Goal: Information Seeking & Learning: Learn about a topic

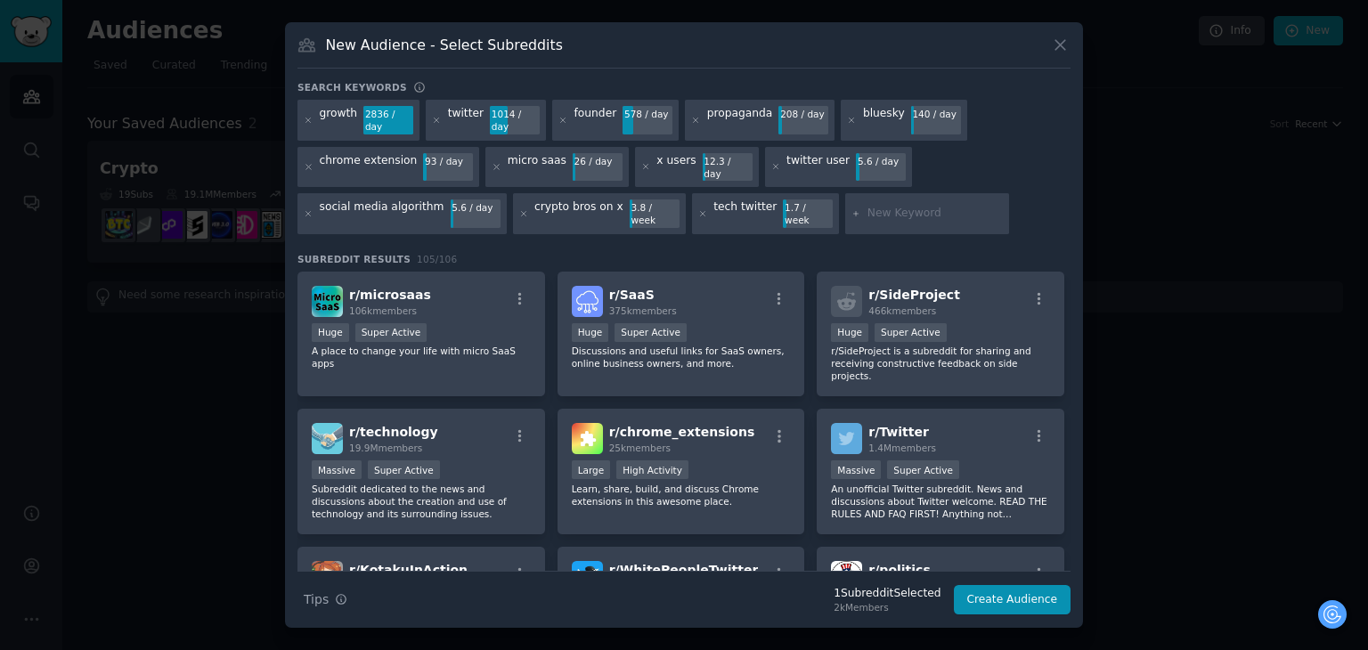
type input "x"
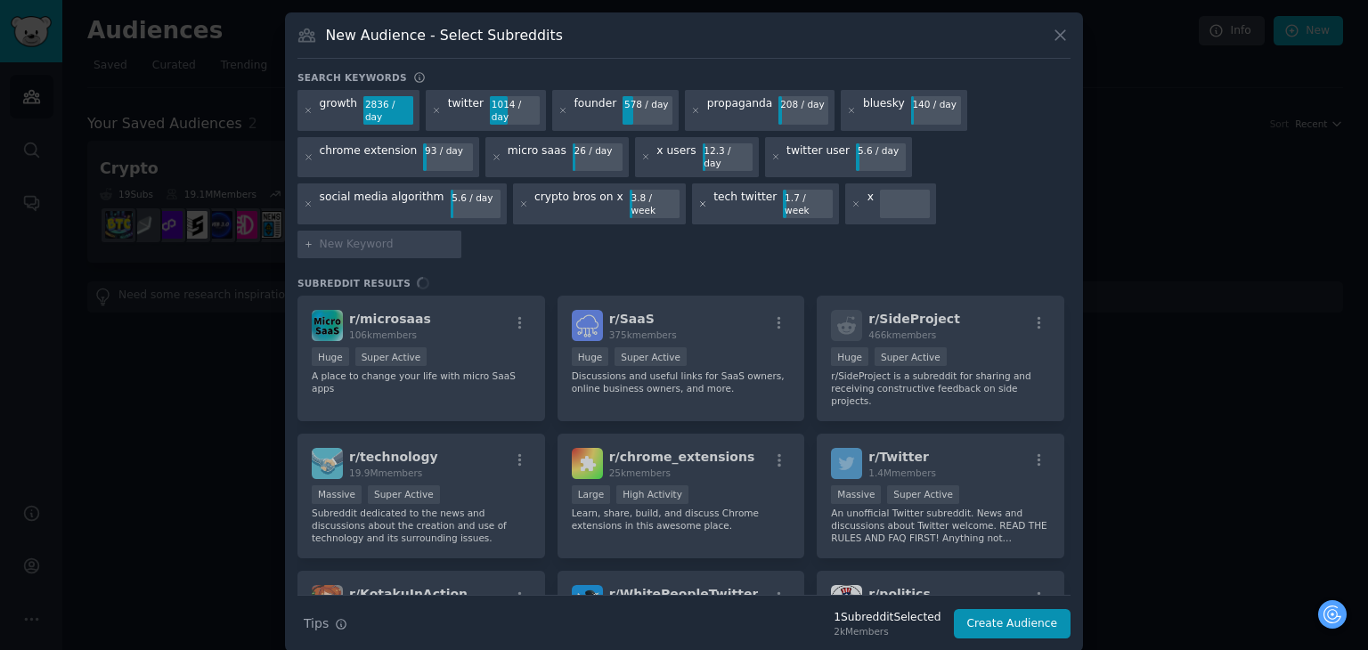
click at [698, 200] on icon at bounding box center [703, 205] width 10 height 10
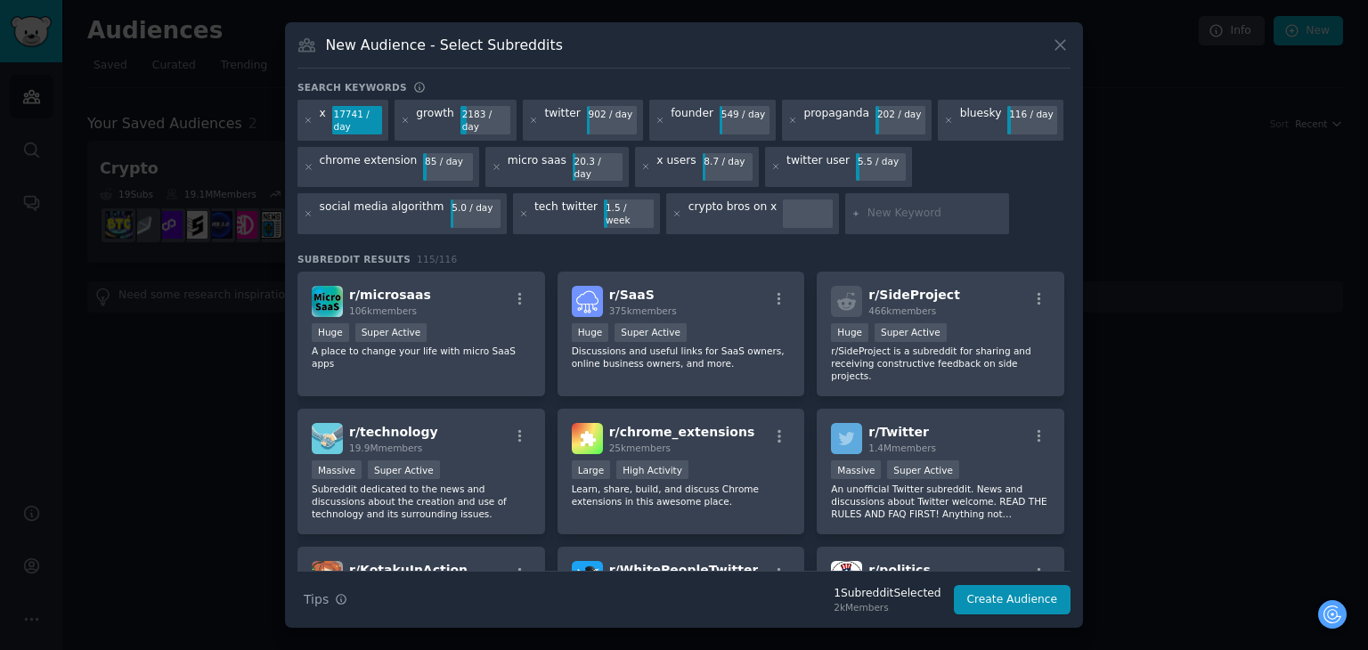
click at [868, 206] on input "text" at bounding box center [935, 214] width 135 height 16
drag, startPoint x: 861, startPoint y: 205, endPoint x: 844, endPoint y: 196, distance: 19.1
drag, startPoint x: 844, startPoint y: 196, endPoint x: 812, endPoint y: 247, distance: 60.0
click at [812, 253] on h3 "Subreddit Results 115 / 116" at bounding box center [683, 259] width 773 height 12
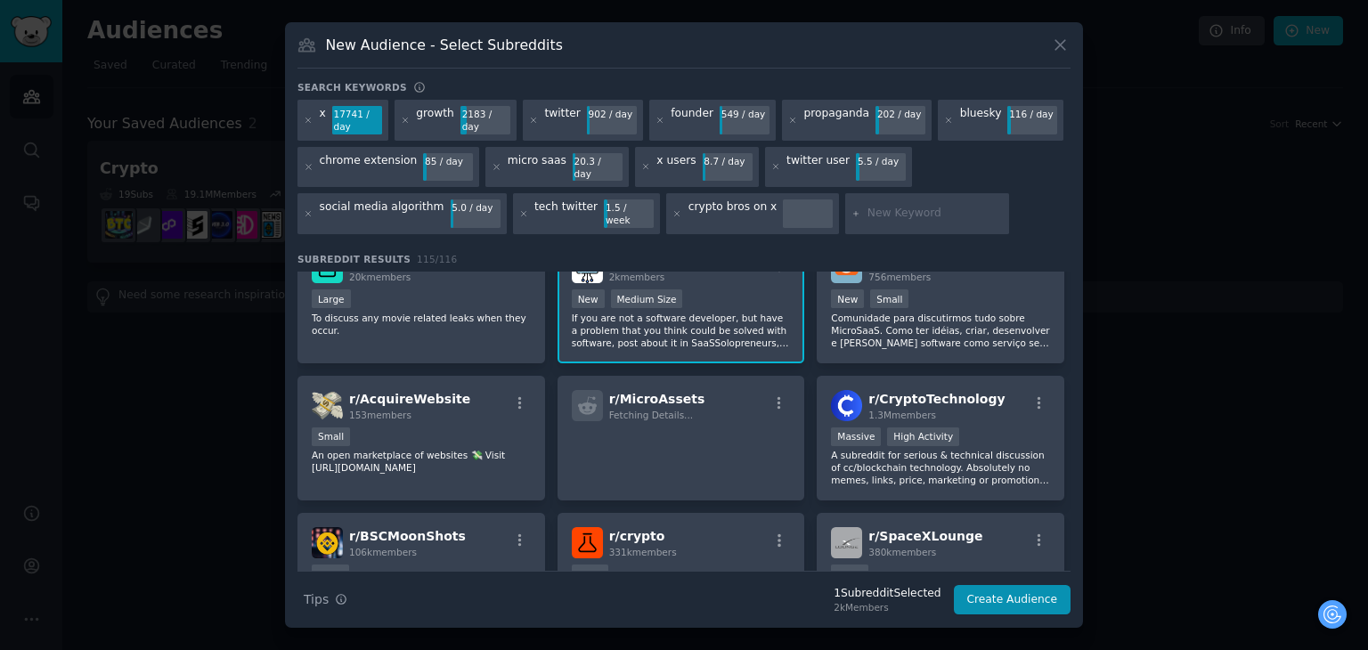
scroll to position [4015, 0]
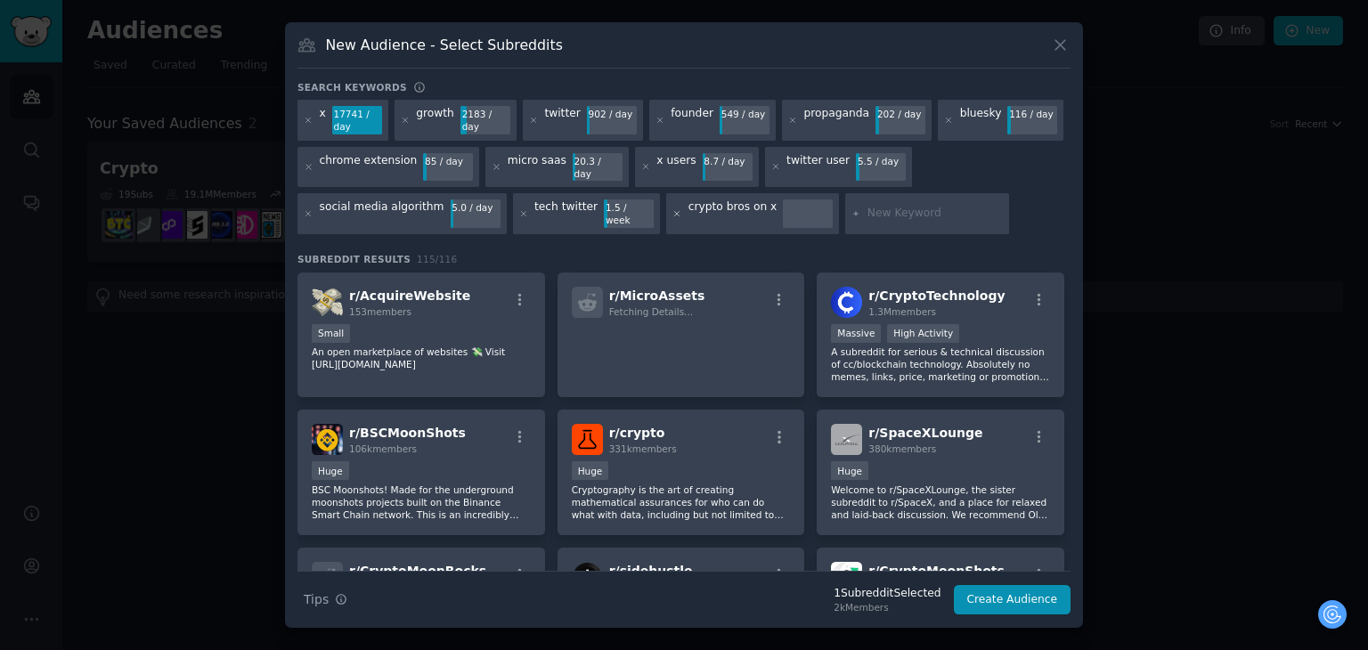
click at [672, 209] on icon at bounding box center [677, 214] width 10 height 10
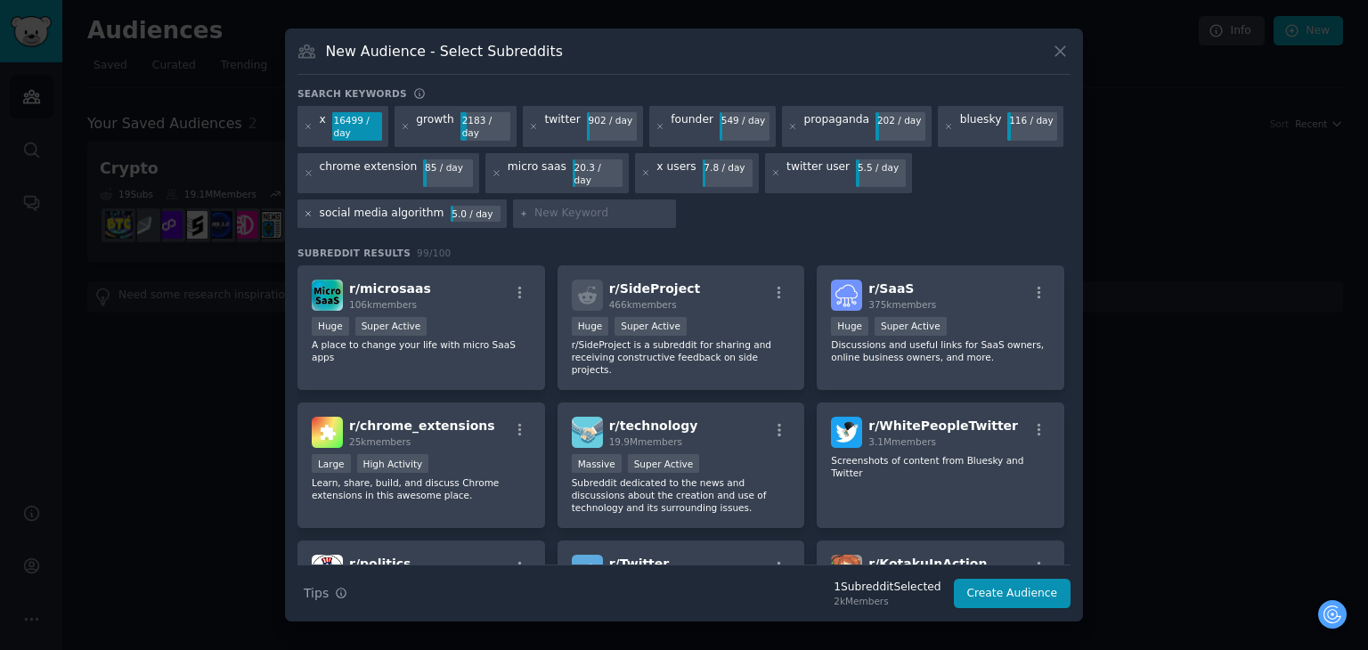
click at [306, 209] on icon at bounding box center [309, 214] width 10 height 10
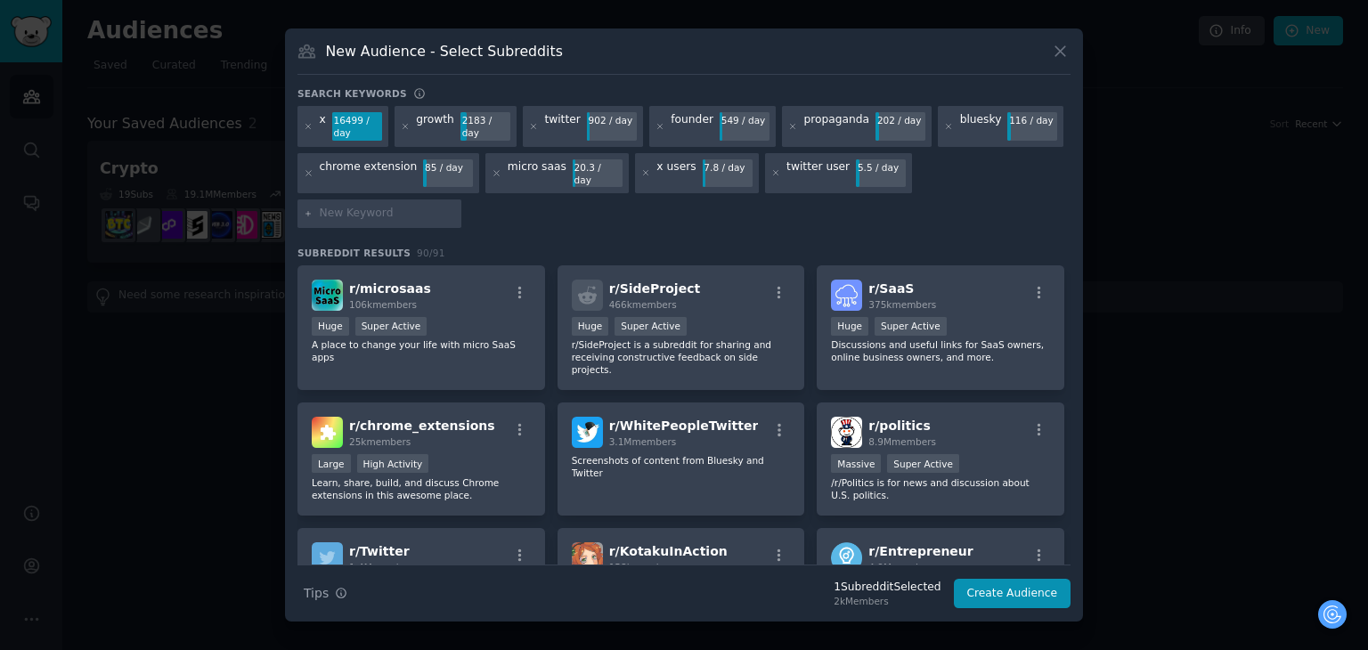
drag, startPoint x: 936, startPoint y: 199, endPoint x: 937, endPoint y: 186, distance: 12.5
click at [461, 200] on div at bounding box center [379, 214] width 164 height 29
click at [461, 201] on div at bounding box center [379, 214] width 164 height 29
click at [455, 206] on input "text" at bounding box center [387, 214] width 135 height 16
paste input "x (former twitter)"
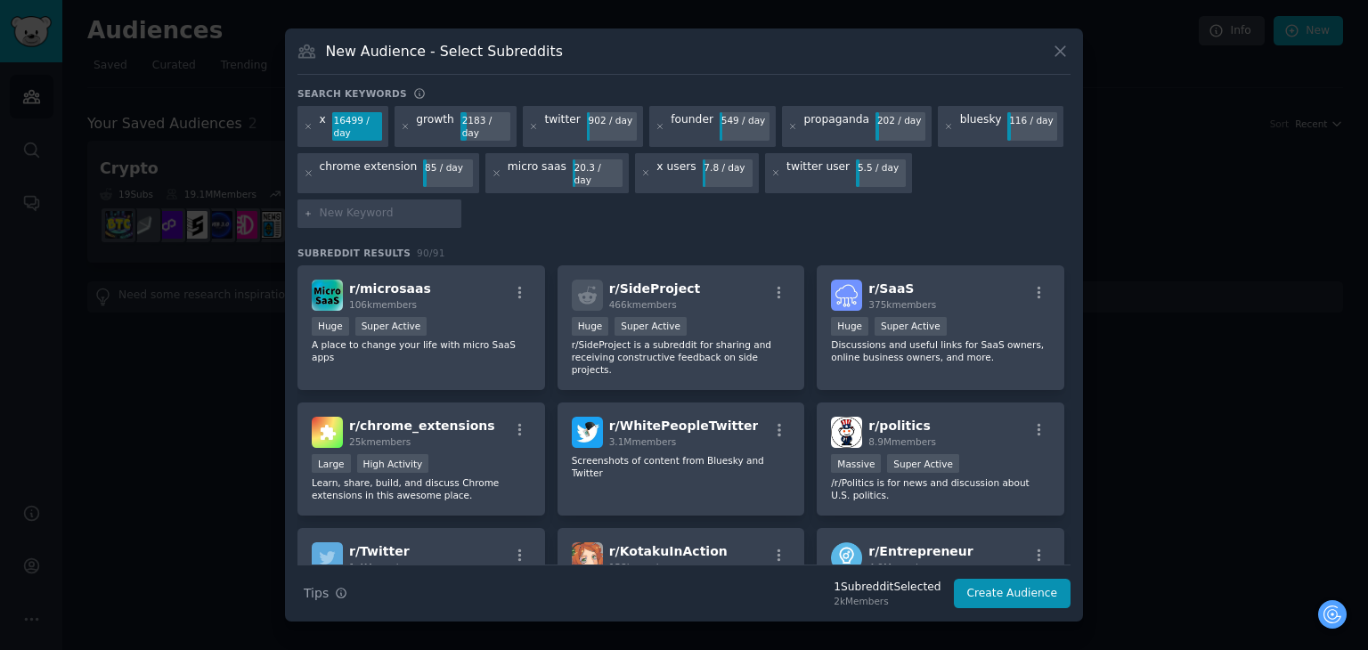
type input "x (former twitter)"
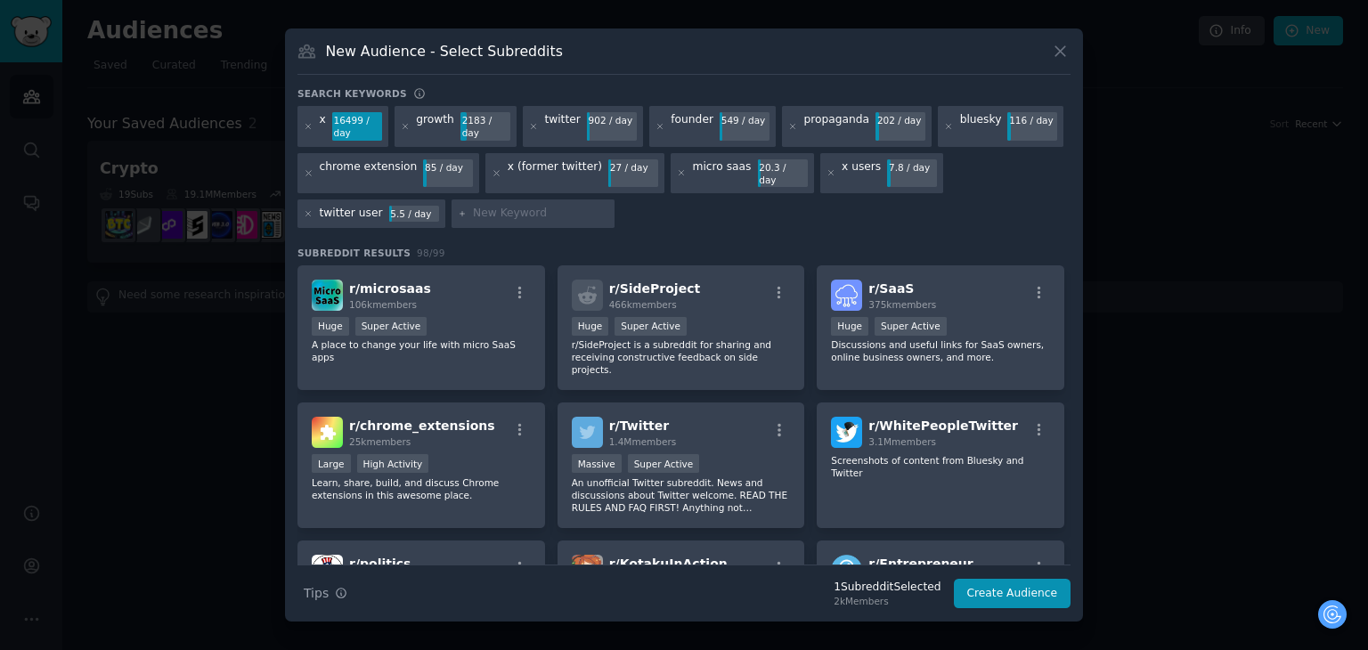
paste input "mastodon"
type input "mastodon"
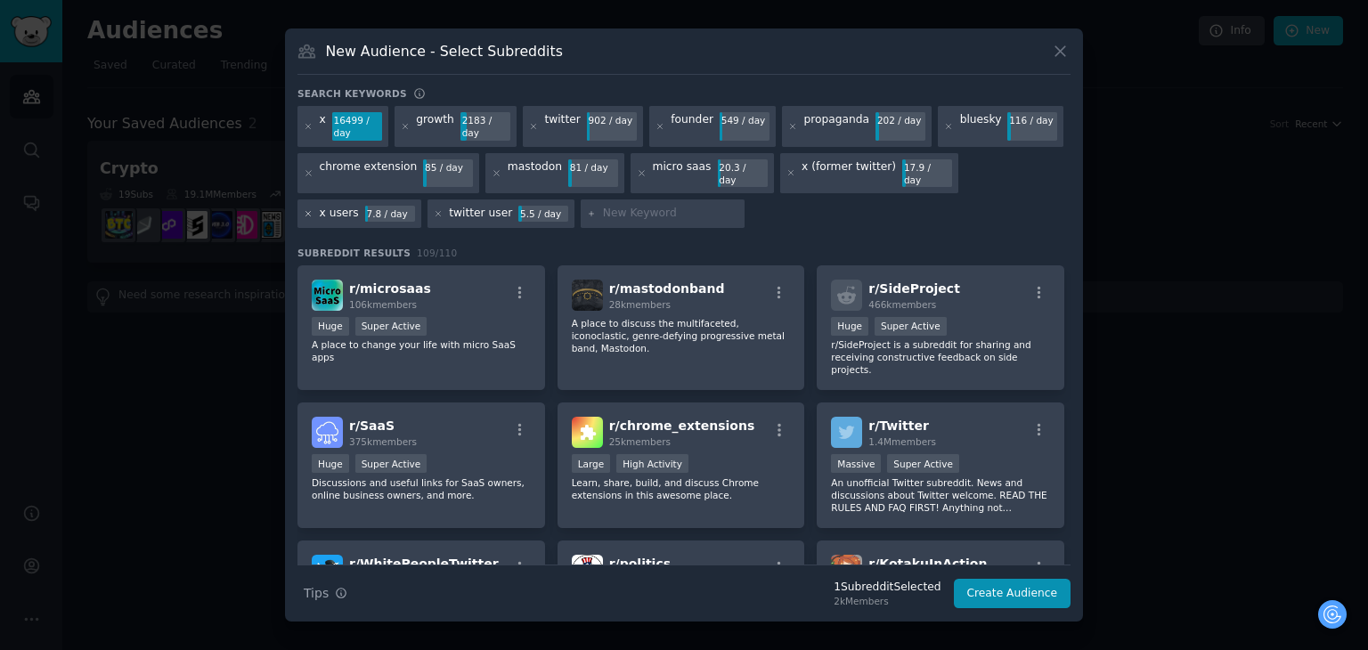
click at [314, 209] on icon at bounding box center [309, 214] width 10 height 10
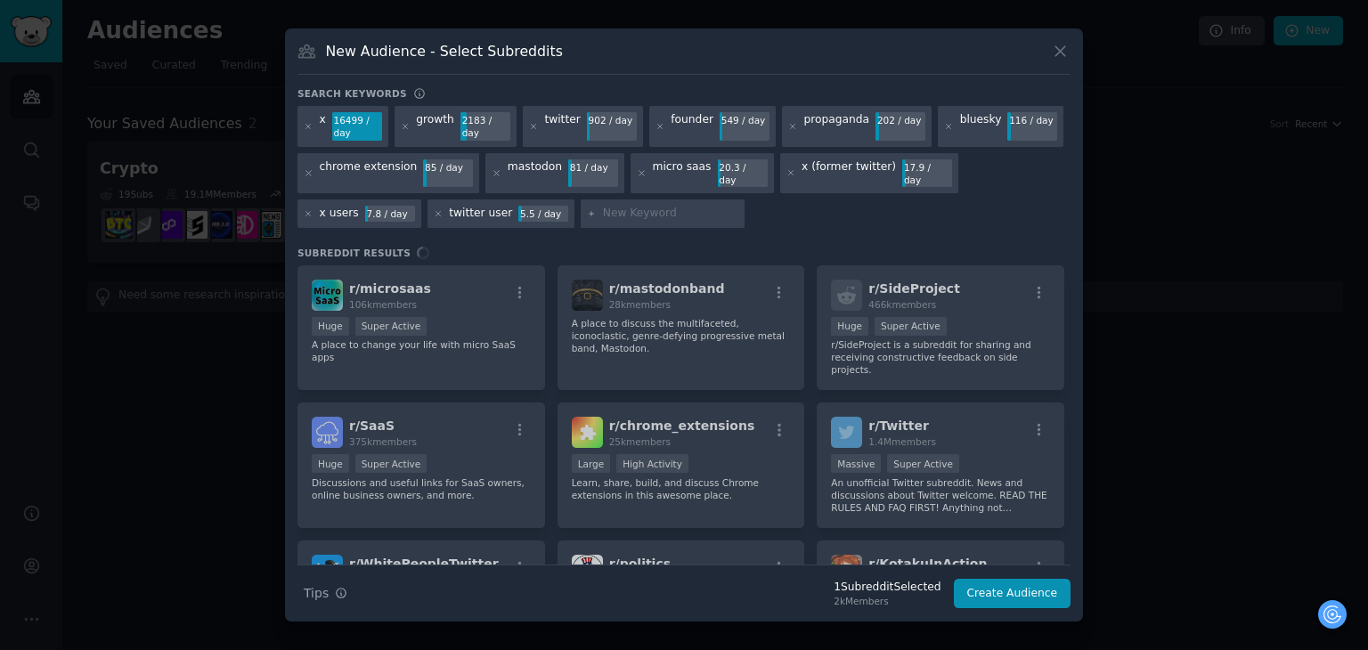
click at [603, 206] on input "text" at bounding box center [670, 214] width 135 height 16
type input "x user"
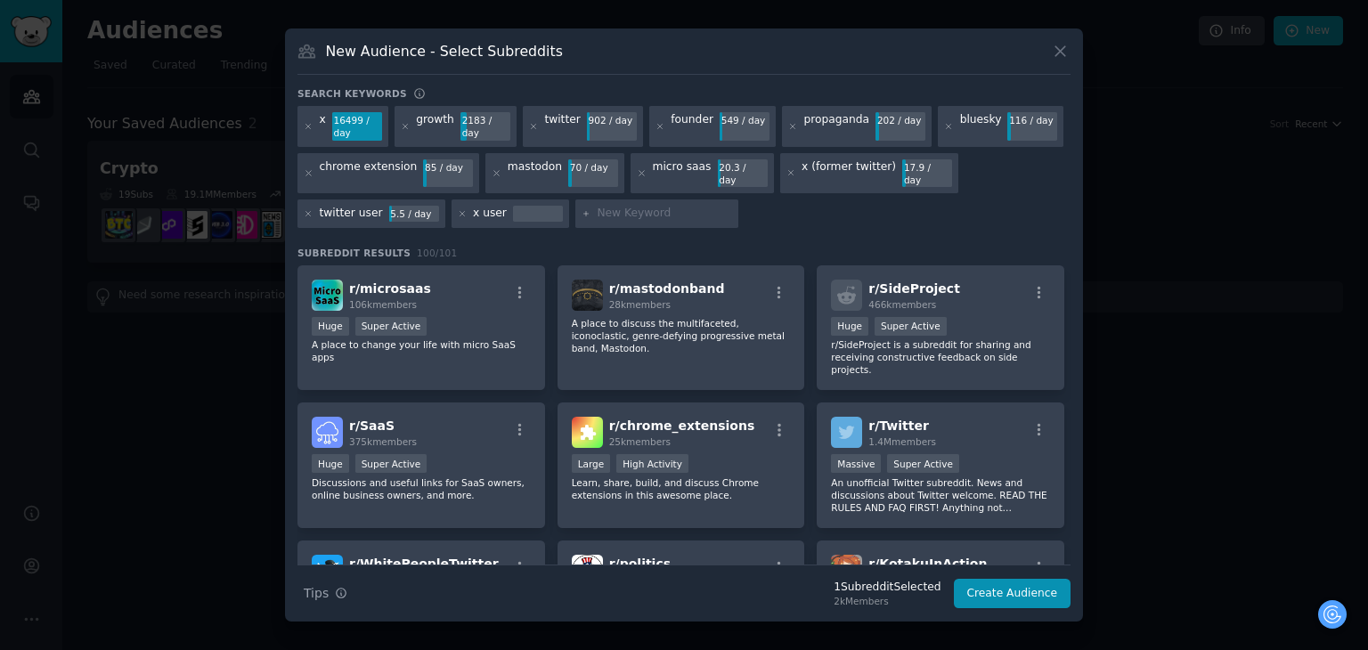
paste input "twitter feed"
type input "twitter feed"
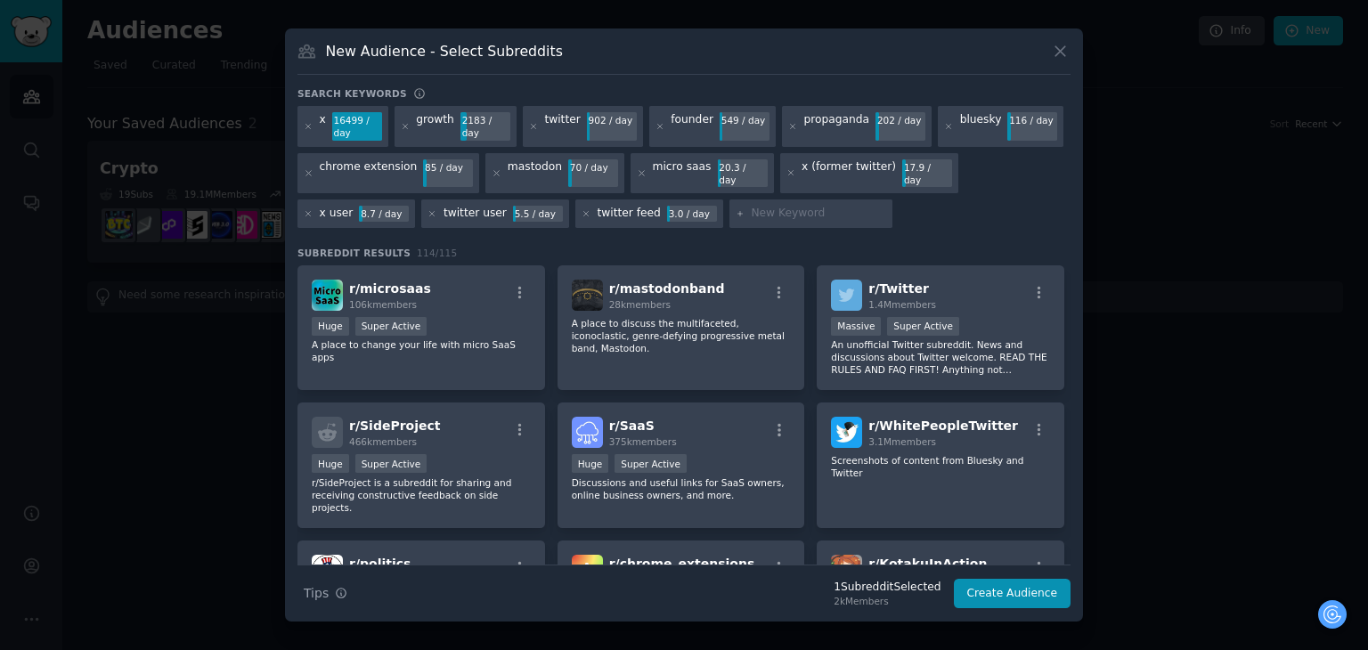
click at [729, 200] on div at bounding box center [811, 214] width 164 height 29
click at [751, 206] on input "text" at bounding box center [818, 214] width 135 height 16
paste input "feed curation"
type input "feed curation"
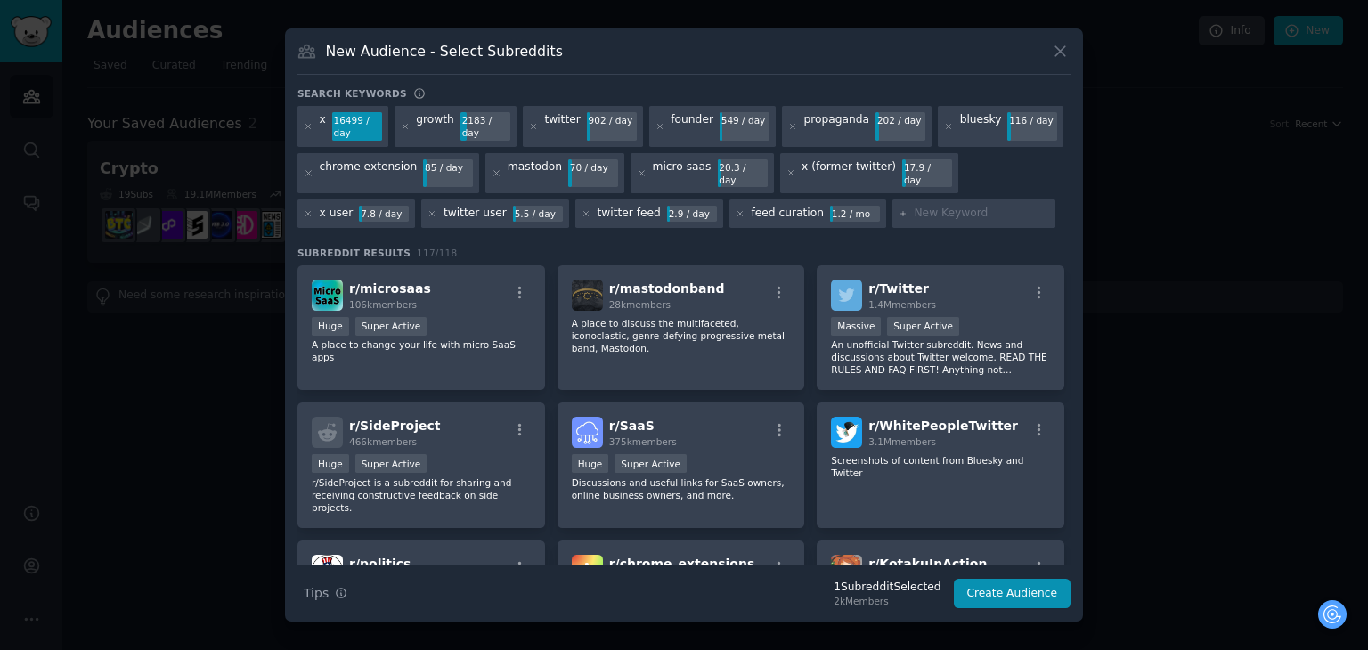
paste input "chrome extension browser extension productivity extension productivity tool con…"
type input "chrome extension browser extension productivity extension productivity tool con…"
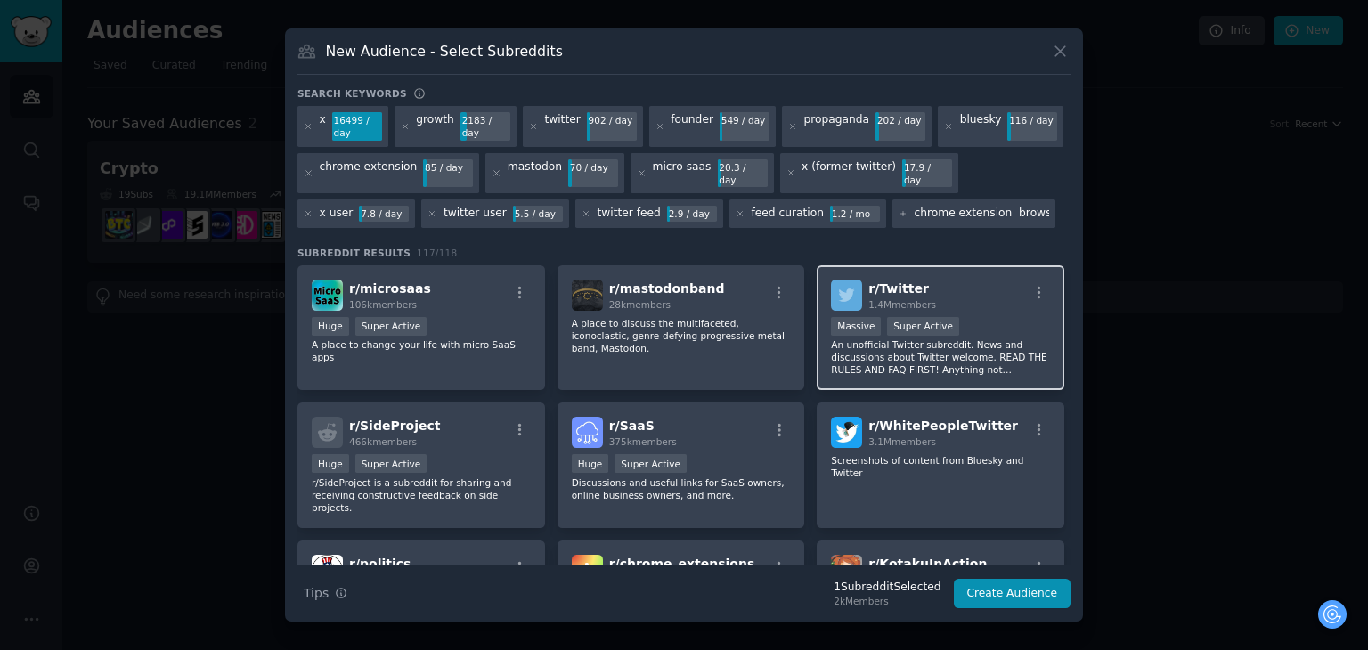
scroll to position [0, 680]
click at [914, 206] on input "chrome extension browser extension productivity extension productivity tool con…" at bounding box center [981, 214] width 135 height 16
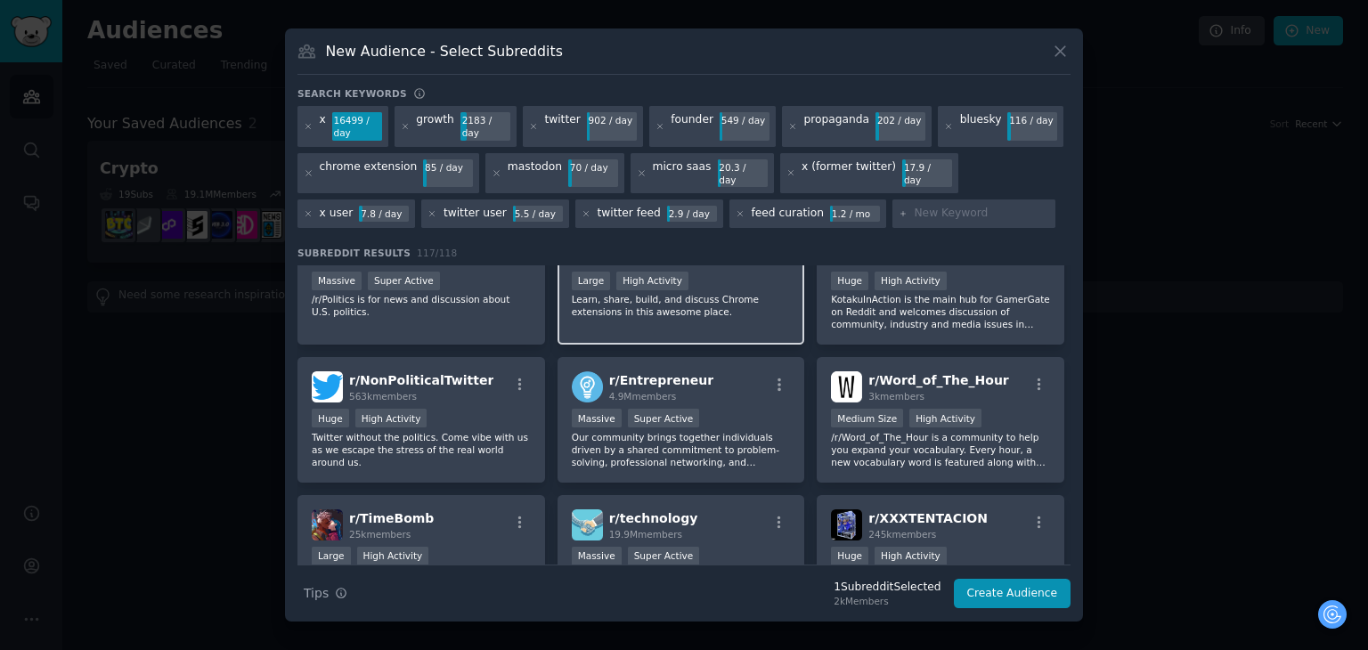
scroll to position [0, 0]
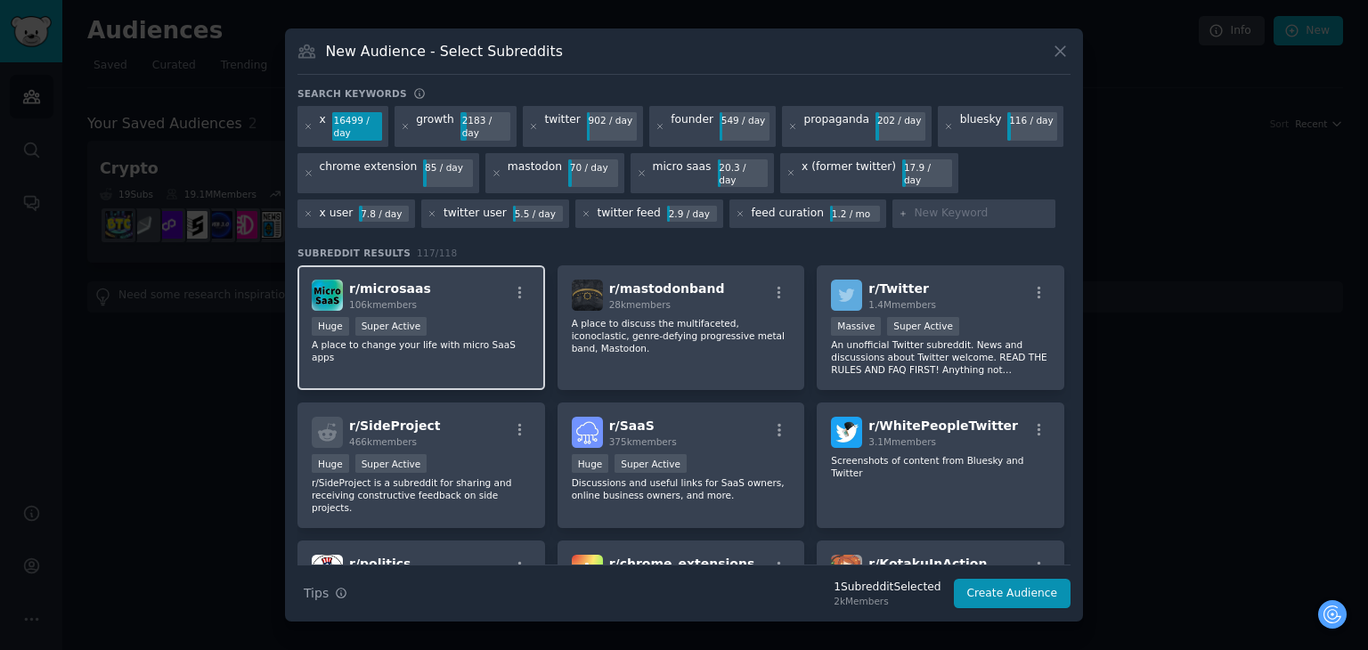
click at [470, 289] on div "r/ microsaas 106k members" at bounding box center [421, 295] width 219 height 31
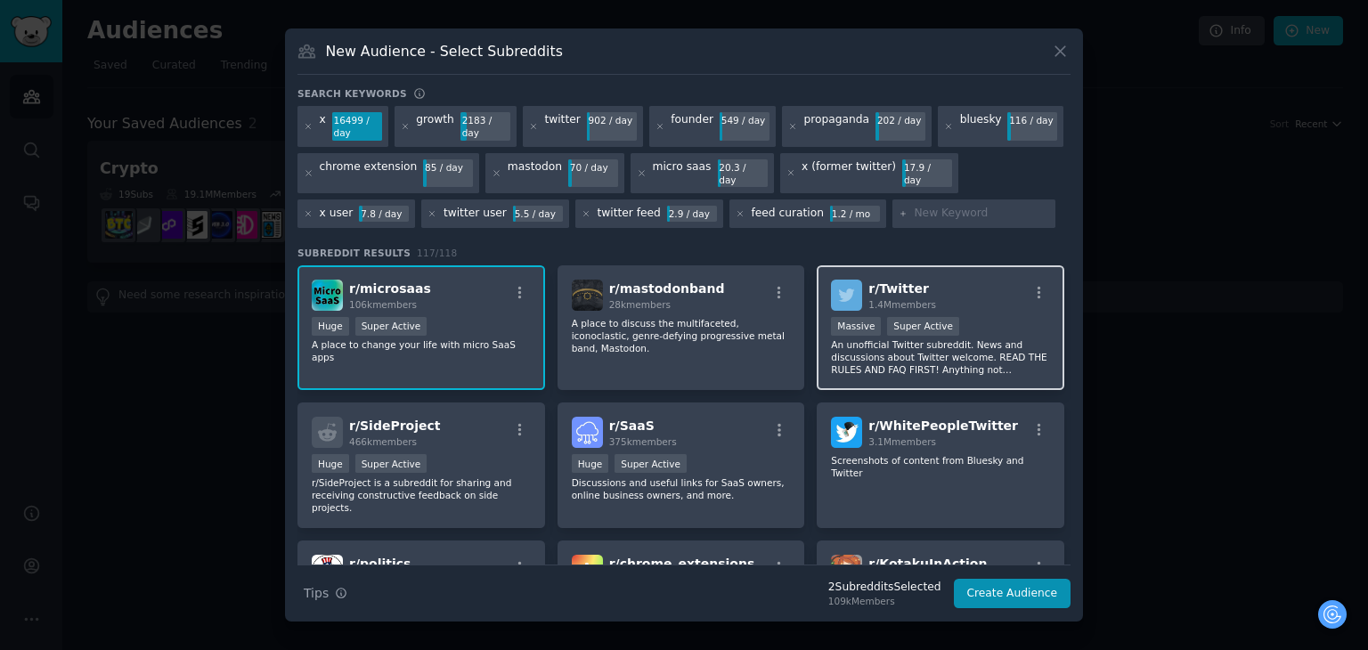
click at [971, 317] on div ">= 95th percentile for submissions / day Massive Super Active" at bounding box center [940, 328] width 219 height 22
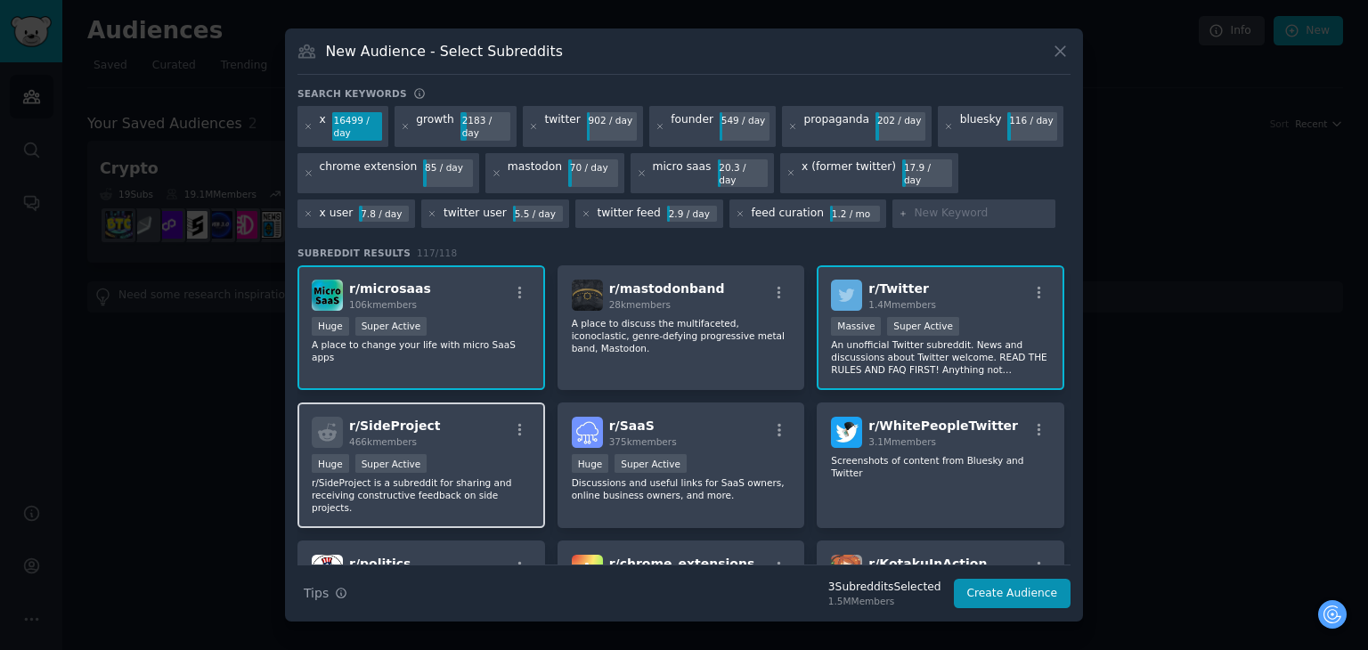
click at [485, 454] on div "100,000 - 1,000,000 members Huge Super Active" at bounding box center [421, 465] width 219 height 22
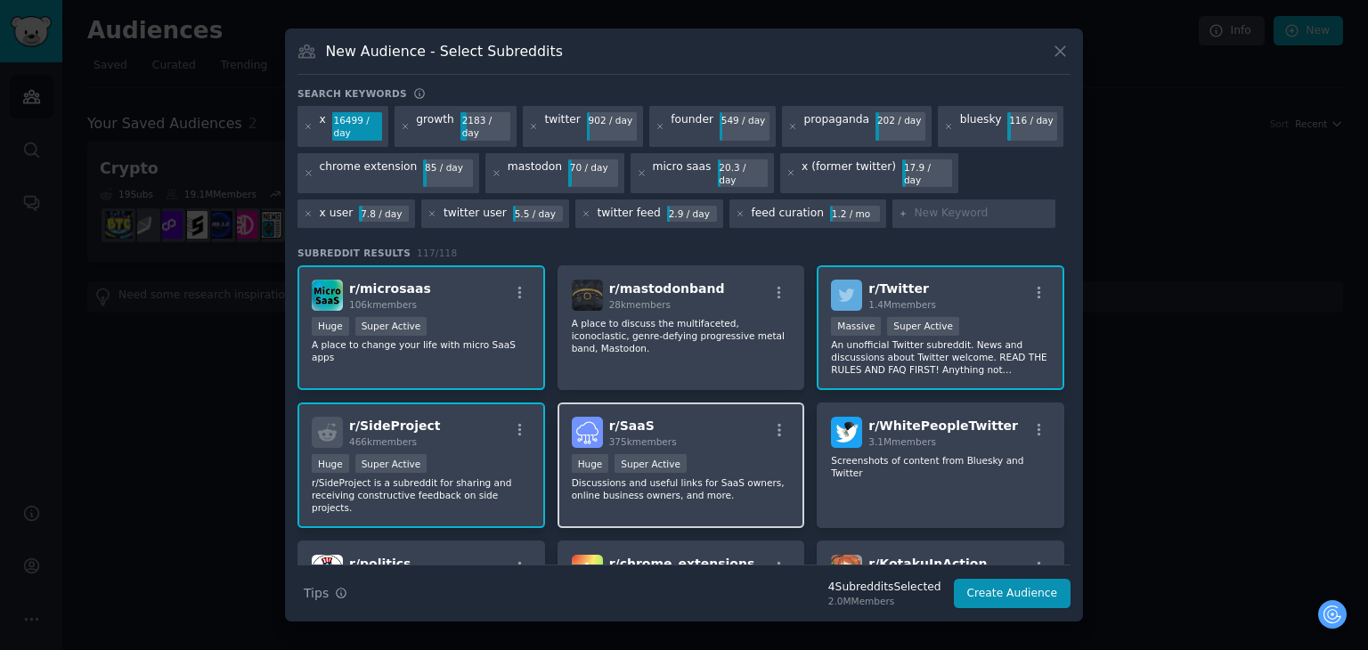
click at [696, 460] on div ">= 95th percentile for submissions / day Huge Super Active" at bounding box center [681, 465] width 219 height 22
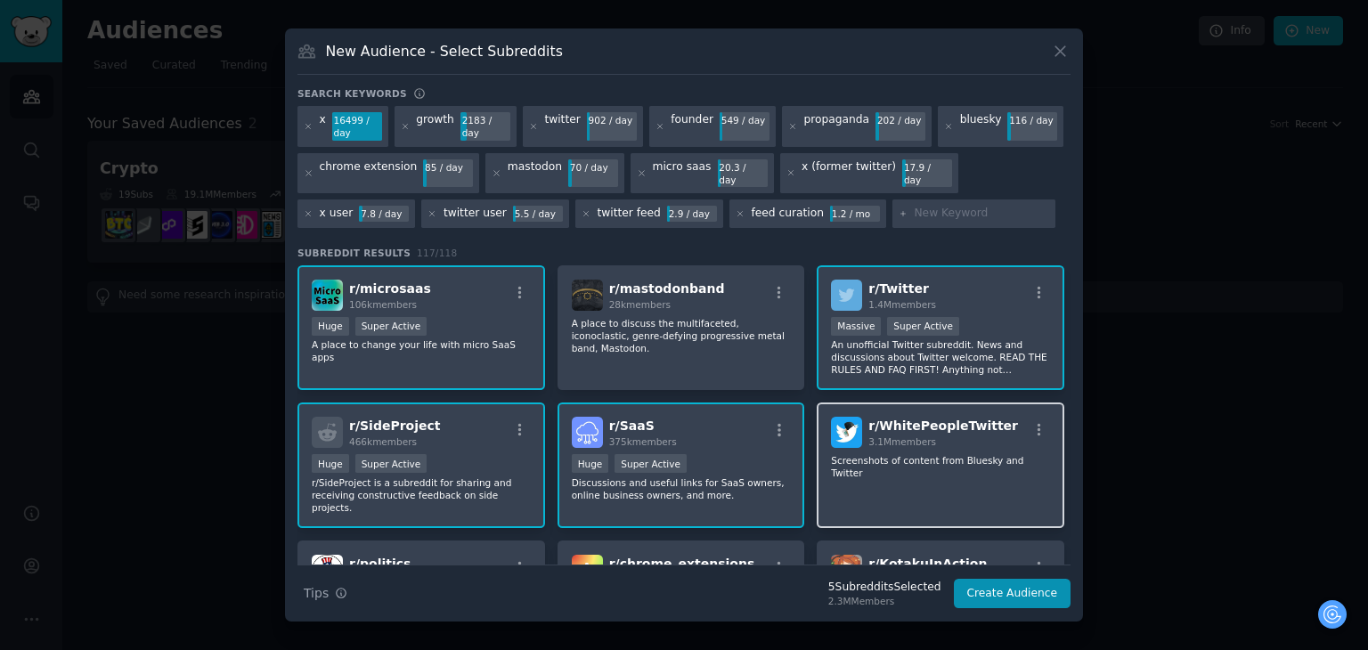
click at [893, 436] on span "3.1M members" at bounding box center [902, 441] width 68 height 11
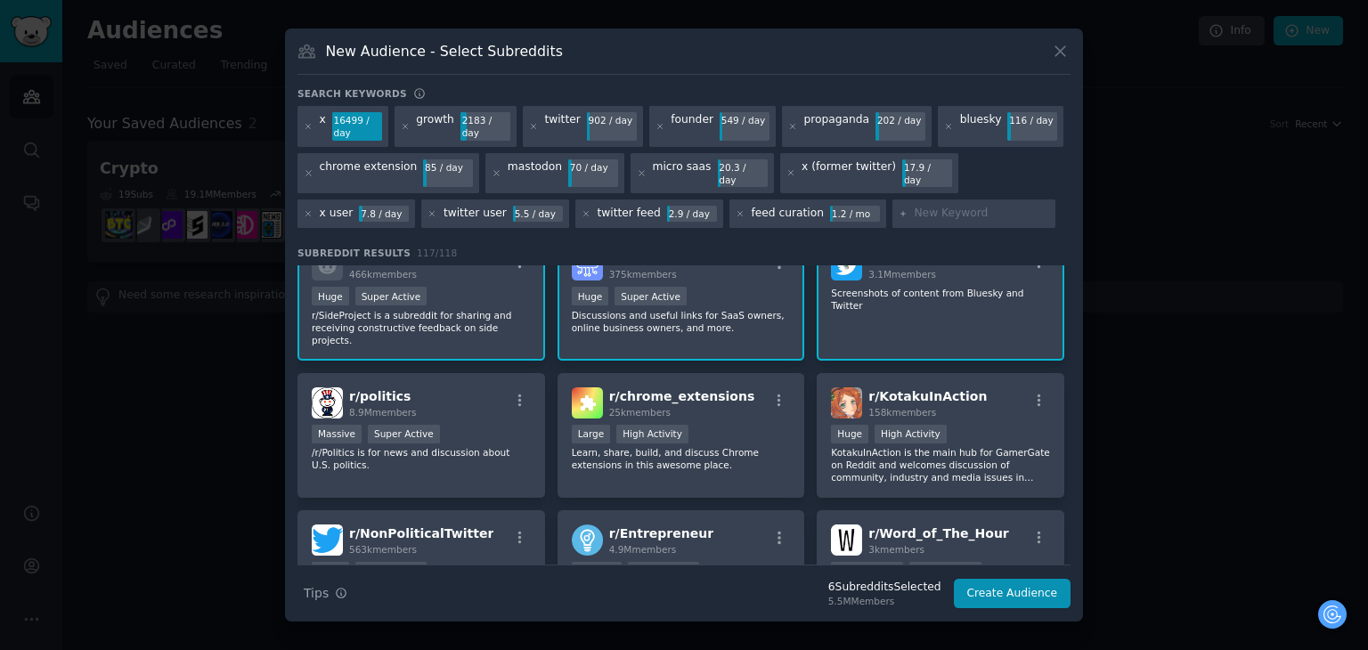
scroll to position [178, 0]
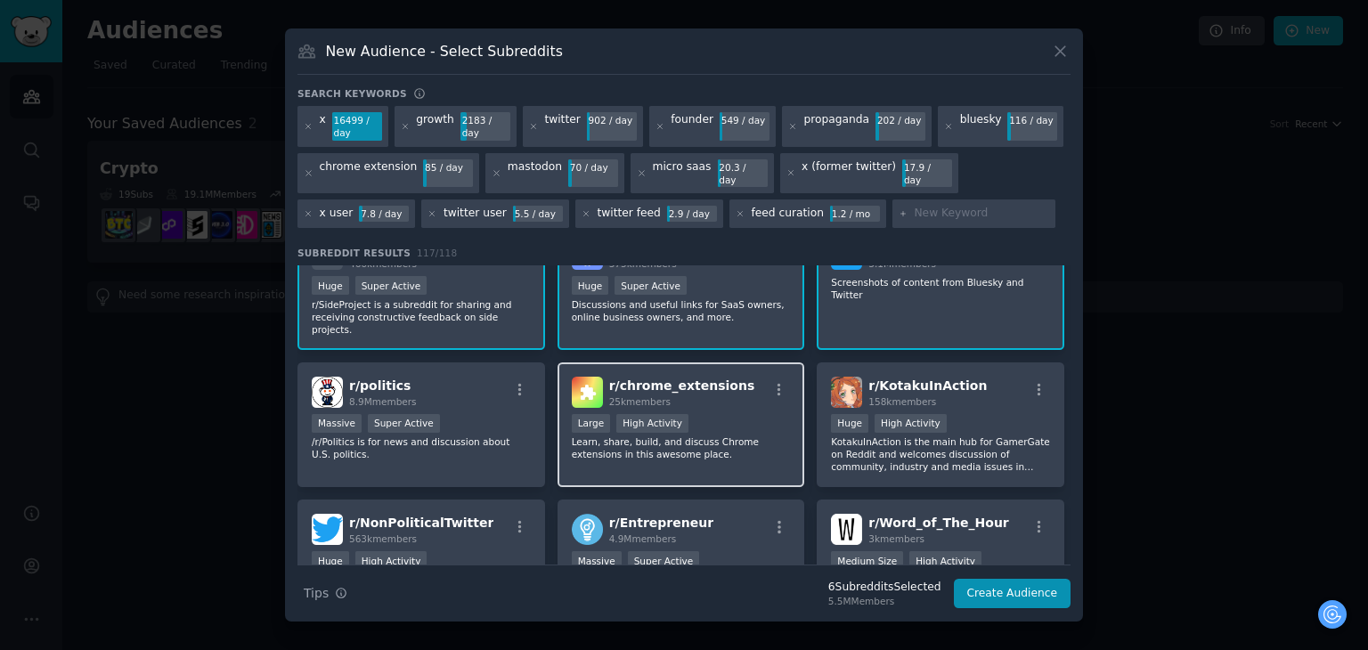
click at [752, 414] on div ">= 80th percentile for submissions / day Large High Activity" at bounding box center [681, 425] width 219 height 22
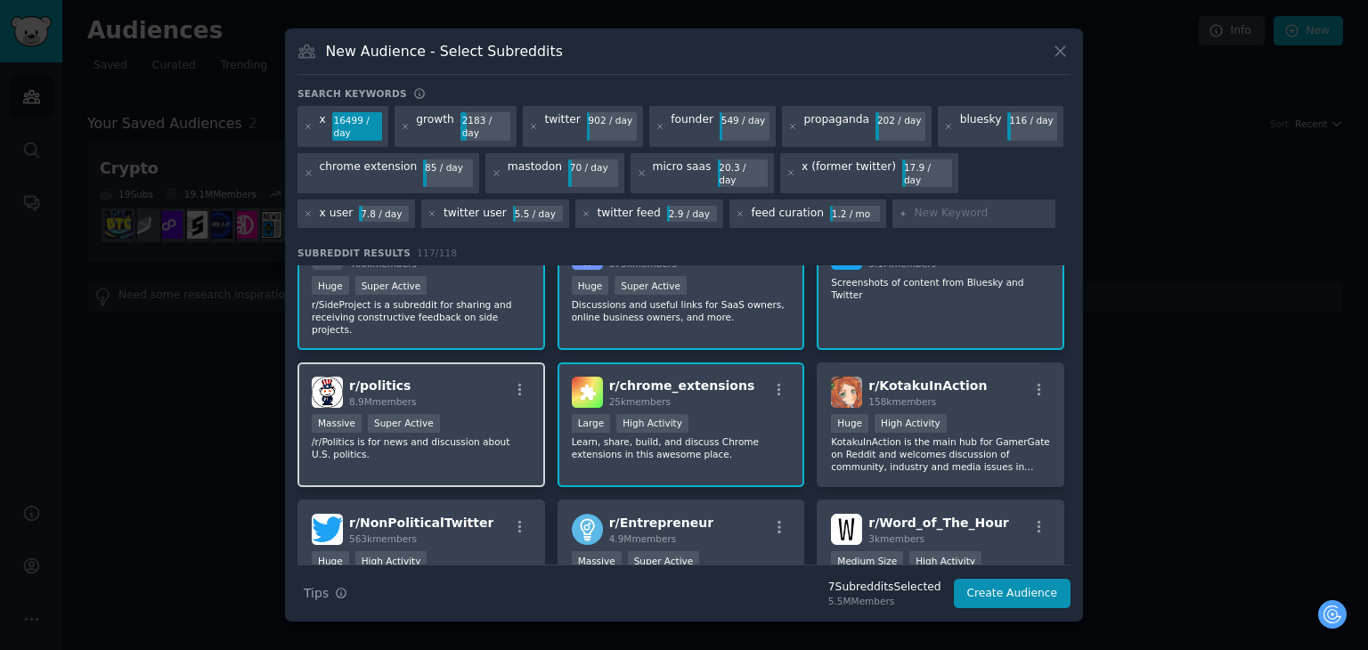
click at [460, 377] on div "r/ politics 8.9M members" at bounding box center [421, 392] width 219 height 31
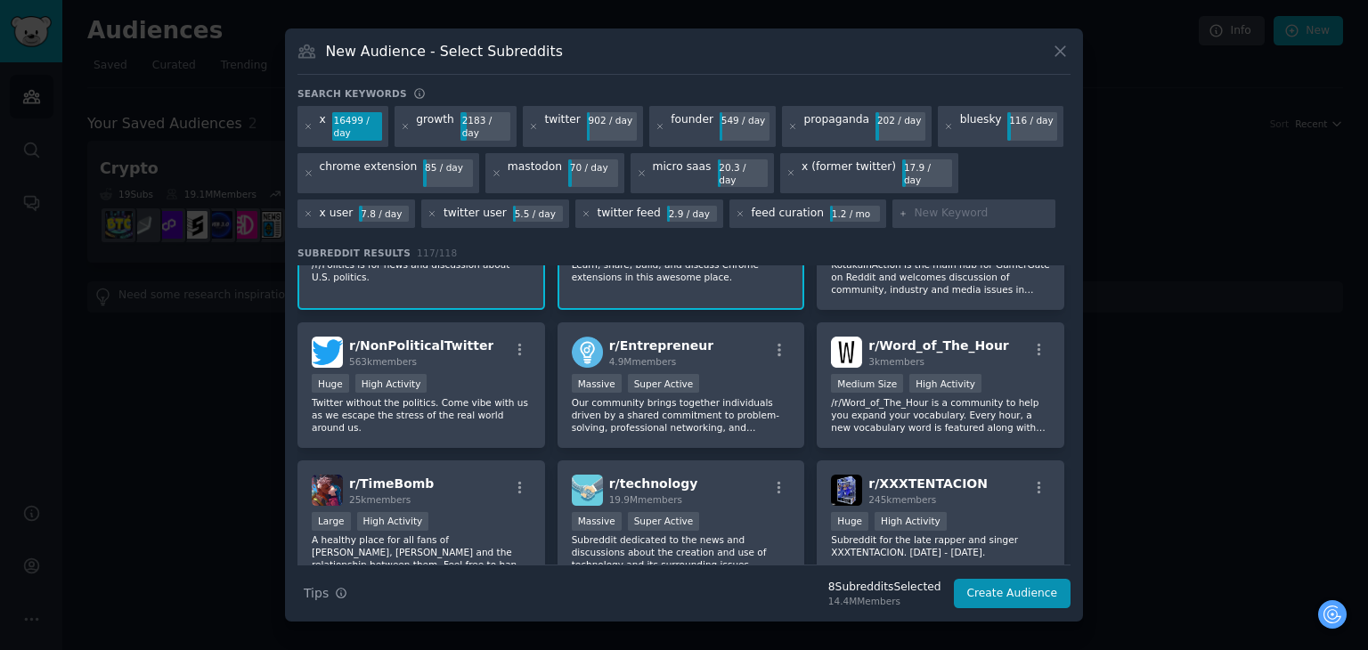
scroll to position [356, 0]
click at [473, 373] on div "Huge High Activity" at bounding box center [421, 384] width 219 height 22
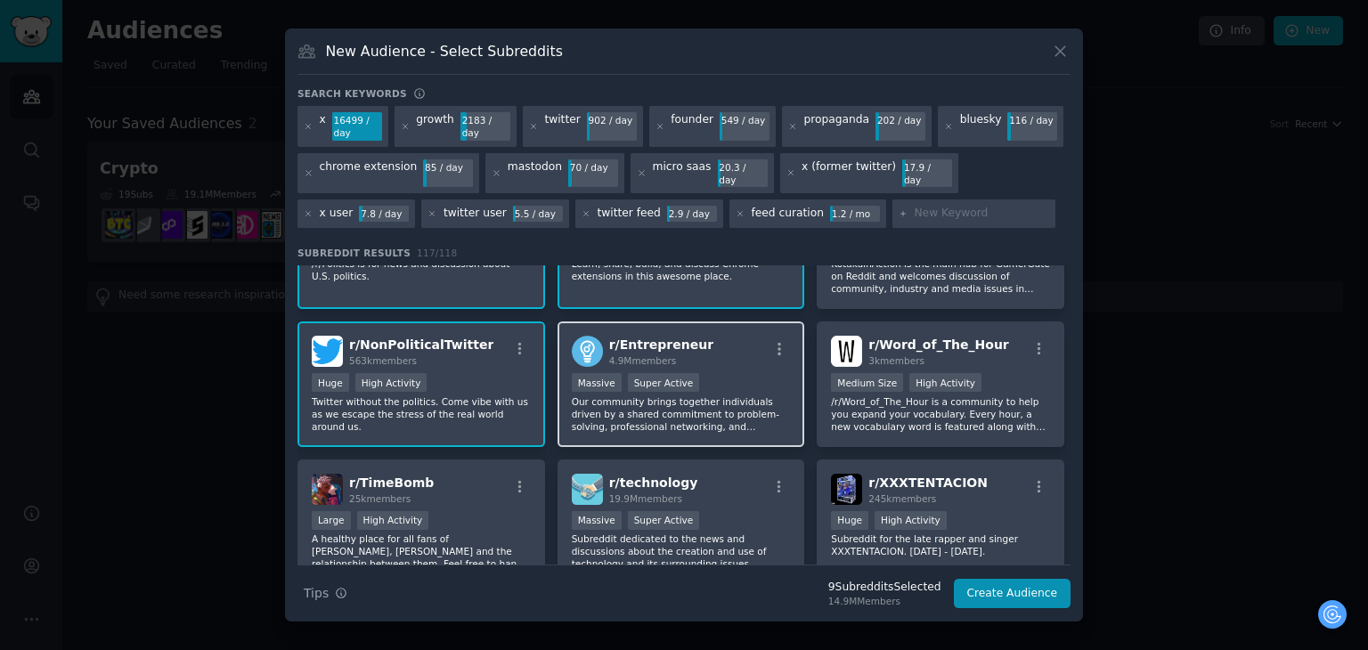
click at [730, 339] on div "r/ Entrepreneur 4.9M members" at bounding box center [681, 351] width 219 height 31
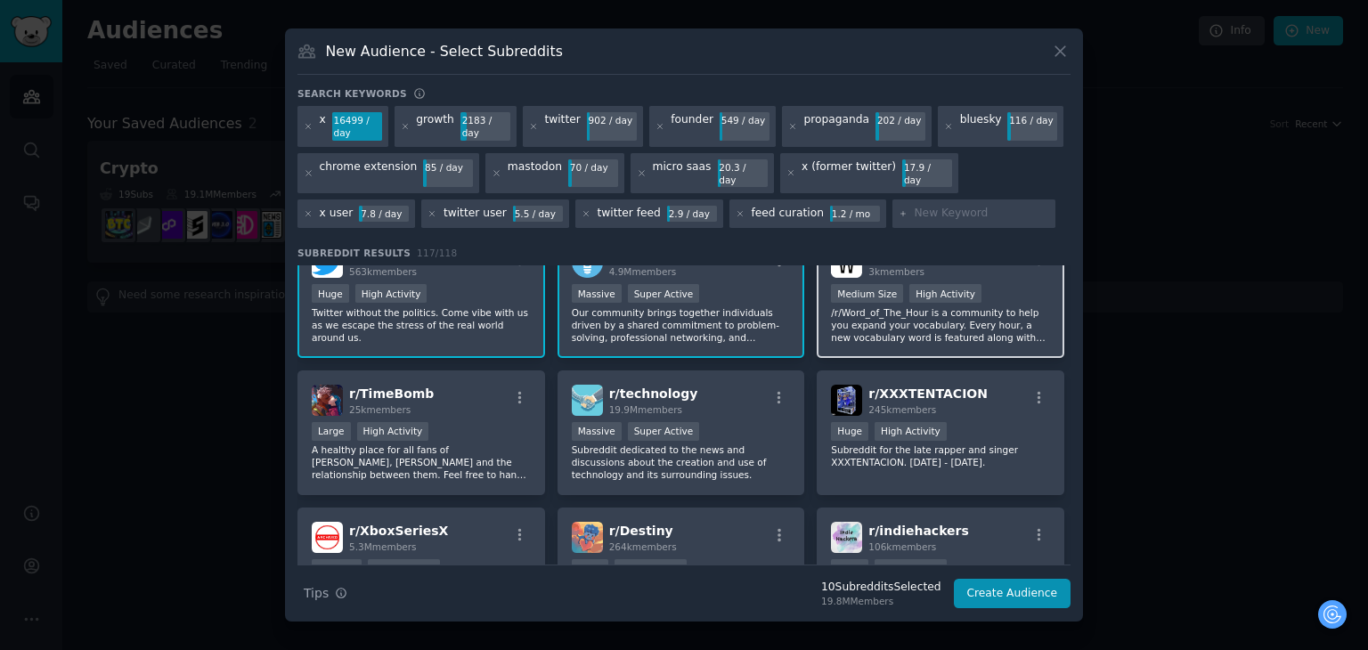
scroll to position [534, 0]
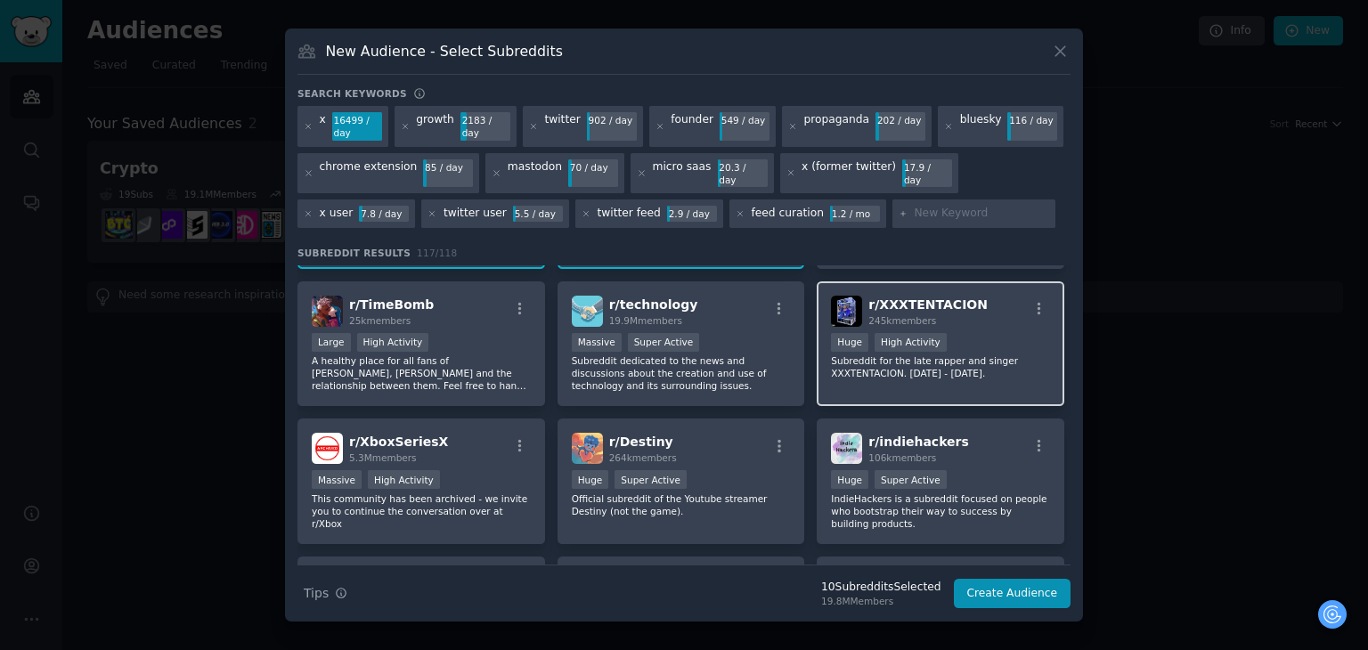
click at [998, 297] on div "r/ XXXTENTACION 245k members" at bounding box center [940, 311] width 219 height 31
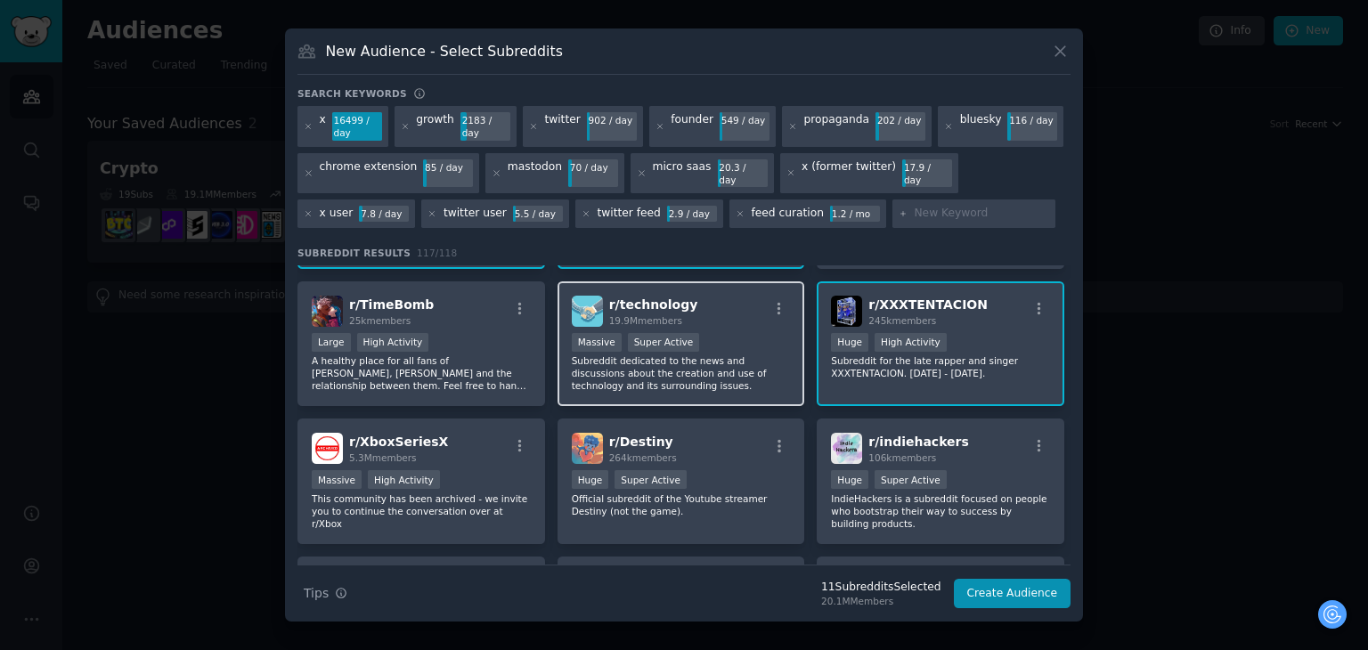
click at [709, 302] on div "r/ technology 19.9M members" at bounding box center [681, 311] width 219 height 31
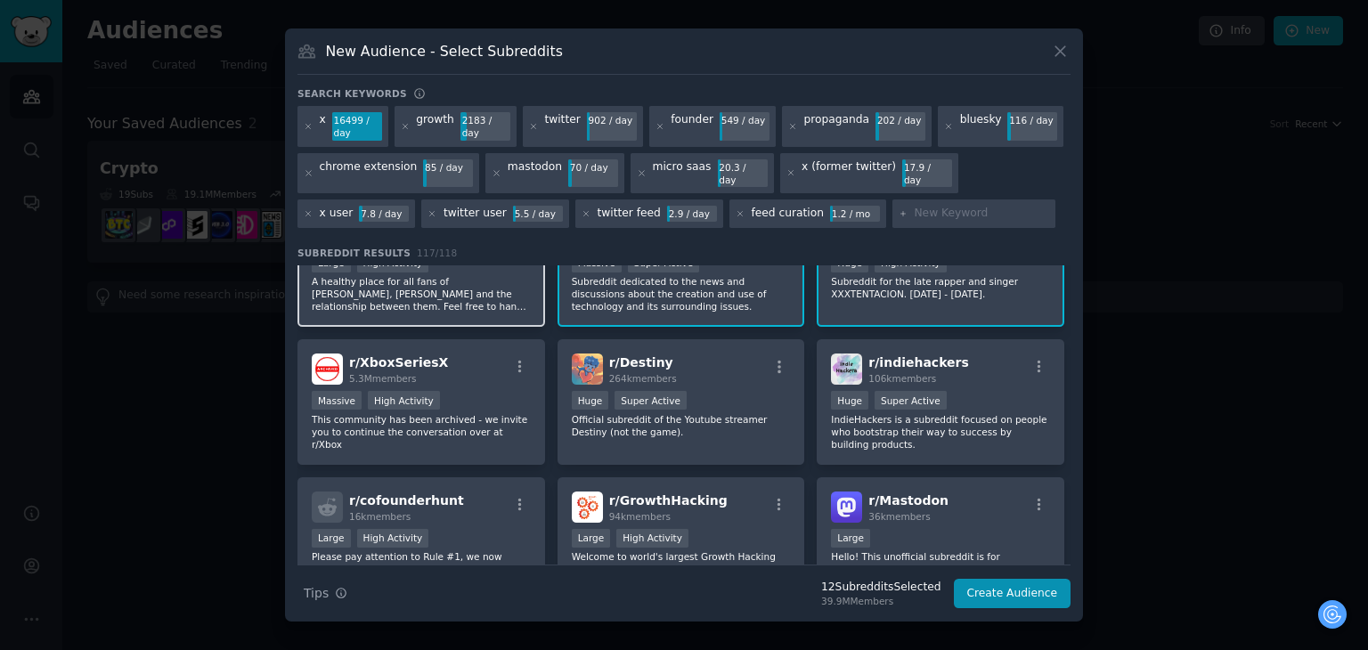
scroll to position [623, 0]
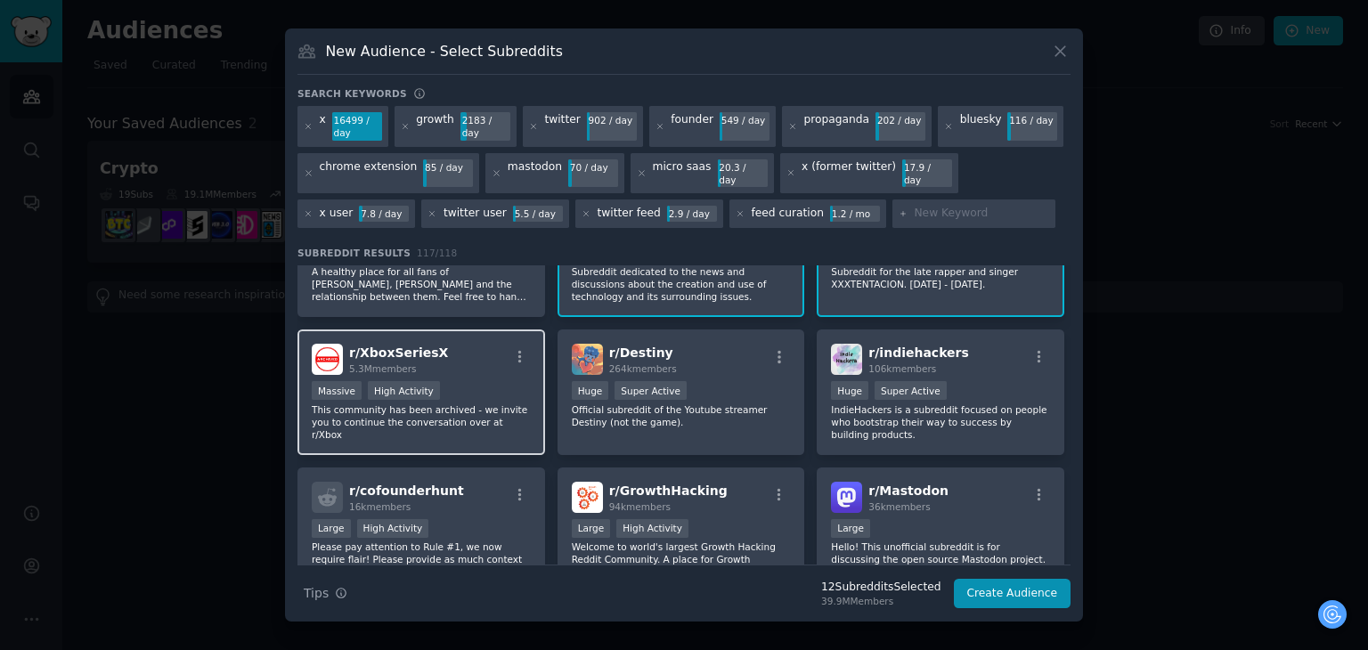
click at [476, 344] on div "r/ XboxSeriesX 5.3M members" at bounding box center [421, 359] width 219 height 31
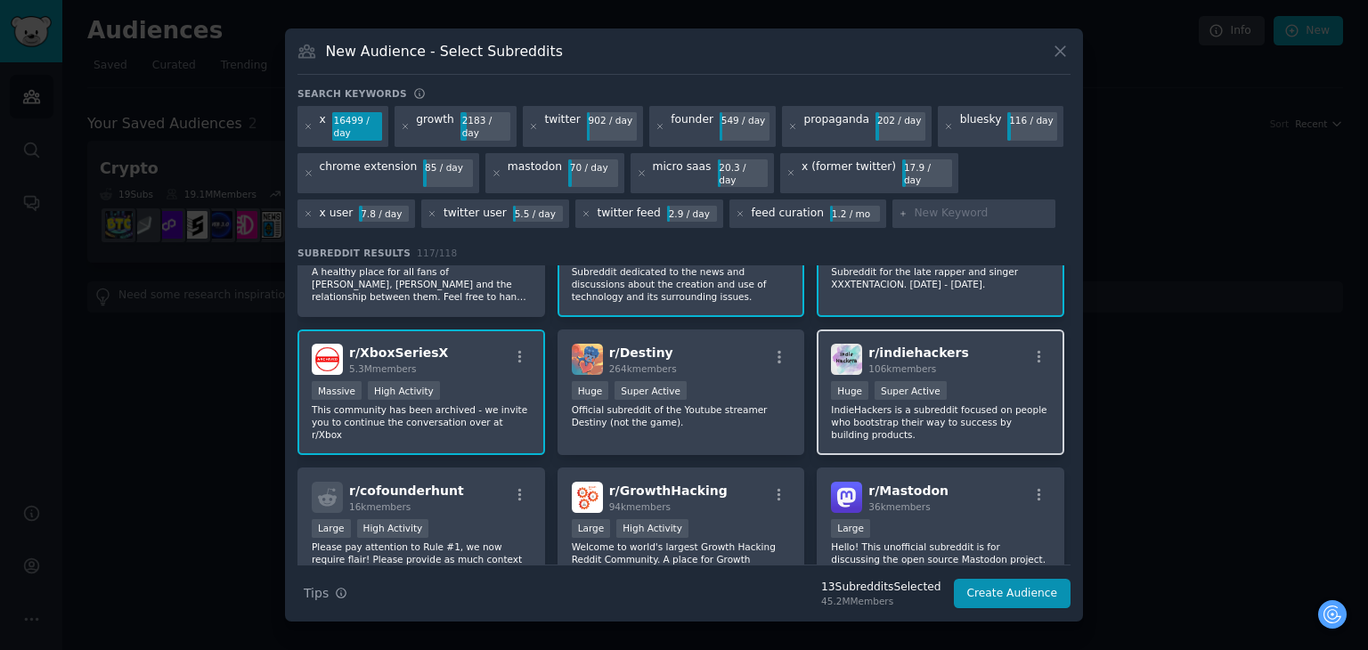
click at [958, 344] on div "r/ indiehackers 106k members" at bounding box center [940, 359] width 219 height 31
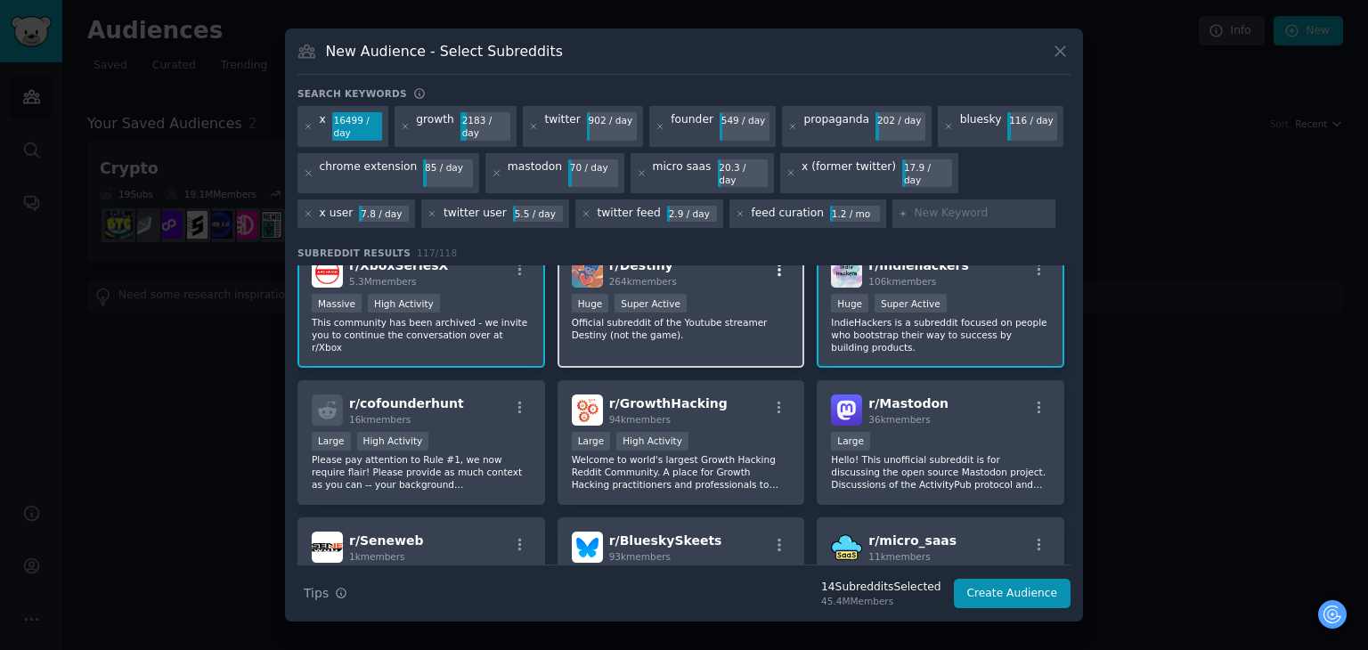
scroll to position [713, 0]
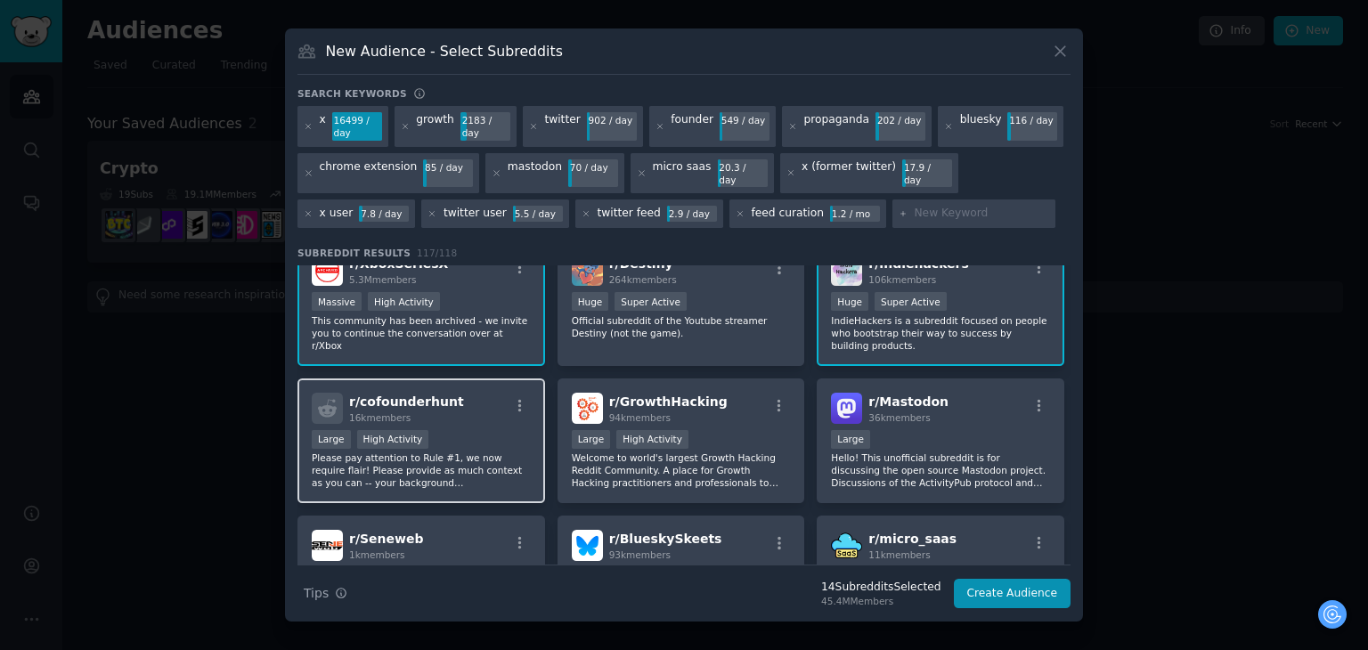
click at [480, 393] on div "r/ cofounderhunt 16k members" at bounding box center [421, 408] width 219 height 31
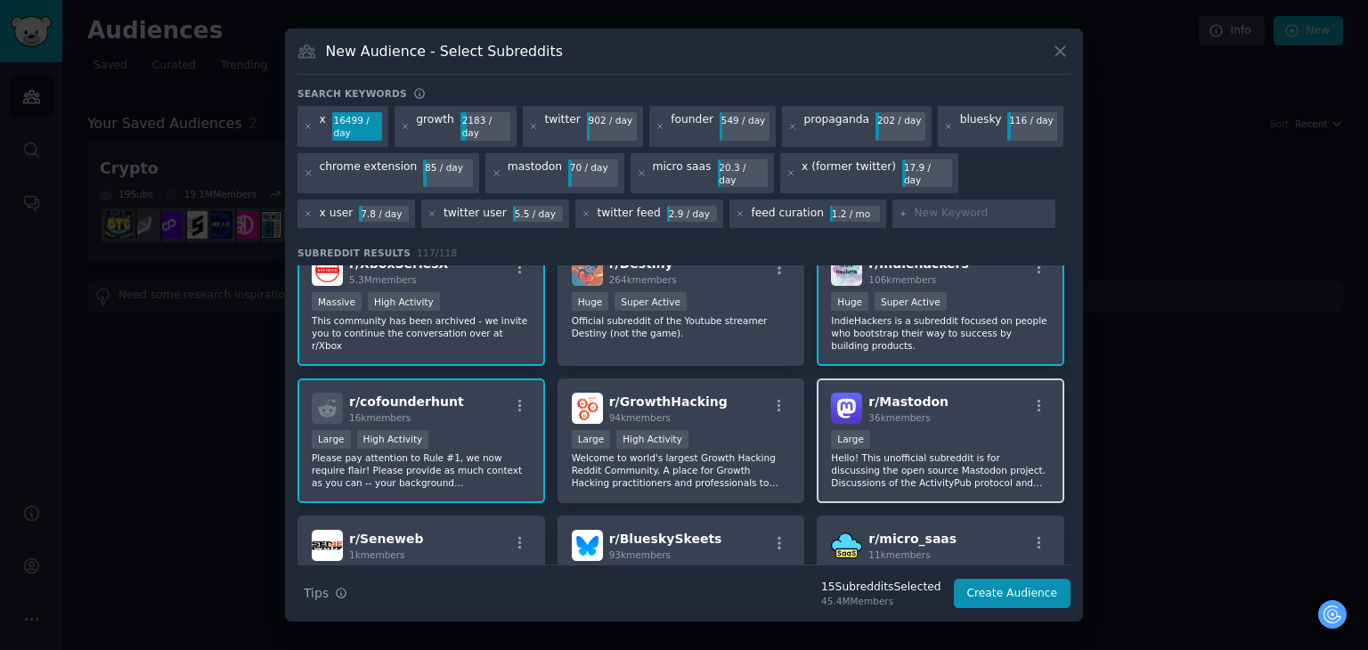
click at [1021, 393] on div "r/ Mastodon 36k members" at bounding box center [940, 408] width 219 height 31
click at [1038, 399] on icon "button" at bounding box center [1040, 405] width 4 height 12
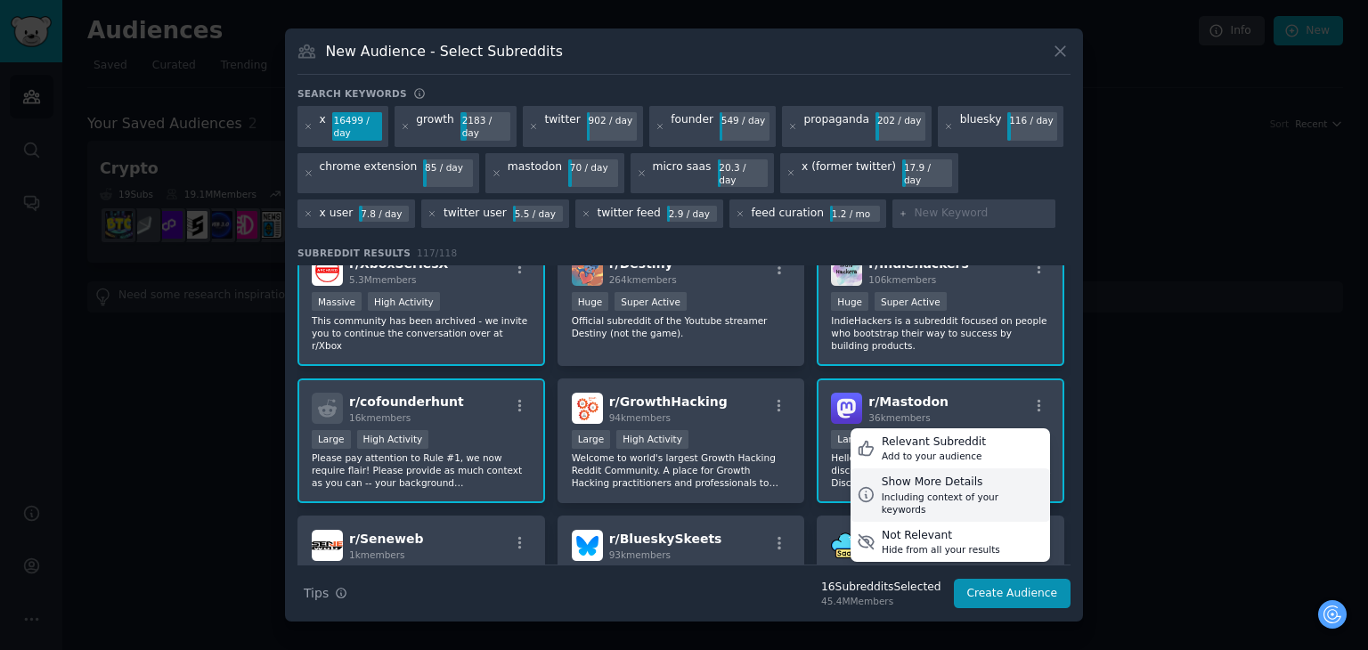
click at [947, 475] on div "Show More Details" at bounding box center [963, 483] width 162 height 16
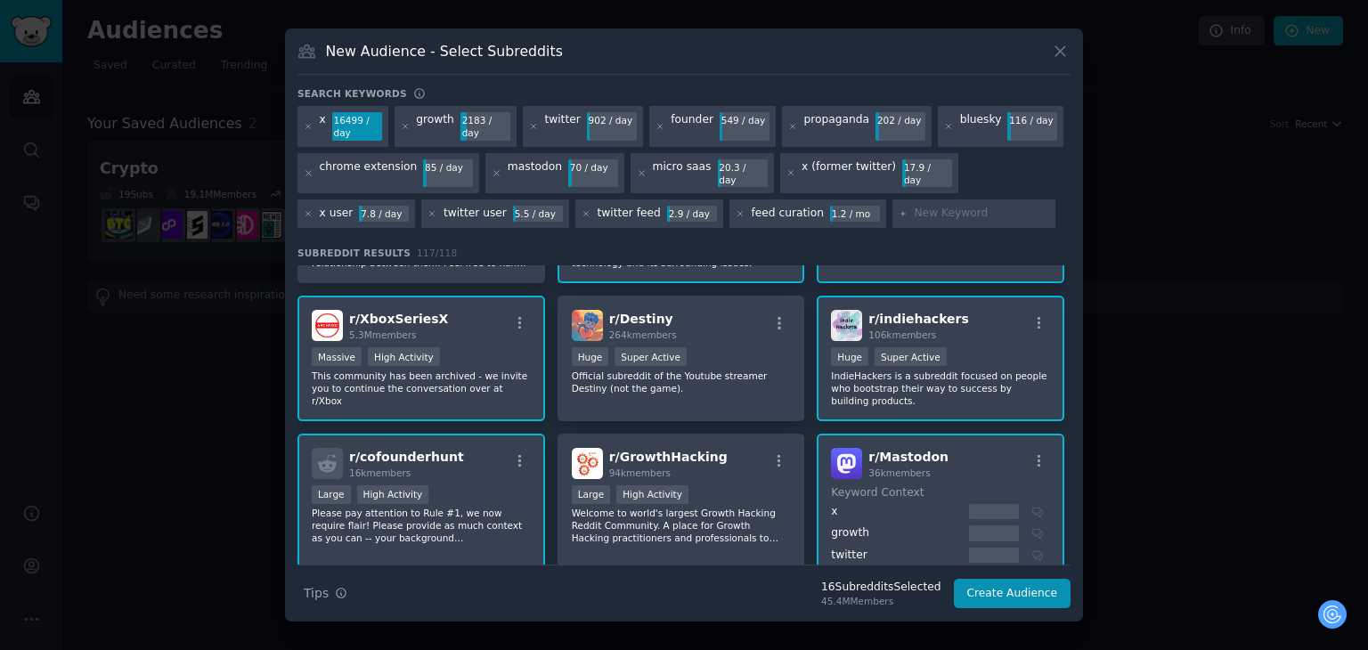
scroll to position [623, 0]
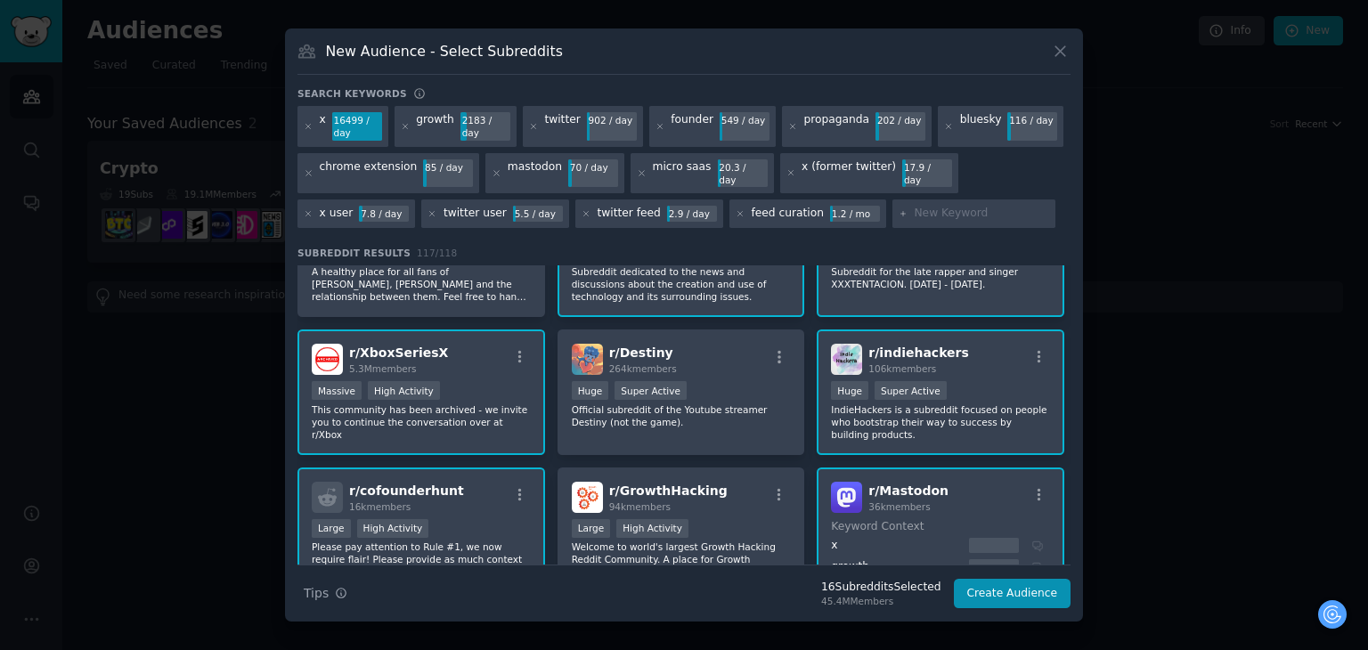
click at [900, 484] on span "r/ Mastodon" at bounding box center [908, 491] width 80 height 14
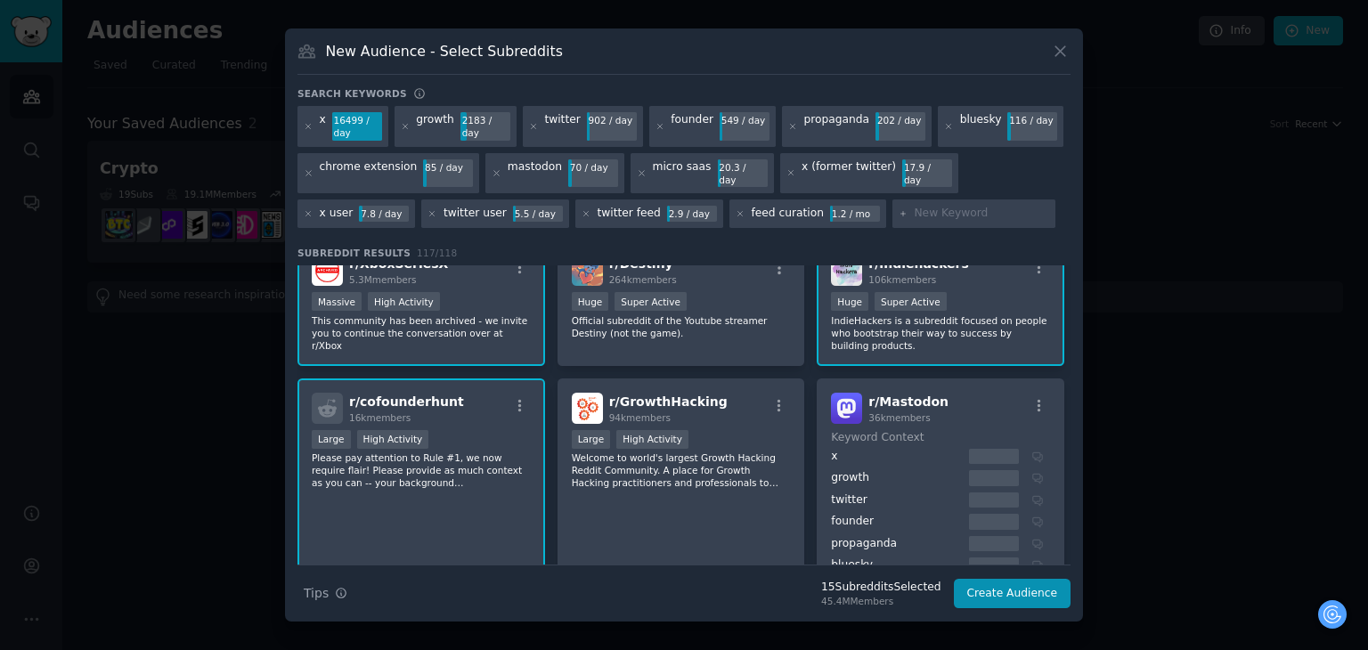
click at [521, 393] on div "r/ cofounderhunt 16k members" at bounding box center [421, 408] width 219 height 31
click at [520, 398] on icon "button" at bounding box center [520, 406] width 16 height 16
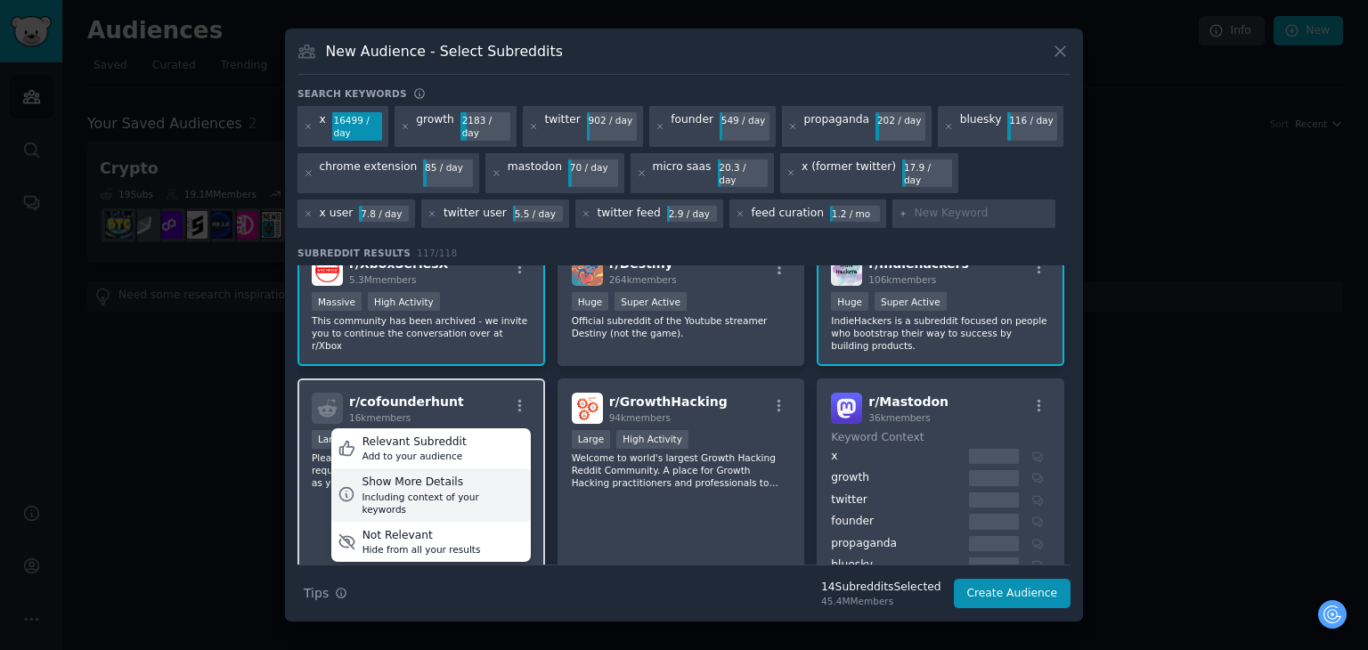
click at [475, 475] on div "Show More Details" at bounding box center [443, 483] width 162 height 16
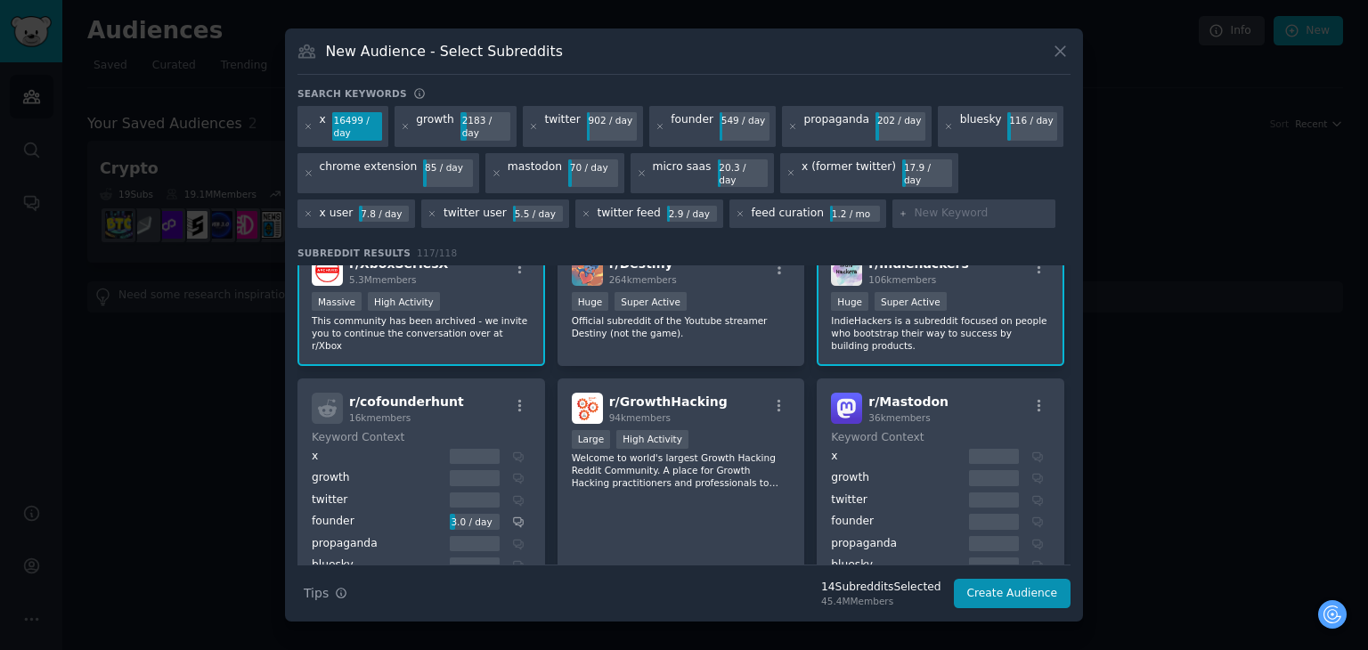
click at [454, 393] on div "r/ cofounderhunt 16k members" at bounding box center [421, 408] width 219 height 31
click at [771, 398] on icon "button" at bounding box center [779, 406] width 16 height 16
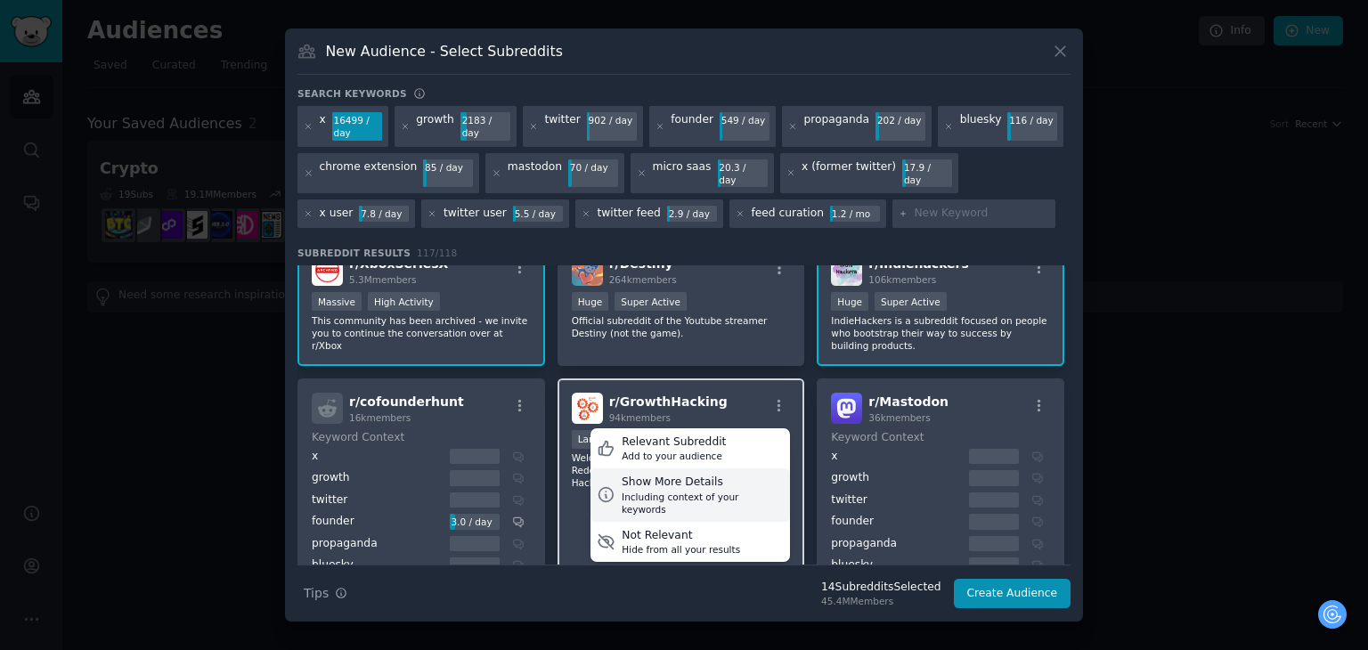
click at [664, 475] on div "Show More Details" at bounding box center [703, 483] width 162 height 16
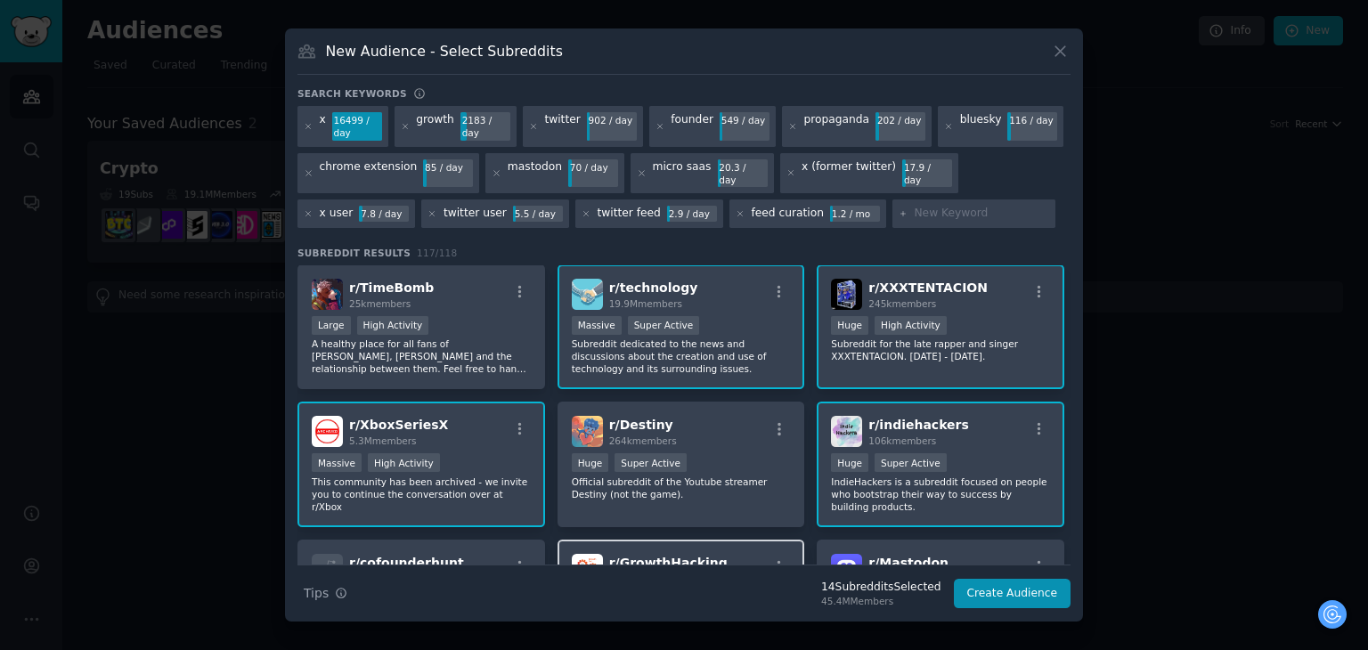
scroll to position [534, 0]
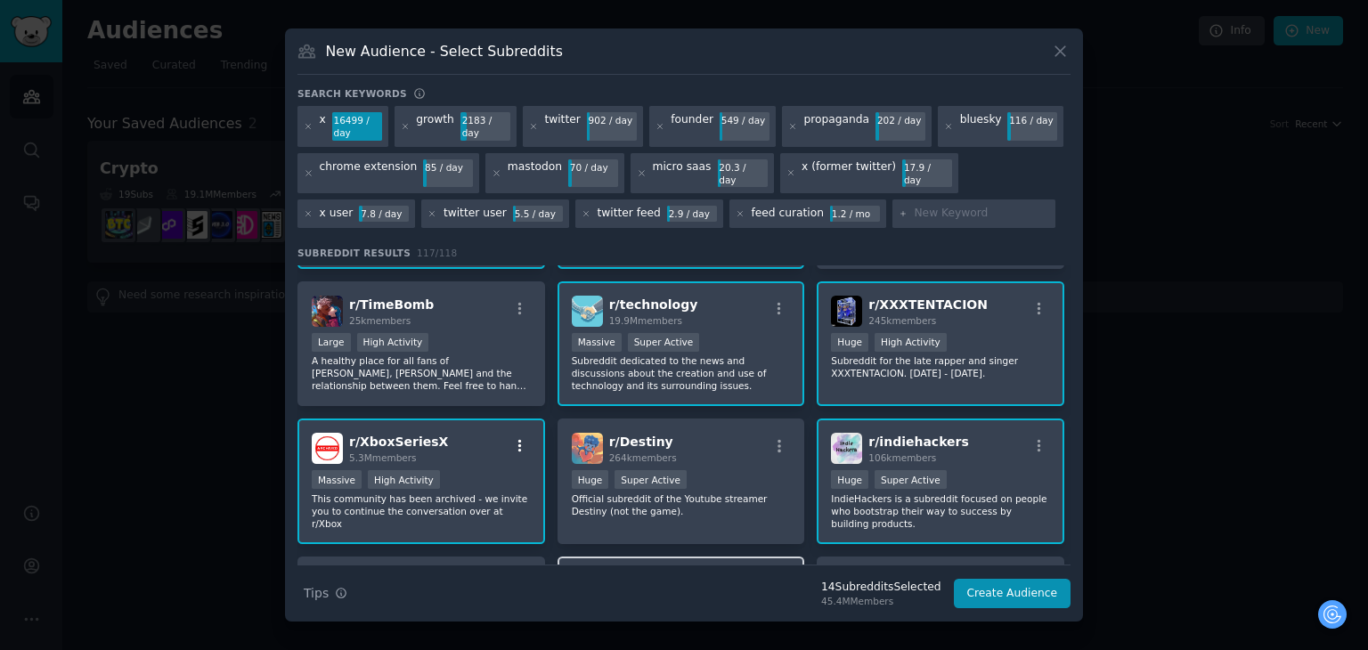
click at [514, 438] on icon "button" at bounding box center [520, 446] width 16 height 16
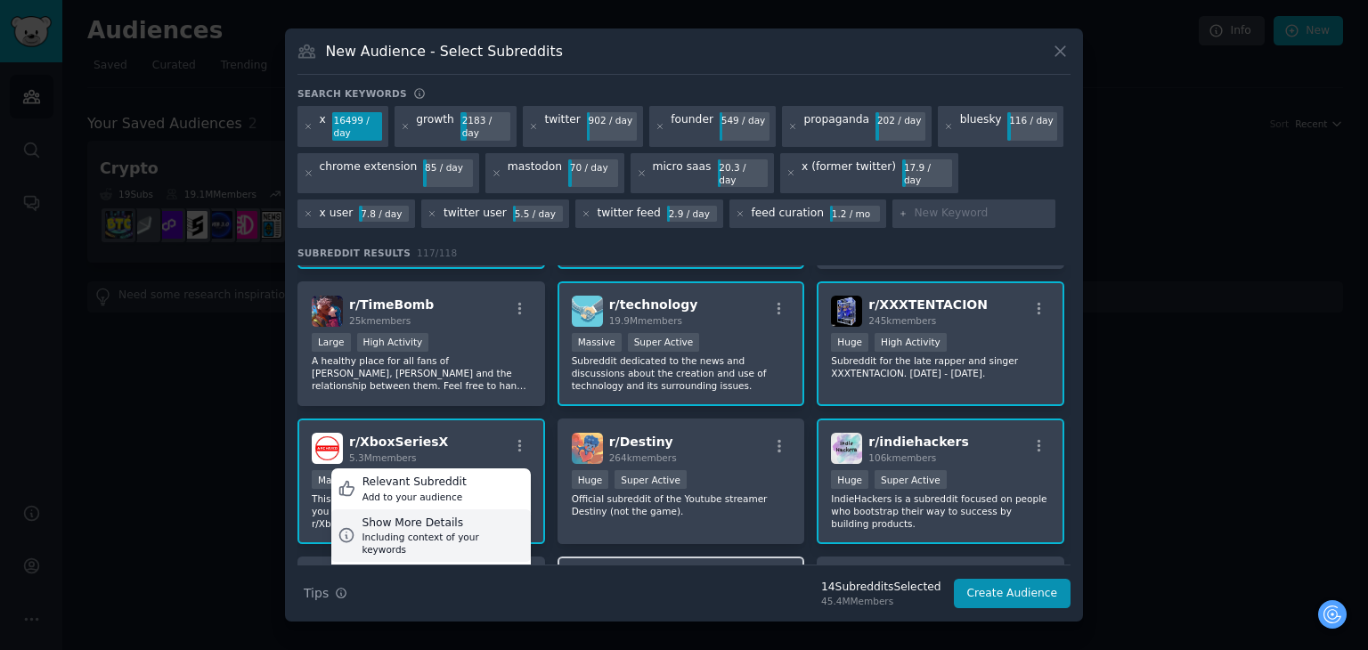
click at [450, 531] on div "Including context of your keywords" at bounding box center [443, 543] width 162 height 25
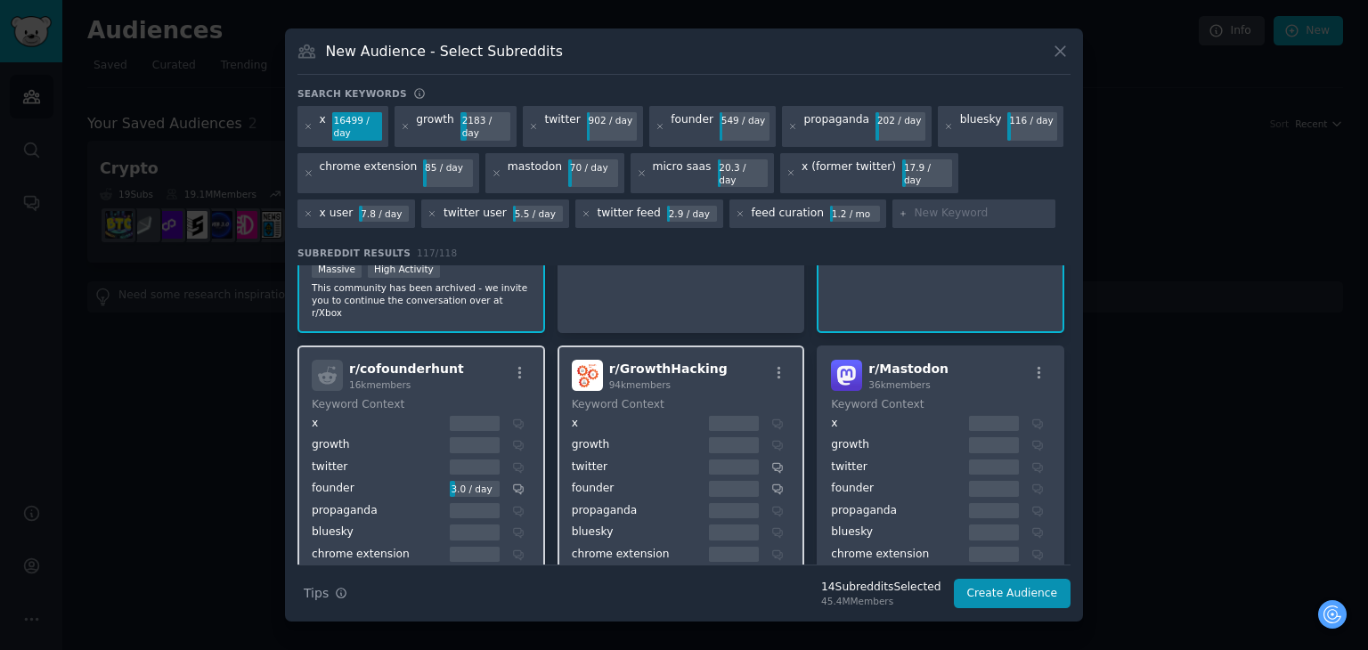
scroll to position [1069, 0]
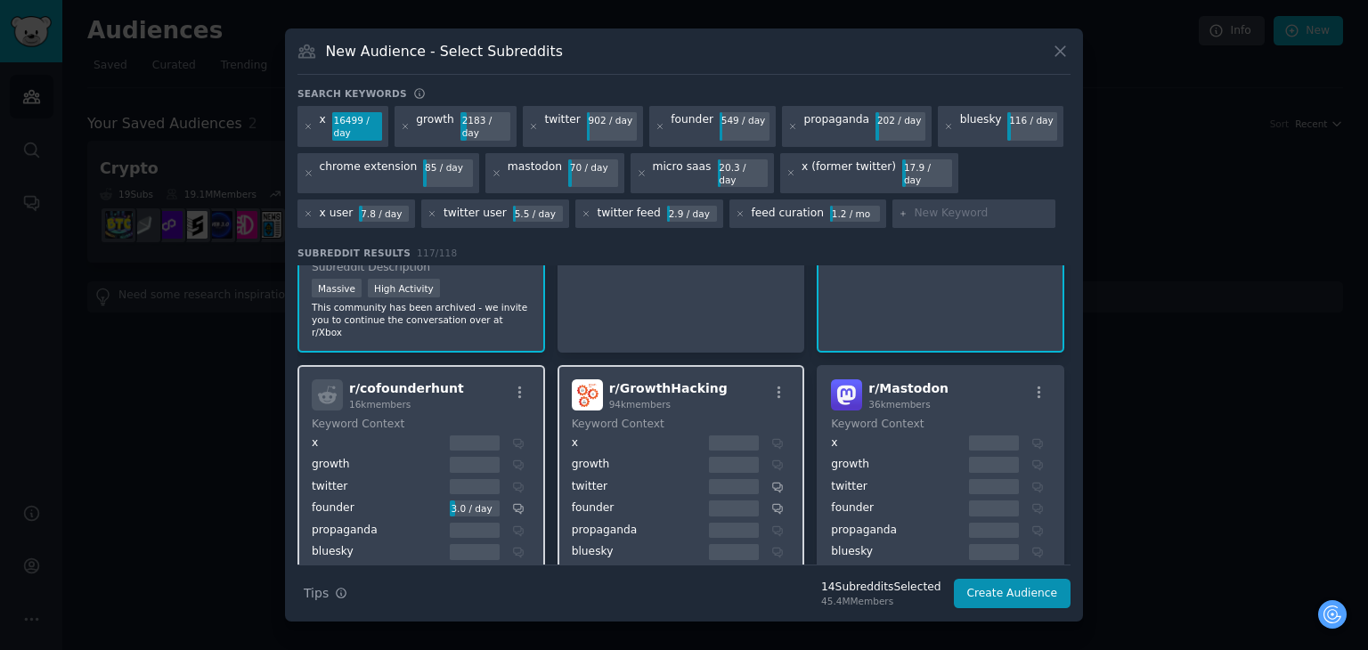
click at [494, 379] on div "r/ cofounderhunt 16k members" at bounding box center [421, 394] width 219 height 31
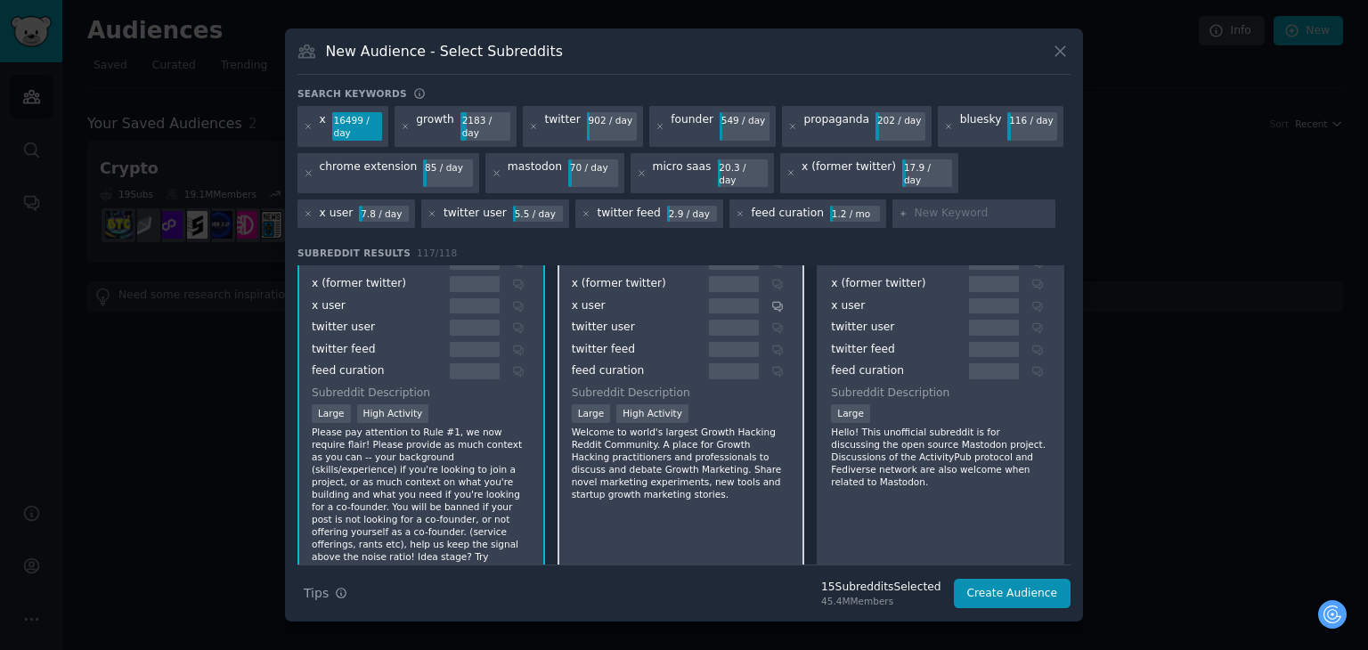
scroll to position [1425, 0]
click at [685, 453] on p "Welcome to world's largest Growth Hacking Reddit Community. A place for Growth …" at bounding box center [681, 462] width 219 height 75
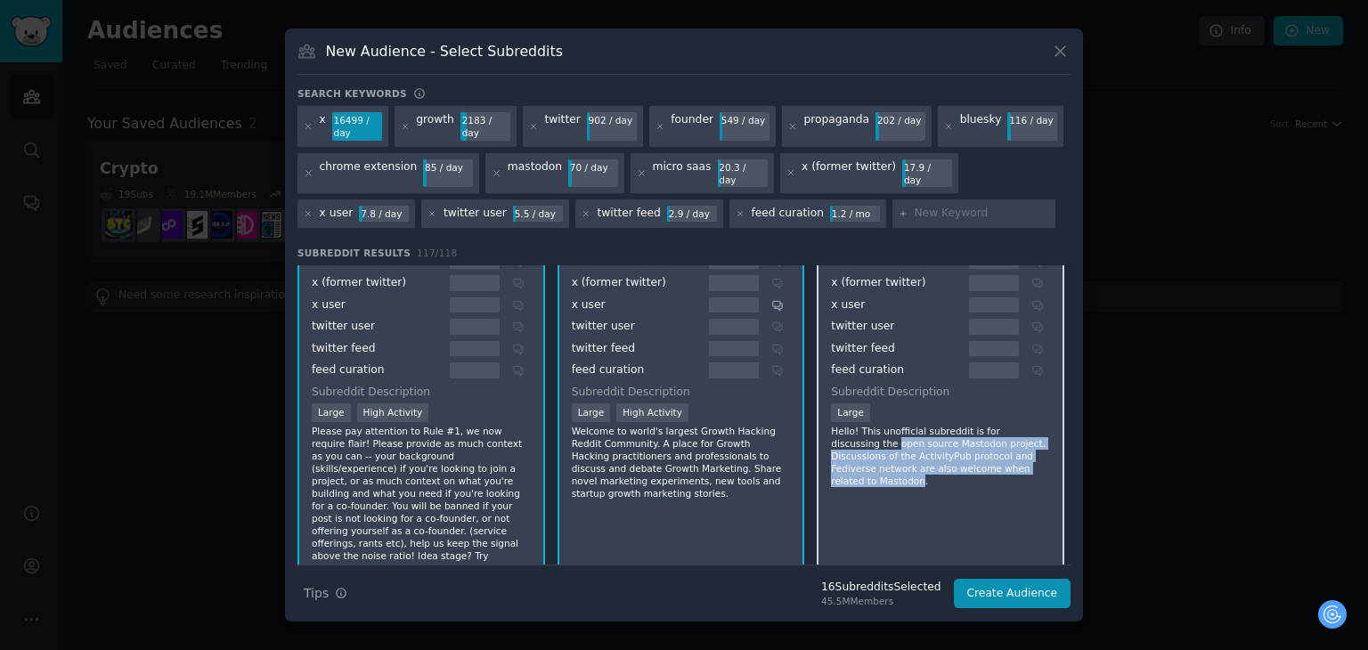
drag, startPoint x: 977, startPoint y: 441, endPoint x: 820, endPoint y: 410, distance: 159.8
click at [820, 410] on div "r/ Mastodon 36k members Keyword Context x growth twitter founder propaganda blu…" at bounding box center [941, 299] width 248 height 581
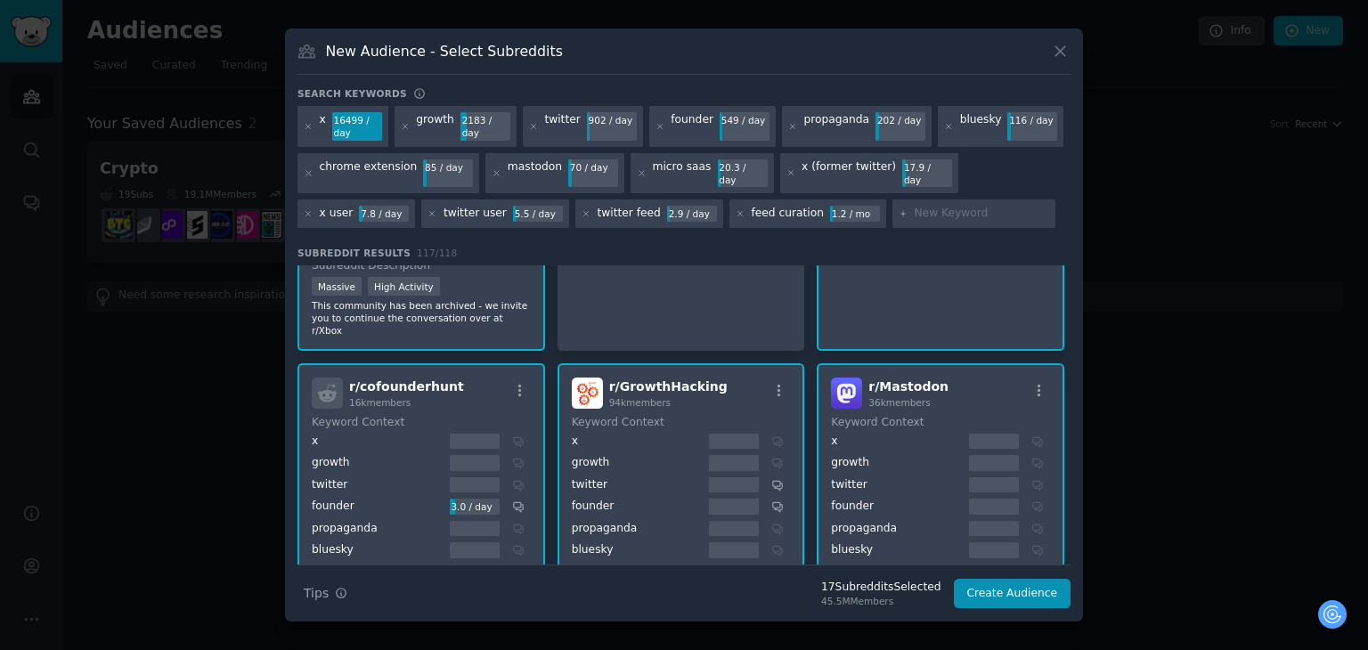
scroll to position [1069, 0]
click at [944, 379] on div "r/ Mastodon 36k members" at bounding box center [940, 394] width 219 height 31
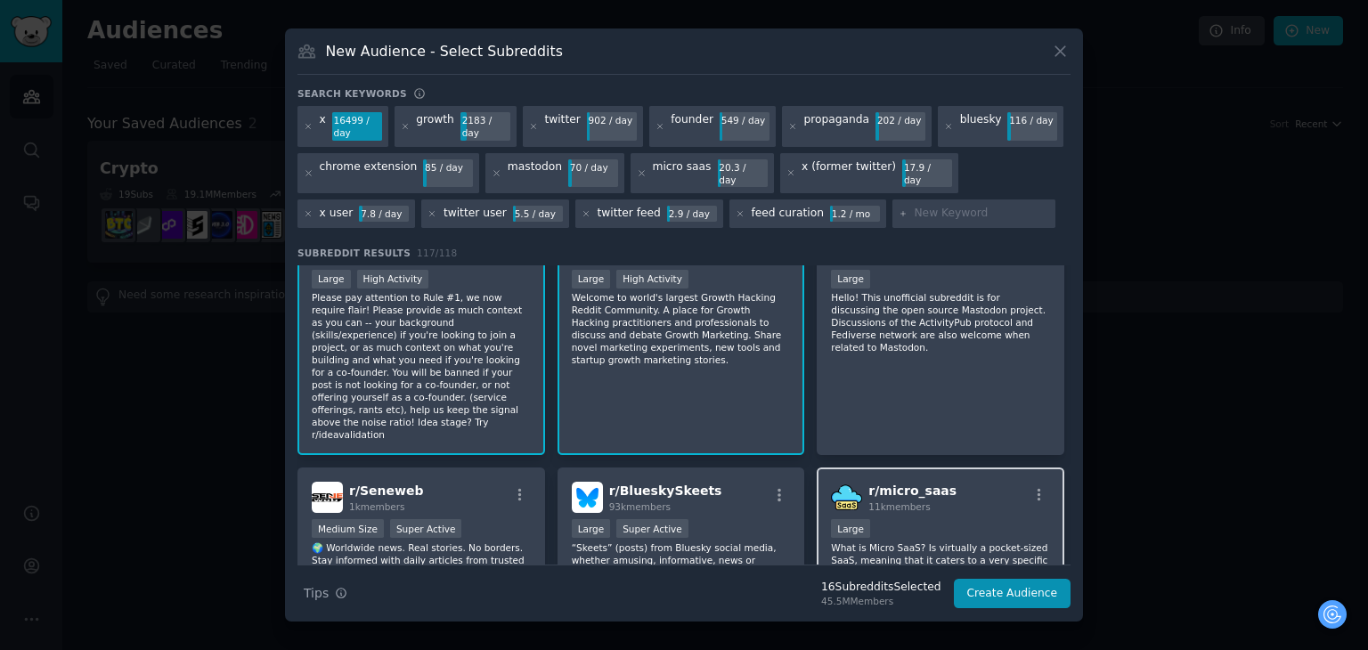
scroll to position [1692, 0]
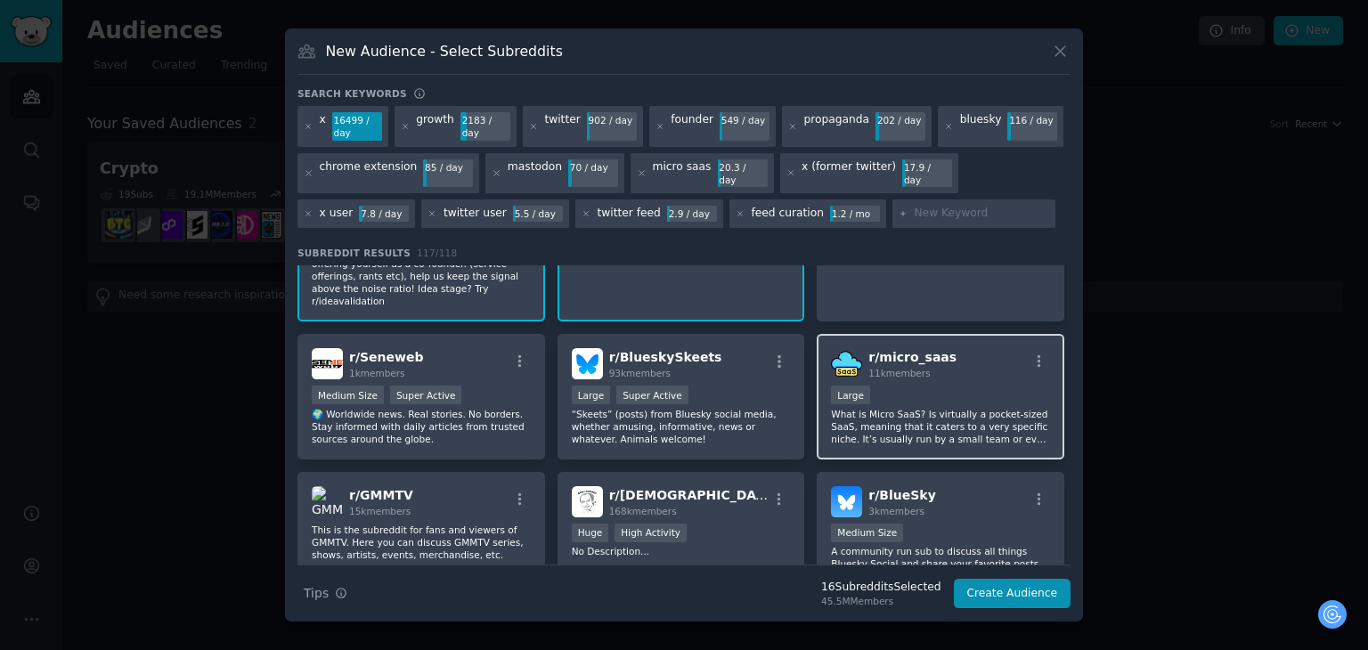
click at [941, 348] on div "r/ micro_saas 11k members" at bounding box center [940, 363] width 219 height 31
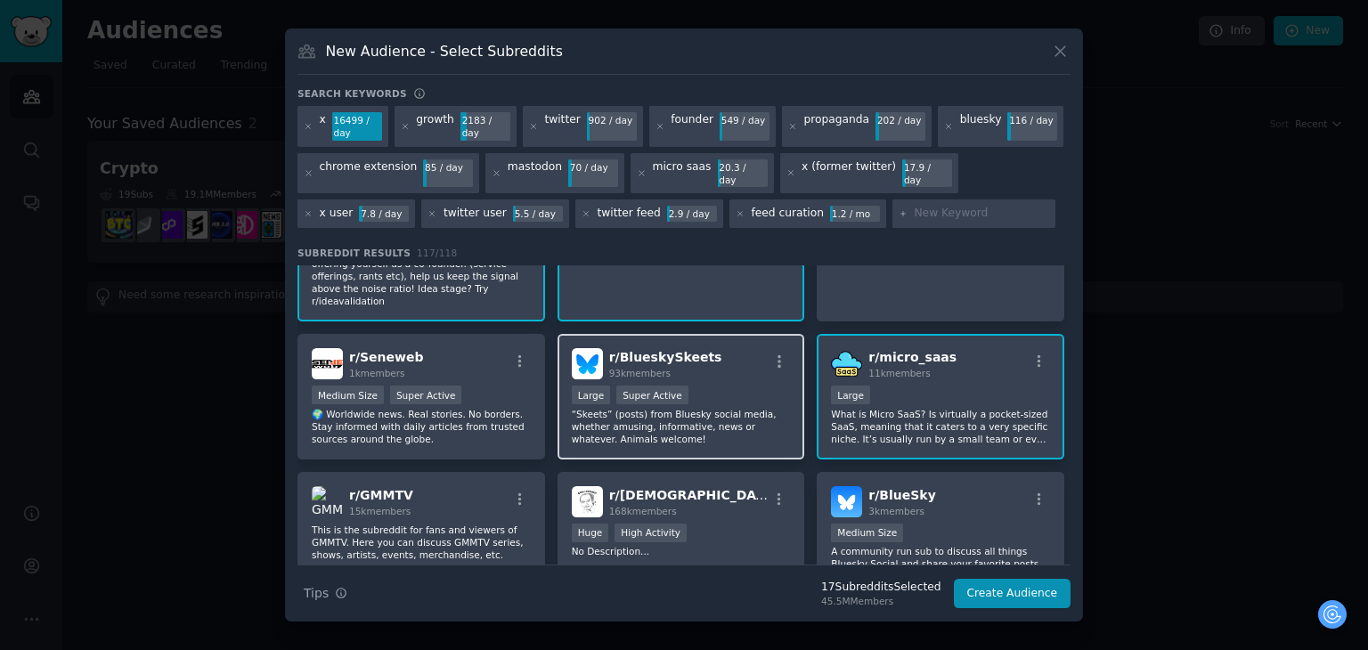
click at [713, 348] on div "r/ BlueskySkeets 93k members" at bounding box center [681, 363] width 219 height 31
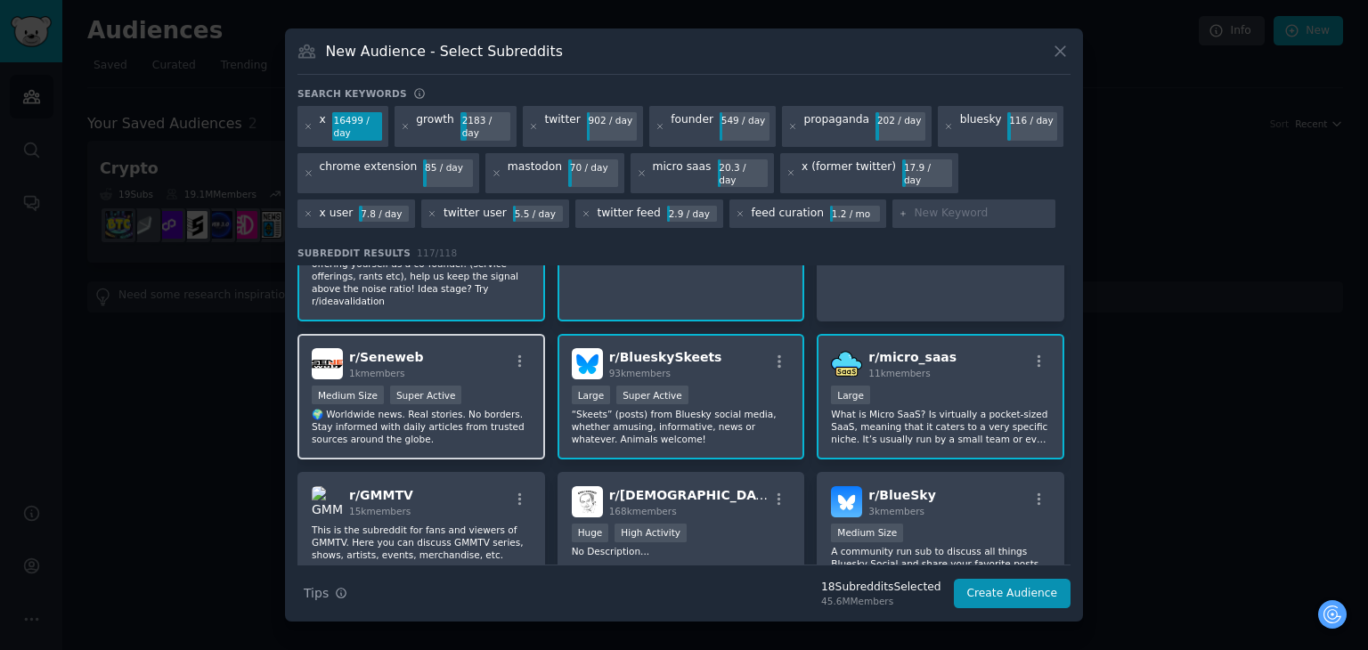
click at [482, 348] on div "r/ Seneweb 1k members" at bounding box center [421, 363] width 219 height 31
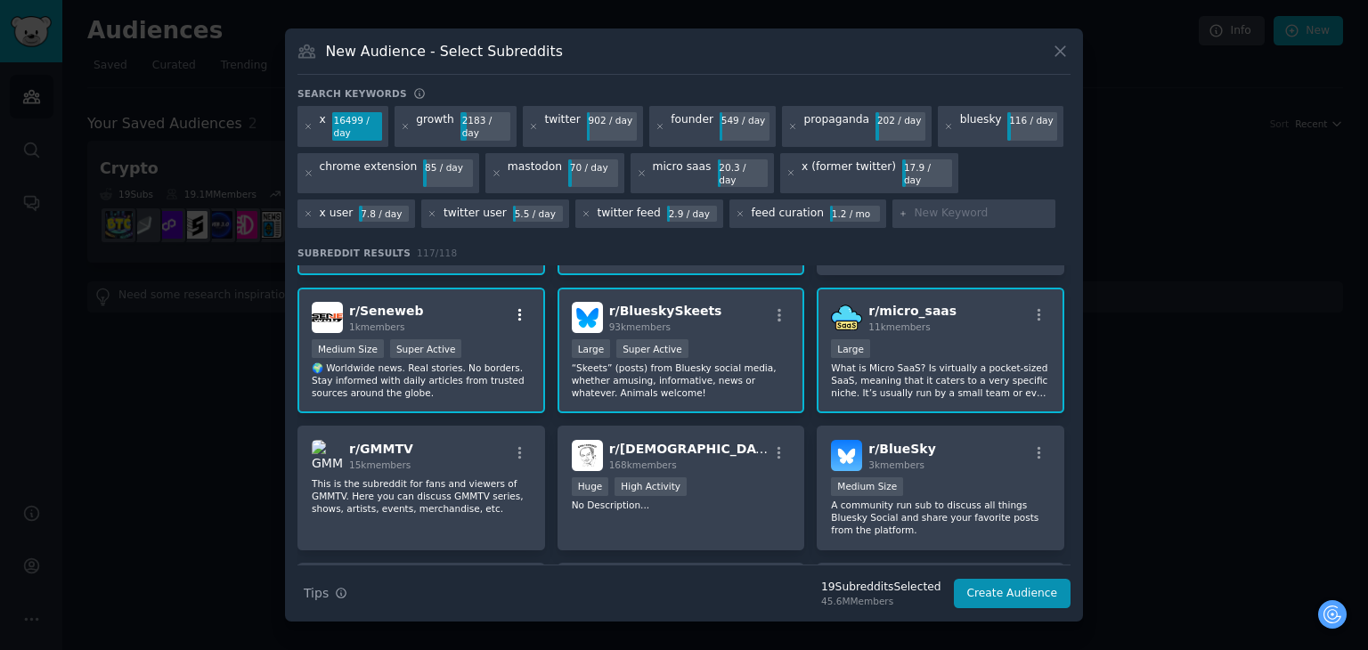
scroll to position [1781, 0]
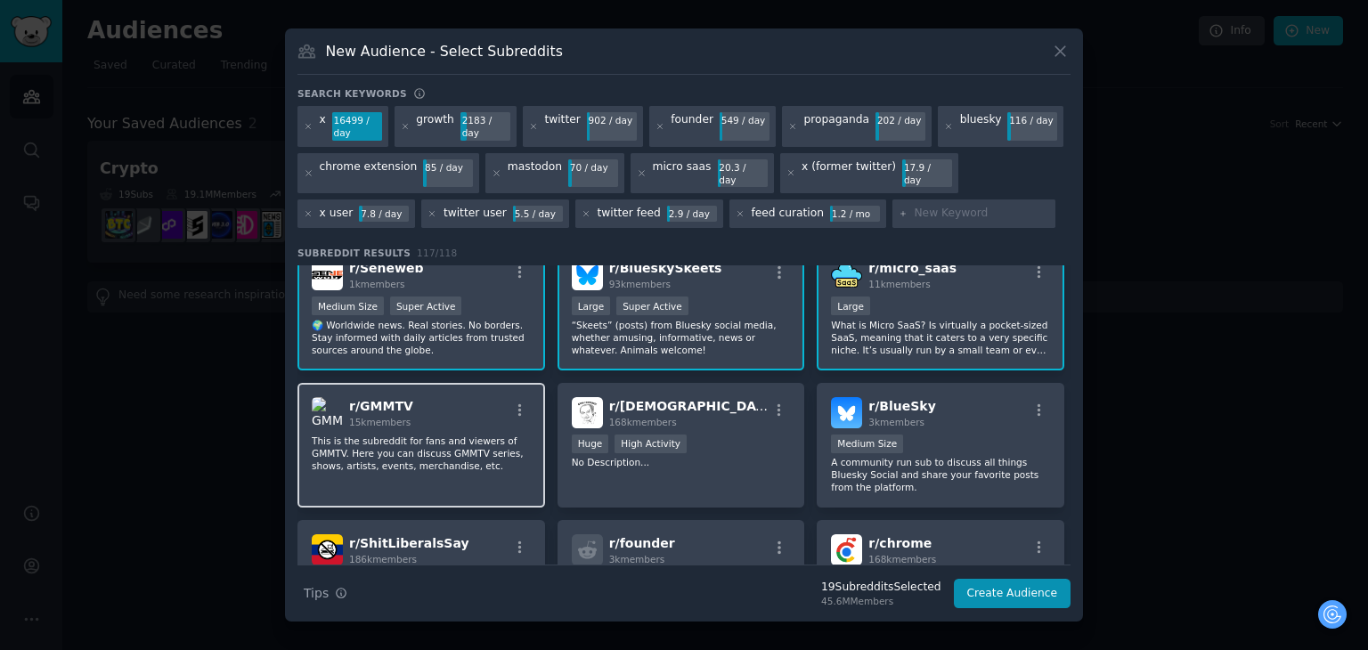
click at [490, 397] on div "r/ GMMTV 15k members" at bounding box center [421, 412] width 219 height 31
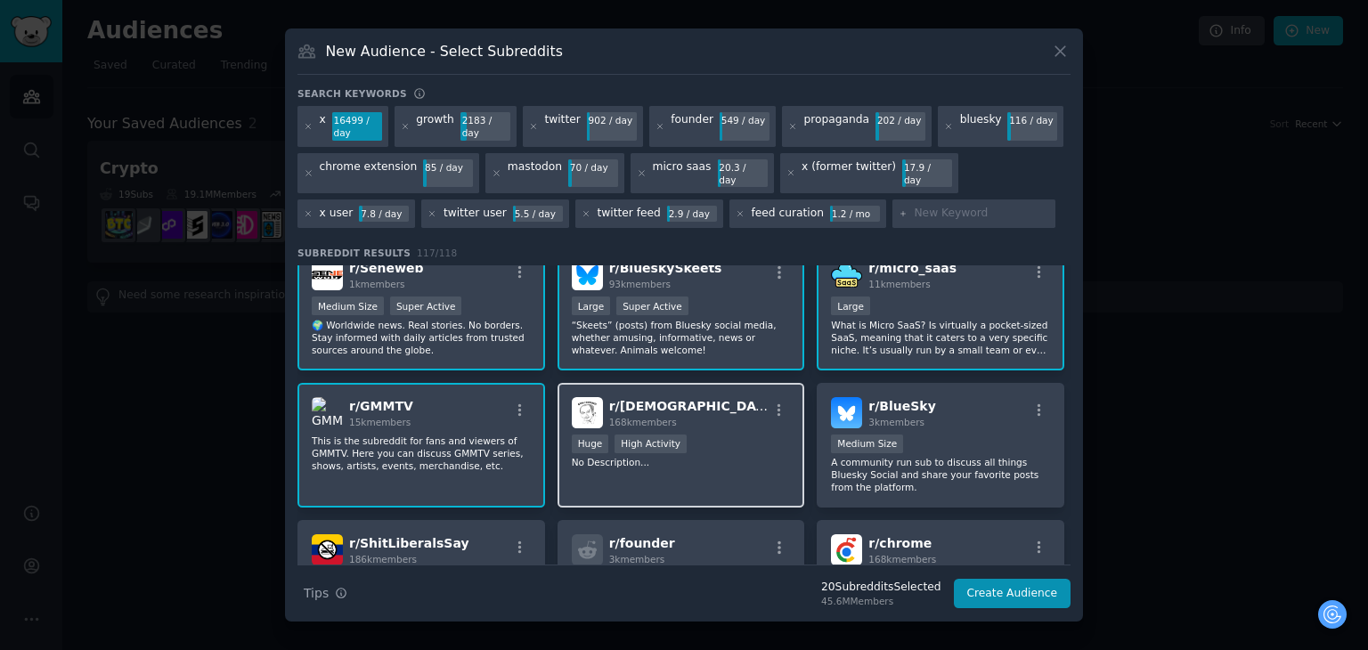
click at [691, 399] on span "r/ EnoughMuskSpam" at bounding box center [693, 406] width 169 height 14
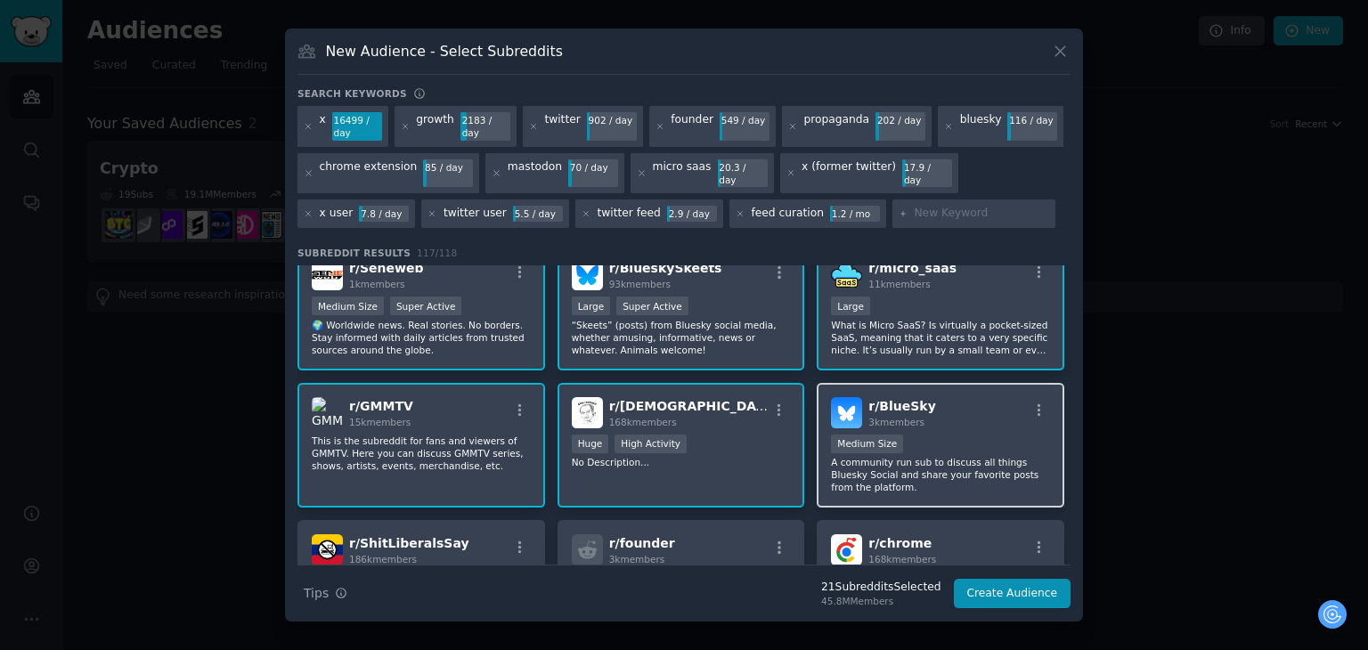
click at [990, 397] on div "r/ BlueSky 3k members" at bounding box center [940, 412] width 219 height 31
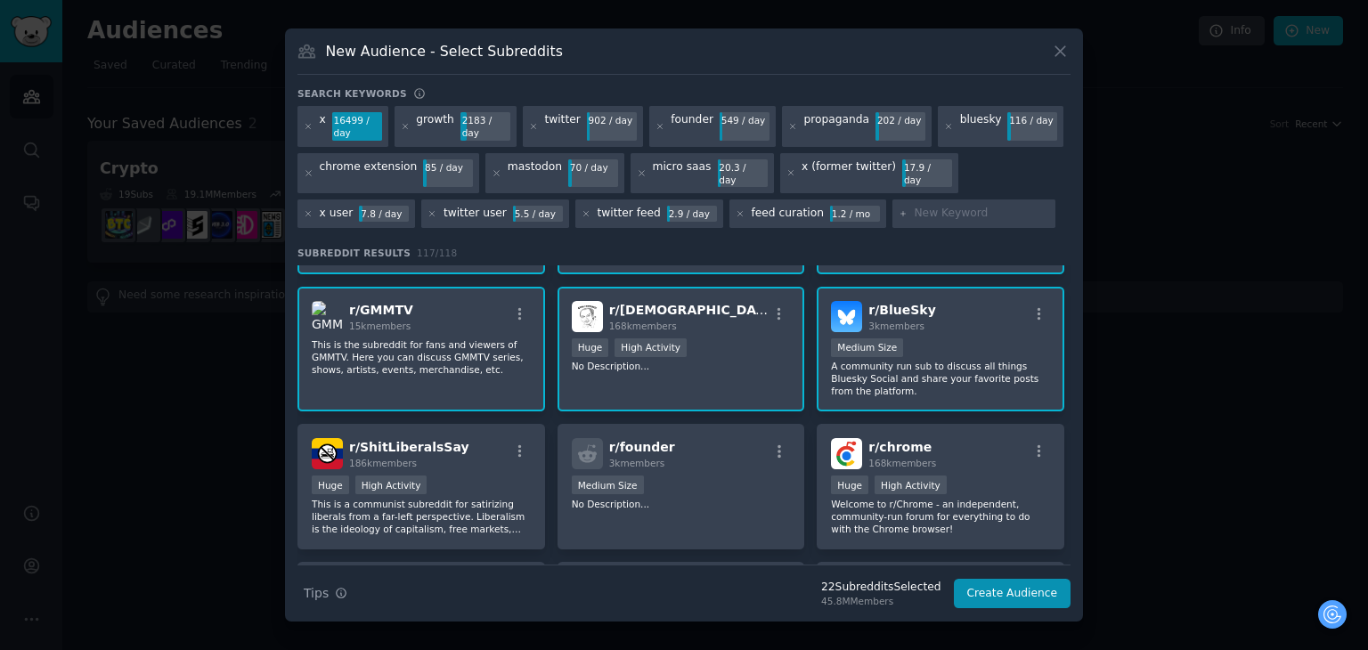
scroll to position [1959, 0]
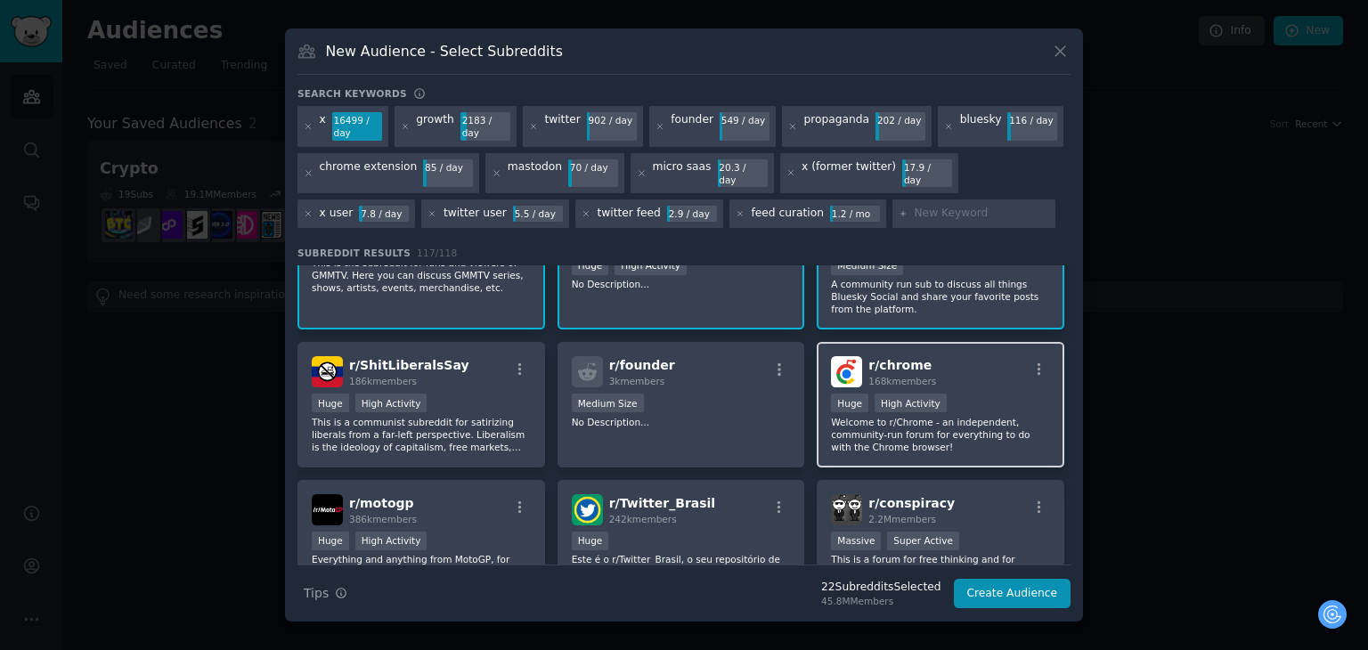
click at [982, 356] on div "r/ chrome 168k members" at bounding box center [940, 371] width 219 height 31
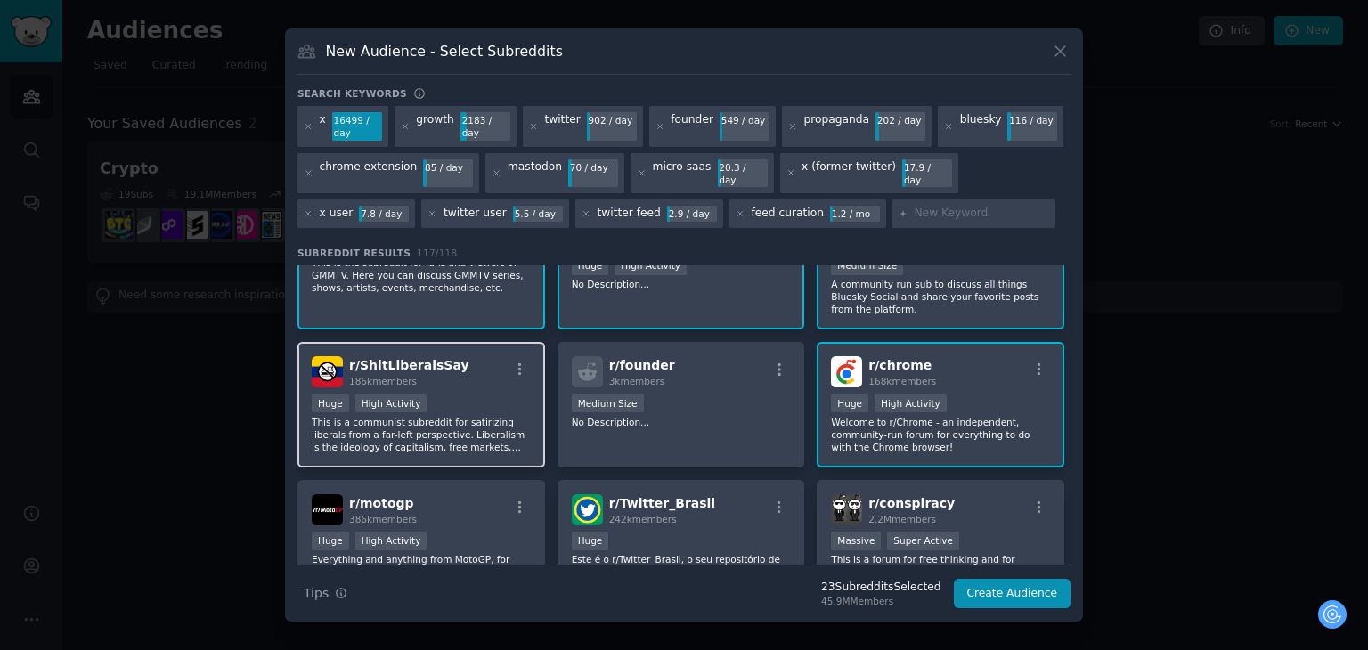
click at [468, 356] on div "r/ ShitLiberalsSay 186k members" at bounding box center [421, 371] width 219 height 31
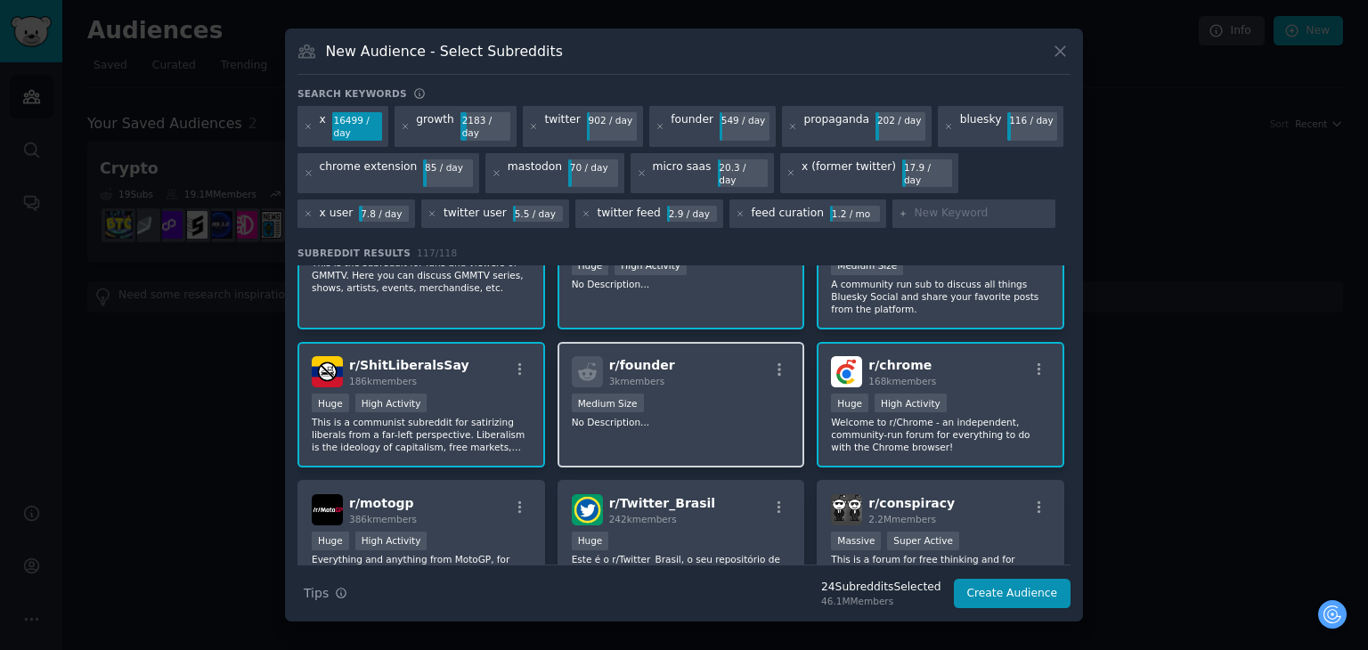
click at [777, 356] on div "r/ founder 3k members" at bounding box center [681, 371] width 219 height 31
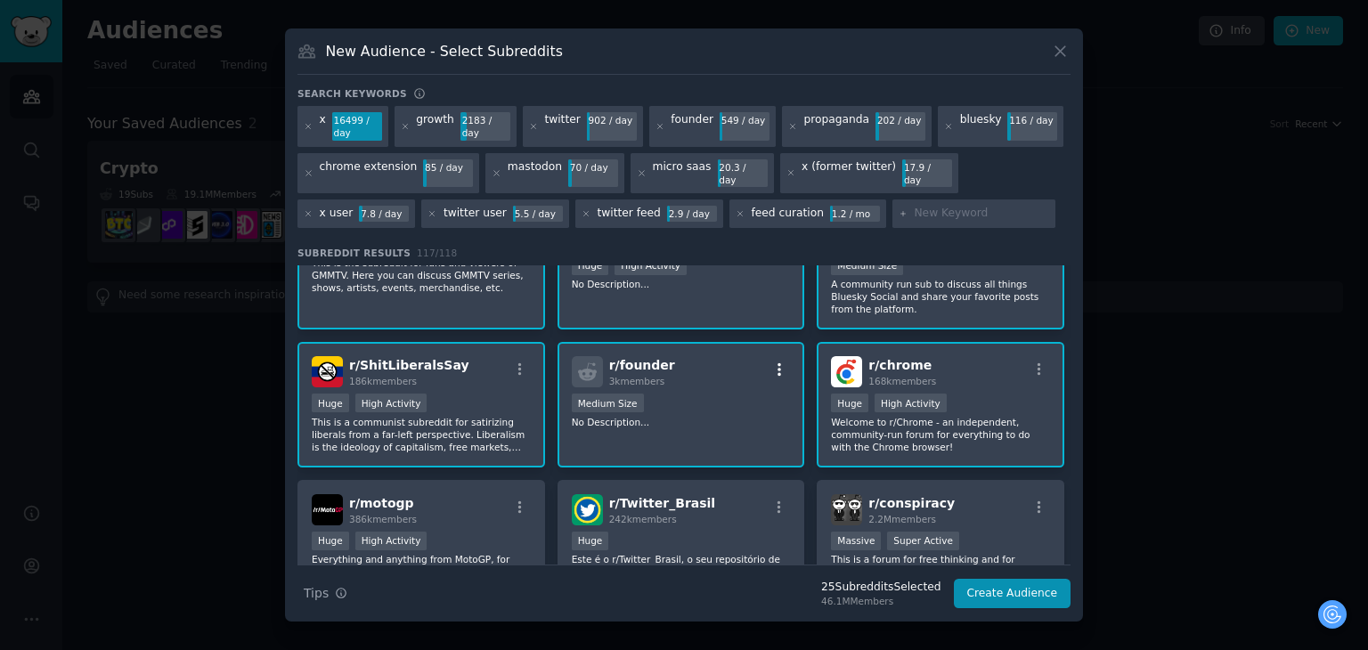
click at [778, 363] on icon "button" at bounding box center [780, 369] width 4 height 12
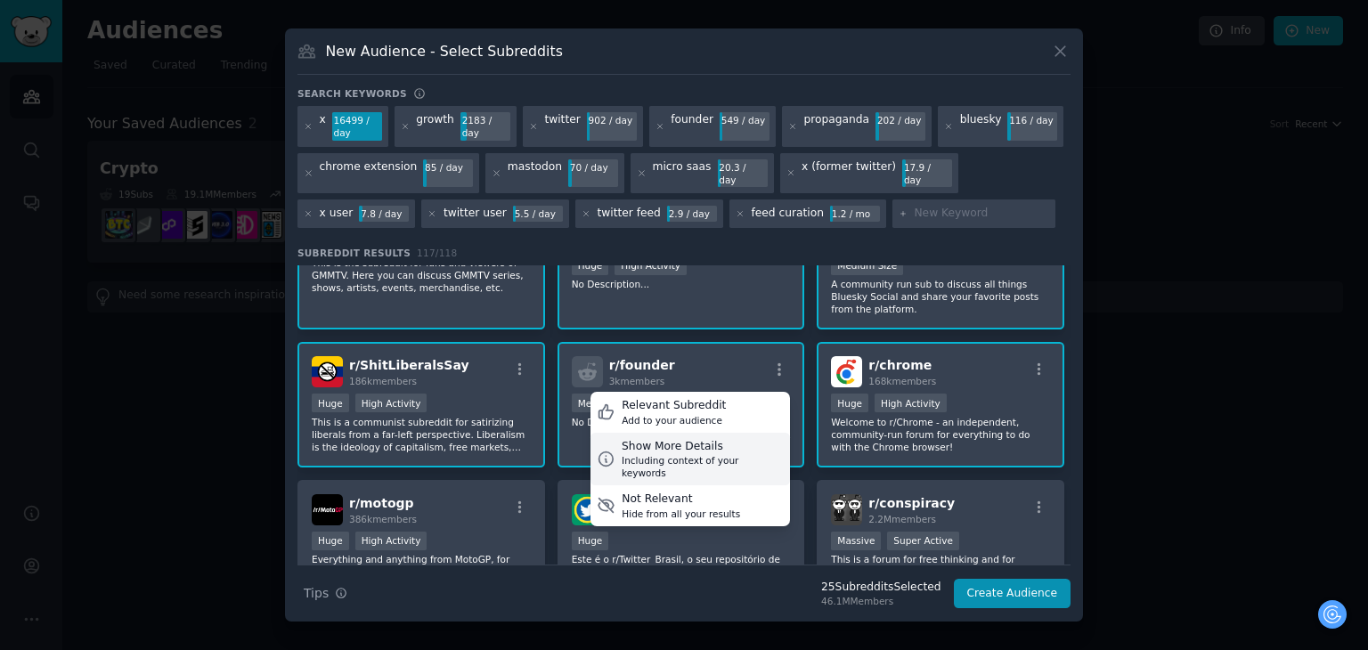
click at [720, 454] on div "Including context of your keywords" at bounding box center [703, 466] width 162 height 25
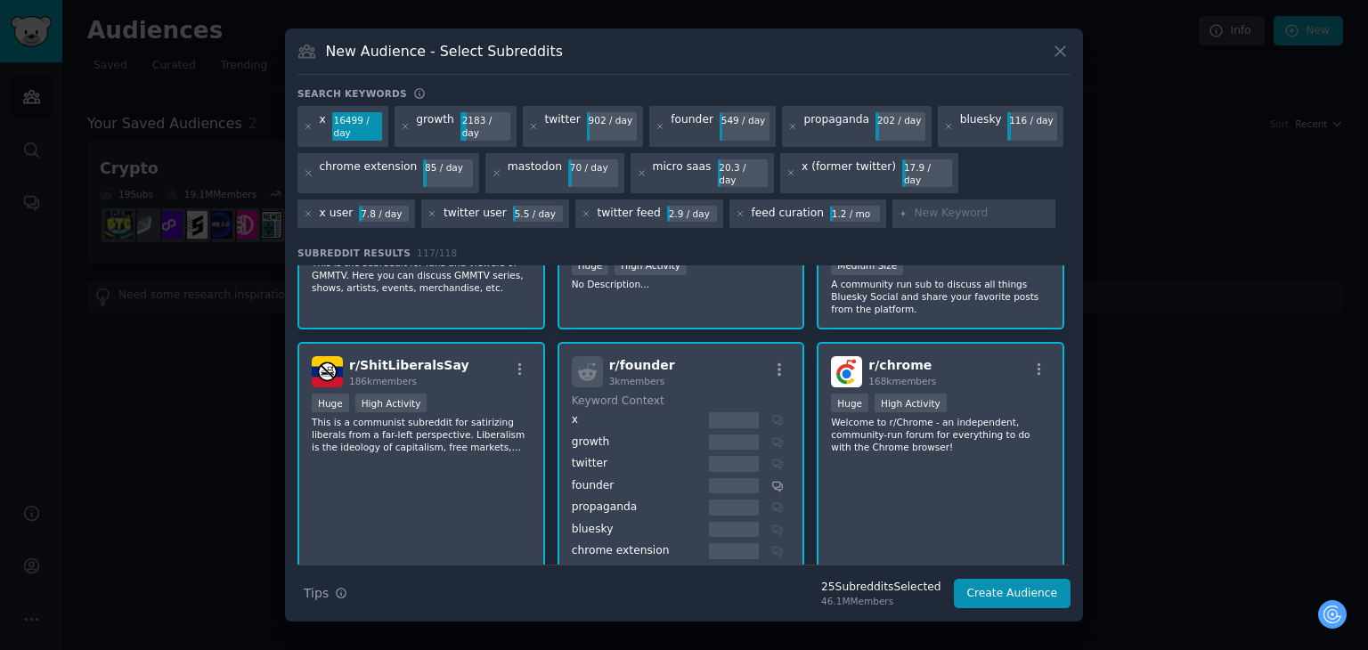
click at [744, 394] on dt "Keyword Context" at bounding box center [678, 402] width 213 height 16
click at [749, 342] on div "r/ founder 3k members Keyword Context x growth twitter founder propaganda blues…" at bounding box center [682, 564] width 248 height 444
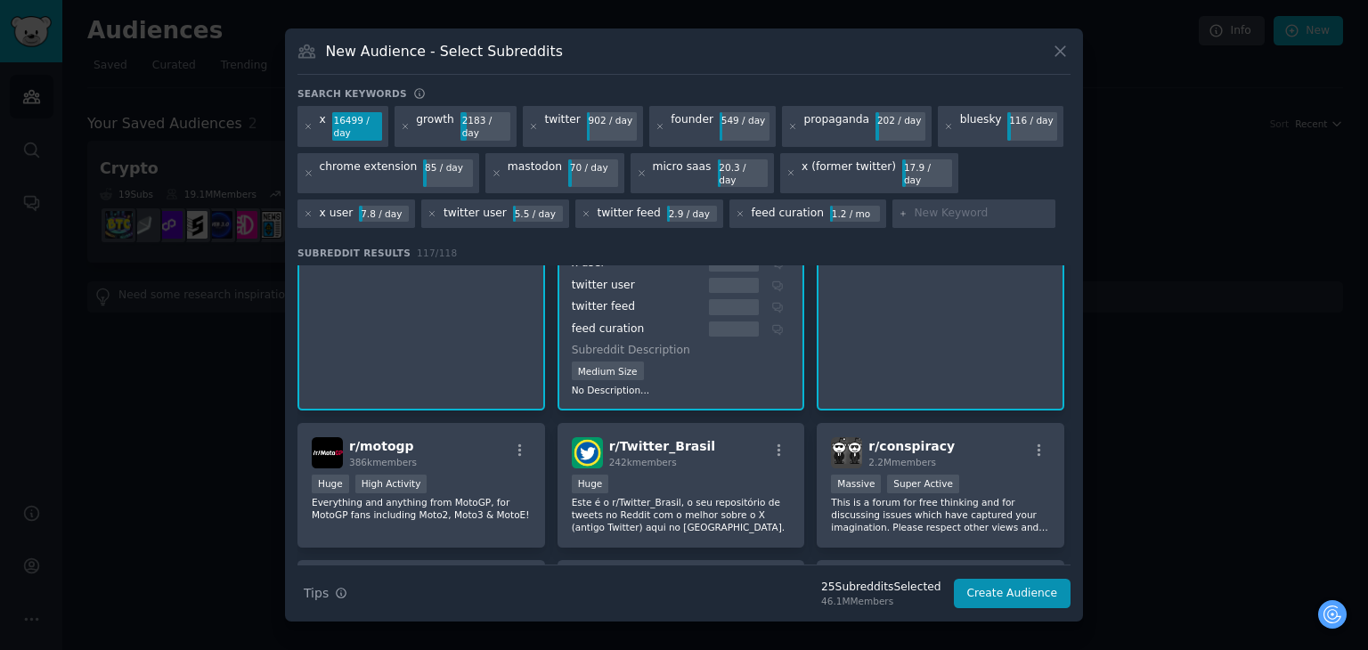
scroll to position [2405, 0]
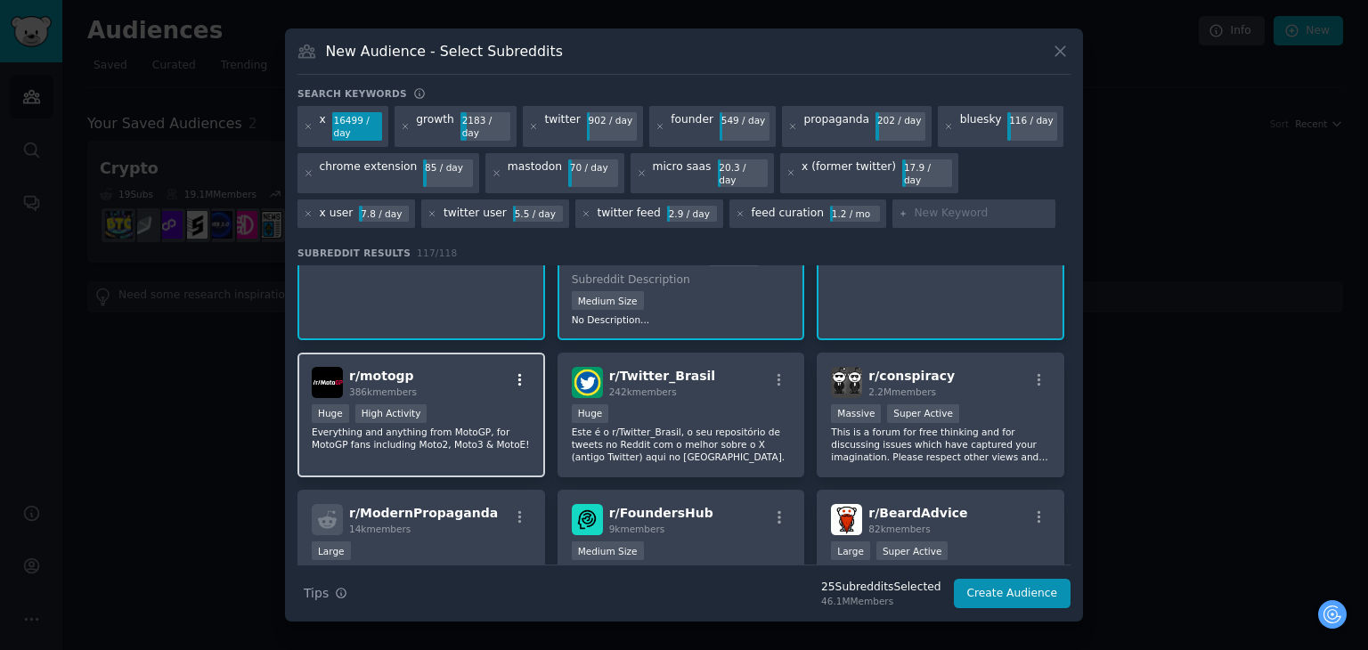
click at [517, 372] on icon "button" at bounding box center [520, 380] width 16 height 16
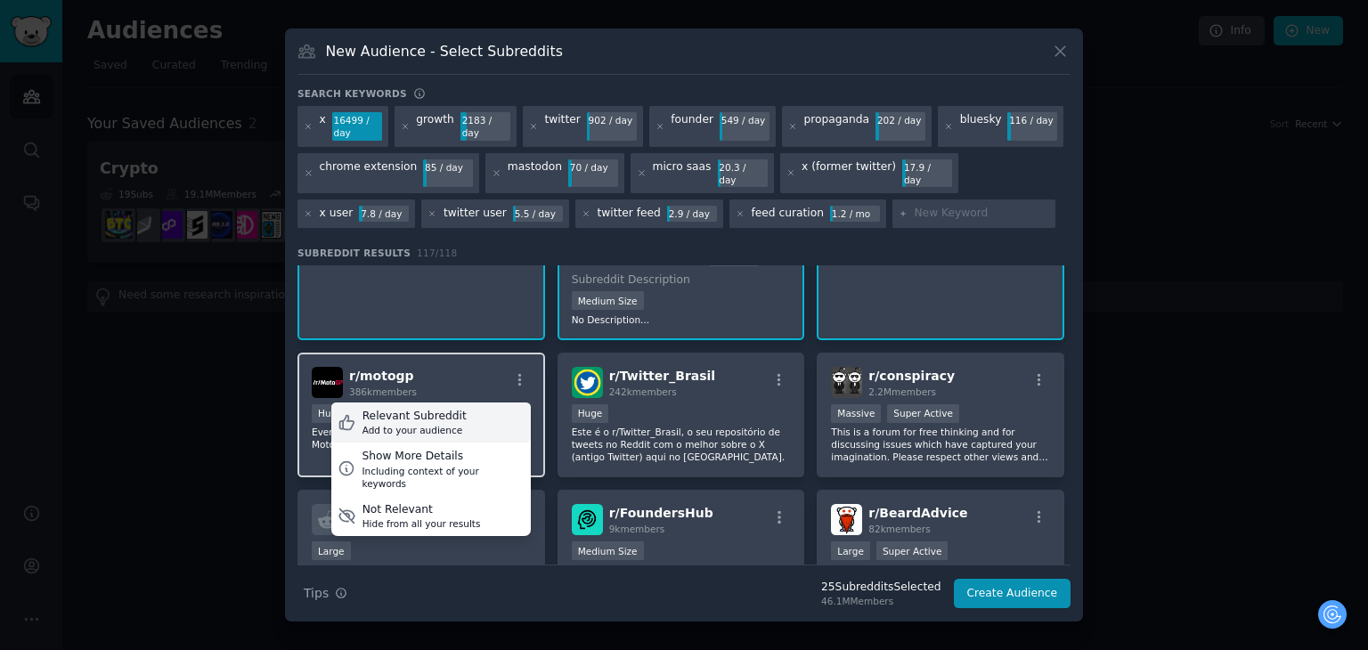
click at [488, 403] on div "Relevant Subreddit Add to your audience" at bounding box center [431, 423] width 200 height 41
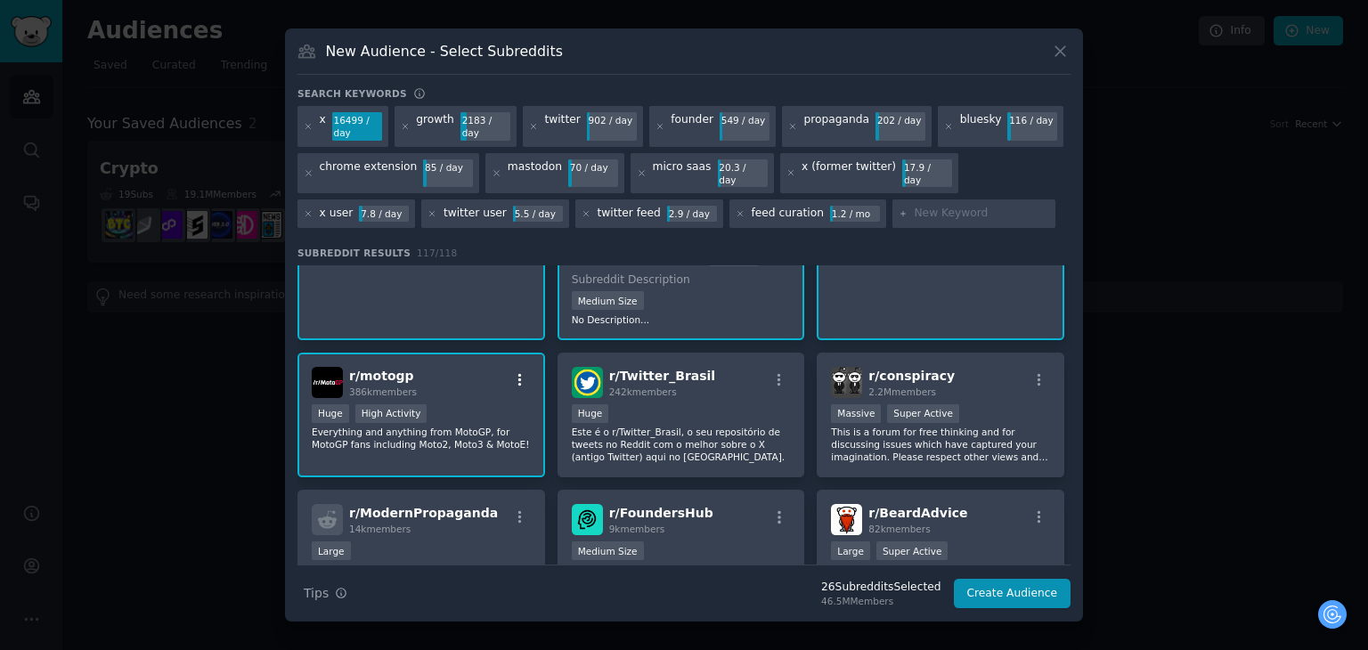
click at [517, 372] on icon "button" at bounding box center [520, 380] width 16 height 16
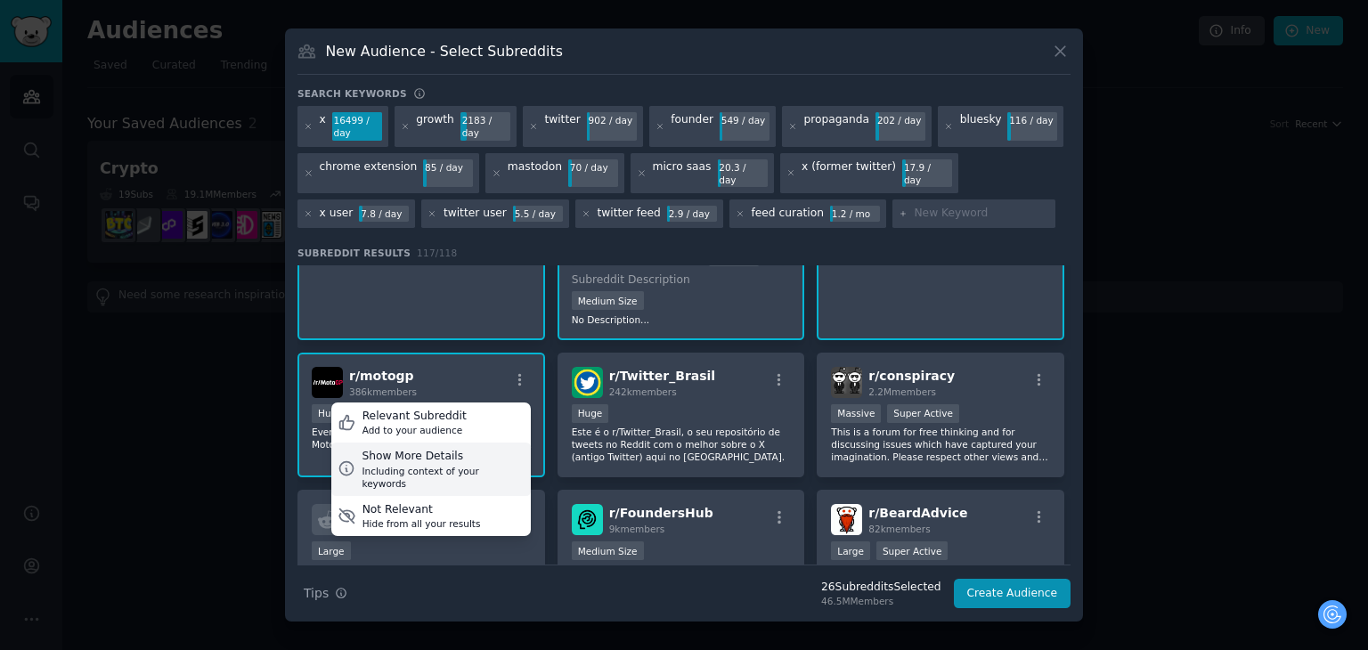
click at [474, 449] on div "Show More Details" at bounding box center [443, 457] width 162 height 16
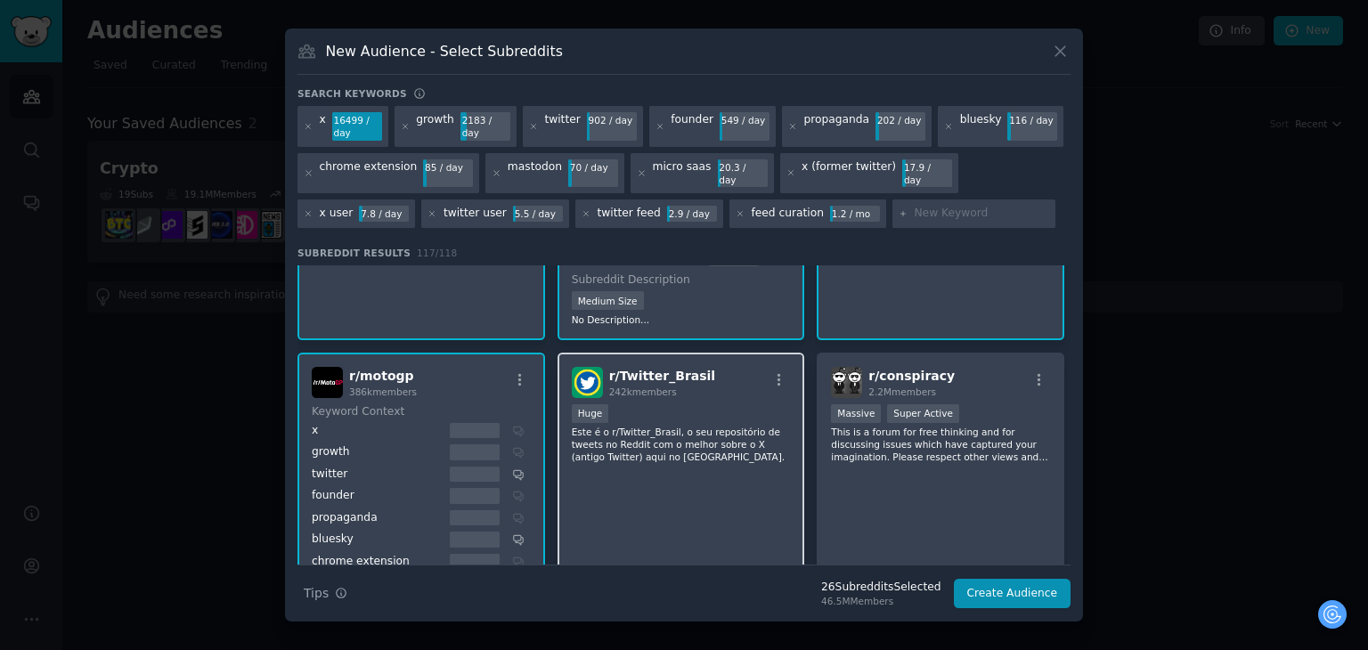
click at [736, 353] on div "r/ Twitter_Brasil 242k members 100,000 - 1,000,000 members Huge Este é o r/Twit…" at bounding box center [682, 581] width 248 height 456
click at [778, 373] on icon "button" at bounding box center [780, 379] width 4 height 12
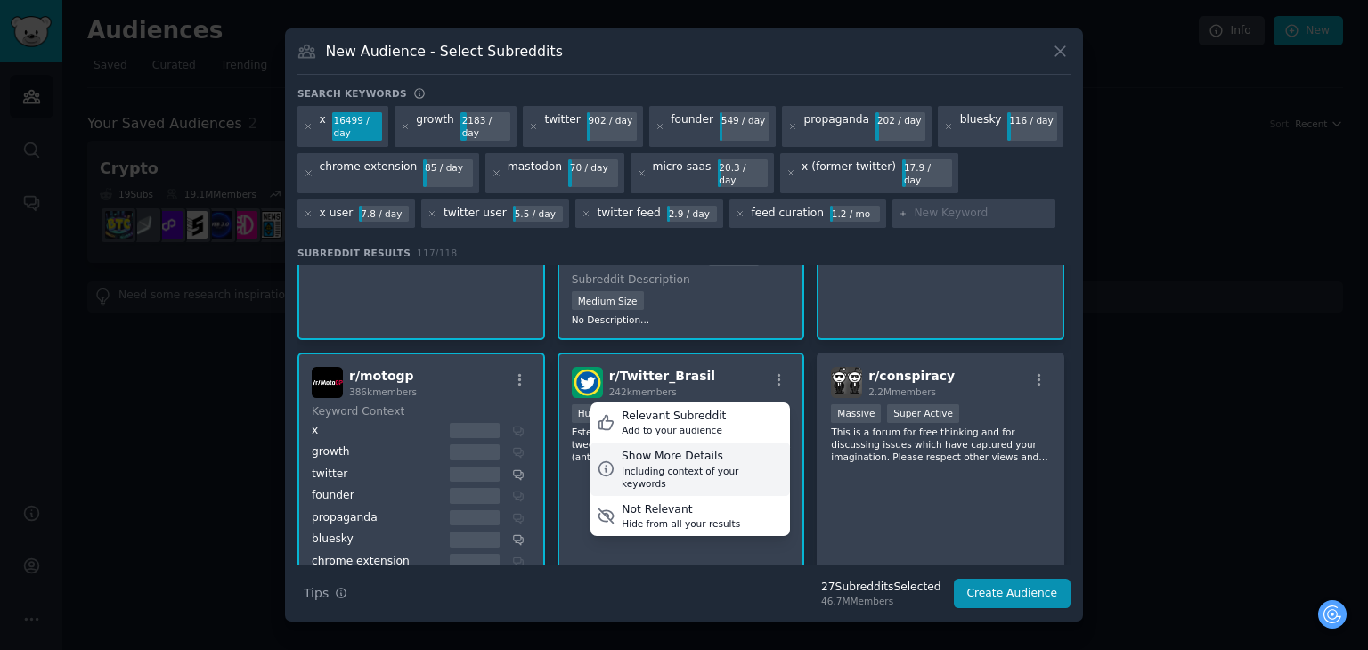
click at [679, 449] on div "Show More Details" at bounding box center [703, 457] width 162 height 16
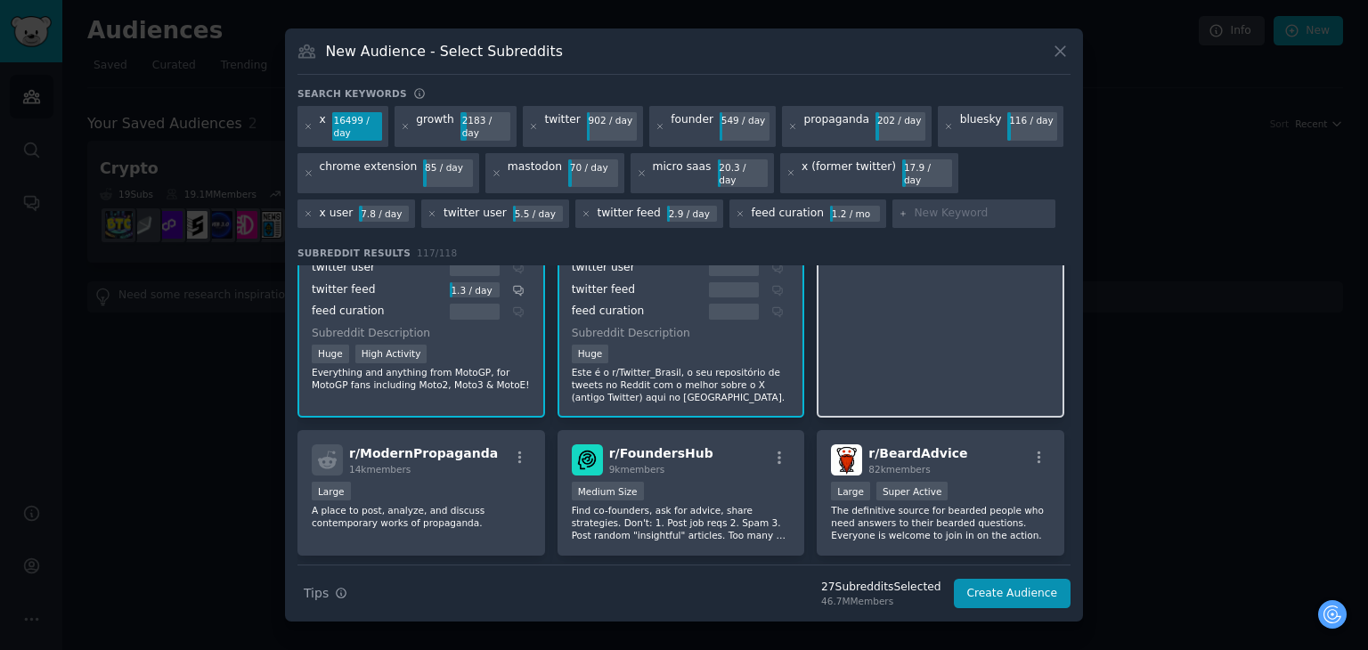
scroll to position [2850, 0]
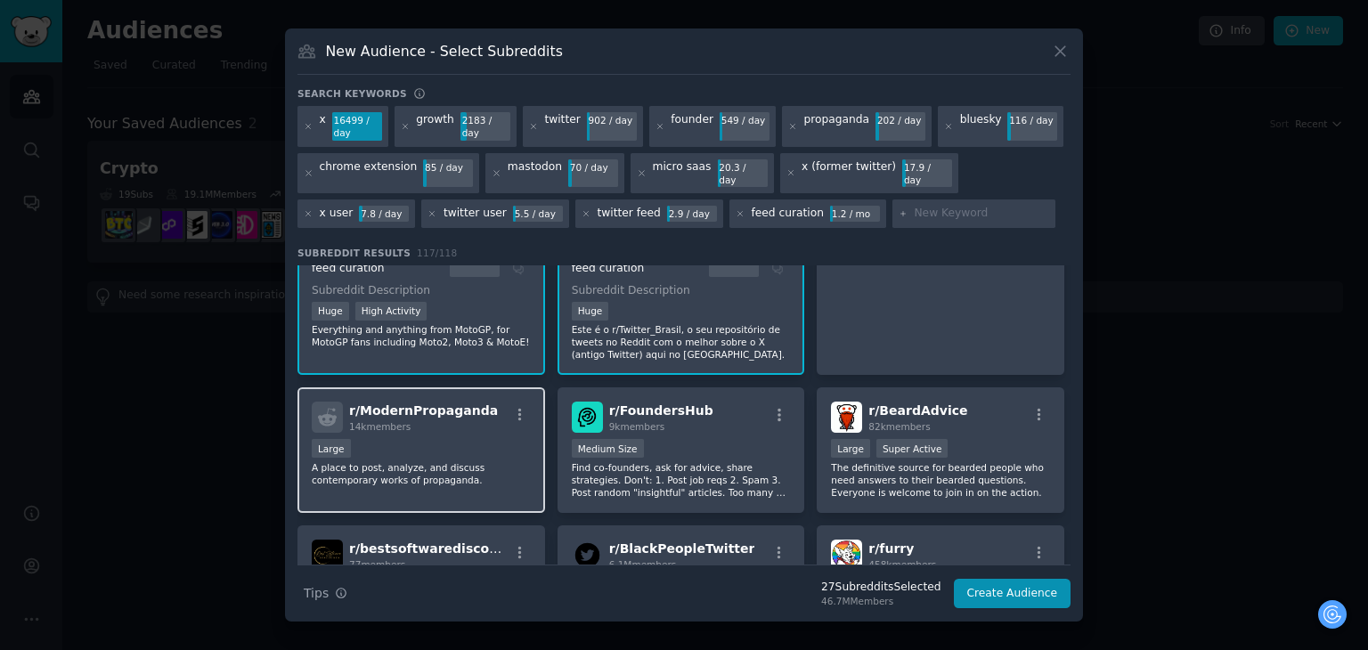
click at [485, 422] on div "r/ ModernPropaganda 14k members Large A place to post, analyze, and discuss con…" at bounding box center [421, 450] width 248 height 126
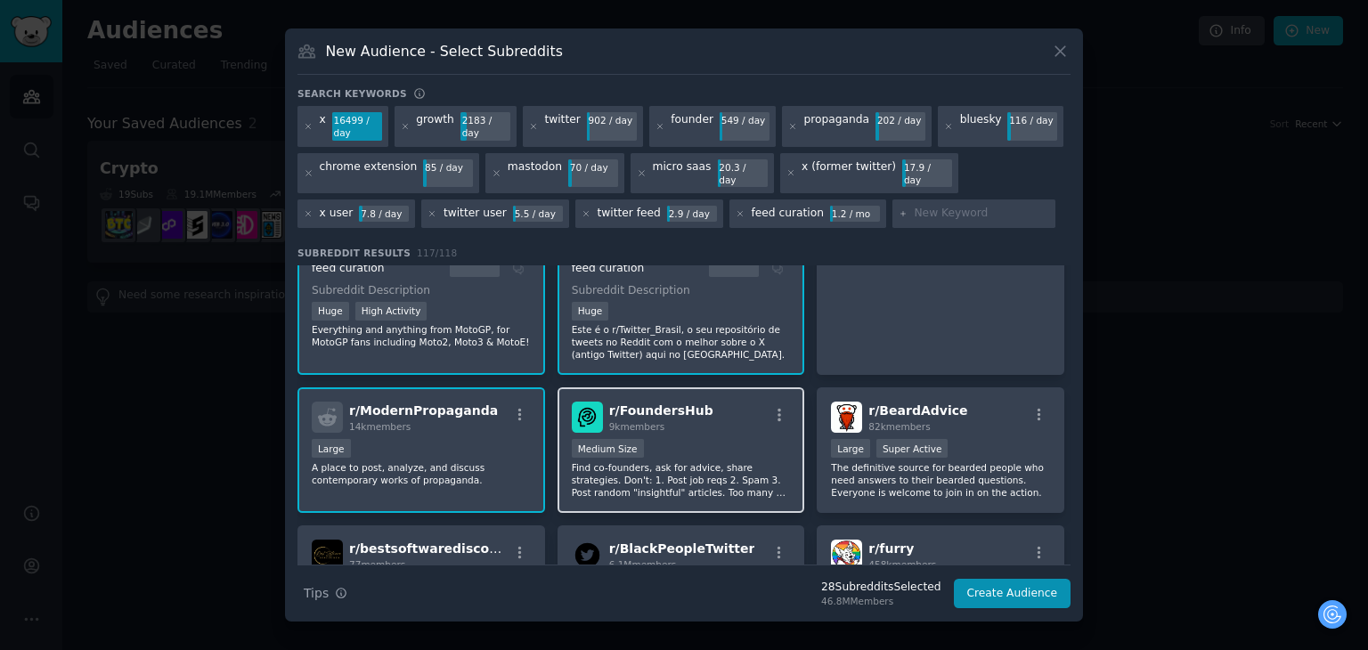
click at [745, 402] on div "r/ FoundersHub 9k members" at bounding box center [681, 417] width 219 height 31
click at [780, 407] on icon "button" at bounding box center [779, 415] width 16 height 16
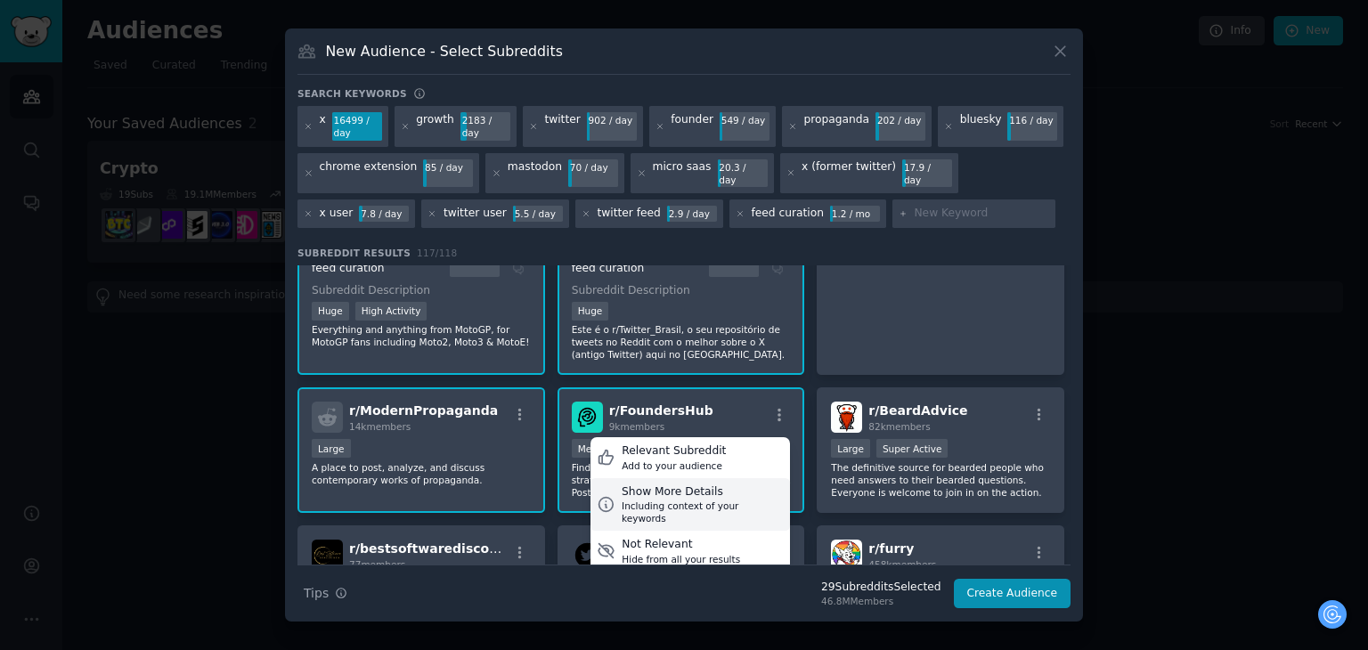
click at [697, 500] on div "Including context of your keywords" at bounding box center [703, 512] width 162 height 25
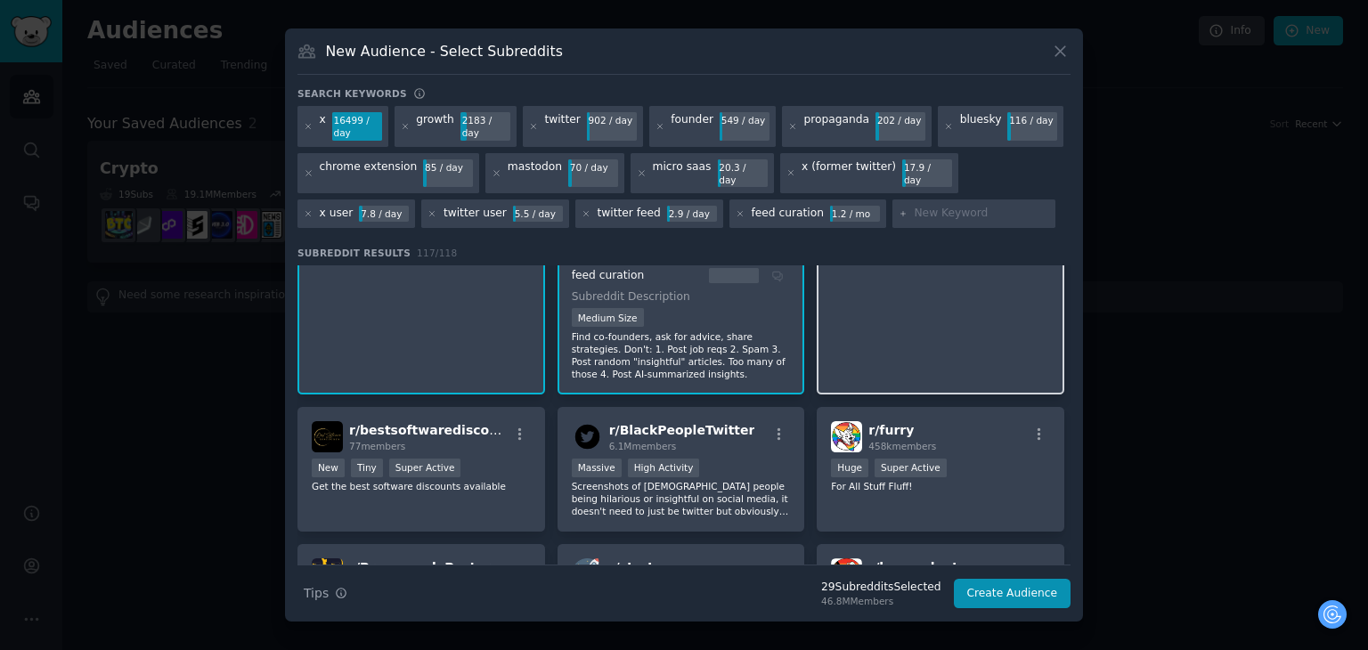
scroll to position [3385, 0]
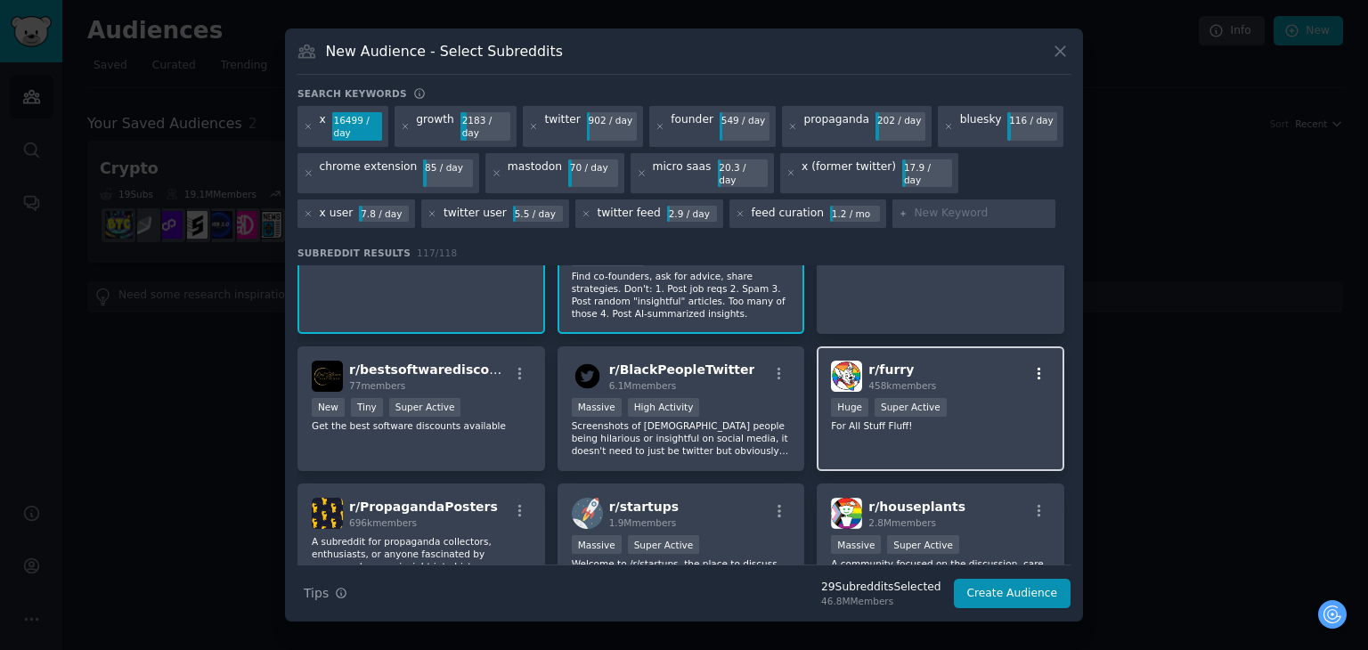
click at [1045, 366] on button "button" at bounding box center [1039, 374] width 22 height 16
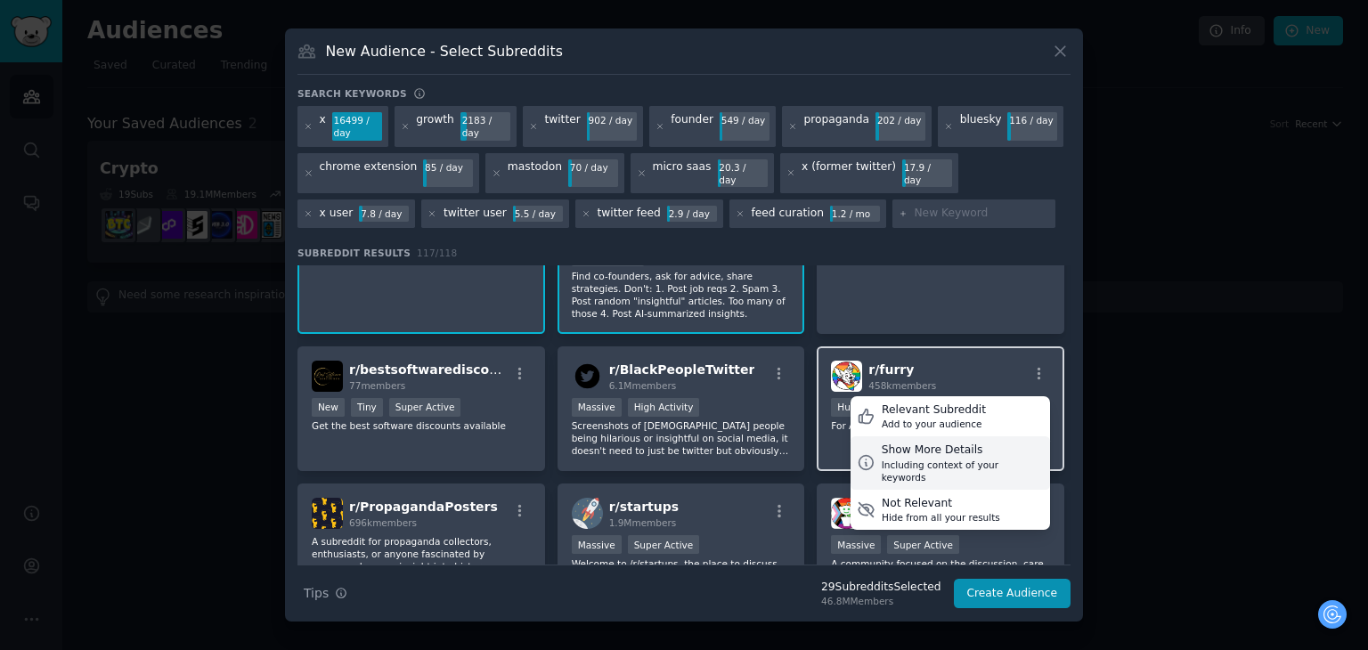
click at [951, 459] on div "Including context of your keywords" at bounding box center [963, 471] width 162 height 25
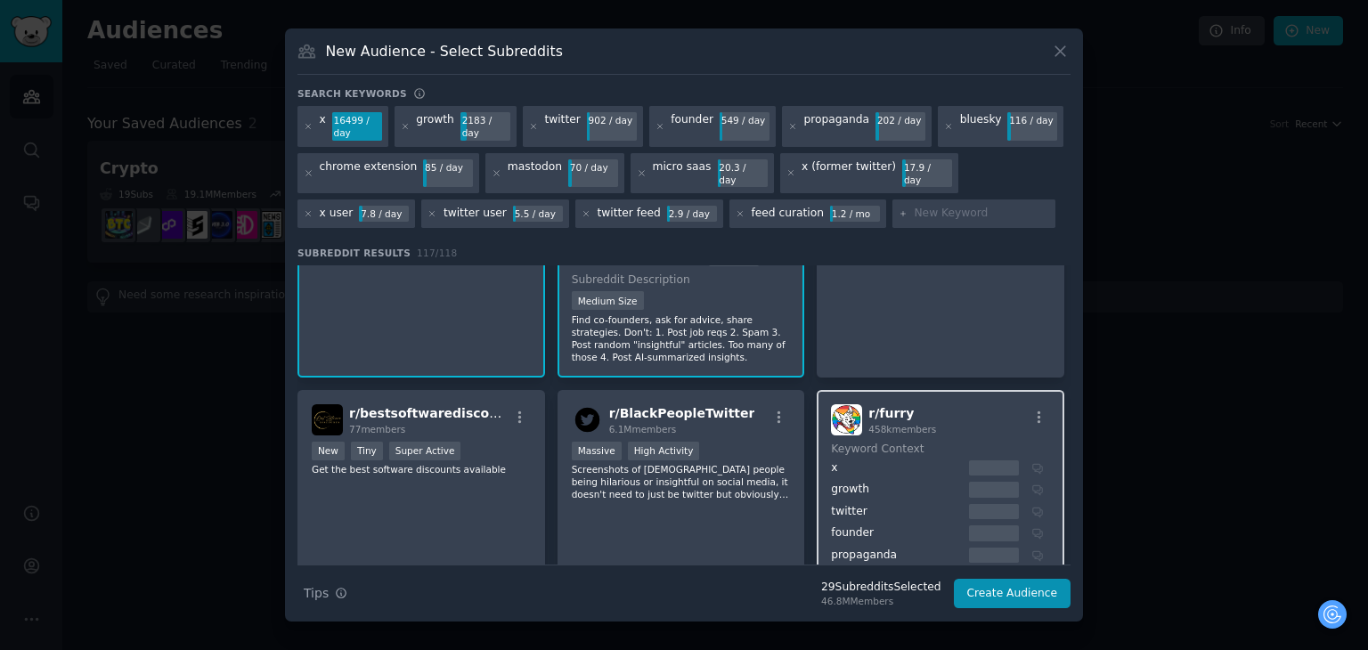
scroll to position [3295, 0]
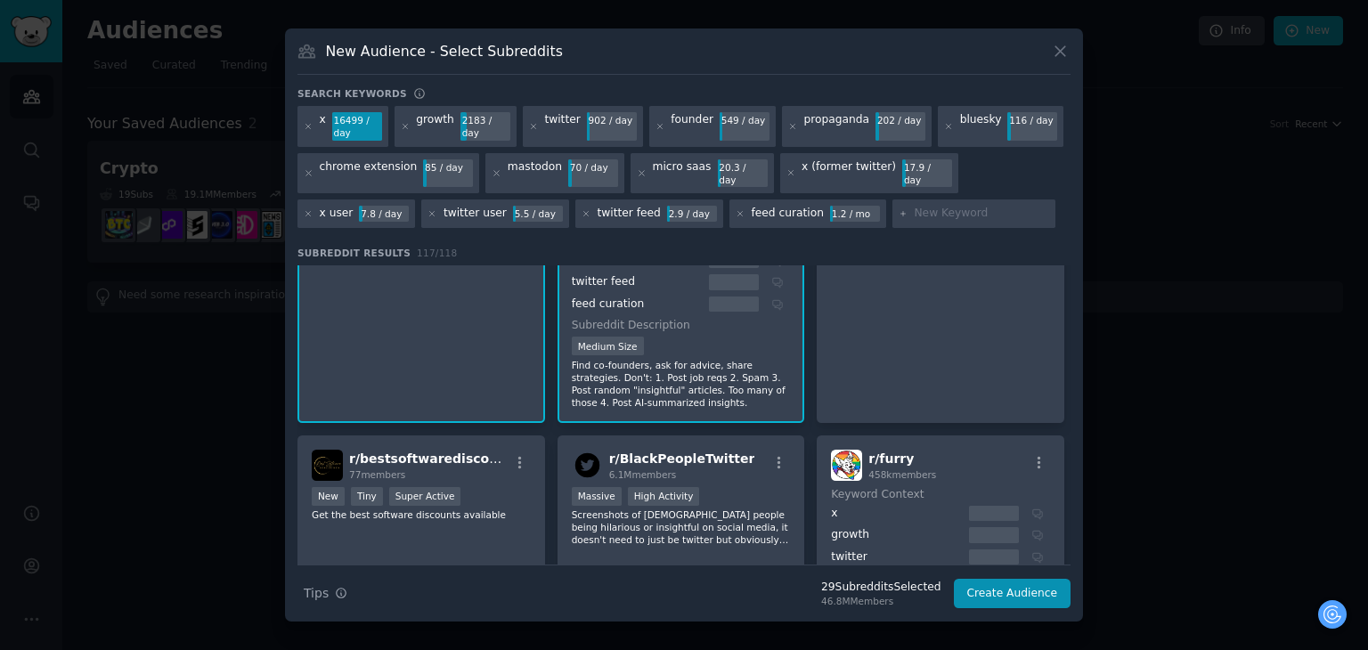
click at [936, 450] on div "r/ furry 458k members" at bounding box center [940, 465] width 219 height 31
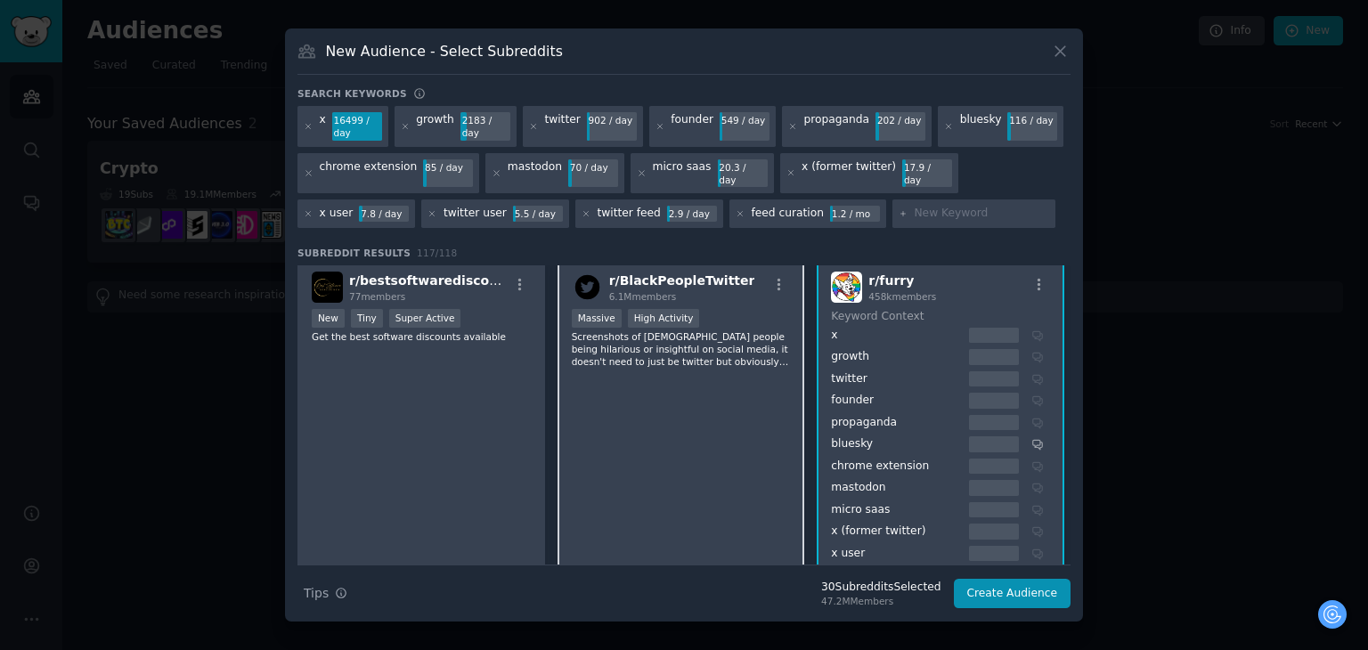
scroll to position [3385, 0]
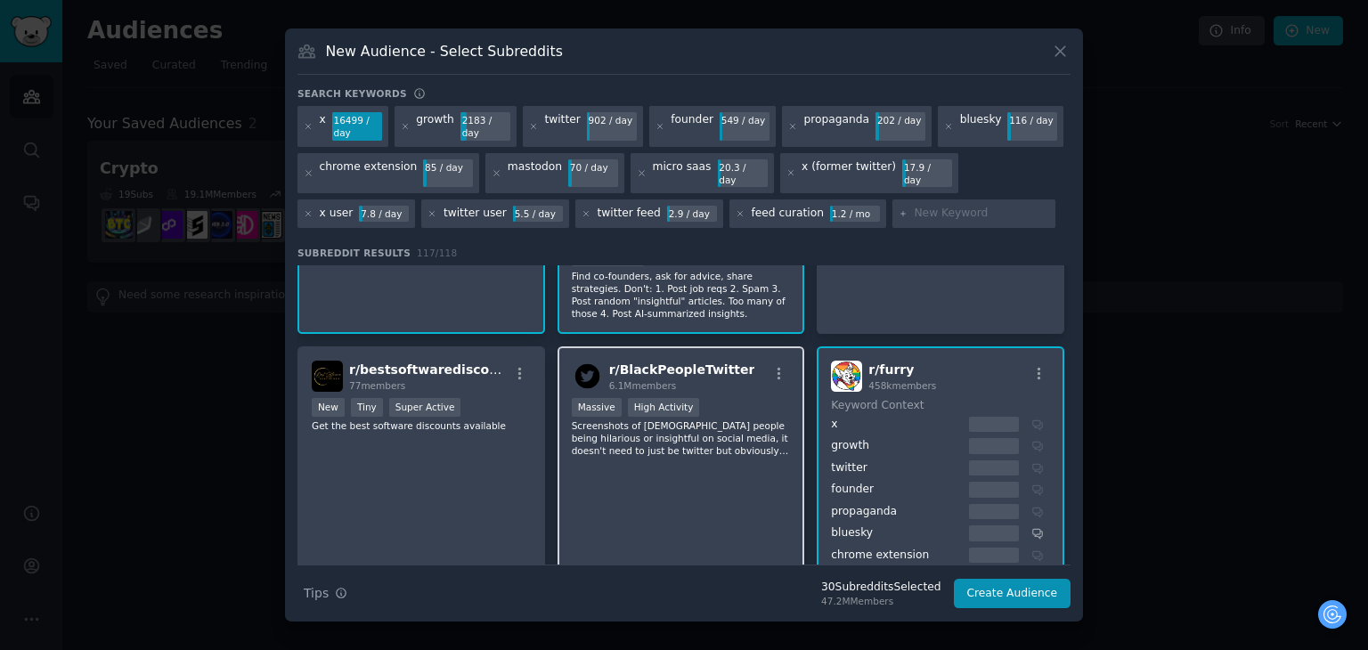
click at [724, 407] on div "r/ BlackPeopleTwitter 6.1M members Massive High Activity Screenshots of Black p…" at bounding box center [682, 568] width 248 height 444
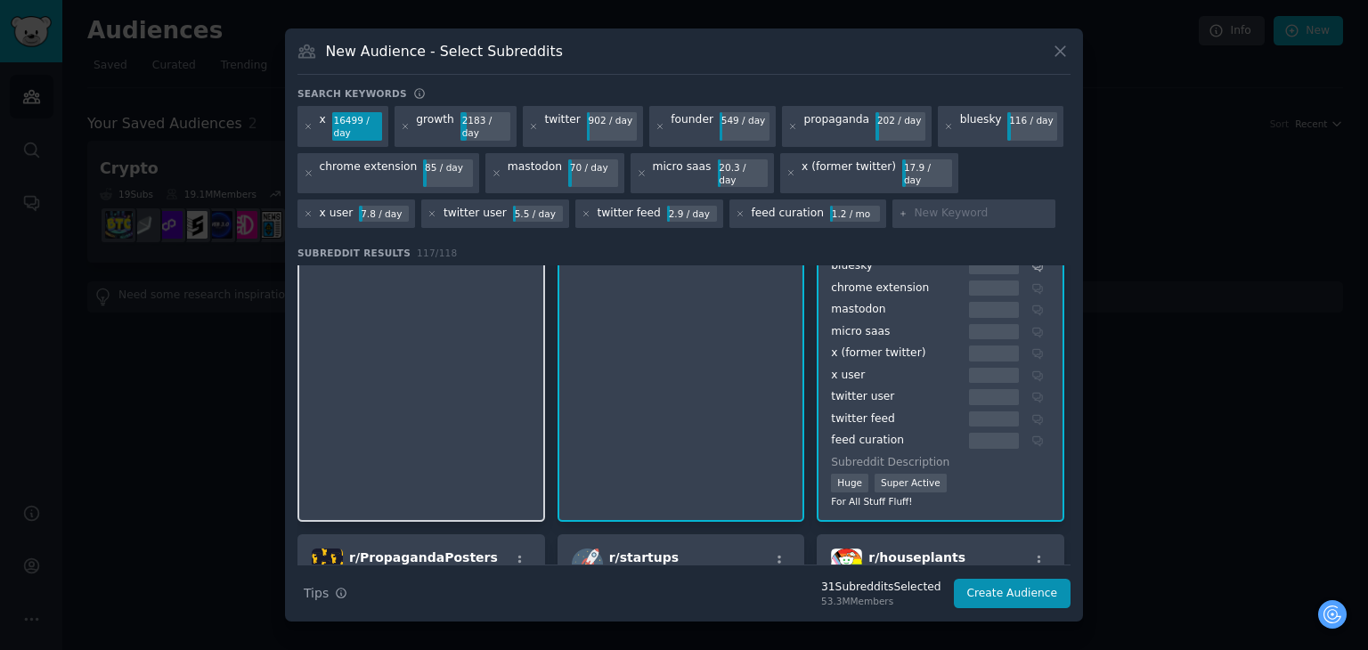
click at [471, 346] on div "r/ bestsoftwarediscounts 77 members New Tiny Super Active Get the best software…" at bounding box center [421, 301] width 248 height 444
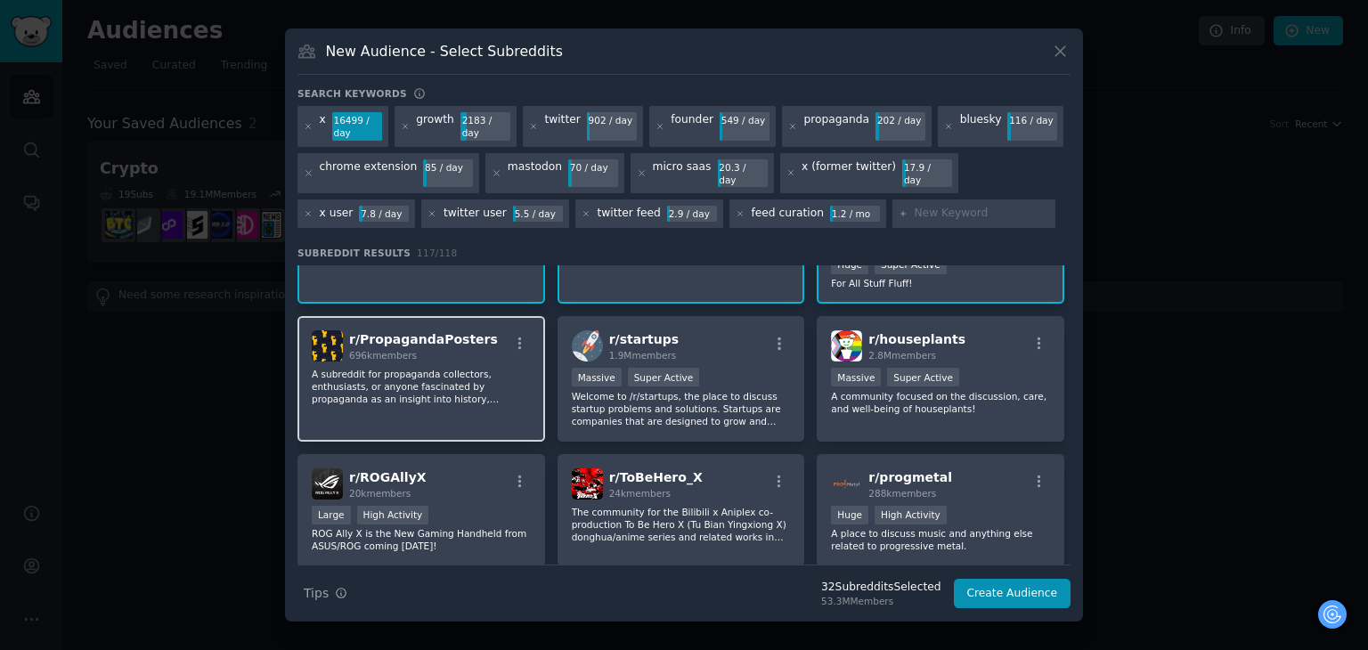
scroll to position [3830, 0]
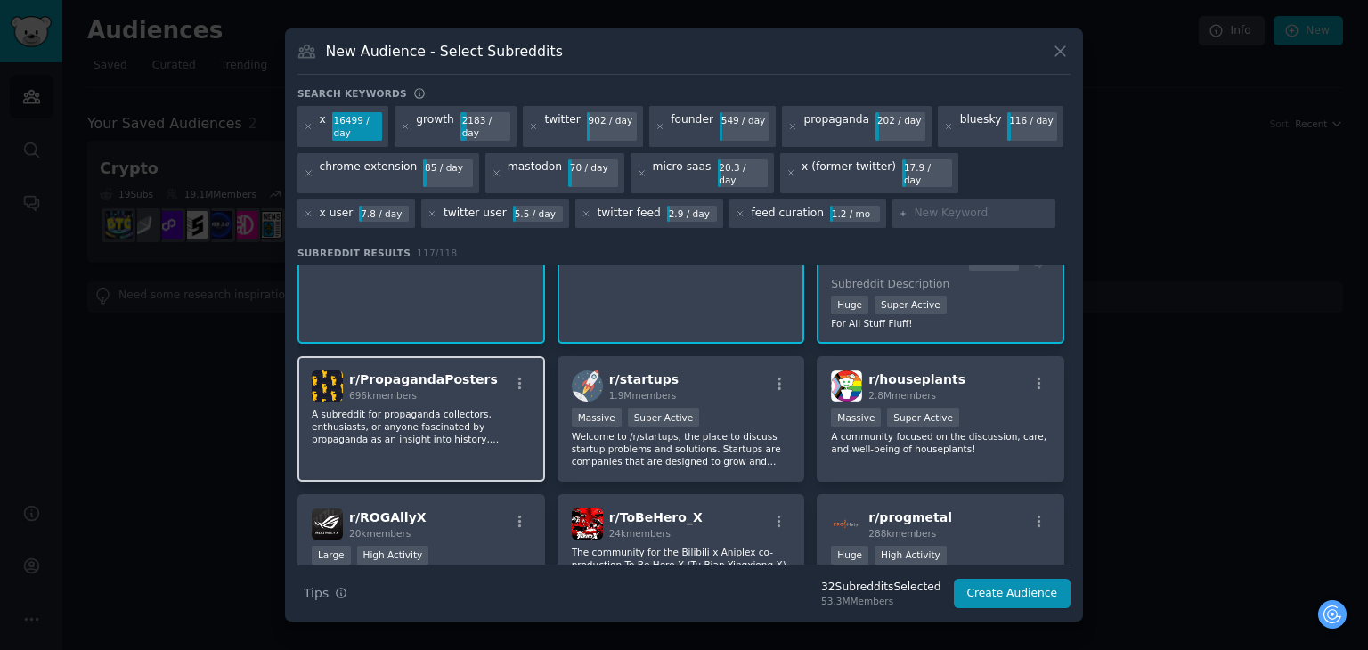
click at [484, 396] on div "r/ PropagandaPosters 696k members A subreddit for propaganda collectors, enthus…" at bounding box center [421, 419] width 248 height 126
click at [517, 376] on icon "button" at bounding box center [520, 384] width 16 height 16
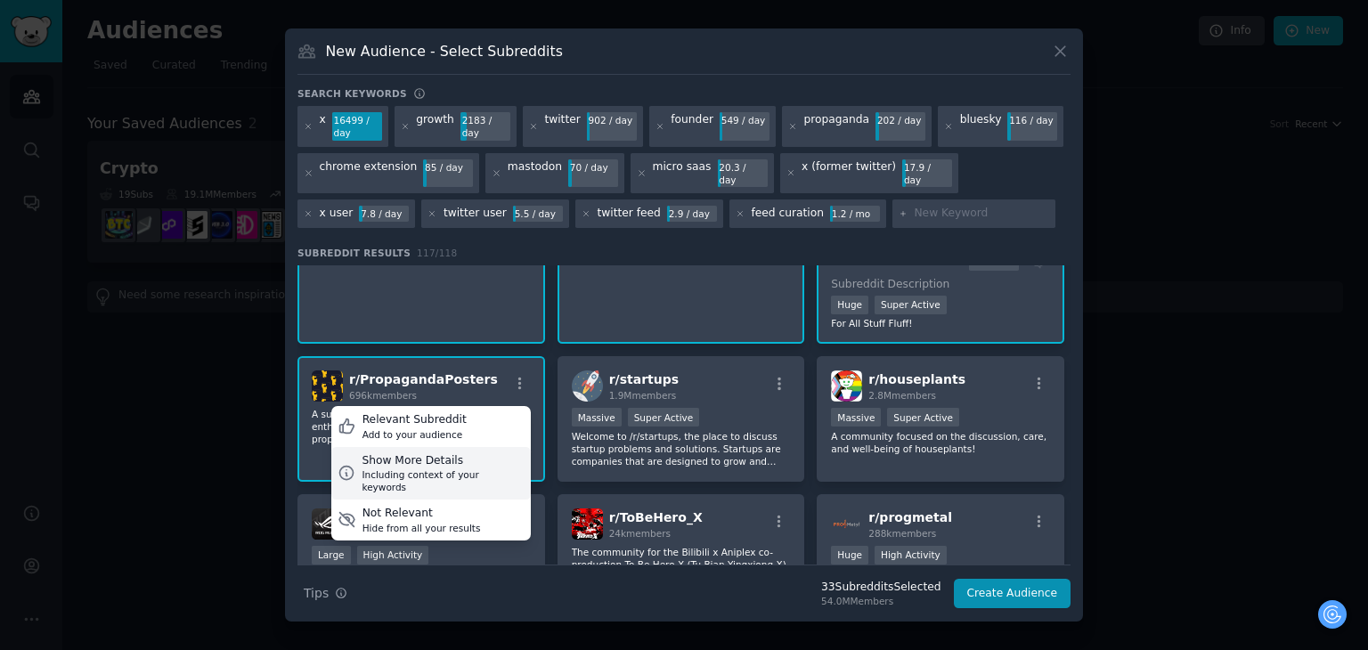
click at [467, 453] on div "Show More Details" at bounding box center [443, 461] width 162 height 16
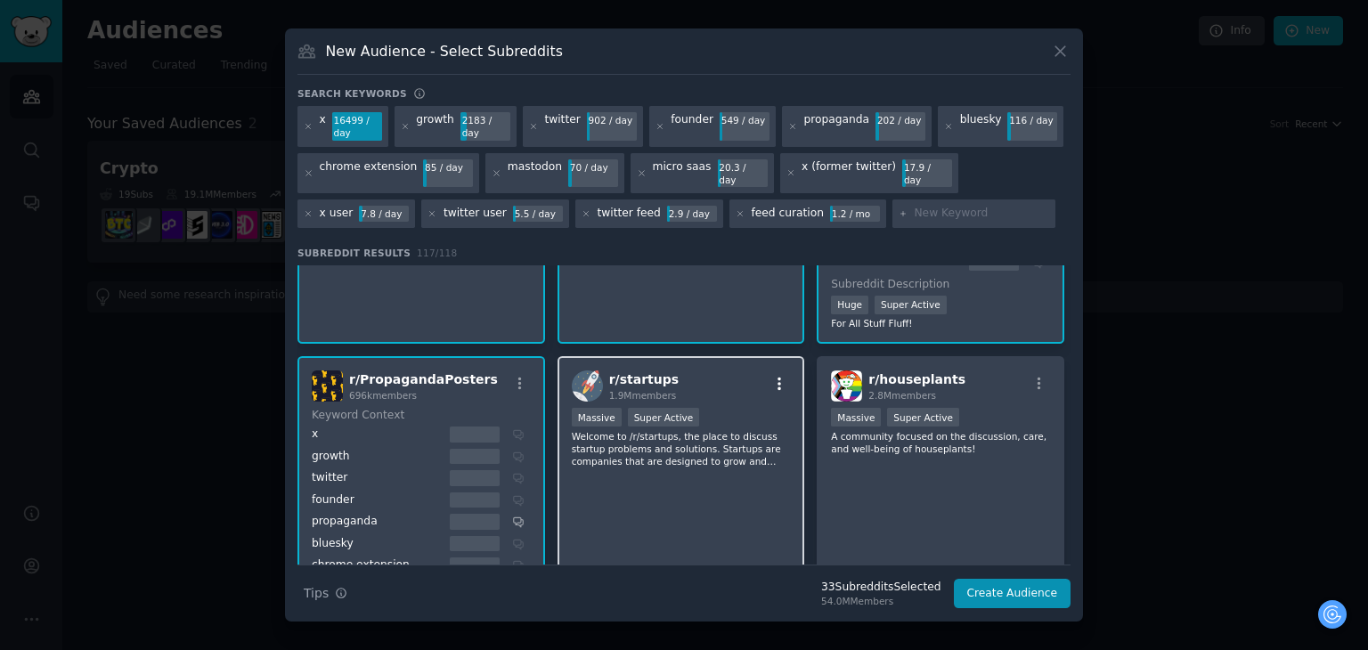
click at [778, 378] on icon "button" at bounding box center [780, 384] width 4 height 12
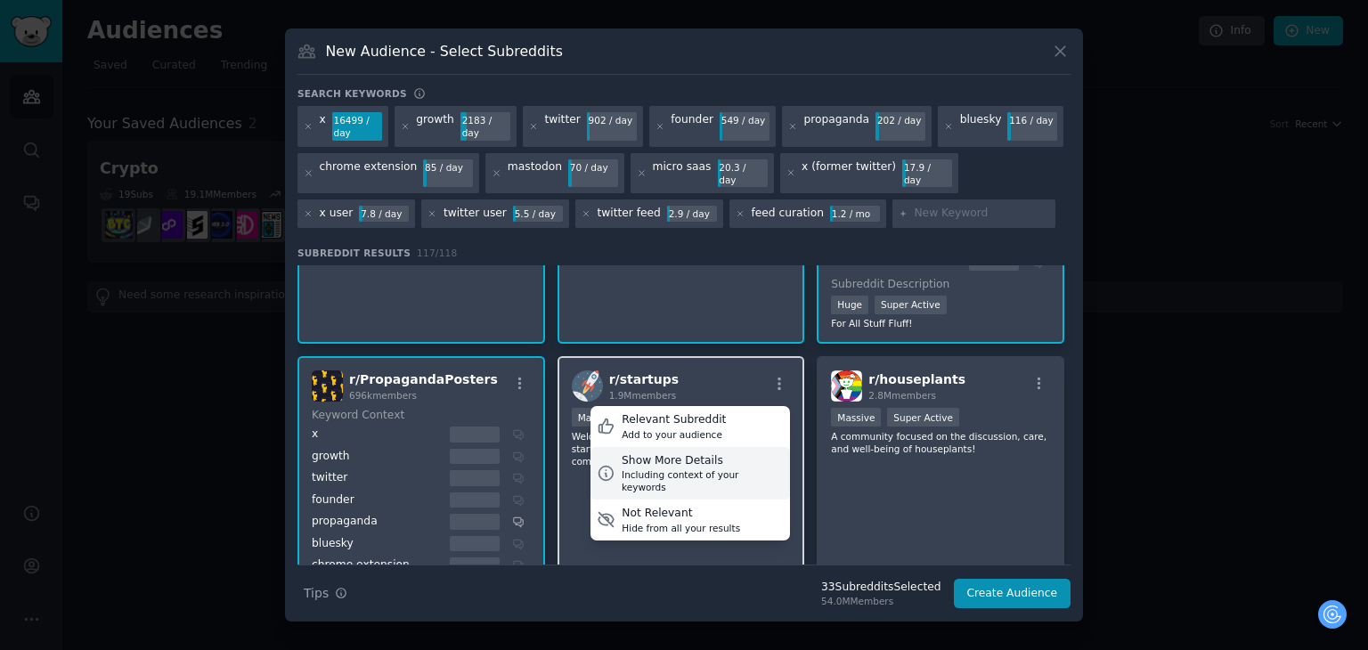
click at [690, 453] on div "Show More Details" at bounding box center [703, 461] width 162 height 16
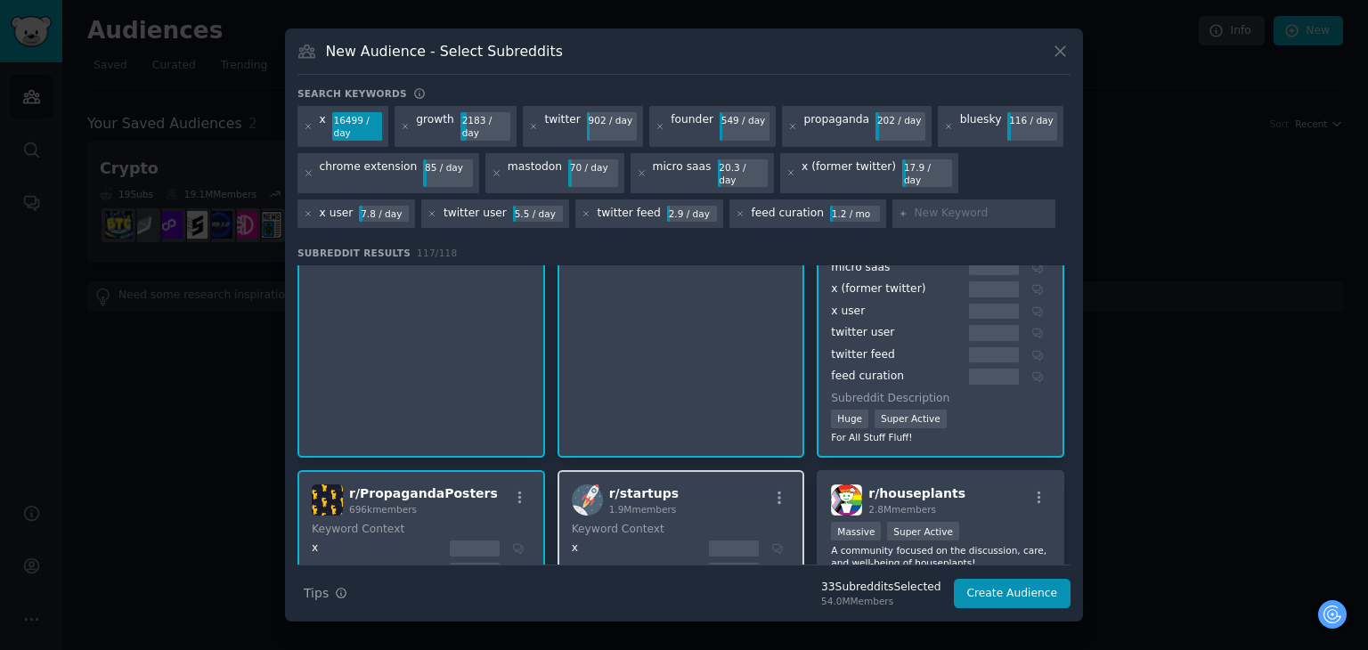
scroll to position [3652, 0]
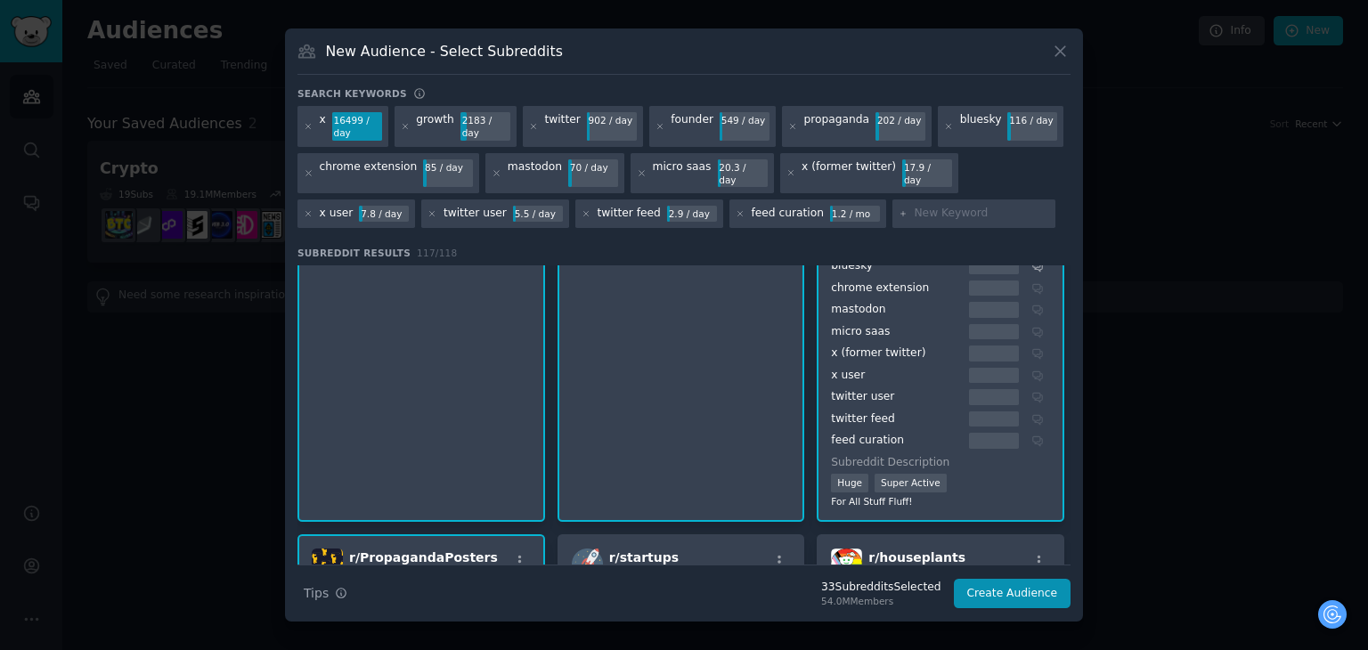
click at [718, 549] on div "r/ startups 1.9M members" at bounding box center [681, 564] width 219 height 31
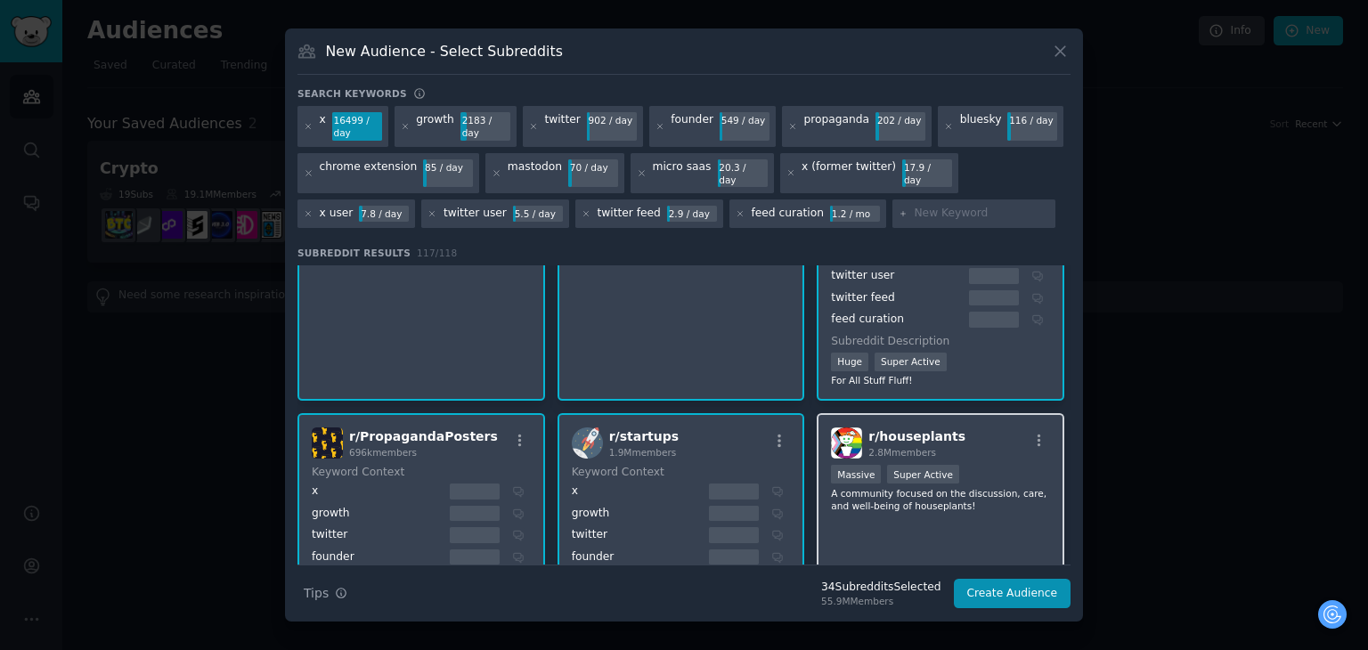
scroll to position [3830, 0]
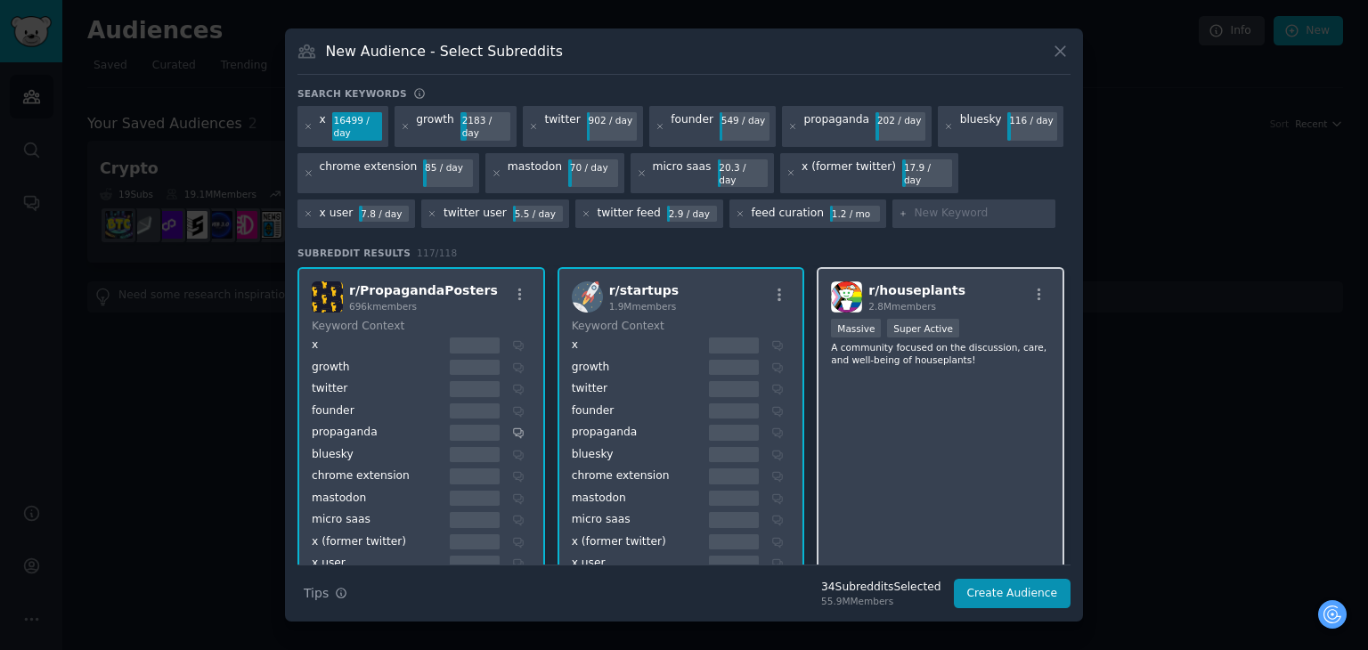
click at [941, 420] on div "r/ houseplants 2.8M members Massive Super Active A community focused on the dis…" at bounding box center [941, 520] width 248 height 506
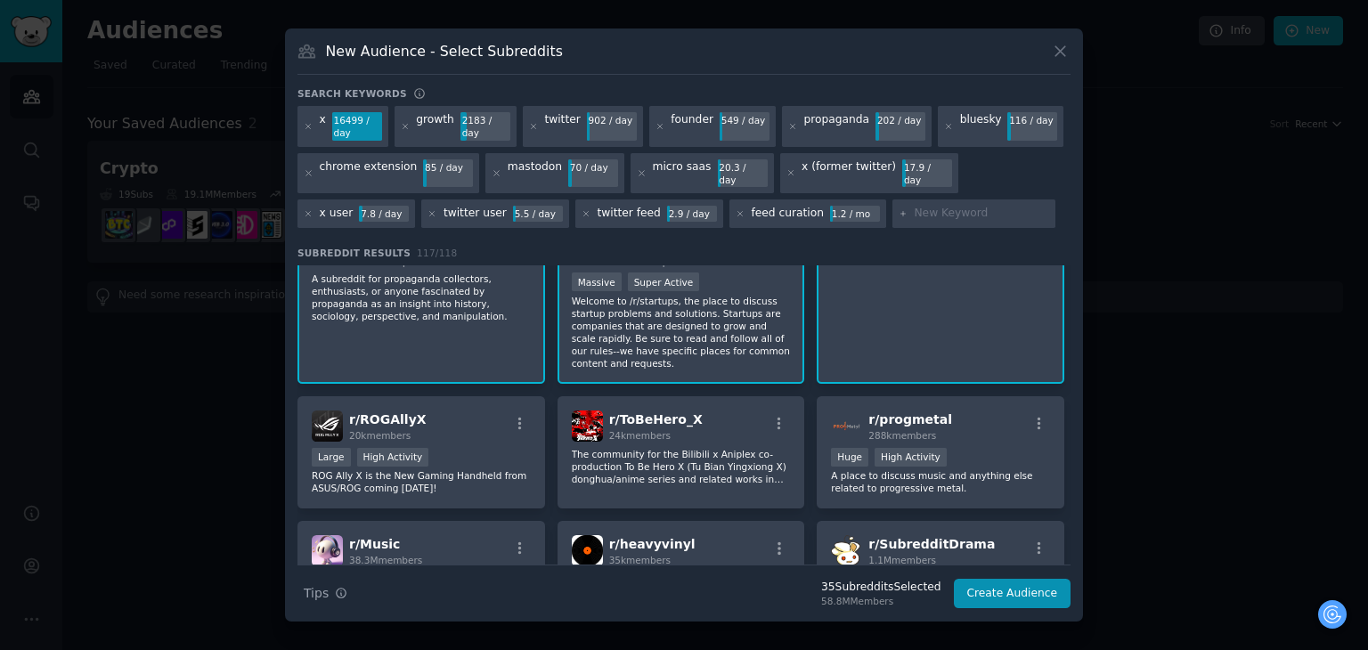
scroll to position [4275, 0]
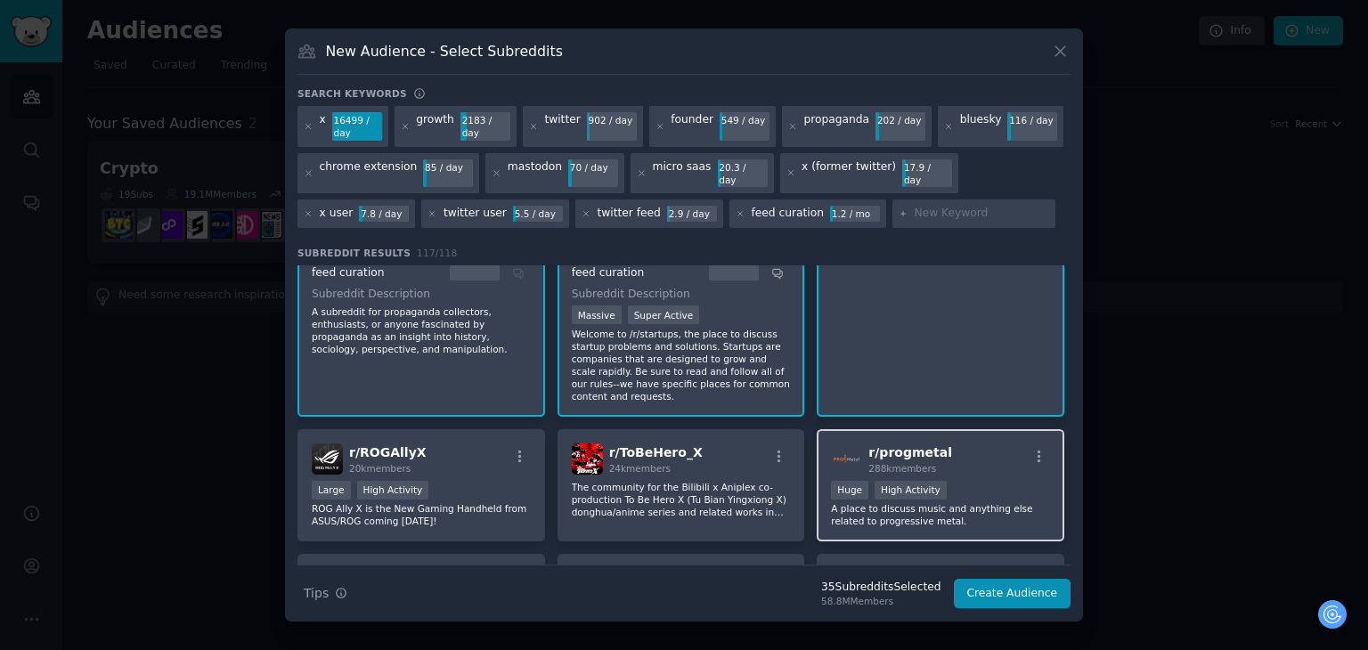
click at [933, 449] on div "r/ progmetal 288k members Huge High Activity A place to discuss music and anyth…" at bounding box center [941, 485] width 248 height 113
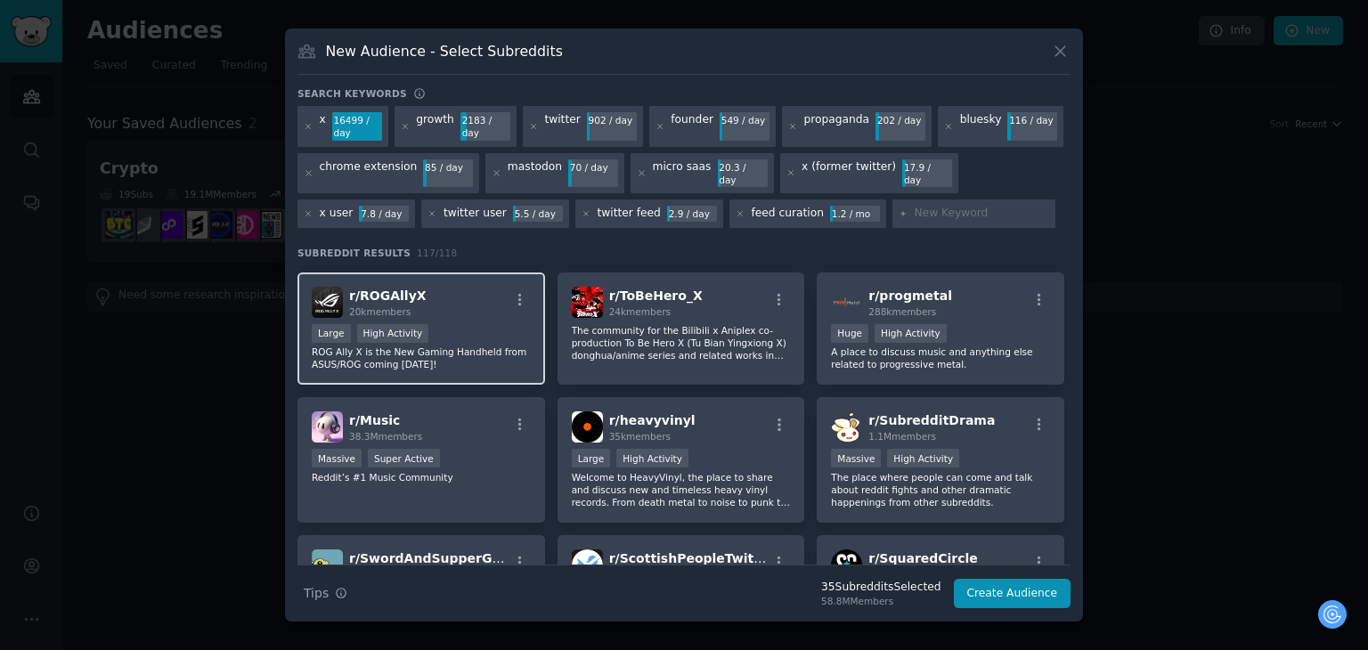
scroll to position [4453, 0]
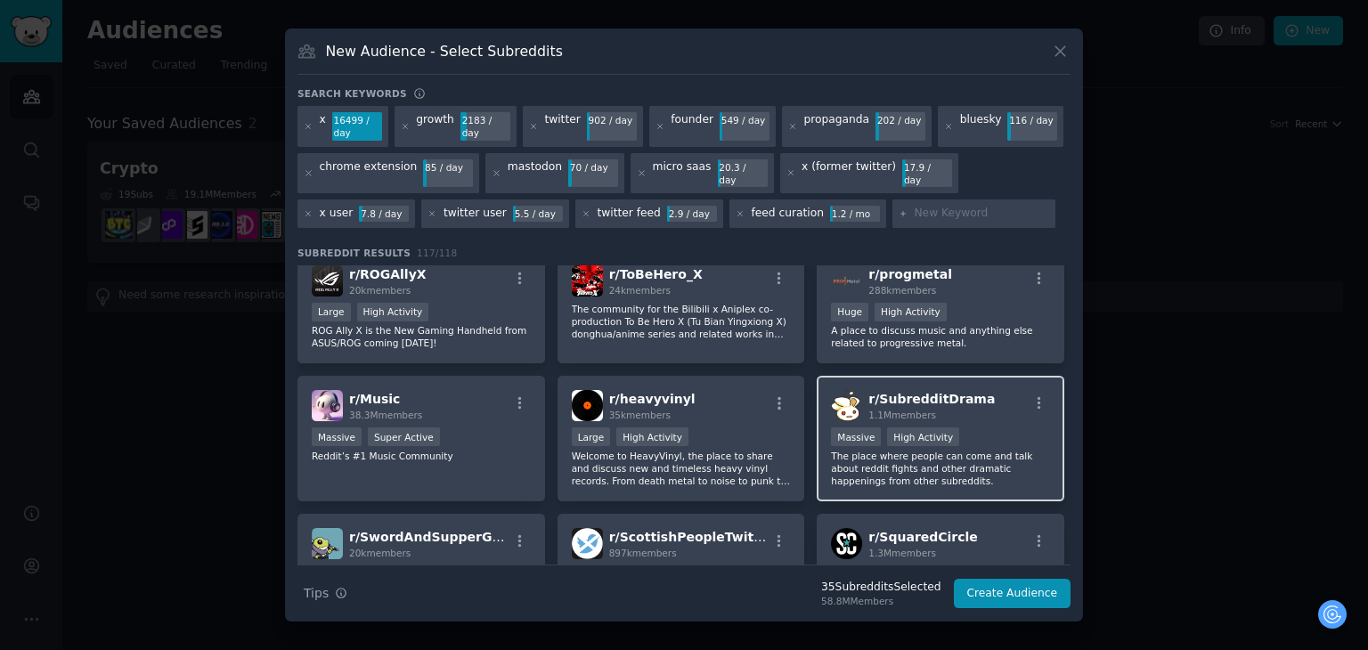
click at [1002, 450] on p "The place where people can come and talk about reddit fights and other dramatic…" at bounding box center [940, 468] width 219 height 37
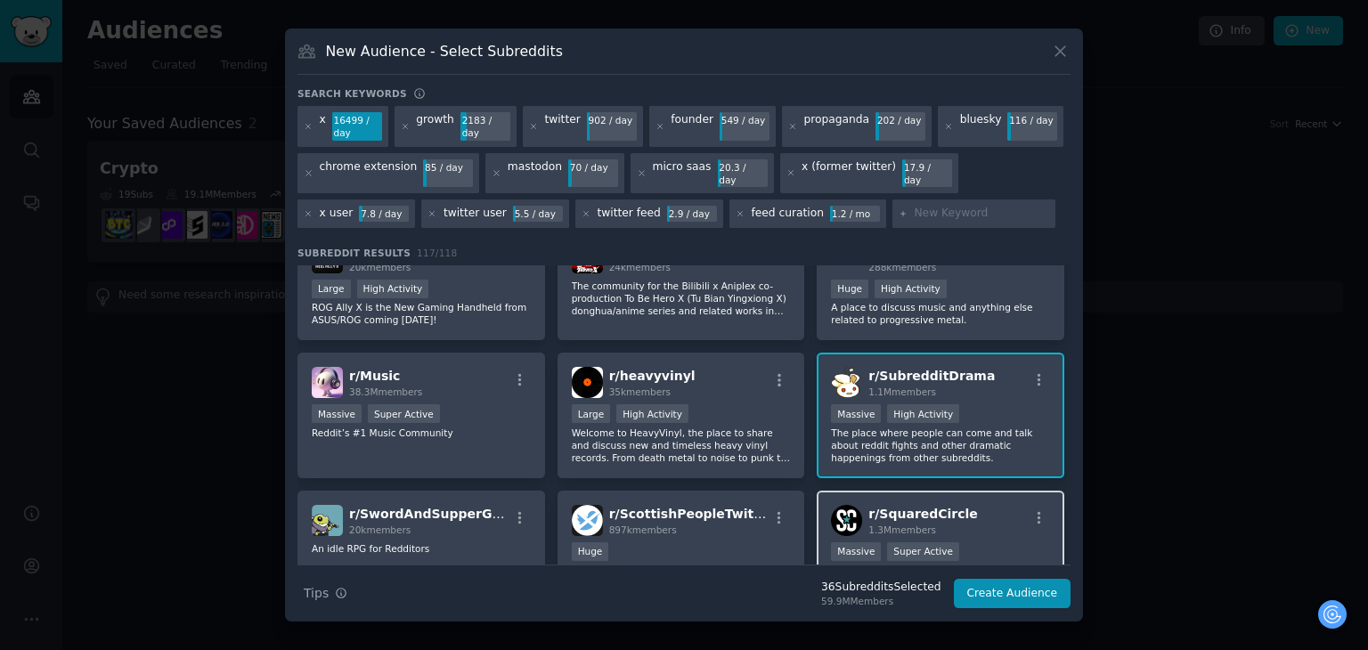
scroll to position [4542, 0]
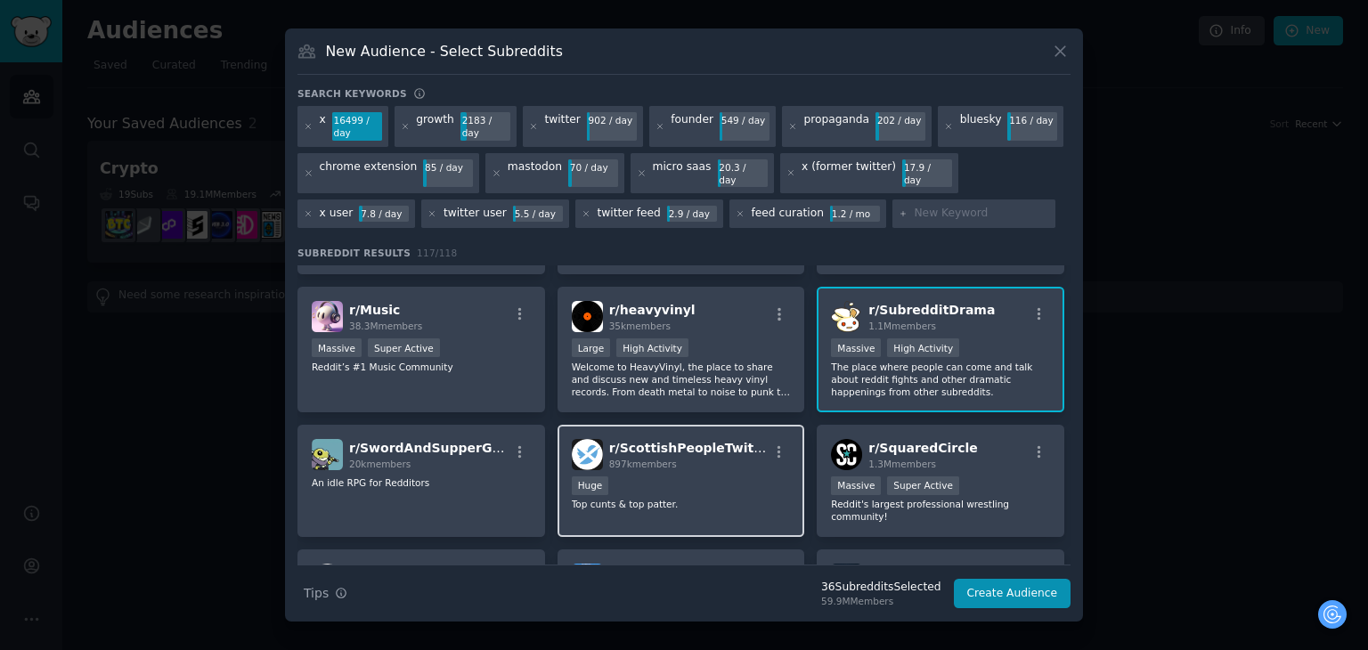
click at [672, 439] on h2 "r/ ScottishPeopleTwitter 897k members" at bounding box center [688, 454] width 159 height 31
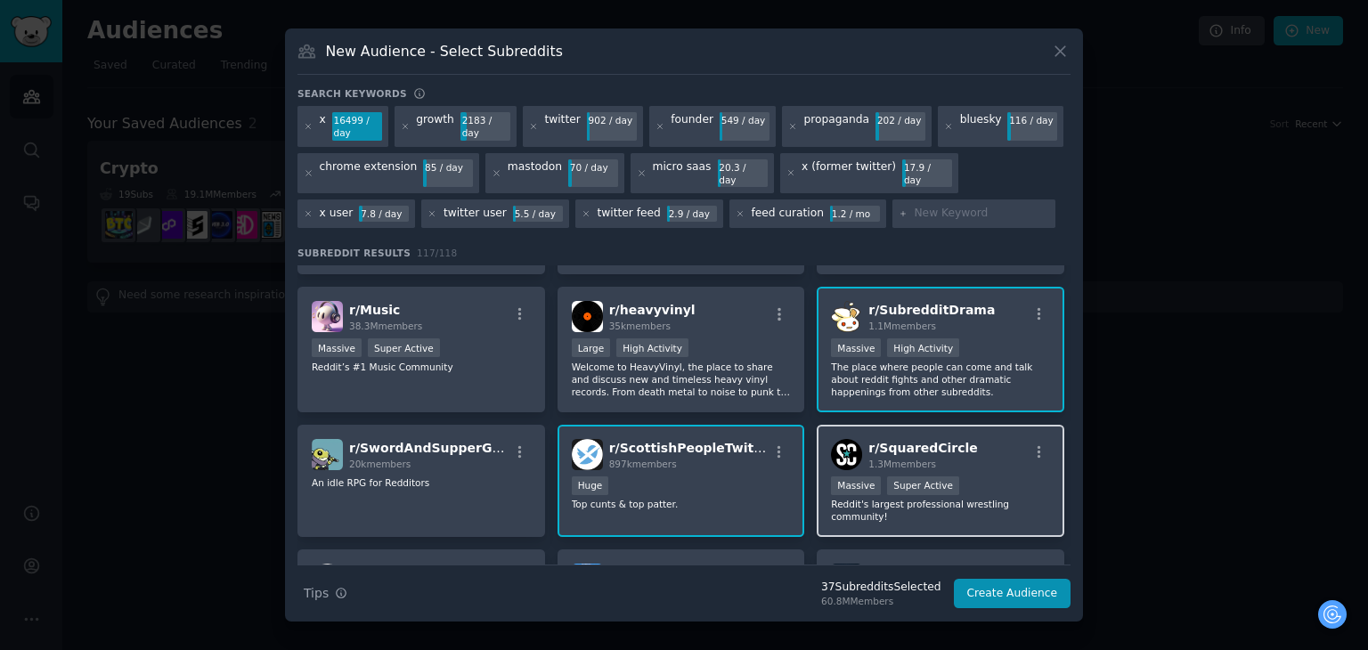
click at [973, 439] on div "r/ SquaredCircle 1.3M members" at bounding box center [940, 454] width 219 height 31
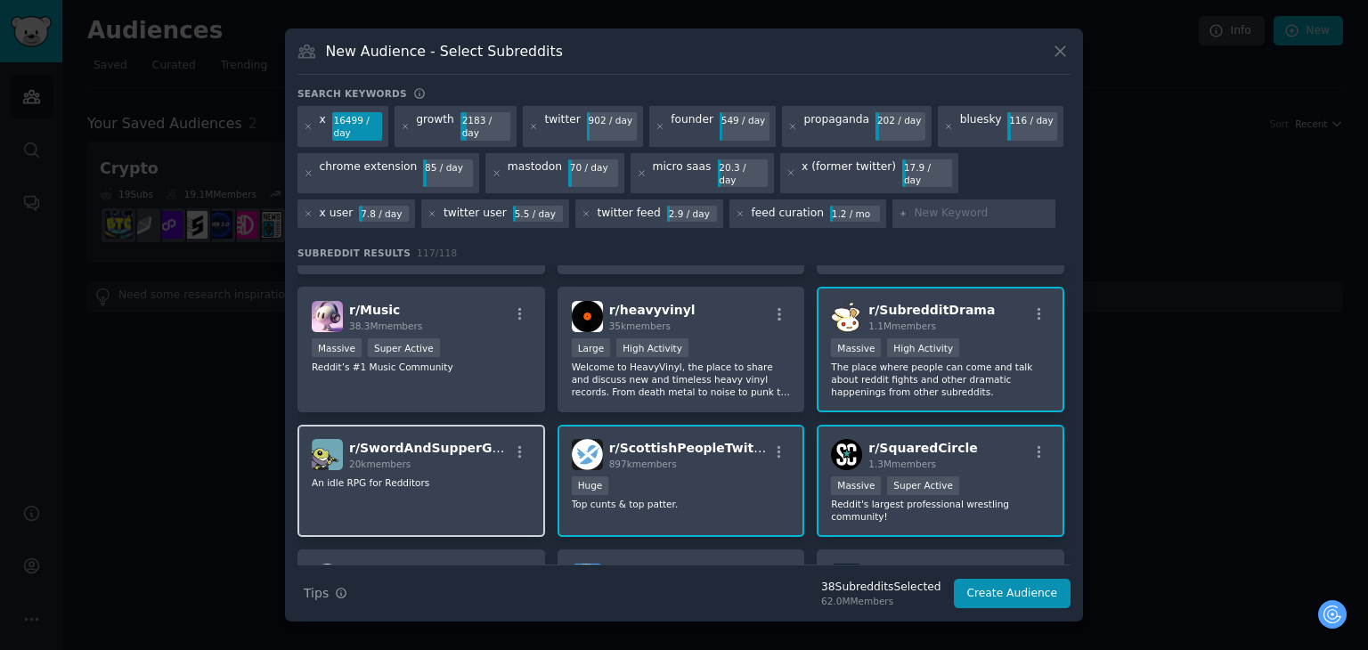
scroll to position [4721, 0]
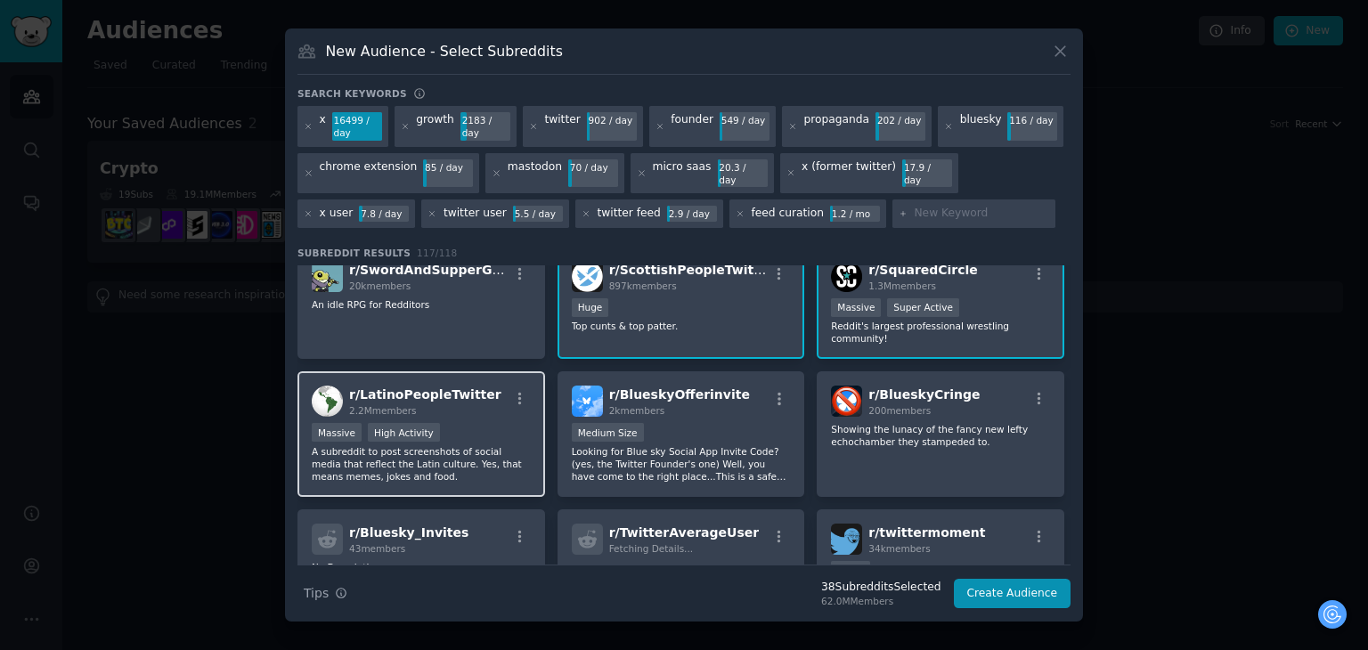
click at [480, 445] on p "A subreddit to post screenshots of social media that reflect the Latin culture.…" at bounding box center [421, 463] width 219 height 37
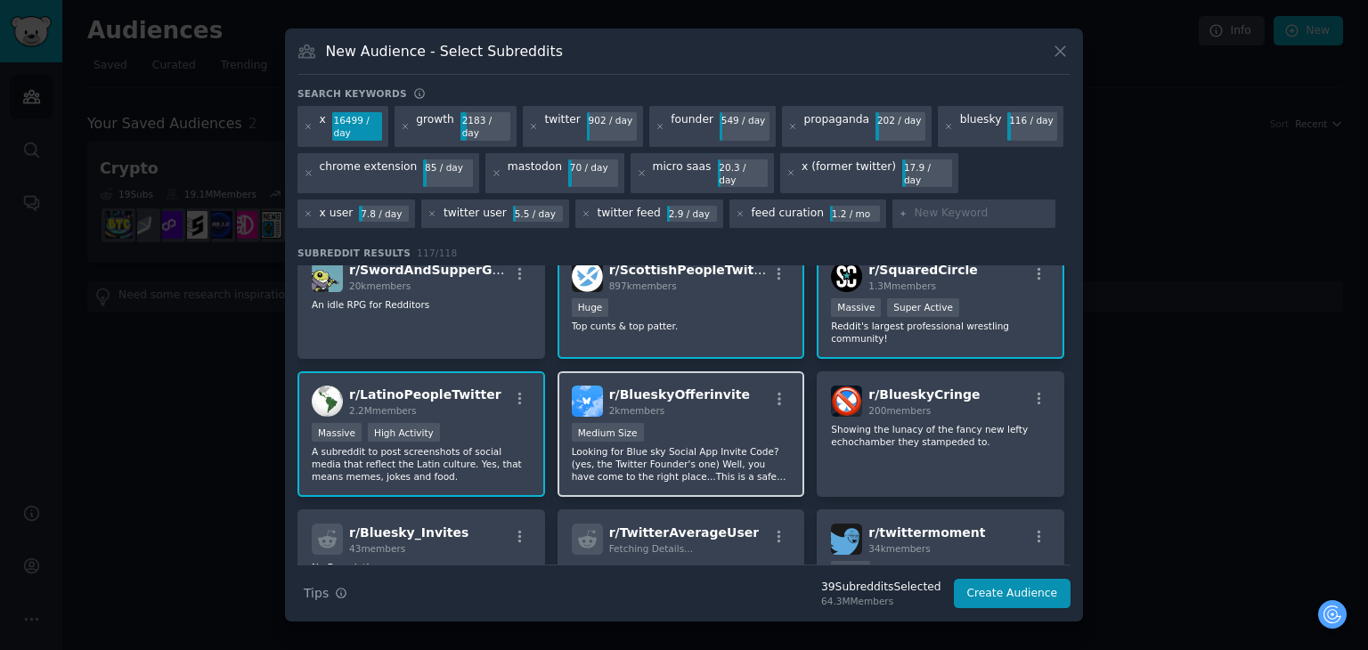
click at [753, 445] on p "Looking for Blue sky Social App Invite Code? (yes, the Twitter Founder's one) W…" at bounding box center [681, 463] width 219 height 37
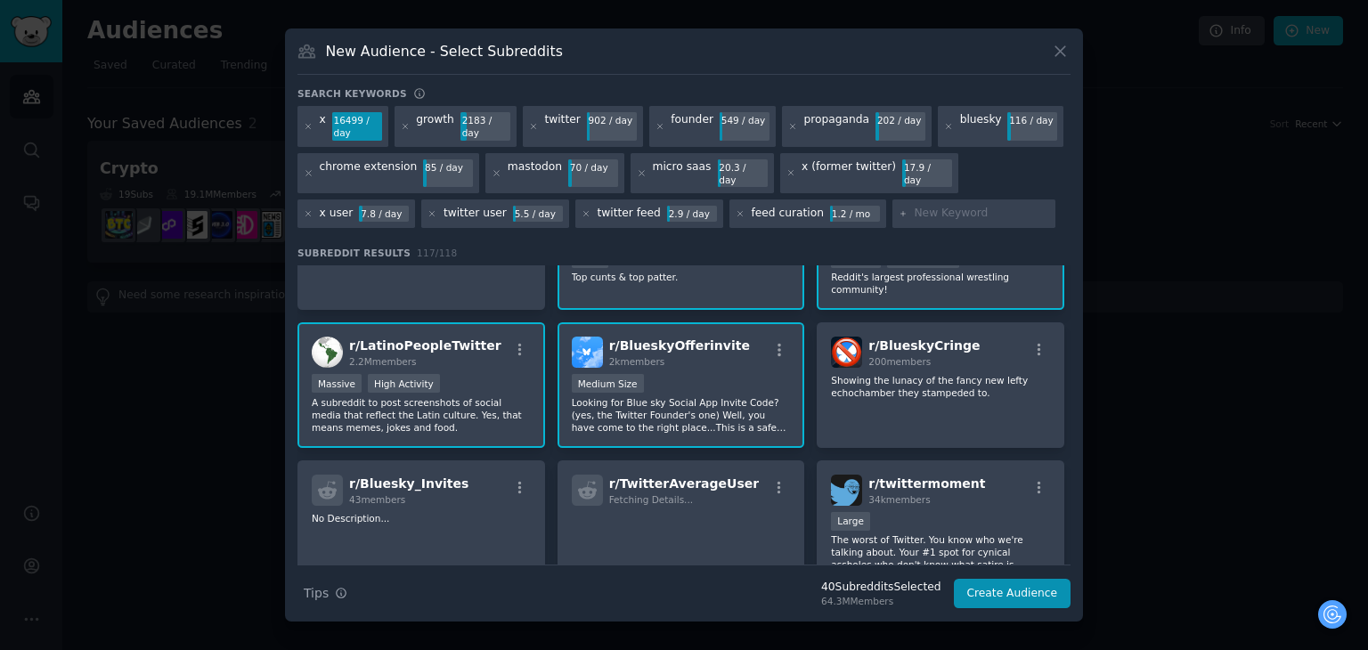
scroll to position [4810, 0]
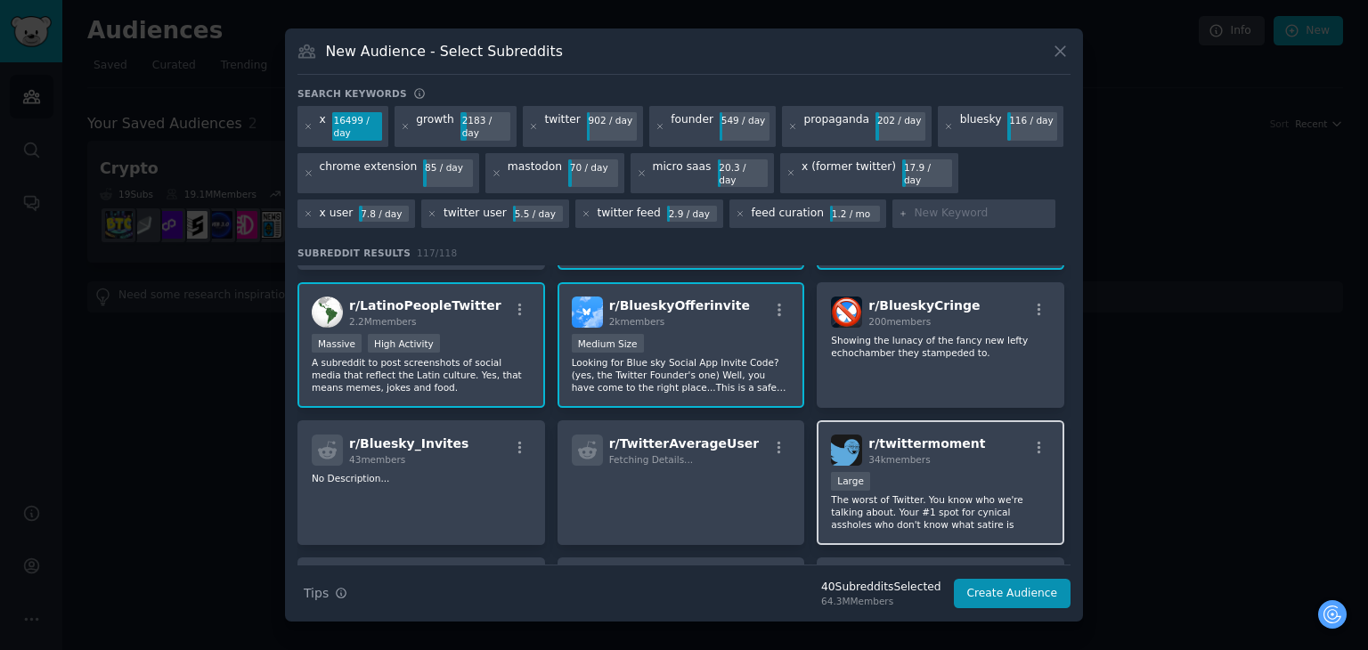
click at [972, 493] on p "The worst of Twitter. You know who we're talking about. Your #1 spot for cynica…" at bounding box center [940, 511] width 219 height 37
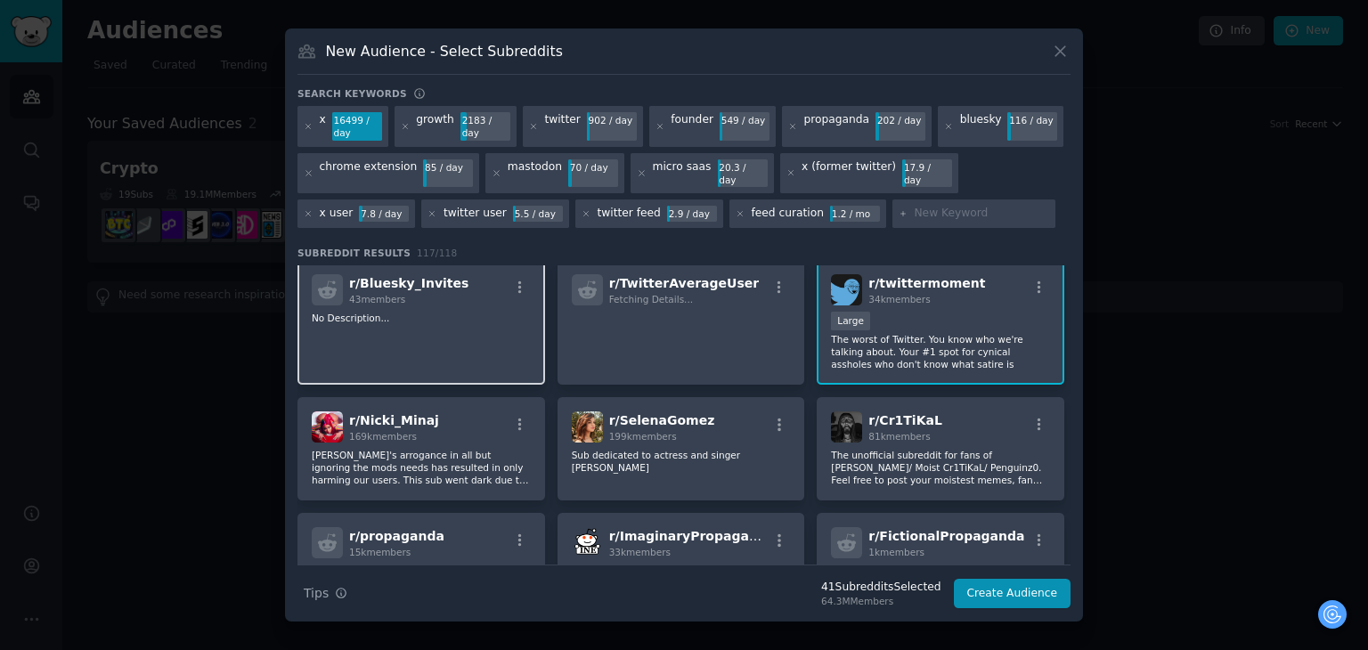
scroll to position [4988, 0]
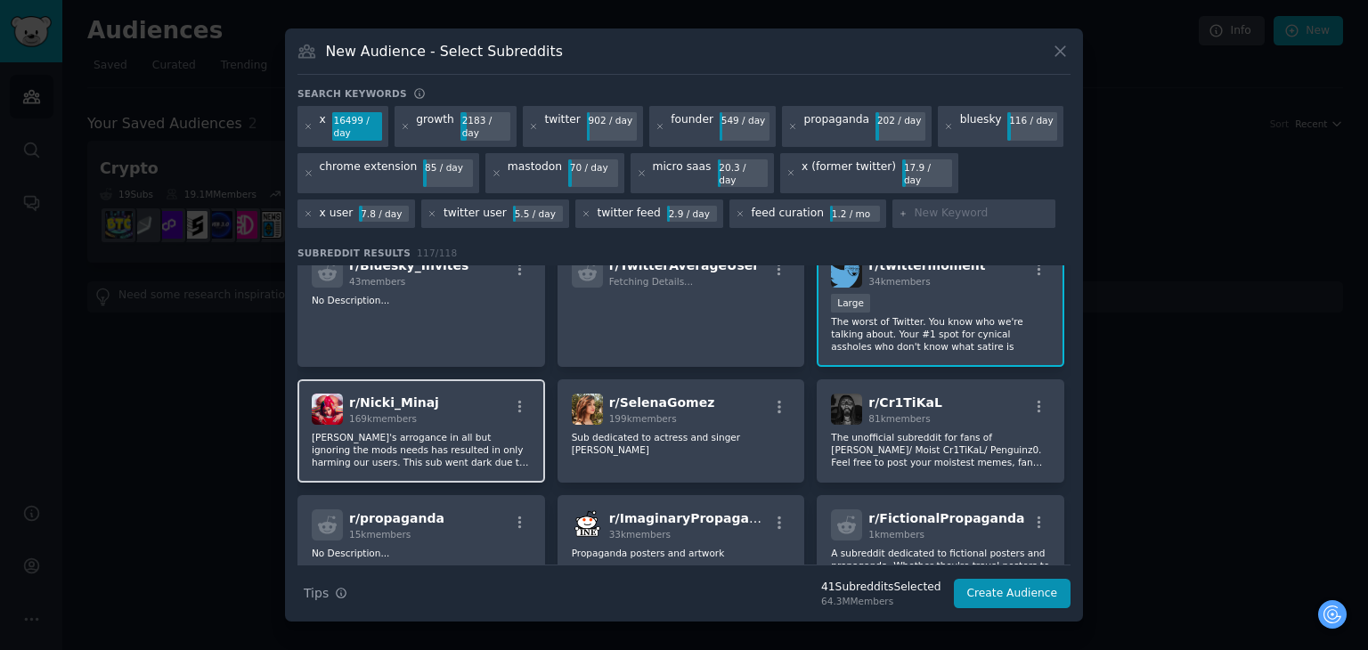
click at [509, 431] on p "[PERSON_NAME]'s arrogance in all but ignoring the mods needs has resulted in on…" at bounding box center [421, 449] width 219 height 37
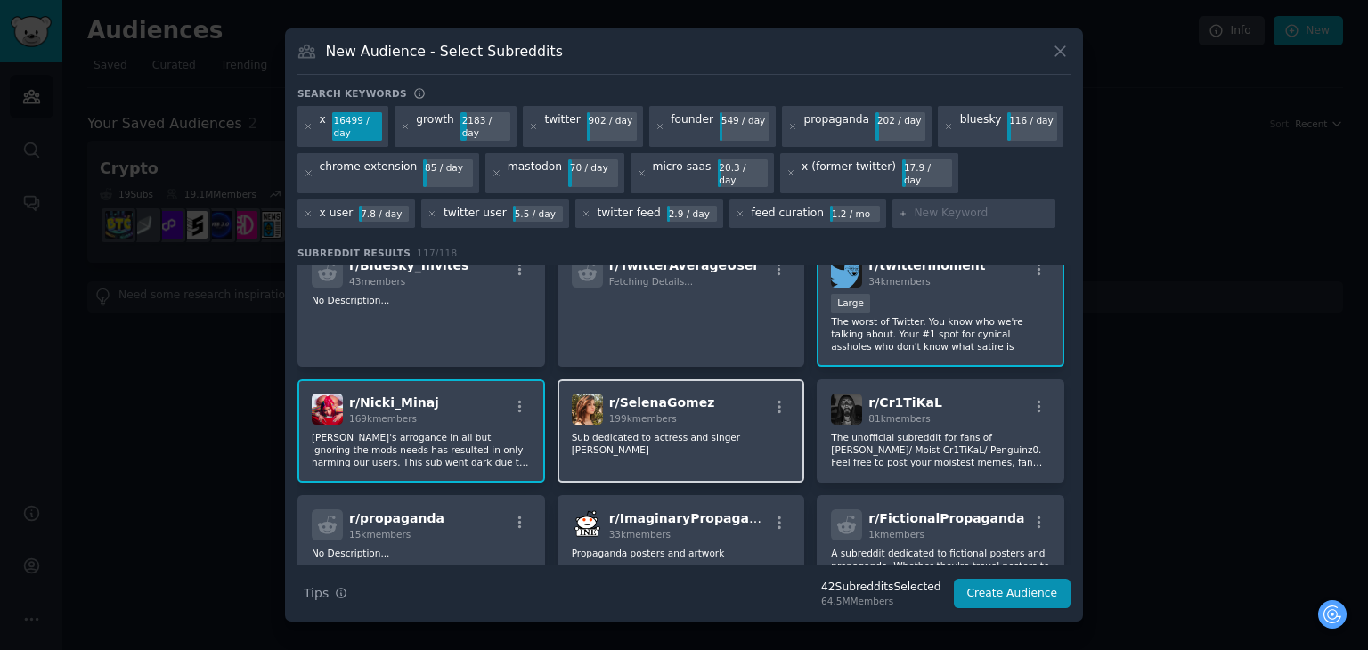
click at [703, 379] on div "r/ SelenaGomez 199k members Sub dedicated to actress and singer Selena Gomez" at bounding box center [682, 430] width 248 height 103
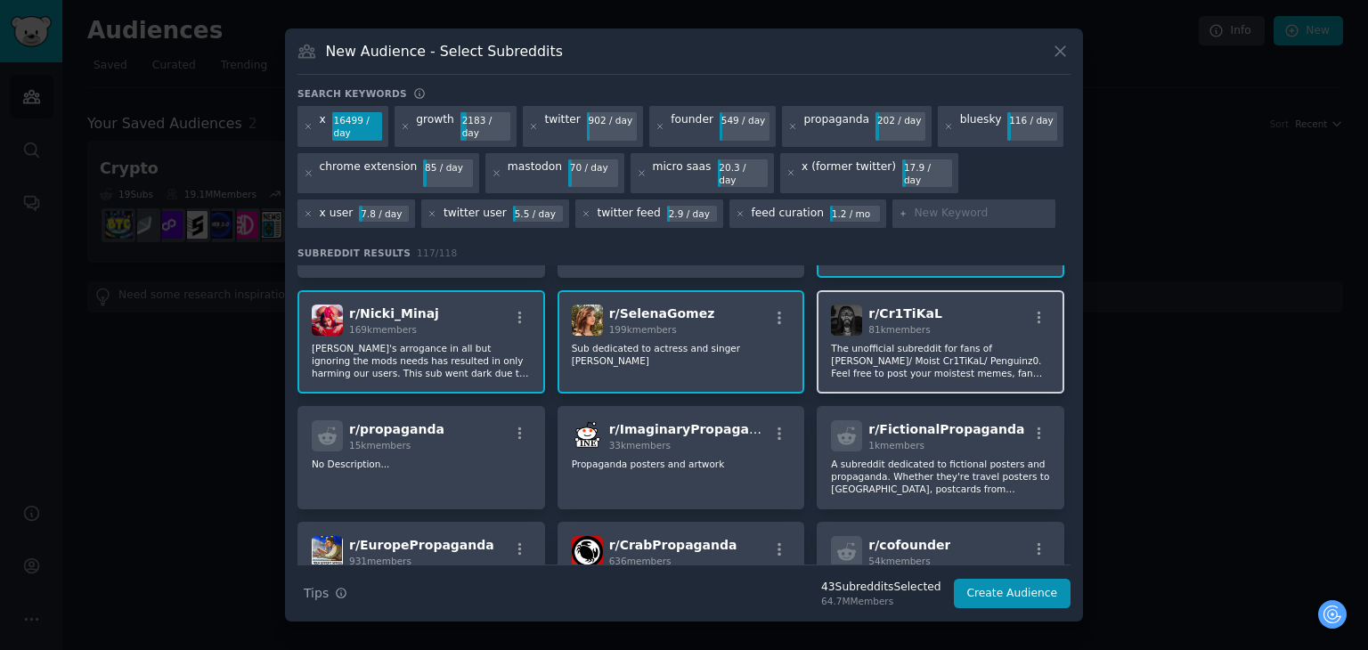
scroll to position [5166, 0]
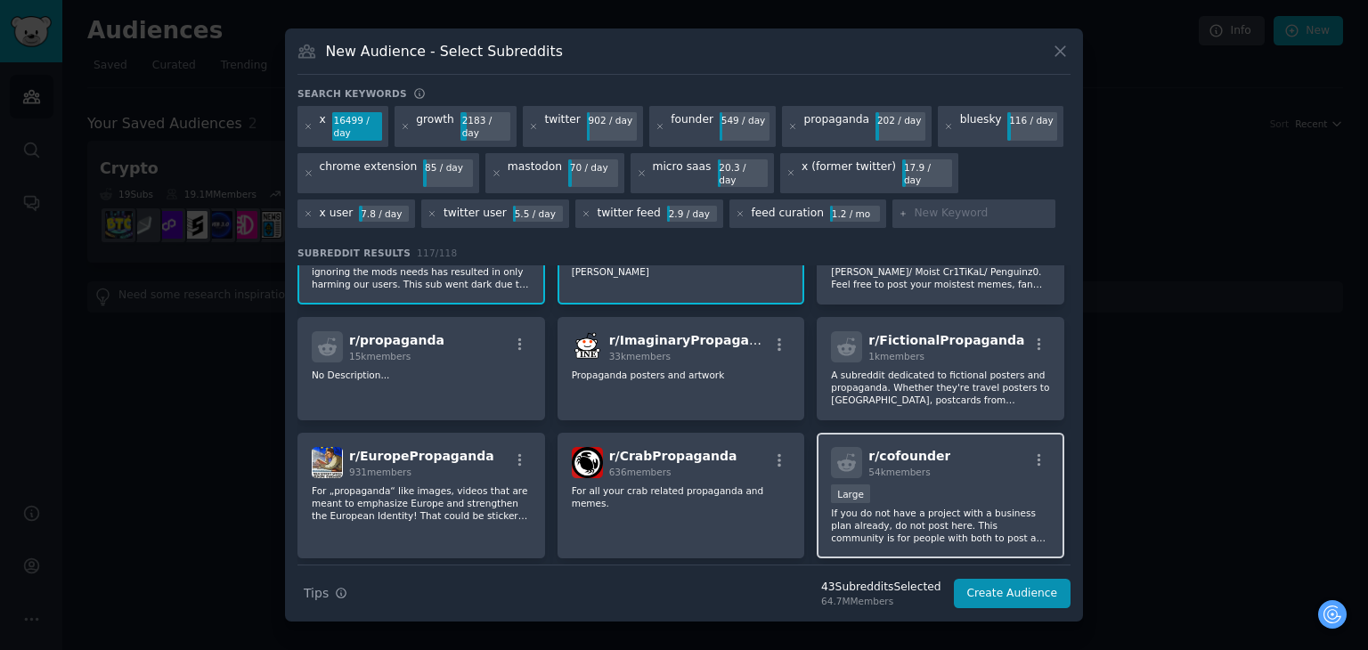
click at [1033, 447] on div "r/ cofounder 54k members" at bounding box center [940, 462] width 219 height 31
click at [1038, 454] on icon "button" at bounding box center [1040, 460] width 4 height 12
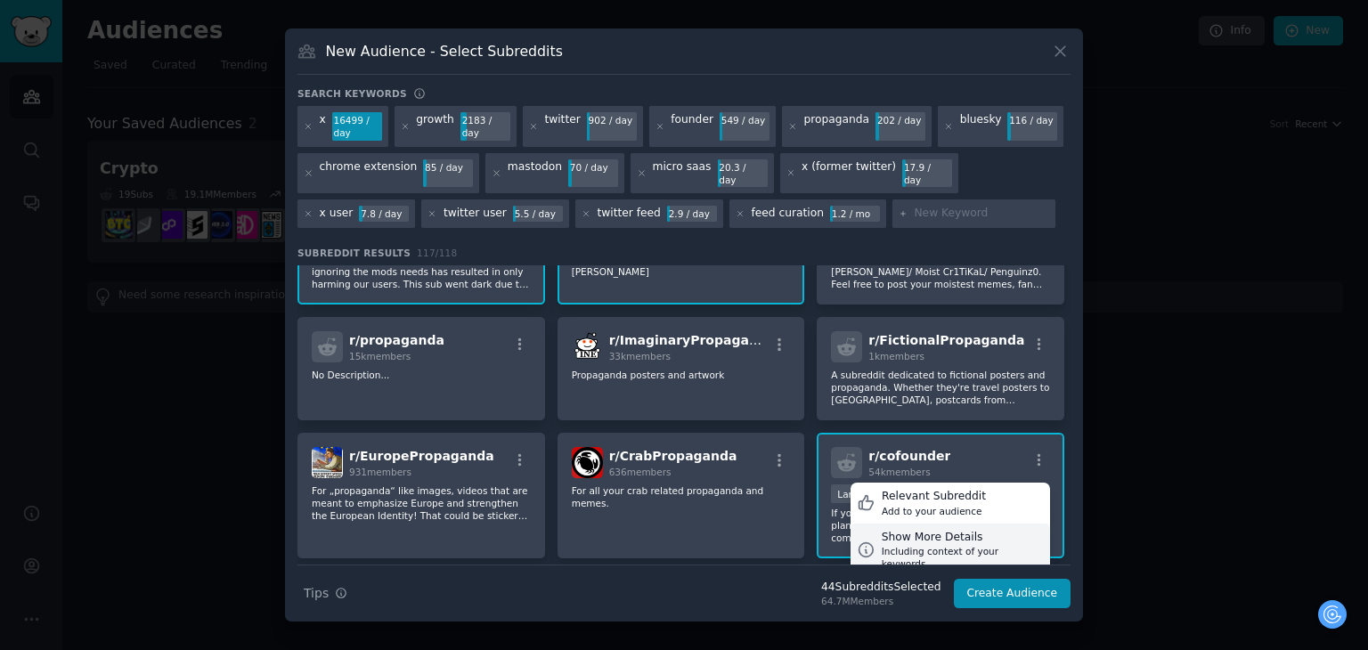
click at [953, 545] on div "Including context of your keywords" at bounding box center [963, 557] width 162 height 25
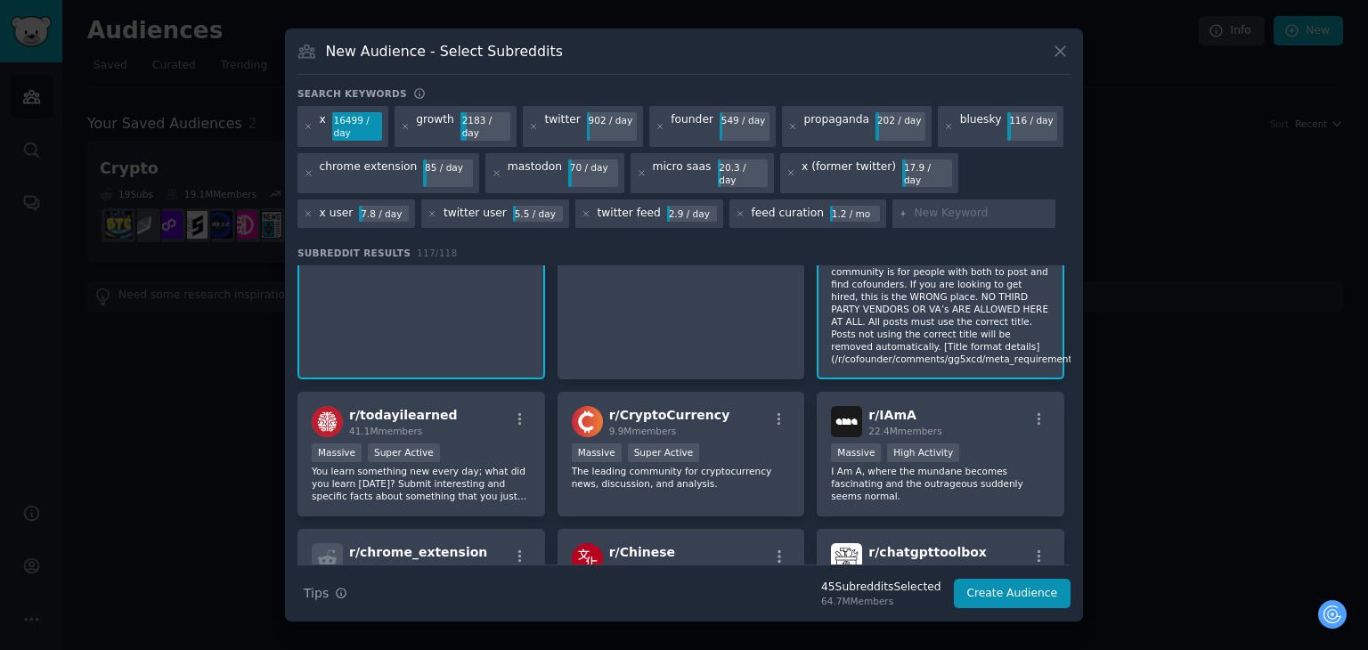
scroll to position [5789, 0]
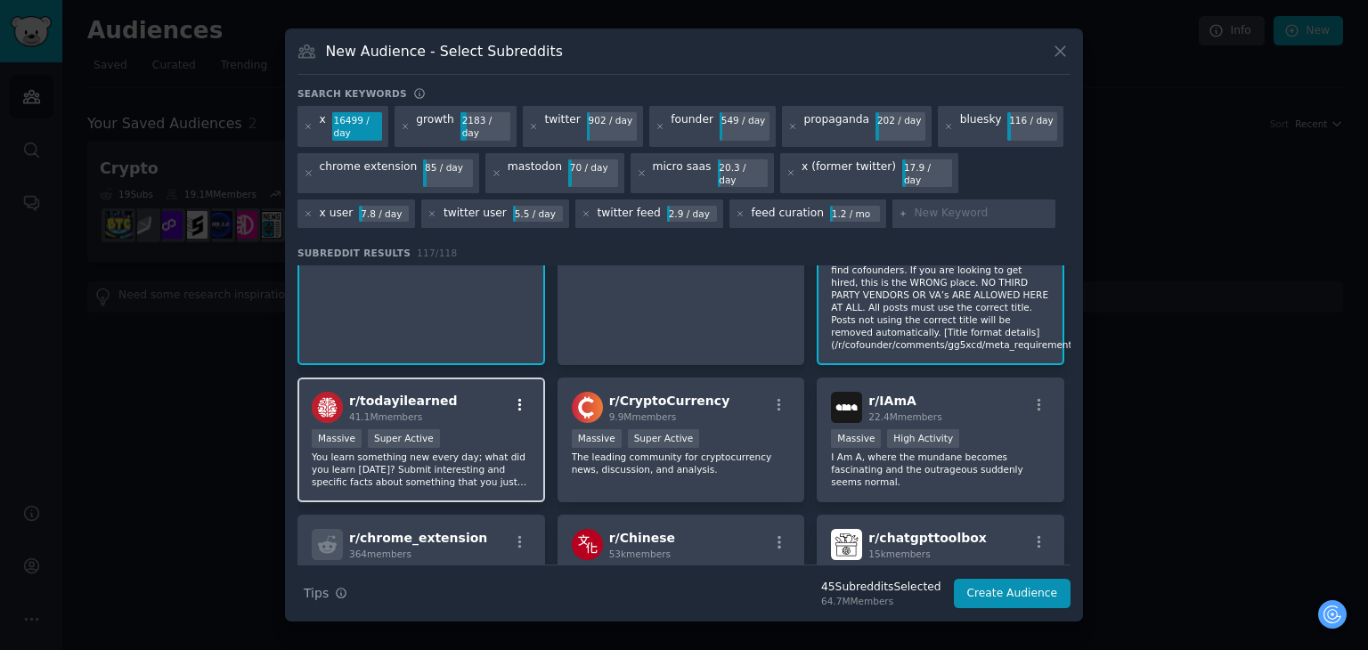
click at [515, 397] on icon "button" at bounding box center [520, 405] width 16 height 16
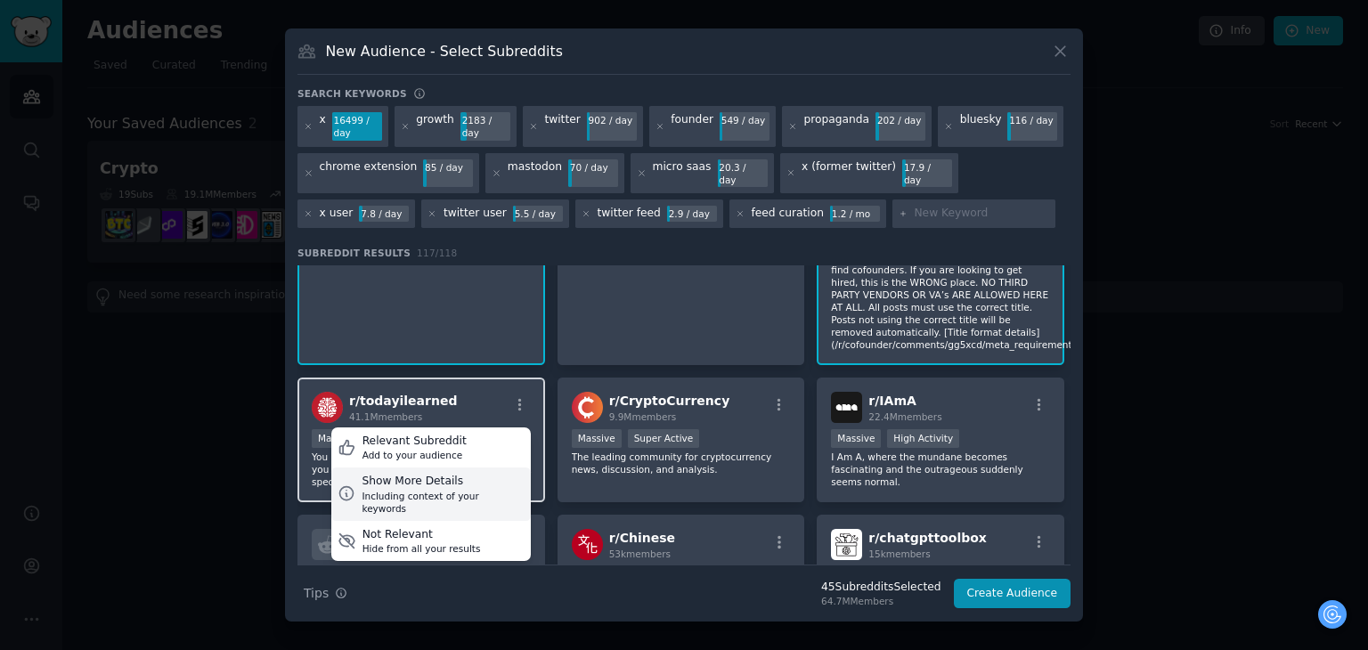
click at [443, 474] on div "Show More Details" at bounding box center [443, 482] width 162 height 16
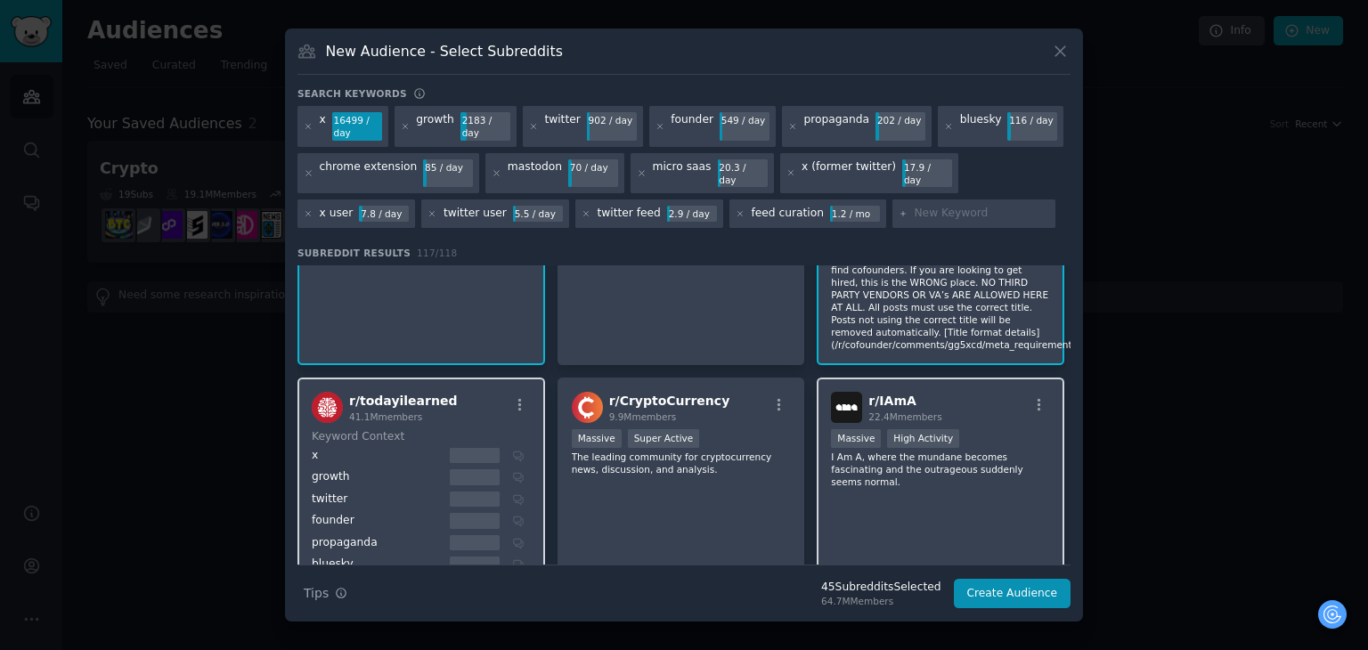
click at [859, 385] on div "r/ IAmA 22.4M members 1,000,000+ members Massive High Activity I Am A, where th…" at bounding box center [941, 618] width 248 height 481
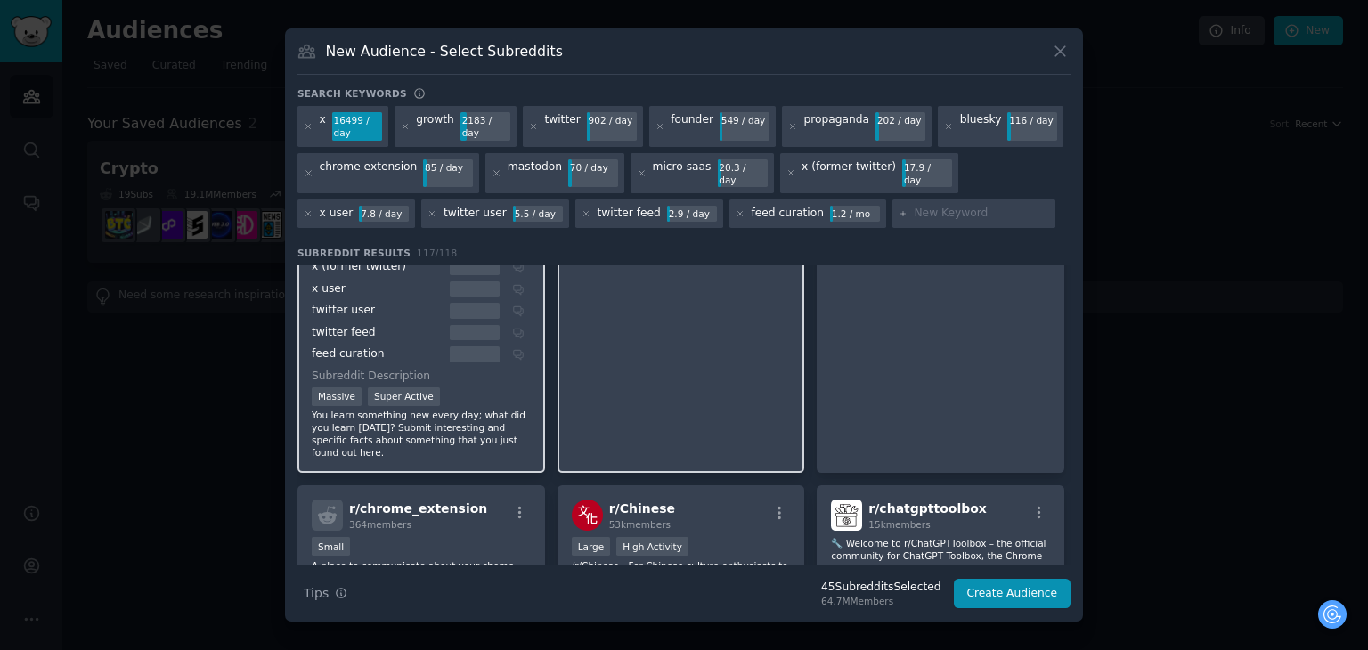
scroll to position [6235, 0]
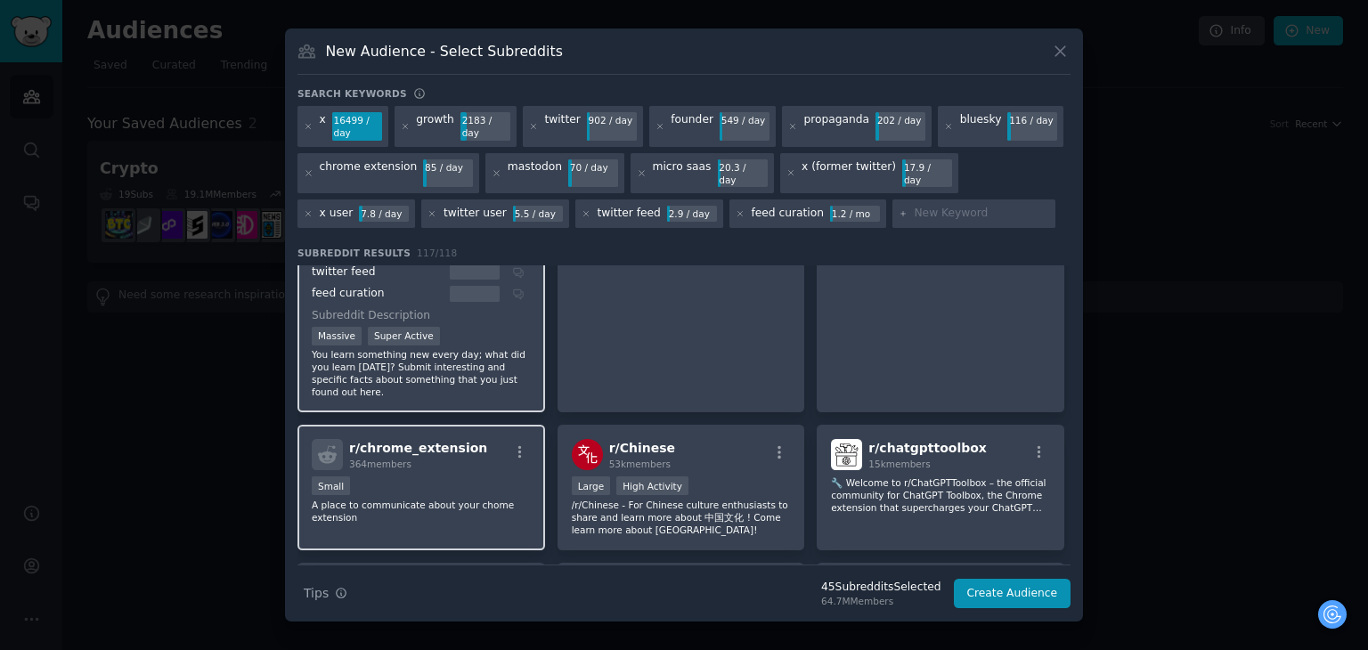
click at [511, 499] on p "A place to communicate about your chome extension" at bounding box center [421, 511] width 219 height 25
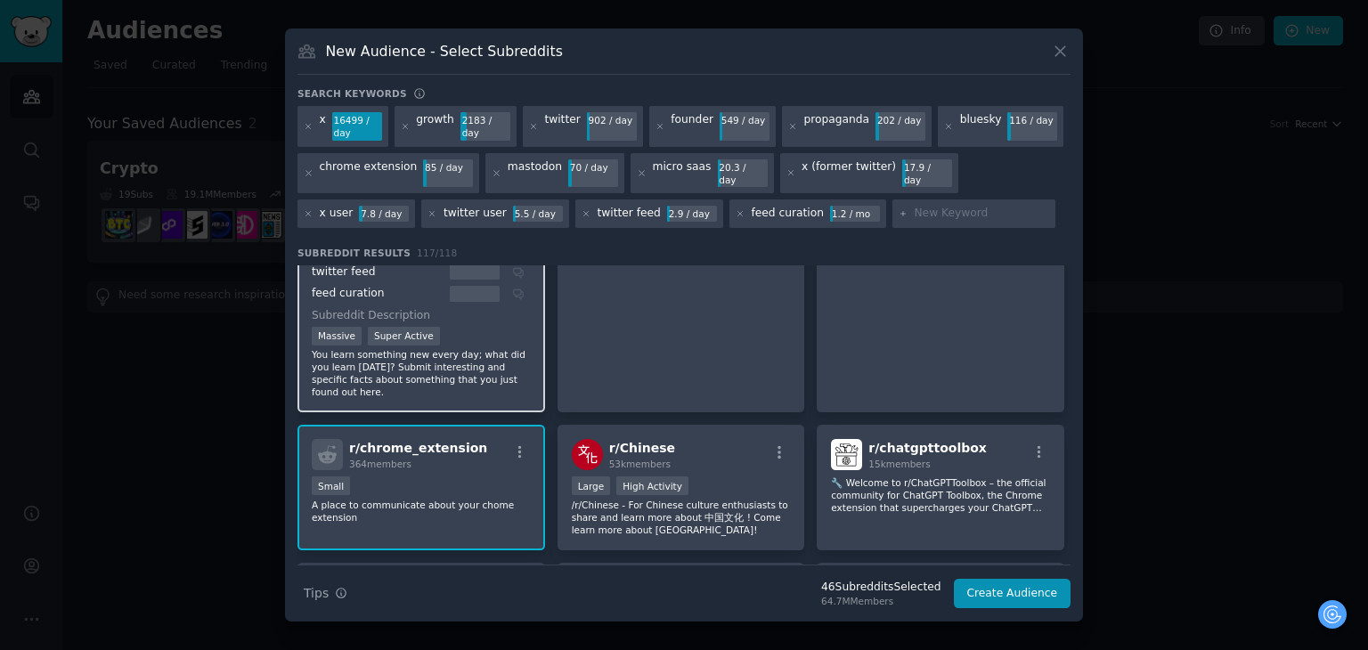
click at [509, 499] on p "A place to communicate about your chome extension" at bounding box center [421, 511] width 219 height 25
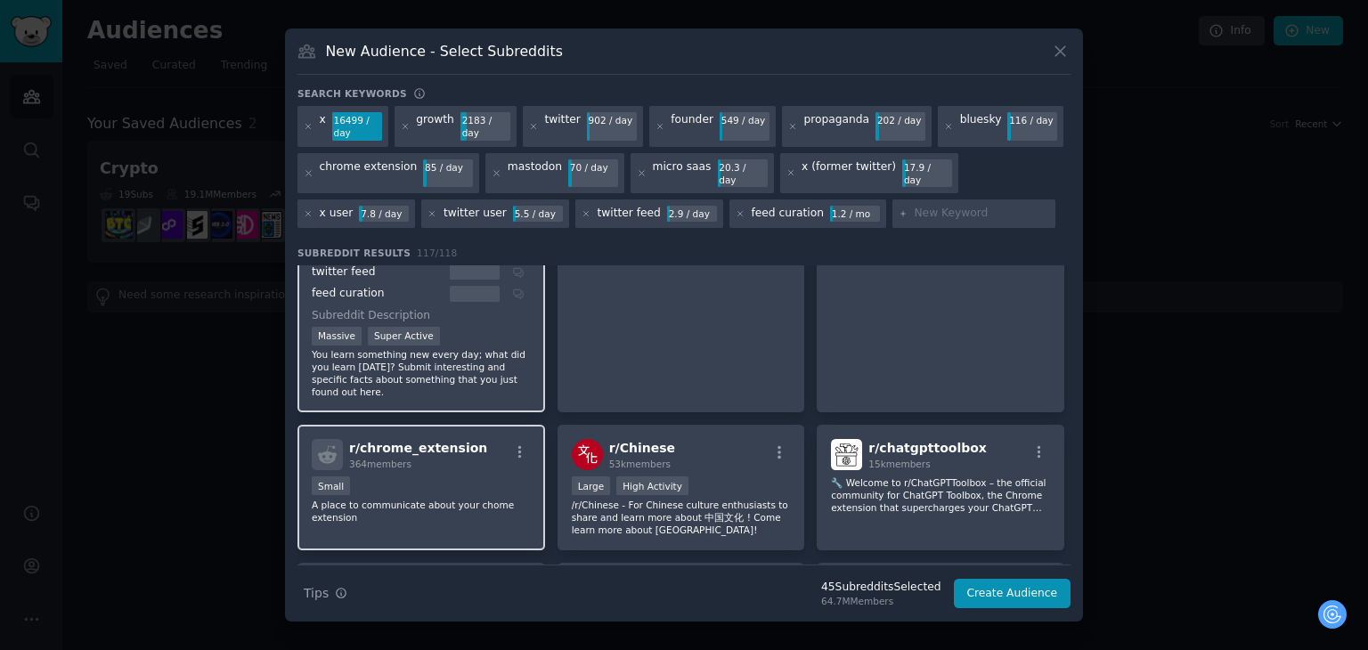
click at [509, 499] on p "A place to communicate about your chome extension" at bounding box center [421, 511] width 219 height 25
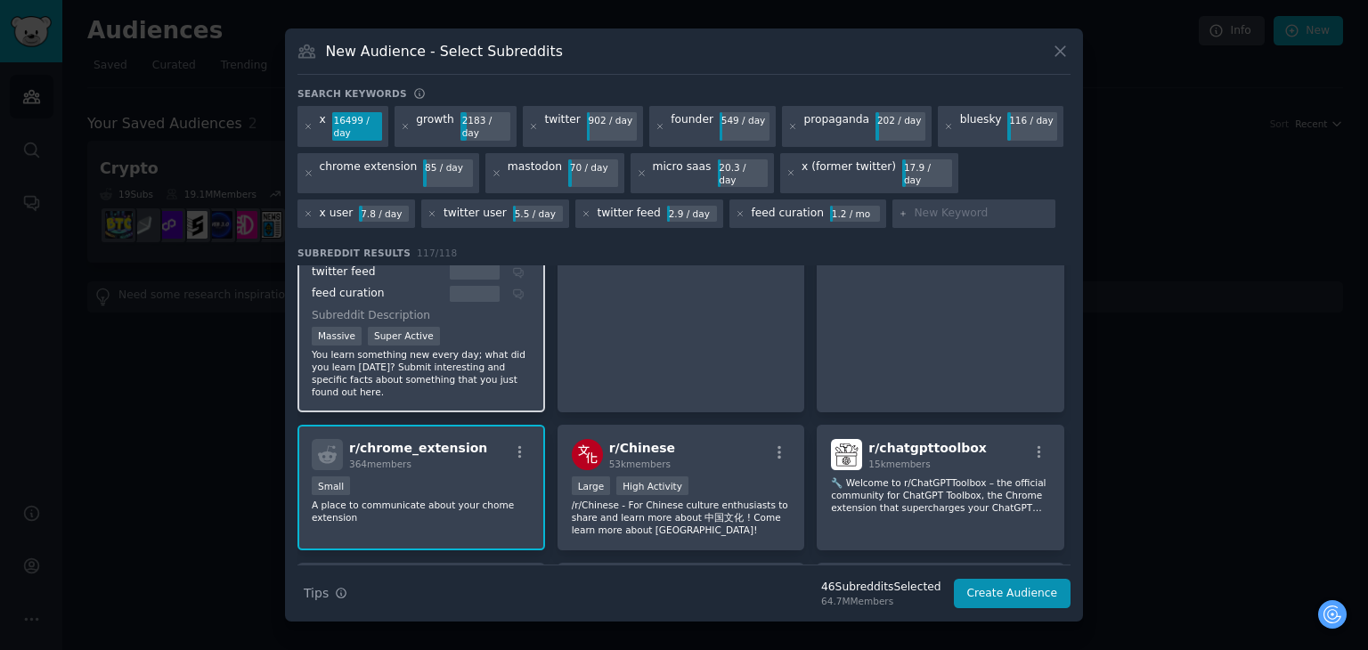
scroll to position [6324, 0]
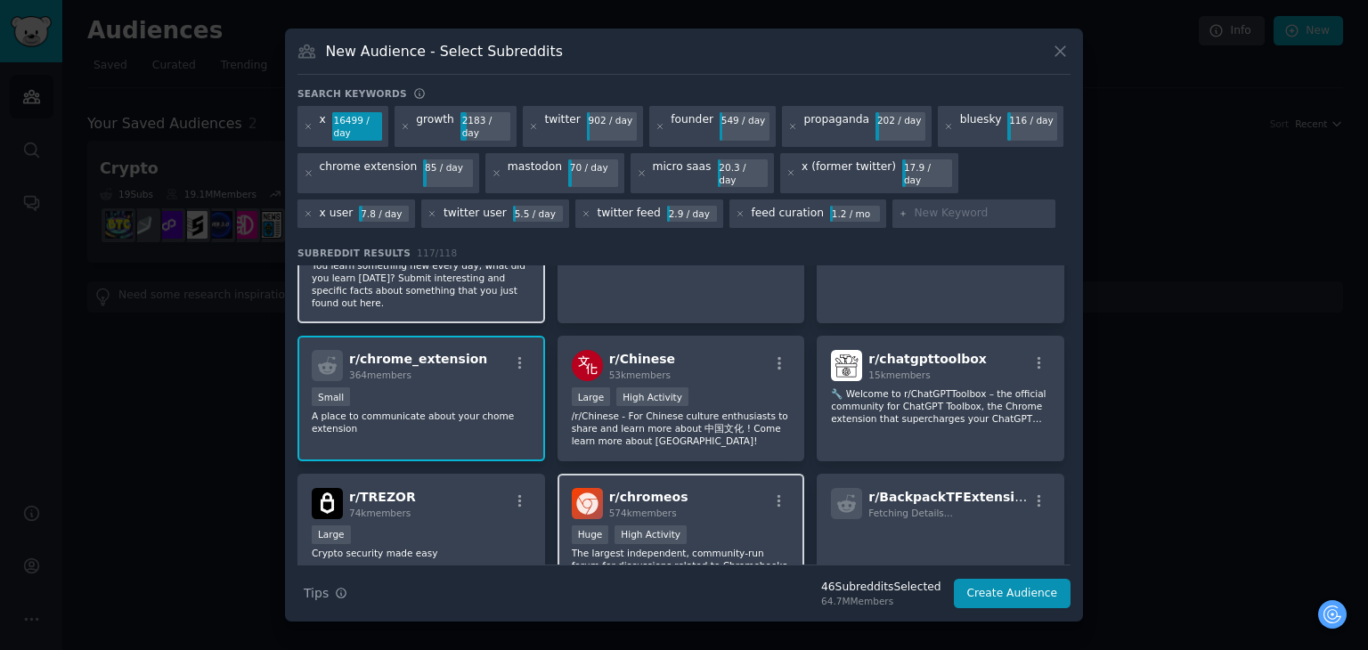
click at [688, 547] on p "The largest independent, community-run forum for discussions related to Chromeb…" at bounding box center [681, 565] width 219 height 37
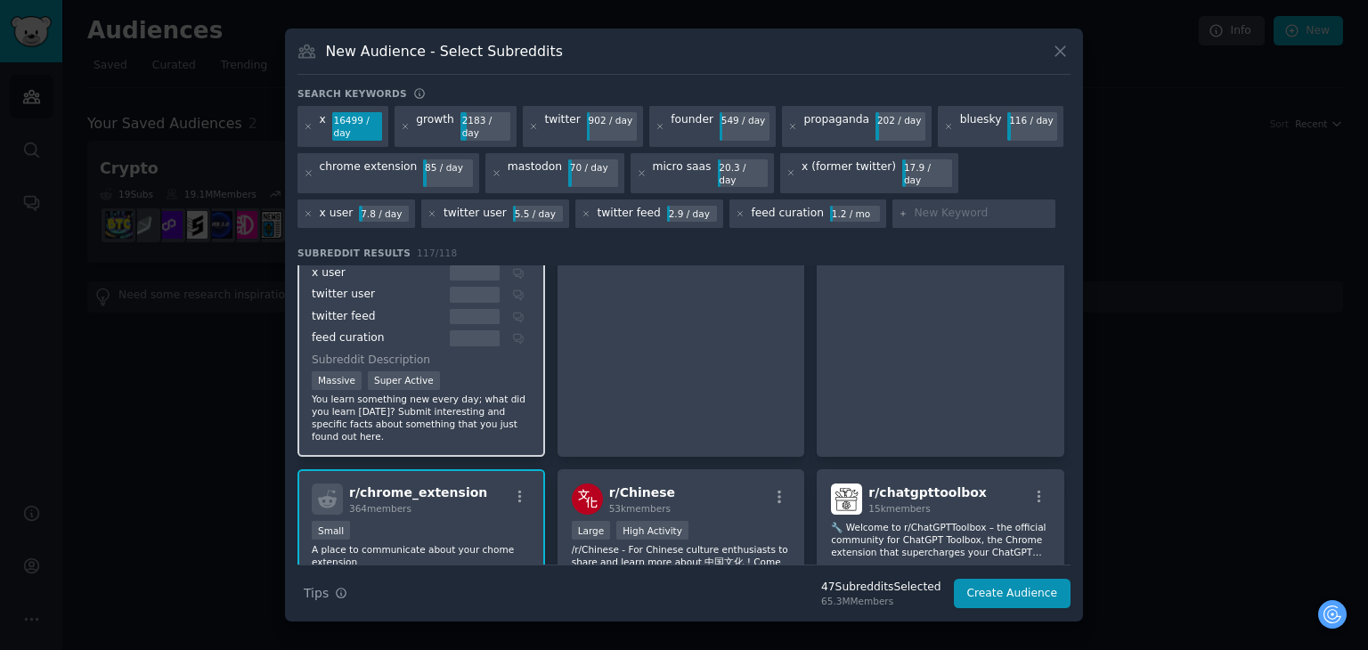
scroll to position [6235, 0]
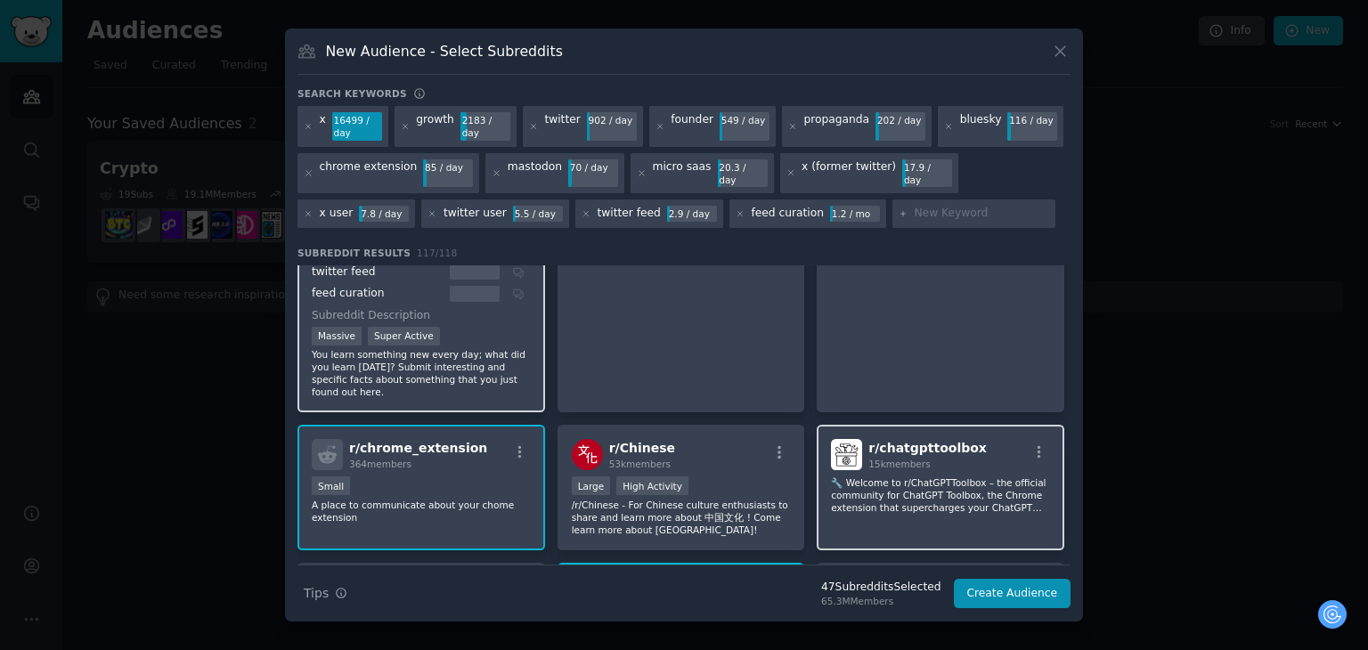
click at [885, 477] on p "🔧 Welcome to r/ChatGPTToolbox – the official community for ChatGPT Toolbox, the…" at bounding box center [940, 495] width 219 height 37
click at [1031, 444] on icon "button" at bounding box center [1039, 452] width 16 height 16
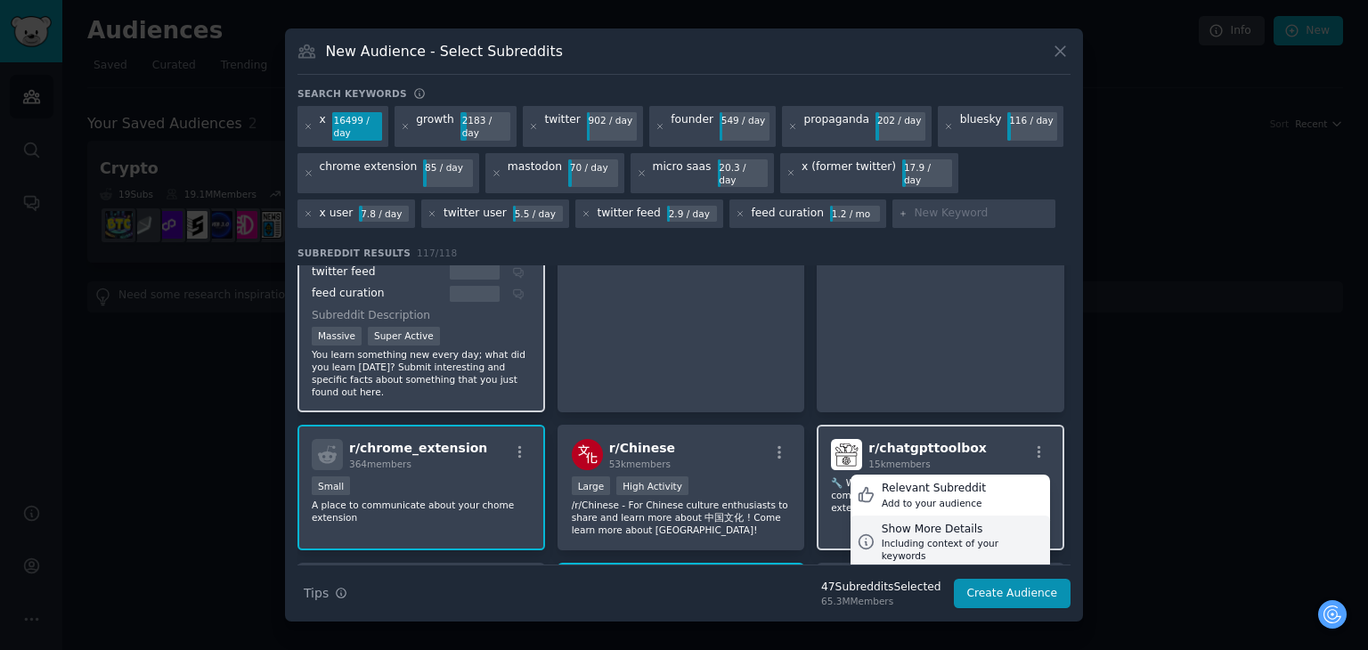
click at [912, 522] on div "Show More Details" at bounding box center [963, 530] width 162 height 16
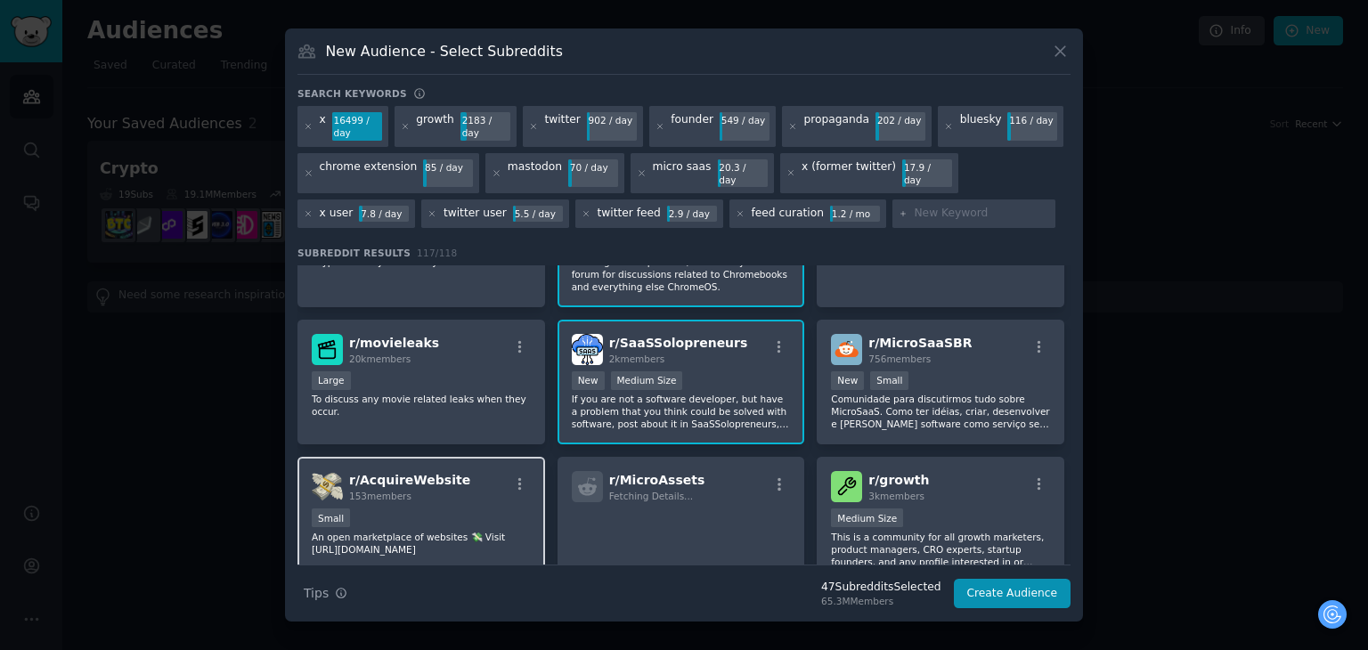
scroll to position [6947, 0]
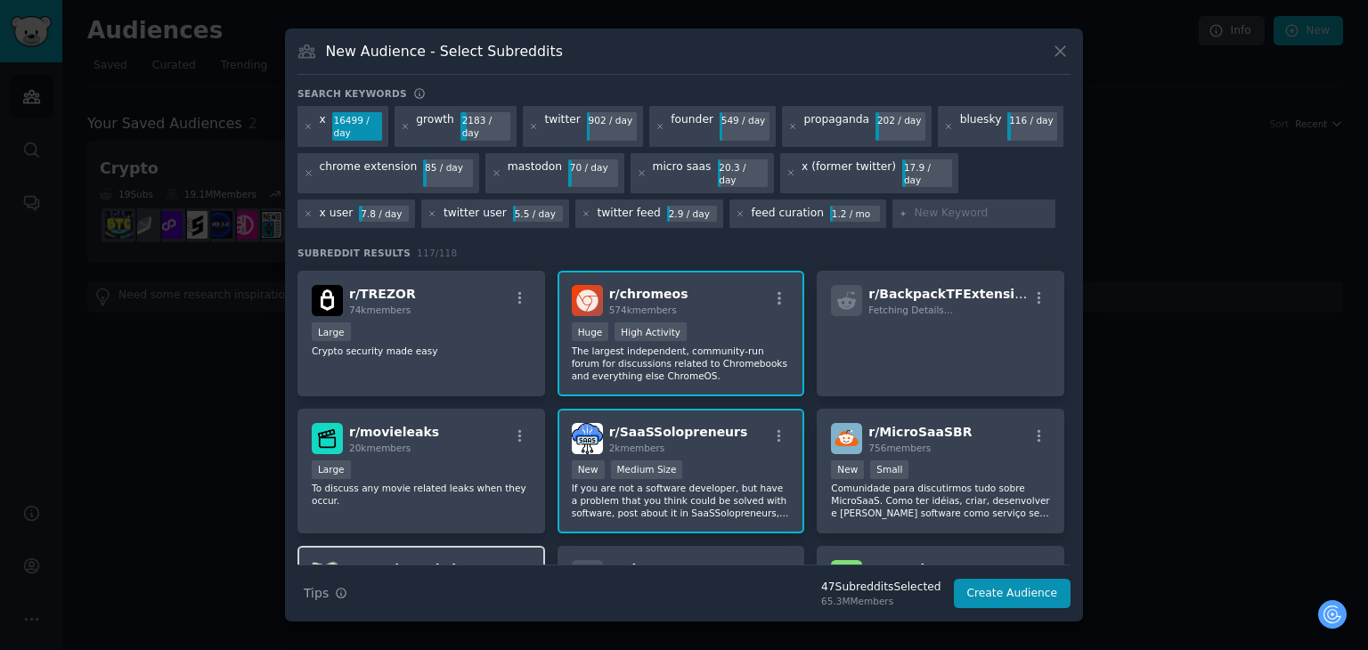
click at [441, 409] on div "r/ movieleaks 20k members Large To discuss any movie related leaks when they oc…" at bounding box center [421, 472] width 248 height 126
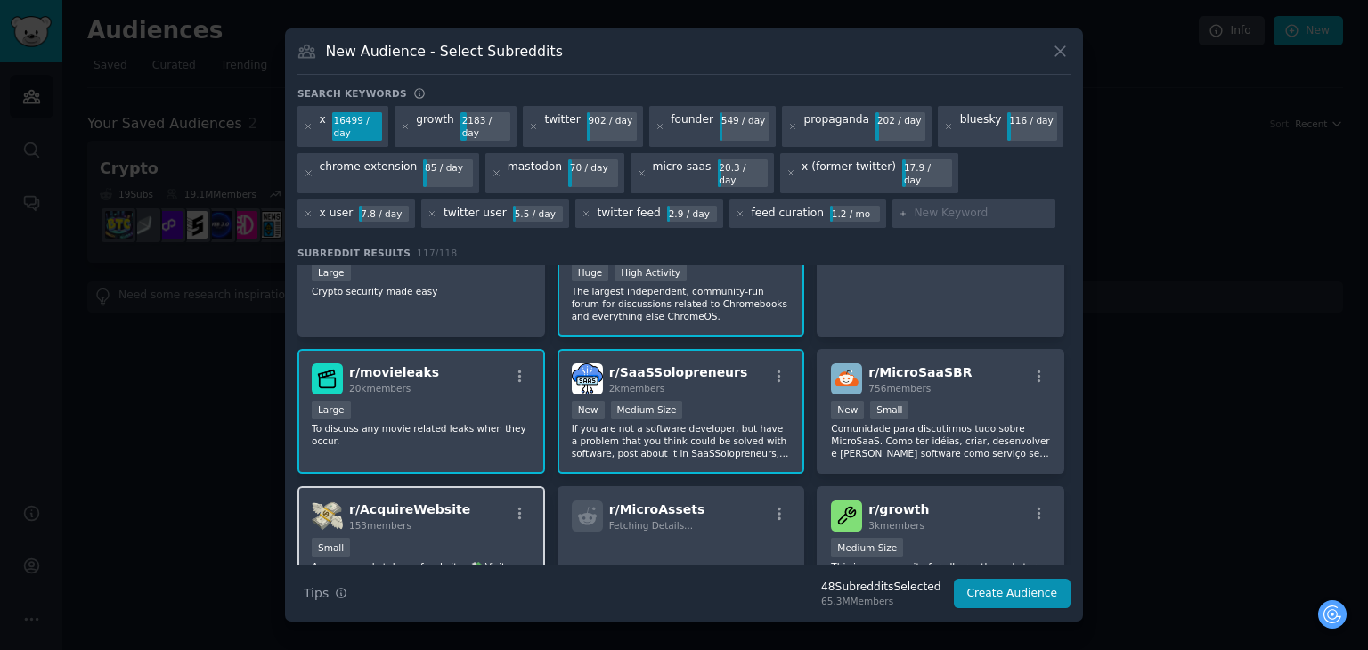
scroll to position [7036, 0]
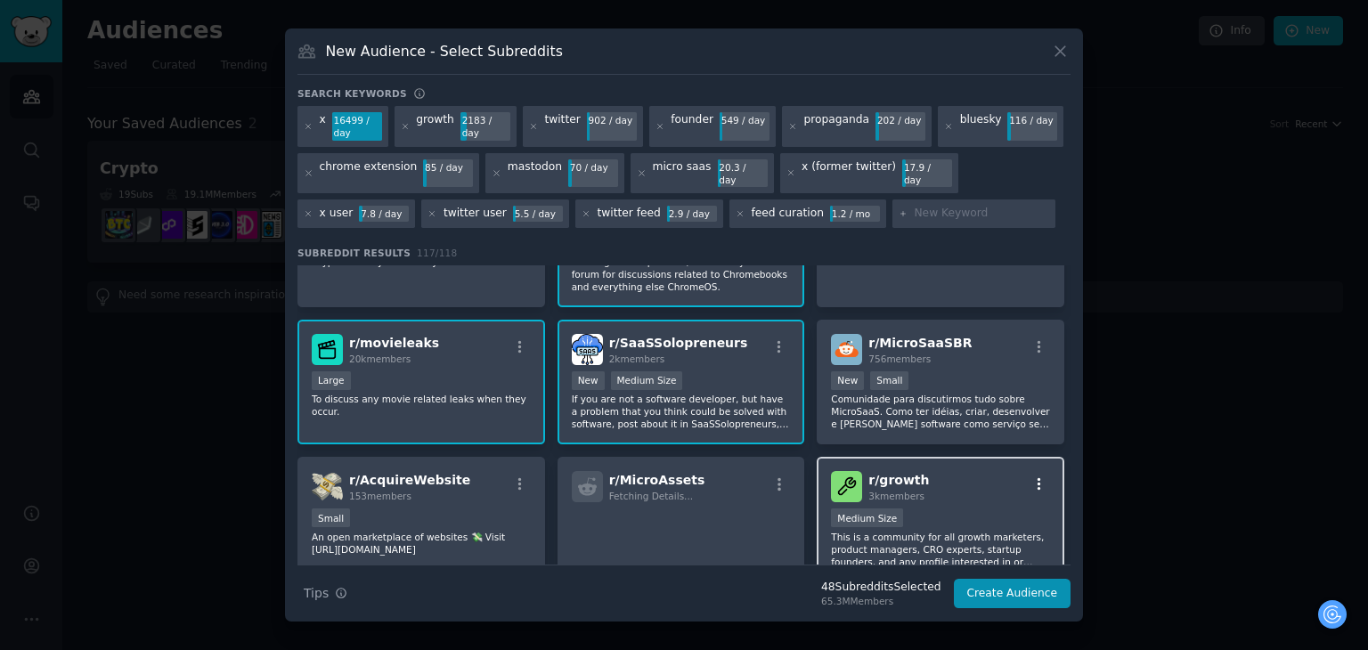
click at [1036, 477] on icon "button" at bounding box center [1039, 485] width 16 height 16
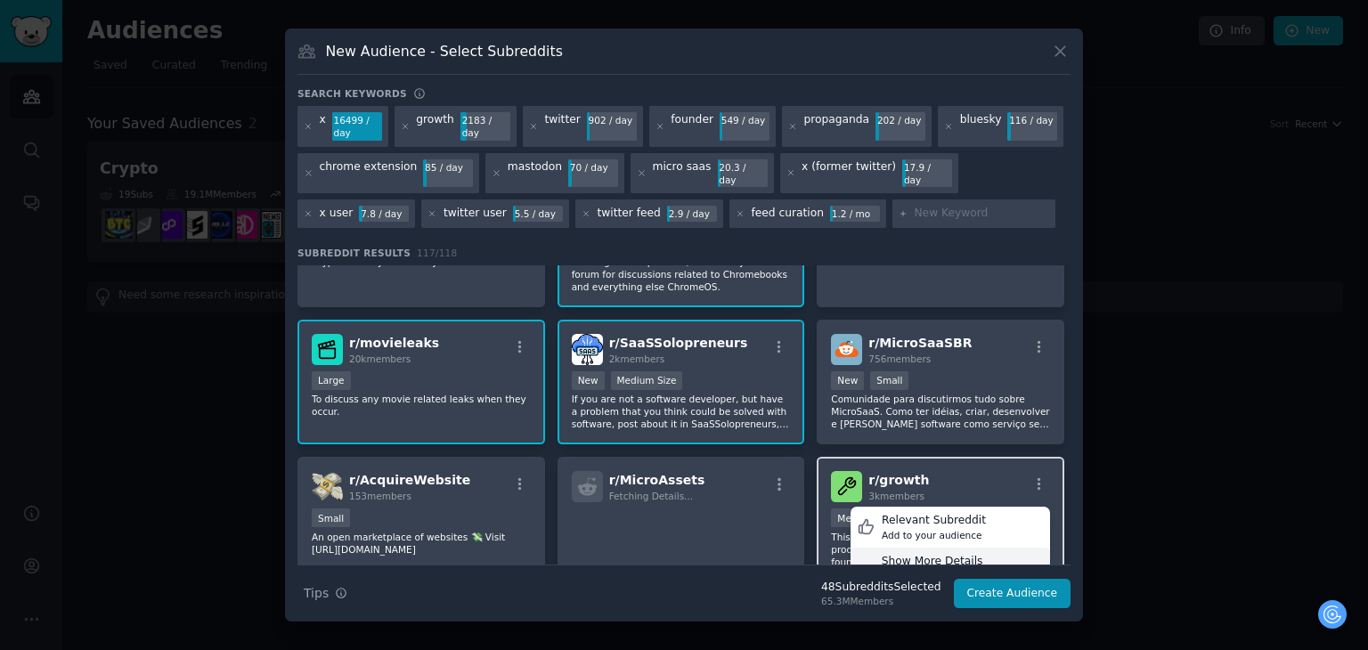
click at [944, 569] on div "Including context of your keywords" at bounding box center [963, 581] width 162 height 25
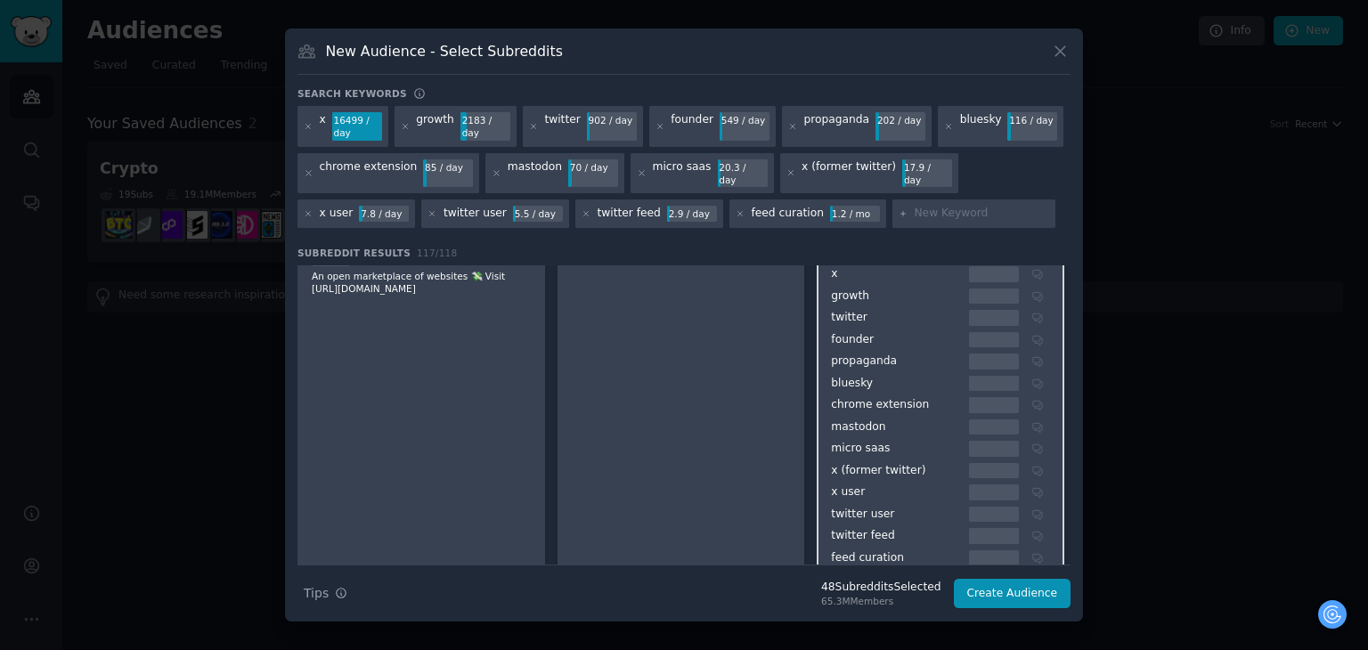
scroll to position [7392, 0]
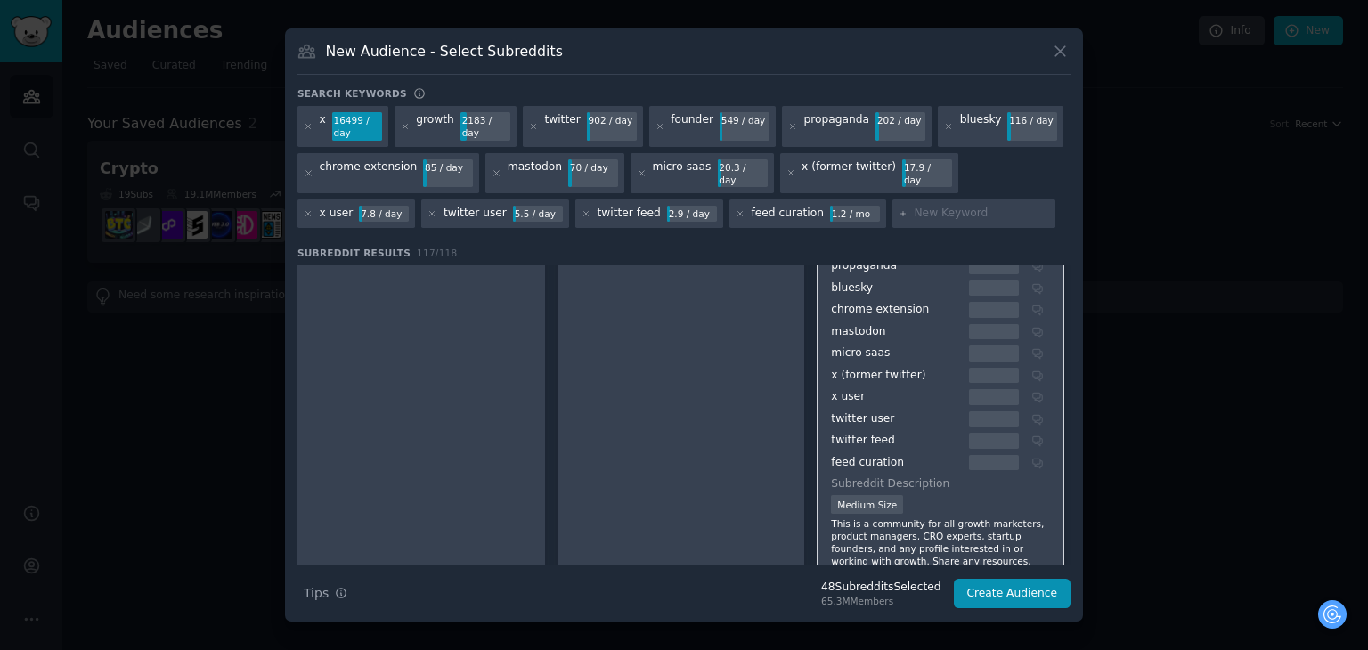
click at [949, 517] on p "This is a community for all growth marketers, product managers, CRO experts, st…" at bounding box center [940, 573] width 219 height 112
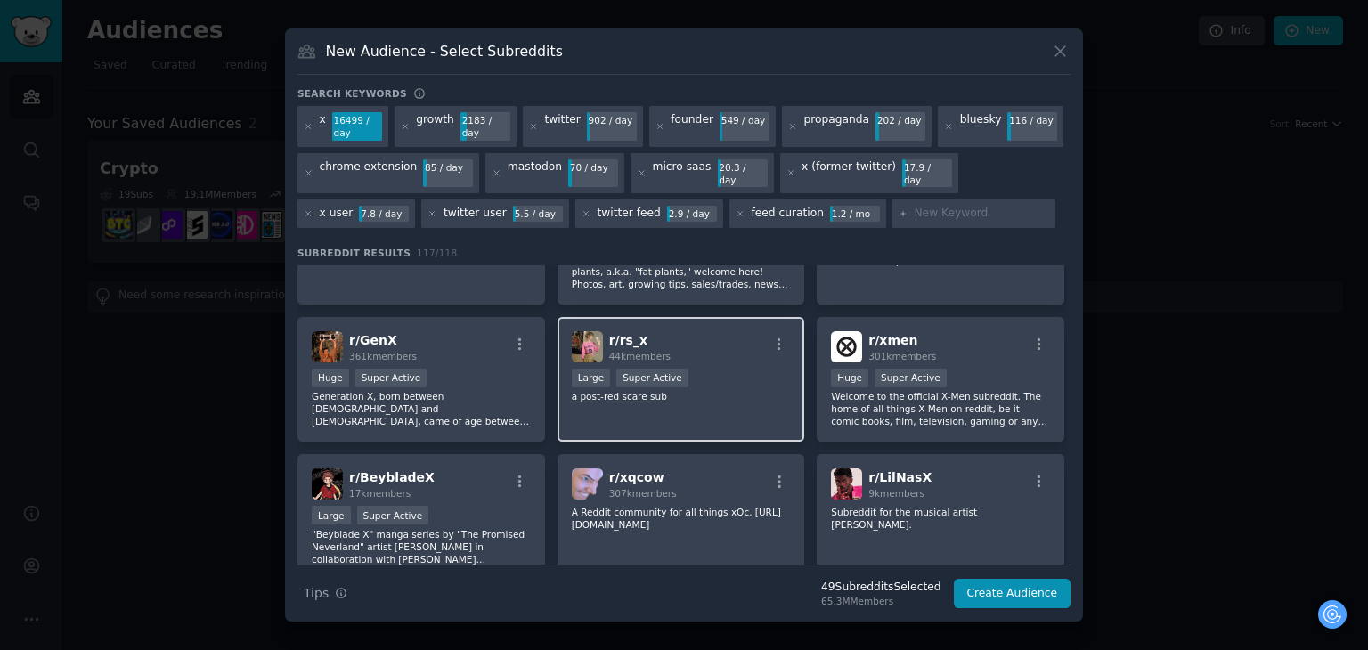
scroll to position [8016, 0]
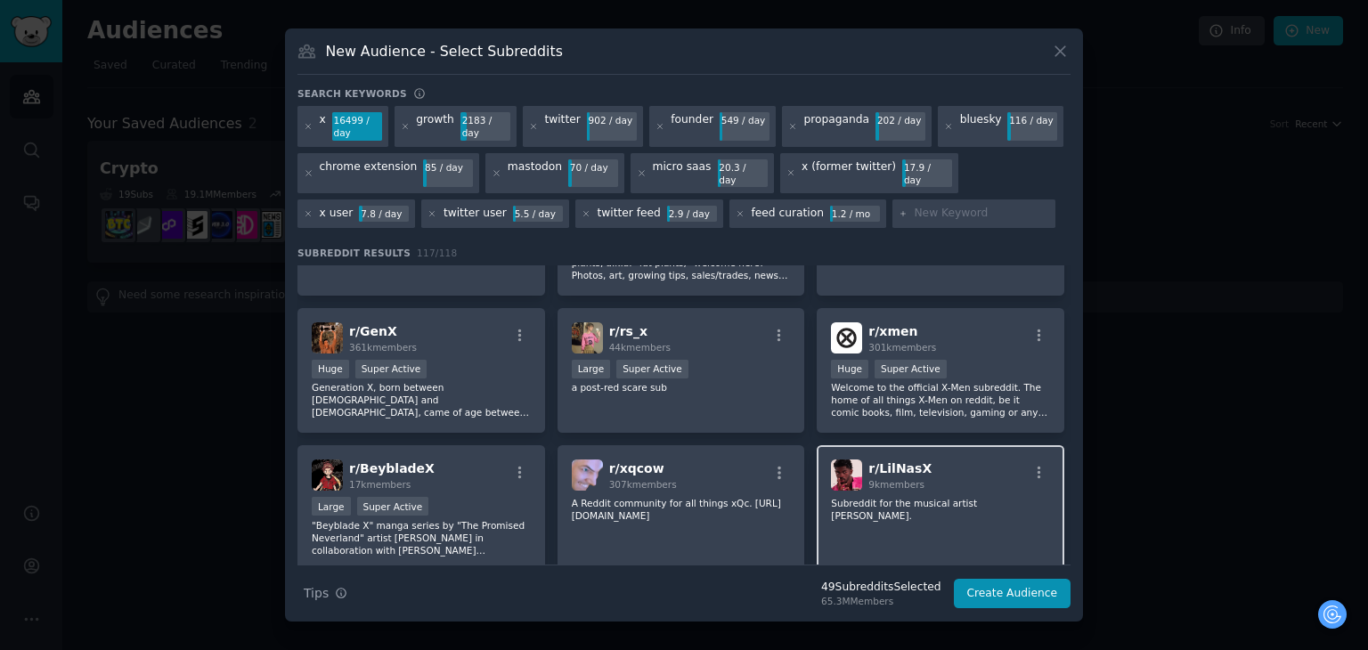
click at [931, 445] on div "r/ LilNasX 9k members Subreddit for the musical artist Lil Nas X." at bounding box center [941, 508] width 248 height 126
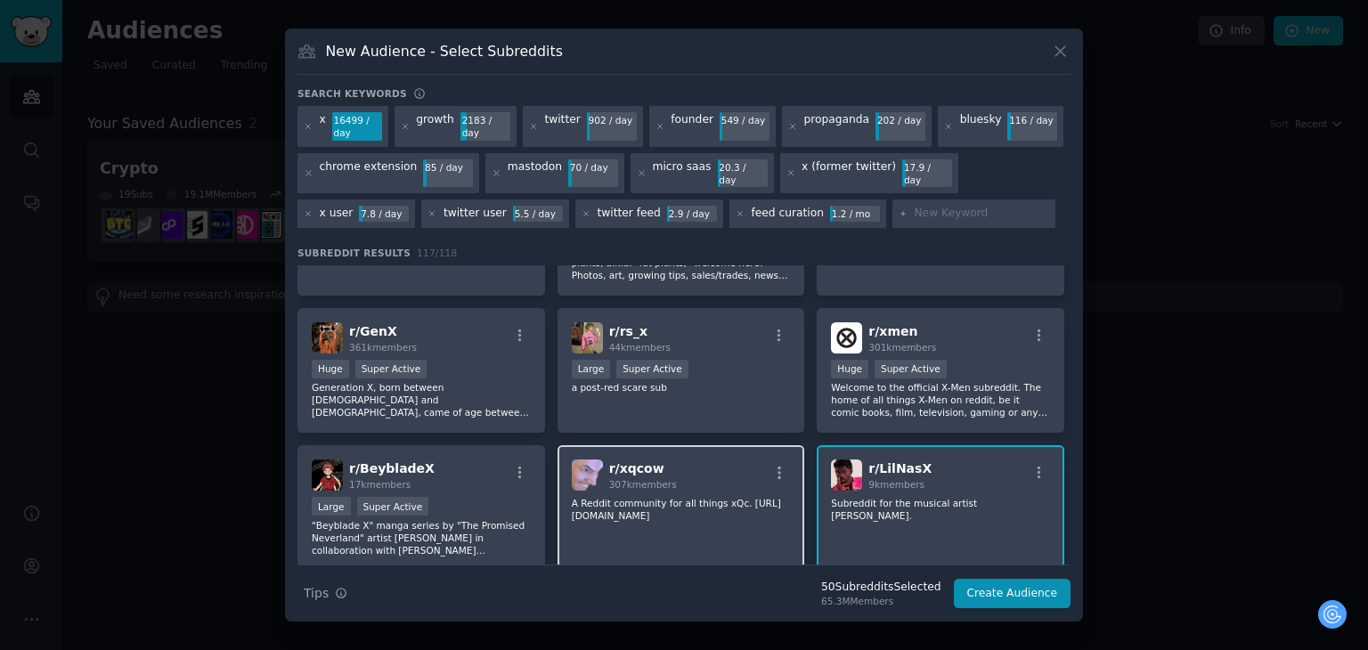
click at [662, 445] on div "r/ xqcow 307k members A Reddit community for all things xQc. https://www.twitch…" at bounding box center [682, 508] width 248 height 126
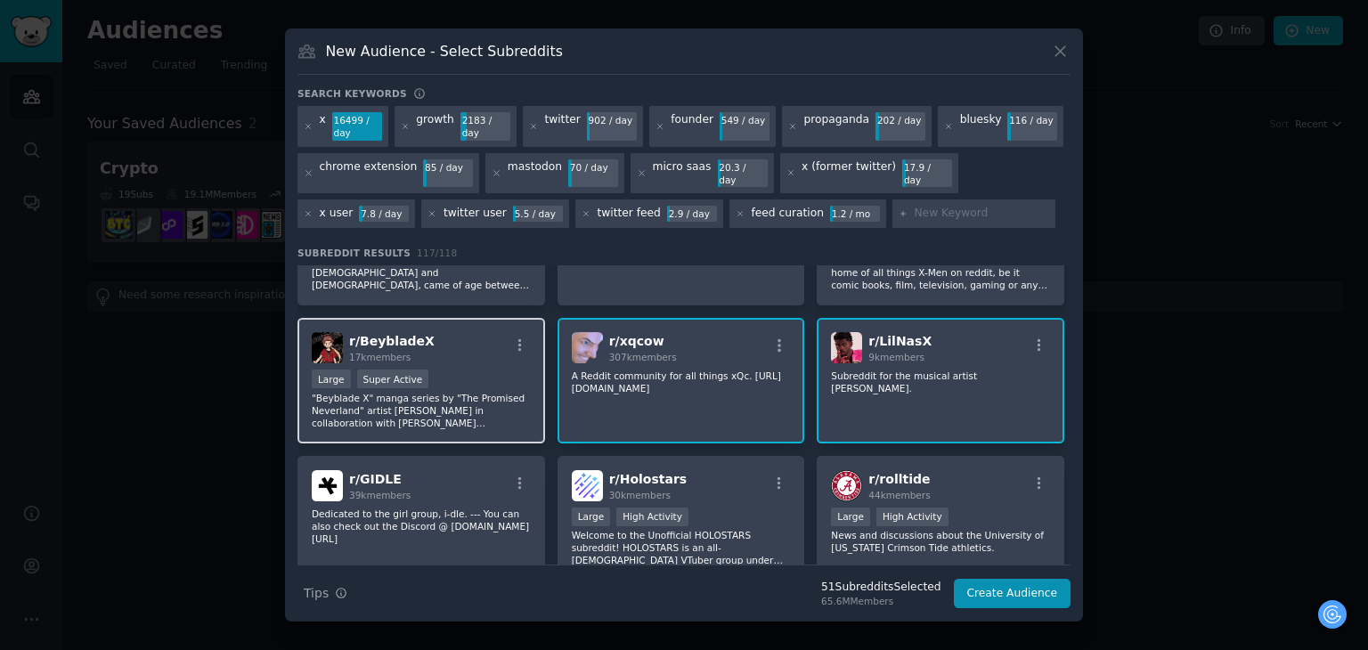
scroll to position [8194, 0]
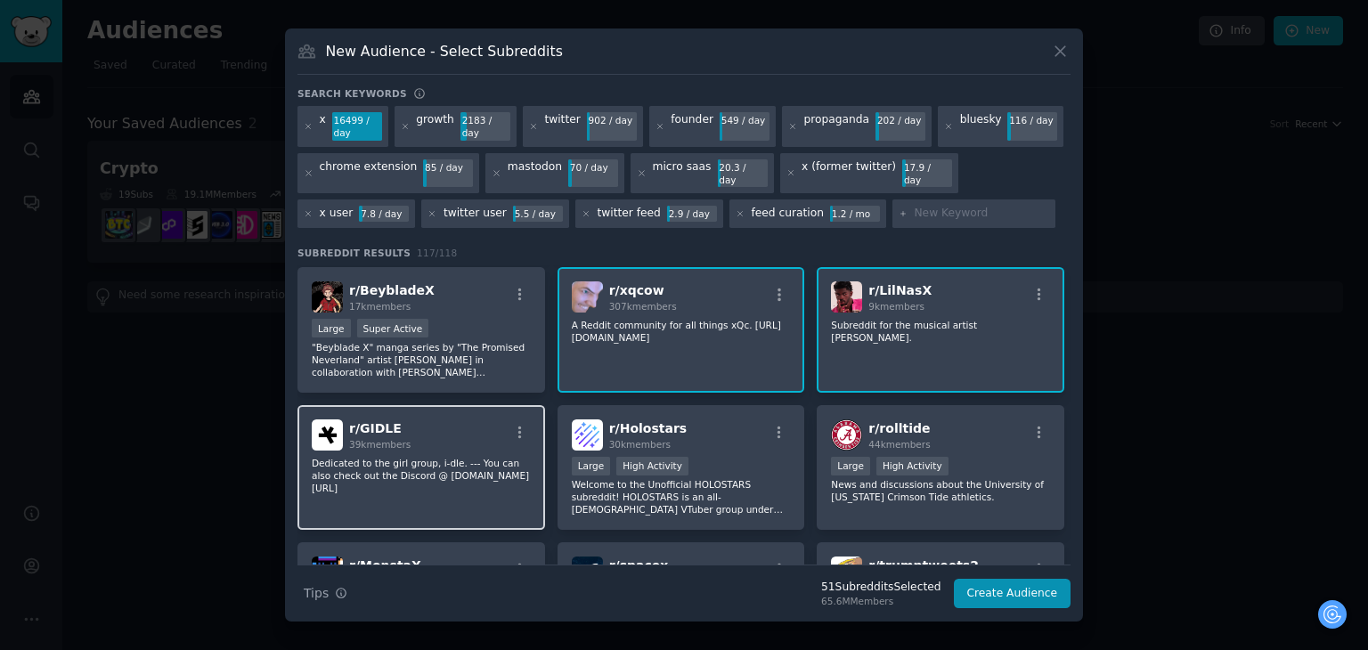
click at [512, 405] on div "r/ GIDLE 39k members Dedicated to the girl group, i-dle. --- You can also check…" at bounding box center [421, 468] width 248 height 126
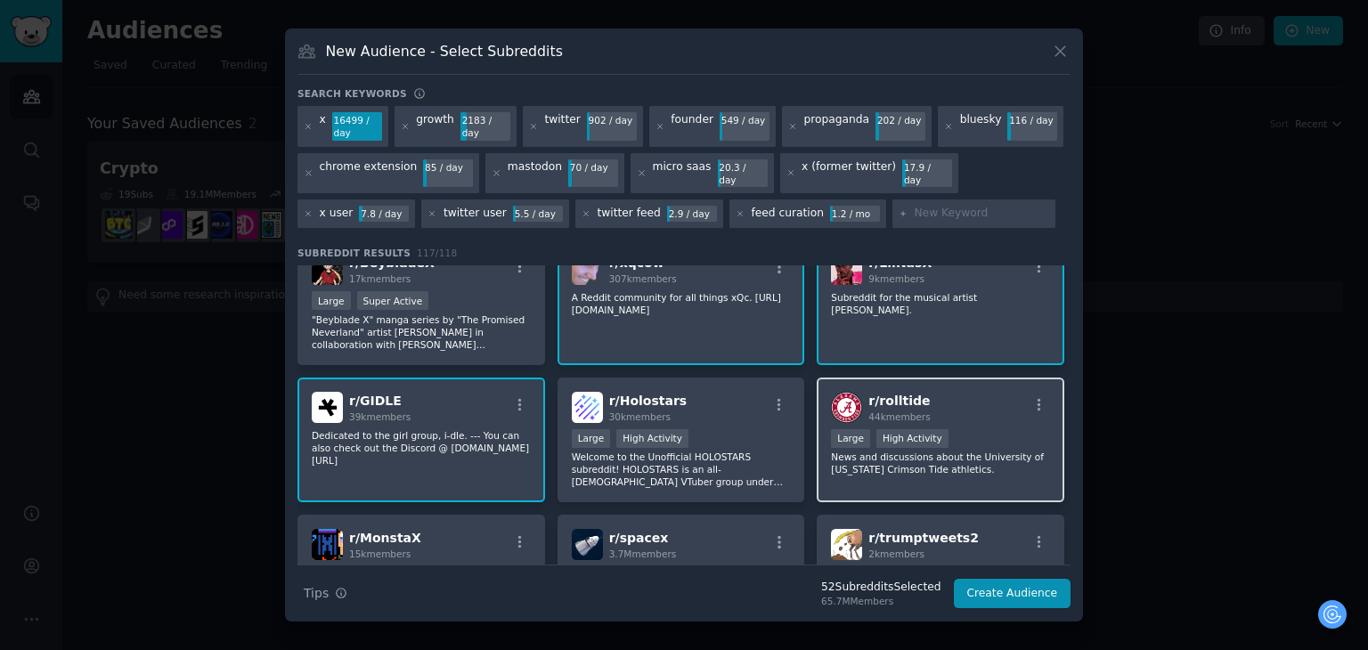
scroll to position [8283, 0]
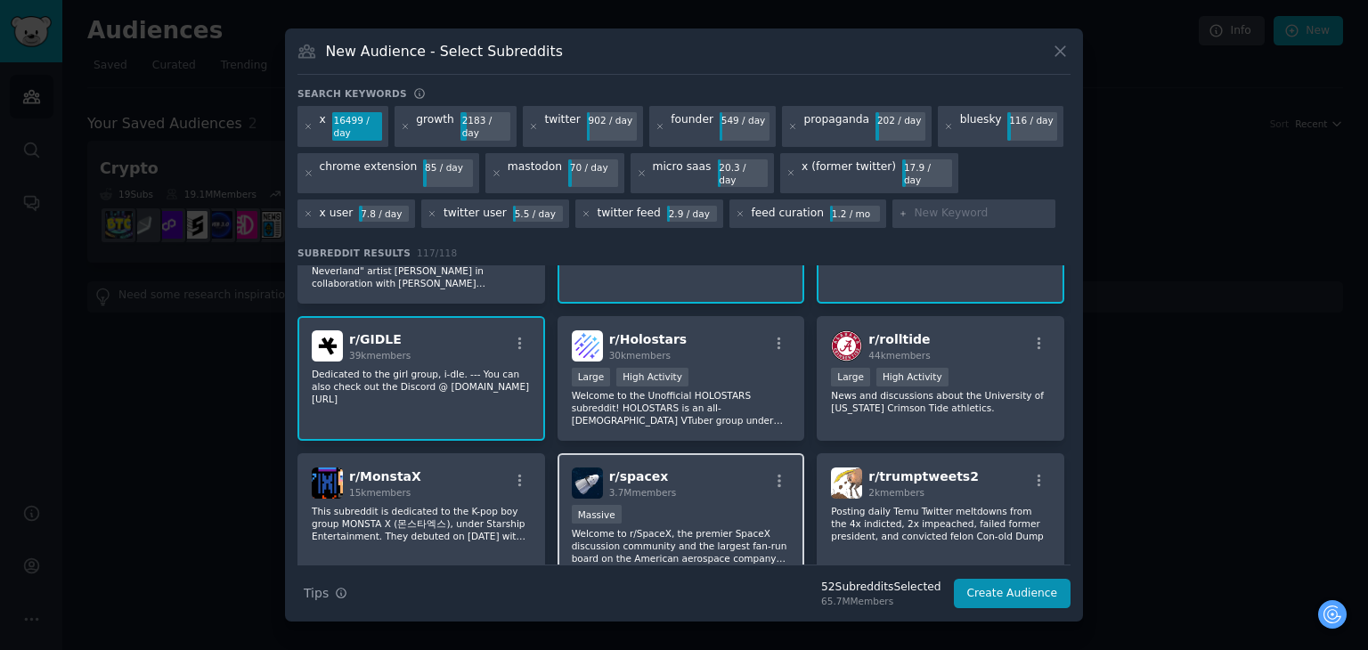
click at [710, 527] on p "Welcome to r/SpaceX, the premier SpaceX discussion community and the largest fa…" at bounding box center [681, 545] width 219 height 37
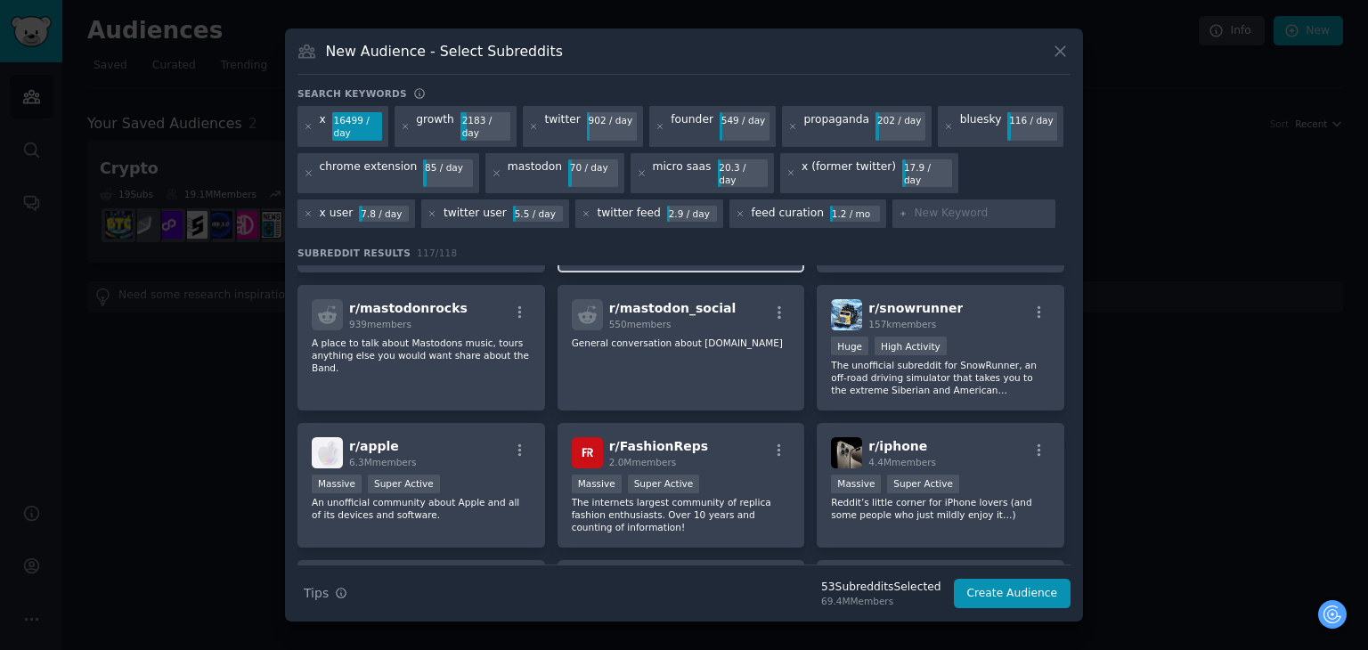
scroll to position [8728, 0]
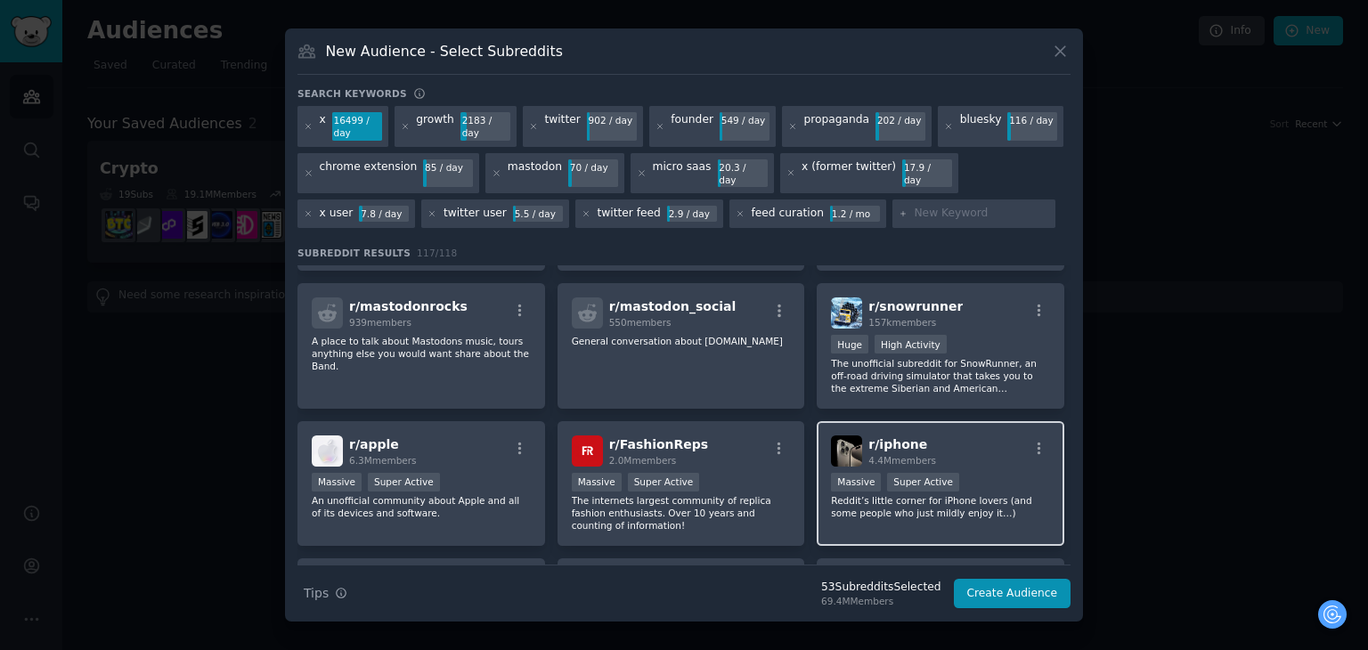
click at [908, 494] on p "Reddit’s little corner for iPhone lovers (and some people who just mildly enjoy…" at bounding box center [940, 506] width 219 height 25
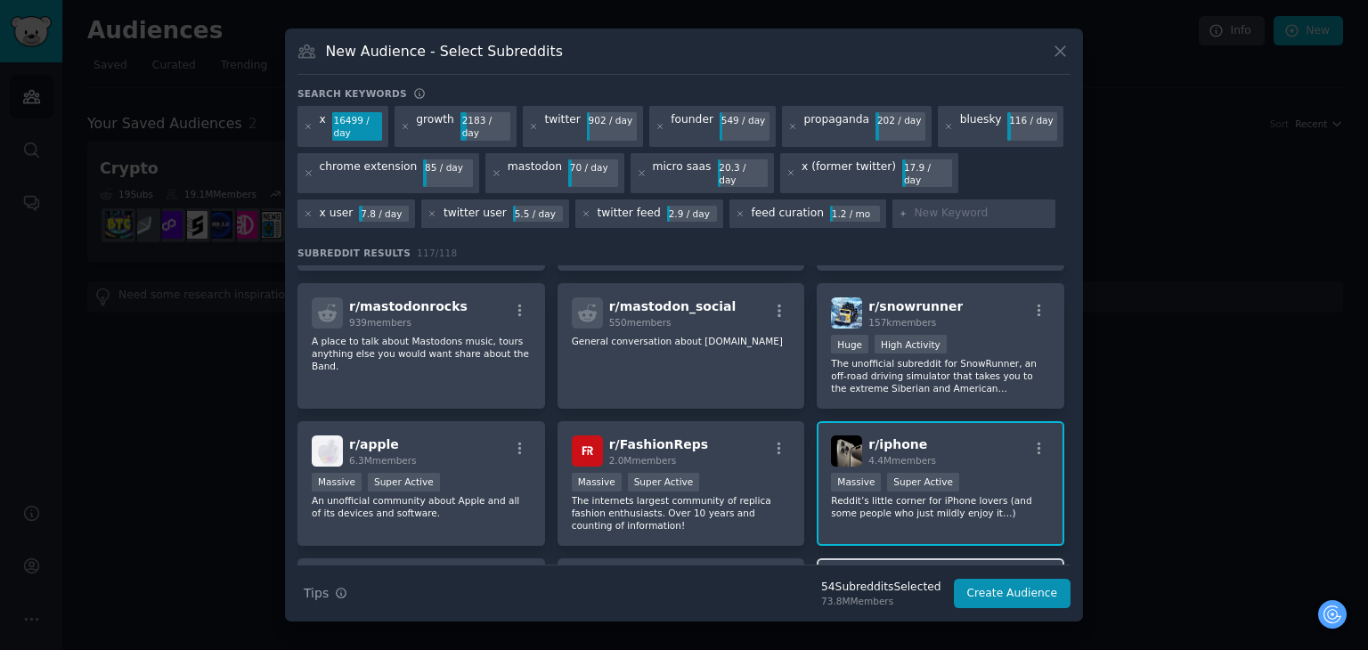
click at [941, 610] on p "Selected feeds continuously updated. r/TheNewsFeed r/TheVideoFeed r/ThePodcastF…" at bounding box center [940, 628] width 219 height 37
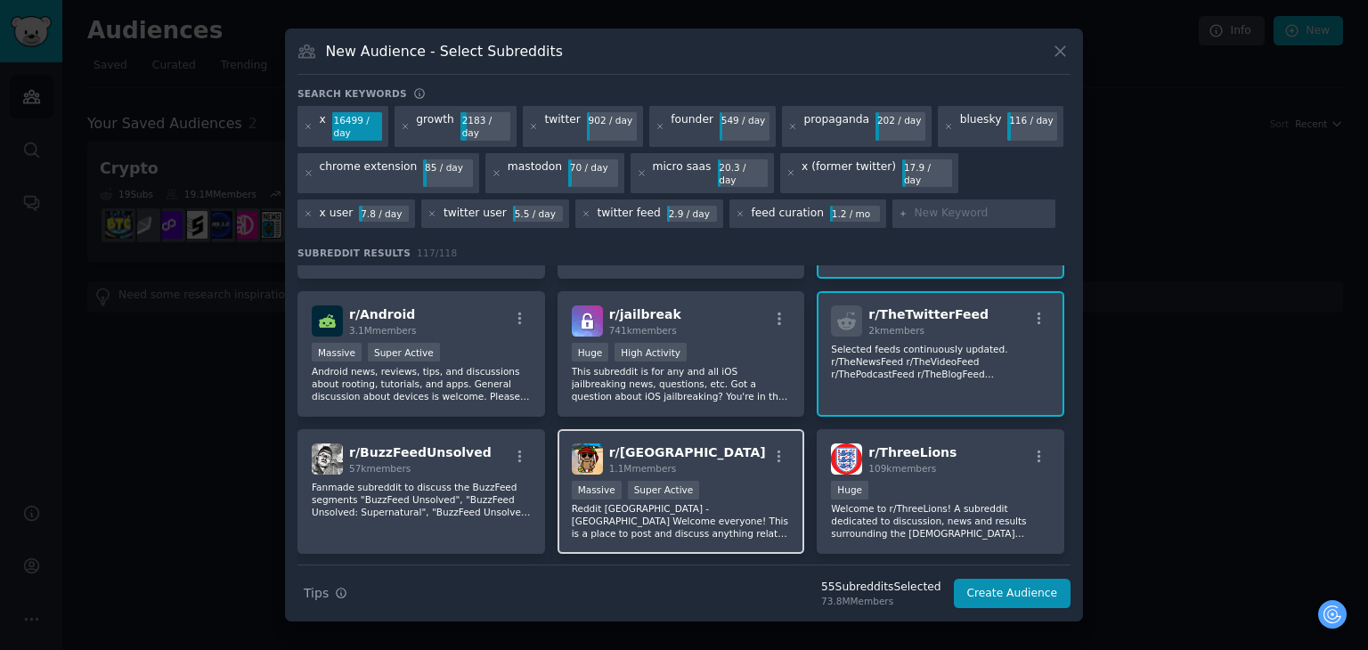
scroll to position [9054, 0]
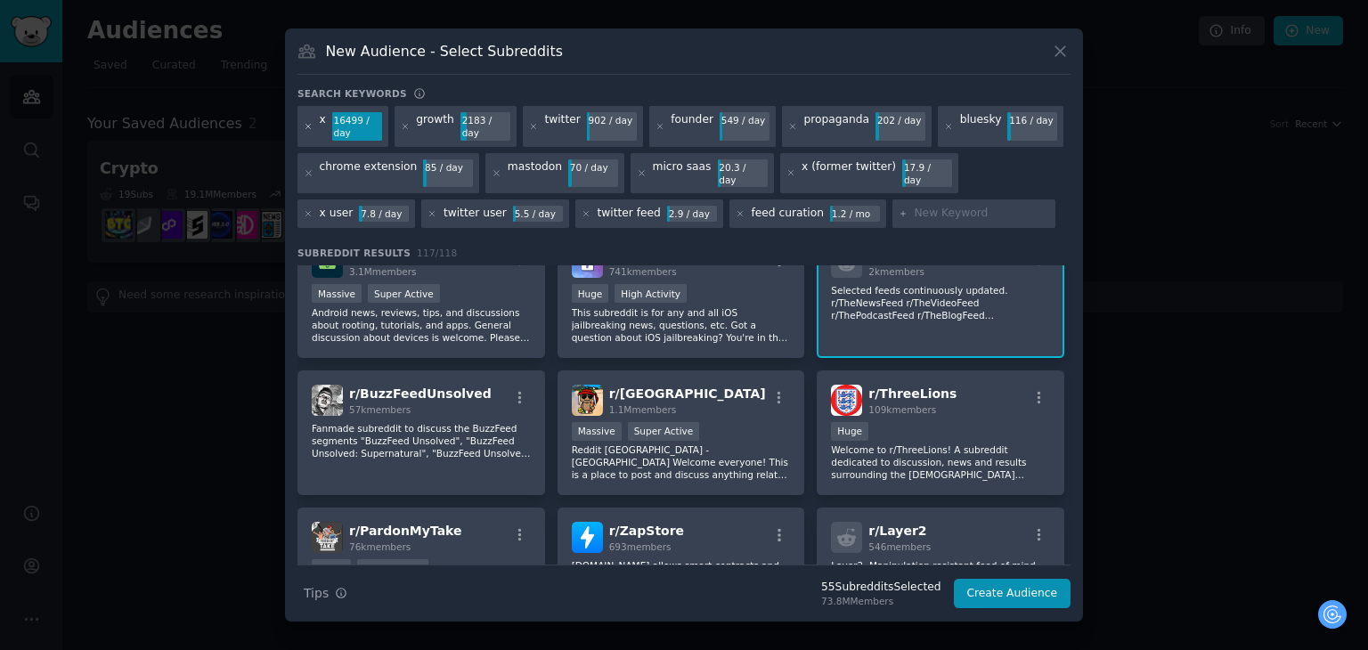
click at [304, 128] on icon at bounding box center [309, 127] width 10 height 10
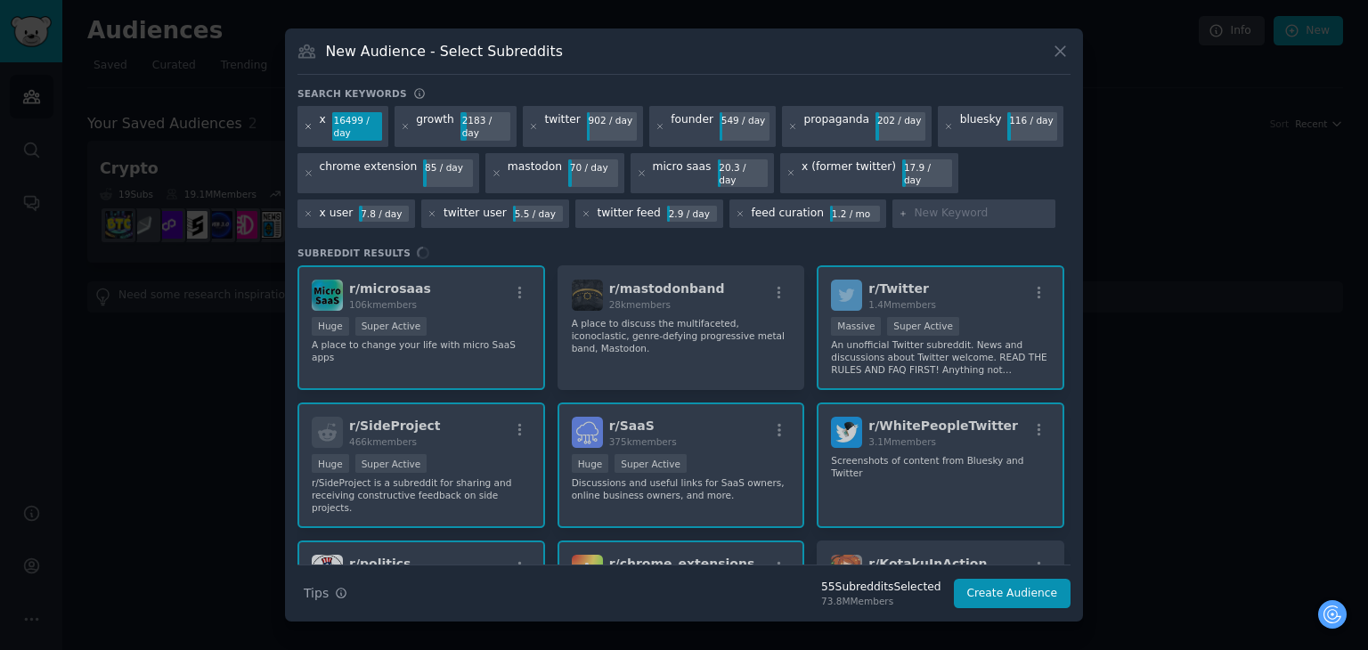
click at [304, 128] on icon at bounding box center [309, 127] width 10 height 10
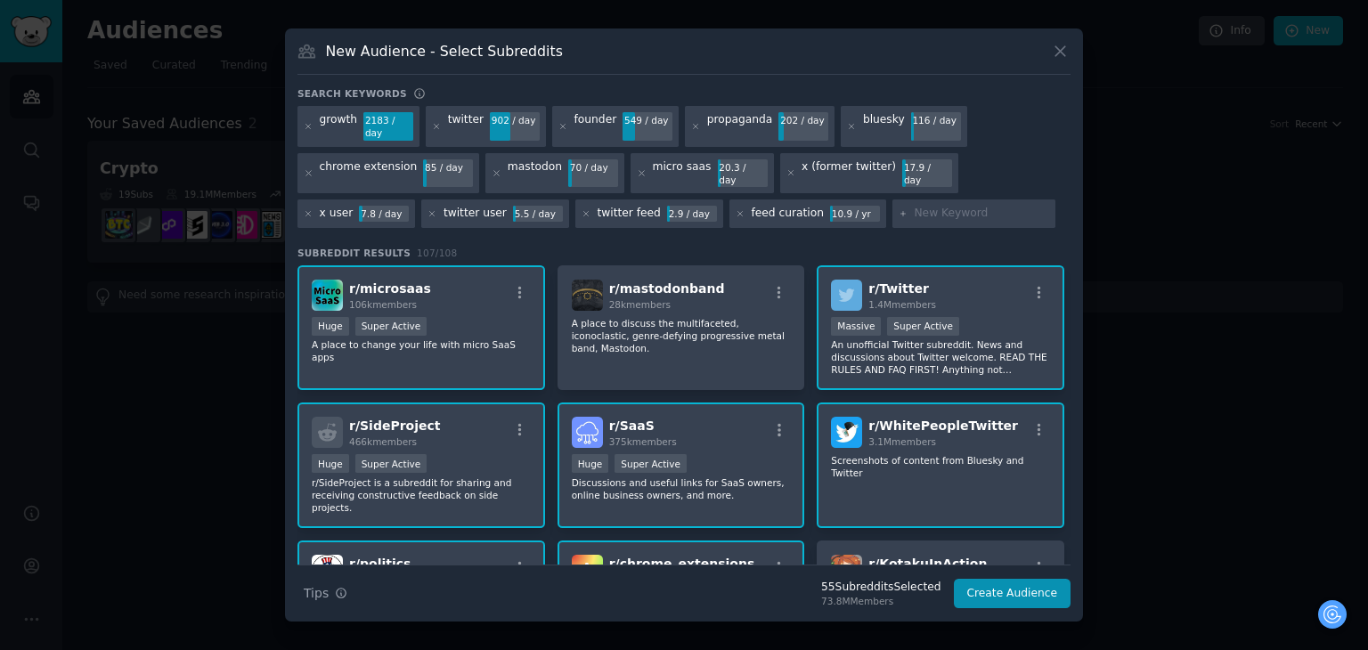
click at [304, 128] on icon at bounding box center [309, 127] width 10 height 10
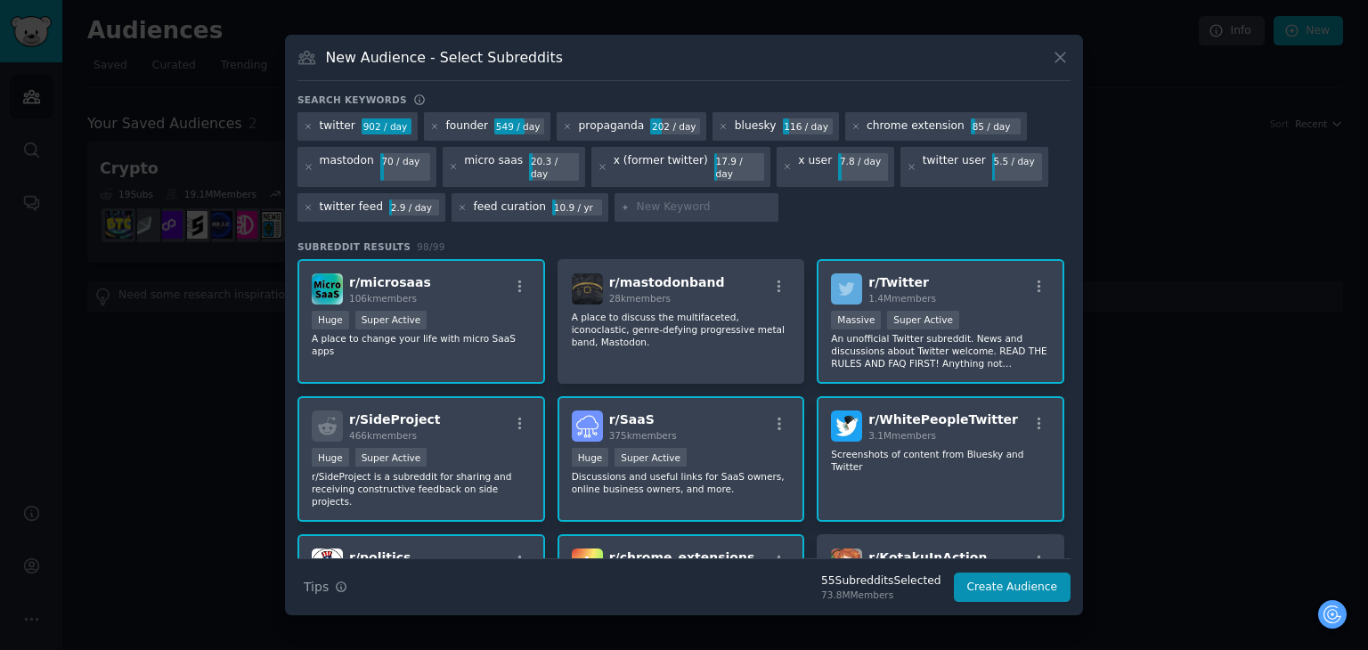
click at [304, 128] on icon at bounding box center [309, 127] width 10 height 10
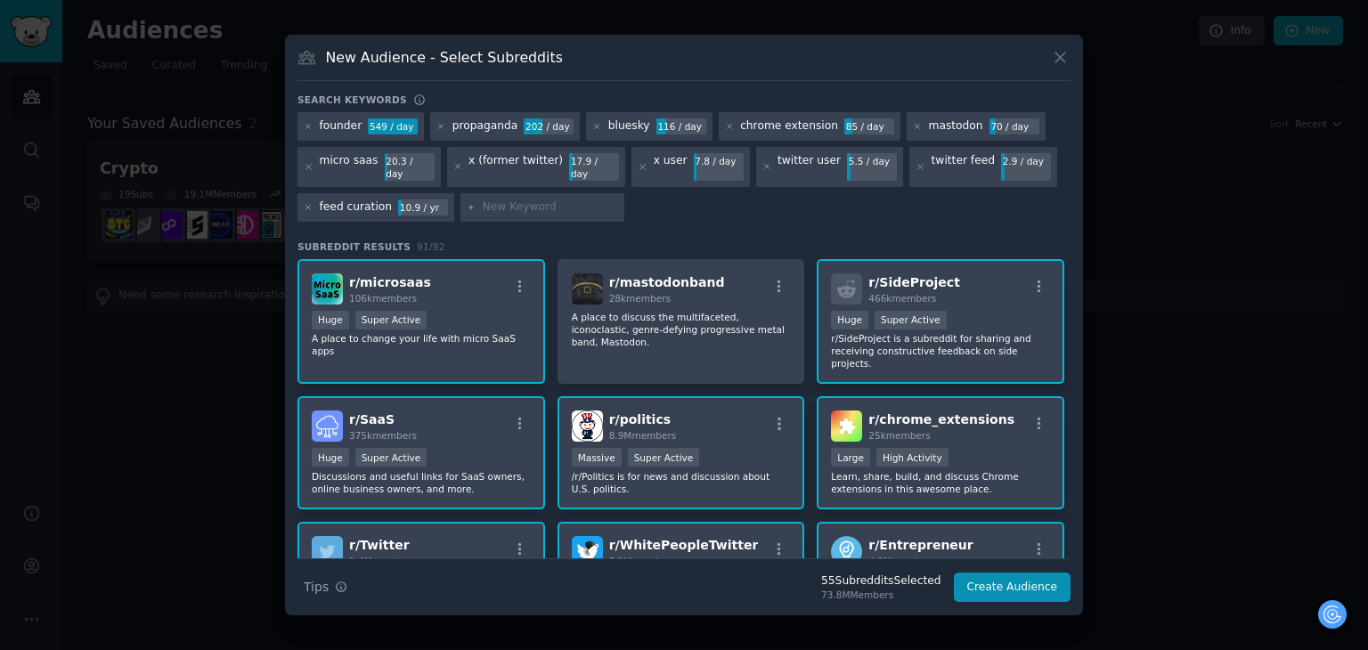
click at [304, 128] on icon at bounding box center [309, 127] width 10 height 10
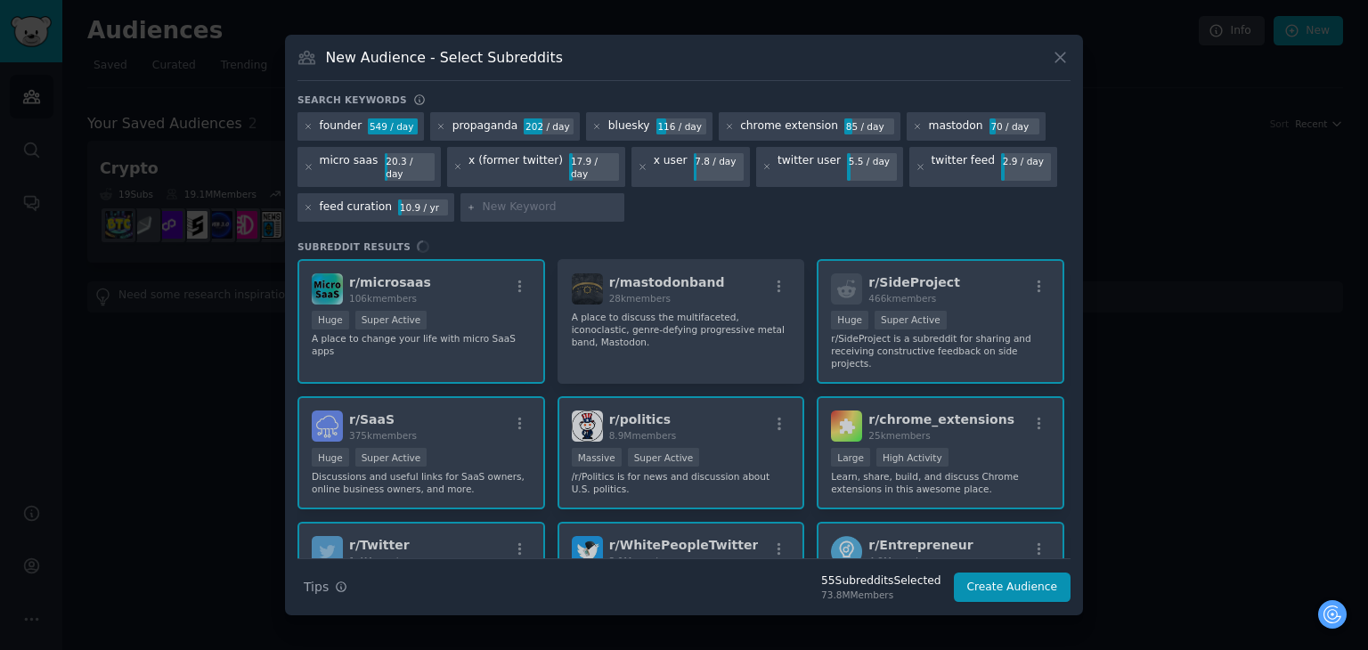
click at [304, 128] on icon at bounding box center [309, 127] width 10 height 10
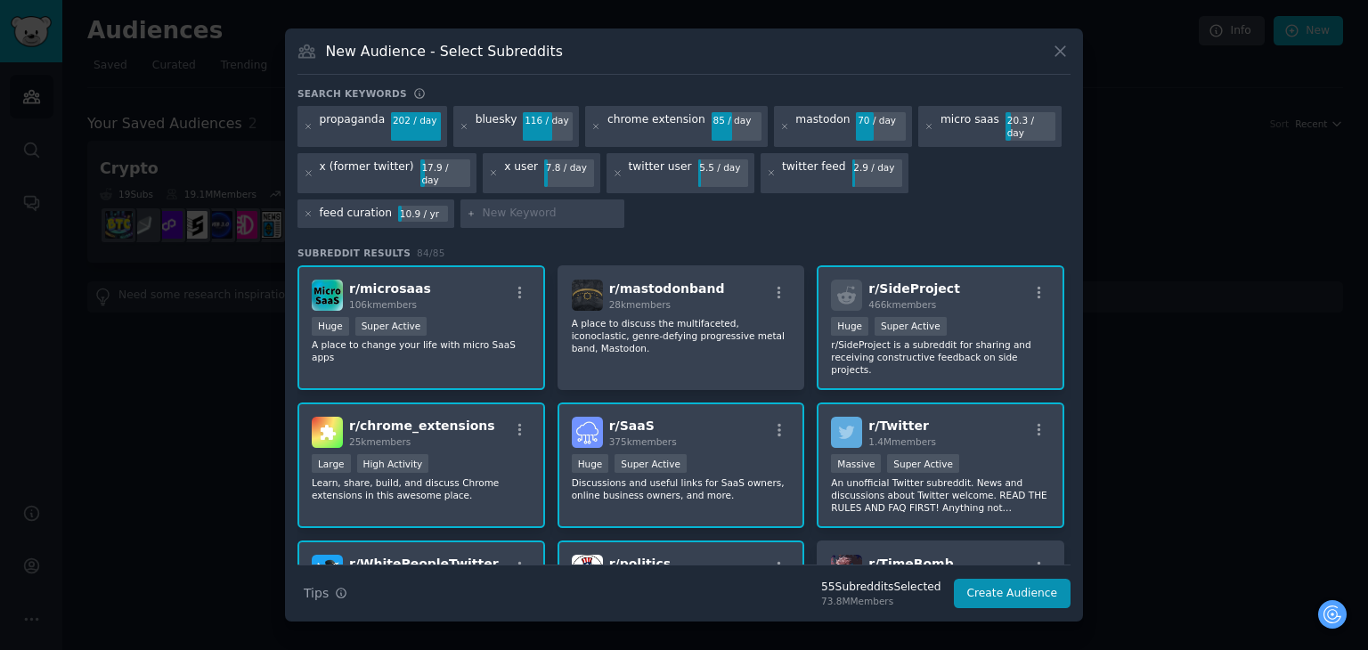
click at [304, 128] on icon at bounding box center [309, 127] width 10 height 10
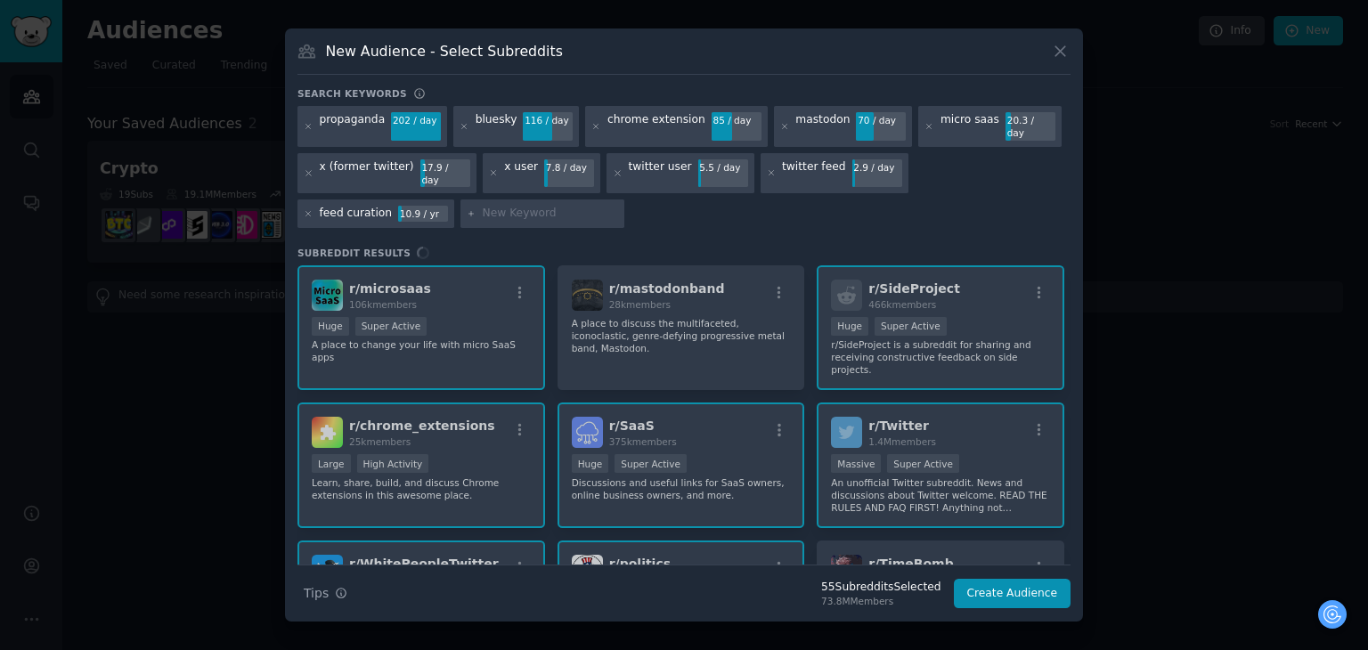
click at [304, 128] on icon at bounding box center [309, 127] width 10 height 10
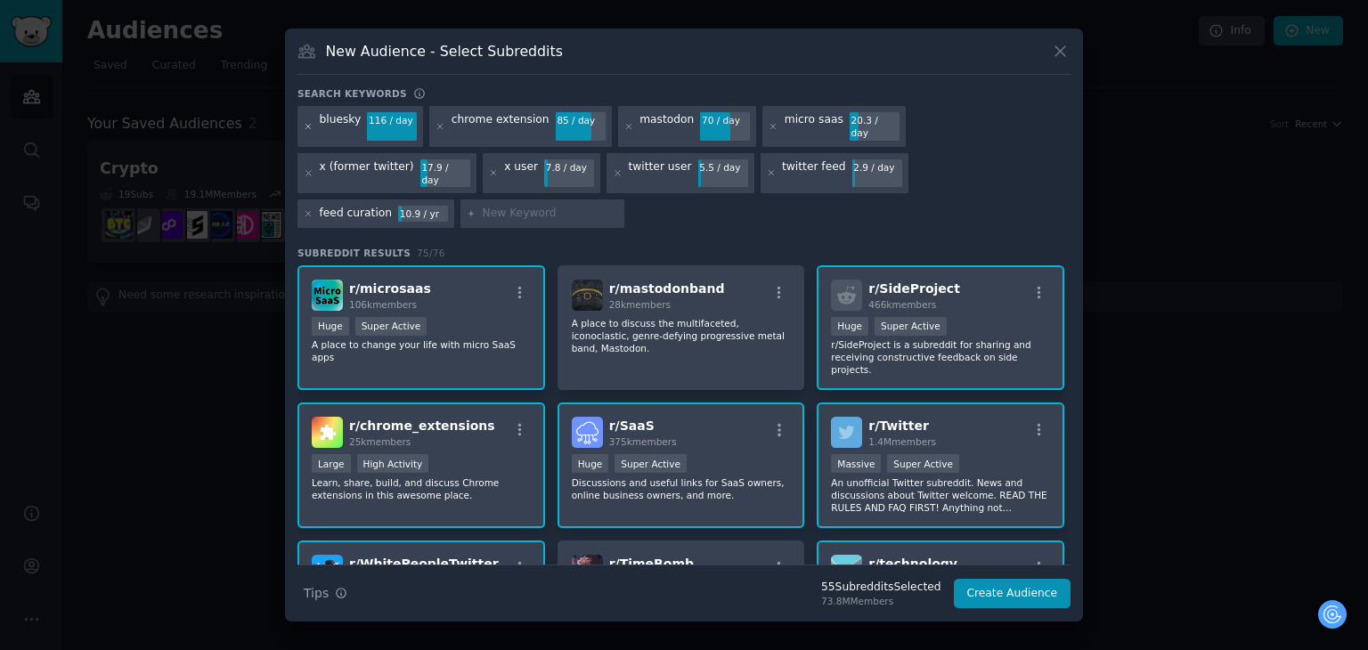
click at [313, 132] on icon at bounding box center [309, 127] width 10 height 10
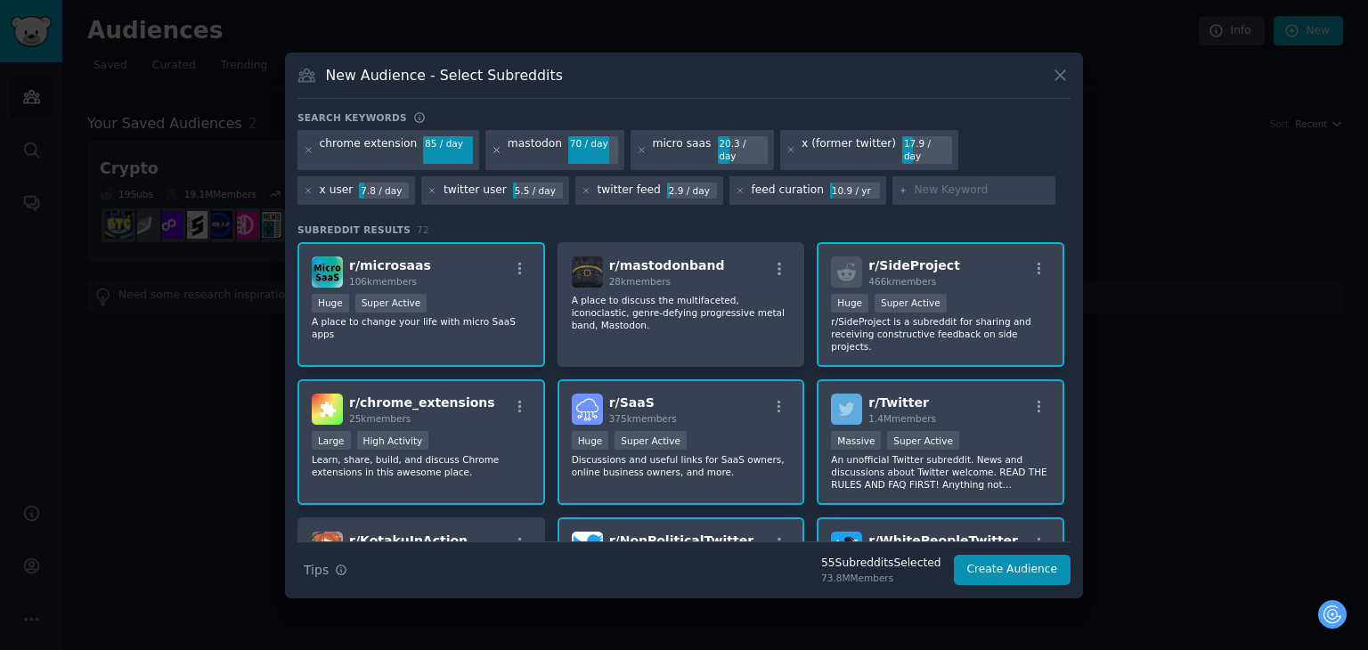
click at [494, 148] on icon at bounding box center [496, 150] width 4 height 4
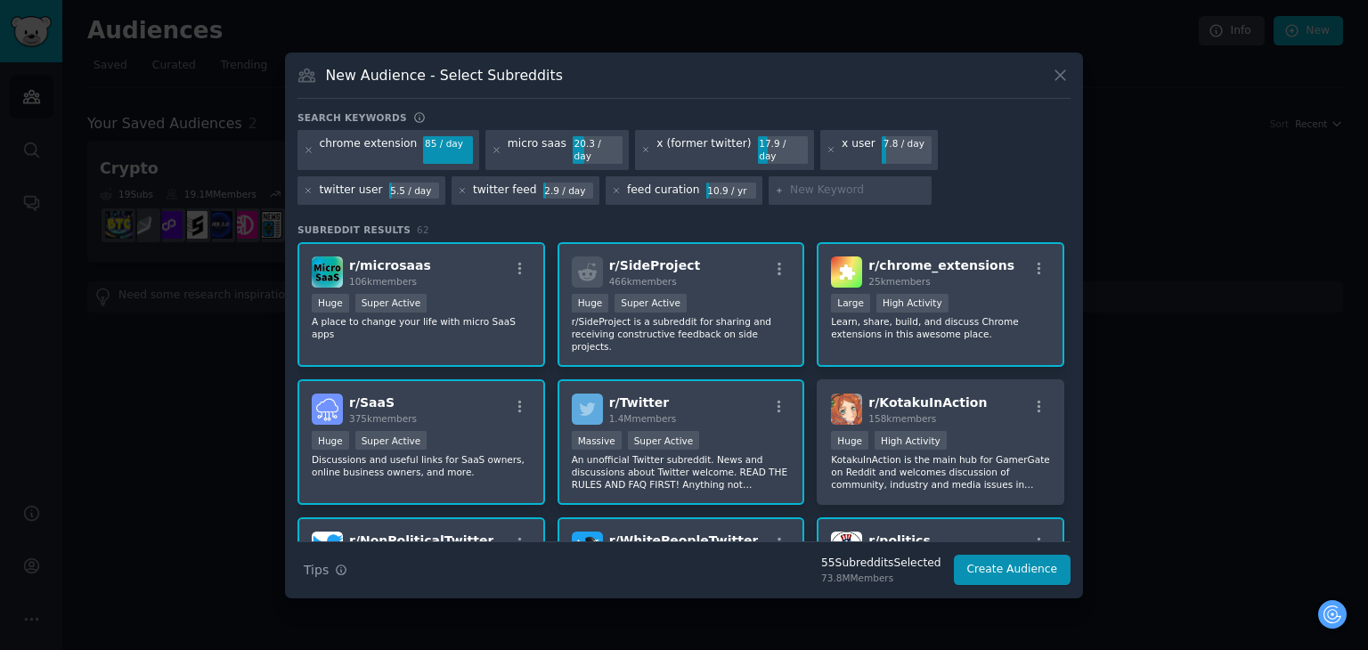
click at [494, 148] on icon at bounding box center [496, 150] width 4 height 4
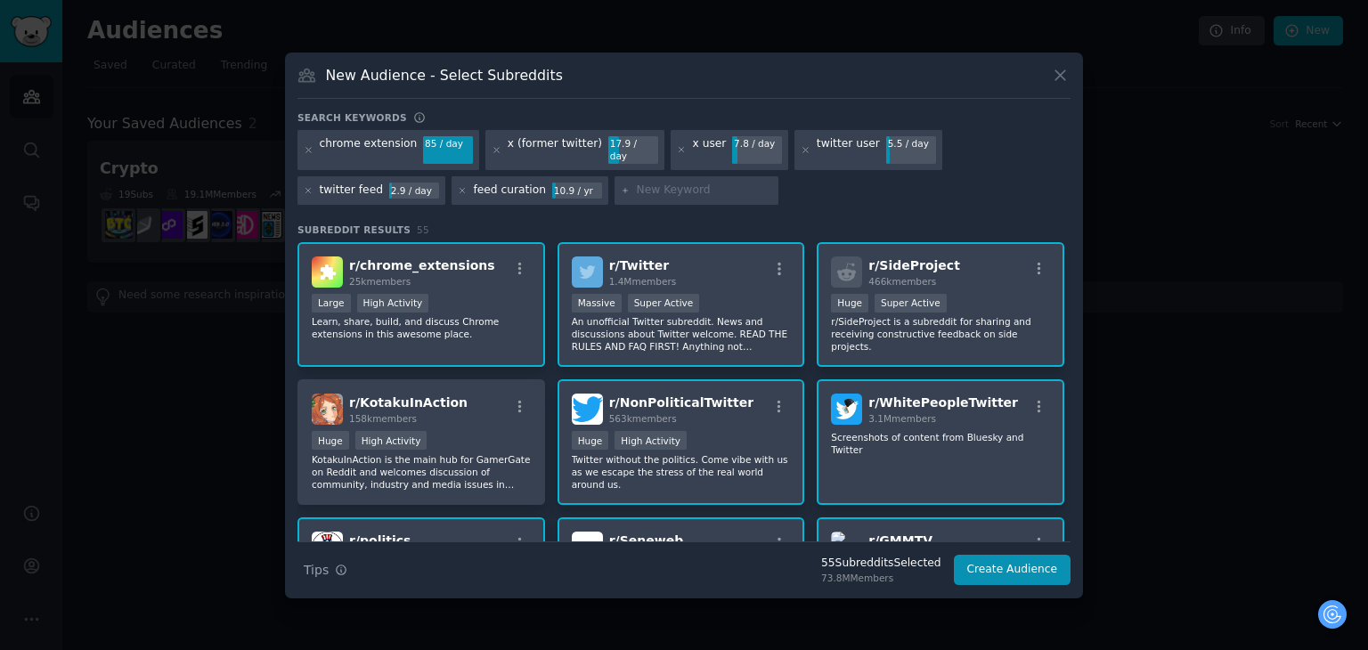
click at [494, 148] on icon at bounding box center [496, 150] width 4 height 4
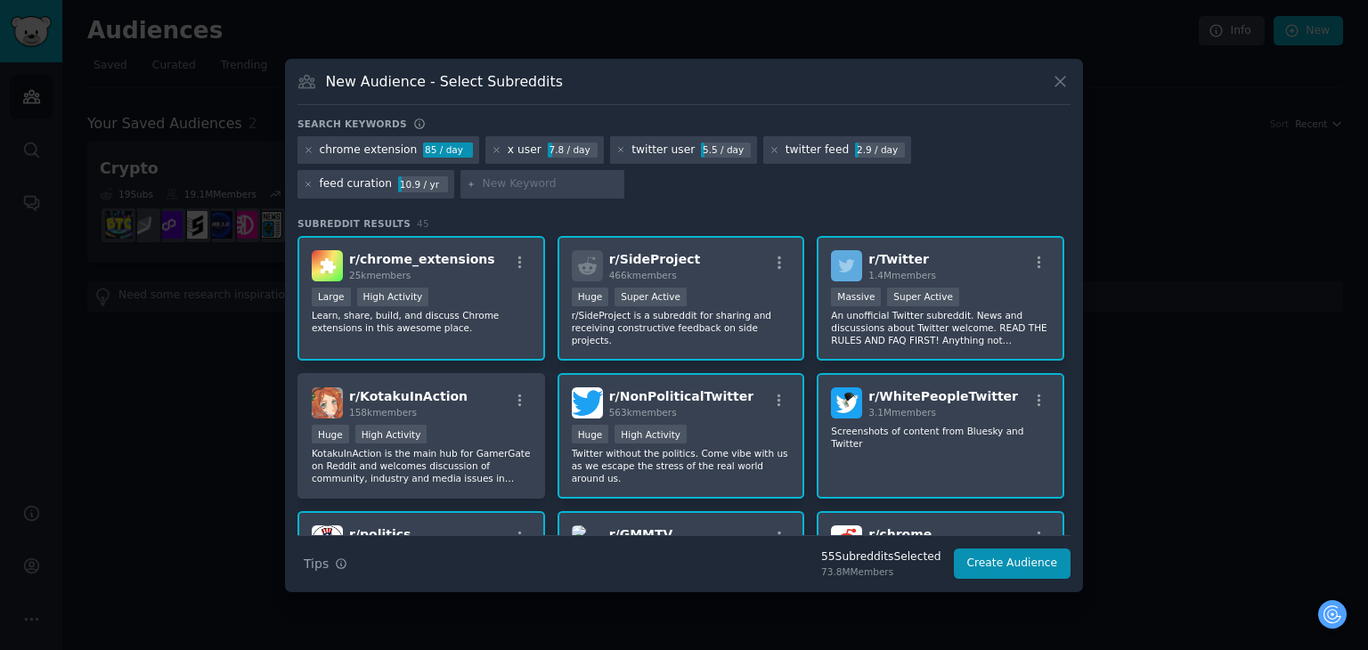
click at [494, 148] on icon at bounding box center [496, 150] width 4 height 4
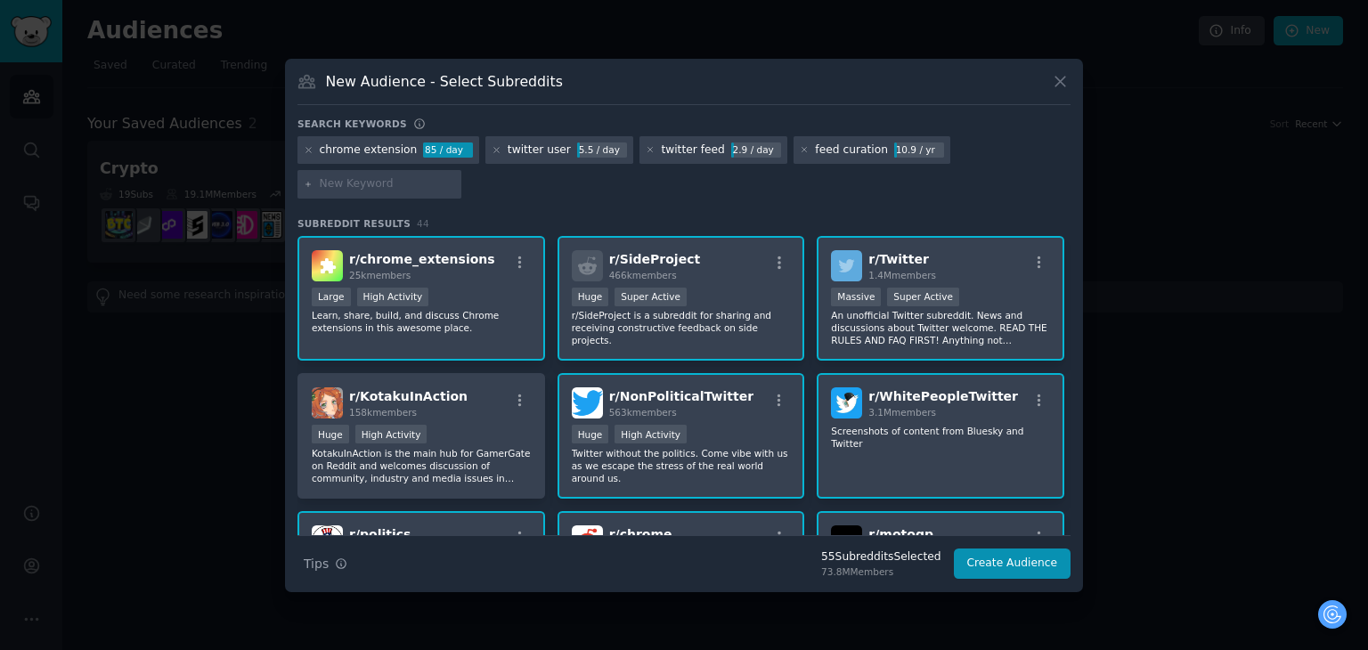
click at [494, 148] on icon at bounding box center [496, 150] width 4 height 4
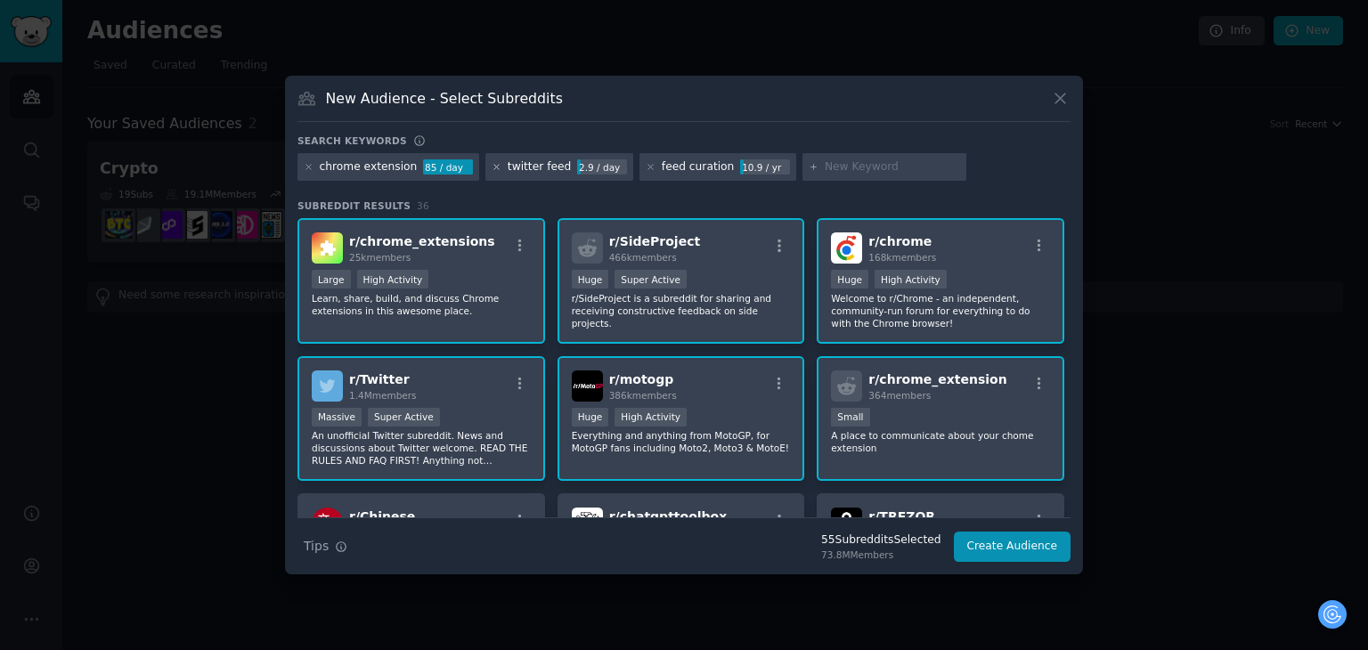
click at [492, 169] on icon at bounding box center [497, 167] width 10 height 10
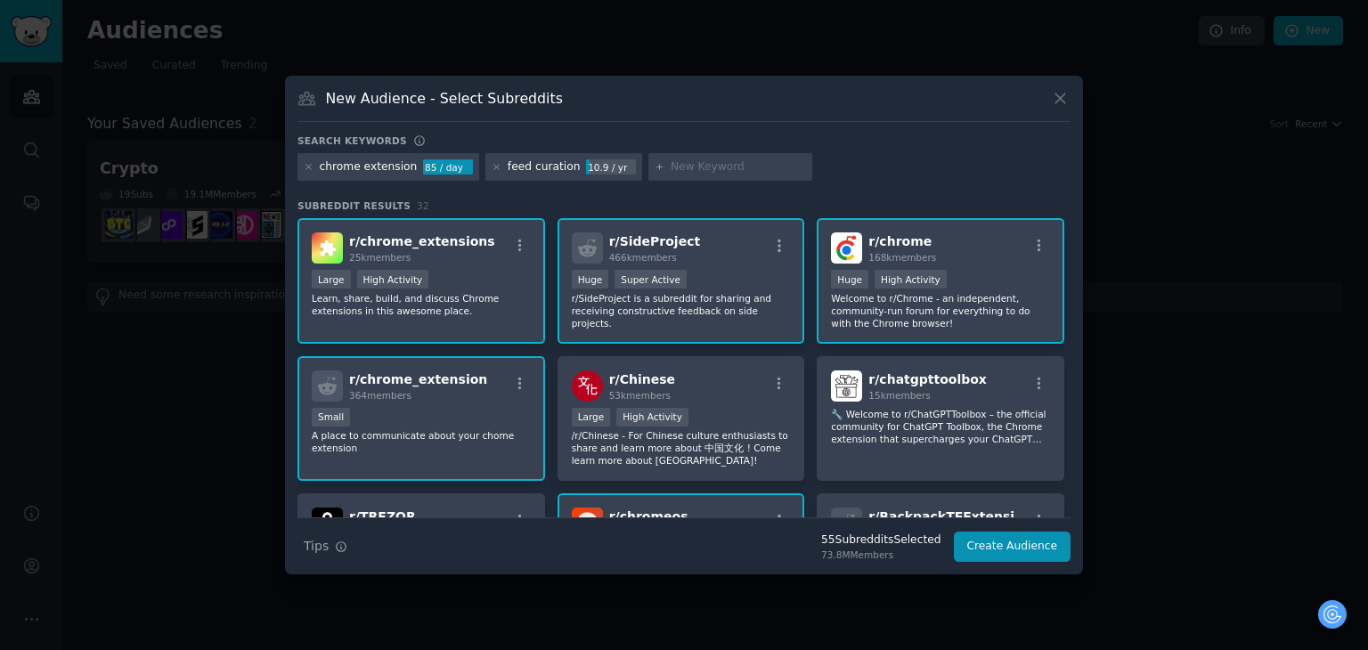
click at [492, 169] on icon at bounding box center [497, 167] width 10 height 10
click at [510, 170] on input "text" at bounding box center [575, 167] width 135 height 16
paste input "browser extension"
type input "browser extension"
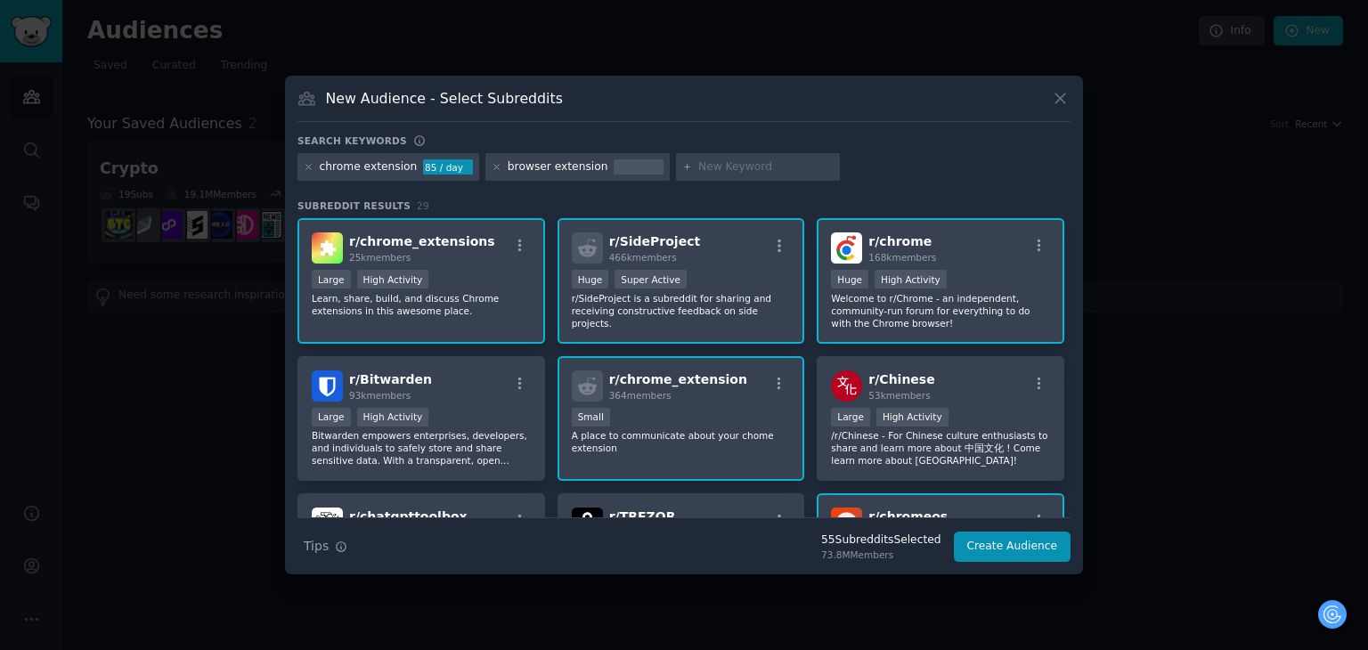
click at [698, 164] on input "text" at bounding box center [765, 167] width 135 height 16
paste input "productivity extension"
type input "productivity extension"
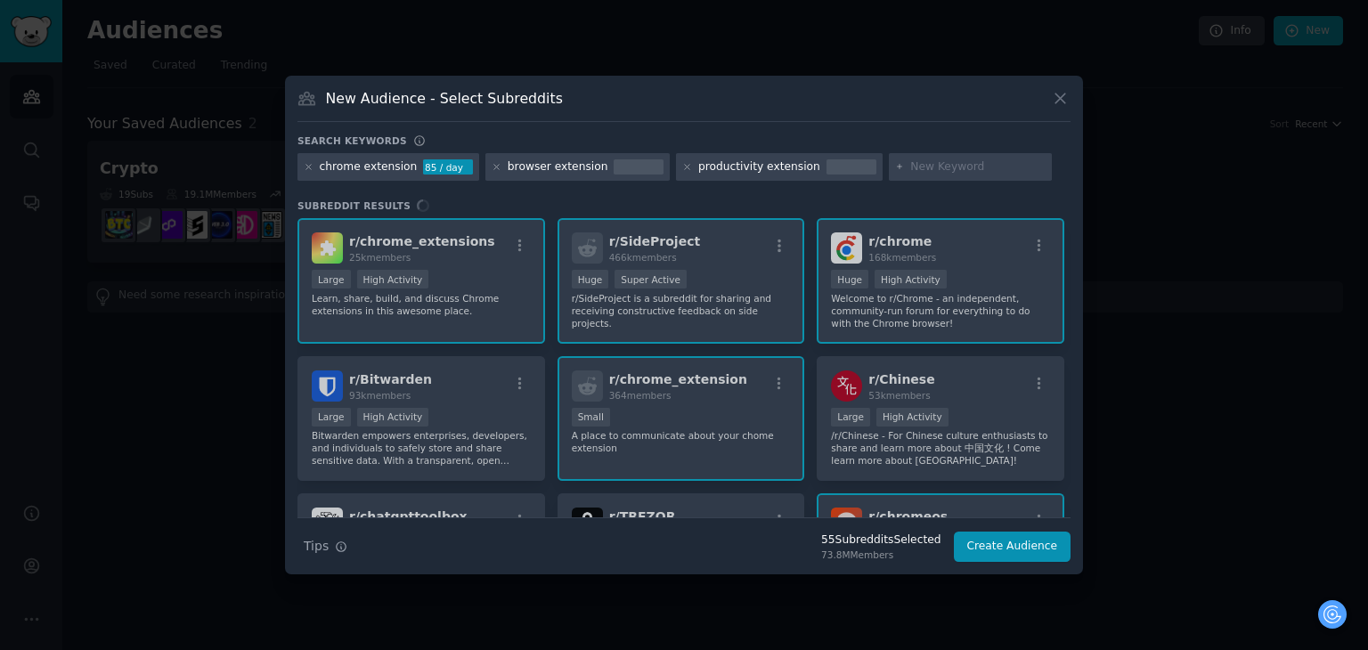
paste input "productivity tool"
type input "productivity tool"
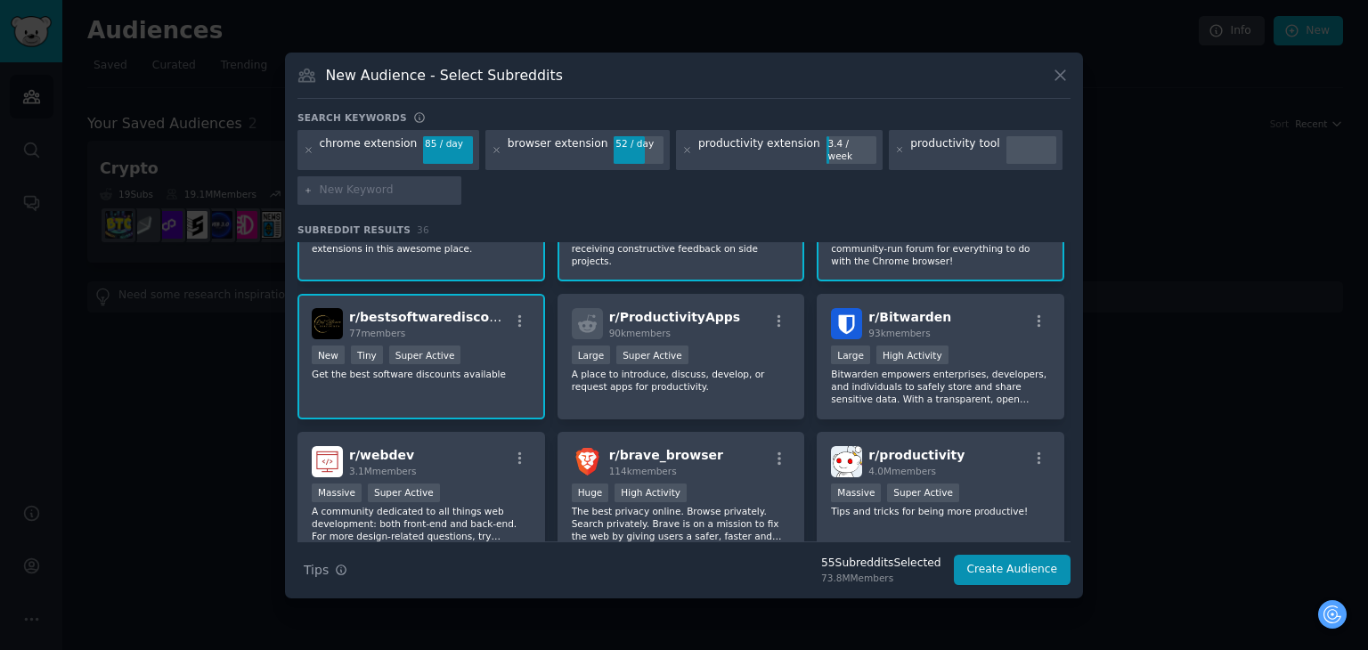
scroll to position [89, 0]
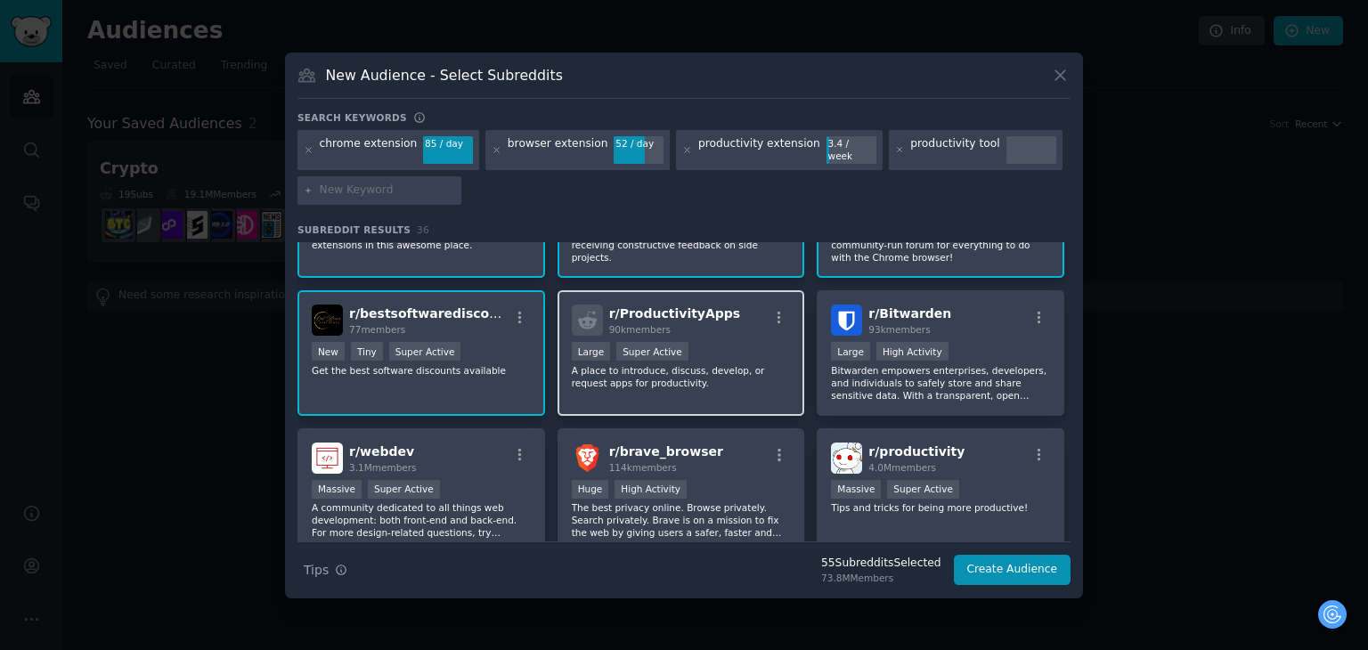
click at [671, 364] on p "A place to introduce, discuss, develop, or request apps for productivity." at bounding box center [681, 376] width 219 height 25
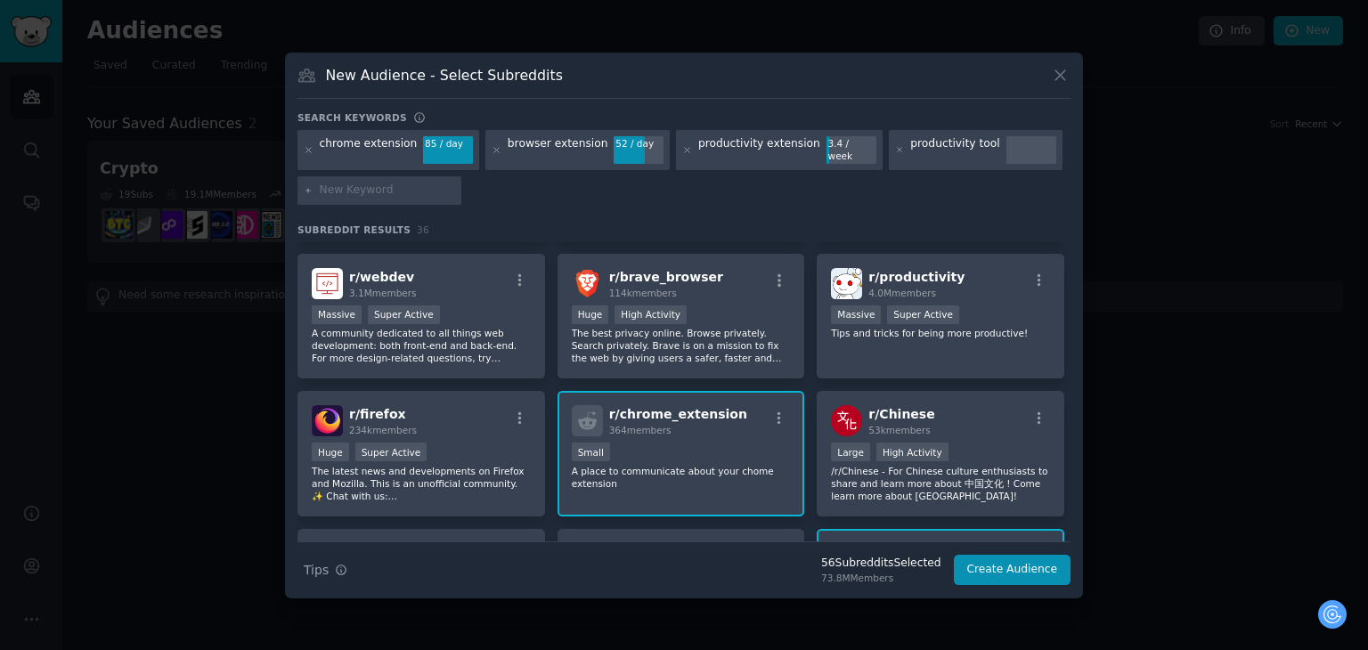
scroll to position [267, 0]
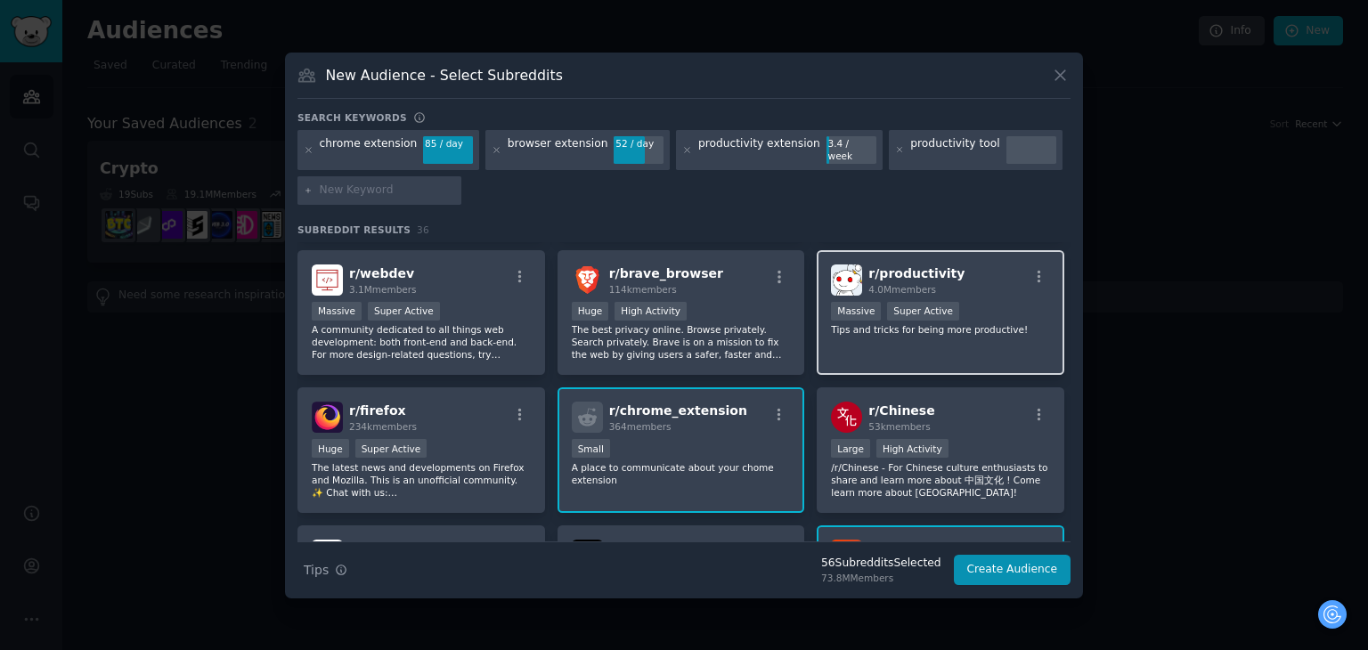
click at [880, 342] on div "r/ productivity 4.0M members Massive Super Active Tips and tricks for being mor…" at bounding box center [941, 313] width 248 height 126
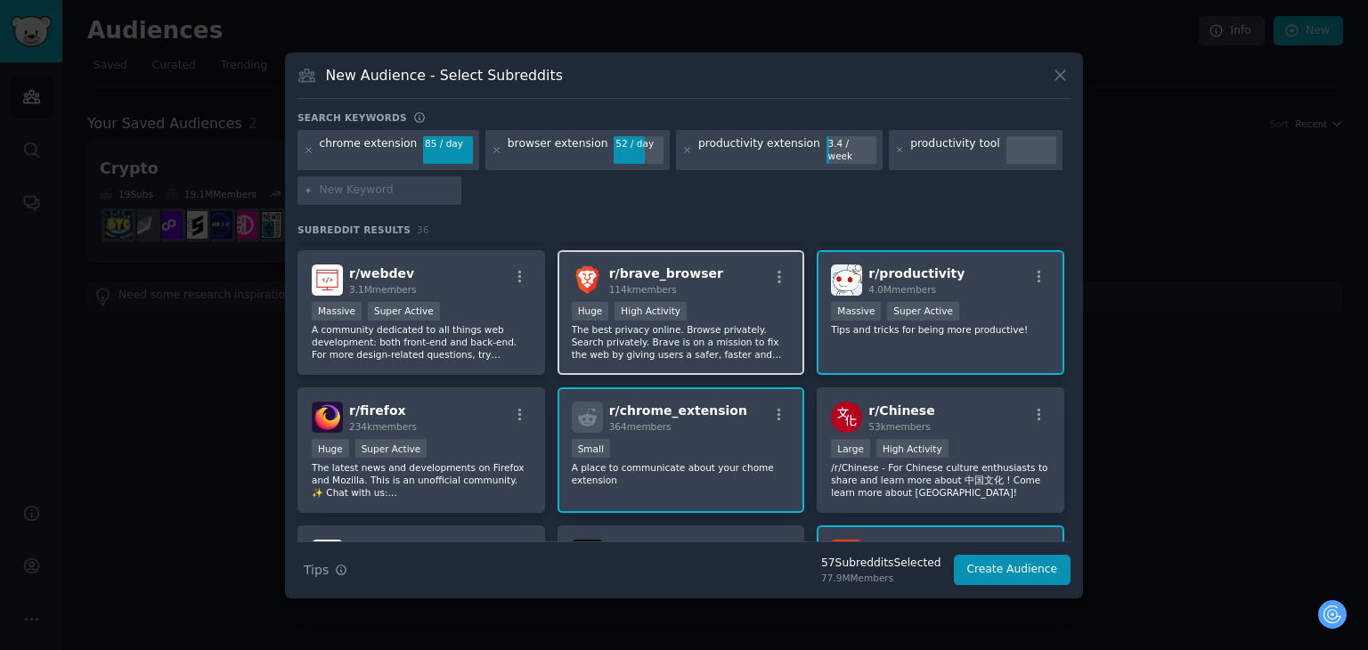
click at [657, 339] on p "The best privacy online. Browse privately. Search privately. Brave is on a miss…" at bounding box center [681, 341] width 219 height 37
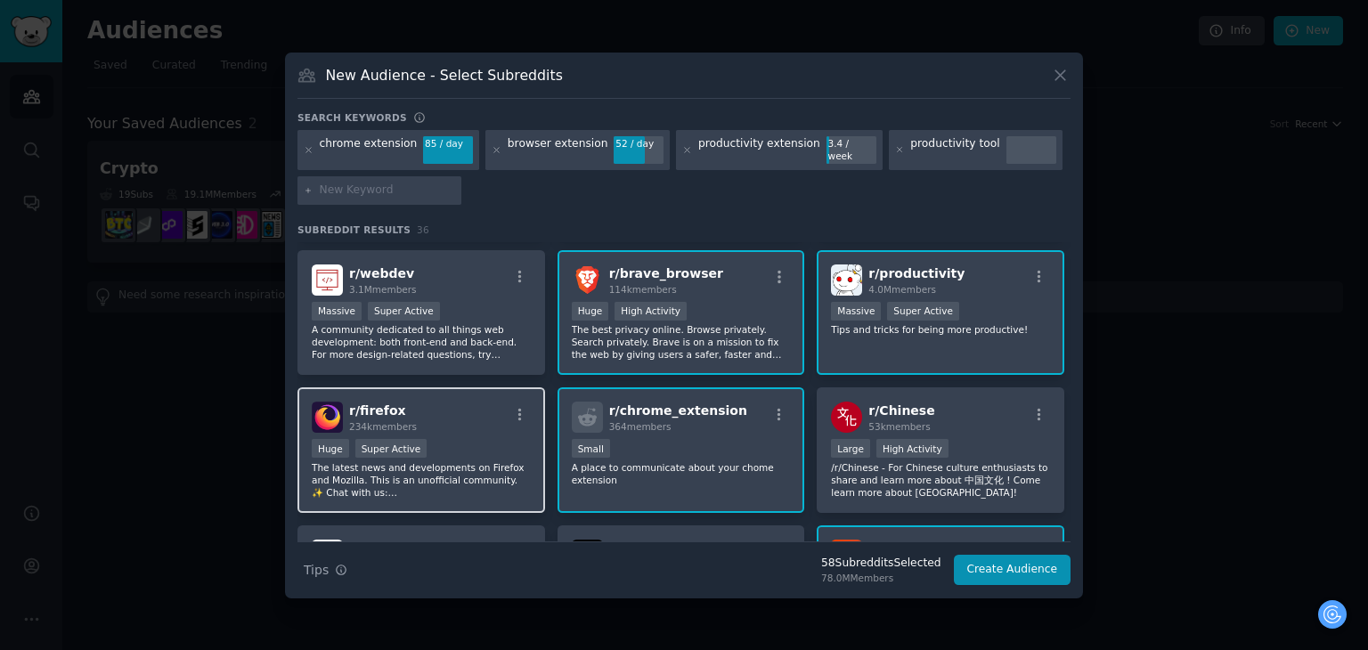
click at [438, 444] on div "Huge Super Active" at bounding box center [421, 450] width 219 height 22
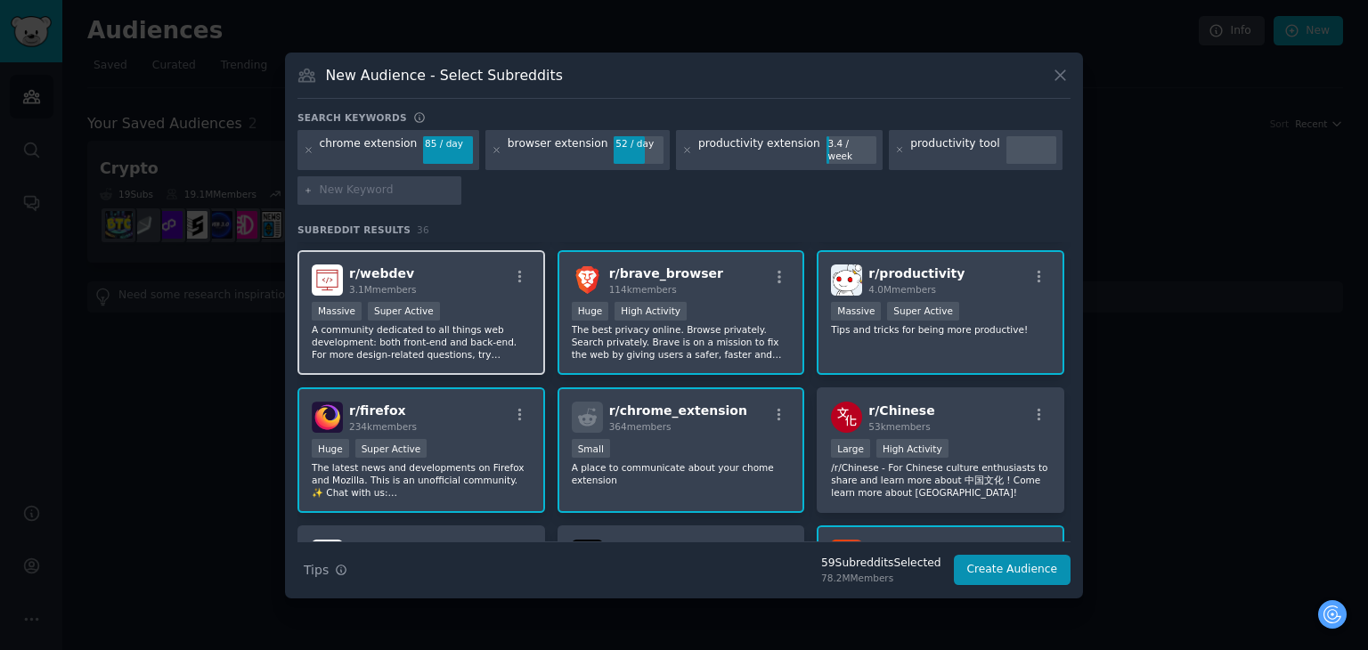
click at [449, 332] on p "A community dedicated to all things web development: both front-end and back-en…" at bounding box center [421, 341] width 219 height 37
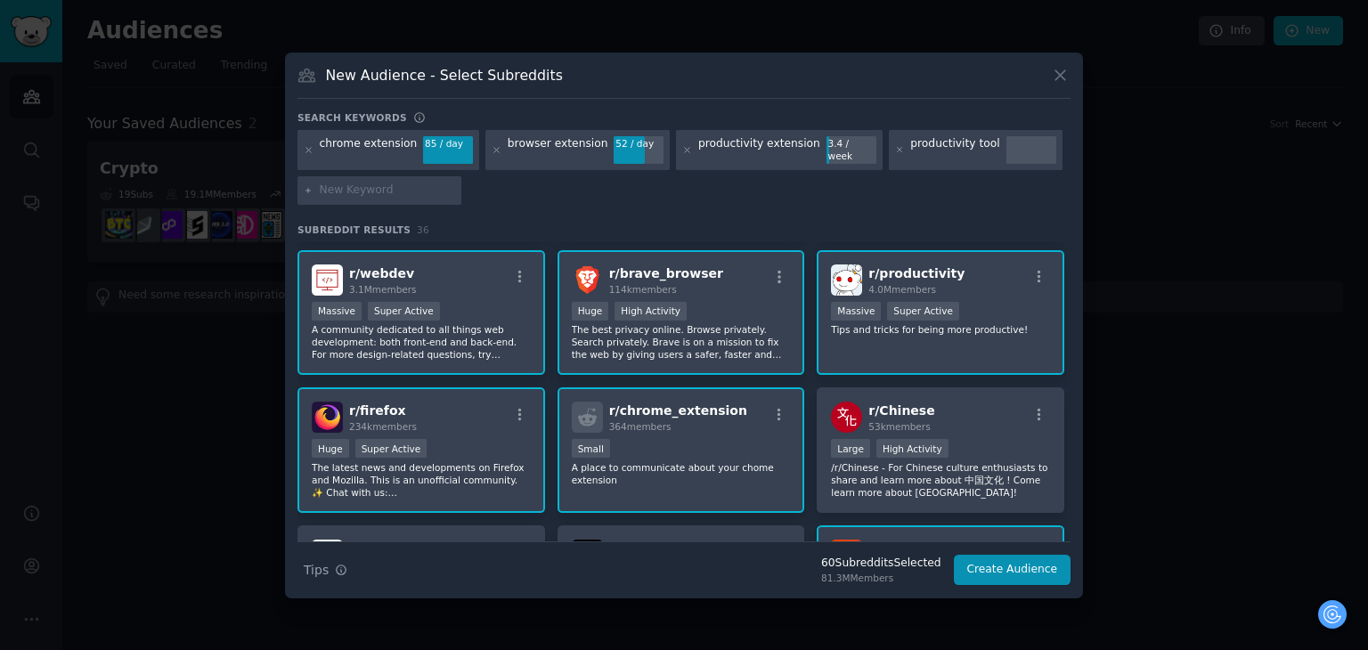
click at [608, 333] on p "The best privacy online. Browse privately. Search privately. Brave is on a miss…" at bounding box center [681, 341] width 219 height 37
click at [468, 357] on div "r/ webdev 3.1M members Massive Super Active A community dedicated to all things…" at bounding box center [421, 313] width 248 height 126
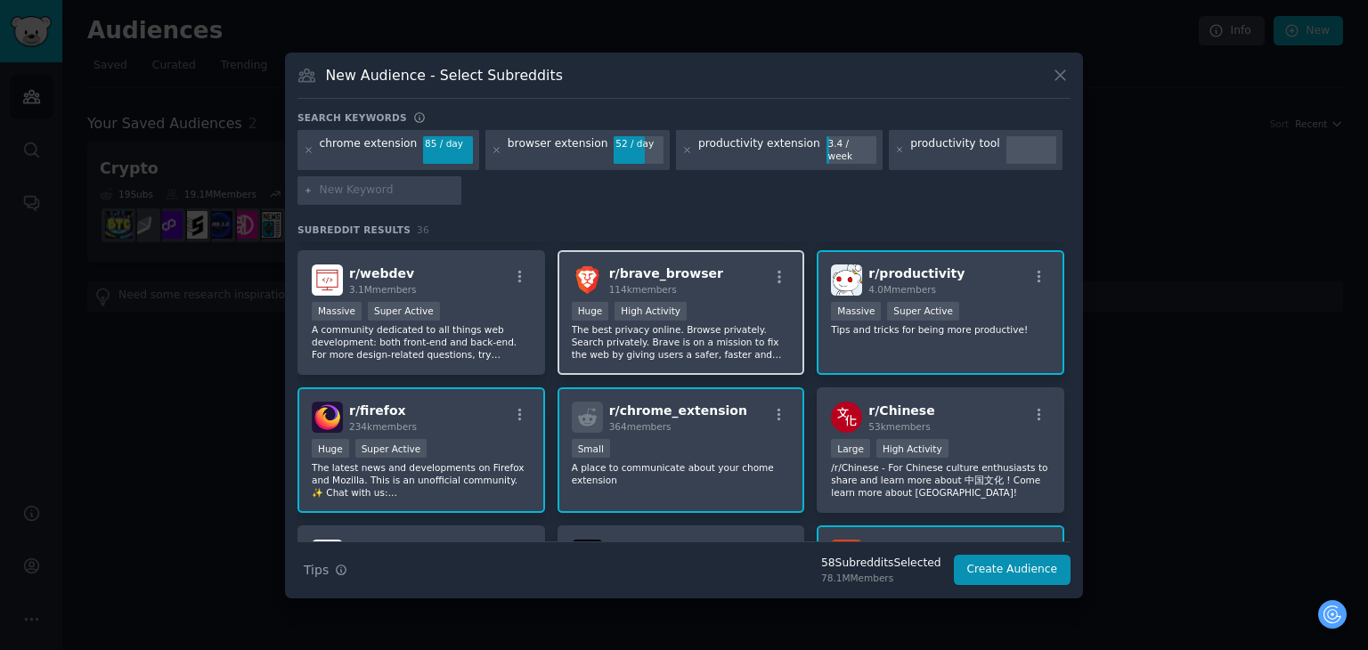
click at [621, 329] on p "The best privacy online. Browse privately. Search privately. Brave is on a miss…" at bounding box center [681, 341] width 219 height 37
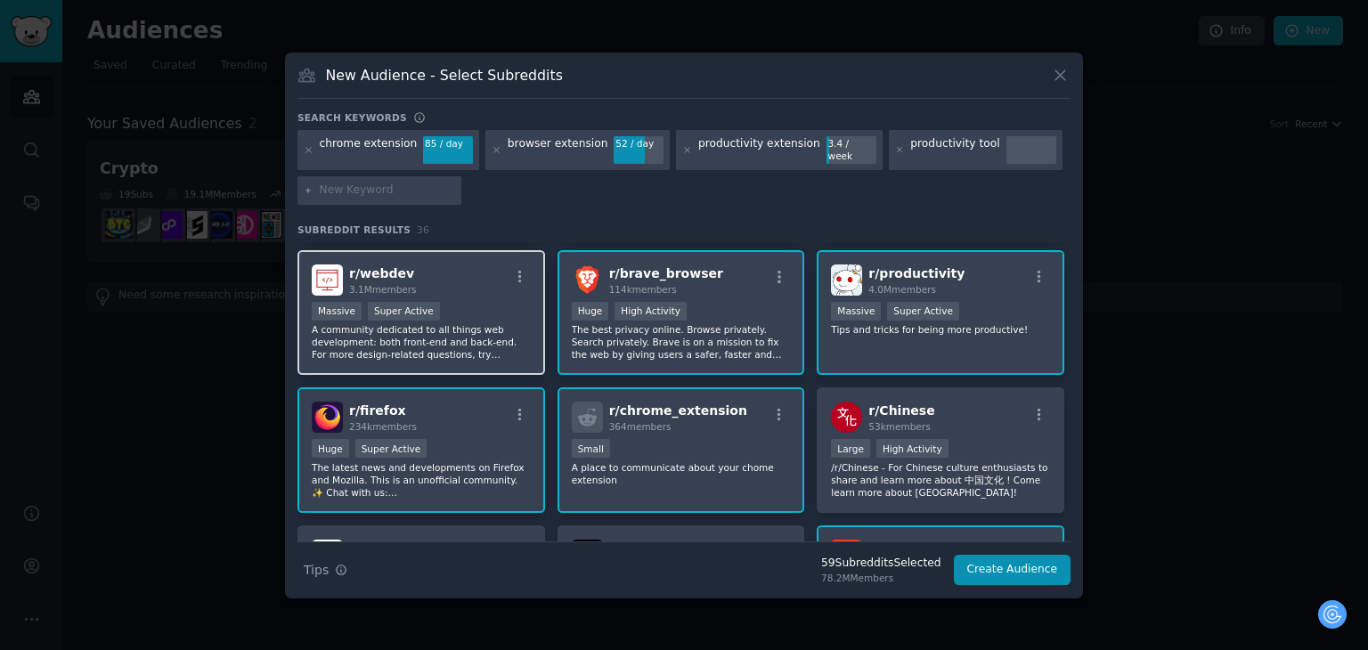
click at [505, 323] on p "A community dedicated to all things web development: both front-end and back-en…" at bounding box center [421, 341] width 219 height 37
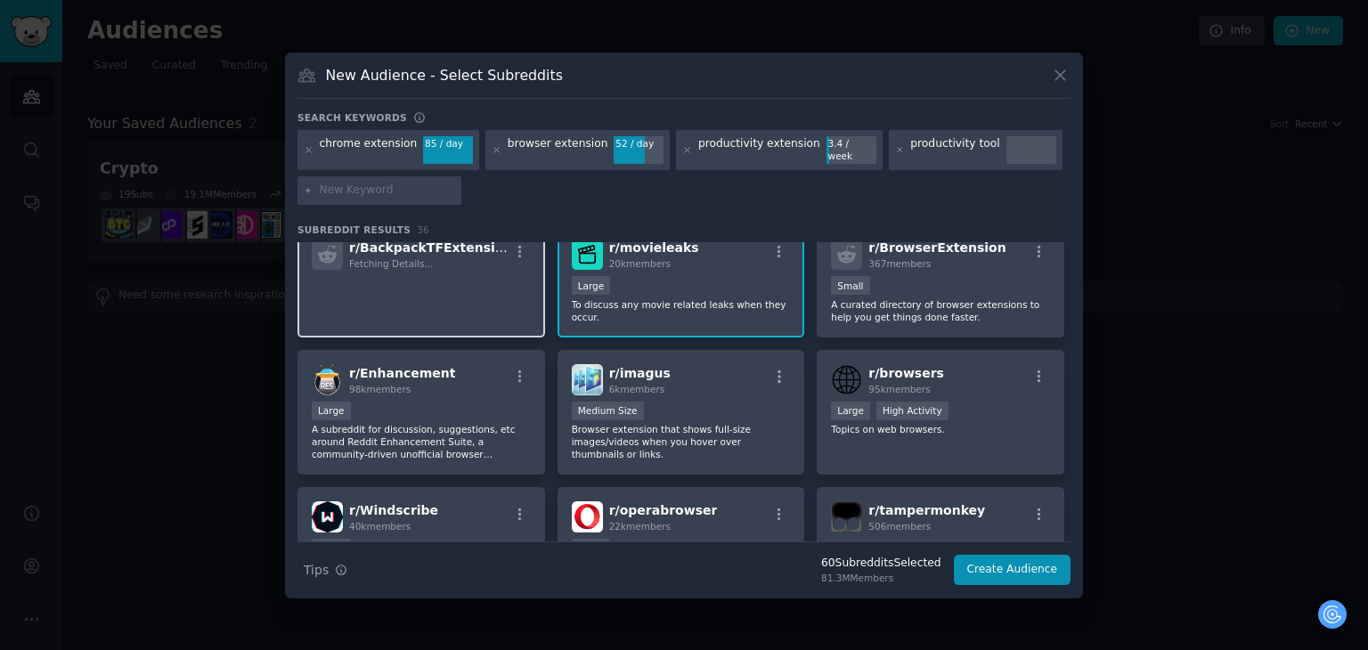
scroll to position [713, 0]
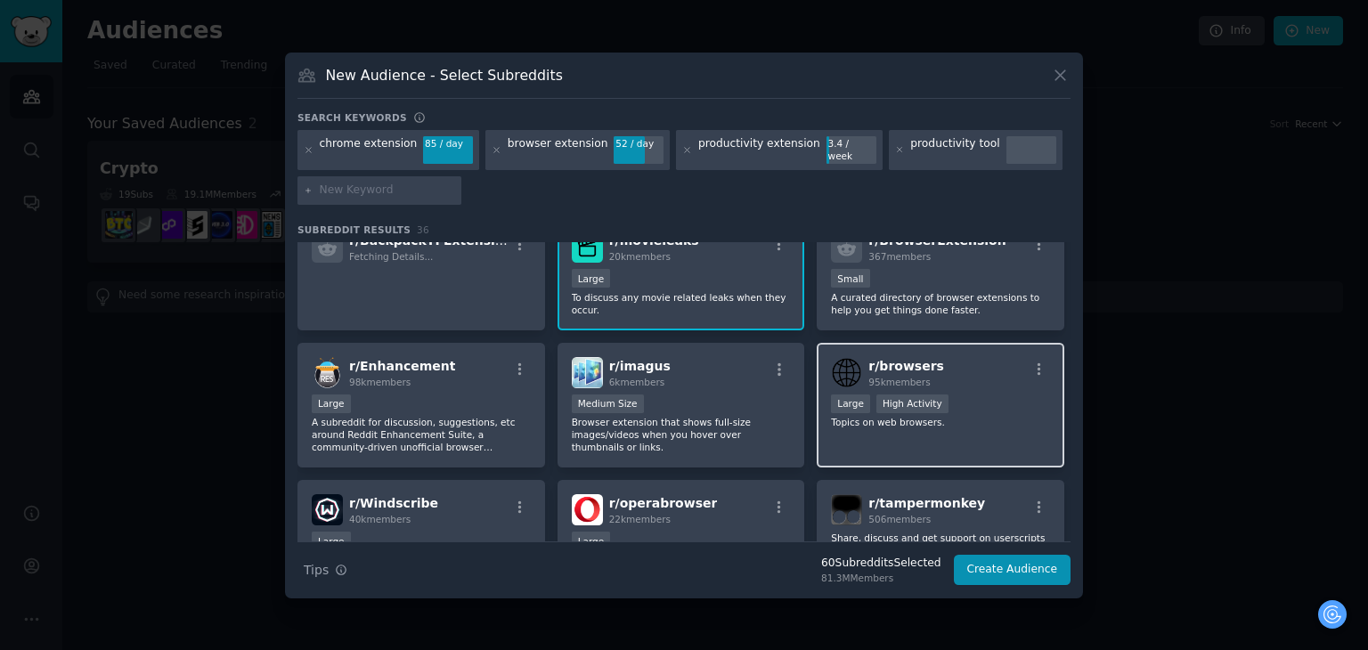
click at [975, 425] on div "r/ browsers 95k members >= 80th percentile for submissions / day Large High Act…" at bounding box center [941, 406] width 248 height 126
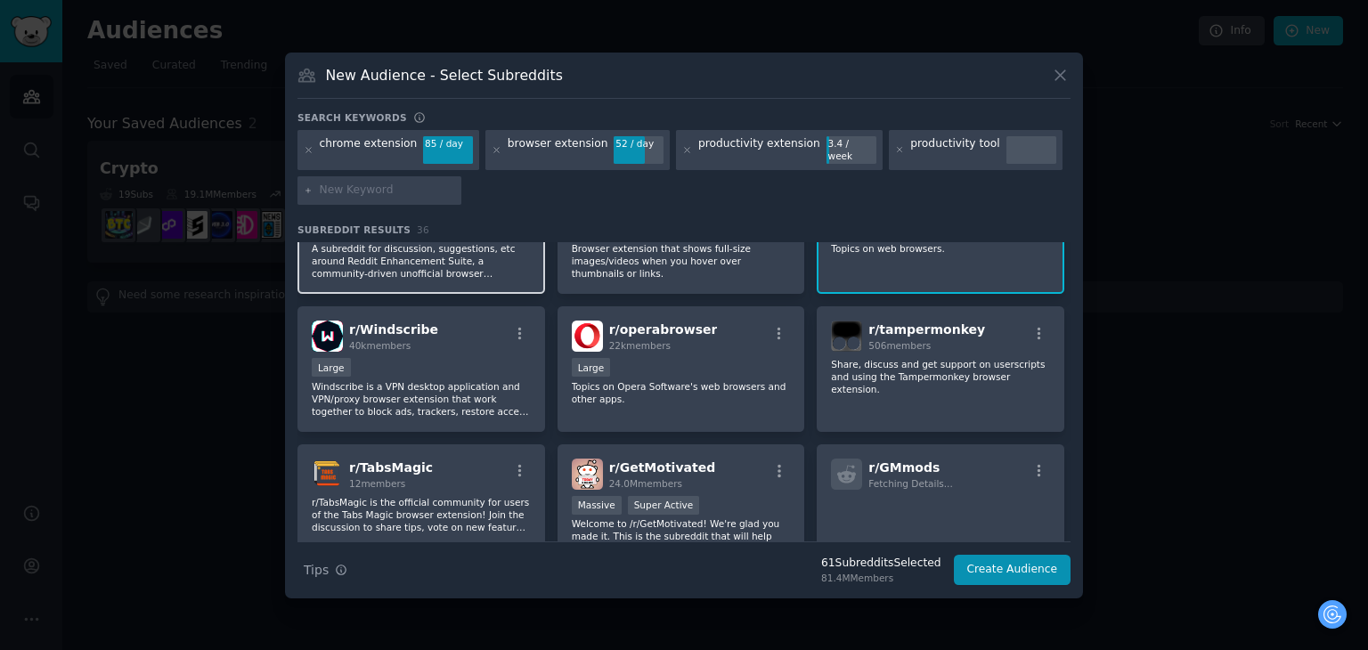
scroll to position [891, 0]
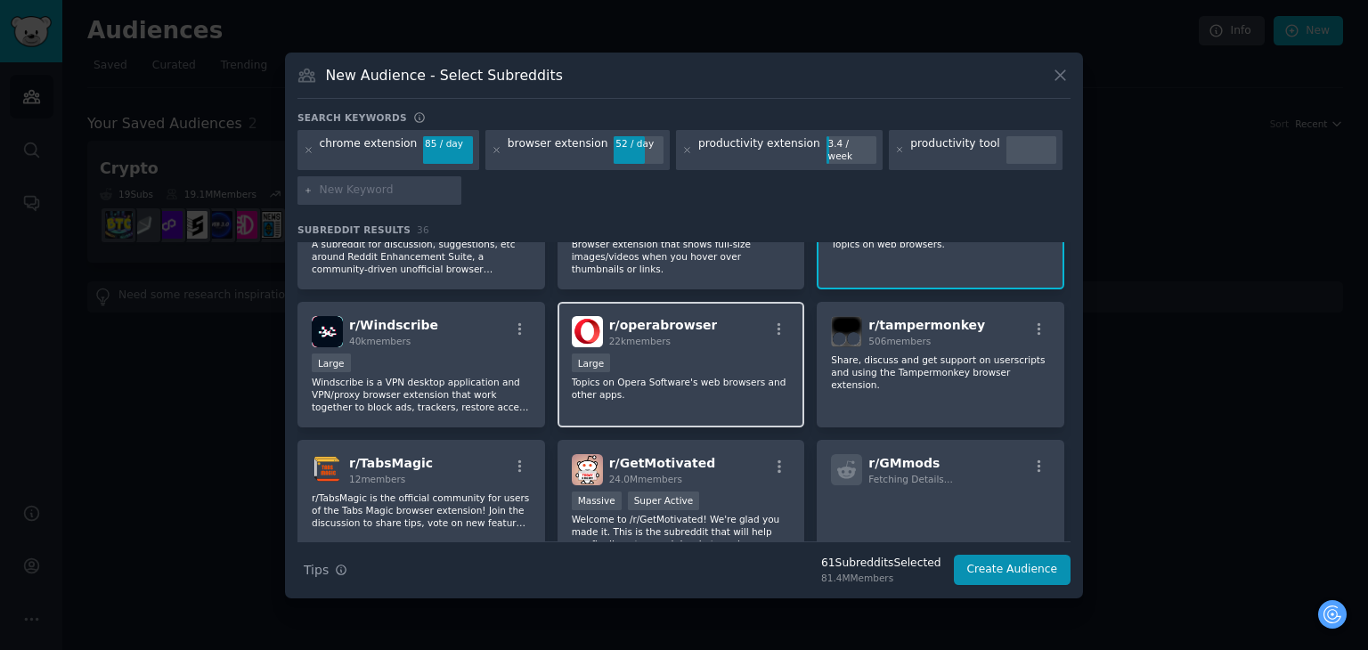
click at [705, 376] on p "Topics on Opera Software's web browsers and other apps." at bounding box center [681, 388] width 219 height 25
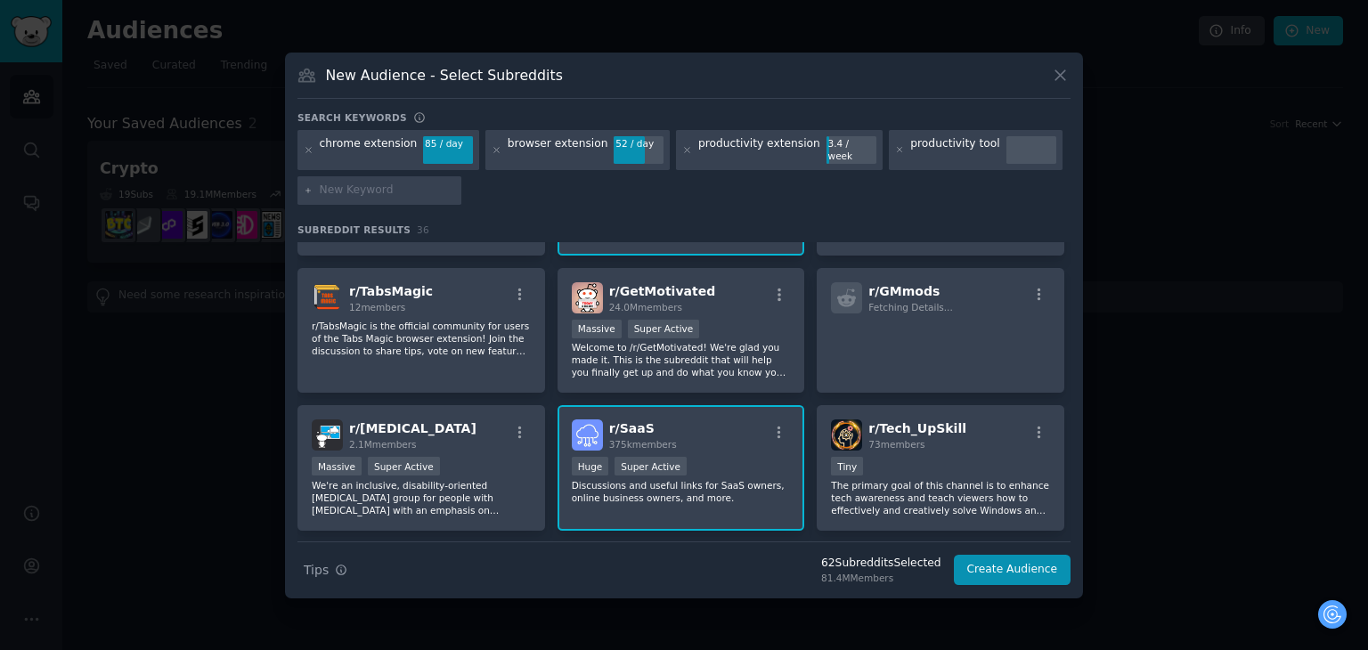
scroll to position [1069, 0]
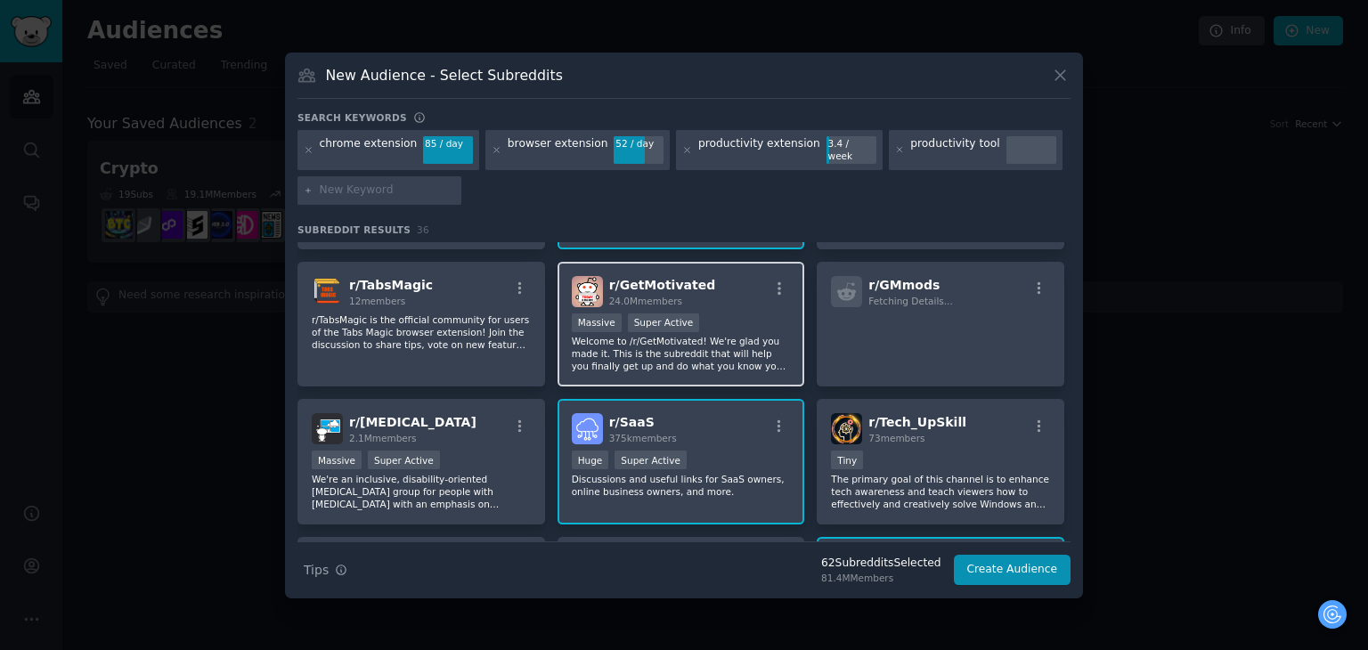
click at [717, 346] on p "Welcome to /r/GetMotivated! We're glad you made it. This is the subreddit that …" at bounding box center [681, 353] width 219 height 37
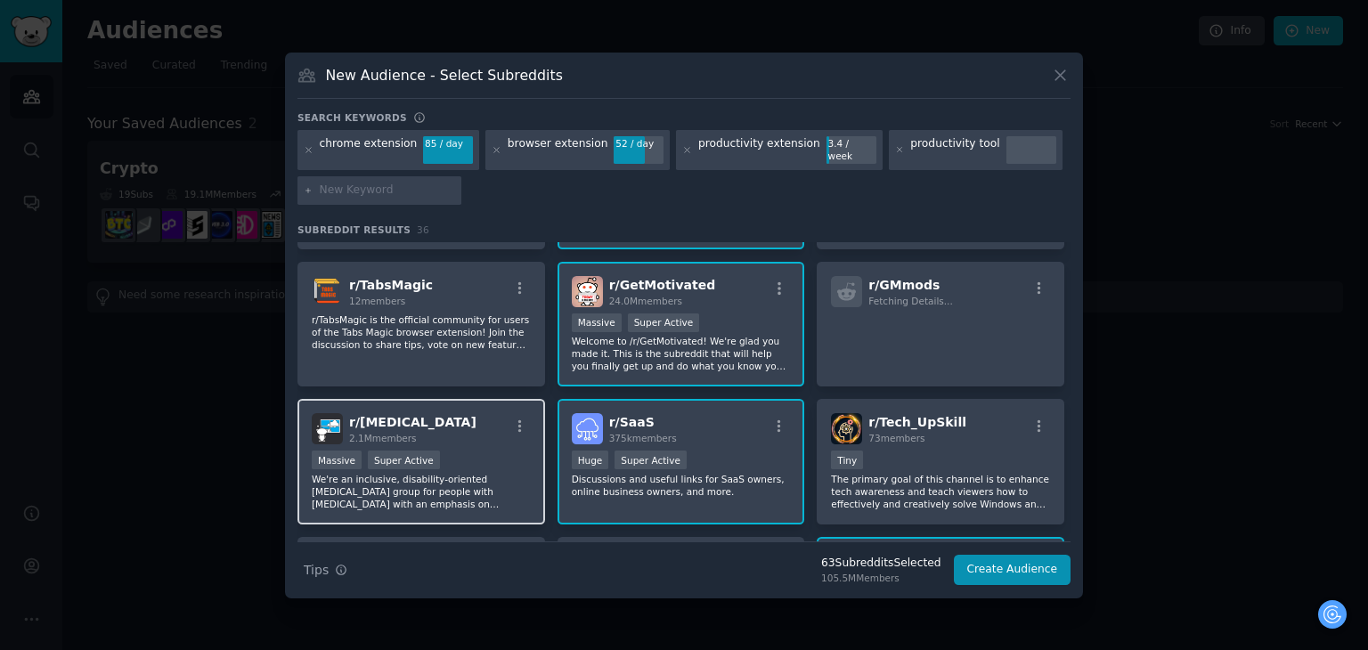
click at [478, 473] on p "We're an inclusive, disability-oriented [MEDICAL_DATA] group for people with [M…" at bounding box center [421, 491] width 219 height 37
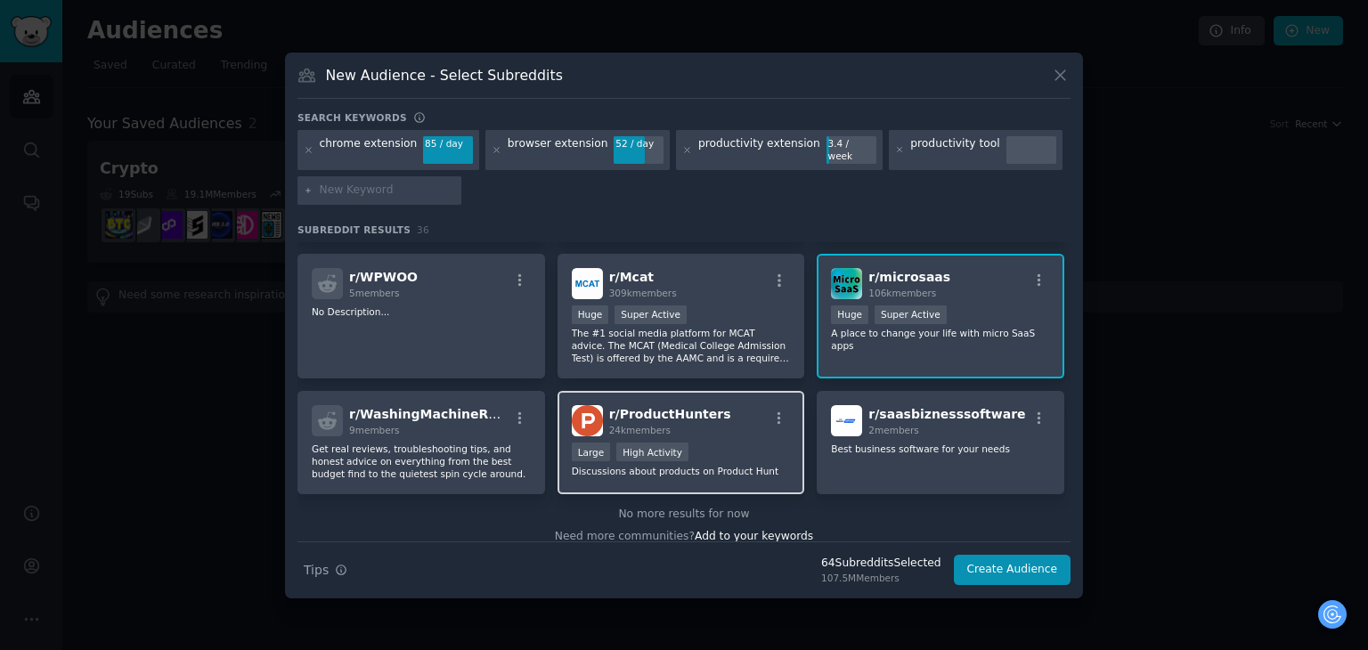
scroll to position [1358, 0]
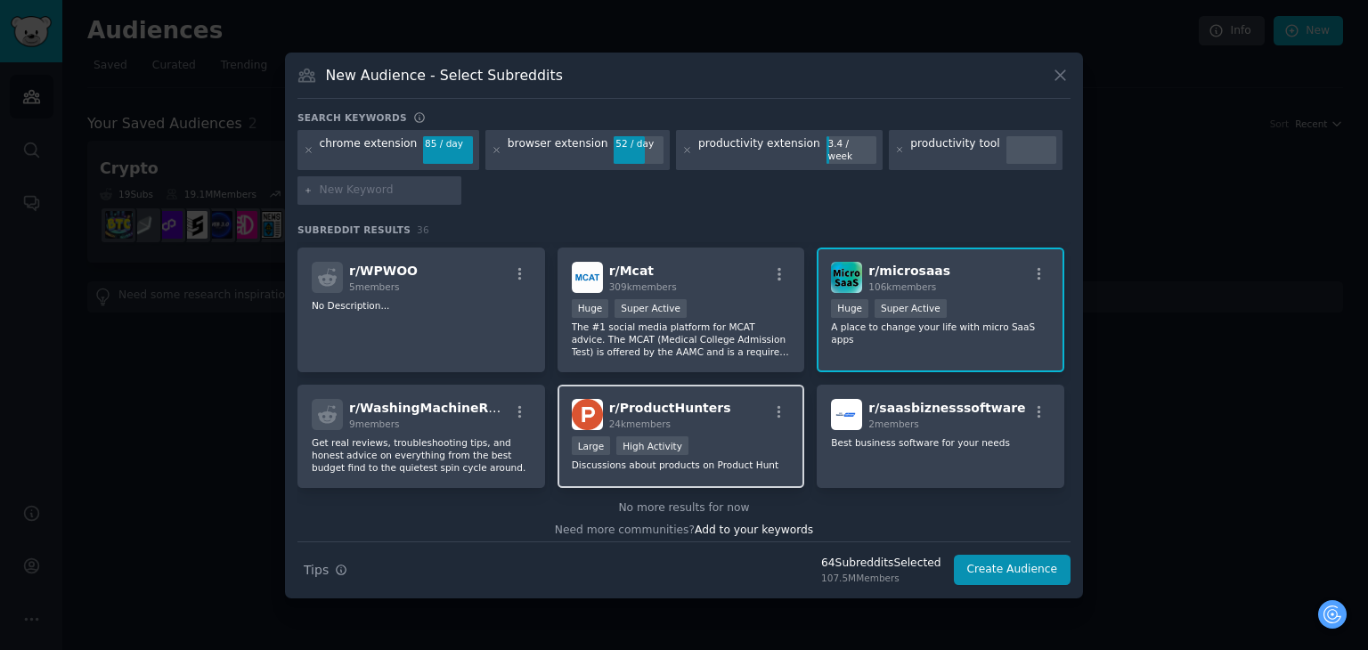
click at [758, 436] on div "Large High Activity" at bounding box center [681, 447] width 219 height 22
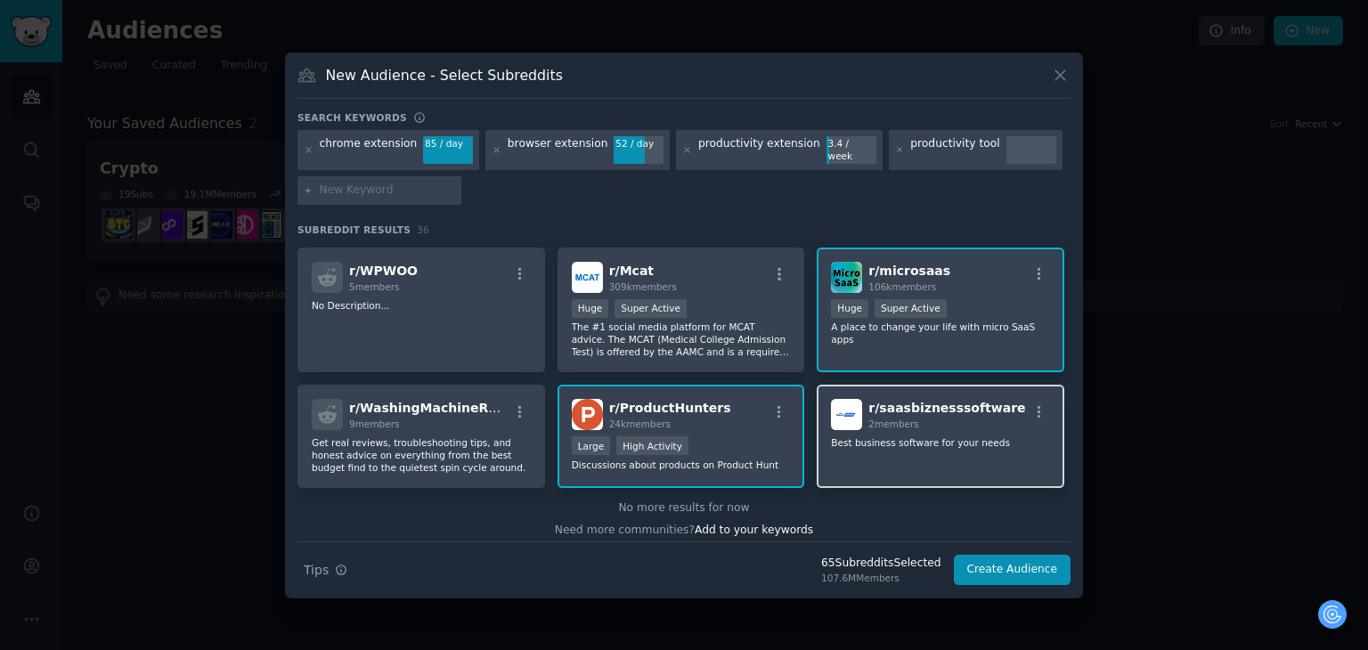
click at [962, 436] on p "Best business software for your needs" at bounding box center [940, 442] width 219 height 12
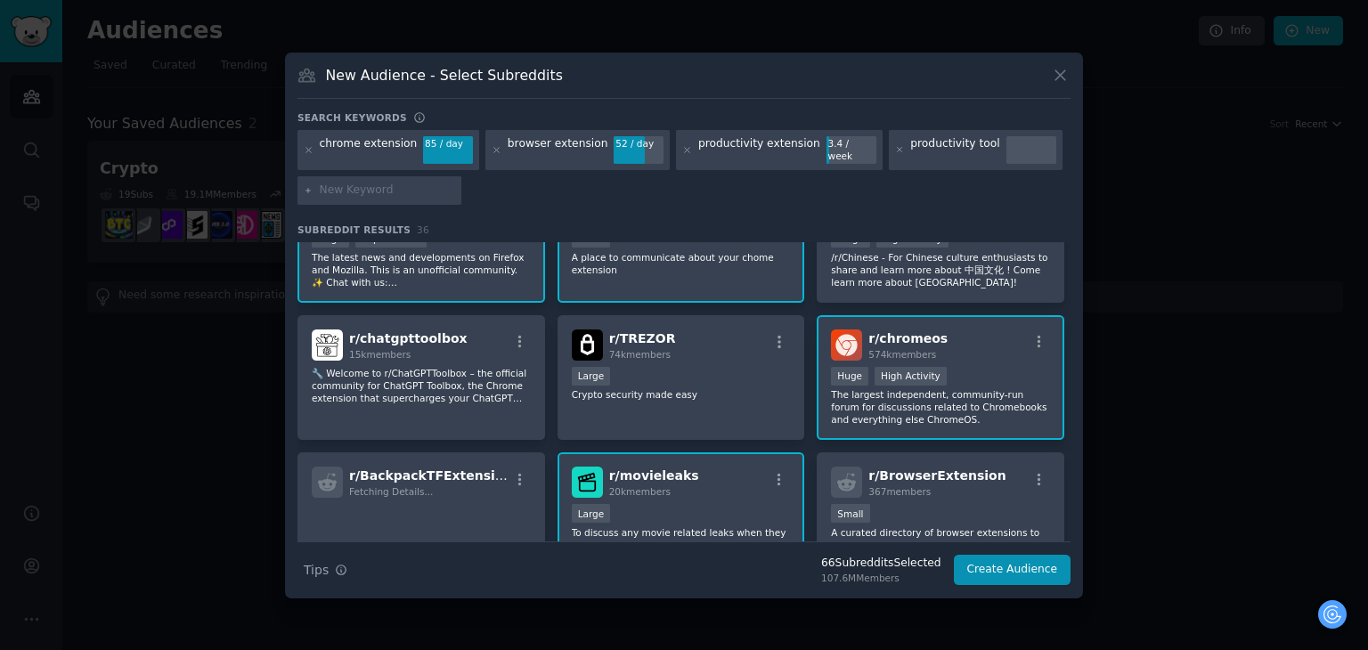
scroll to position [468, 0]
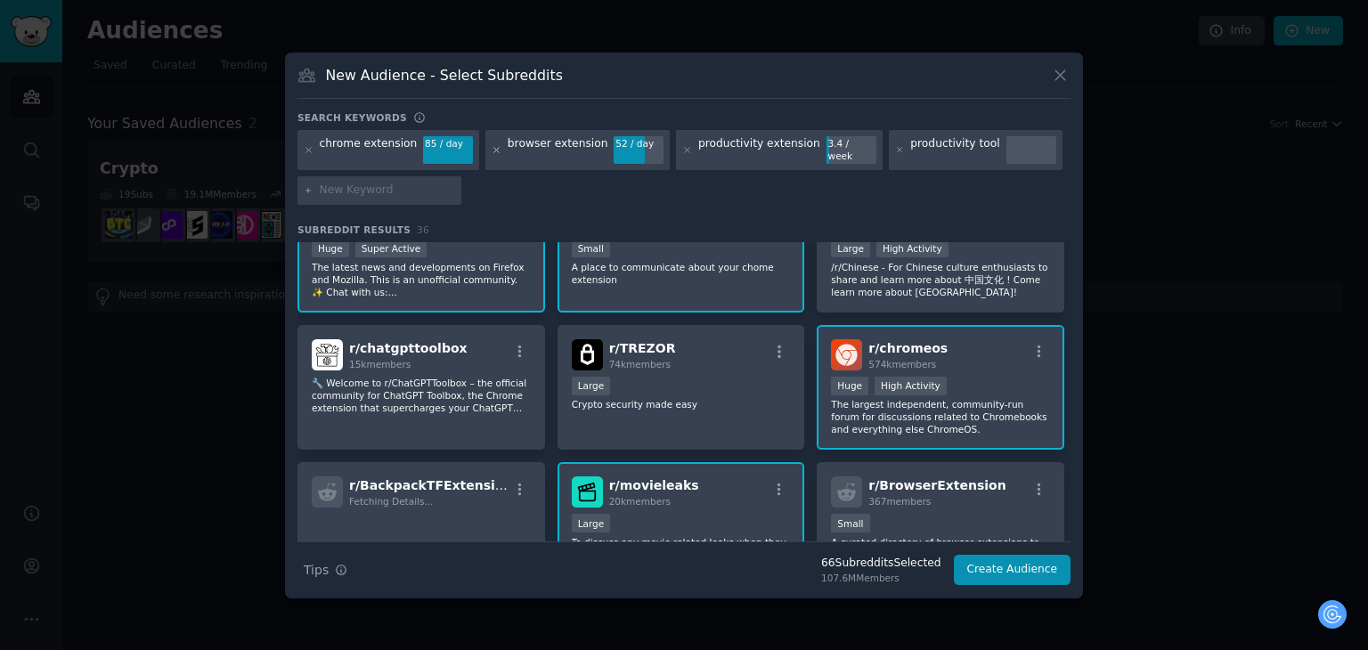
click at [492, 147] on icon at bounding box center [497, 150] width 10 height 10
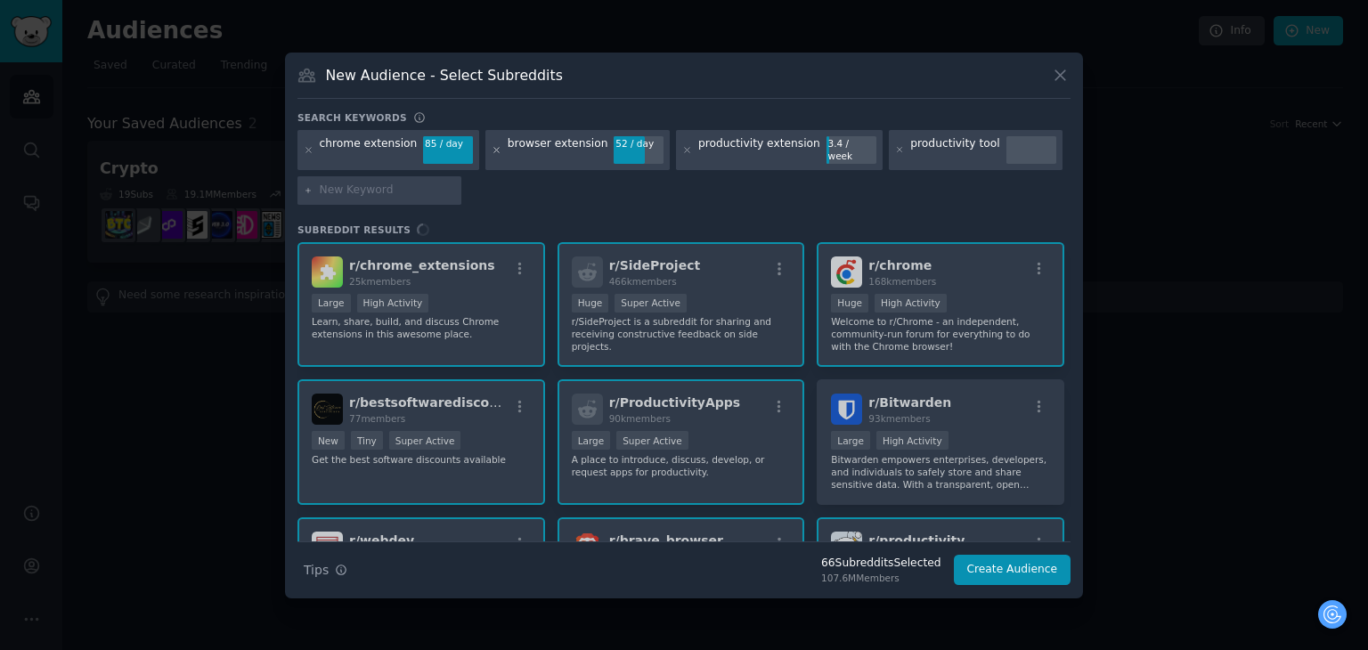
click at [492, 147] on icon at bounding box center [497, 150] width 10 height 10
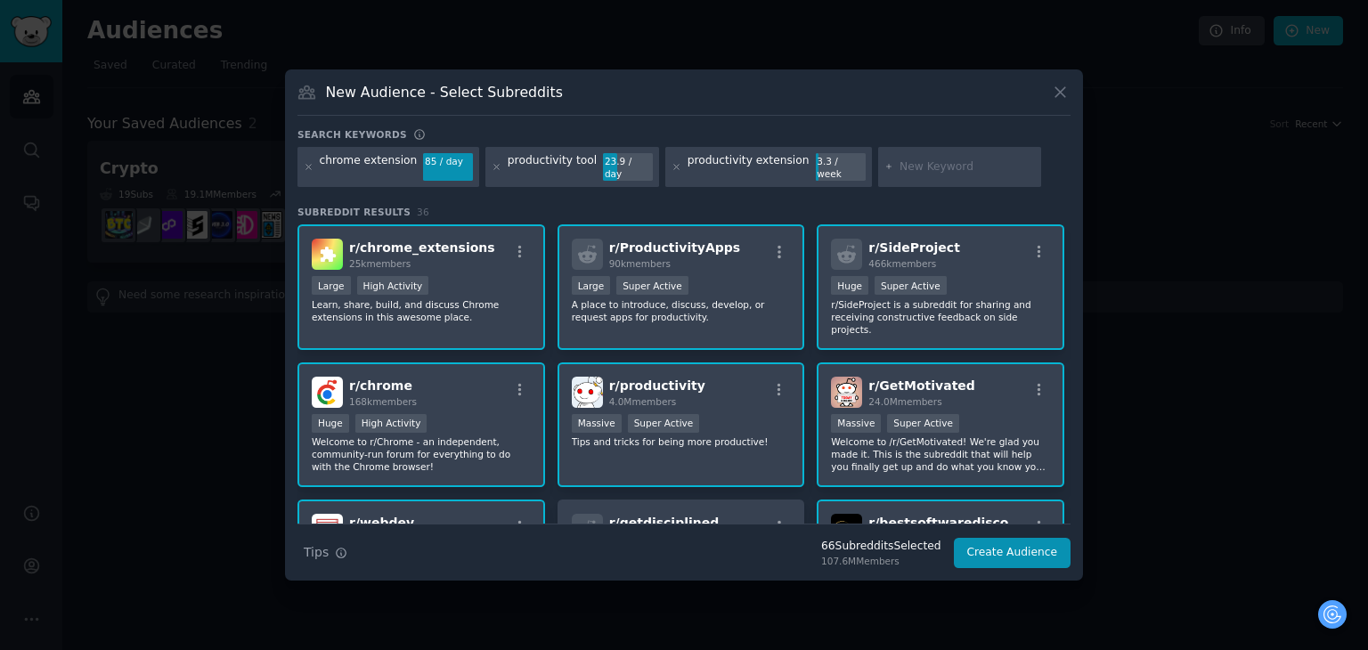
click at [492, 161] on div at bounding box center [497, 167] width 10 height 29
click at [492, 167] on icon at bounding box center [497, 167] width 10 height 10
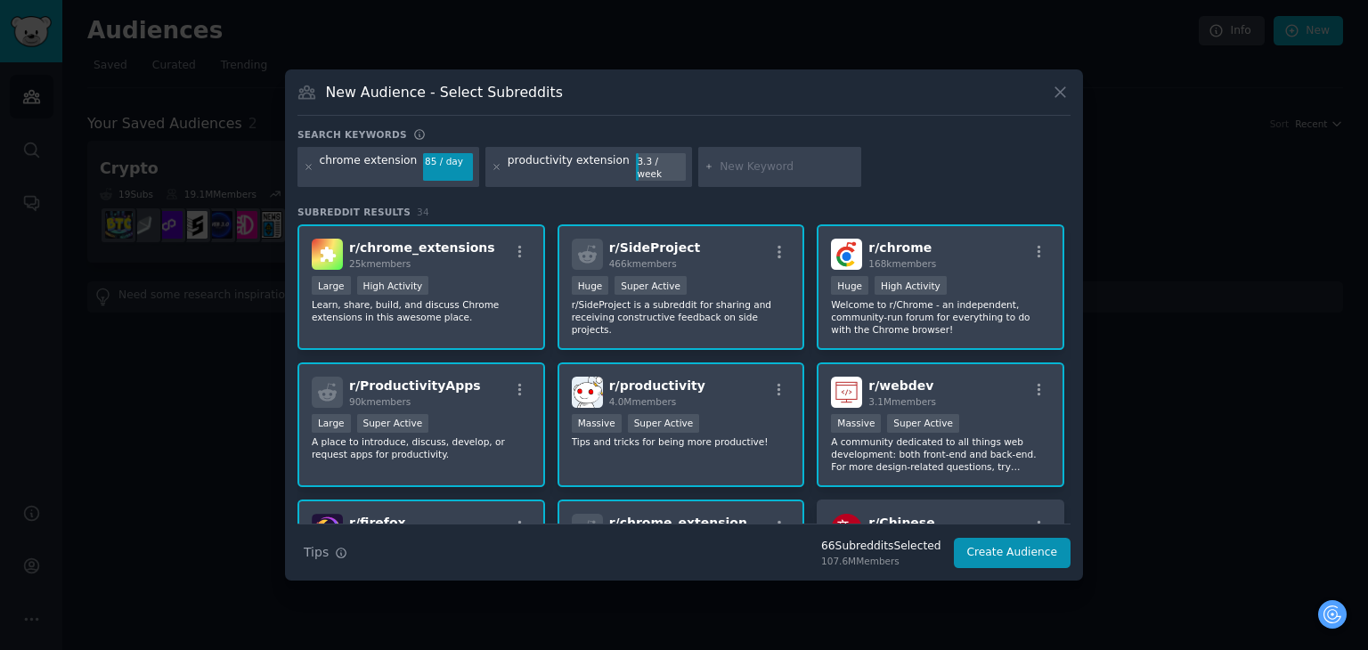
click at [492, 167] on icon at bounding box center [497, 167] width 10 height 10
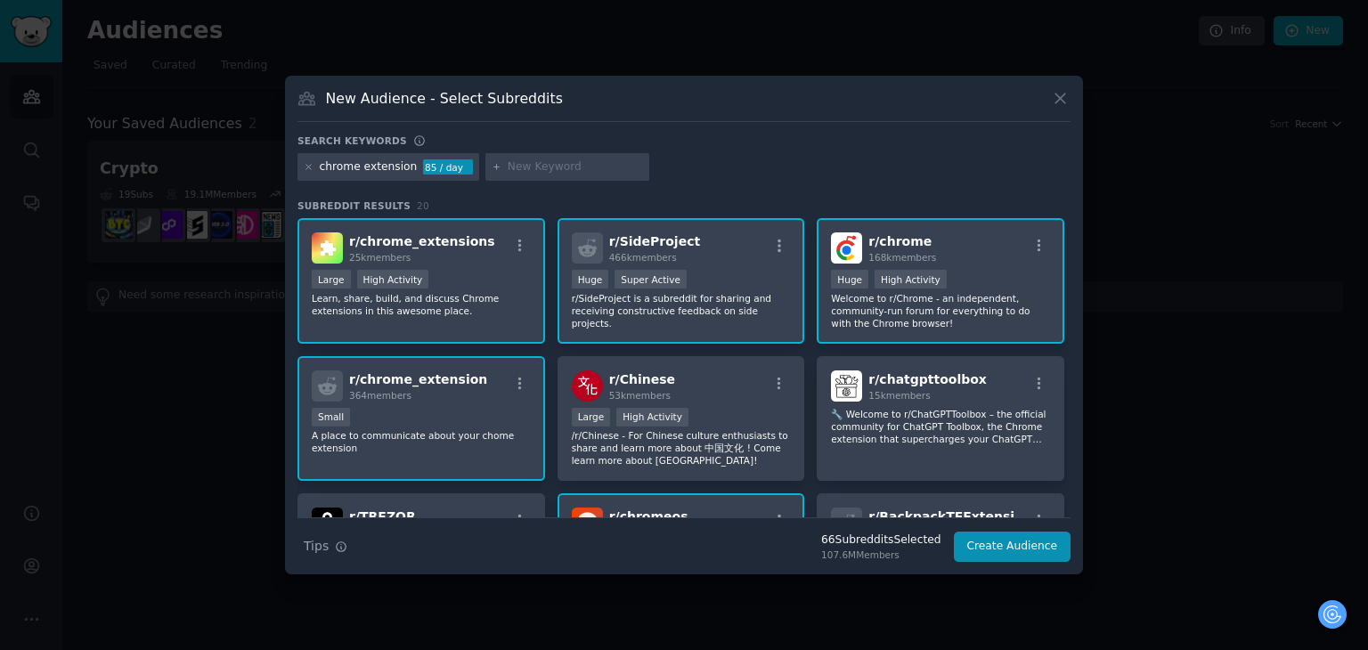
click at [542, 164] on input "text" at bounding box center [575, 167] width 135 height 16
paste input "social media filter"
type input "social media filter"
paste input "content curation"
type input "content curation"
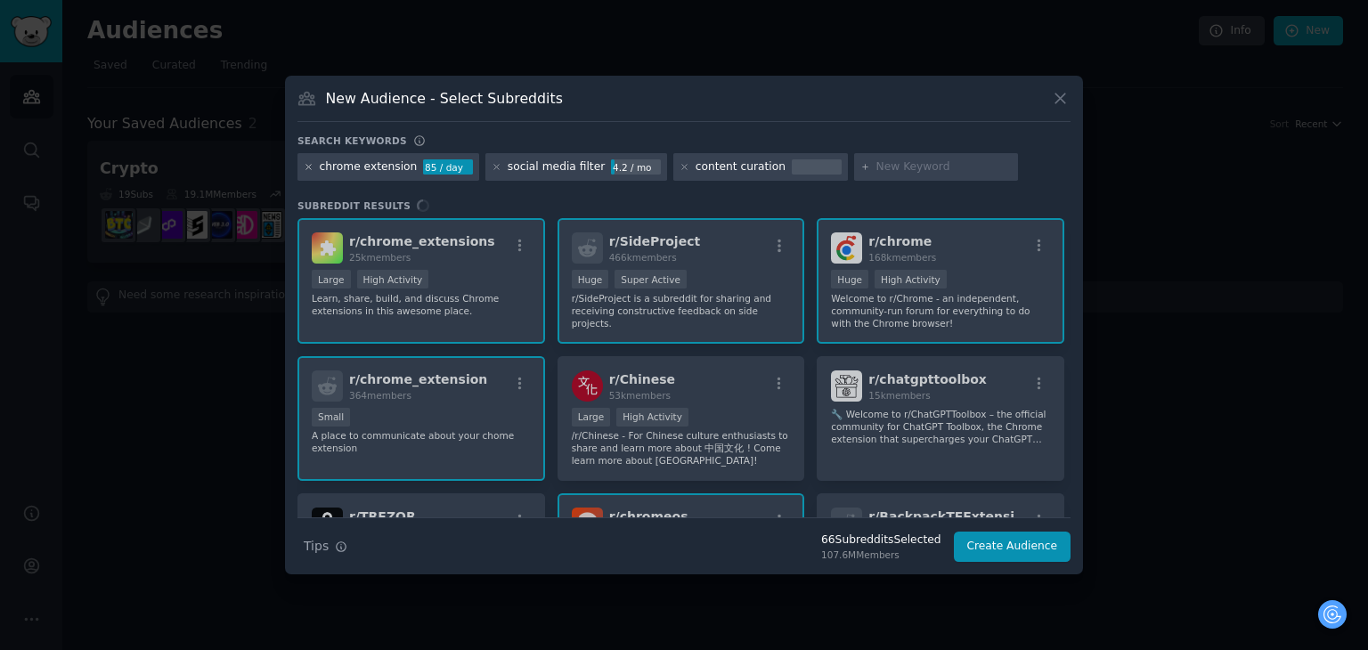
click at [310, 164] on icon at bounding box center [309, 167] width 10 height 10
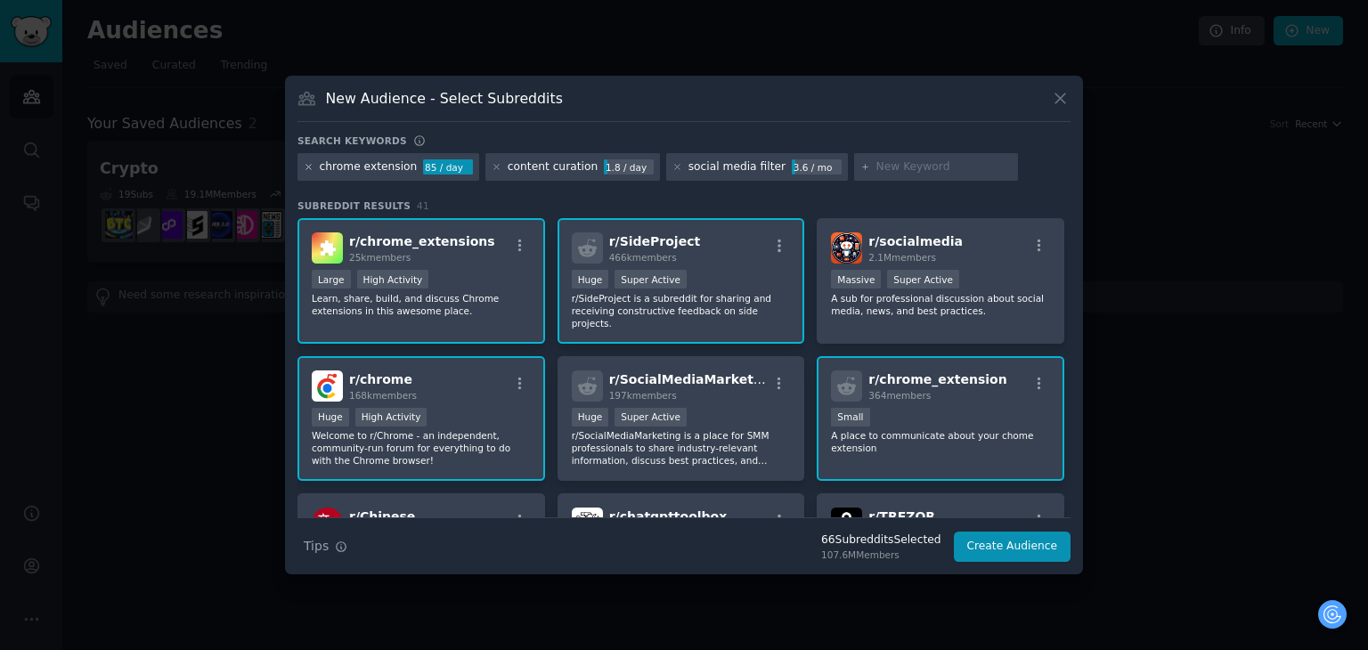
click at [309, 165] on icon at bounding box center [308, 167] width 4 height 4
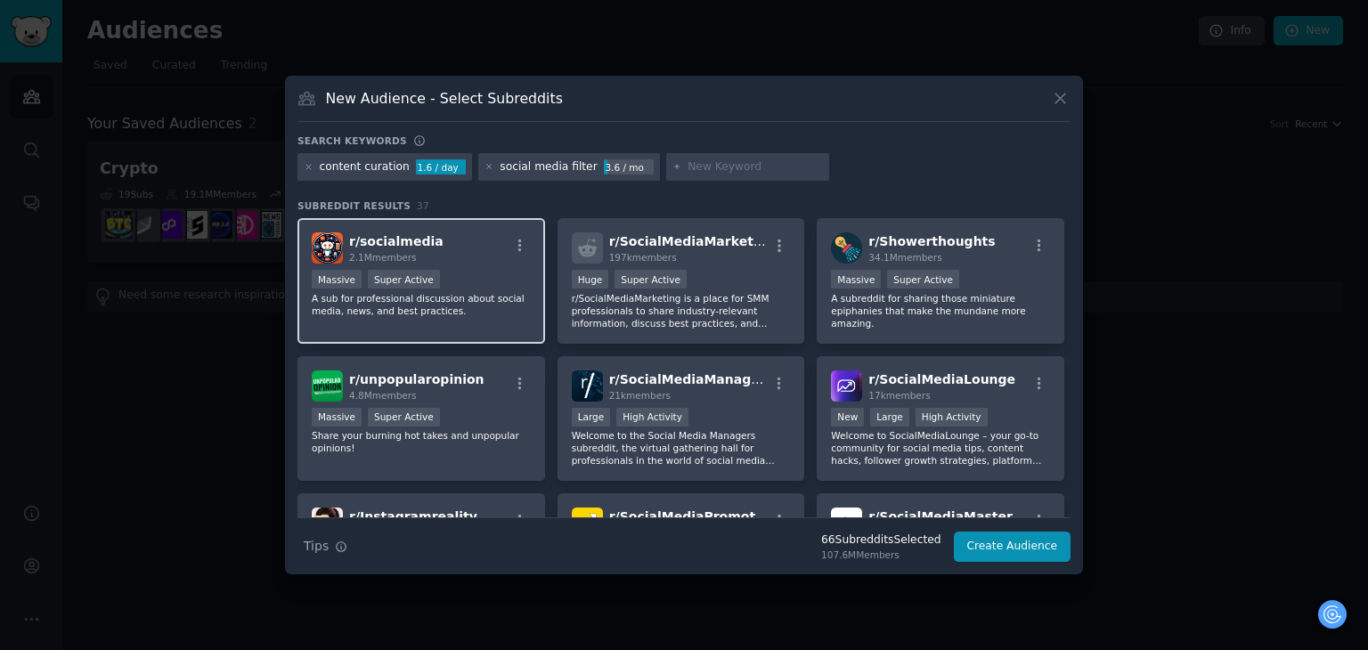
click at [471, 300] on p "A sub for professional discussion about social media, news, and best practices." at bounding box center [421, 304] width 219 height 25
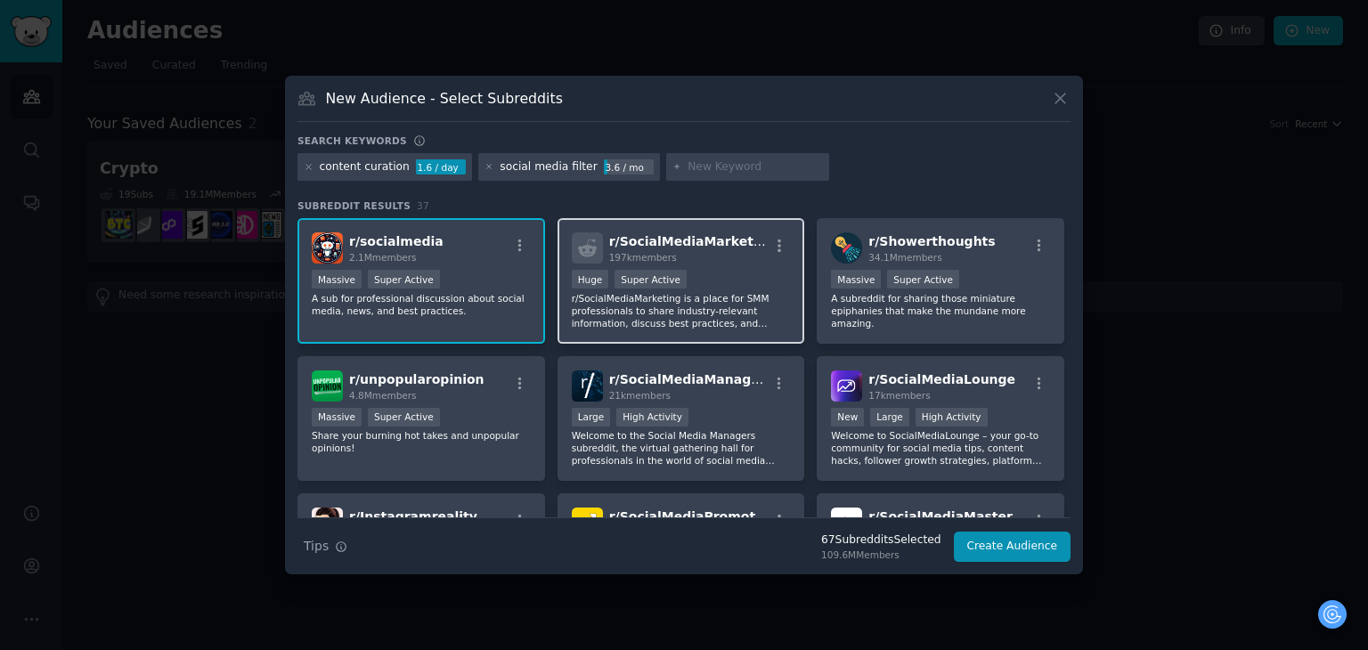
click at [696, 311] on p "r/SocialMediaMarketing is a place for SMM professionals to share industry-relev…" at bounding box center [681, 310] width 219 height 37
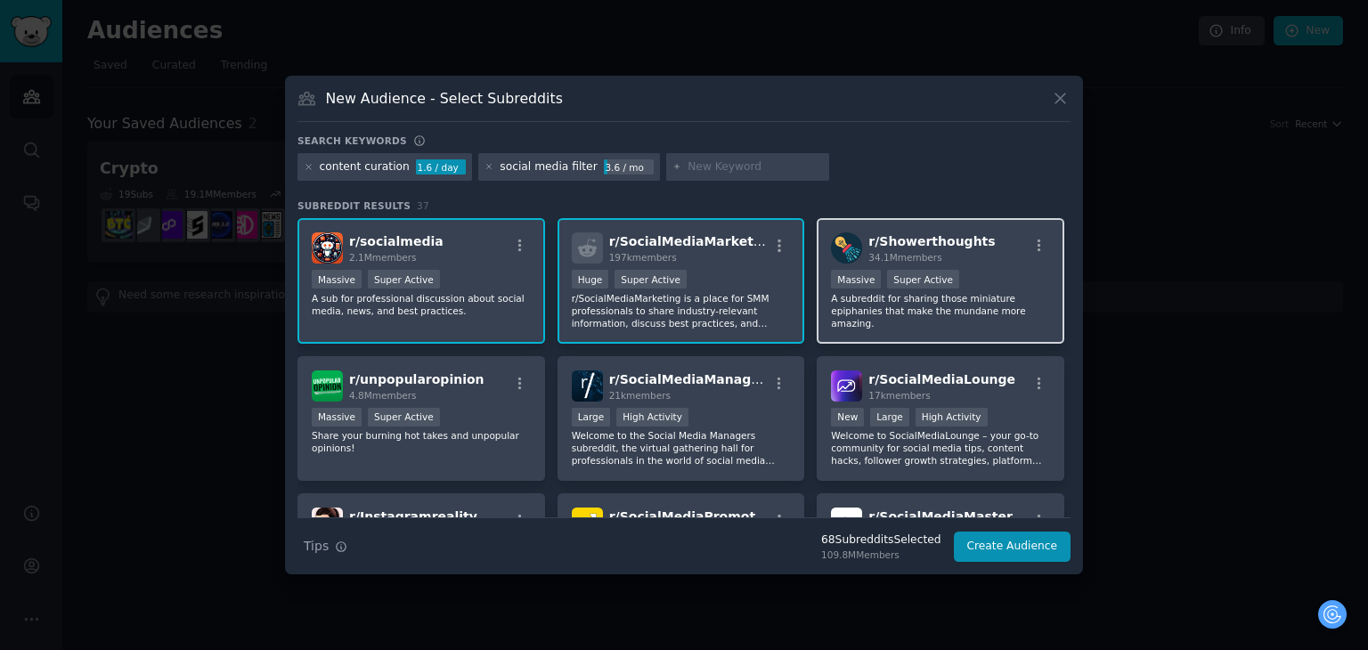
click at [952, 305] on p "A subreddit for sharing those miniature epiphanies that make the mundane more a…" at bounding box center [940, 310] width 219 height 37
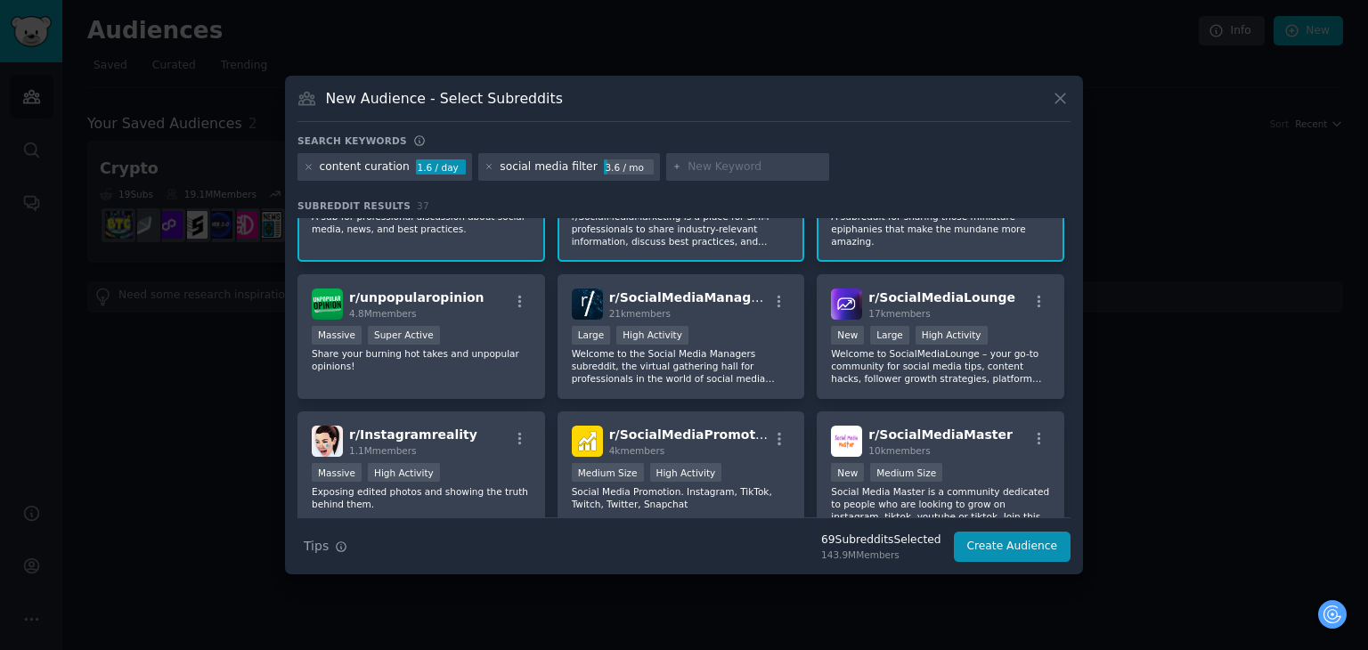
scroll to position [89, 0]
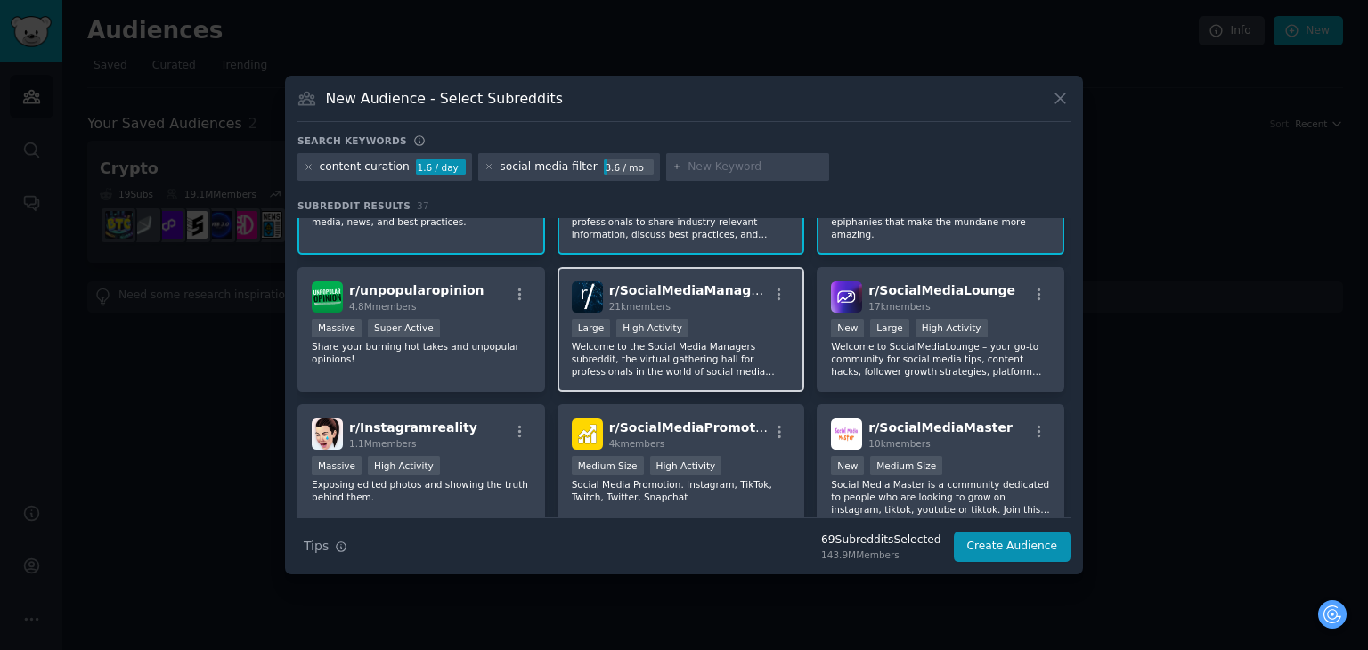
click at [722, 375] on p "Welcome to the Social Media Managers subreddit, the virtual gathering hall for …" at bounding box center [681, 358] width 219 height 37
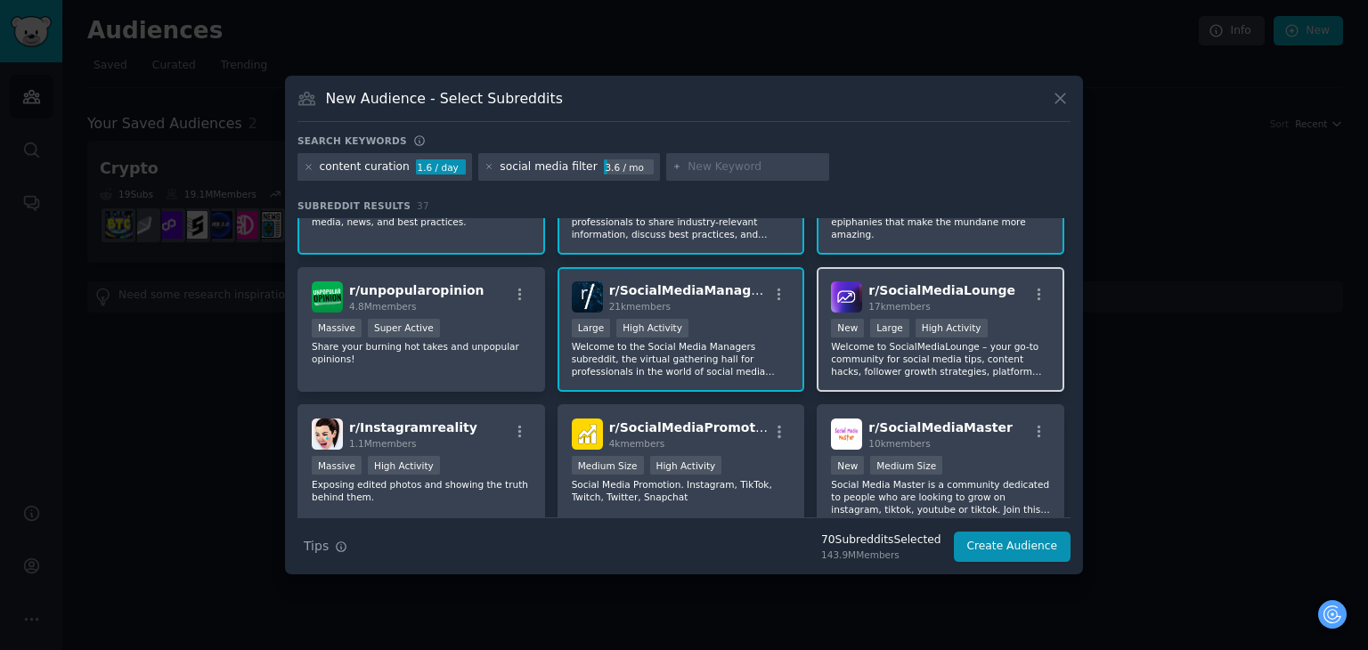
click at [935, 369] on p "Welcome to SocialMediaLounge – your go-to community for social media tips, cont…" at bounding box center [940, 358] width 219 height 37
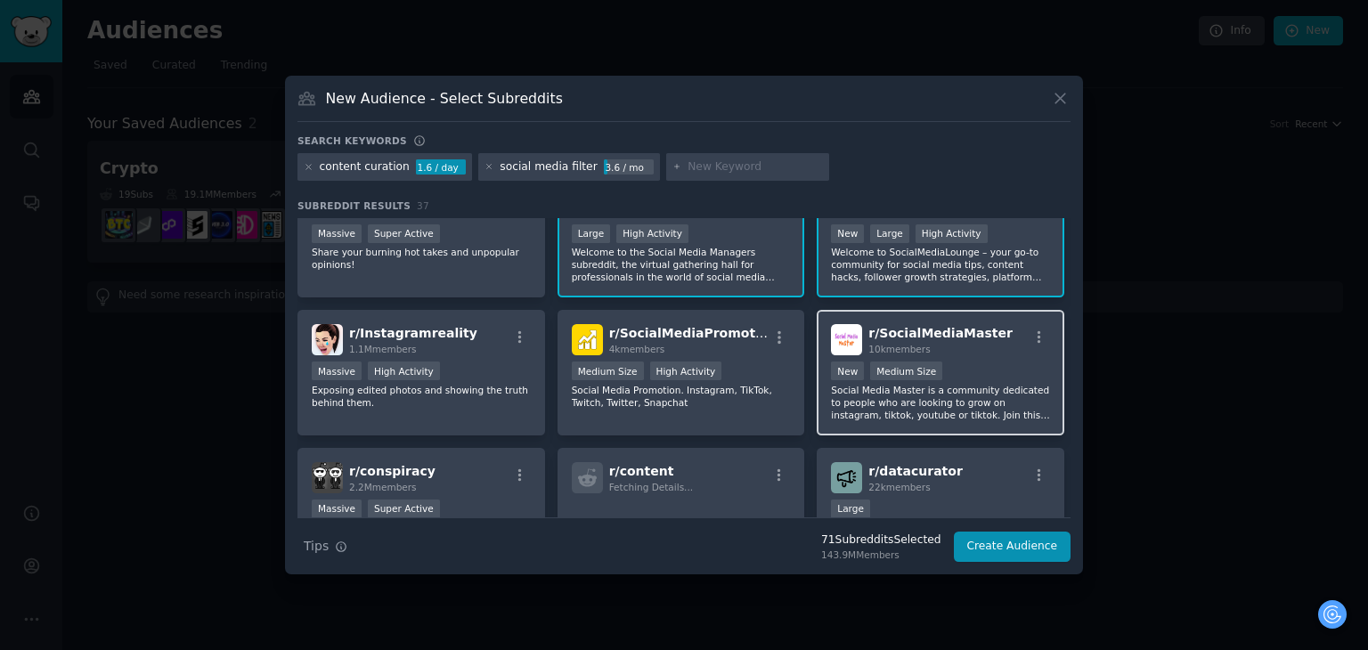
scroll to position [178, 0]
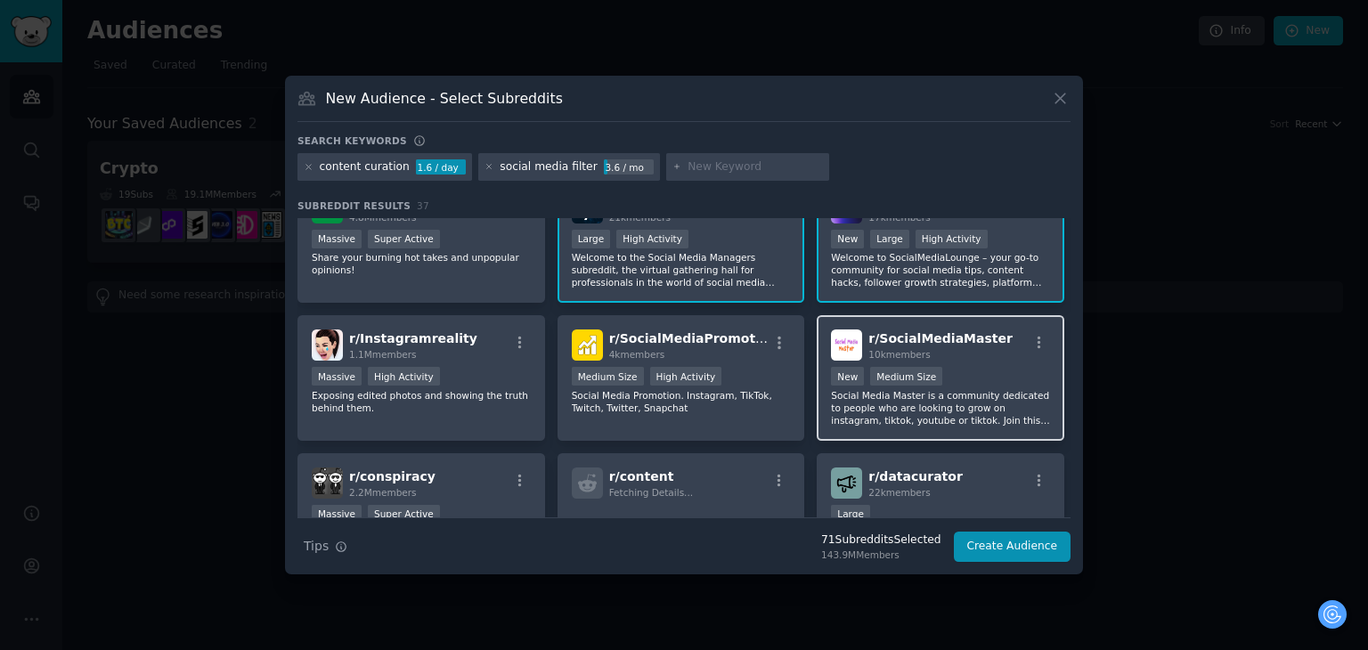
click at [901, 408] on p "Social Media Master is a community dedicated to people who are looking to grow …" at bounding box center [940, 407] width 219 height 37
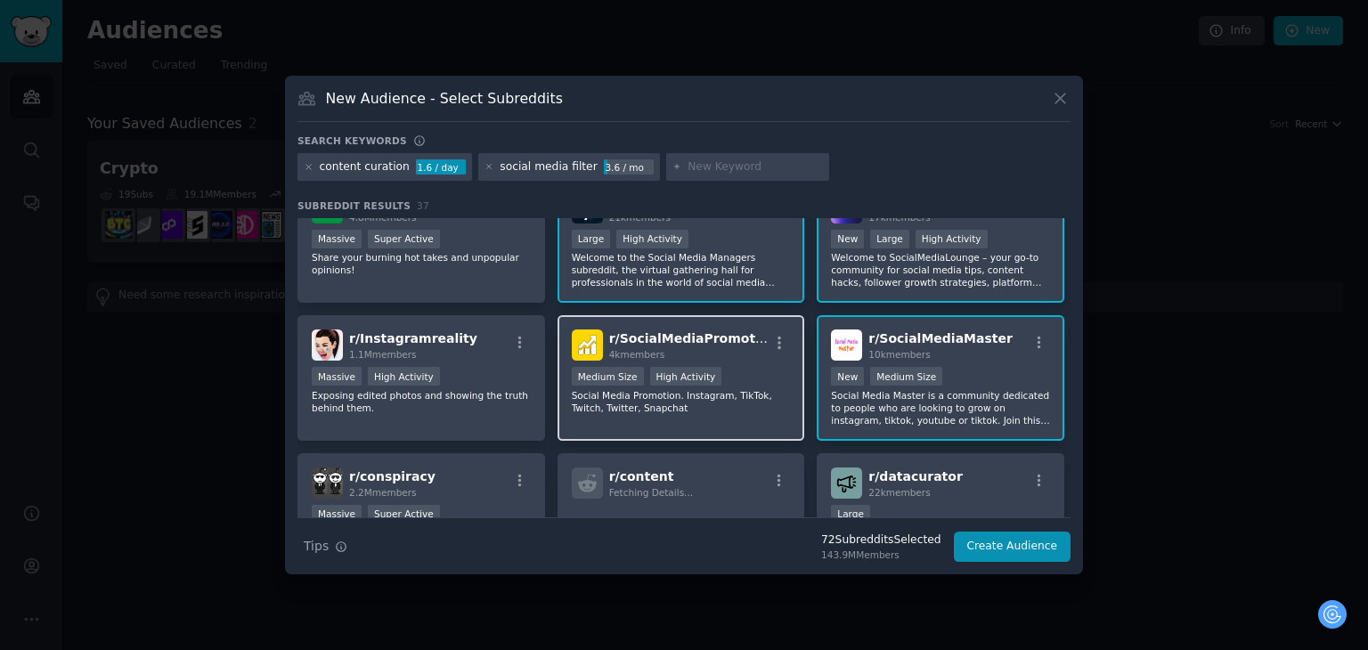
click at [680, 405] on p "Social Media Promotion. Instagram, TikTok, Twitch, Twitter, Snapchat" at bounding box center [681, 401] width 219 height 25
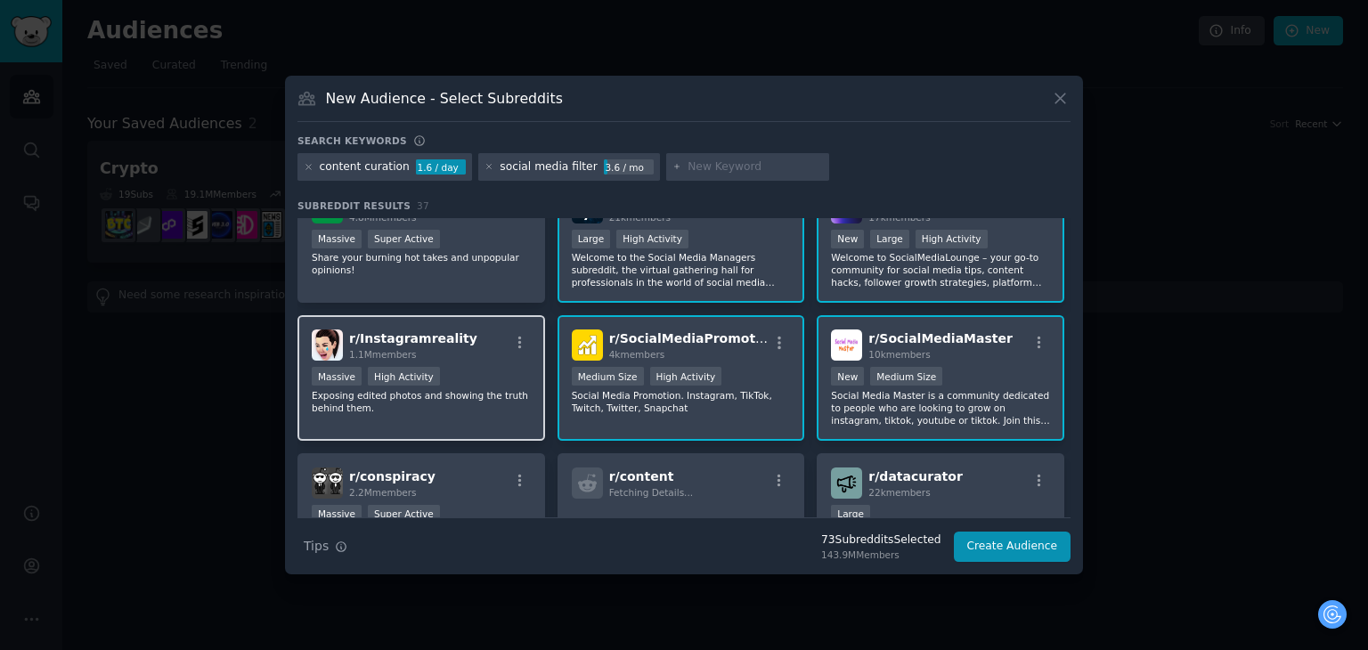
click at [520, 389] on p "Exposing edited photos and showing the truth behind them." at bounding box center [421, 401] width 219 height 25
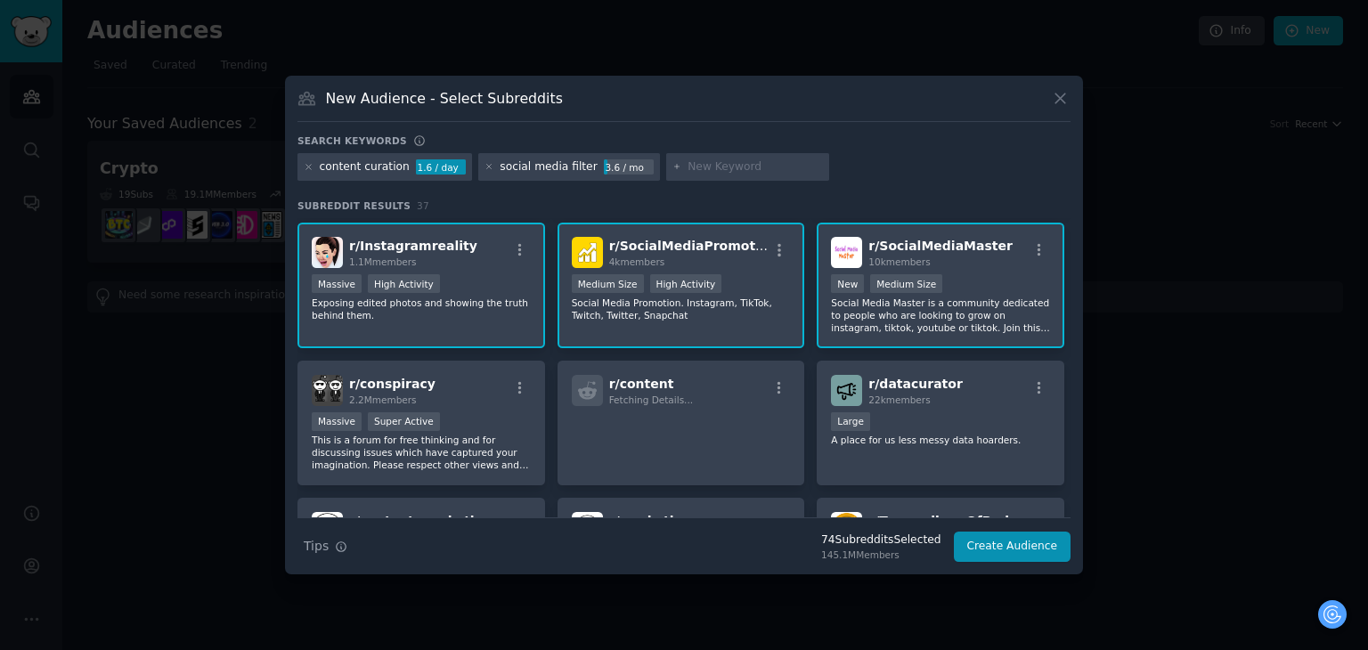
scroll to position [267, 0]
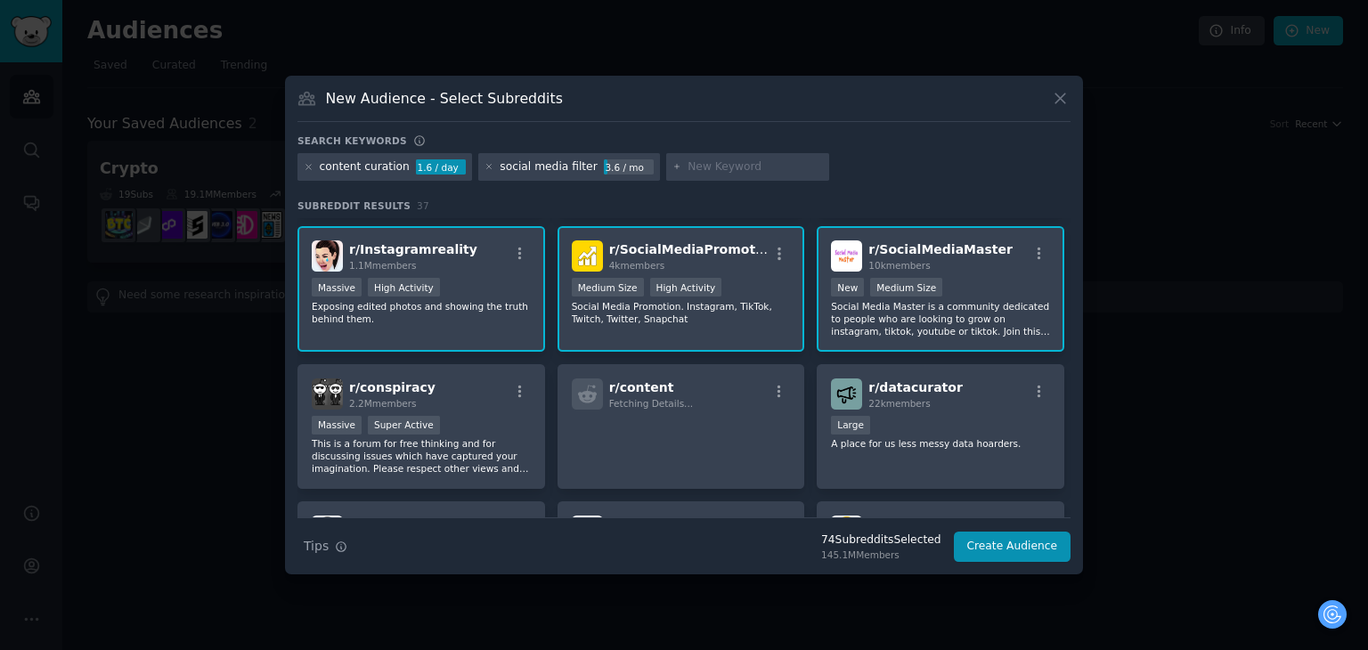
click at [520, 314] on p "Exposing edited photos and showing the truth behind them." at bounding box center [421, 312] width 219 height 25
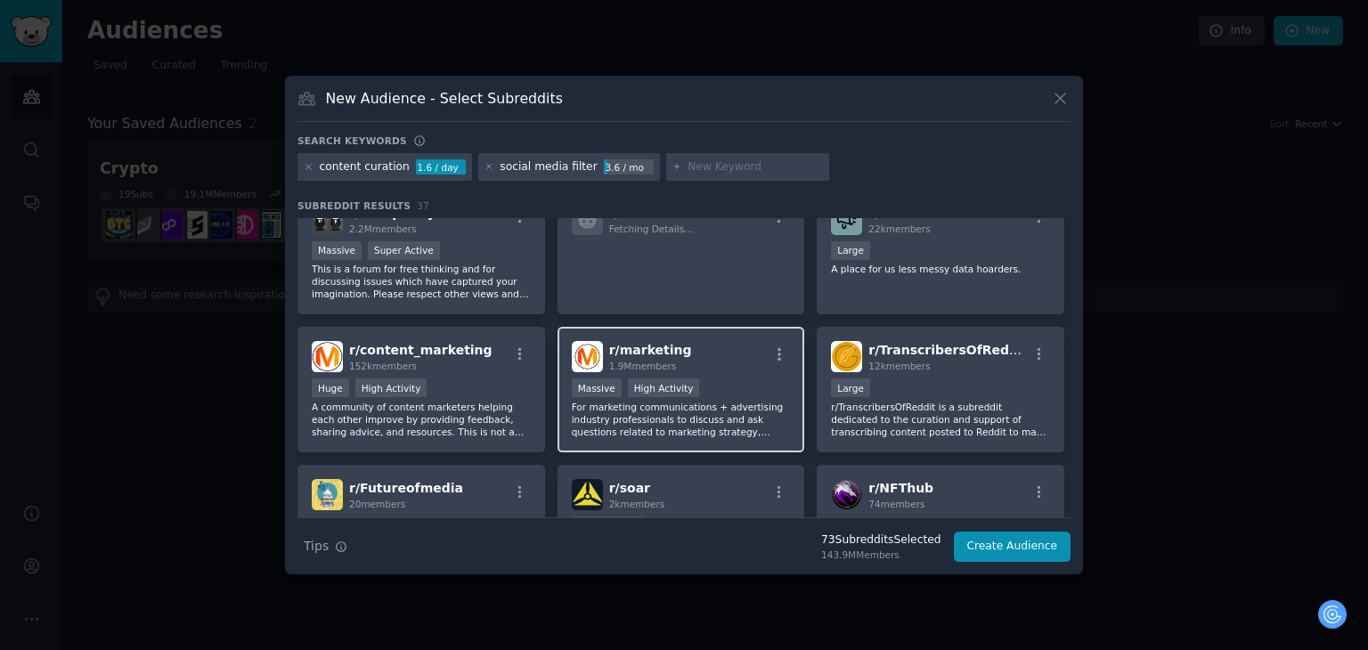
scroll to position [445, 0]
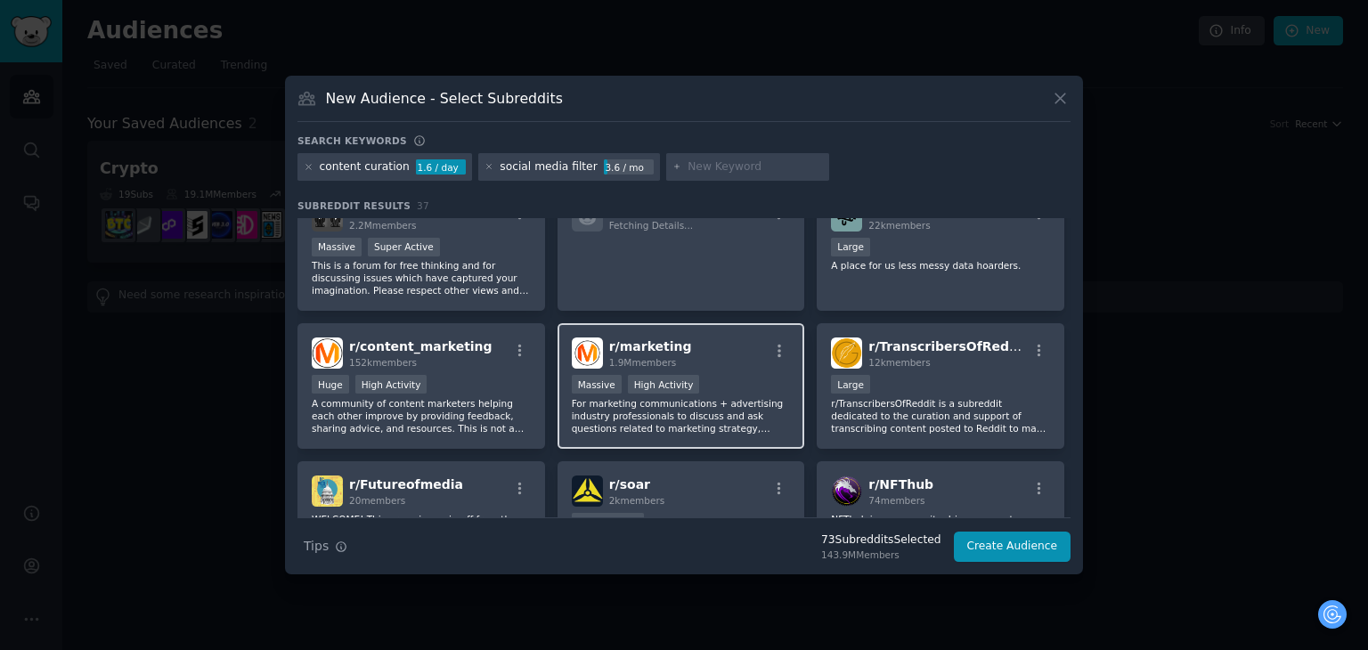
click at [714, 404] on p "For marketing communications + advertising industry professionals to discuss an…" at bounding box center [681, 415] width 219 height 37
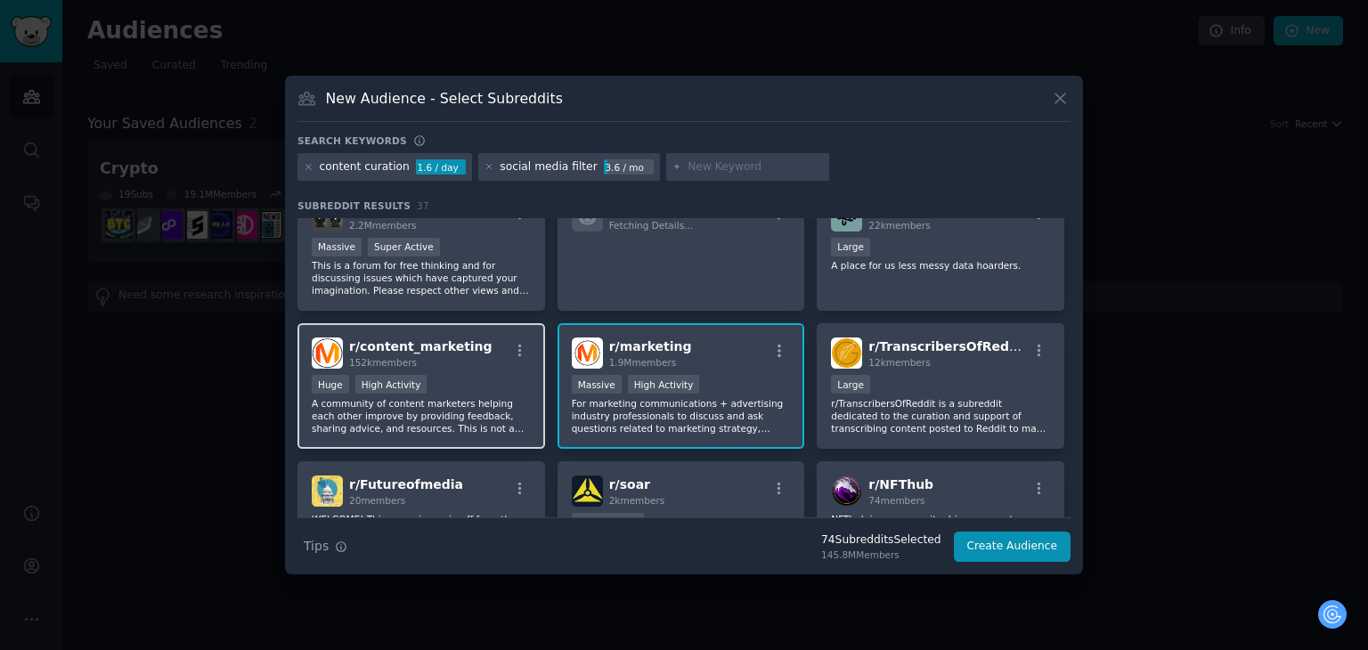
click at [499, 397] on p "A community of content marketers helping each other improve by providing feedba…" at bounding box center [421, 415] width 219 height 37
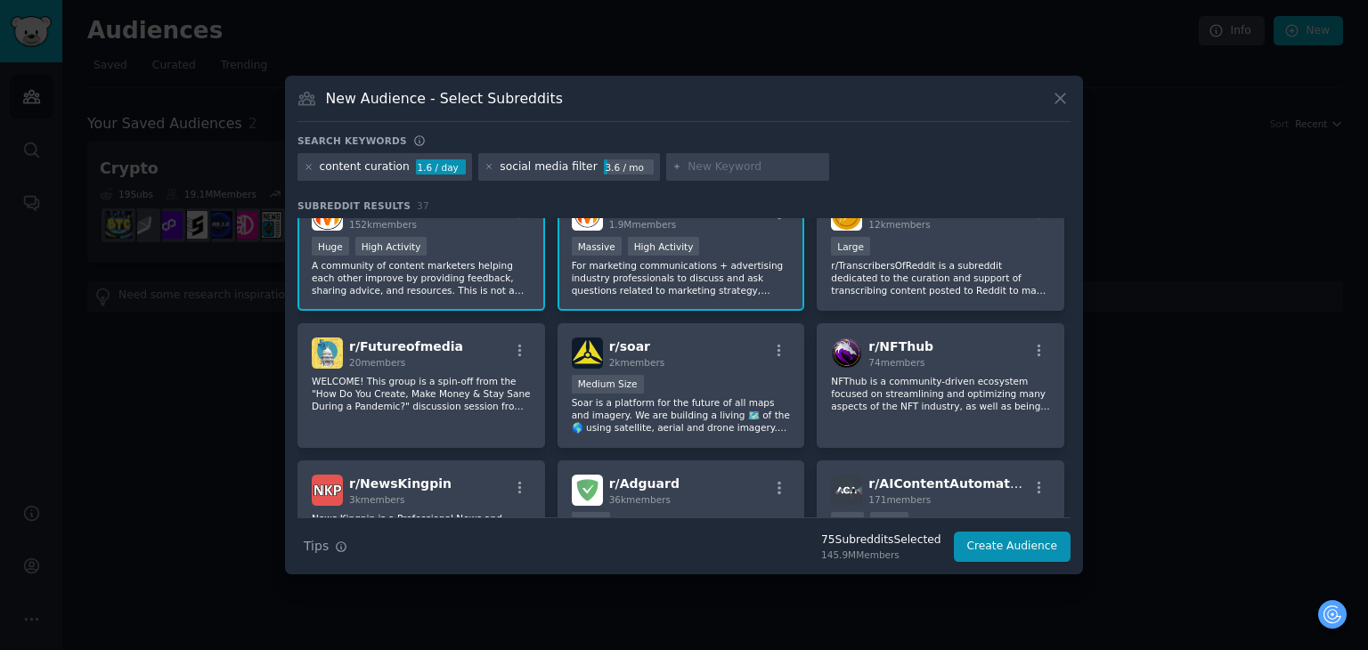
scroll to position [623, 0]
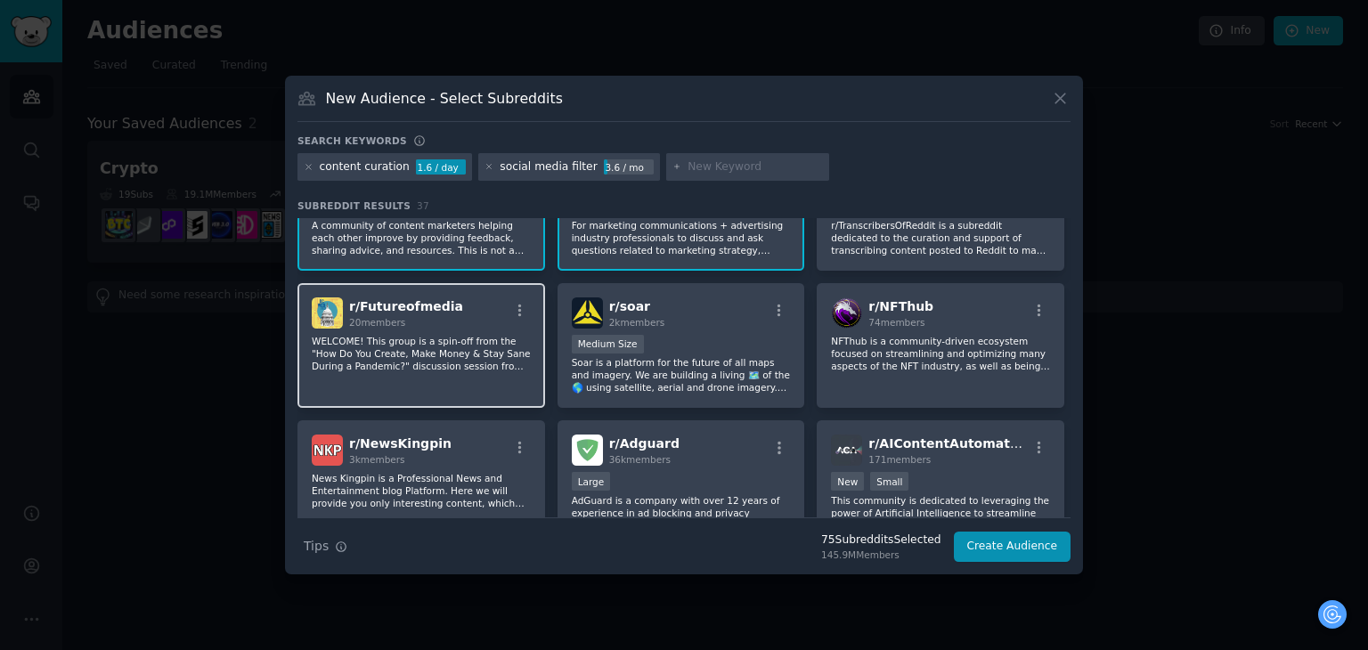
click at [477, 382] on div "r/ Futureofmedia 20 members WELCOME! This group is a spin-off from the "How Do …" at bounding box center [421, 346] width 248 height 126
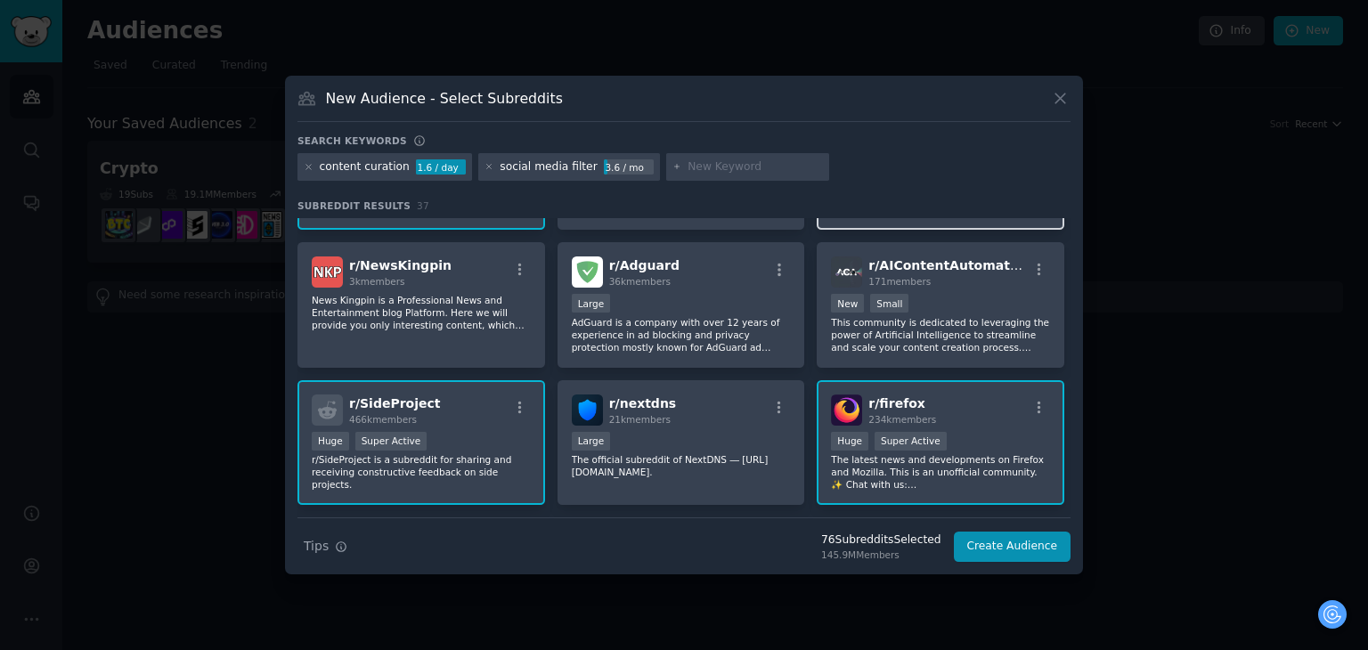
scroll to position [713, 0]
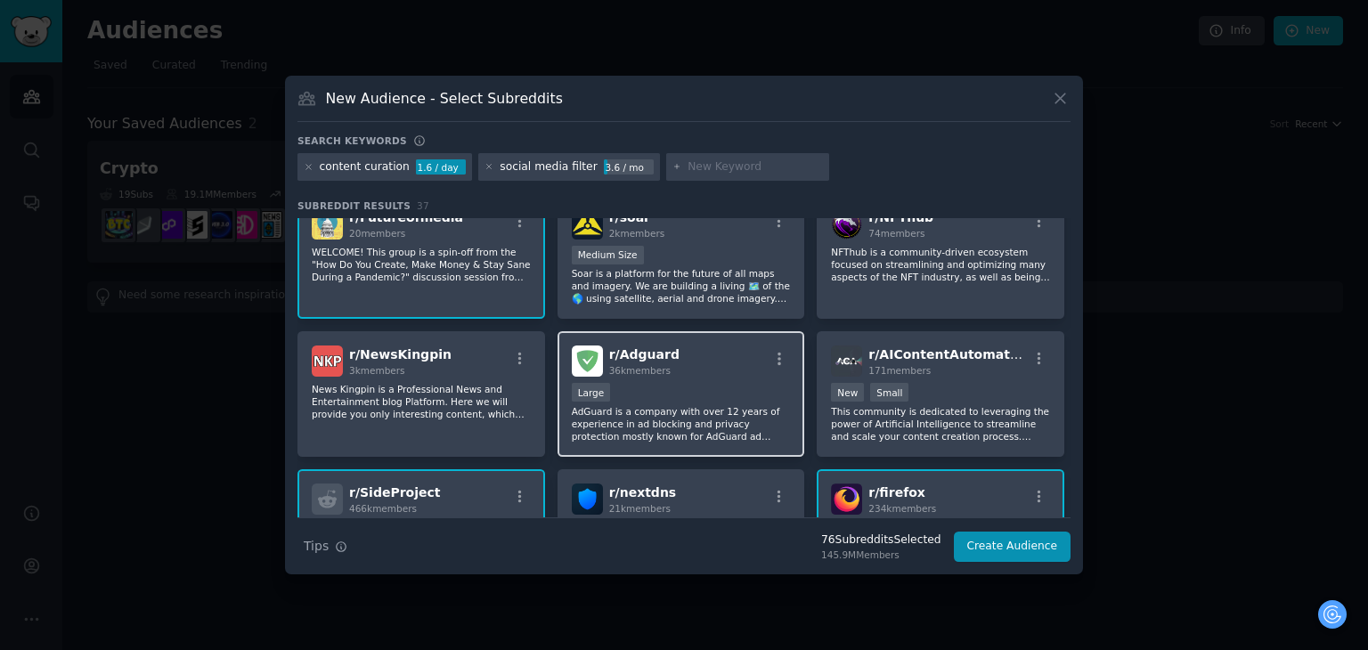
click at [712, 405] on p "AdGuard is a company with over 12 years of experience in ad blocking and privac…" at bounding box center [681, 423] width 219 height 37
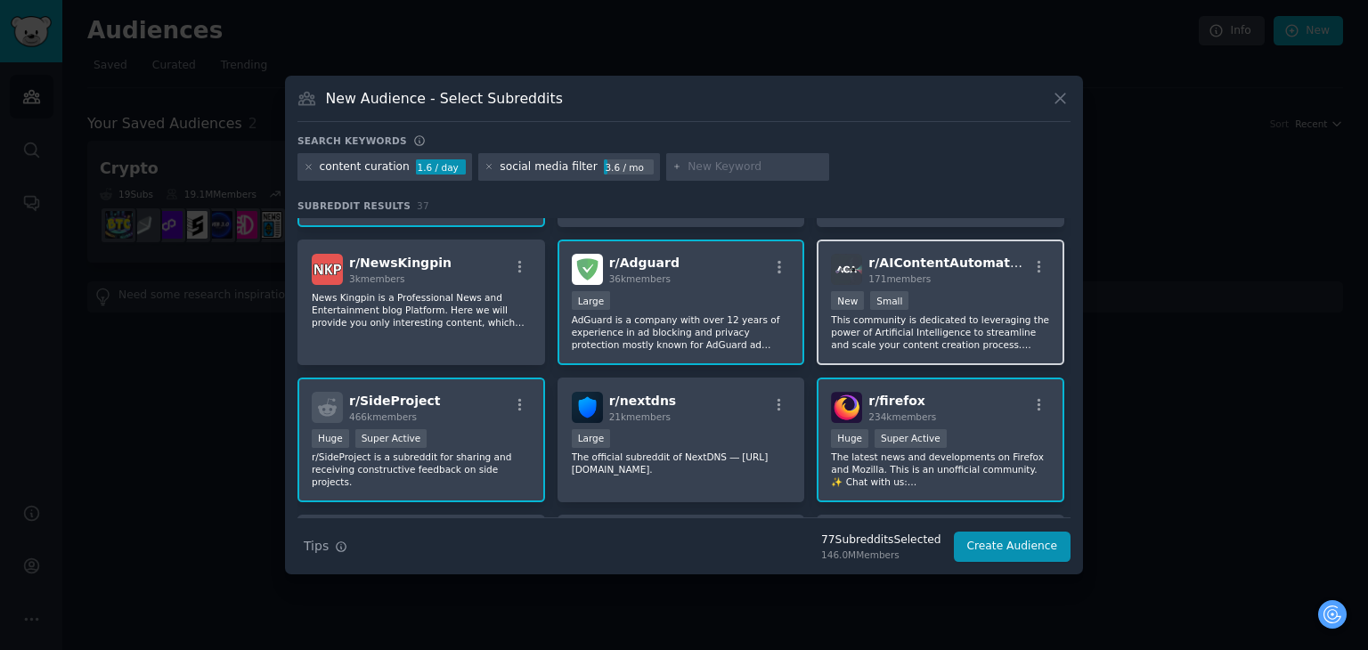
scroll to position [802, 0]
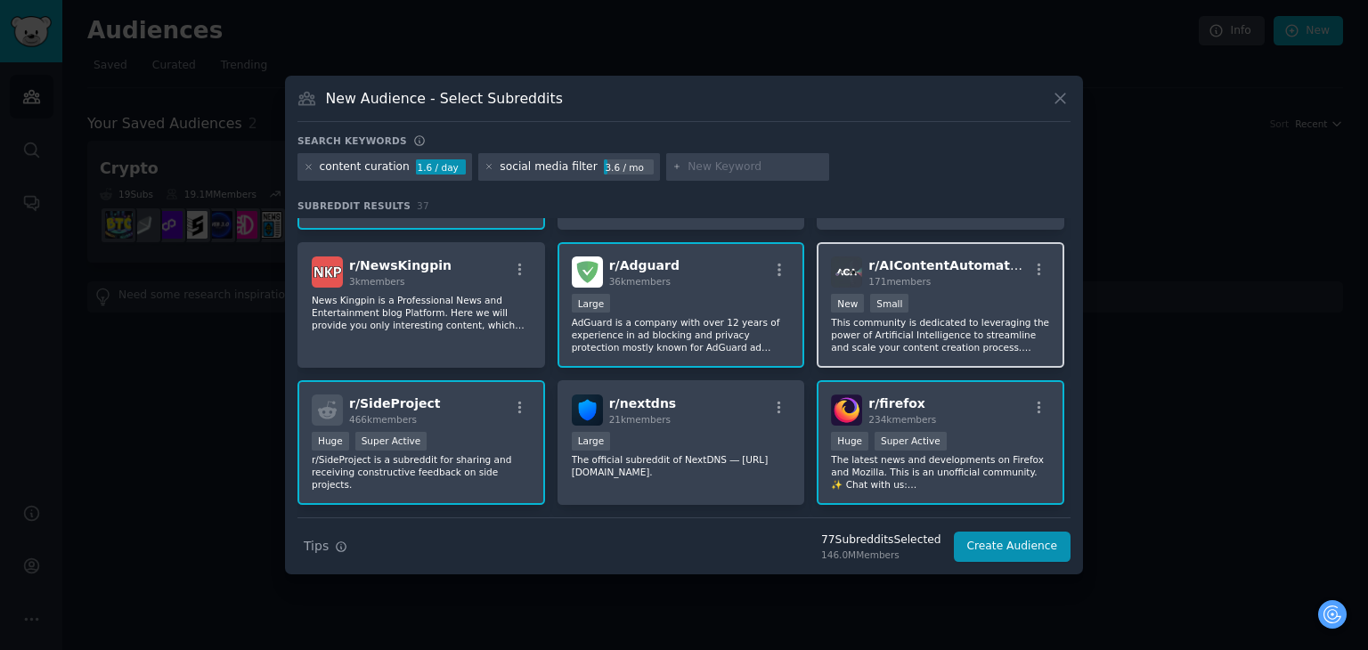
click at [983, 329] on p "This community is dedicated to leveraging the power of Artificial Intelligence …" at bounding box center [940, 334] width 219 height 37
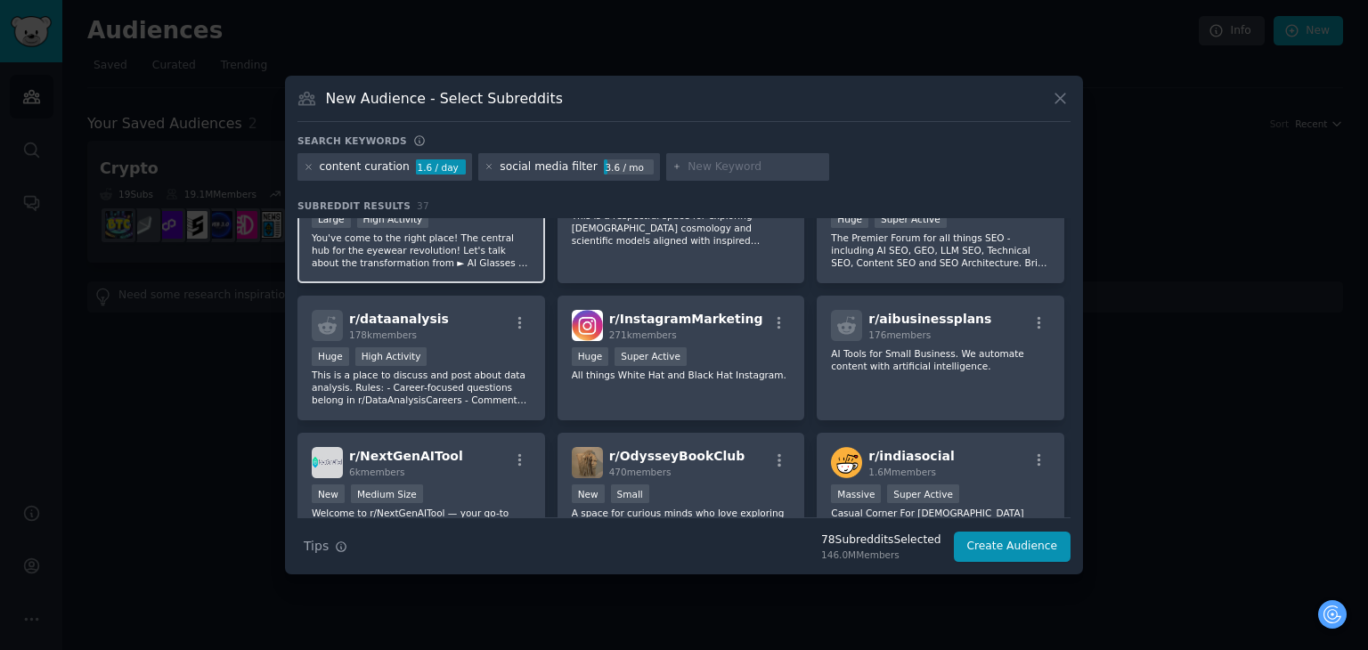
scroll to position [1158, 0]
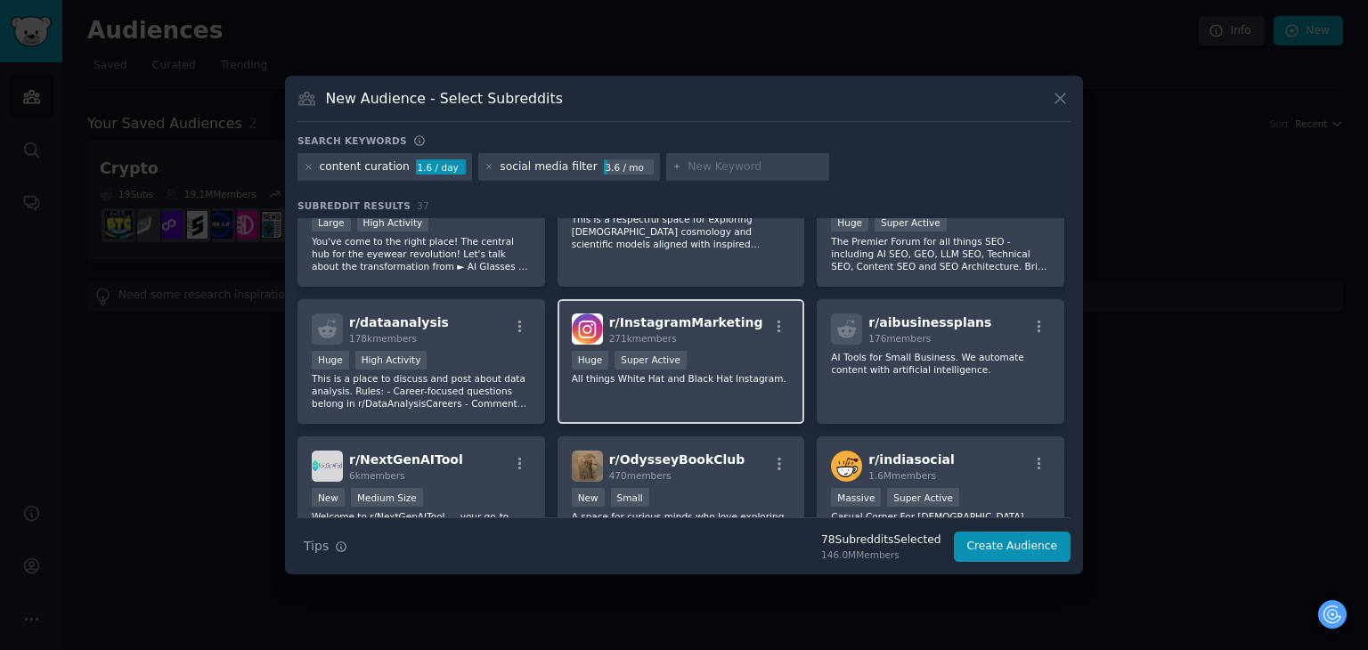
click at [741, 372] on p "All things White Hat and Black Hat Instagram." at bounding box center [681, 378] width 219 height 12
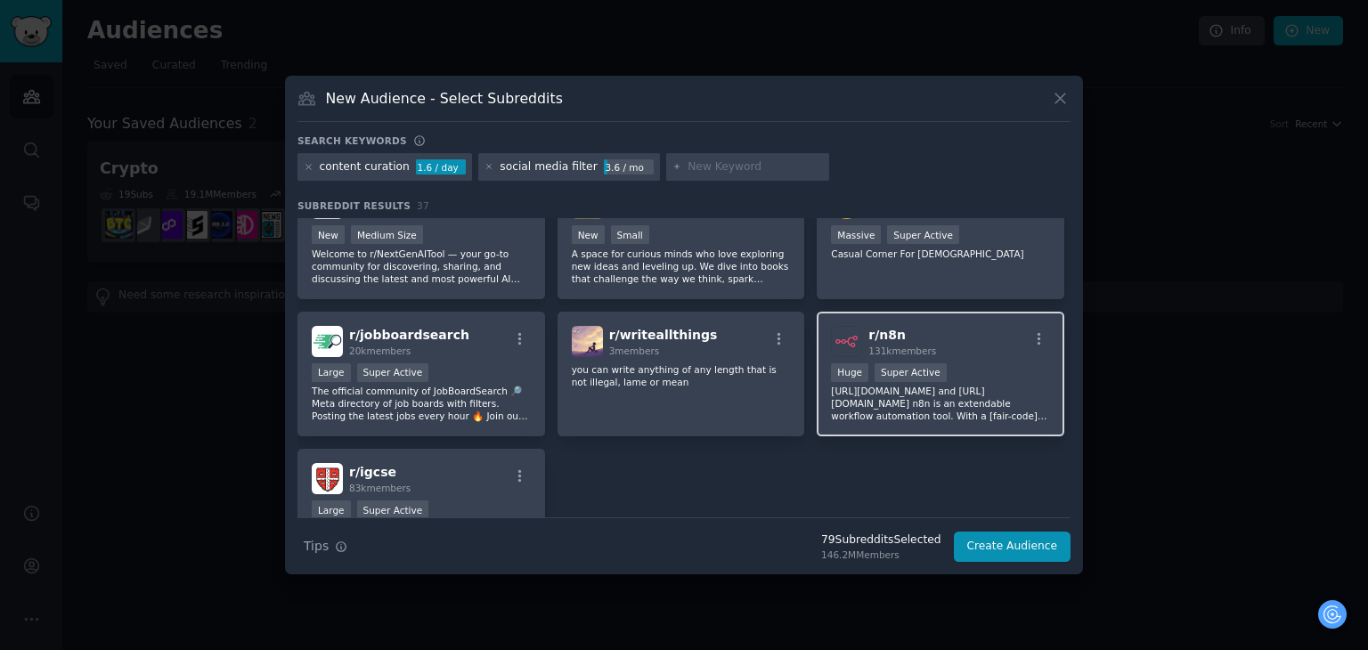
scroll to position [1425, 0]
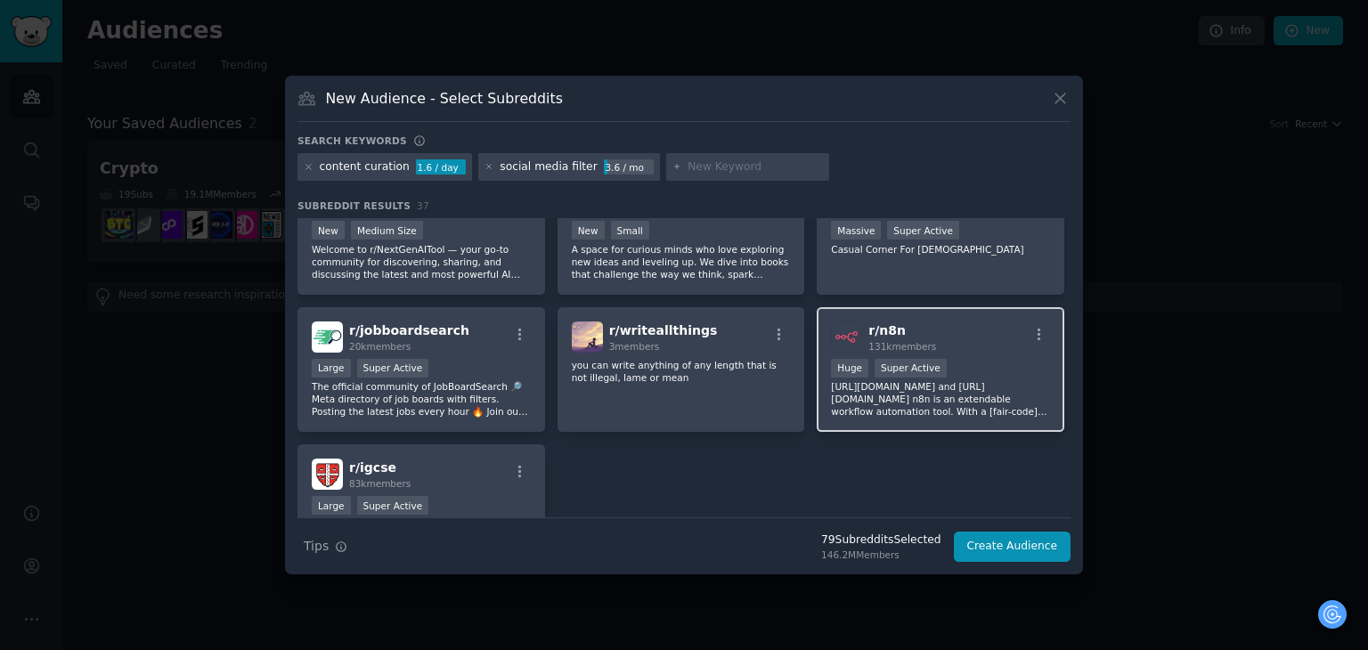
click at [968, 381] on p "[URL][DOMAIN_NAME] and [URL][DOMAIN_NAME] n8n is an extendable workflow automat…" at bounding box center [940, 398] width 219 height 37
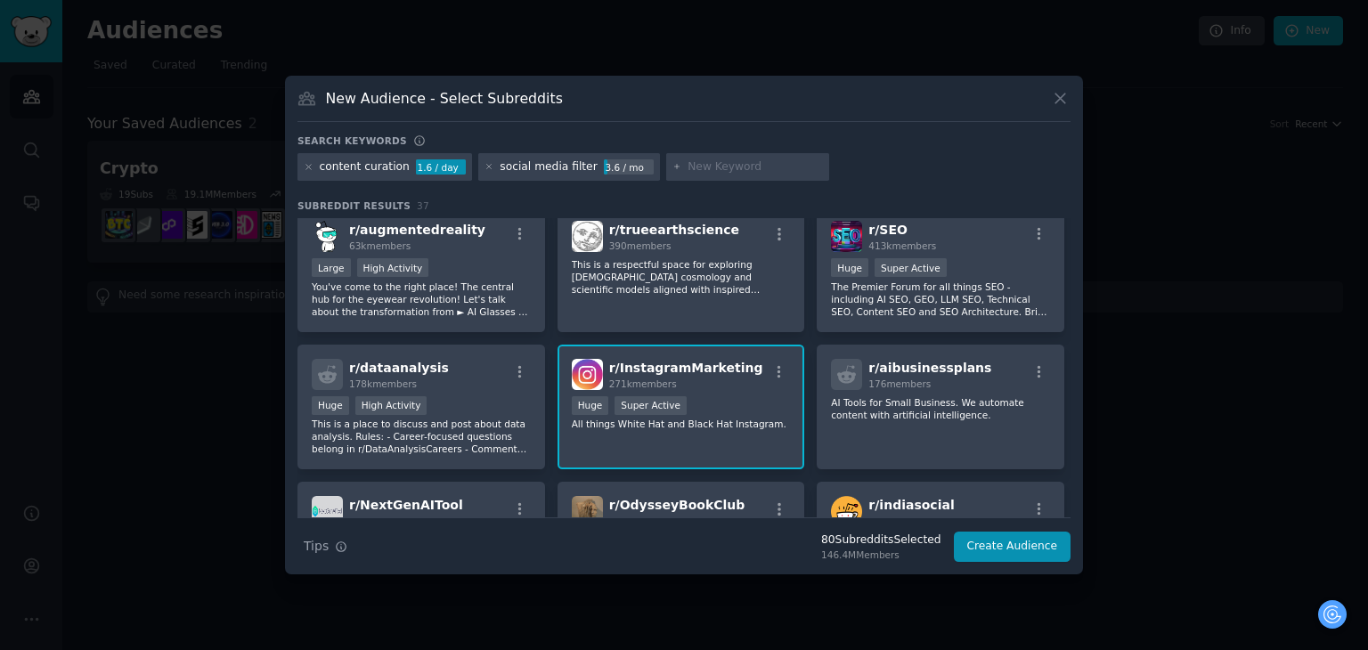
scroll to position [1069, 0]
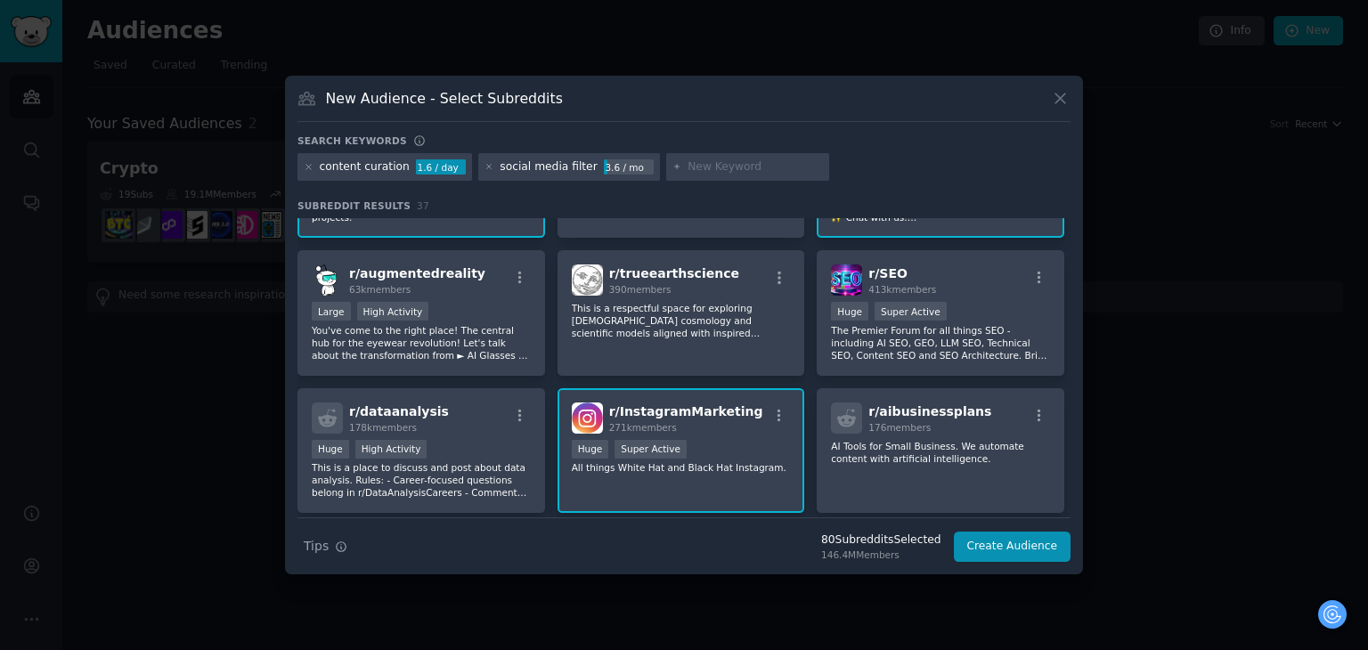
click at [666, 161] on div at bounding box center [748, 167] width 164 height 29
click at [688, 159] on input "text" at bounding box center [755, 167] width 135 height 16
paste input "micro SaaS"
type input "micro SaaS"
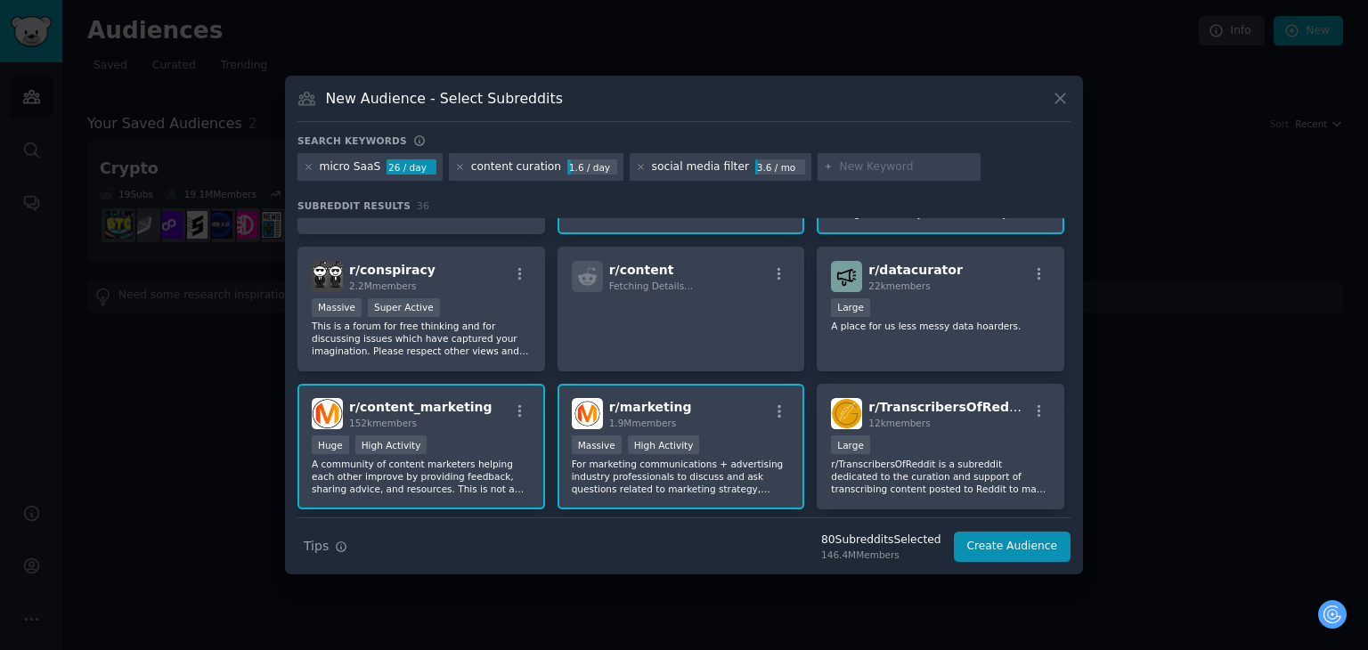
scroll to position [661, 0]
click at [968, 319] on p "A place for us less messy data hoarders." at bounding box center [940, 325] width 219 height 12
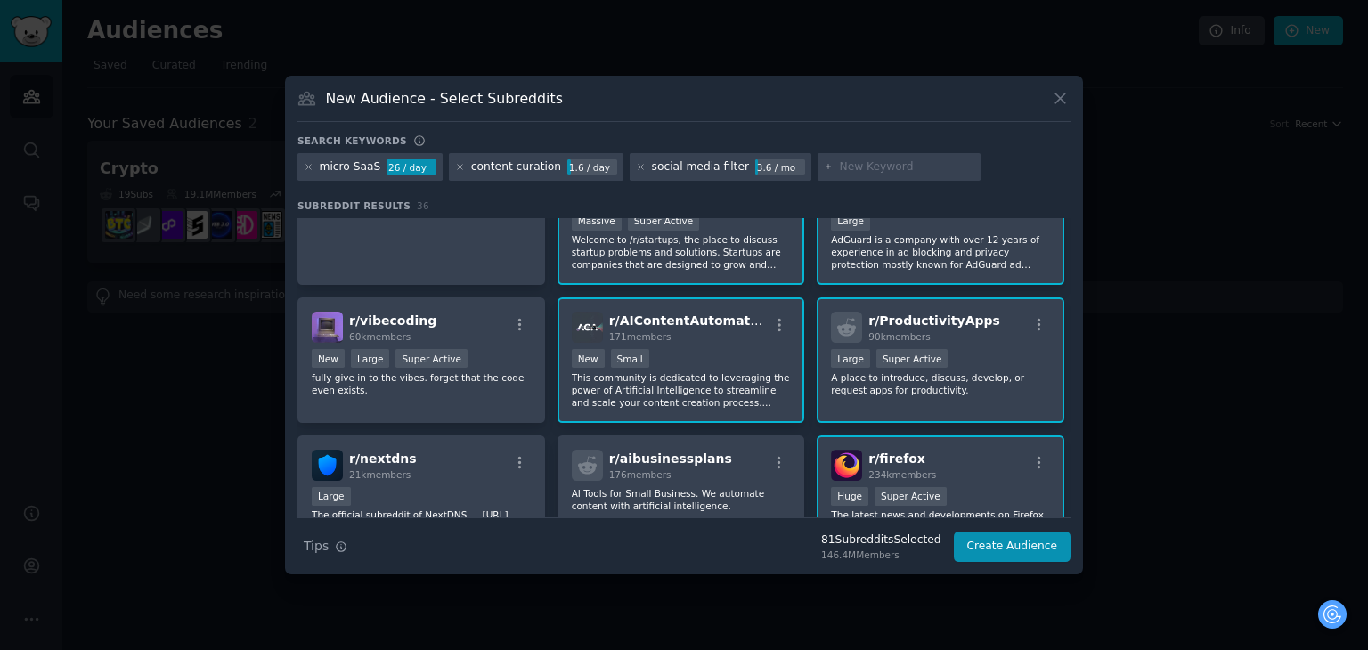
scroll to position [1297, 0]
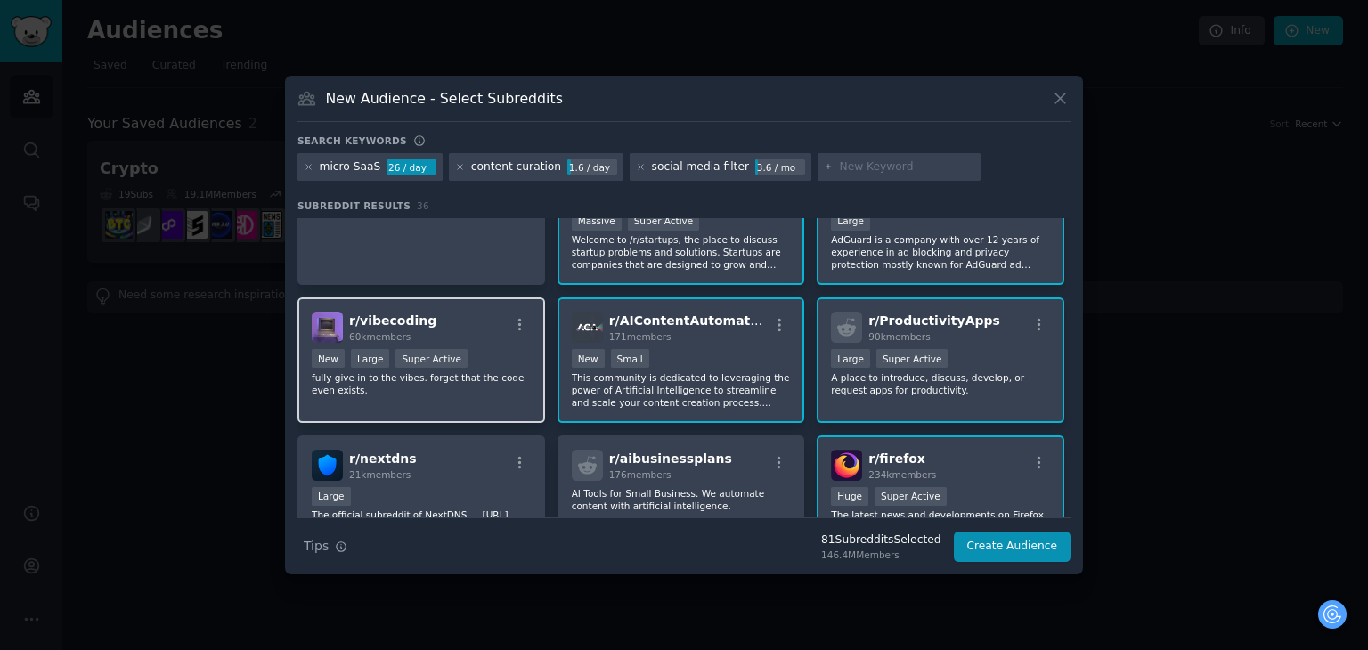
click at [507, 371] on p "fully give in to the vibes. forget that the code even exists." at bounding box center [421, 383] width 219 height 25
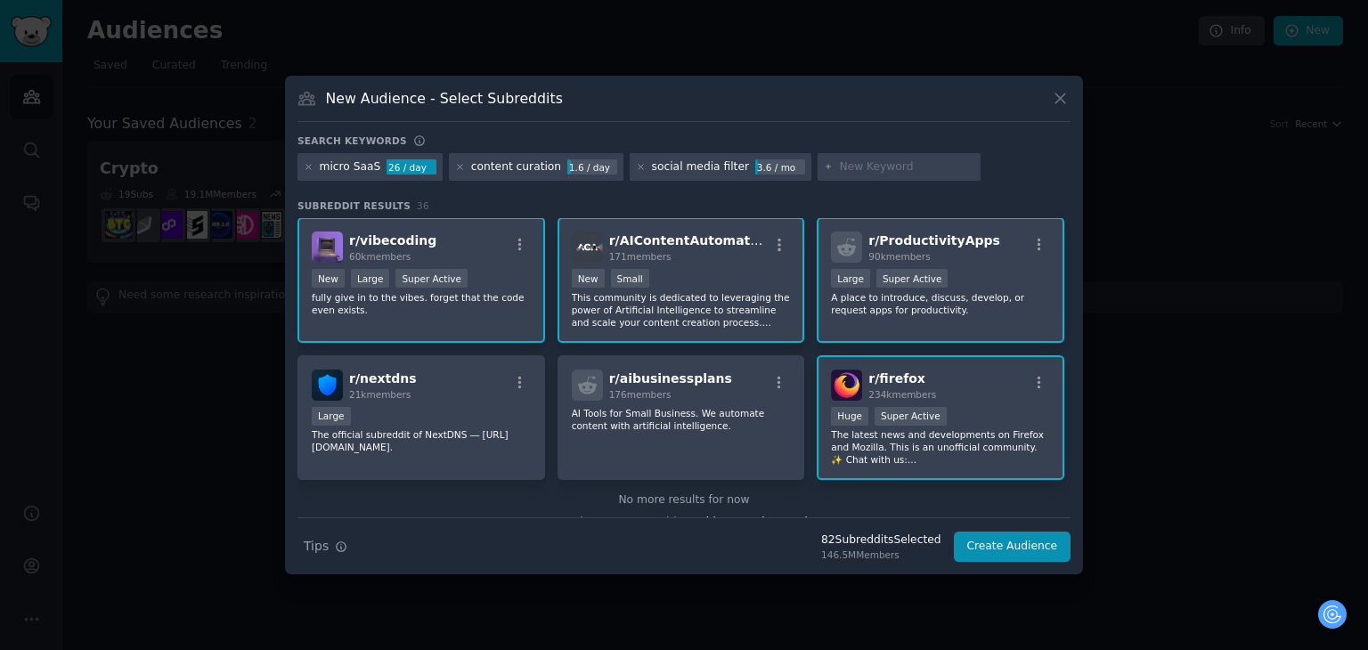
scroll to position [1381, 0]
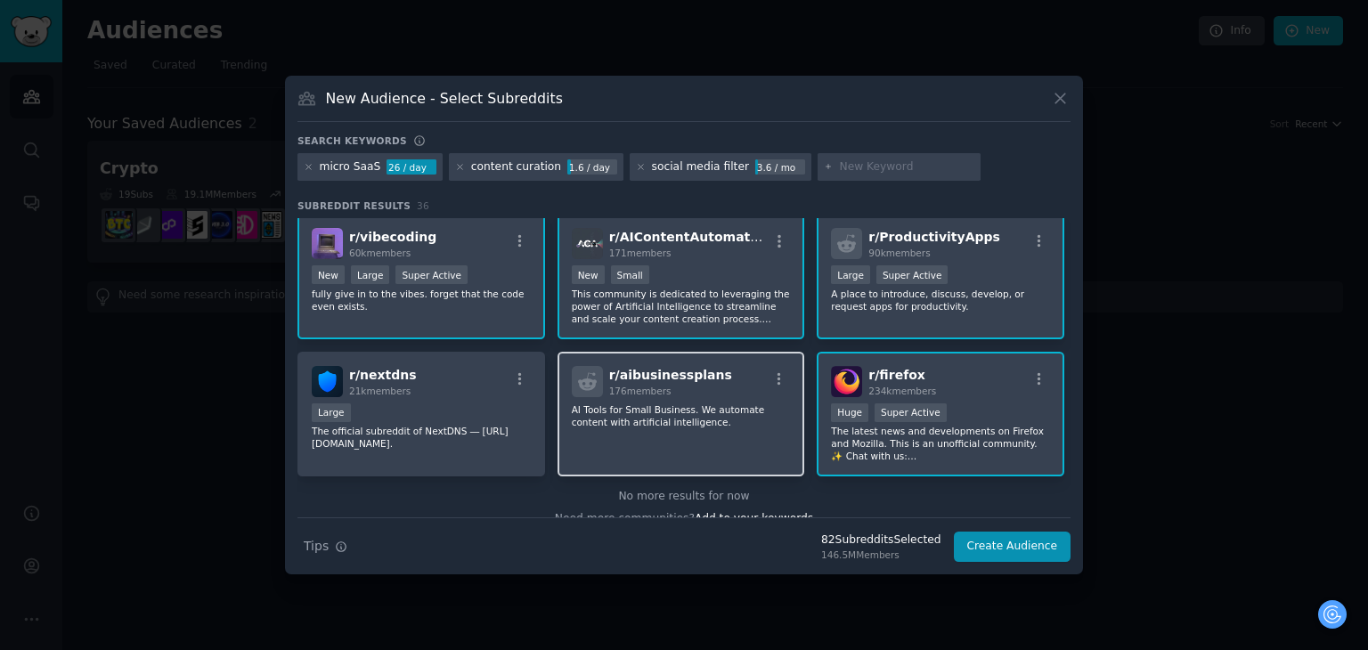
click at [695, 429] on div "r/ aibusinessplans 176 members AI Tools for Small Business. We automate content…" at bounding box center [682, 415] width 248 height 126
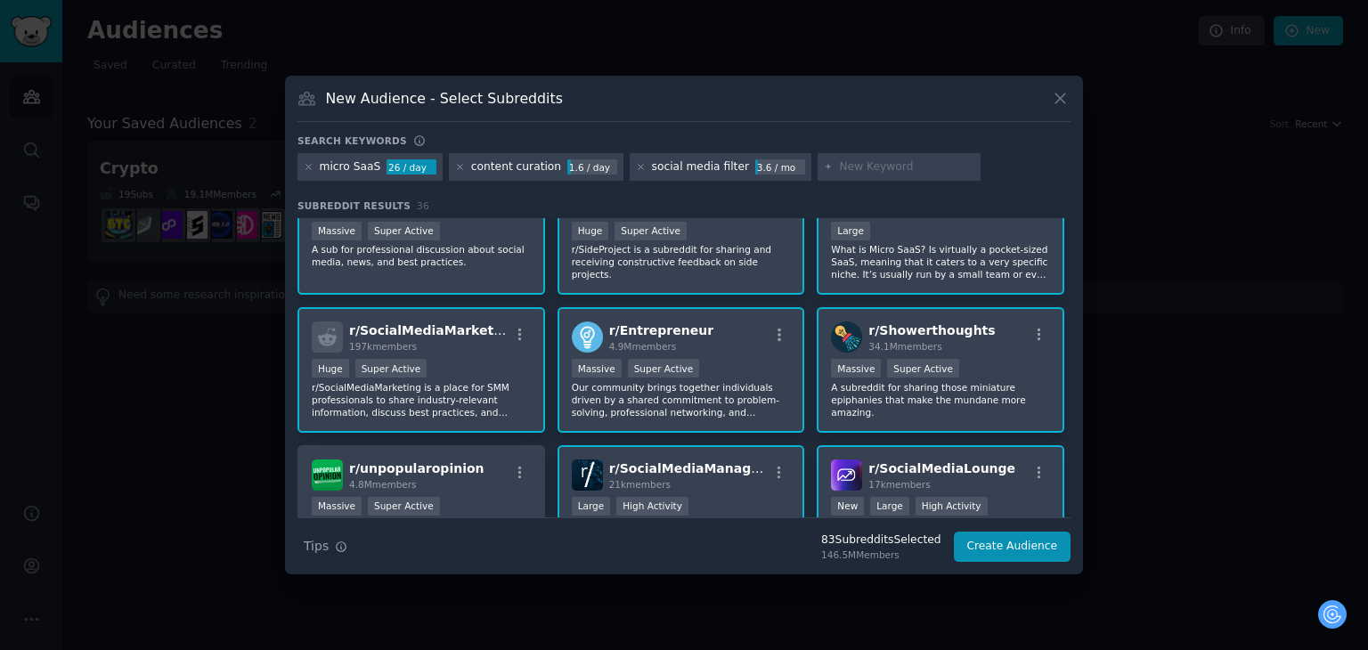
scroll to position [0, 0]
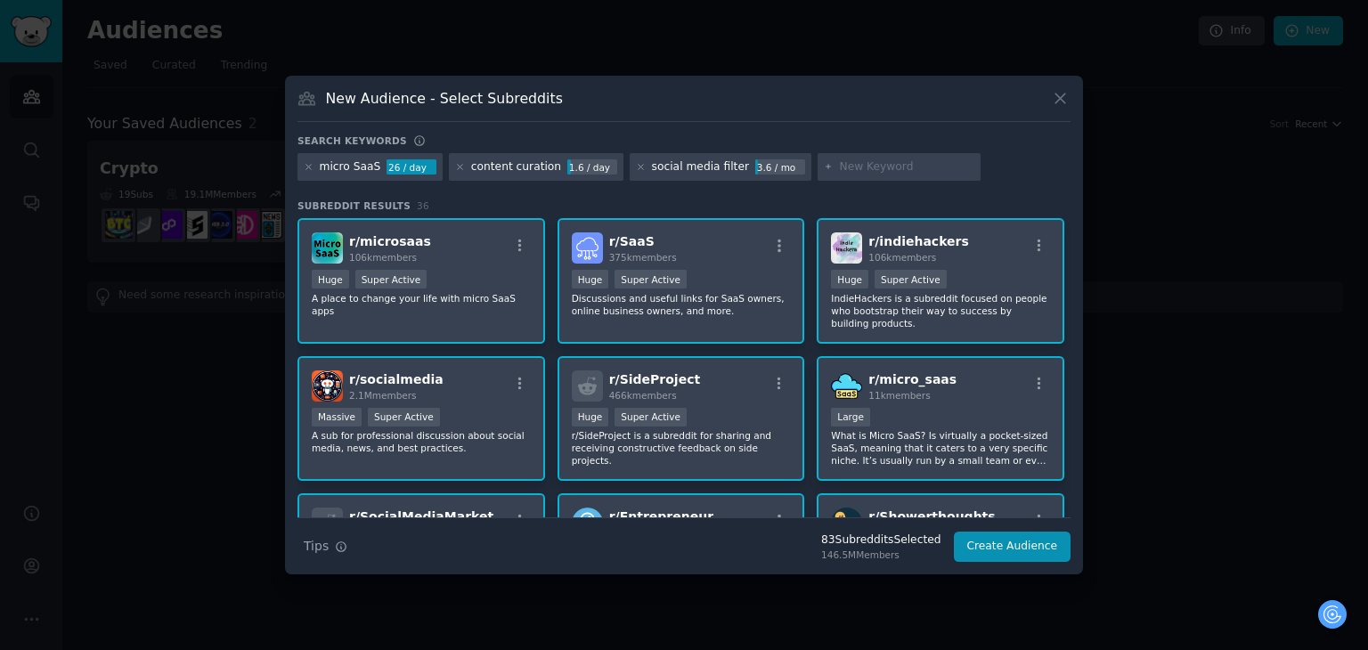
click at [839, 169] on input "text" at bounding box center [906, 167] width 135 height 16
paste input "SaaS tools"
type input "SaaS tools"
click at [307, 163] on icon at bounding box center [309, 167] width 10 height 10
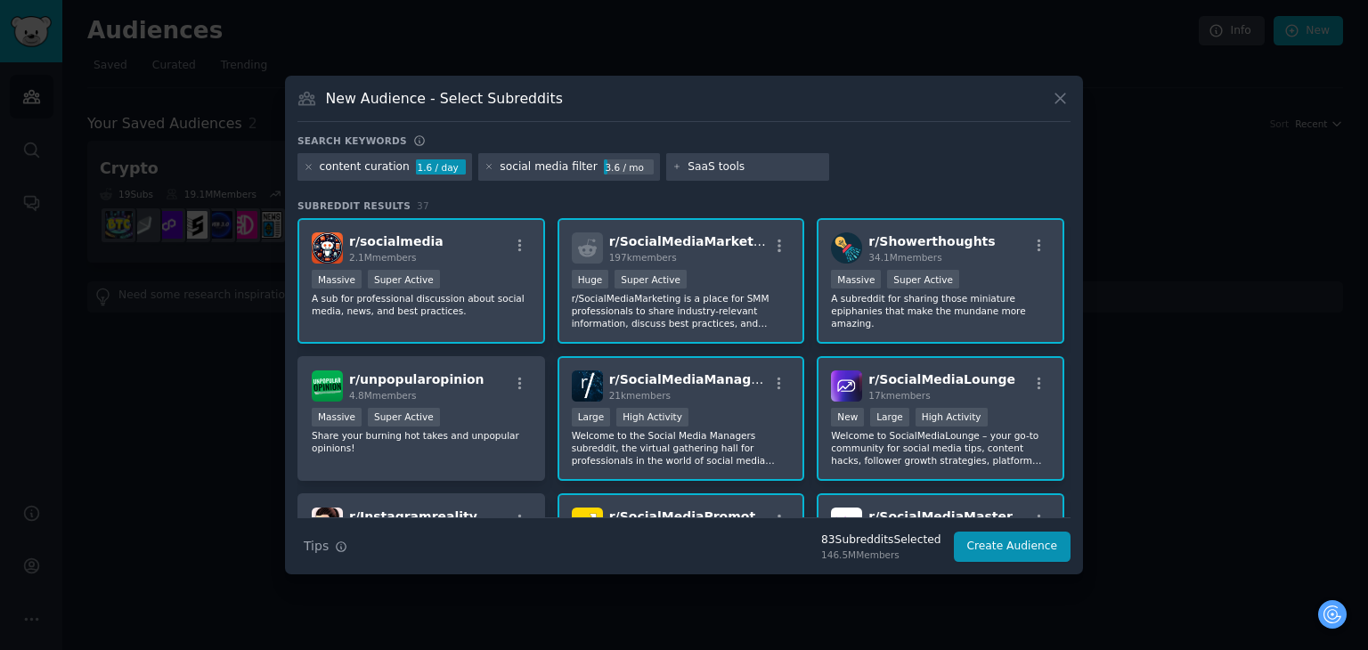
click at [307, 163] on icon at bounding box center [309, 167] width 10 height 10
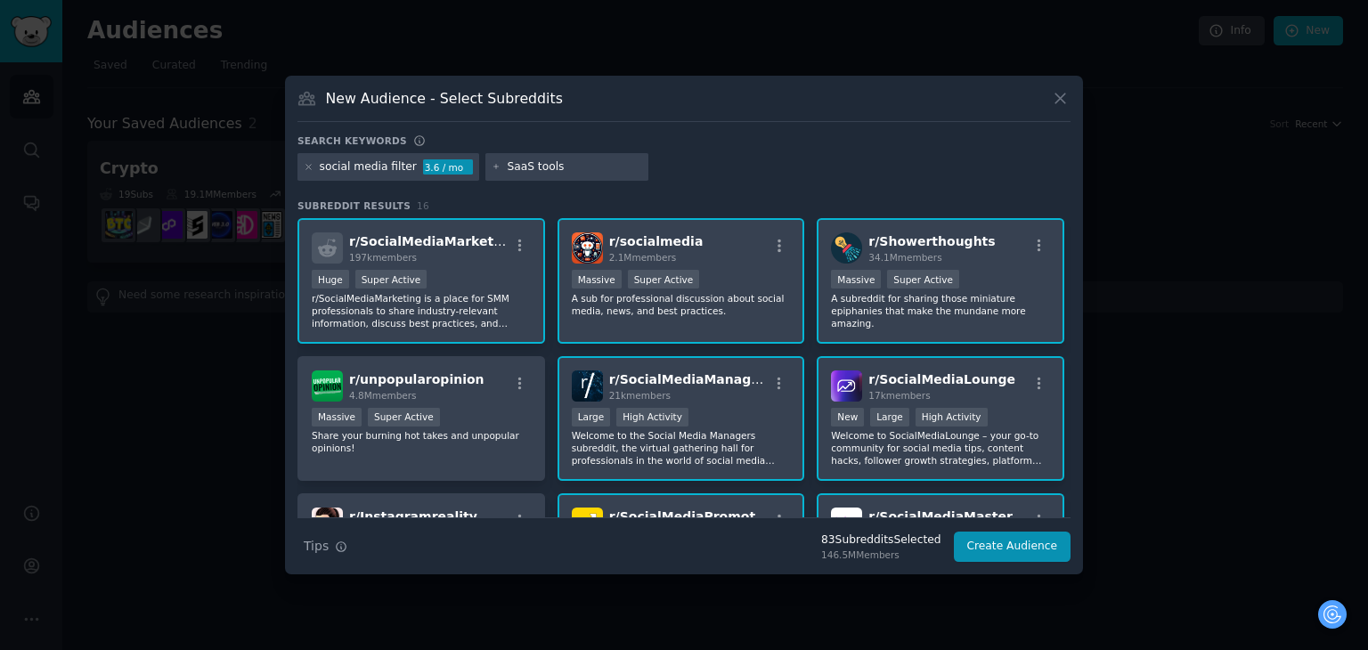
click at [307, 163] on icon at bounding box center [309, 167] width 10 height 10
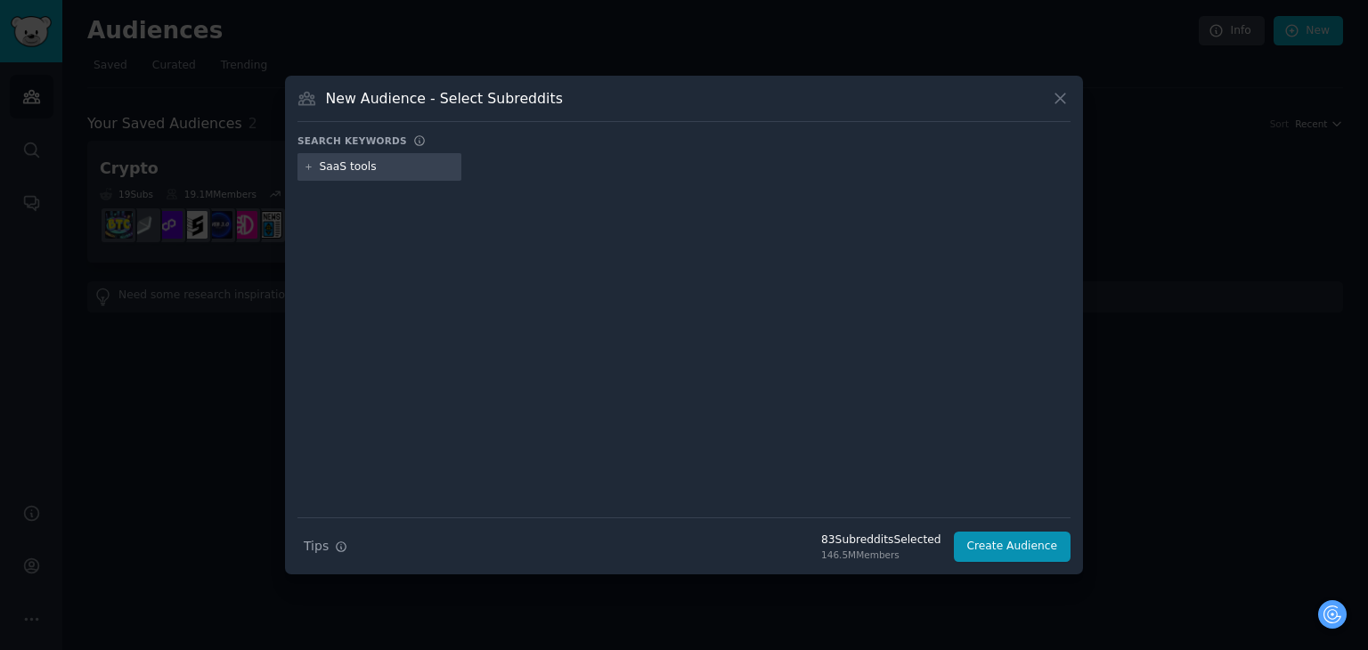
click at [388, 166] on input "SaaS tools" at bounding box center [387, 167] width 135 height 16
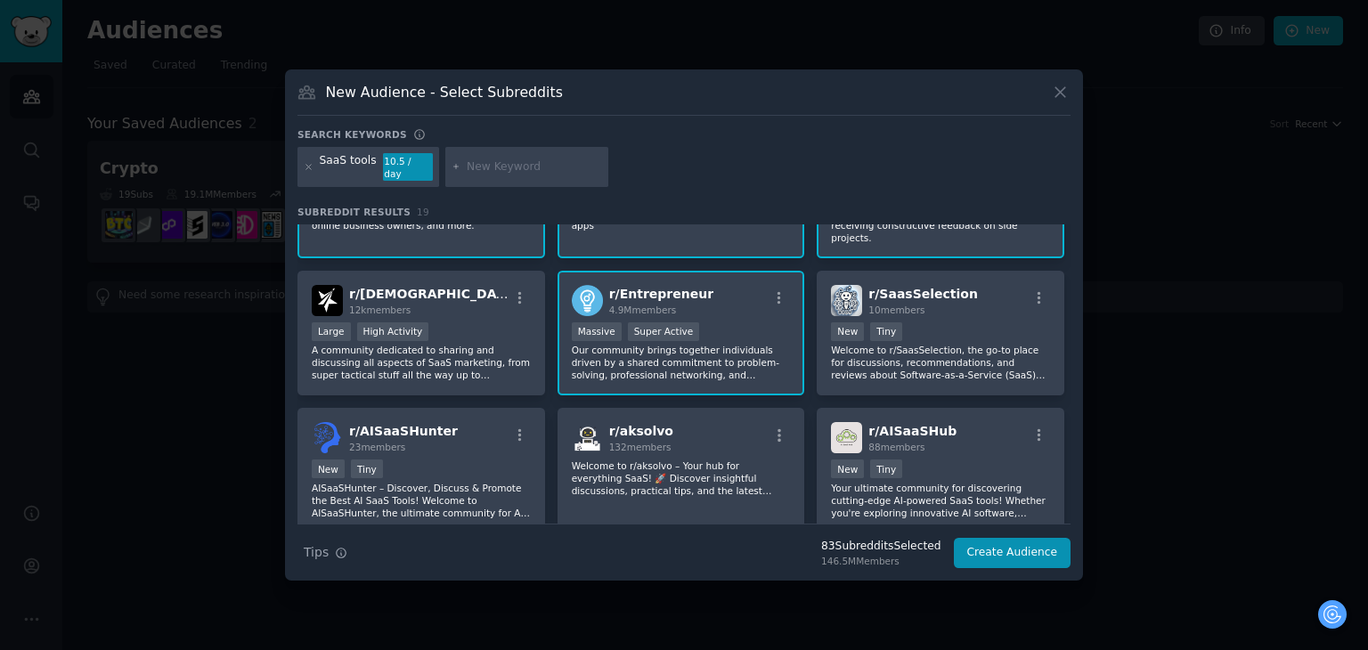
scroll to position [89, 0]
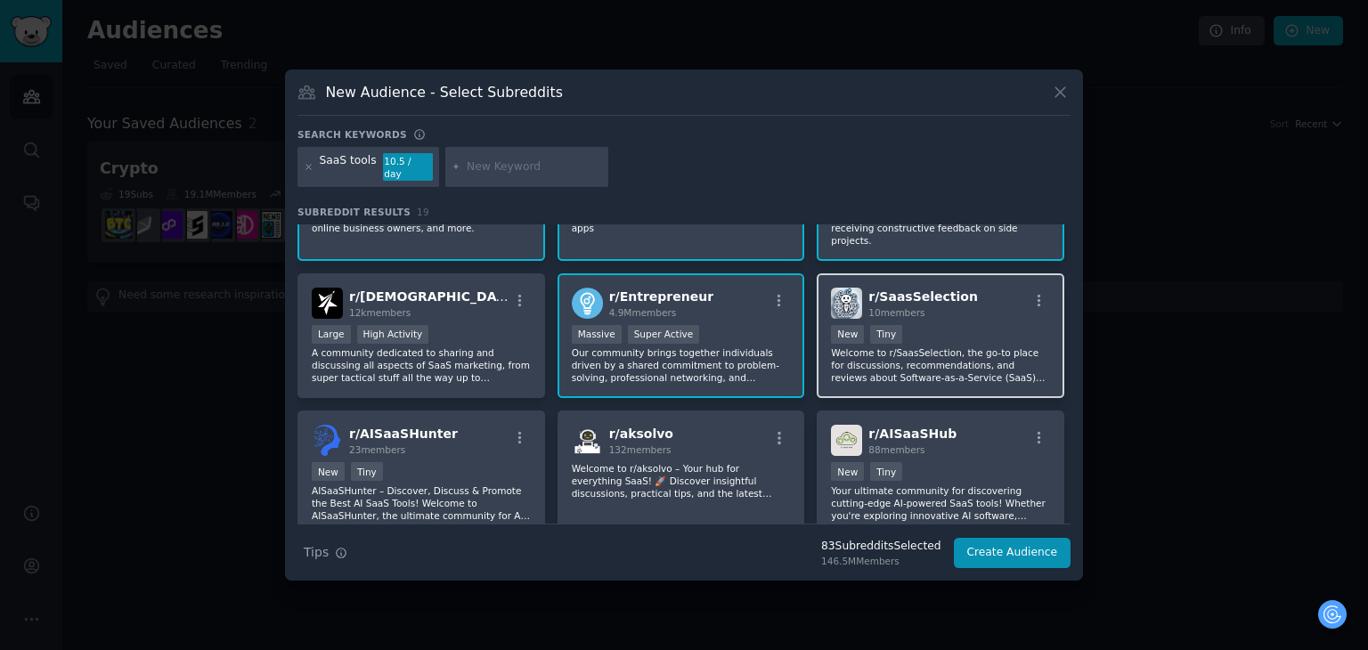
click at [958, 349] on p "Welcome to r/SaasSelection, the go-to place for discussions, recommendations, a…" at bounding box center [940, 364] width 219 height 37
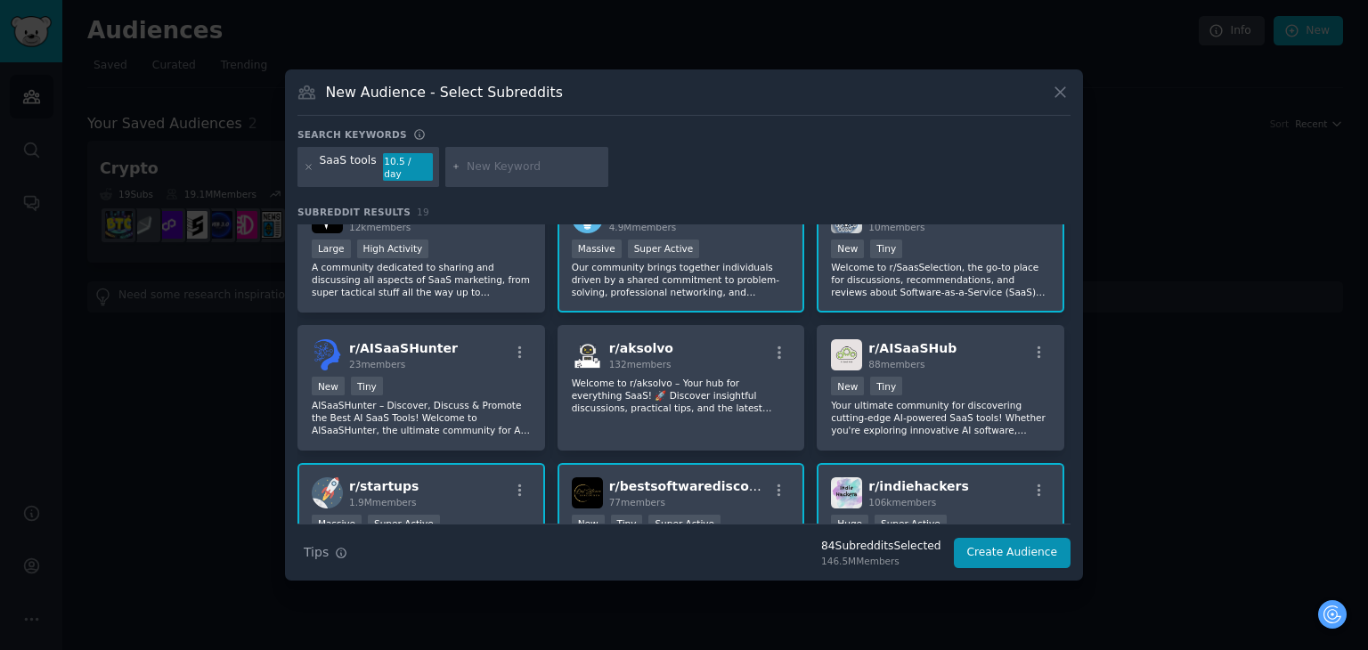
scroll to position [178, 0]
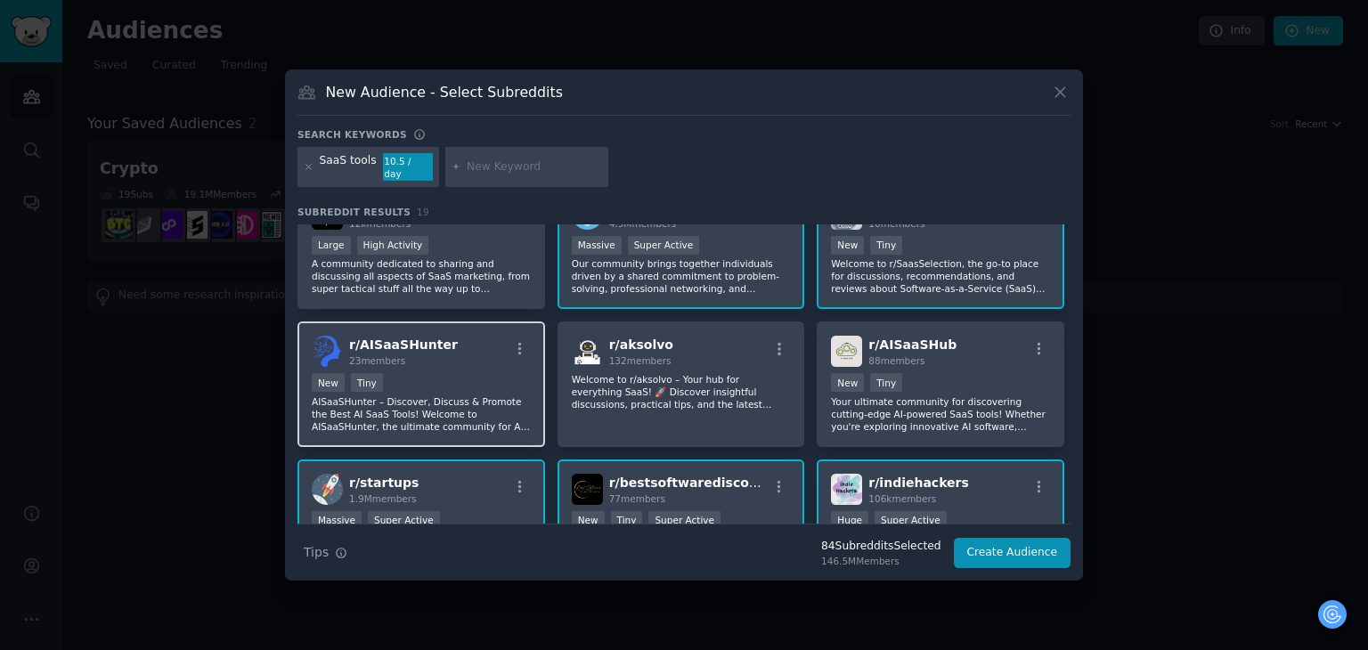
click at [509, 395] on p "AISaaSHunter – Discover, Discuss & Promote the Best AI SaaS Tools! Welcome to A…" at bounding box center [421, 413] width 219 height 37
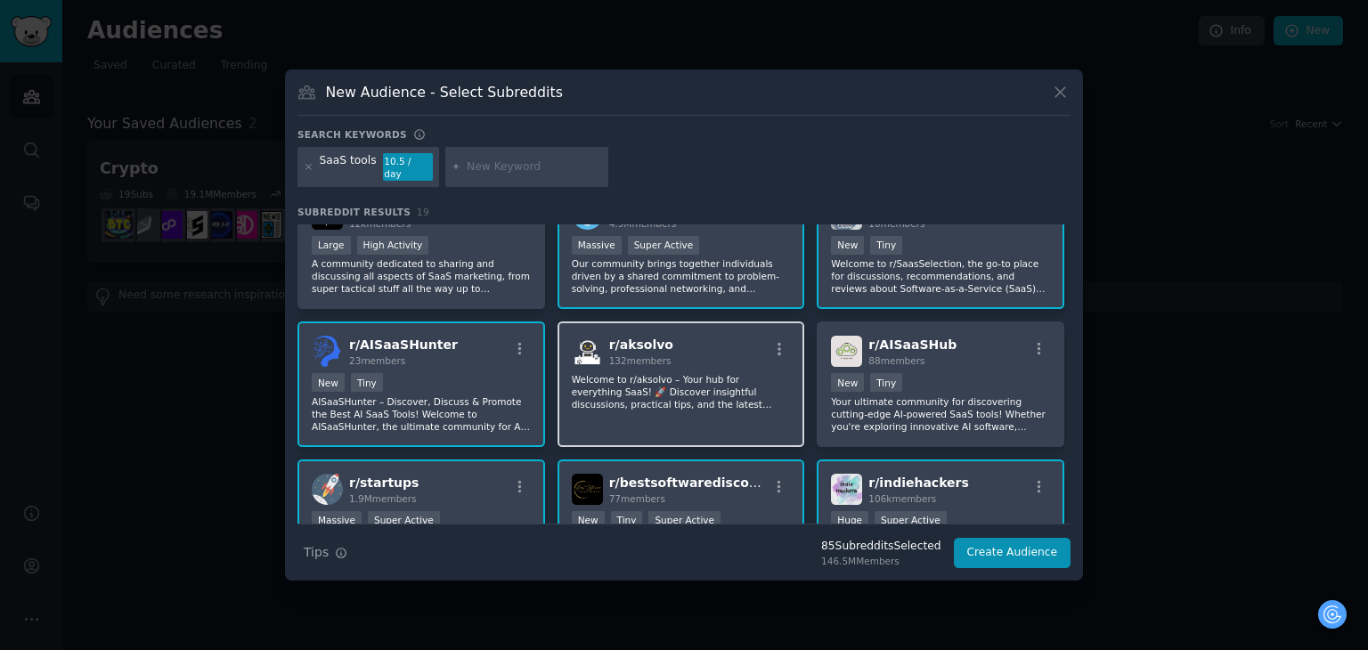
click at [756, 407] on div "r/ aksolvo 132 members Welcome to r/aksolvo – Your hub for everything SaaS! 🚀 D…" at bounding box center [682, 385] width 248 height 126
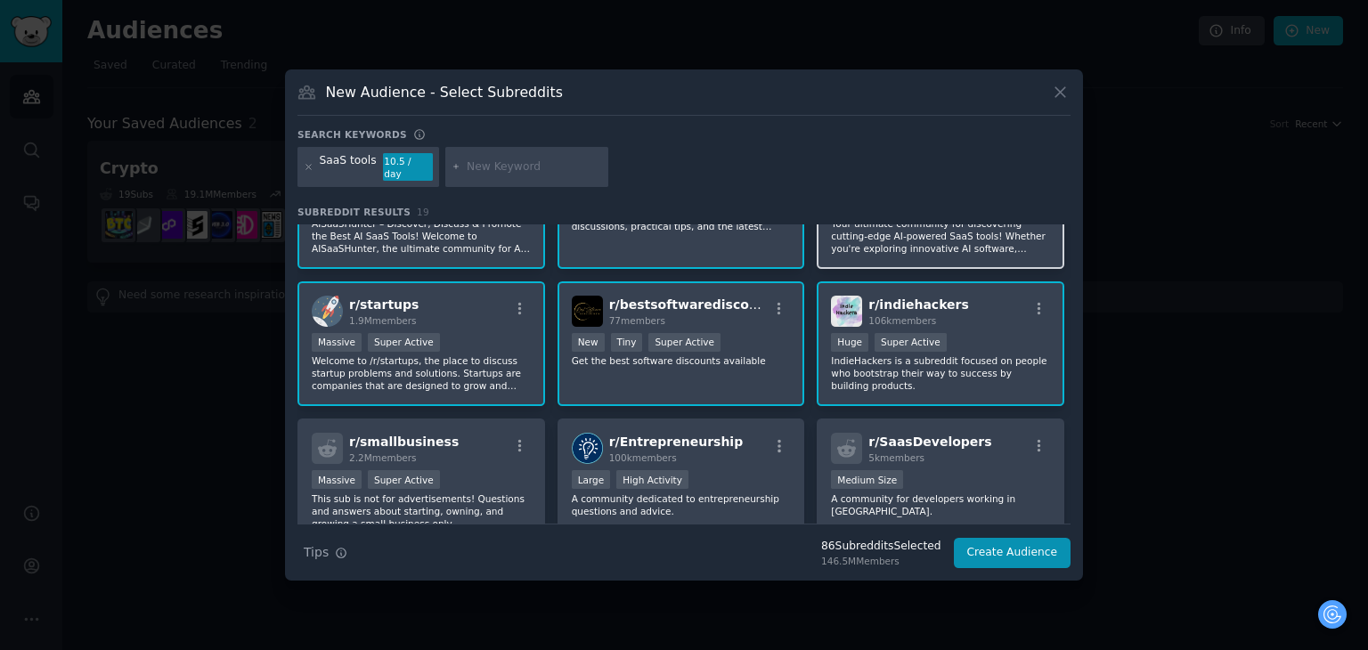
scroll to position [445, 0]
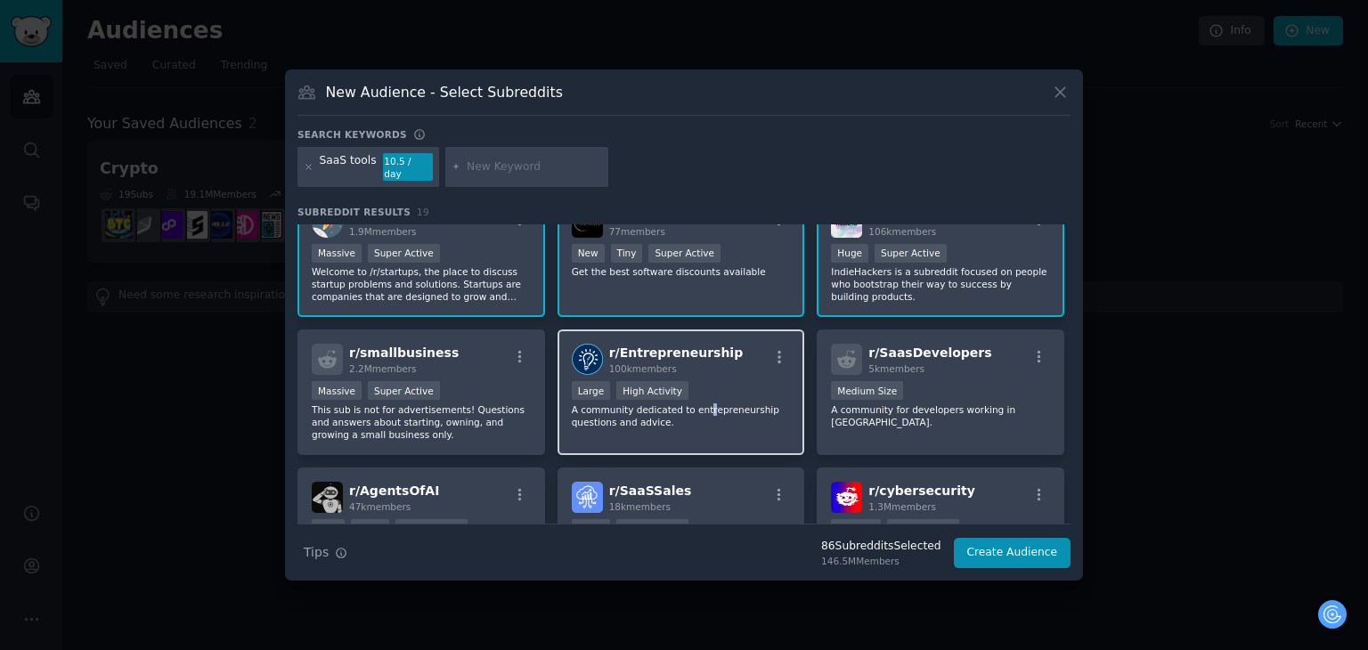
click at [695, 403] on p "A community dedicated to entrepreneurship questions and advice." at bounding box center [681, 415] width 219 height 25
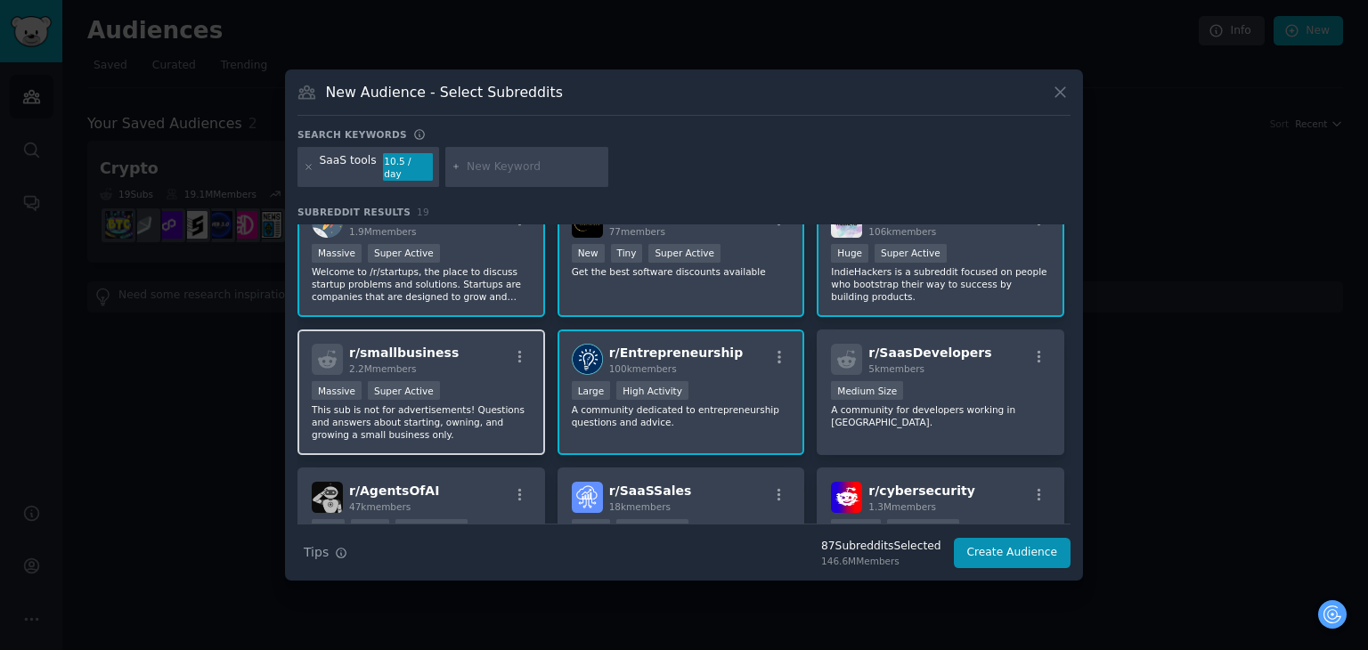
click at [500, 403] on p "This sub is not for advertisements! Questions and answers about starting, ownin…" at bounding box center [421, 421] width 219 height 37
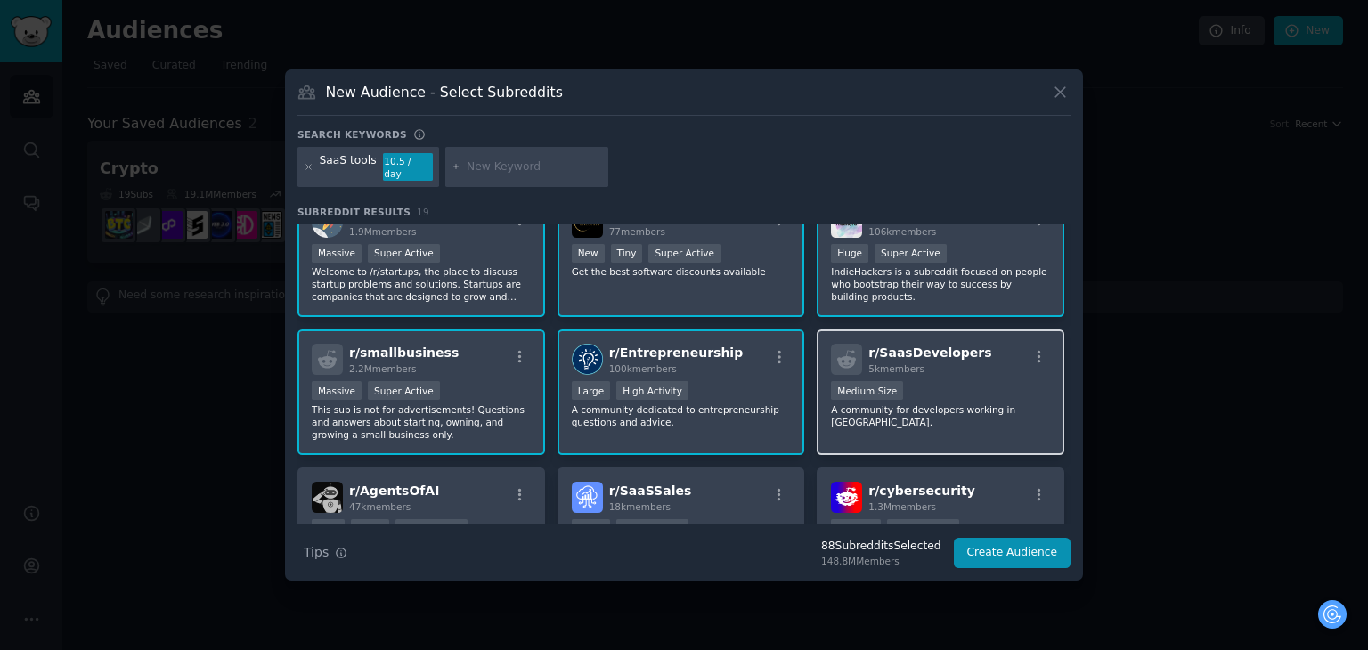
click at [916, 403] on p "A community for developers working in [GEOGRAPHIC_DATA]." at bounding box center [940, 415] width 219 height 25
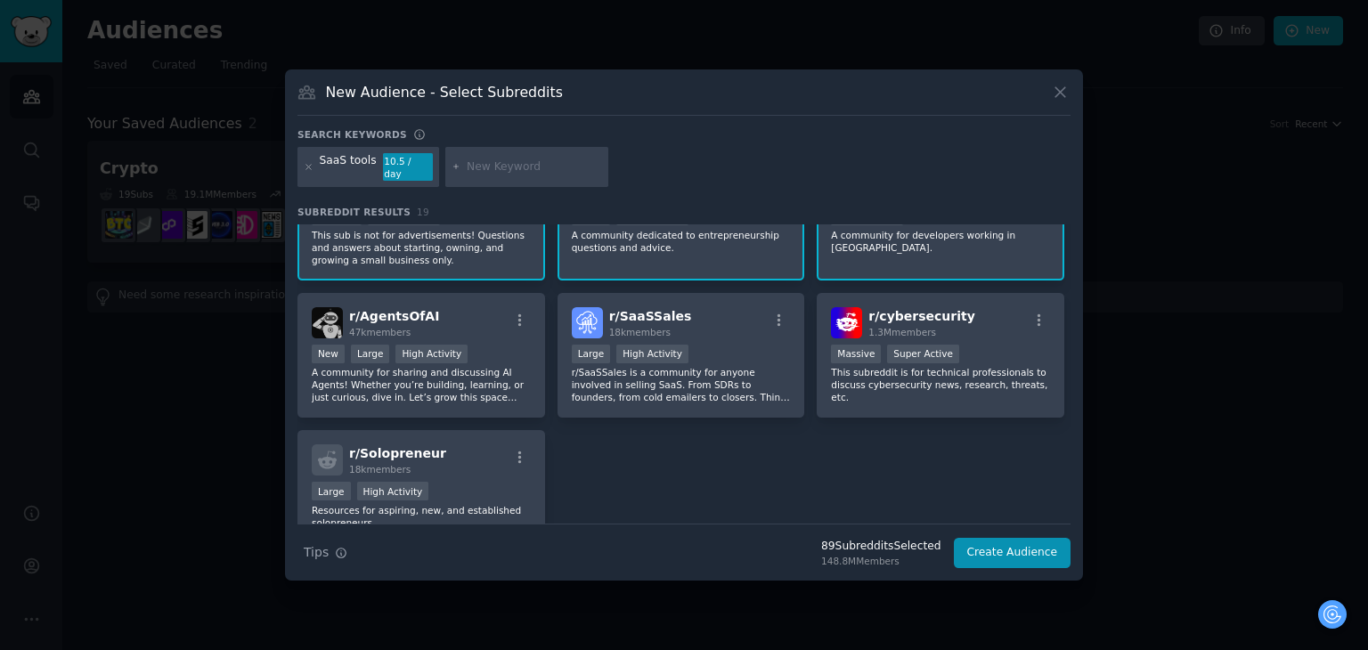
scroll to position [623, 0]
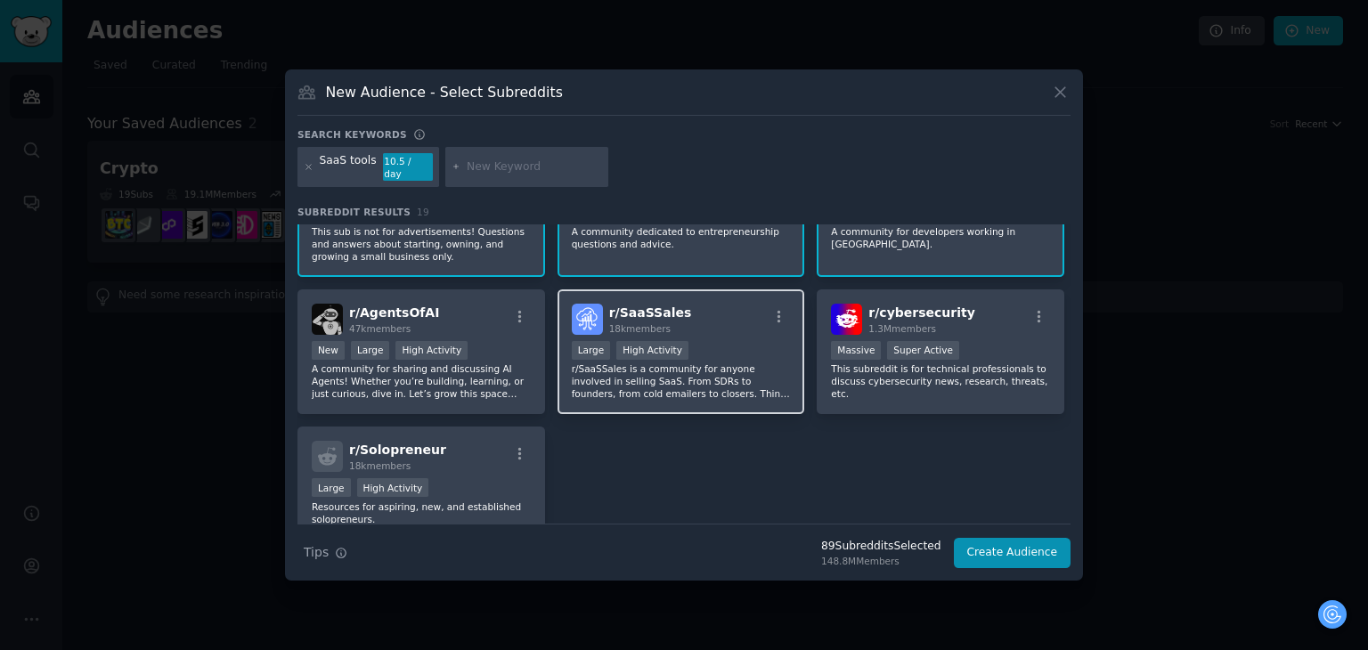
click at [749, 362] on p "r/SaaSSales is a community for anyone involved in selling SaaS. From SDRs to fo…" at bounding box center [681, 380] width 219 height 37
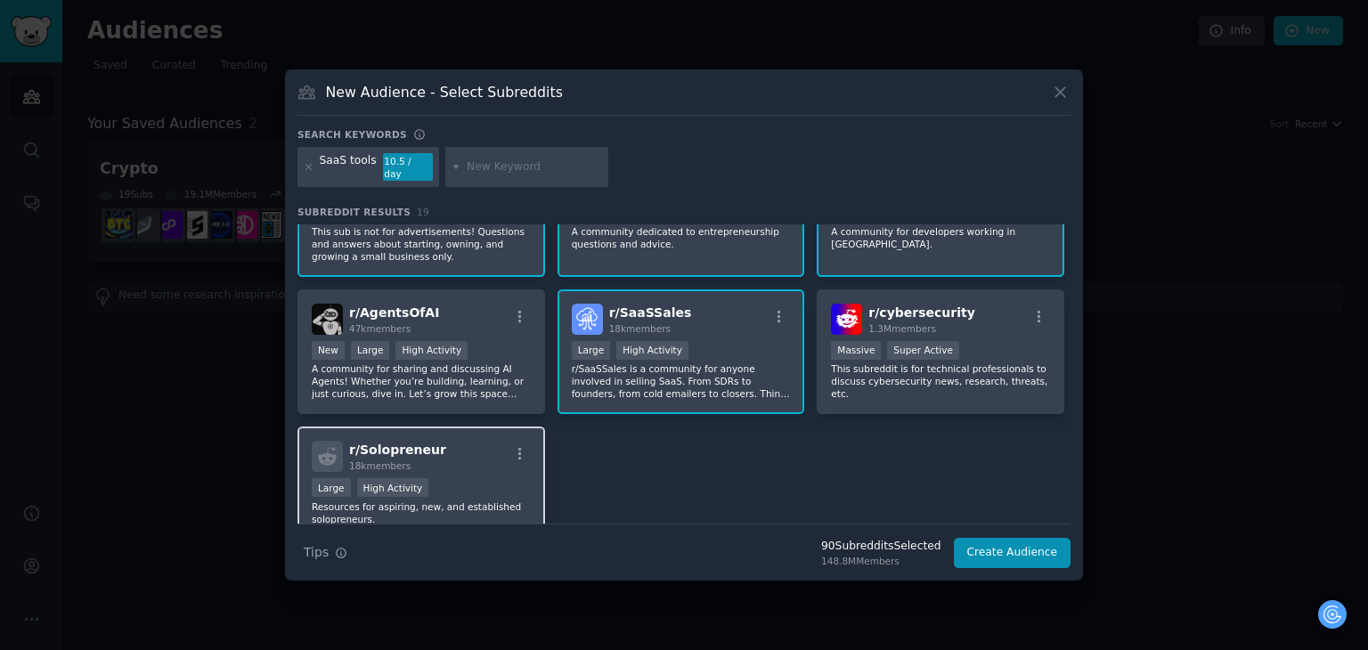
click at [501, 441] on div "r/ Solopreneur 18k members" at bounding box center [421, 456] width 219 height 31
click at [524, 159] on input "text" at bounding box center [534, 167] width 135 height 16
paste input "information overload"
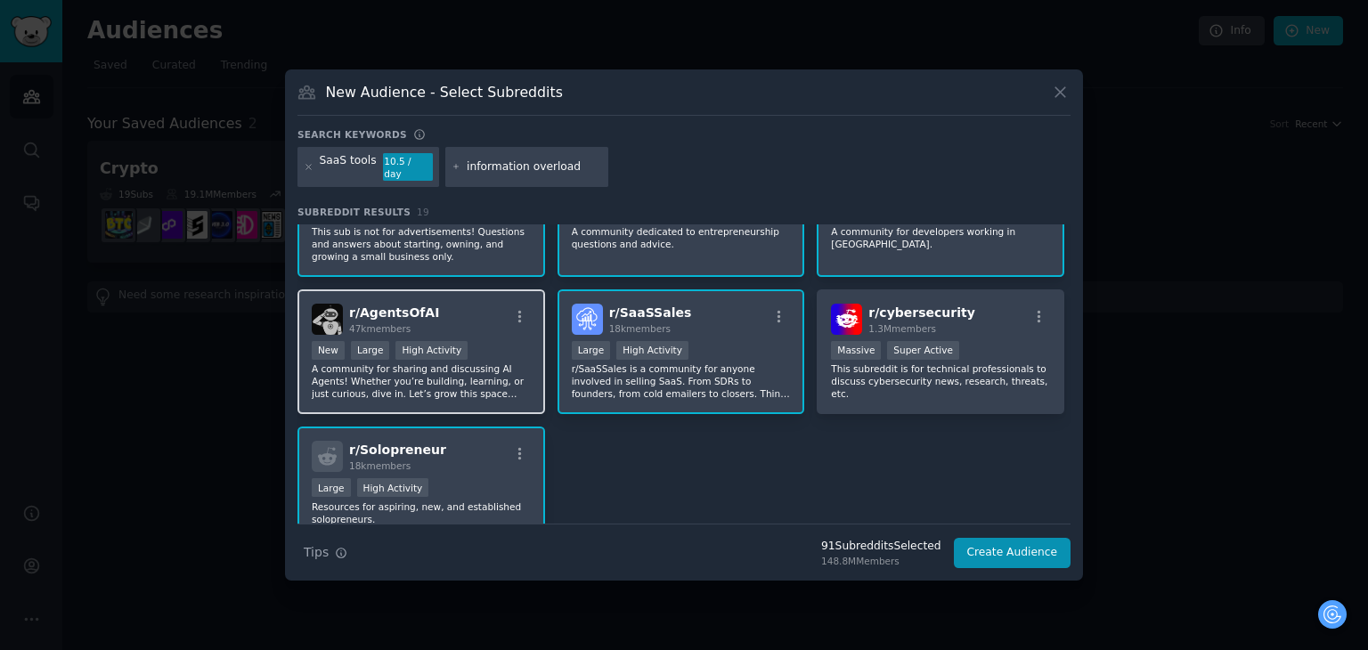
type input "information overload"
click at [468, 341] on div "New Large High Activity" at bounding box center [421, 352] width 219 height 22
click at [305, 162] on icon at bounding box center [309, 167] width 10 height 10
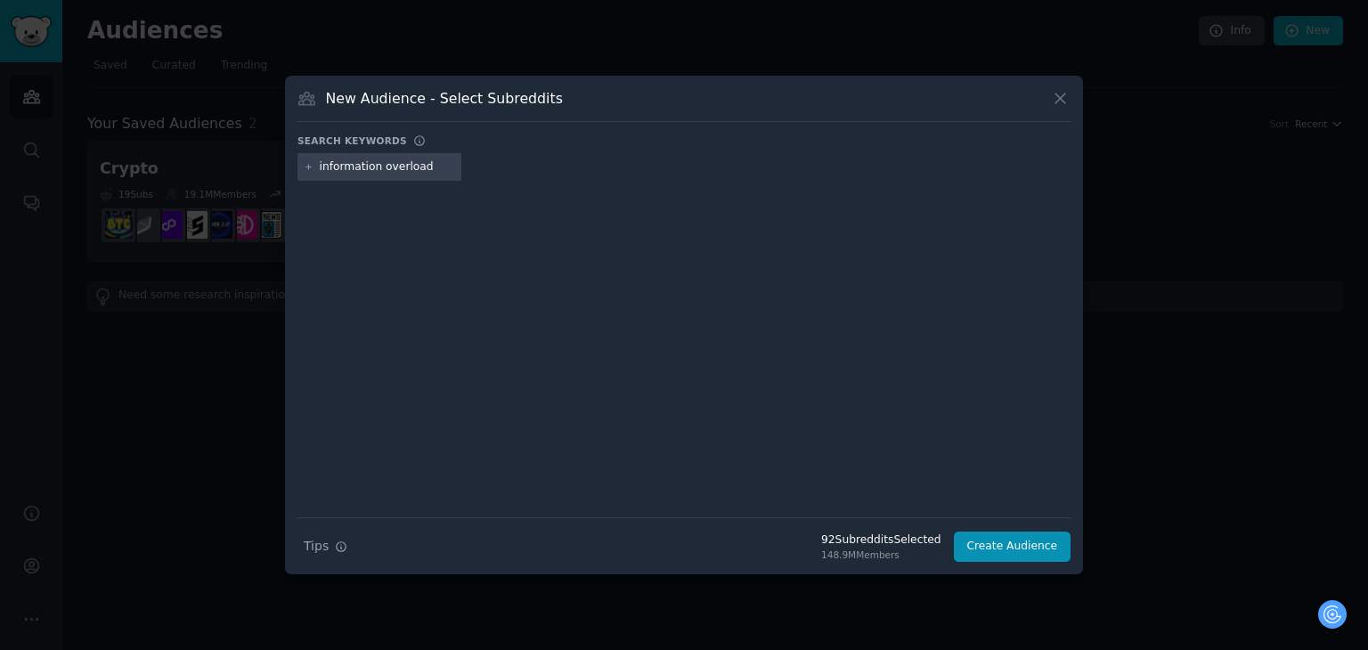
click at [418, 161] on input "information overload" at bounding box center [387, 167] width 135 height 16
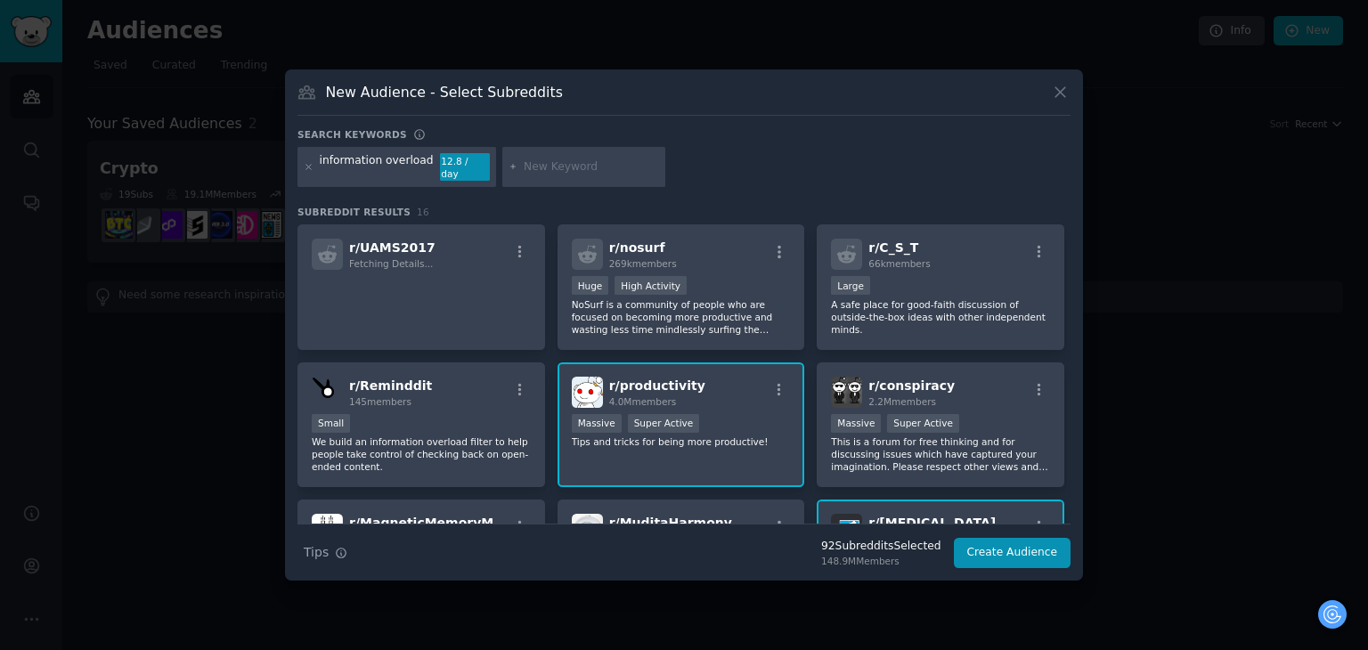
paste input "content overload"
type input "content overload"
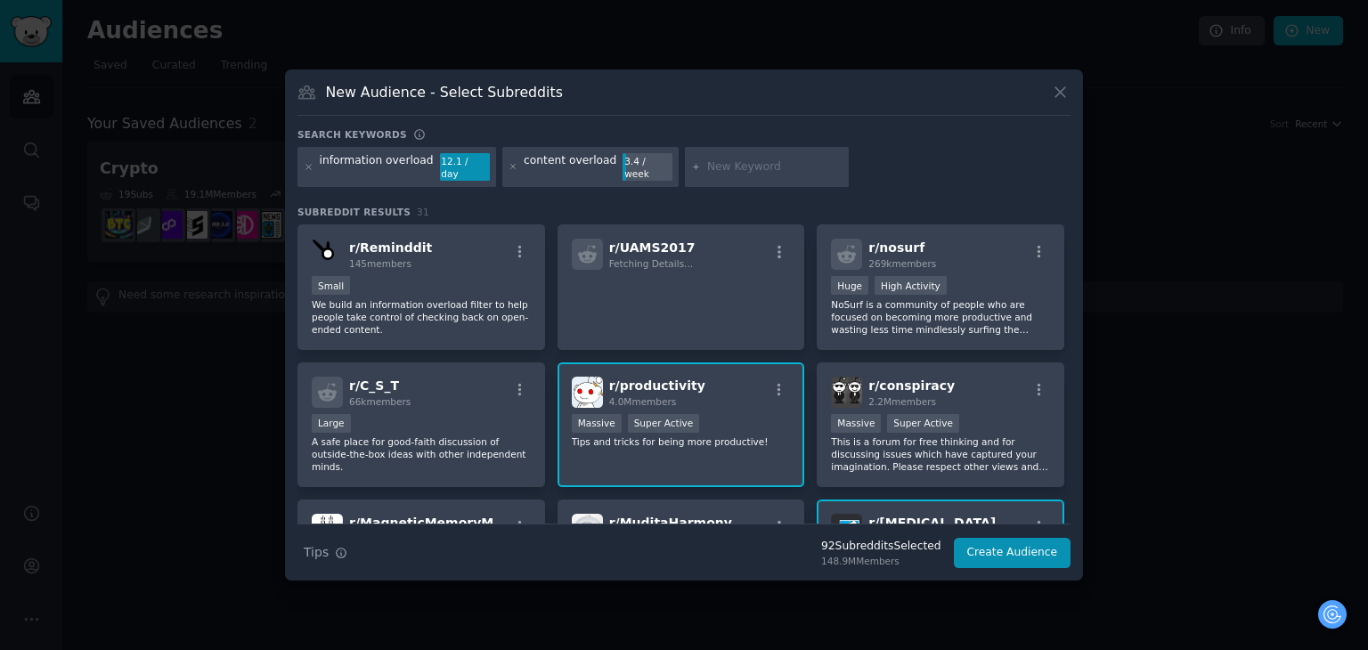
paste input "clickbait"
type input "clickbait"
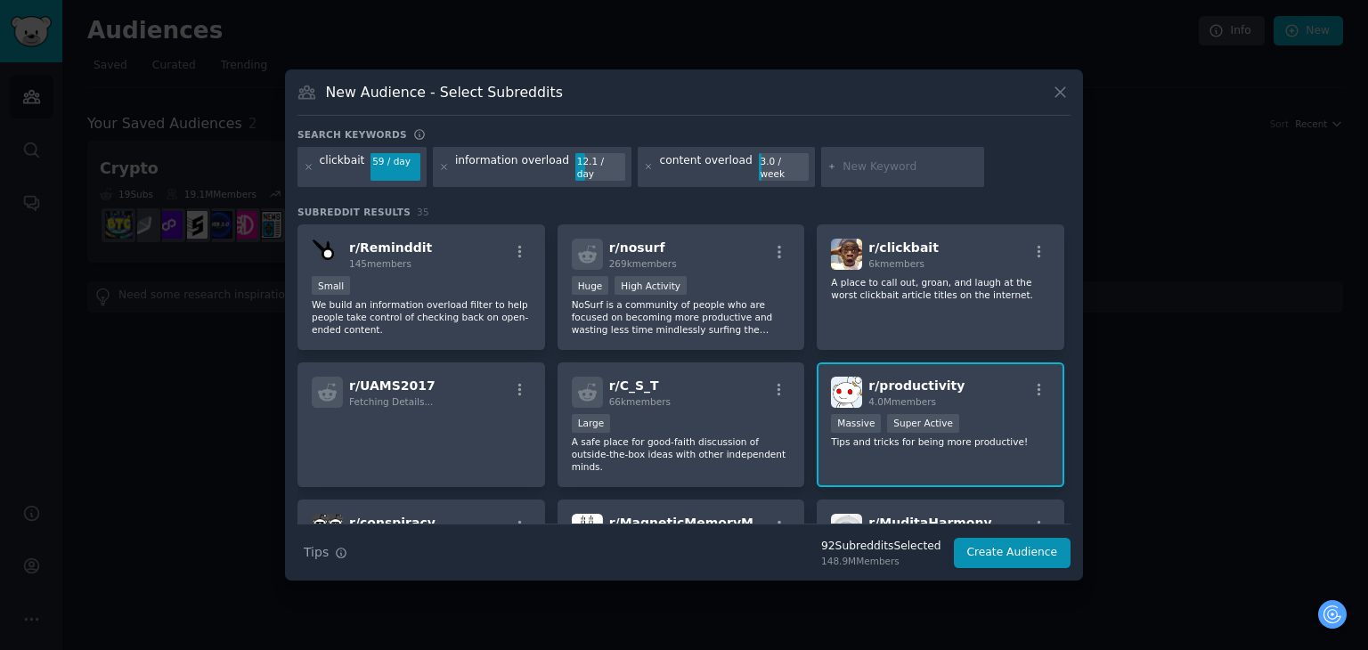
paste input "engagement bait"
type input "engagement bait"
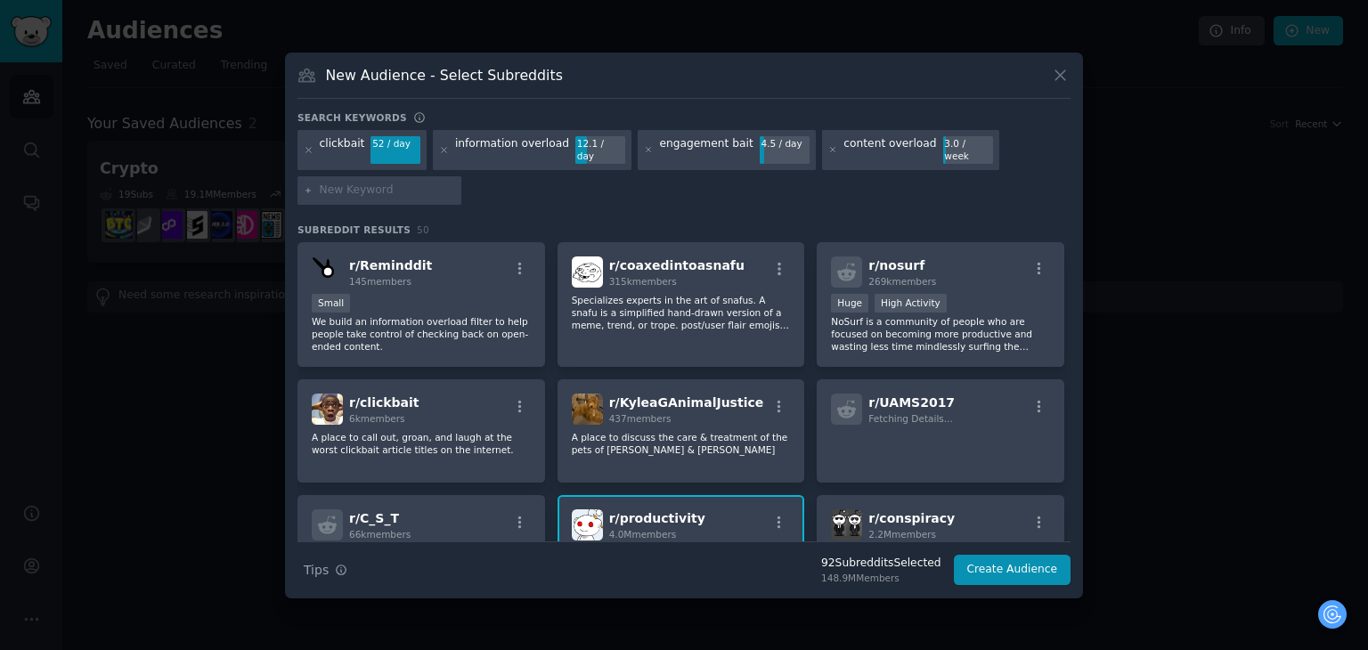
paste input "spam content"
type input "spam content"
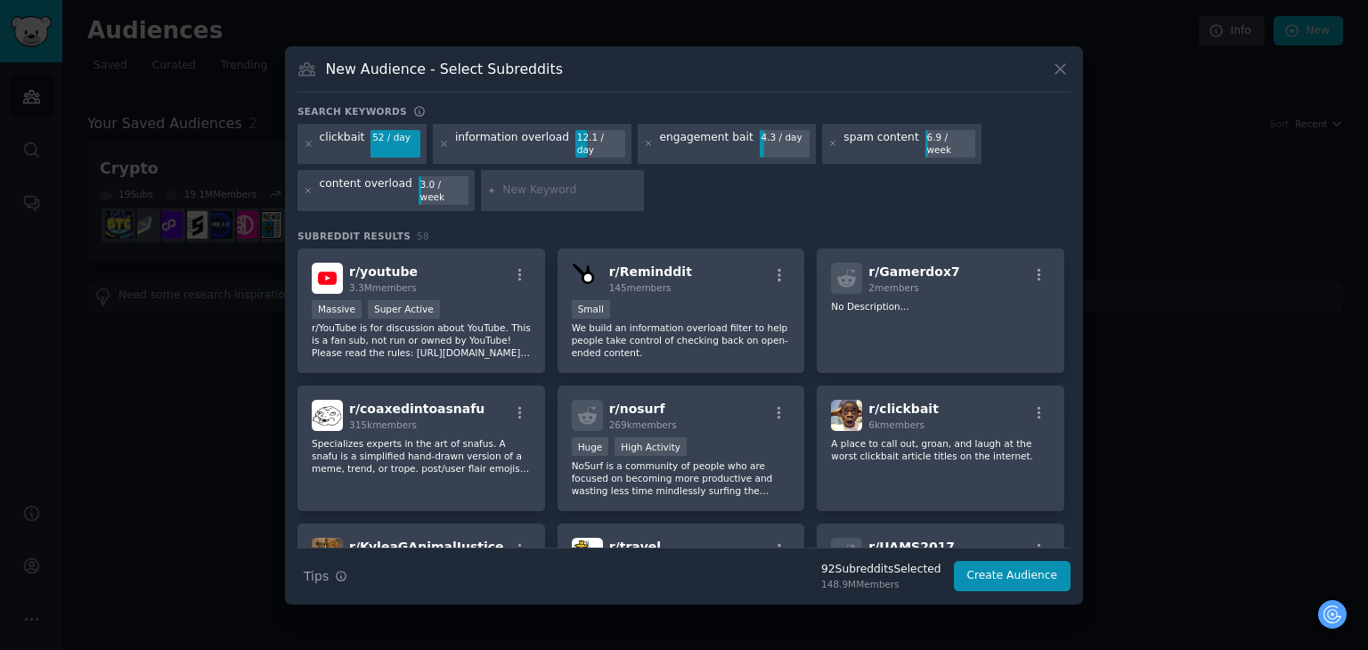
paste input "junk content"
type input "junk content"
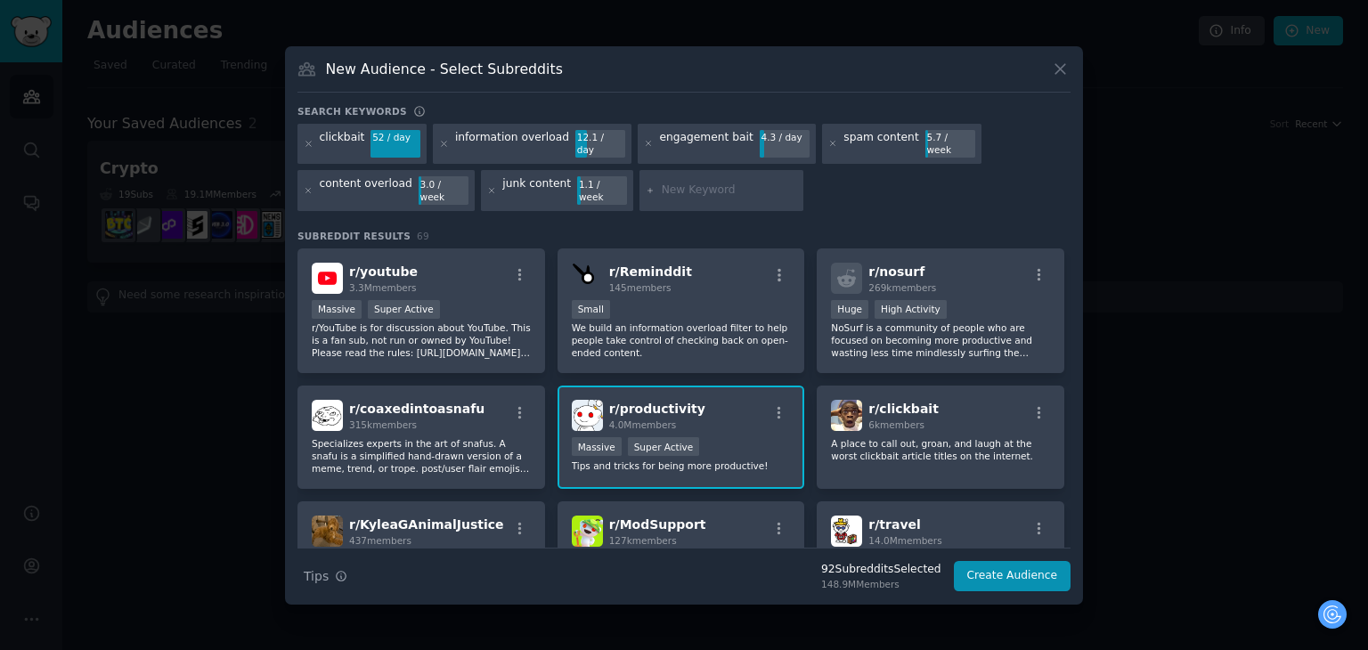
drag, startPoint x: 696, startPoint y: 193, endPoint x: 678, endPoint y: 179, distance: 23.5
paste input "feed cleanup"
type input "feed cleanup"
paste input "online distraction"
type input "online distraction"
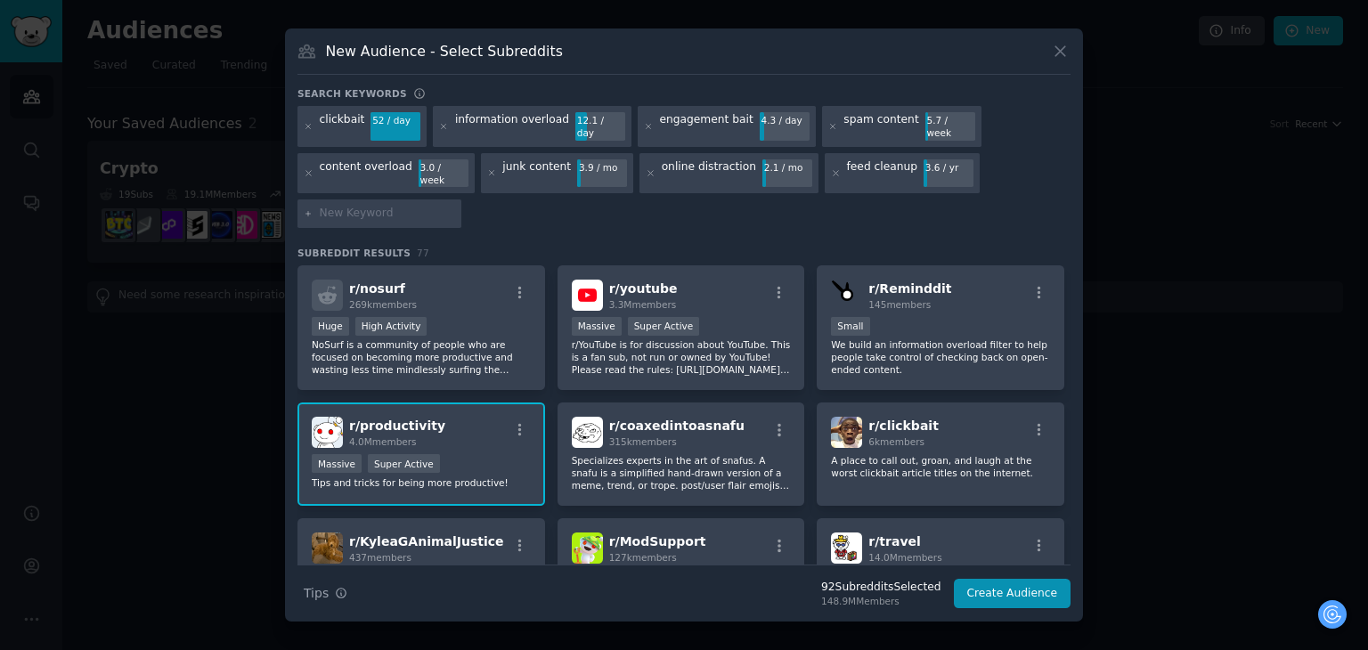
paste input "digital wellbeing"
type input "digital wellbeing"
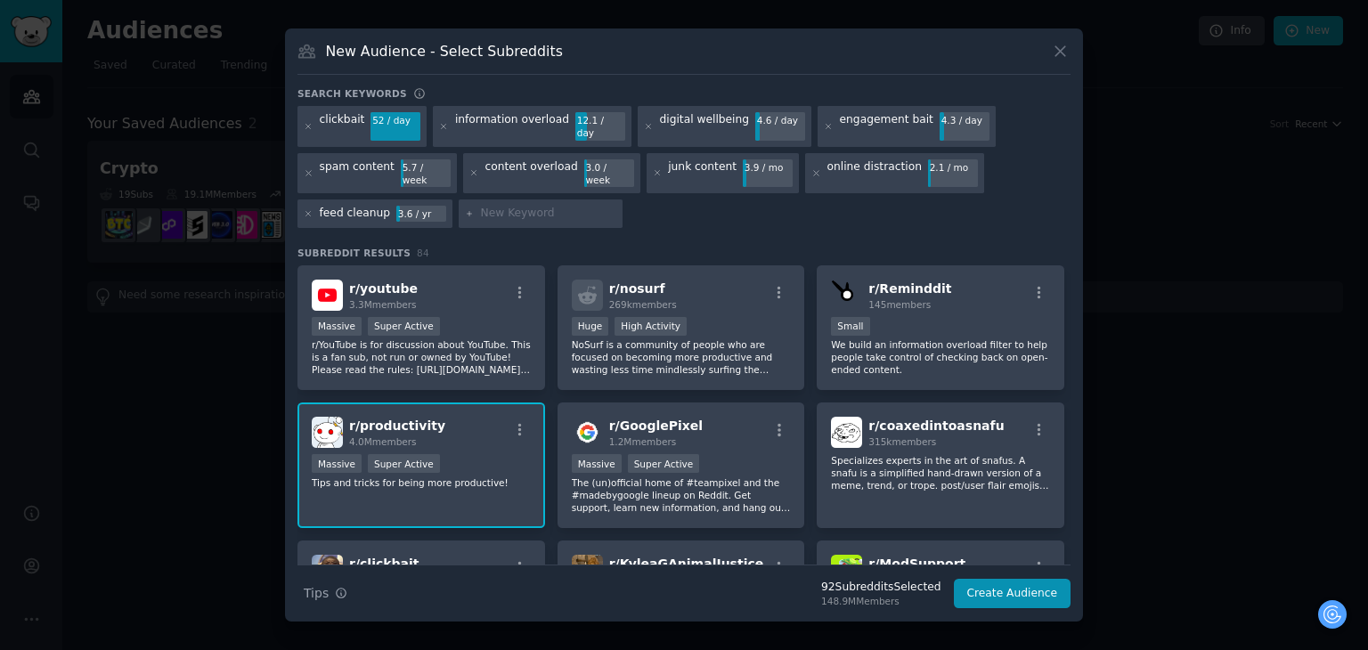
paste input "news filter"
type input "news filter"
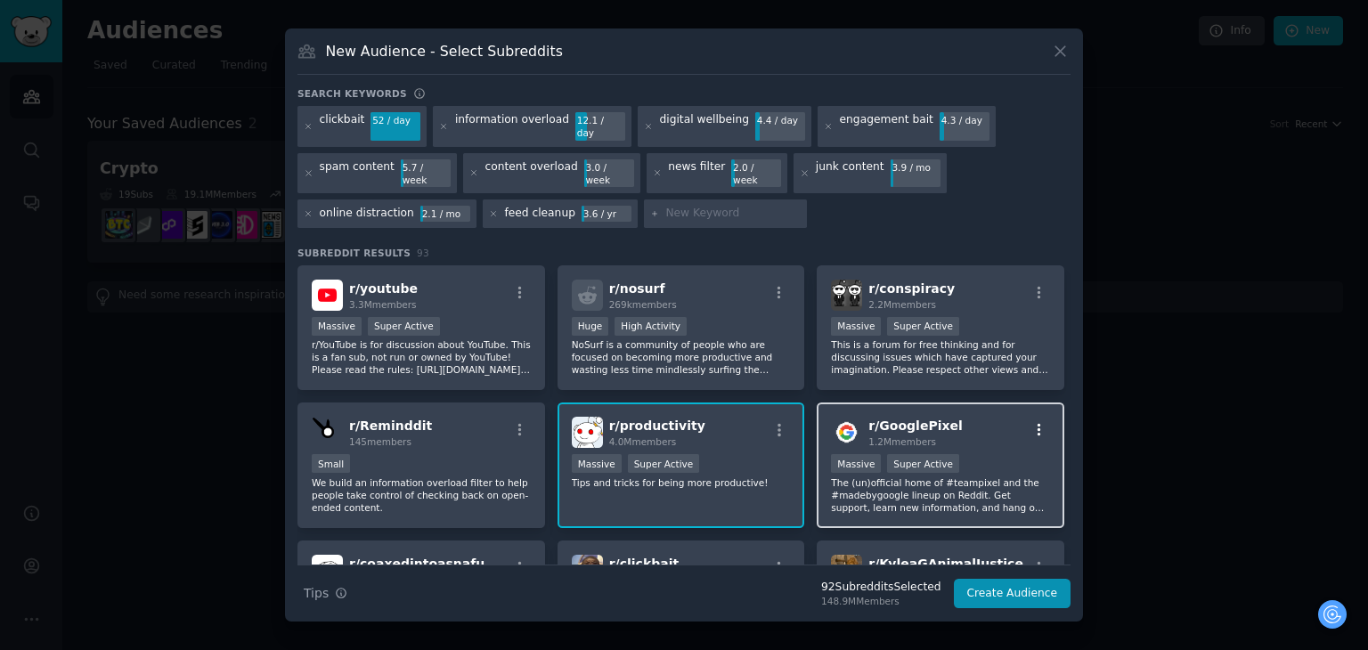
click at [1032, 422] on icon "button" at bounding box center [1039, 430] width 16 height 16
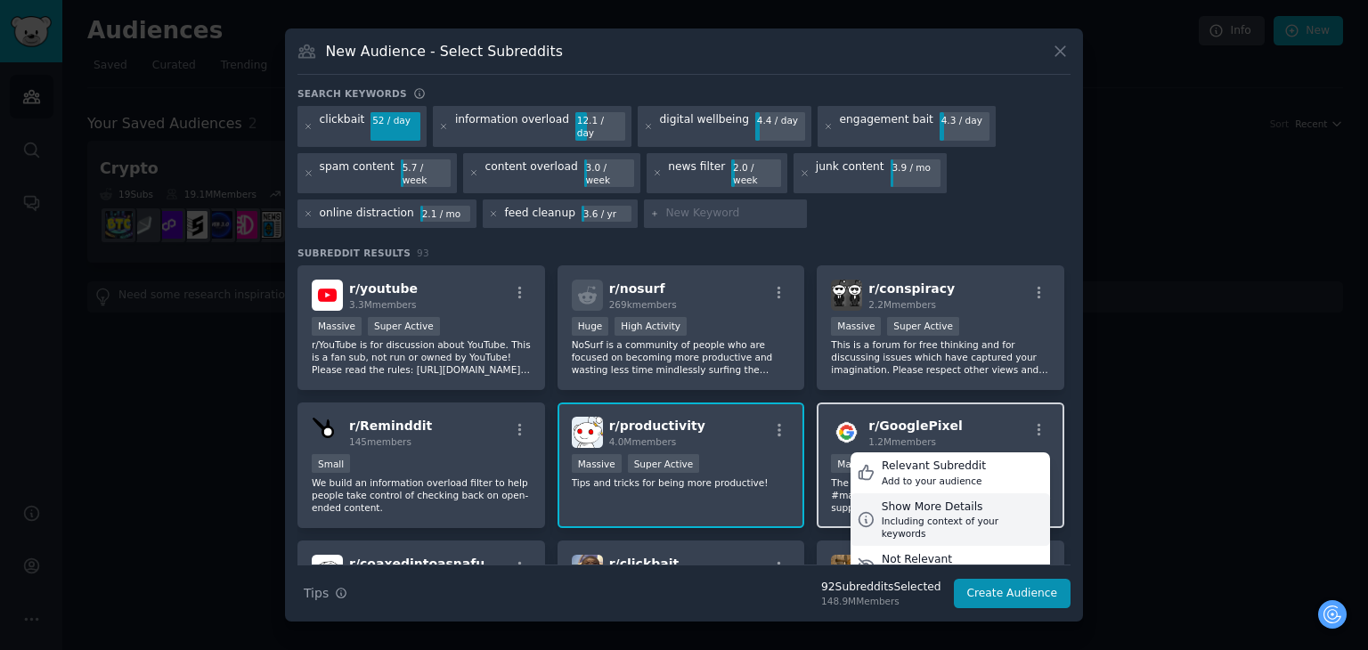
click at [949, 515] on div "Including context of your keywords" at bounding box center [963, 527] width 162 height 25
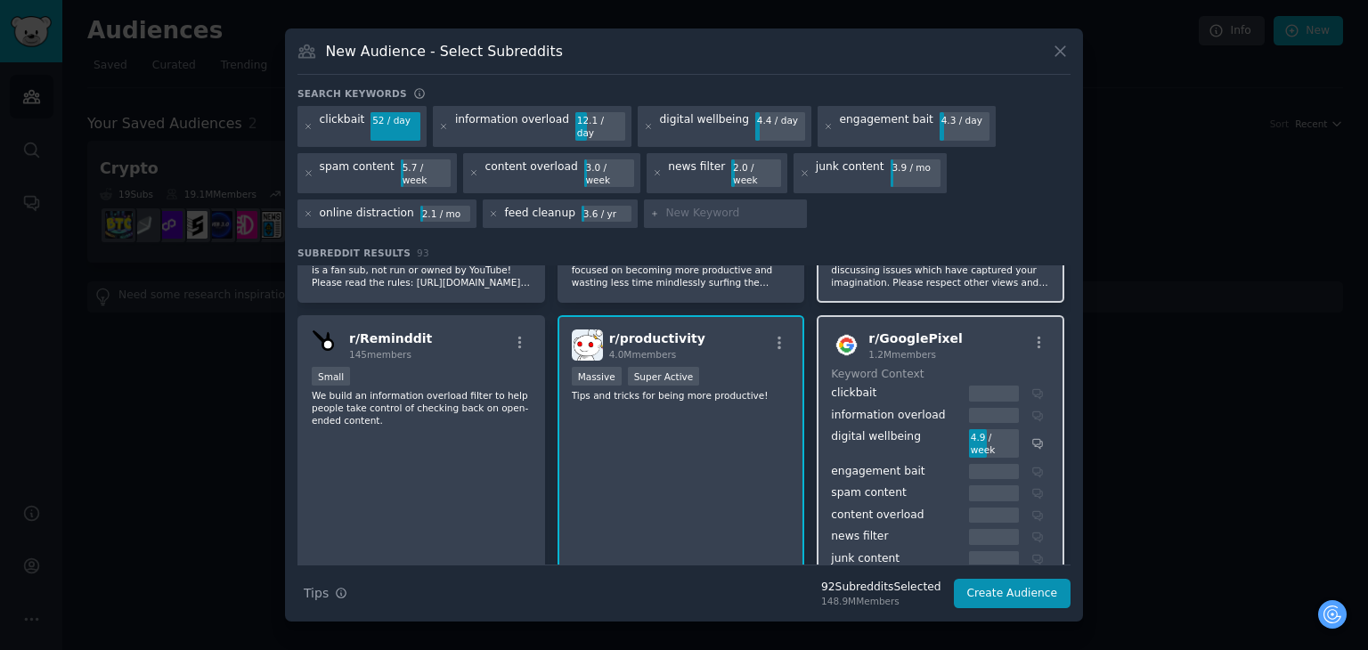
scroll to position [89, 0]
click at [979, 328] on div "r/ GooglePixel 1.2M members" at bounding box center [940, 343] width 219 height 31
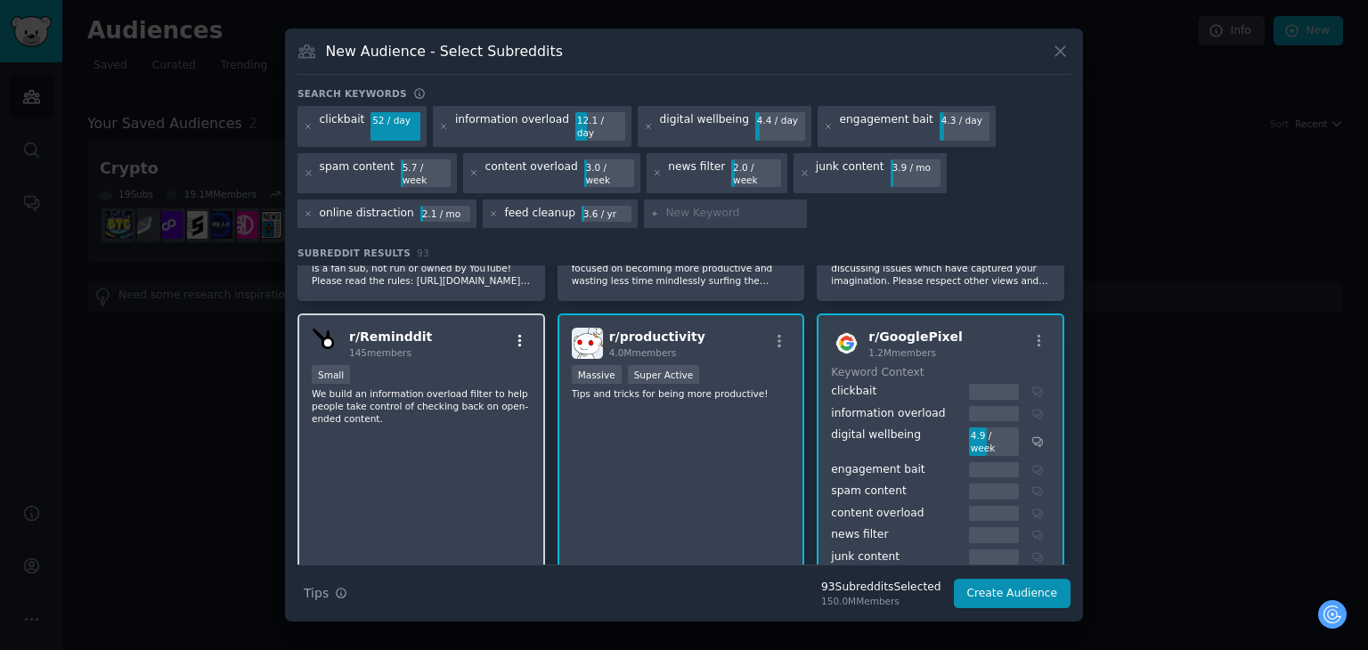
click at [518, 335] on icon "button" at bounding box center [520, 341] width 4 height 12
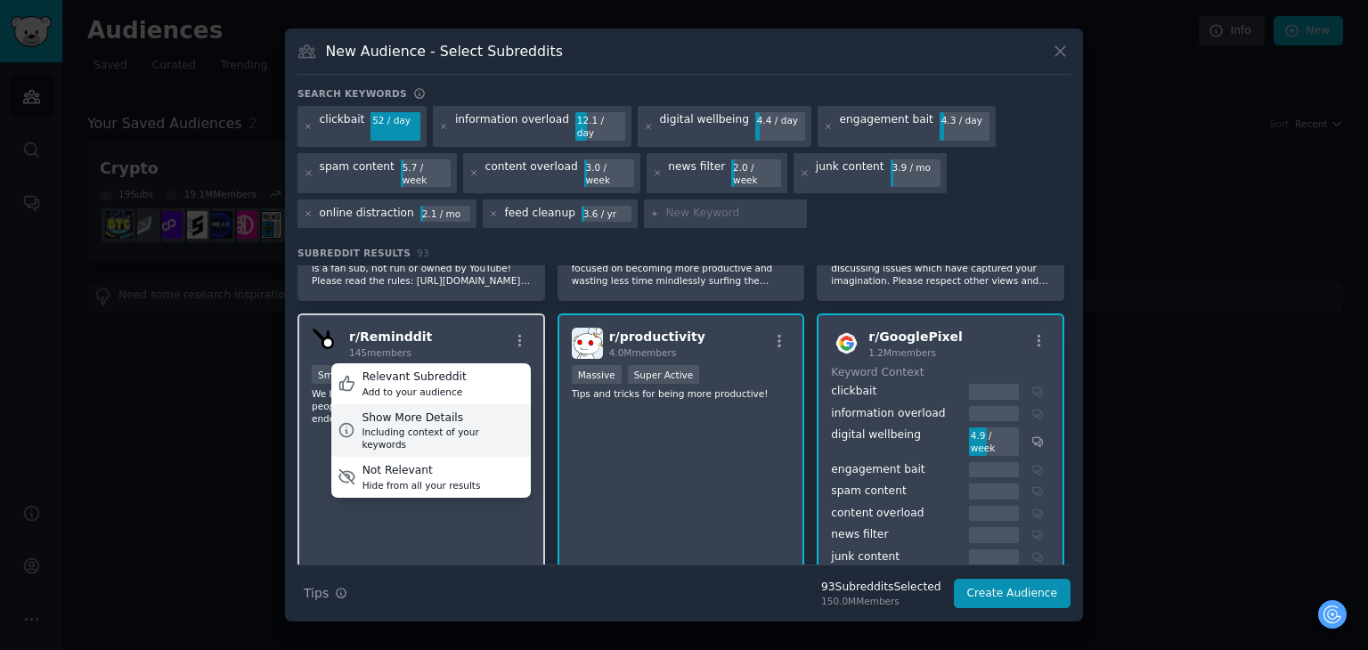
click at [464, 426] on div "Including context of your keywords" at bounding box center [443, 438] width 162 height 25
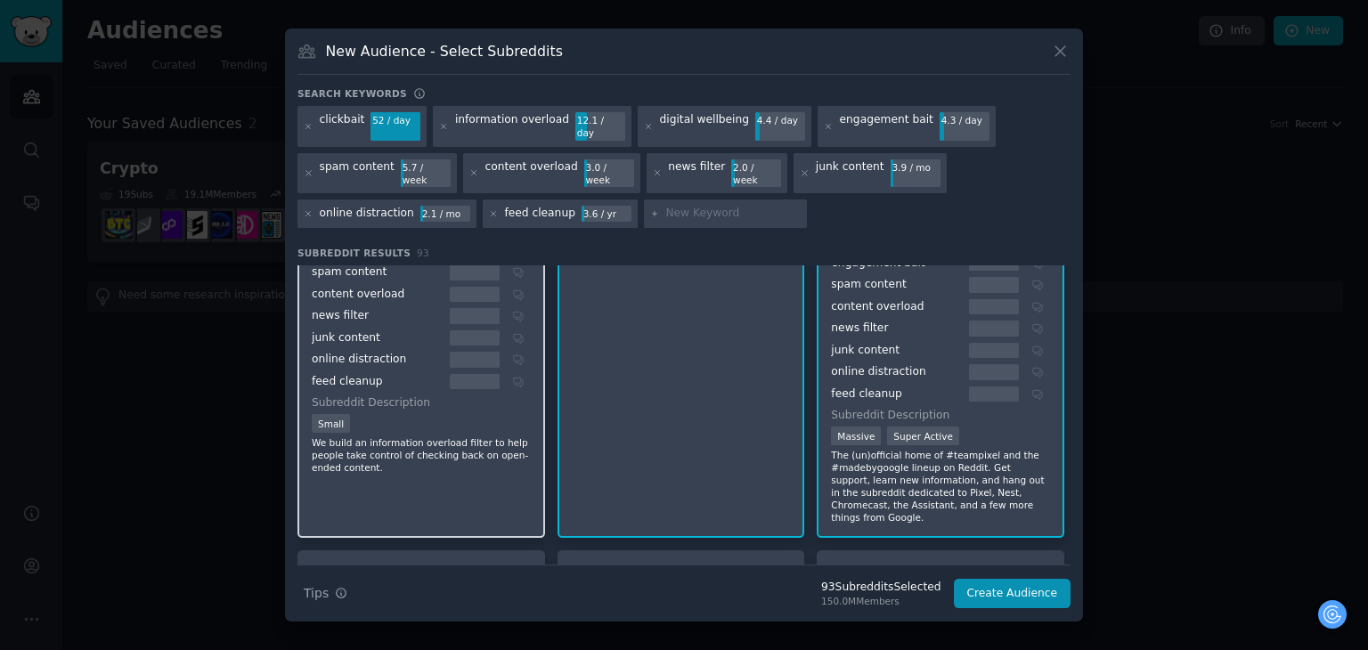
scroll to position [356, 0]
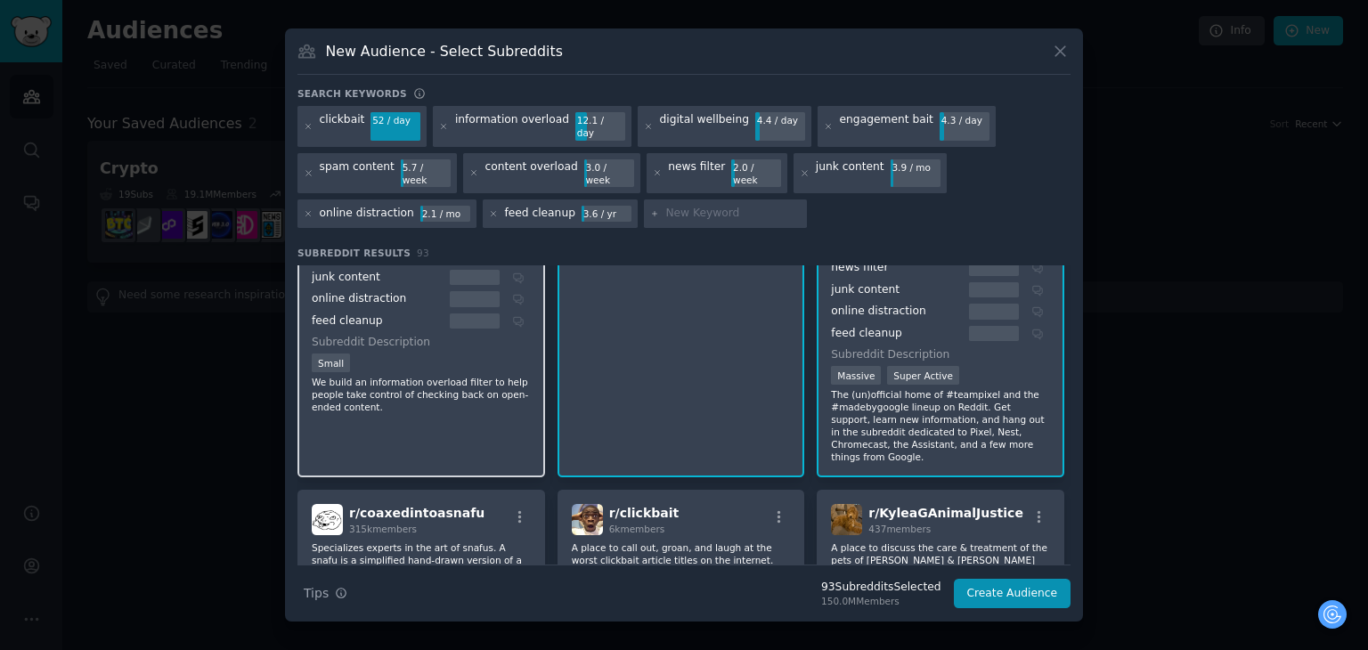
click at [509, 390] on p "We build an information overload filter to help people take control of checking…" at bounding box center [421, 394] width 219 height 37
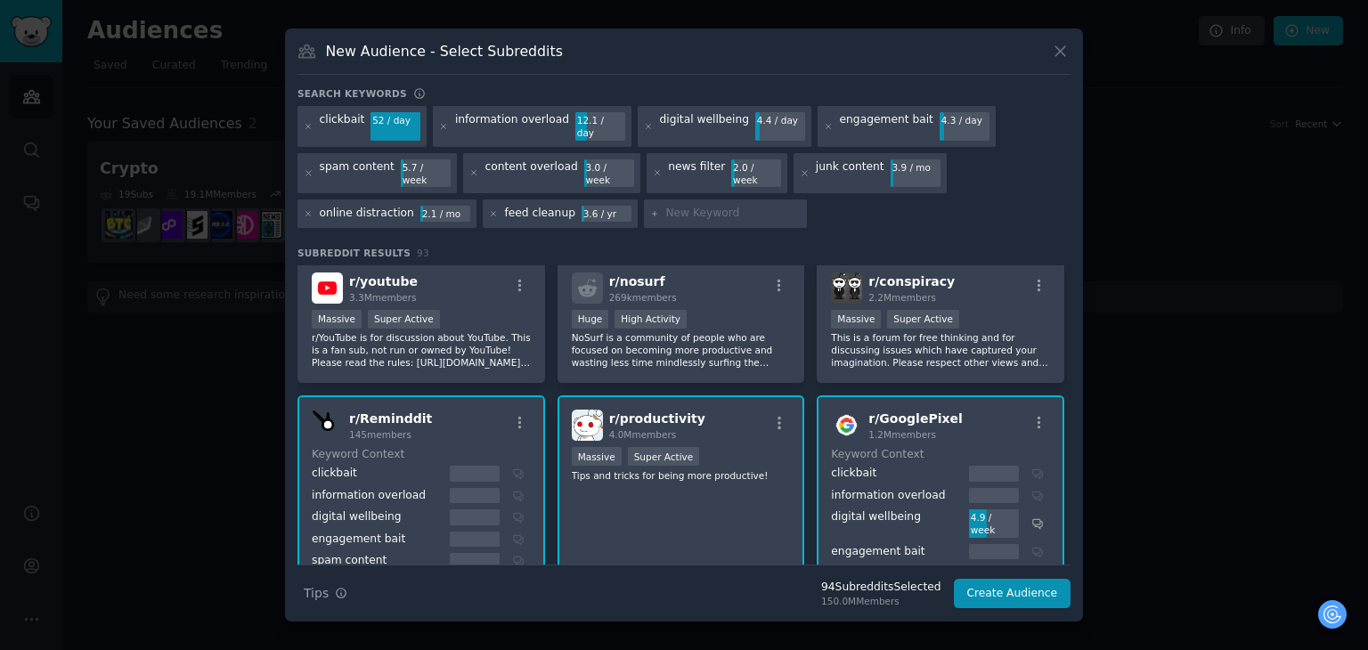
scroll to position [0, 0]
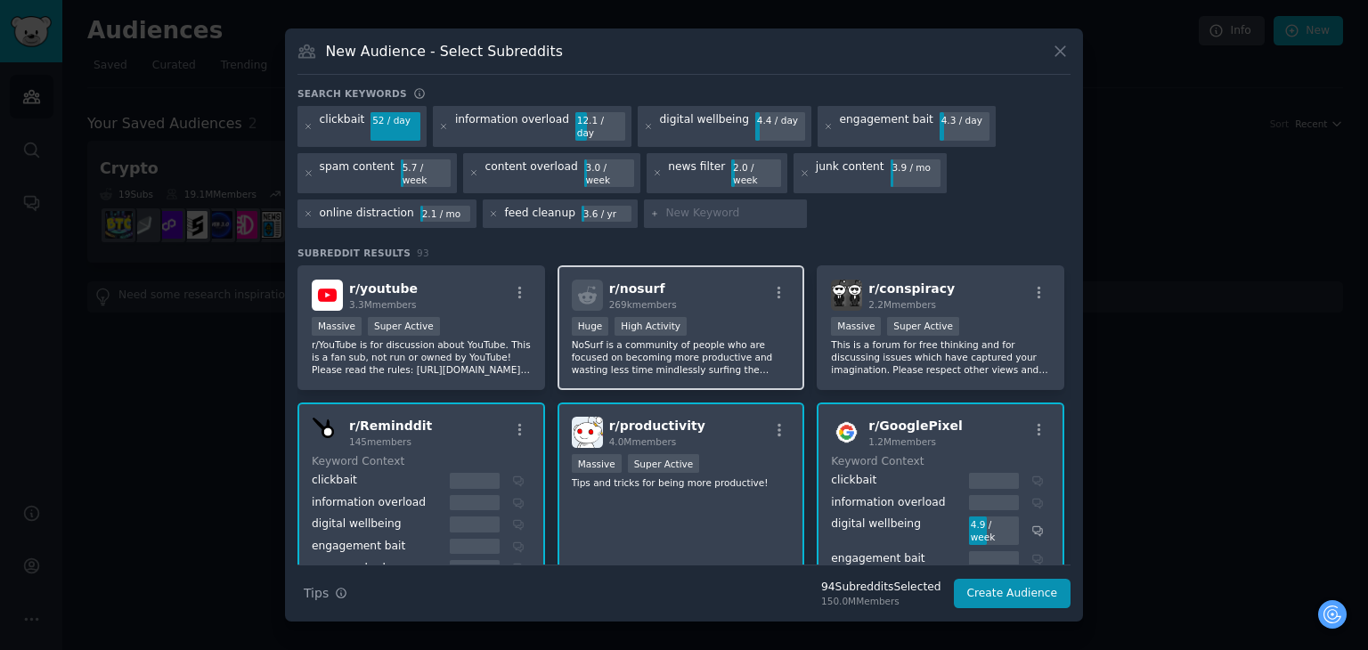
click at [762, 297] on div "r/ nosurf 269k members >= 80th percentile for submissions / day Huge High Activ…" at bounding box center [682, 328] width 248 height 126
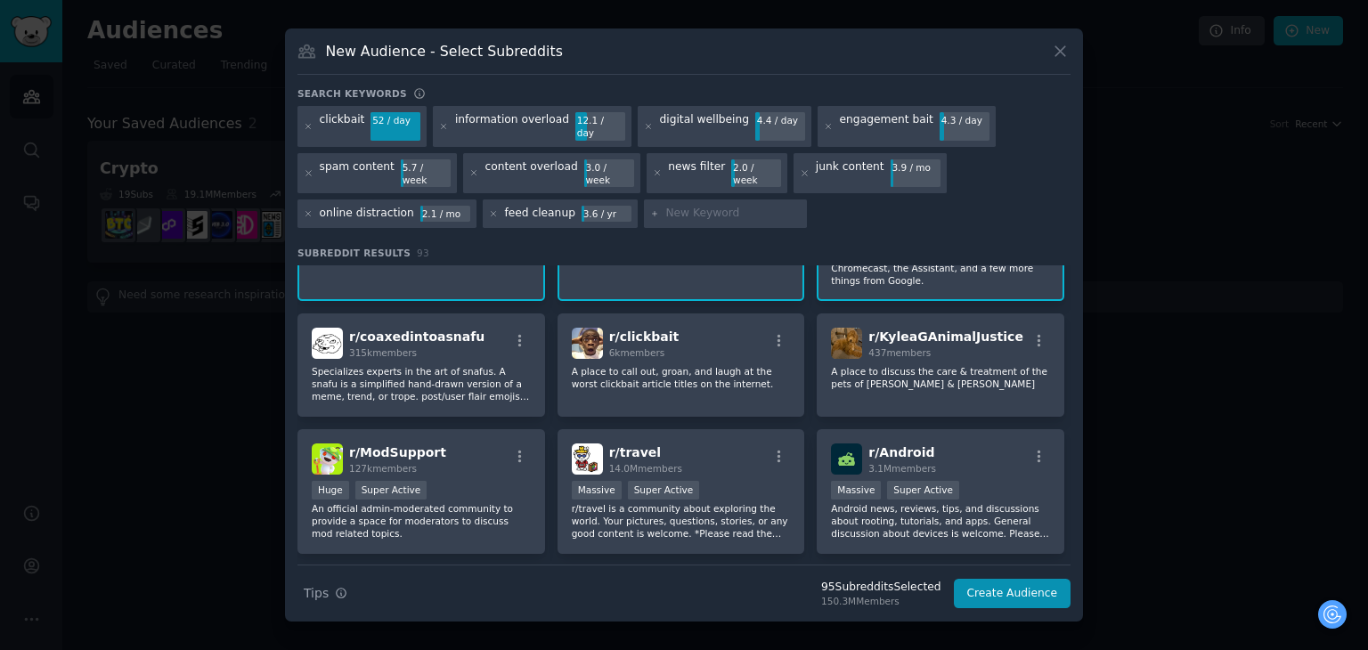
scroll to position [534, 0]
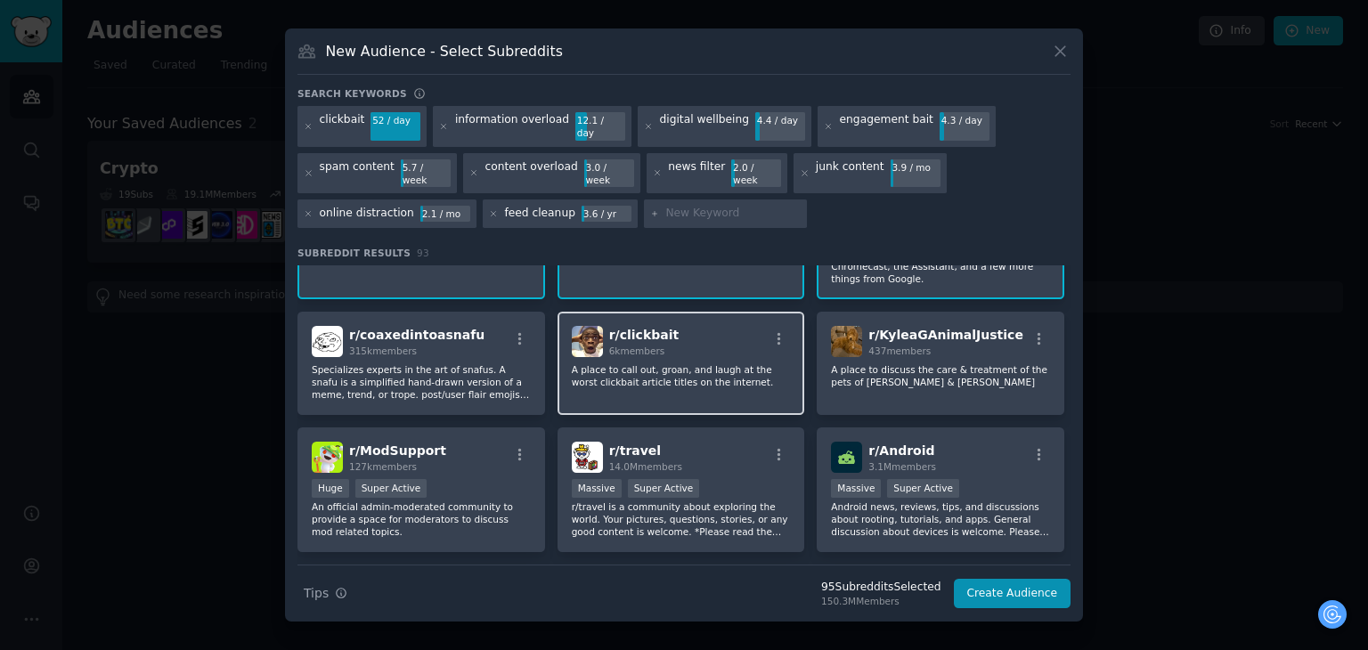
click at [682, 363] on p "A place to call out, groan, and laugh at the worst clickbait article titles on …" at bounding box center [681, 375] width 219 height 25
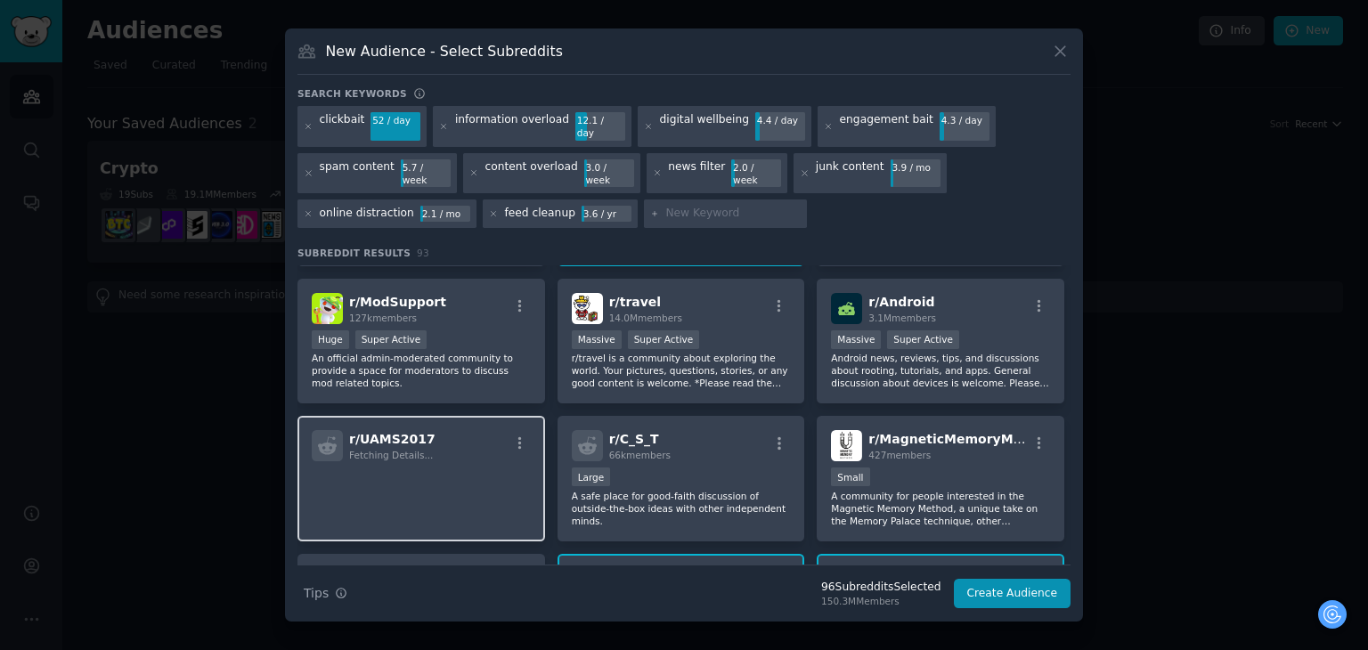
scroll to position [623, 0]
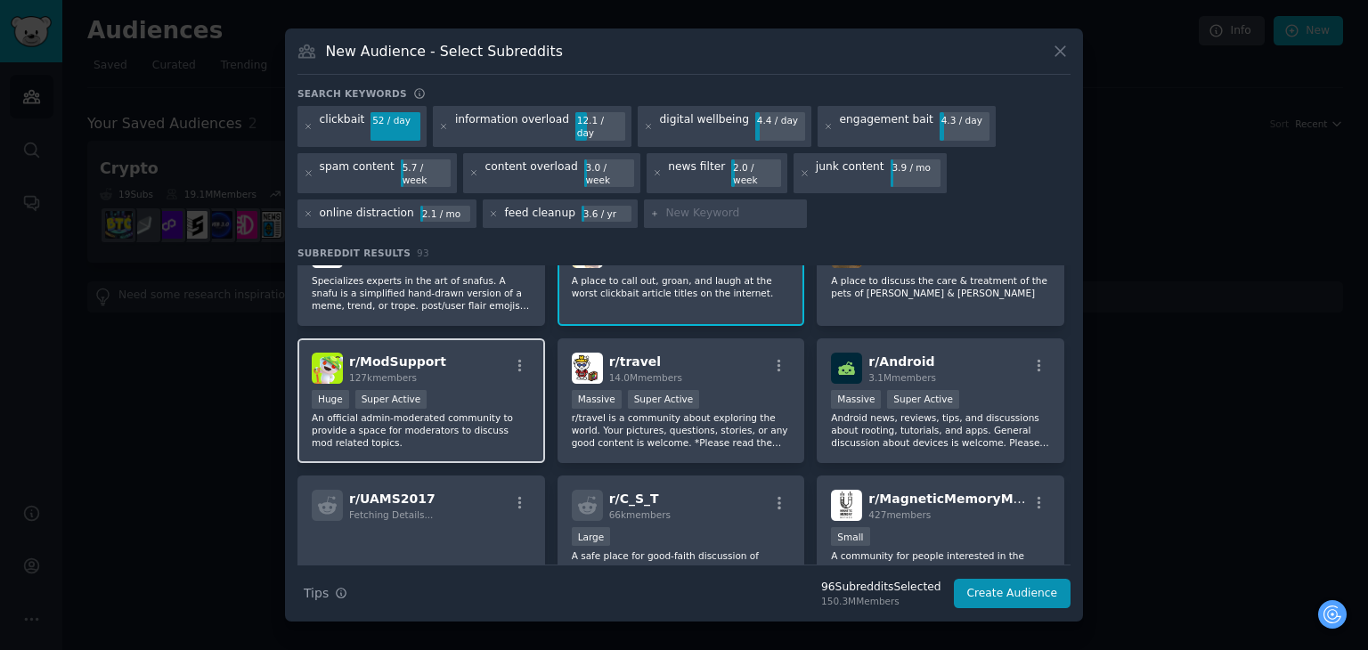
click at [446, 353] on div "r/ ModSupport 127k members" at bounding box center [421, 368] width 219 height 31
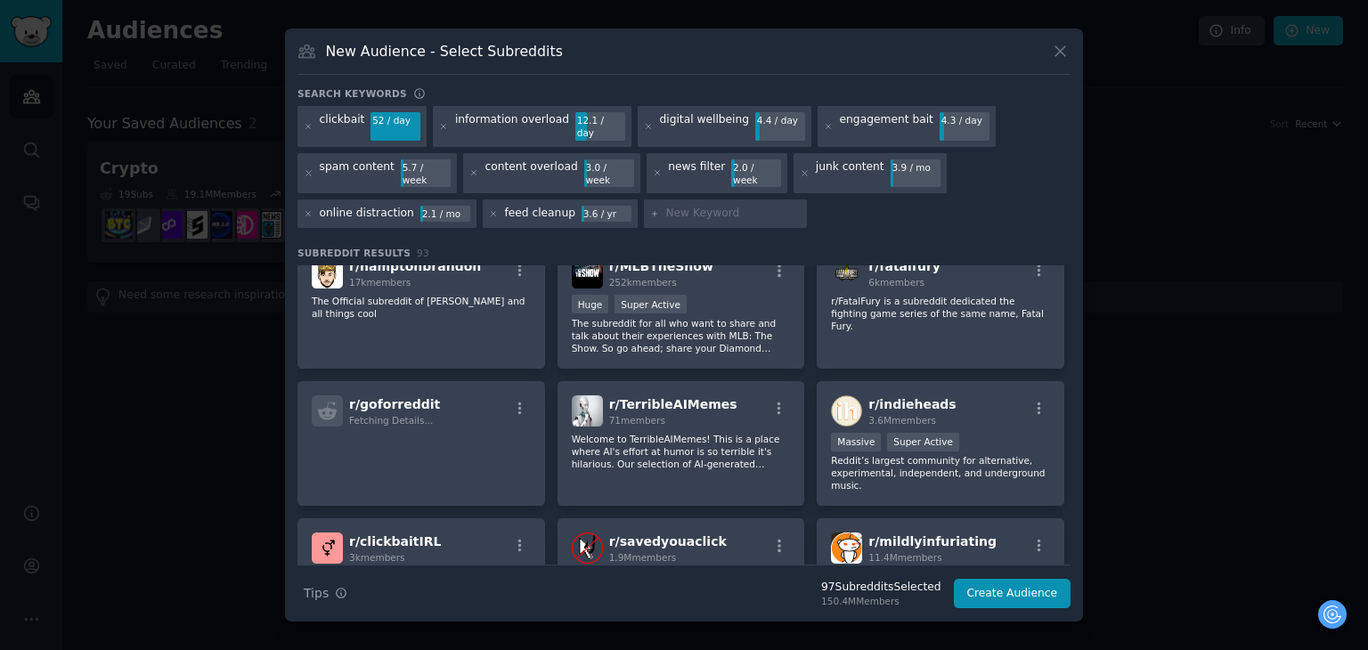
scroll to position [1336, 0]
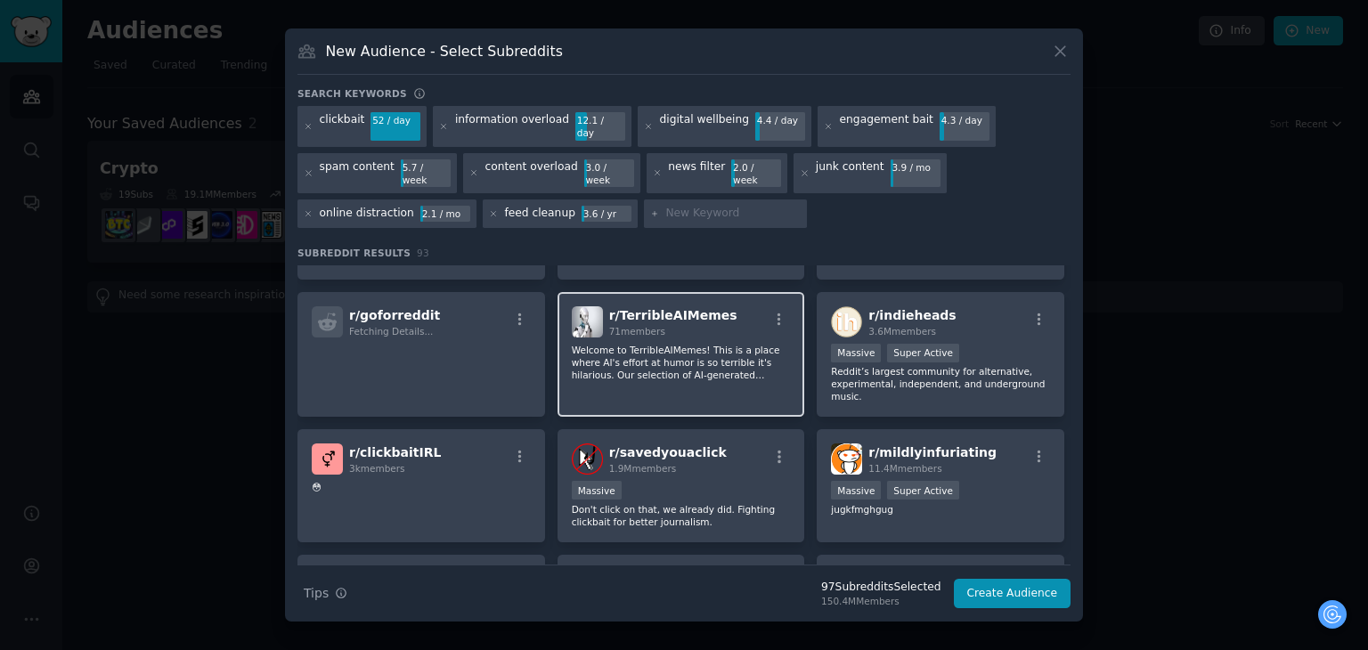
click at [740, 344] on p "Welcome to TerribleAIMemes! This is a place where AI's effort at humor is so te…" at bounding box center [681, 362] width 219 height 37
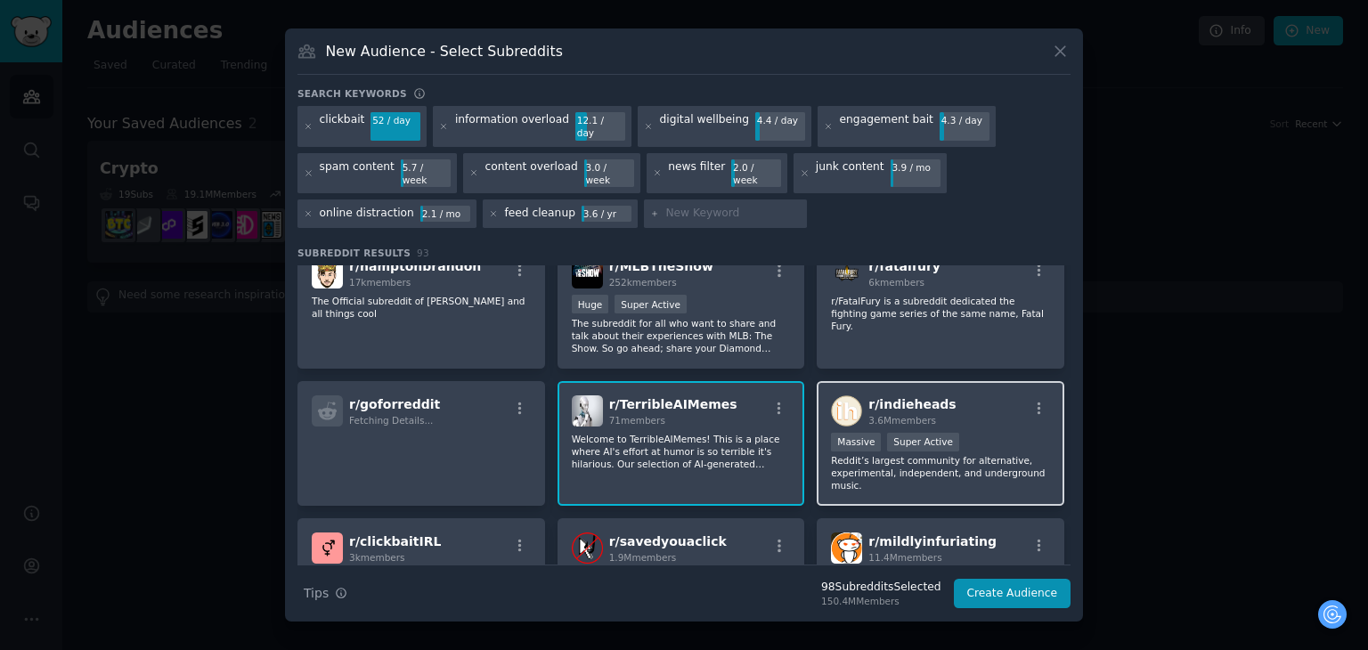
click at [985, 433] on div ">= 95th percentile for submissions / day Massive Super Active" at bounding box center [940, 444] width 219 height 22
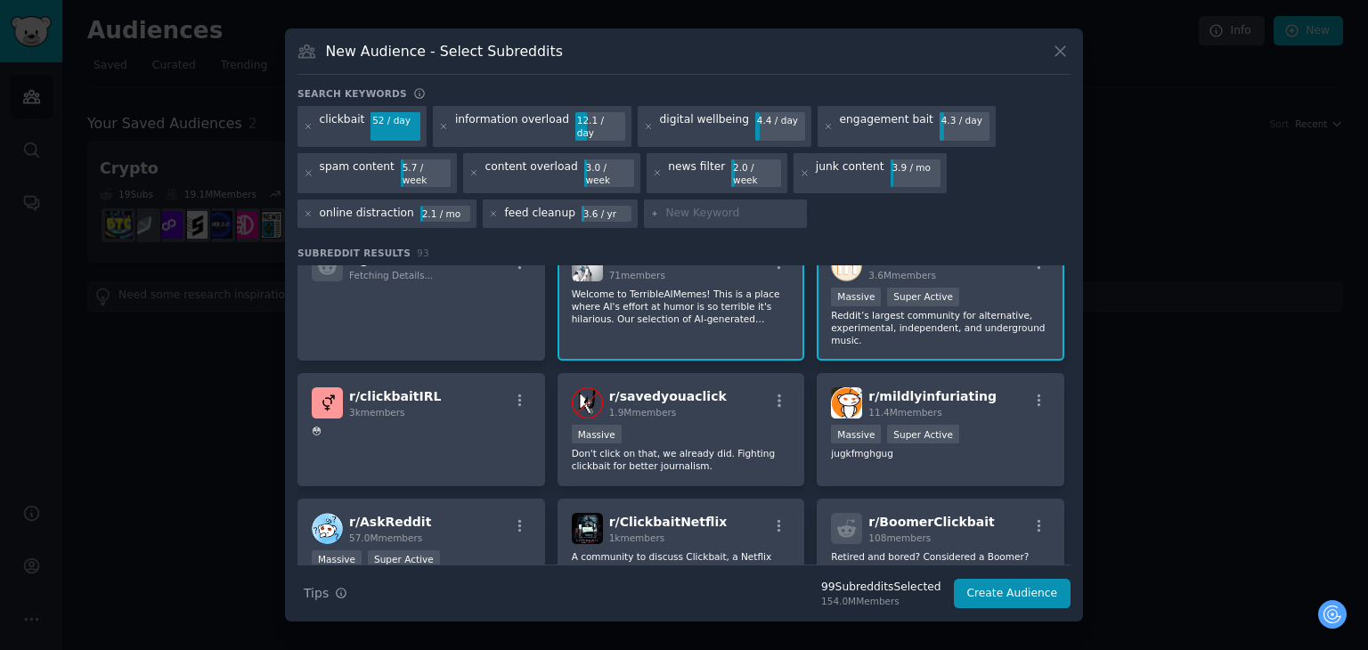
scroll to position [1425, 0]
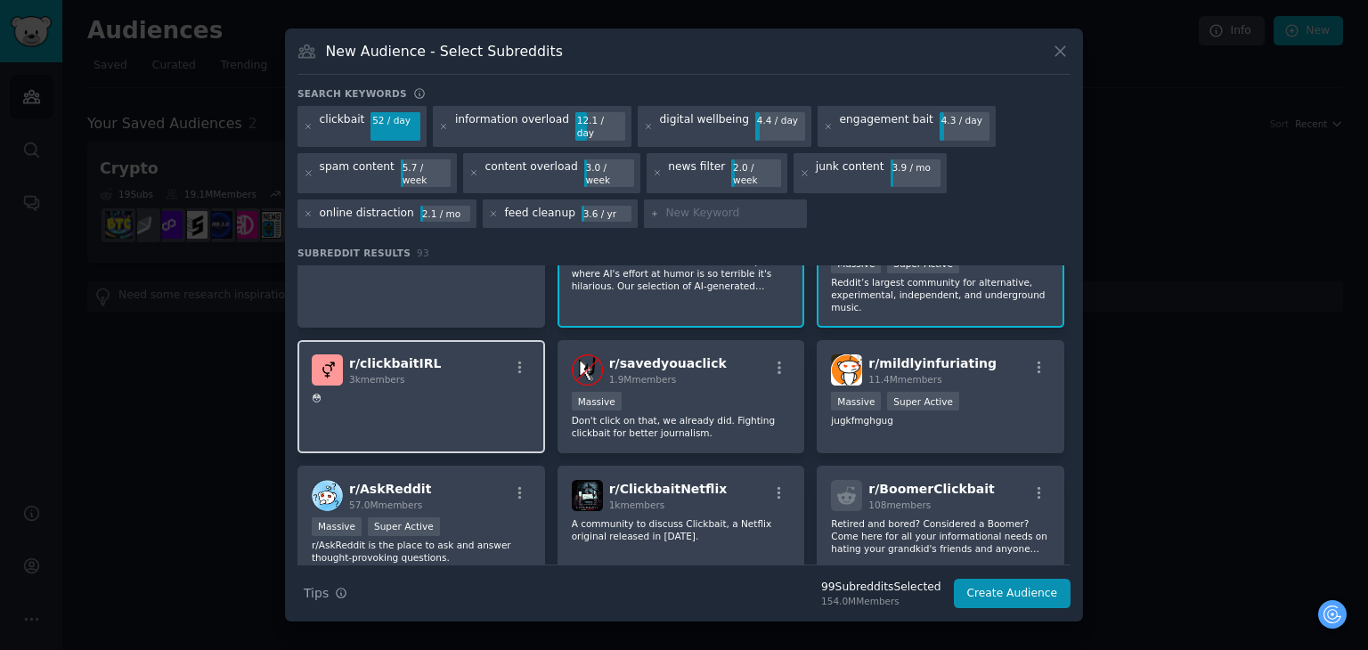
click at [456, 392] on p "😳" at bounding box center [421, 398] width 219 height 12
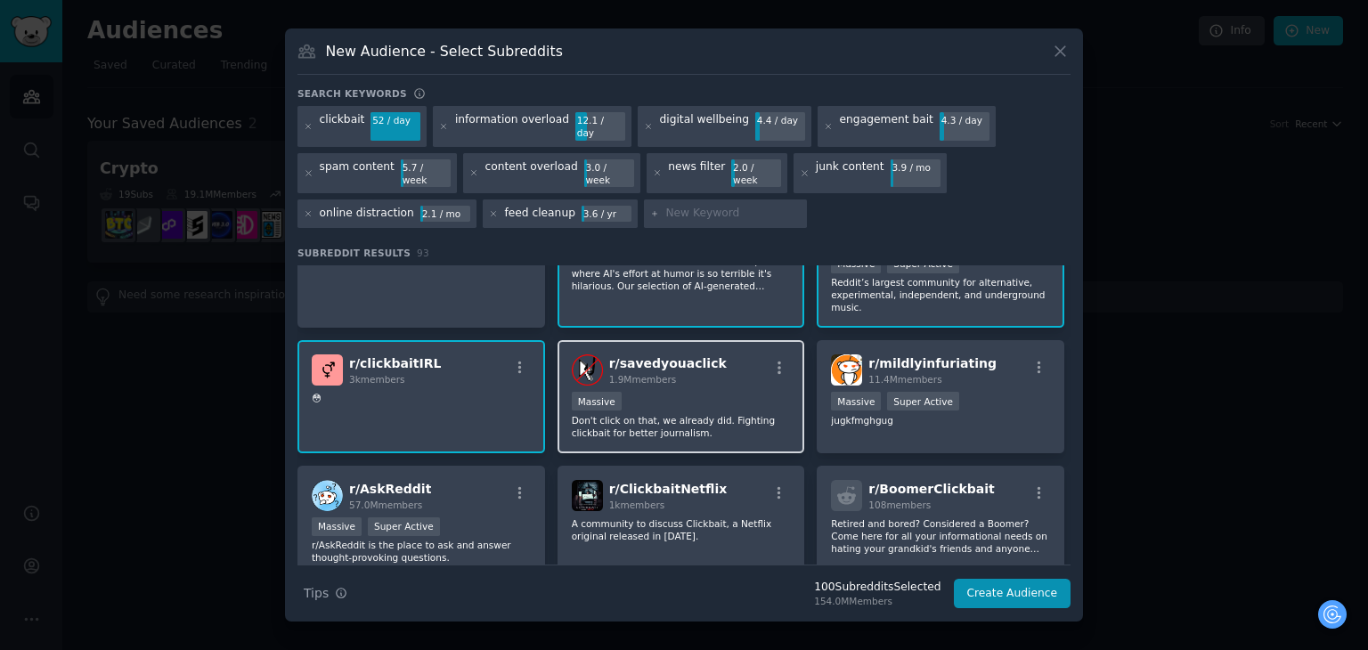
click at [745, 354] on div "r/ savedyouaclick 1.9M members" at bounding box center [681, 369] width 219 height 31
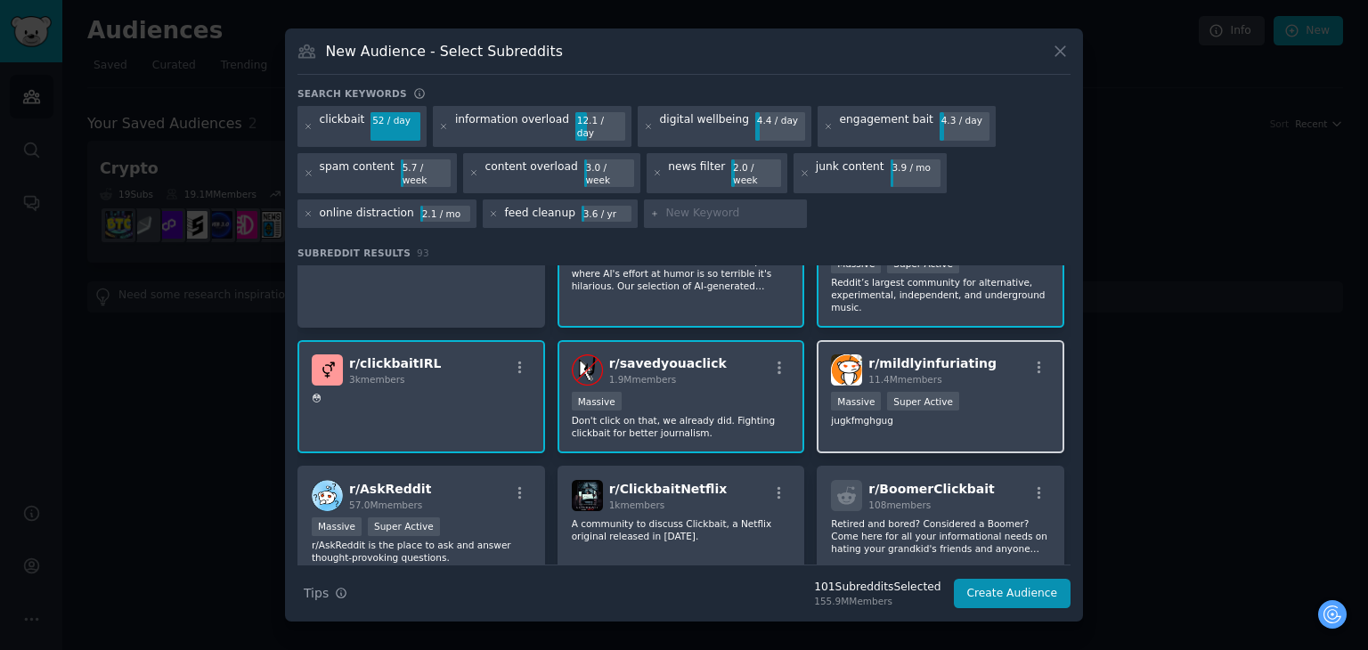
click at [1022, 392] on div ">= 95th percentile for submissions / day Massive Super Active" at bounding box center [940, 403] width 219 height 22
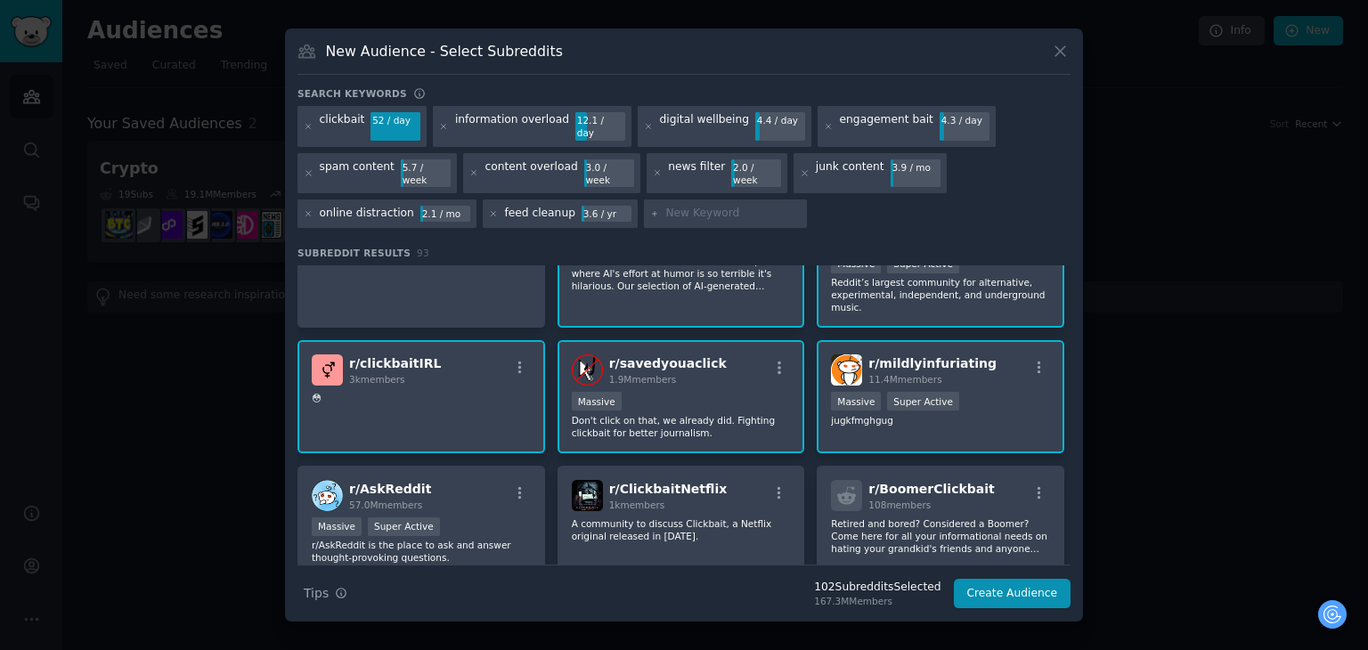
scroll to position [1514, 0]
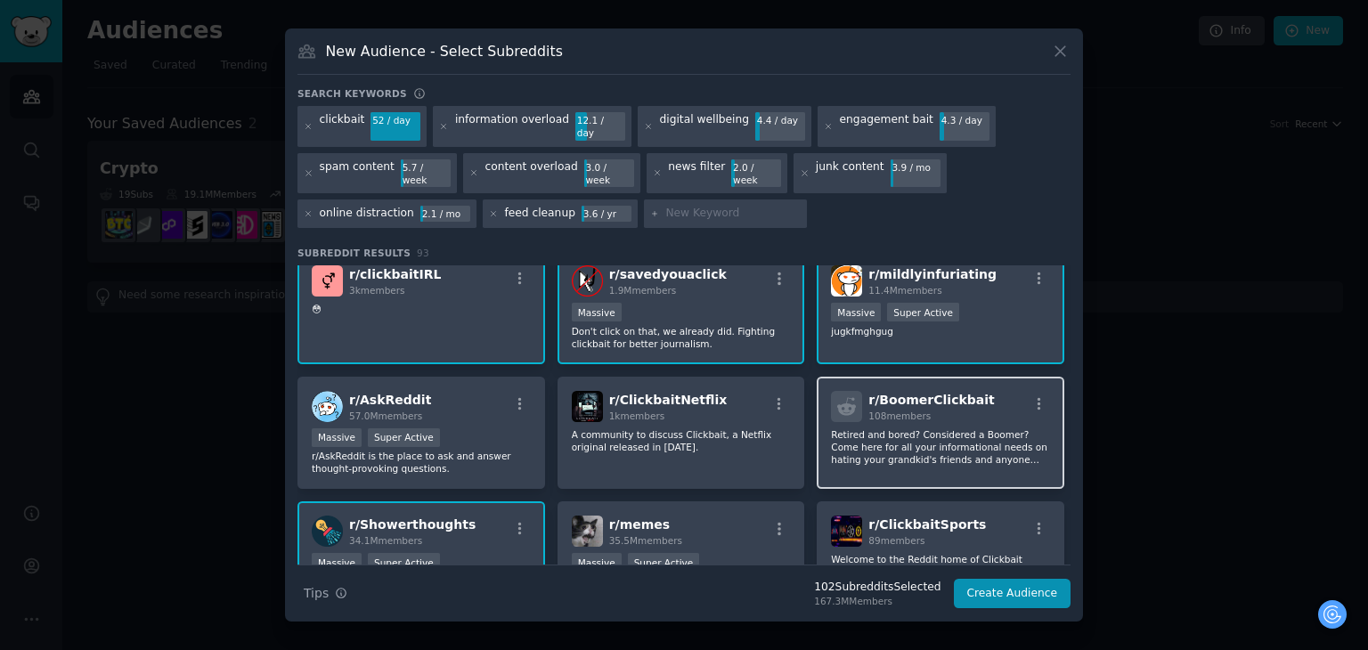
click at [939, 377] on div "r/ BoomerClickbait 108 members Retired and bored? Considered a Boomer? Come her…" at bounding box center [941, 433] width 248 height 113
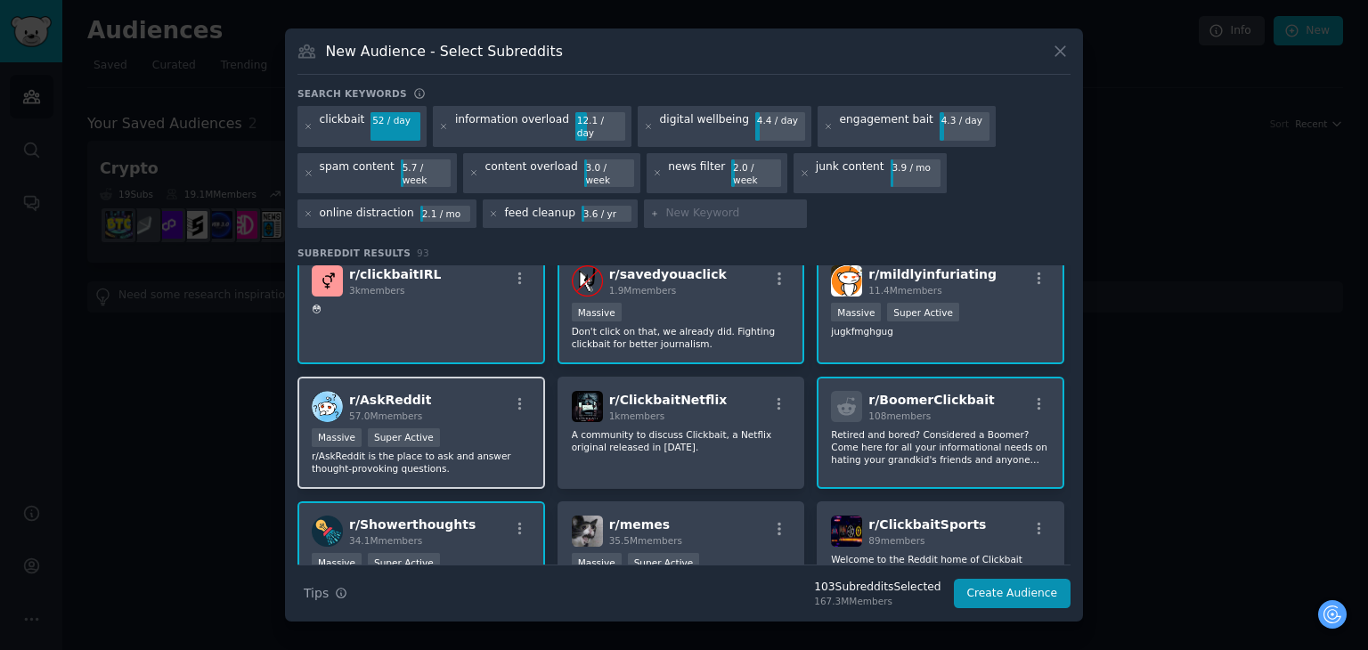
click at [476, 391] on div "r/ AskReddit 57.0M members" at bounding box center [421, 406] width 219 height 31
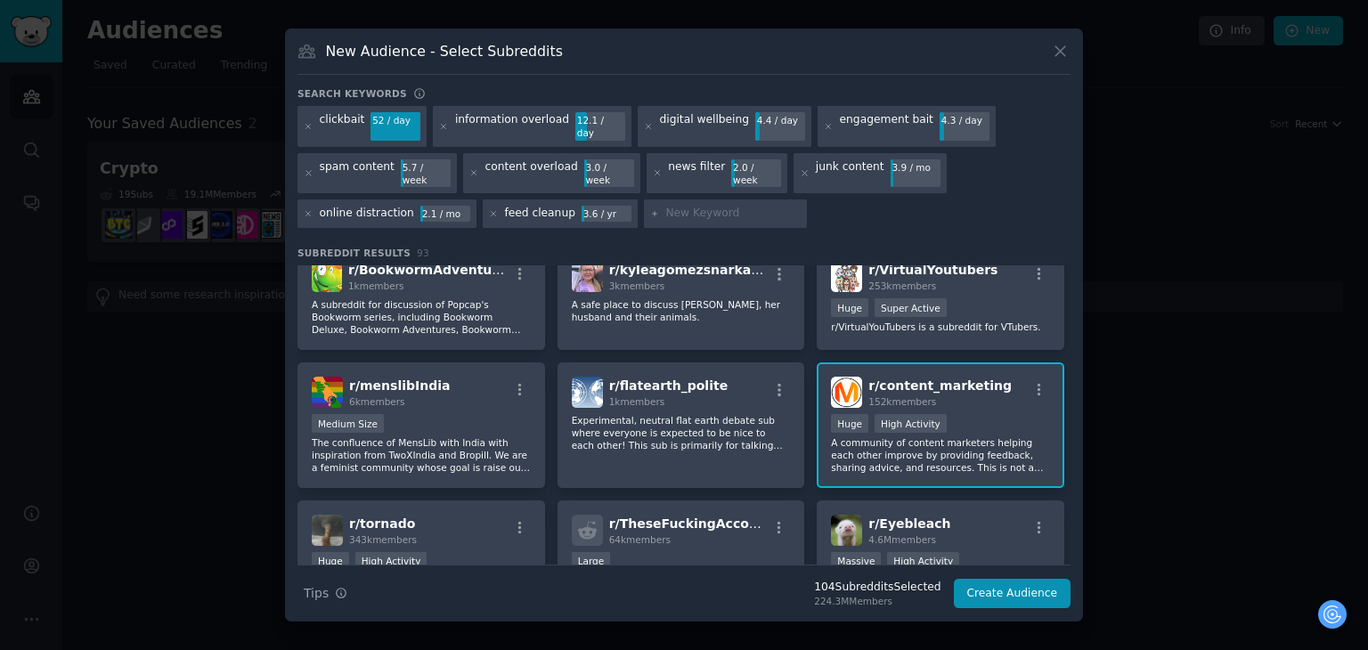
scroll to position [2049, 0]
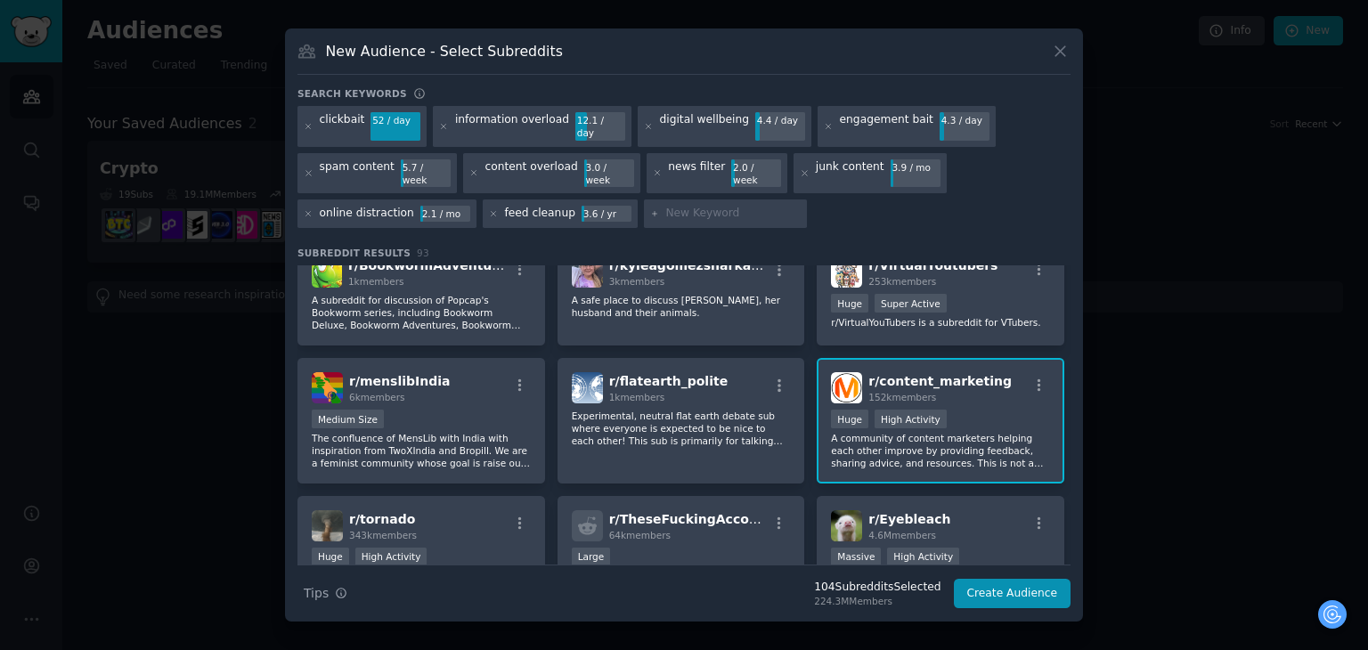
click at [745, 372] on div "r/ flatearth_polite 1k members" at bounding box center [681, 387] width 219 height 31
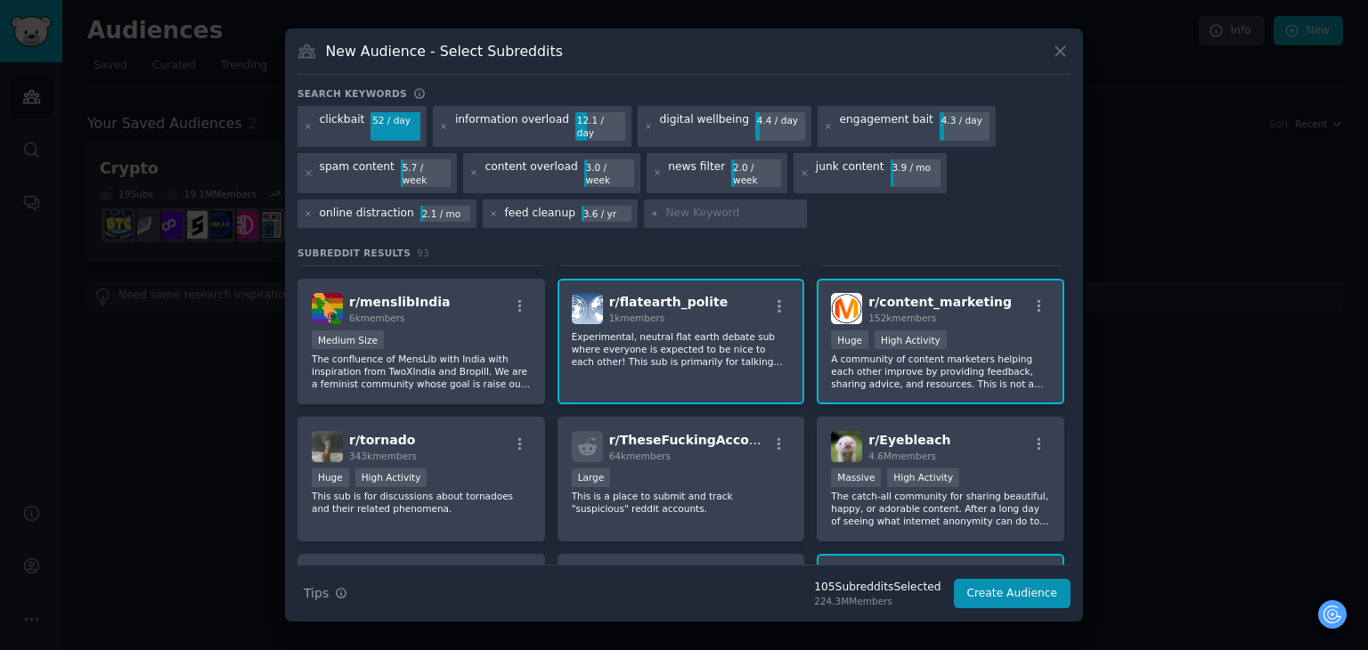
scroll to position [2138, 0]
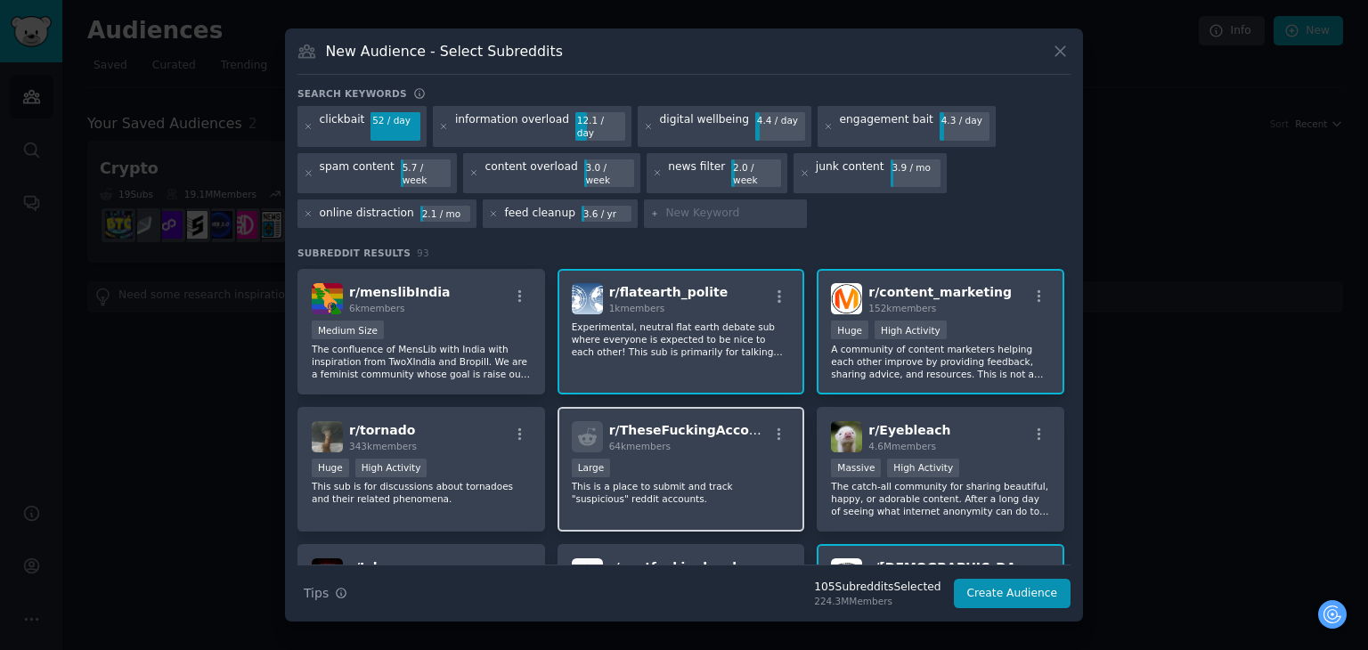
click at [708, 440] on div "64k members" at bounding box center [688, 446] width 159 height 12
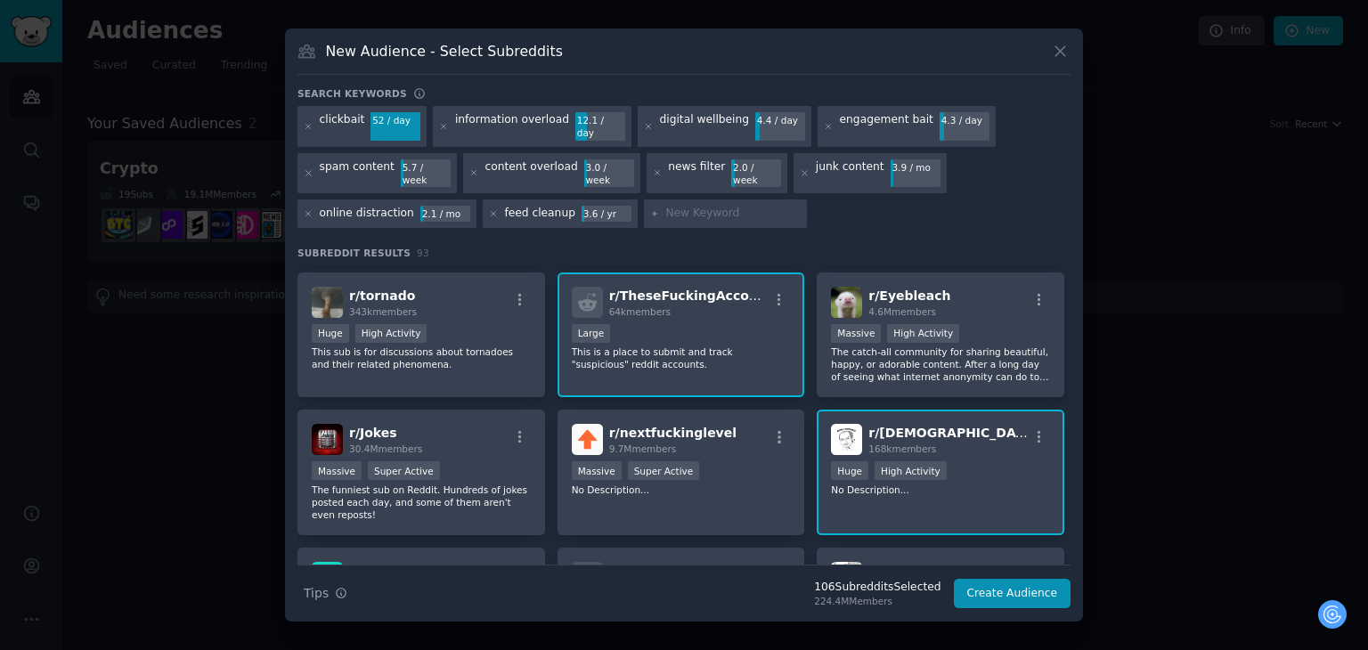
scroll to position [2316, 0]
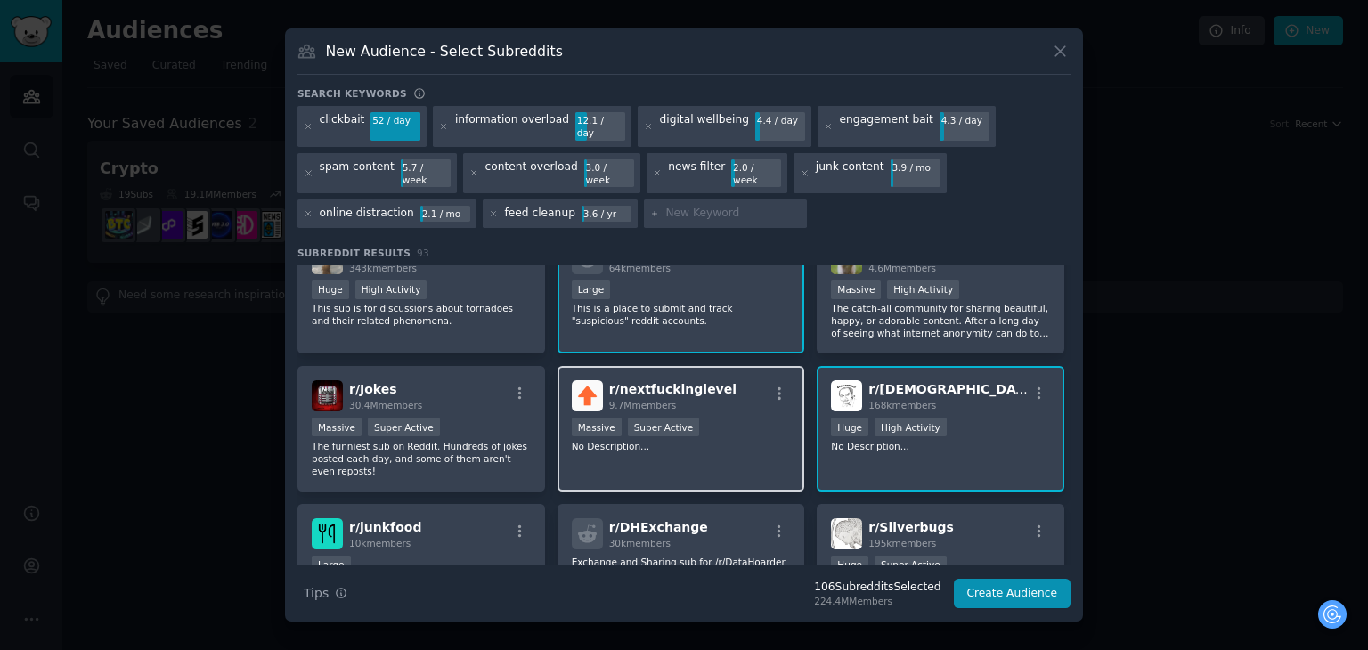
click at [715, 440] on p "No Description..." at bounding box center [681, 446] width 219 height 12
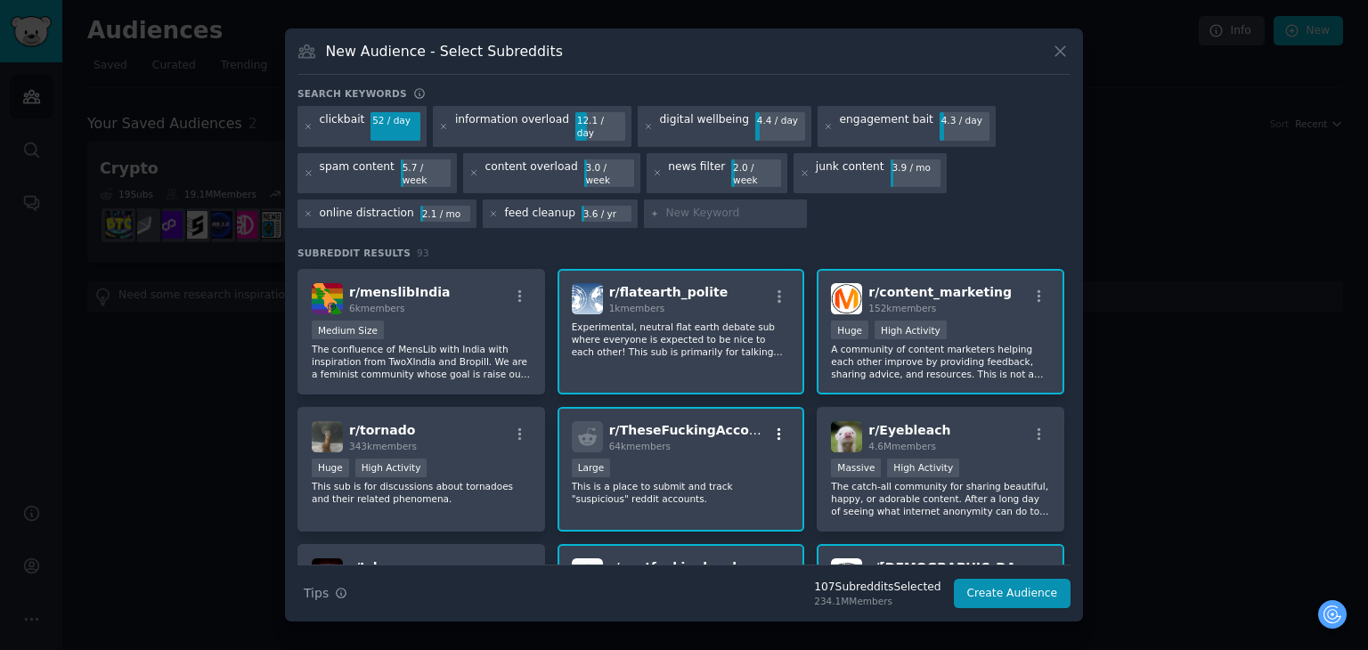
click at [773, 427] on icon "button" at bounding box center [779, 435] width 16 height 16
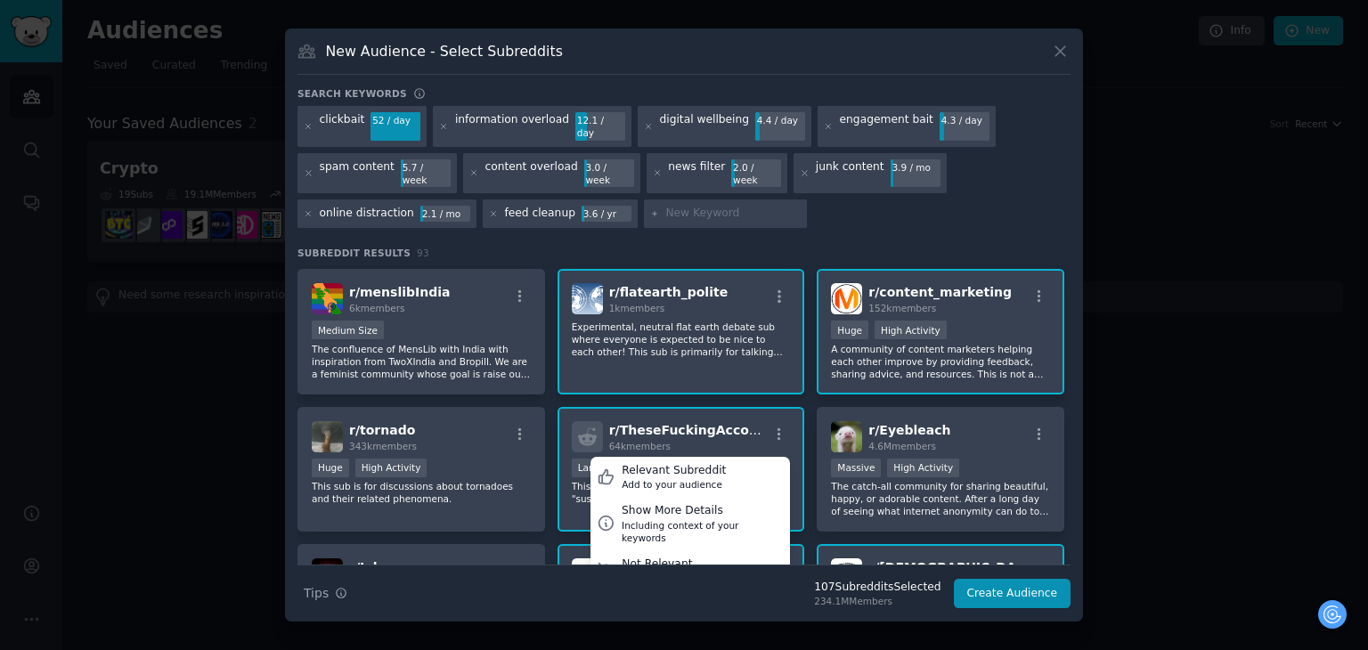
click at [748, 421] on div "r/ TheseFuckingAccounts 64k members Relevant Subreddit Add to your audience Sho…" at bounding box center [681, 436] width 219 height 31
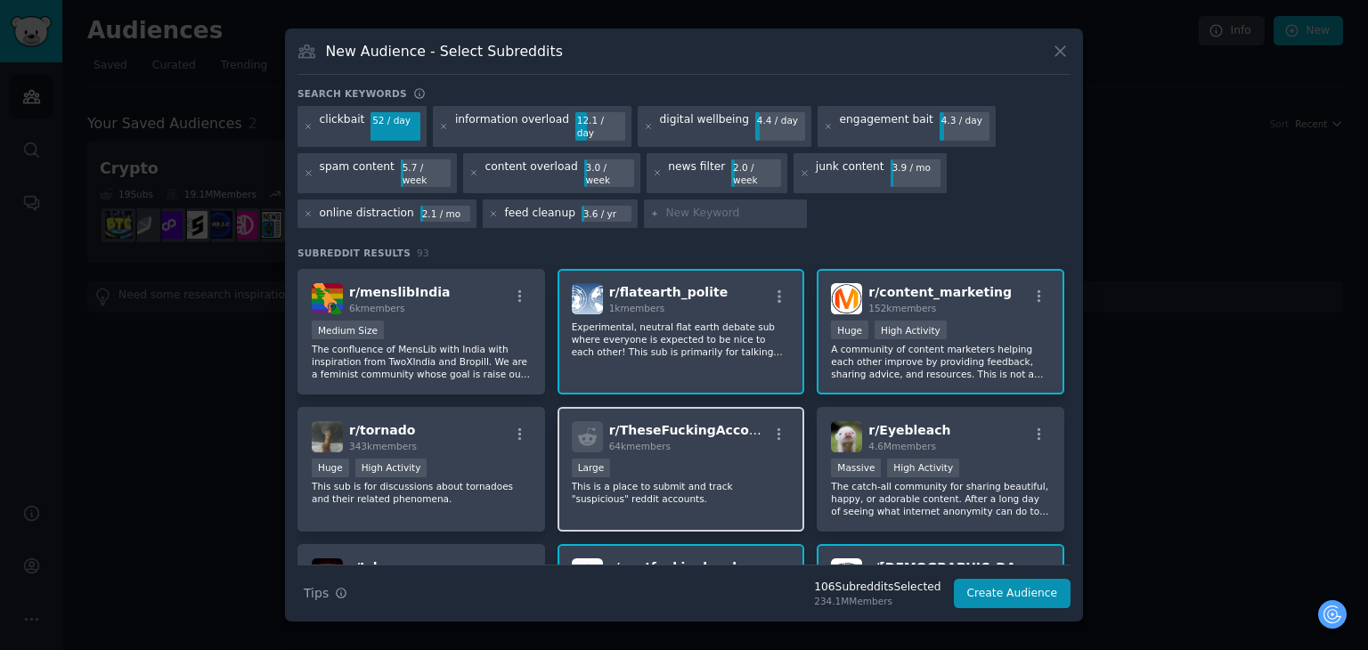
click at [737, 440] on div "64k members" at bounding box center [688, 446] width 159 height 12
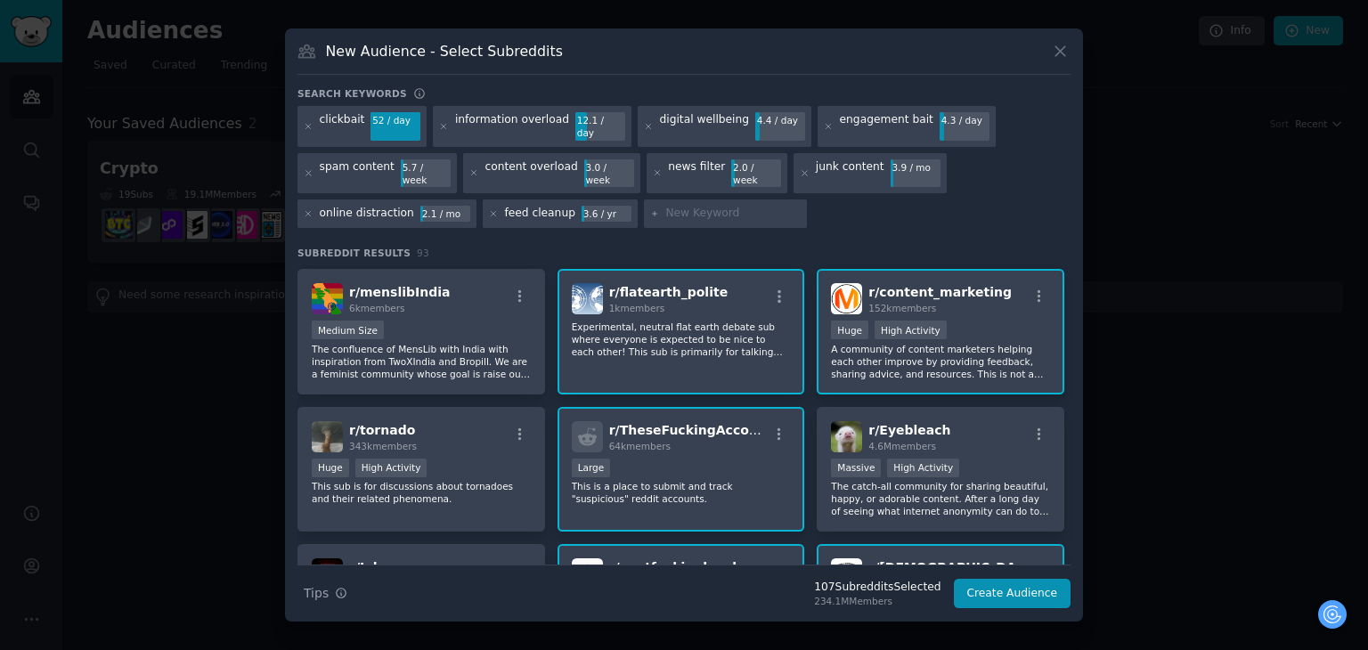
click at [730, 440] on div "64k members" at bounding box center [688, 446] width 159 height 12
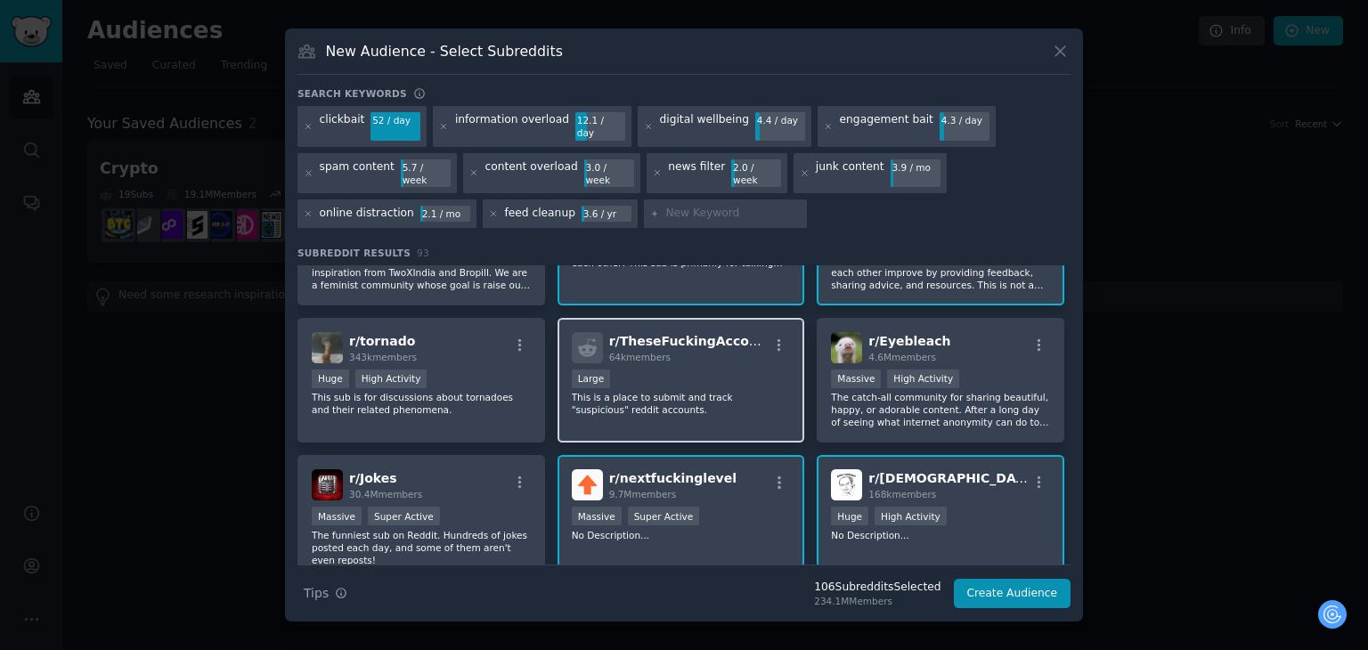
scroll to position [2316, 0]
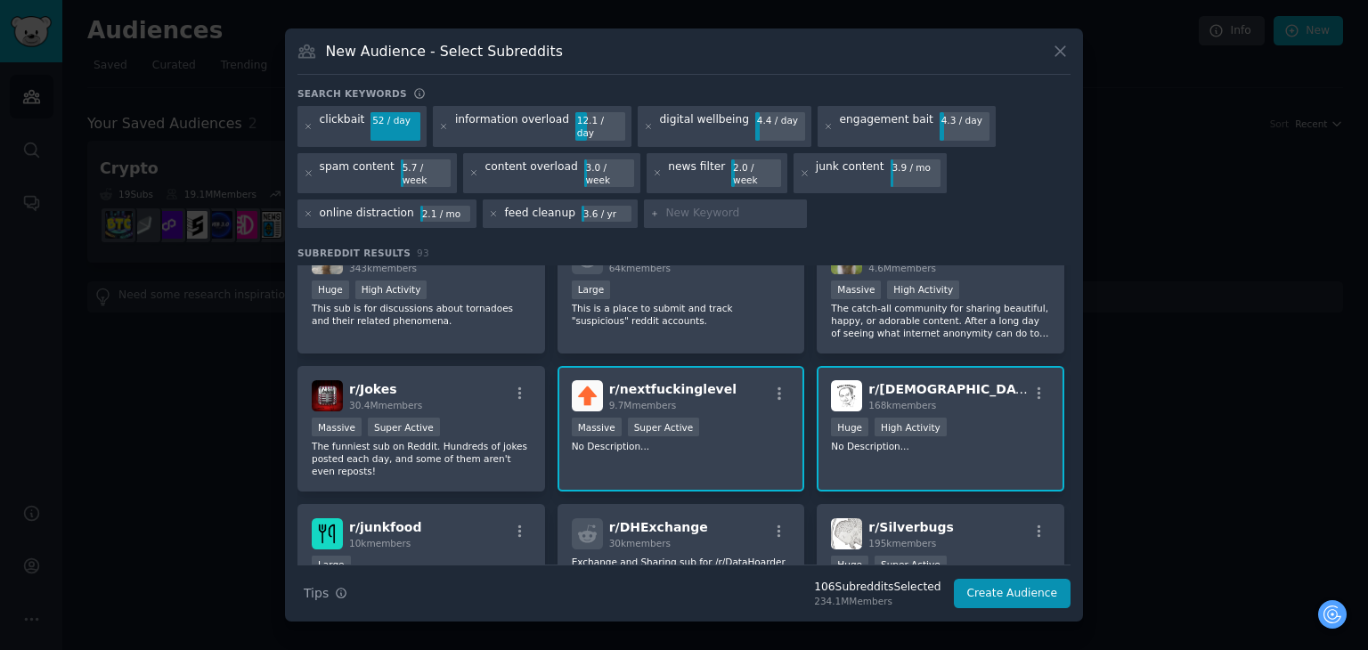
click at [652, 440] on p "No Description..." at bounding box center [681, 446] width 219 height 12
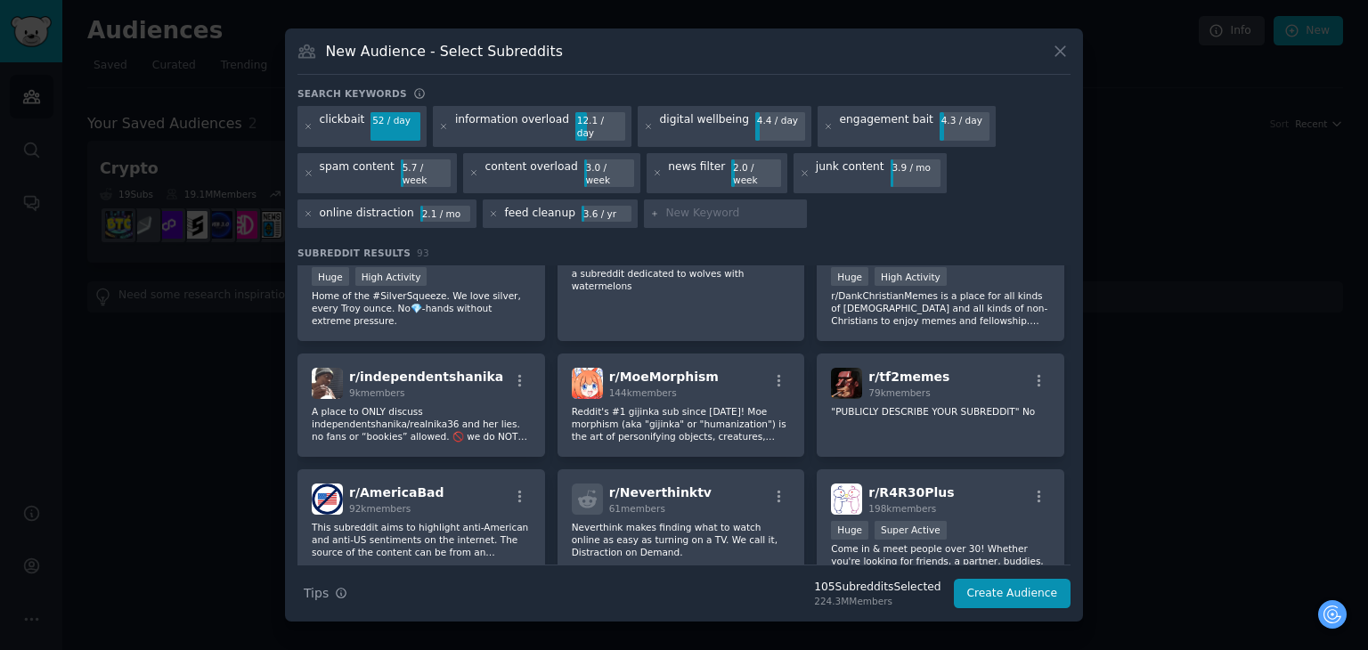
scroll to position [2746, 0]
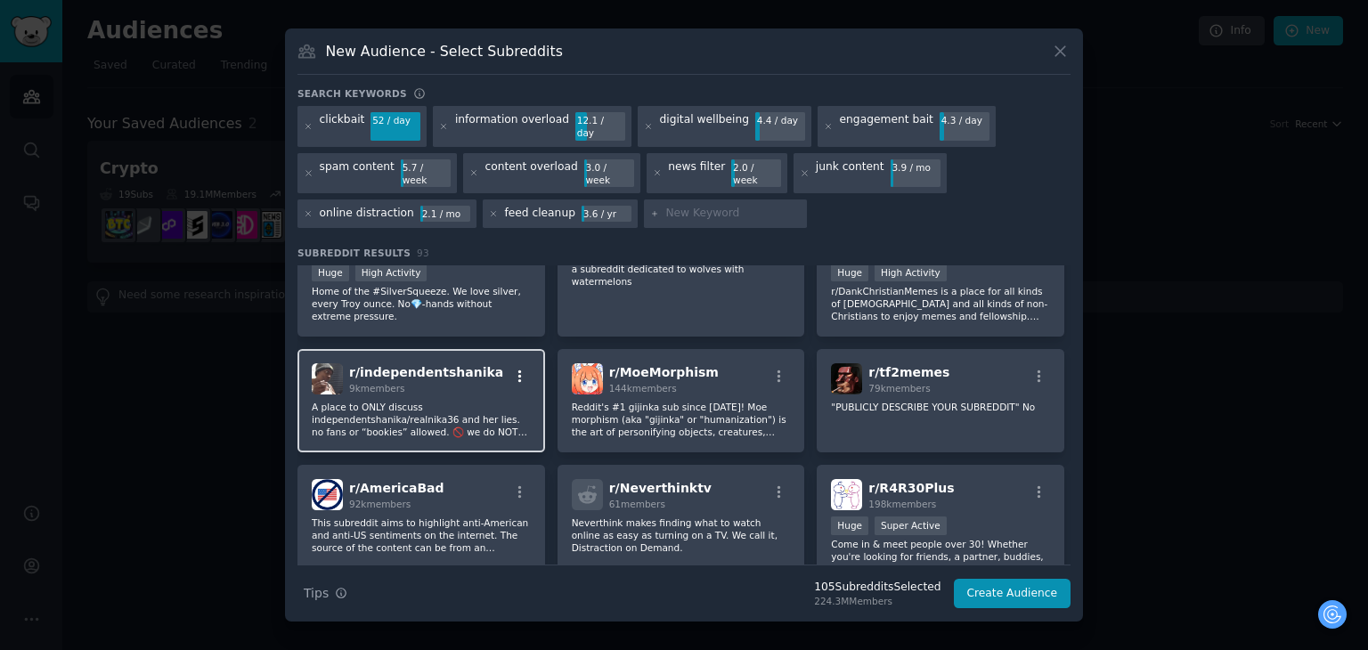
click at [523, 369] on icon "button" at bounding box center [520, 377] width 16 height 16
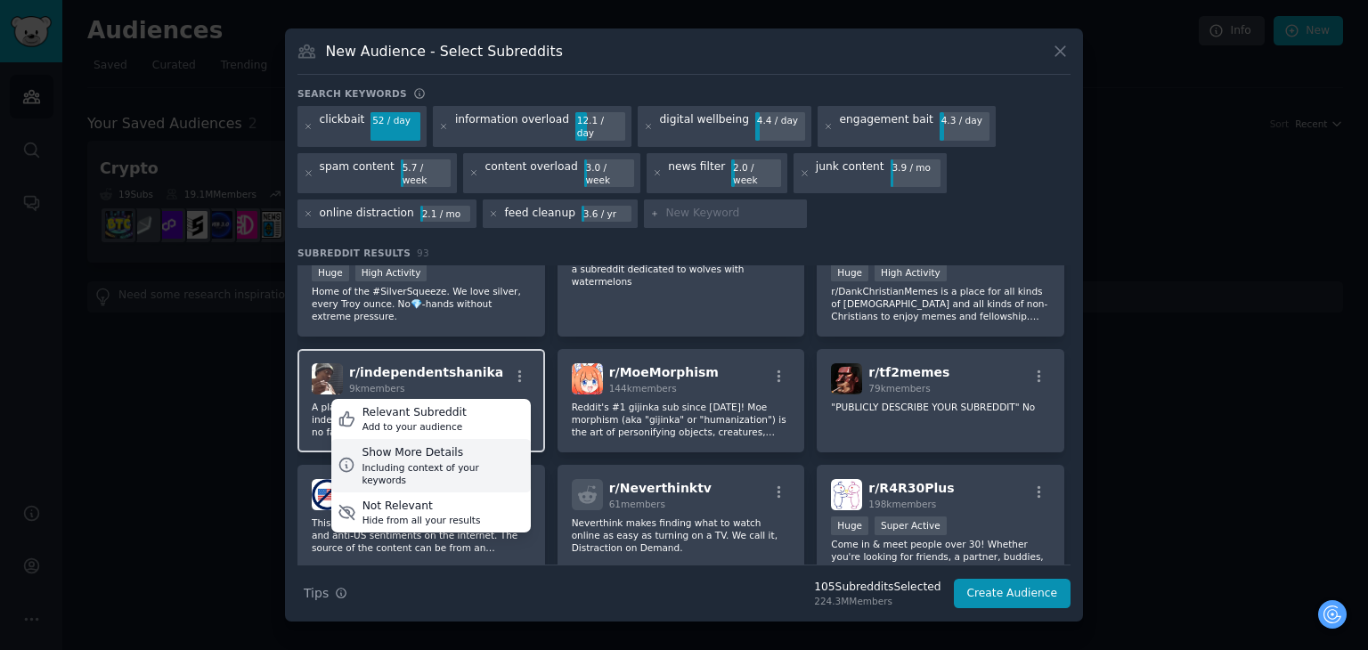
click at [459, 445] on div "Show More Details" at bounding box center [443, 453] width 162 height 16
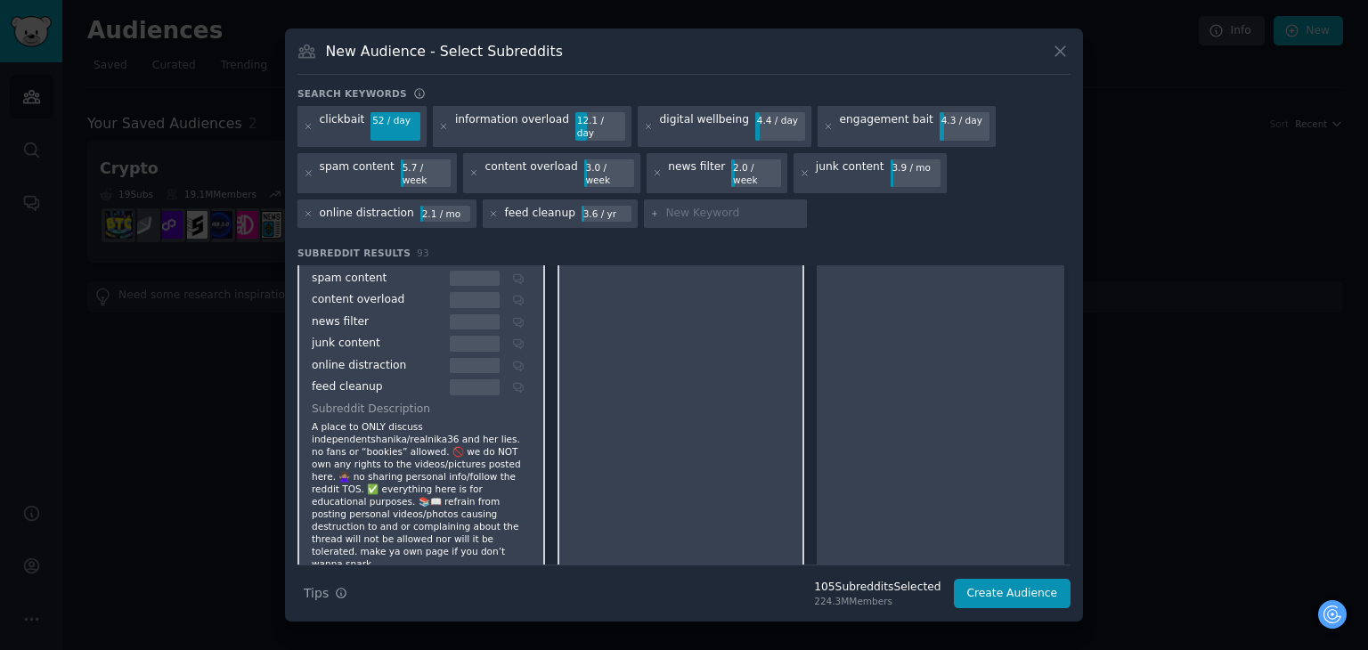
scroll to position [3191, 0]
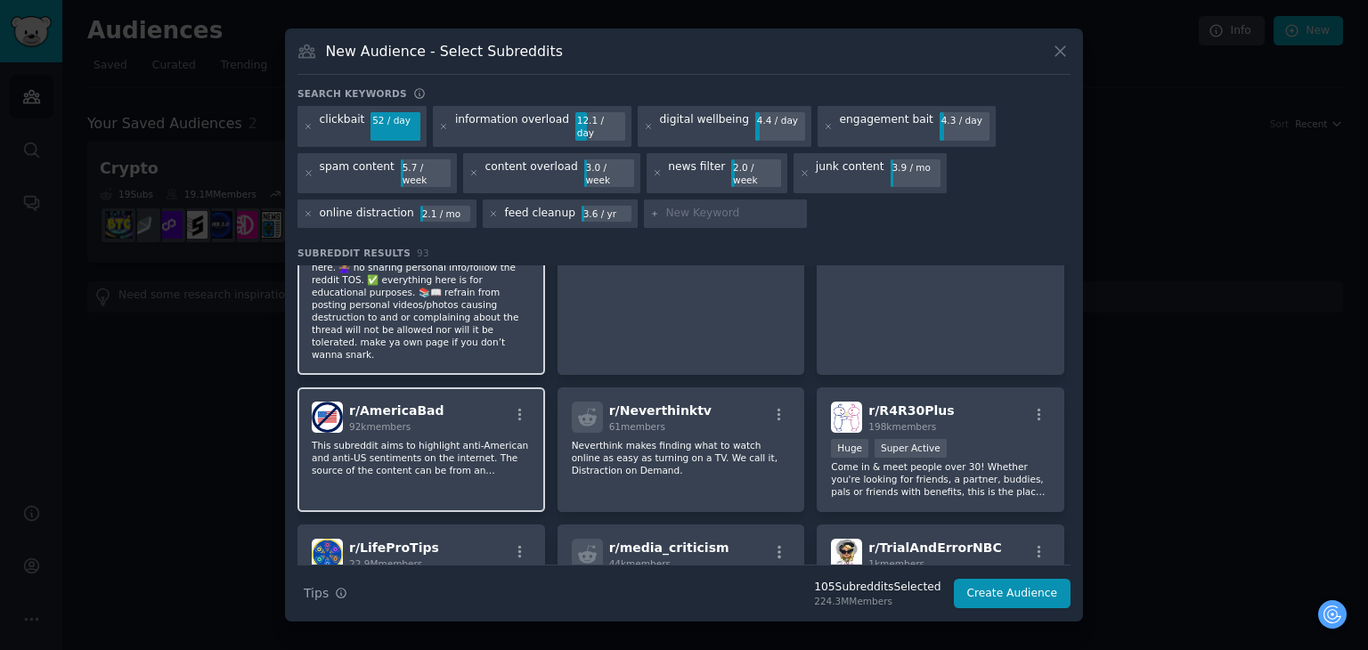
click at [475, 389] on div "r/ AmericaBad 92k members This subreddit aims to highlight anti-American and an…" at bounding box center [421, 450] width 248 height 126
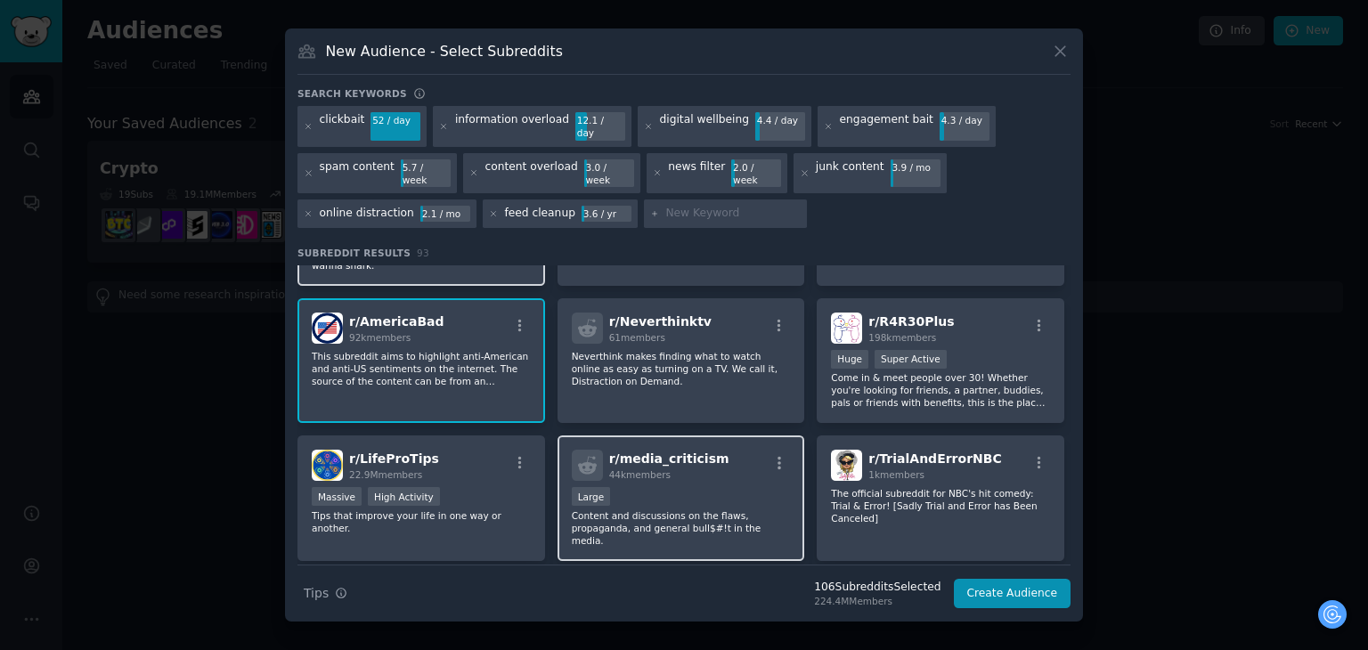
click at [757, 436] on div "r/ media_criticism 44k members Large Content and discussions on the flaws, prop…" at bounding box center [682, 499] width 248 height 126
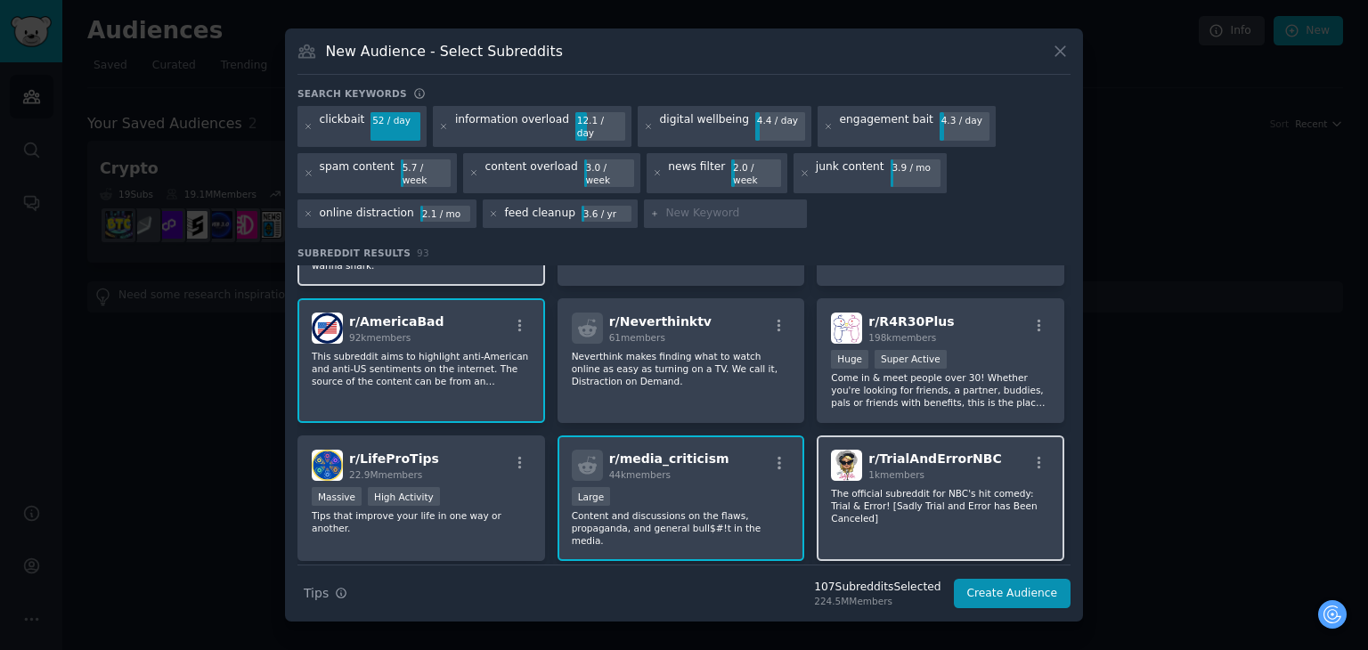
scroll to position [3191, 0]
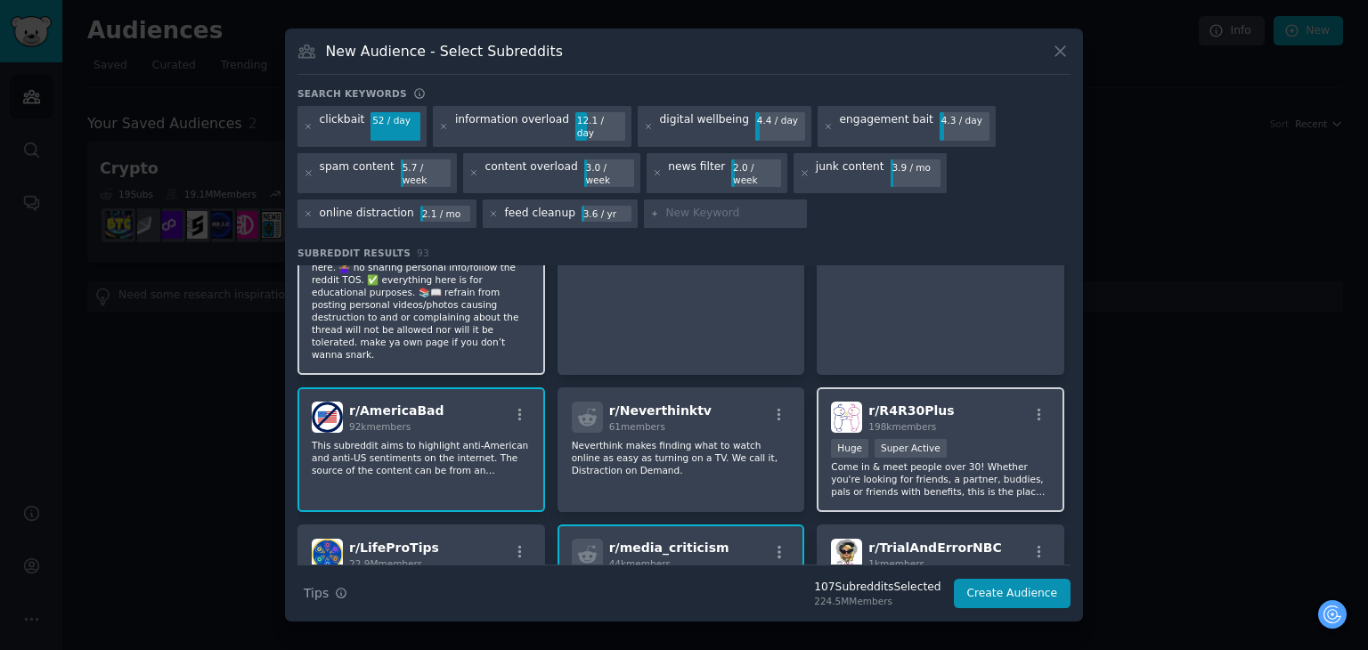
click at [827, 395] on div "r/ R4R30Plus 198k members Huge Super Active Come in & meet people over 30! Whet…" at bounding box center [941, 450] width 248 height 126
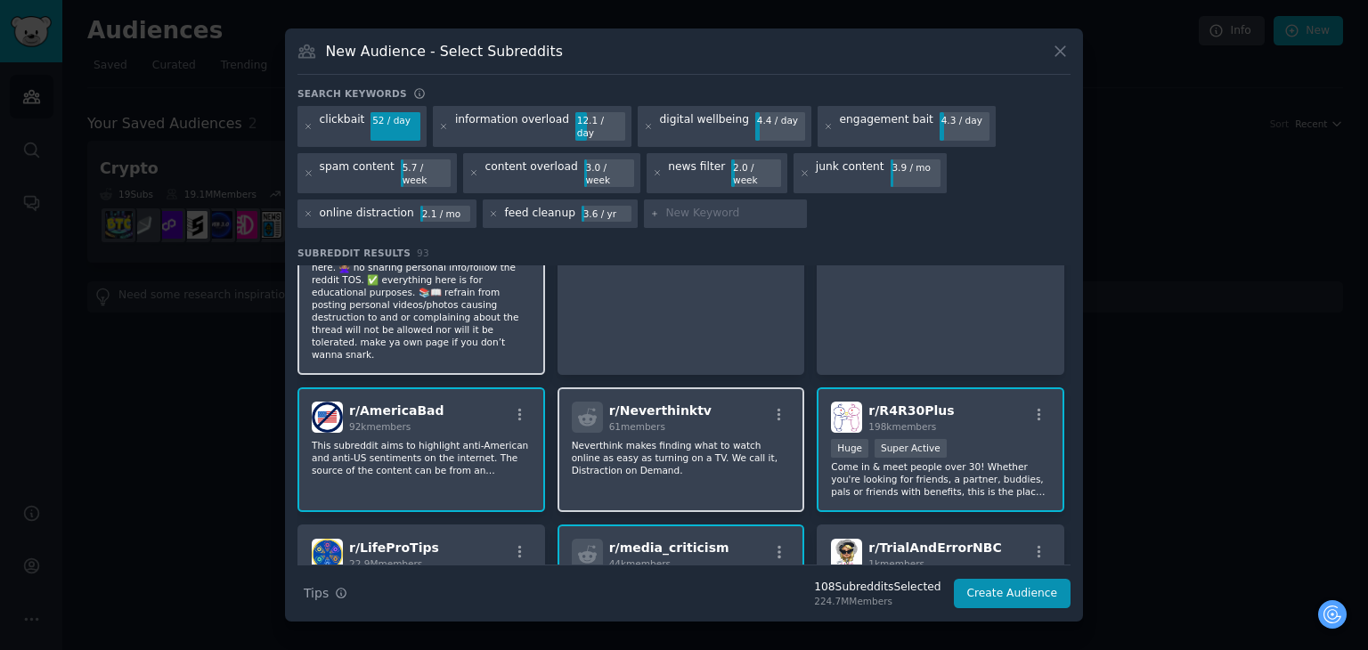
scroll to position [3369, 0]
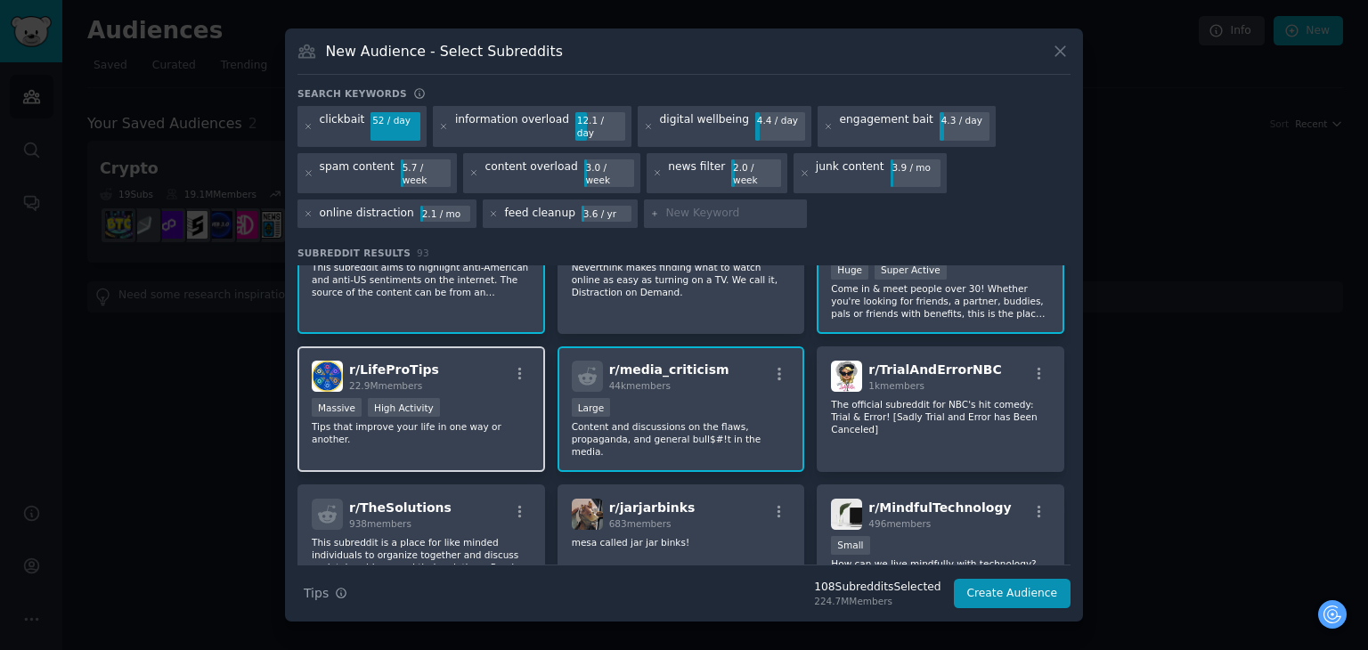
click at [506, 352] on div "r/ LifeProTips 22.9M members Massive High Activity Tips that improve your life …" at bounding box center [421, 409] width 248 height 126
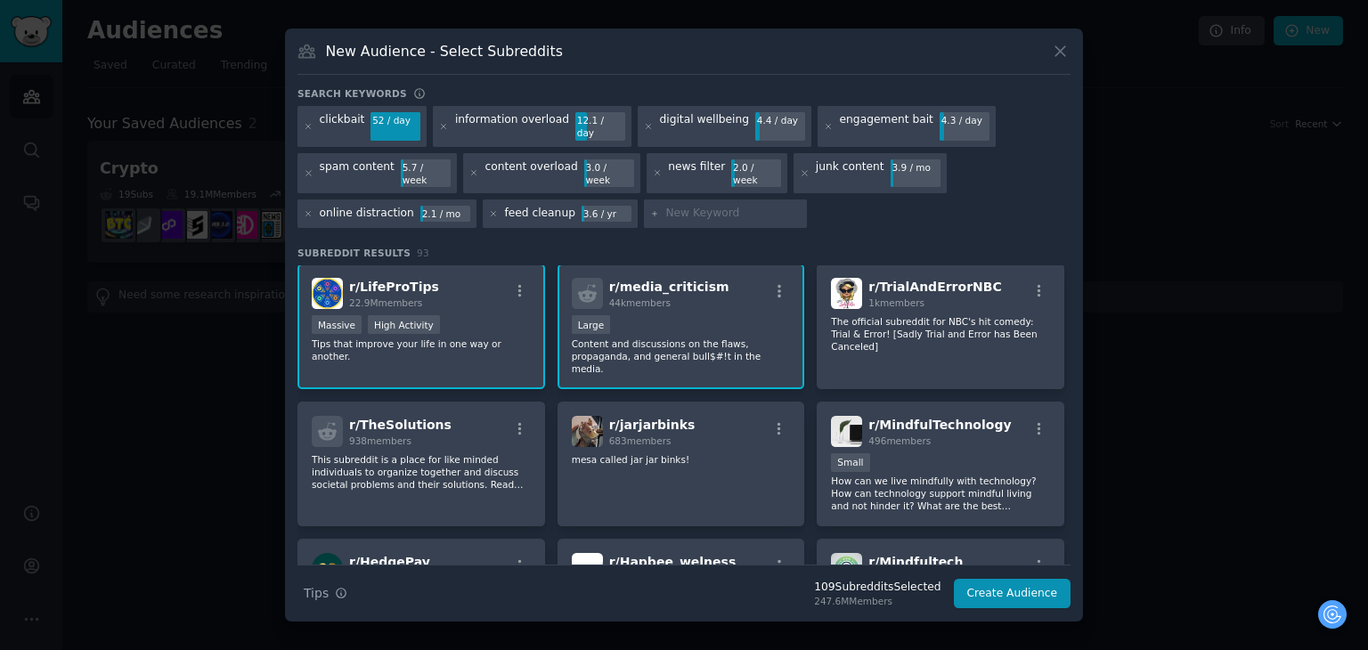
scroll to position [3424, 0]
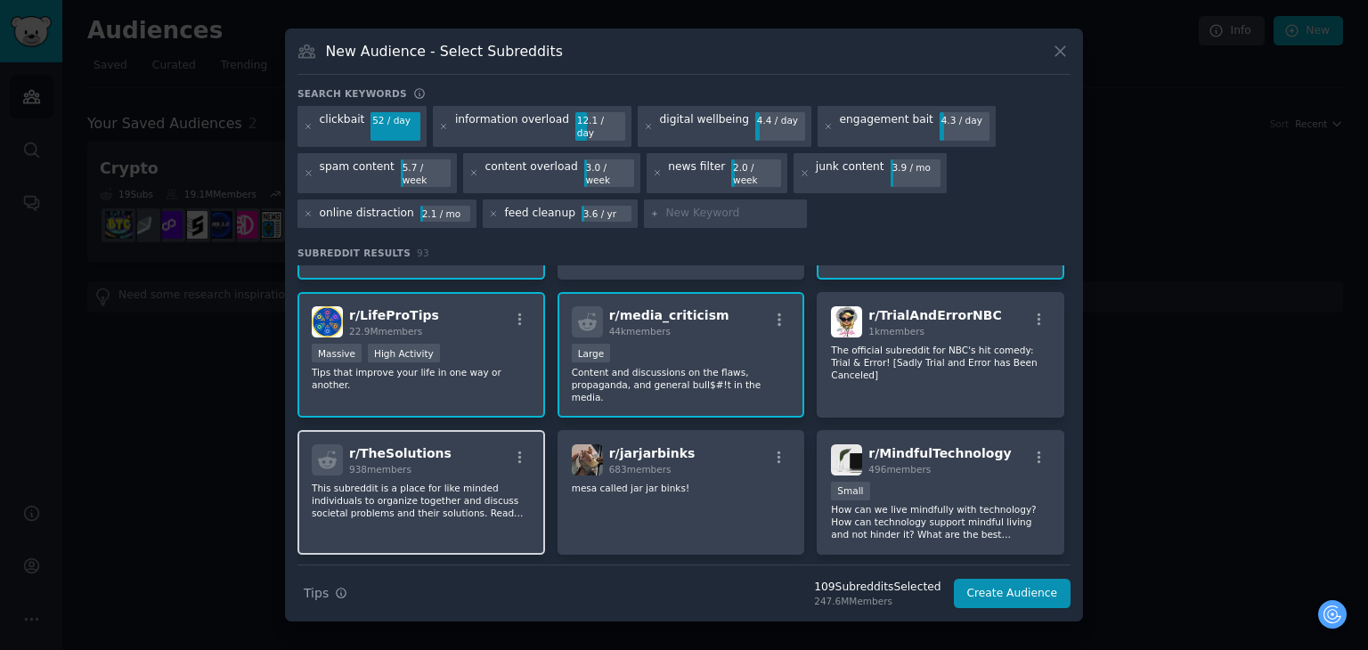
click at [505, 482] on p "This subreddit is a place for like minded individuals to organize together and …" at bounding box center [421, 500] width 219 height 37
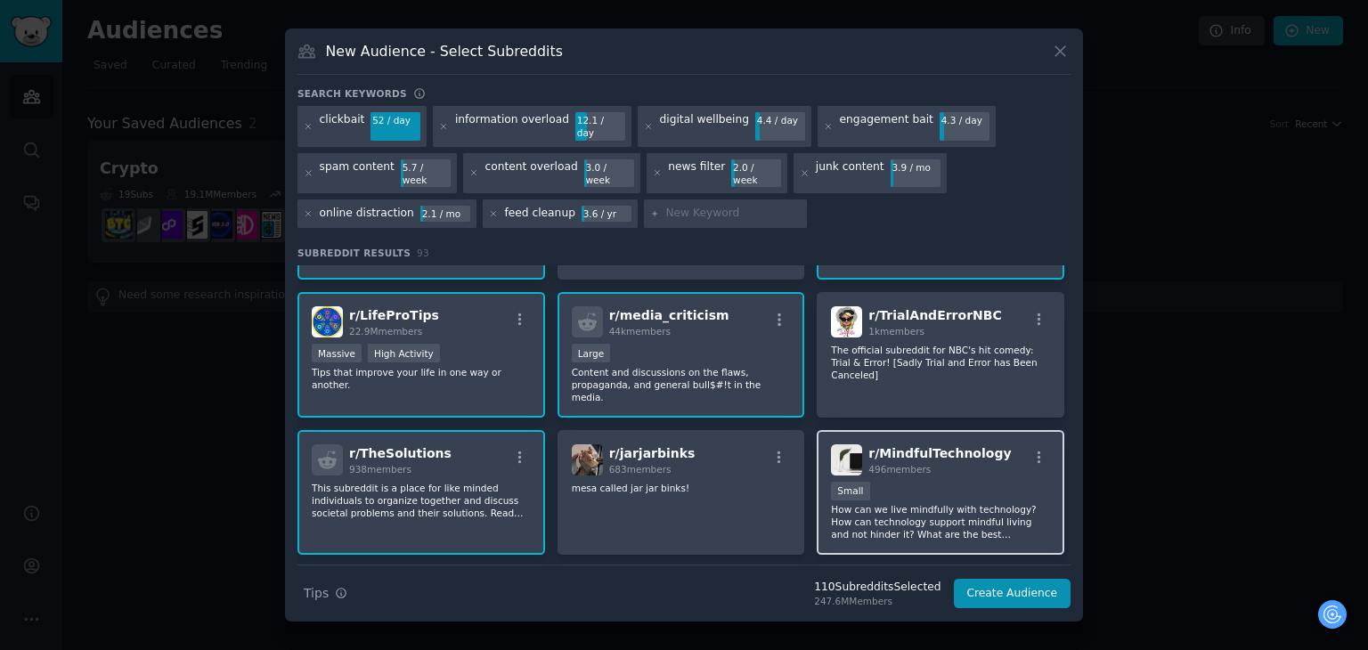
click at [918, 482] on div "Small" at bounding box center [940, 493] width 219 height 22
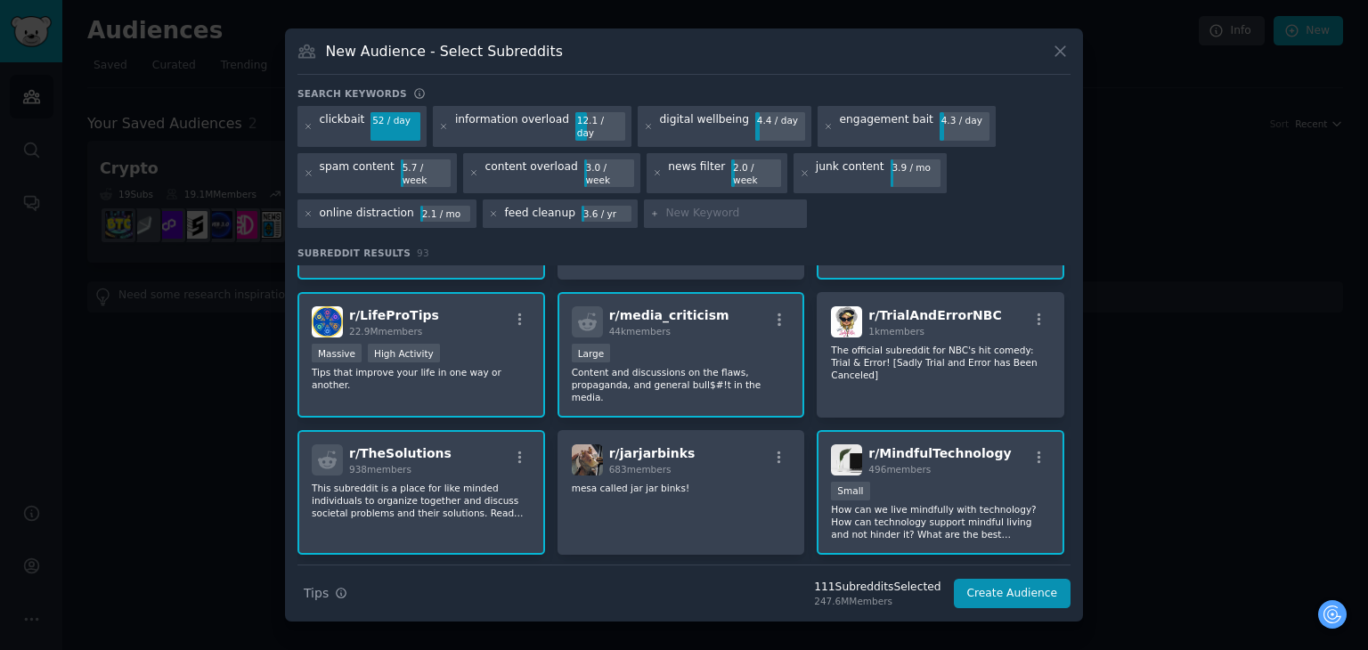
click at [678, 206] on input "text" at bounding box center [732, 214] width 135 height 16
type input "mindful tech"
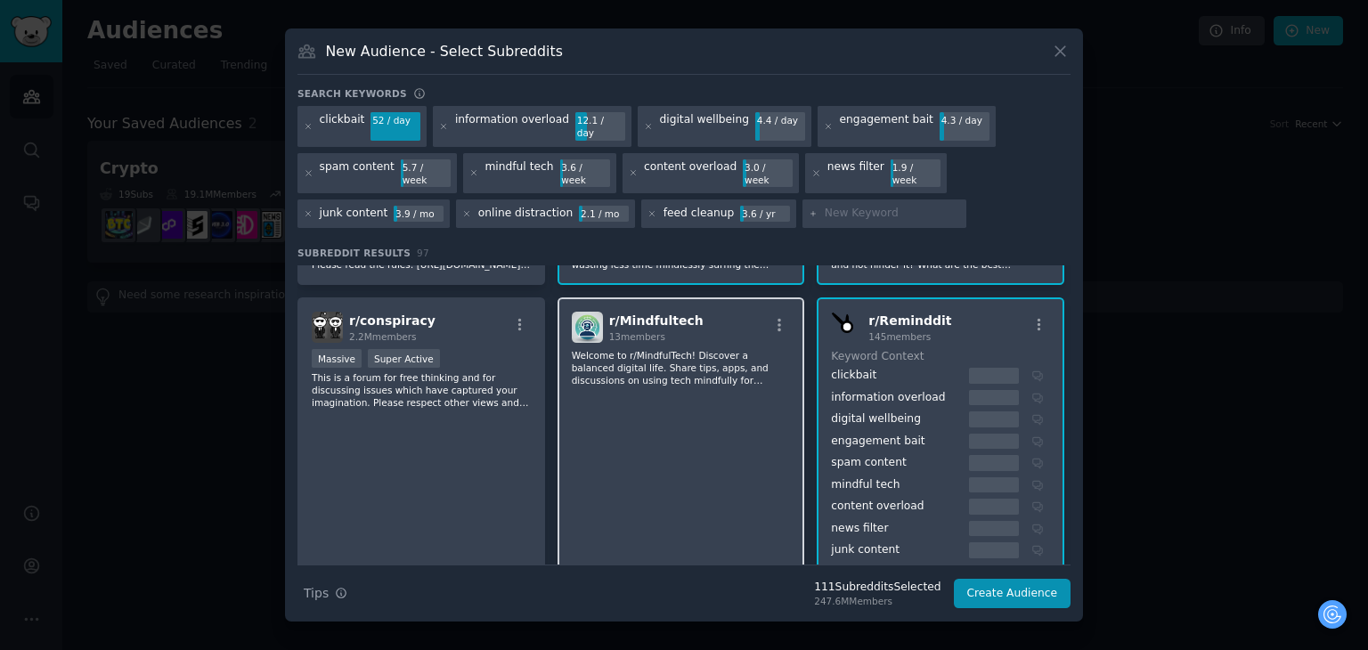
scroll to position [89, 0]
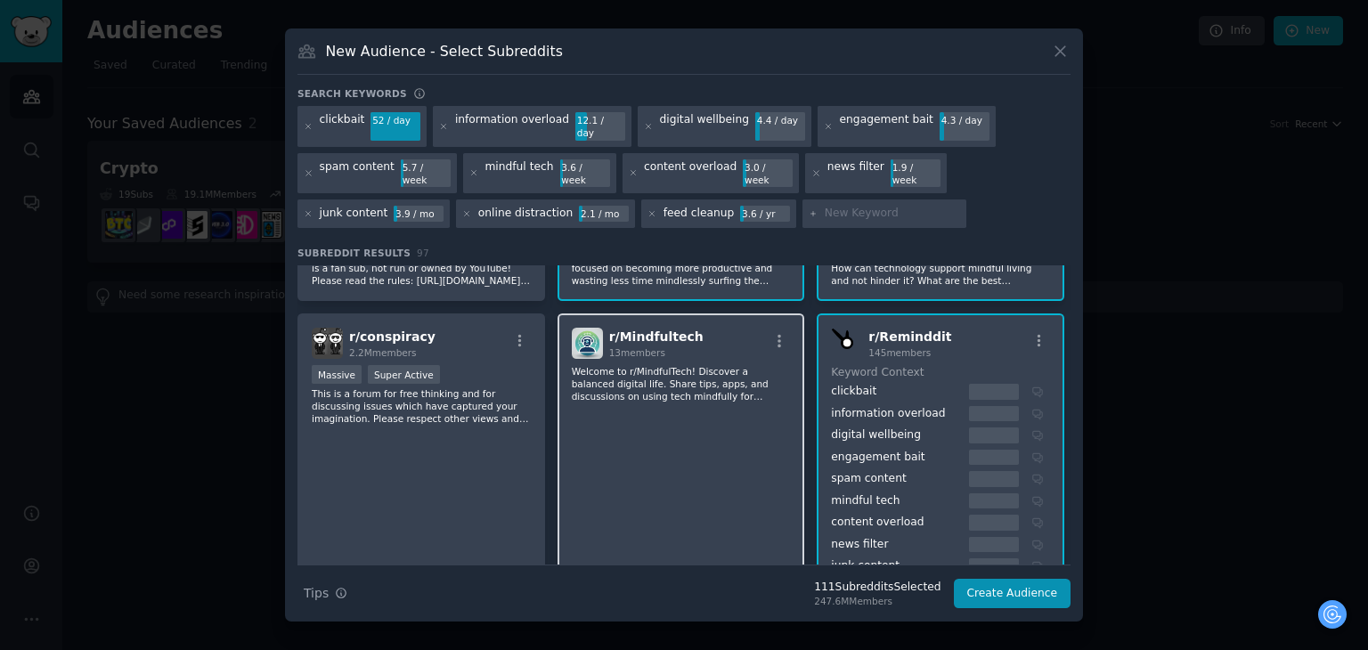
click at [692, 400] on div "r/ Mindfultech 13 members Welcome to r/MindfulTech! Discover a balanced digital…" at bounding box center [682, 515] width 248 height 403
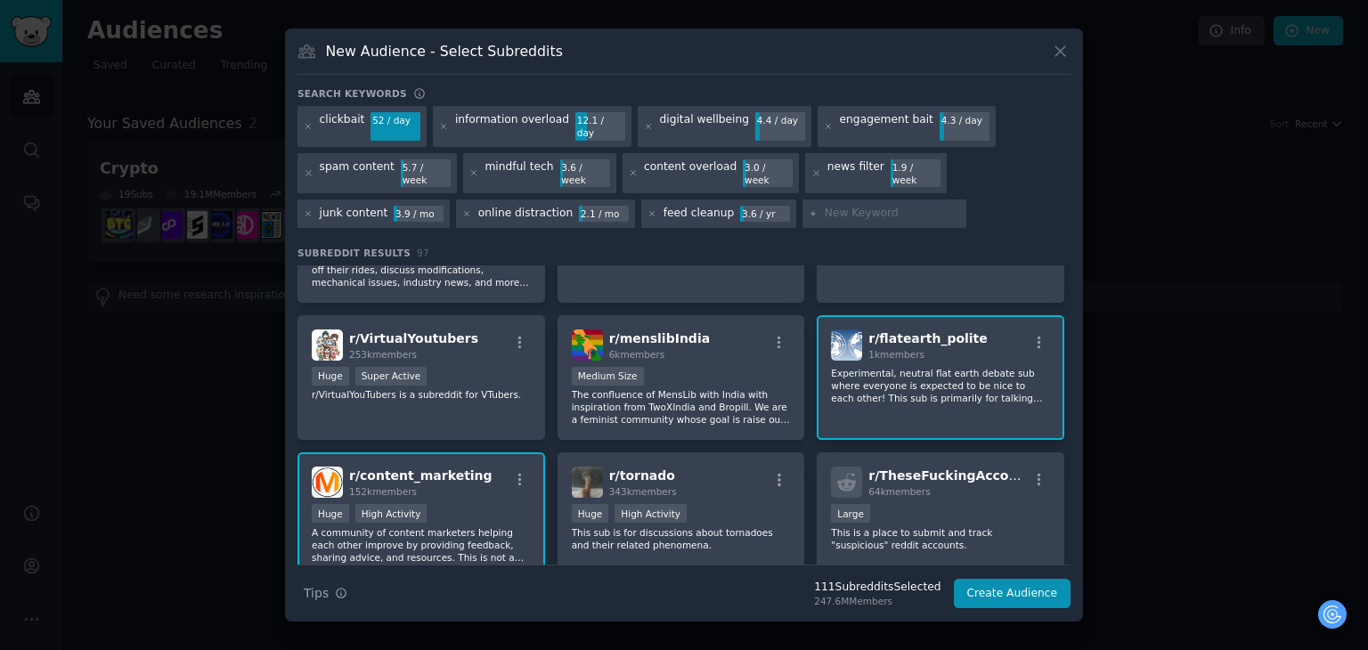
scroll to position [2531, 0]
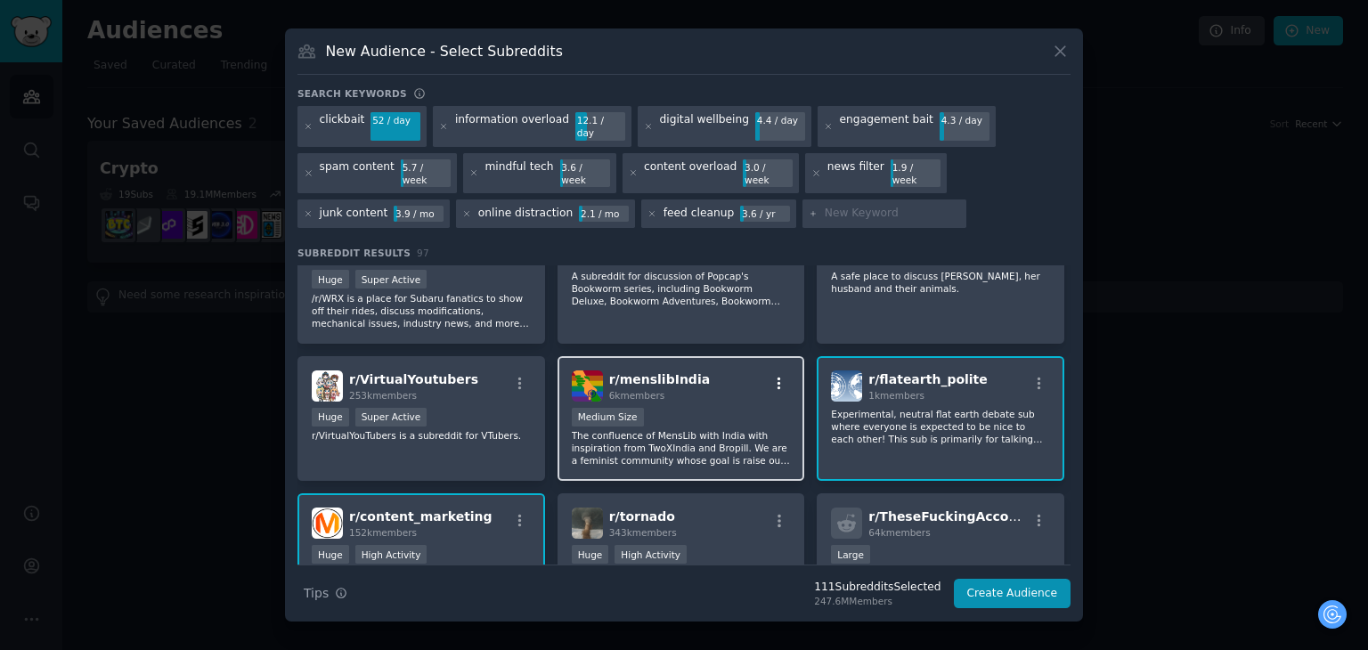
click at [771, 376] on icon "button" at bounding box center [779, 384] width 16 height 16
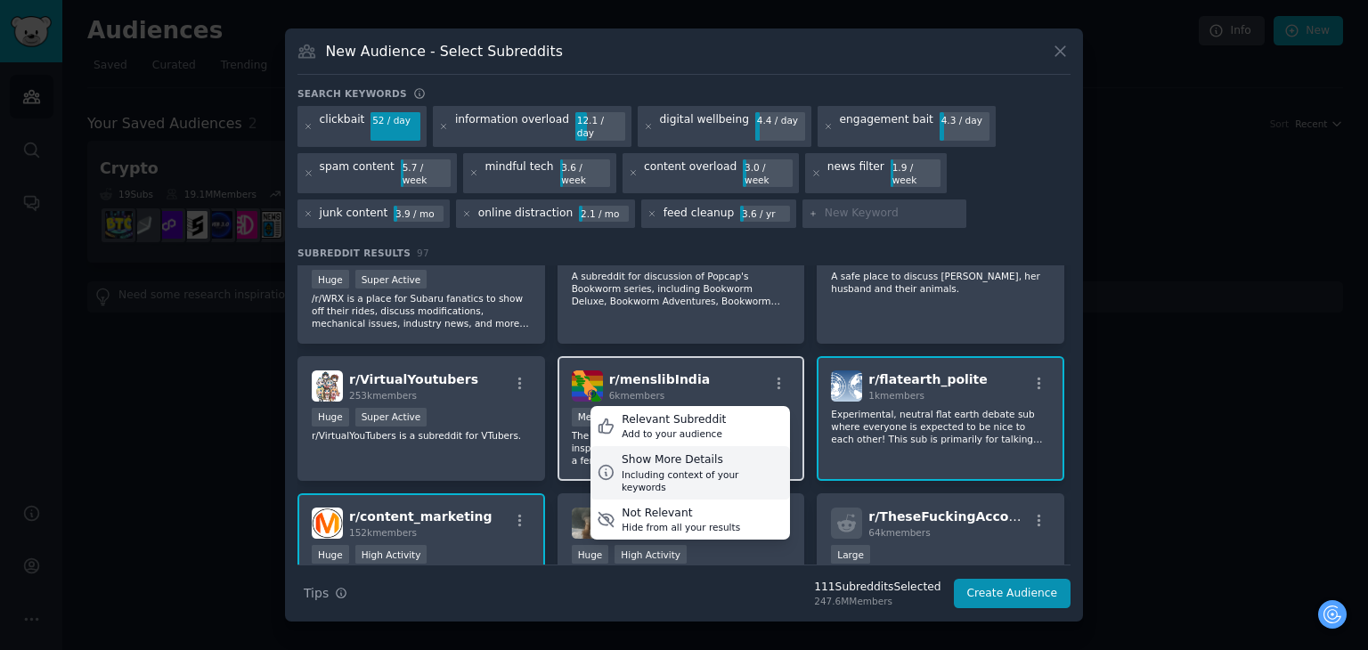
click at [706, 446] on div "Show More Details Including context of your keywords" at bounding box center [691, 472] width 200 height 53
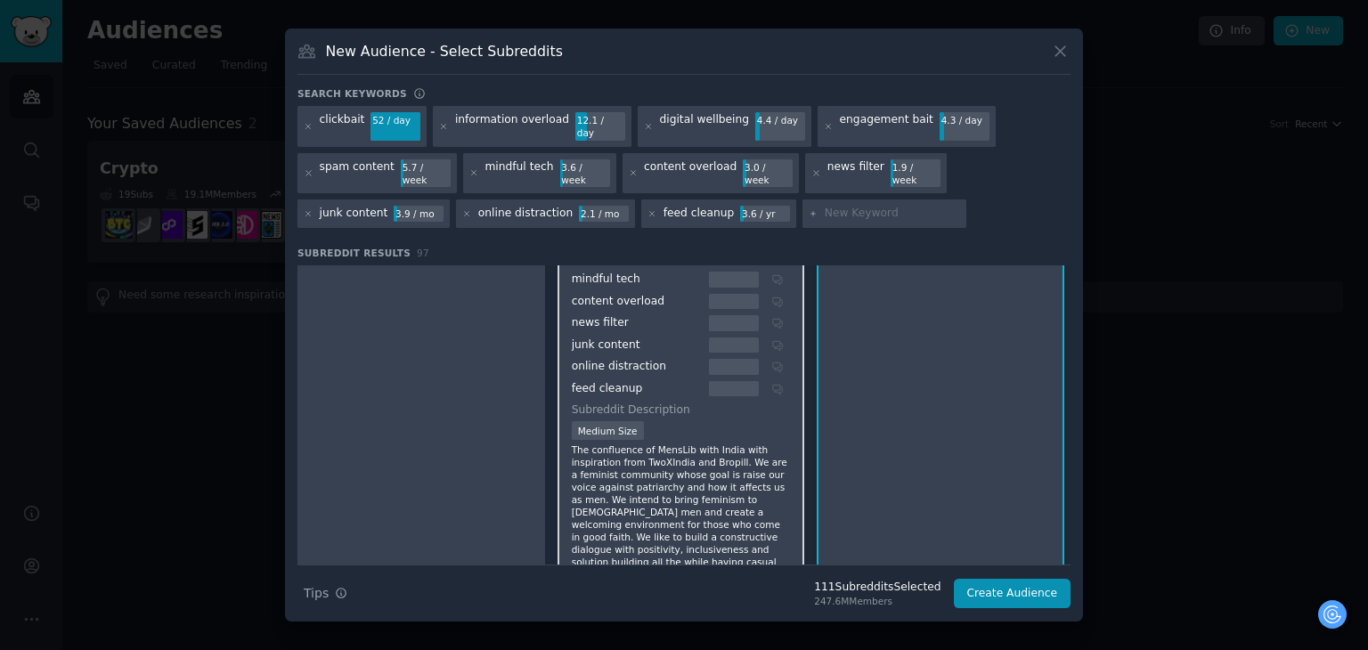
scroll to position [2798, 0]
click at [749, 418] on div "Medium Size" at bounding box center [681, 429] width 219 height 22
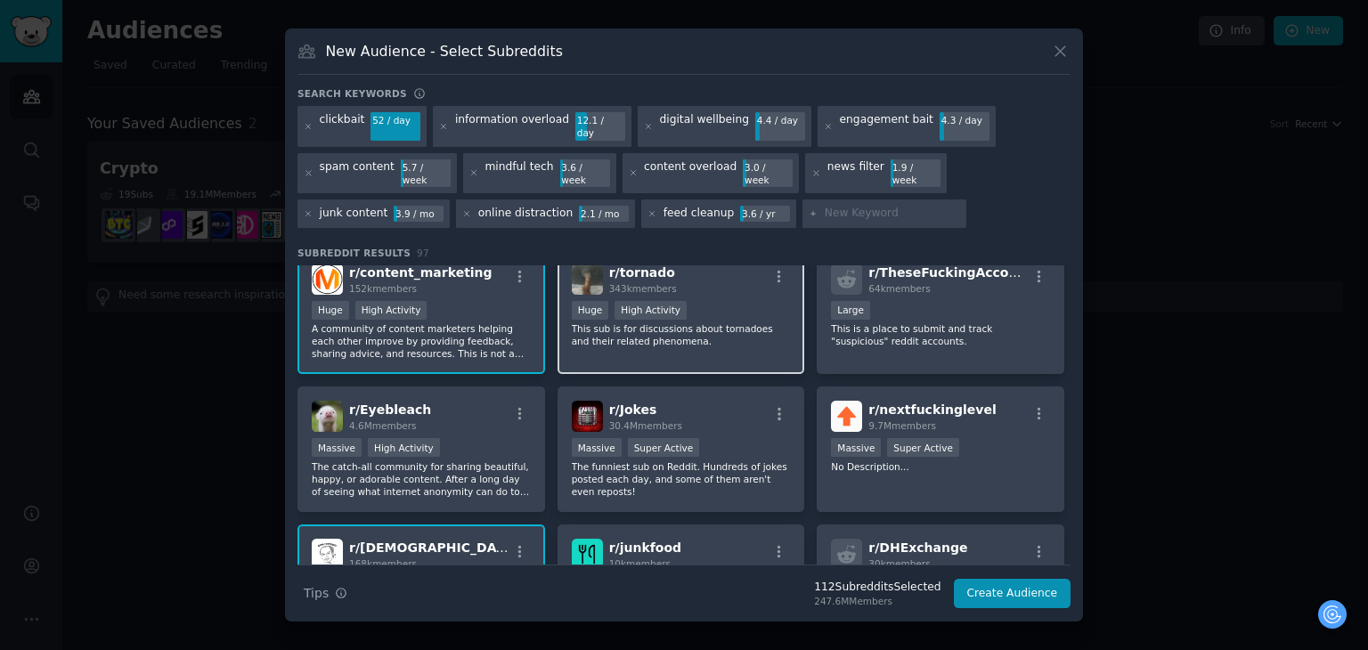
scroll to position [3155, 0]
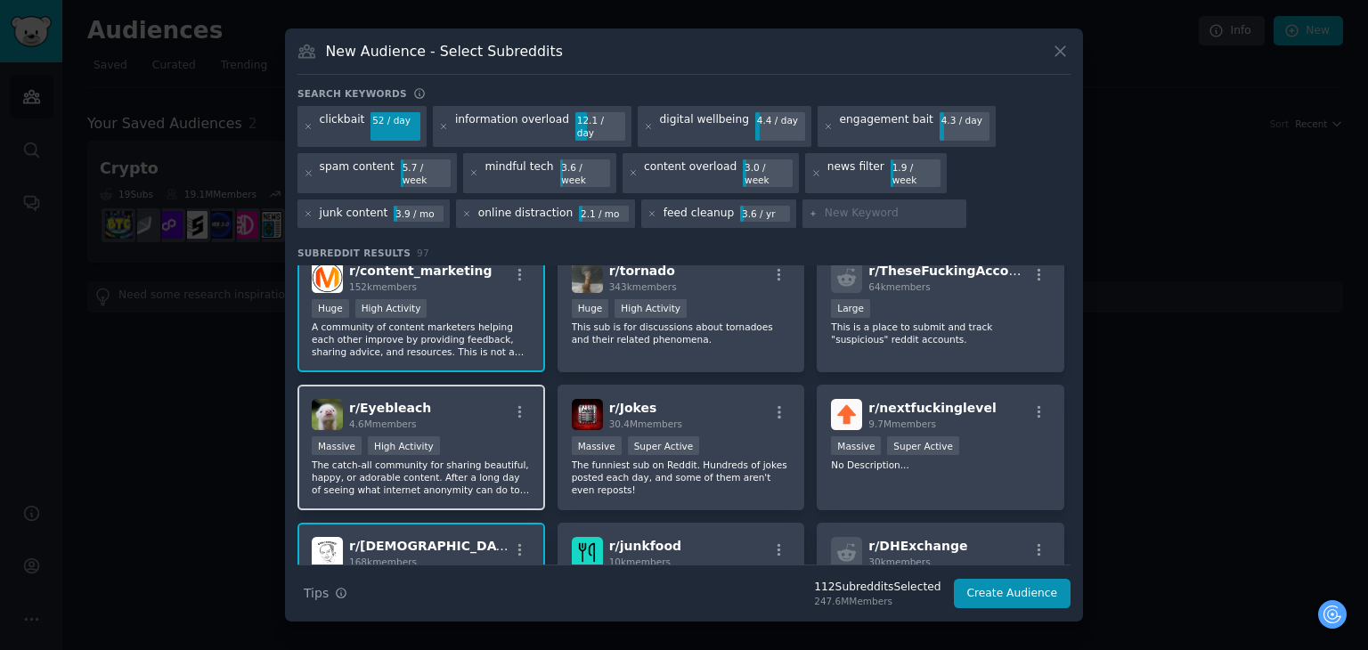
click at [466, 459] on p "The catch-all community for sharing beautiful, happy, or adorable content. Afte…" at bounding box center [421, 477] width 219 height 37
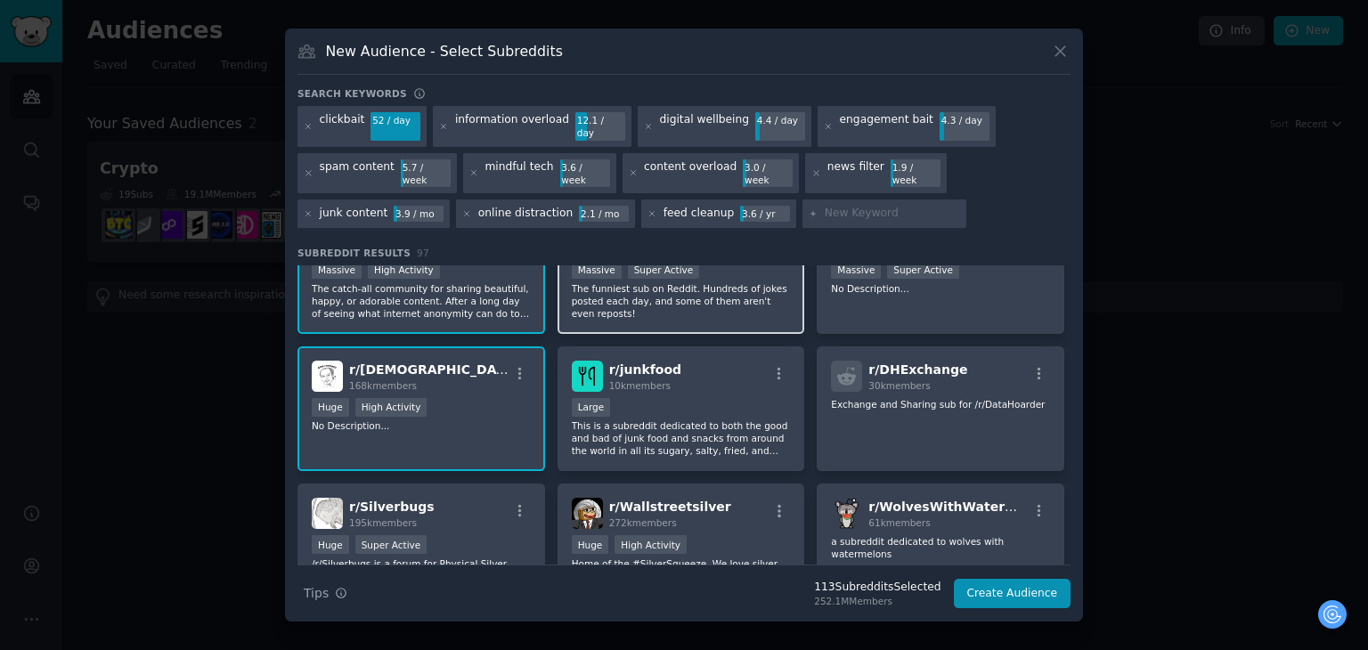
scroll to position [3349, 0]
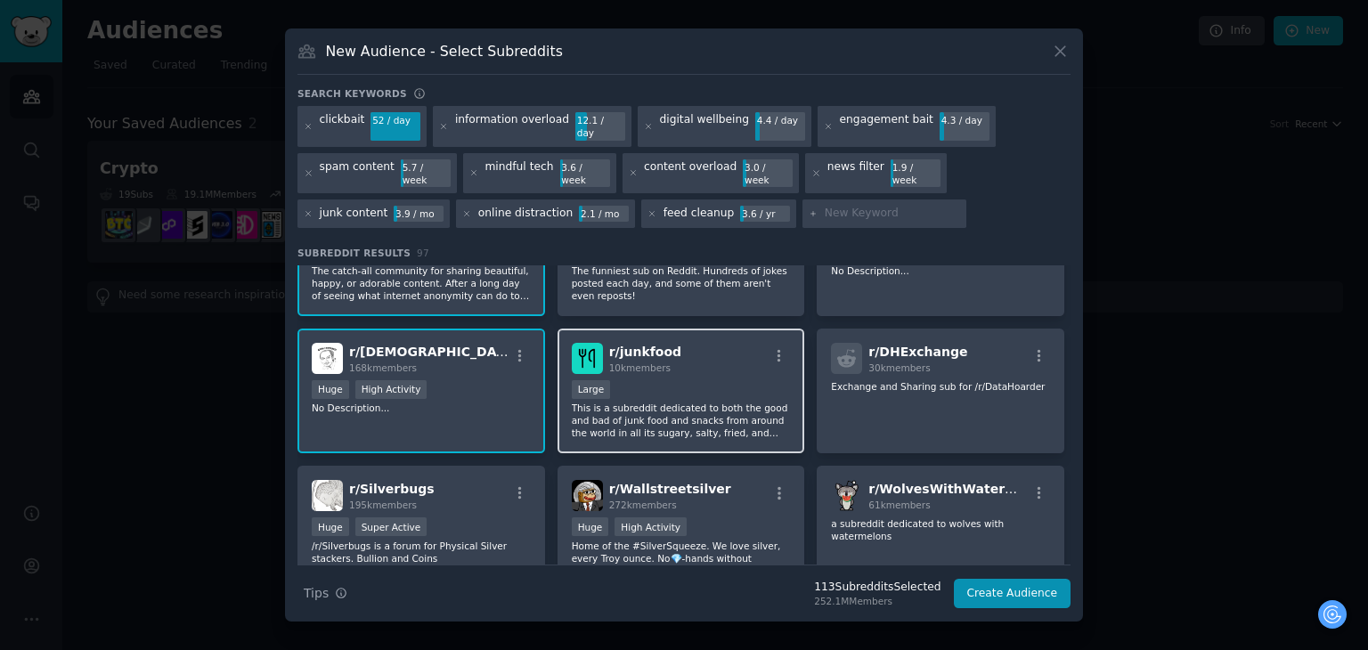
click at [730, 342] on div "r/ junkfood 10k members Large This is a subreddit dedicated to both the good an…" at bounding box center [682, 392] width 248 height 126
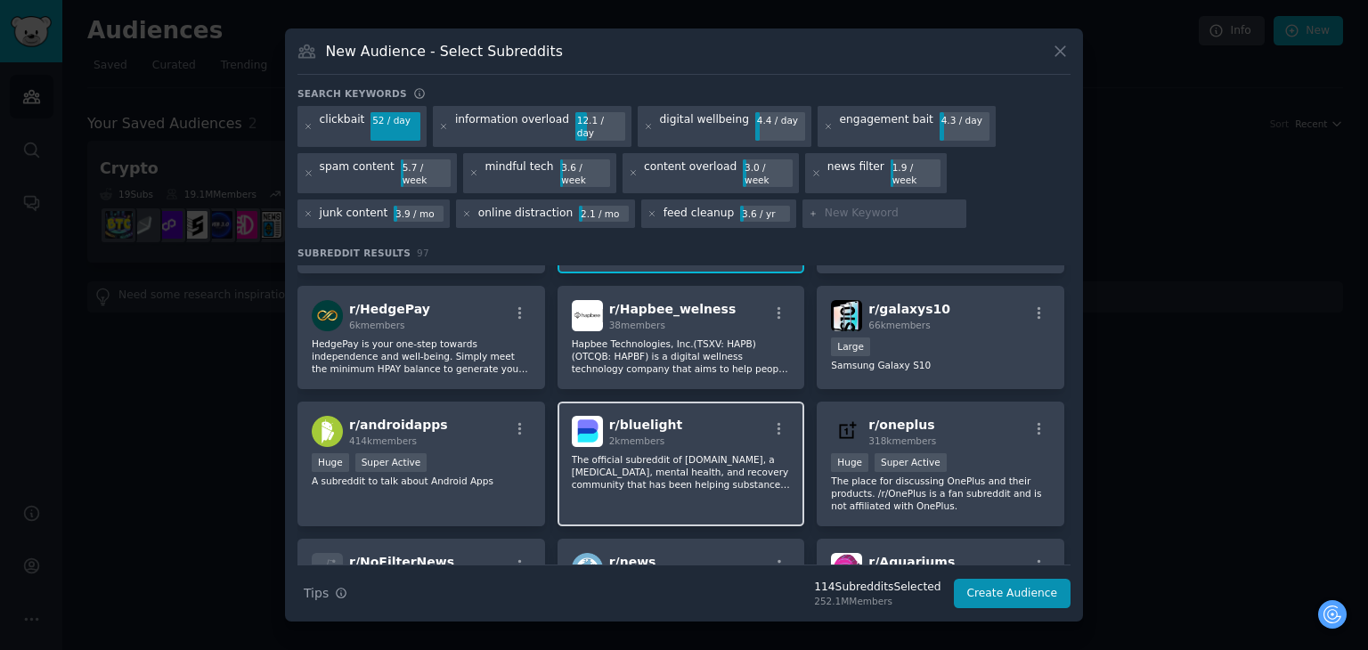
scroll to position [4297, 0]
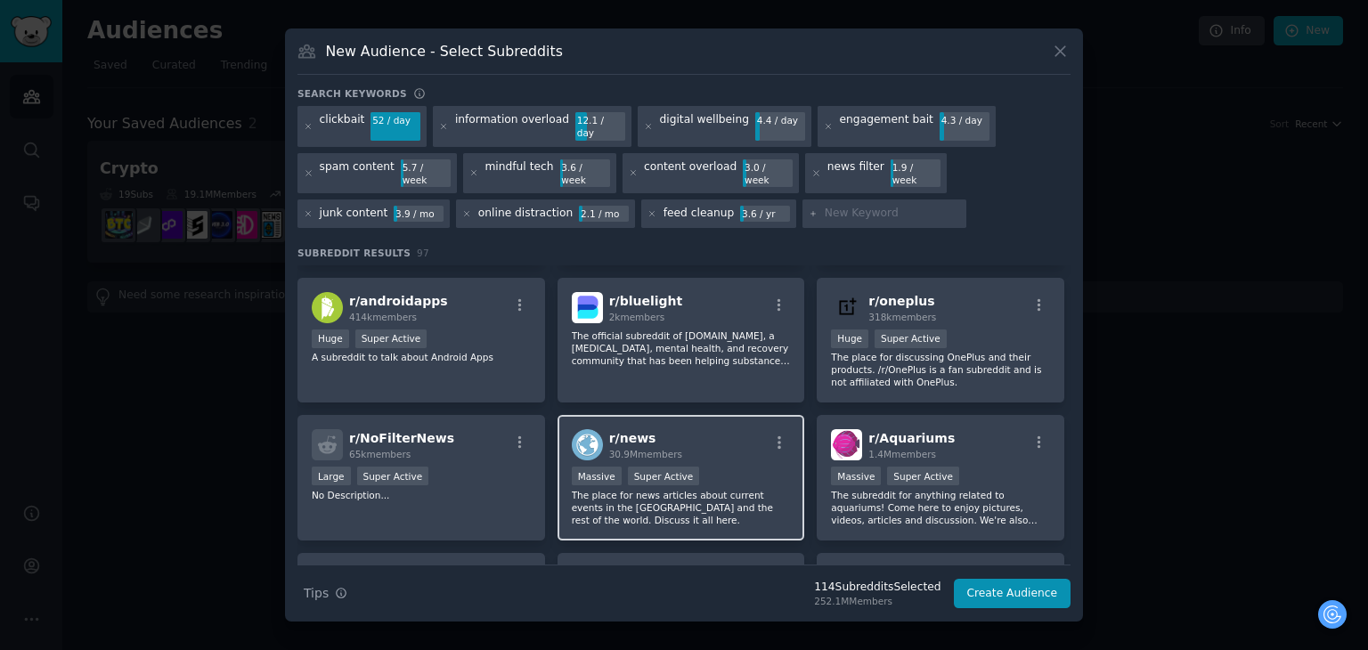
click at [741, 489] on p "The place for news articles about current events in the [GEOGRAPHIC_DATA] and t…" at bounding box center [681, 507] width 219 height 37
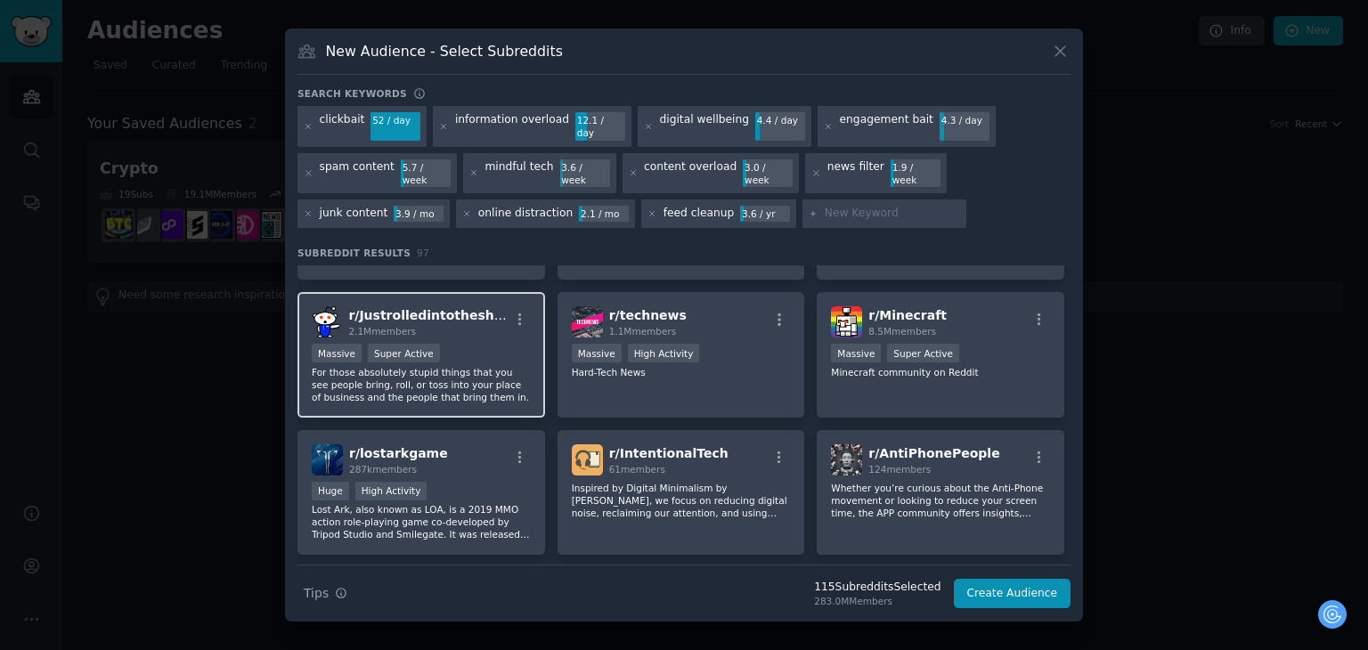
scroll to position [4743, 0]
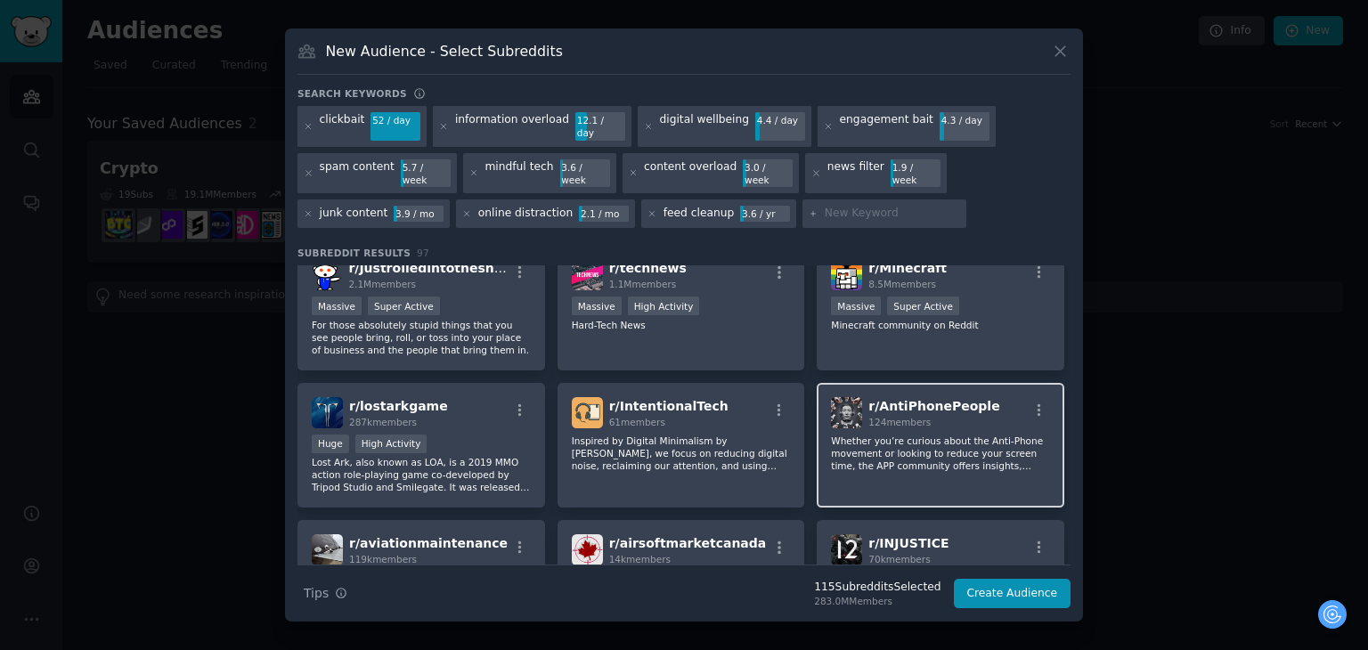
click at [940, 383] on div "r/ AntiPhonePeople 124 members Whether you’re curious about the Anti-Phone move…" at bounding box center [941, 446] width 248 height 126
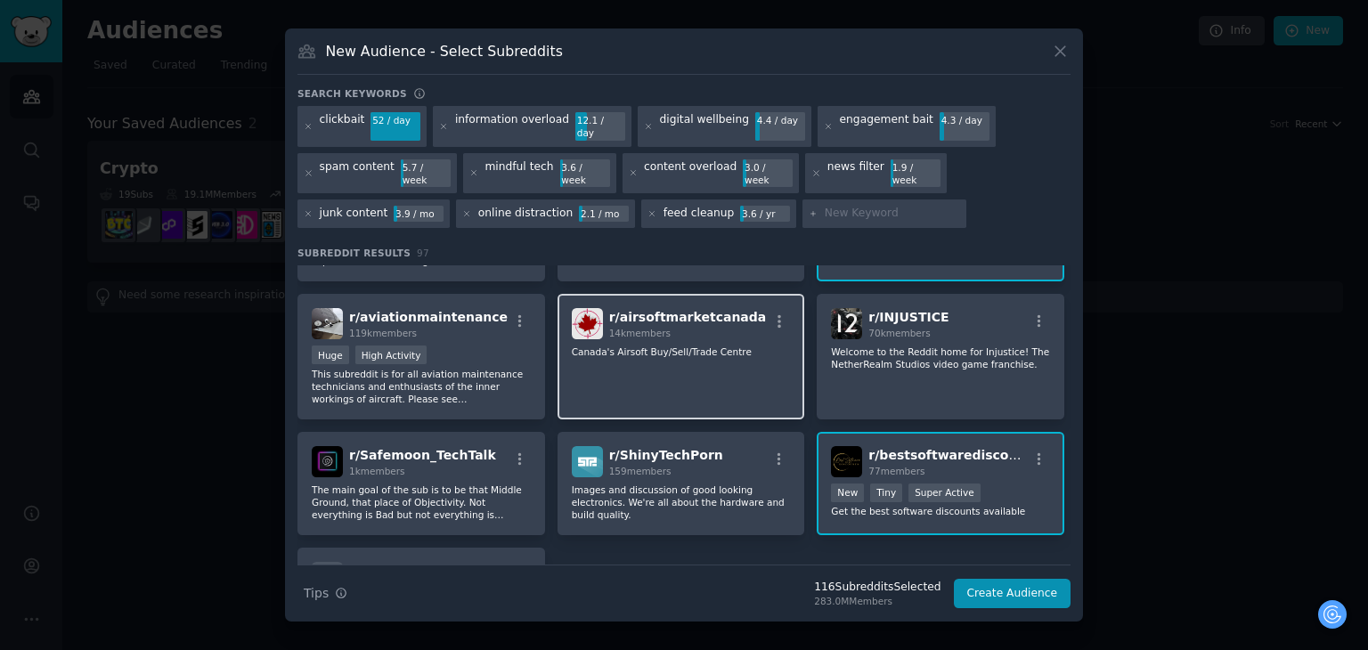
scroll to position [4993, 0]
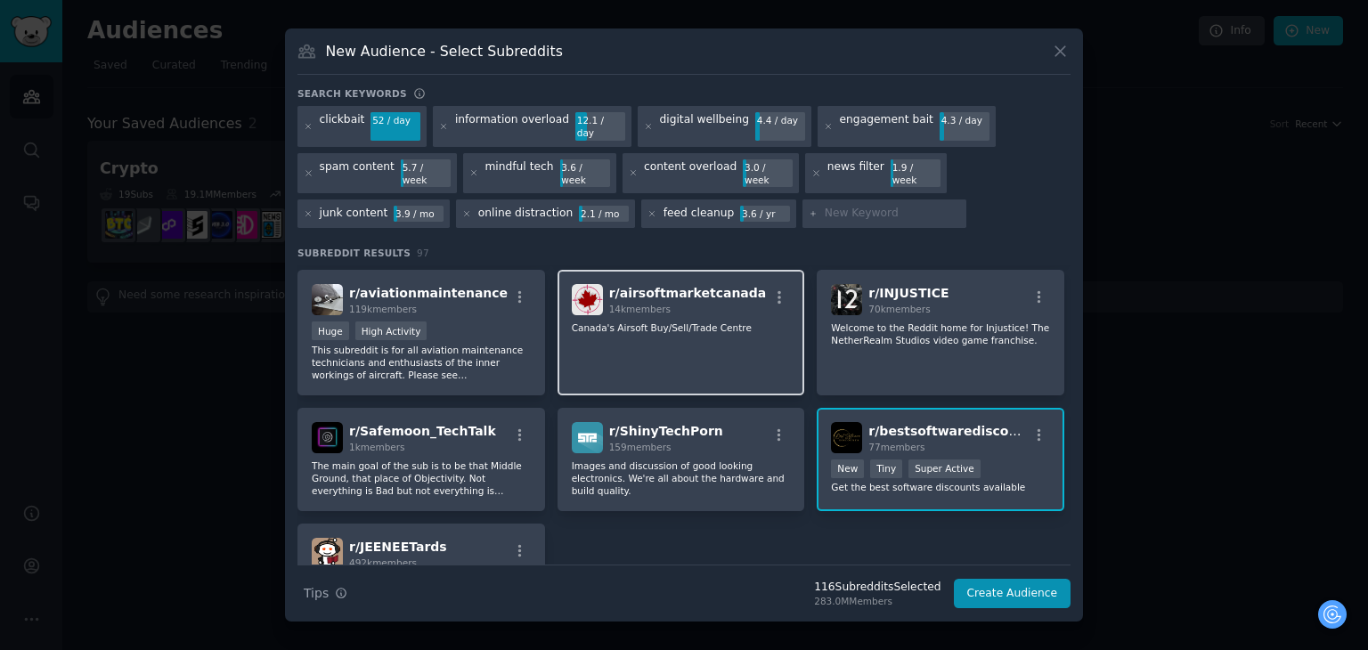
click at [699, 460] on p "Images and discussion of good looking electronics. We're all about the hardware…" at bounding box center [681, 478] width 219 height 37
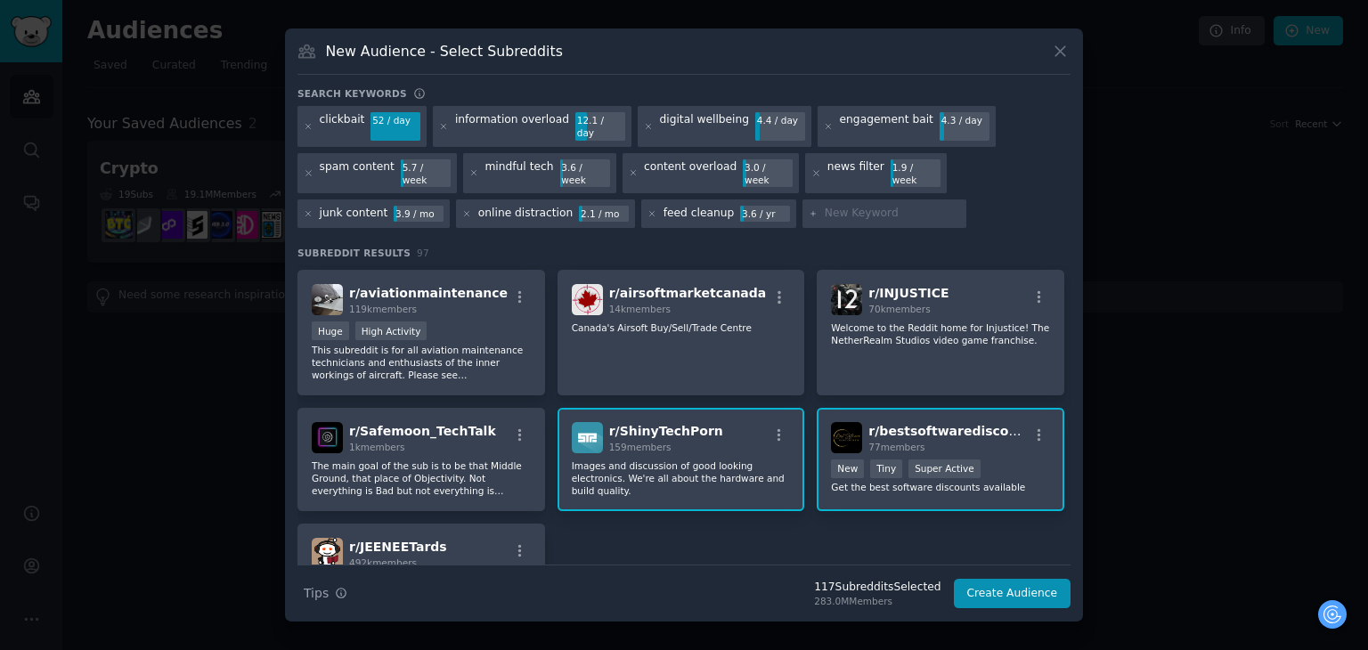
click at [702, 460] on p "Images and discussion of good looking electronics. We're all about the hardware…" at bounding box center [681, 478] width 219 height 37
click at [470, 597] on p "Welcome to our subreddit dedicated to India's "beloved" entrance exams, JEE and…" at bounding box center [421, 615] width 219 height 37
click at [825, 206] on input "text" at bounding box center [892, 214] width 135 height 16
click at [457, 597] on p "Welcome to our subreddit dedicated to India's "beloved" entrance exams, JEE and…" at bounding box center [421, 615] width 219 height 37
click at [825, 206] on input "text" at bounding box center [892, 214] width 135 height 16
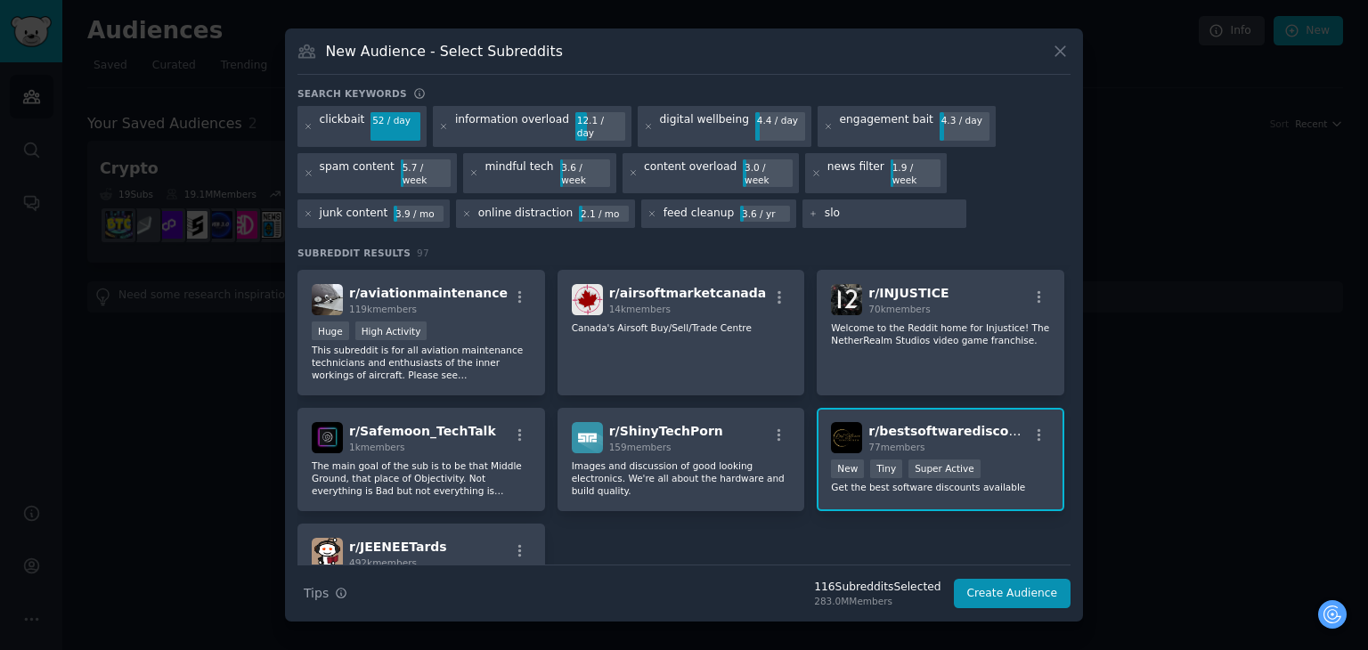
type input "slop"
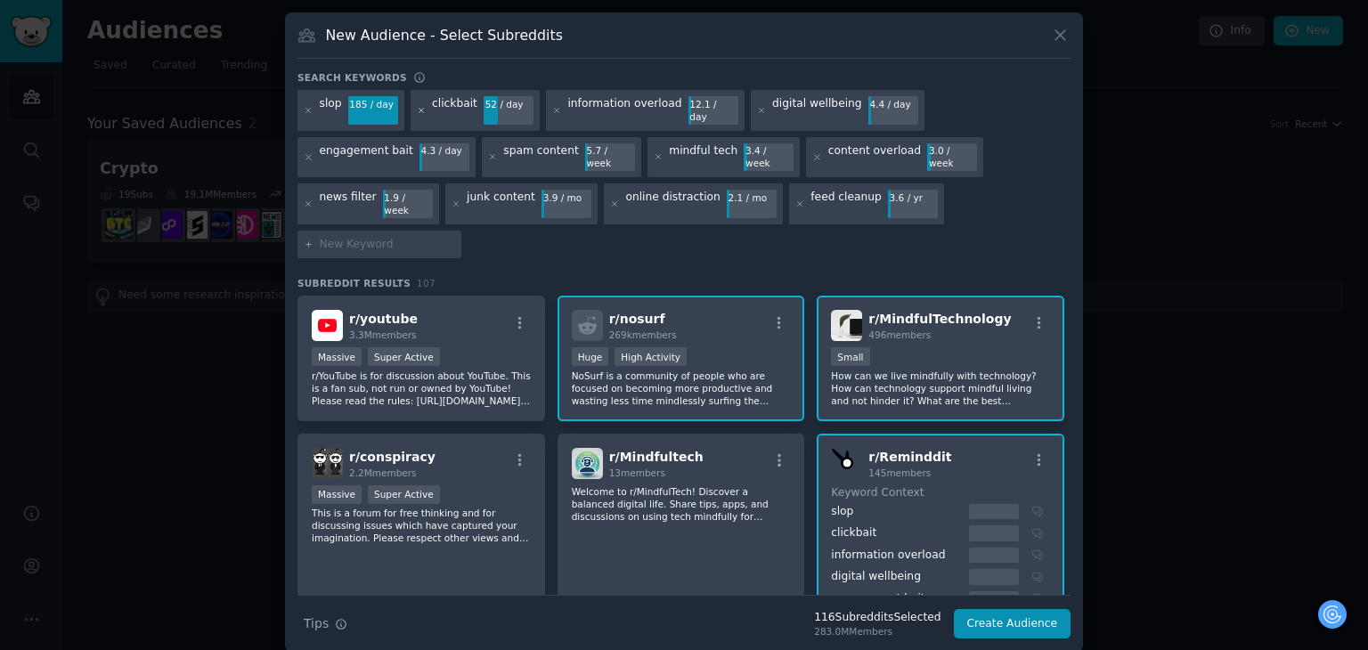
click at [420, 112] on icon at bounding box center [421, 110] width 4 height 4
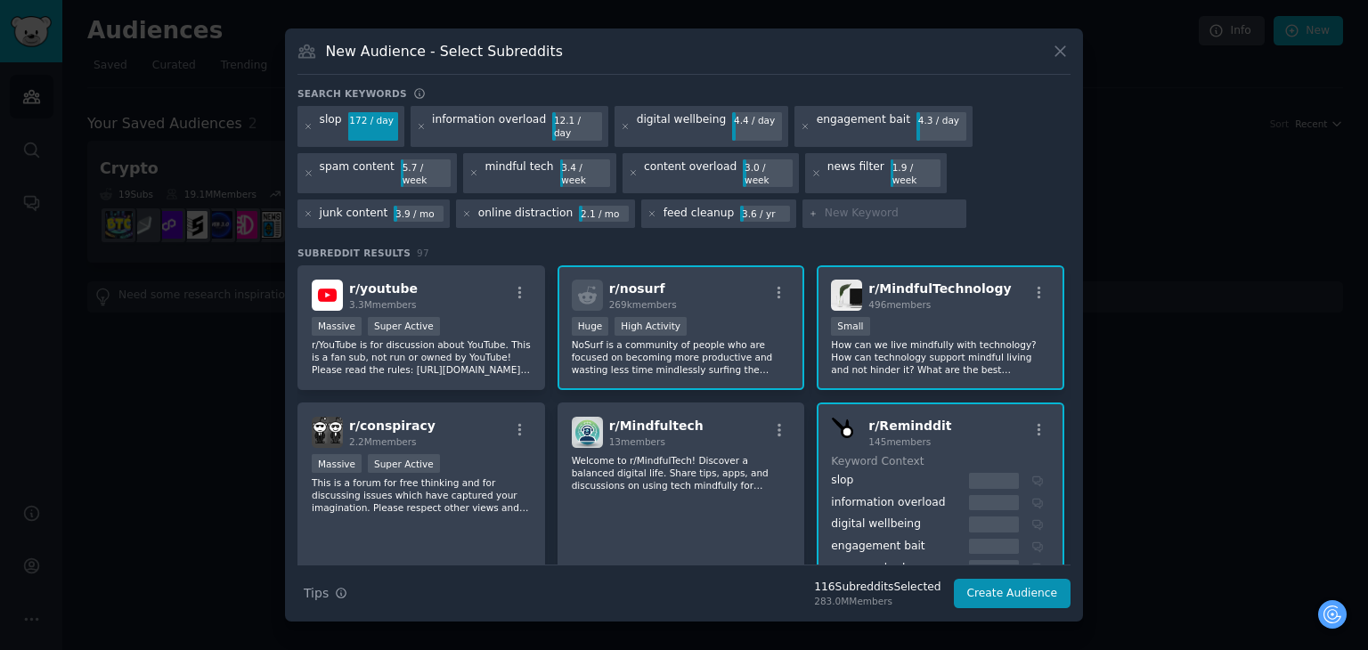
click at [420, 106] on div "Search keywords" at bounding box center [683, 96] width 773 height 19
click at [417, 129] on icon at bounding box center [422, 127] width 10 height 10
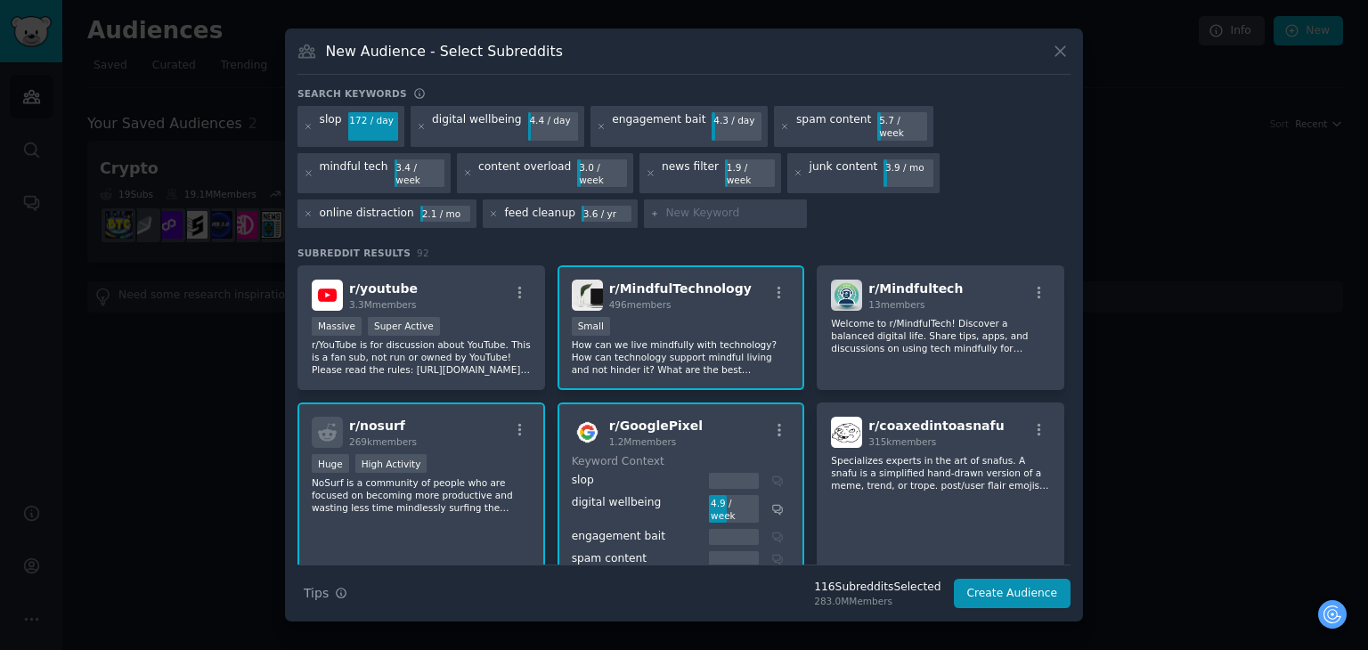
click at [417, 129] on icon at bounding box center [422, 127] width 10 height 10
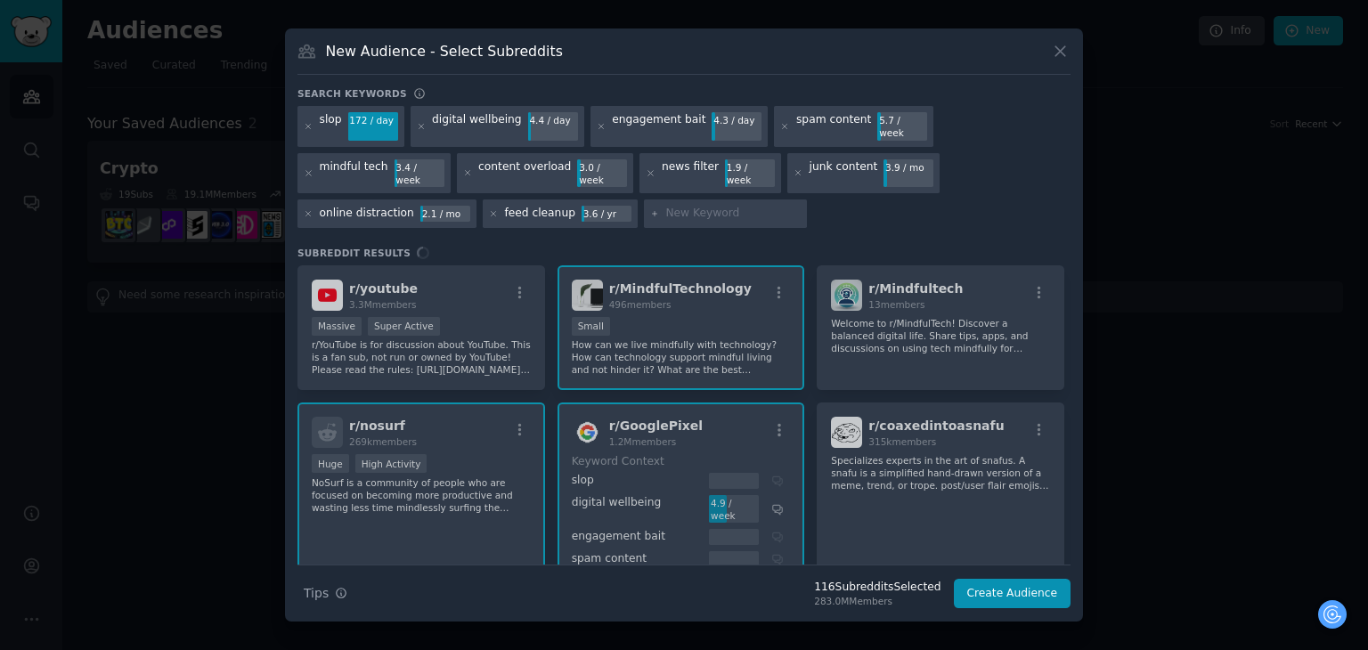
click at [417, 129] on icon at bounding box center [422, 127] width 10 height 10
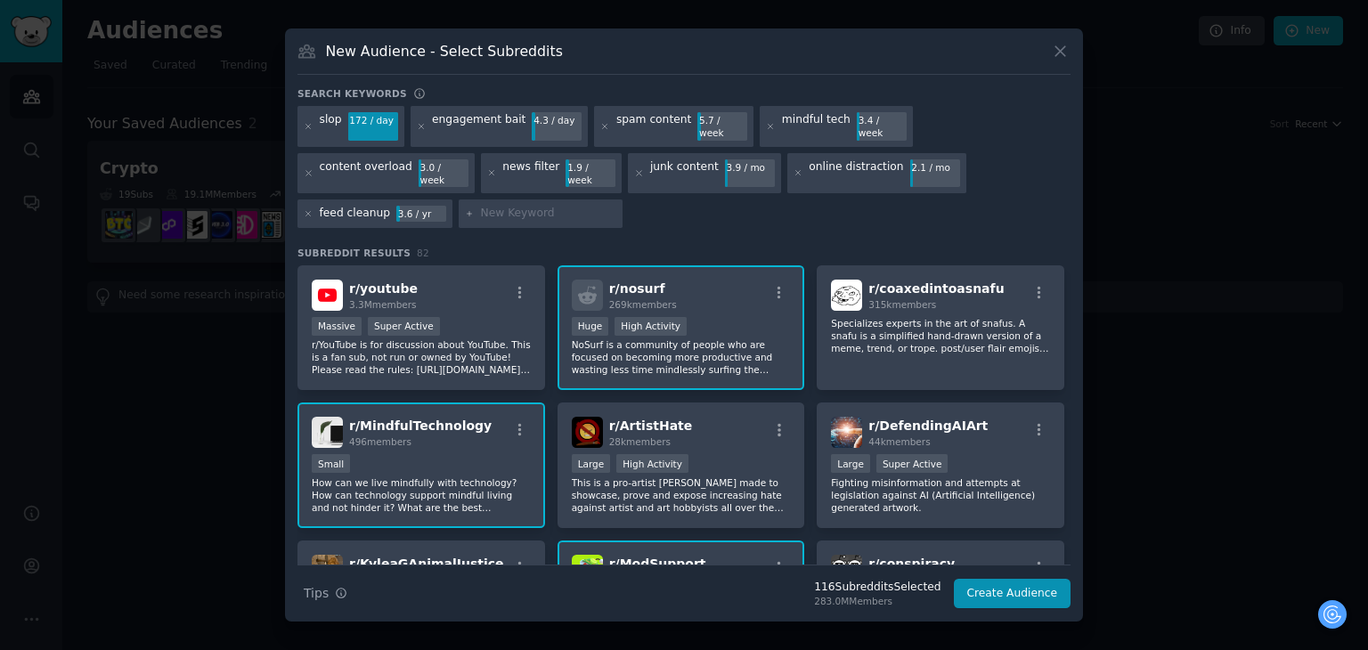
click at [417, 129] on icon at bounding box center [422, 127] width 10 height 10
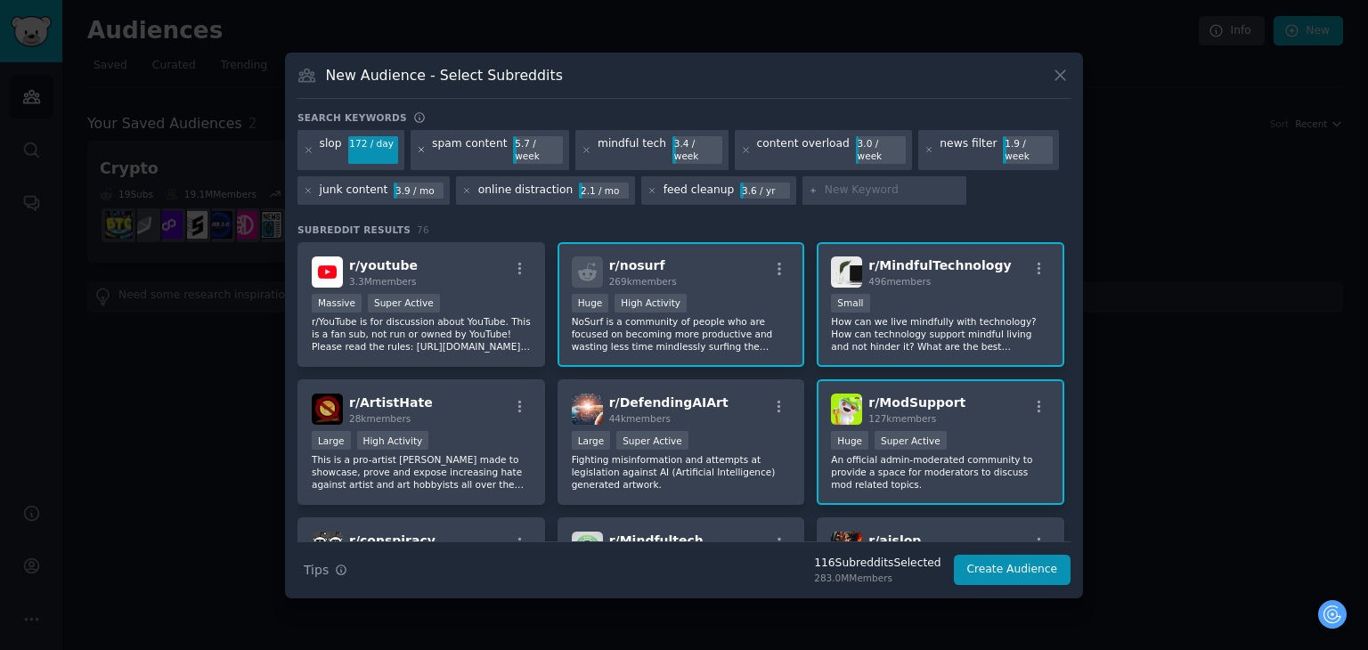
click at [591, 130] on div "Search keywords" at bounding box center [683, 120] width 773 height 19
click at [741, 151] on icon at bounding box center [746, 150] width 10 height 10
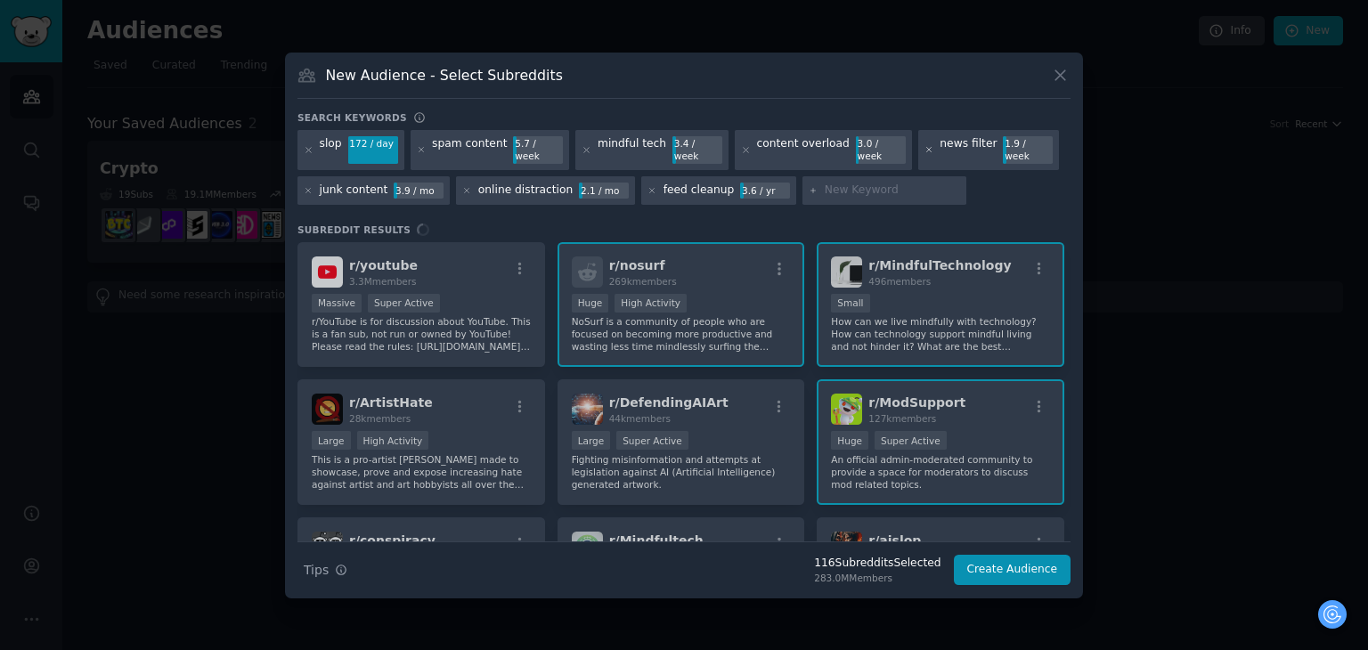
click at [900, 149] on div "slop 172 / day spam content 5.7 / week mindful tech 3.4 / week content overload…" at bounding box center [683, 170] width 773 height 81
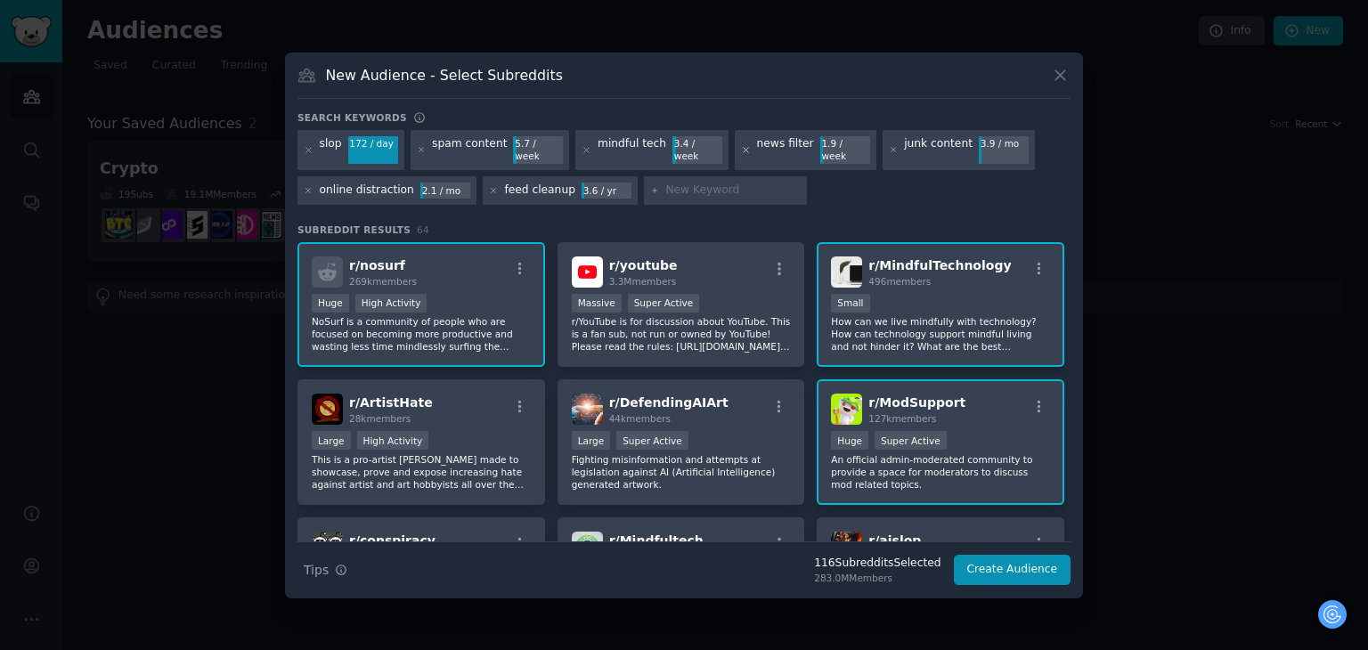
click at [744, 150] on icon at bounding box center [746, 150] width 4 height 4
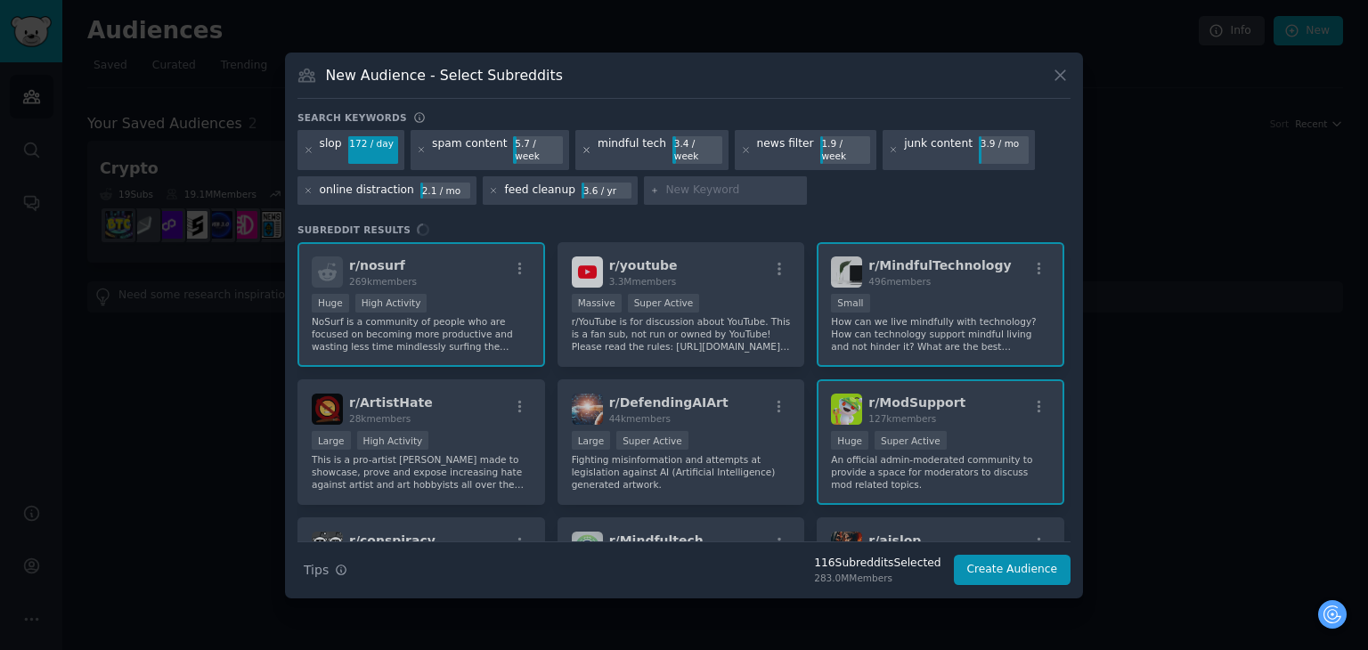
click at [582, 147] on icon at bounding box center [587, 150] width 10 height 10
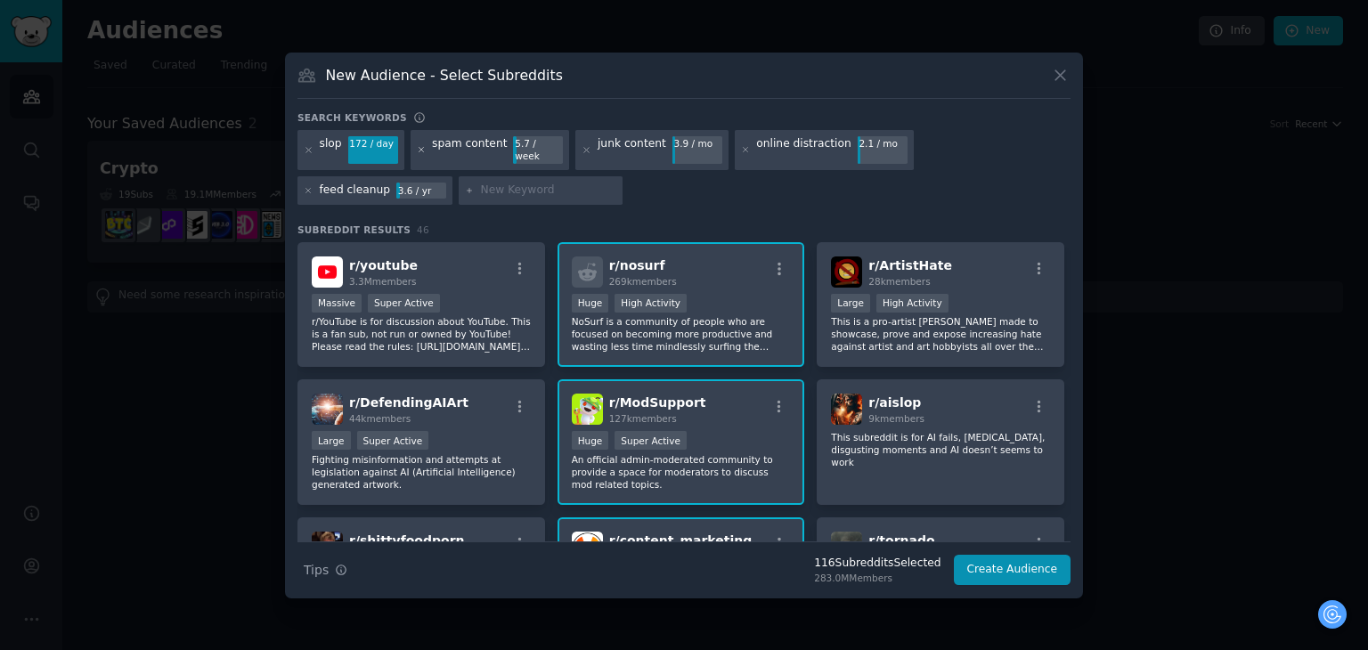
click at [420, 151] on icon at bounding box center [421, 150] width 4 height 4
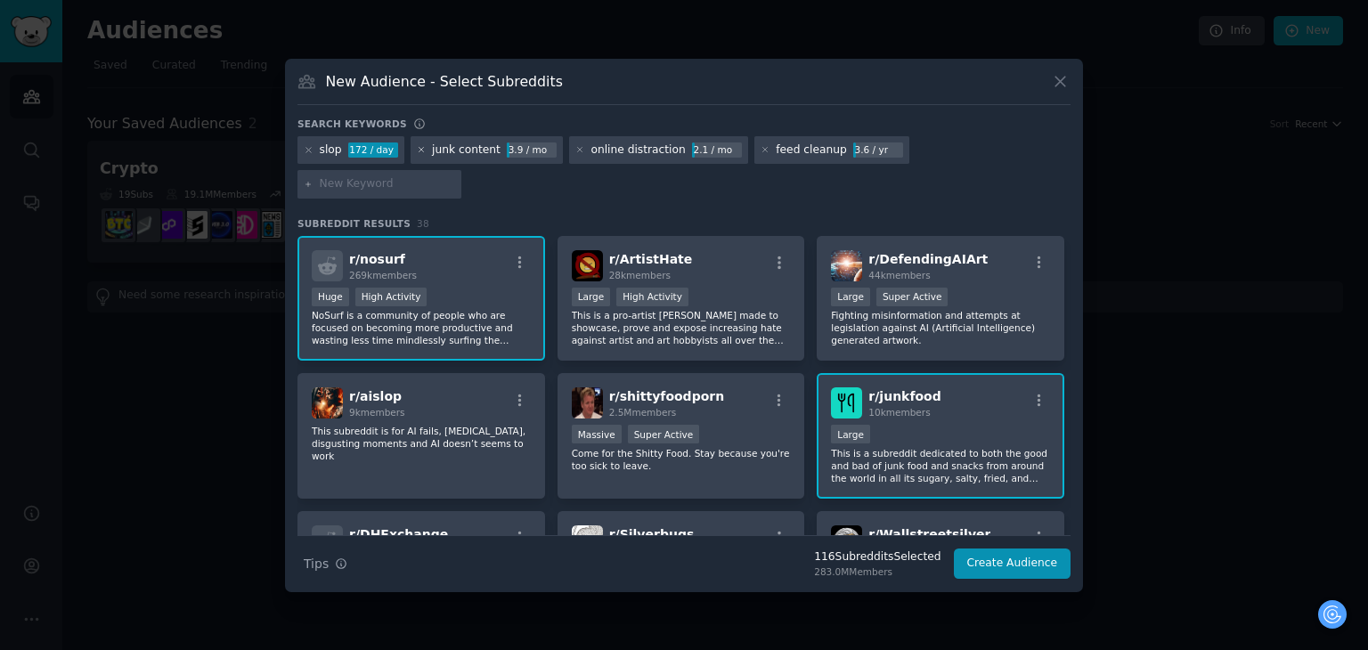
click at [420, 152] on icon at bounding box center [421, 150] width 4 height 4
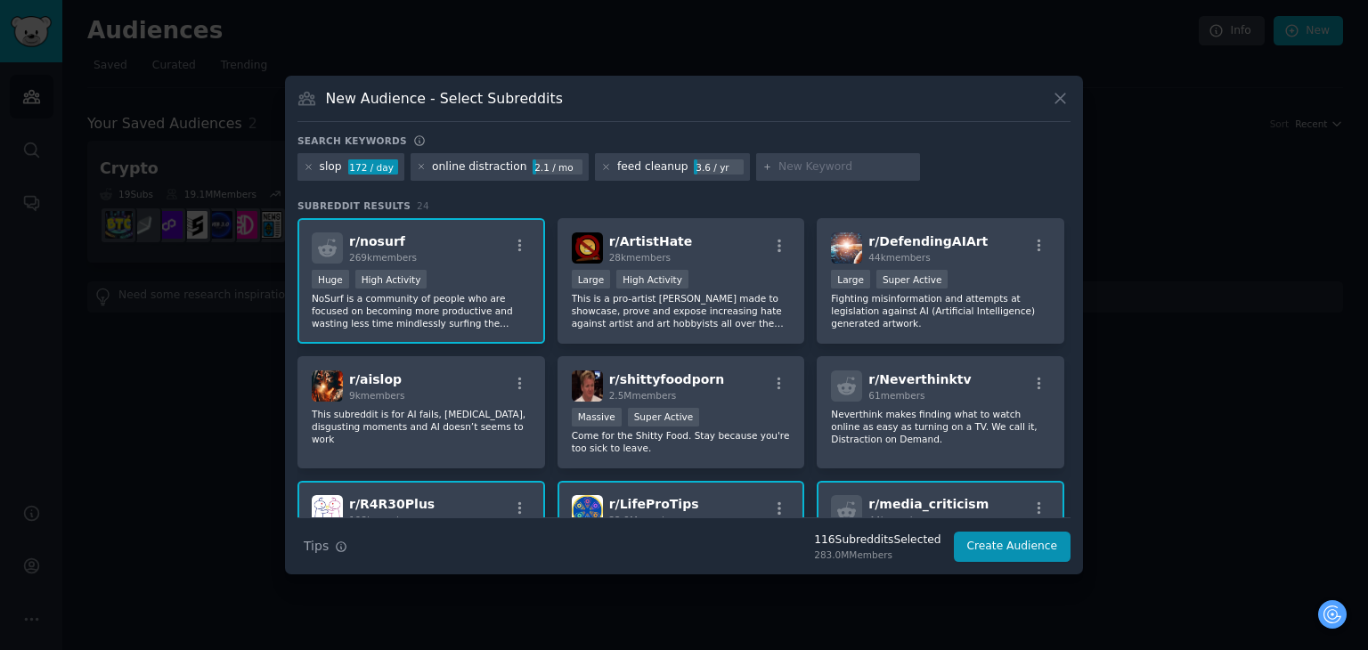
click at [420, 168] on icon at bounding box center [421, 167] width 4 height 4
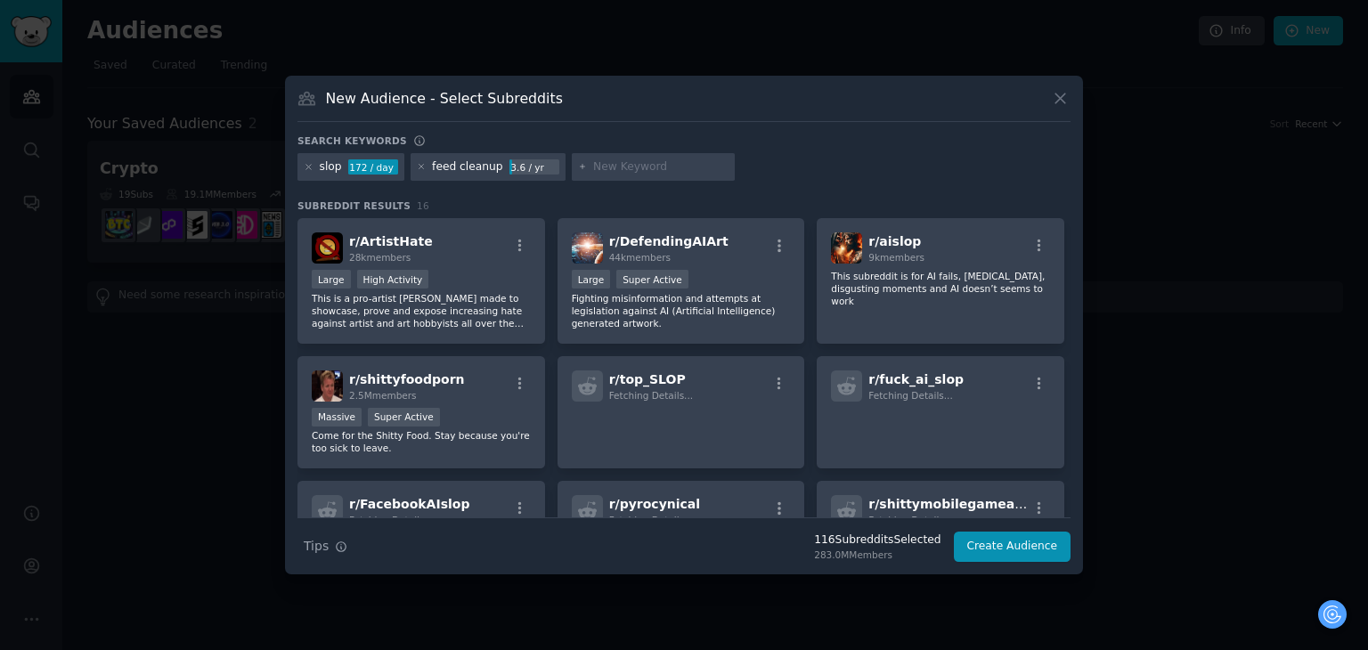
click at [420, 168] on icon at bounding box center [421, 167] width 4 height 4
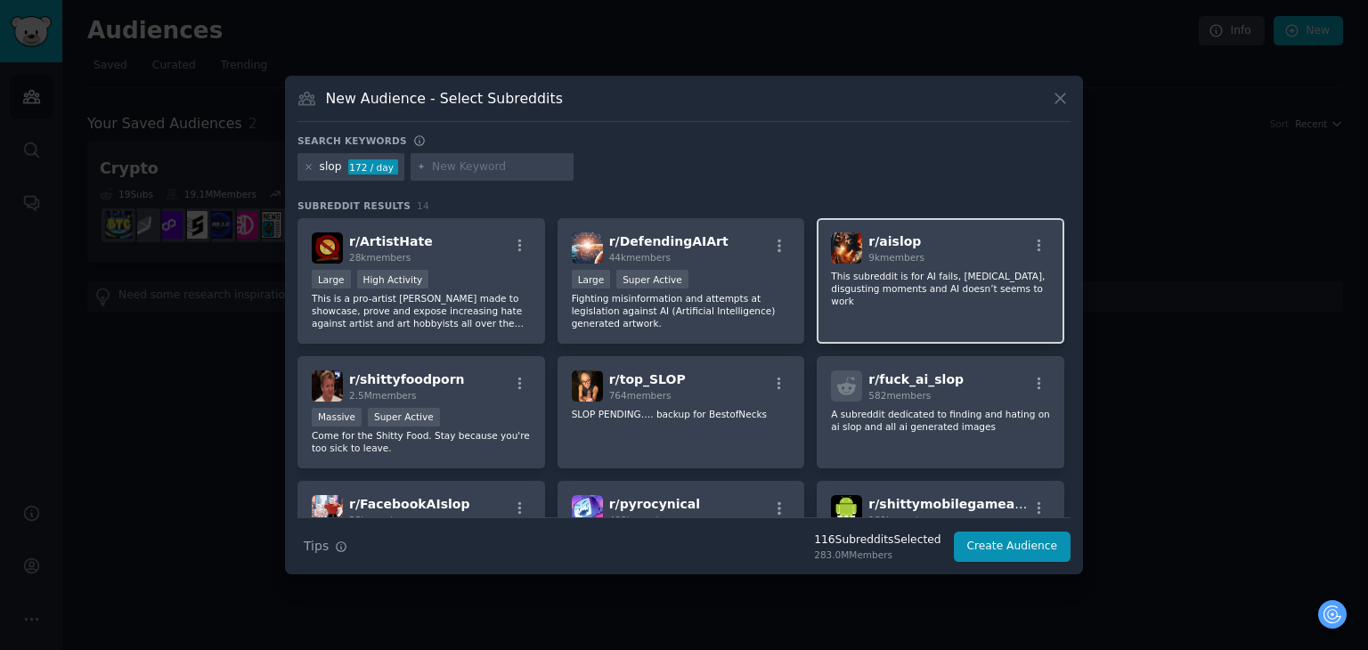
click at [915, 306] on div "r/ aislop 9k members This subreddit is for AI fails, craziness, disgusting mome…" at bounding box center [941, 281] width 248 height 126
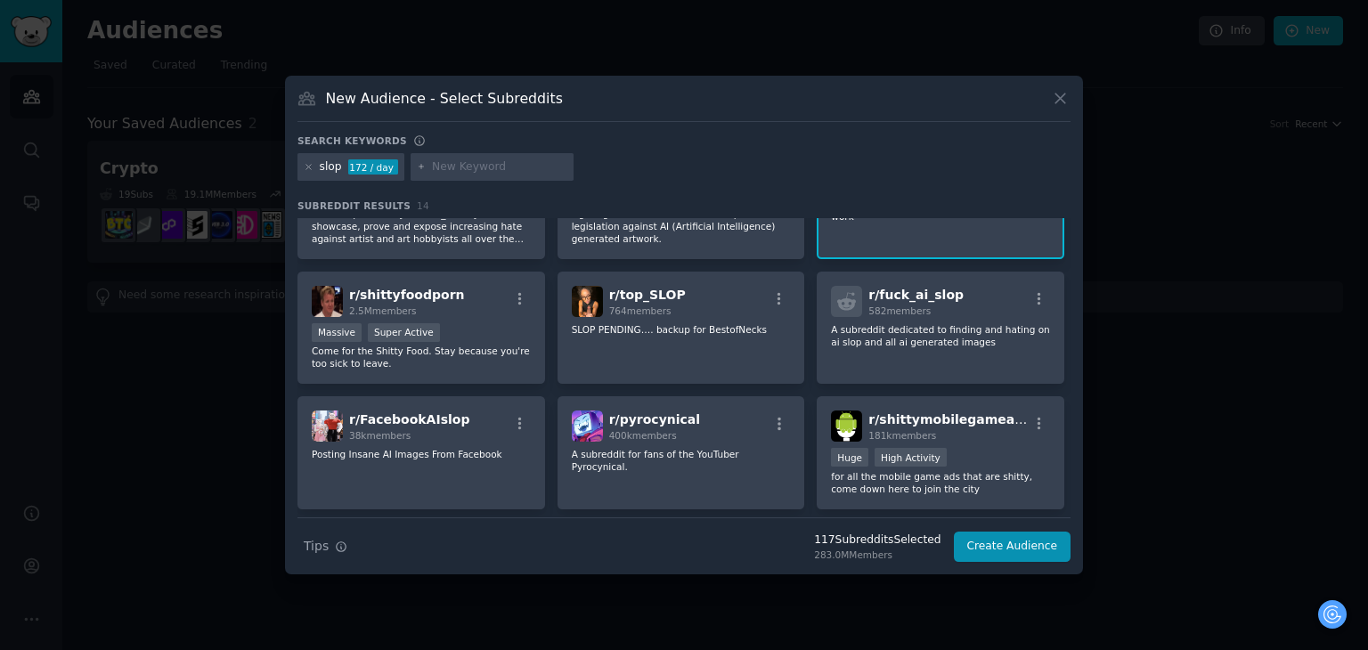
scroll to position [89, 0]
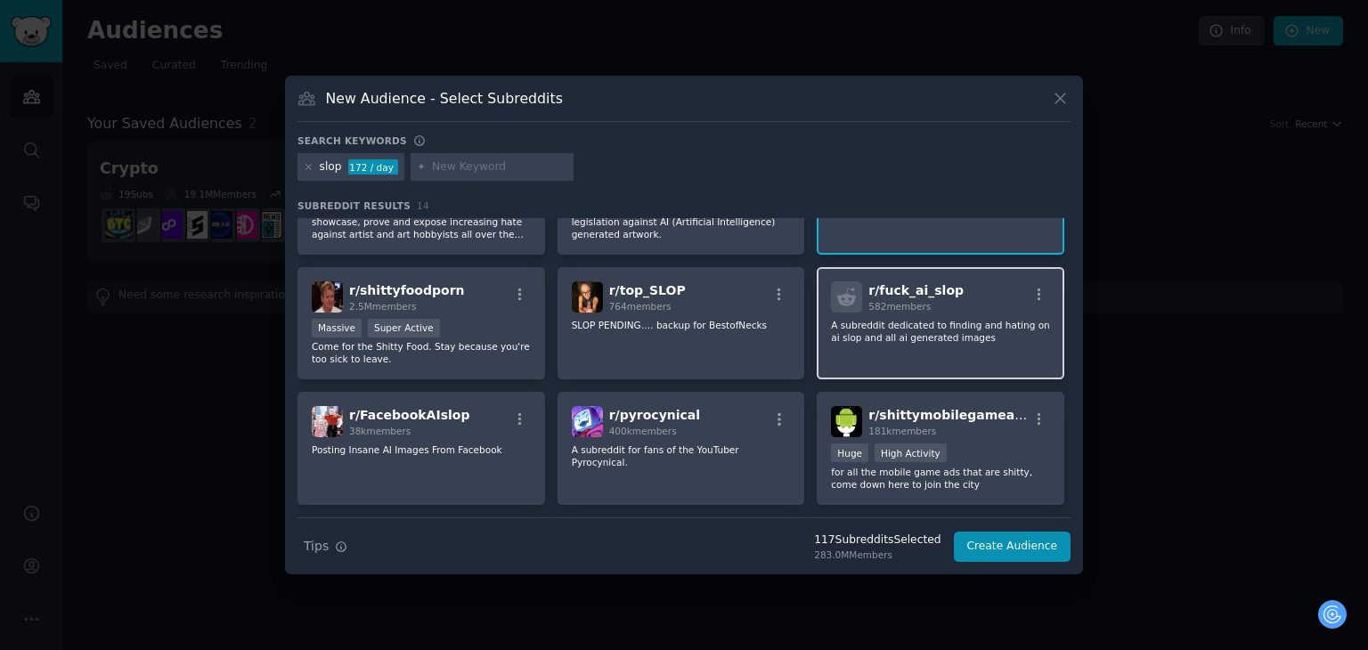
click at [908, 326] on p "A subreddit dedicated to finding and hating on ai slop and all ai generated ima…" at bounding box center [940, 331] width 219 height 25
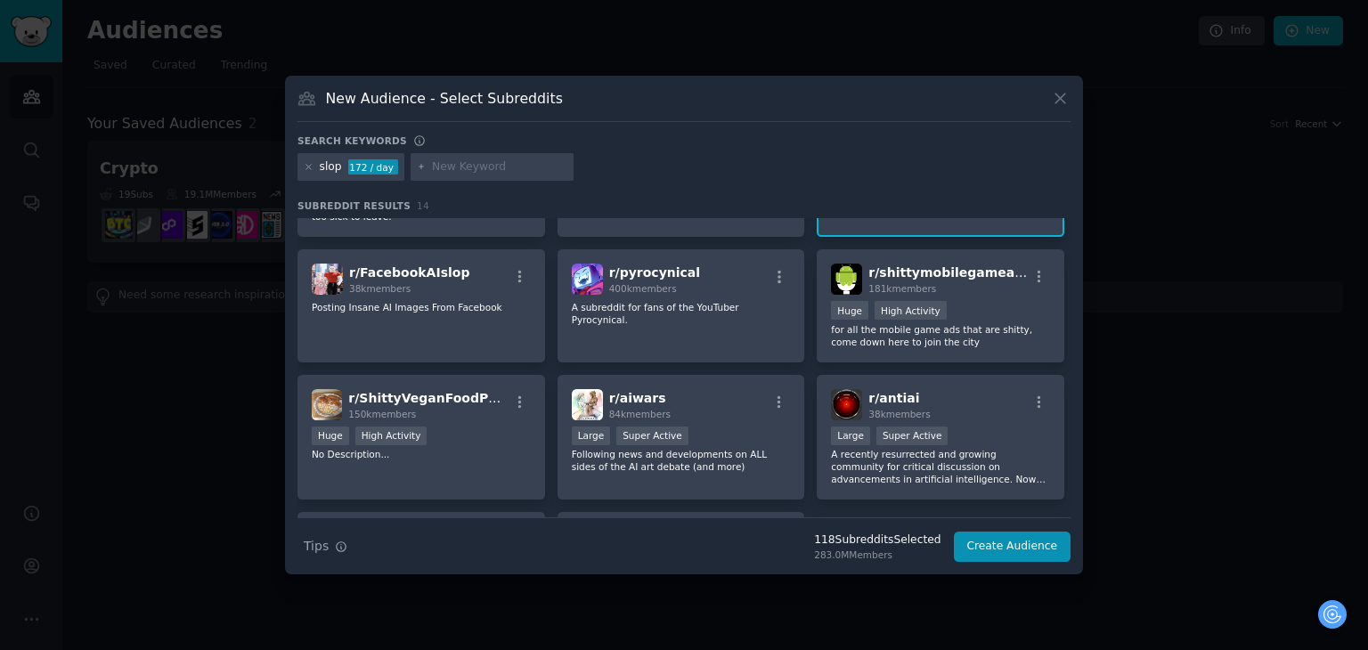
scroll to position [267, 0]
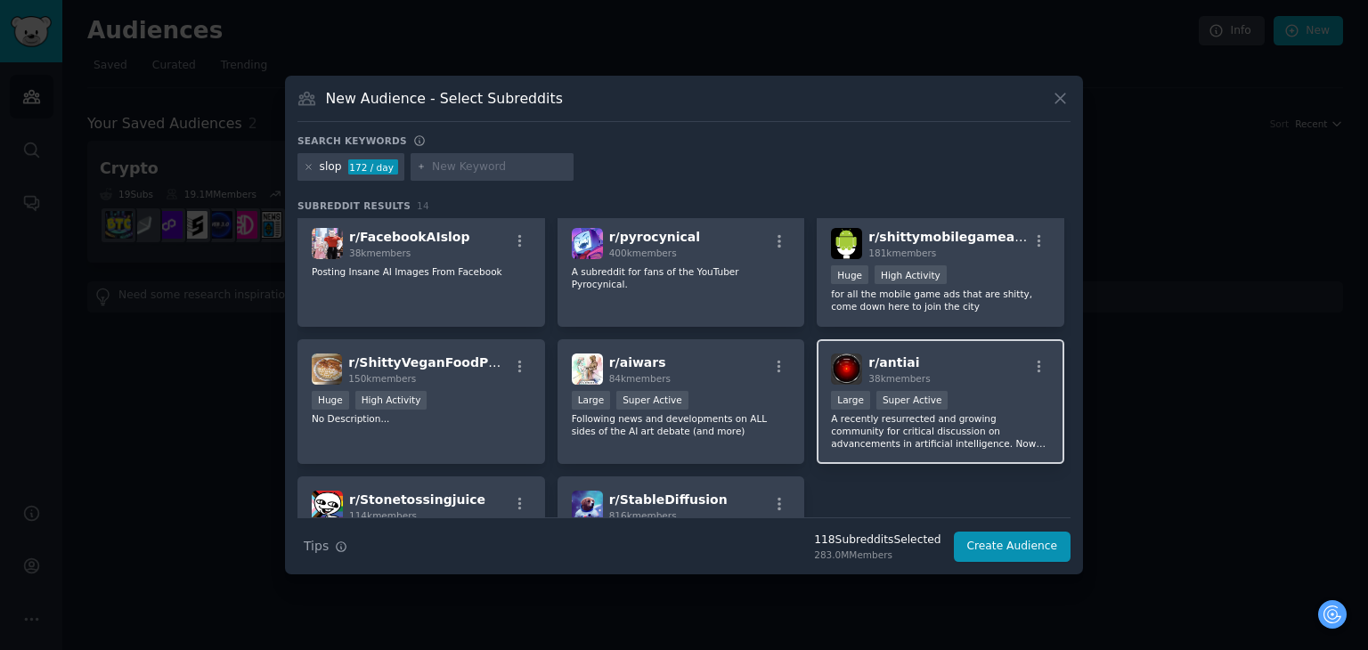
click at [963, 402] on div ">= 95th percentile for submissions / day Large Super Active" at bounding box center [940, 402] width 219 height 22
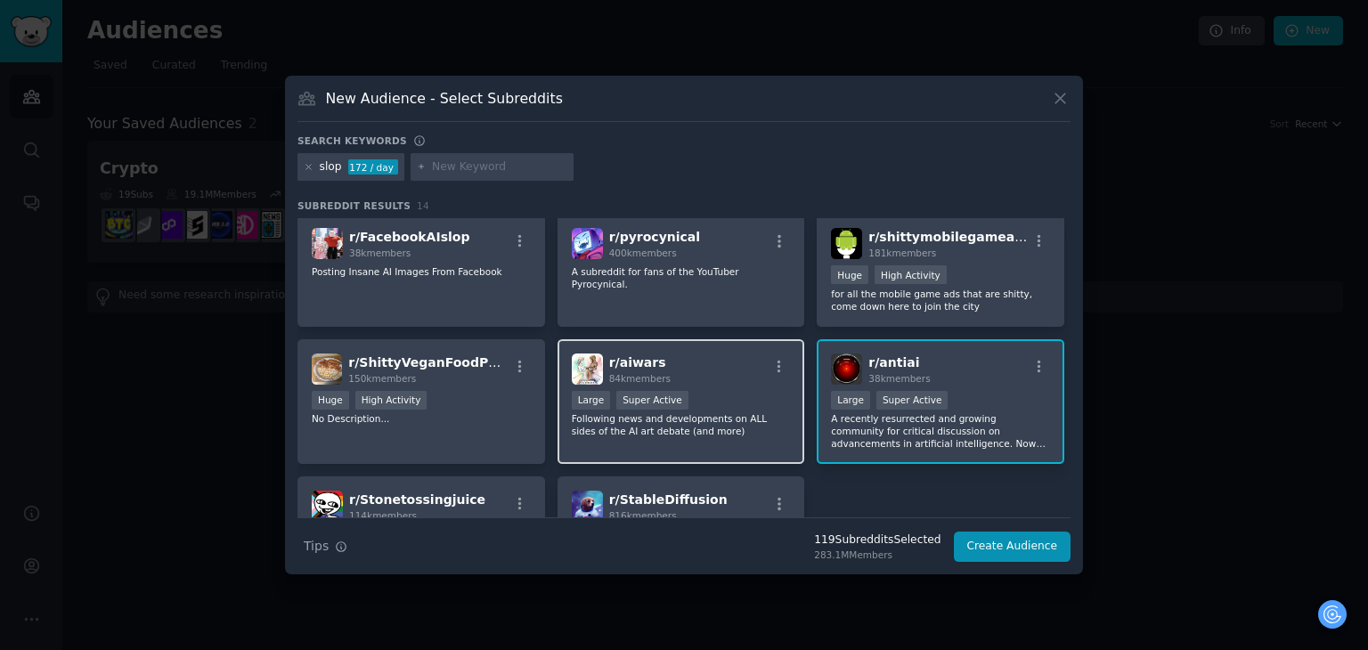
click at [720, 386] on div "r/ aiwars 84k members Large Super Active Following news and developments on ALL…" at bounding box center [682, 402] width 248 height 126
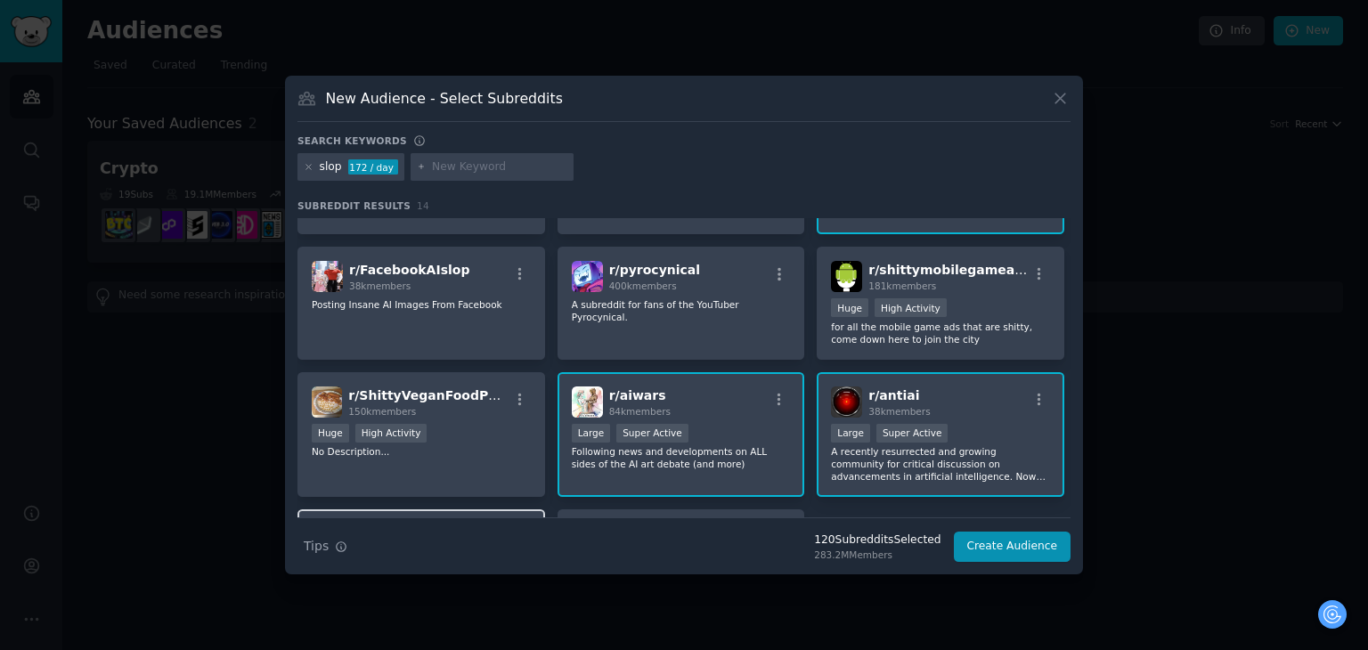
scroll to position [232, 0]
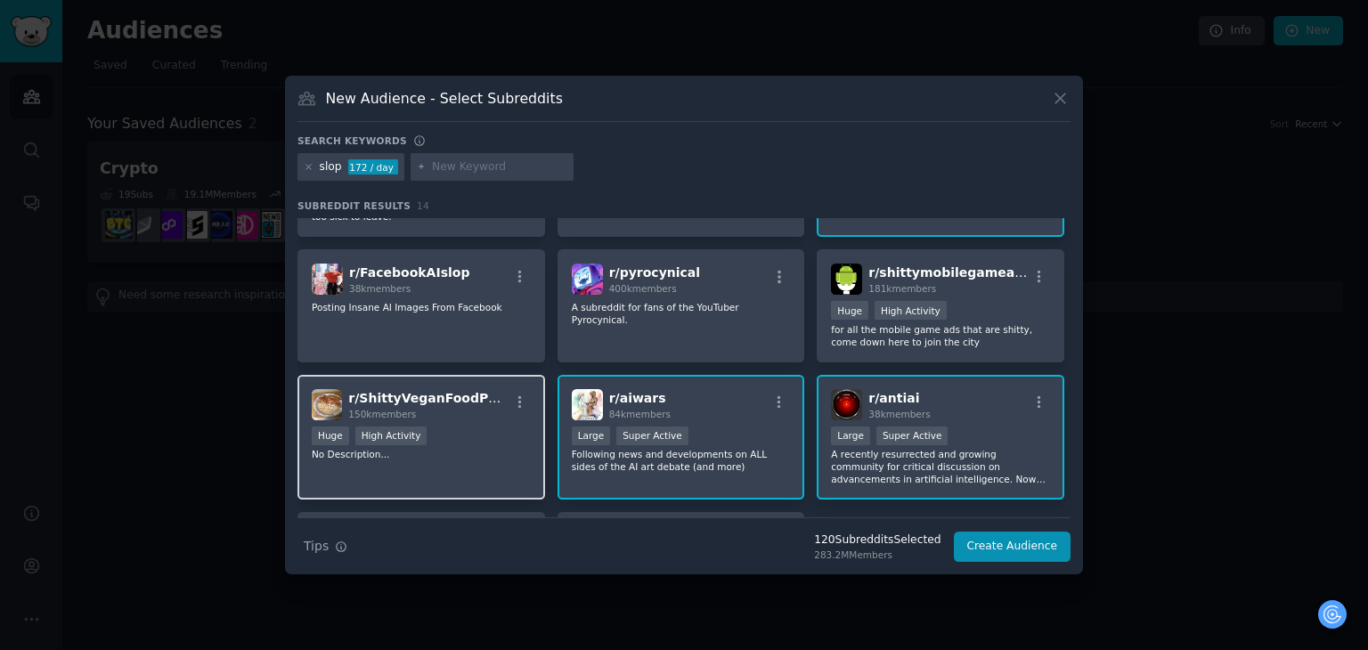
click at [470, 399] on span "r/ ShittyVeganFoodPorn" at bounding box center [429, 398] width 163 height 14
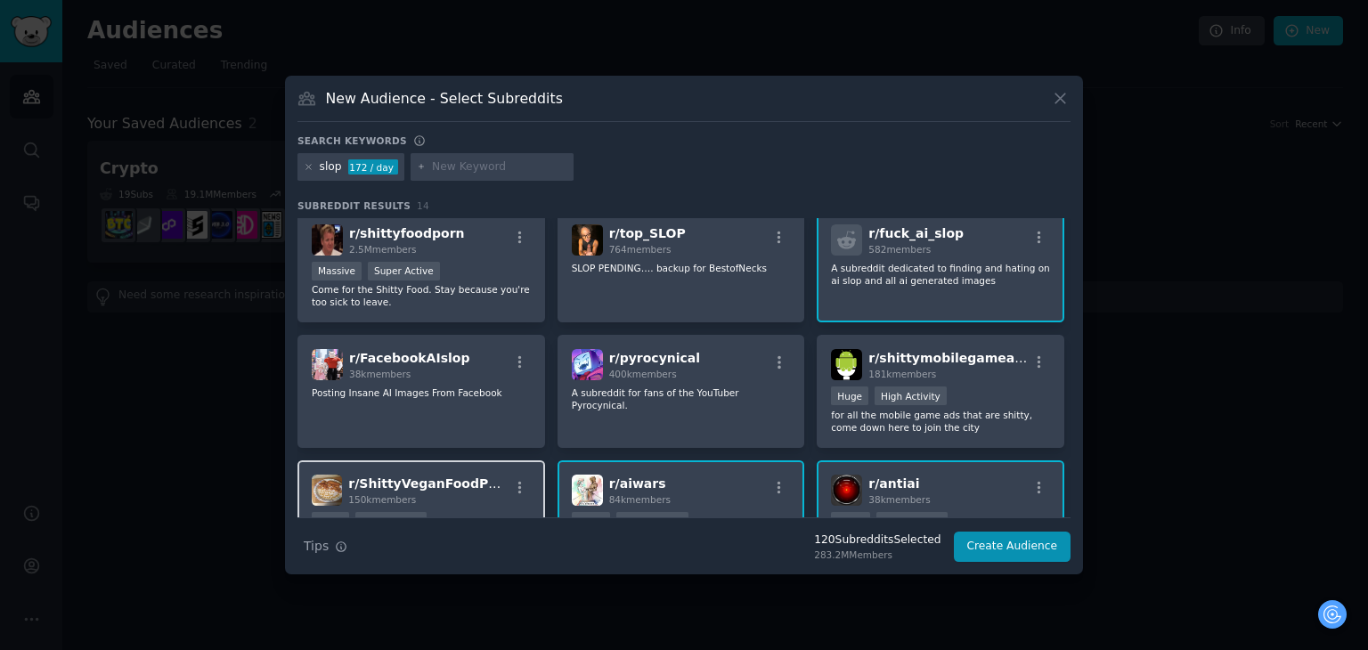
scroll to position [143, 0]
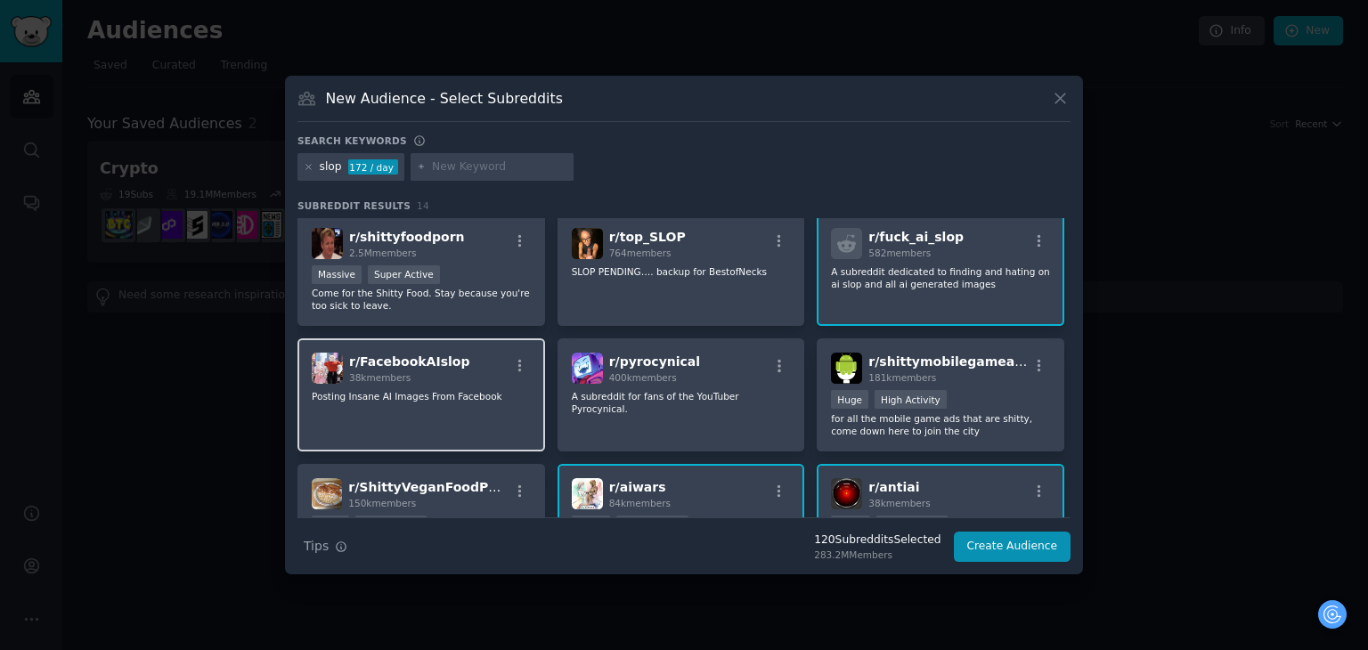
click at [474, 393] on p "Posting Insane AI Images From Facebook" at bounding box center [421, 396] width 219 height 12
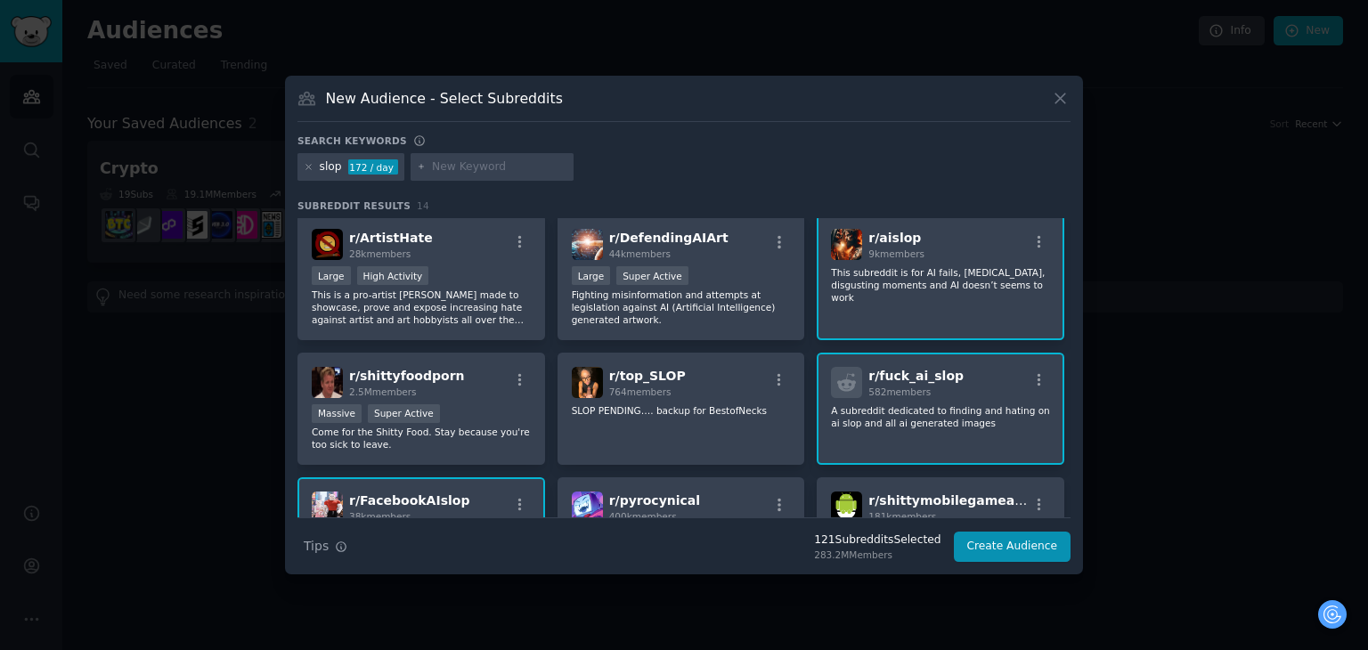
scroll to position [0, 0]
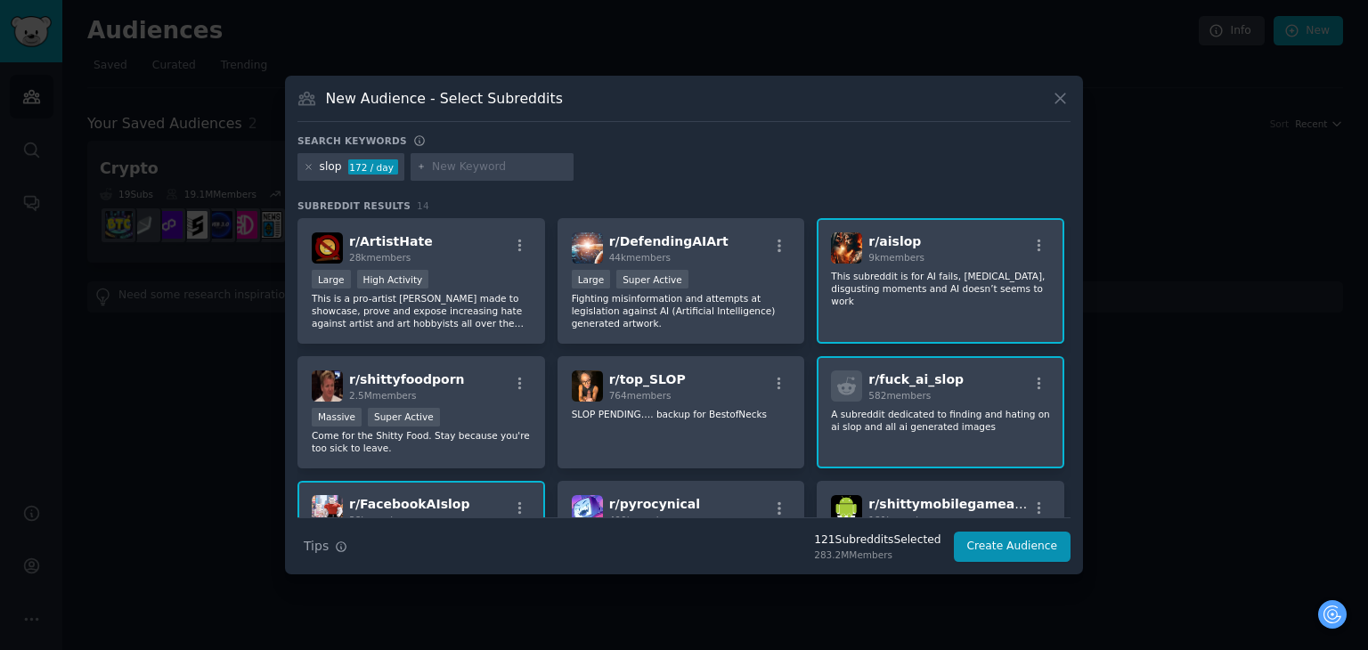
click at [484, 171] on input "text" at bounding box center [499, 167] width 135 height 16
type input "spam"
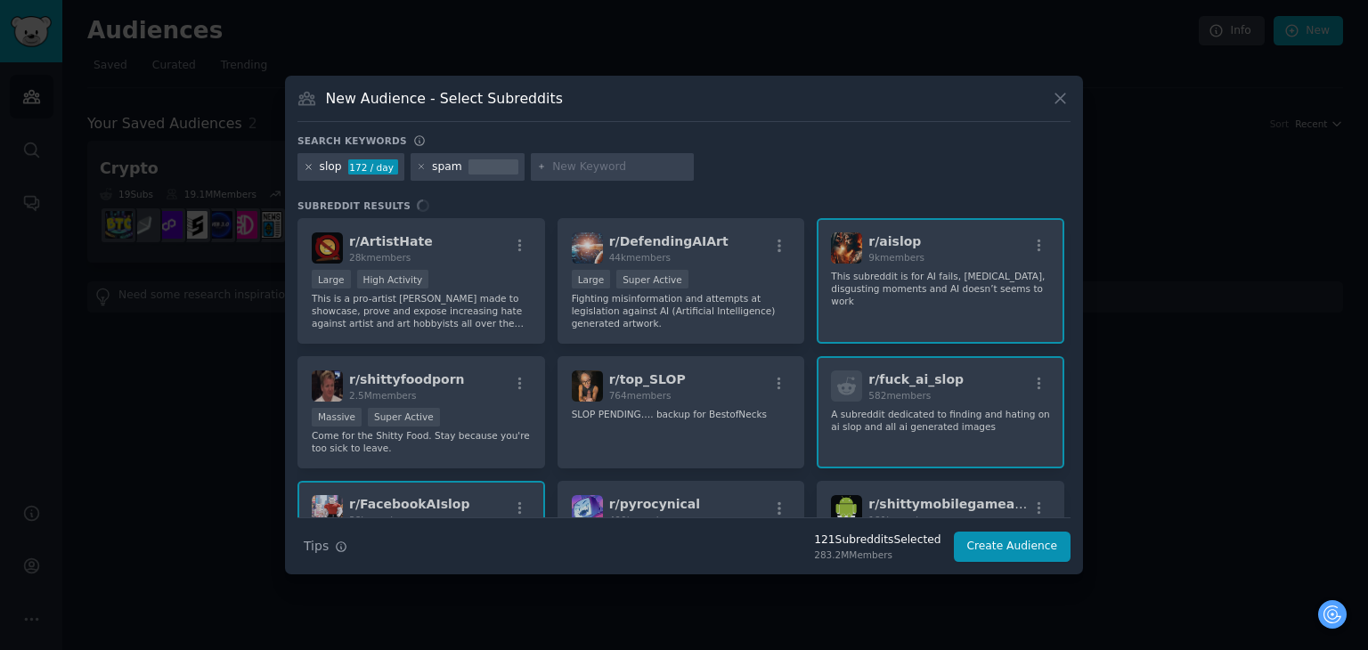
click at [308, 164] on icon at bounding box center [309, 167] width 10 height 10
click at [309, 167] on icon at bounding box center [309, 167] width 10 height 10
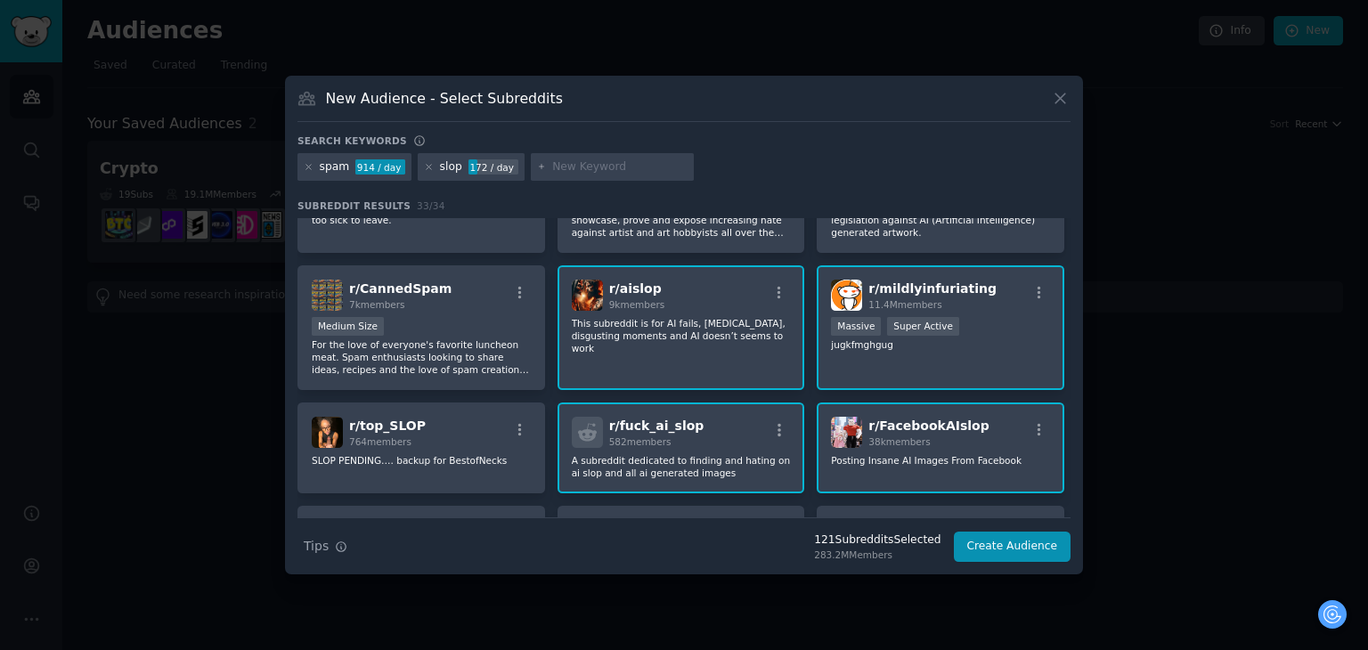
scroll to position [178, 0]
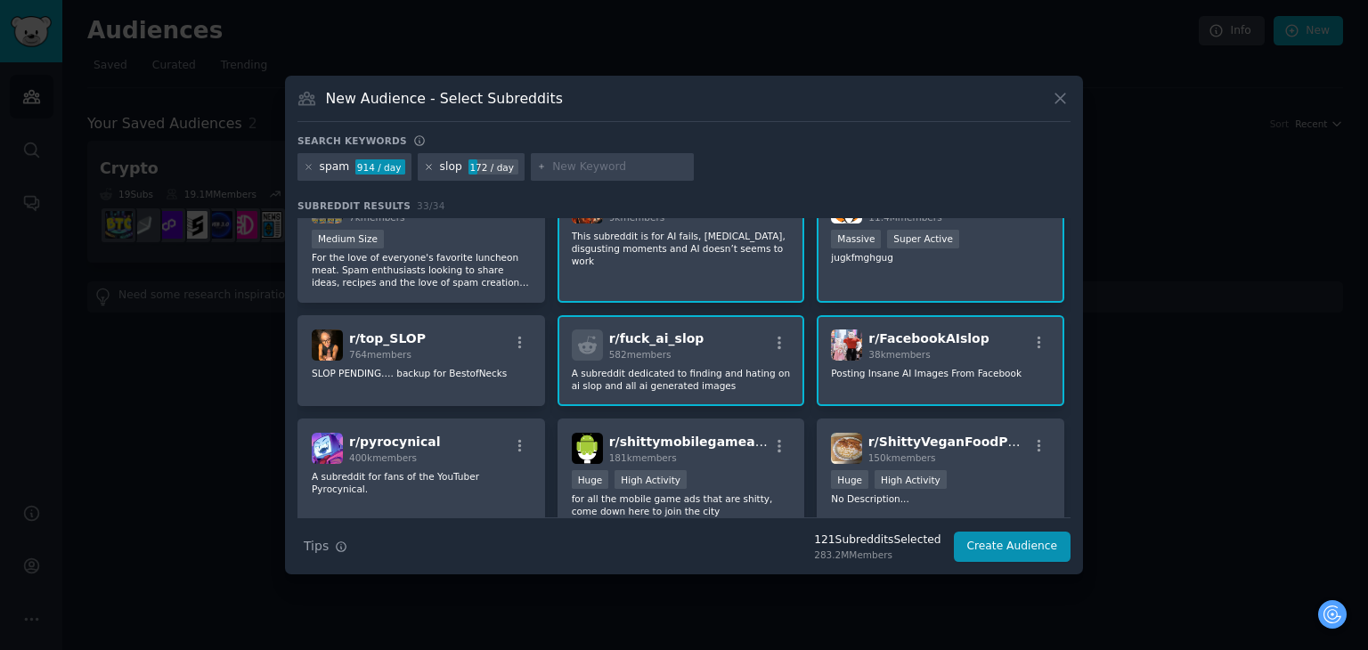
click at [424, 162] on icon at bounding box center [429, 167] width 10 height 10
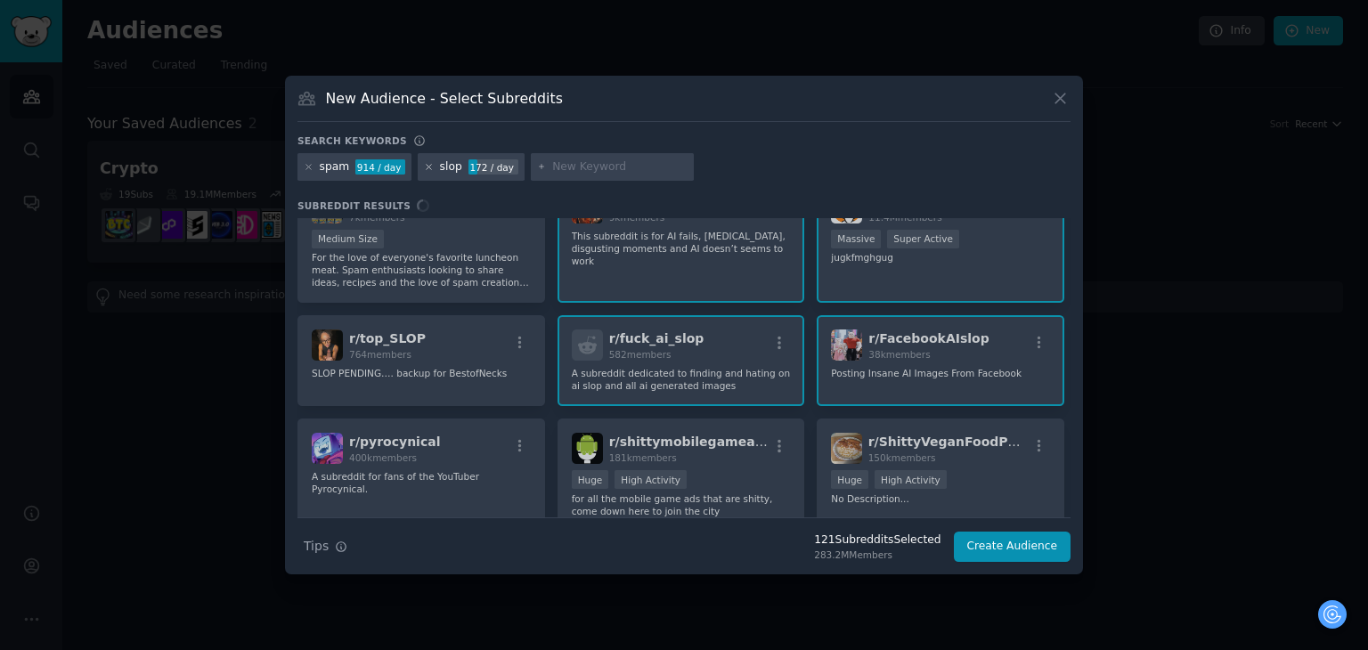
scroll to position [0, 0]
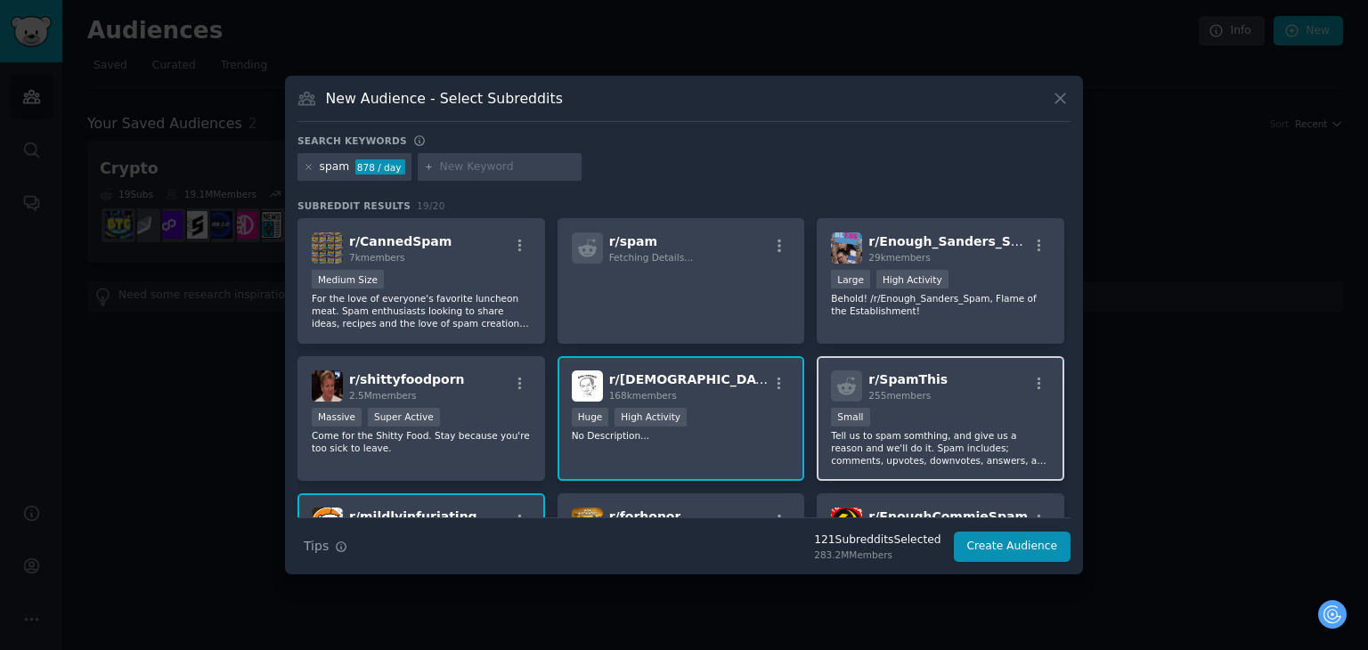
click at [943, 391] on div "r/ SpamThis 255 members" at bounding box center [940, 386] width 219 height 31
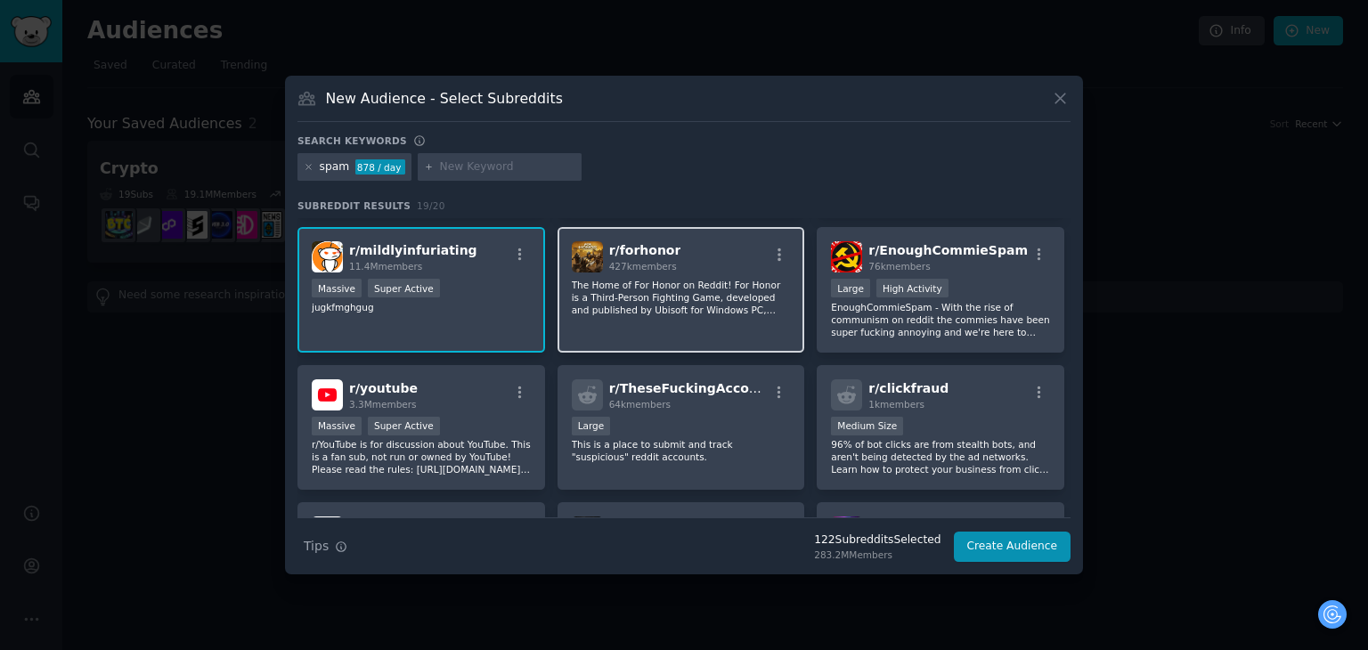
scroll to position [267, 0]
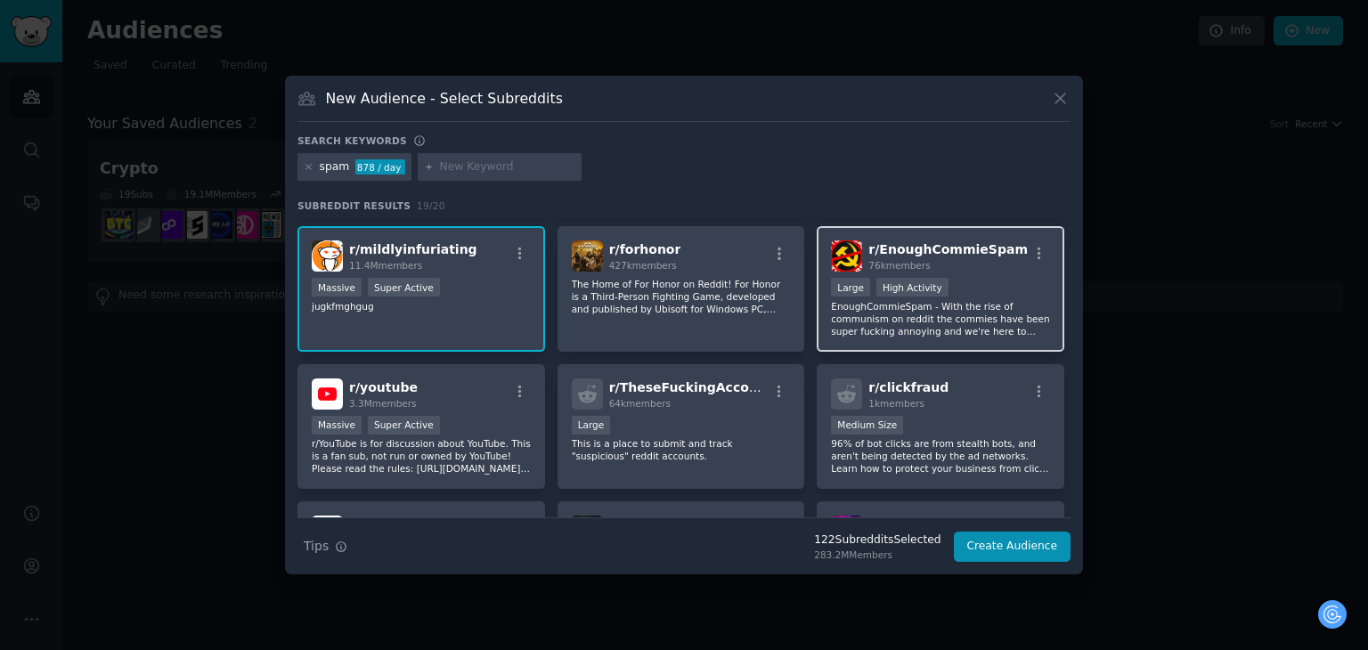
click at [990, 273] on div "r/ EnoughCommieSpam 76k members Large High Activity EnoughCommieSpam - With the…" at bounding box center [941, 289] width 248 height 126
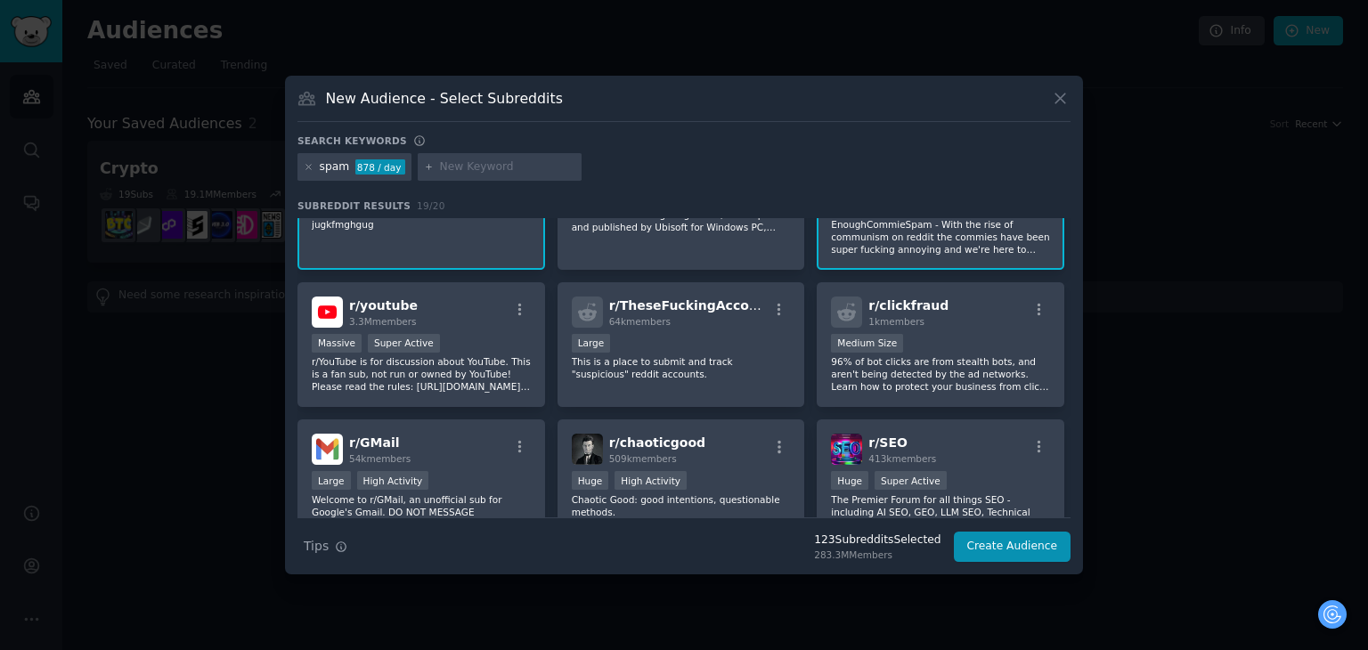
scroll to position [356, 0]
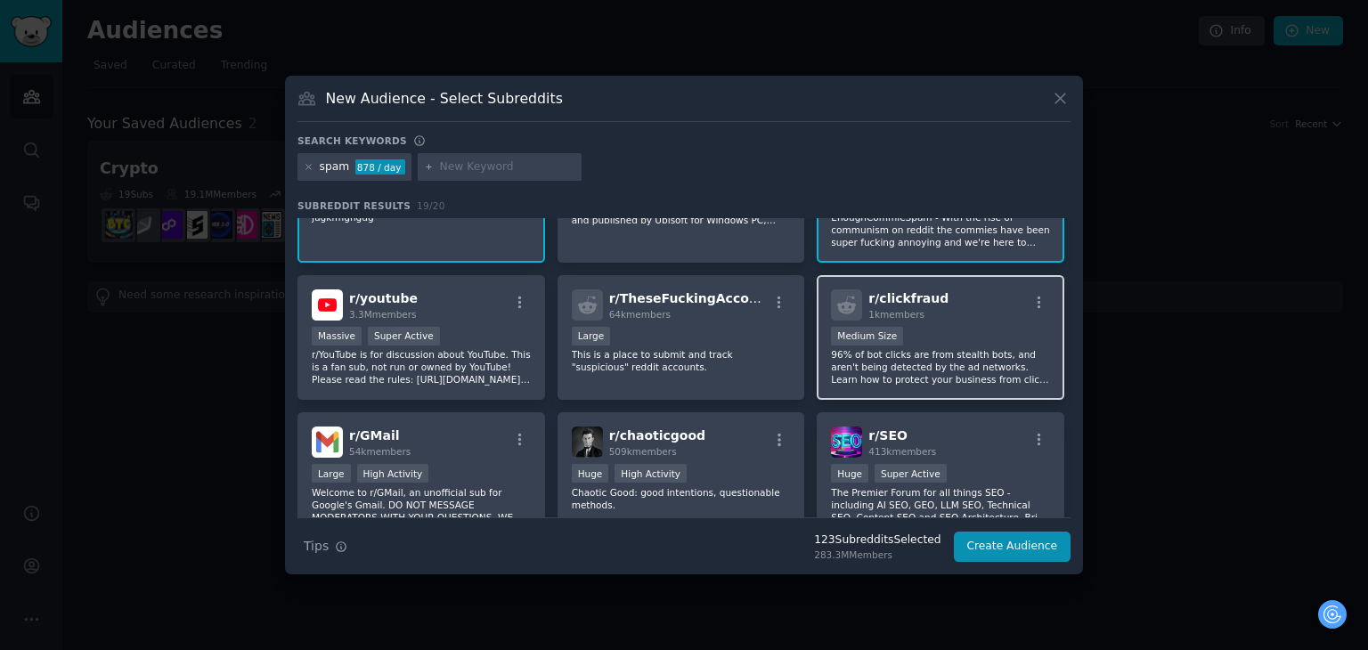
click at [967, 300] on div "r/ clickfraud 1k members" at bounding box center [940, 304] width 219 height 31
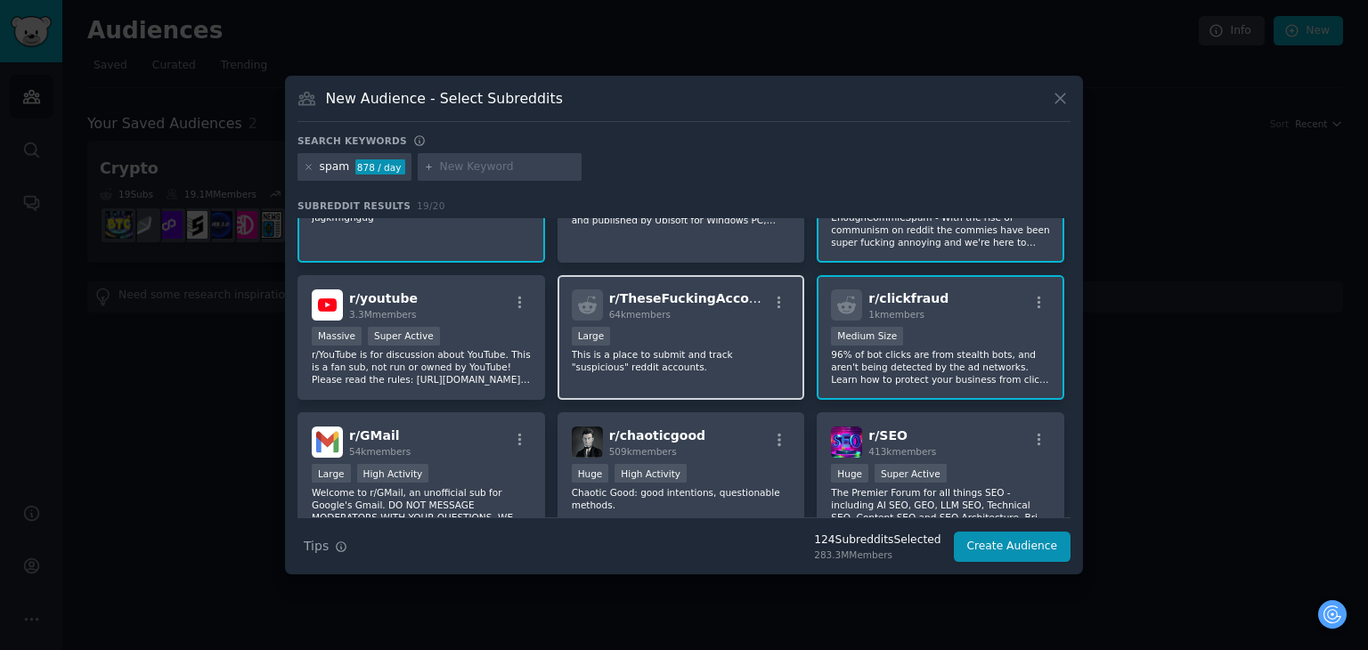
click at [690, 322] on div "r/ TheseFuckingAccounts 64k members Large This is a place to submit and track "…" at bounding box center [682, 338] width 248 height 126
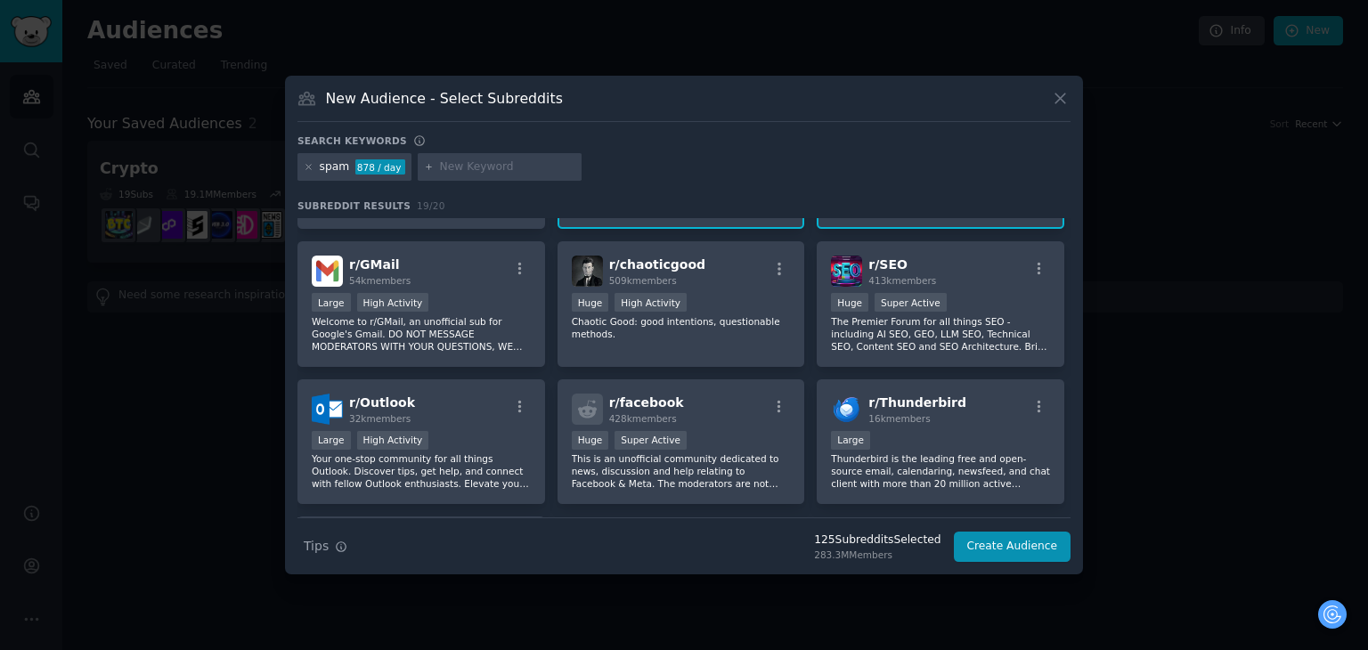
scroll to position [534, 0]
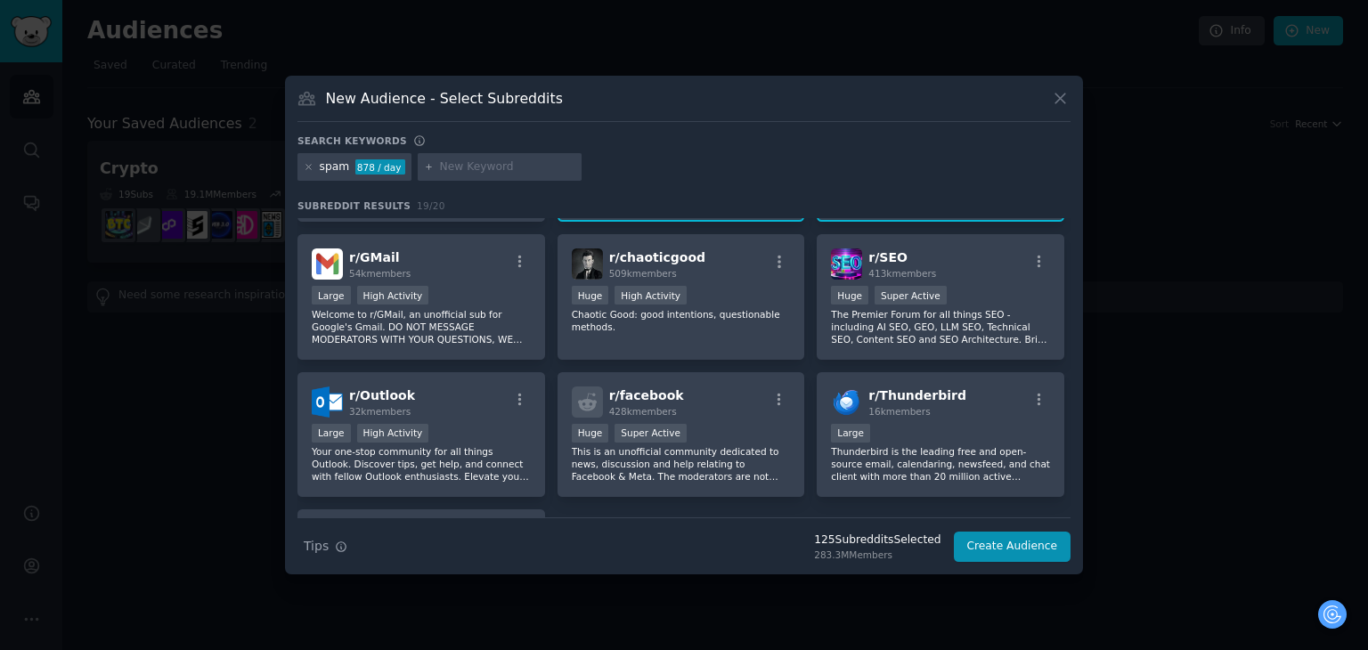
click at [690, 322] on p "Chaotic Good: good intentions, questionable methods." at bounding box center [681, 320] width 219 height 25
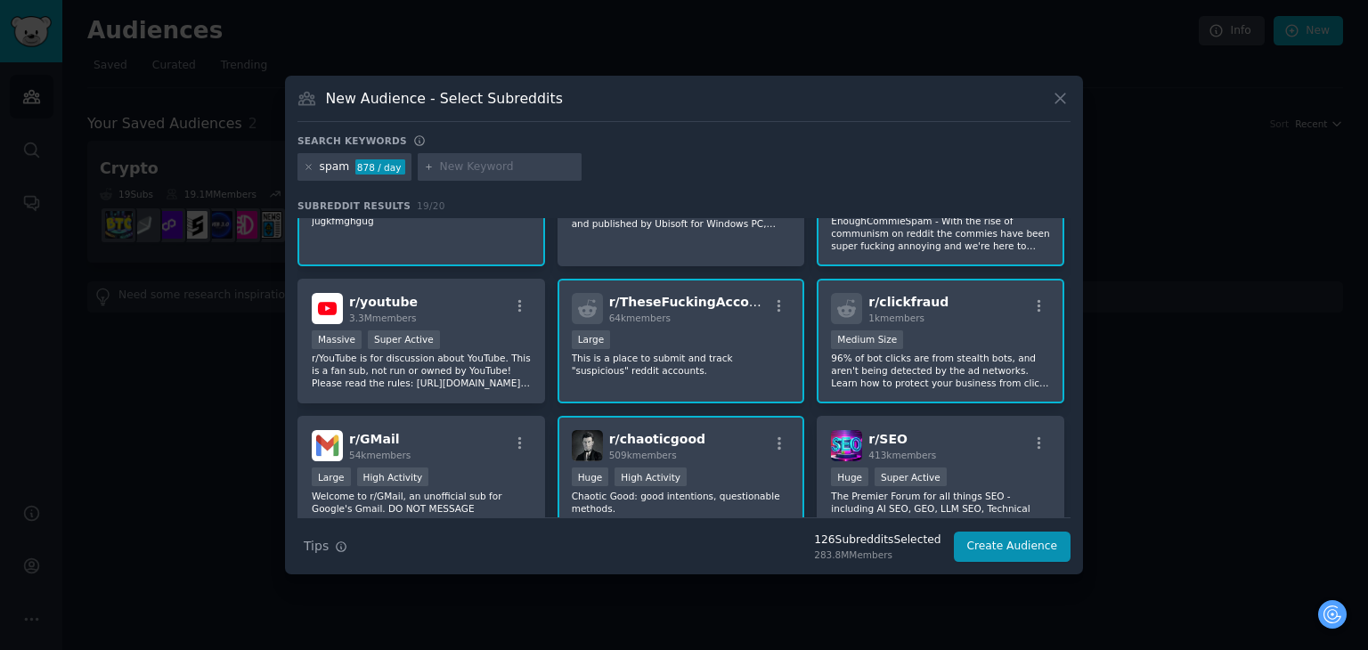
scroll to position [353, 0]
click at [500, 167] on input "text" at bounding box center [507, 167] width 135 height 16
type input "bot"
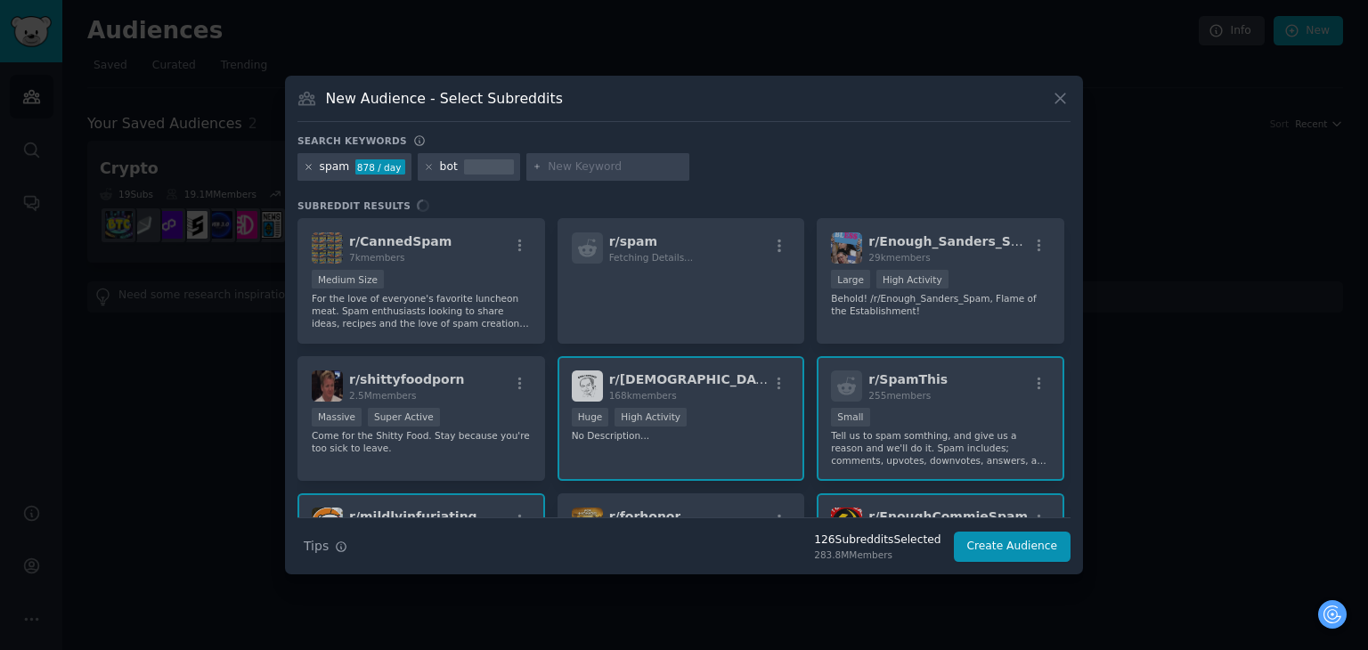
click at [309, 170] on icon at bounding box center [309, 167] width 10 height 10
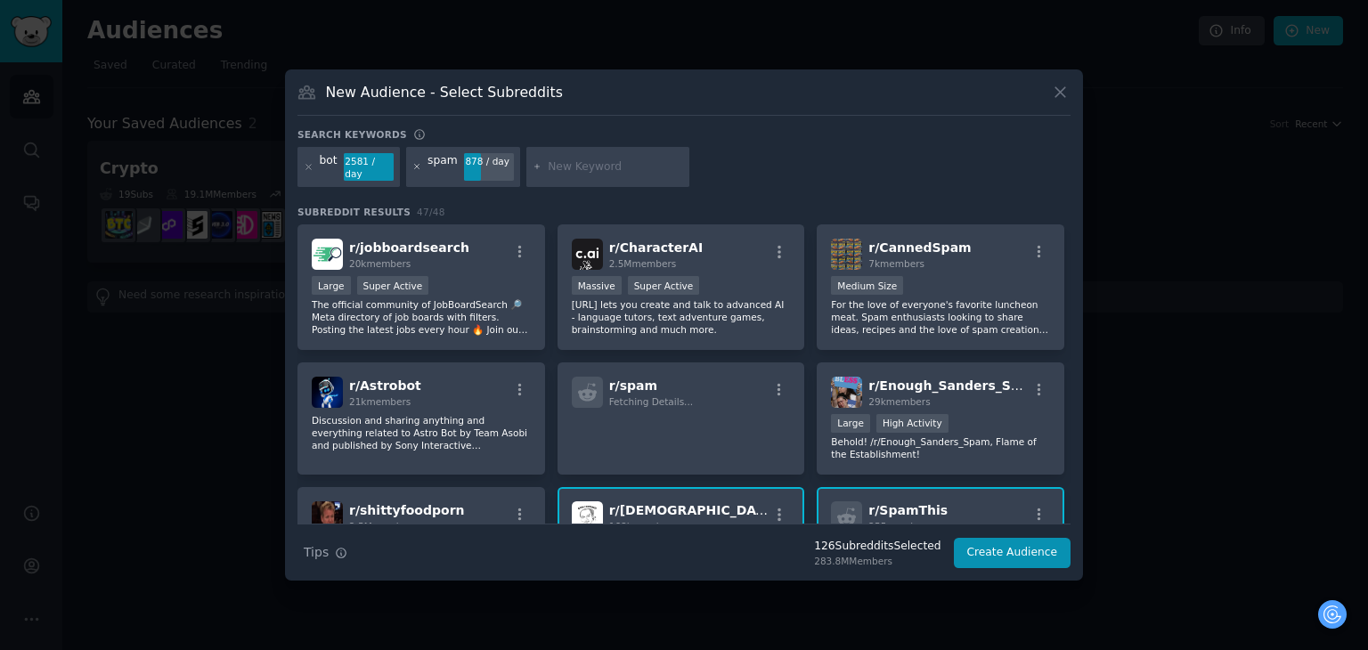
click at [417, 167] on icon at bounding box center [417, 167] width 10 height 10
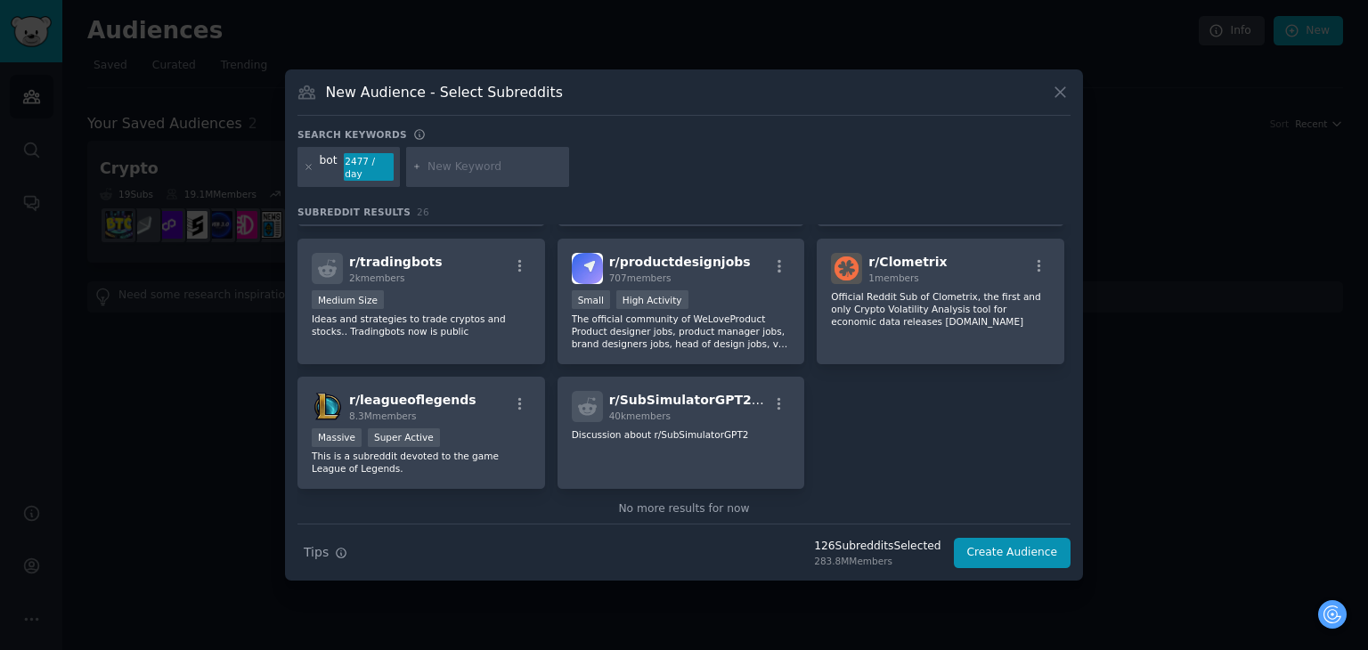
scroll to position [926, 0]
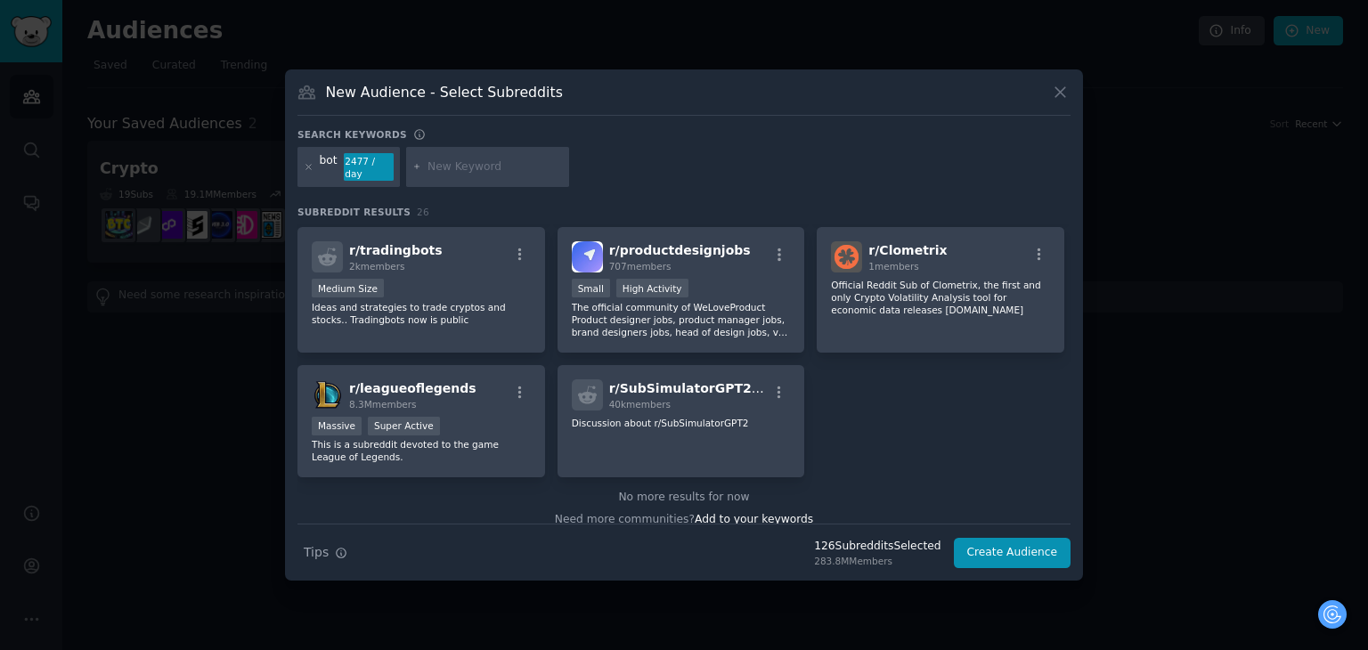
paste input "social media detox"
type input "social media detox"
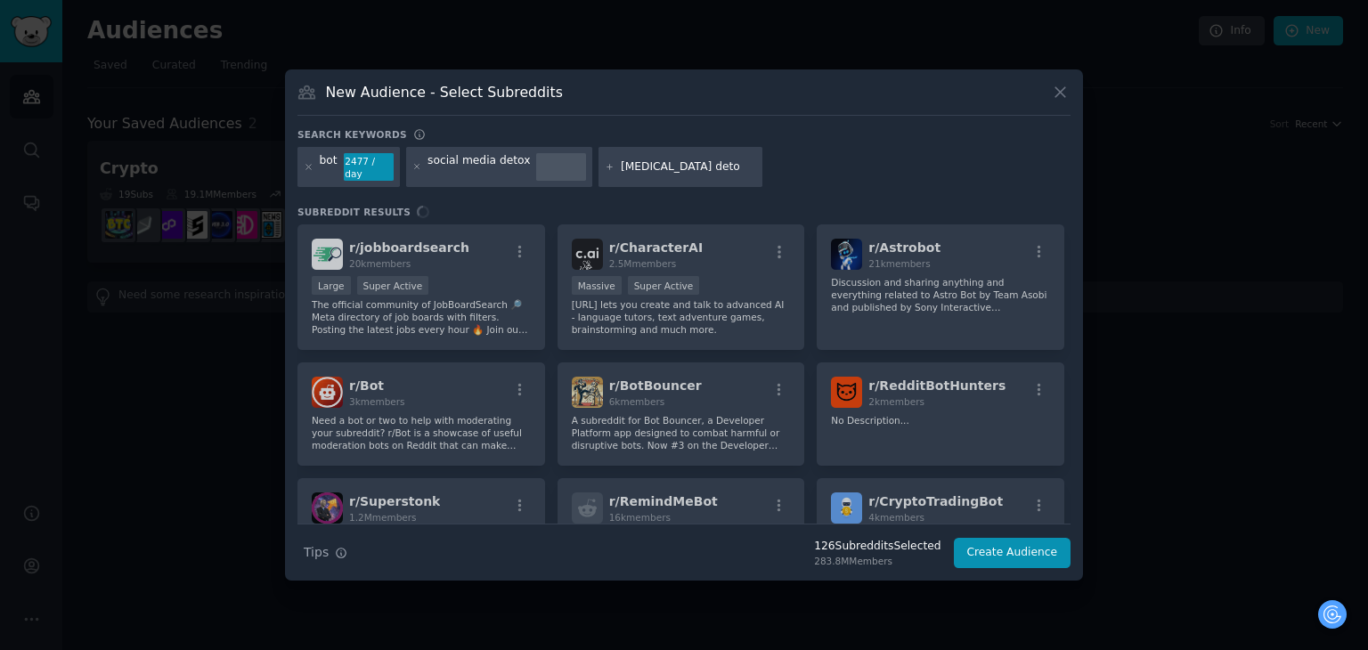
type input "dopamine detox"
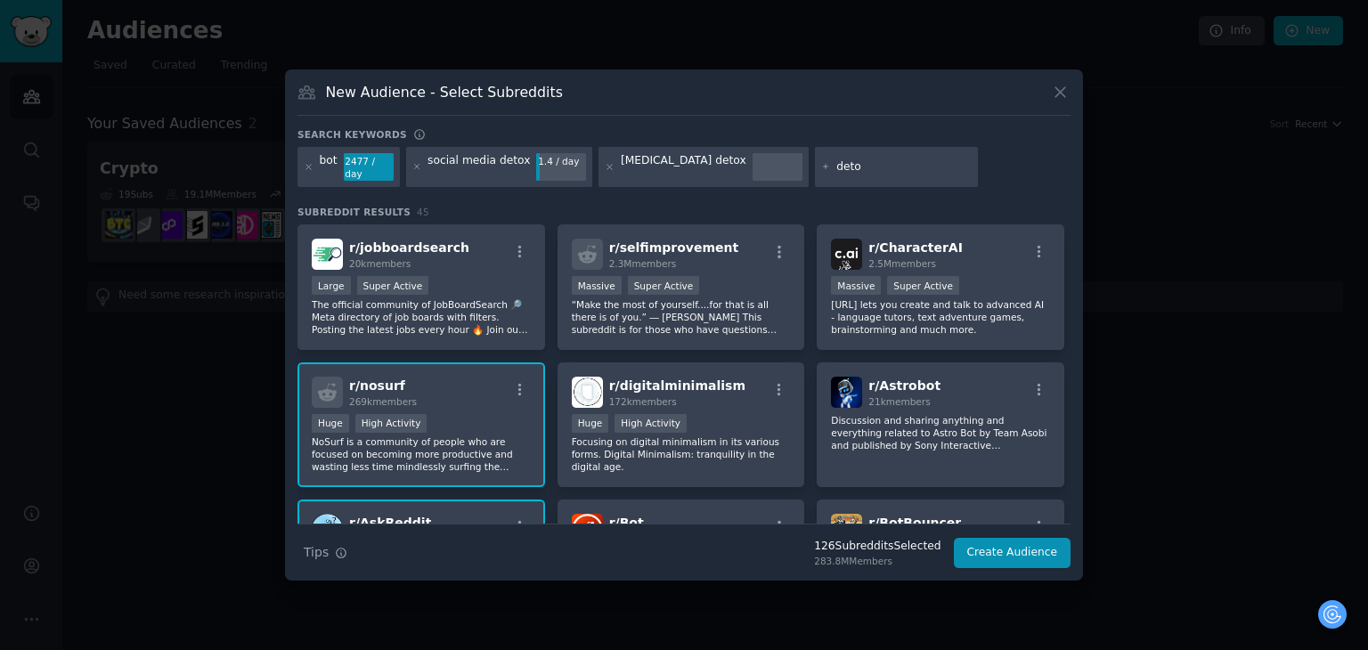
type input "detox"
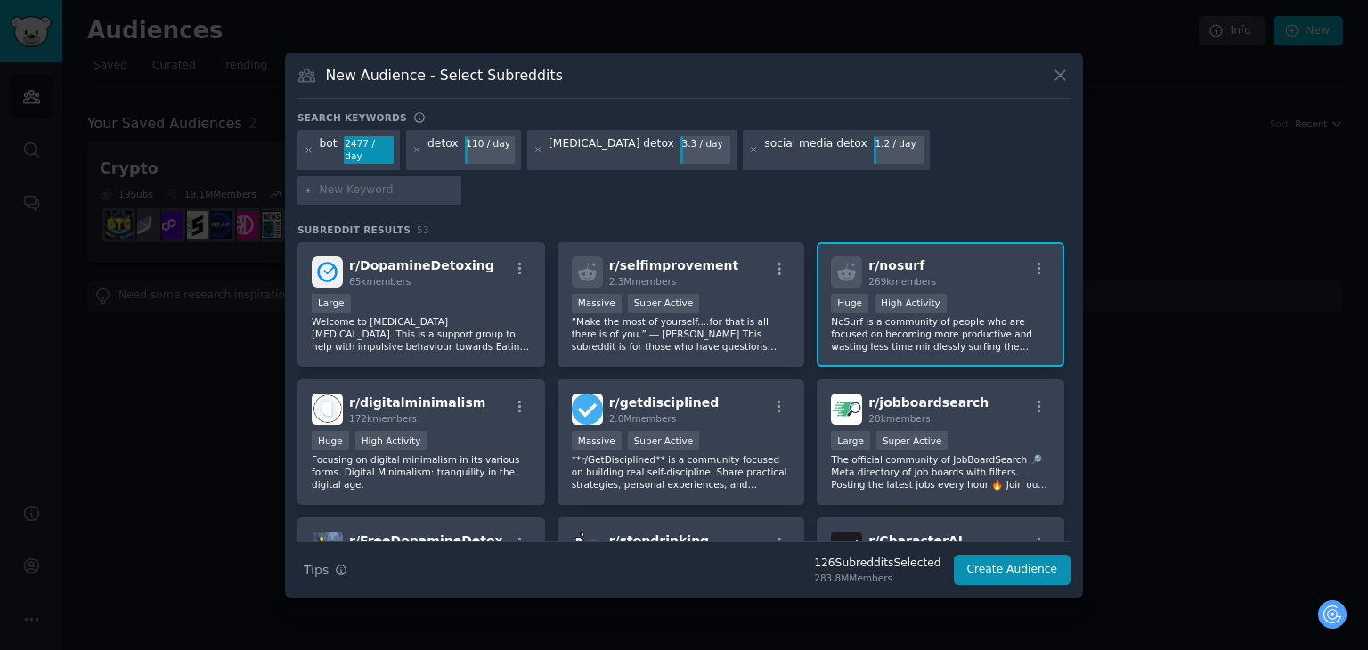
paste input "content moderation"
type input "content moderation"
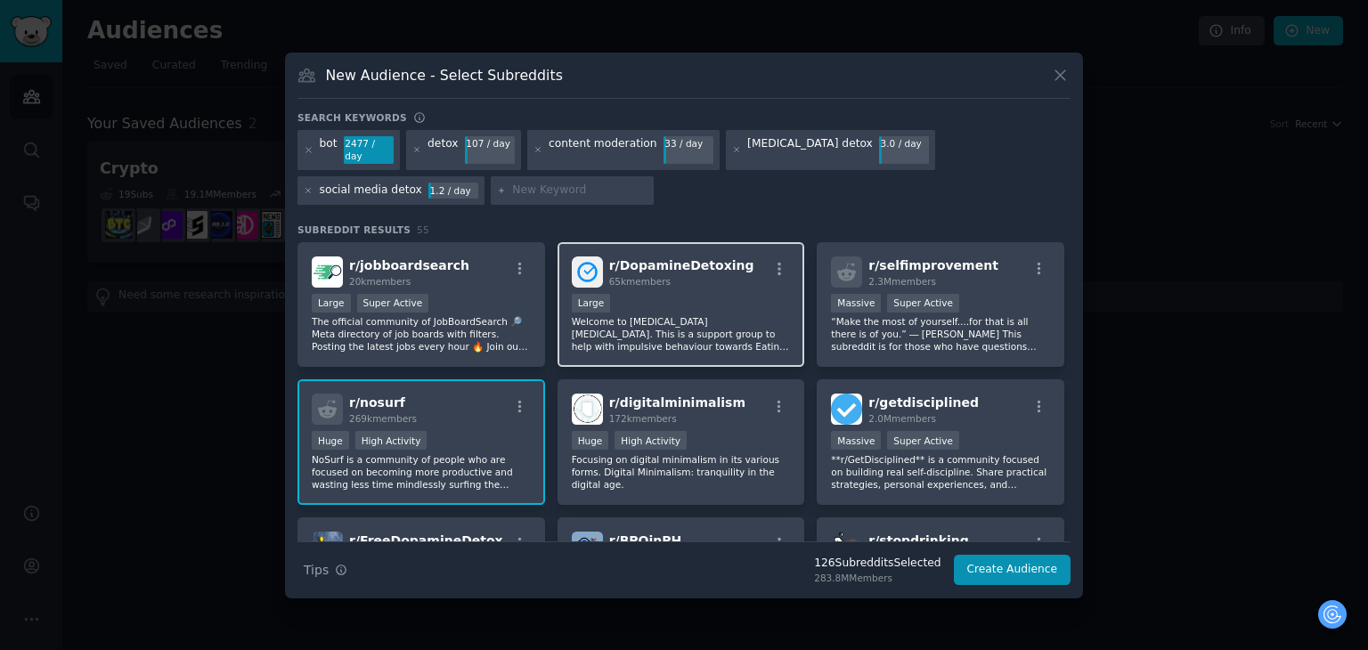
click at [720, 337] on p "Welcome to [MEDICAL_DATA] [MEDICAL_DATA]. This is a support group to help with …" at bounding box center [681, 333] width 219 height 37
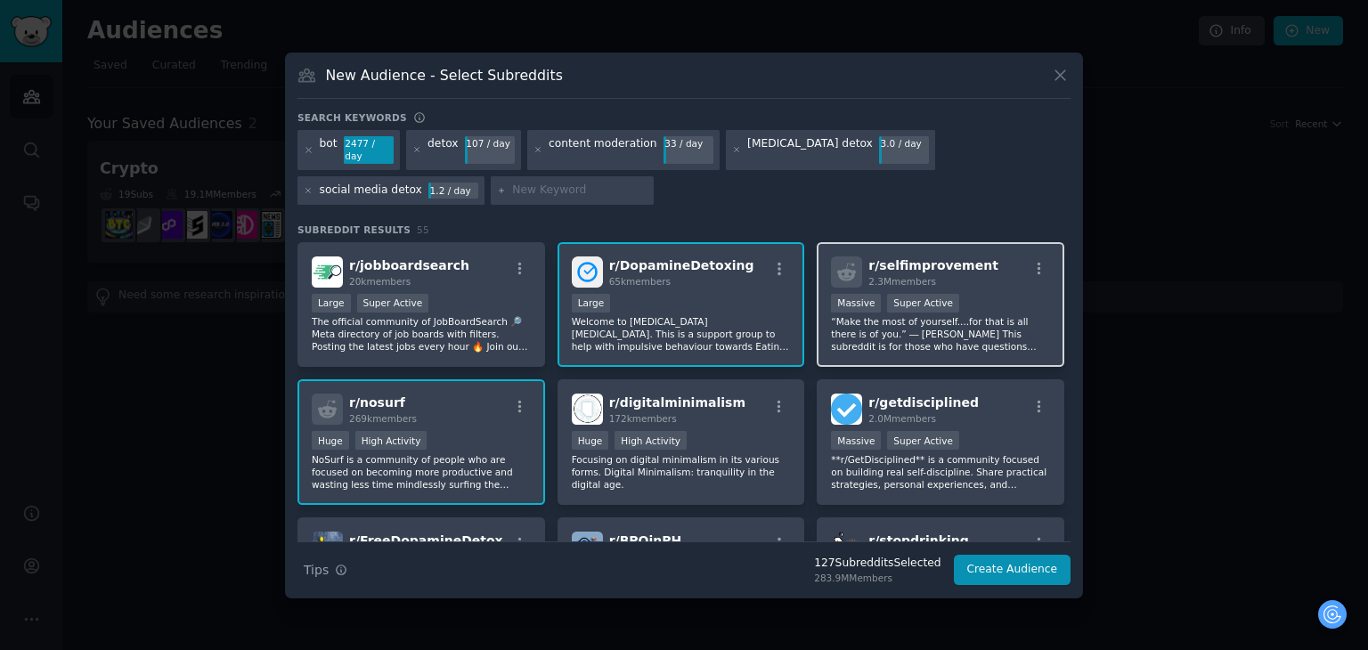
click at [962, 333] on p "“Make the most of yourself....for that is all there is of you.” ― [PERSON_NAME]…" at bounding box center [940, 333] width 219 height 37
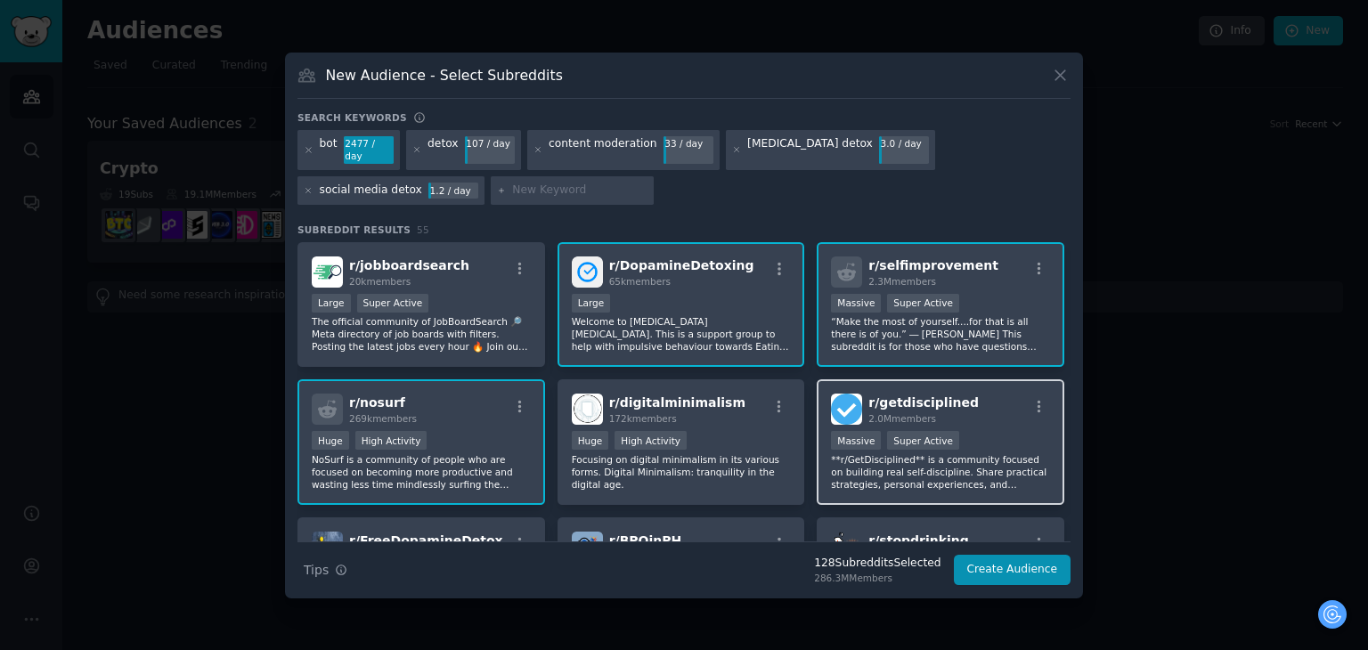
click at [991, 431] on div "Massive Super Active" at bounding box center [940, 442] width 219 height 22
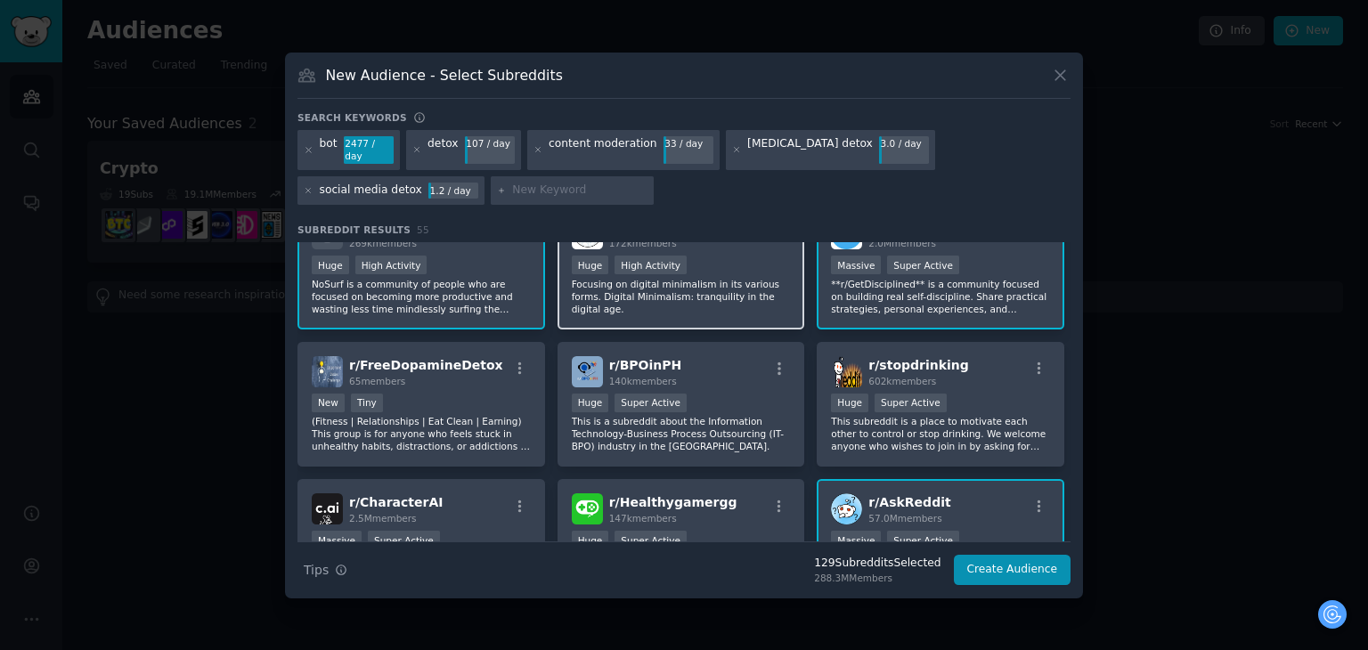
scroll to position [178, 0]
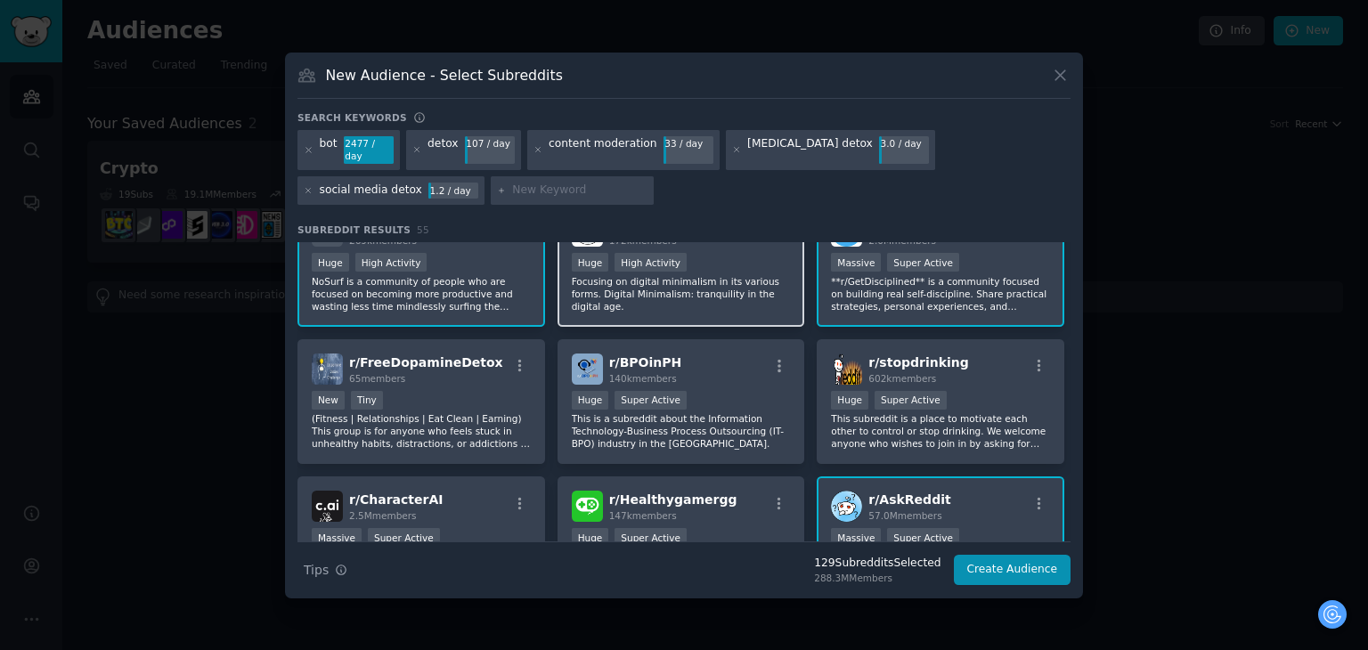
click at [710, 282] on p "Focusing on digital minimalism in its various forms. Digital Minimalism: tranqu…" at bounding box center [681, 293] width 219 height 37
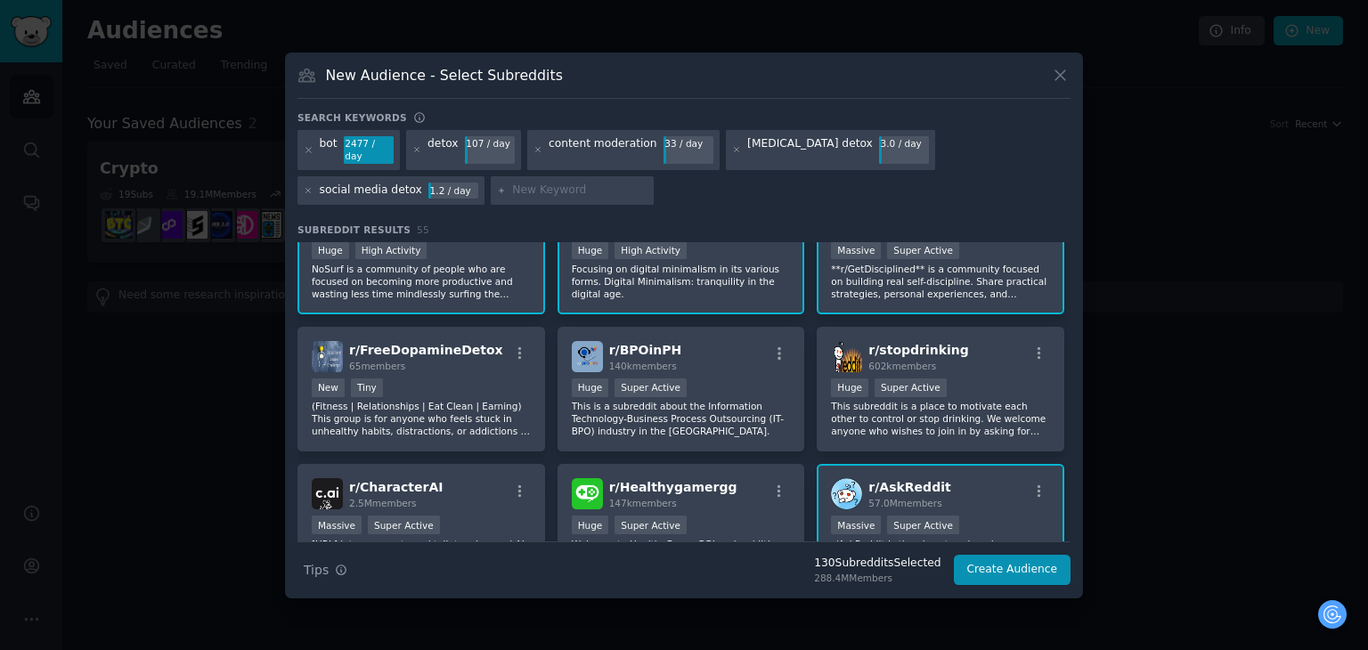
scroll to position [267, 0]
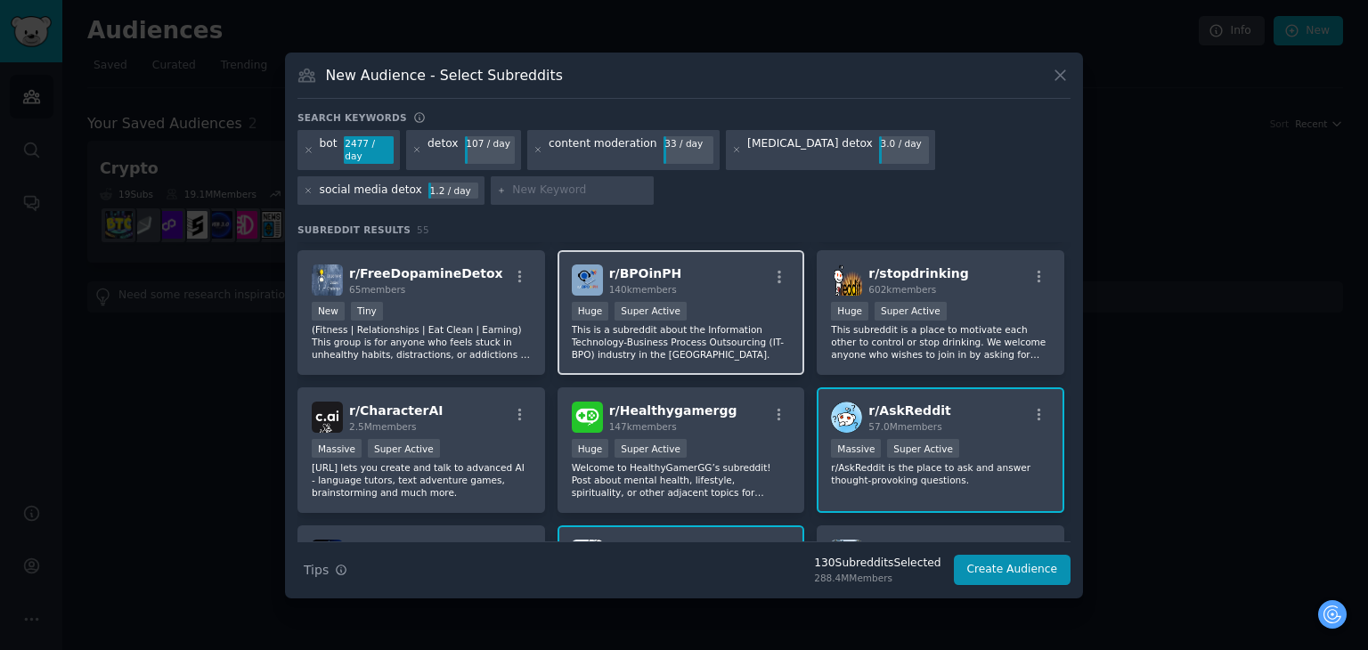
click at [770, 334] on p "This is a subreddit about the Information Technology-Business Process Outsourci…" at bounding box center [681, 341] width 219 height 37
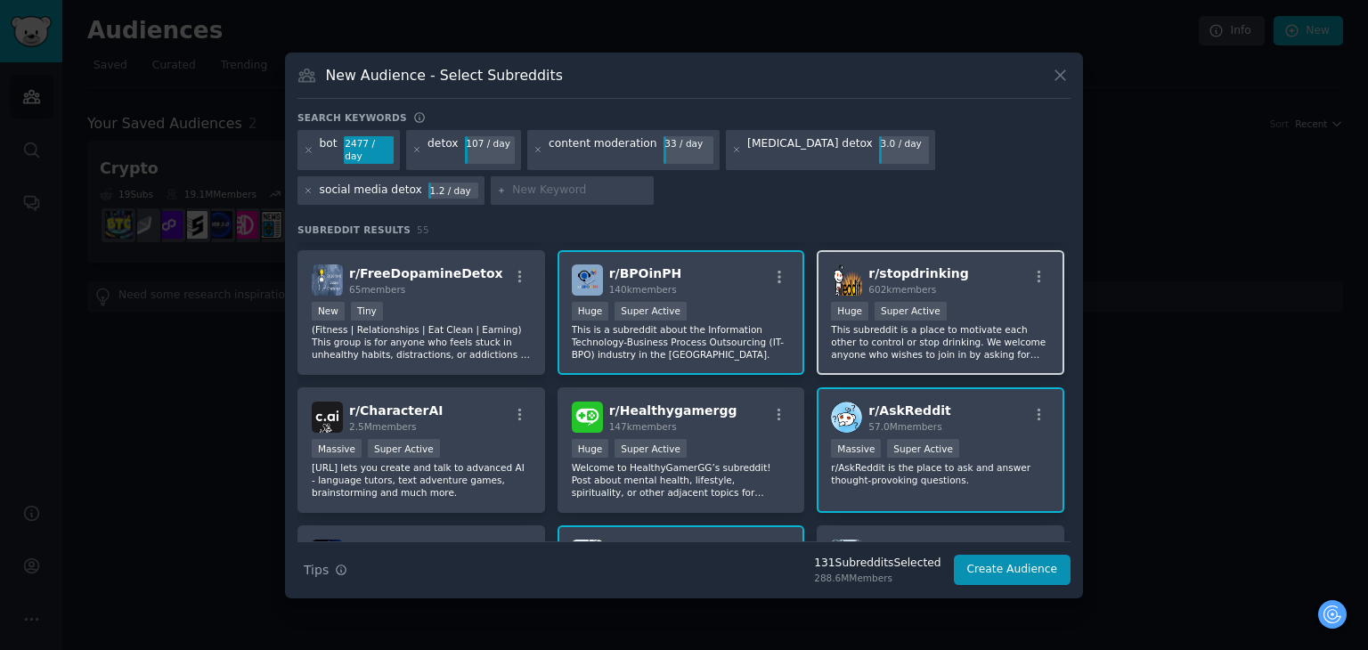
click at [1004, 281] on div "r/ stopdrinking 602k members" at bounding box center [940, 280] width 219 height 31
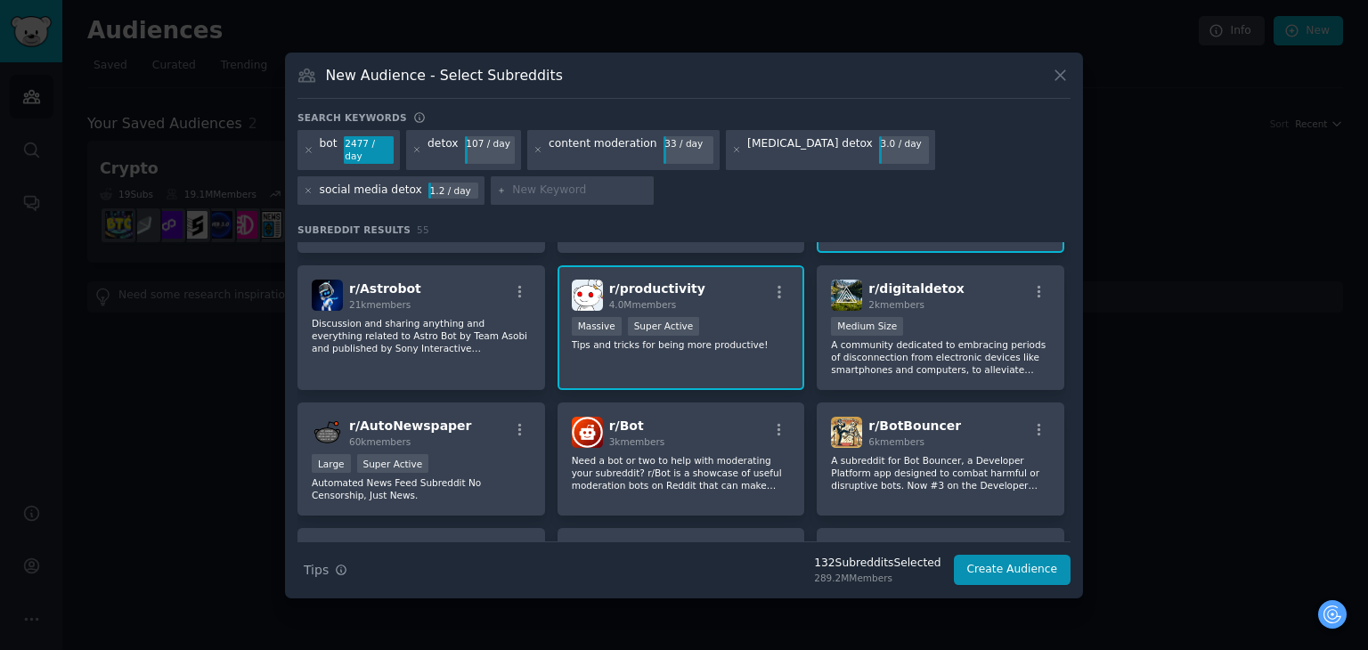
scroll to position [534, 0]
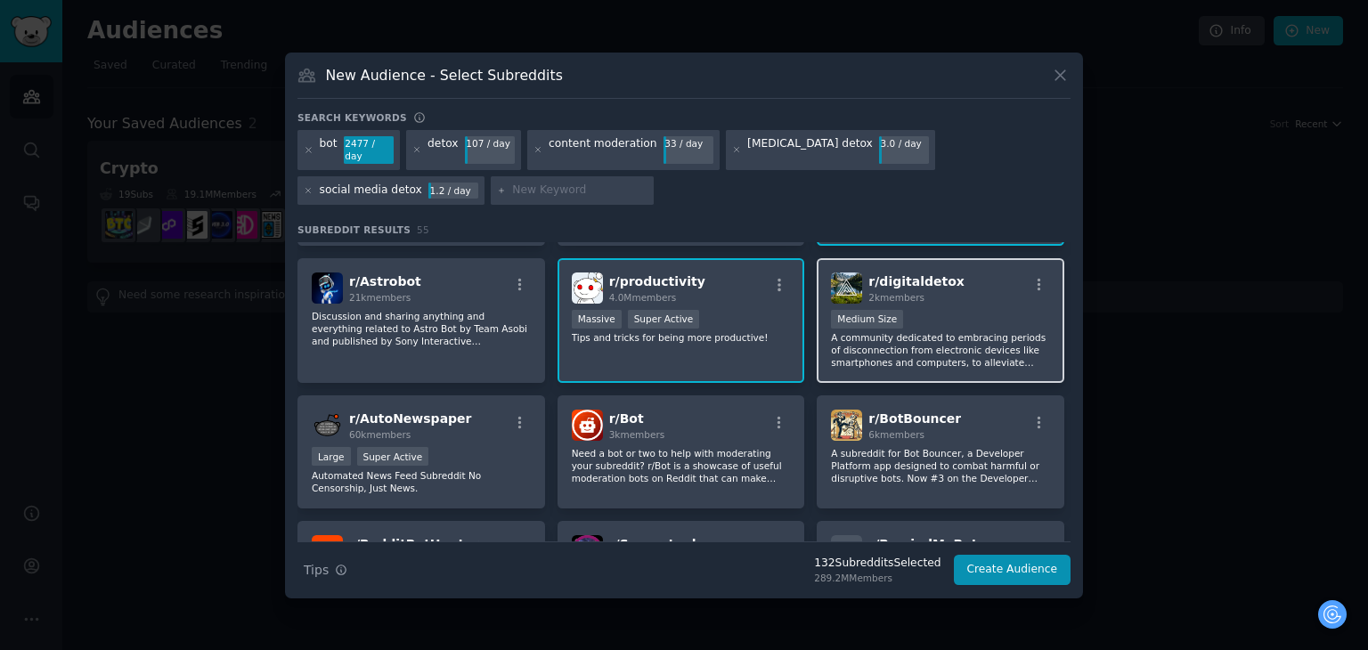
click at [951, 331] on p "A community dedicated to embracing periods of disconnection from electronic dev…" at bounding box center [940, 349] width 219 height 37
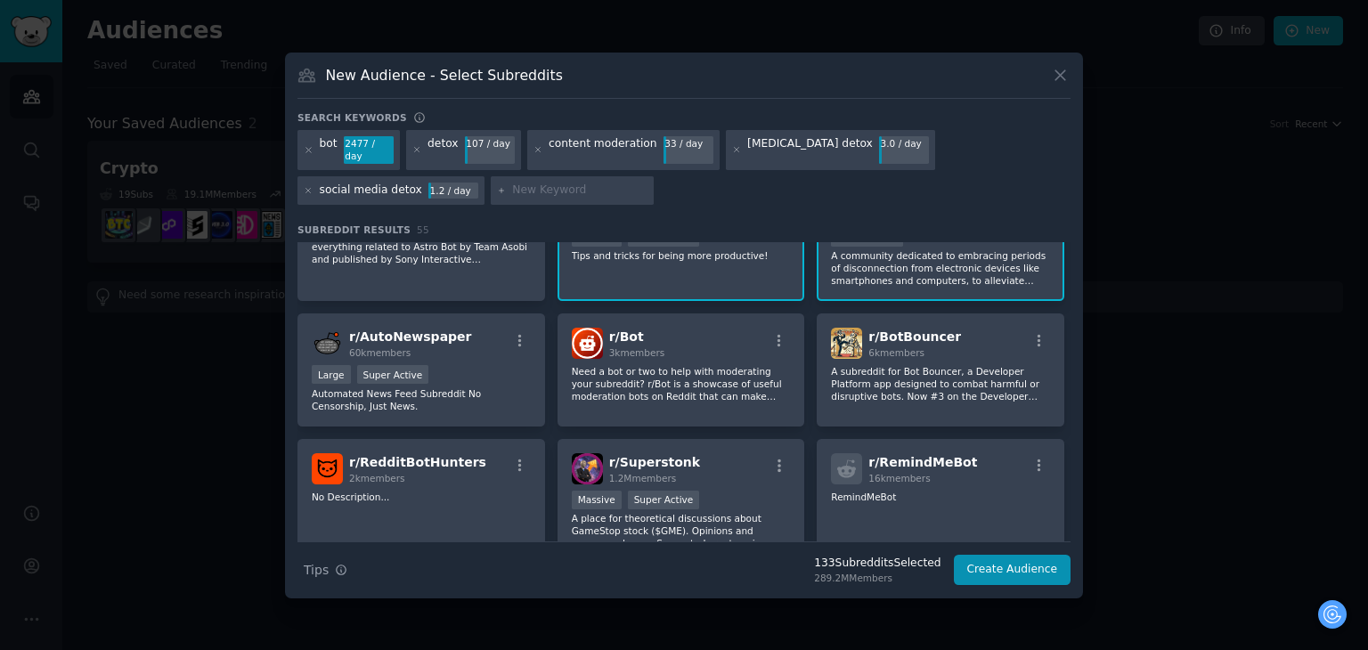
scroll to position [623, 0]
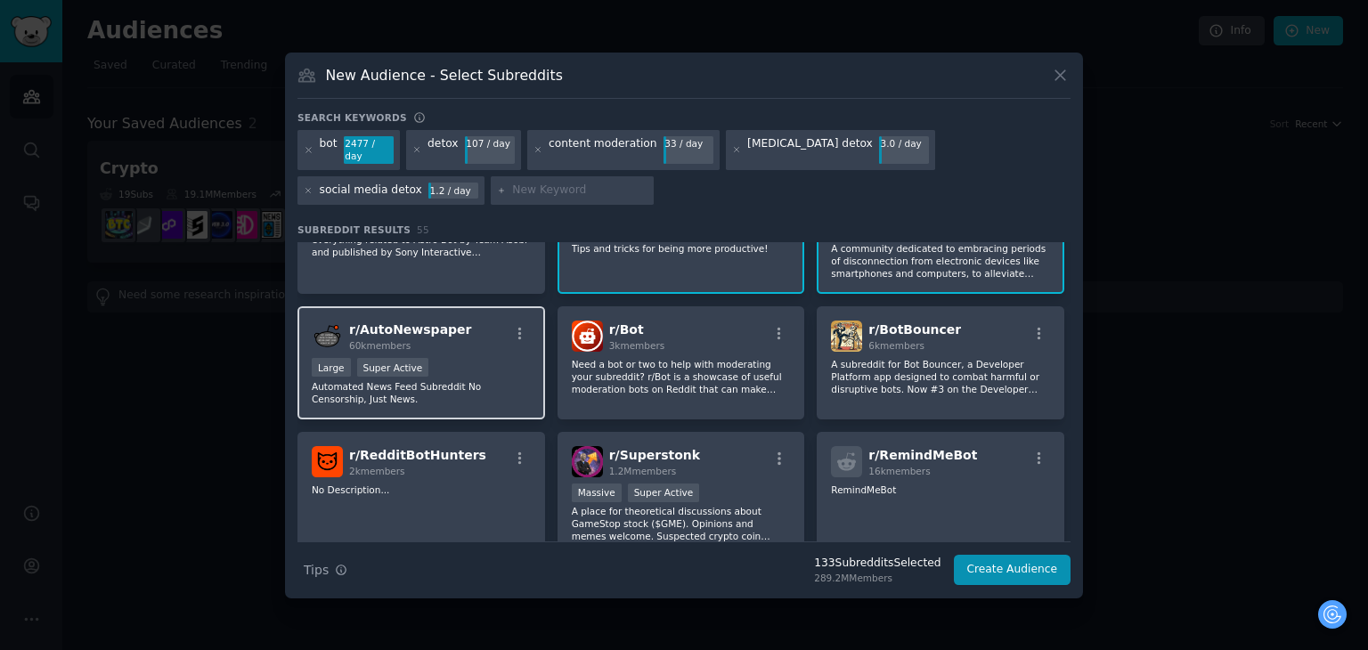
click at [452, 321] on div "r/ AutoNewspaper 60k members" at bounding box center [421, 336] width 219 height 31
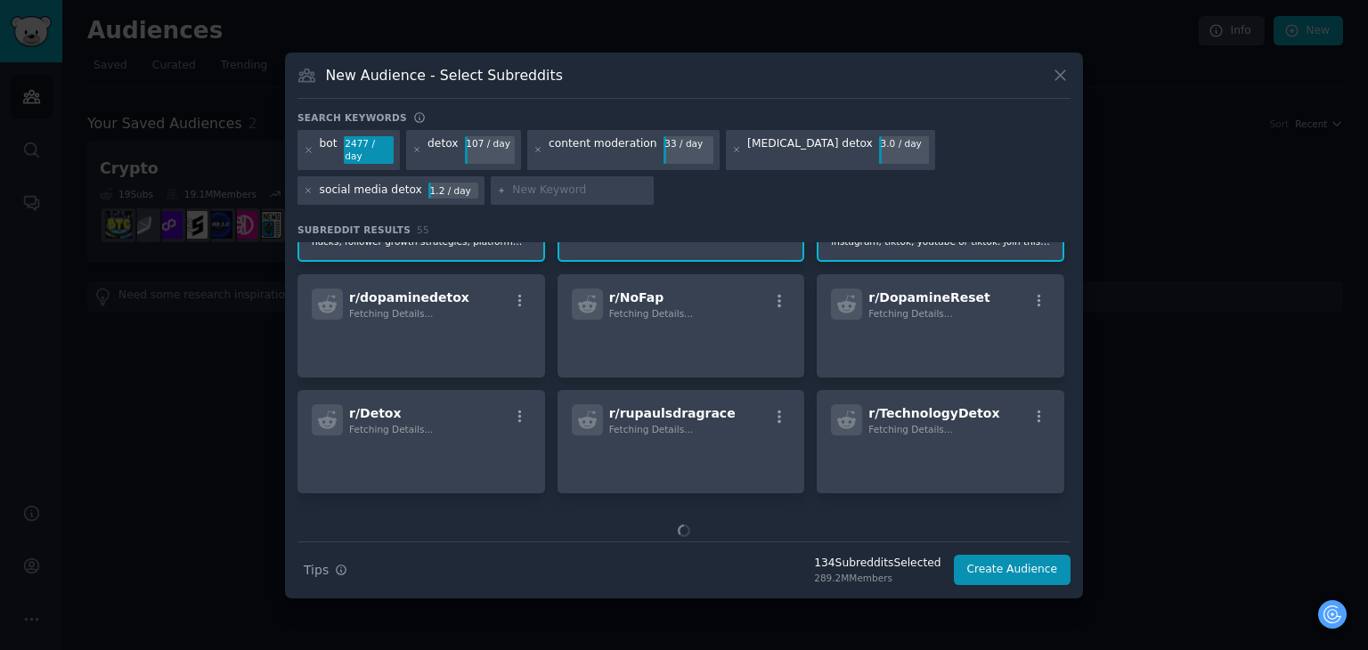
scroll to position [1336, 0]
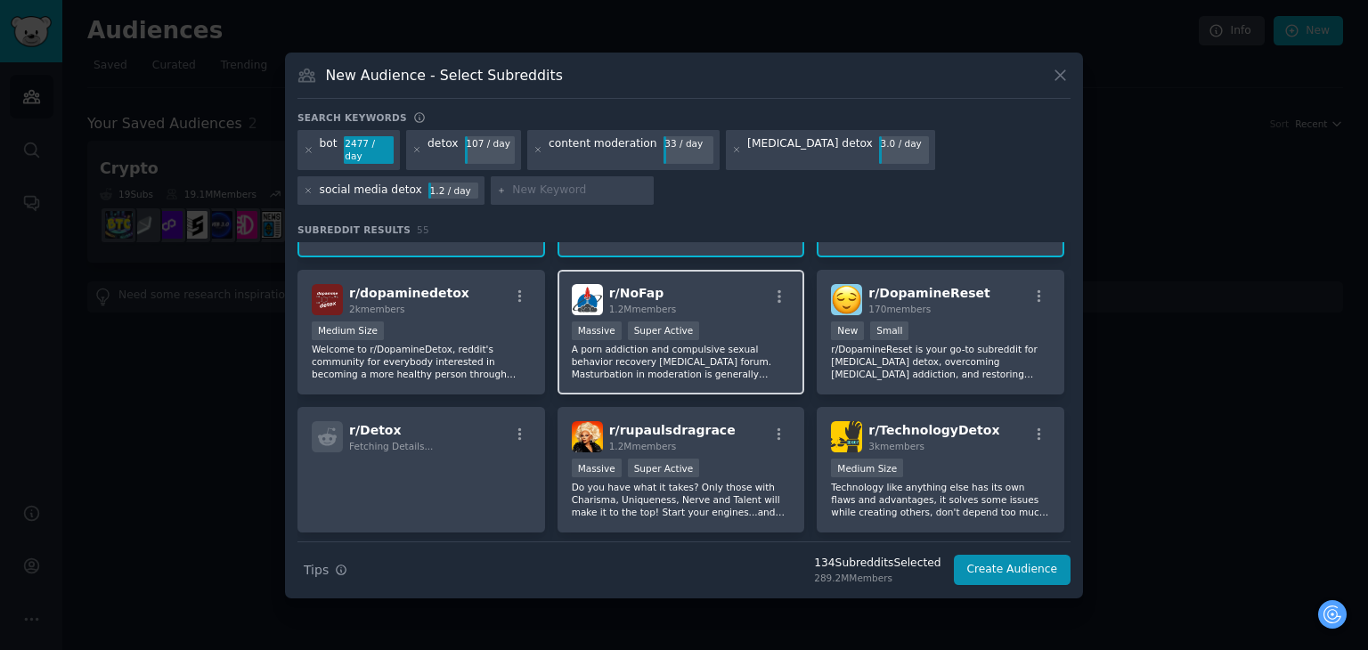
click at [757, 303] on div "r/ NoFap 1.2M members Massive Super Active A porn addiction and compulsive sexu…" at bounding box center [682, 333] width 248 height 126
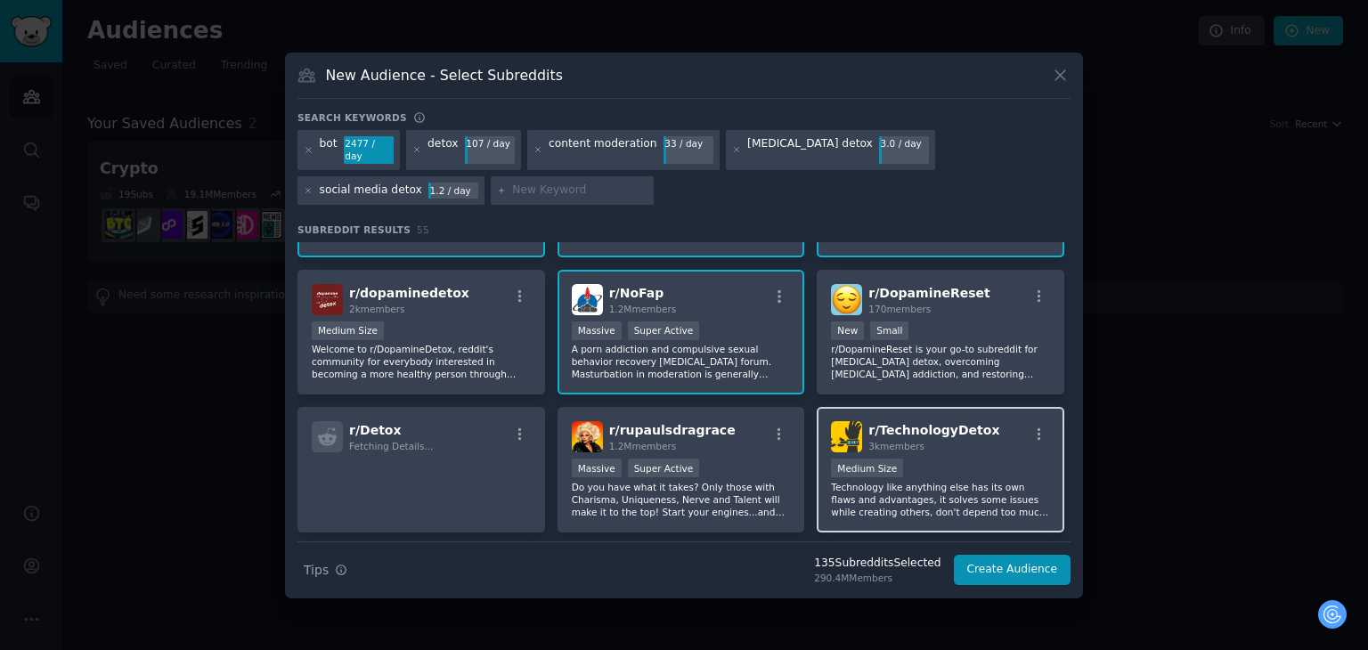
click at [944, 424] on h2 "r/ TechnologyDetox 3k members" at bounding box center [933, 436] width 131 height 31
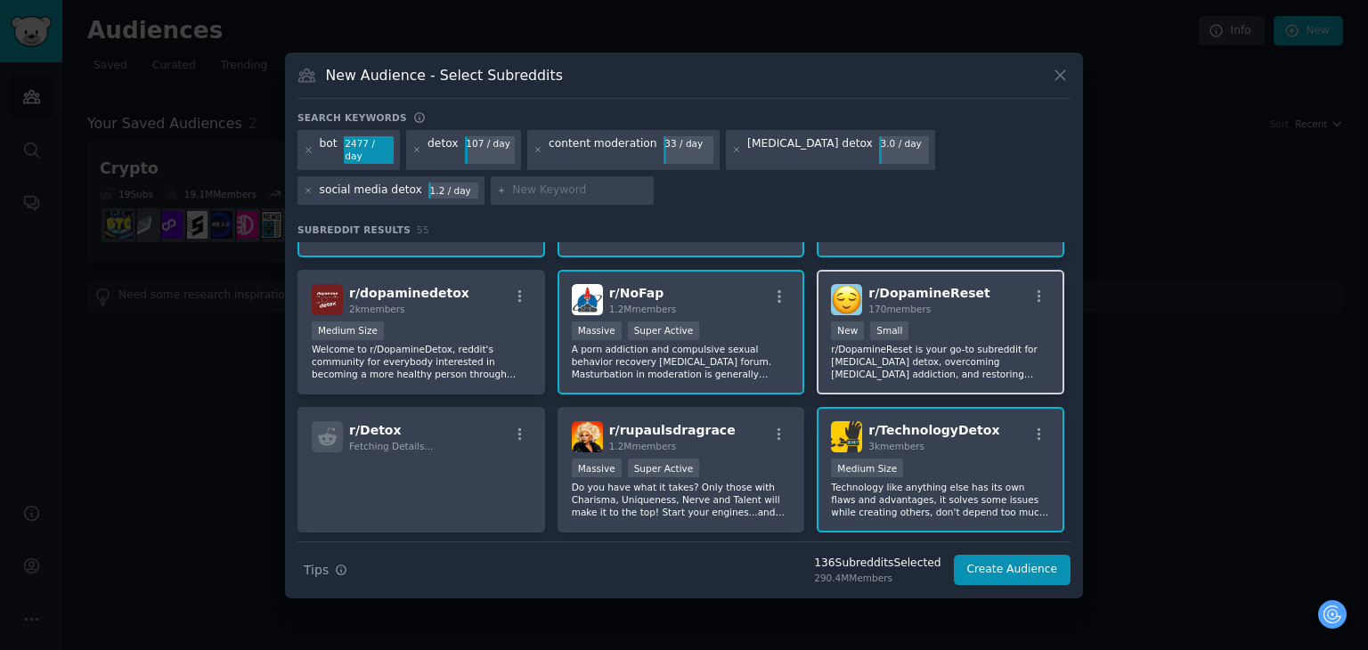
click at [936, 343] on p "r/DopamineReset is your go-to subreddit for [MEDICAL_DATA] detox, overcoming [M…" at bounding box center [940, 361] width 219 height 37
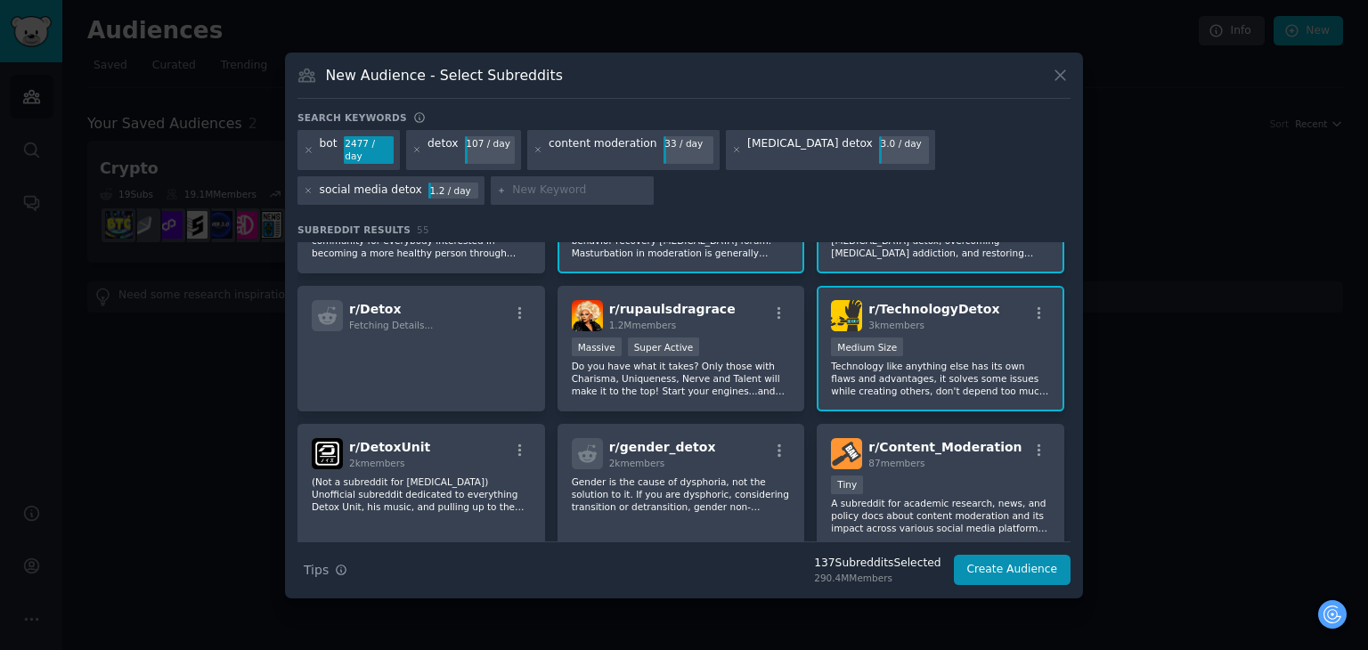
scroll to position [1603, 0]
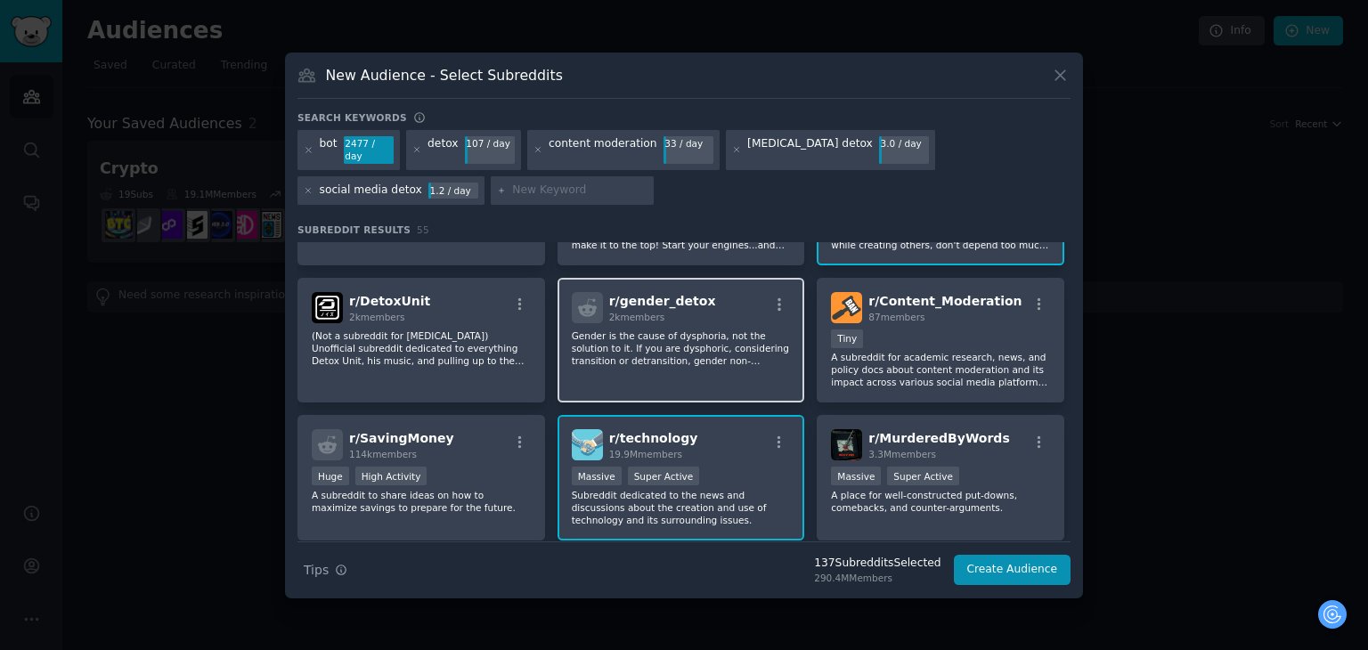
click at [705, 343] on p "Gender is the cause of dysphoria, not the solution to it. If you are dysphoric,…" at bounding box center [681, 348] width 219 height 37
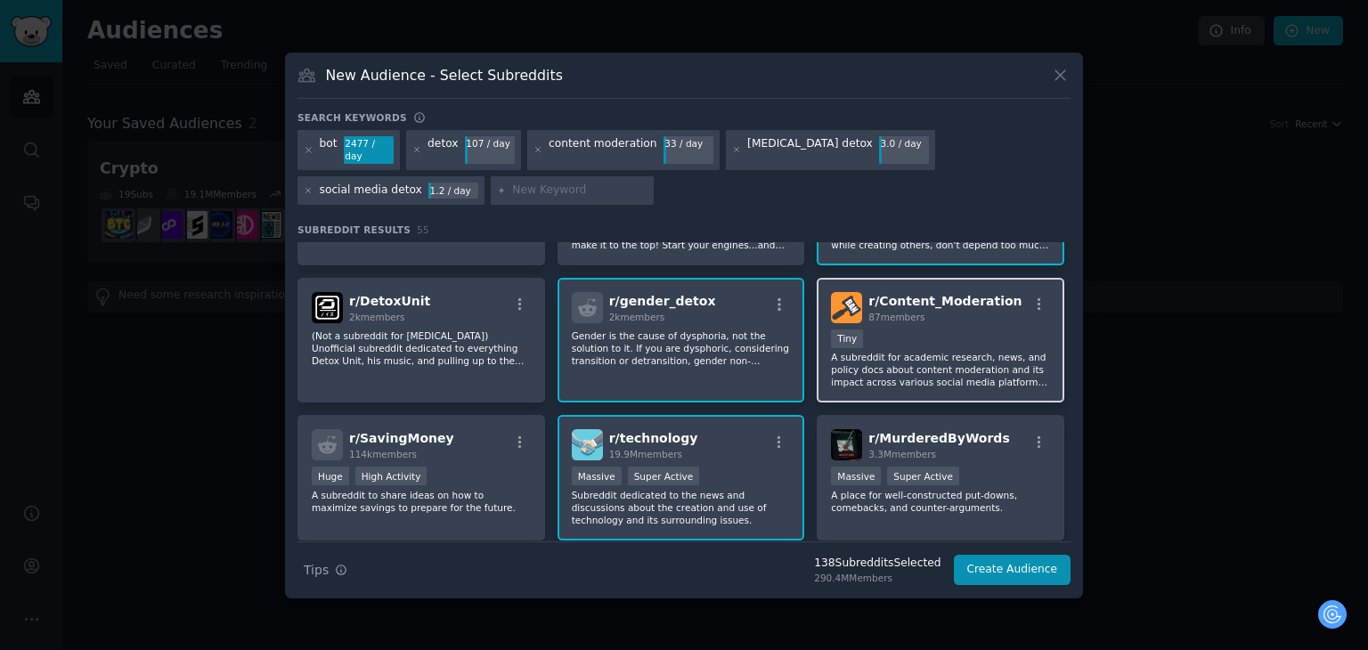
click at [933, 351] on p "A subreddit for academic research, news, and policy docs about content moderati…" at bounding box center [940, 369] width 219 height 37
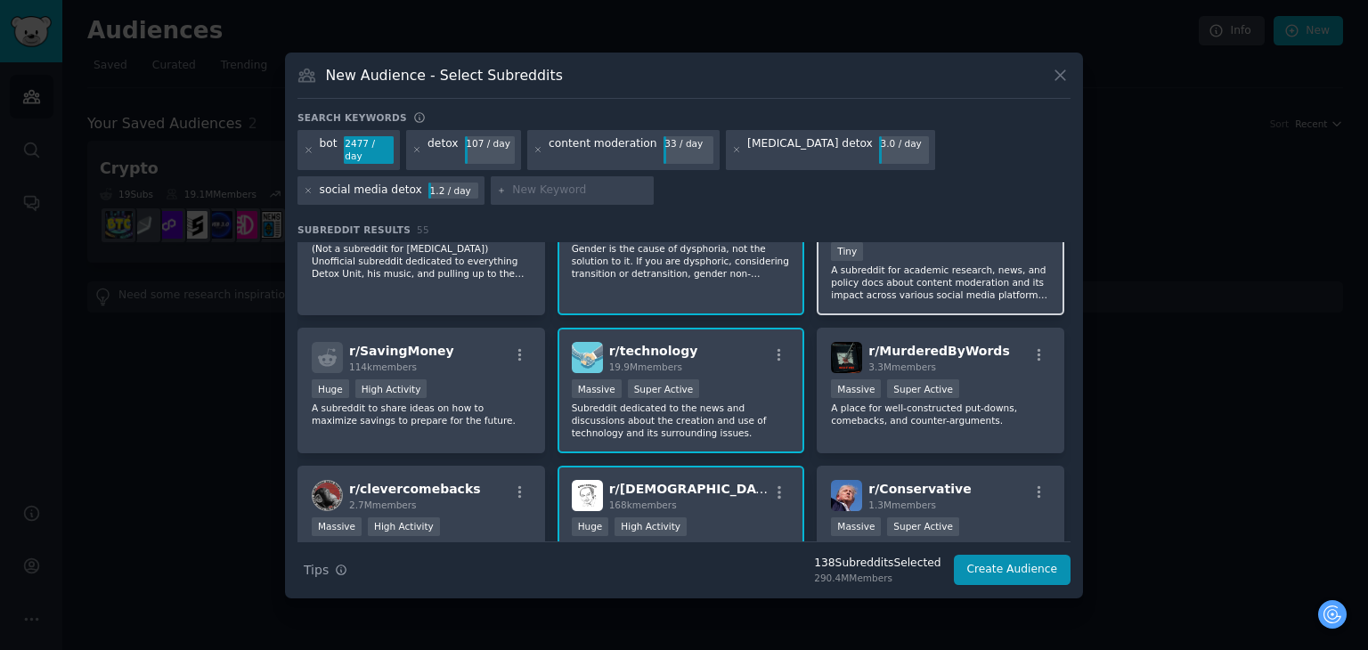
scroll to position [1692, 0]
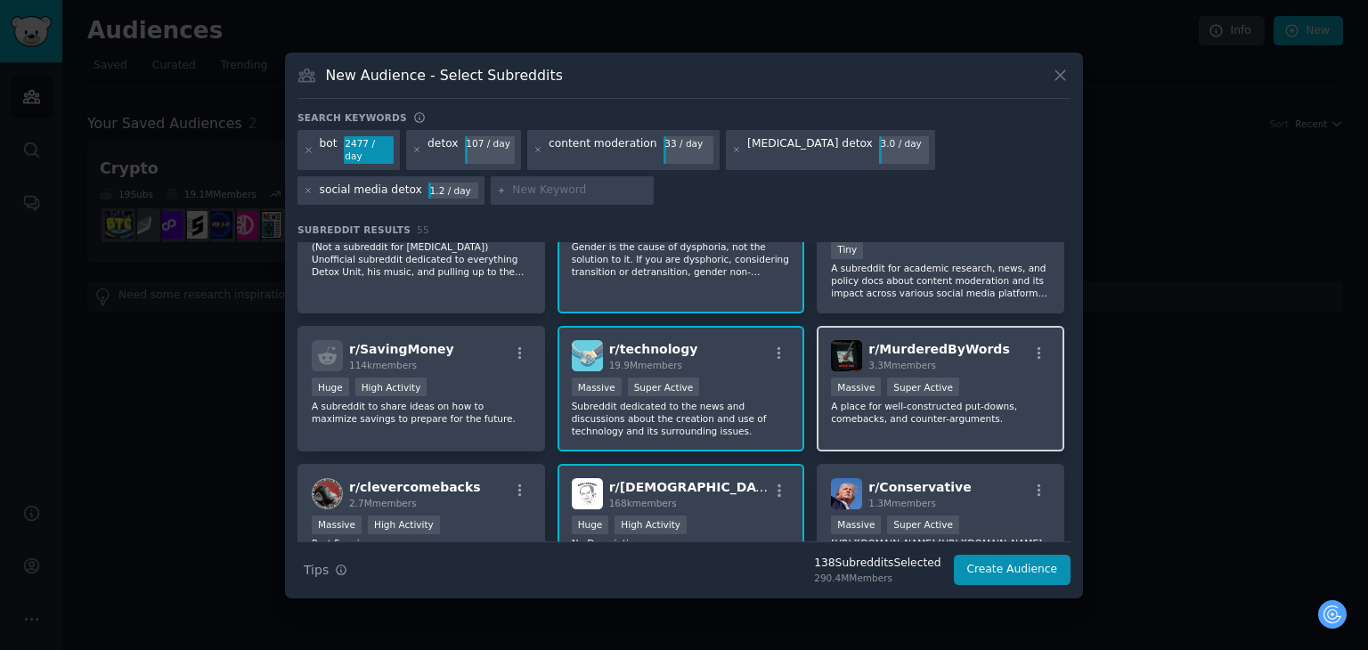
click at [983, 414] on div "r/ MurderedByWords 3.3M members >= 95th percentile for submissions / day Massiv…" at bounding box center [941, 389] width 248 height 126
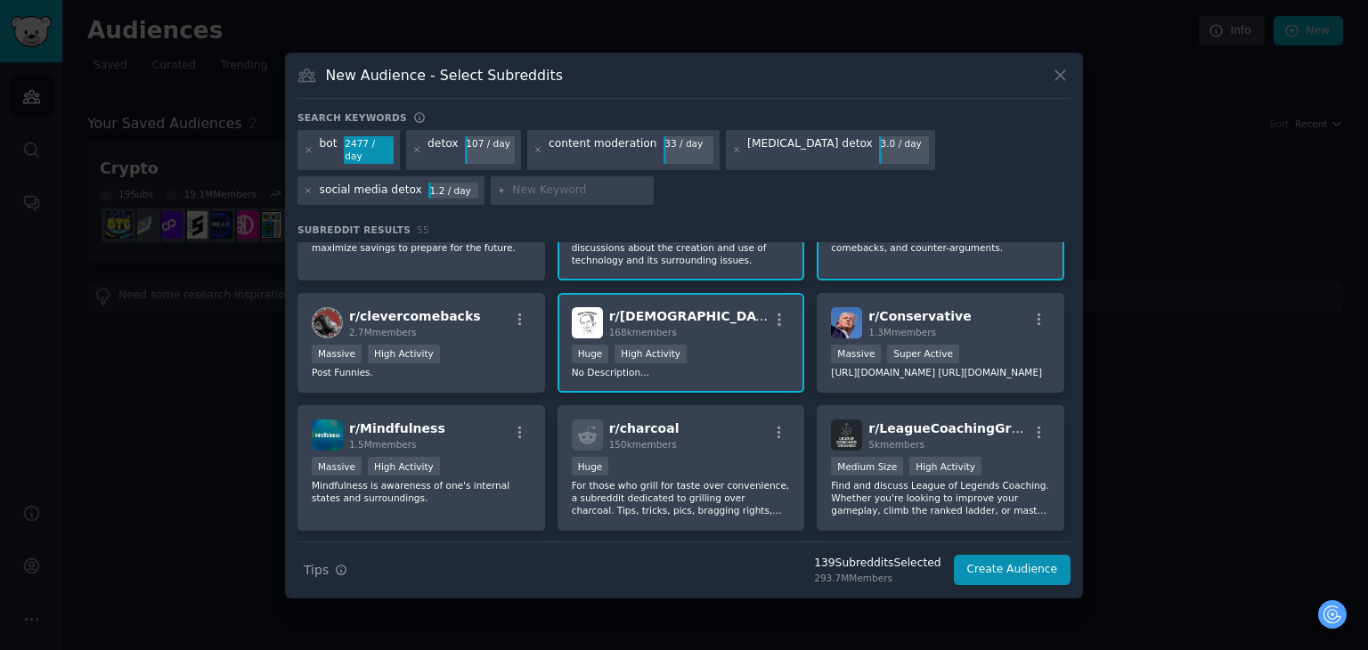
scroll to position [1870, 0]
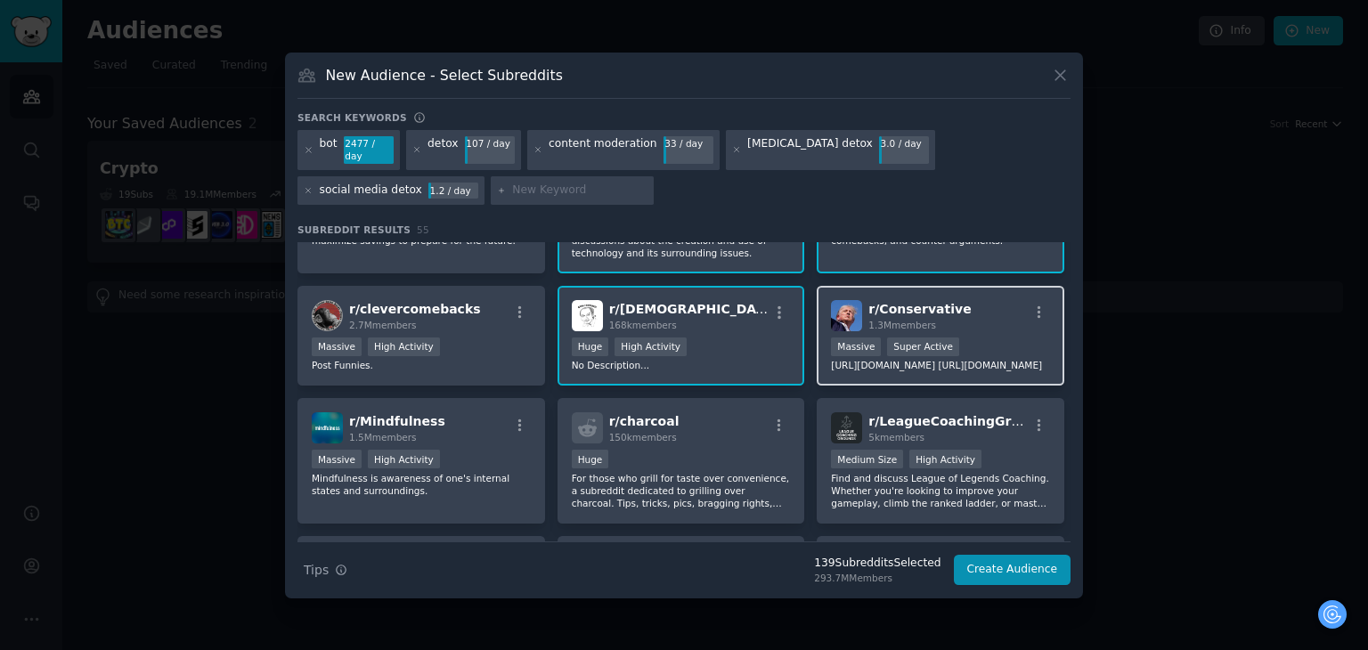
click at [897, 361] on p "[URL][DOMAIN_NAME] [URL][DOMAIN_NAME]" at bounding box center [940, 365] width 219 height 12
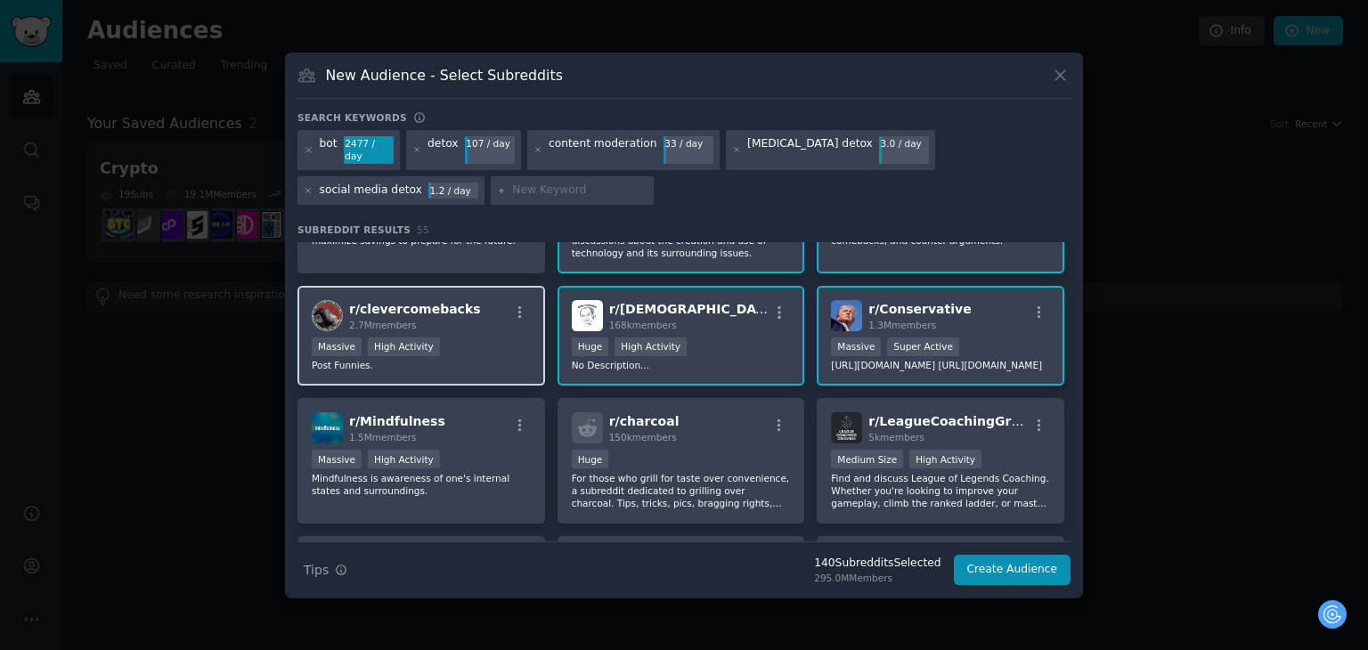
click at [485, 359] on p "Post Funnies." at bounding box center [421, 365] width 219 height 12
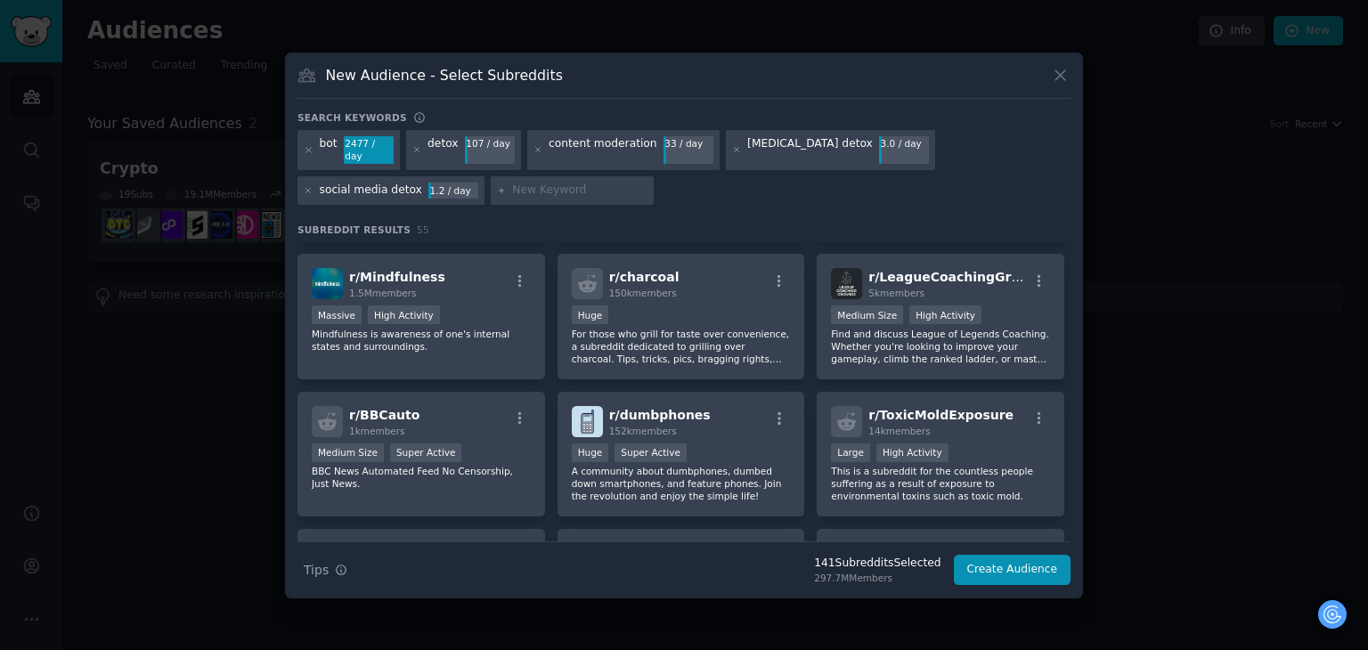
scroll to position [2049, 0]
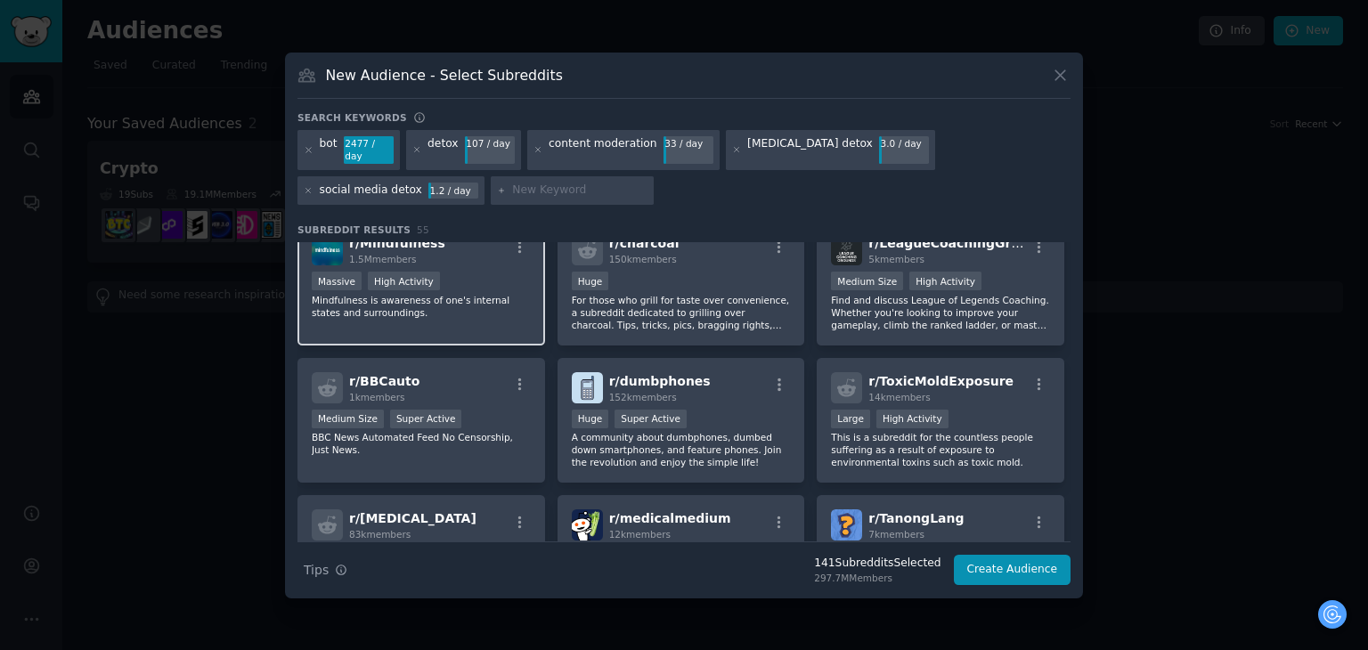
click at [495, 315] on div "r/ Mindfulness 1.5M members Massive High Activity Mindfulness is awareness of o…" at bounding box center [421, 283] width 248 height 126
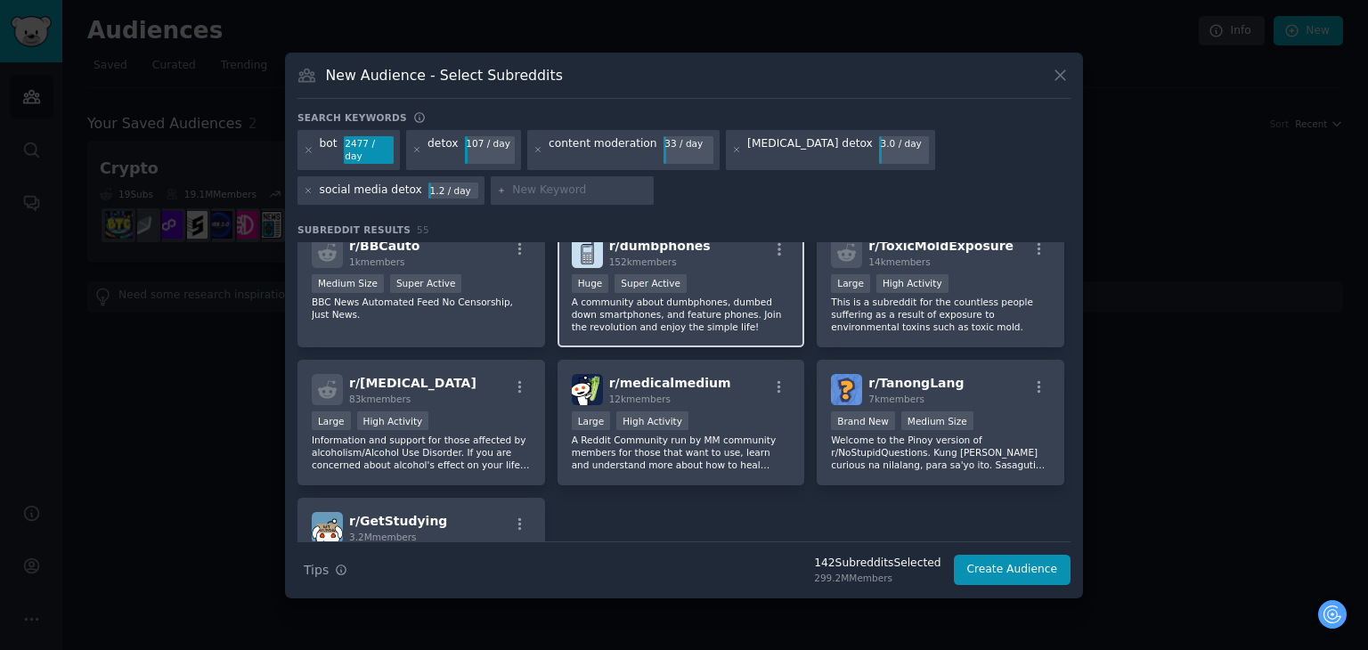
scroll to position [2227, 0]
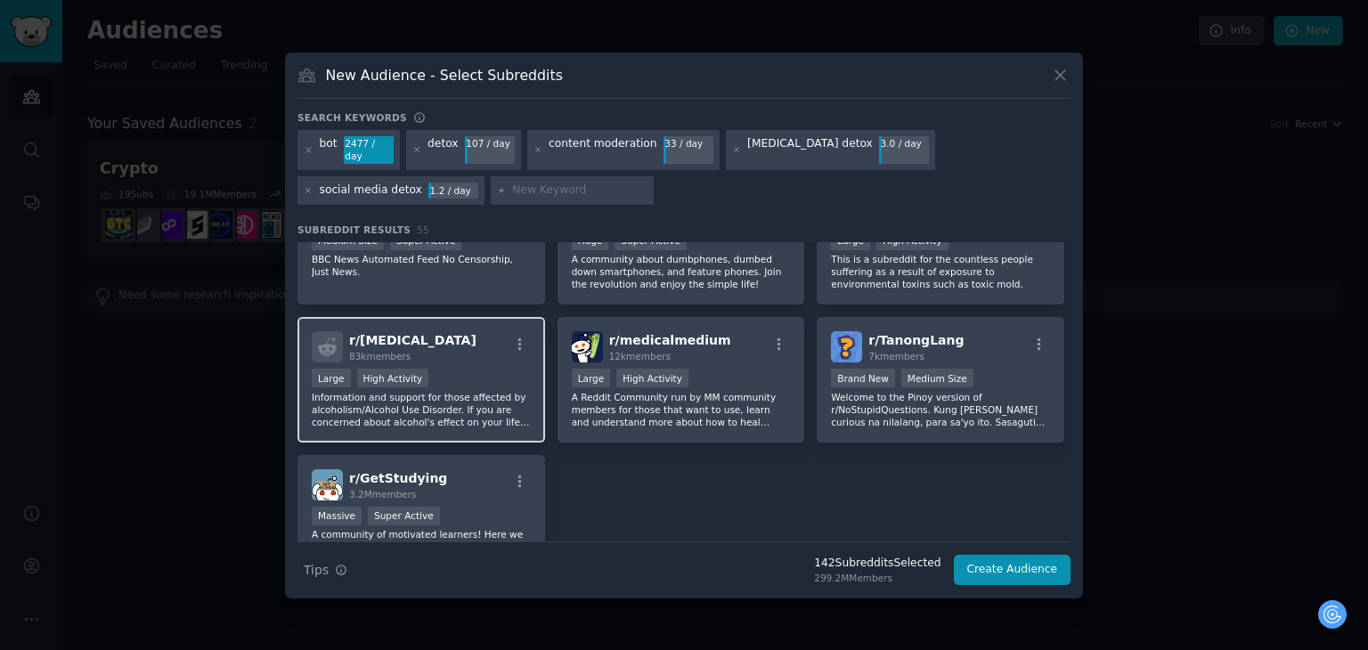
click at [520, 331] on div "r/ alcoholism 83k members" at bounding box center [421, 346] width 219 height 31
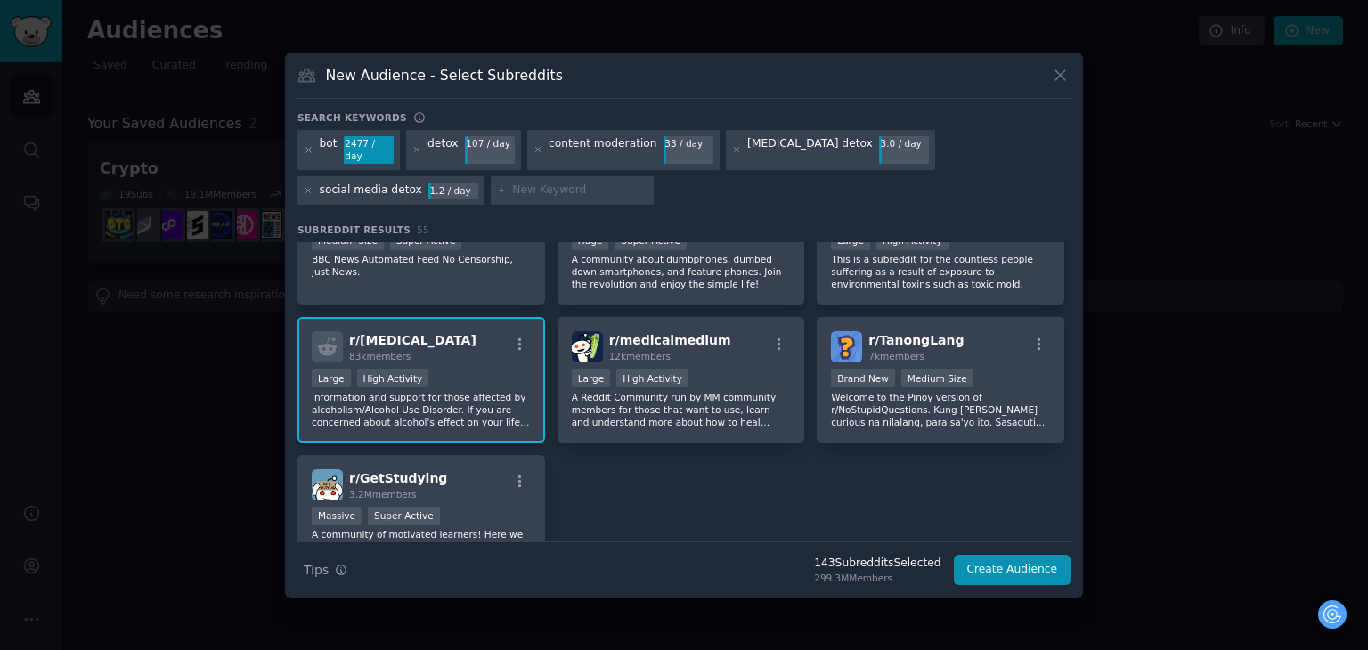
click at [513, 317] on div "r/ alcoholism 83k members Large High Activity Information and support for those…" at bounding box center [421, 380] width 248 height 126
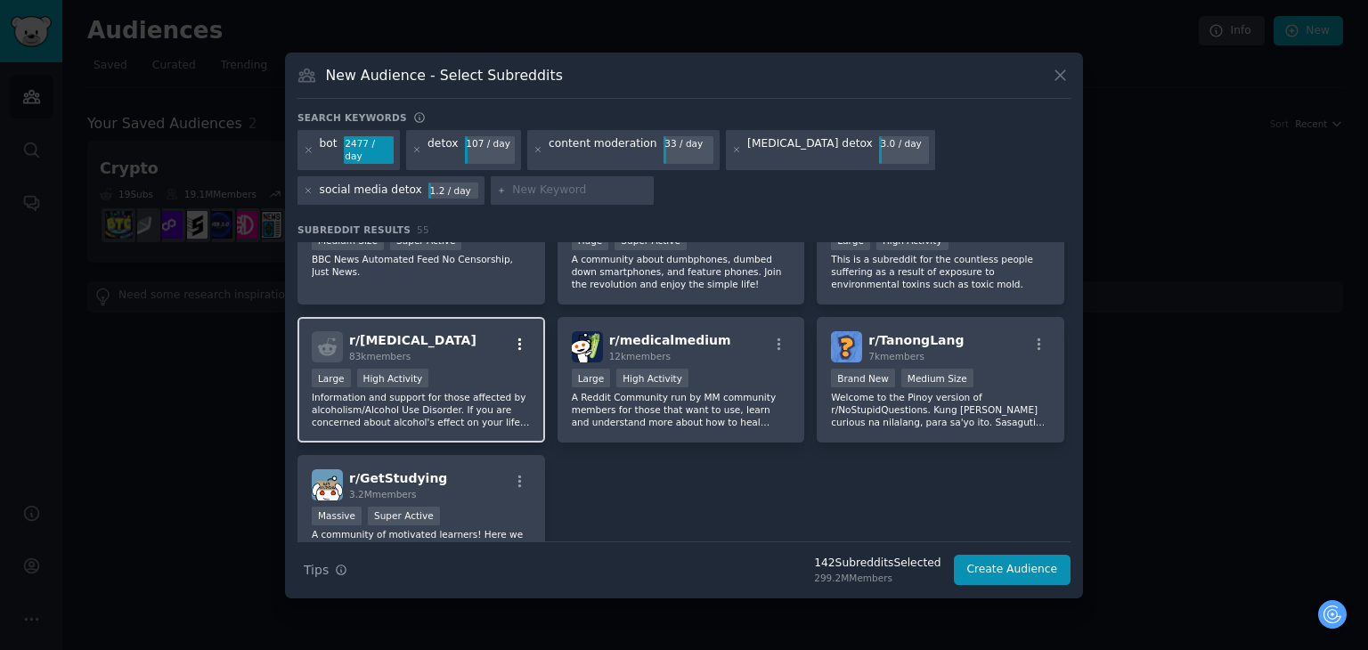
click at [516, 338] on icon "button" at bounding box center [520, 345] width 16 height 16
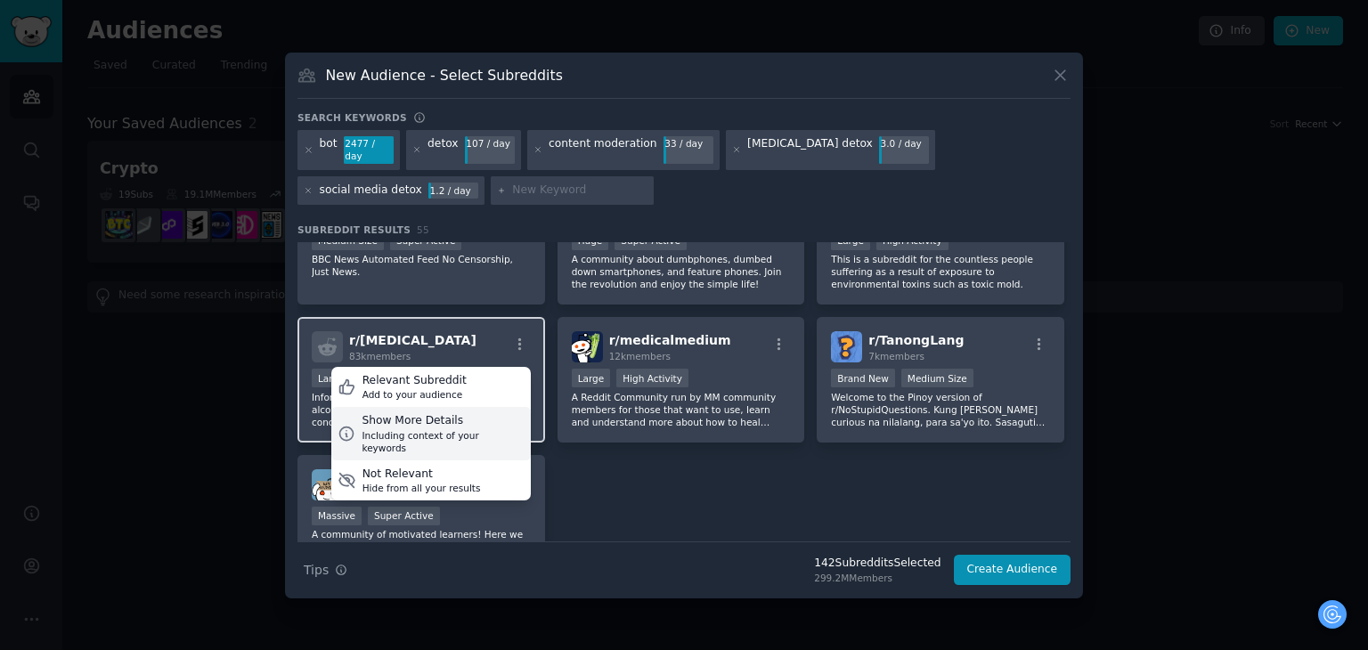
click at [489, 429] on div "Including context of your keywords" at bounding box center [443, 441] width 162 height 25
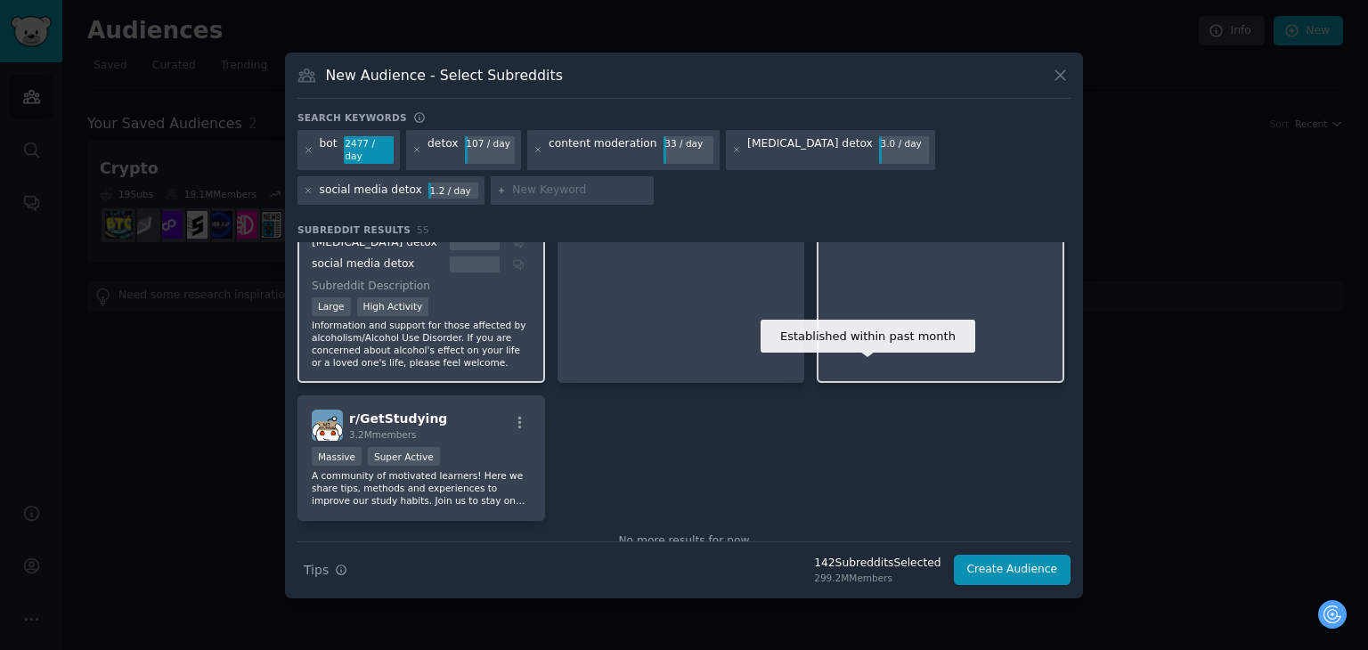
scroll to position [2486, 0]
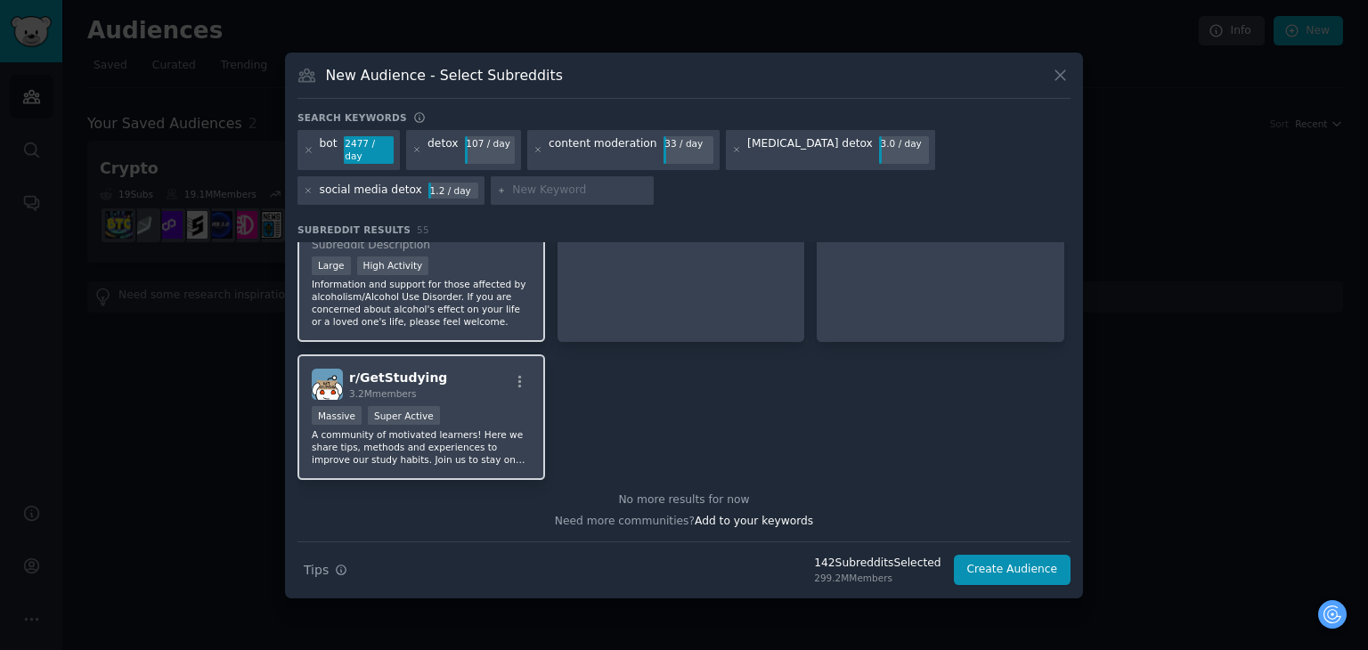
click at [447, 382] on div "r/ GetStudying 3.2M members" at bounding box center [421, 384] width 219 height 31
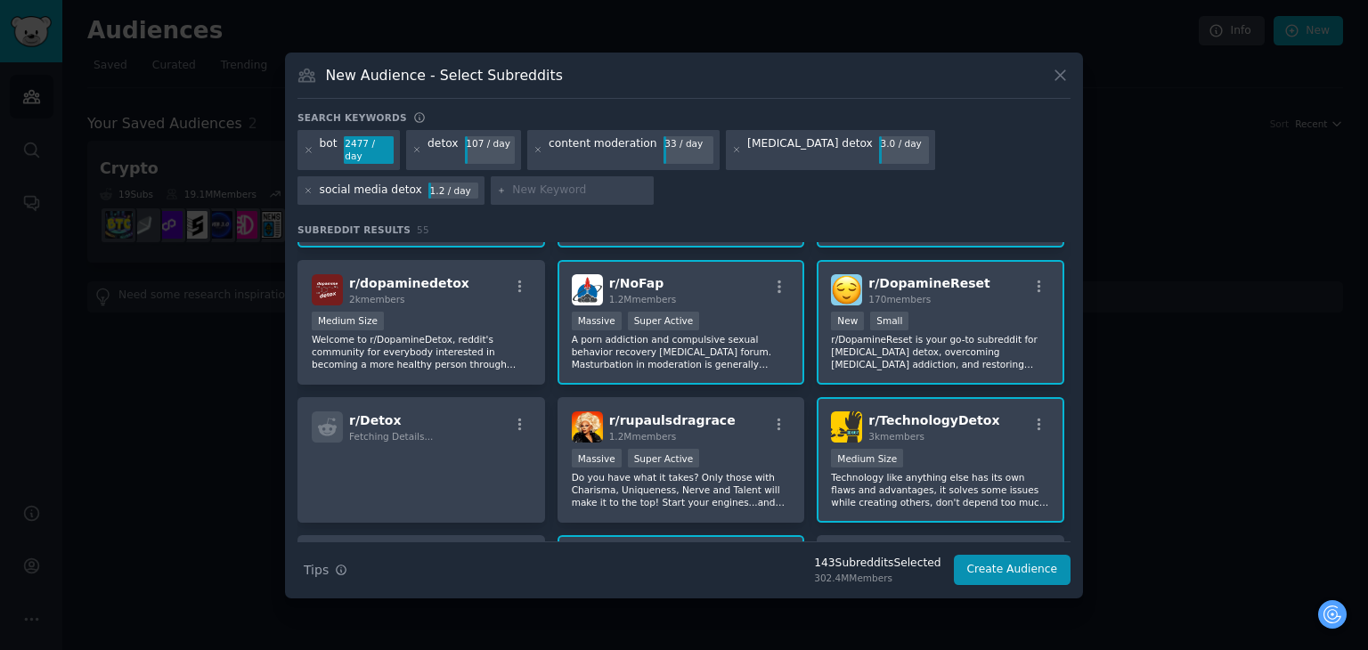
scroll to position [1150, 0]
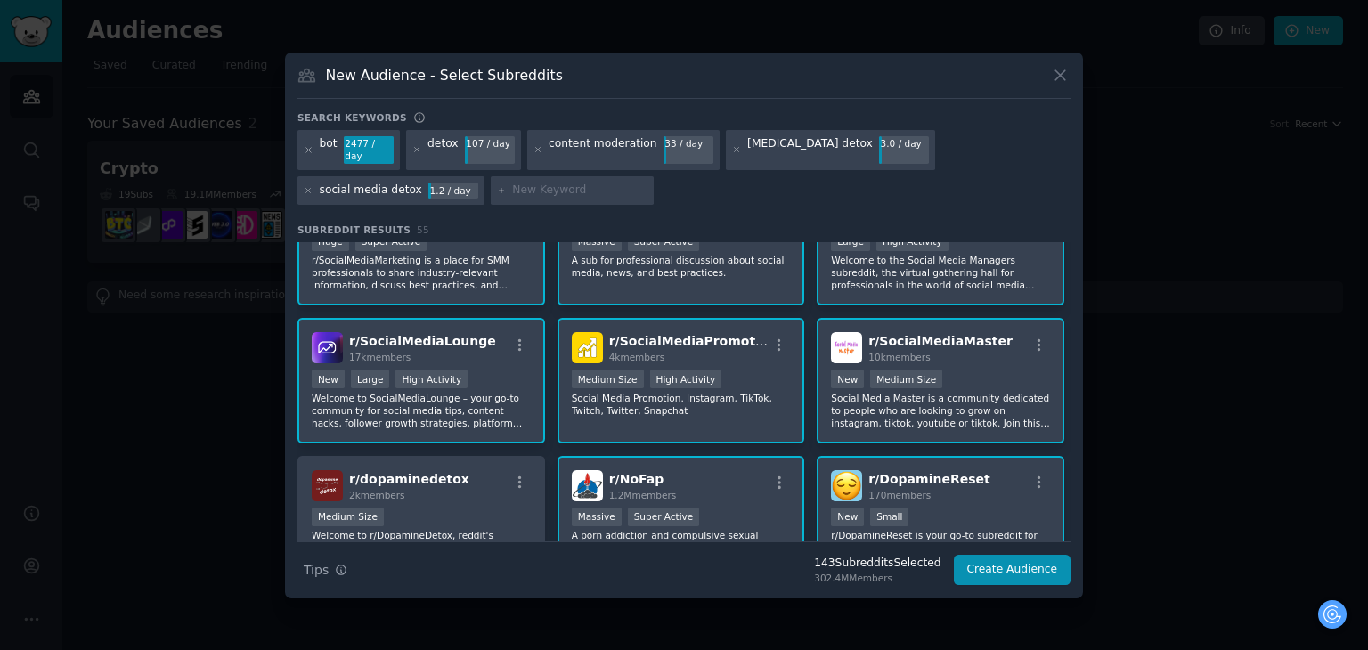
click at [512, 183] on input "text" at bounding box center [579, 191] width 135 height 16
type input "study"
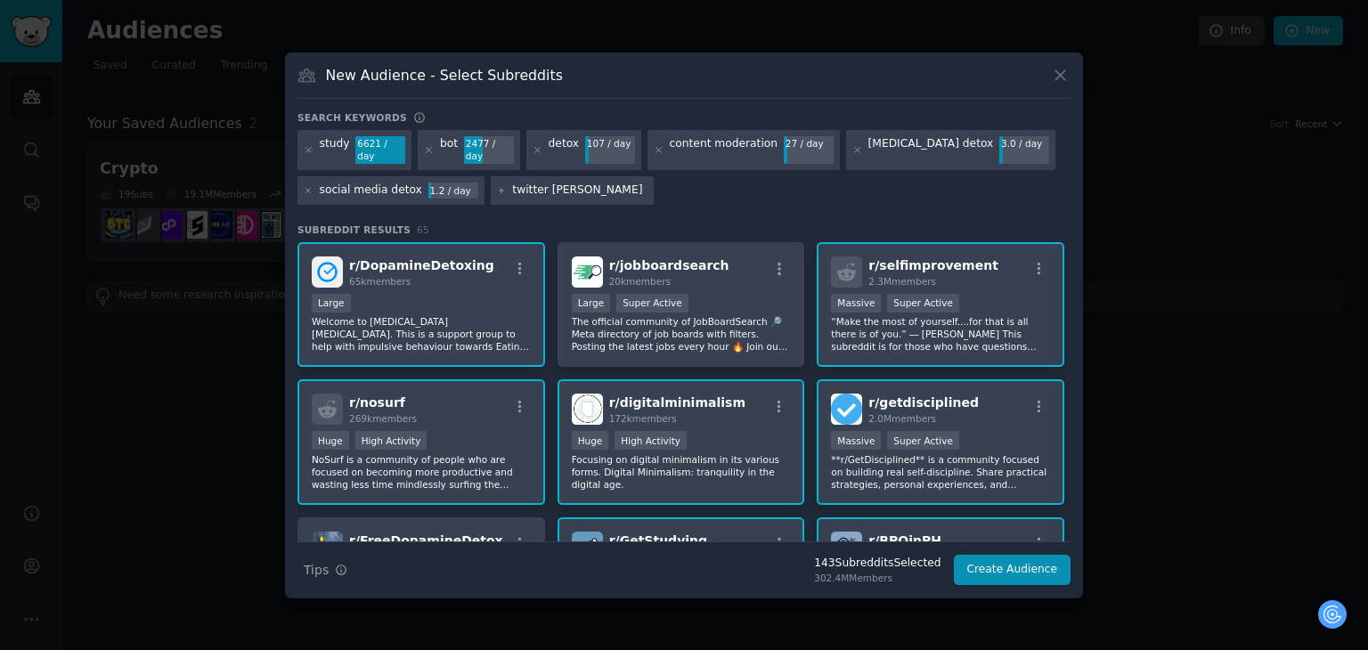
type input "twitter learn"
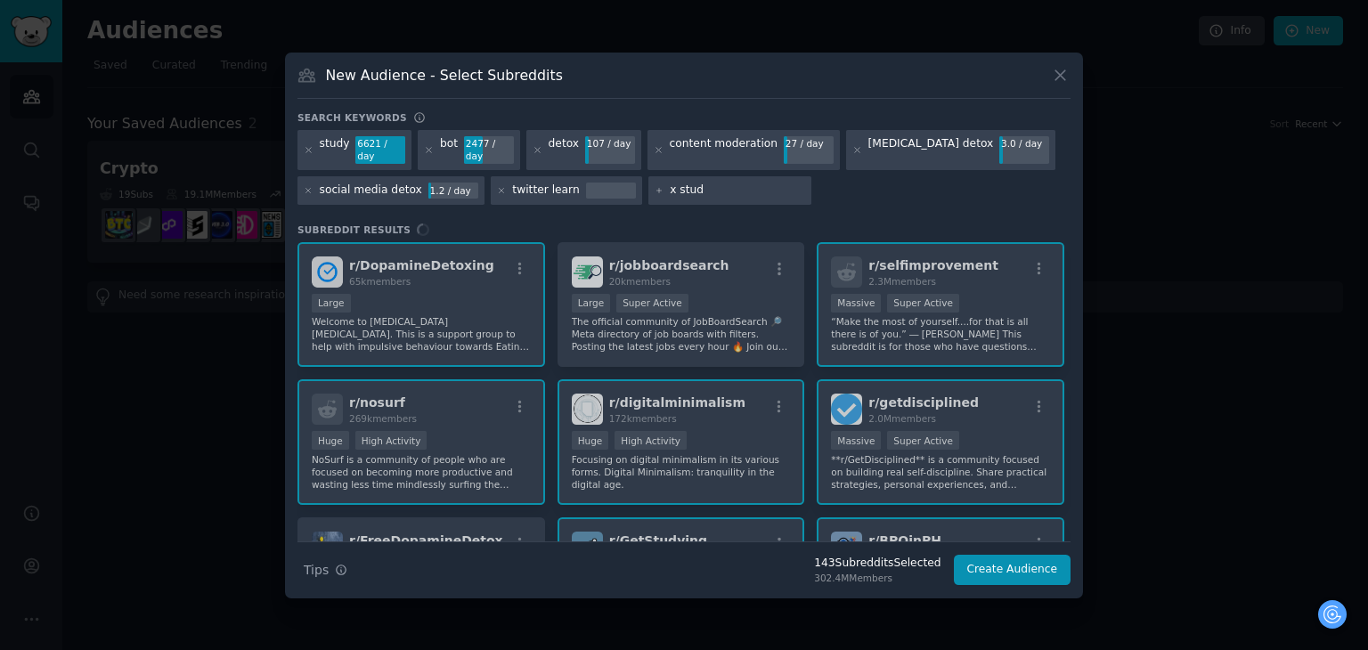
type input "x study"
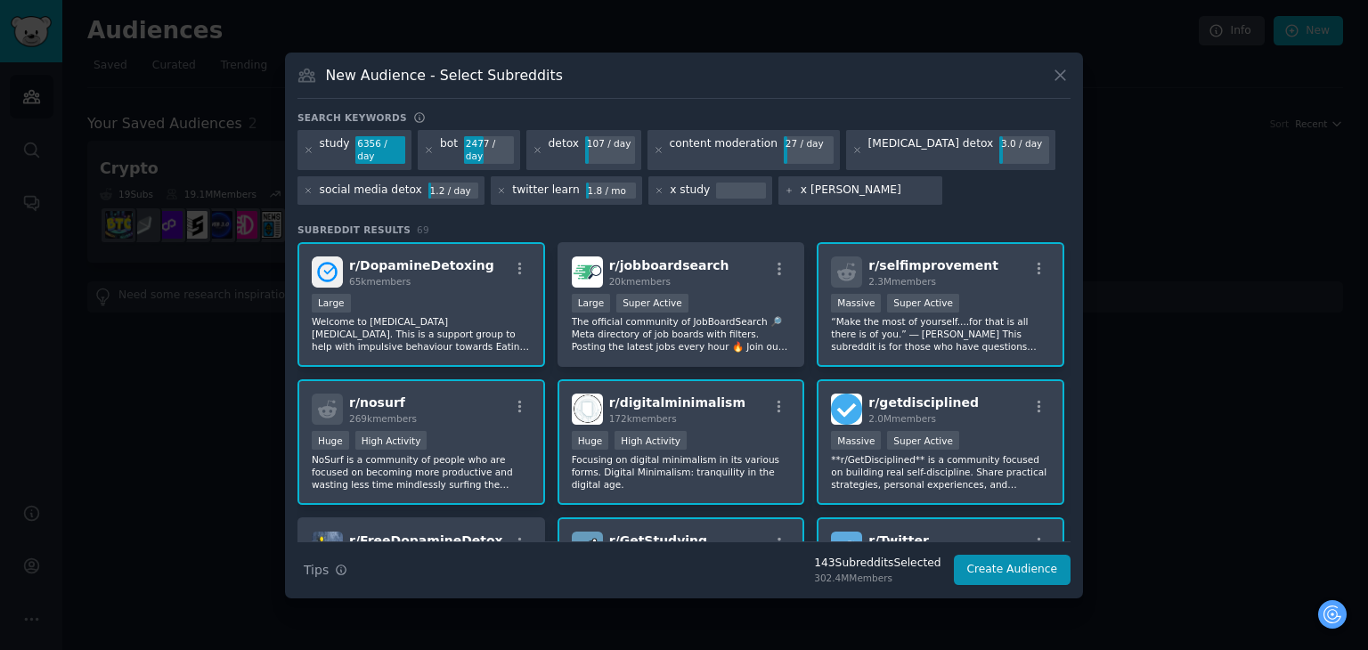
type input "x learn"
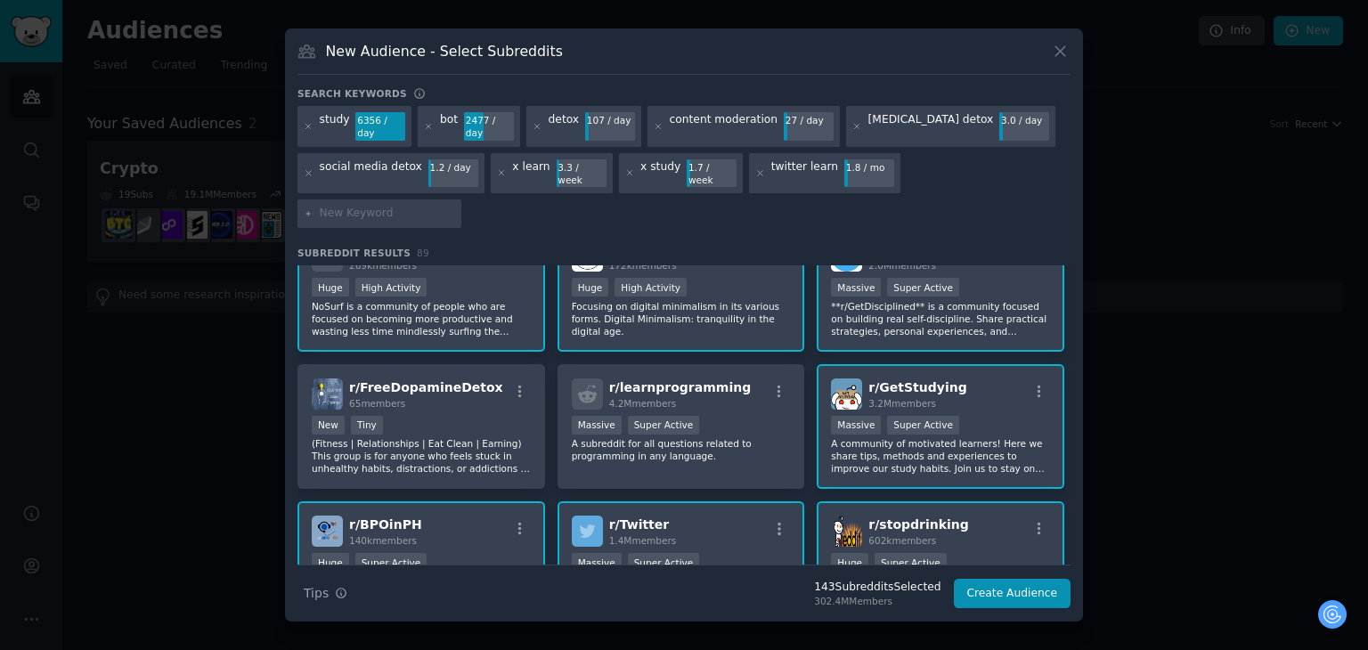
scroll to position [267, 0]
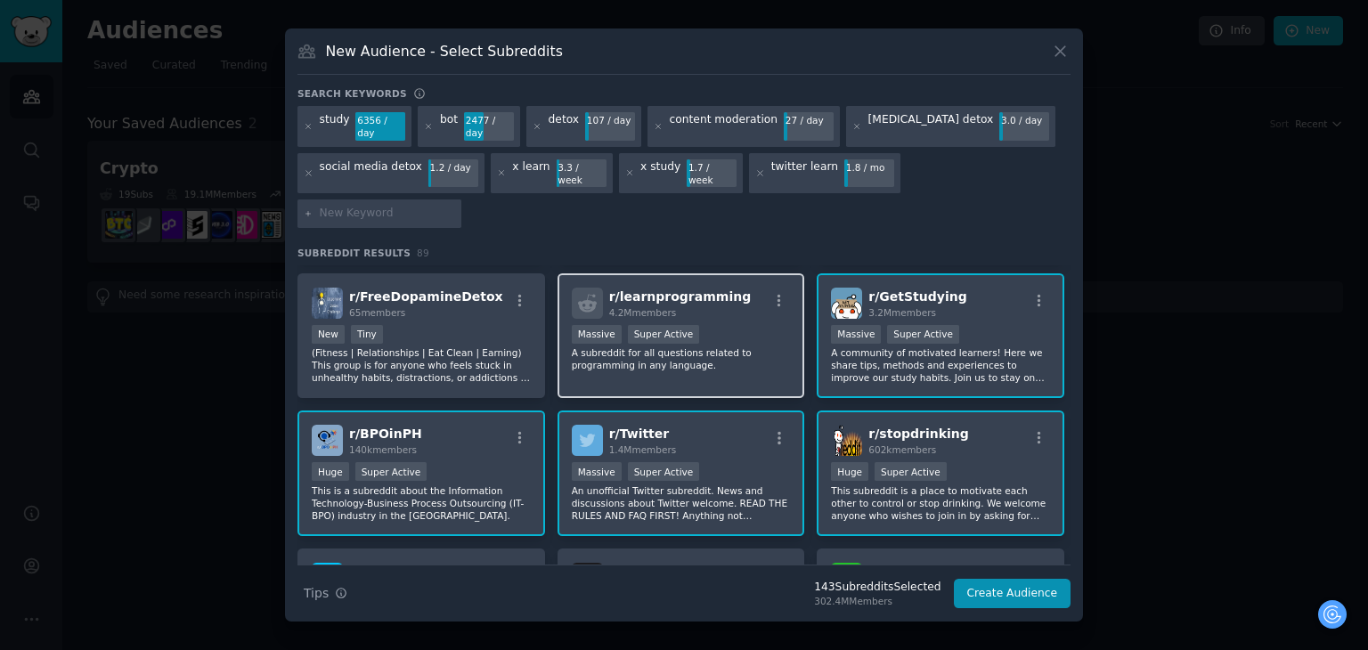
click at [731, 346] on p "A subreddit for all questions related to programming in any language." at bounding box center [681, 358] width 219 height 25
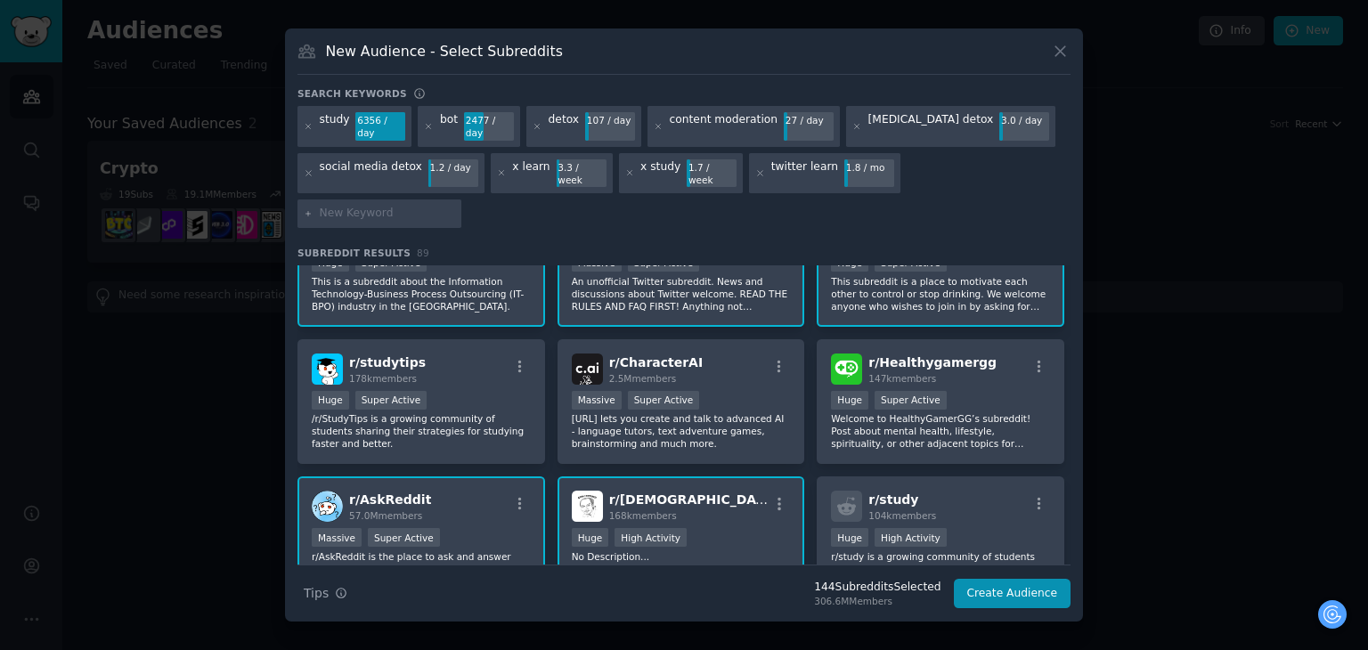
scroll to position [534, 0]
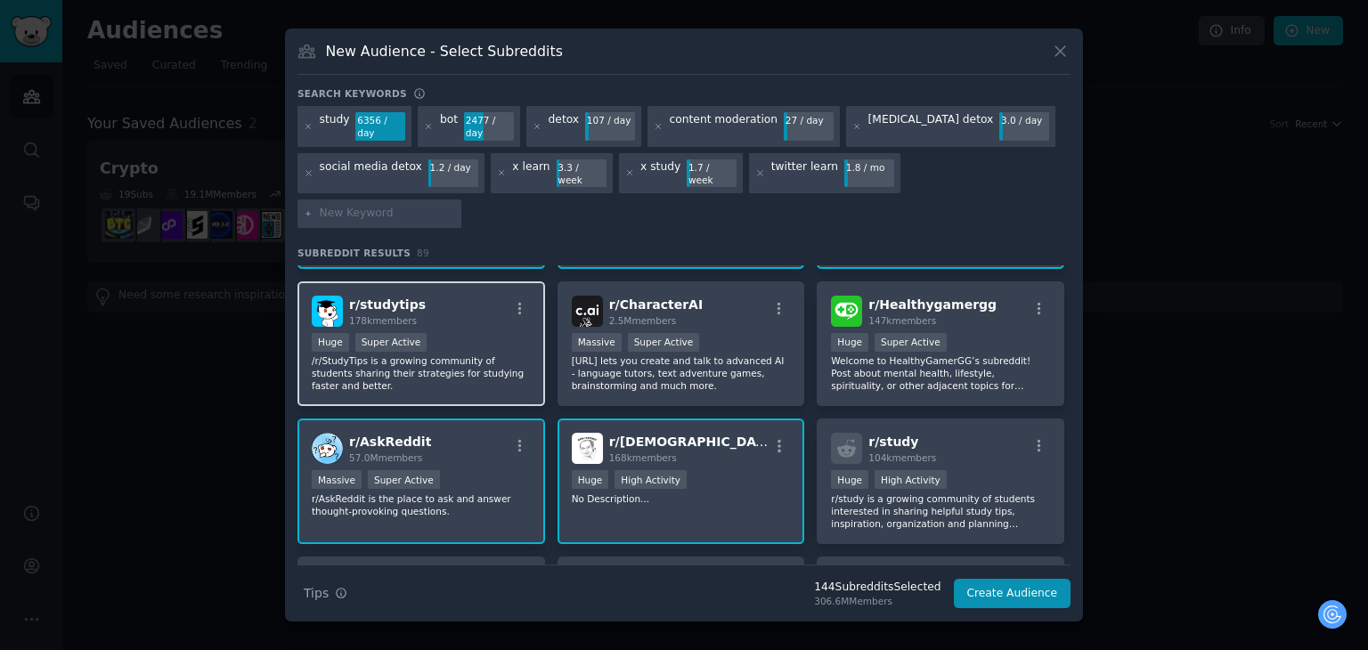
click at [469, 293] on div "r/ studytips 178k members Huge Super Active /r/StudyTips is a growing community…" at bounding box center [421, 344] width 248 height 126
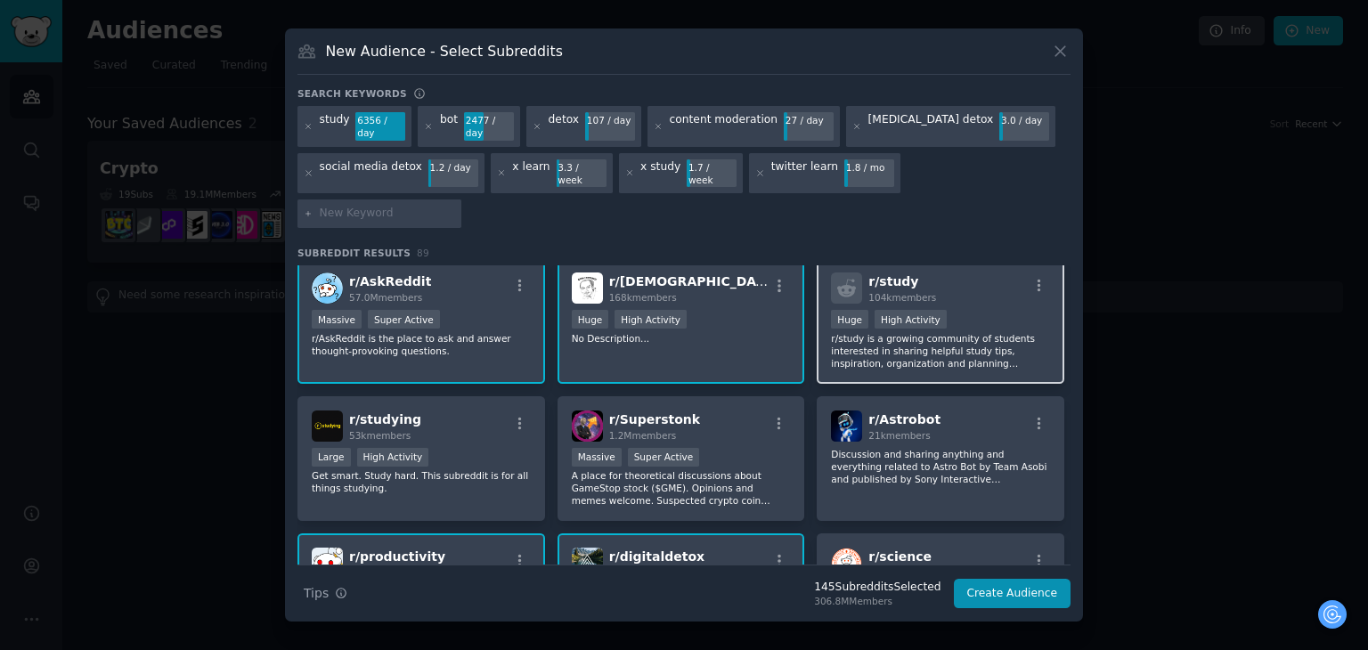
scroll to position [713, 0]
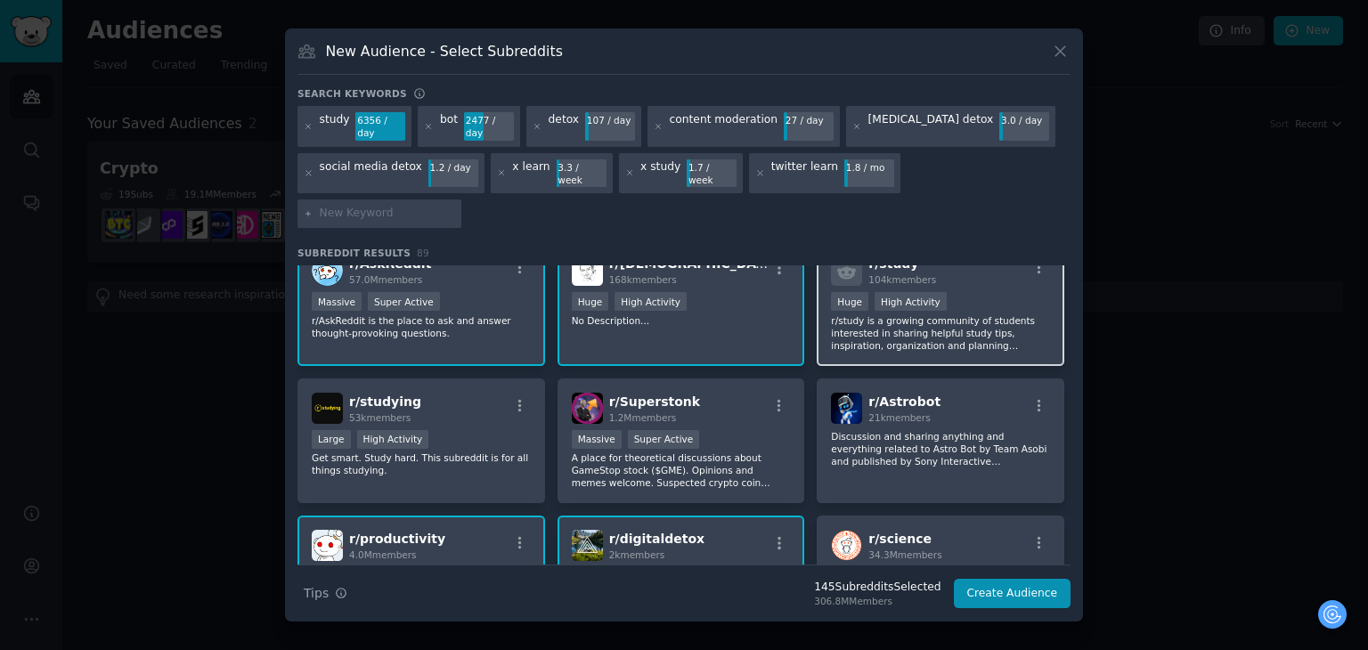
click at [912, 314] on p "r/study is a growing community of students interested in sharing helpful study …" at bounding box center [940, 332] width 219 height 37
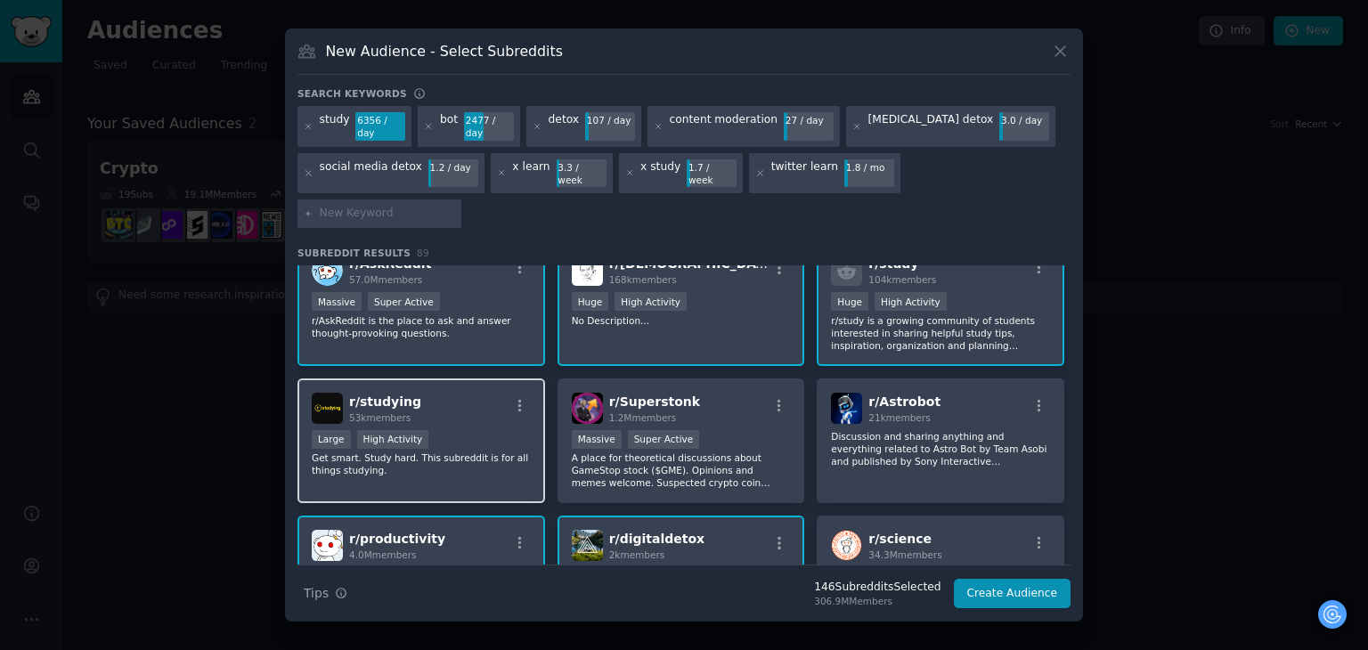
click at [485, 393] on div "r/ studying 53k members" at bounding box center [421, 408] width 219 height 31
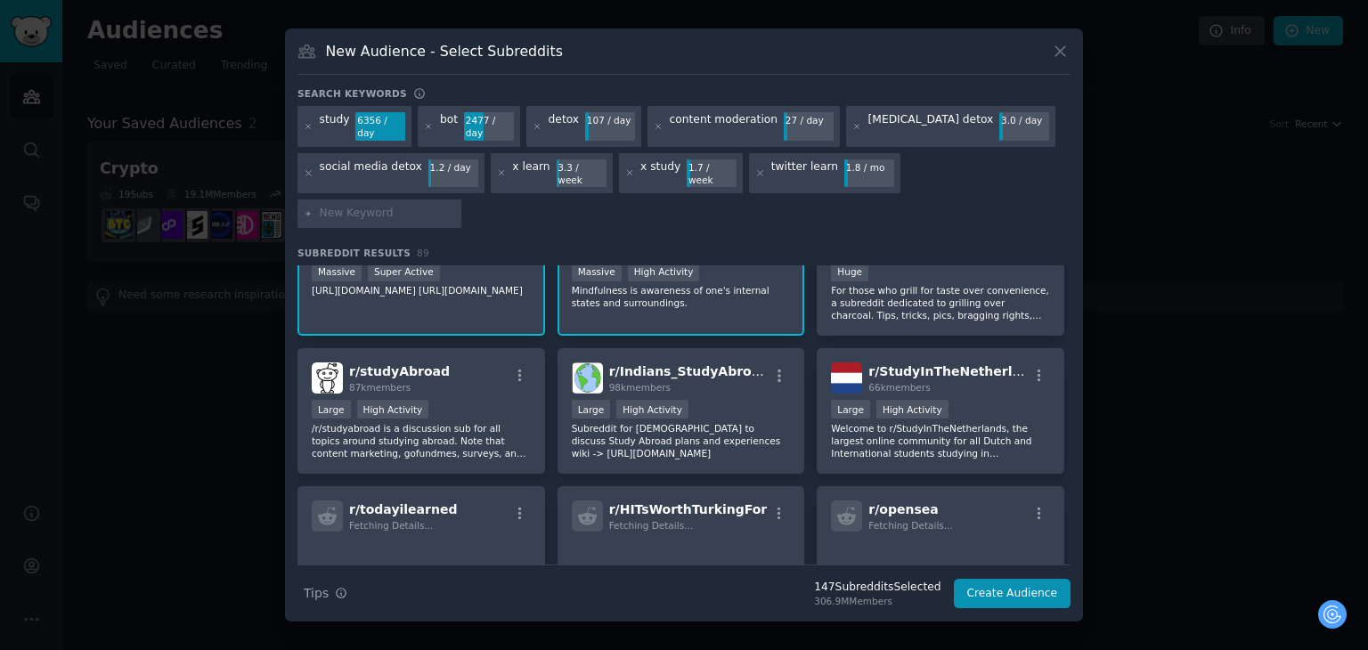
scroll to position [2558, 0]
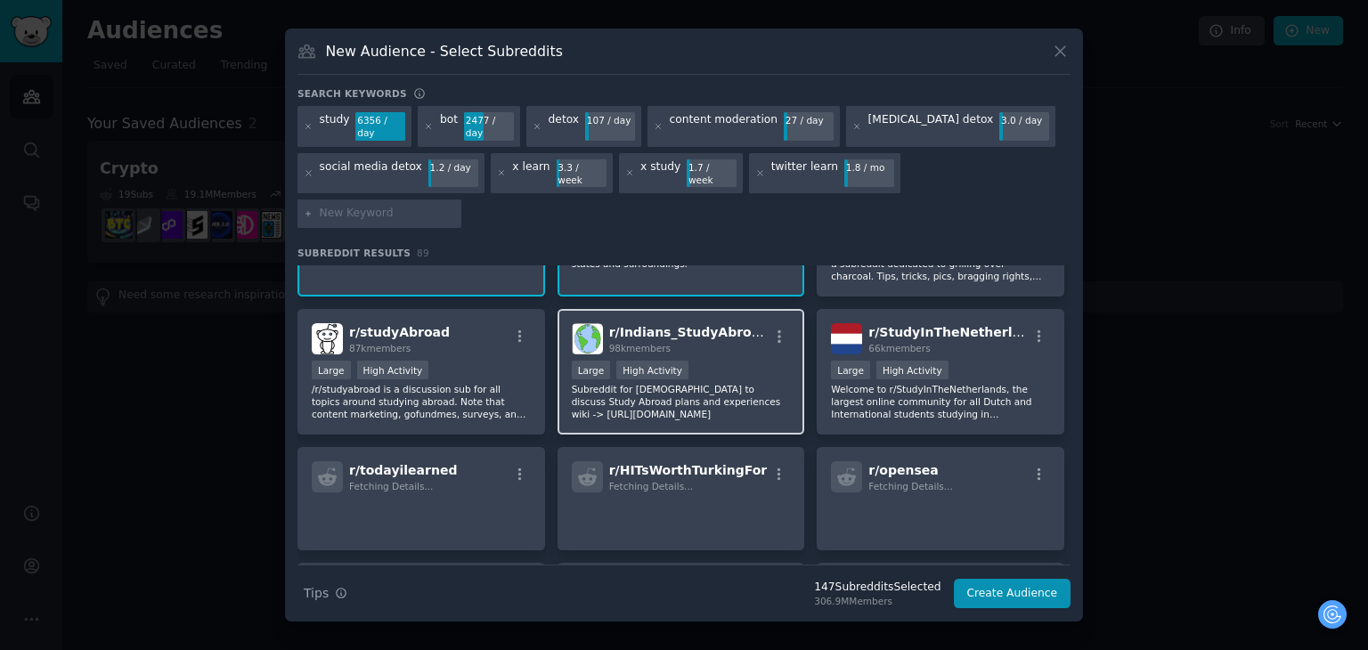
click at [746, 383] on p "Subreddit for Indians to discuss Study Abroad plans and experiences wiki -> htt…" at bounding box center [681, 401] width 219 height 37
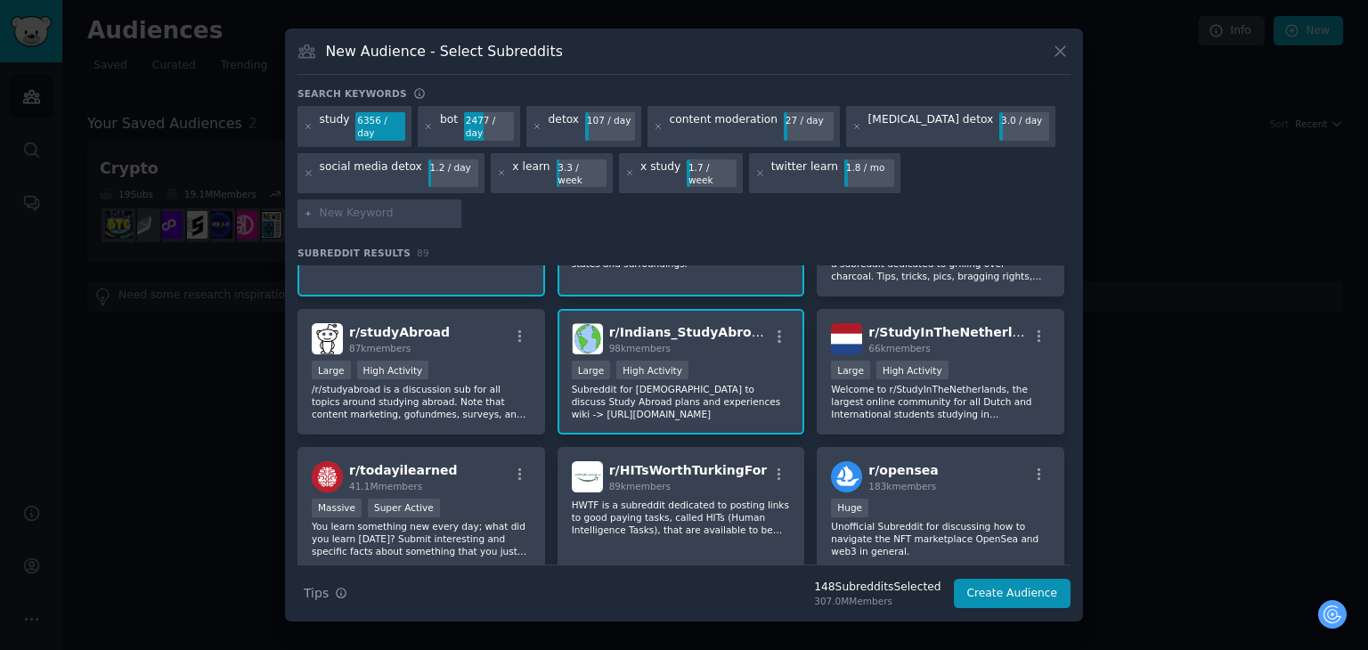
click at [746, 383] on p "Subreddit for Indians to discuss Study Abroad plans and experiences wiki -> htt…" at bounding box center [681, 401] width 219 height 37
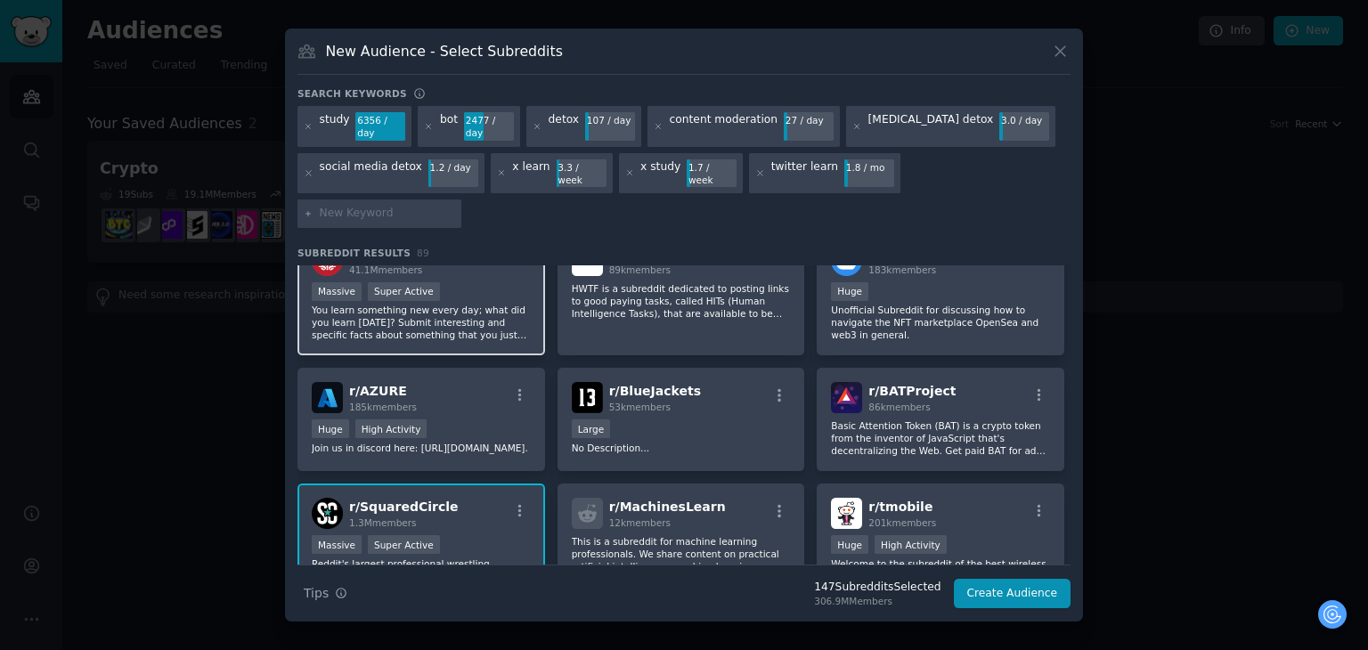
scroll to position [2736, 0]
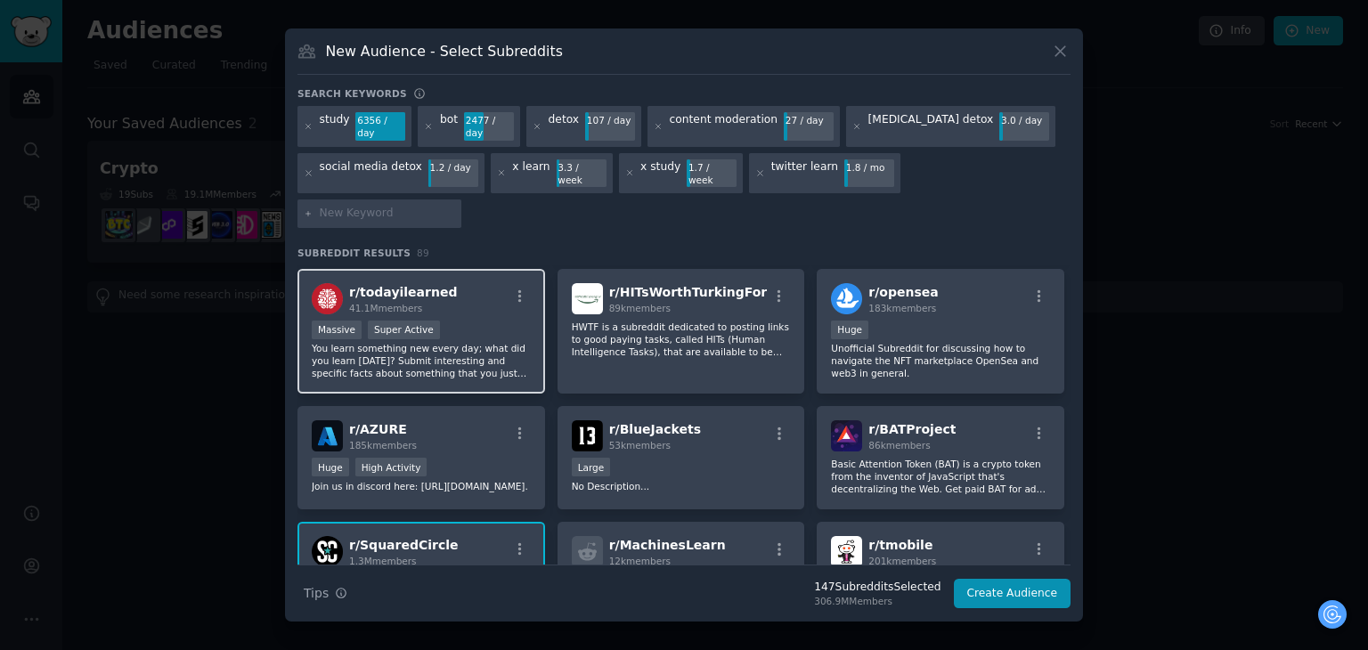
click at [420, 342] on p "You learn something new every day; what did you learn [DATE]? Submit interestin…" at bounding box center [421, 360] width 219 height 37
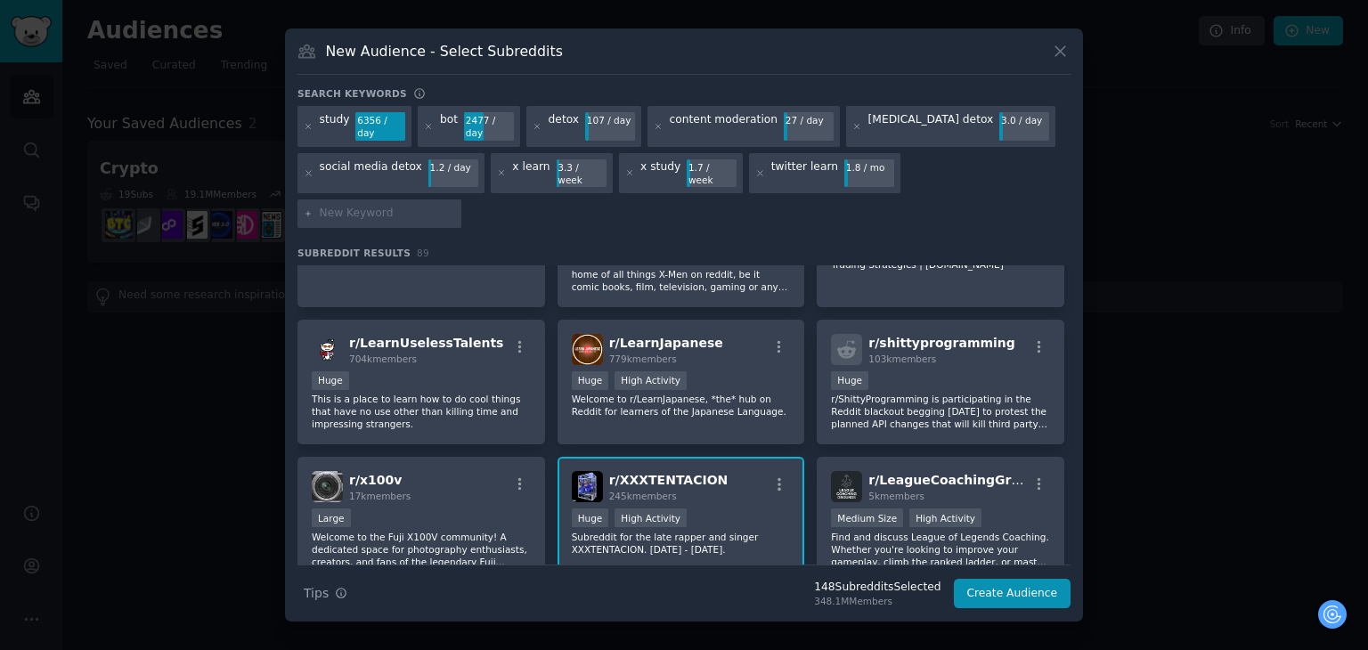
scroll to position [3716, 0]
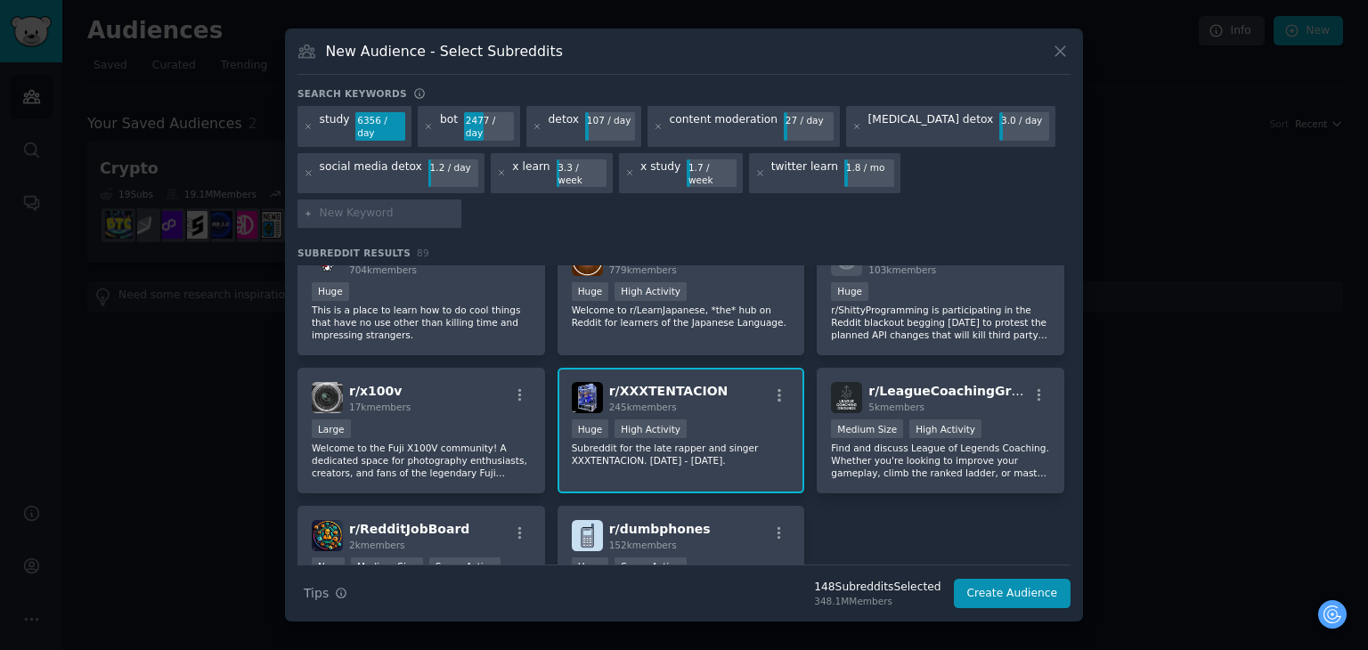
click at [455, 206] on input "text" at bounding box center [387, 214] width 135 height 16
type input "content creator"
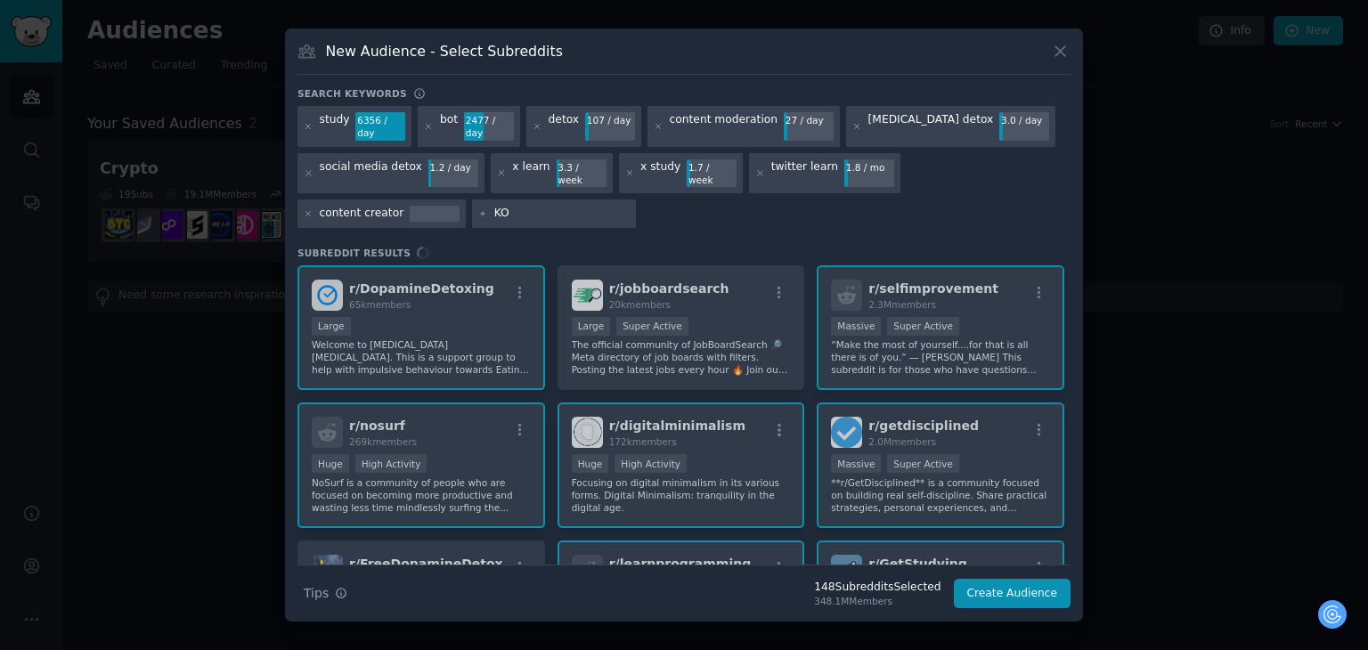
type input "KOL"
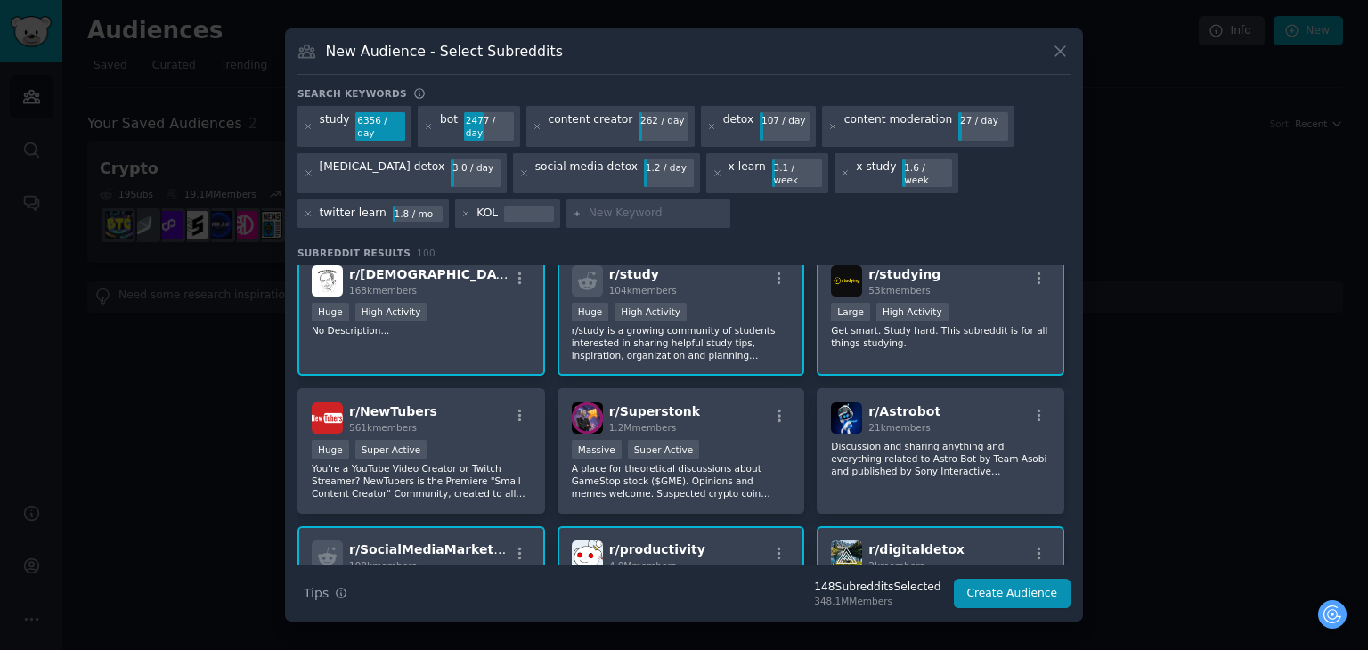
scroll to position [859, 0]
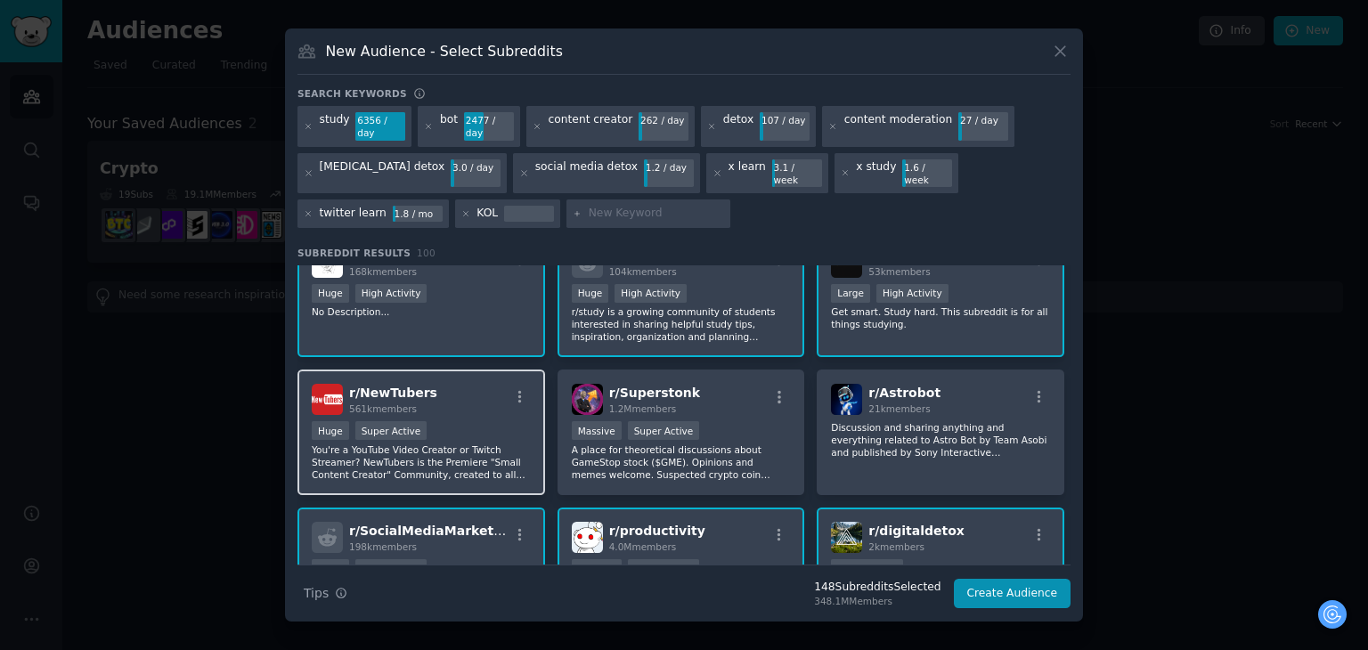
click at [453, 444] on p "You're a YouTube Video Creator or Twitch Streamer? NewTubers is the Premiere "S…" at bounding box center [421, 462] width 219 height 37
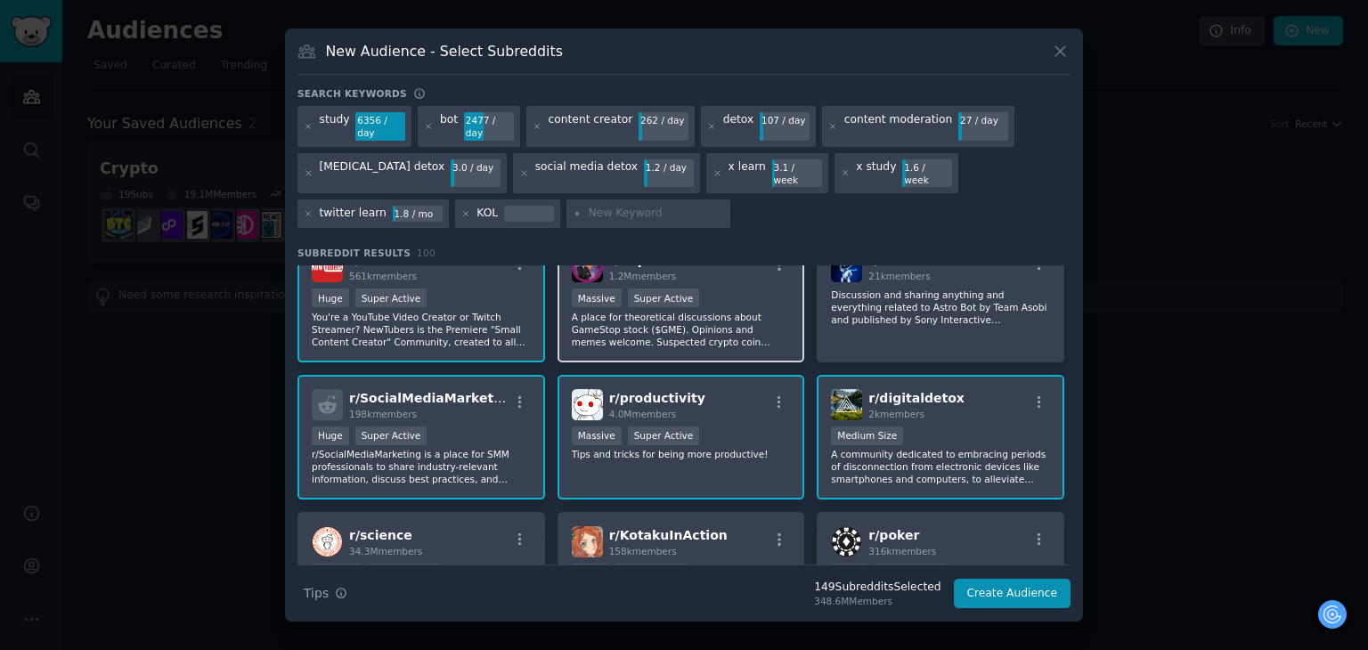
scroll to position [948, 0]
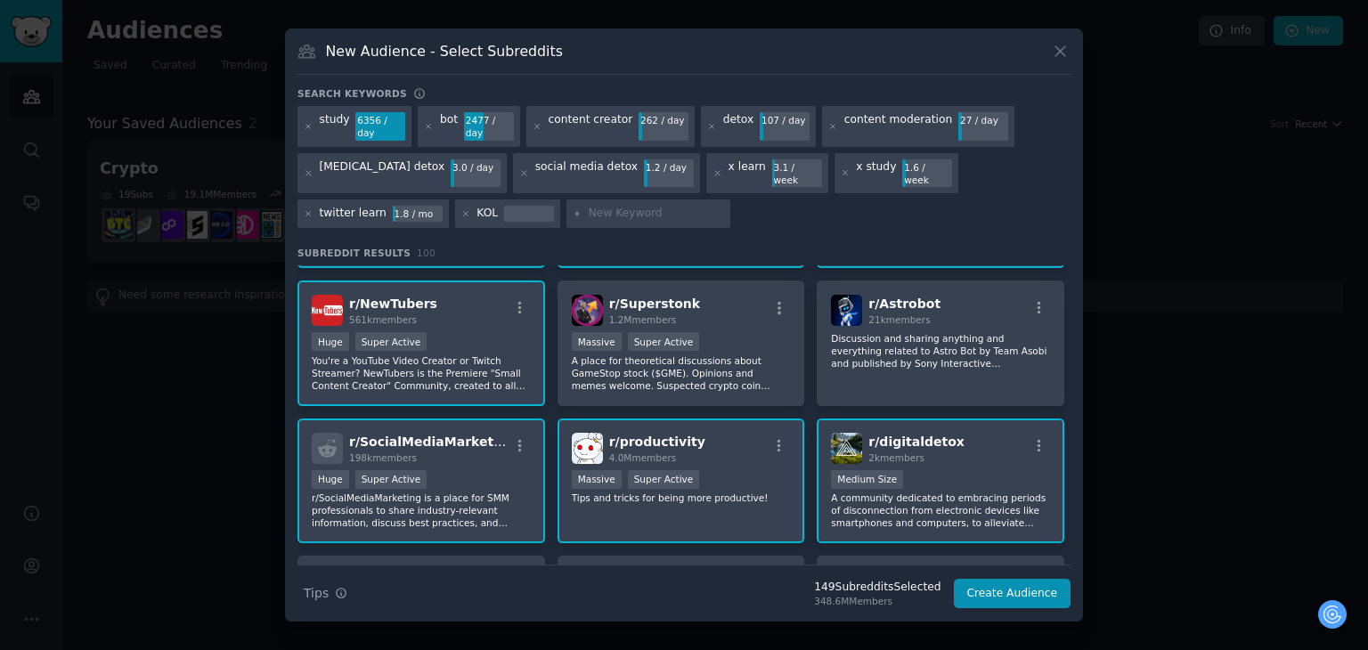
click at [443, 355] on p "You're a YouTube Video Creator or Twitch Streamer? NewTubers is the Premiere "S…" at bounding box center [421, 372] width 219 height 37
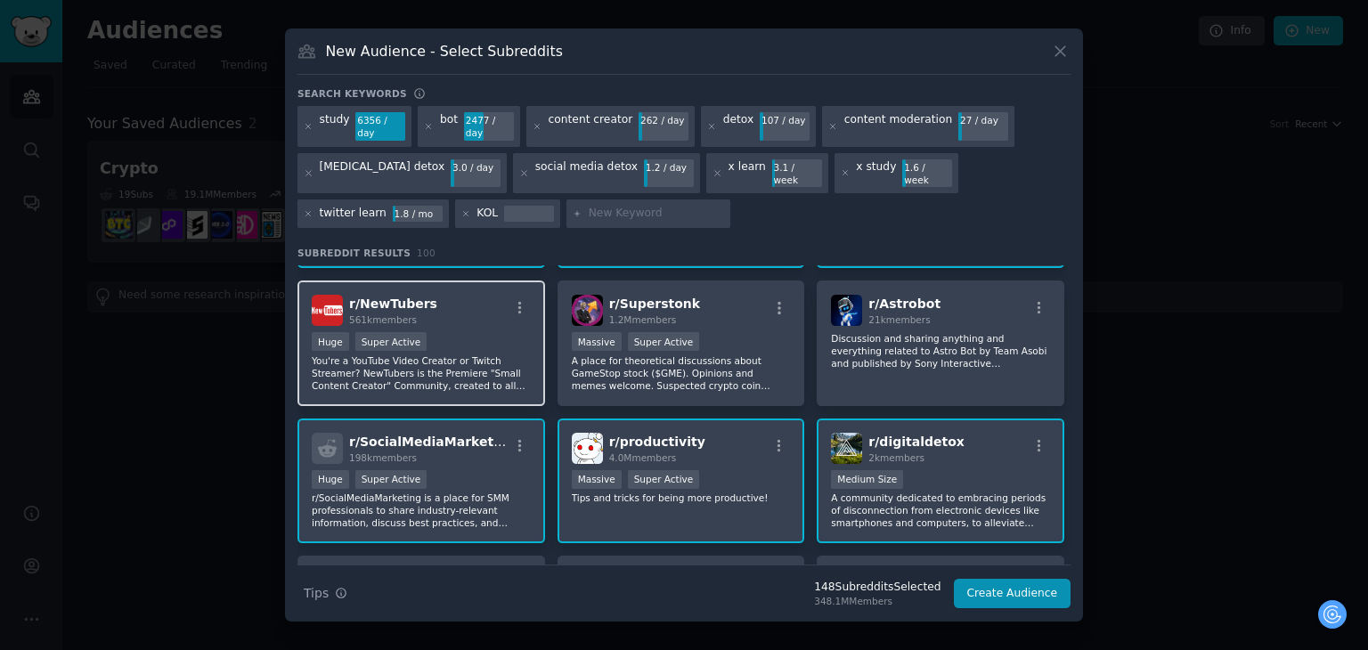
click at [420, 354] on p "You're a YouTube Video Creator or Twitch Streamer? NewTubers is the Premiere "S…" at bounding box center [421, 372] width 219 height 37
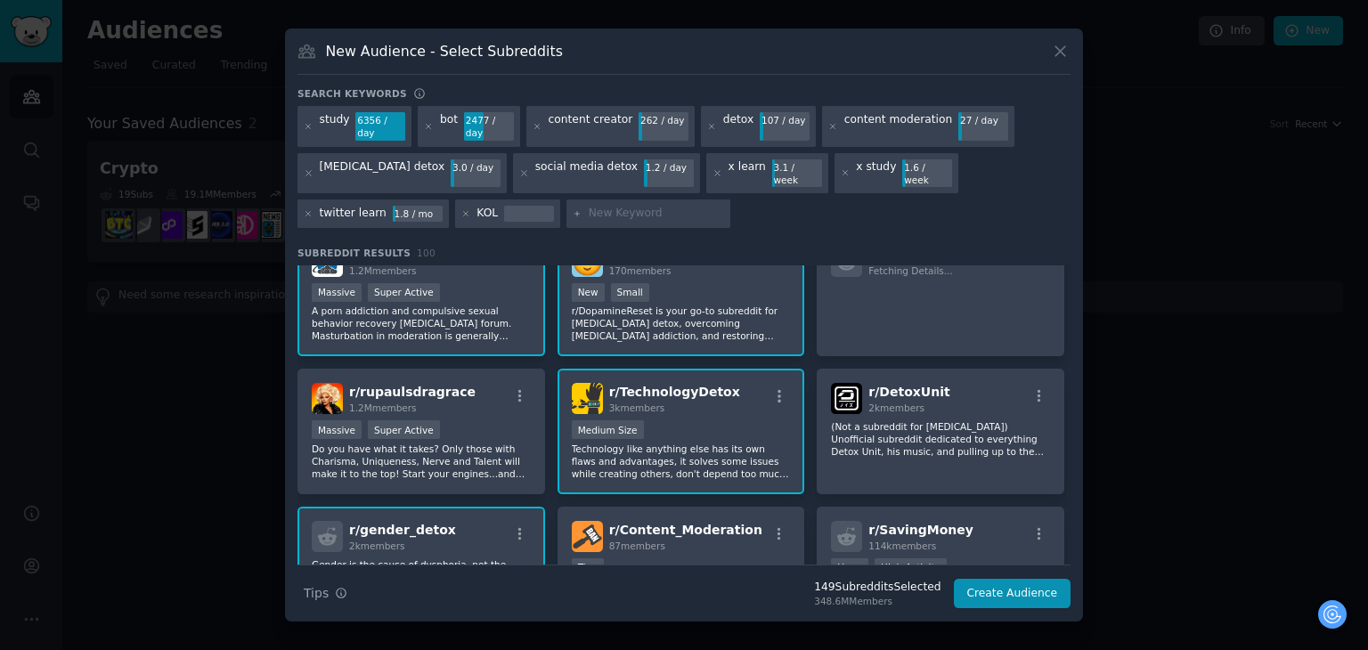
scroll to position [2193, 0]
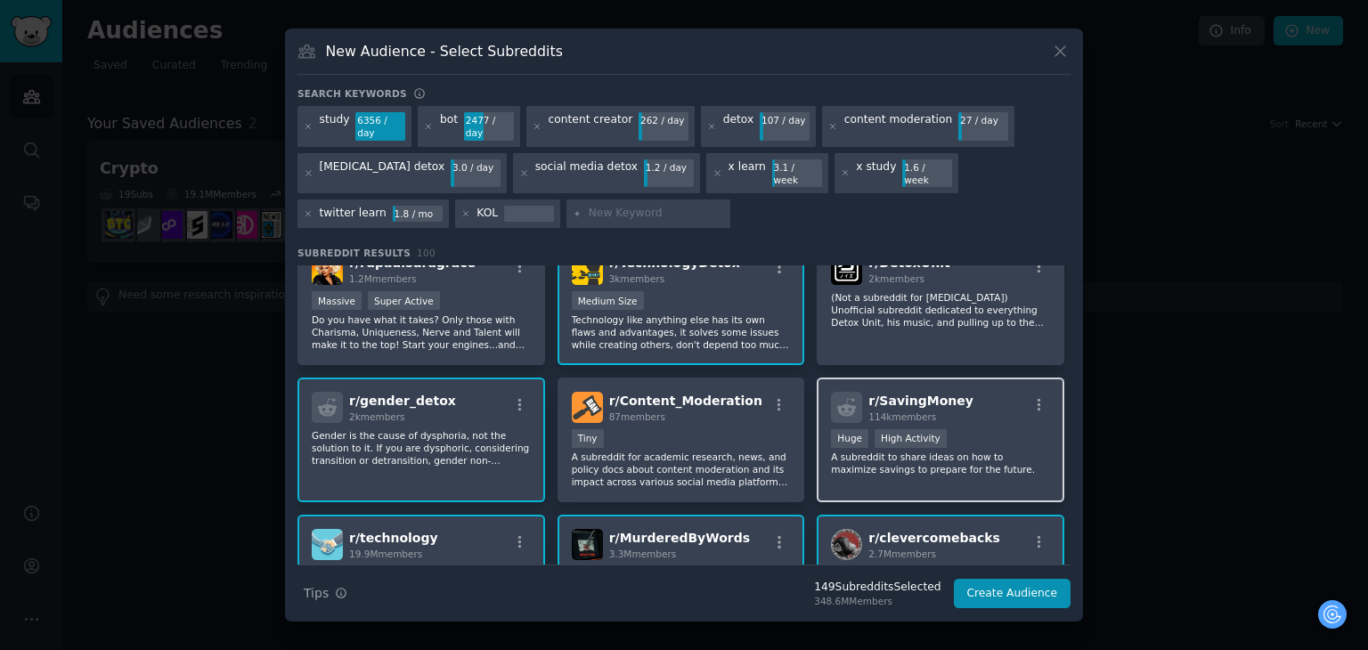
click at [950, 452] on div "r/ SavingMoney 114k members >= 80th percentile for submissions / day Huge High …" at bounding box center [941, 441] width 248 height 126
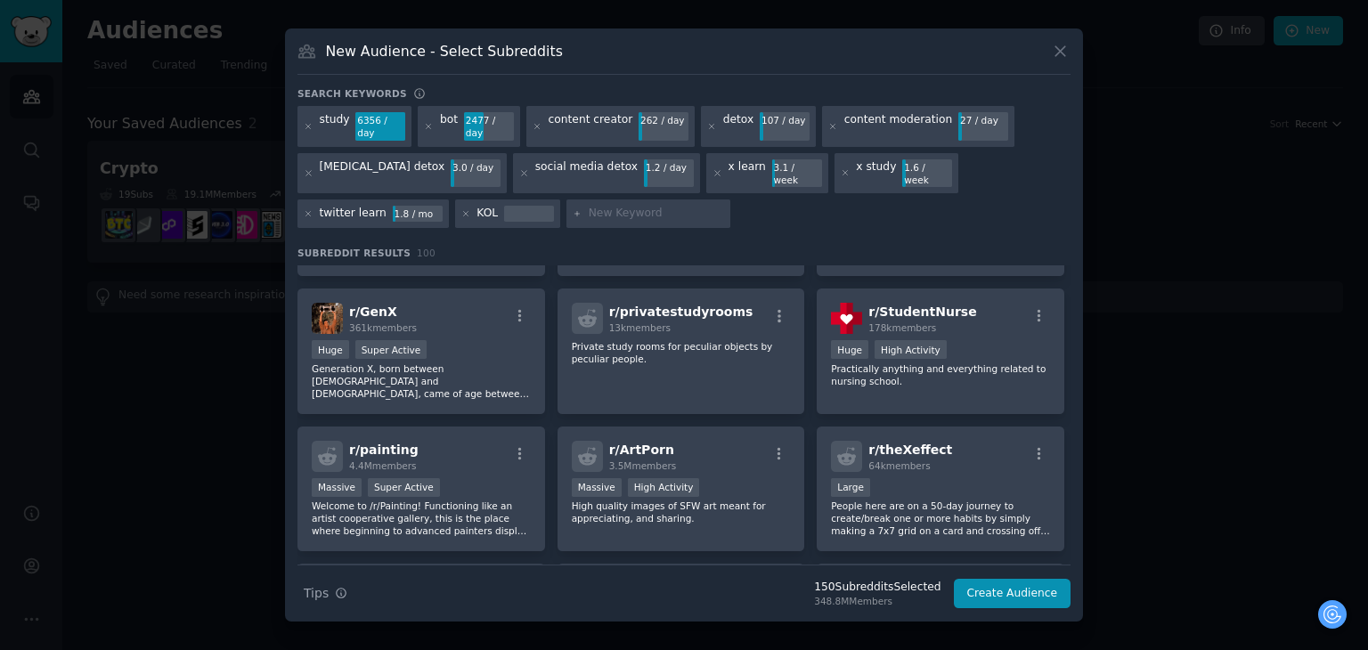
scroll to position [3539, 0]
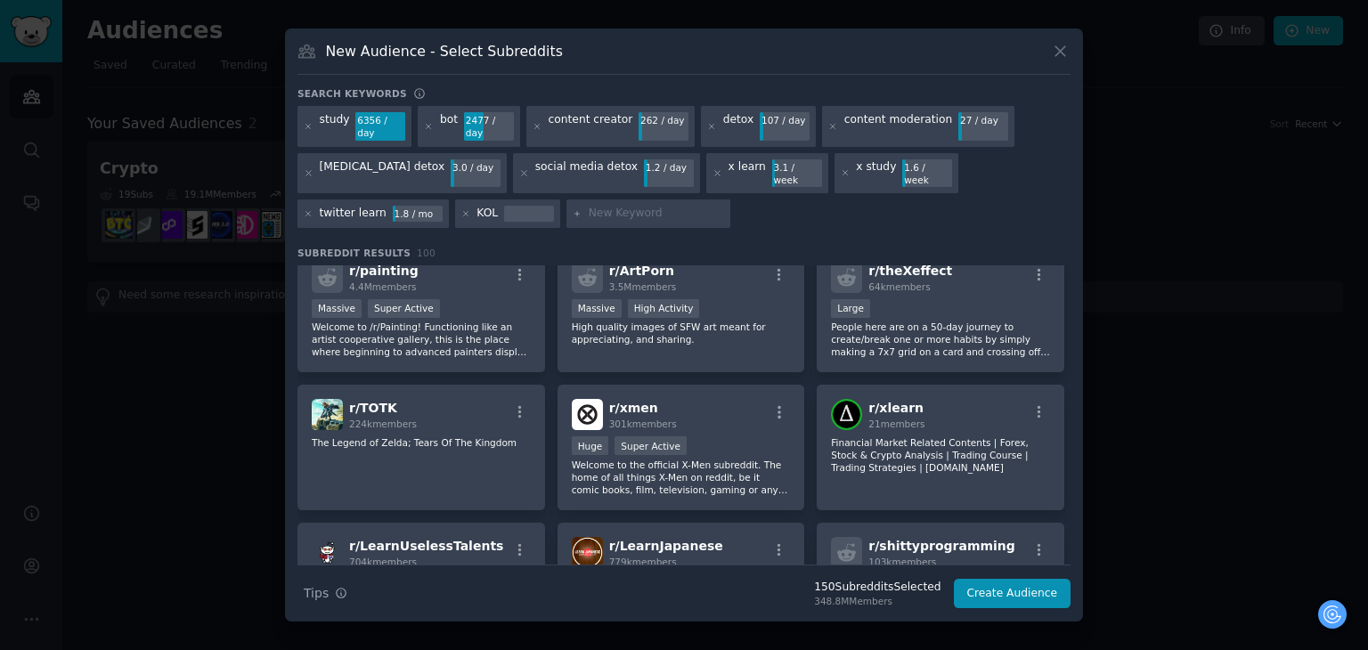
click at [589, 206] on input "text" at bounding box center [656, 214] width 135 height 16
type input "save money"
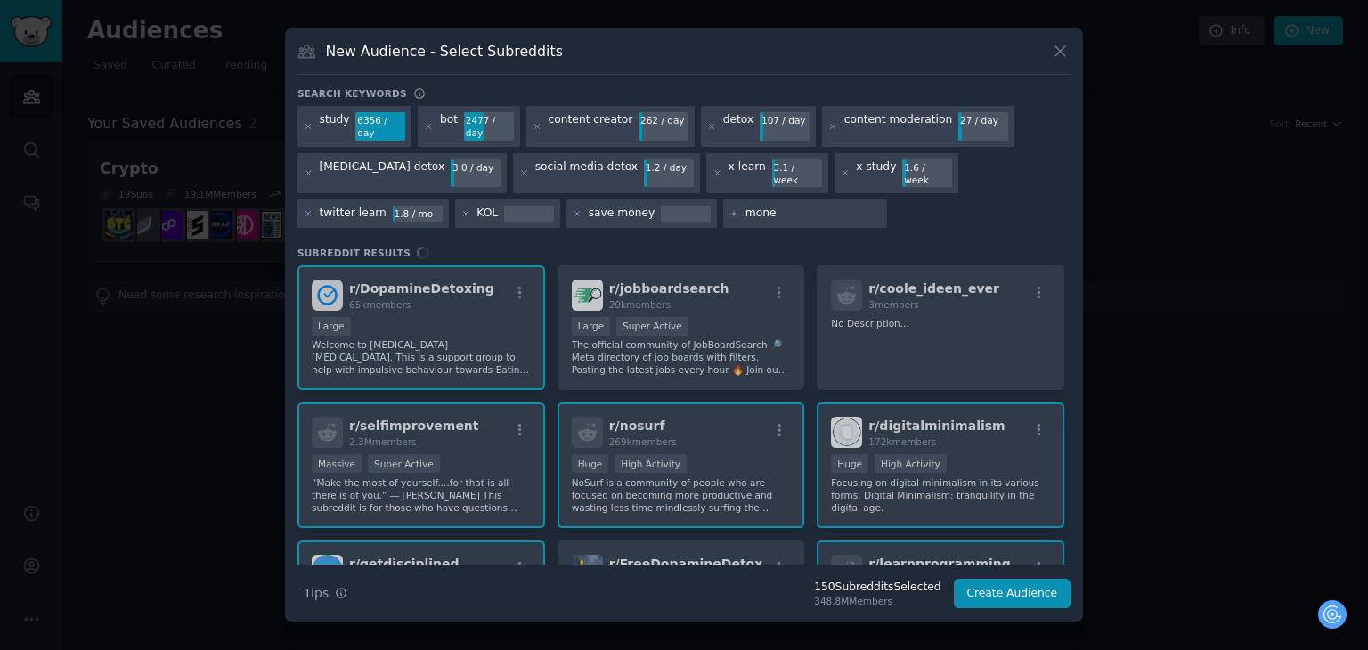
type input "money"
type input "save"
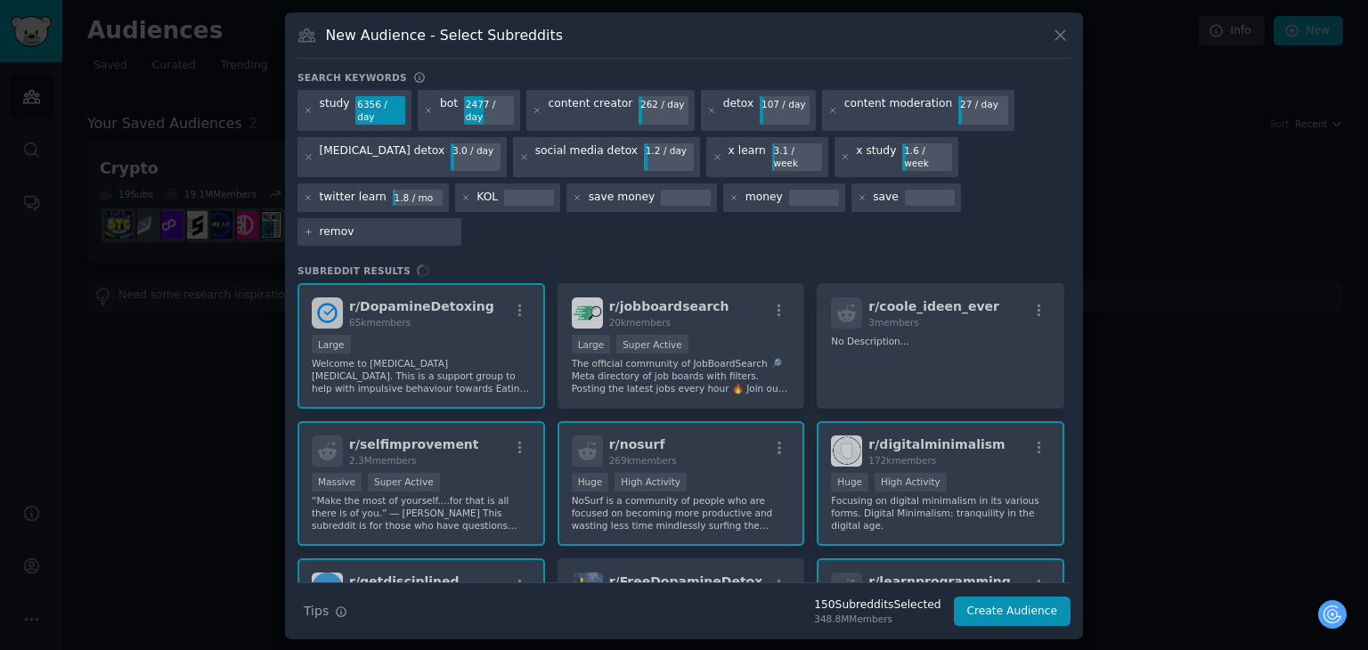
type input "remove"
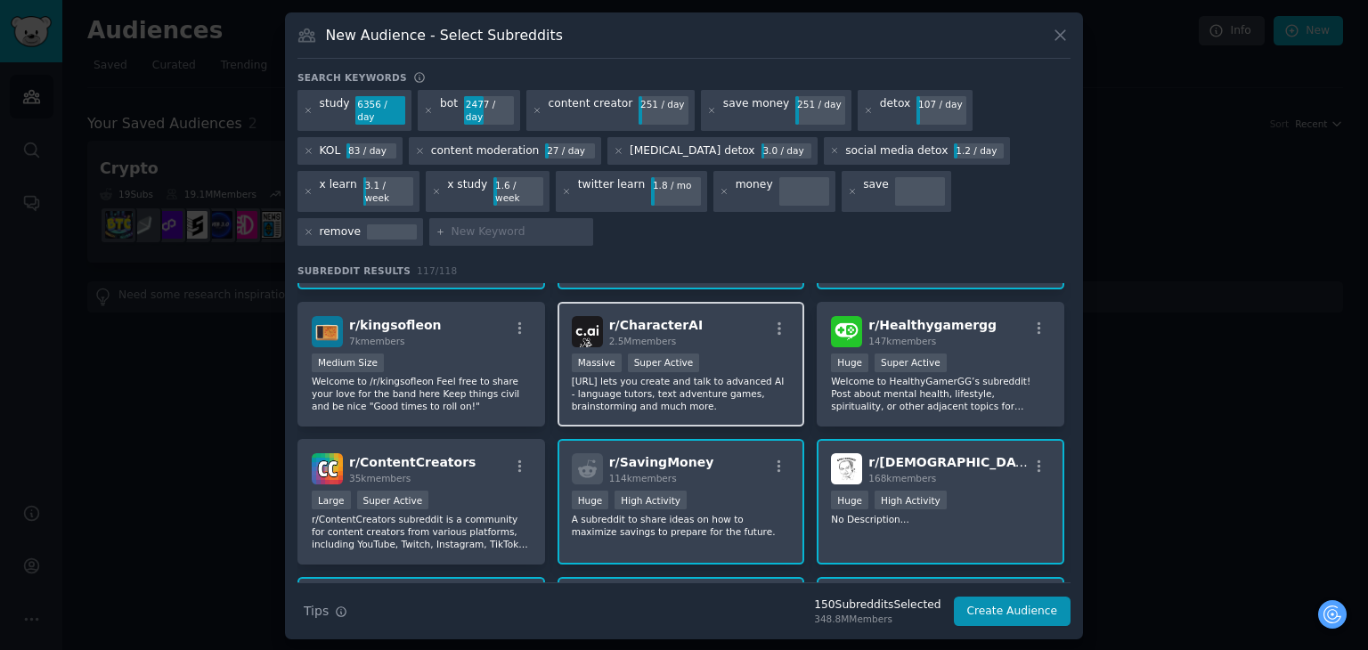
scroll to position [673, 0]
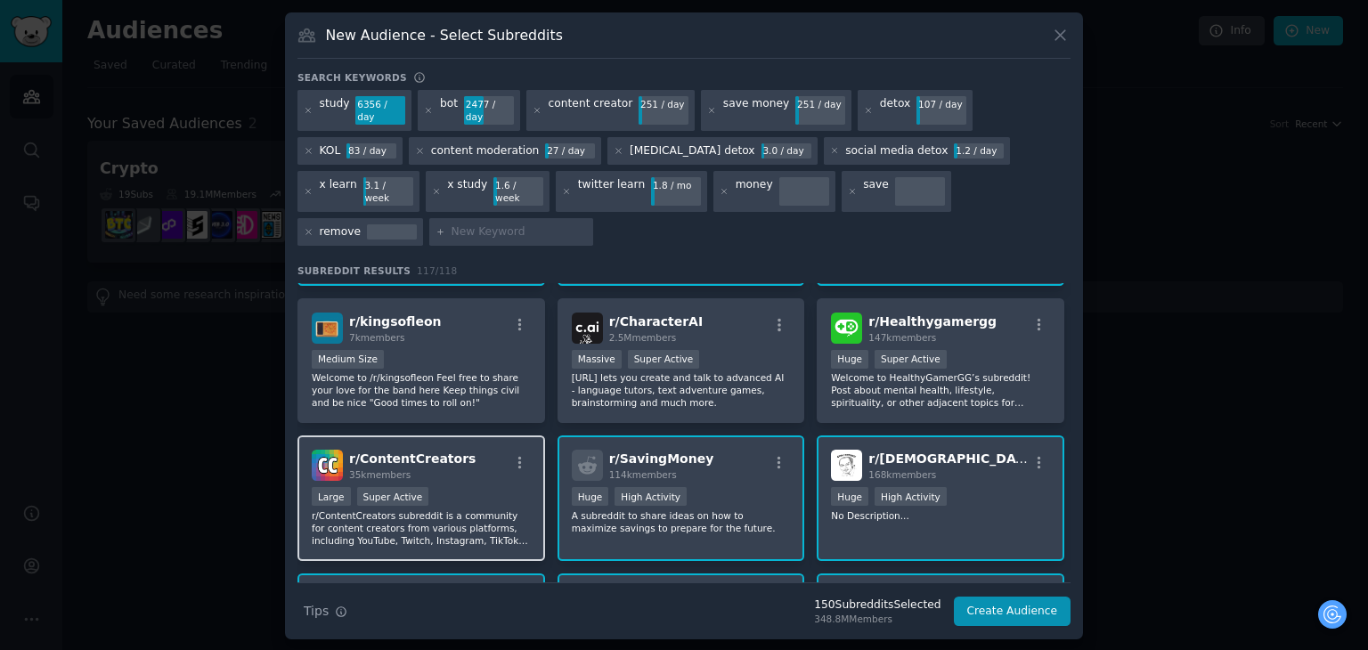
click at [458, 487] on div "Large Super Active" at bounding box center [421, 498] width 219 height 22
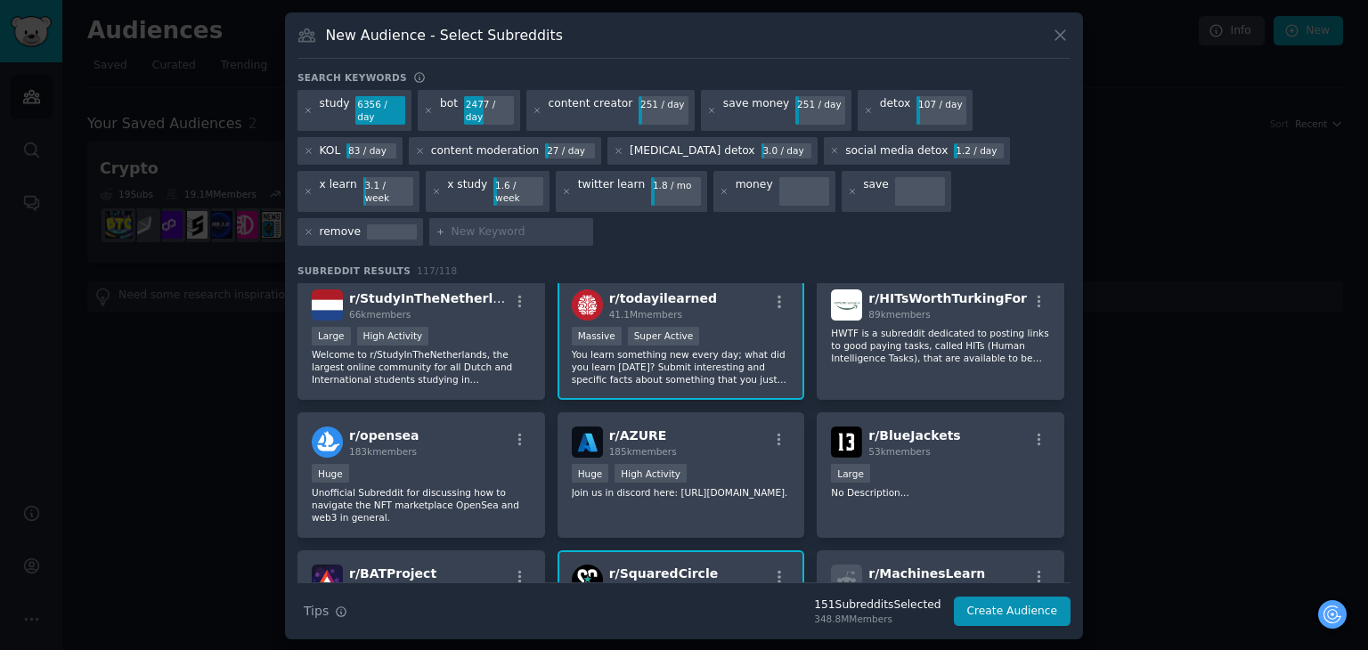
scroll to position [3106, 0]
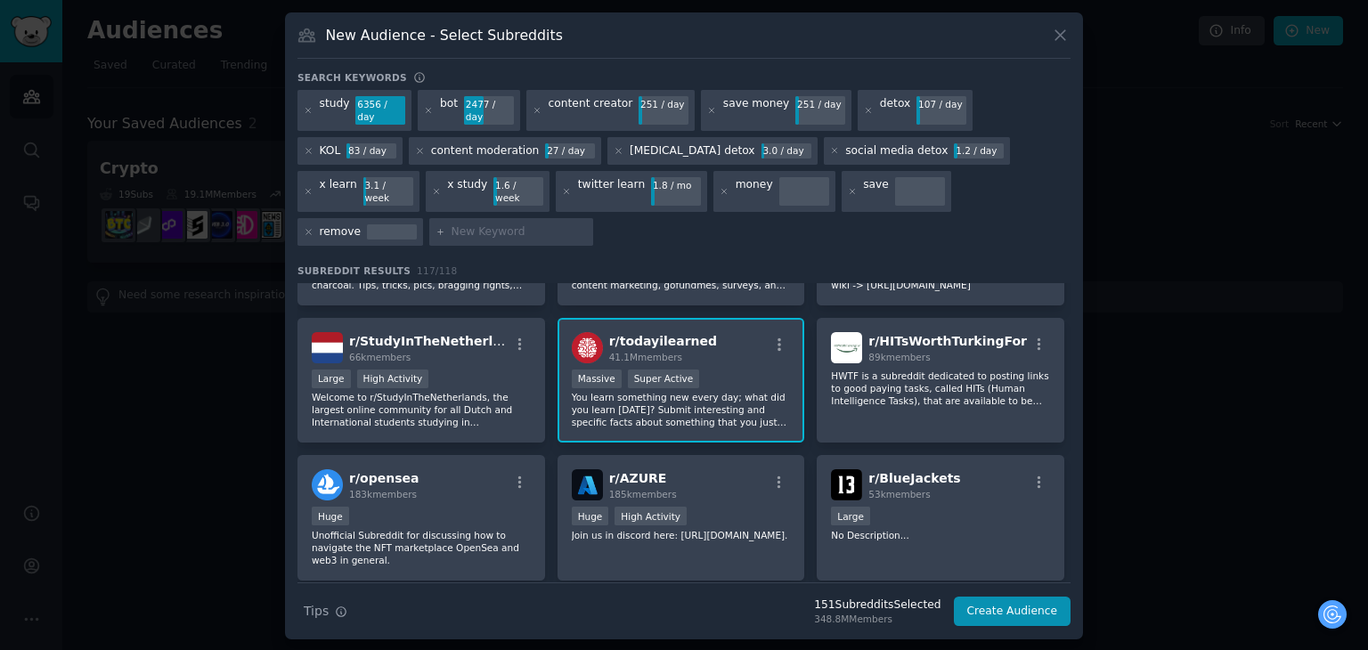
click at [983, 375] on p "HWTF is a subreddit dedicated to posting links to good paying tasks, called HIT…" at bounding box center [940, 388] width 219 height 37
click at [988, 370] on p "HWTF is a subreddit dedicated to posting links to good paying tasks, called HIT…" at bounding box center [940, 388] width 219 height 37
click at [1038, 337] on icon "button" at bounding box center [1039, 345] width 16 height 16
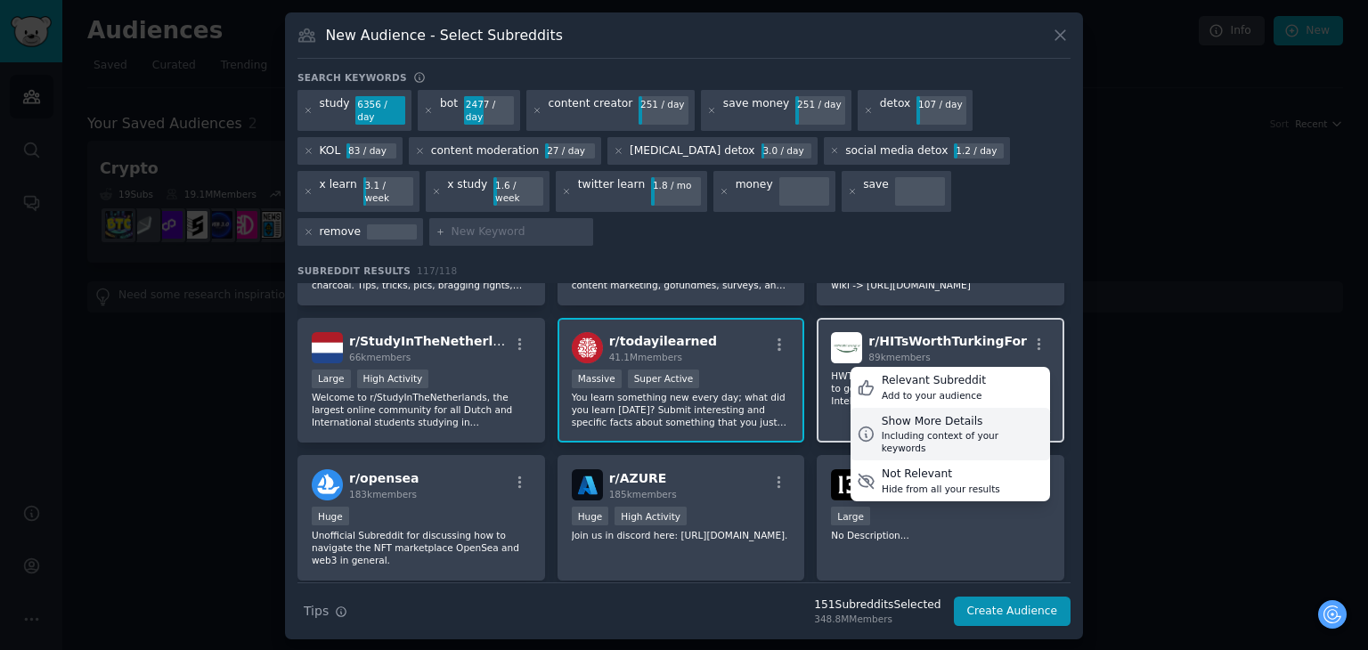
click at [981, 429] on div "Including context of your keywords" at bounding box center [963, 441] width 162 height 25
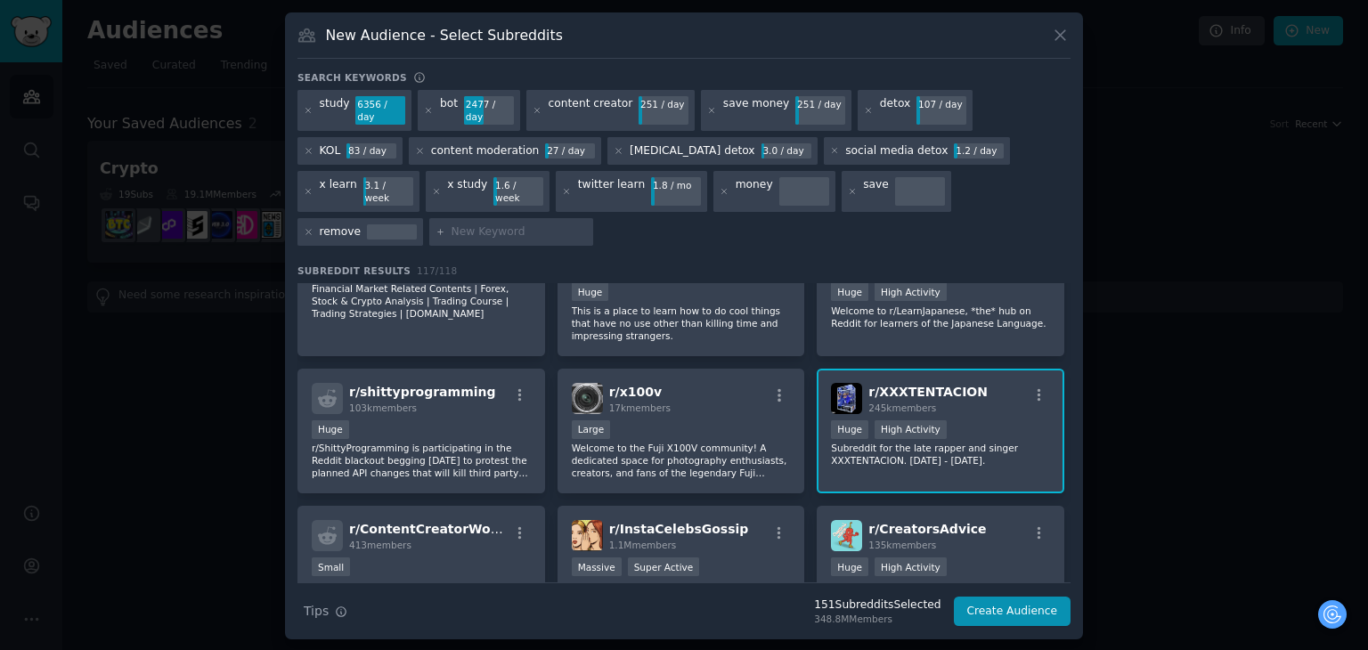
scroll to position [4531, 0]
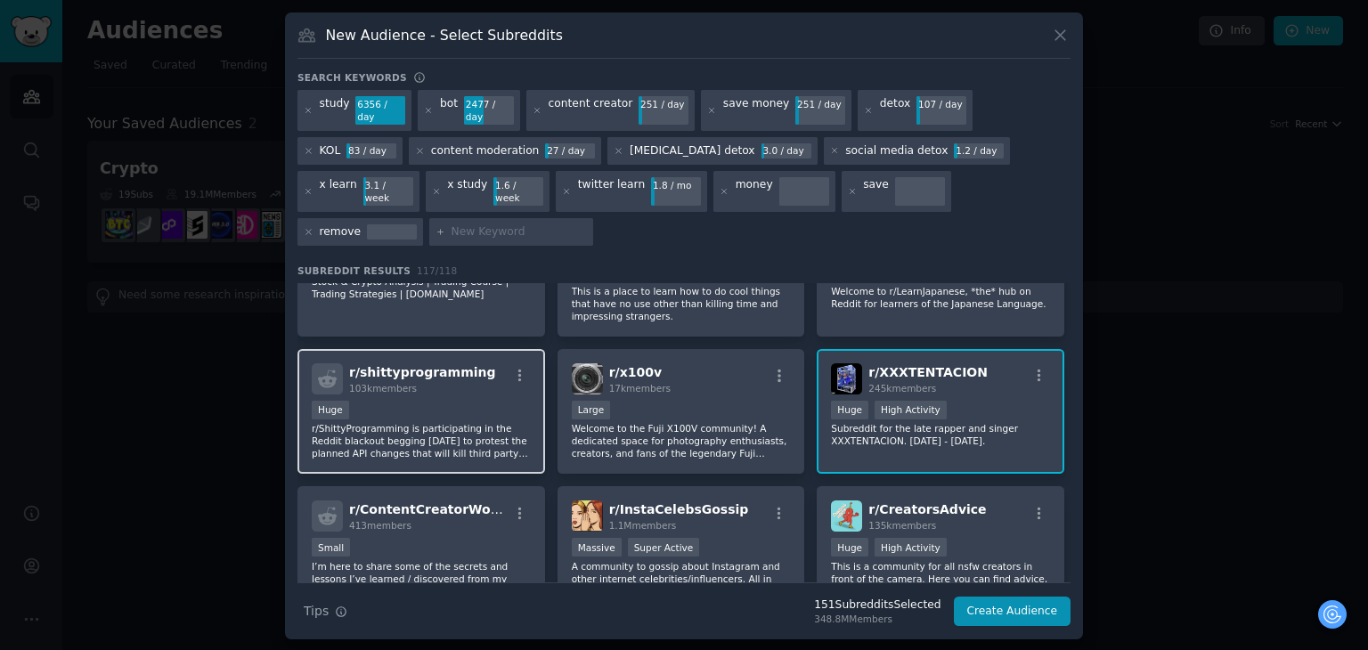
click at [500, 422] on p "r/ShittyProgramming is participating in the Reddit blackout begging [DATE] to p…" at bounding box center [421, 440] width 219 height 37
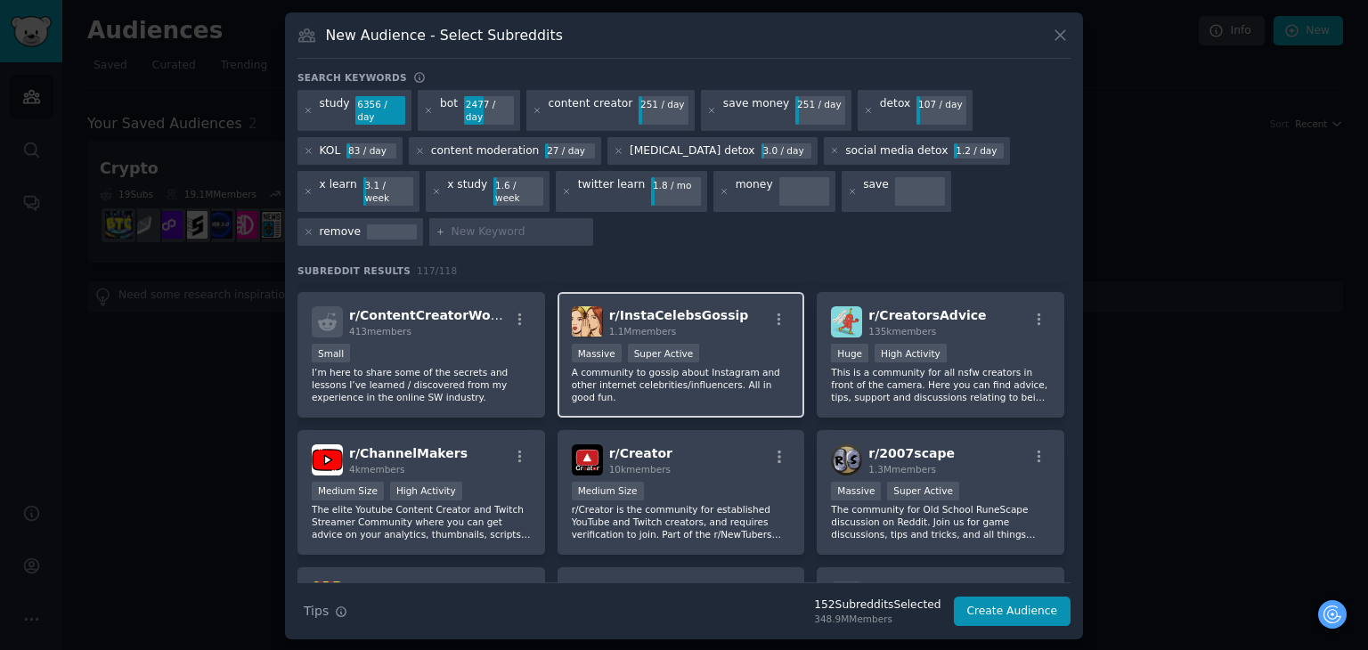
scroll to position [4798, 0]
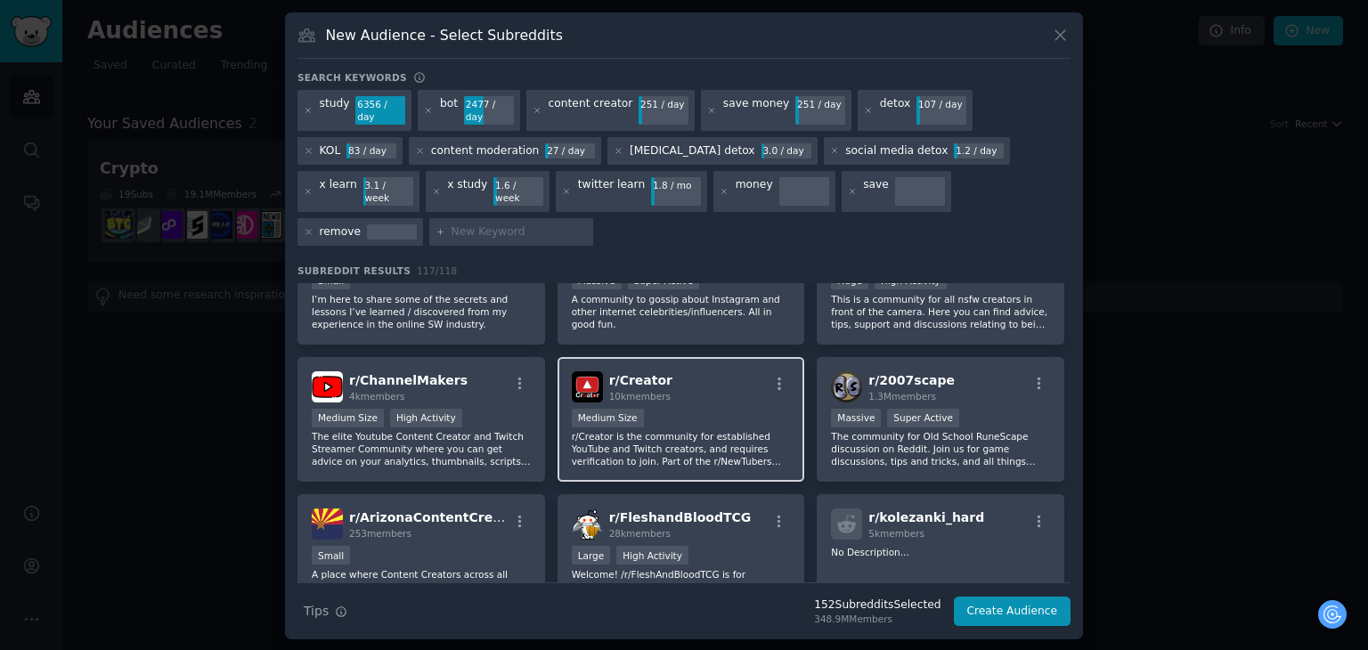
click at [737, 430] on p "r/Creator is the community for established YouTube and Twitch creators, and req…" at bounding box center [681, 448] width 219 height 37
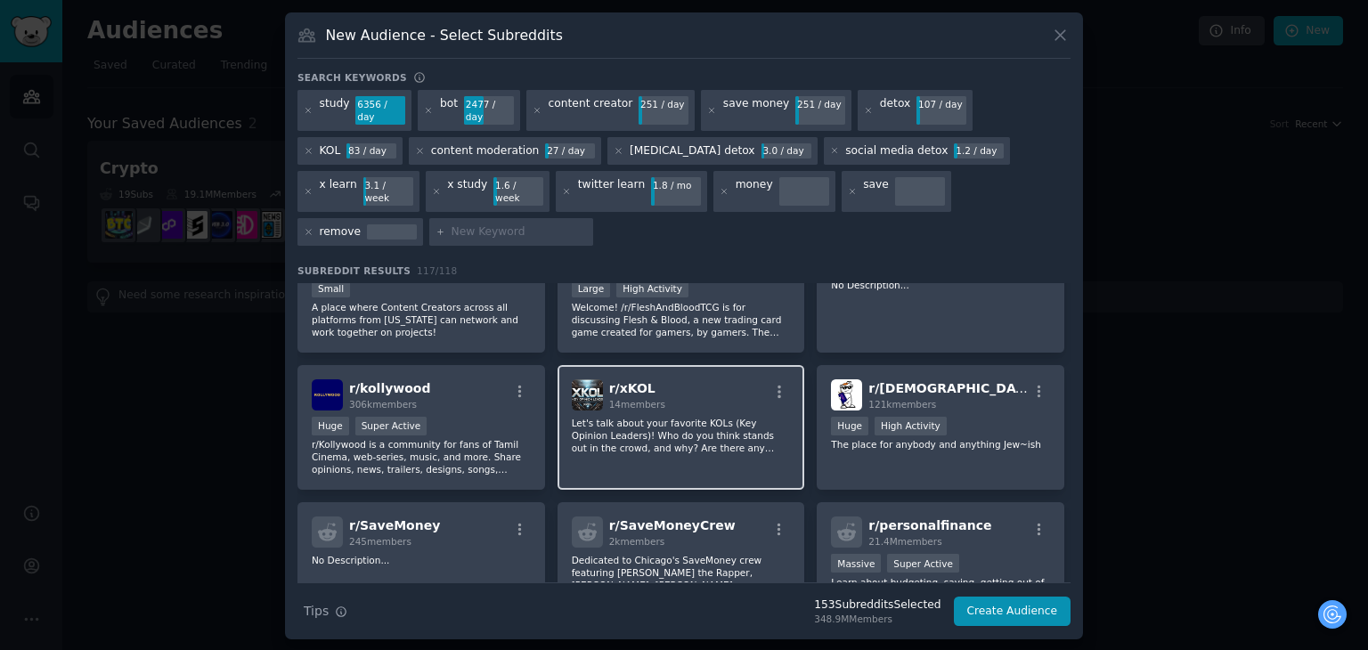
scroll to position [4976, 0]
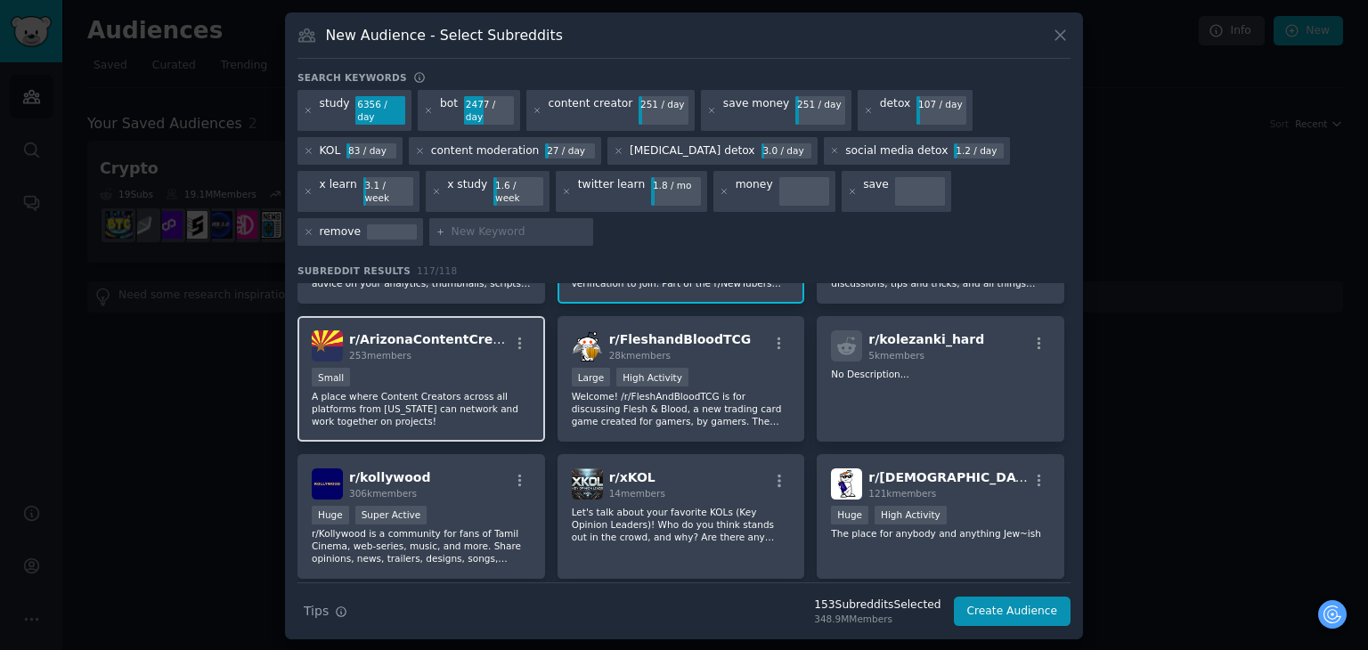
click at [451, 390] on p "A place where Content Creators across all platforms from [US_STATE] can network…" at bounding box center [421, 408] width 219 height 37
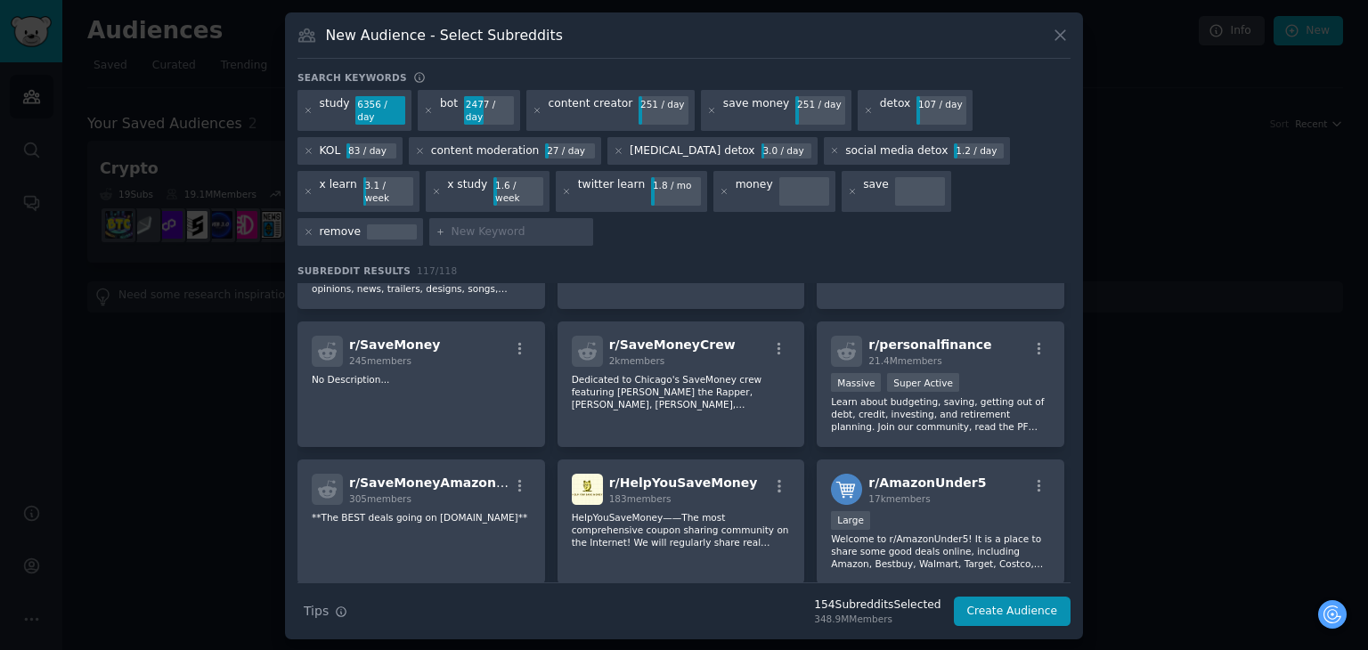
scroll to position [5219, 0]
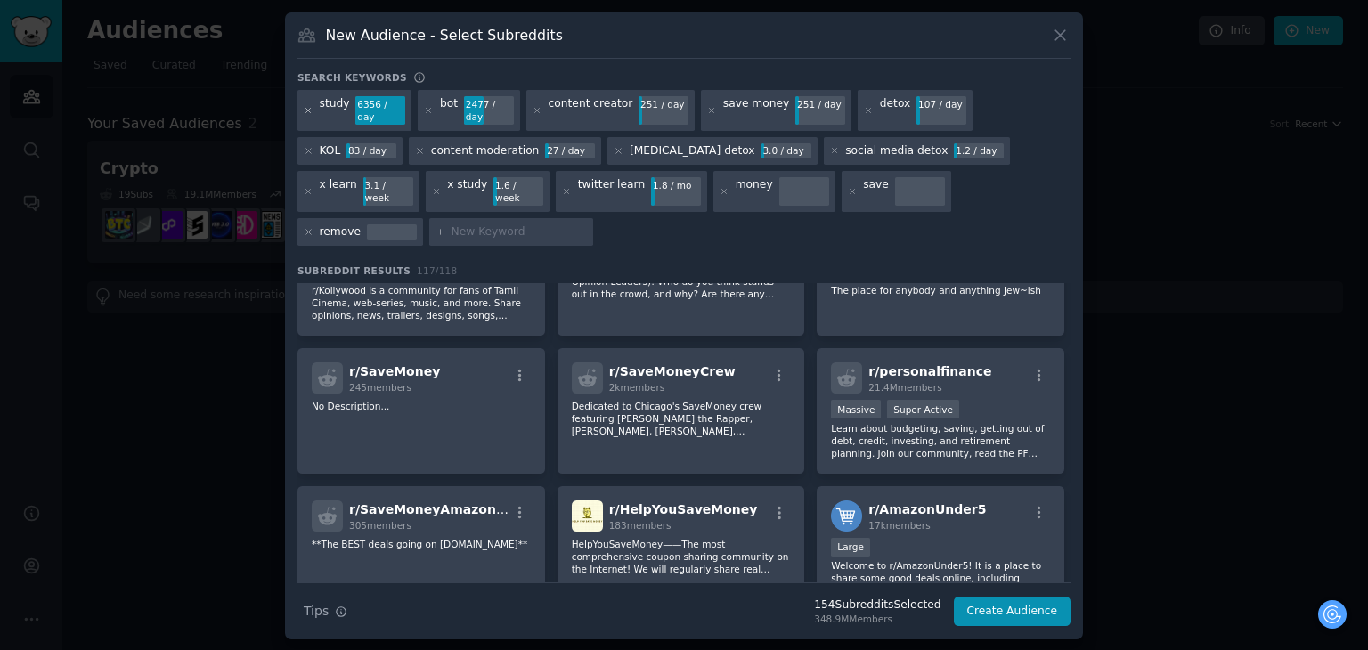
click at [306, 115] on icon at bounding box center [309, 111] width 10 height 10
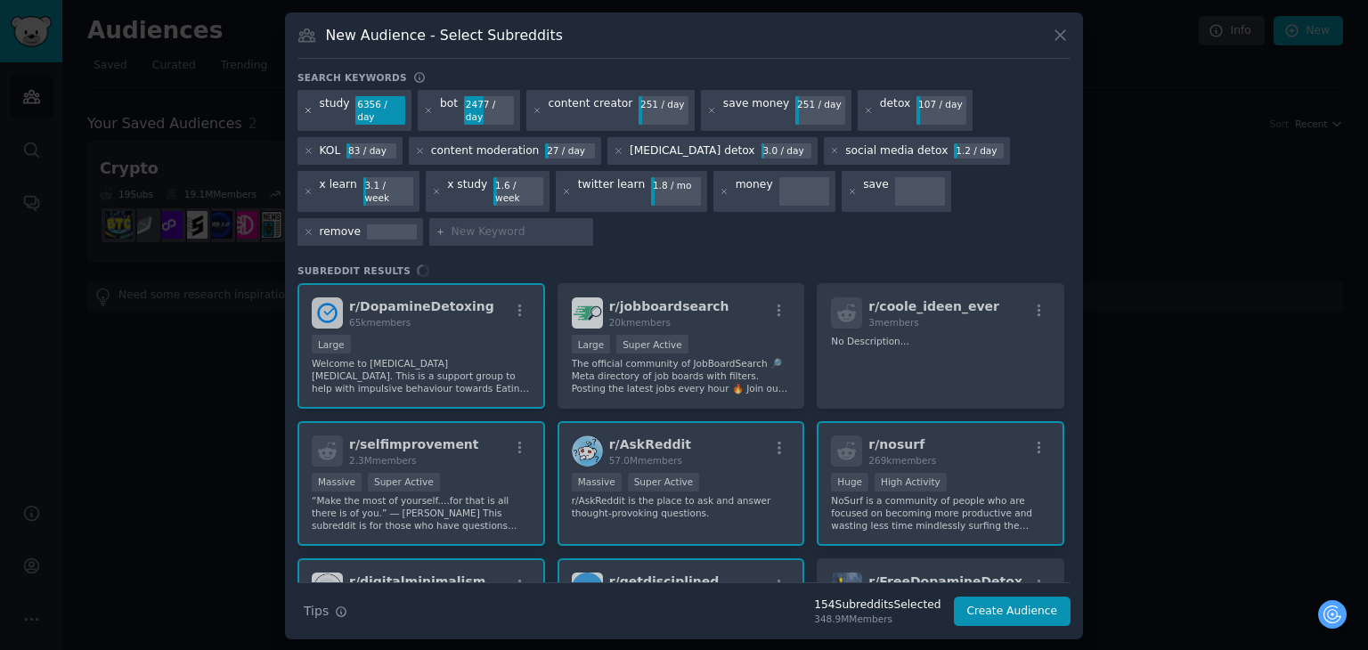
click at [306, 115] on icon at bounding box center [309, 111] width 10 height 10
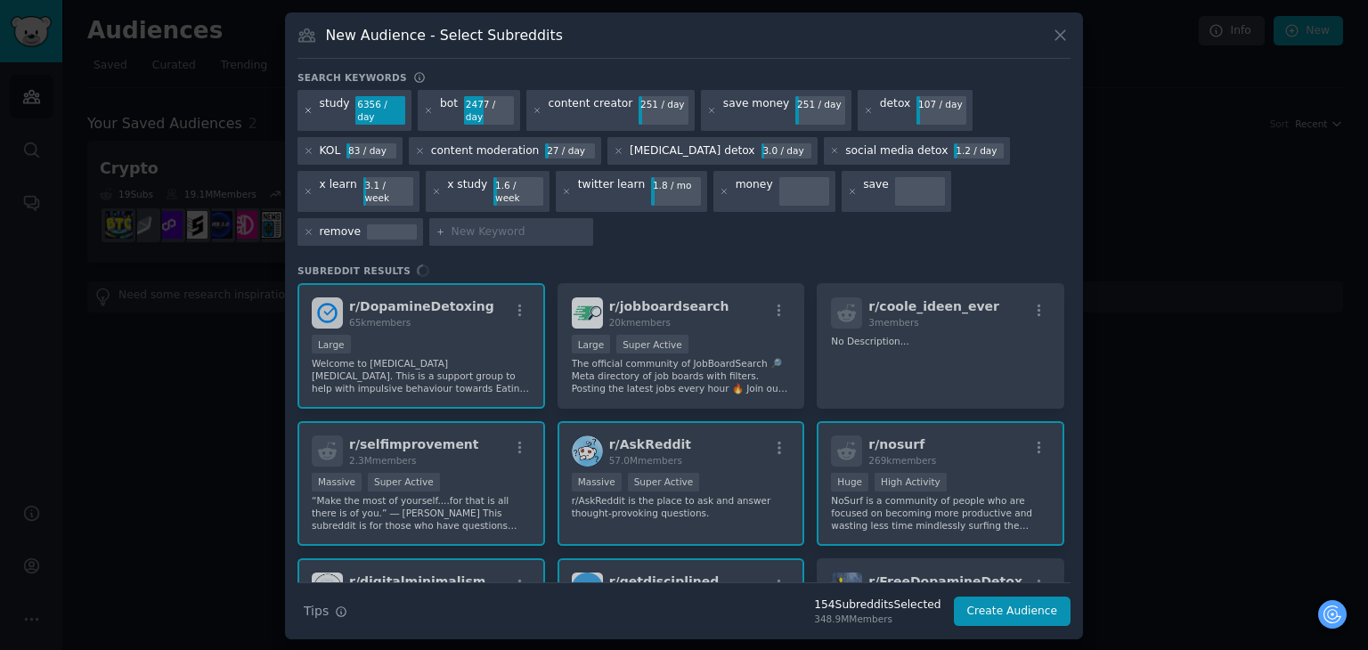
click at [306, 115] on icon at bounding box center [309, 111] width 10 height 10
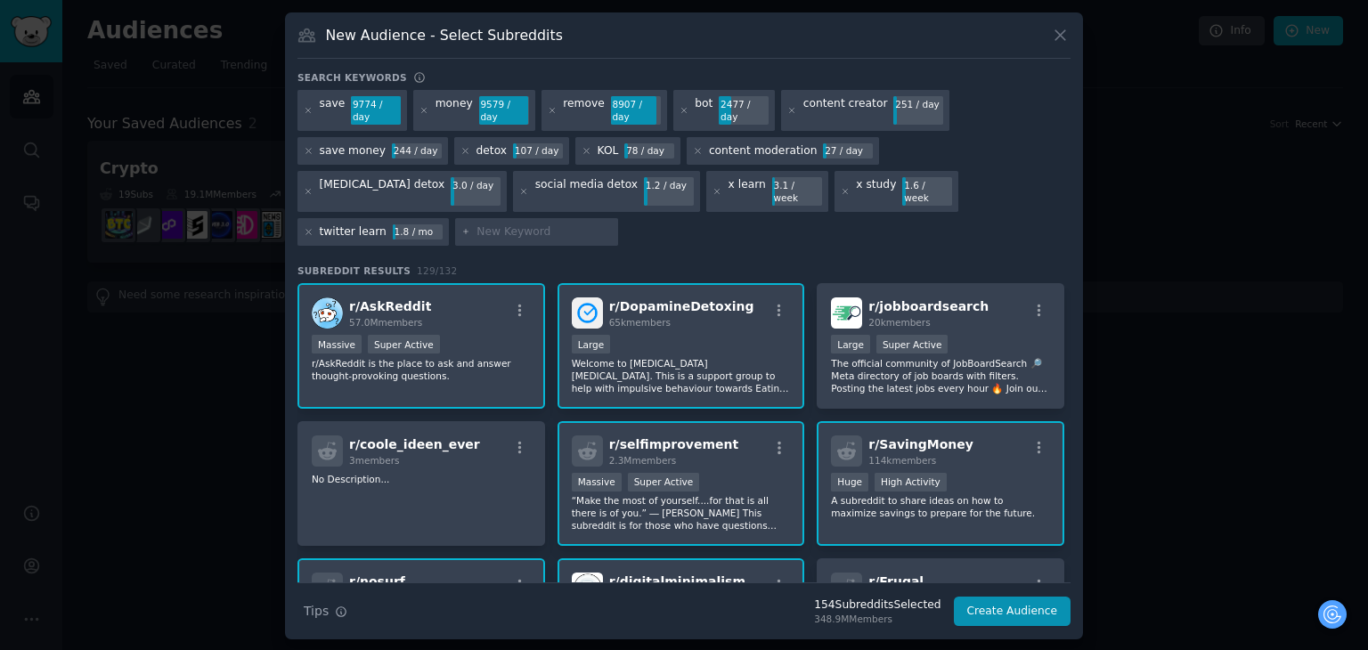
click at [306, 90] on div "Search keywords" at bounding box center [683, 80] width 773 height 19
click at [306, 125] on div at bounding box center [309, 110] width 10 height 29
click at [306, 116] on icon at bounding box center [309, 111] width 10 height 10
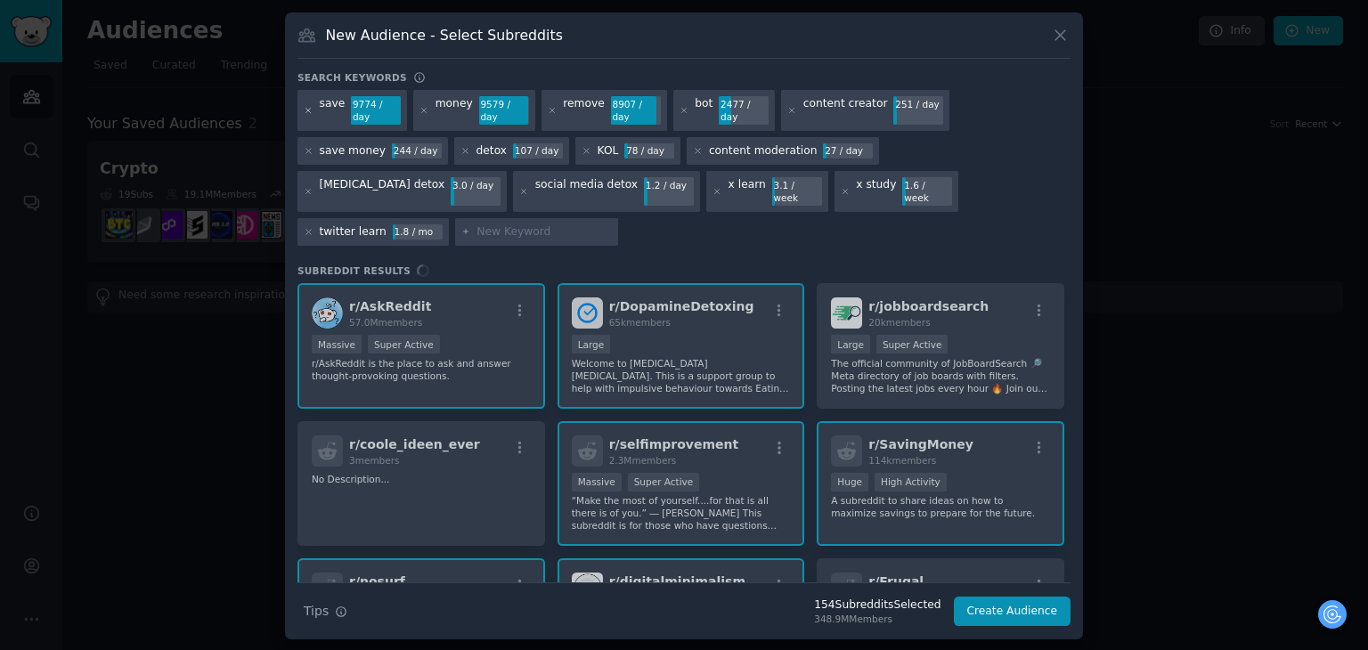
click at [306, 116] on icon at bounding box center [309, 111] width 10 height 10
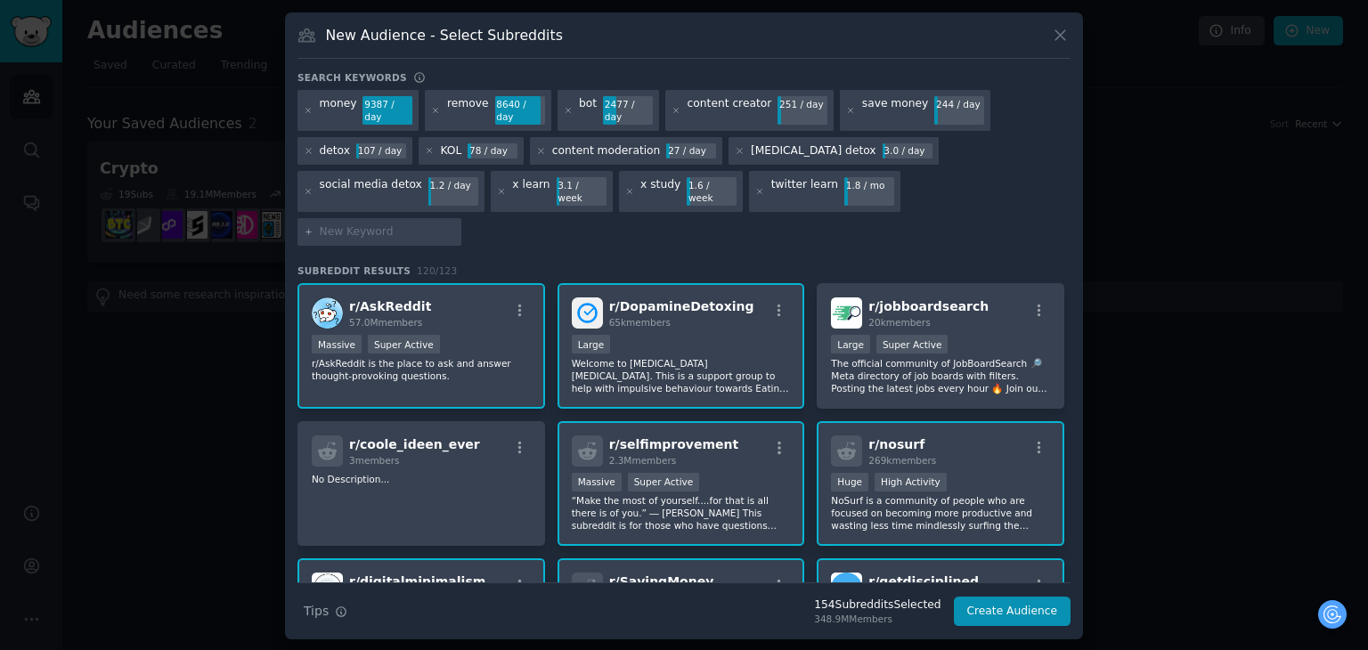
click at [306, 116] on icon at bounding box center [309, 111] width 10 height 10
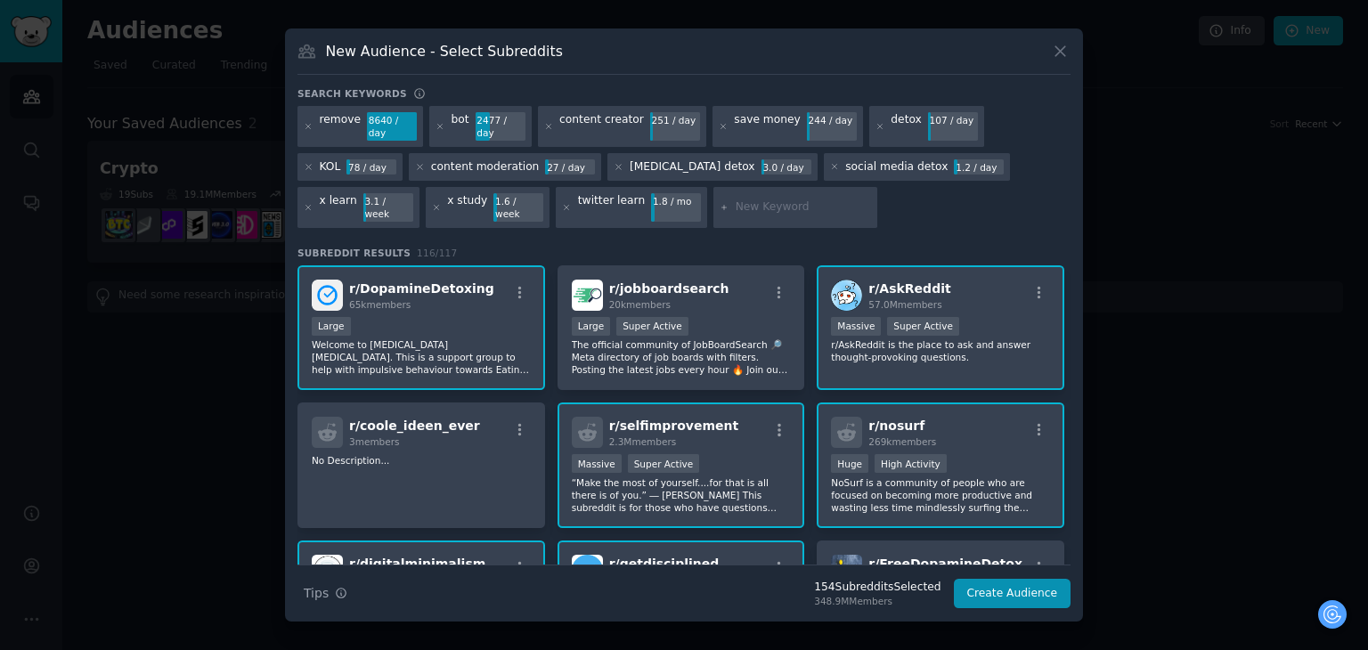
click at [306, 127] on icon at bounding box center [309, 127] width 10 height 10
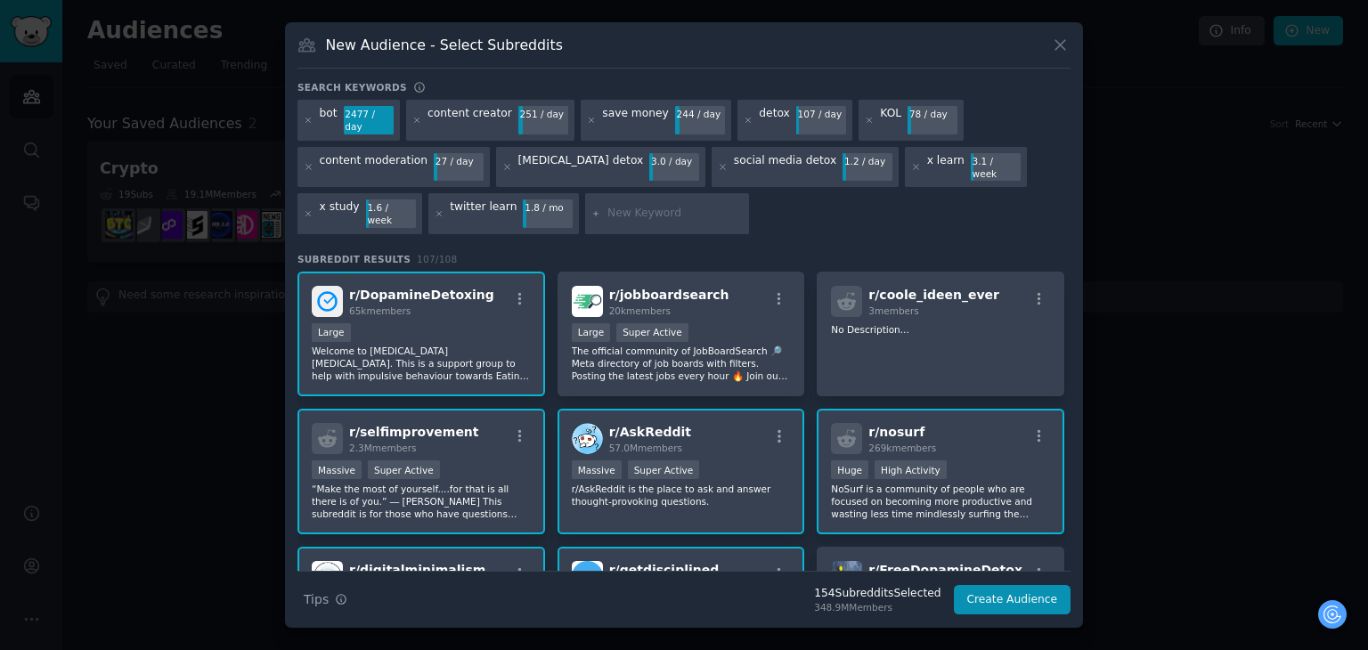
click at [306, 126] on icon at bounding box center [309, 121] width 10 height 10
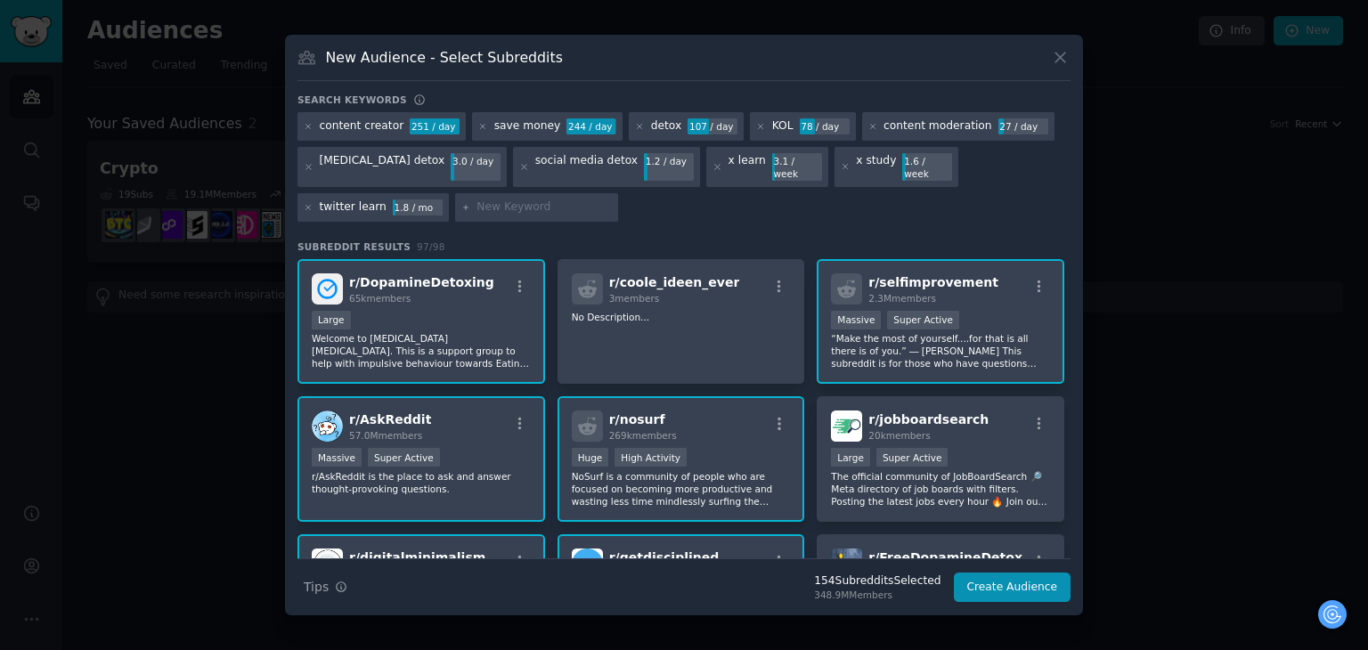
click at [306, 127] on icon at bounding box center [309, 127] width 10 height 10
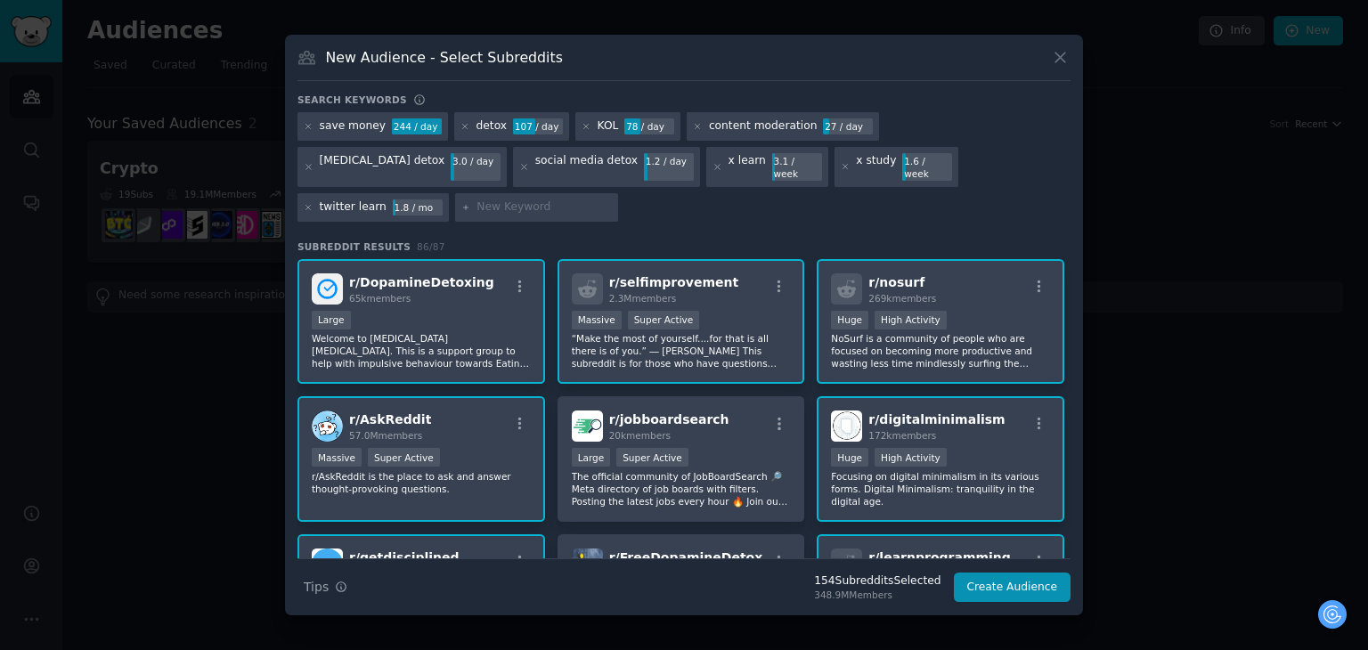
click at [306, 106] on h3 "Search keywords" at bounding box center [352, 100] width 110 height 12
click at [306, 134] on div at bounding box center [309, 126] width 10 height 16
click at [306, 132] on icon at bounding box center [309, 127] width 10 height 10
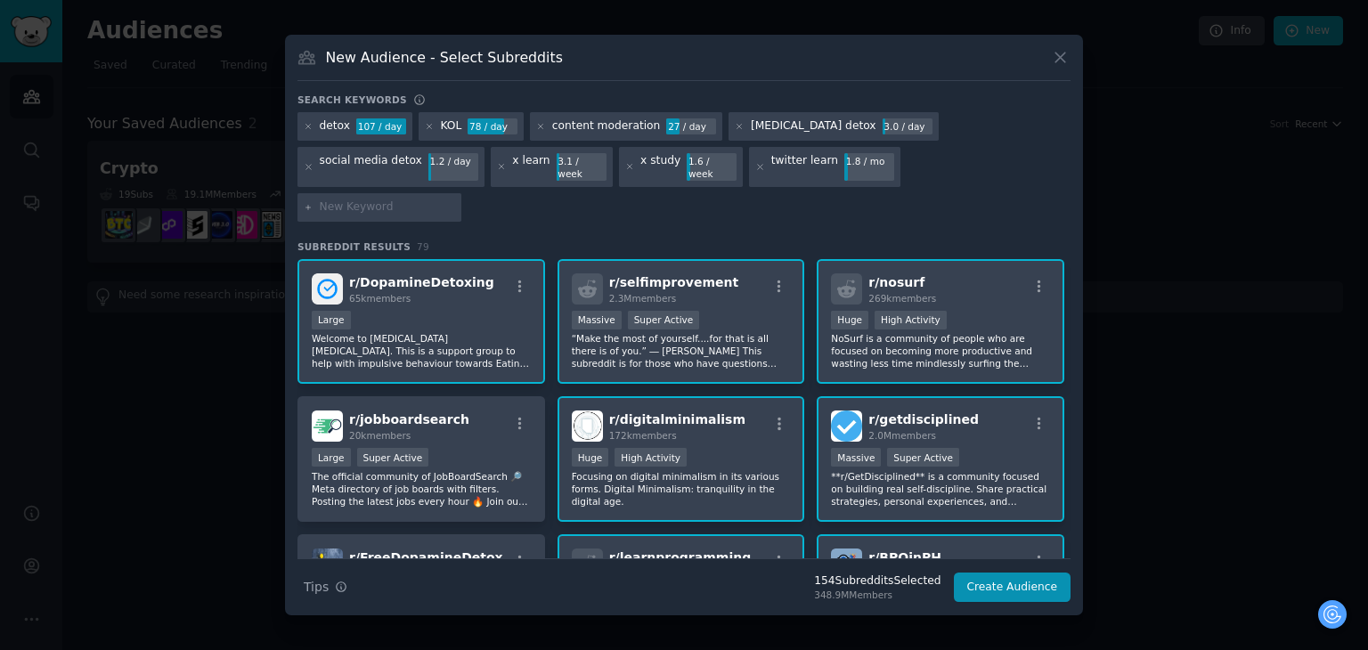
click at [309, 132] on icon at bounding box center [309, 127] width 10 height 10
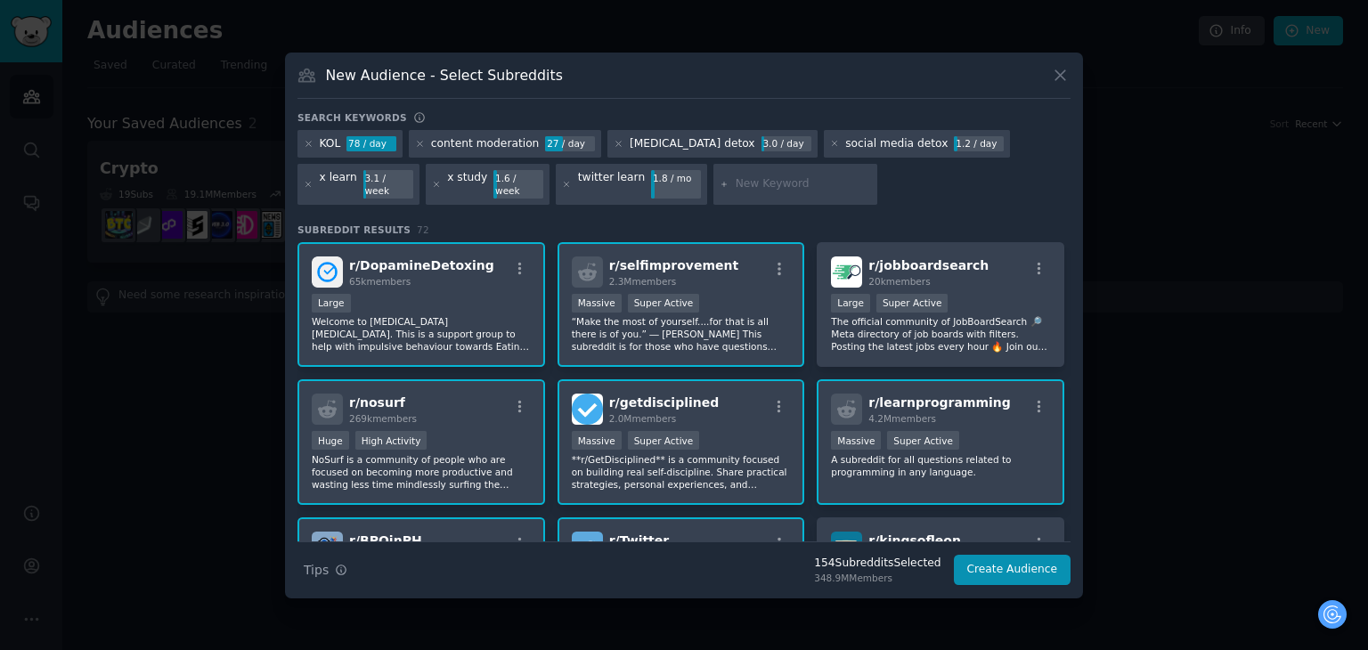
click at [309, 146] on icon at bounding box center [309, 144] width 10 height 10
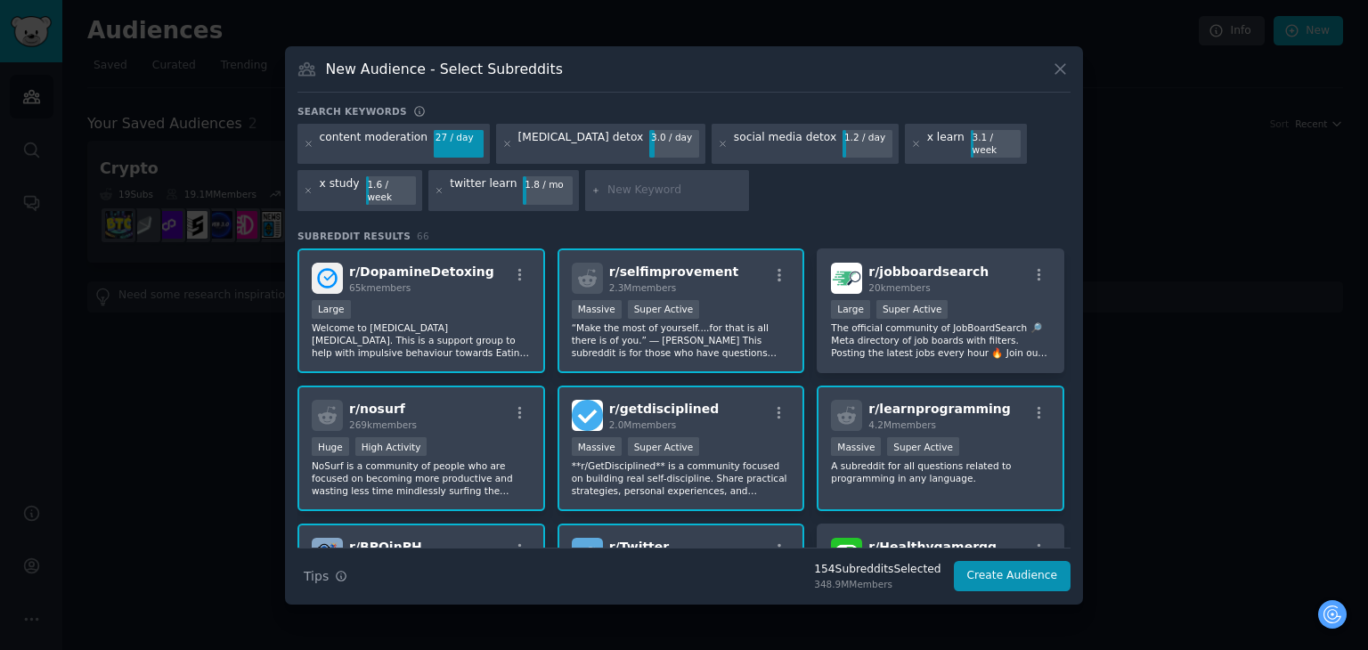
click at [309, 146] on icon at bounding box center [309, 144] width 10 height 10
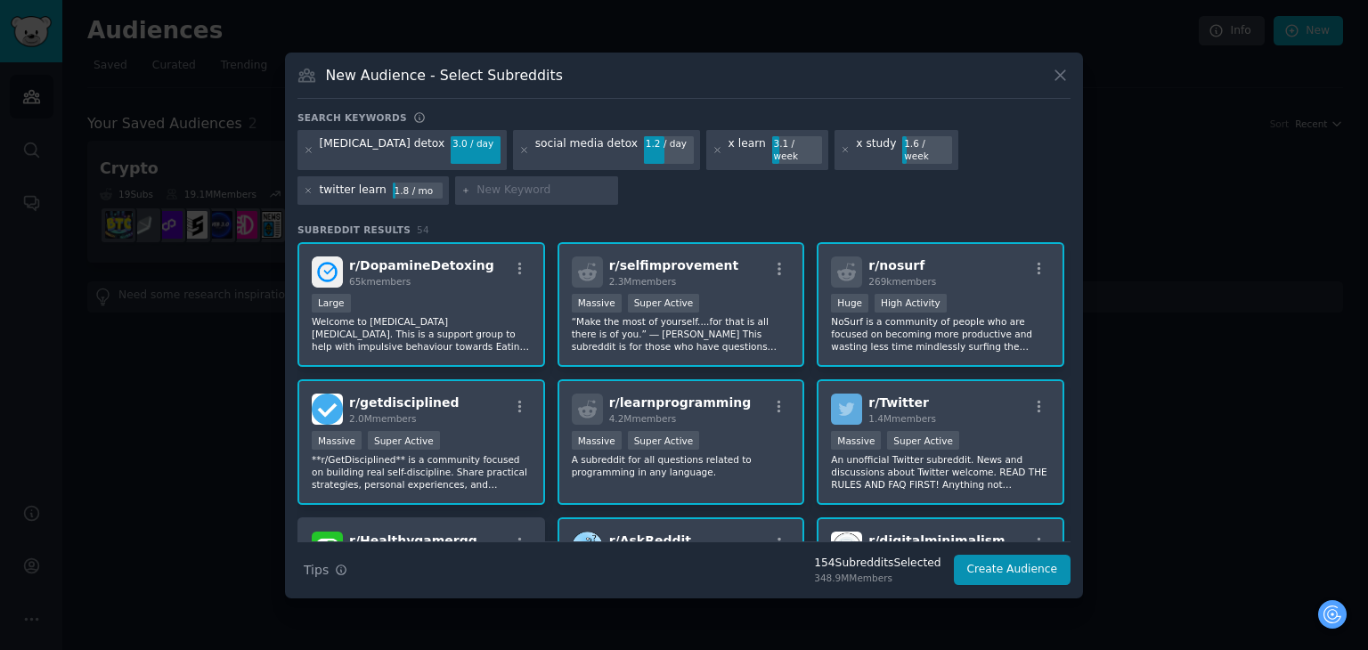
click at [309, 146] on icon at bounding box center [309, 150] width 10 height 10
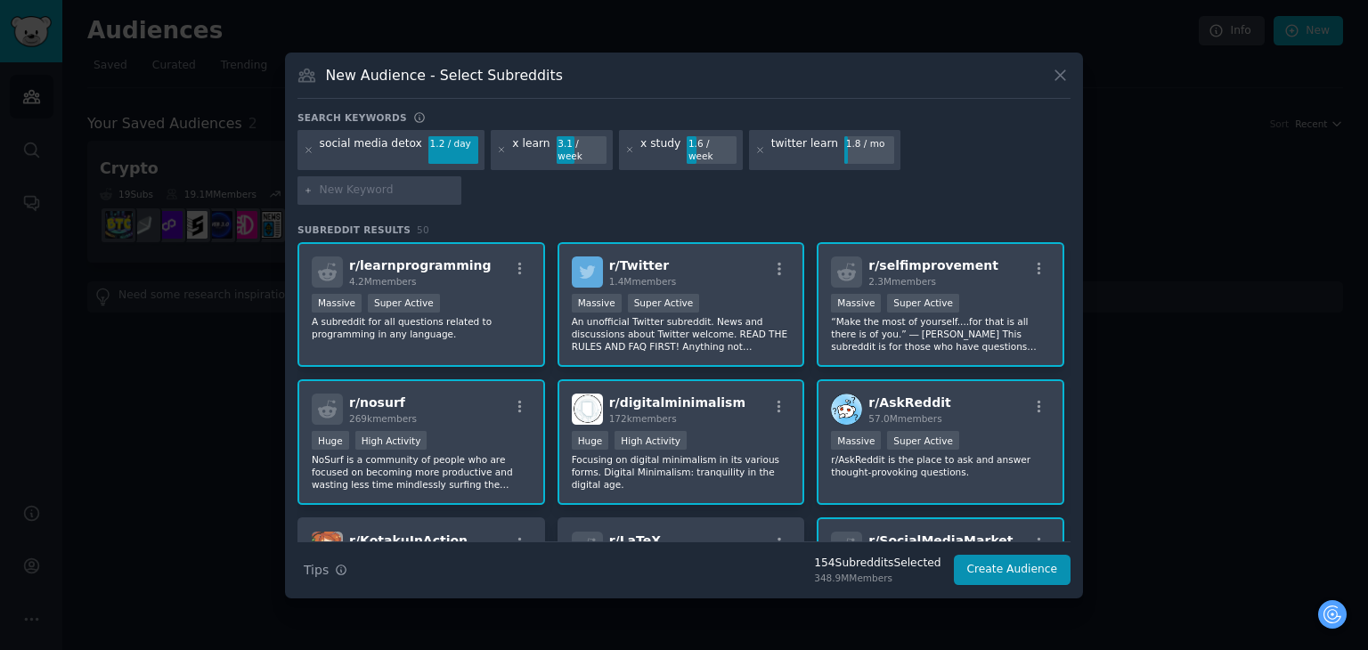
click at [309, 124] on h3 "Search keywords" at bounding box center [352, 117] width 110 height 12
click at [310, 155] on icon at bounding box center [309, 150] width 10 height 10
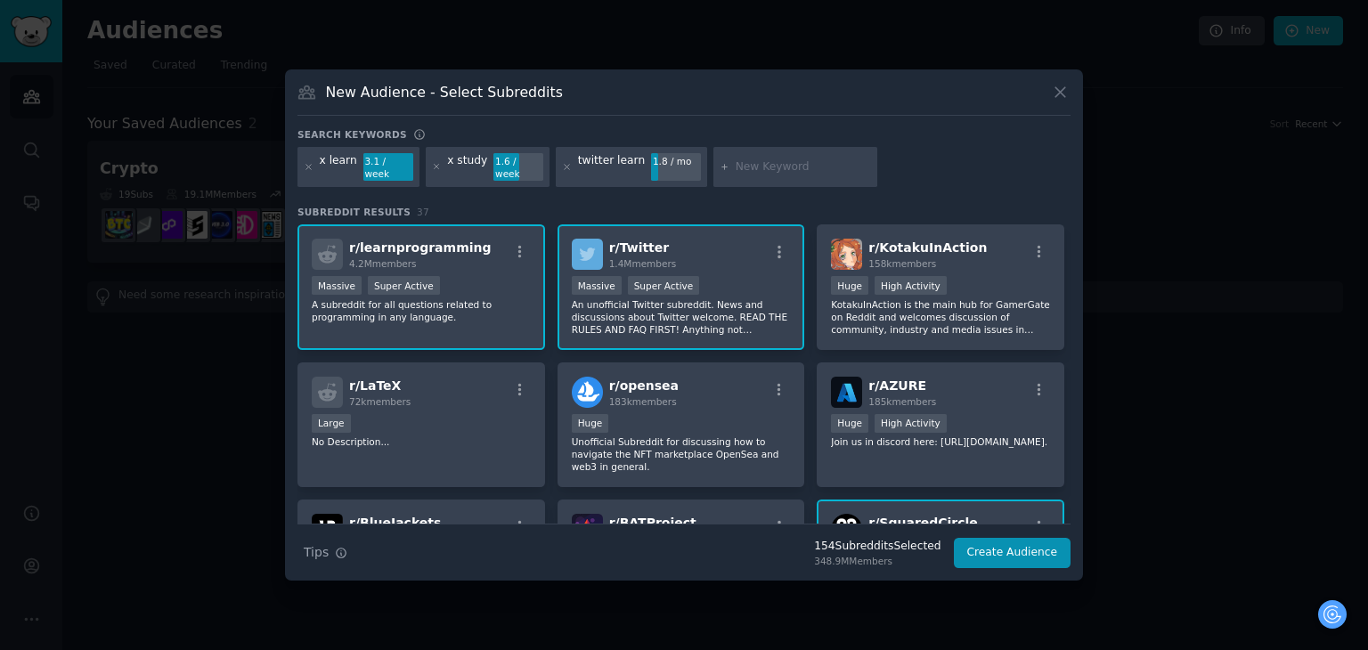
click at [310, 170] on icon at bounding box center [309, 167] width 10 height 10
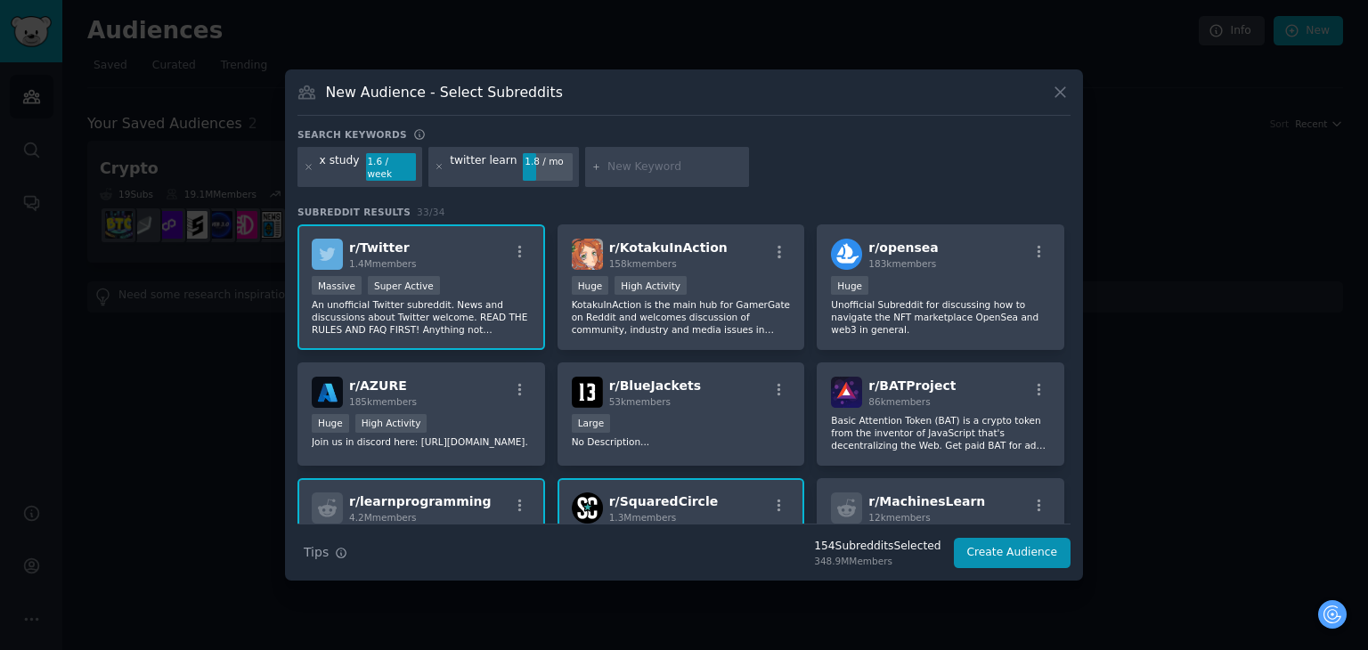
click at [310, 170] on icon at bounding box center [309, 167] width 10 height 10
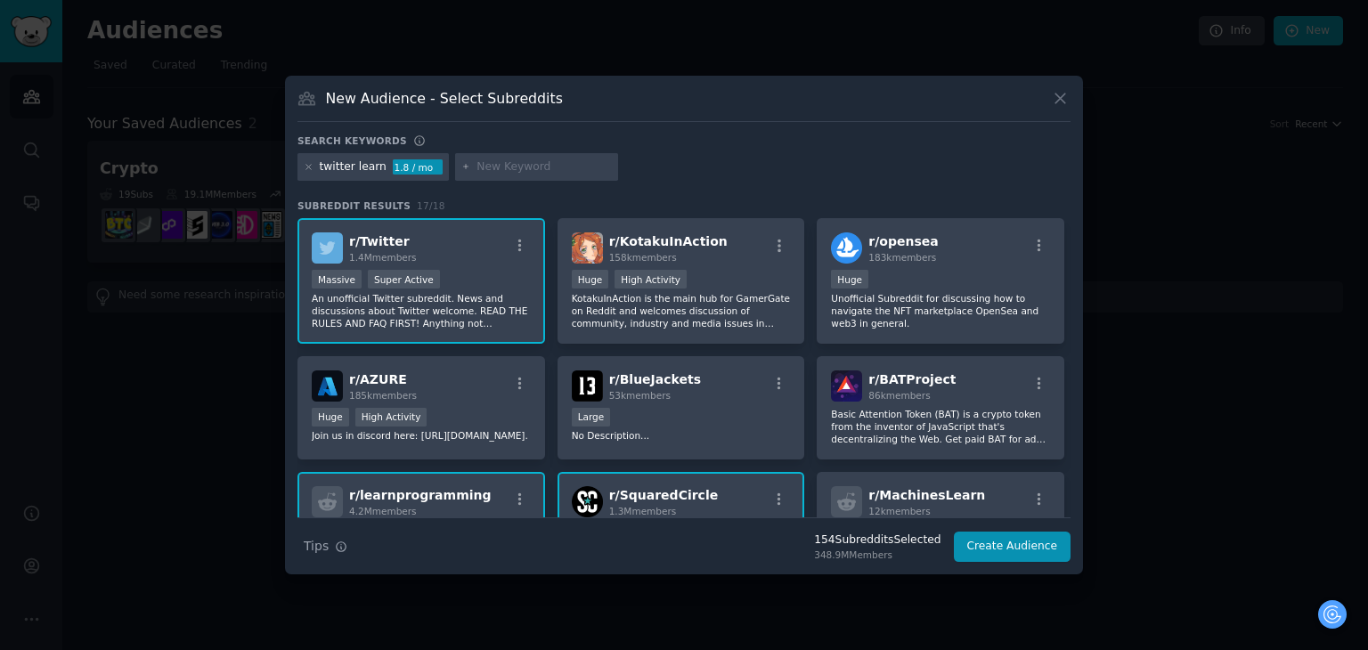
click at [310, 170] on icon at bounding box center [309, 167] width 10 height 10
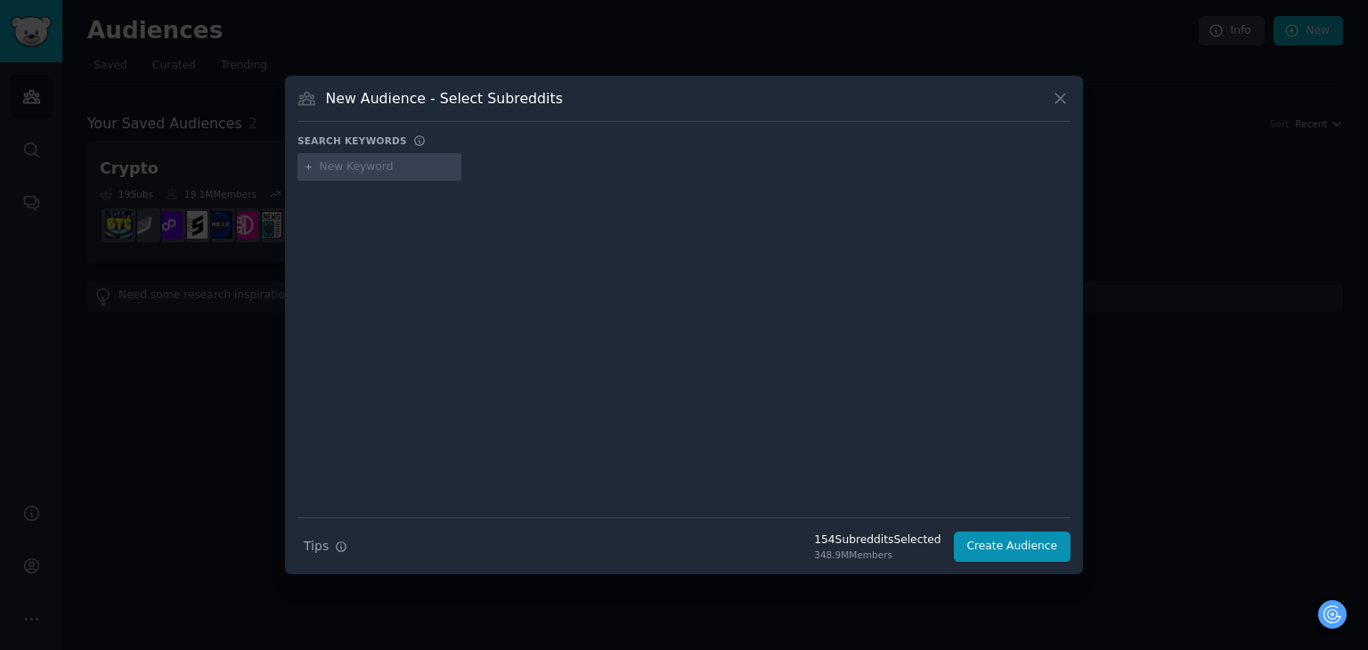
click at [360, 167] on input "text" at bounding box center [387, 167] width 135 height 16
type input "scam"
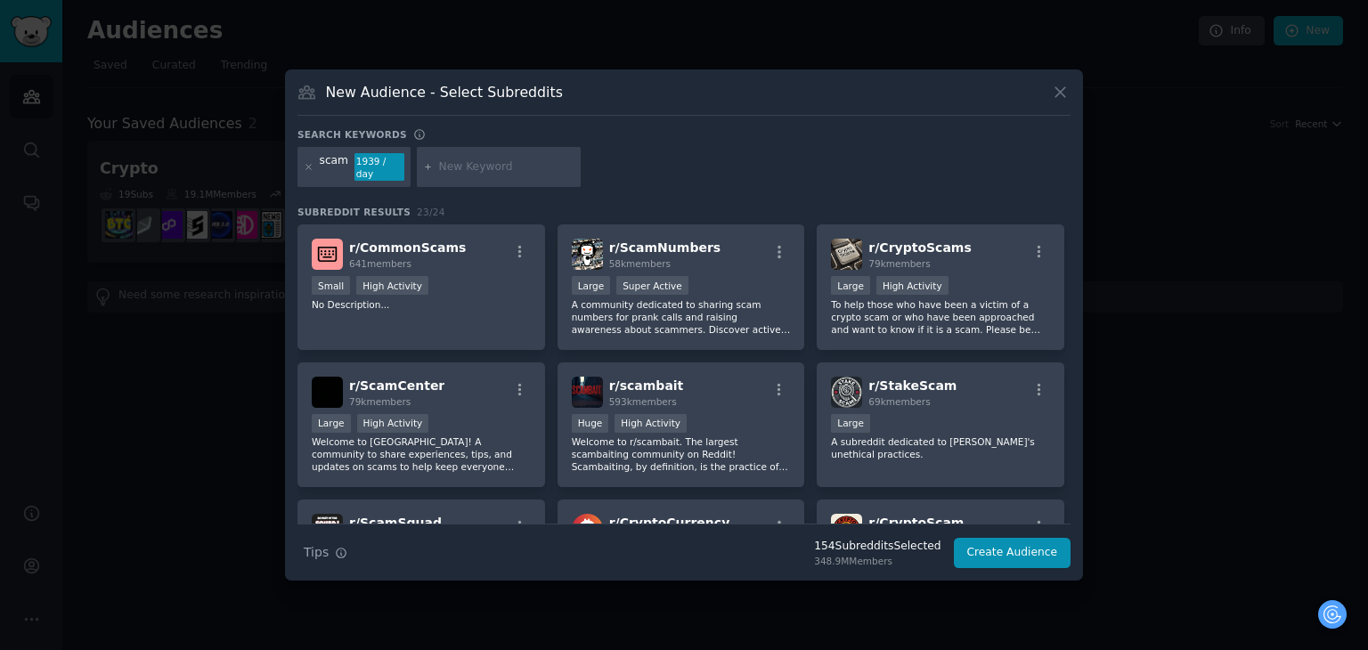
paste input "mastodon feed"
type input "mastodon feed"
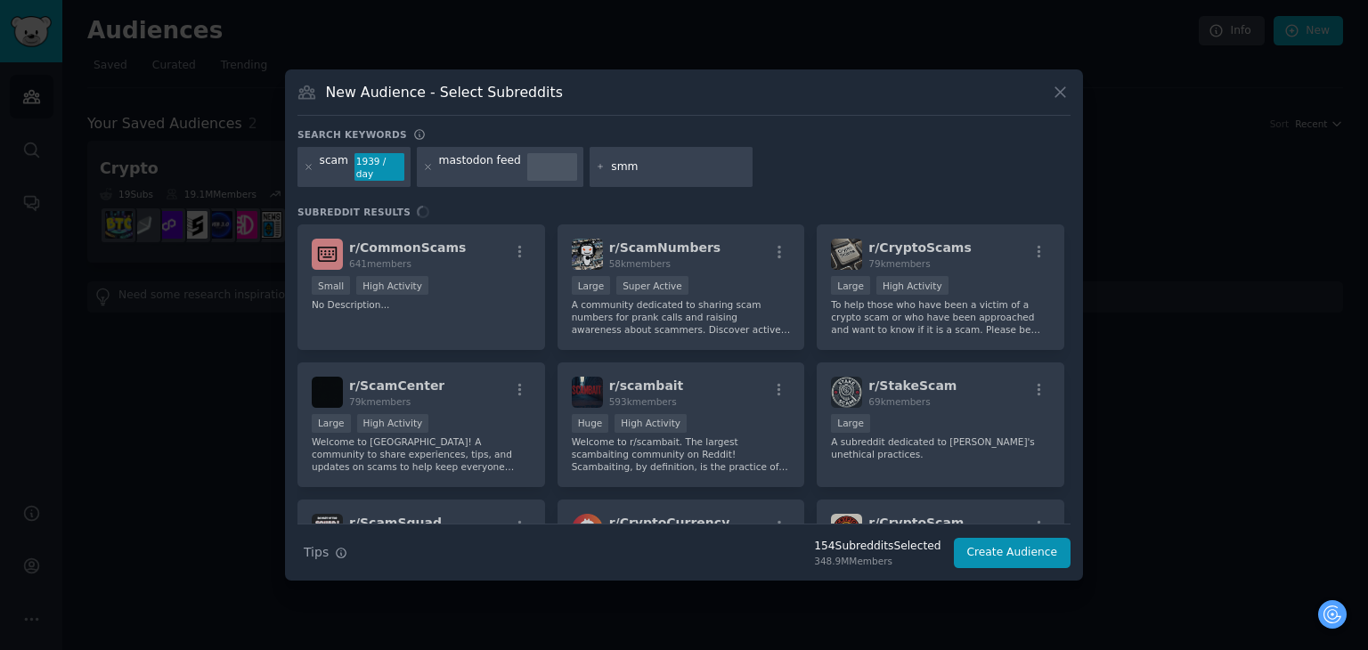
type input "smma"
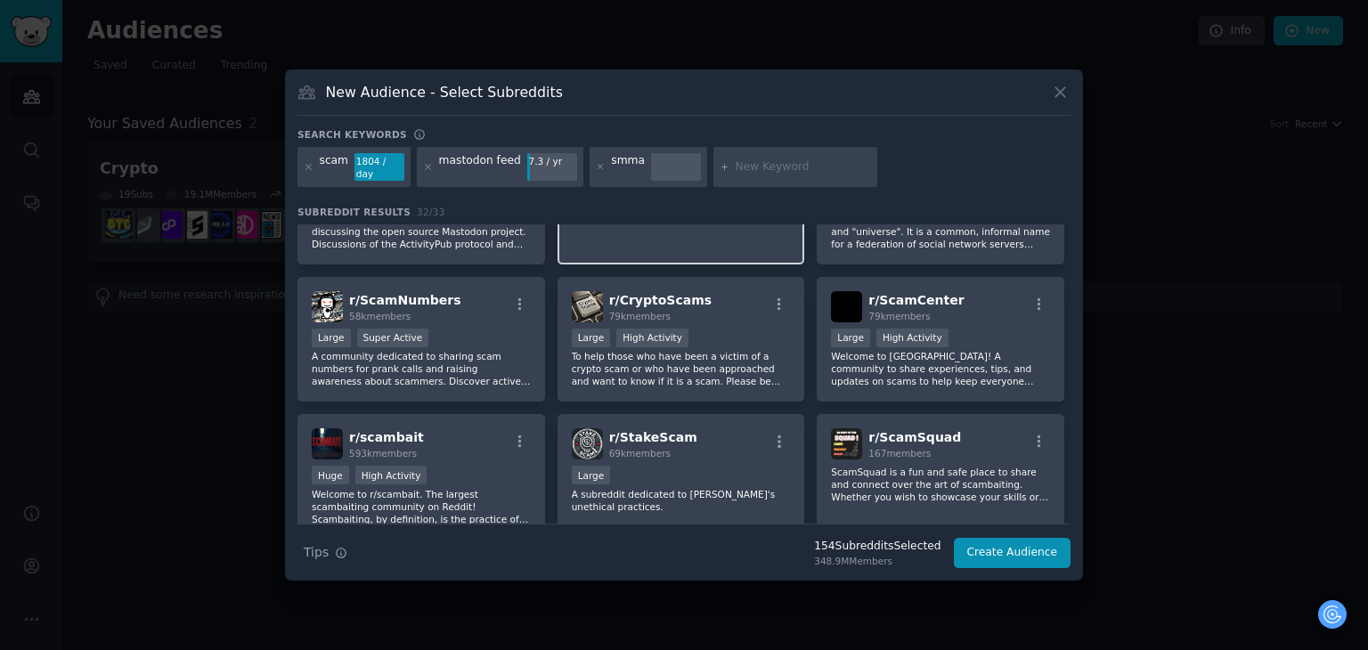
scroll to position [89, 0]
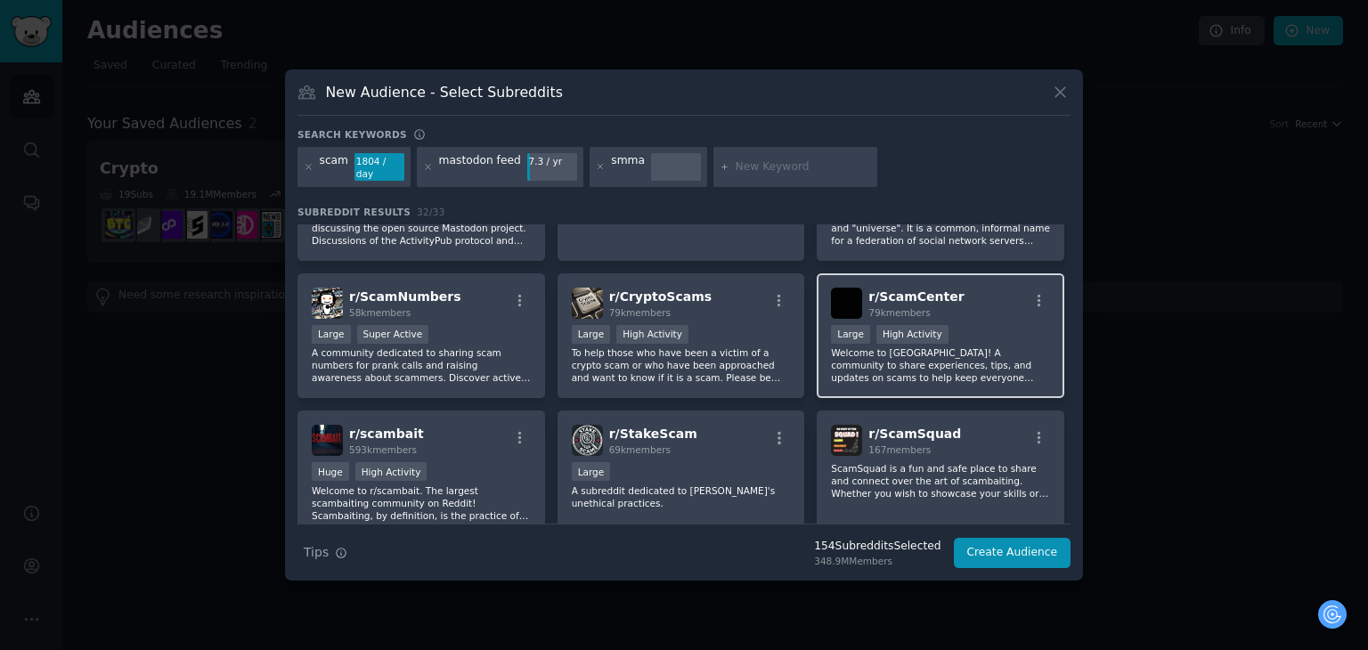
click at [1000, 333] on div "Large High Activity" at bounding box center [940, 336] width 219 height 22
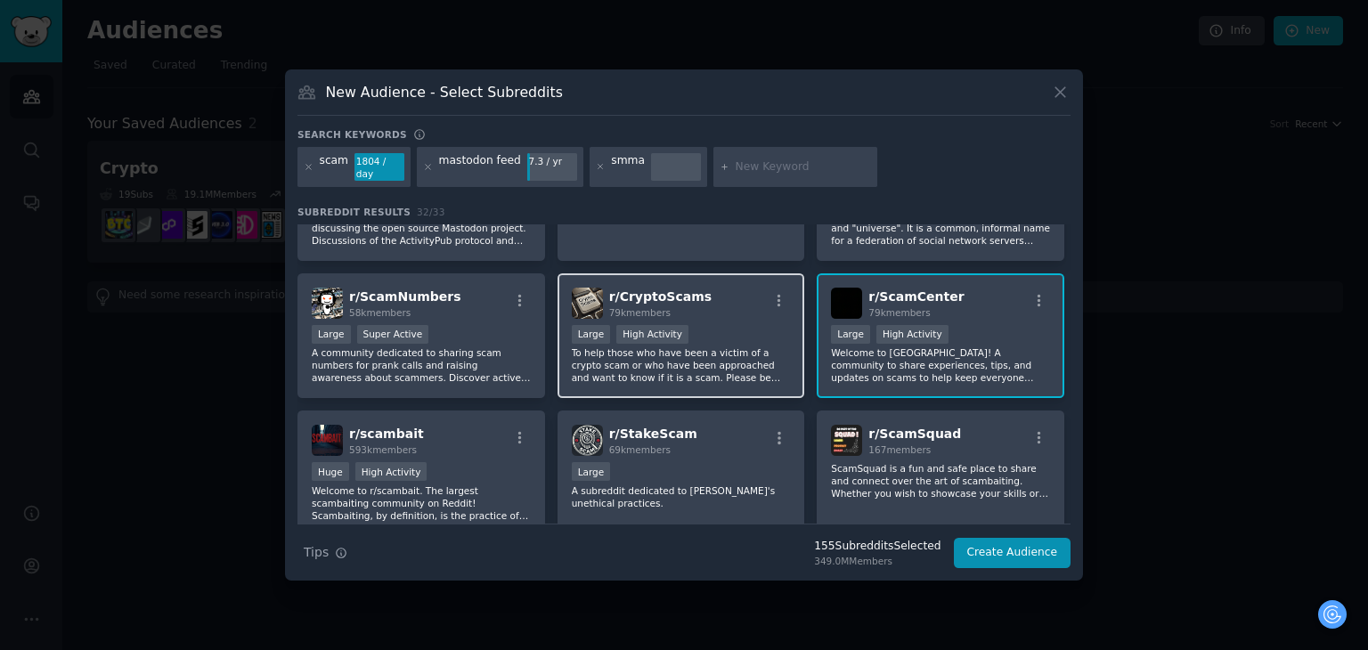
click at [714, 346] on p "To help those who have been a victim of a crypto scam or who have been approach…" at bounding box center [681, 364] width 219 height 37
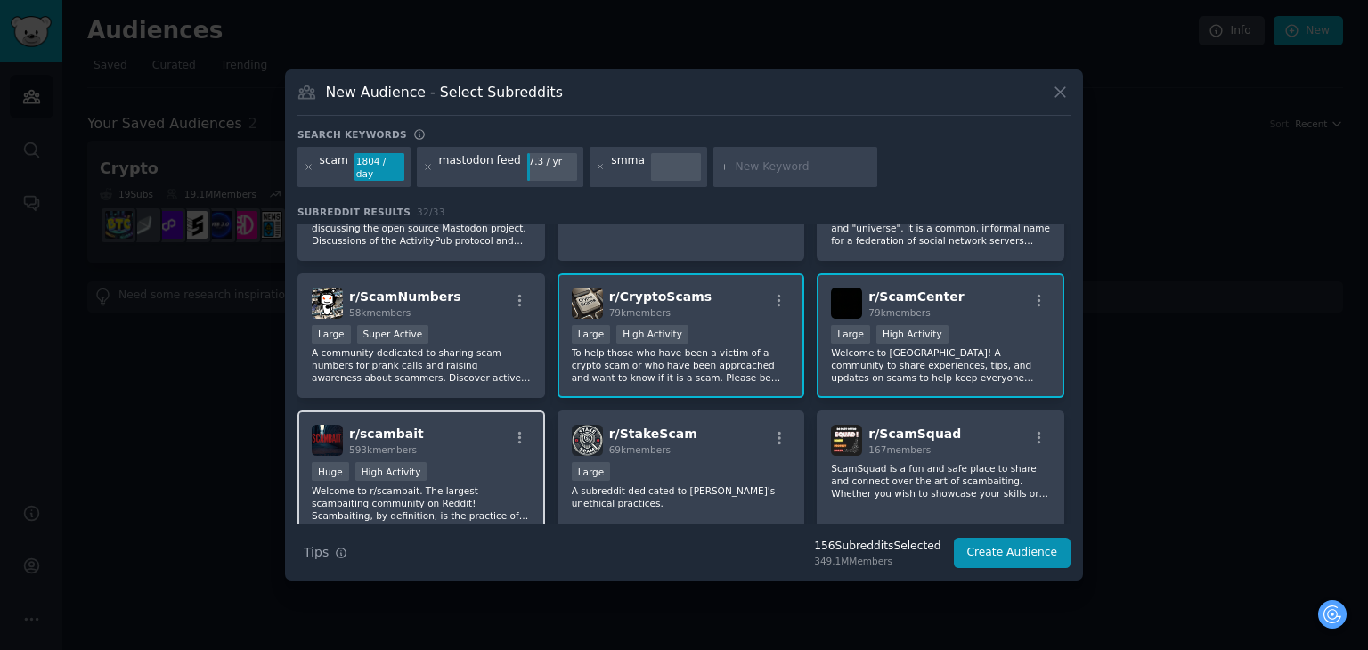
click at [477, 432] on div "r/ scambait 593k members" at bounding box center [421, 440] width 219 height 31
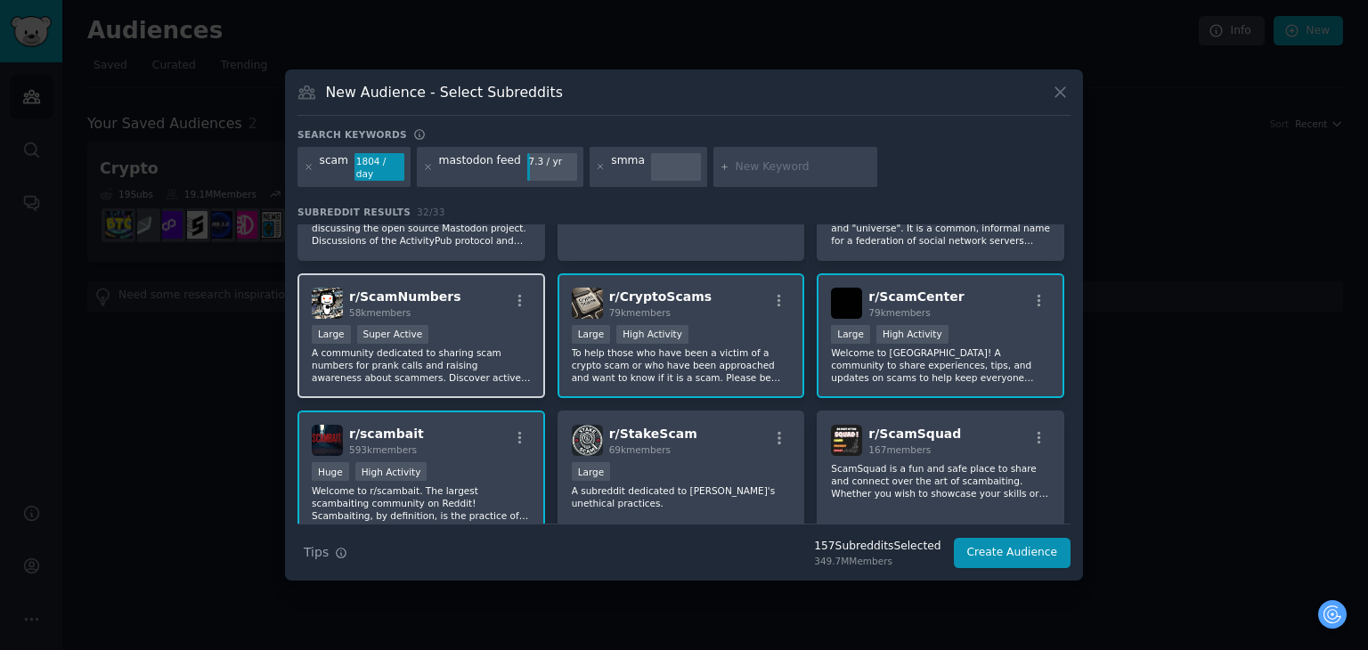
click at [470, 311] on div "r/ ScamNumbers 58k members" at bounding box center [421, 303] width 219 height 31
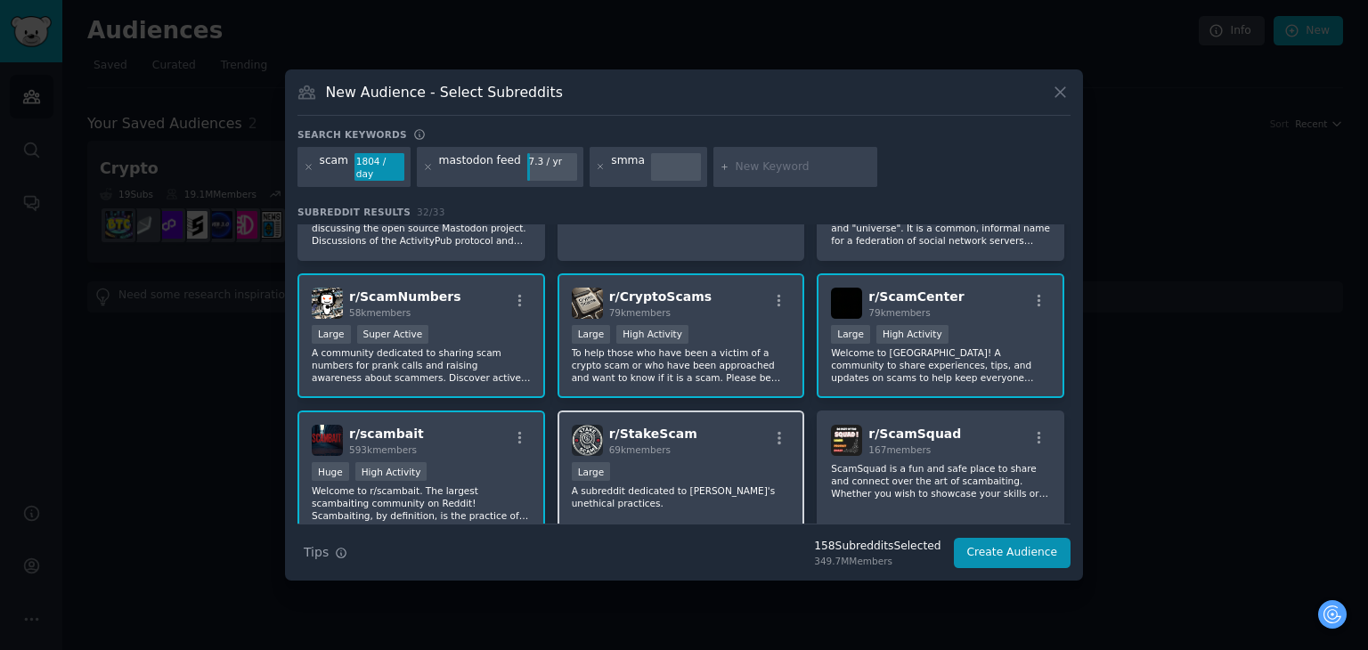
click at [713, 485] on p "A subreddit dedicated to [PERSON_NAME]'s unethical practices." at bounding box center [681, 497] width 219 height 25
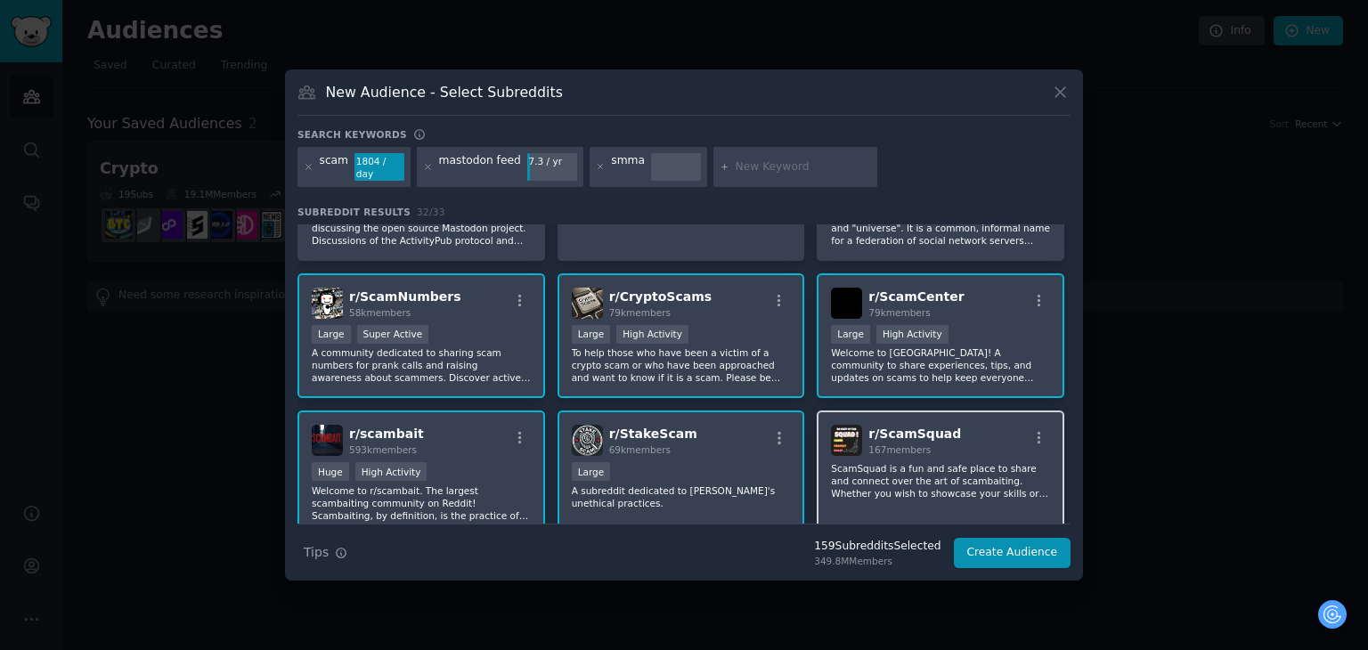
click at [887, 462] on p "ScamSquad is a fun and safe place to share and connect over the art of scambait…" at bounding box center [940, 480] width 219 height 37
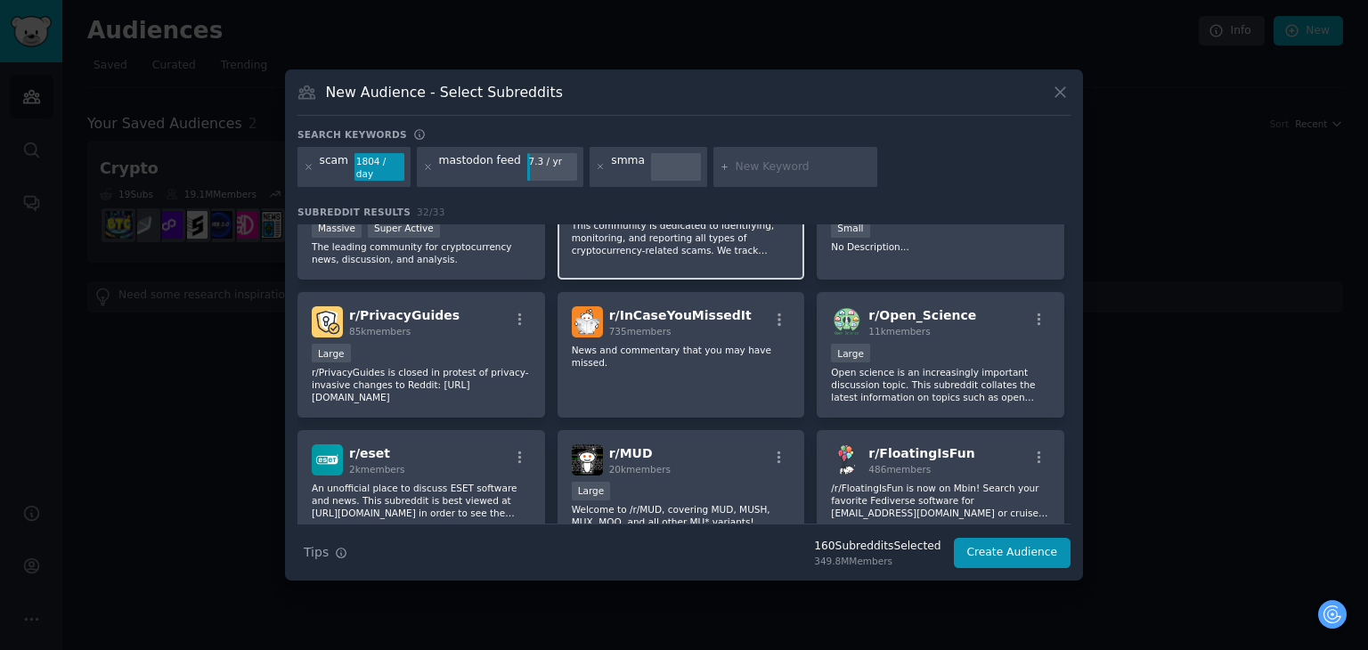
scroll to position [477, 0]
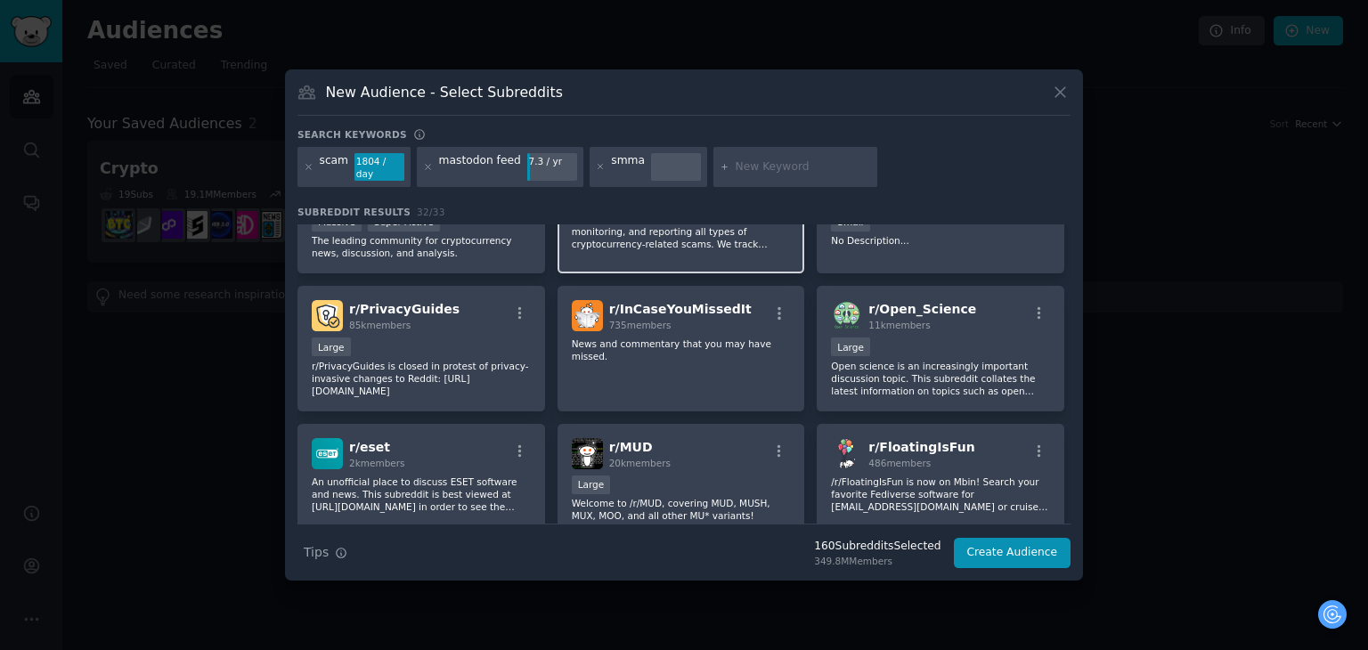
click at [723, 371] on div "r/ InCaseYouMissedIt 735 members News and commentary that you may have missed." at bounding box center [682, 349] width 248 height 126
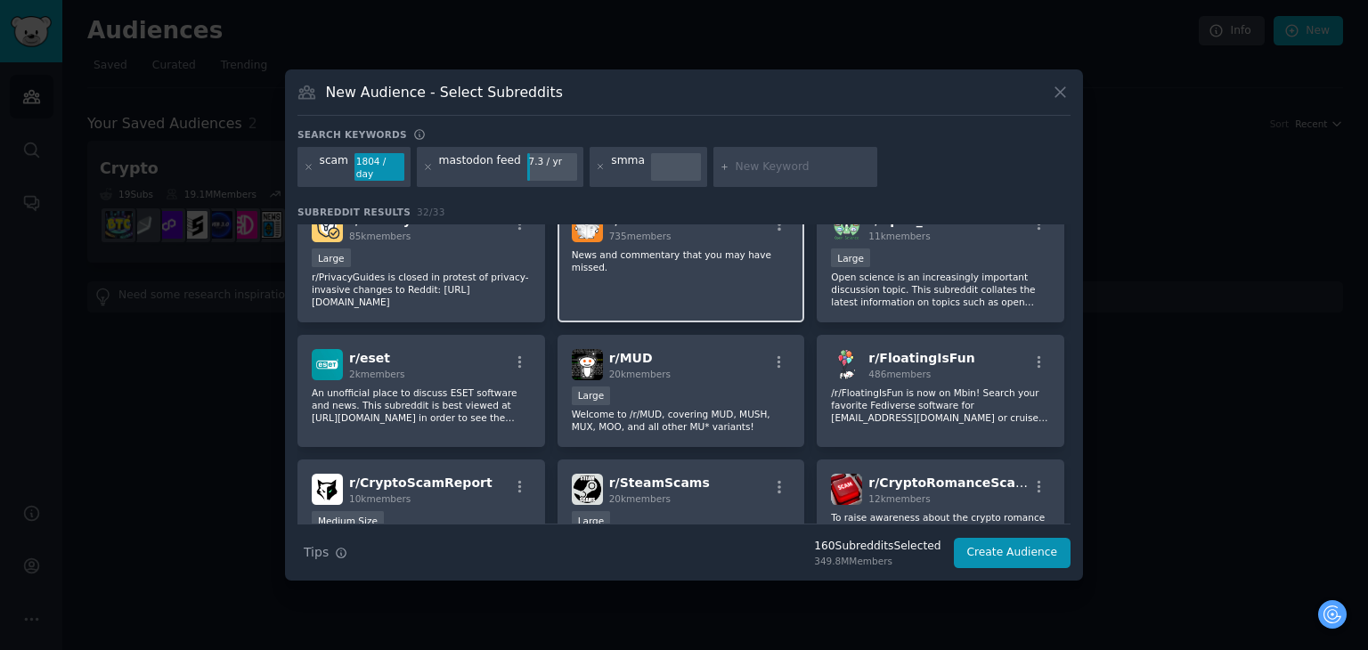
click at [670, 260] on div "r/ InCaseYouMissedIt 735 members News and commentary that you may have missed." at bounding box center [682, 260] width 248 height 126
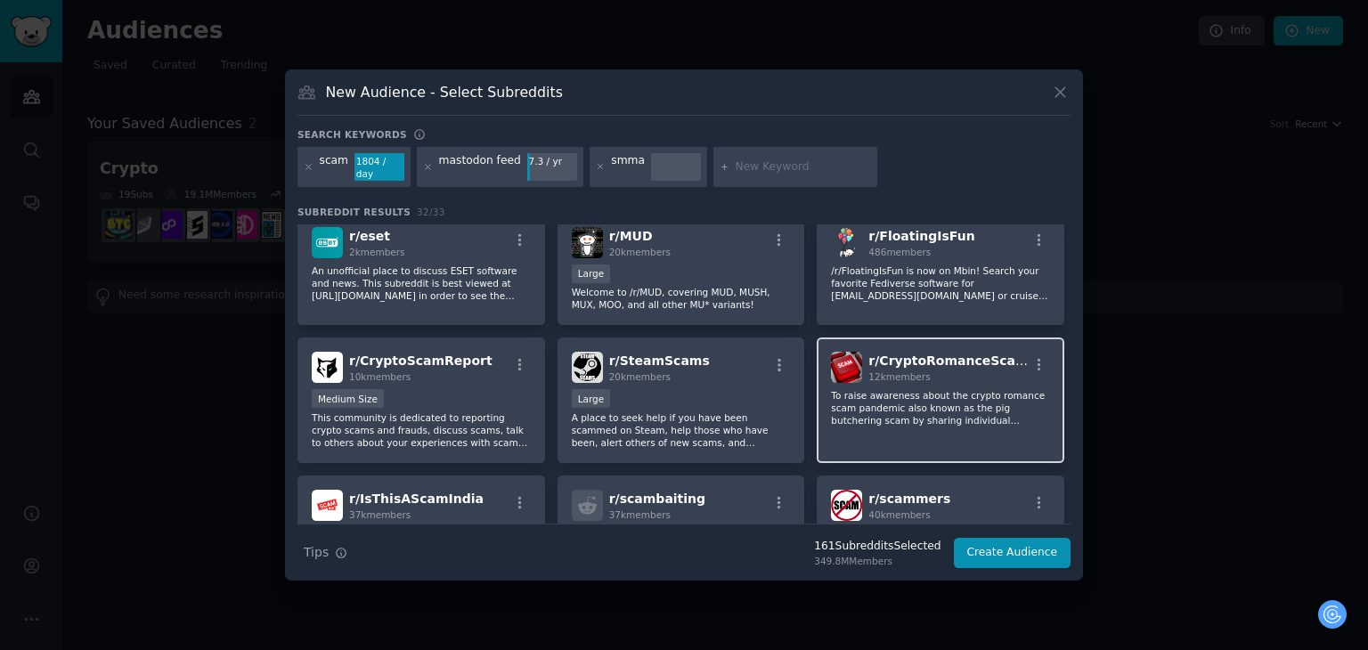
scroll to position [744, 0]
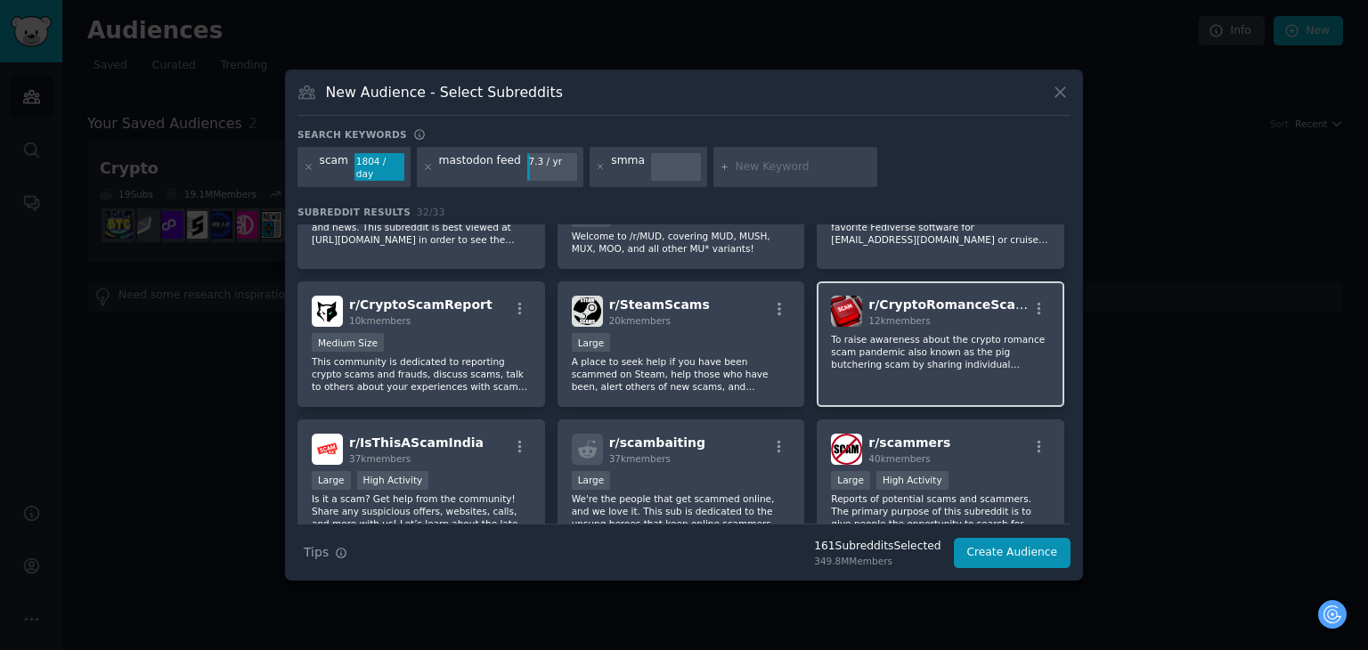
click at [884, 346] on p "To raise awareness about the crypto romance scam pandemic also known as the pig…" at bounding box center [940, 351] width 219 height 37
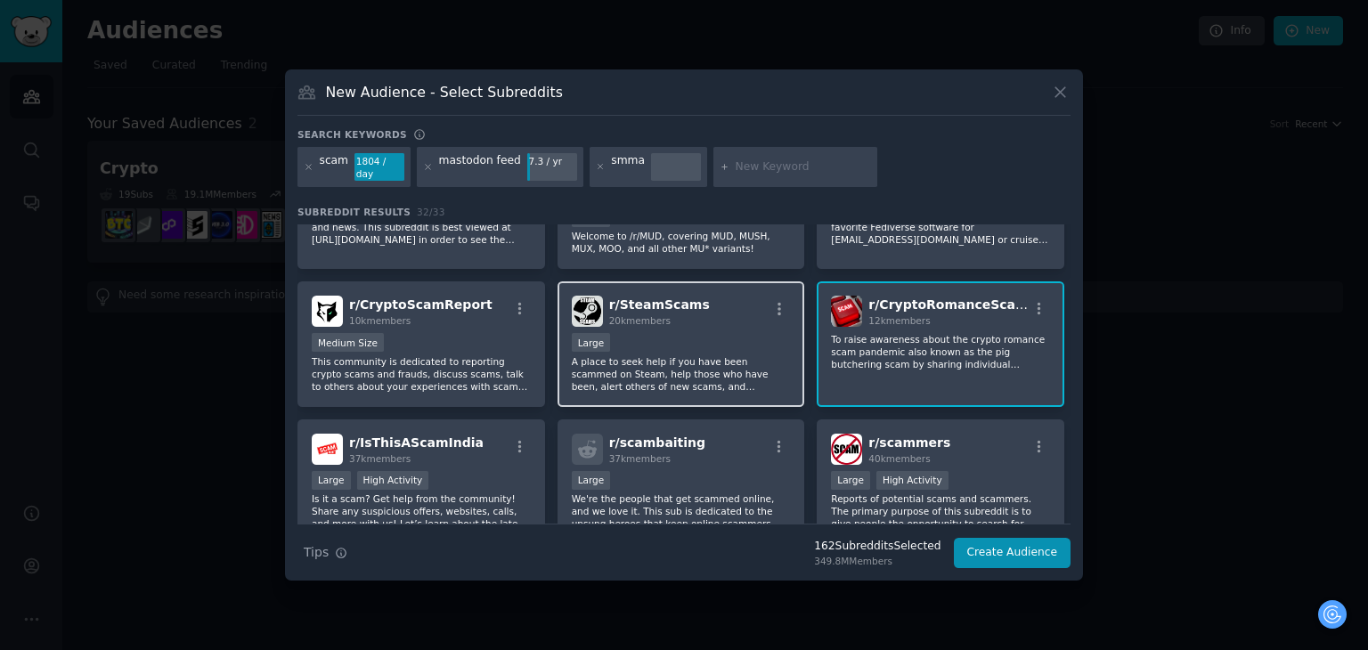
click at [725, 333] on div "Large" at bounding box center [681, 344] width 219 height 22
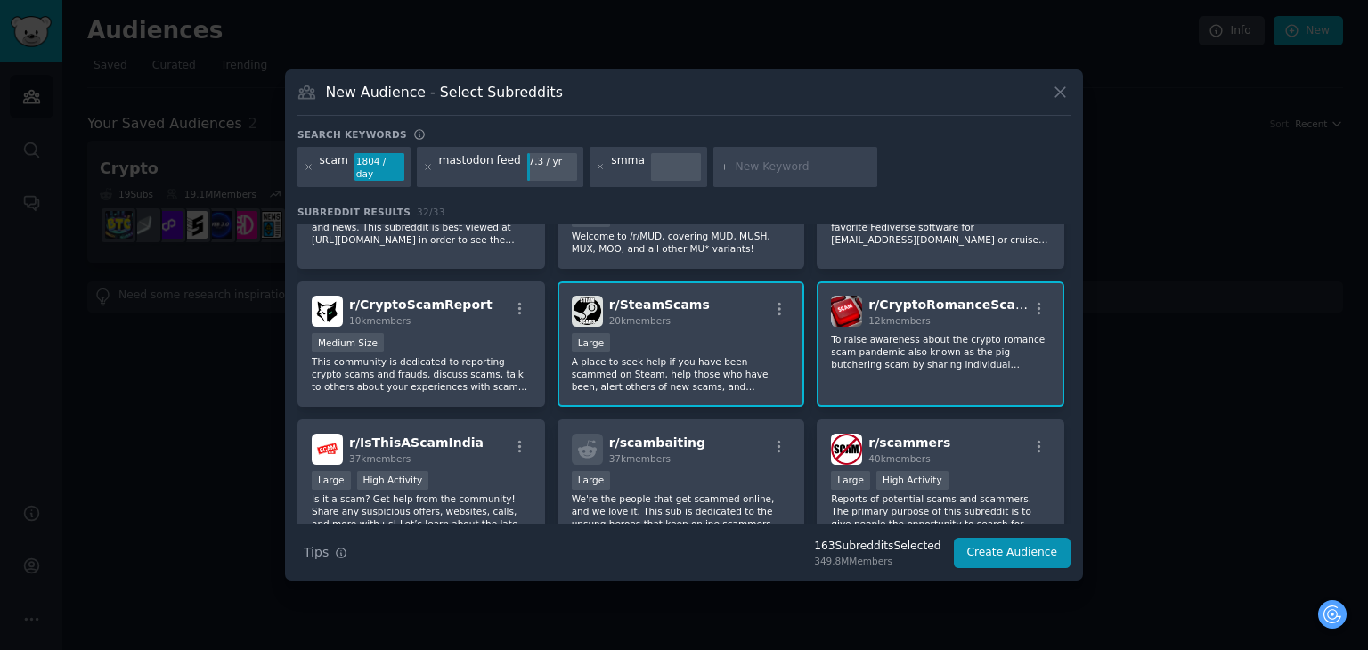
click at [725, 333] on div "Large" at bounding box center [681, 344] width 219 height 22
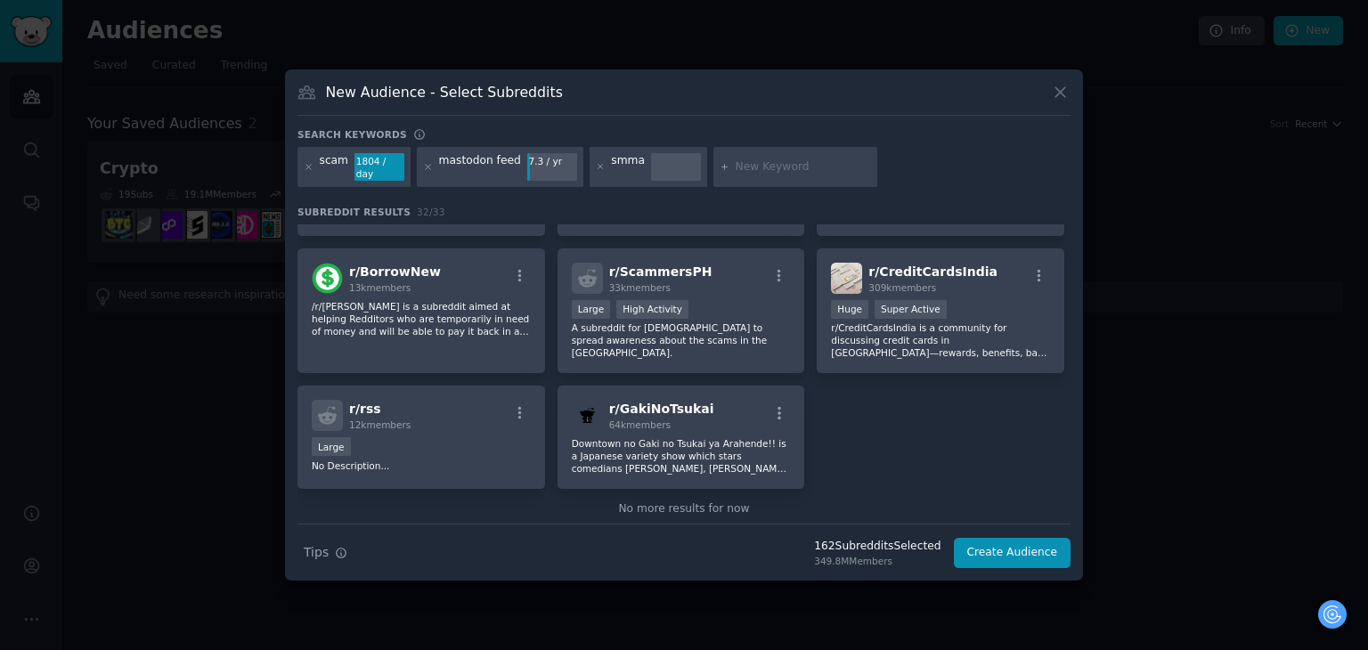
scroll to position [1197, 0]
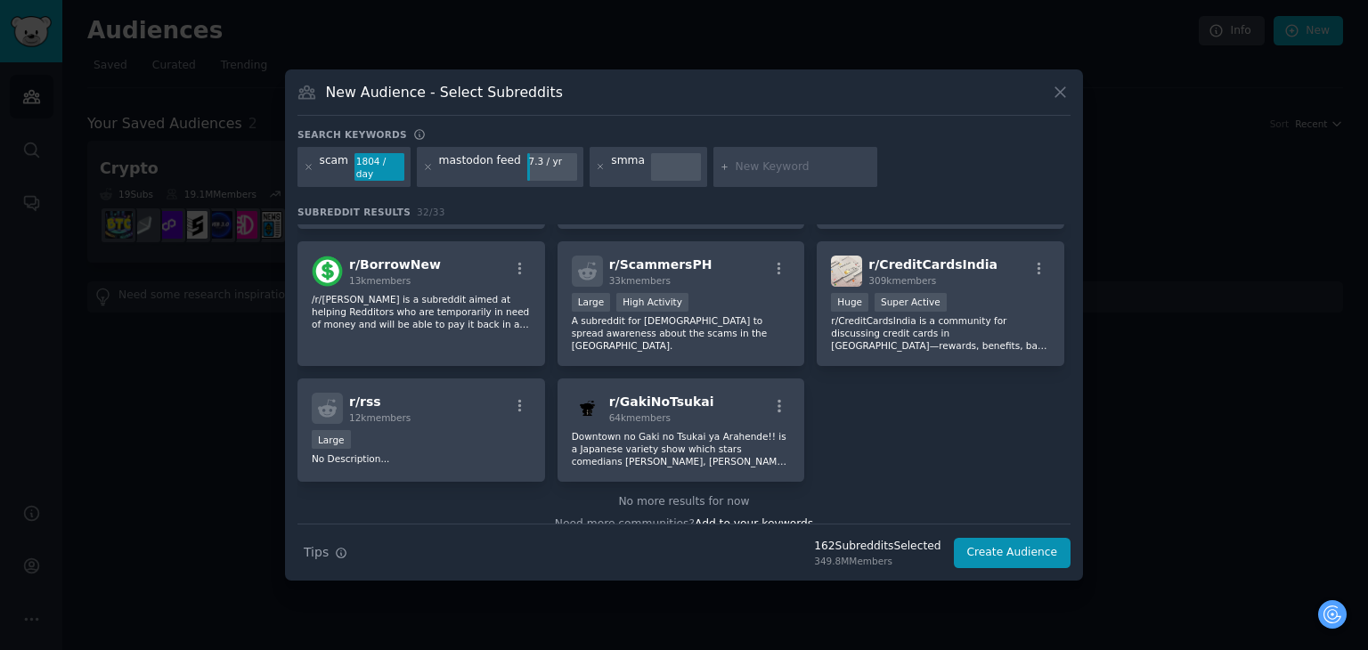
click at [720, 163] on icon at bounding box center [725, 167] width 10 height 10
click at [737, 158] on div at bounding box center [795, 167] width 164 height 41
paste input "automation tools"
type input "automation tools"
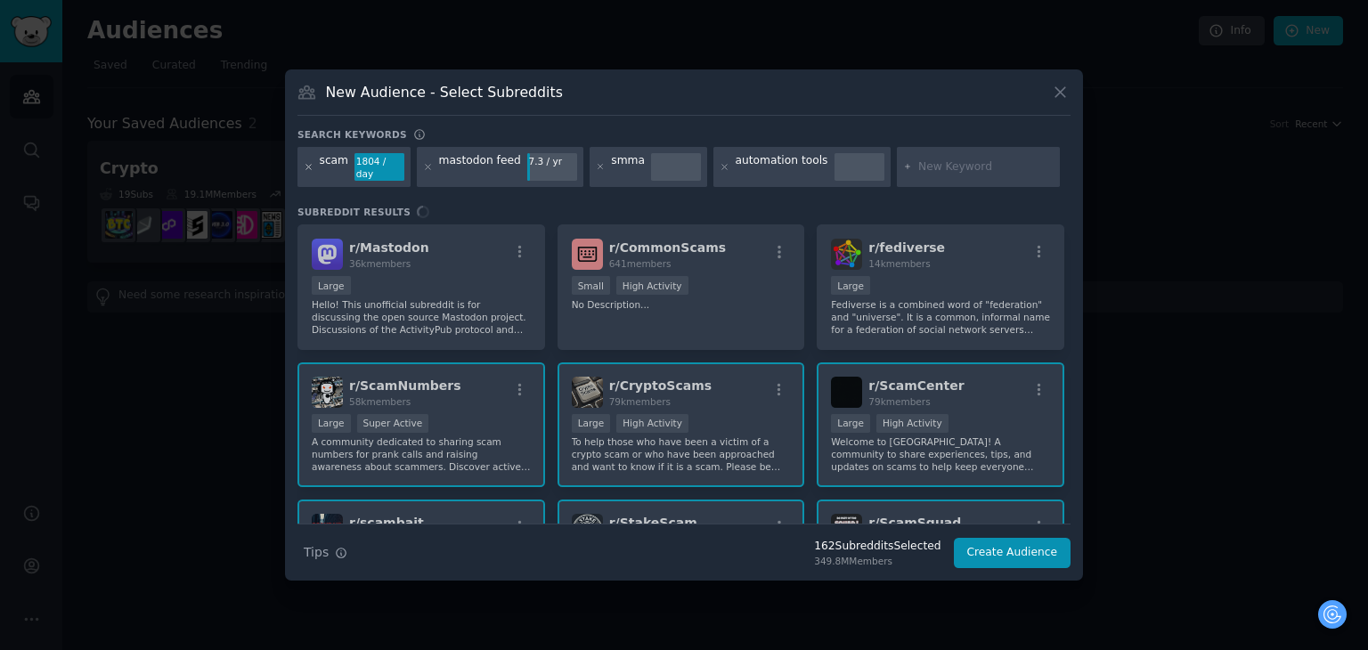
click at [309, 164] on icon at bounding box center [309, 167] width 10 height 10
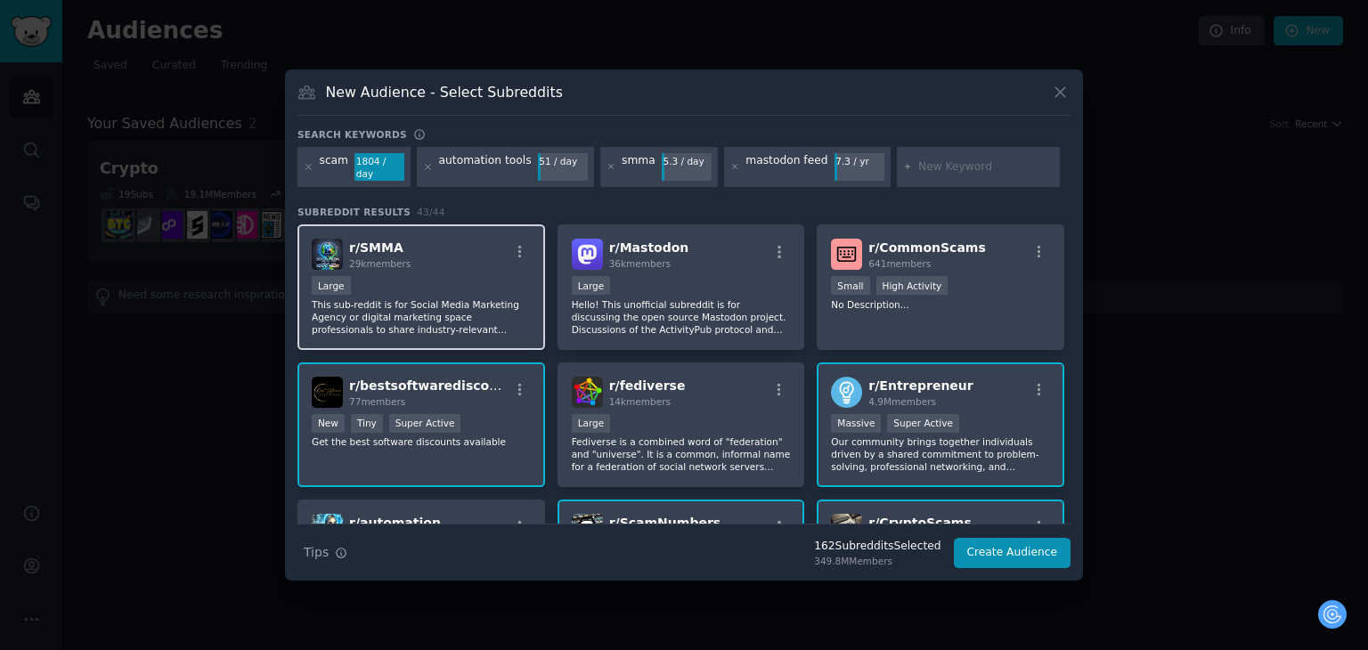
click at [420, 284] on div "Large" at bounding box center [421, 287] width 219 height 22
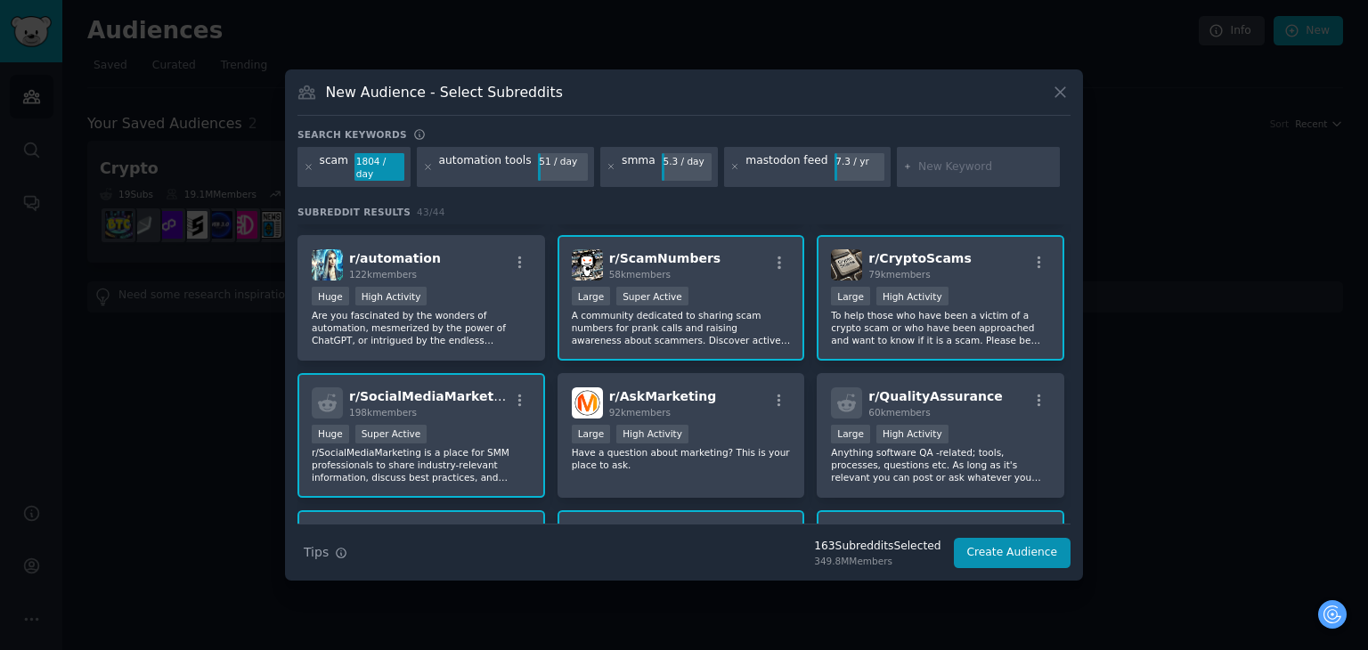
scroll to position [267, 0]
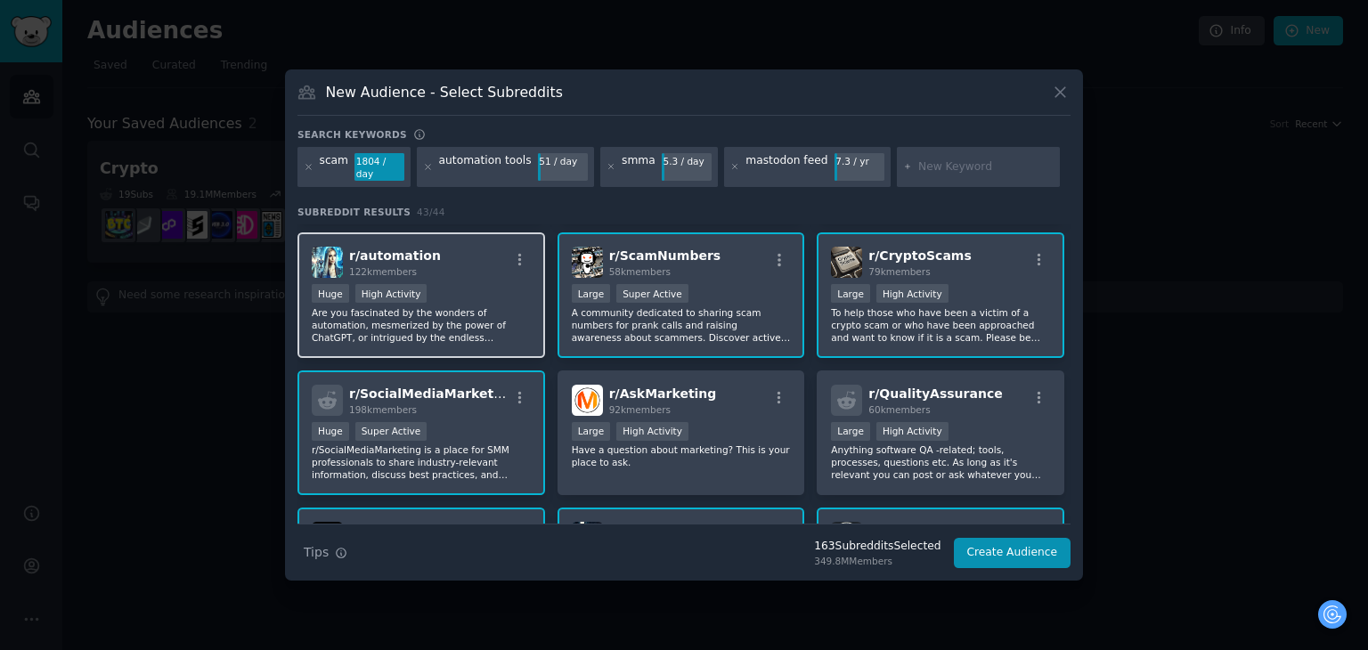
click at [457, 306] on p "Are you fascinated by the wonders of automation, mesmerized by the power of Cha…" at bounding box center [421, 324] width 219 height 37
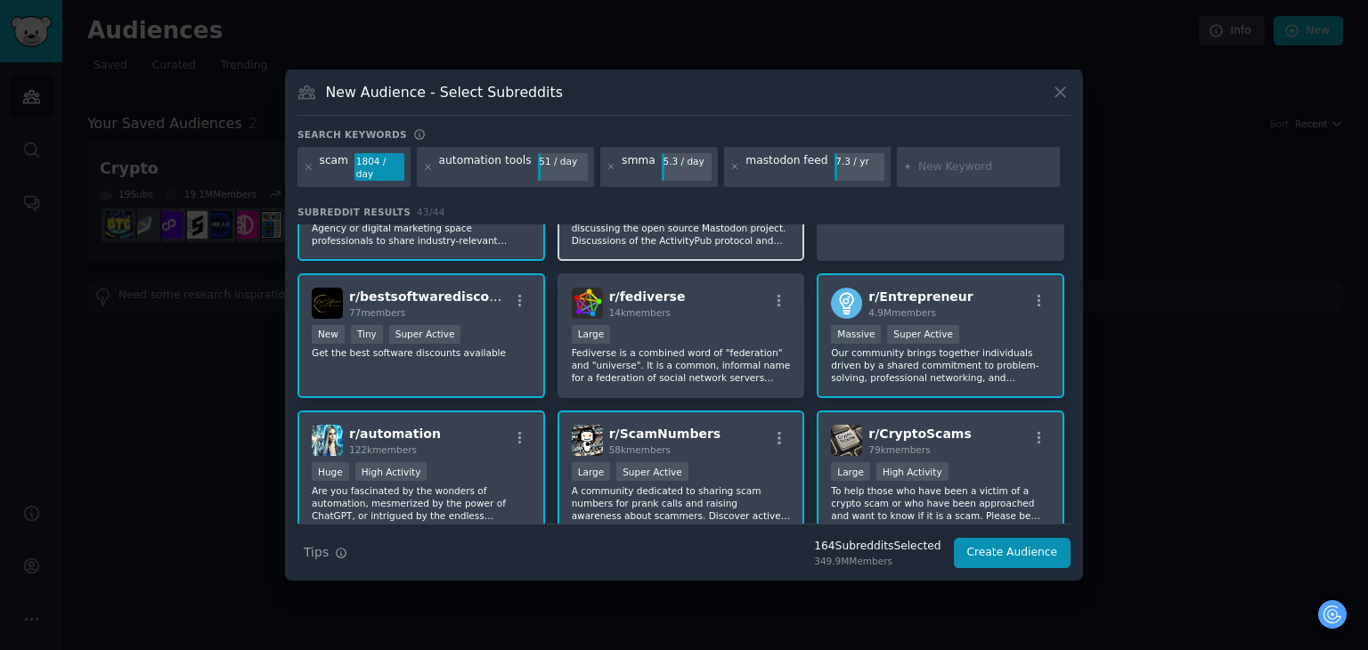
scroll to position [0, 0]
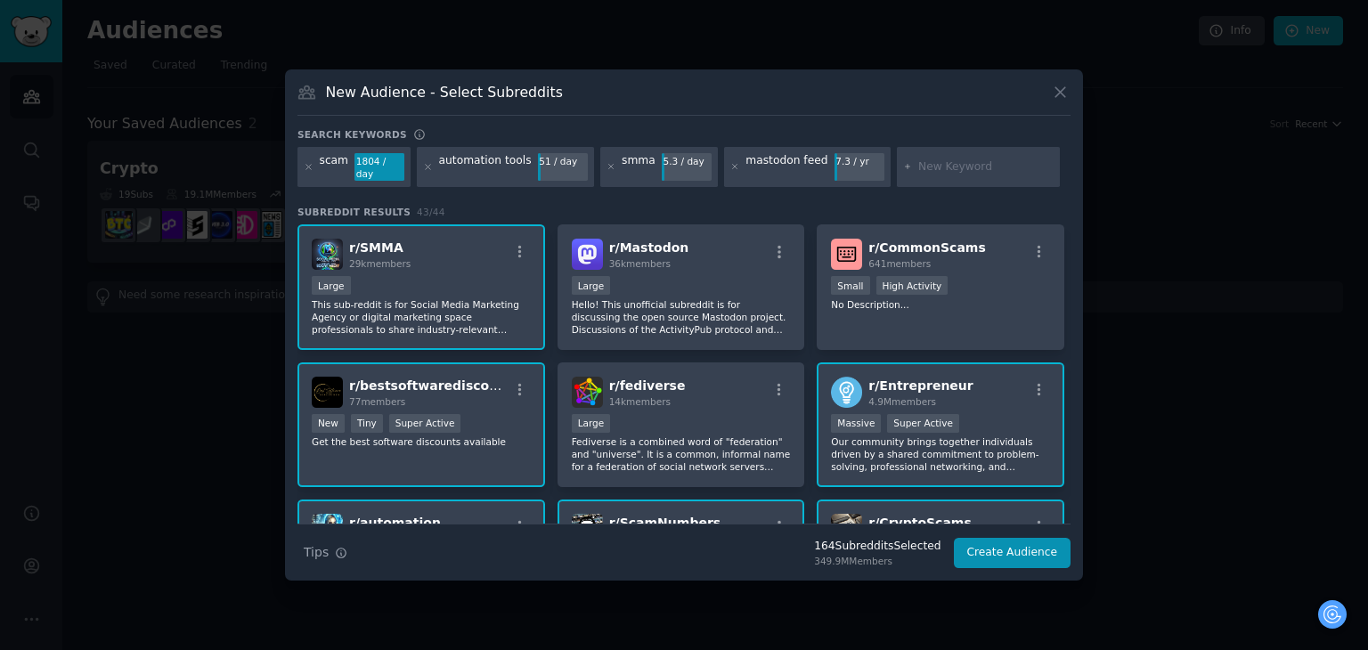
click at [460, 298] on p "This sub-reddit is for Social Media Marketing Agency or digital marketing space…" at bounding box center [421, 316] width 219 height 37
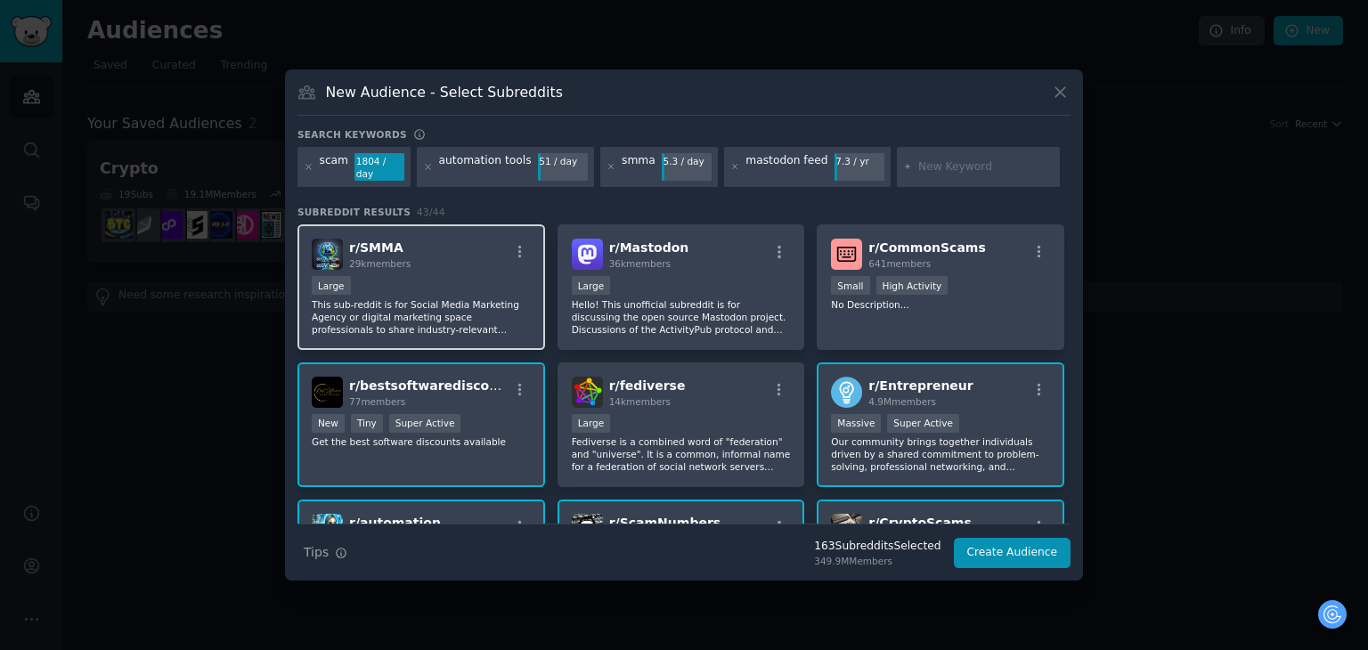
click at [460, 298] on p "This sub-reddit is for Social Media Marketing Agency or digital marketing space…" at bounding box center [421, 316] width 219 height 37
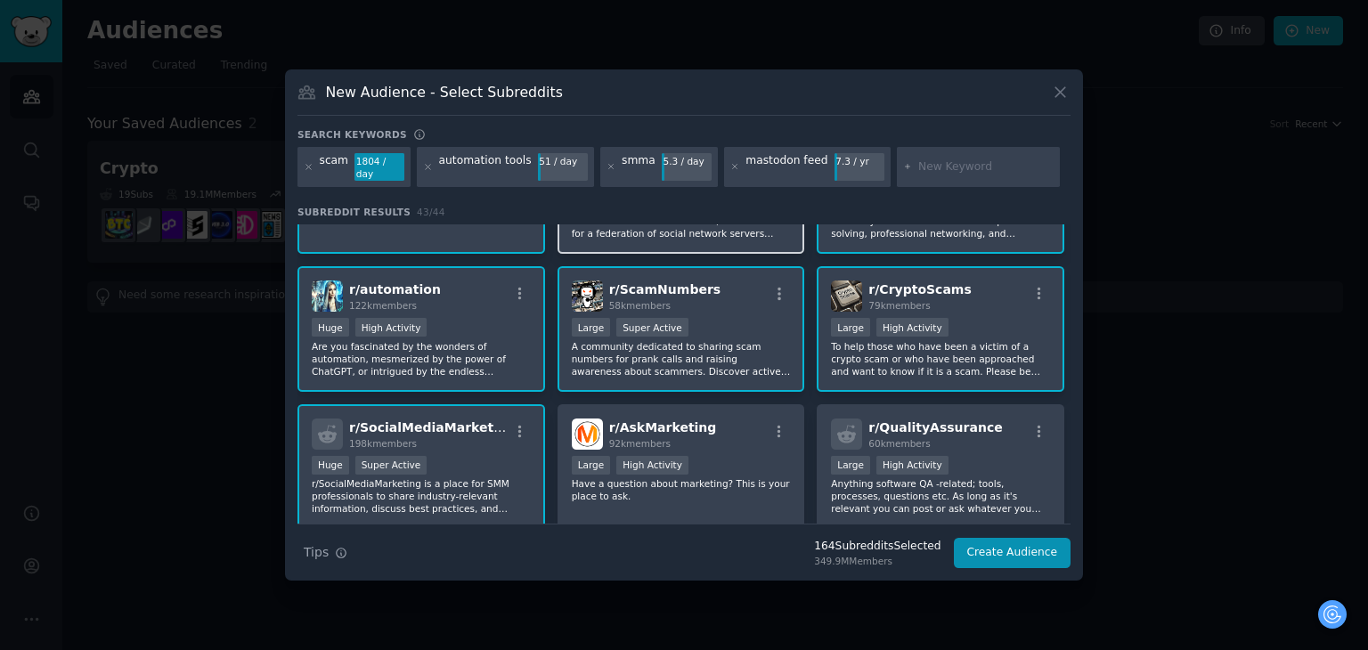
scroll to position [356, 0]
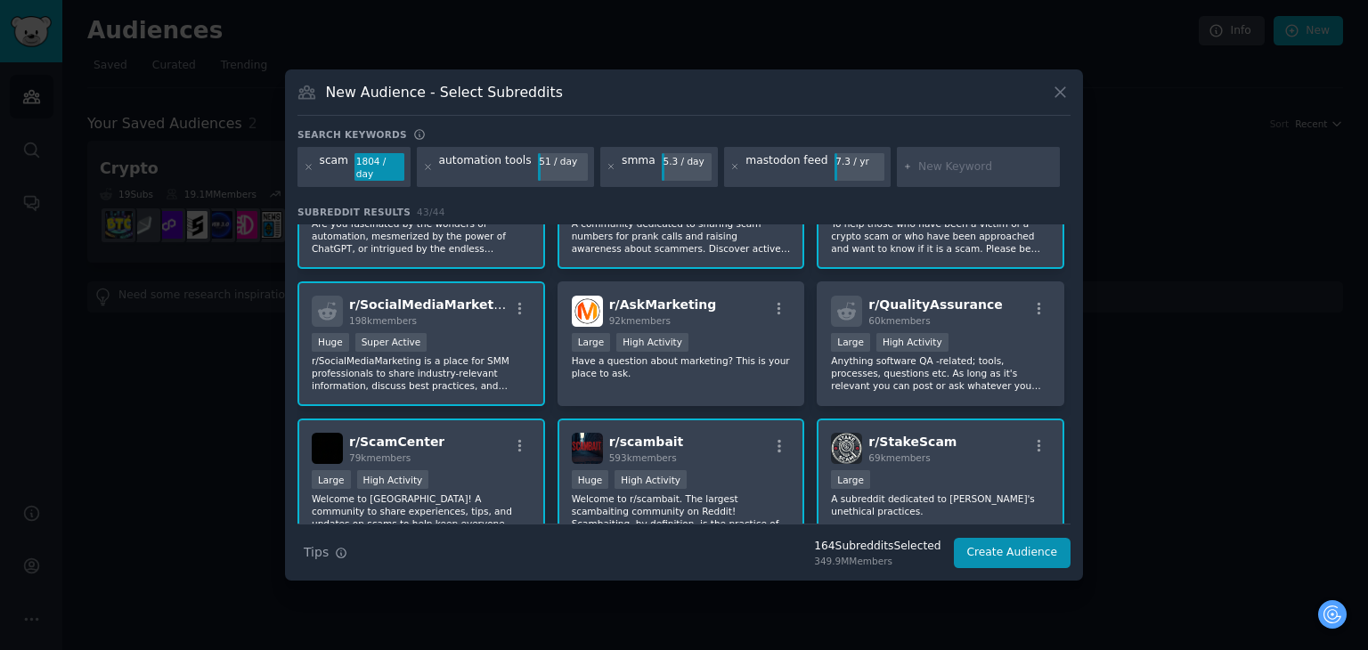
click at [751, 296] on div "r/ AskMarketing 92k members" at bounding box center [681, 311] width 219 height 31
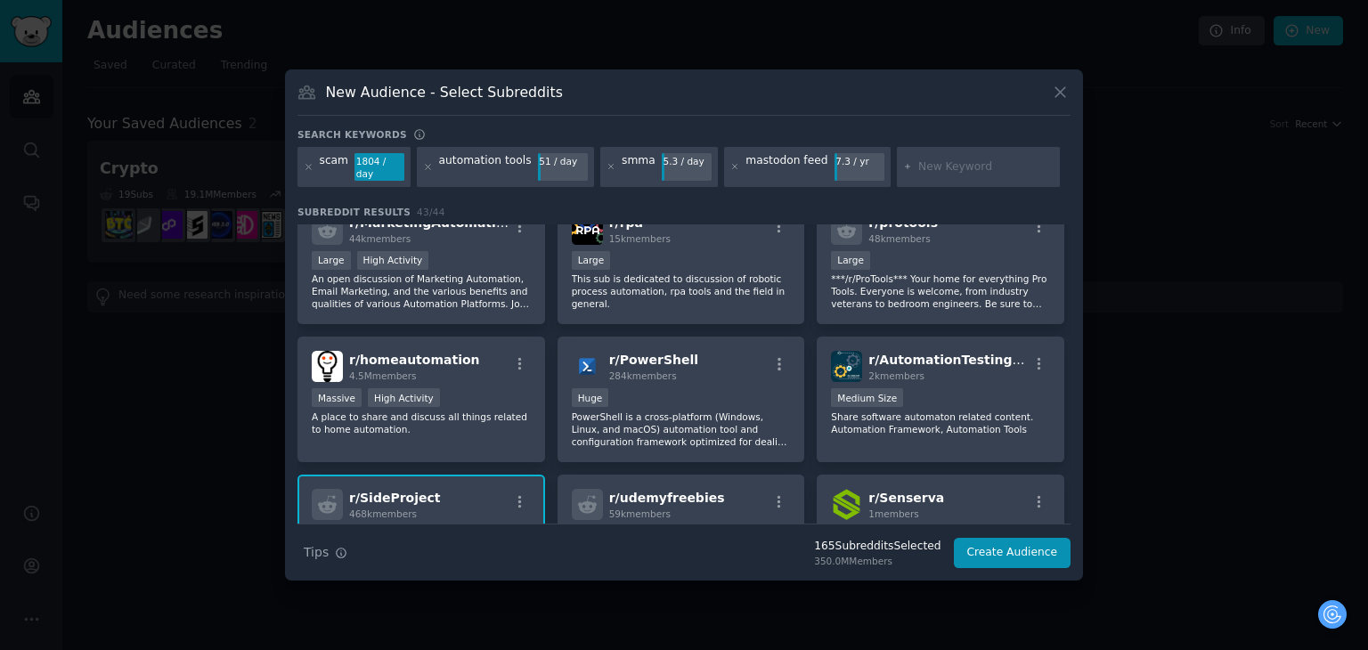
scroll to position [1511, 0]
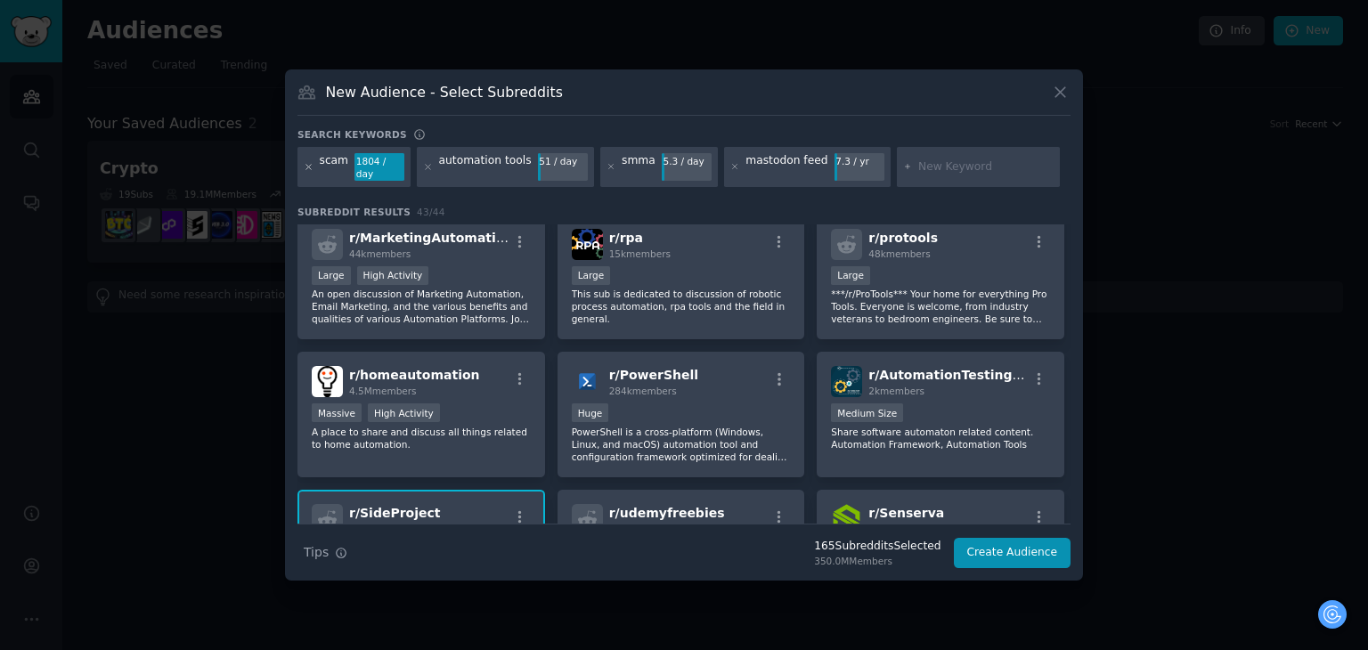
click at [308, 163] on icon at bounding box center [309, 167] width 10 height 10
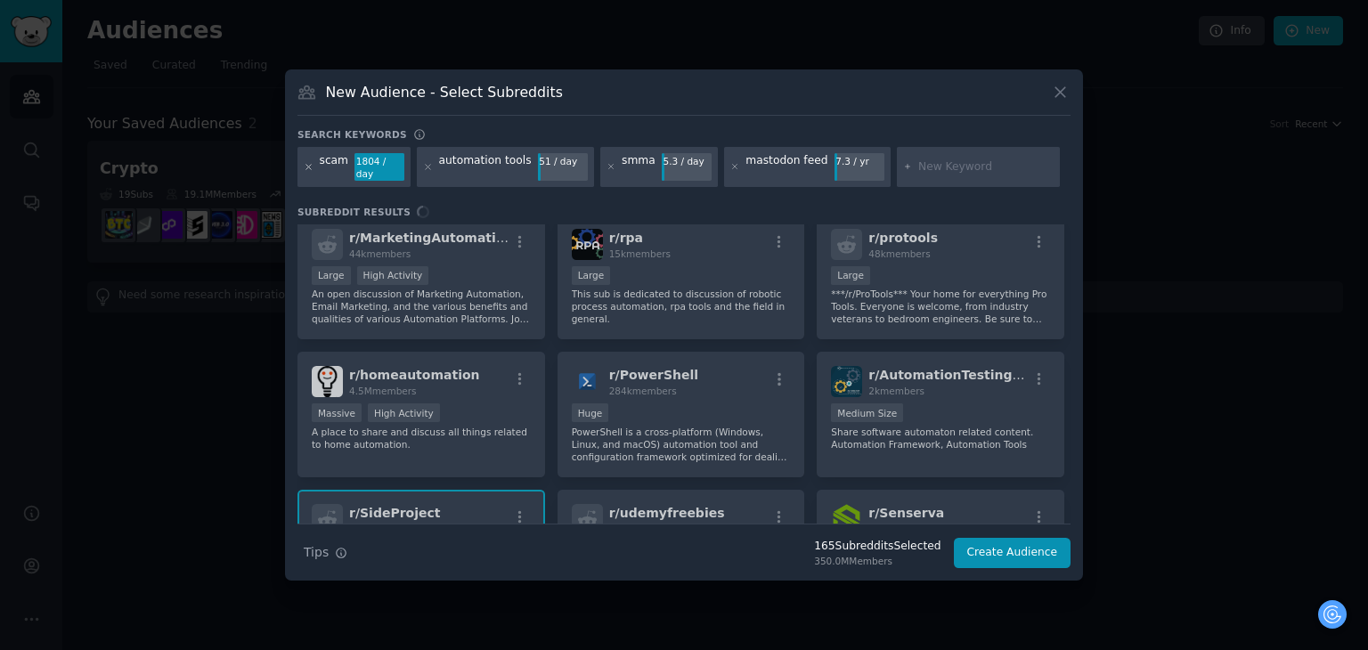
scroll to position [0, 0]
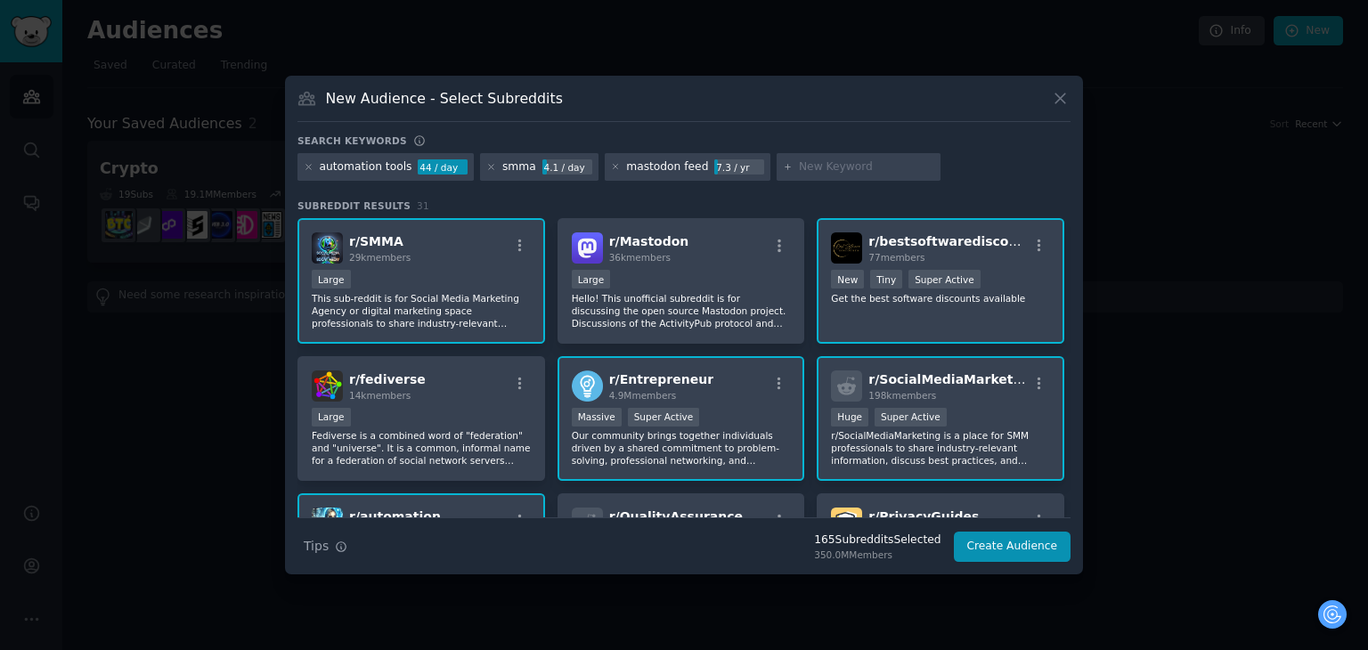
click at [308, 163] on icon at bounding box center [309, 167] width 10 height 10
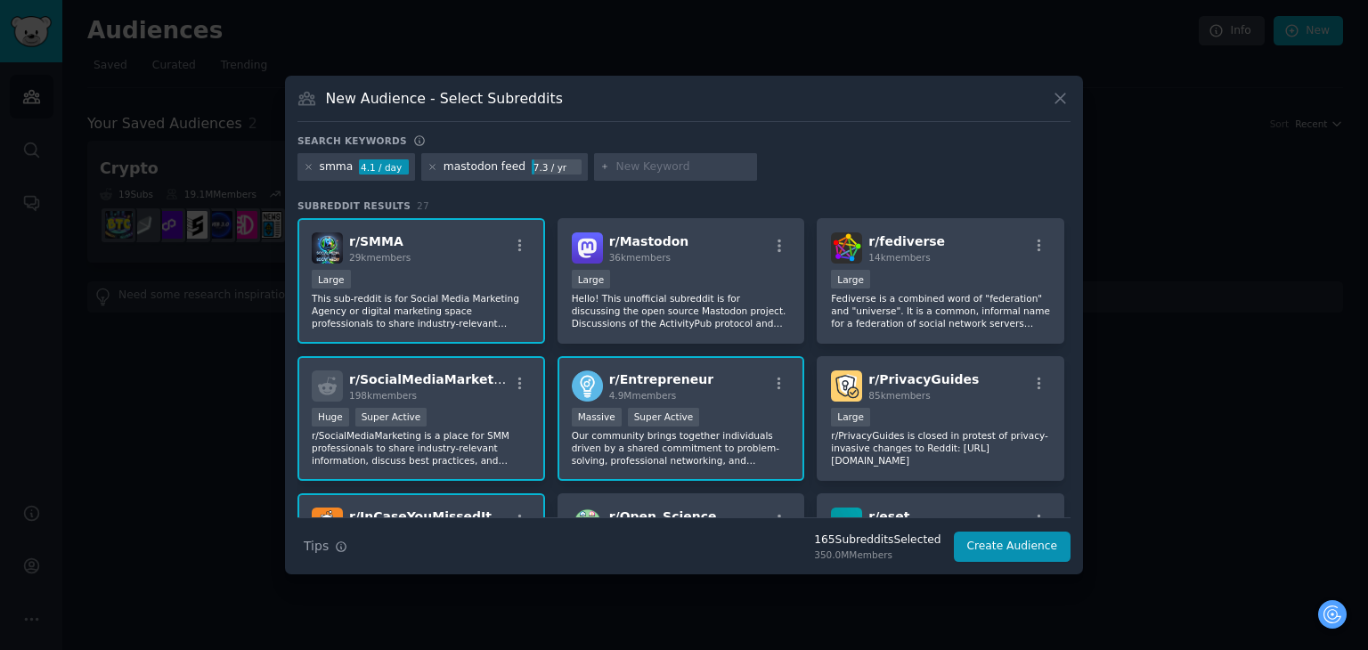
click at [308, 163] on icon at bounding box center [309, 167] width 10 height 10
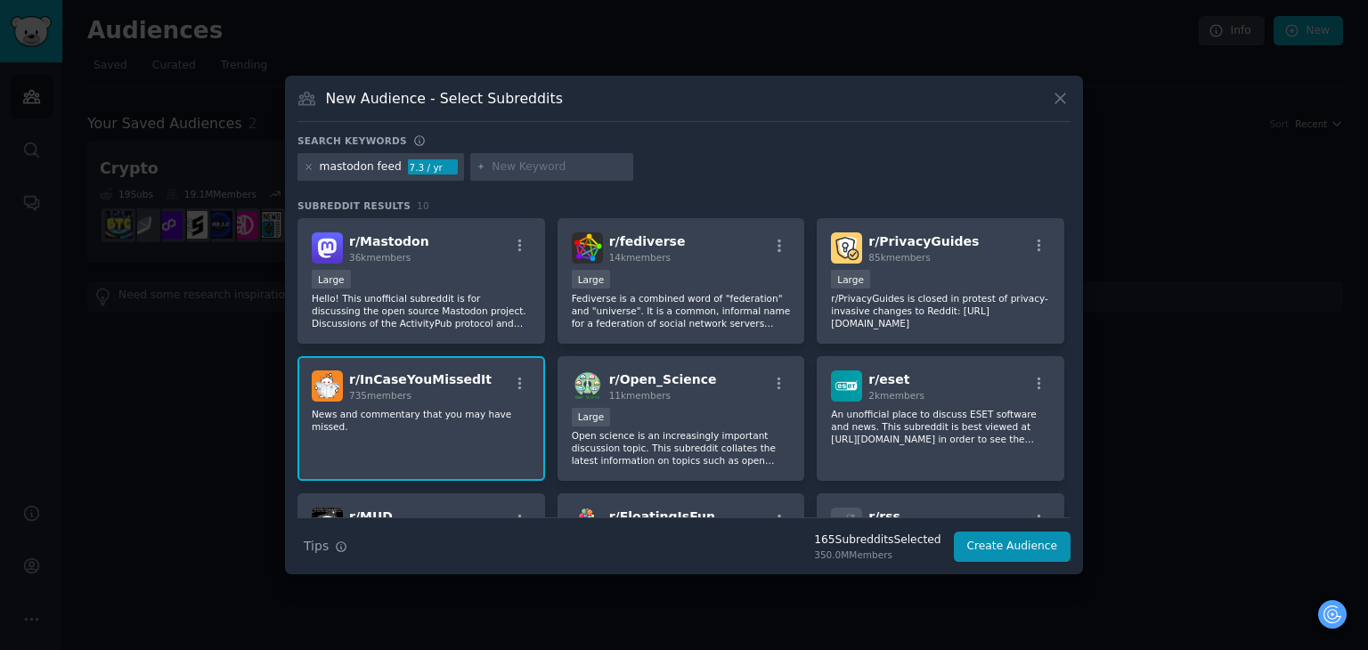
click at [511, 161] on input "text" at bounding box center [559, 167] width 135 height 16
paste input "browser plugin"
type input "browser plugin"
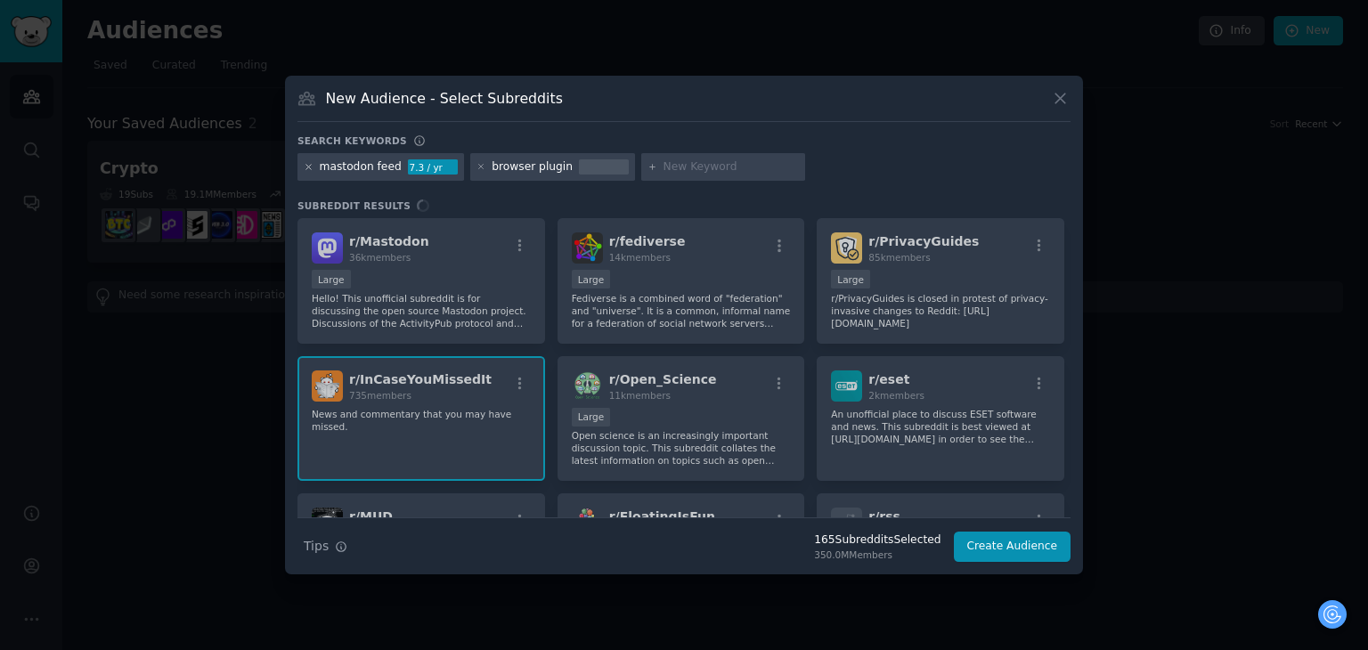
click at [311, 165] on icon at bounding box center [309, 167] width 10 height 10
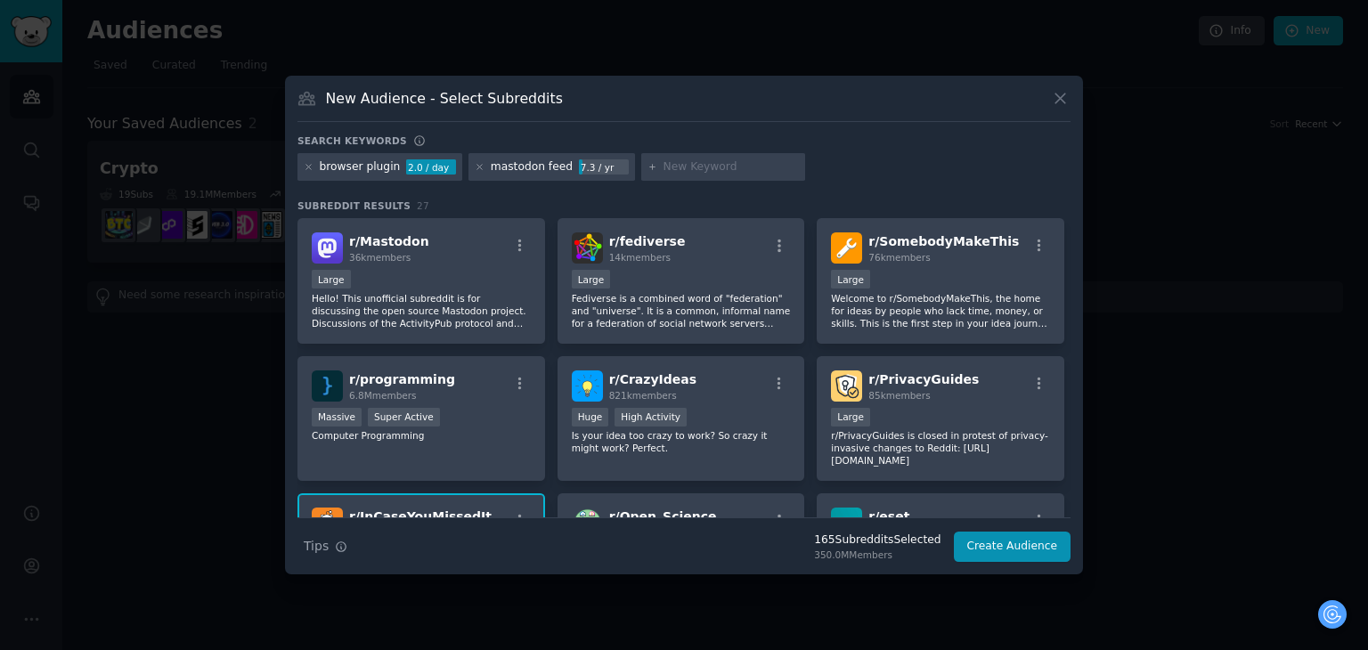
click at [670, 166] on input "text" at bounding box center [731, 167] width 135 height 16
paste input "Chrome add-on"
type input "Chrome add-on"
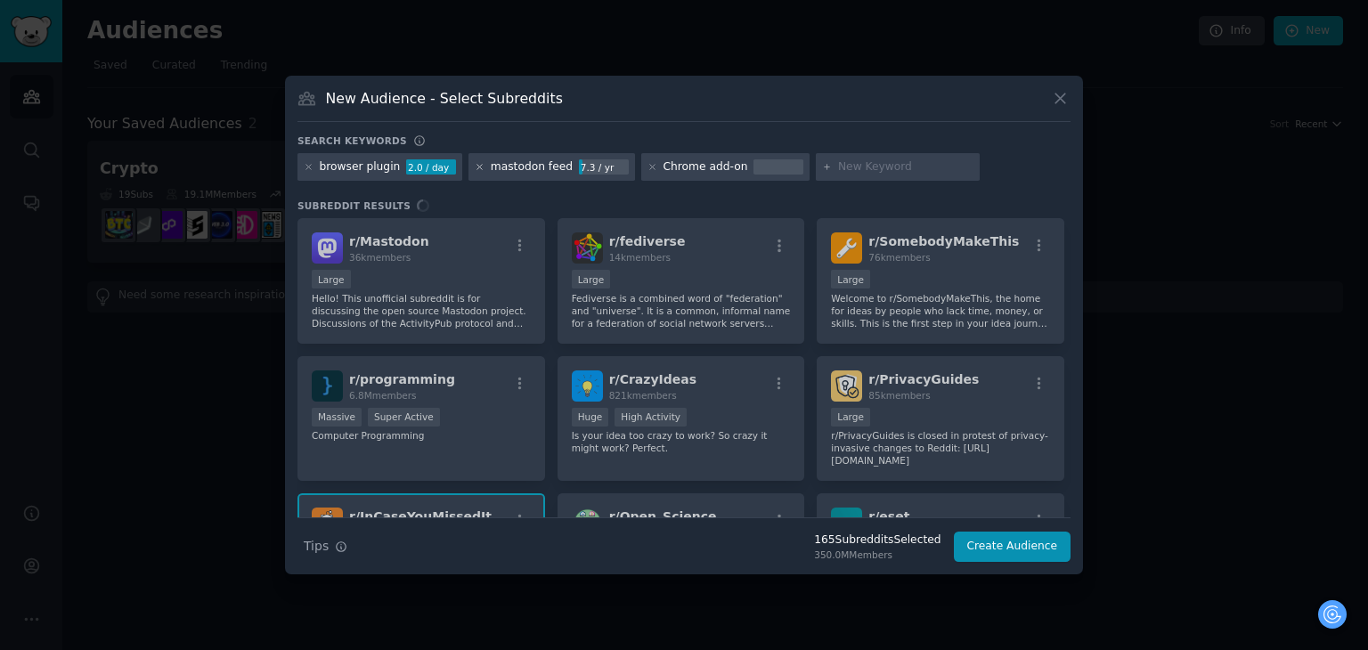
click at [475, 167] on icon at bounding box center [480, 167] width 10 height 10
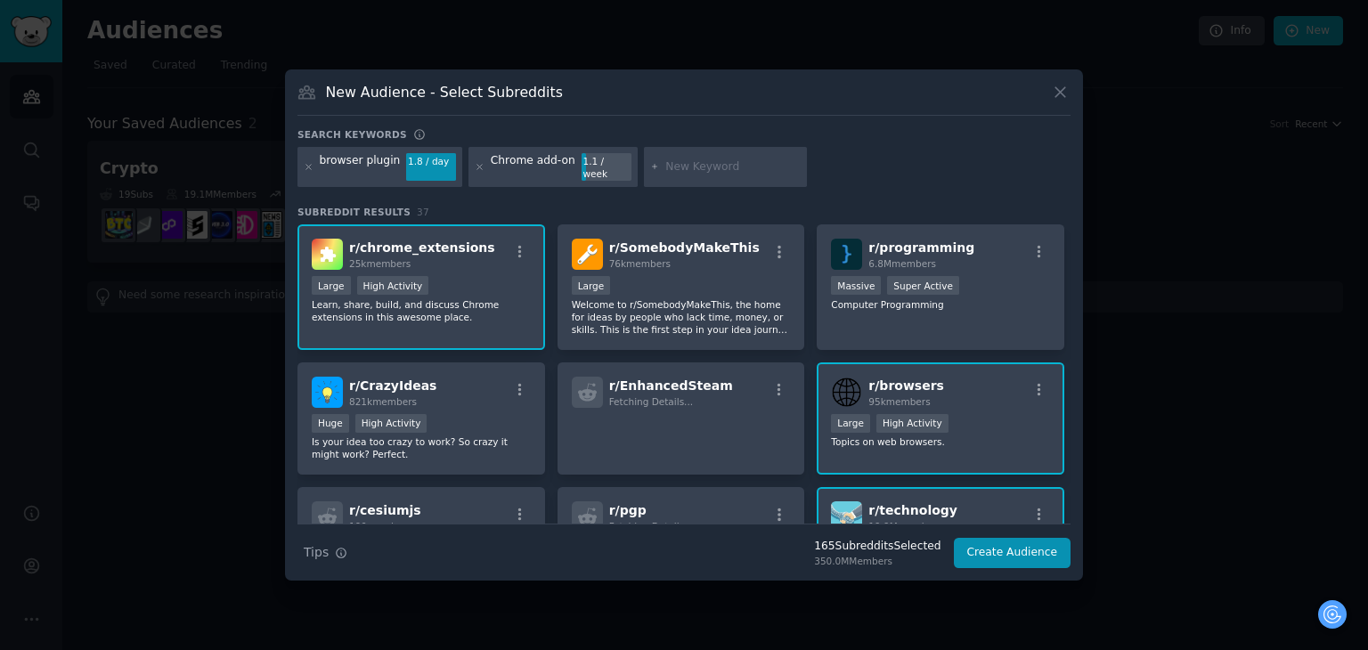
click at [698, 173] on input "text" at bounding box center [732, 167] width 135 height 16
paste input "extension for social media"
type input "extension for social media"
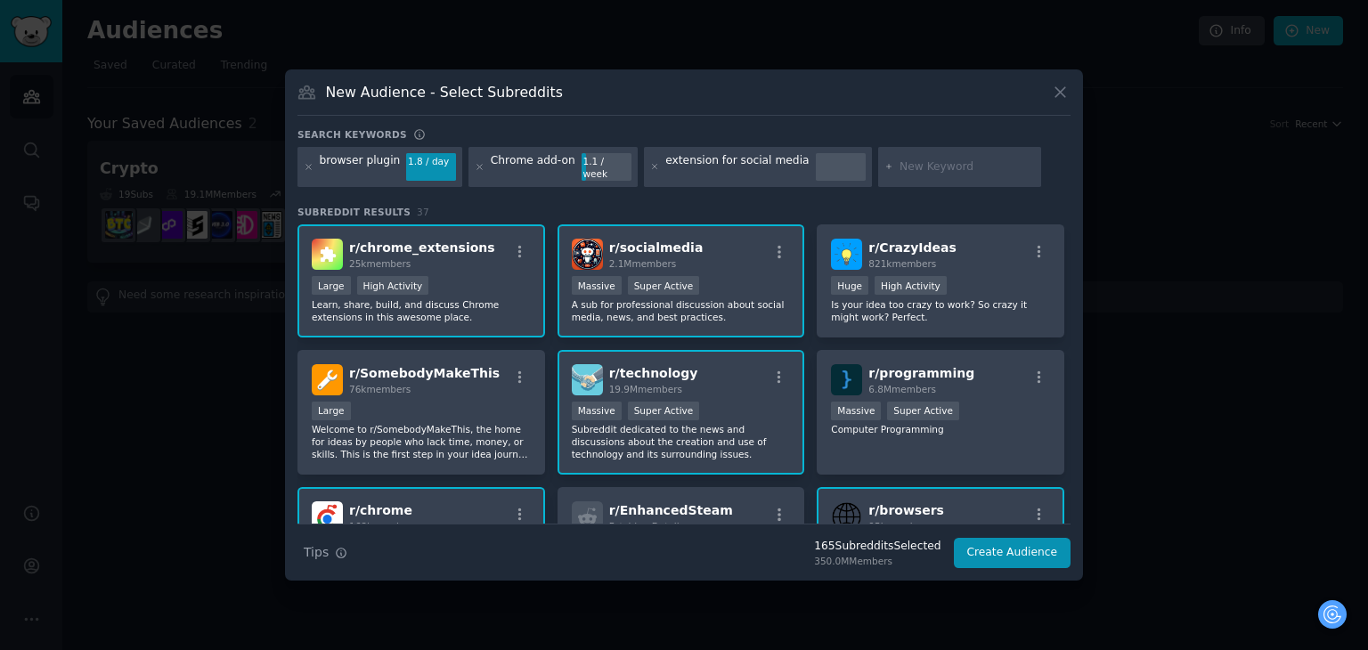
paste input "AI tools for social media"
type input "AI tools for social media"
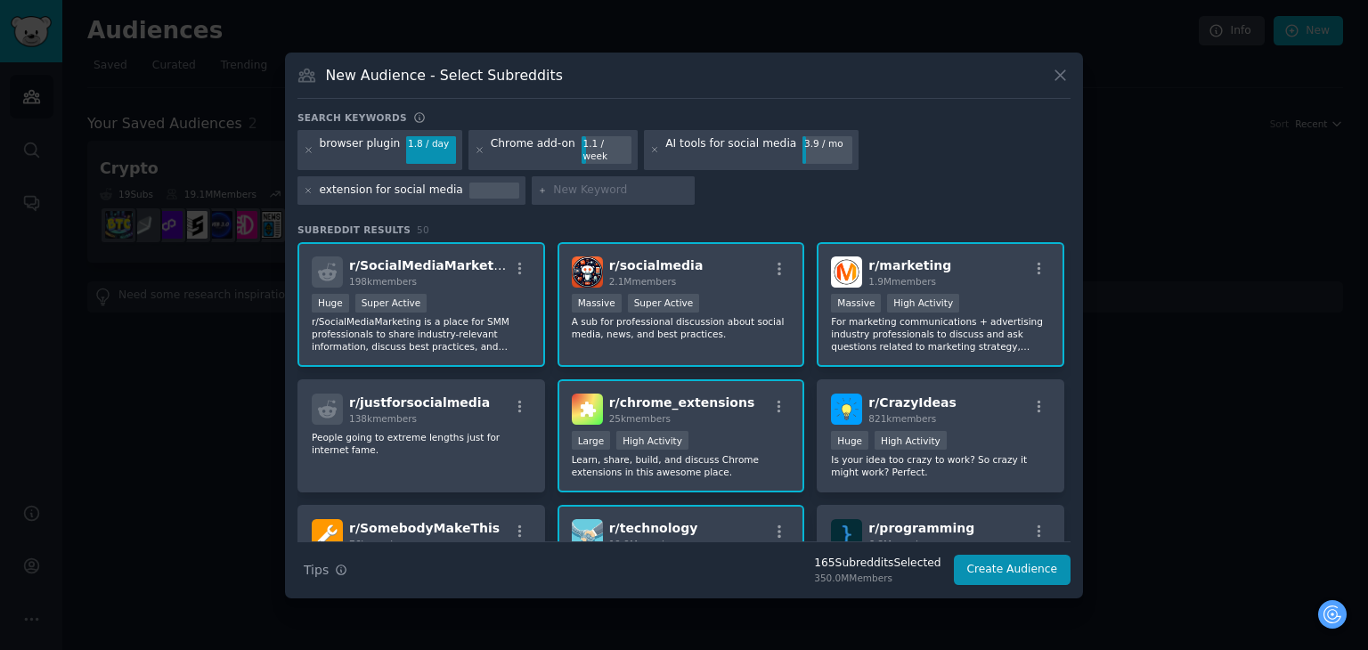
click at [553, 183] on input "text" at bounding box center [620, 191] width 135 height 16
paste input "junk filter"
type input "junk filter"
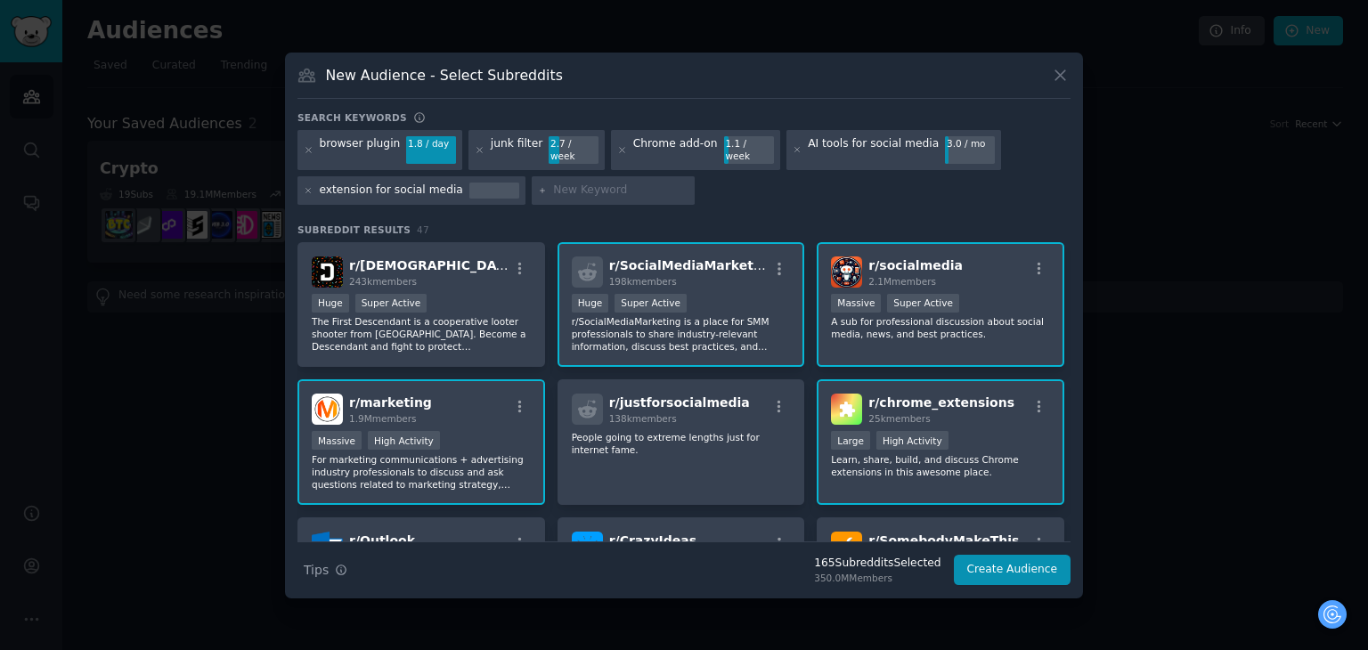
paste input "digital clutter"
type input "digital clutter"
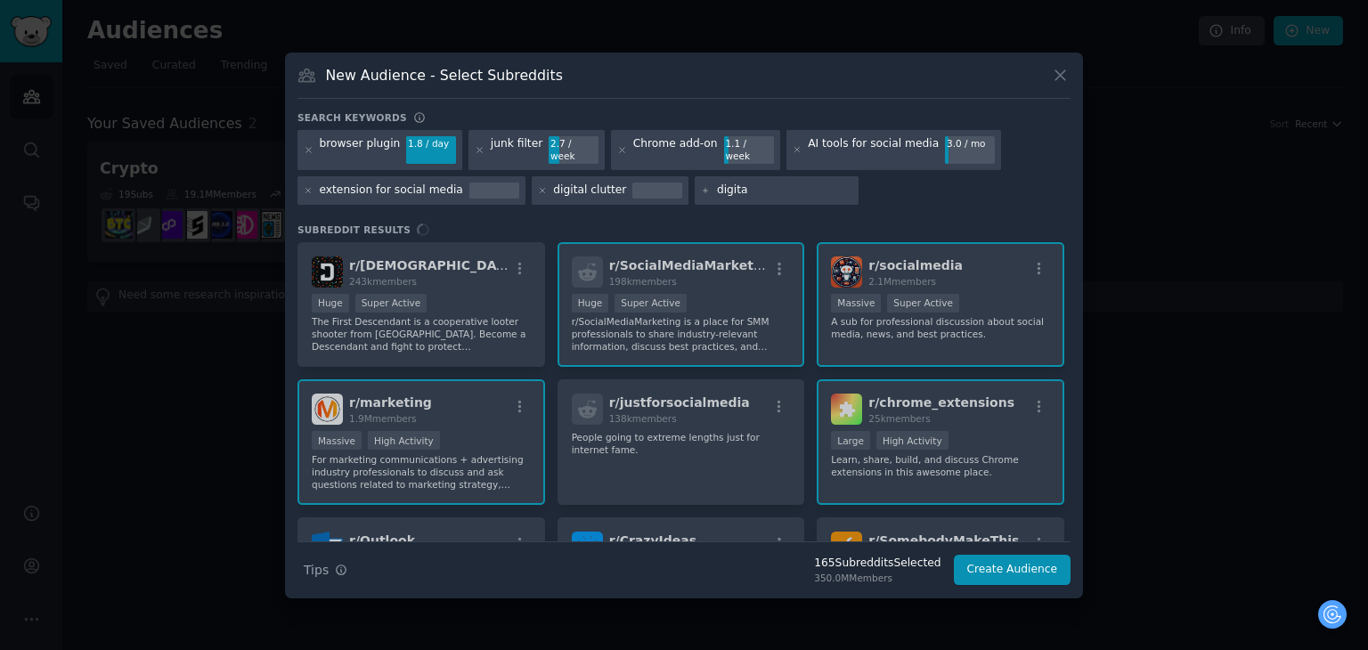
type input "digital"
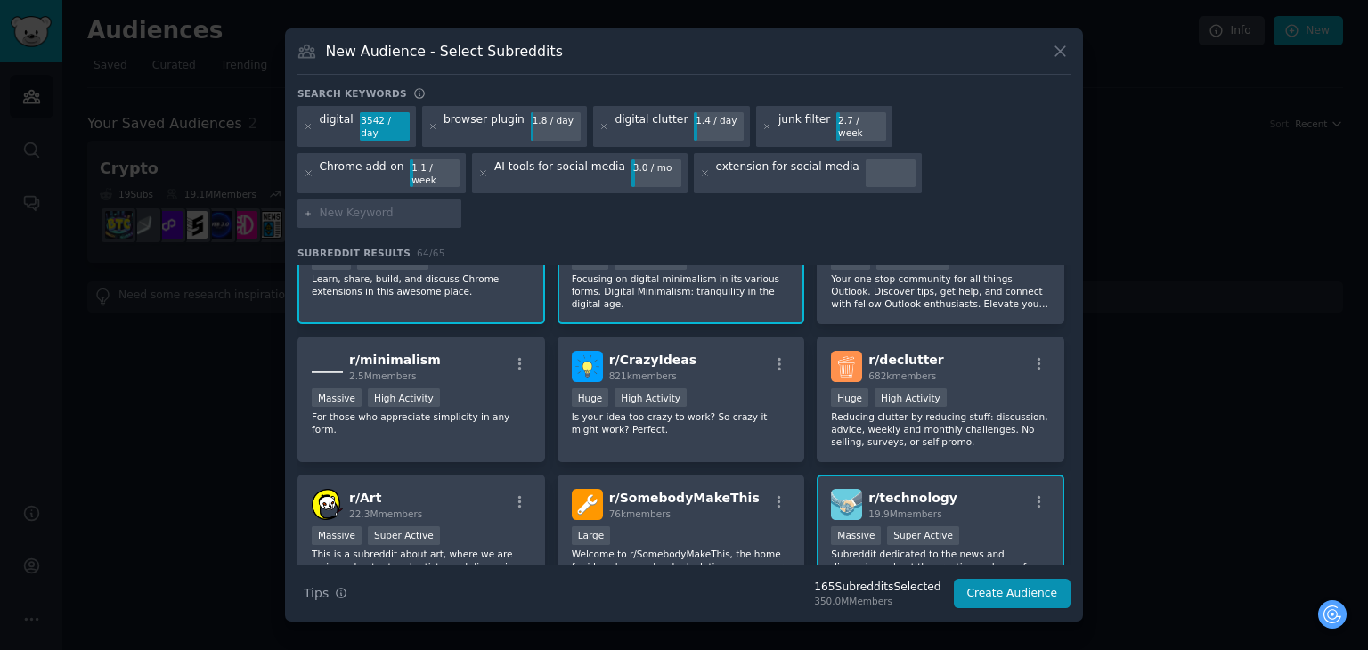
scroll to position [356, 0]
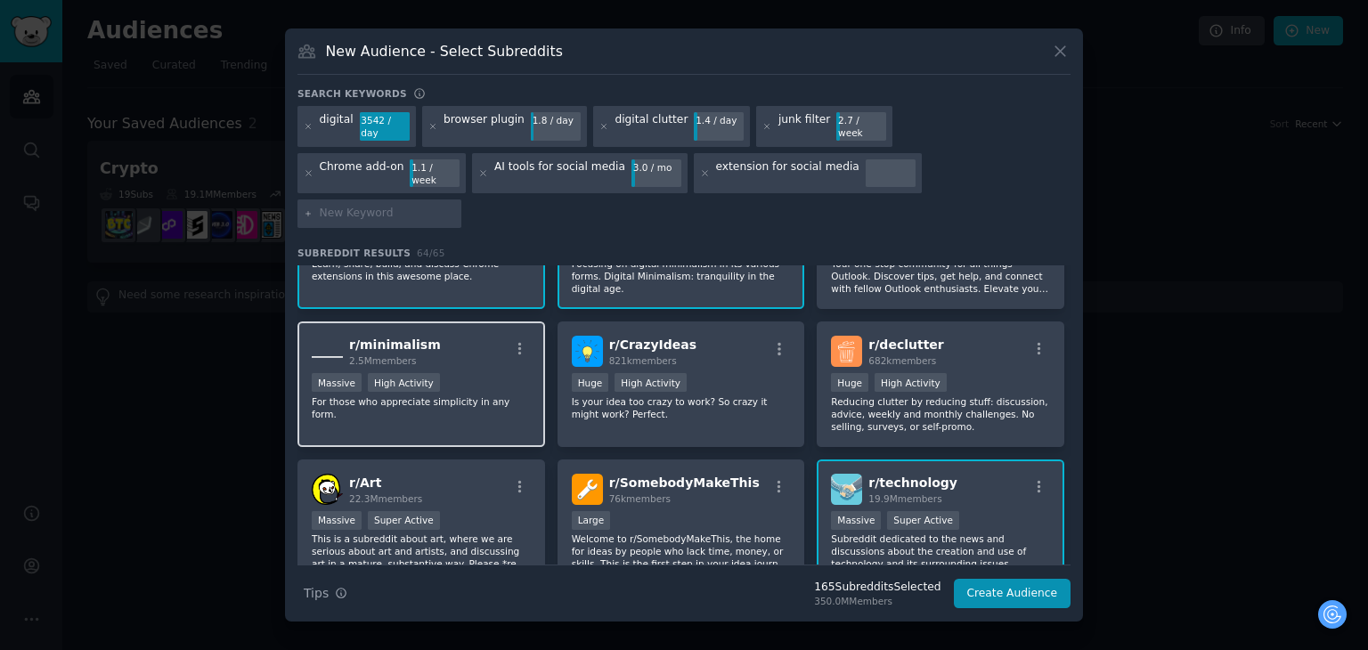
click at [507, 380] on div "r/ minimalism 2.5M members Massive High Activity For those who appreciate simpl…" at bounding box center [421, 385] width 248 height 126
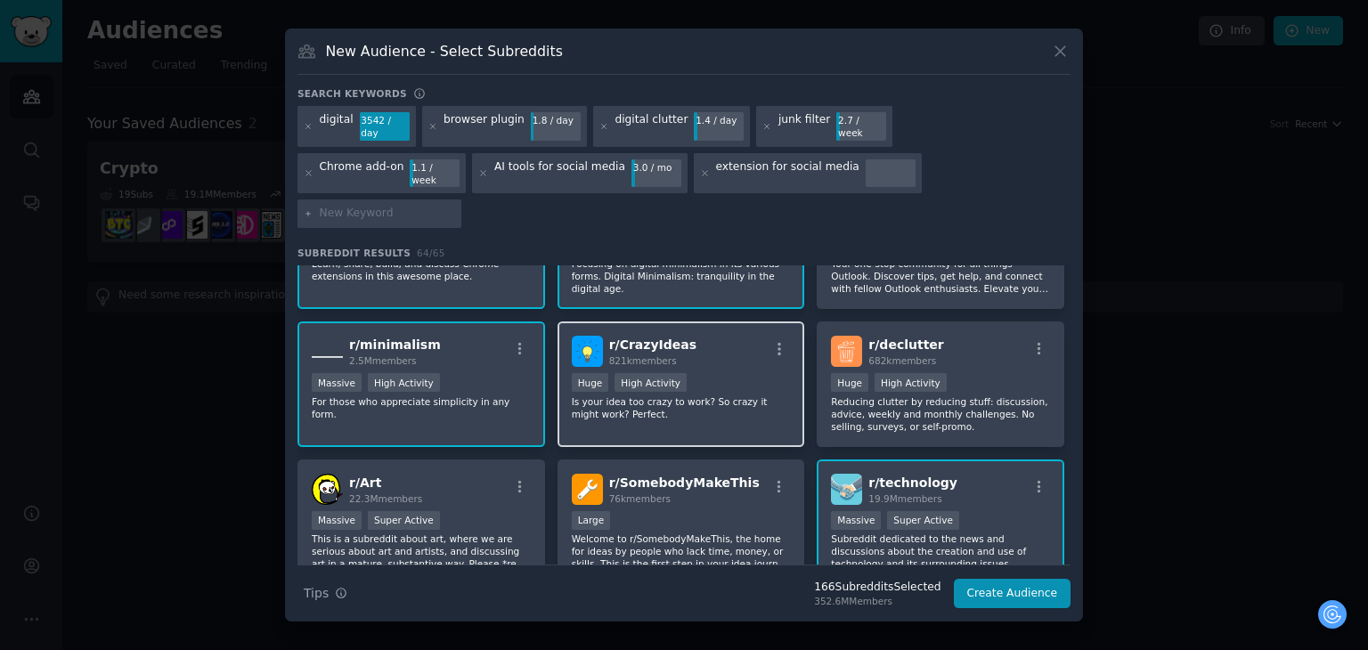
click at [734, 393] on div "r/ CrazyIdeas 821k members >= 80th percentile for submissions / day Huge High A…" at bounding box center [682, 385] width 248 height 126
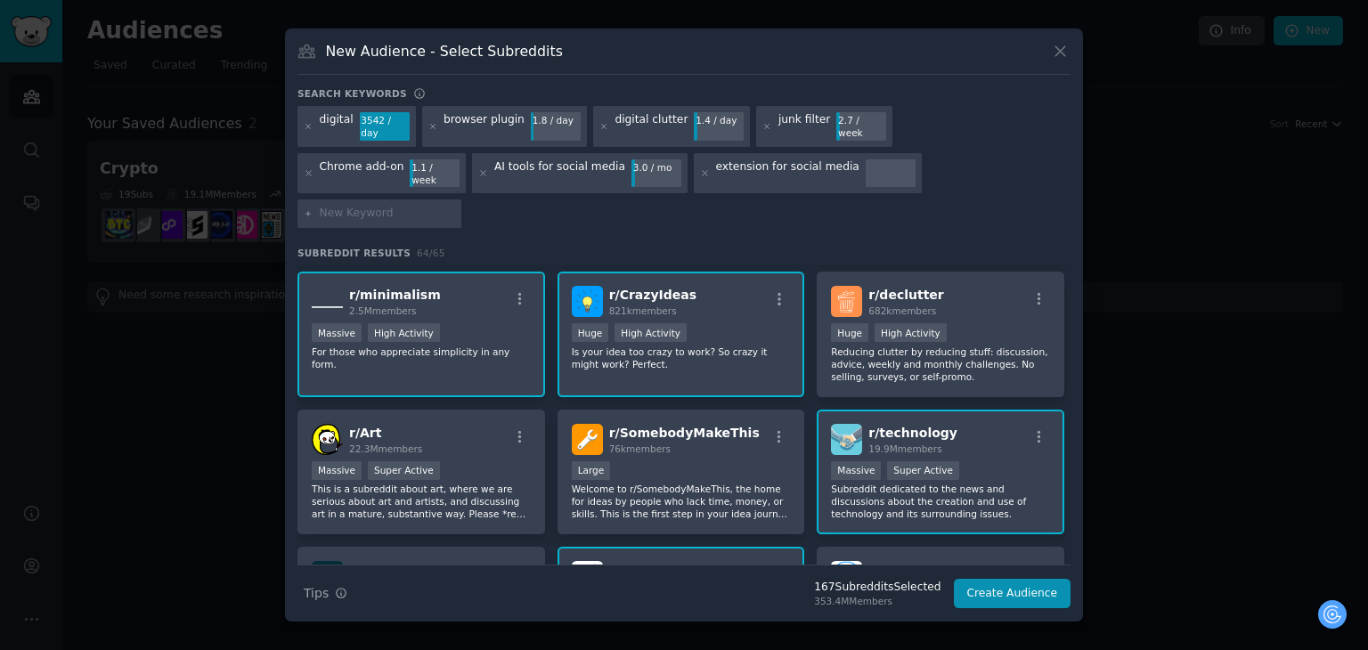
scroll to position [534, 0]
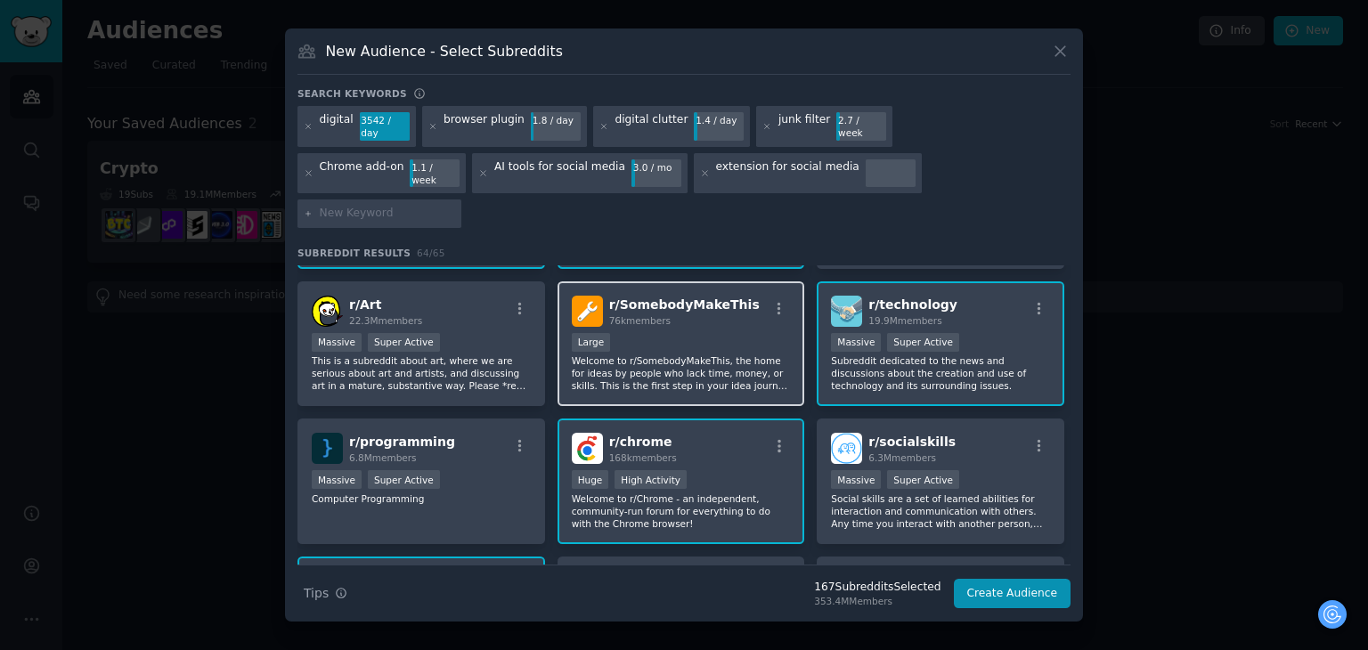
click at [738, 354] on p "Welcome to r/SomebodyMakeThis, the home for ideas by people who lack time, mone…" at bounding box center [681, 372] width 219 height 37
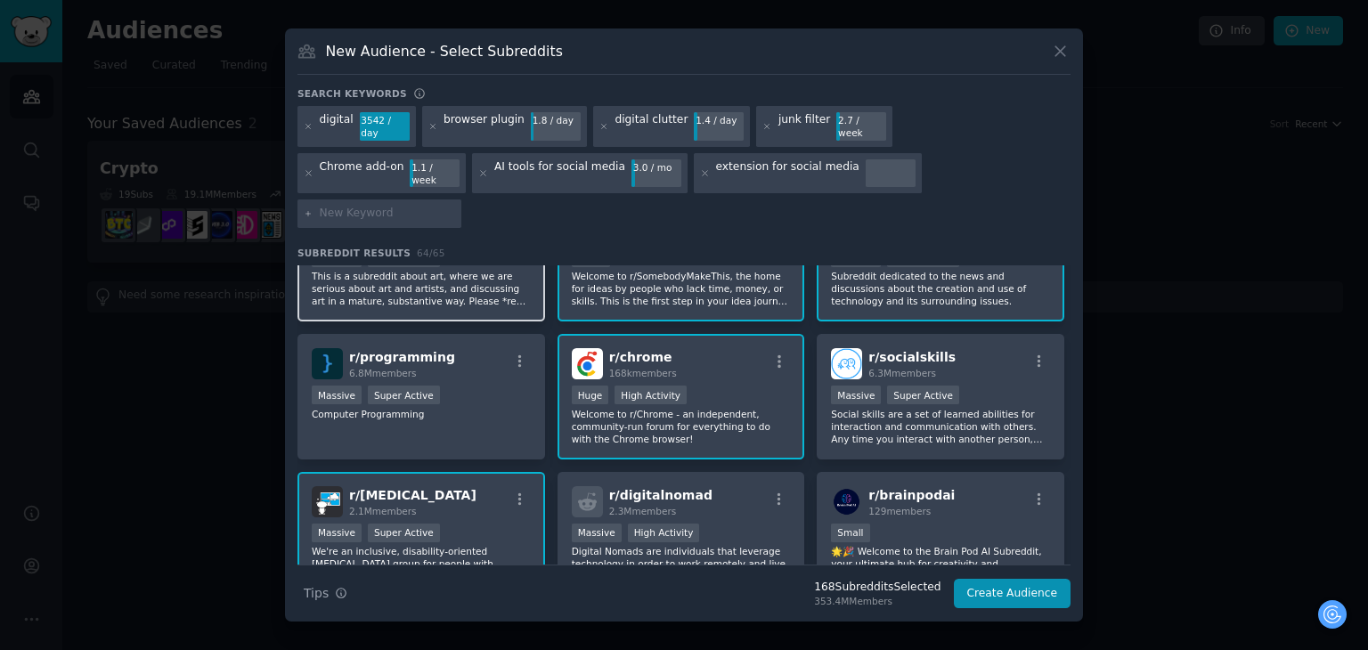
scroll to position [623, 0]
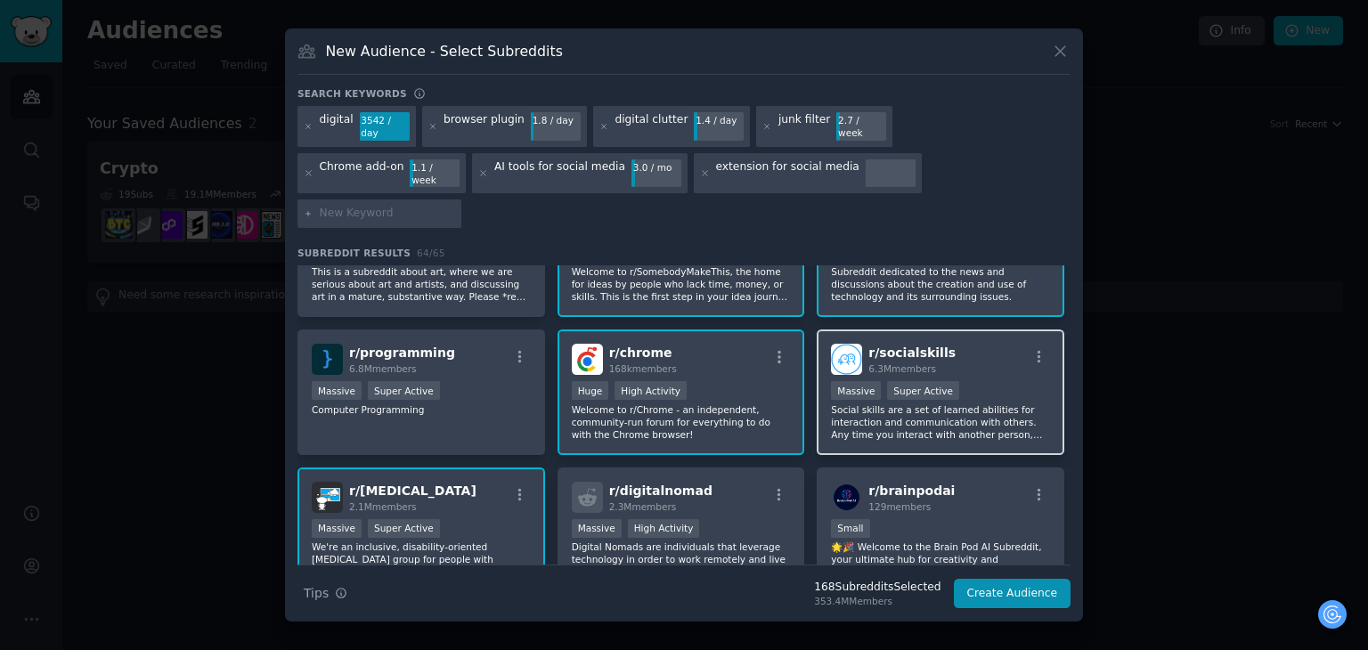
click at [1000, 344] on div "r/ socialskills 6.3M members" at bounding box center [940, 359] width 219 height 31
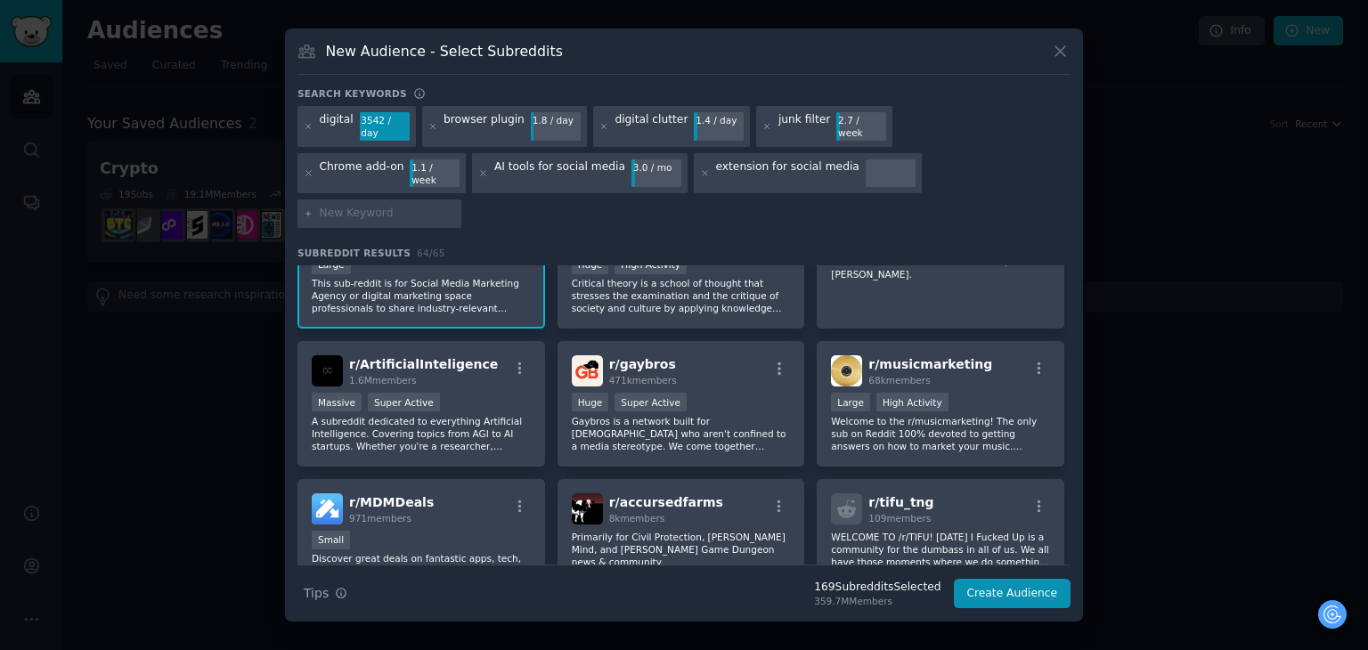
scroll to position [1842, 0]
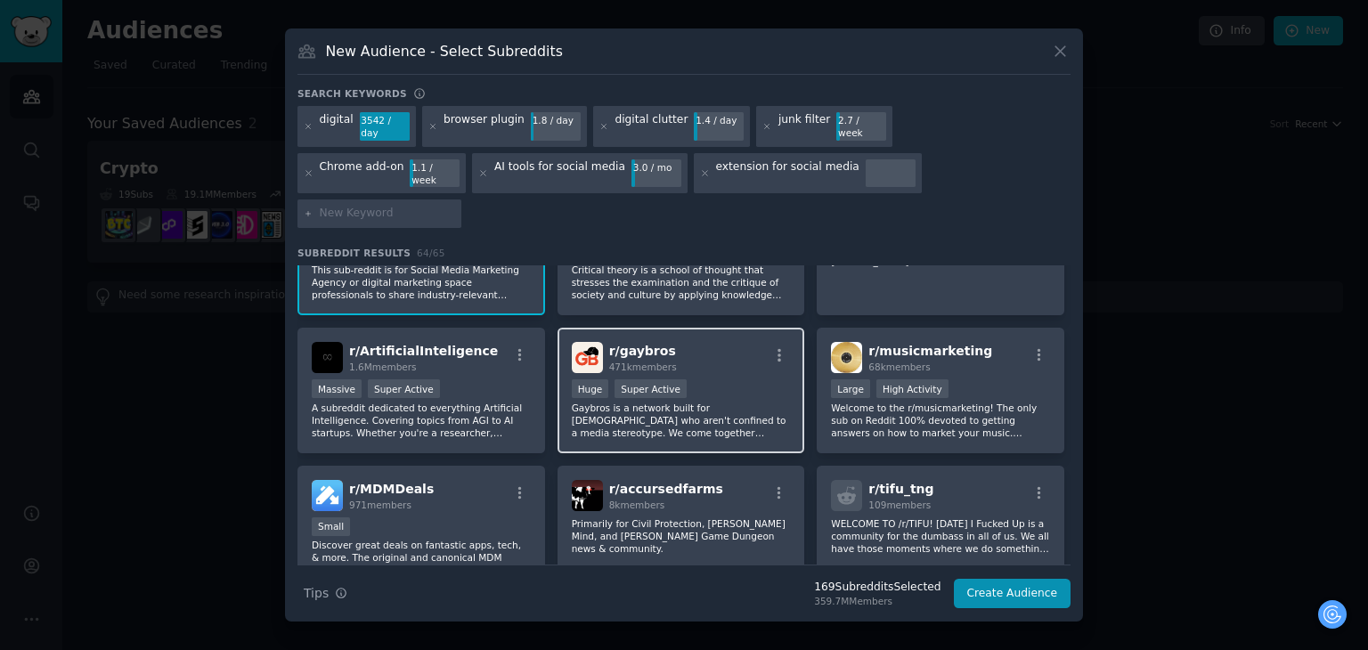
click at [770, 402] on p "Gaybros is a network built for [DEMOGRAPHIC_DATA] who aren't confined to a medi…" at bounding box center [681, 420] width 219 height 37
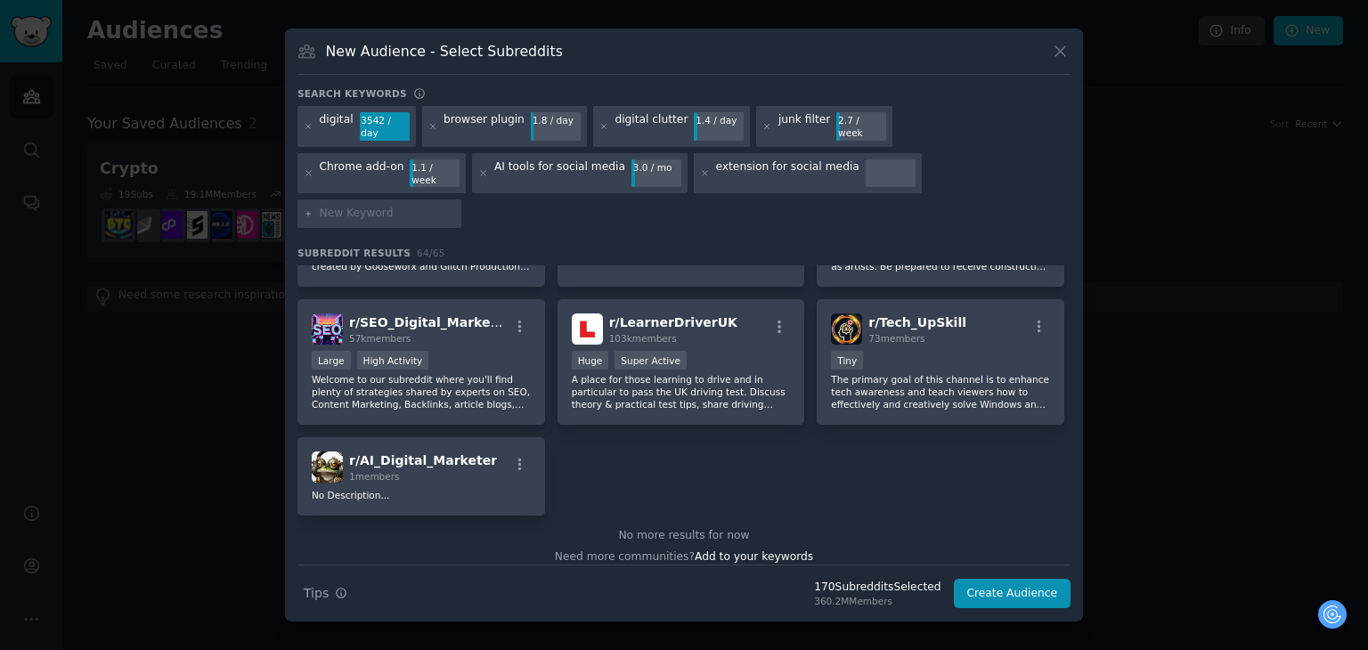
scroll to position [2681, 0]
click at [307, 132] on icon at bounding box center [309, 127] width 10 height 10
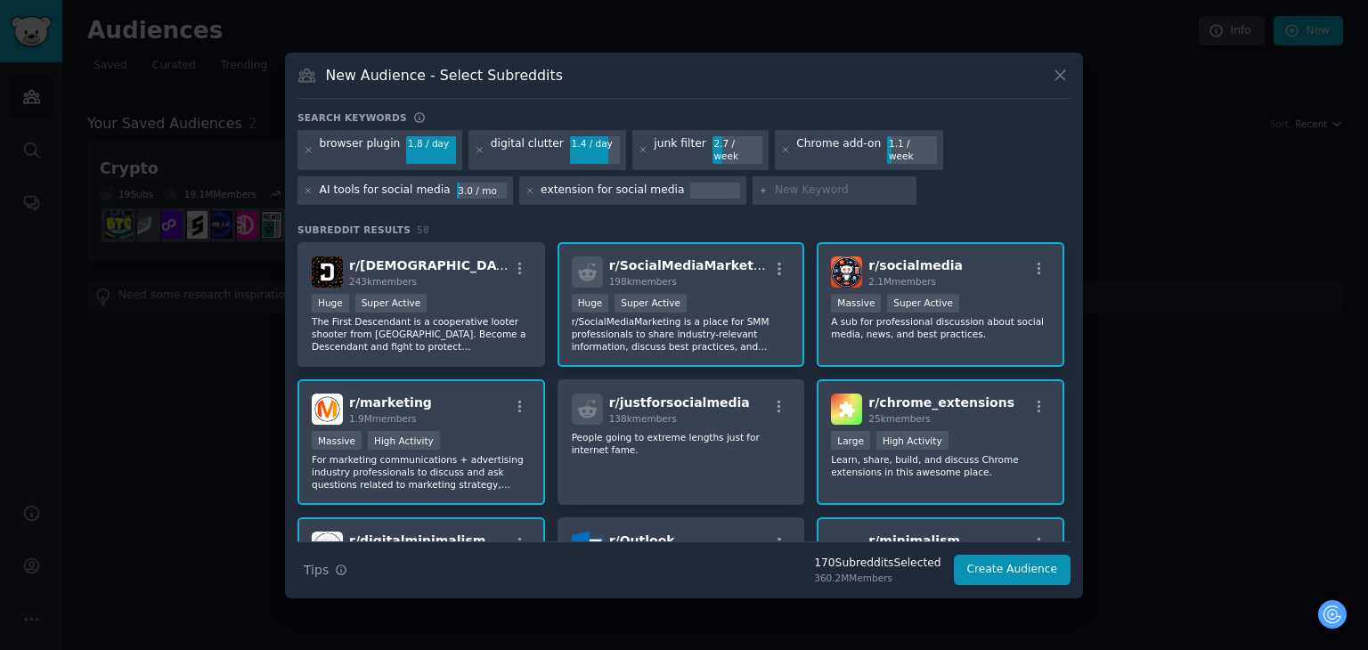
click at [307, 147] on icon at bounding box center [309, 150] width 10 height 10
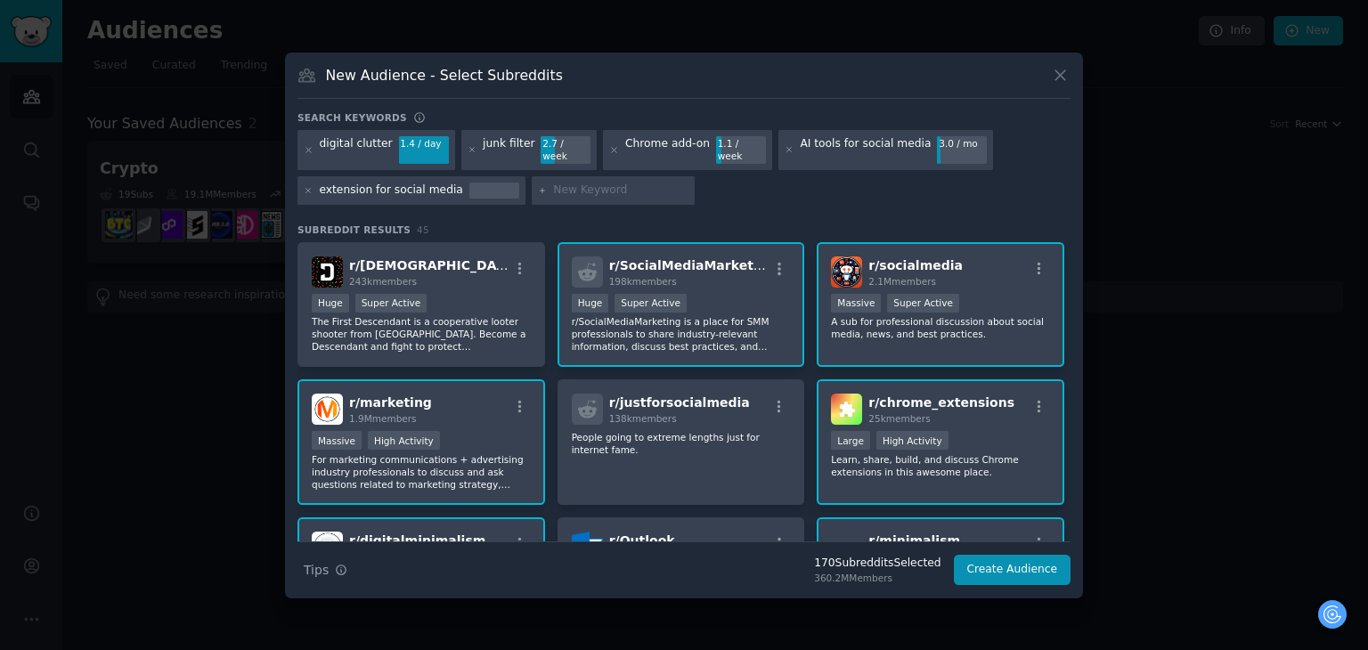
click at [307, 147] on icon at bounding box center [309, 150] width 10 height 10
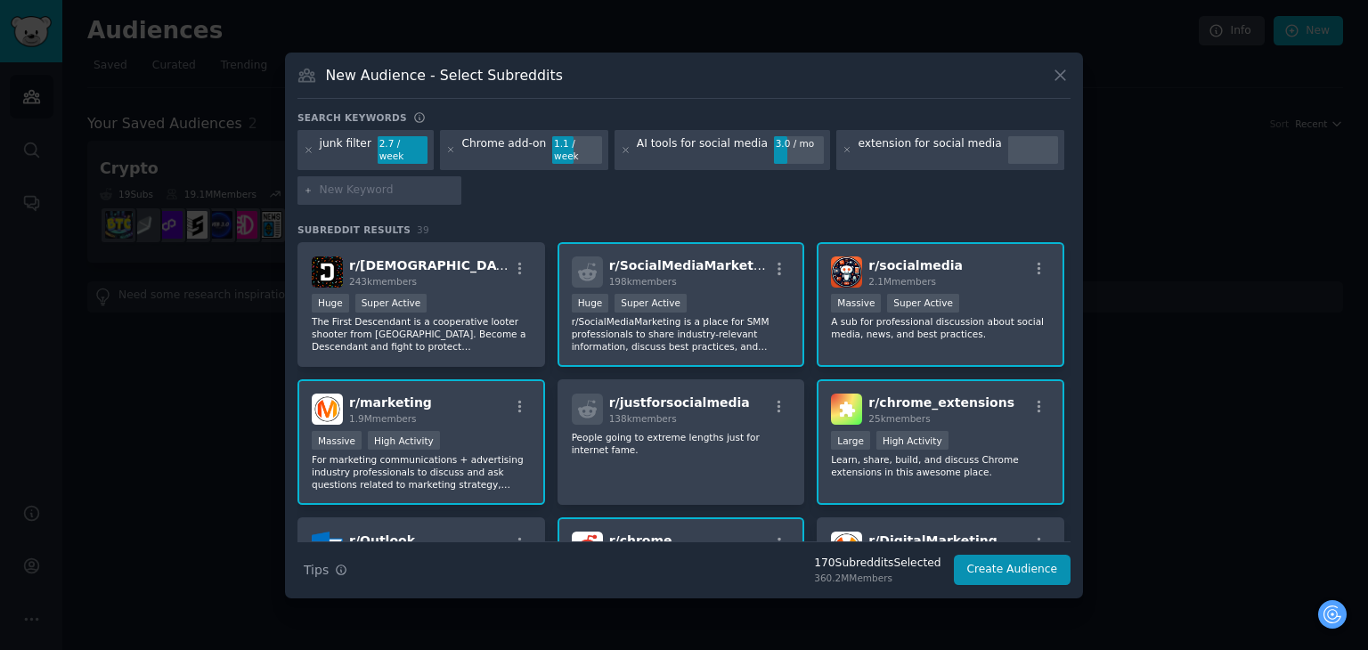
click at [307, 147] on icon at bounding box center [309, 150] width 10 height 10
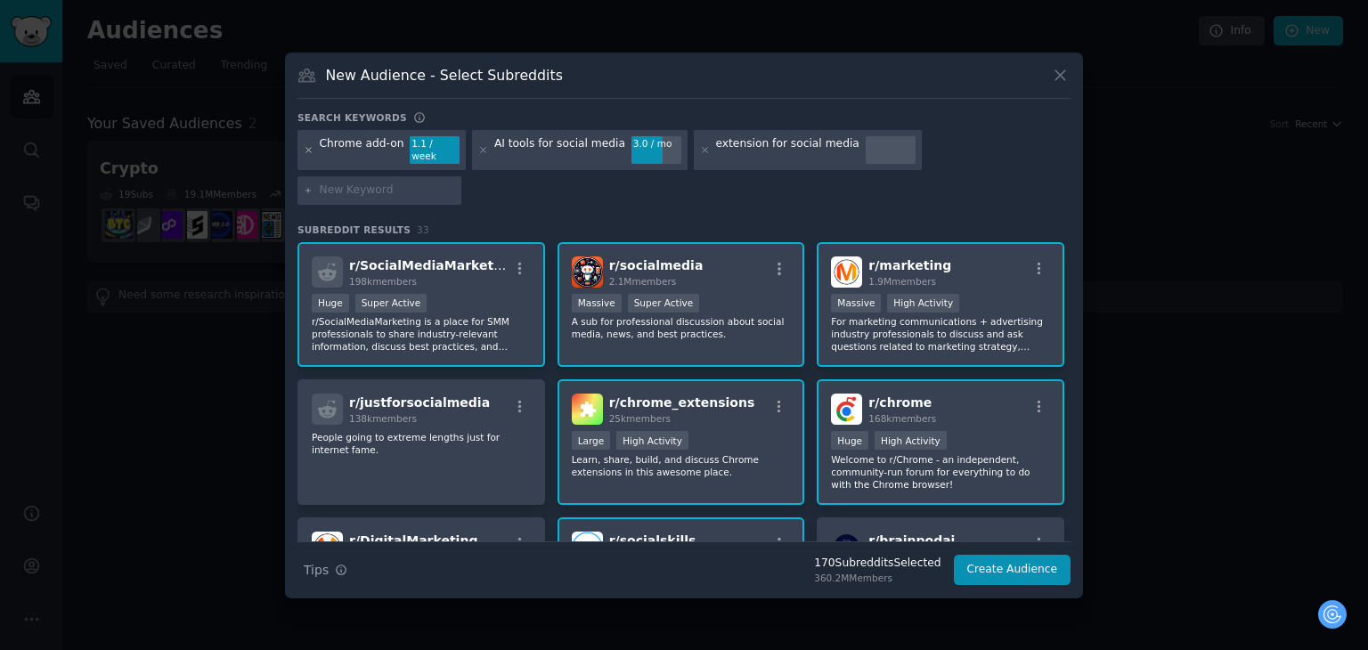
click at [305, 155] on icon at bounding box center [309, 150] width 10 height 10
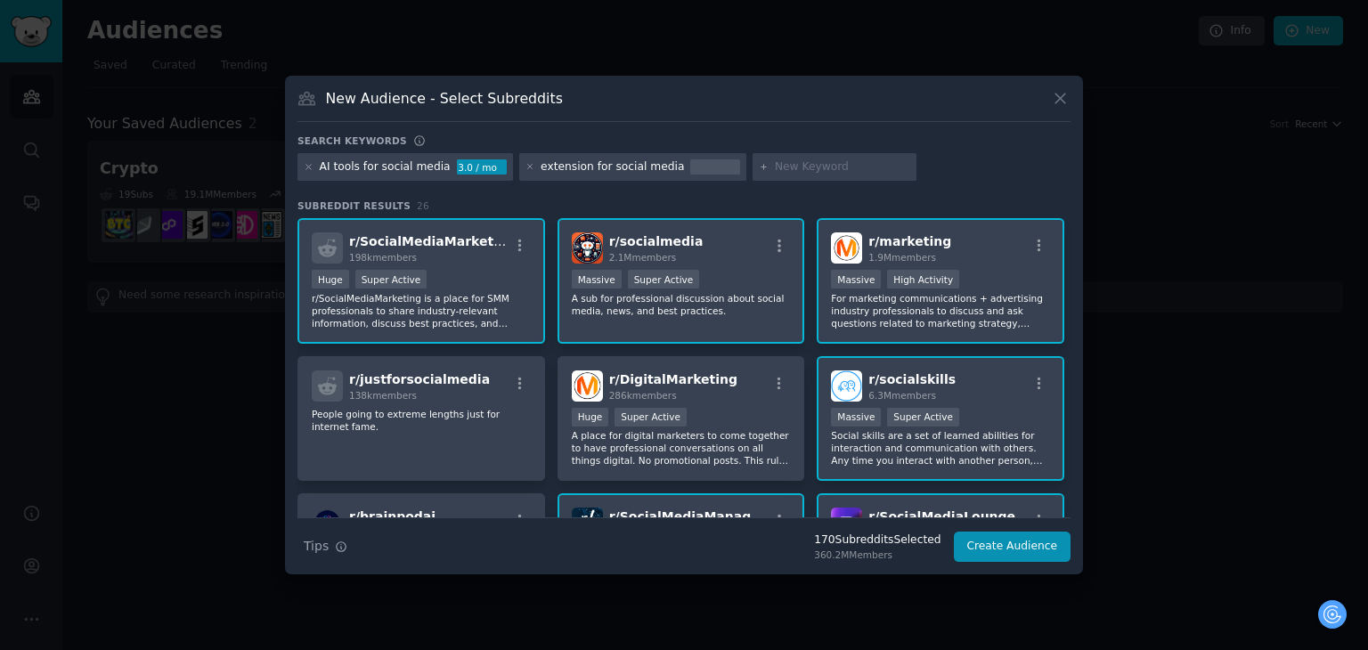
click at [305, 162] on icon at bounding box center [309, 167] width 10 height 10
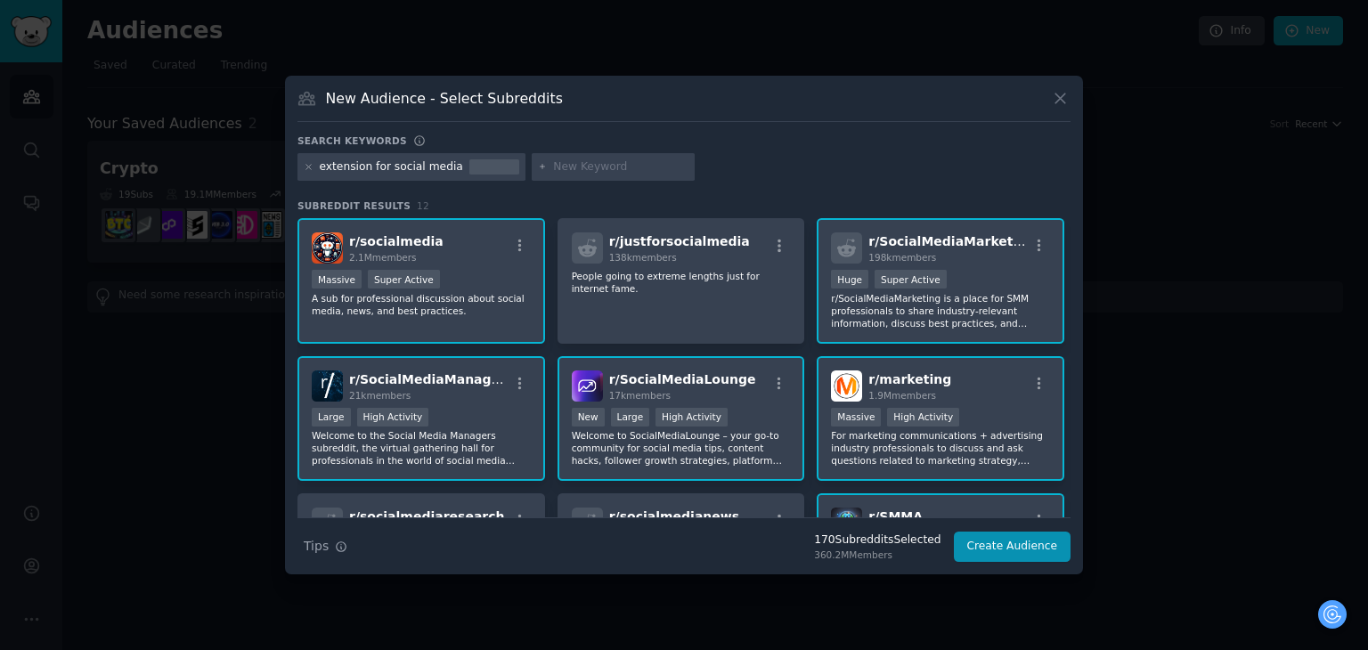
click at [305, 162] on icon at bounding box center [309, 167] width 10 height 10
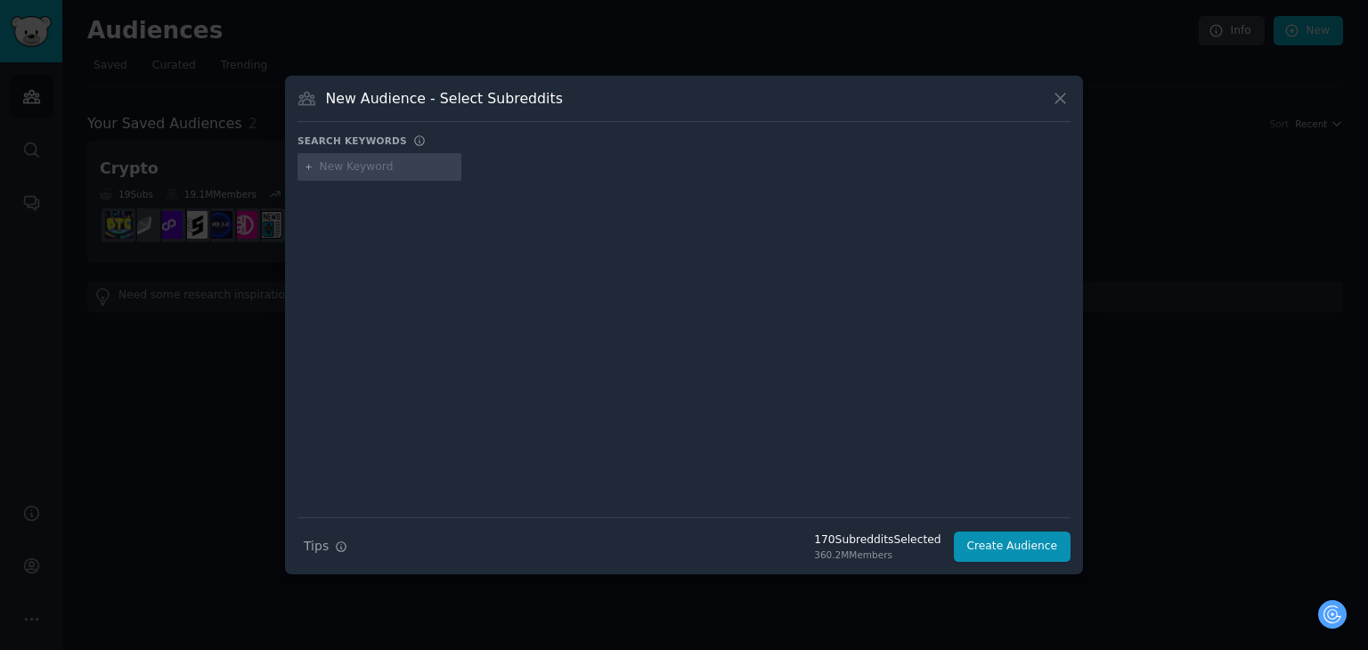
click at [373, 158] on div at bounding box center [379, 167] width 164 height 29
click at [361, 161] on input "text" at bounding box center [387, 167] width 135 height 16
type input "g"
type input "transphobic"
type input "racist"
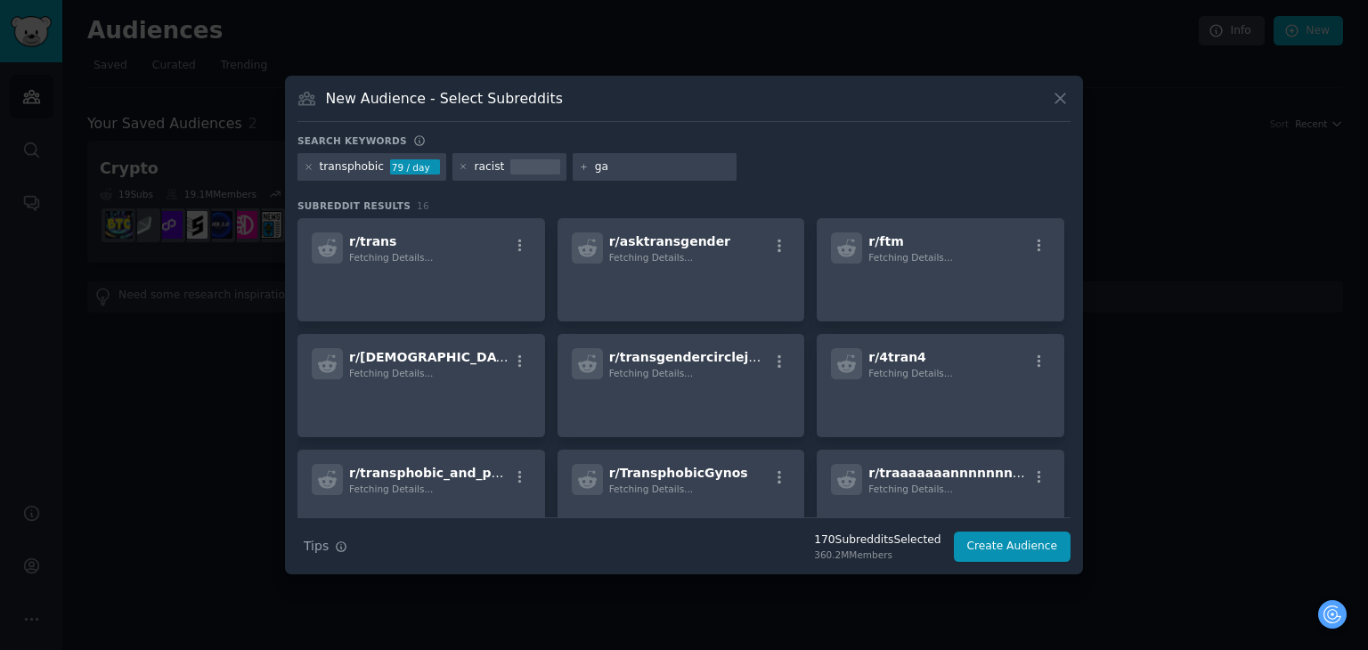
type input "gay"
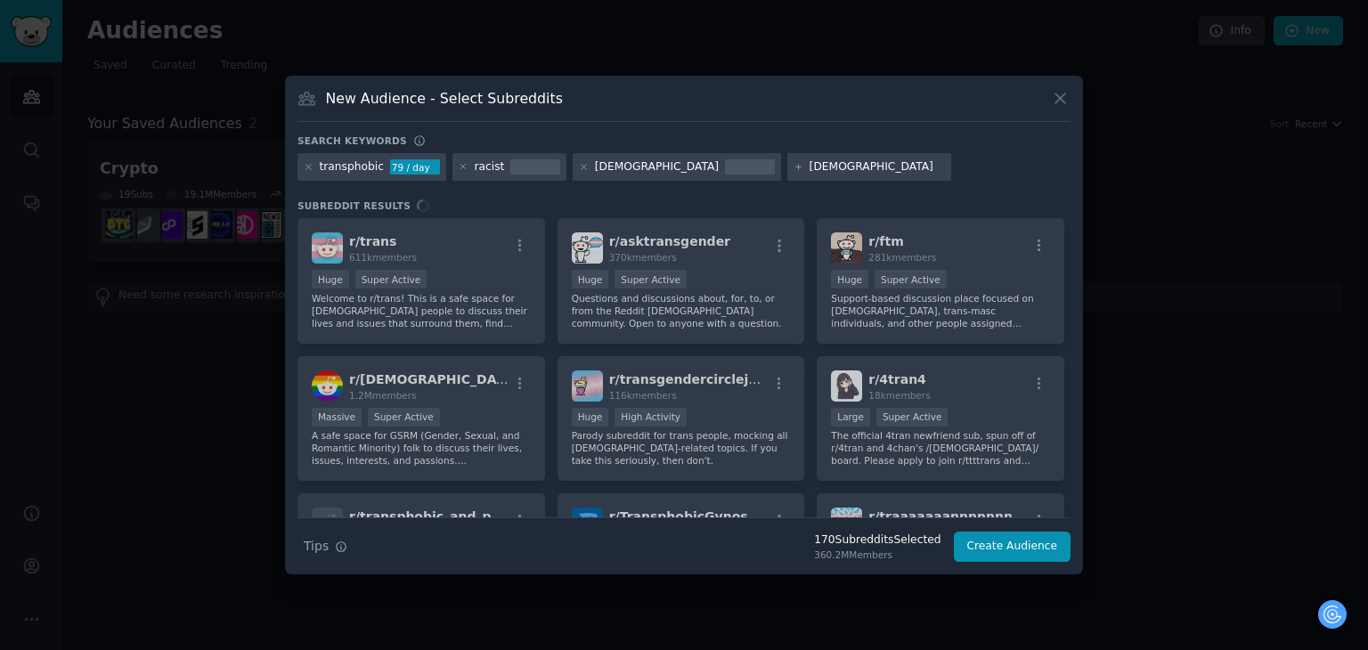
type input "lgbtq"
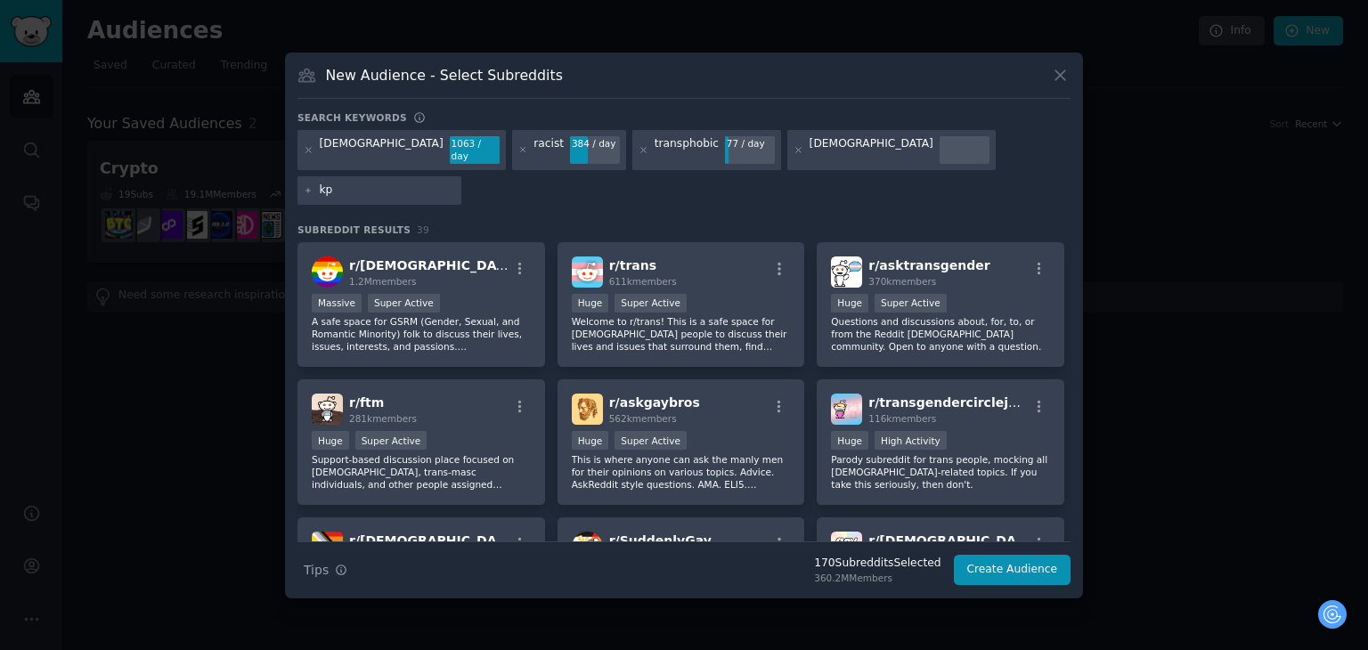
type input "k"
type input "t"
type input "kpop twitter"
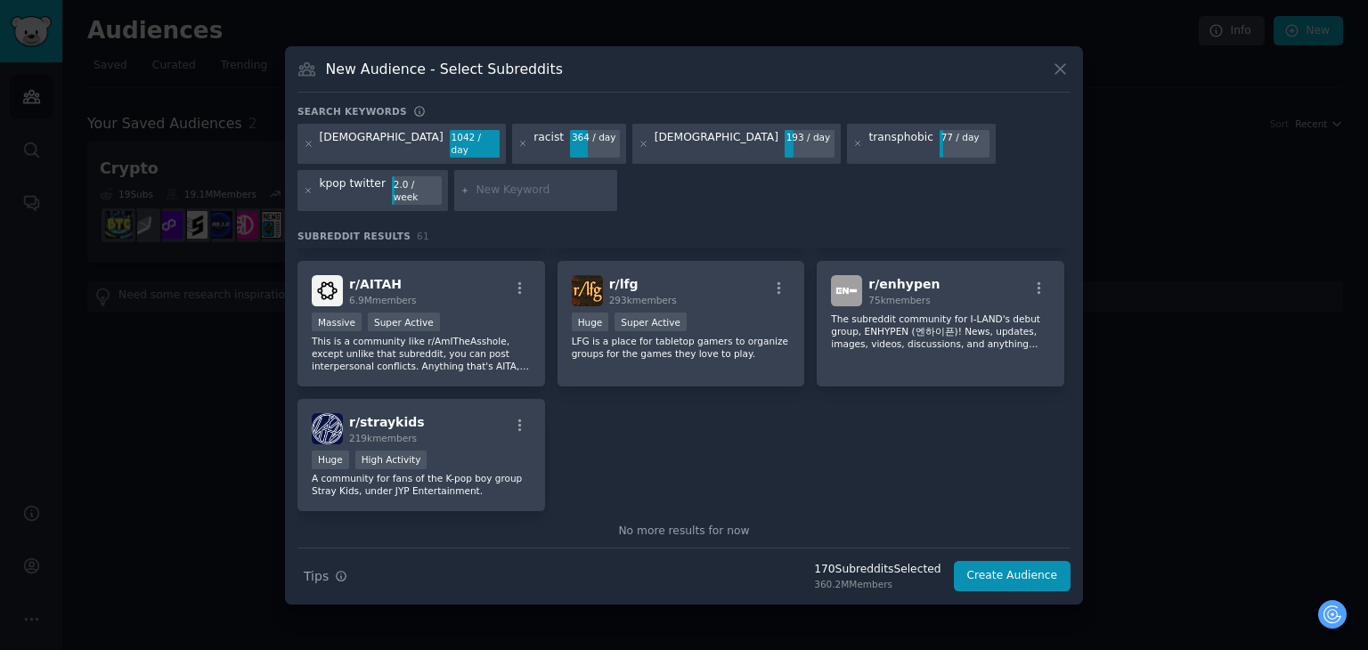
scroll to position [2494, 0]
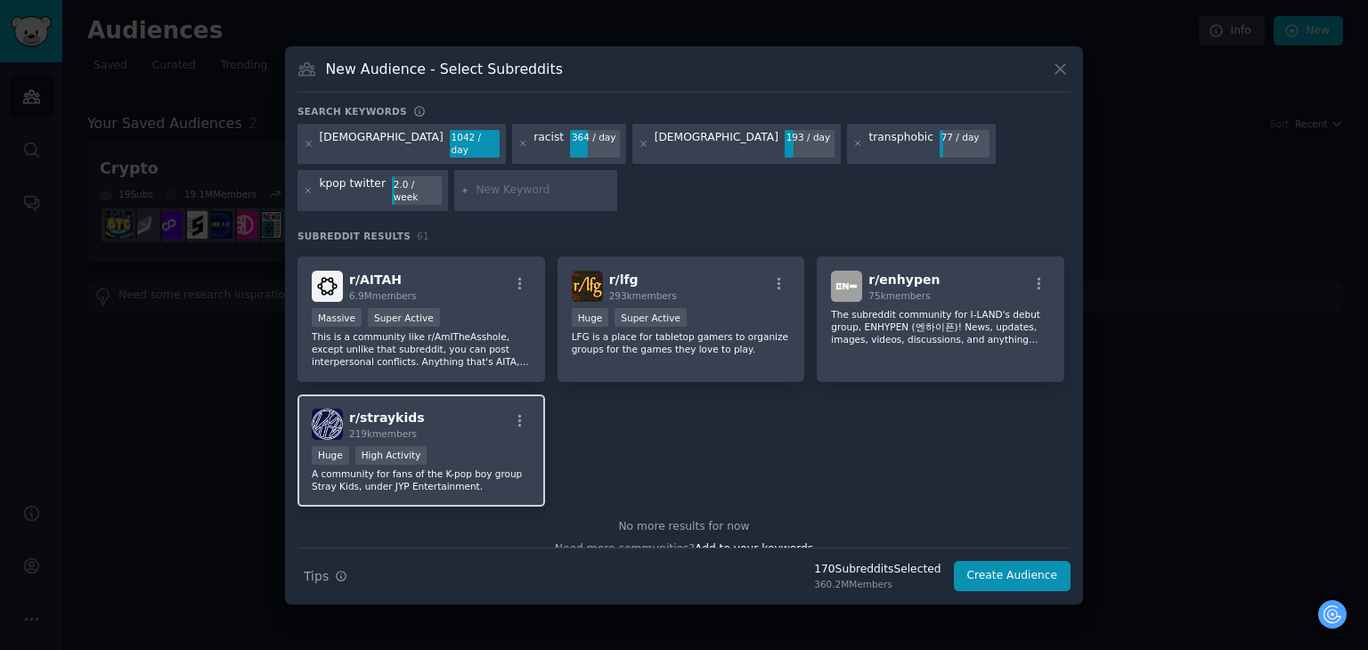
click at [438, 409] on div "r/ straykids 219k members" at bounding box center [421, 424] width 219 height 31
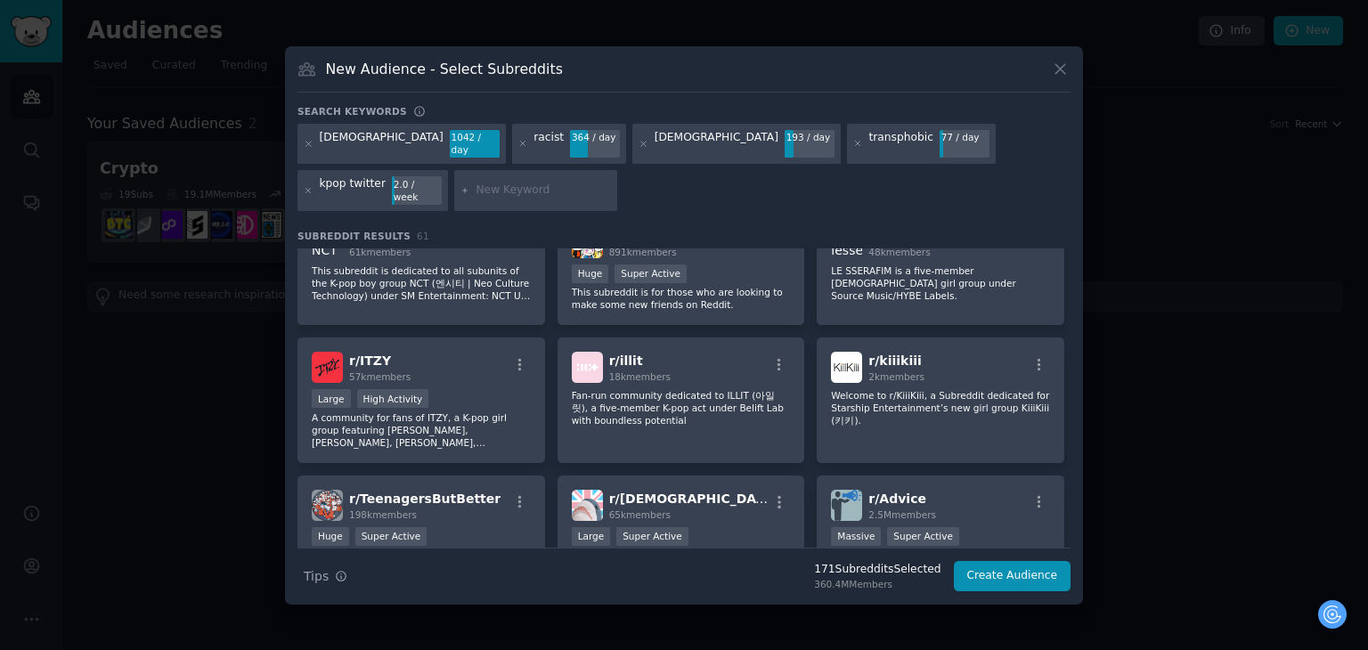
scroll to position [2227, 0]
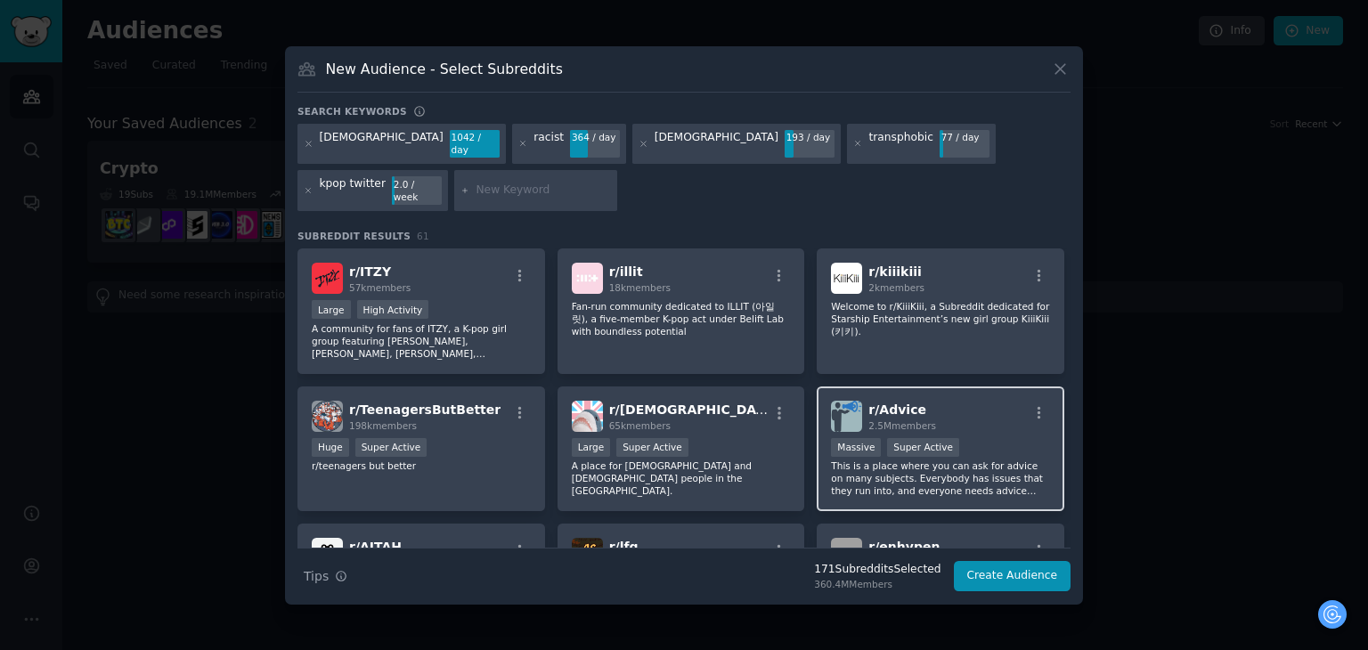
click at [961, 407] on div "r/ Advice 2.5M members Massive Super Active This is a place where you can ask f…" at bounding box center [941, 450] width 248 height 126
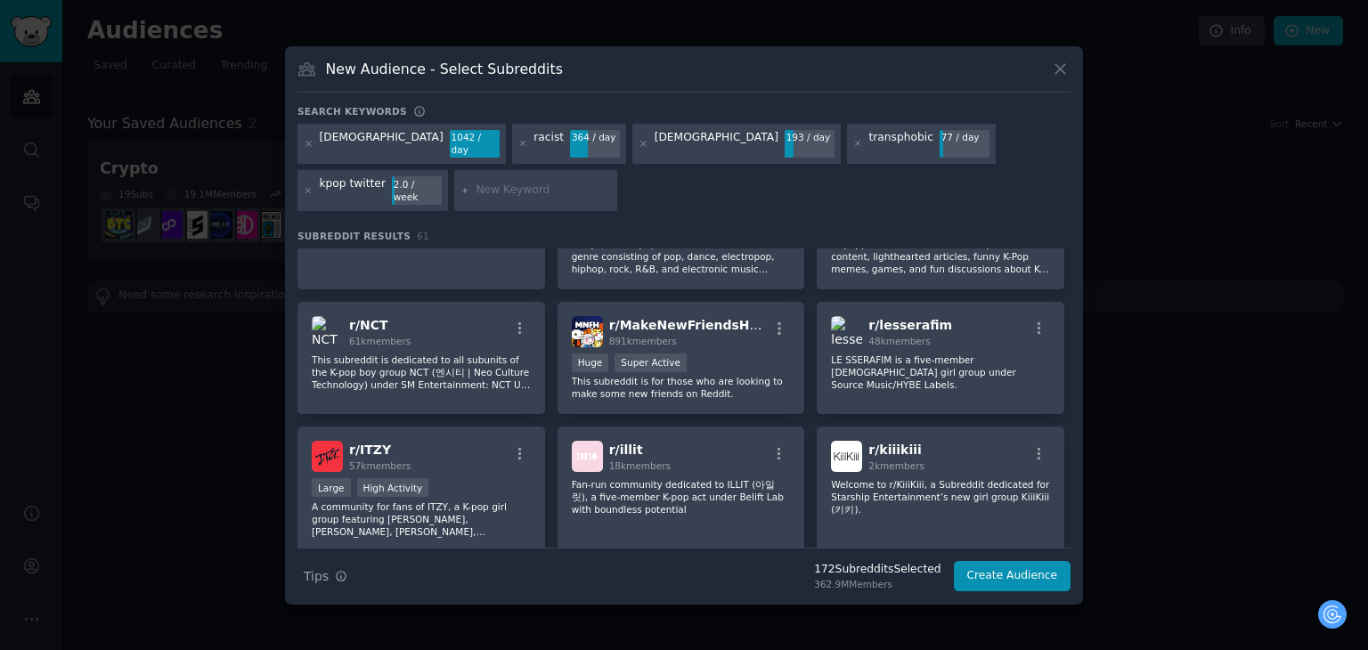
scroll to position [1959, 0]
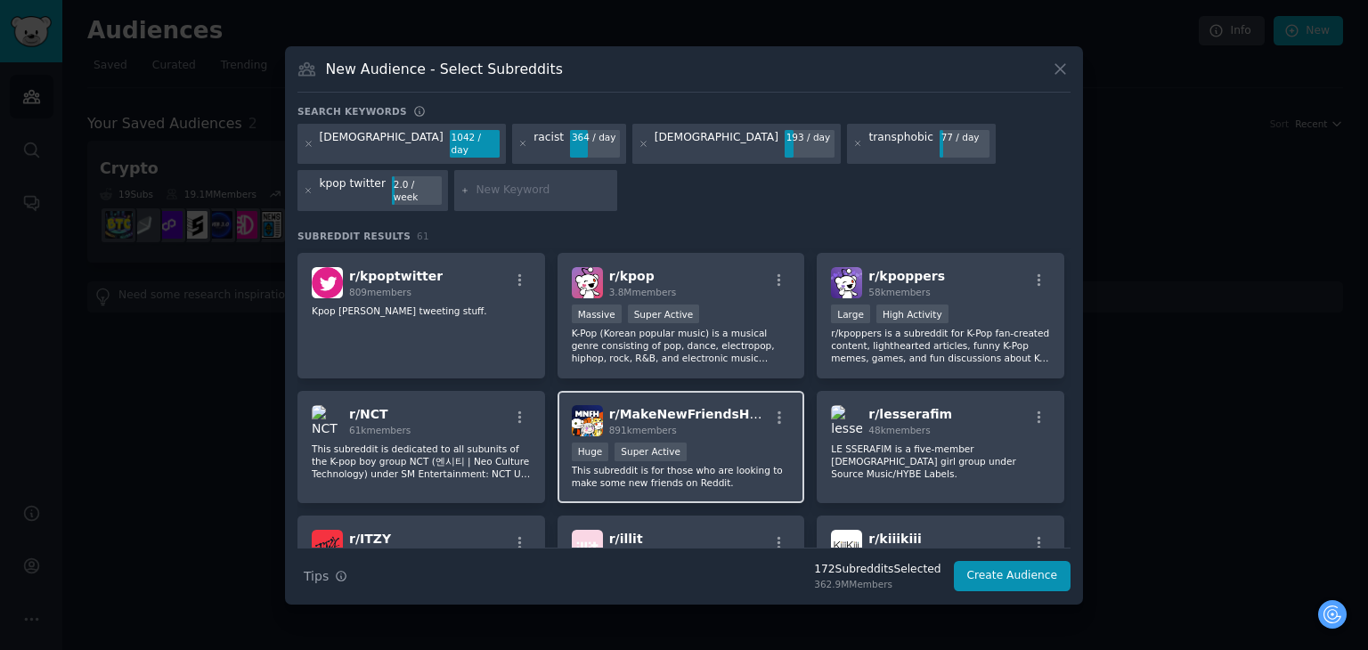
click at [743, 405] on div "r/ MakeNewFriendsHere 891k members" at bounding box center [681, 420] width 219 height 31
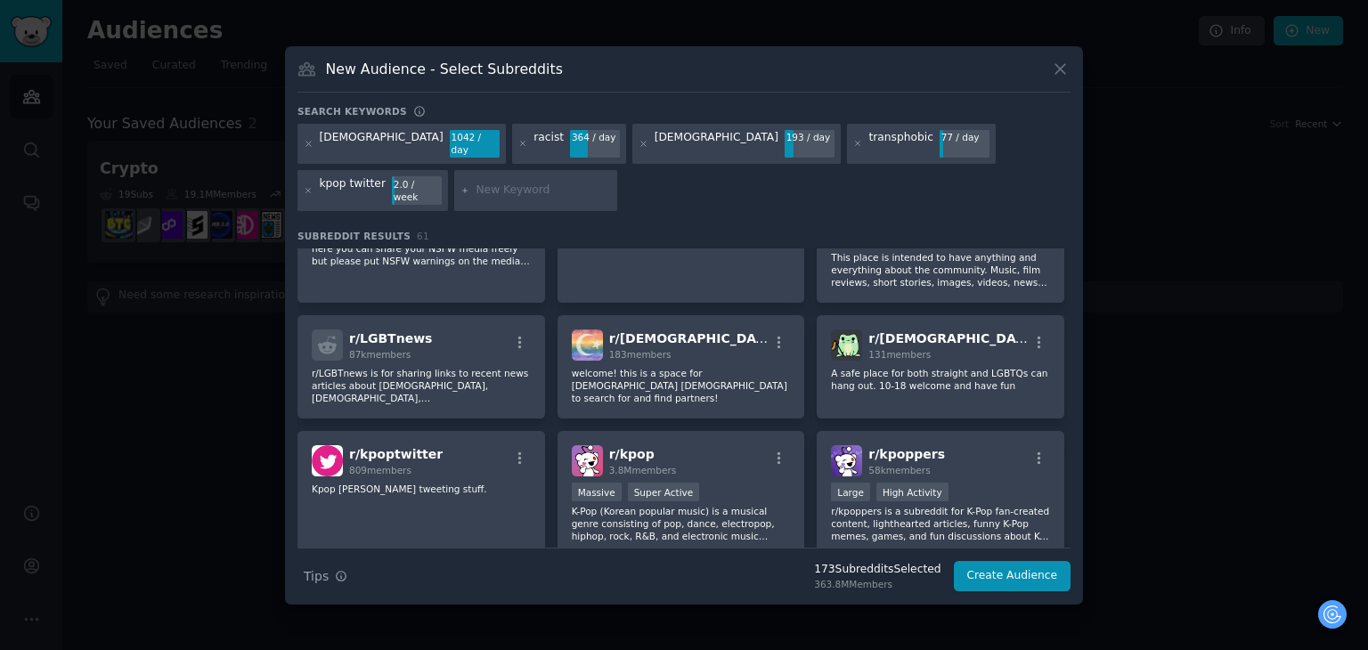
scroll to position [1870, 0]
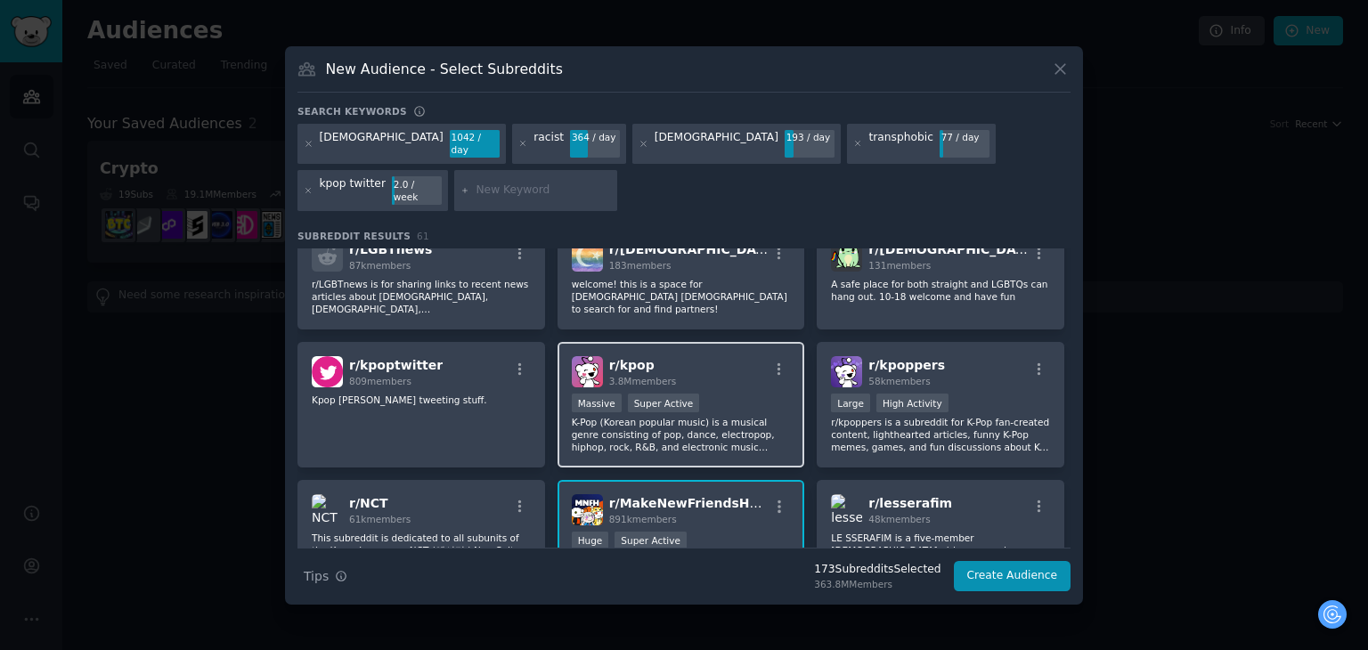
click at [741, 368] on div "r/ kpop 3.8M members >= 95th percentile for submissions / day Massive Super Act…" at bounding box center [682, 405] width 248 height 126
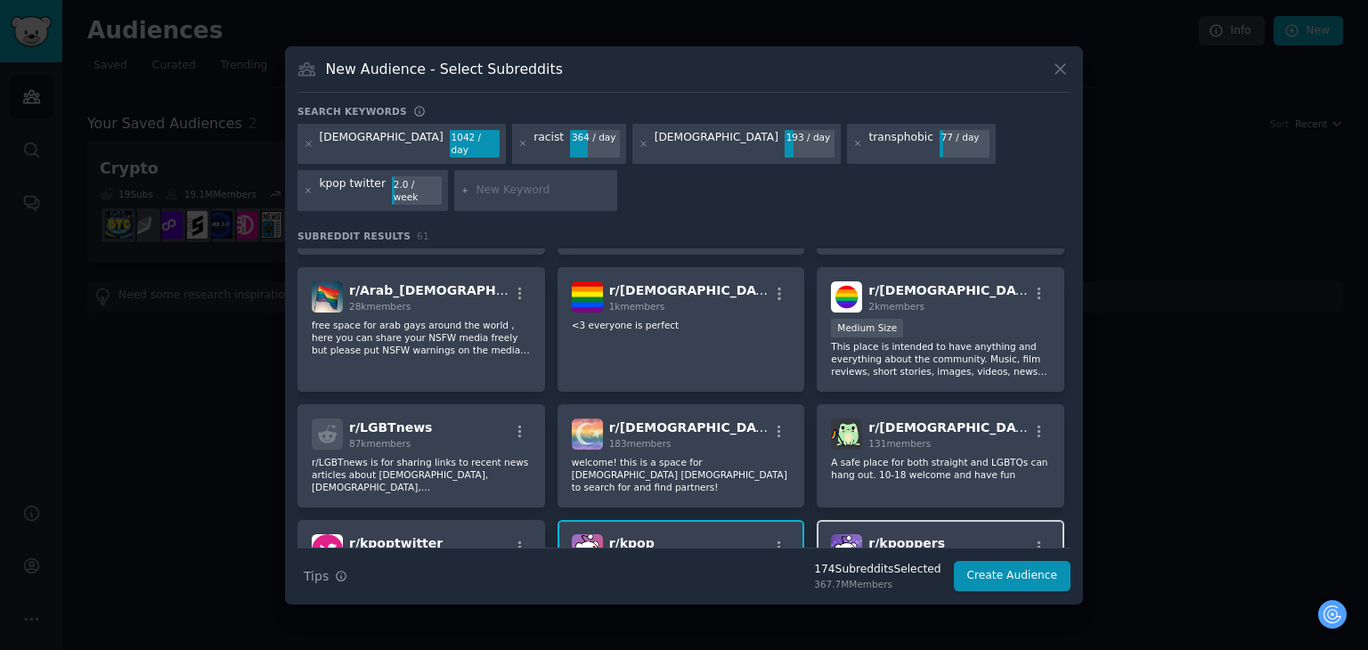
scroll to position [1781, 0]
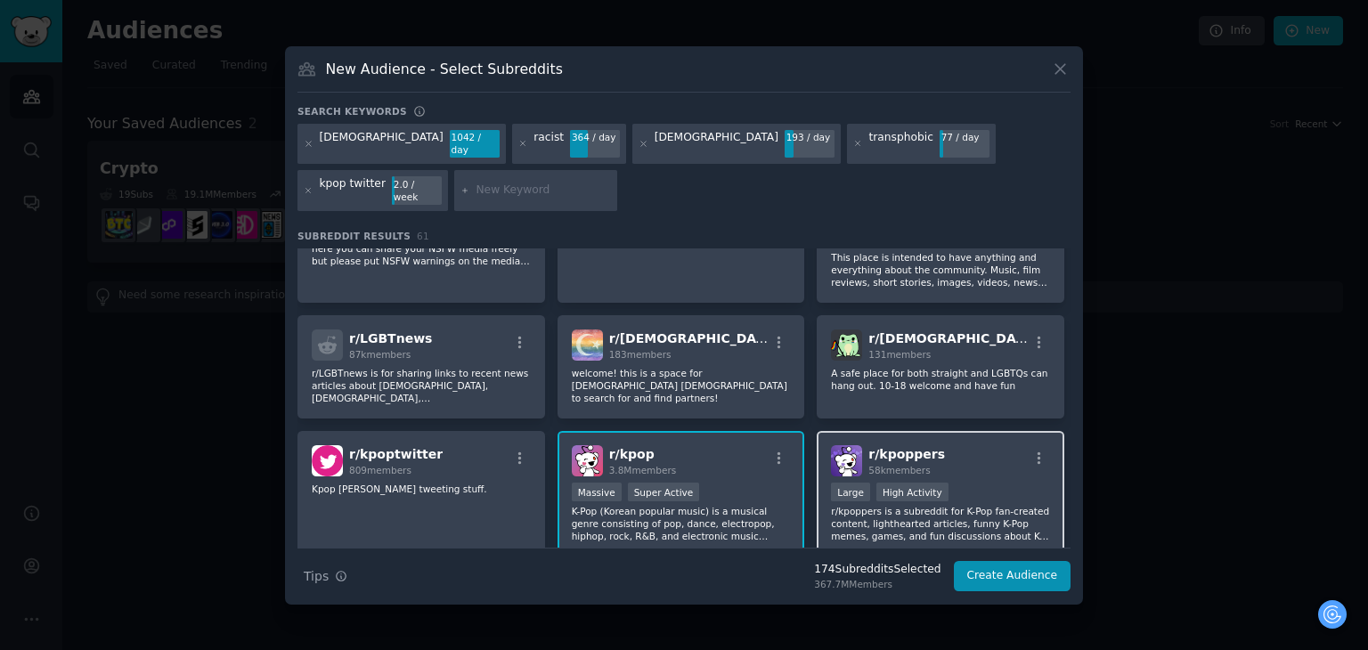
click at [973, 446] on div "r/ kpoppers 58k members" at bounding box center [940, 460] width 219 height 31
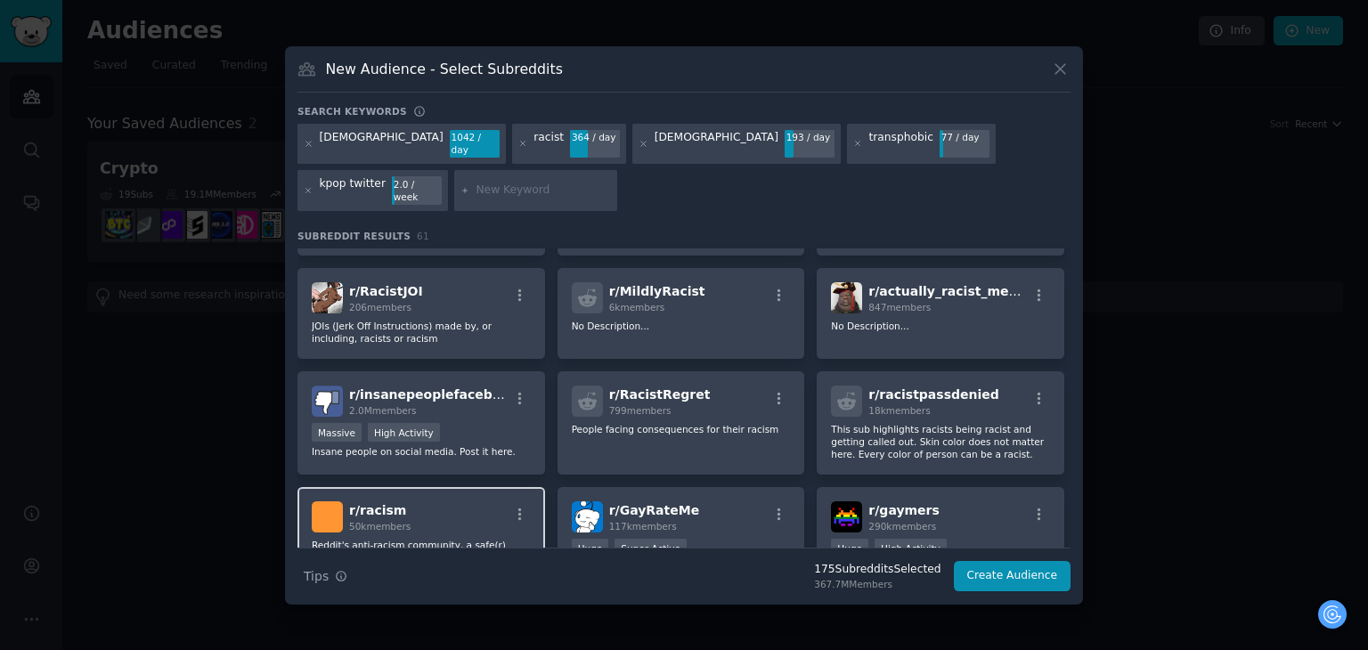
scroll to position [1336, 0]
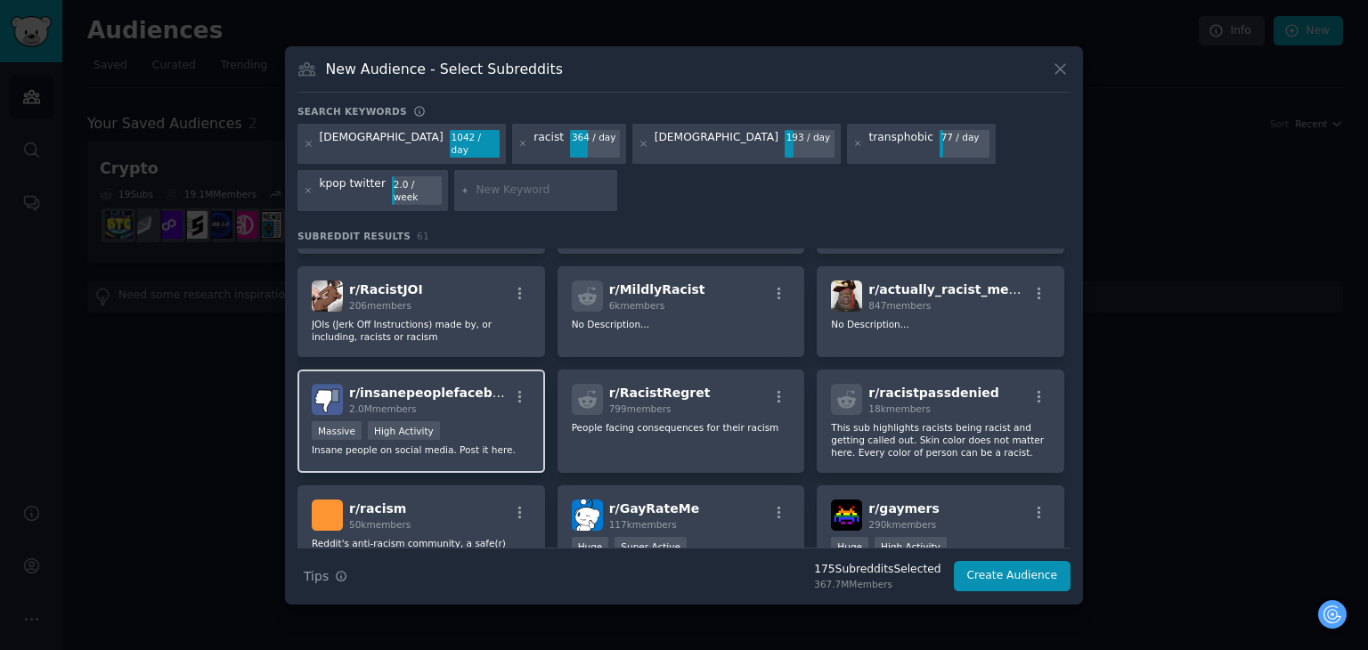
click at [479, 396] on div "r/ insanepeoplefacebook 2.0M members Massive High Activity Insane people on soc…" at bounding box center [421, 421] width 248 height 103
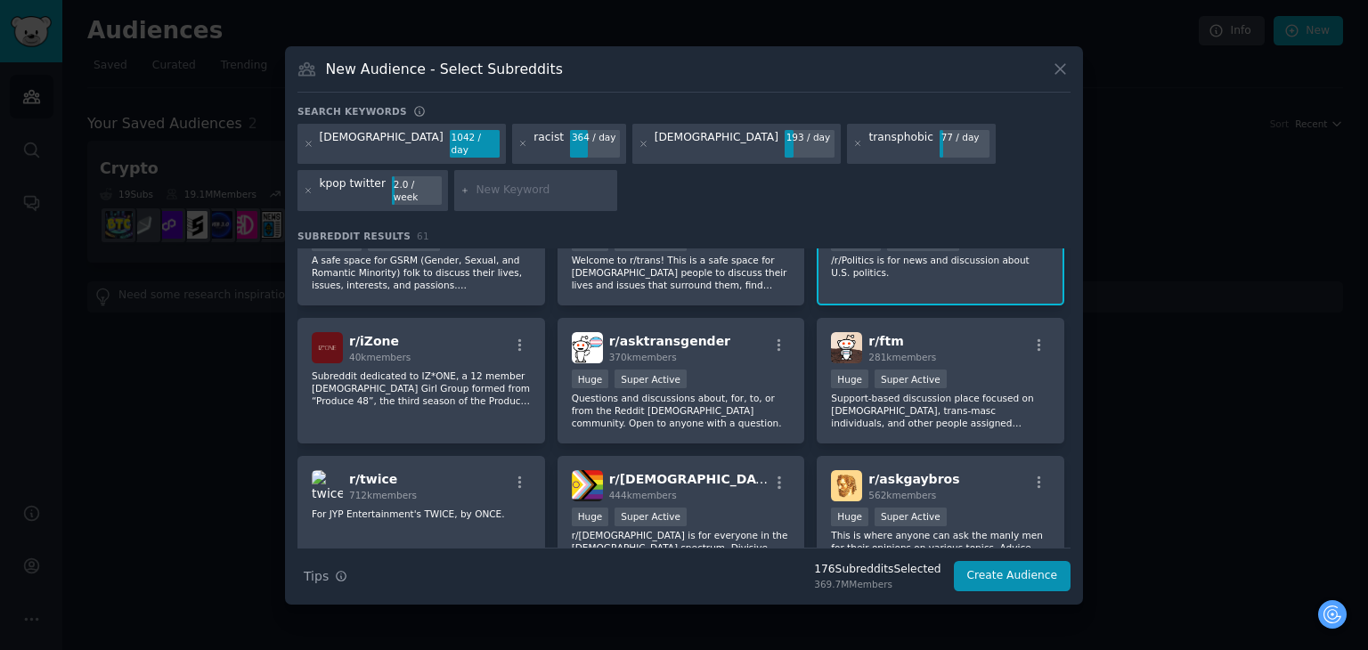
scroll to position [0, 0]
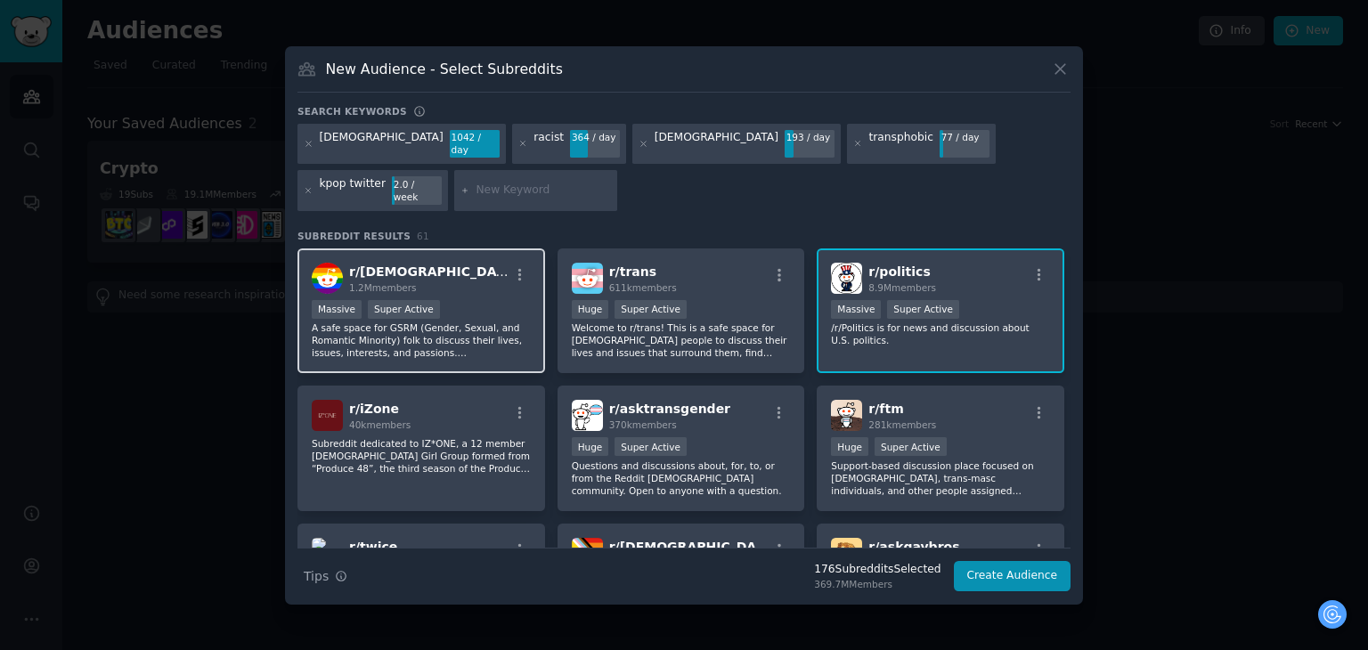
click at [435, 263] on div "r/ lgbt 1.2M members" at bounding box center [421, 278] width 219 height 31
click at [454, 191] on div at bounding box center [536, 190] width 164 height 41
click at [454, 192] on div at bounding box center [536, 190] width 164 height 41
click at [476, 183] on input "text" at bounding box center [543, 191] width 135 height 16
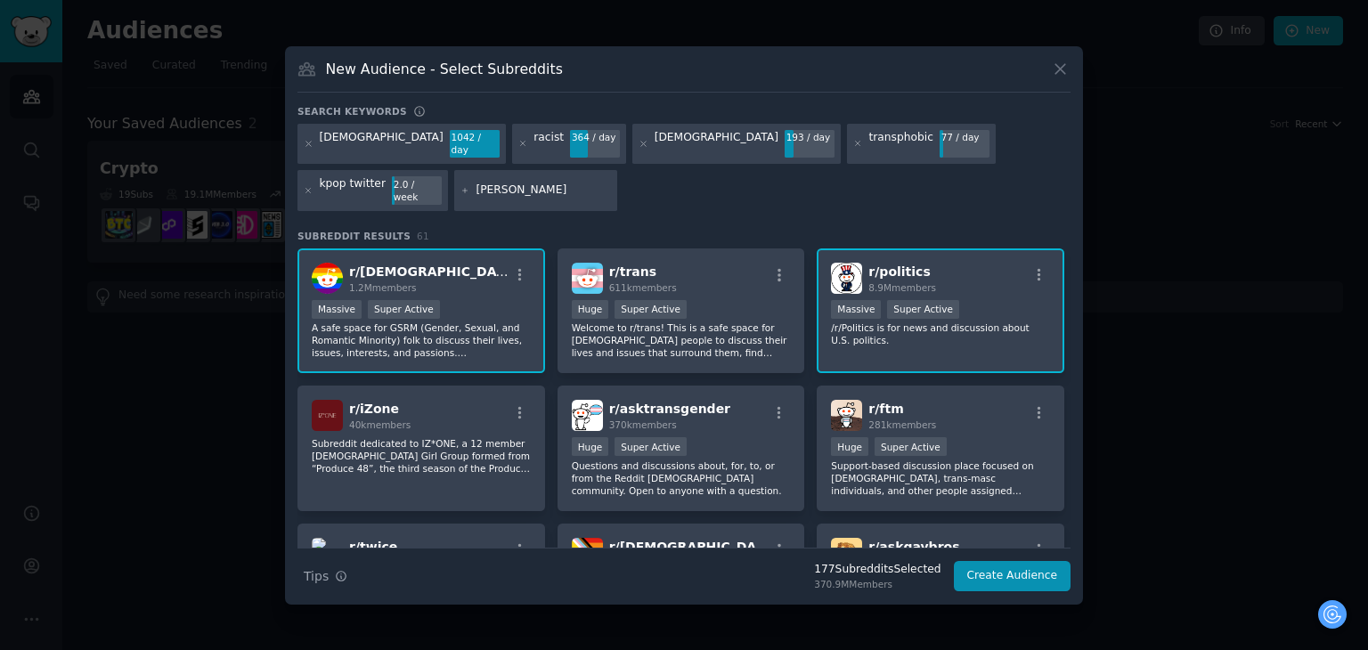
type input "kamala"
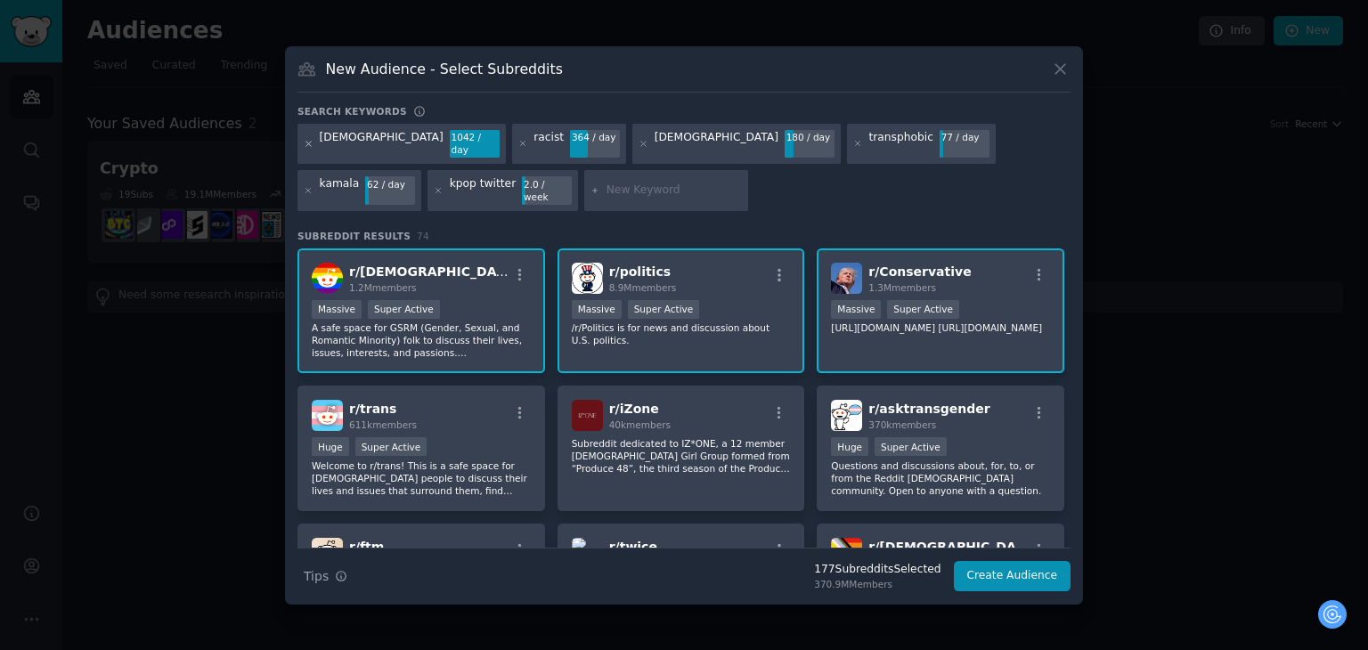
click at [306, 148] on icon at bounding box center [309, 144] width 10 height 10
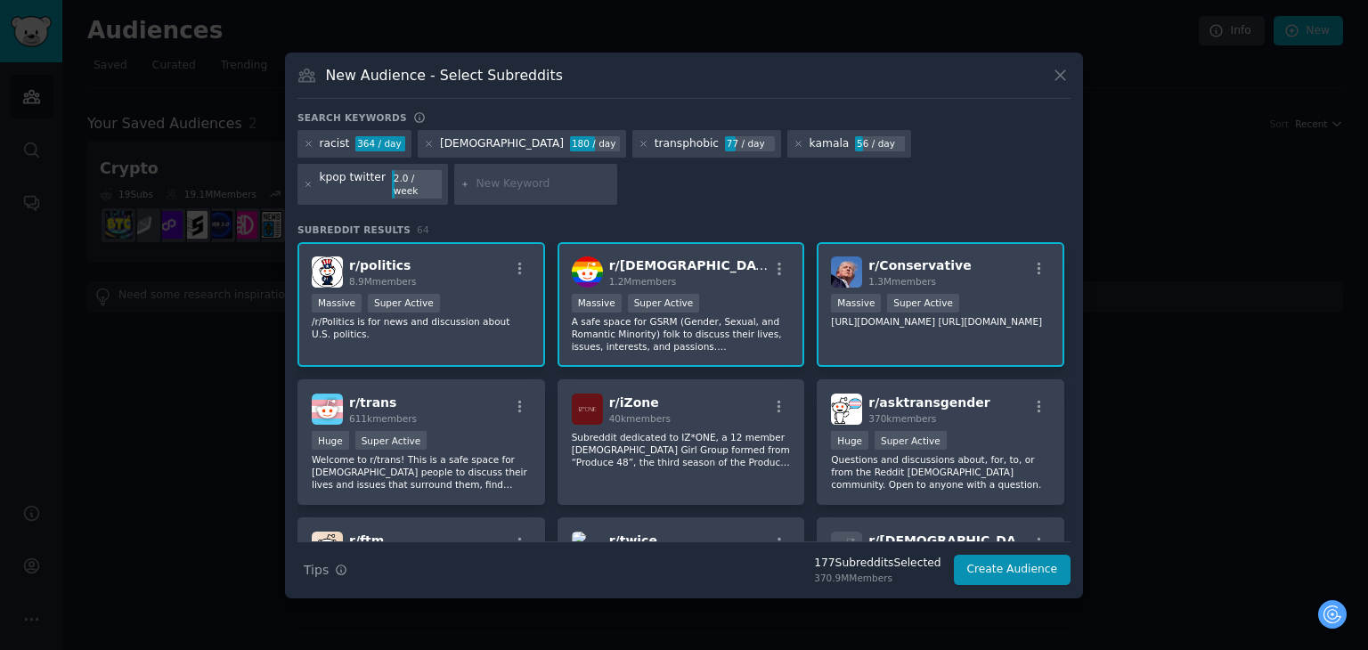
click at [306, 148] on icon at bounding box center [309, 144] width 10 height 10
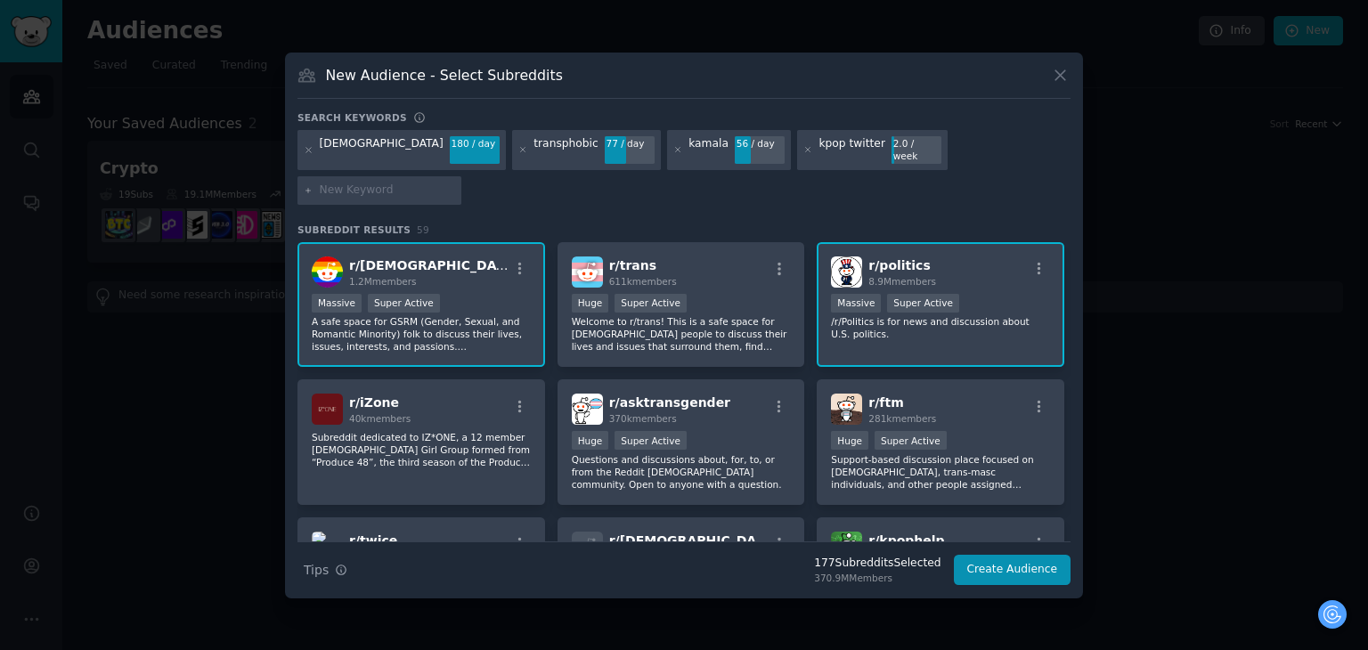
click at [455, 183] on input "text" at bounding box center [387, 191] width 135 height 16
type input "republican"
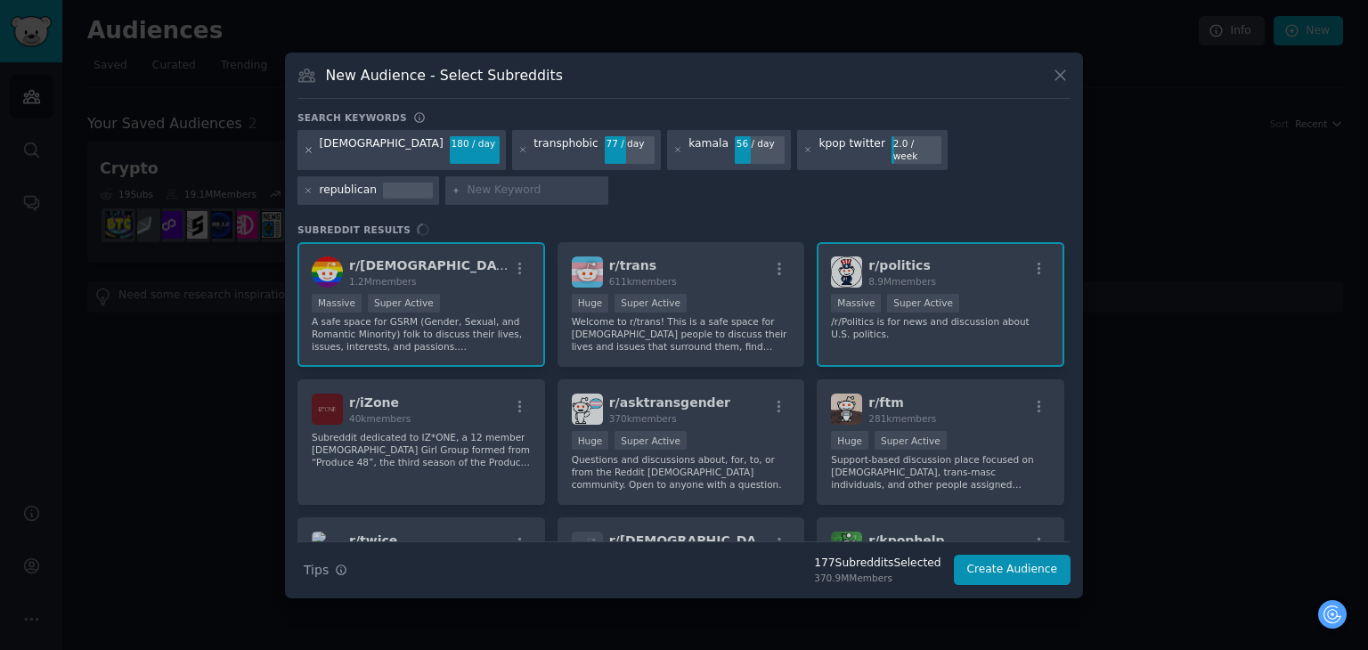
click at [306, 148] on icon at bounding box center [309, 150] width 10 height 10
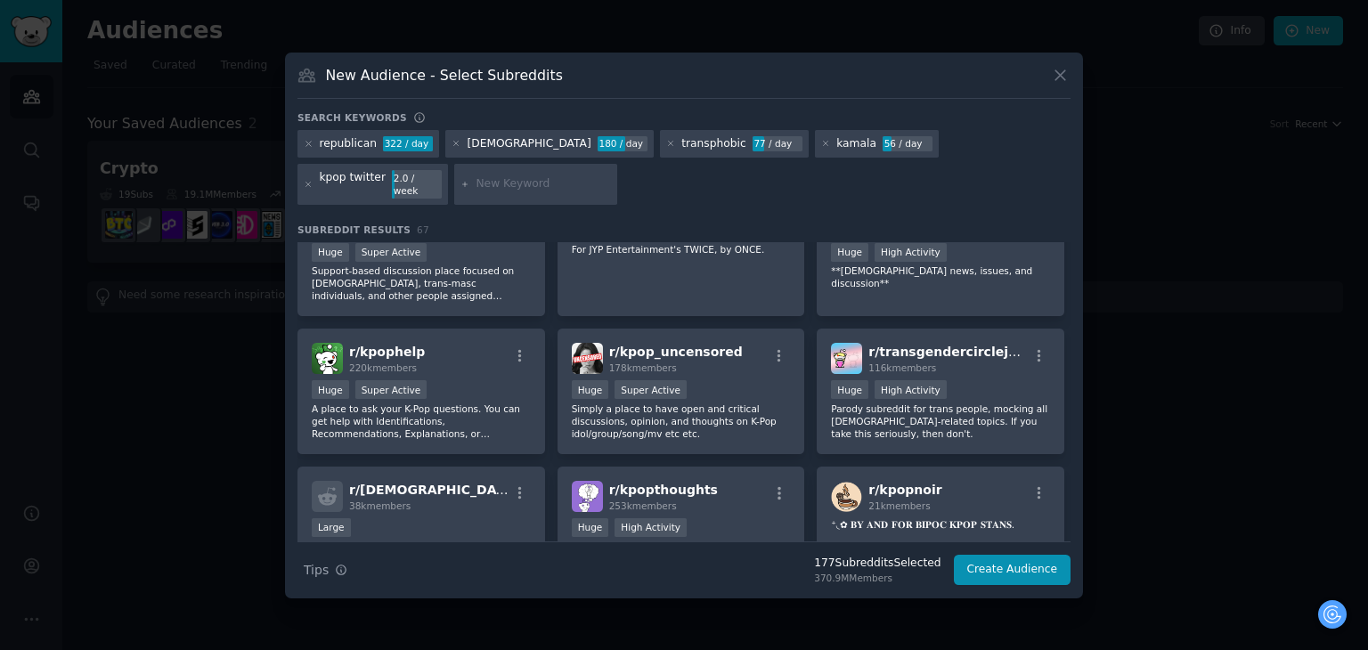
scroll to position [356, 0]
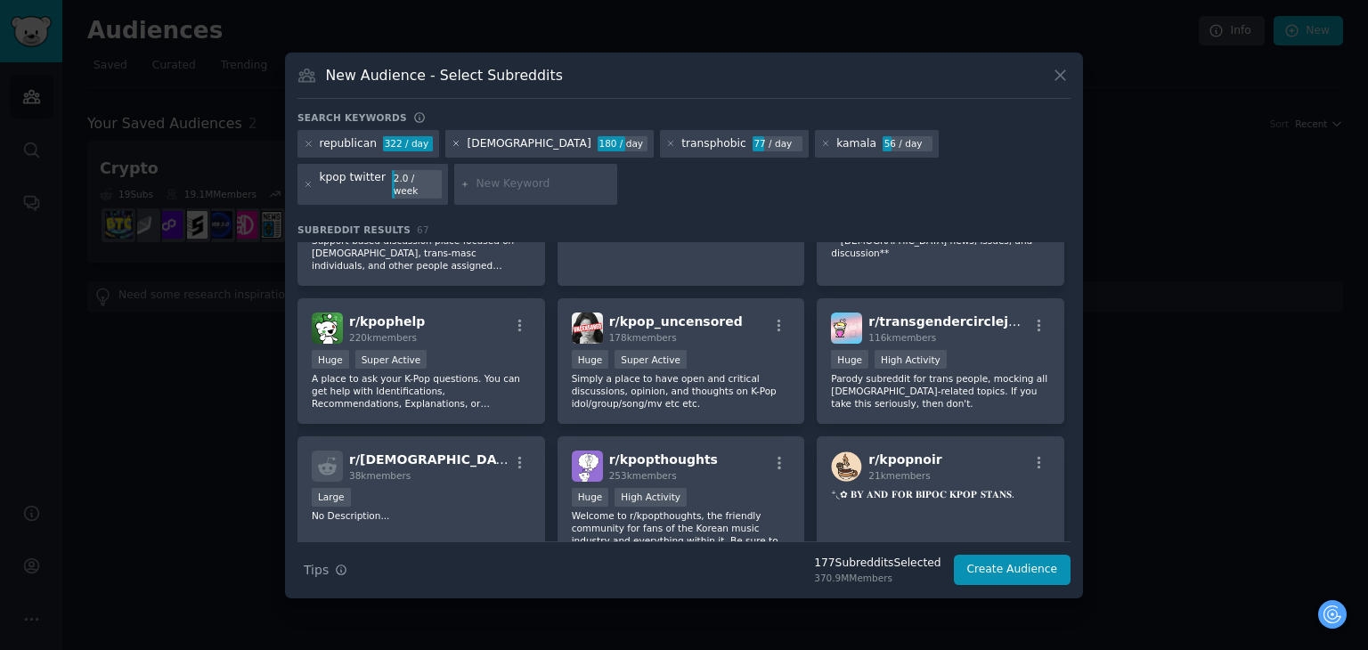
click at [453, 149] on icon at bounding box center [457, 144] width 10 height 10
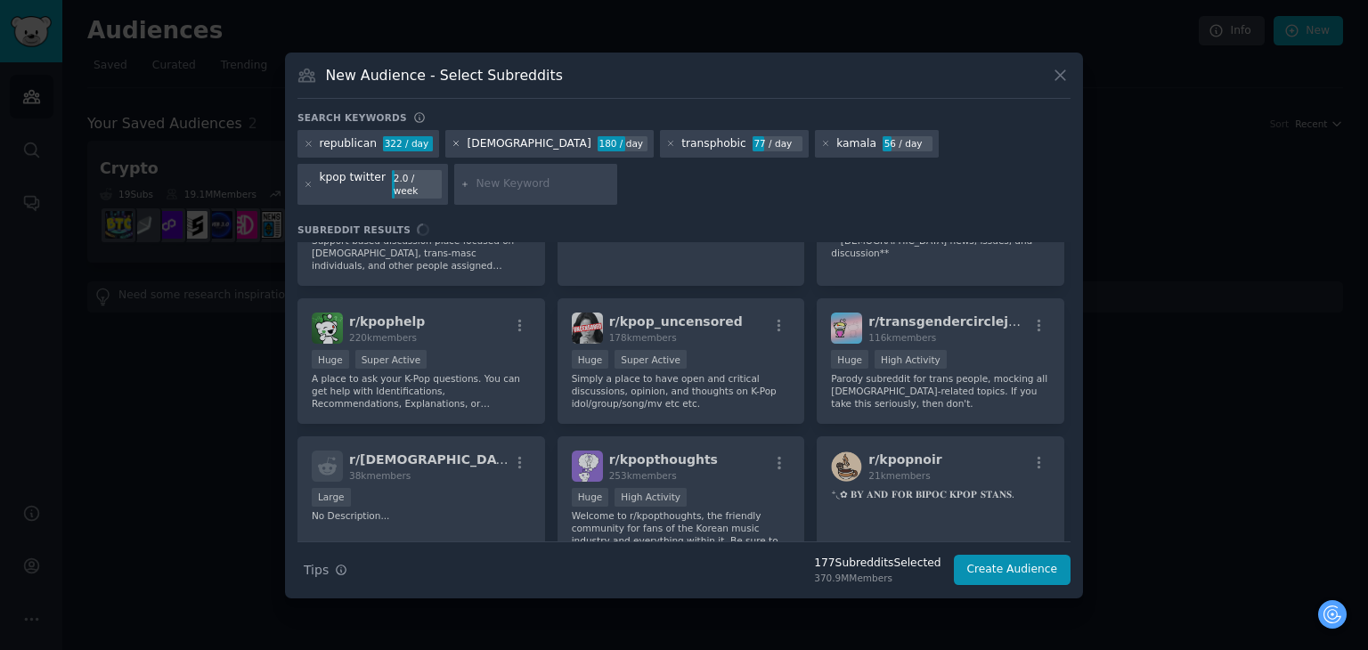
scroll to position [0, 0]
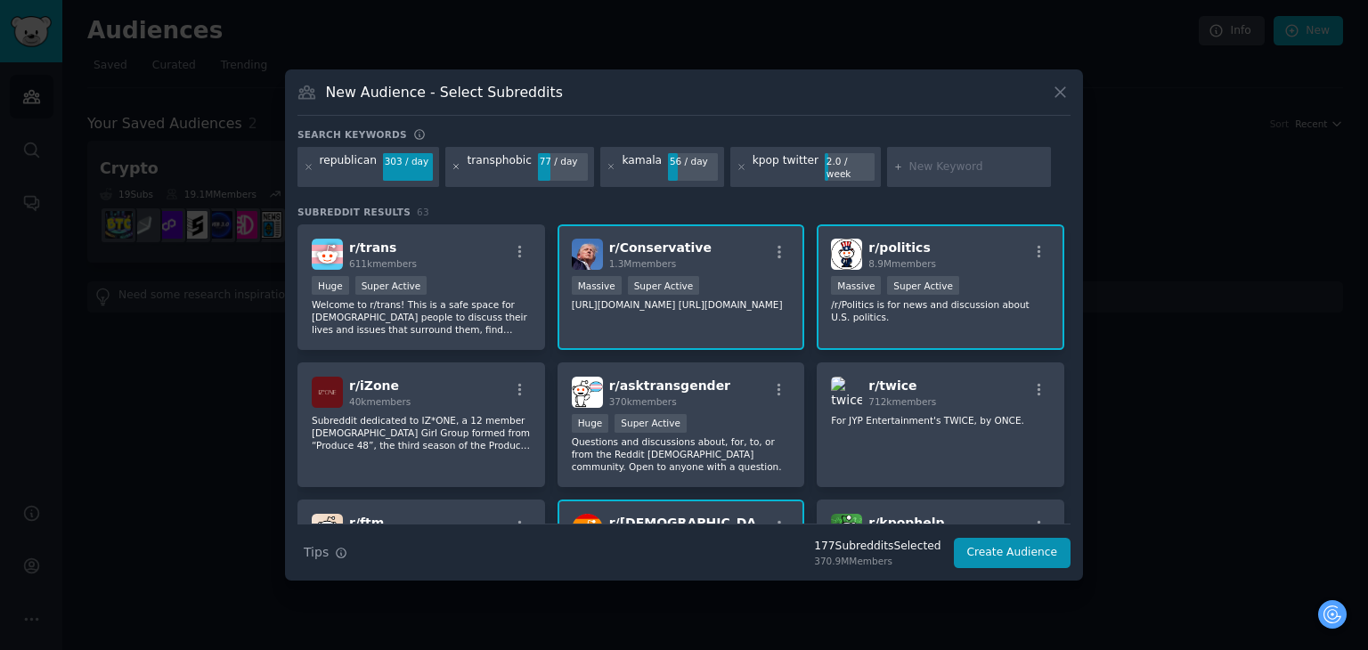
click at [454, 166] on icon at bounding box center [456, 167] width 4 height 4
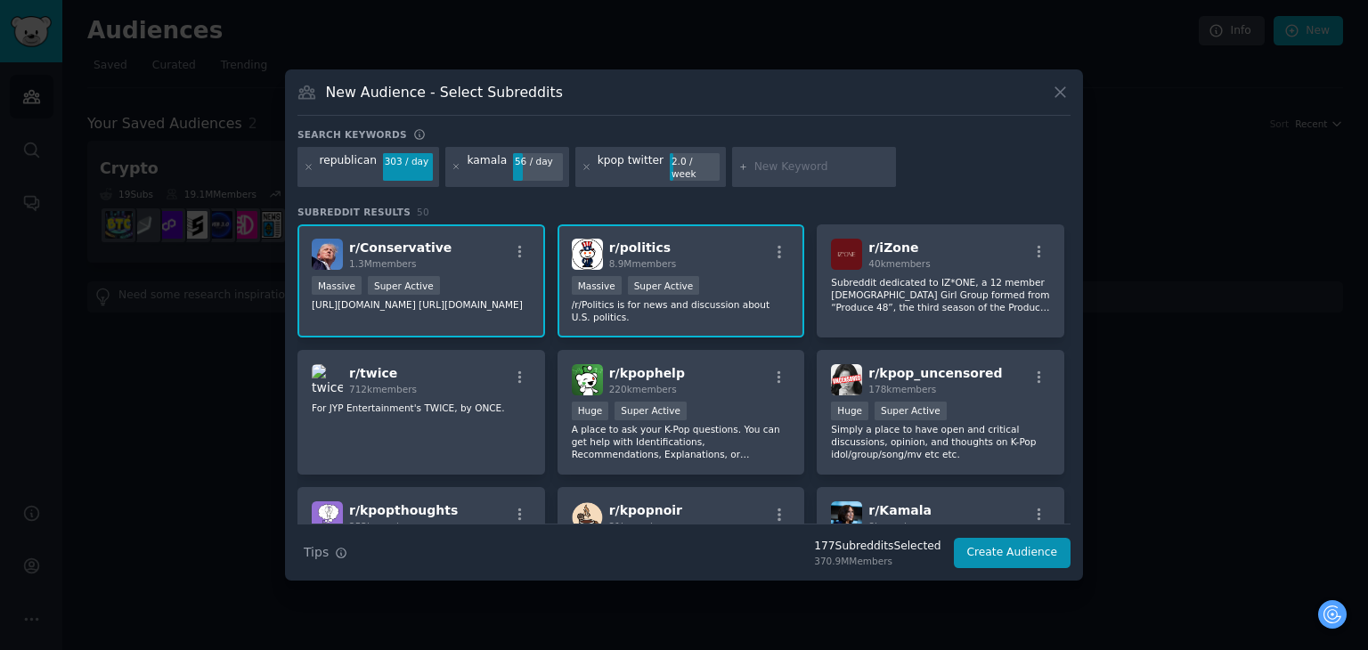
click at [454, 166] on icon at bounding box center [456, 167] width 4 height 4
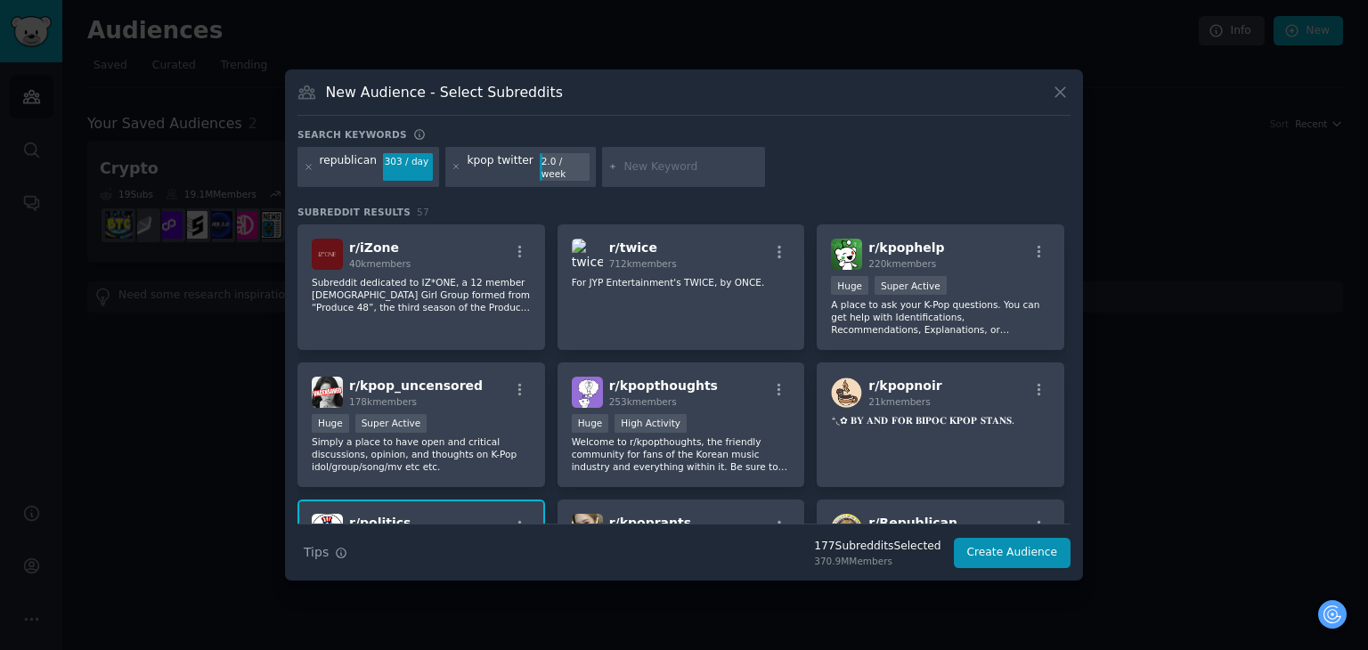
click at [454, 166] on icon at bounding box center [456, 167] width 4 height 4
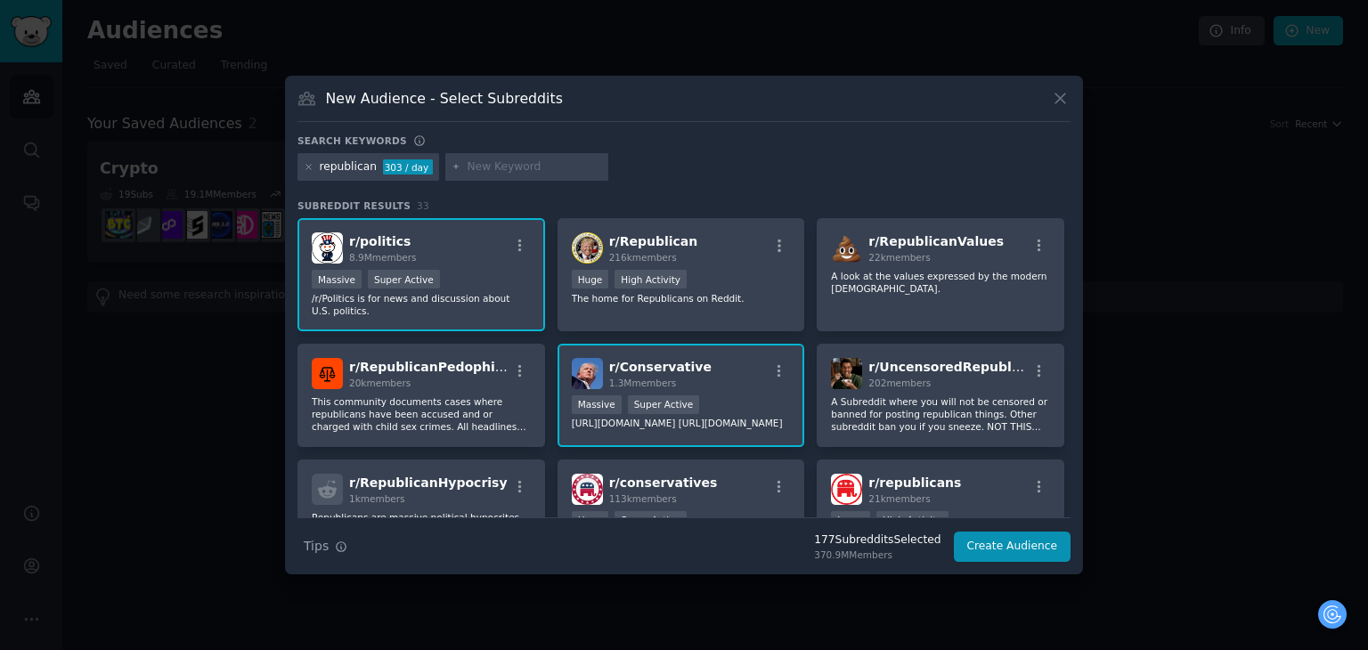
click at [504, 174] on input "text" at bounding box center [534, 167] width 135 height 16
paste input "spam blocker"
type input "spam blocker"
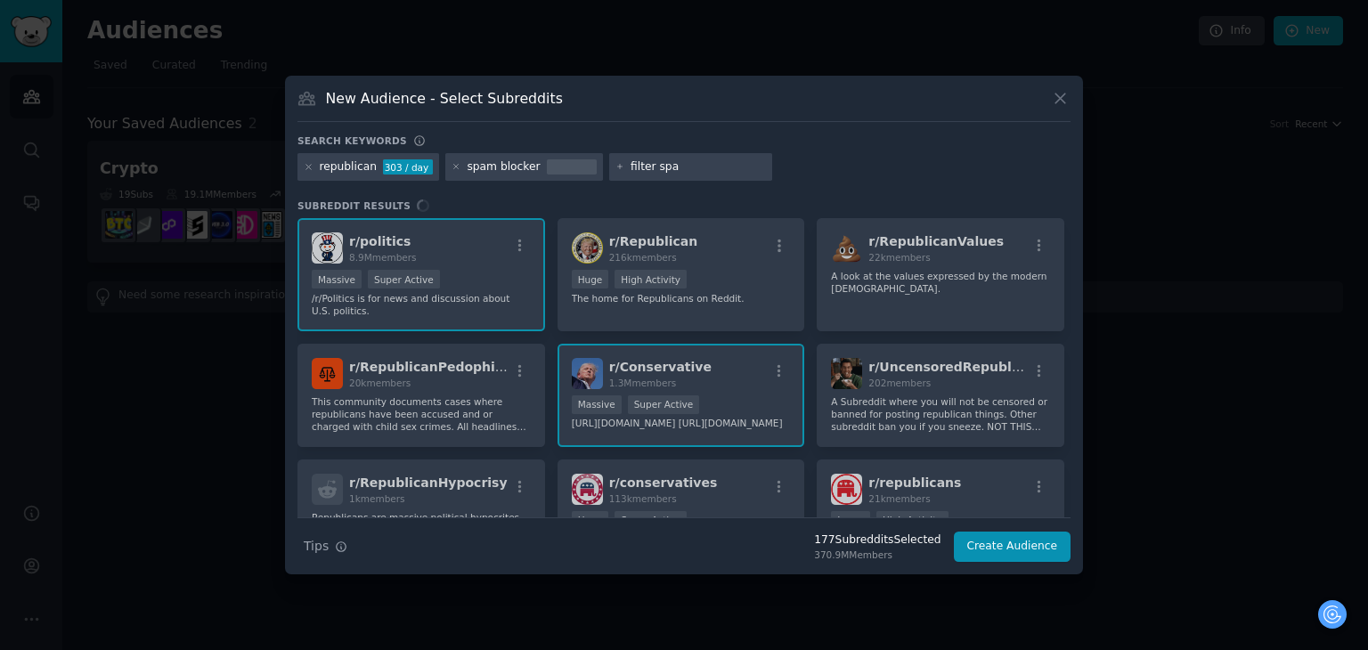
type input "filter spam"
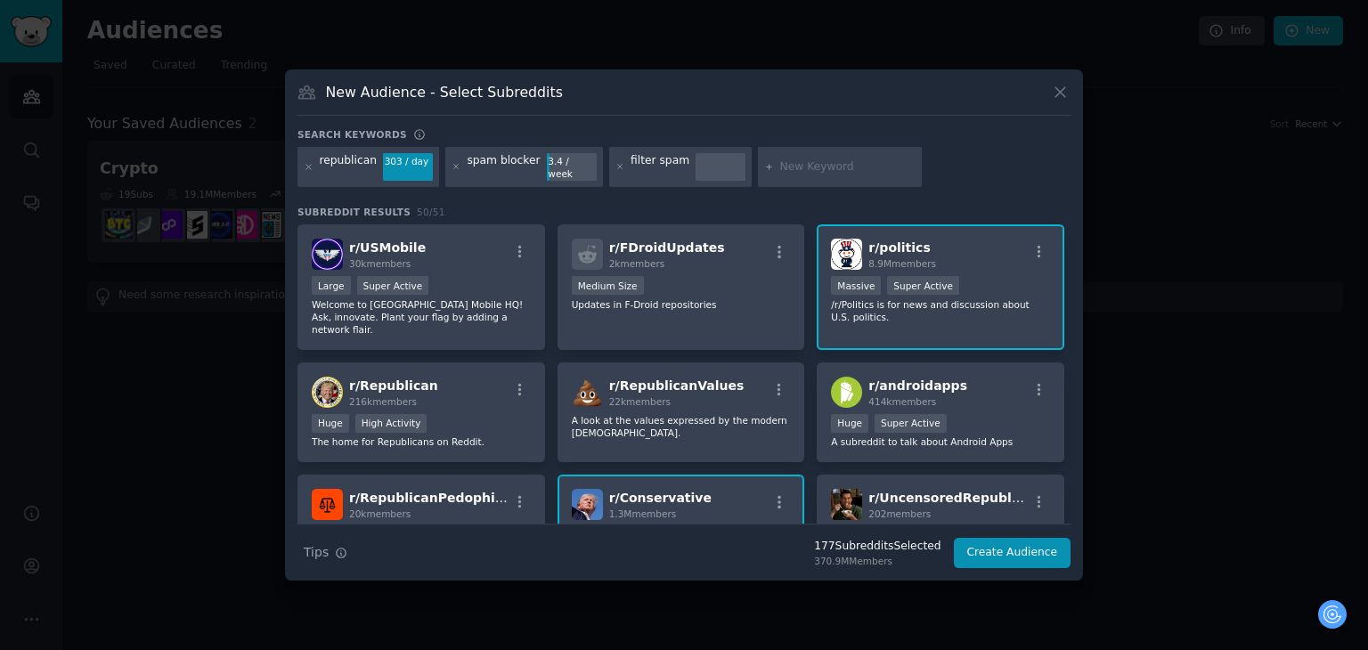
paste input "unwanted content"
type input "unwanted content"
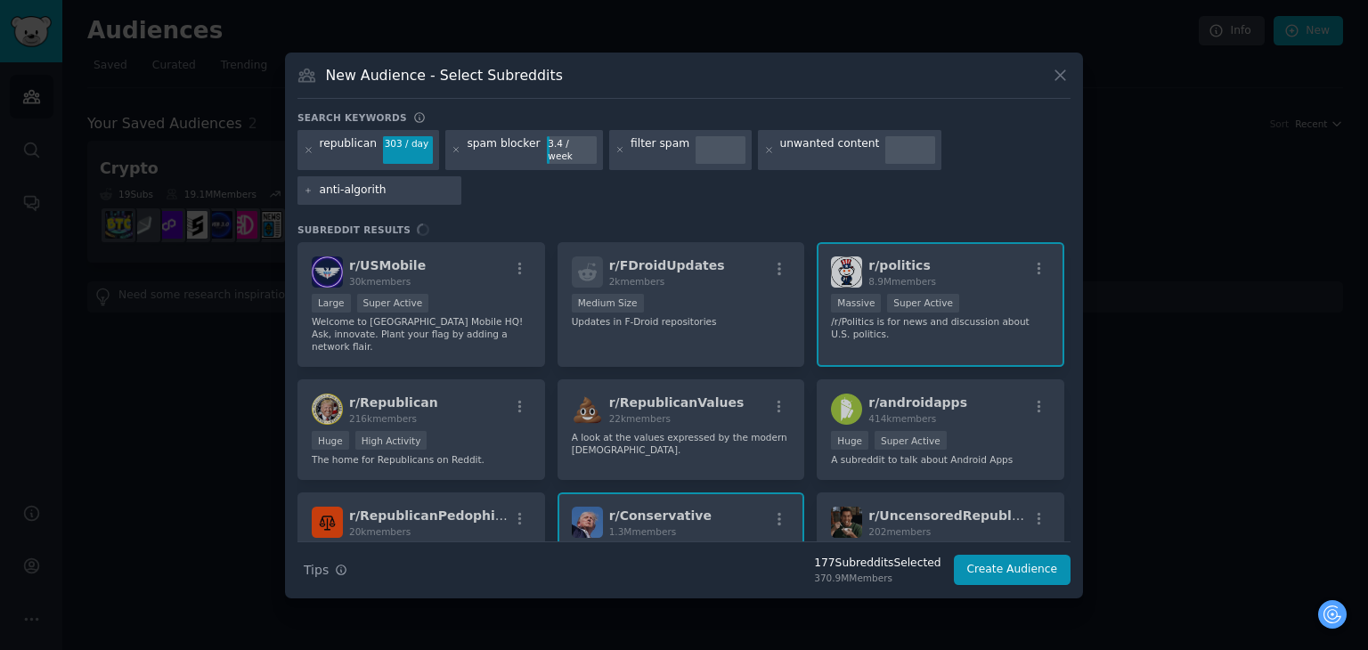
type input "anti-algorithm"
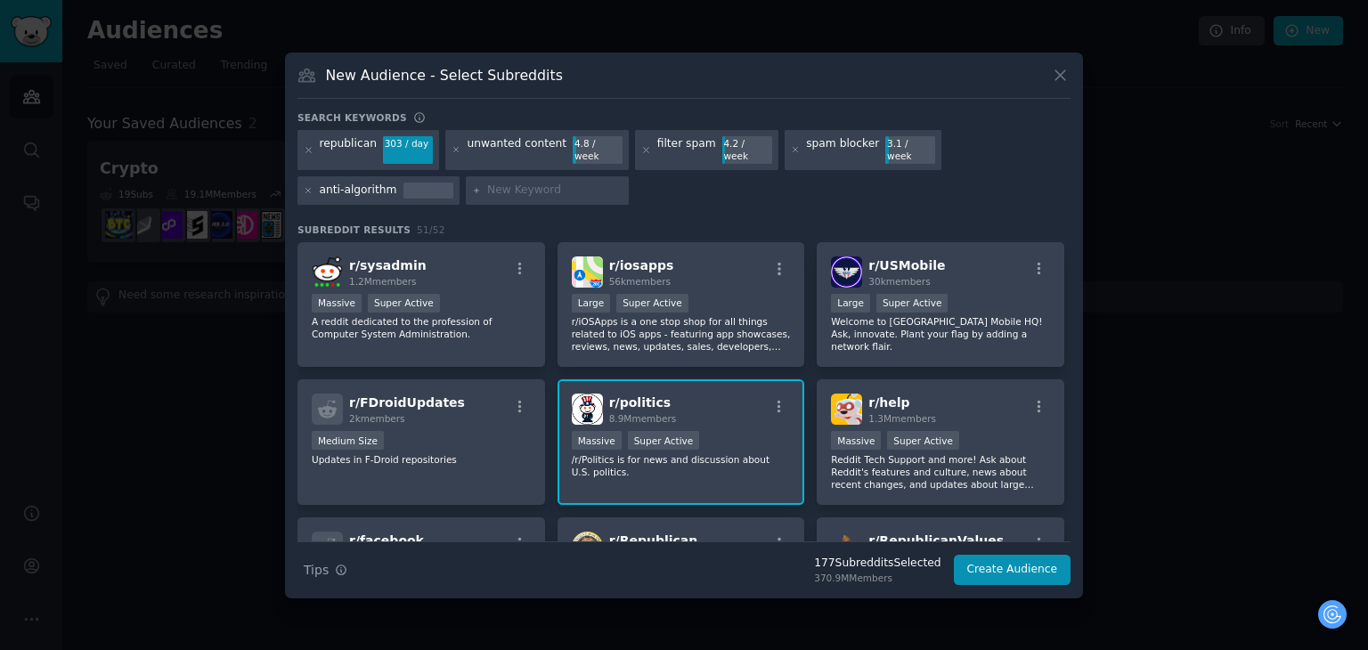
paste input "online attention management"
type input "online attention management"
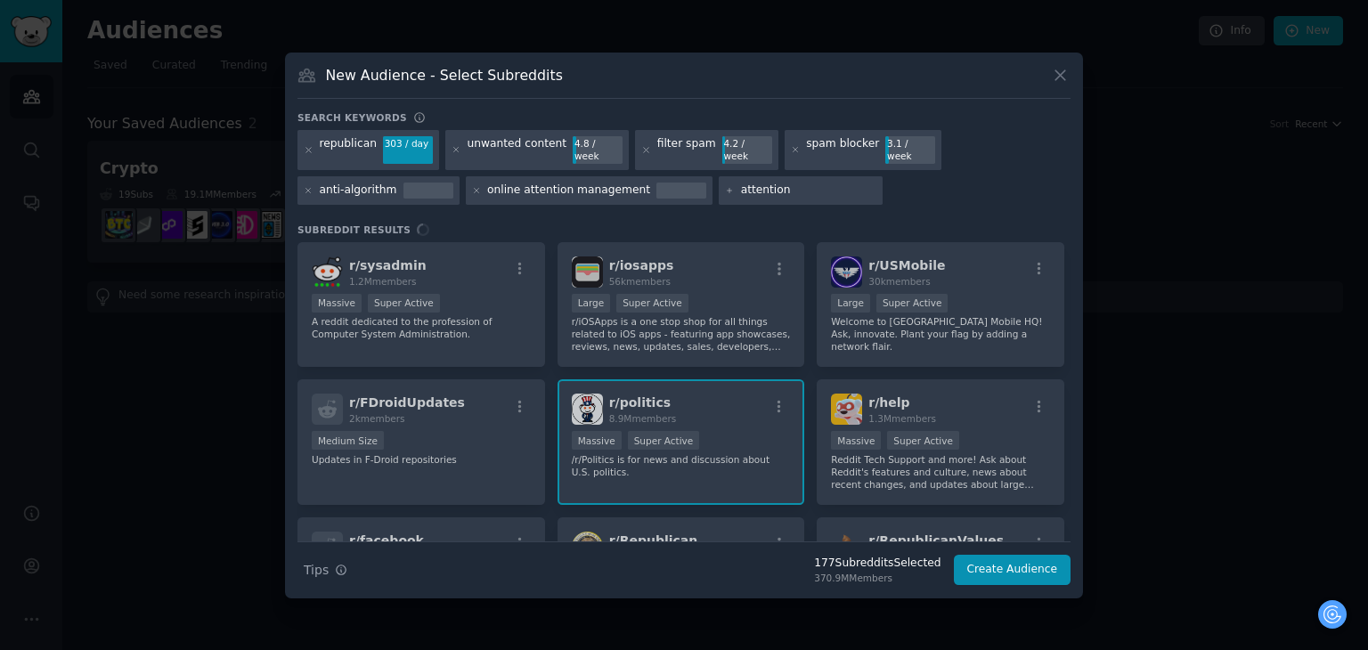
type input "attention"
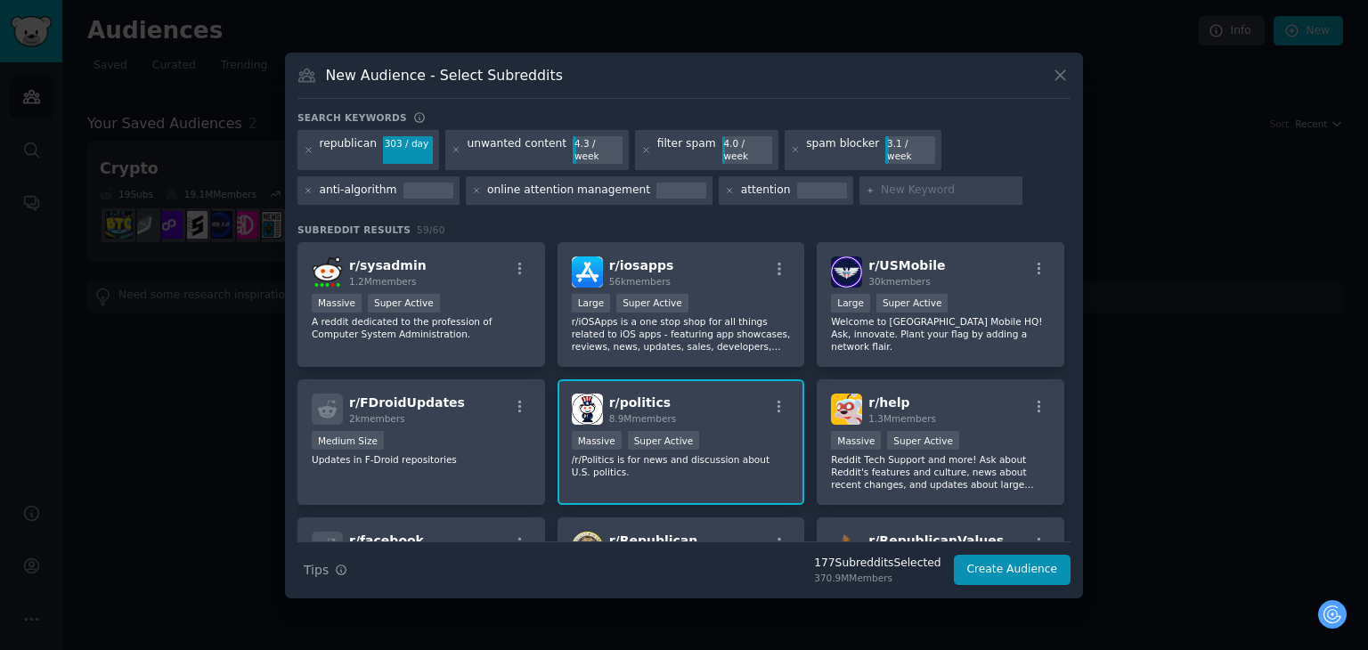
paste input "online filter tools"
type input "online filter tools"
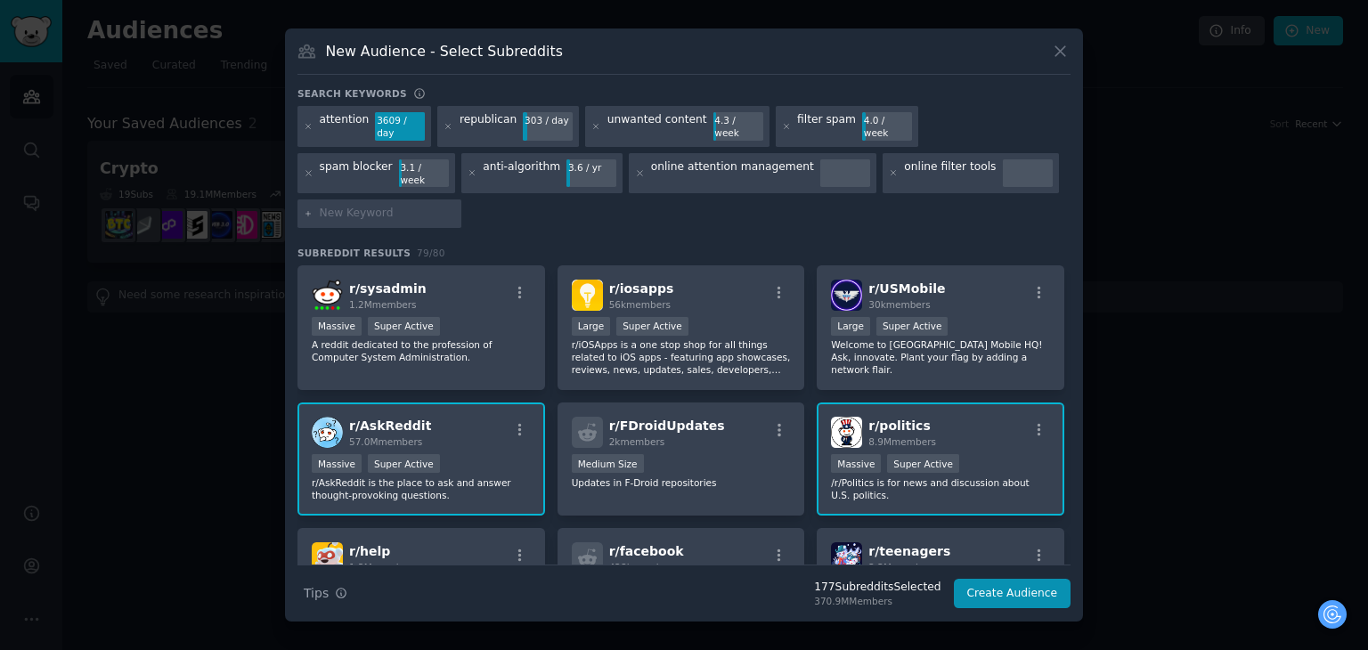
paste input "block"
type input "block"
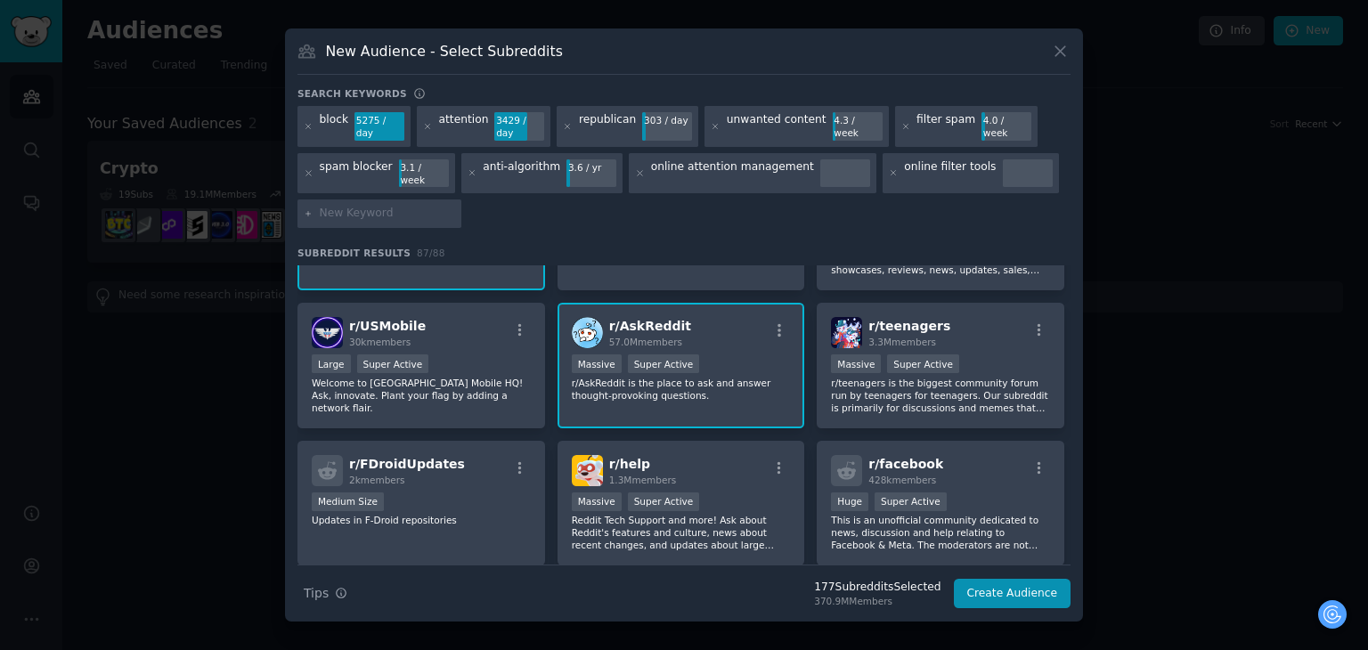
scroll to position [89, 0]
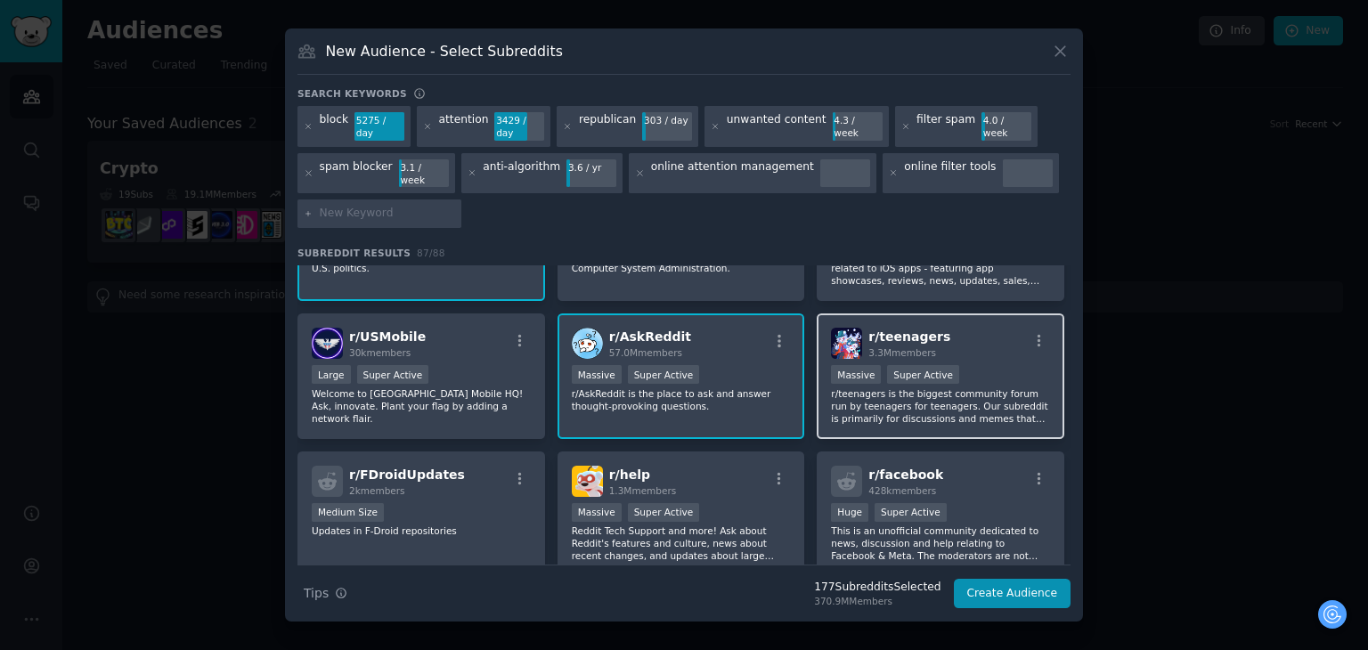
click at [894, 387] on p "r/teenagers is the biggest community forum run by teenagers for teenagers. Our …" at bounding box center [940, 405] width 219 height 37
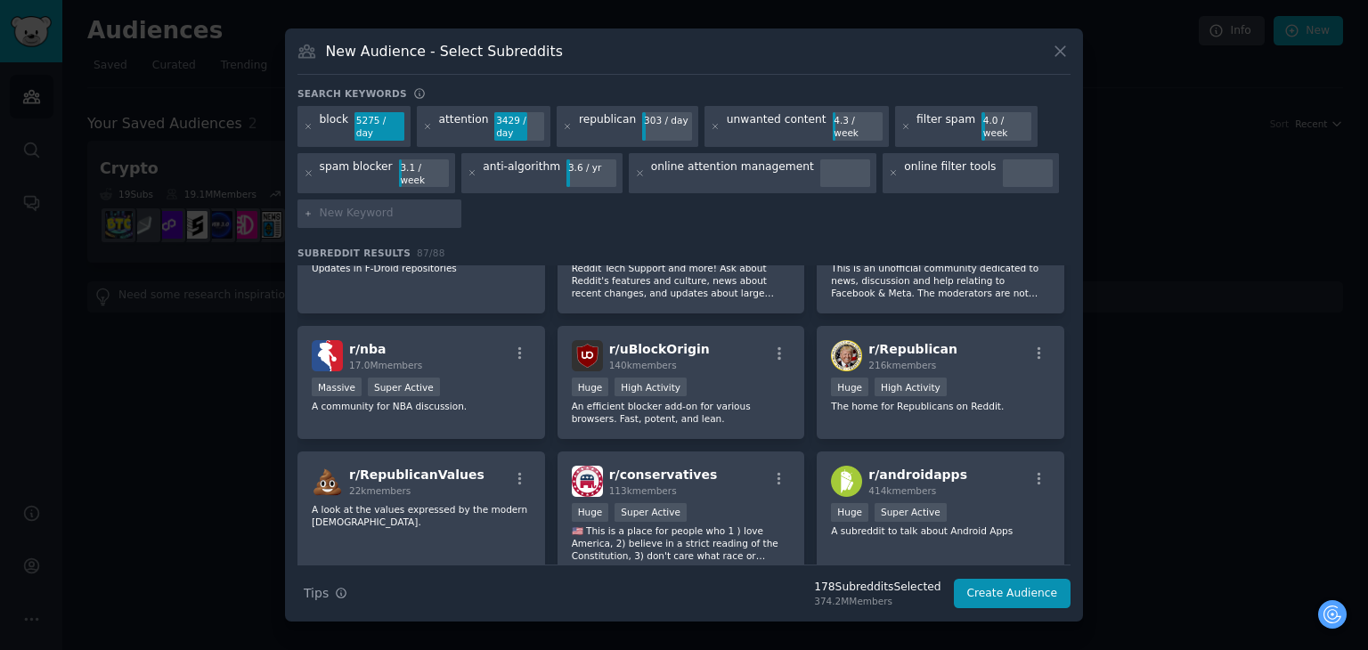
scroll to position [356, 0]
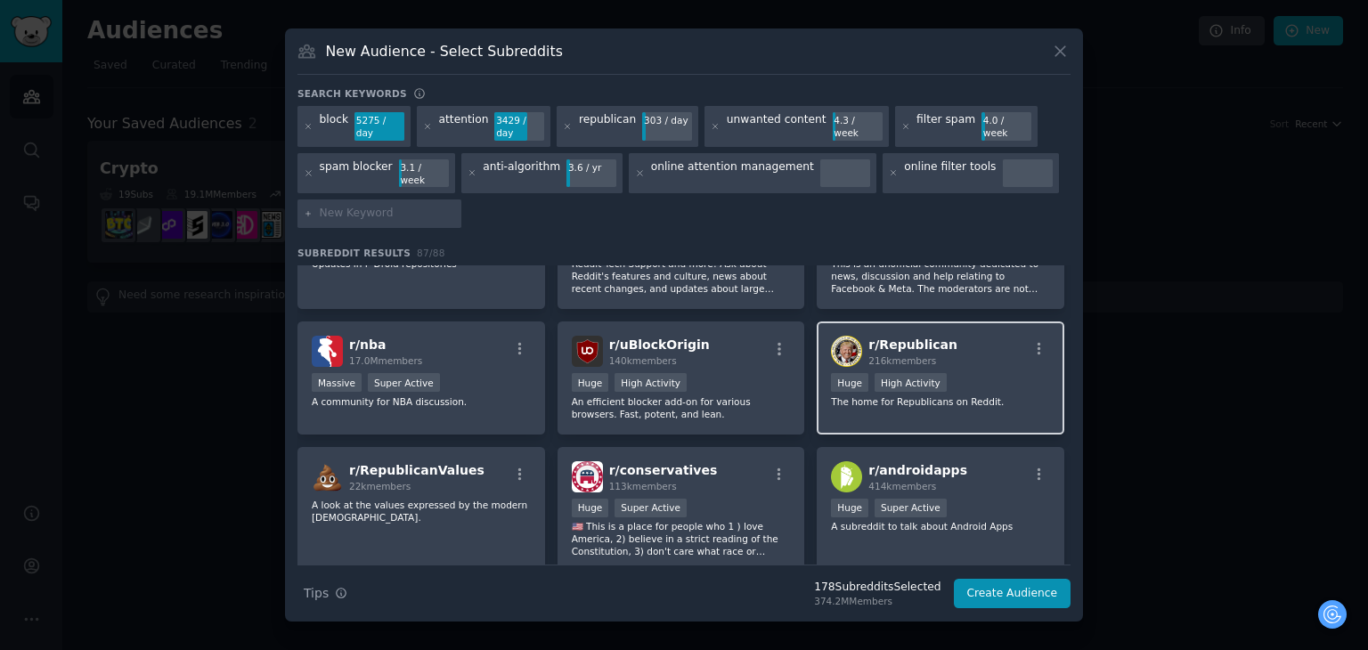
click at [884, 377] on div "Huge High Activity" at bounding box center [940, 384] width 219 height 22
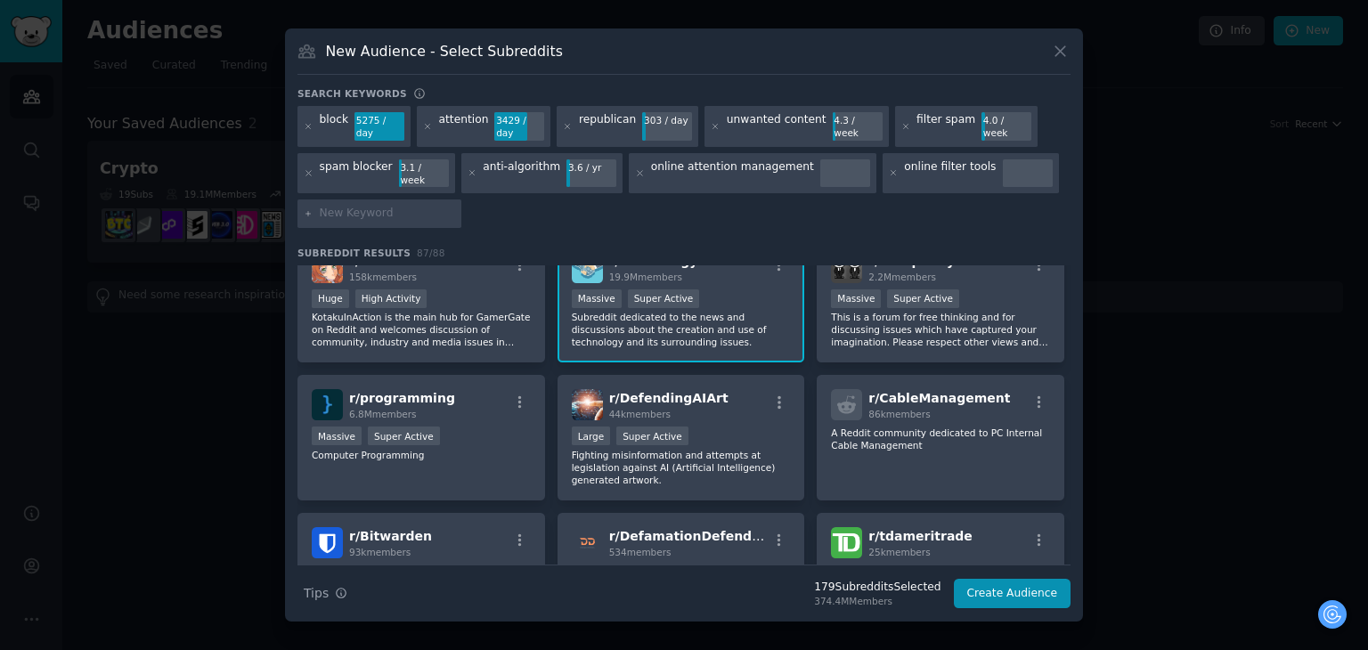
scroll to position [2049, 0]
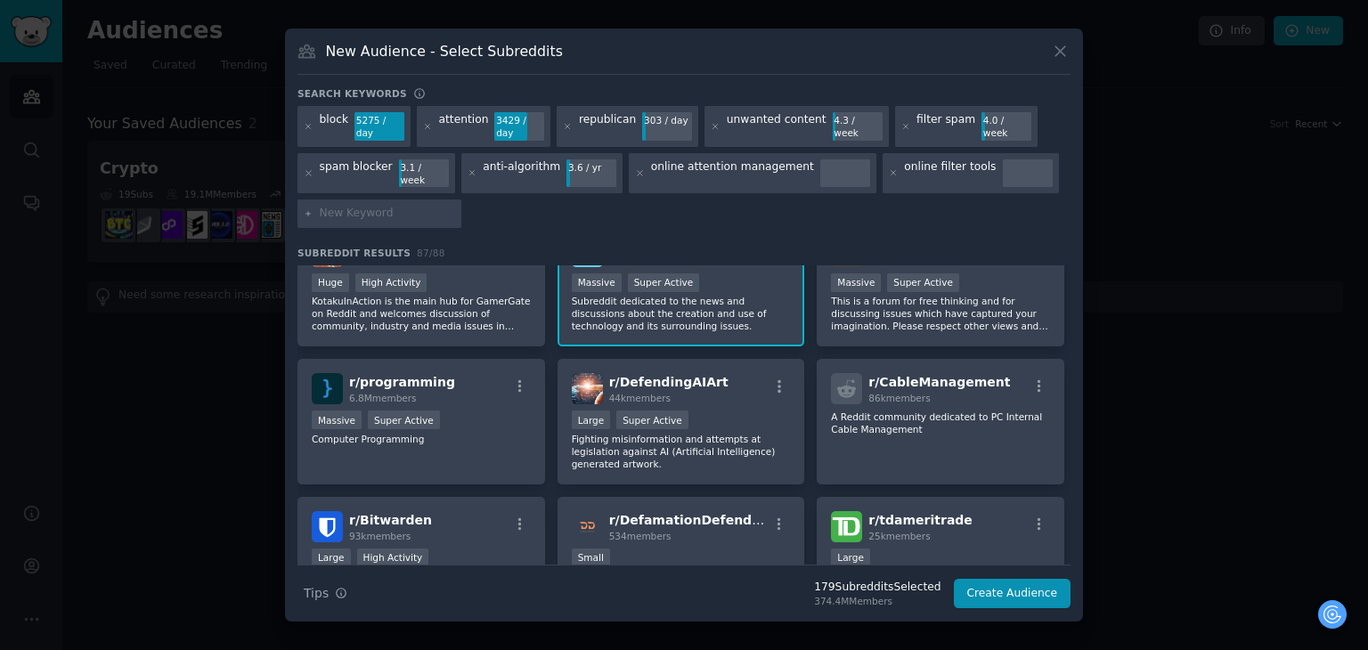
click at [361, 206] on input "text" at bounding box center [387, 214] width 135 height 16
type input "children"
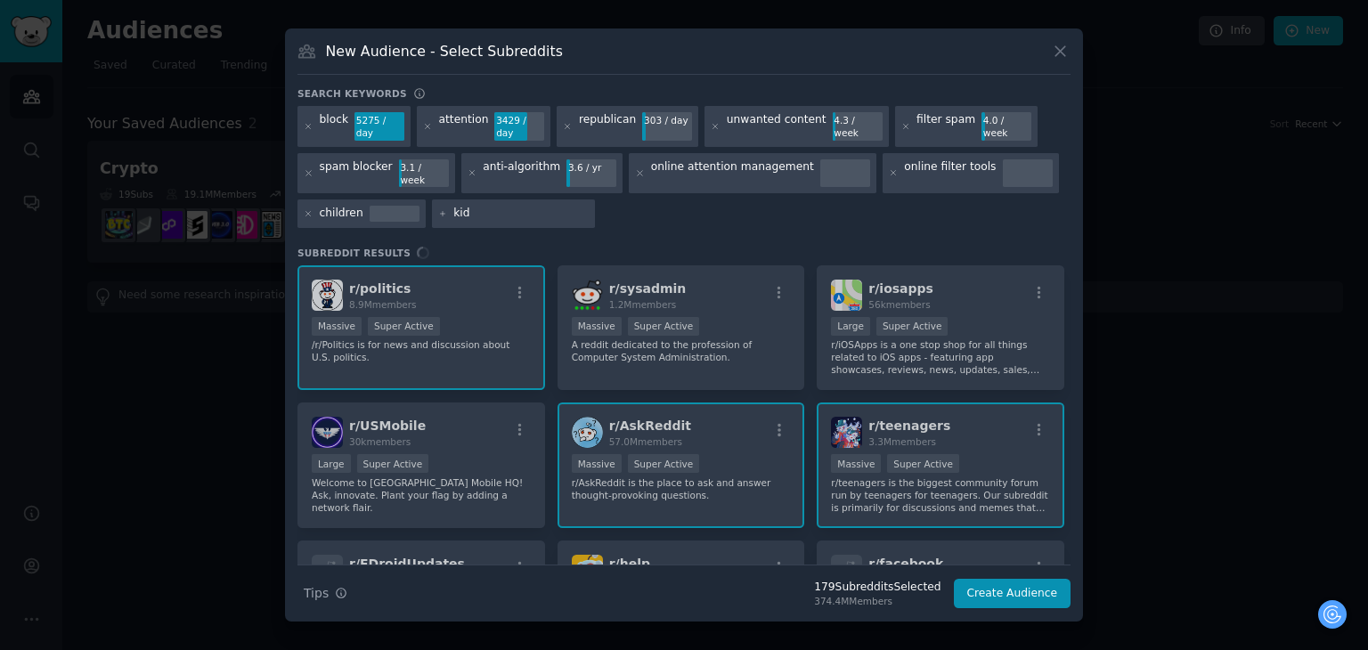
type input "kids"
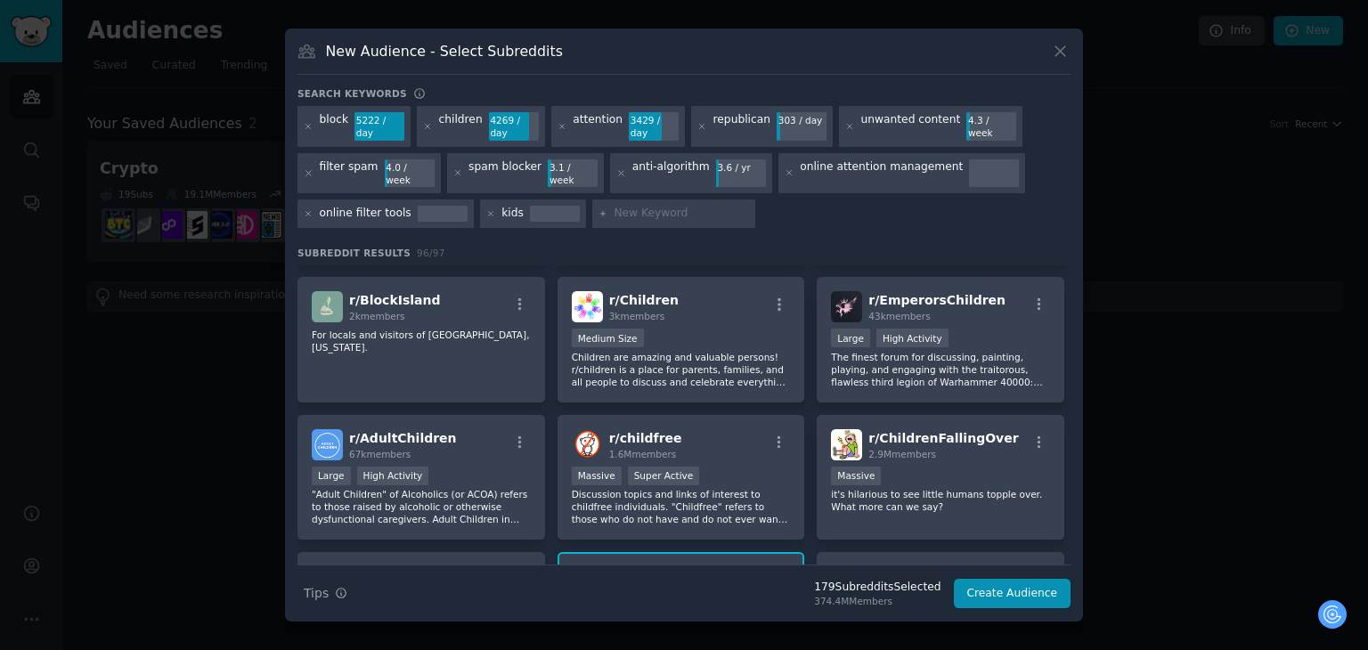
scroll to position [3702, 0]
click at [689, 428] on div "r/ childfree 1.6M members" at bounding box center [681, 443] width 219 height 31
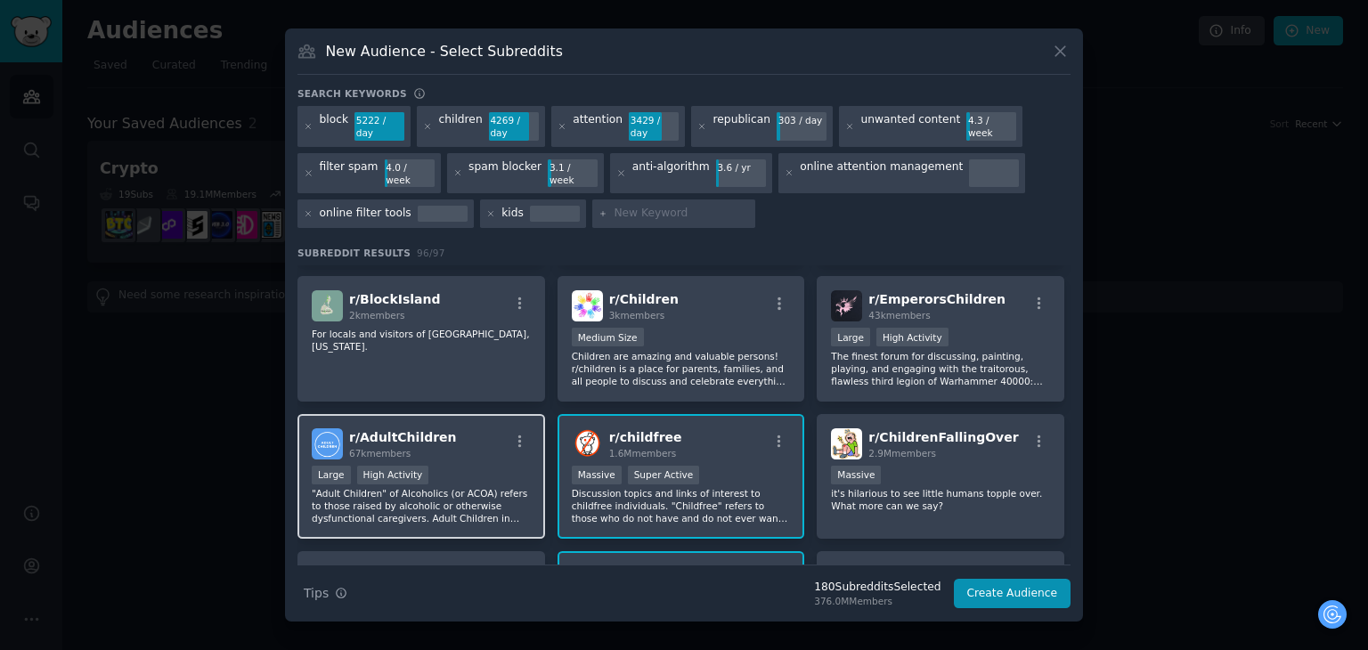
click at [470, 428] on div "r/ AdultChildren 67k members" at bounding box center [421, 443] width 219 height 31
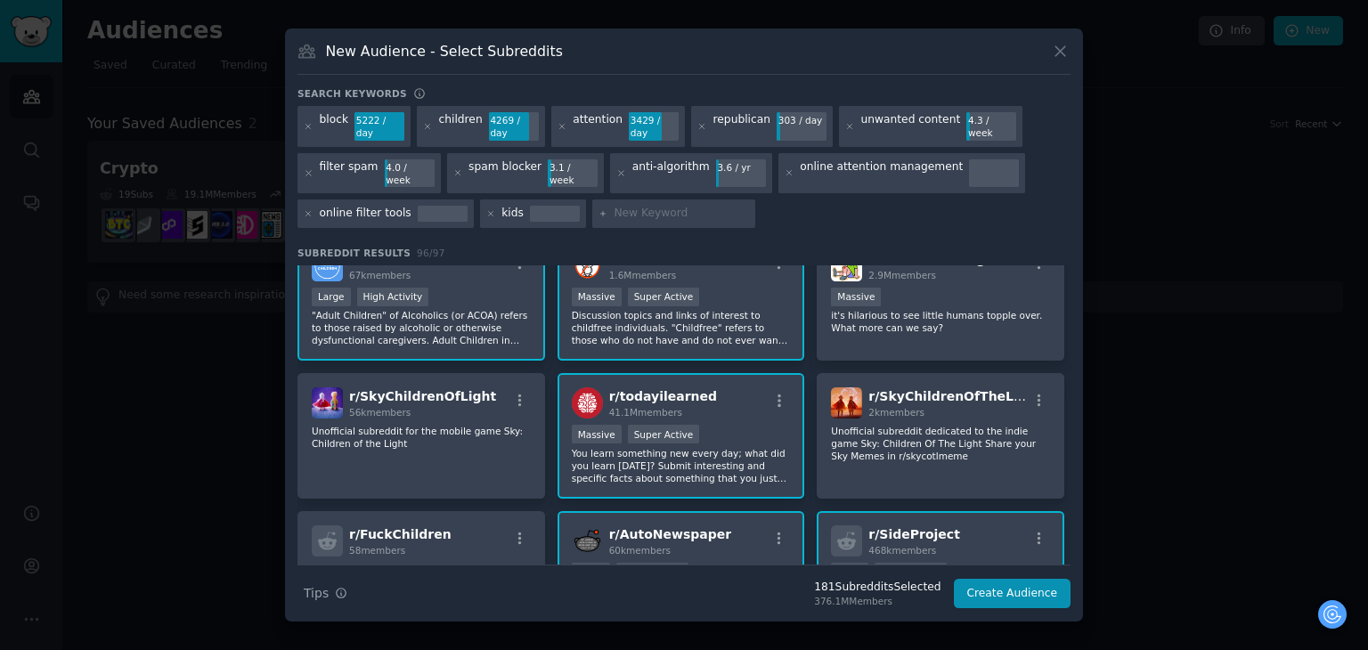
scroll to position [3965, 0]
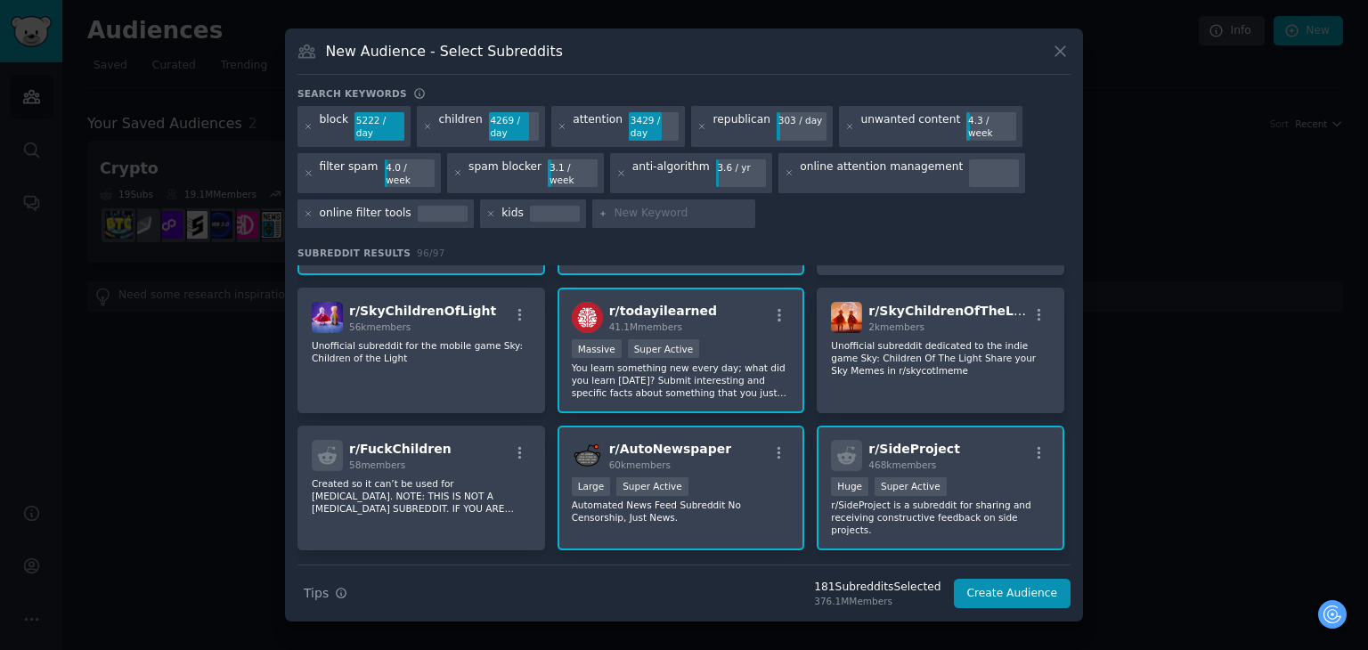
click at [646, 206] on input "text" at bounding box center [681, 214] width 135 height 16
type input "stop porn"
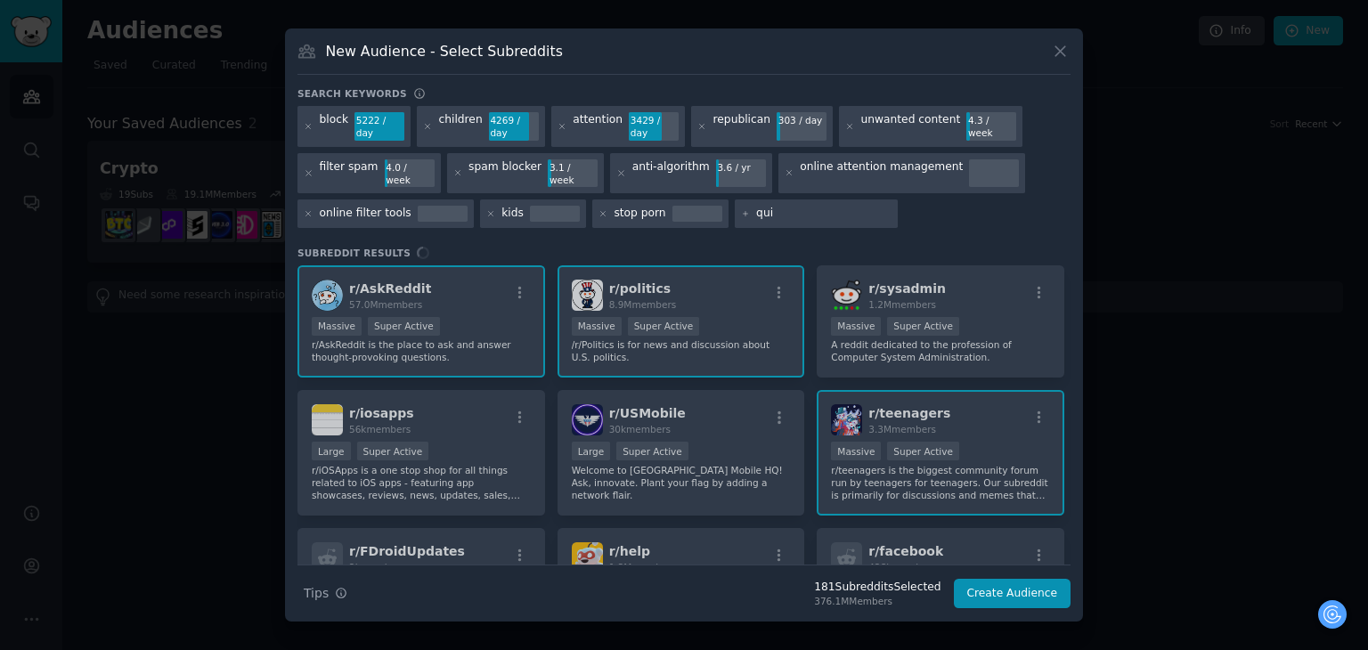
type input "quit"
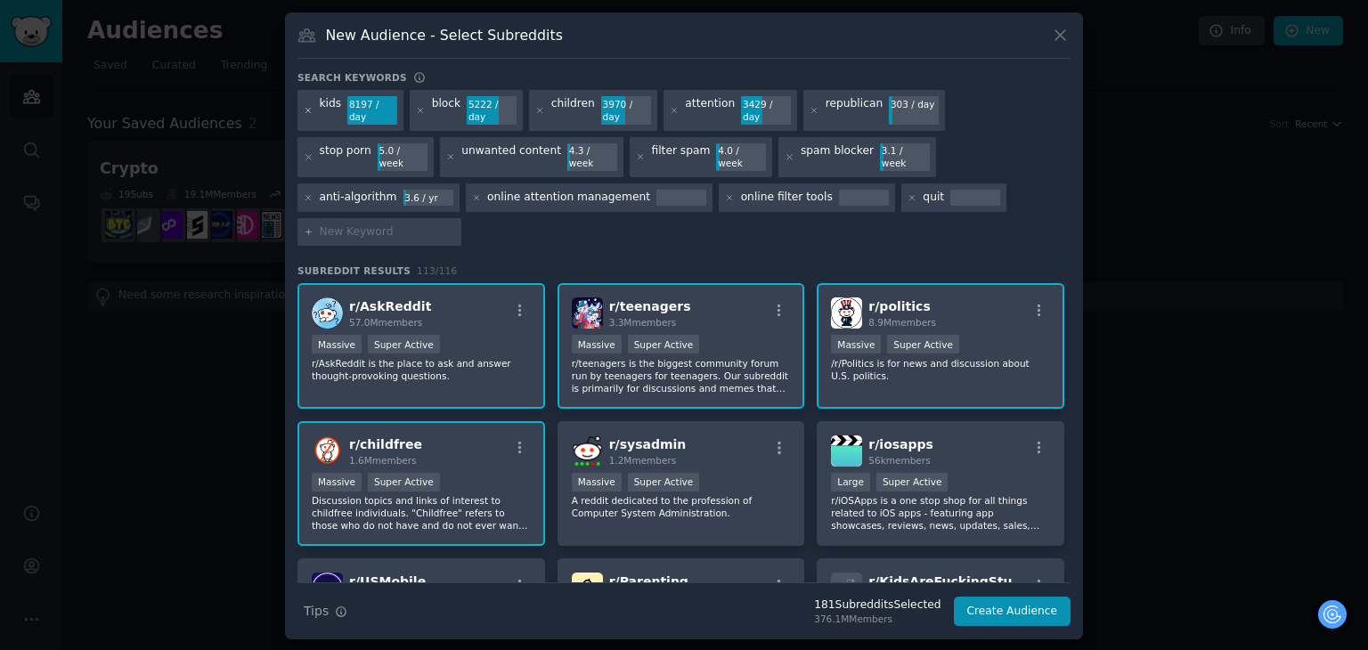
click at [309, 116] on icon at bounding box center [309, 111] width 10 height 10
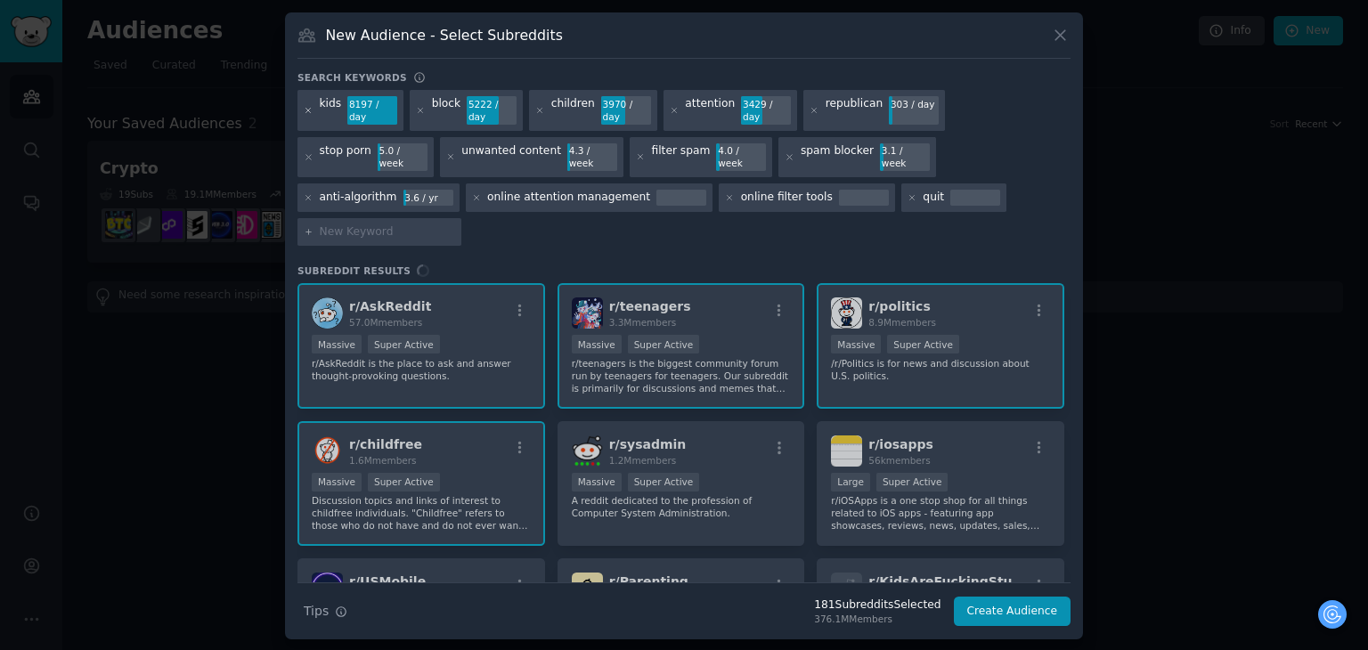
click at [309, 116] on icon at bounding box center [309, 111] width 10 height 10
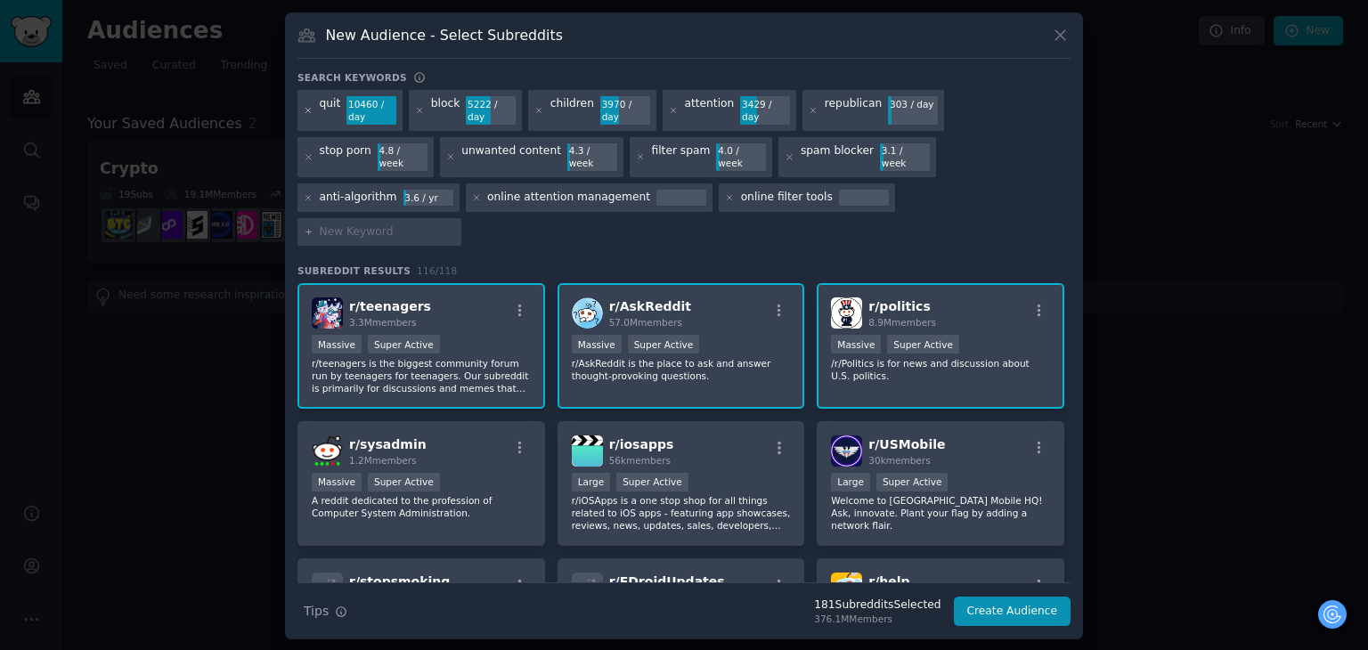
click at [307, 112] on icon at bounding box center [308, 110] width 4 height 4
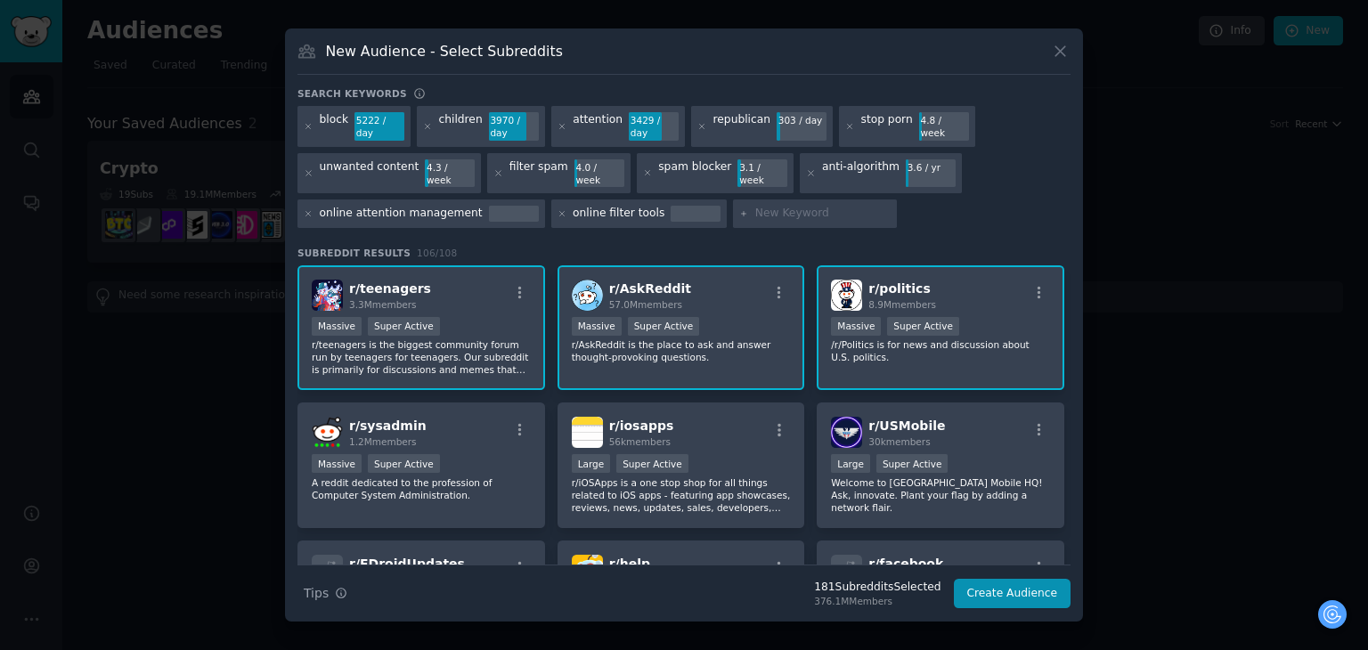
click at [754, 200] on div at bounding box center [815, 214] width 164 height 29
click at [759, 206] on input "text" at bounding box center [822, 214] width 135 height 16
type input "quit"
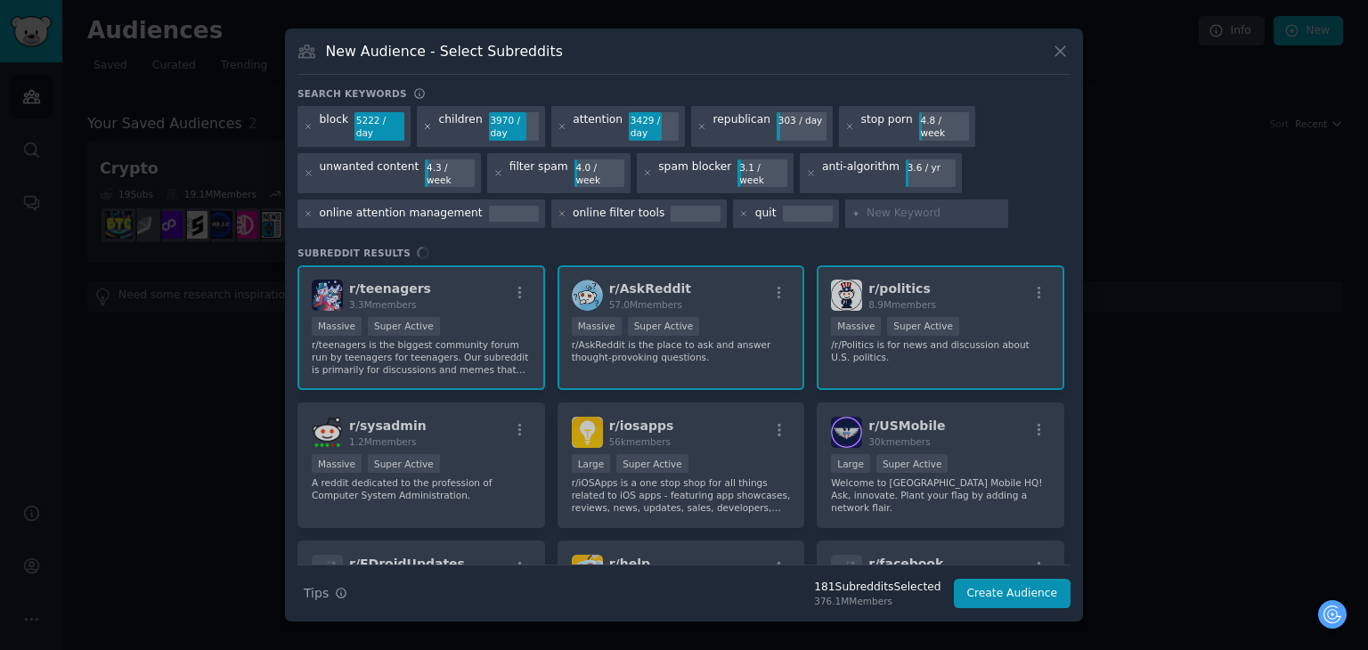
click at [427, 132] on icon at bounding box center [428, 127] width 10 height 10
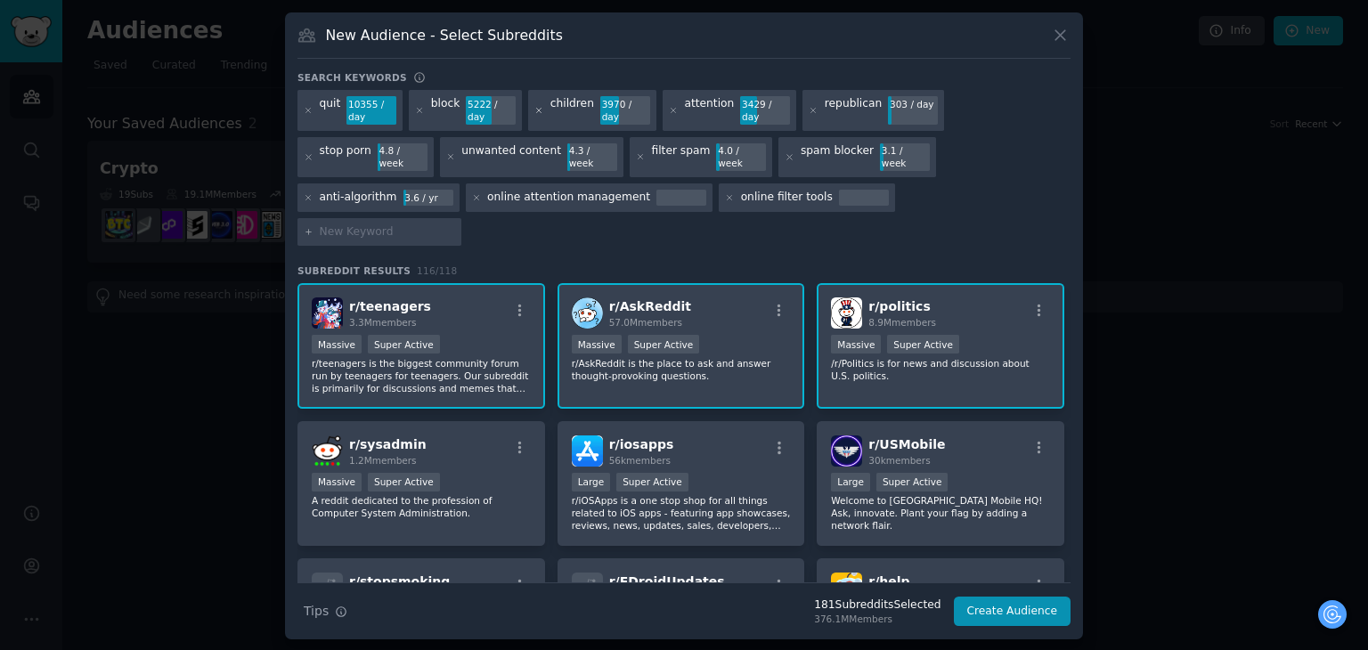
click at [535, 116] on icon at bounding box center [539, 111] width 10 height 10
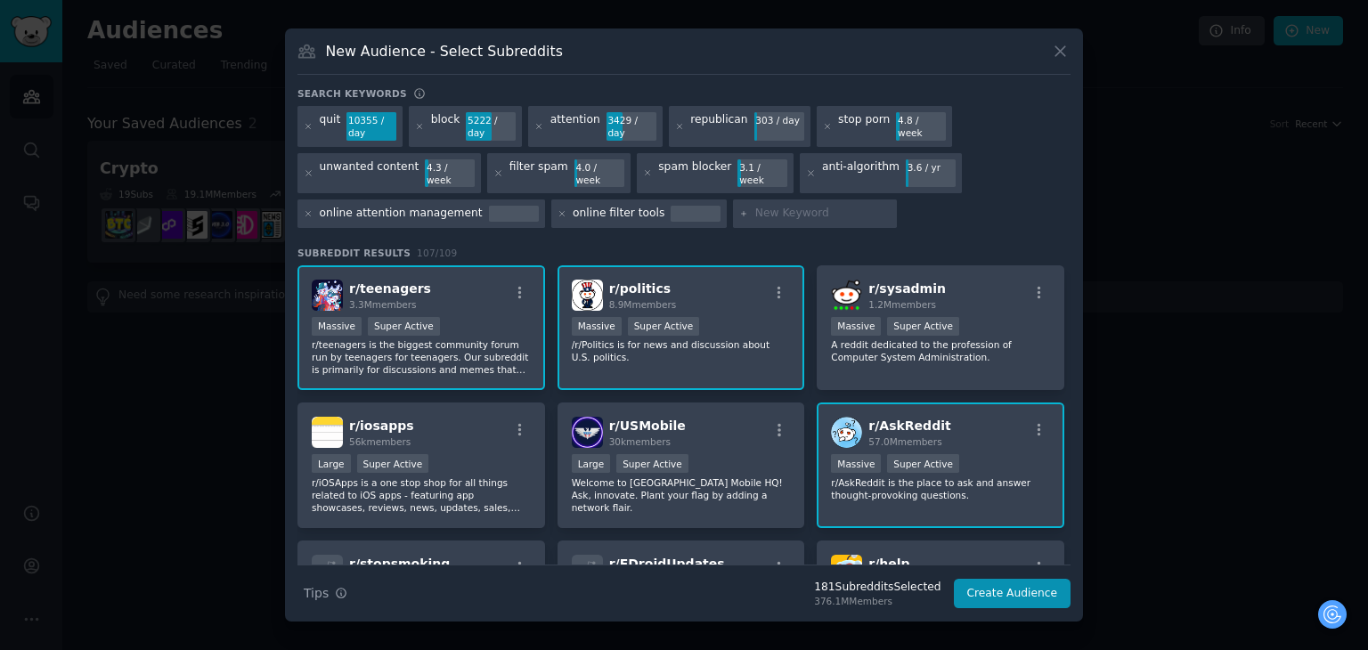
click at [535, 132] on icon at bounding box center [539, 127] width 10 height 10
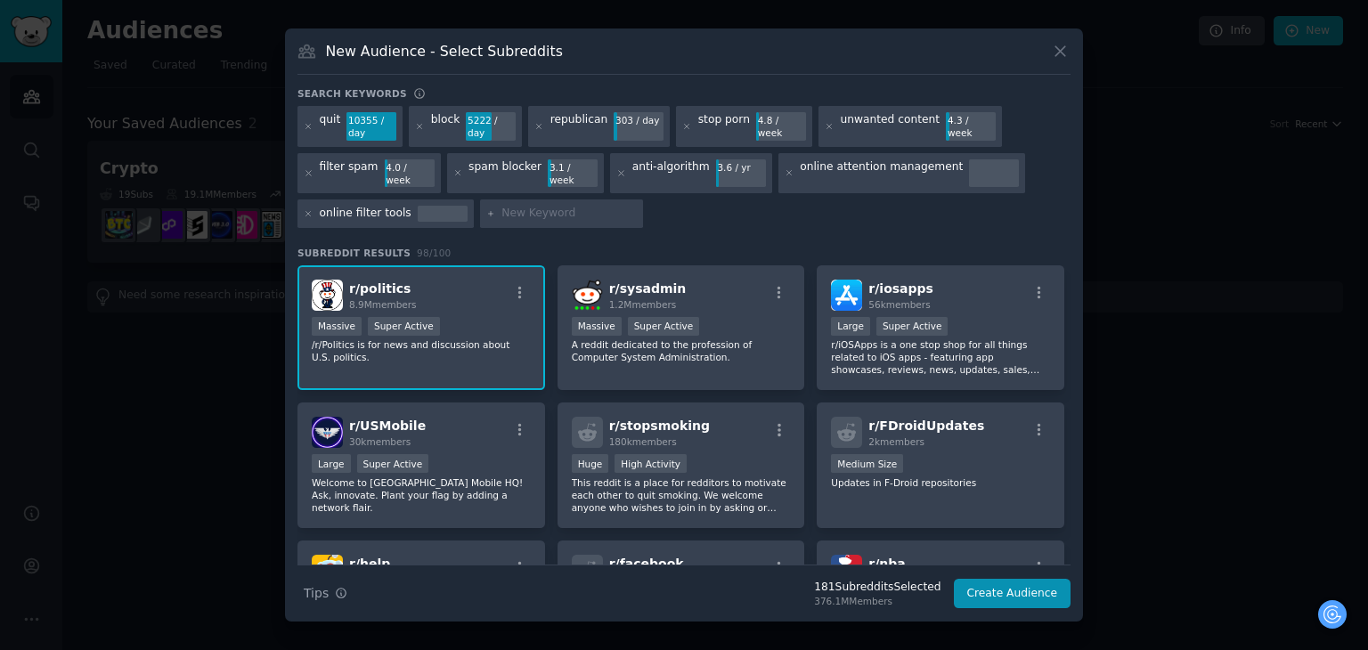
click at [535, 132] on icon at bounding box center [539, 127] width 10 height 10
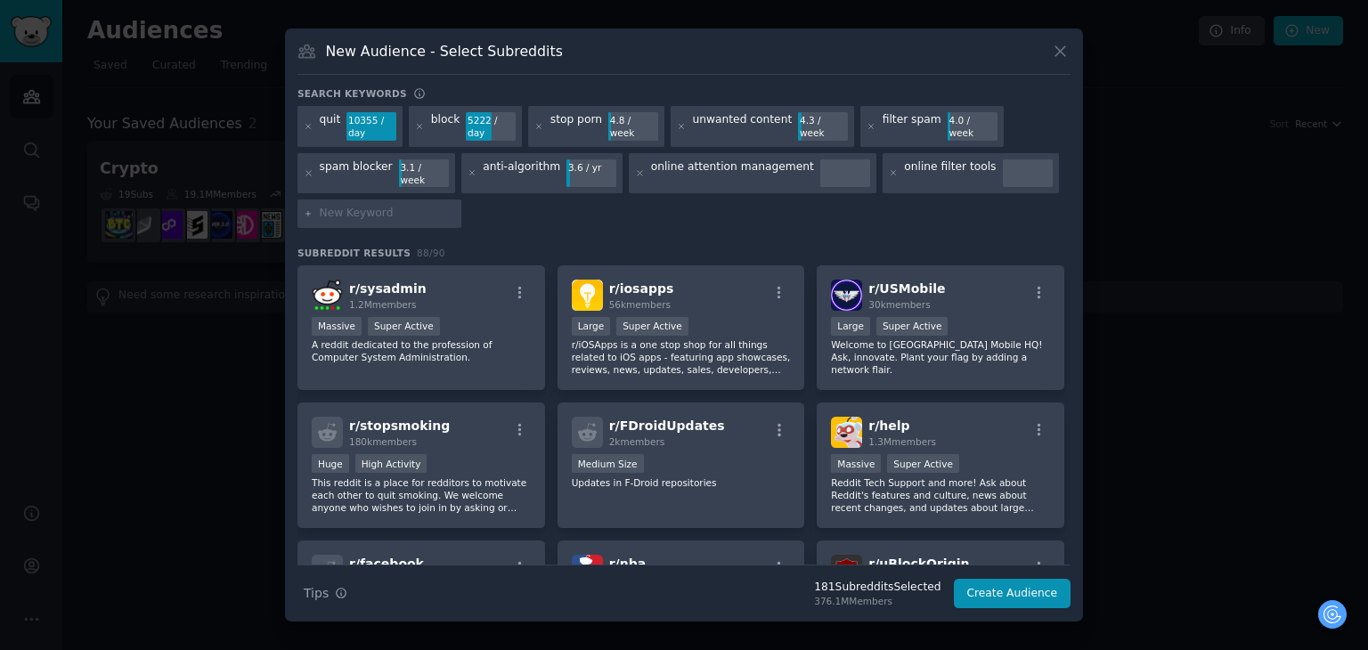
click at [538, 132] on icon at bounding box center [539, 127] width 10 height 10
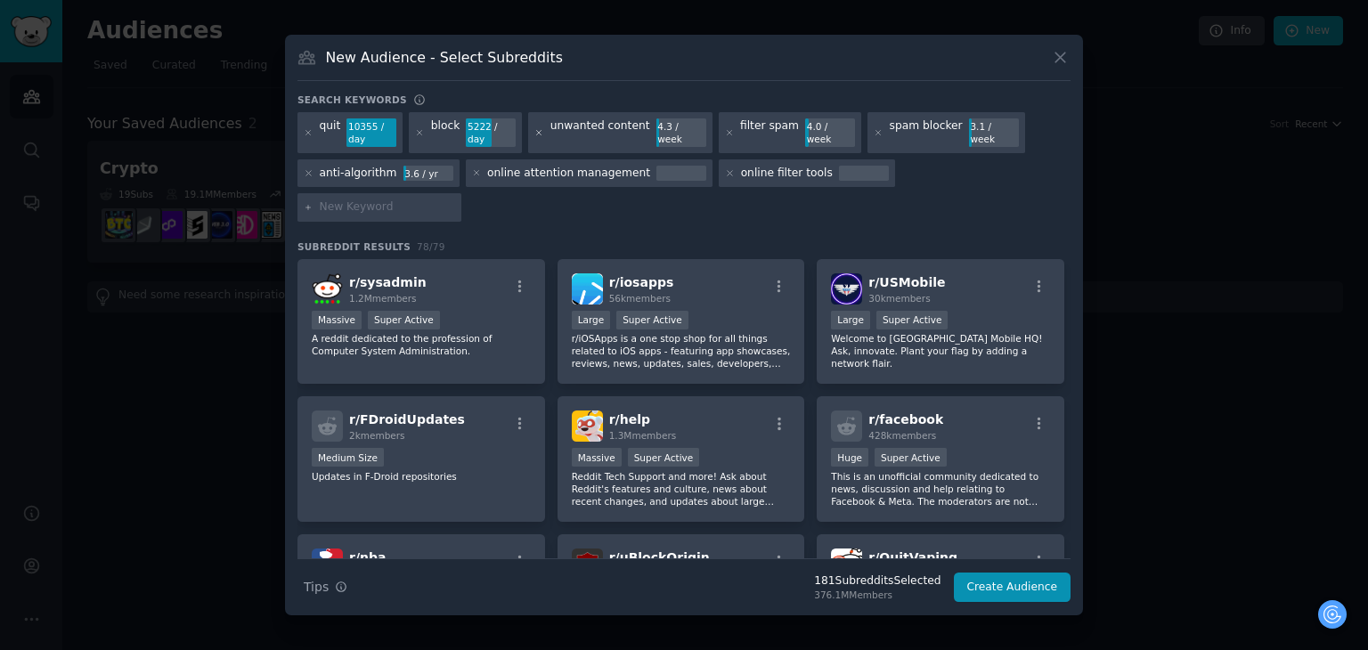
click at [534, 138] on icon at bounding box center [539, 133] width 10 height 10
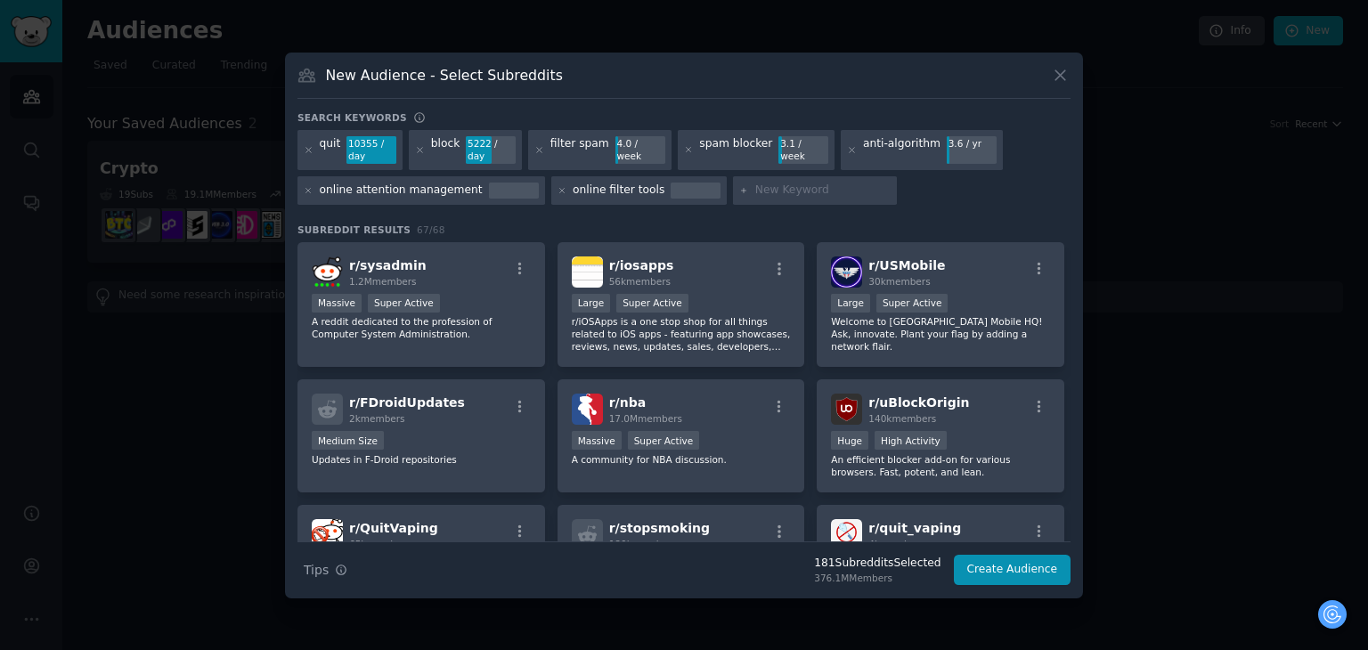
click at [534, 153] on icon at bounding box center [539, 150] width 10 height 10
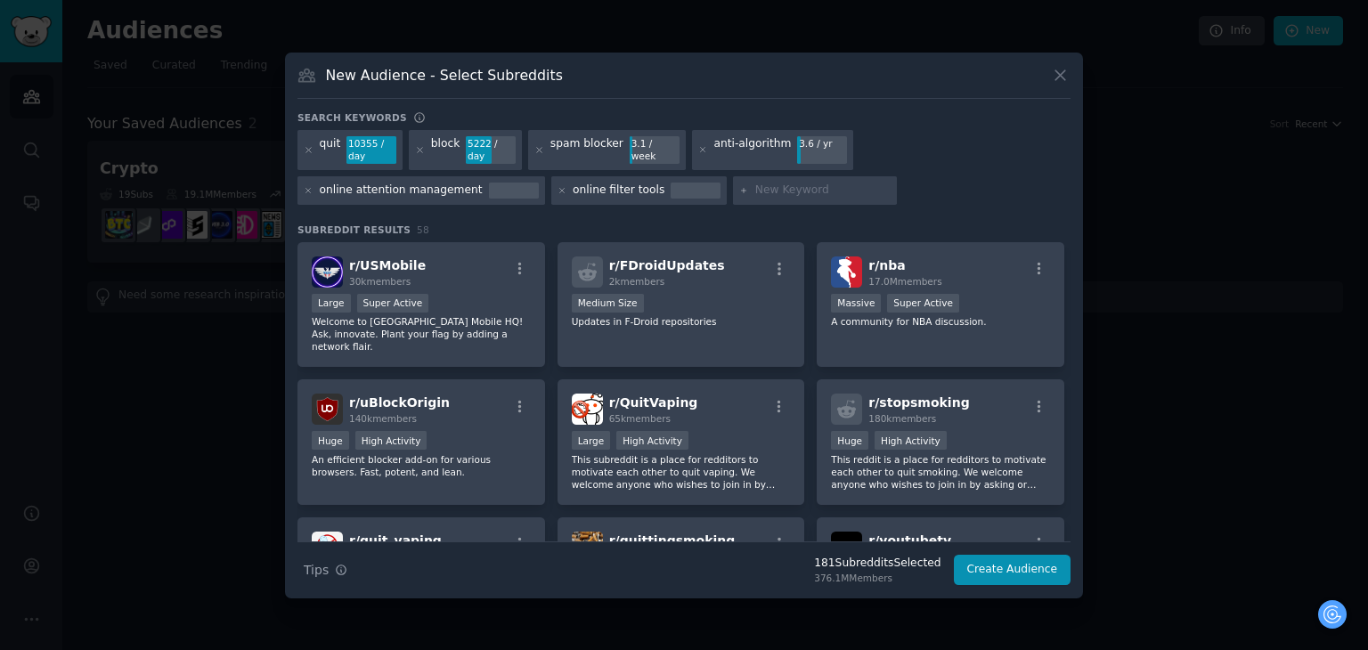
click at [534, 153] on icon at bounding box center [539, 150] width 10 height 10
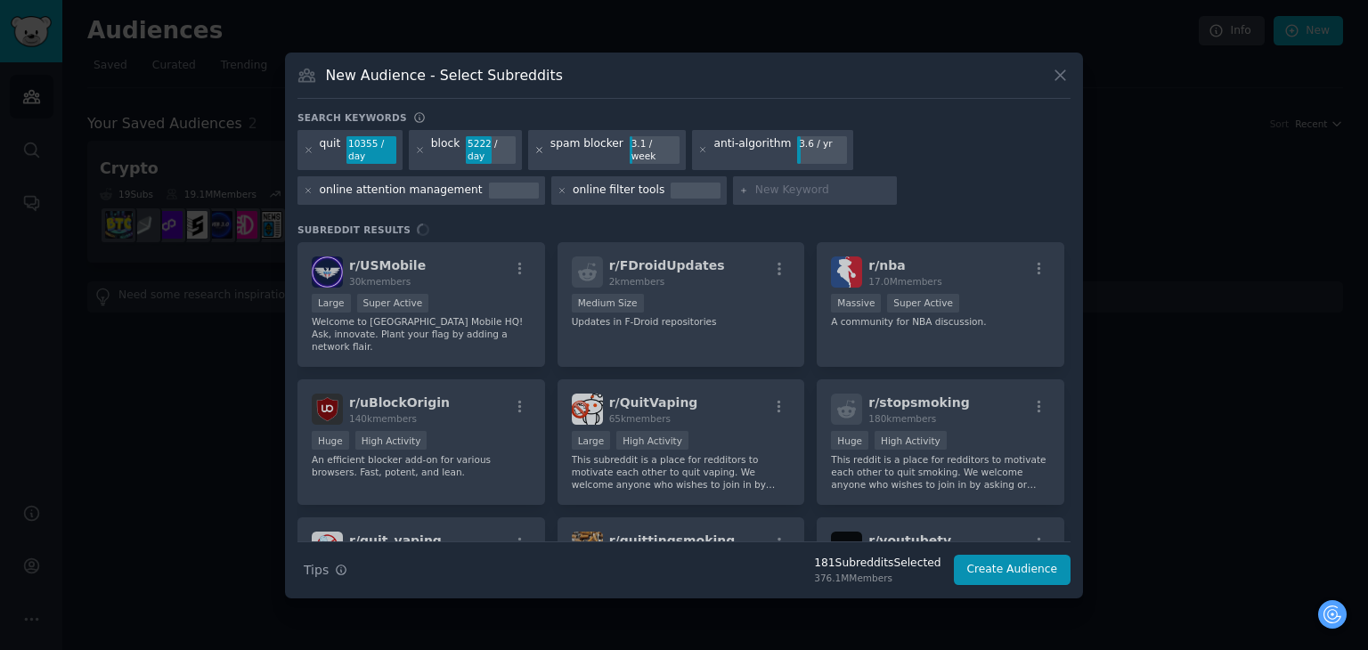
click at [534, 149] on icon at bounding box center [539, 150] width 10 height 10
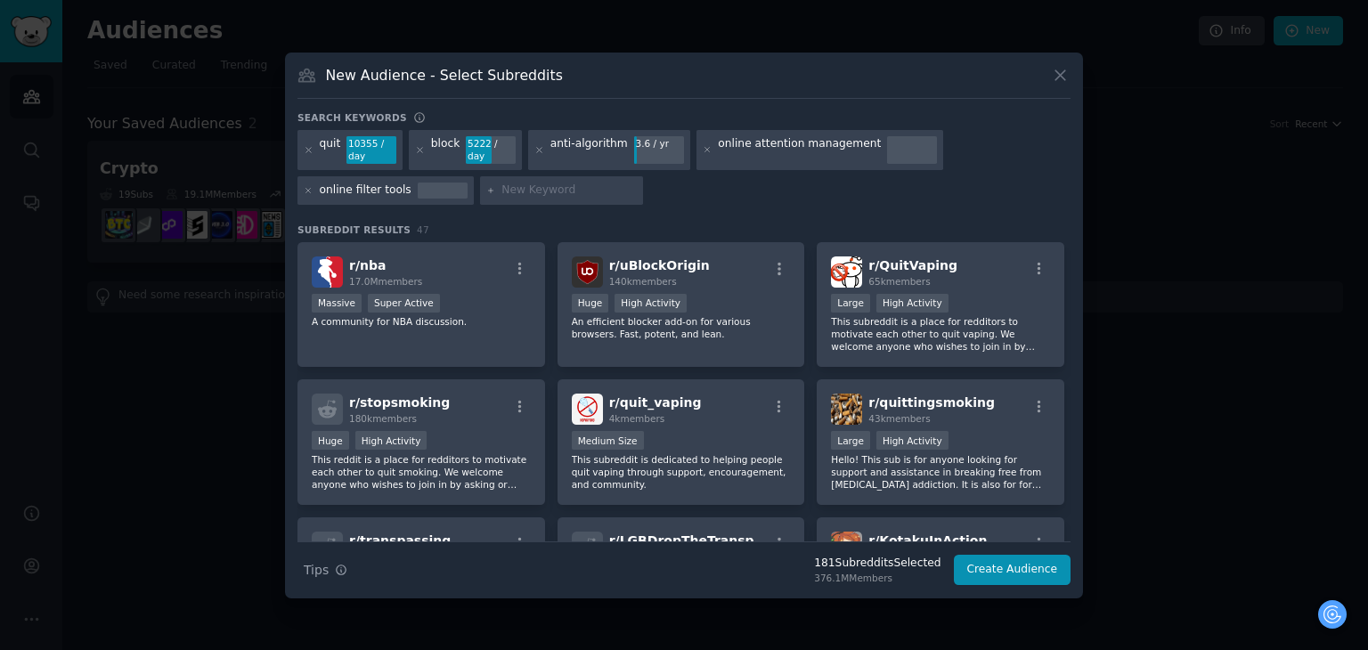
click at [534, 149] on icon at bounding box center [539, 150] width 10 height 10
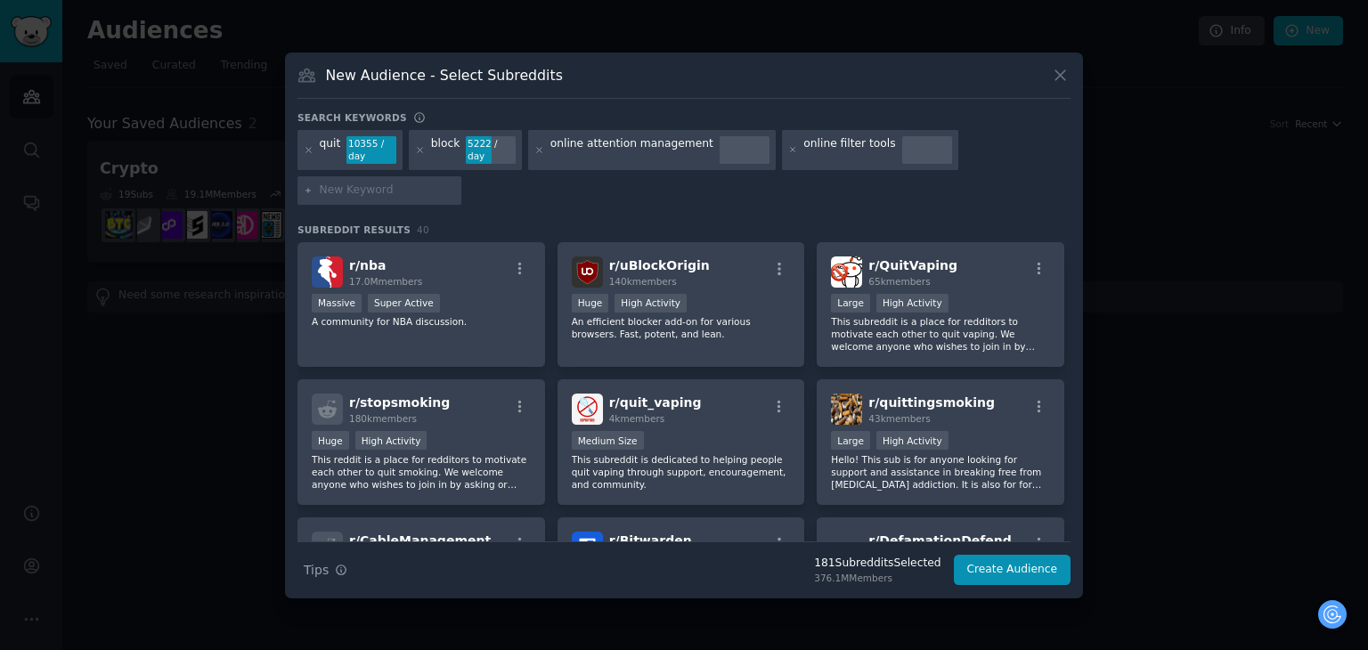
click at [534, 149] on icon at bounding box center [539, 150] width 10 height 10
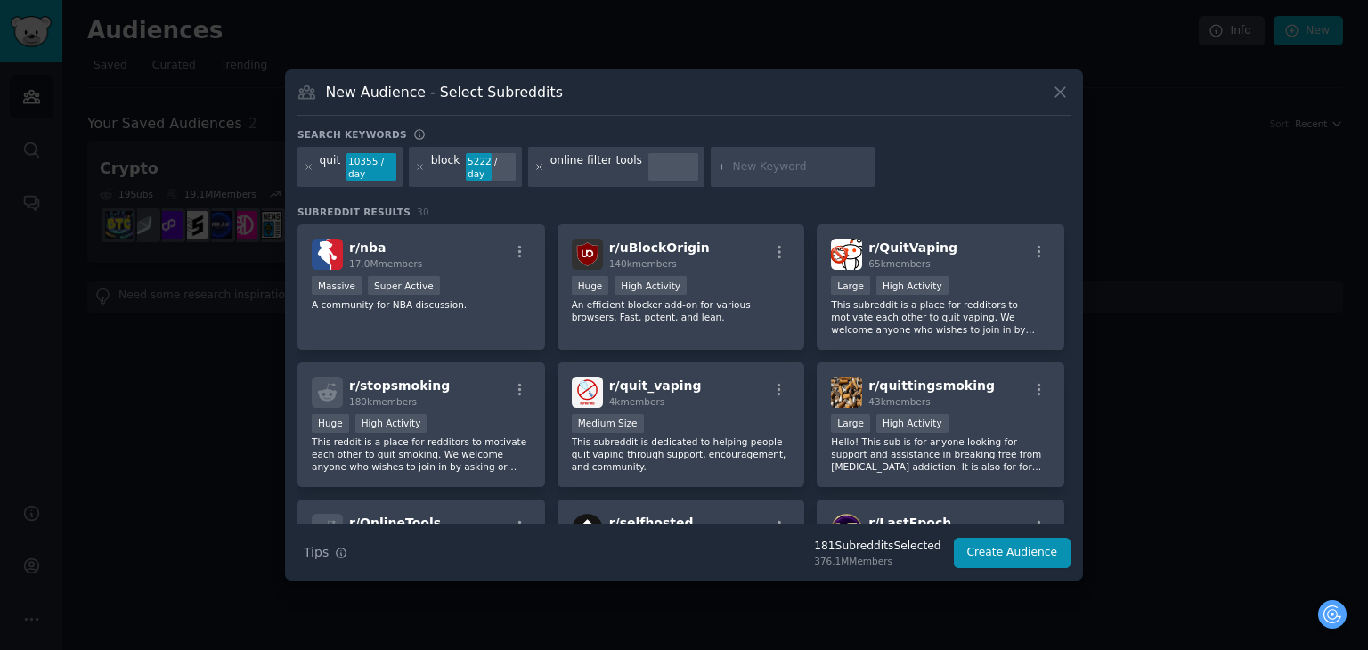
click at [538, 163] on icon at bounding box center [539, 167] width 10 height 10
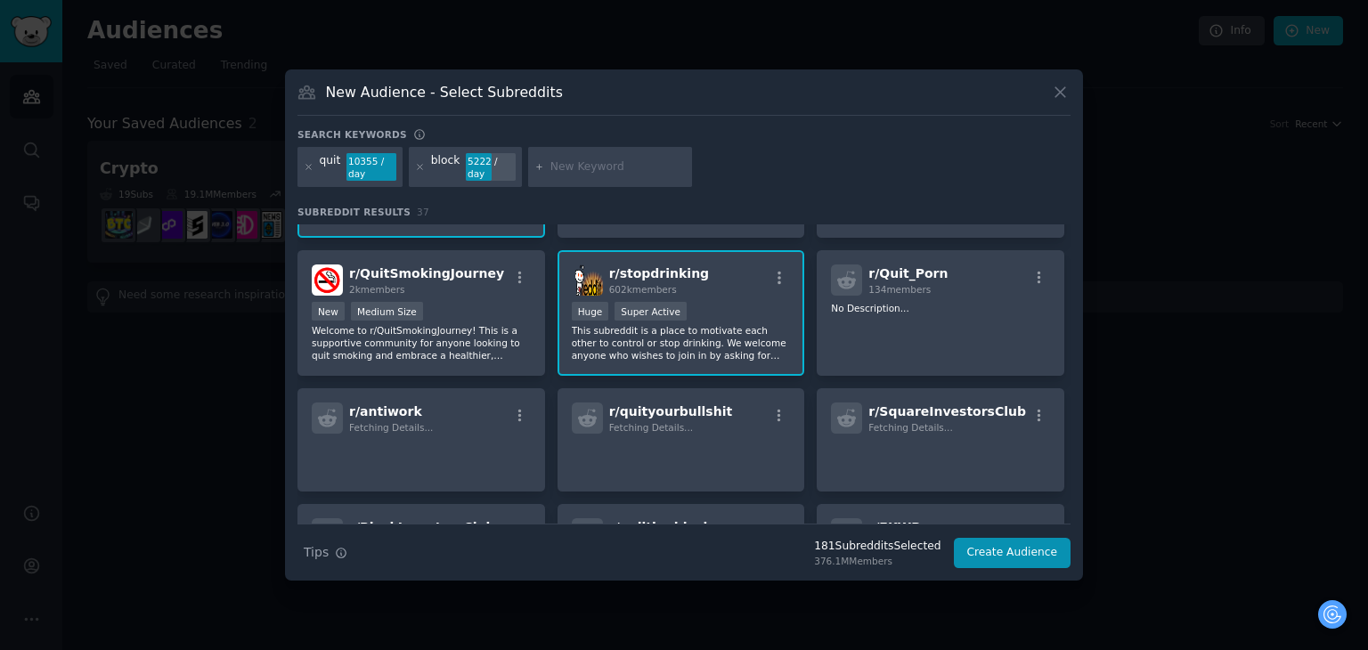
scroll to position [623, 0]
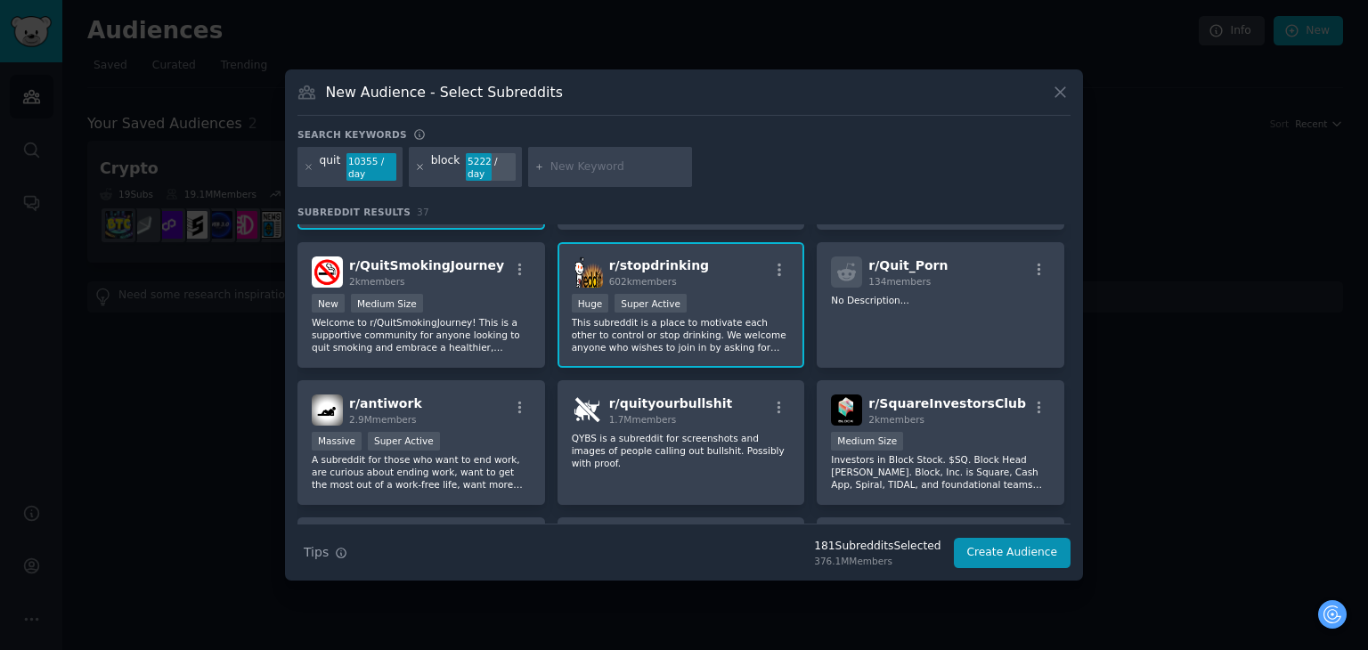
click at [419, 168] on icon at bounding box center [420, 167] width 10 height 10
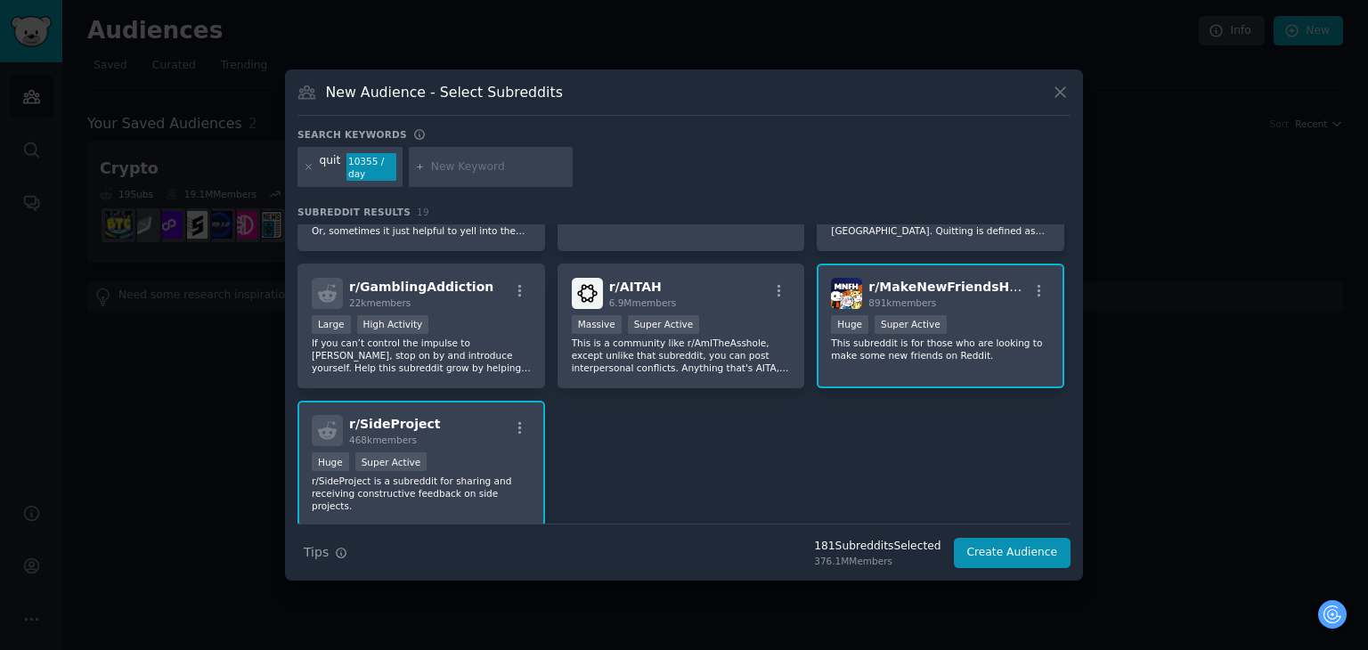
scroll to position [696, 0]
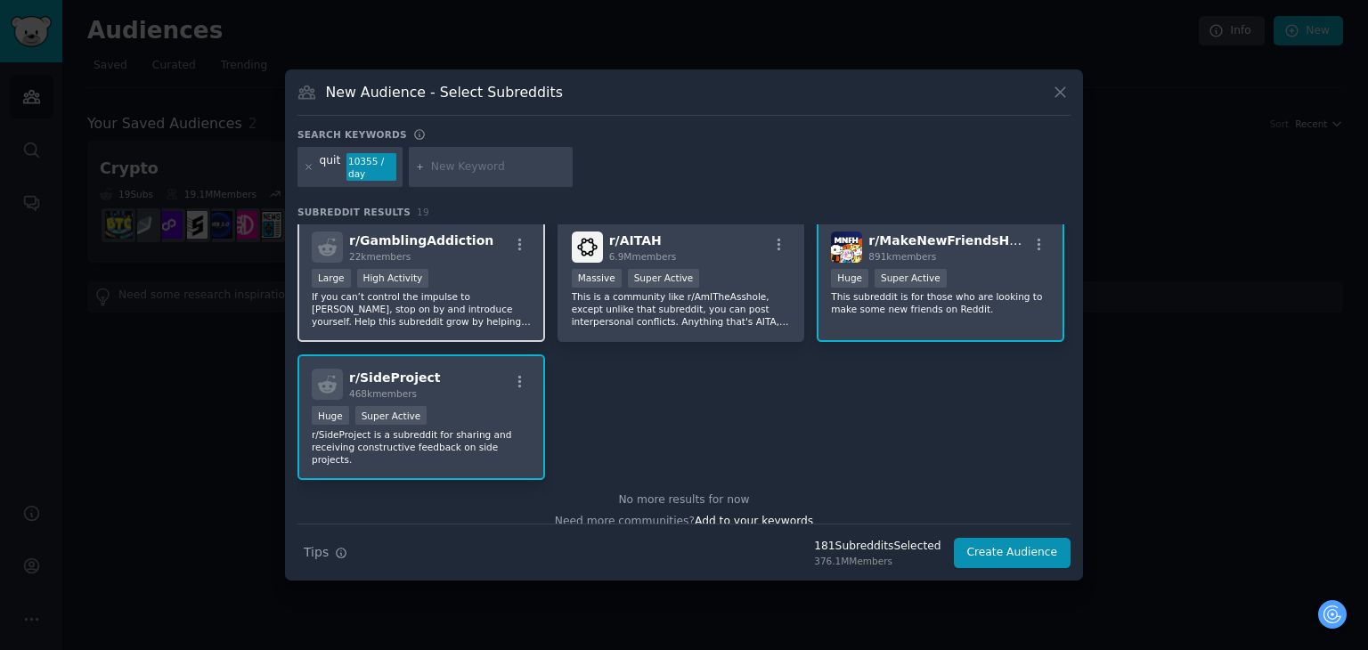
click at [474, 313] on p "If you can’t control the impulse to [PERSON_NAME], stop on by and introduce you…" at bounding box center [421, 308] width 219 height 37
click at [494, 168] on input "text" at bounding box center [498, 167] width 135 height 16
type input "addiction"
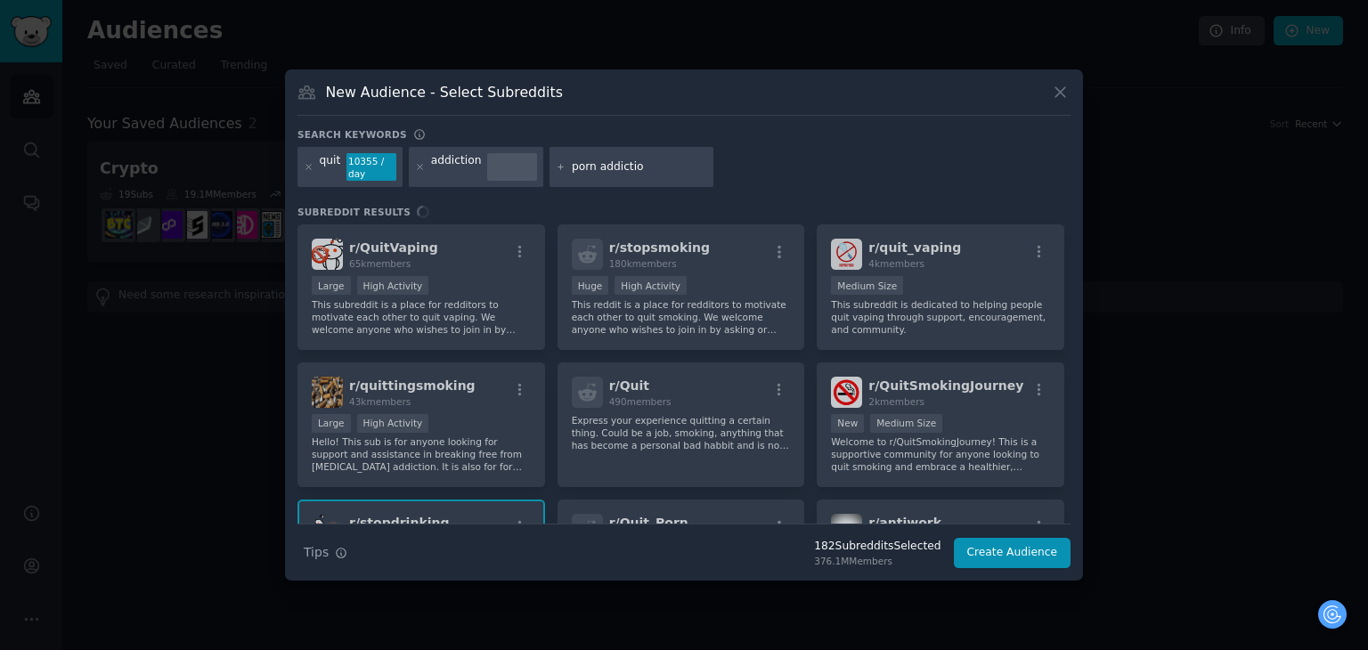
type input "porn addiction"
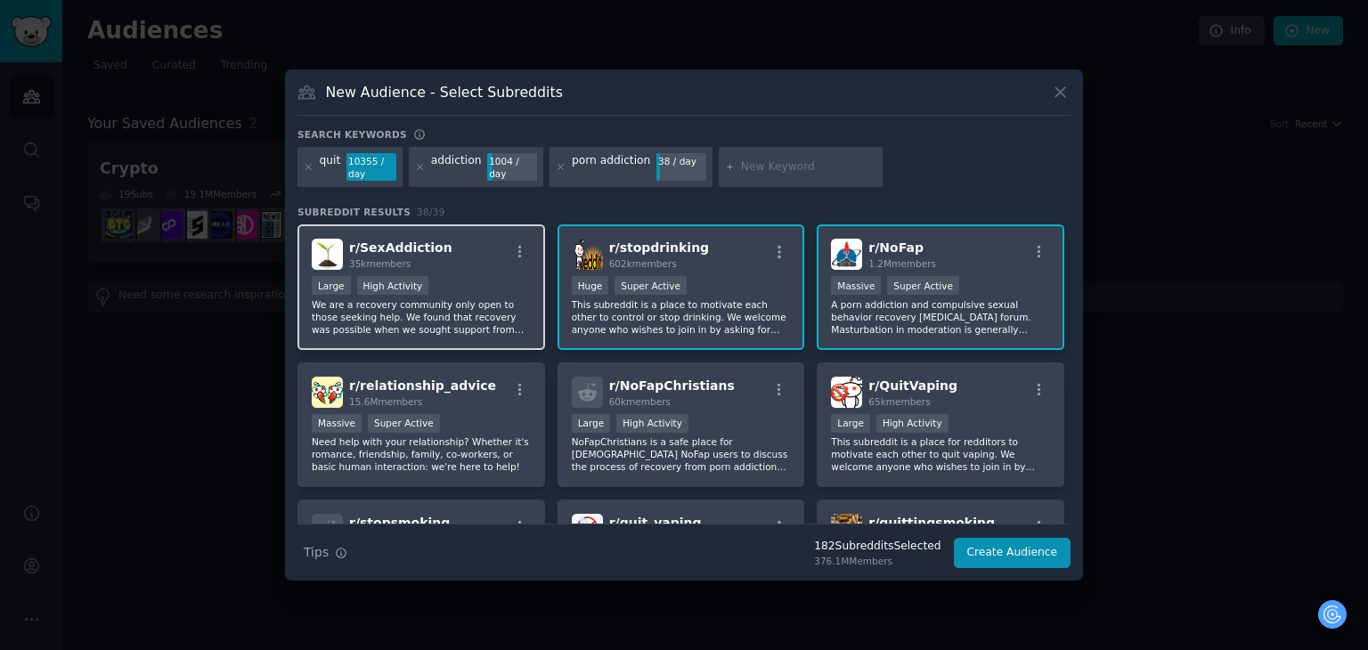
click at [488, 276] on div "Large High Activity" at bounding box center [421, 287] width 219 height 22
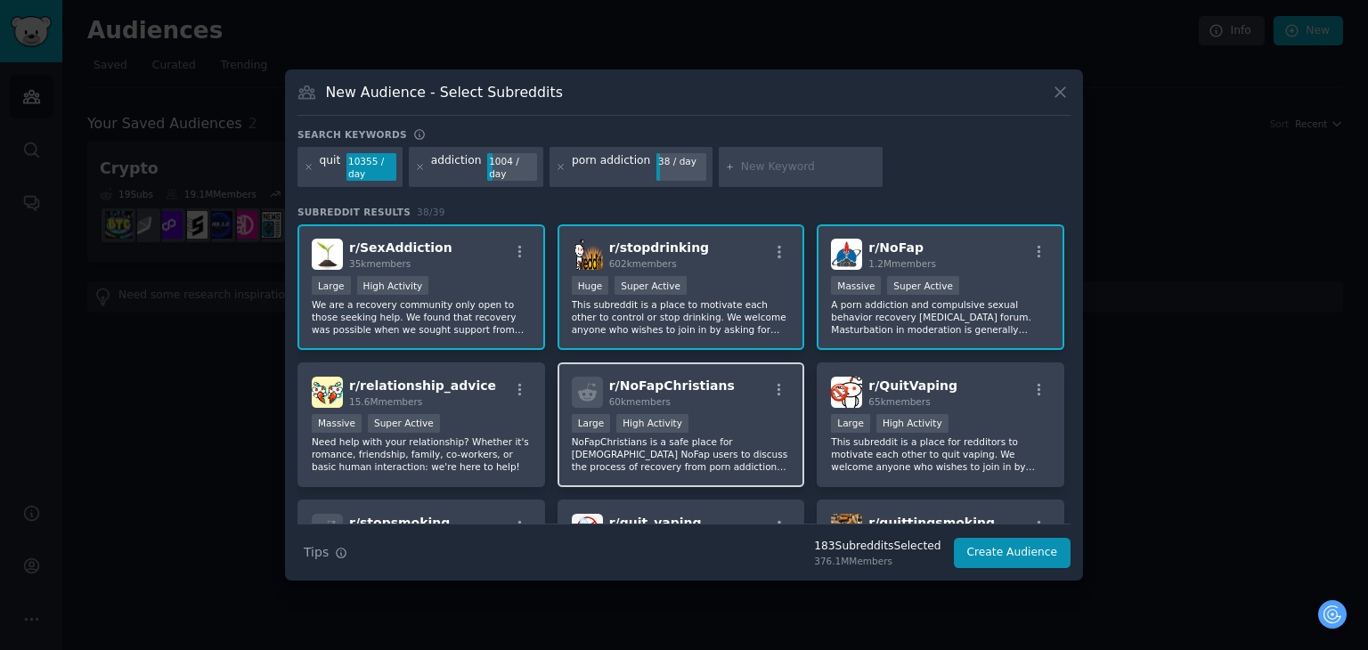
click at [641, 379] on span "r/ NoFapChristians" at bounding box center [672, 386] width 126 height 14
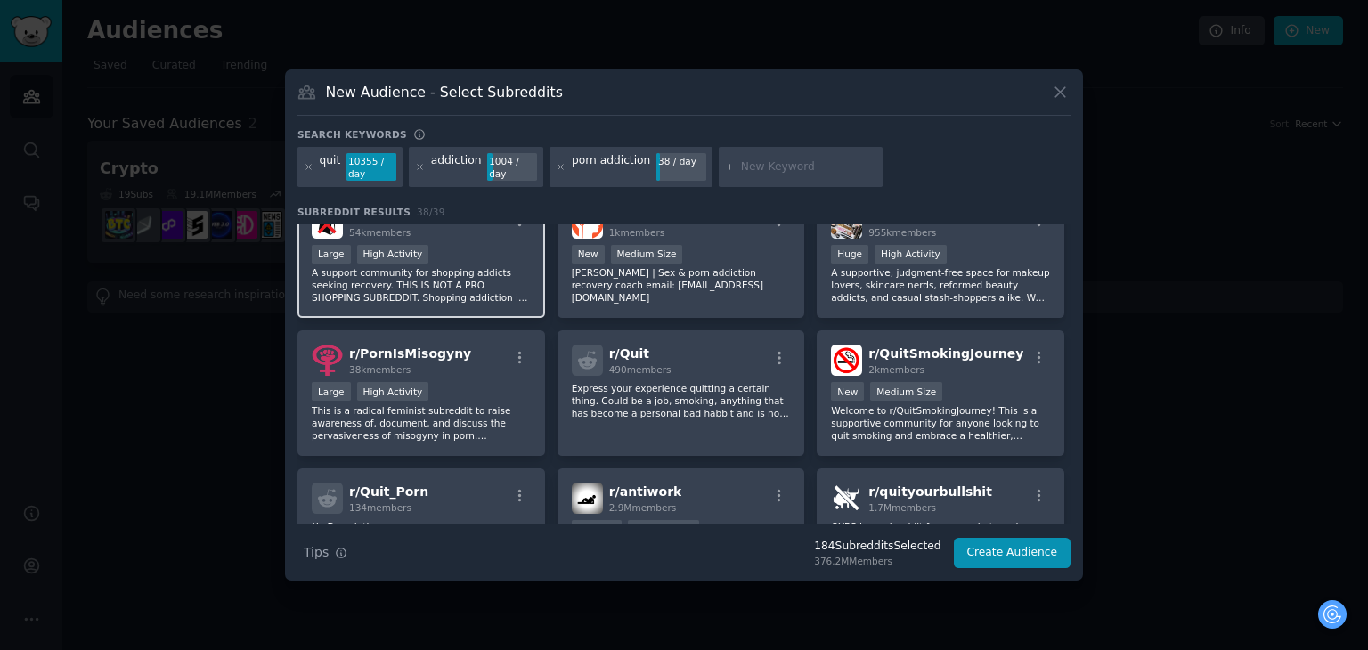
scroll to position [445, 0]
click at [481, 281] on p "A support community for shopping addicts seeking recovery. THIS IS NOT A PRO SH…" at bounding box center [421, 283] width 219 height 37
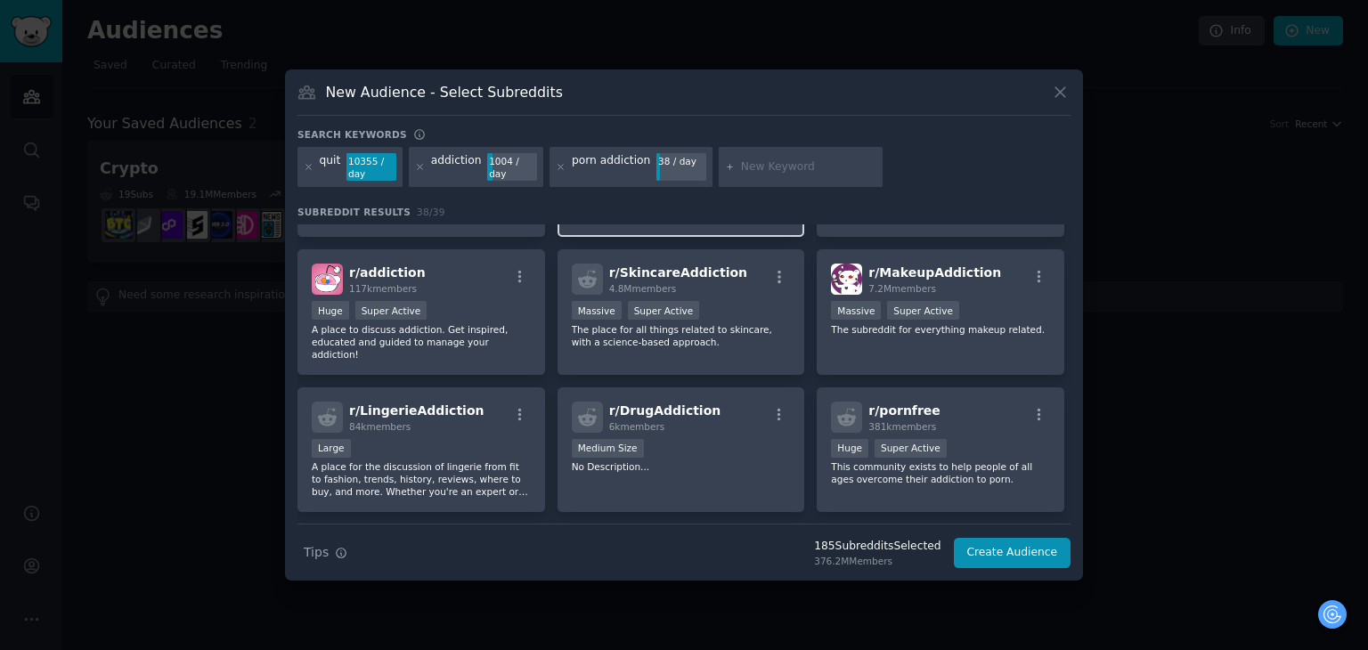
scroll to position [802, 0]
click at [767, 176] on div at bounding box center [801, 167] width 164 height 41
click at [767, 175] on div at bounding box center [801, 167] width 164 height 41
click at [781, 167] on input "text" at bounding box center [808, 167] width 135 height 16
type input "lazy"
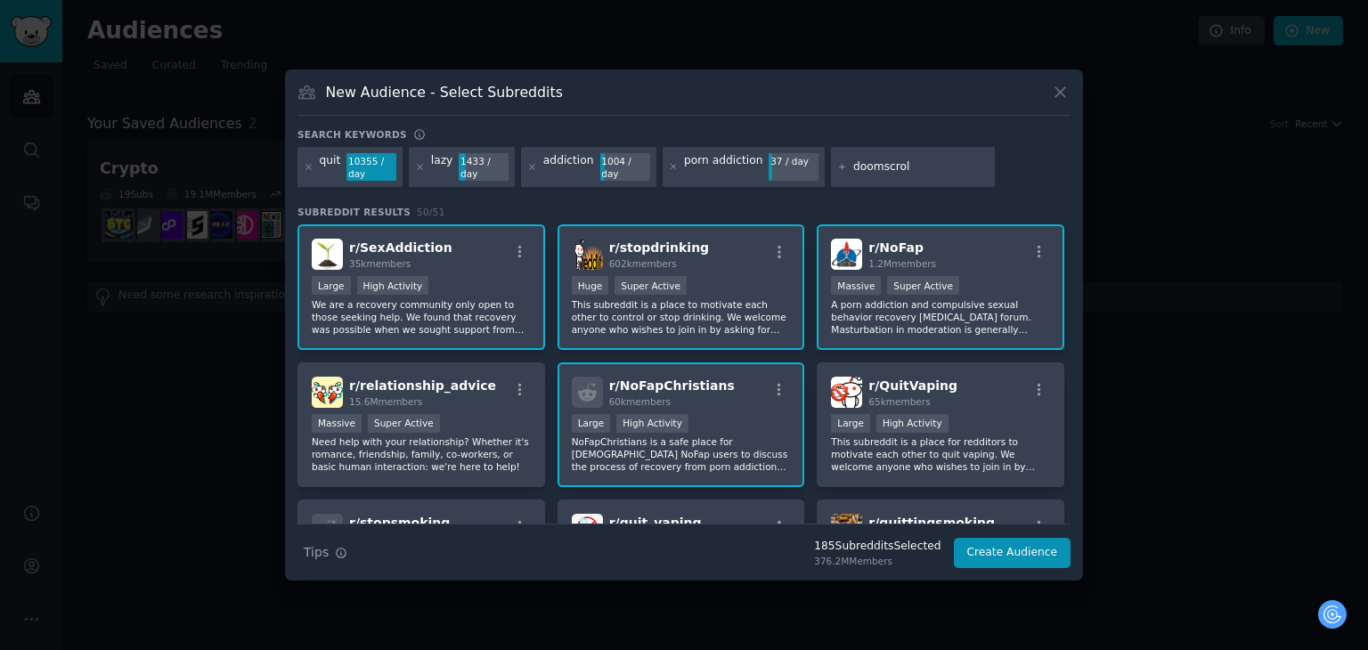
type input "doomscroll"
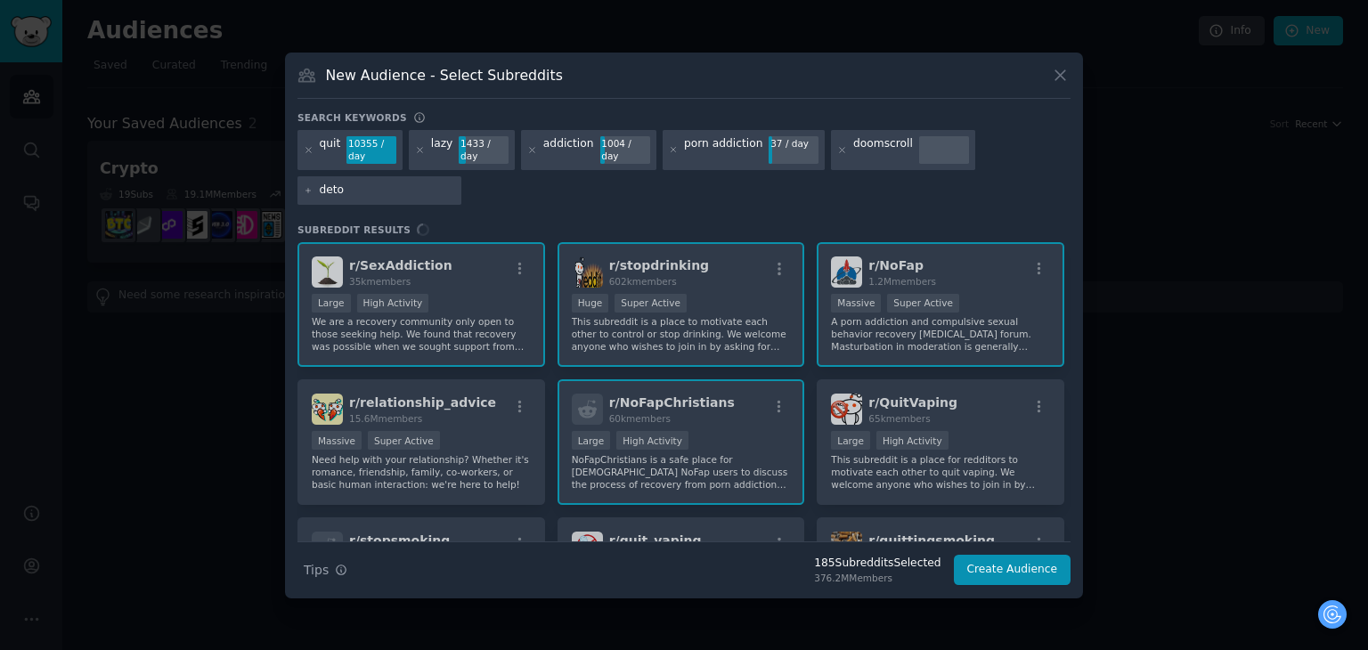
type input "detox"
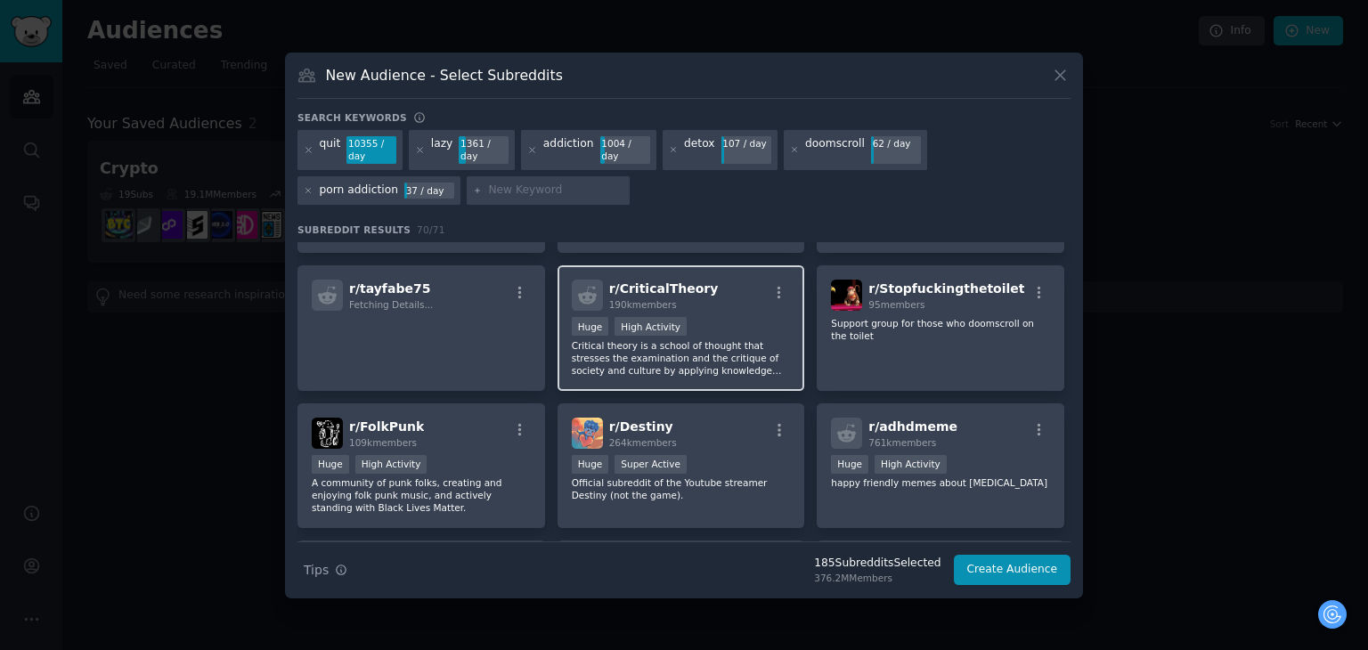
scroll to position [1920, 0]
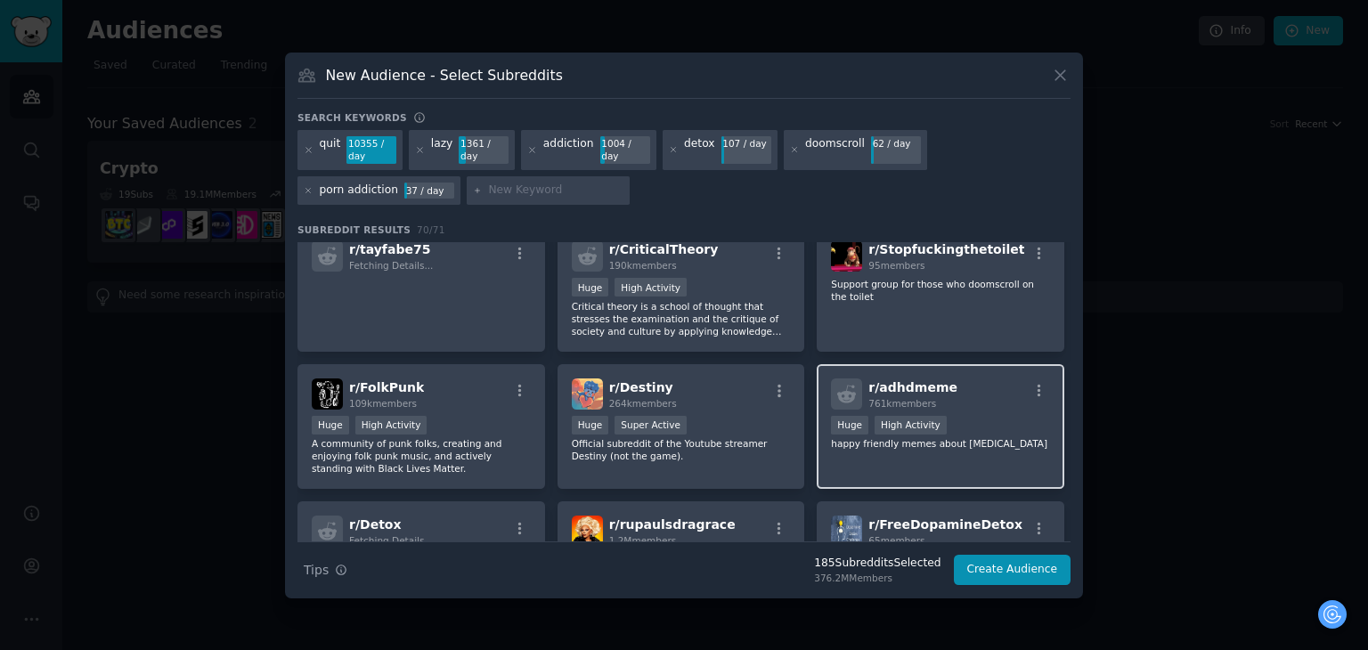
click at [916, 435] on div "r/ adhdmeme 761k members Huge High Activity happy friendly memes about adhd" at bounding box center [941, 427] width 248 height 126
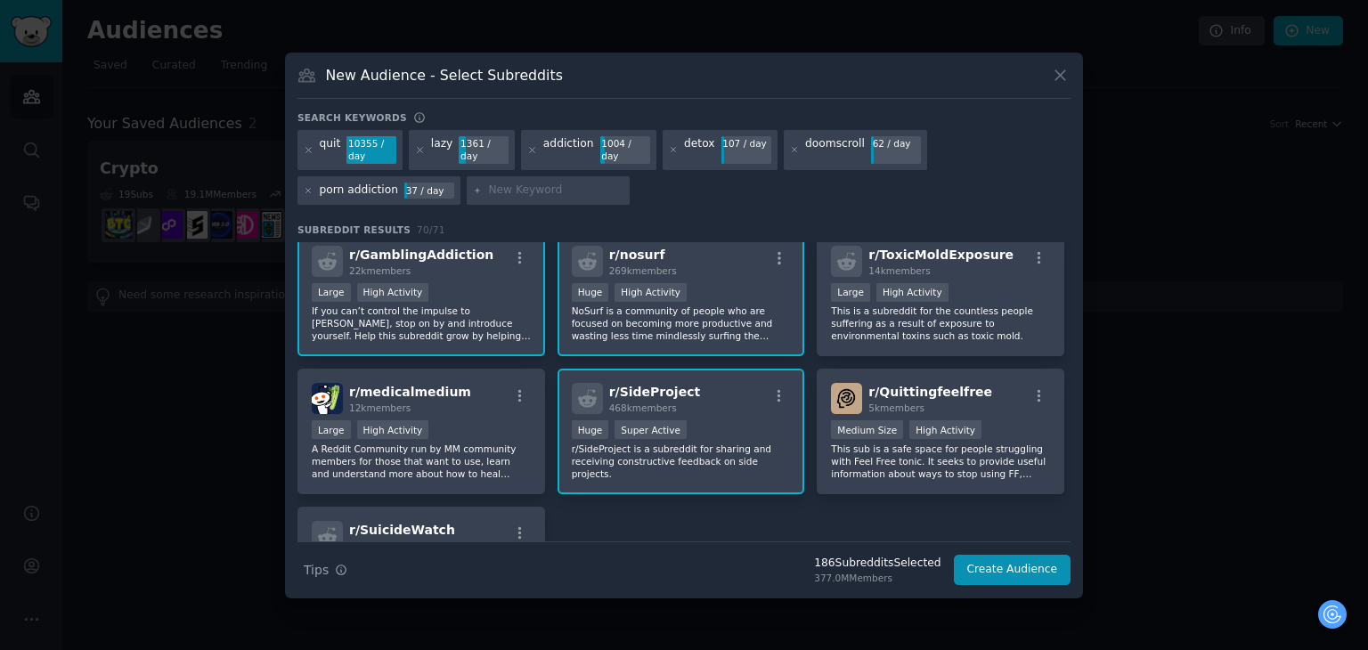
scroll to position [2968, 0]
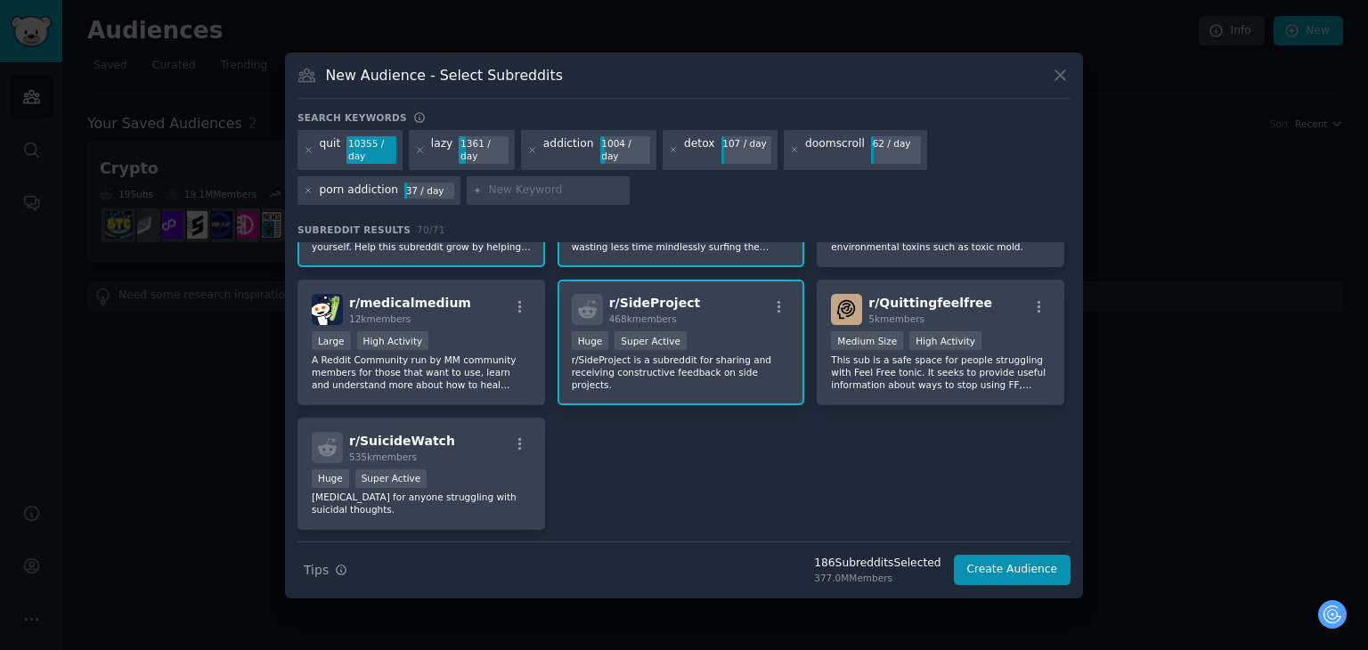
click at [936, 582] on div "Search Tips Tips 186 Subreddit s Selected 377.0M Members Create Audience" at bounding box center [683, 564] width 773 height 45
copy div "186 Subreddit s Selected 377.0M Members"
click at [1026, 574] on button "Create Audience" at bounding box center [1013, 570] width 118 height 30
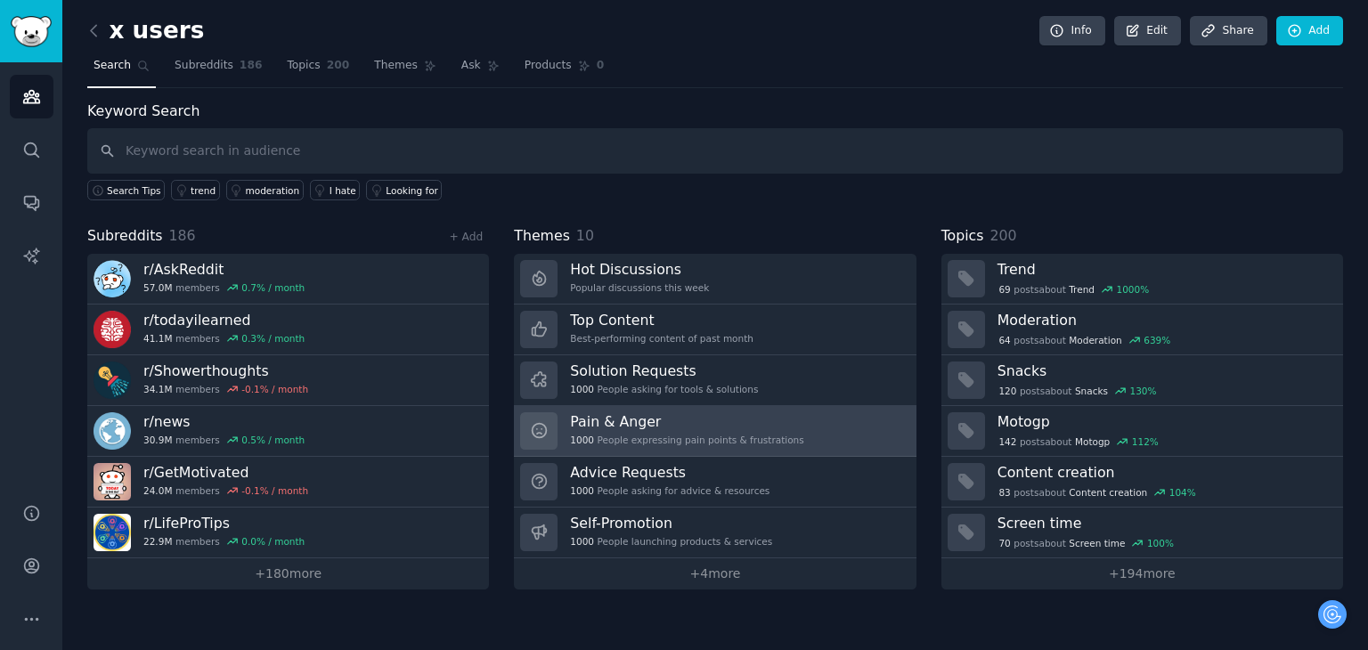
click at [635, 414] on h3 "Pain & Anger" at bounding box center [686, 421] width 233 height 19
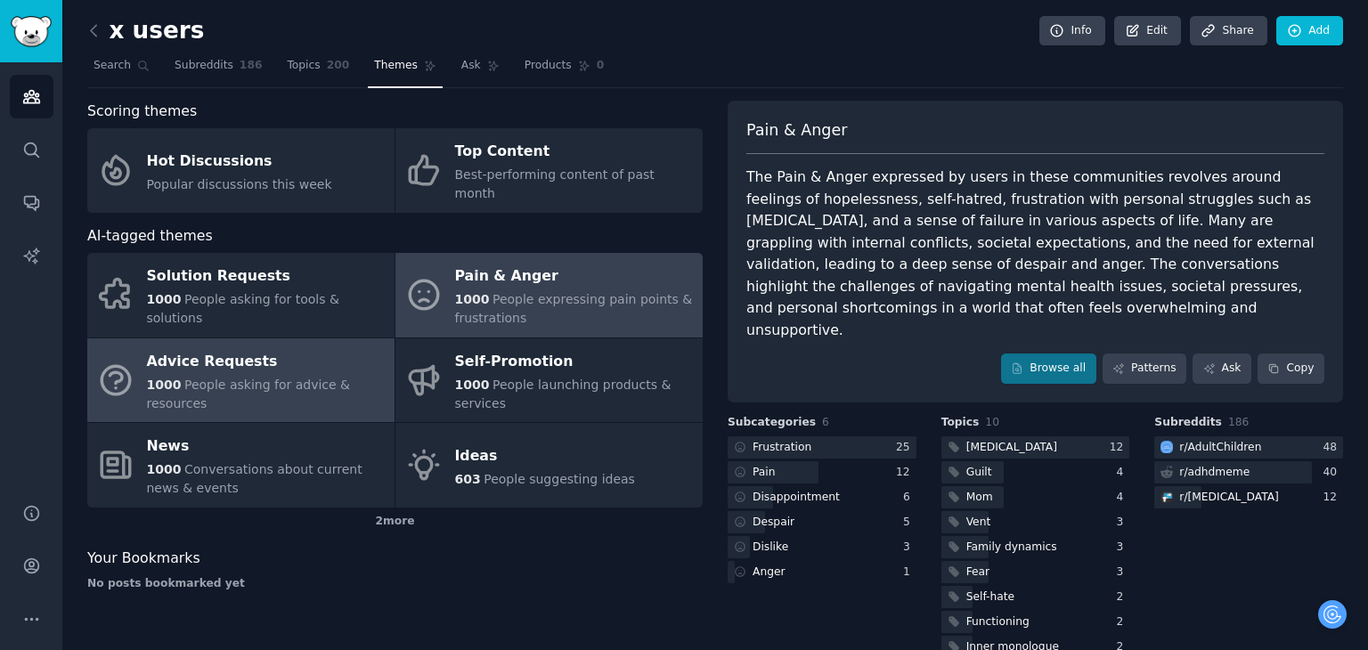
click at [335, 354] on div "Advice Requests" at bounding box center [266, 361] width 239 height 29
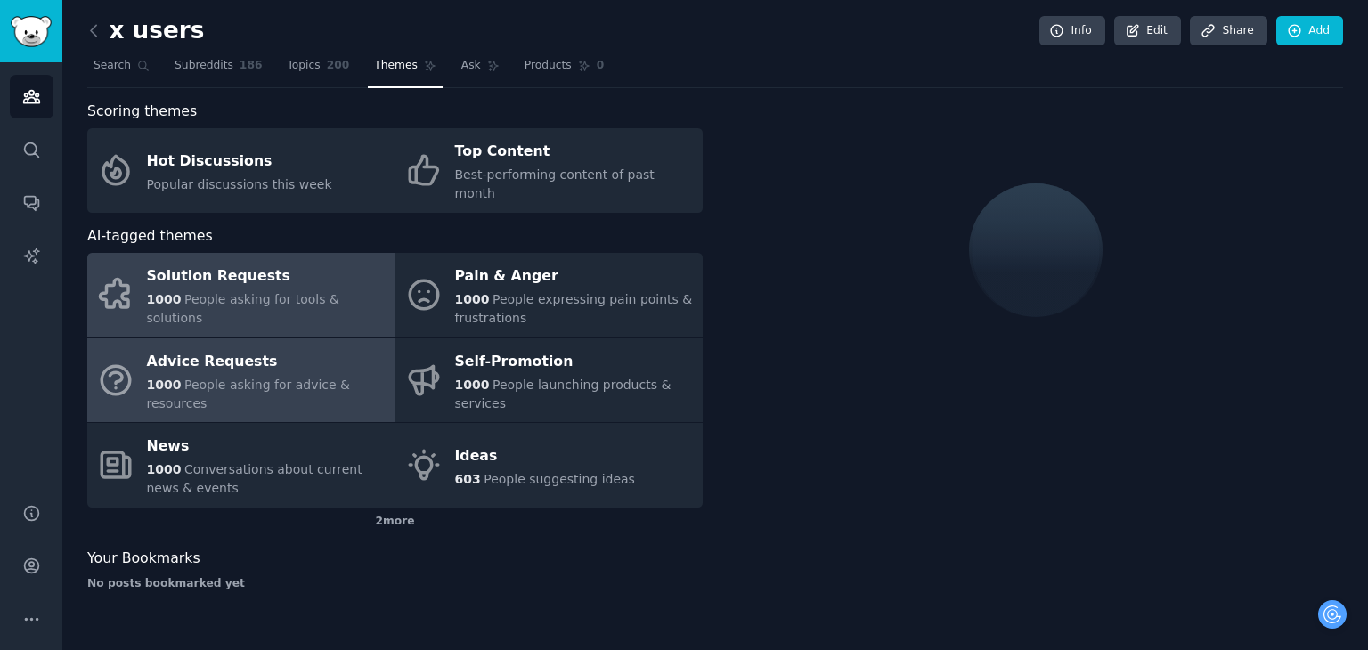
click at [336, 300] on link "Solution Requests 1000 People asking for tools & solutions" at bounding box center [240, 295] width 307 height 85
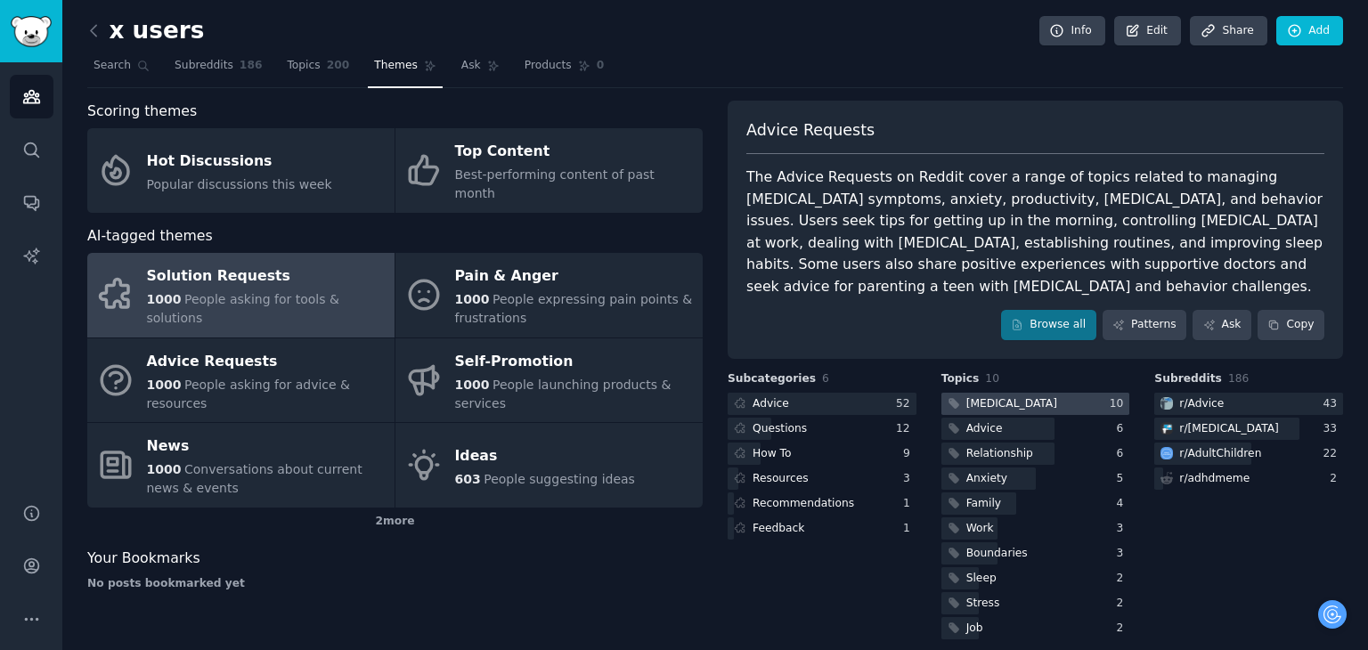
click at [979, 409] on div "Adhd" at bounding box center [1011, 404] width 91 height 16
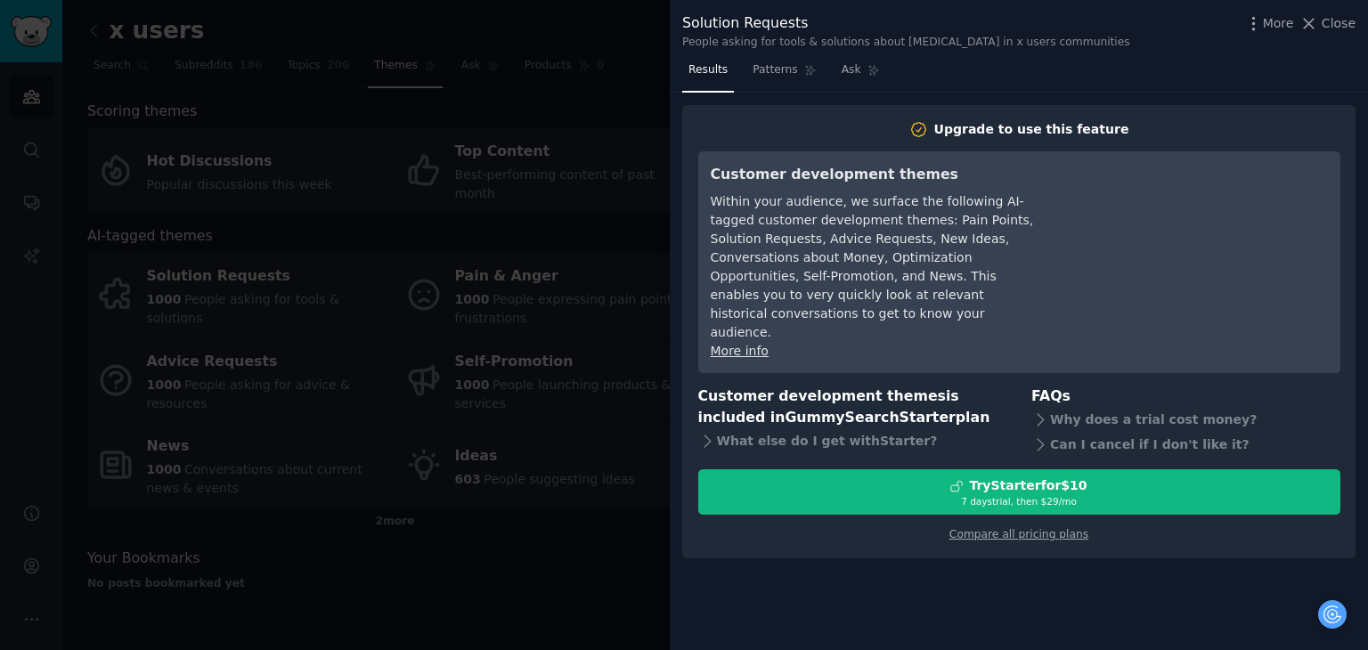
click at [609, 531] on div at bounding box center [684, 325] width 1368 height 650
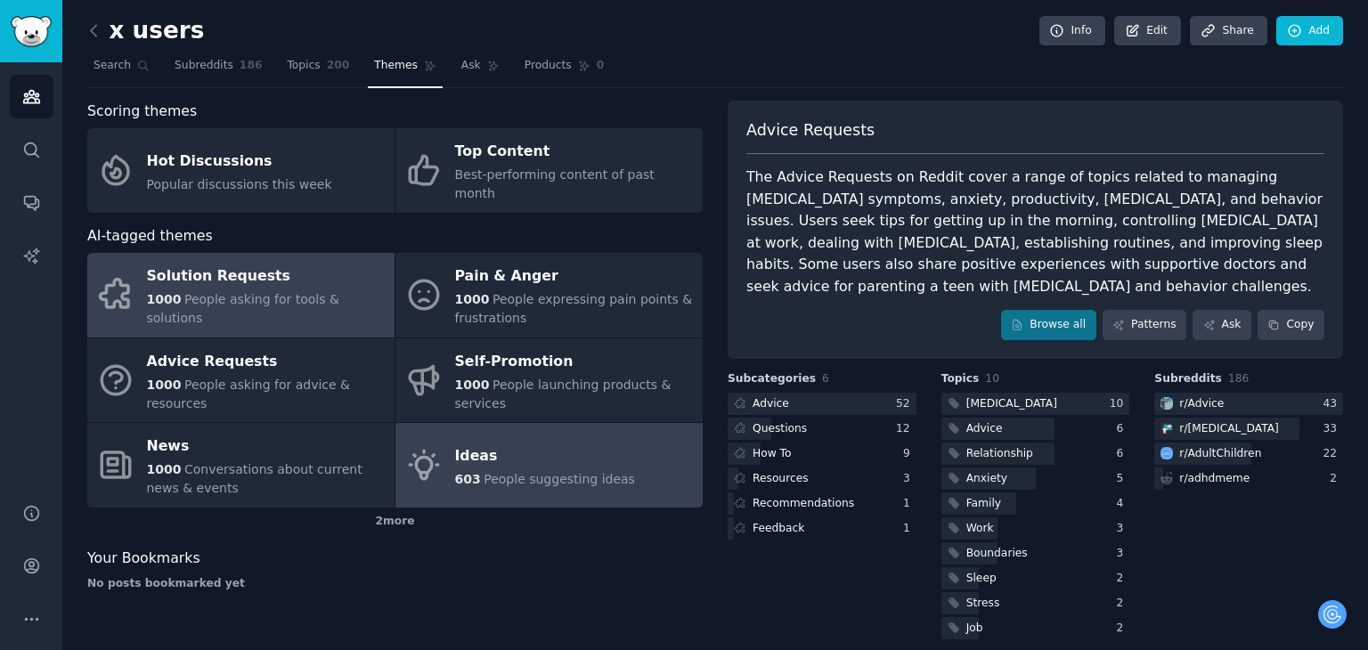
click at [550, 442] on div "Ideas" at bounding box center [545, 456] width 180 height 29
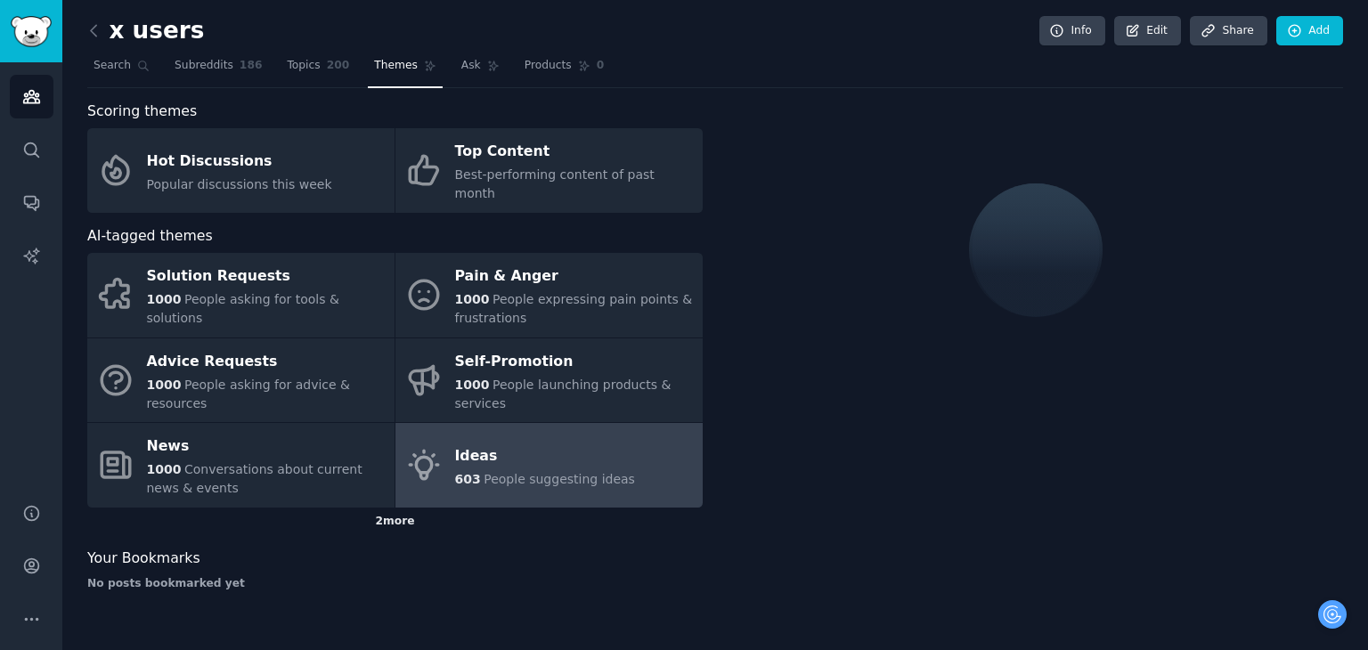
click at [386, 508] on div "2 more" at bounding box center [394, 522] width 615 height 29
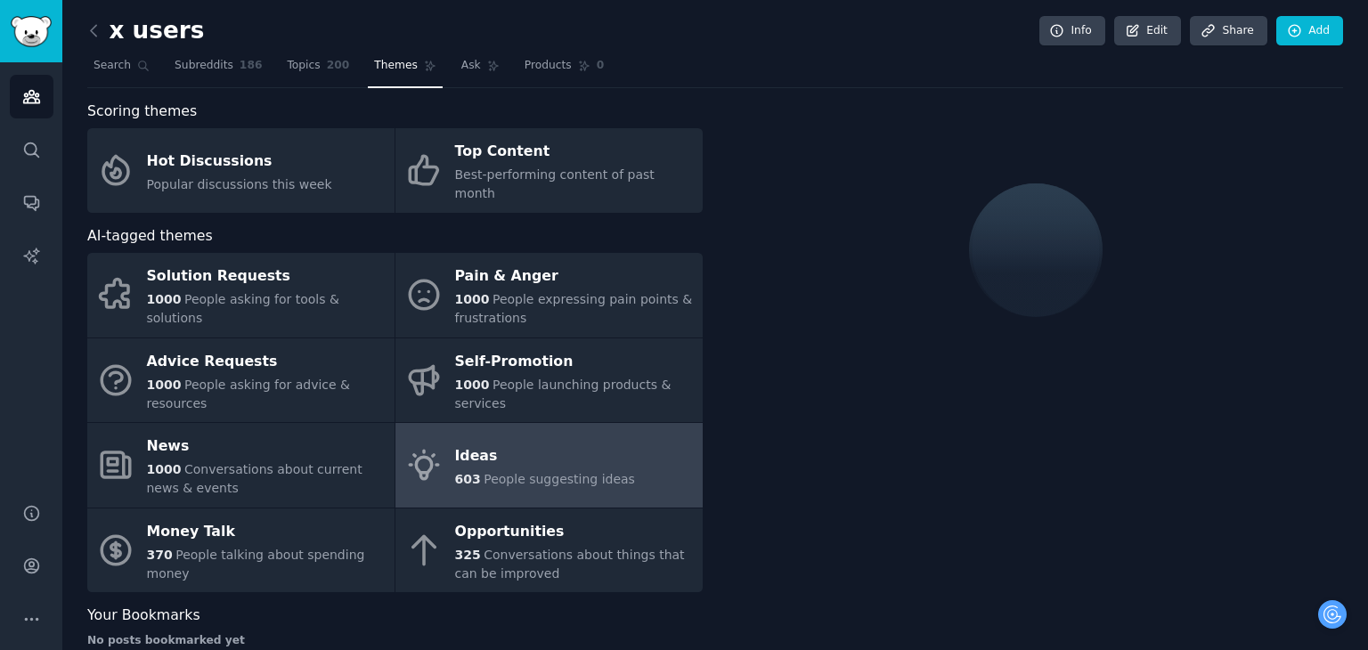
click at [509, 442] on div "Ideas" at bounding box center [545, 456] width 180 height 29
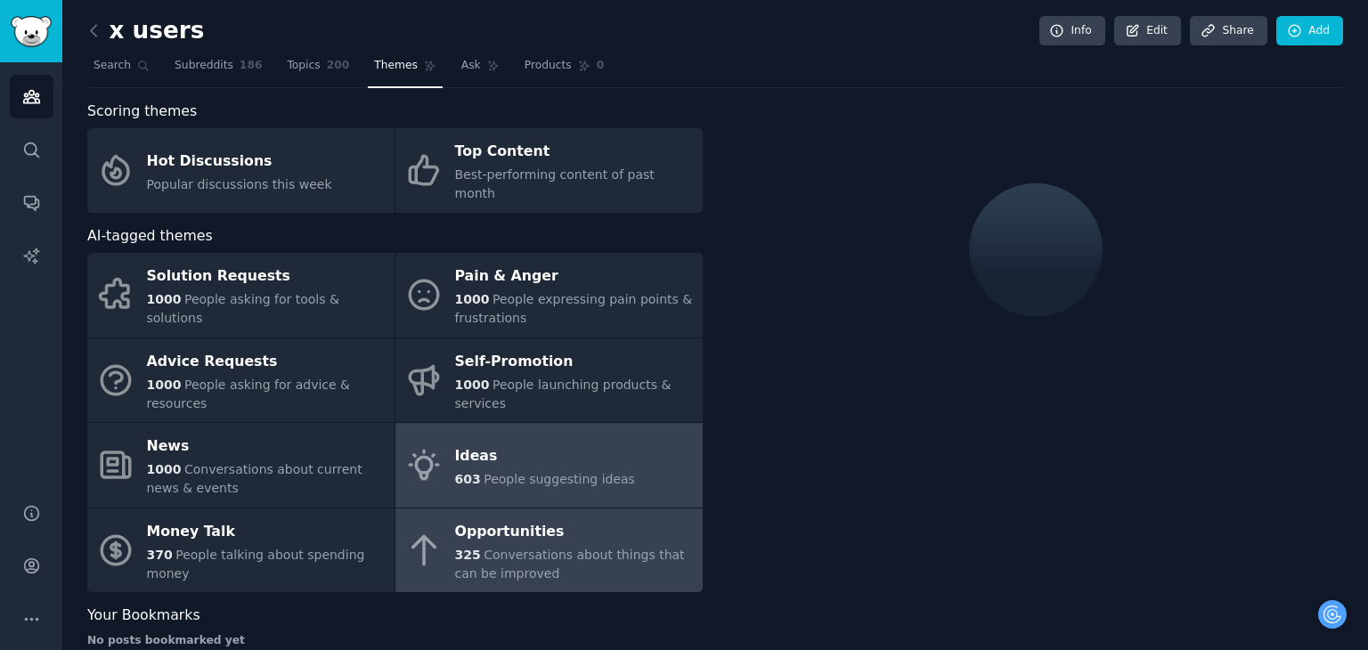
click at [474, 548] on span "325" at bounding box center [468, 555] width 26 height 14
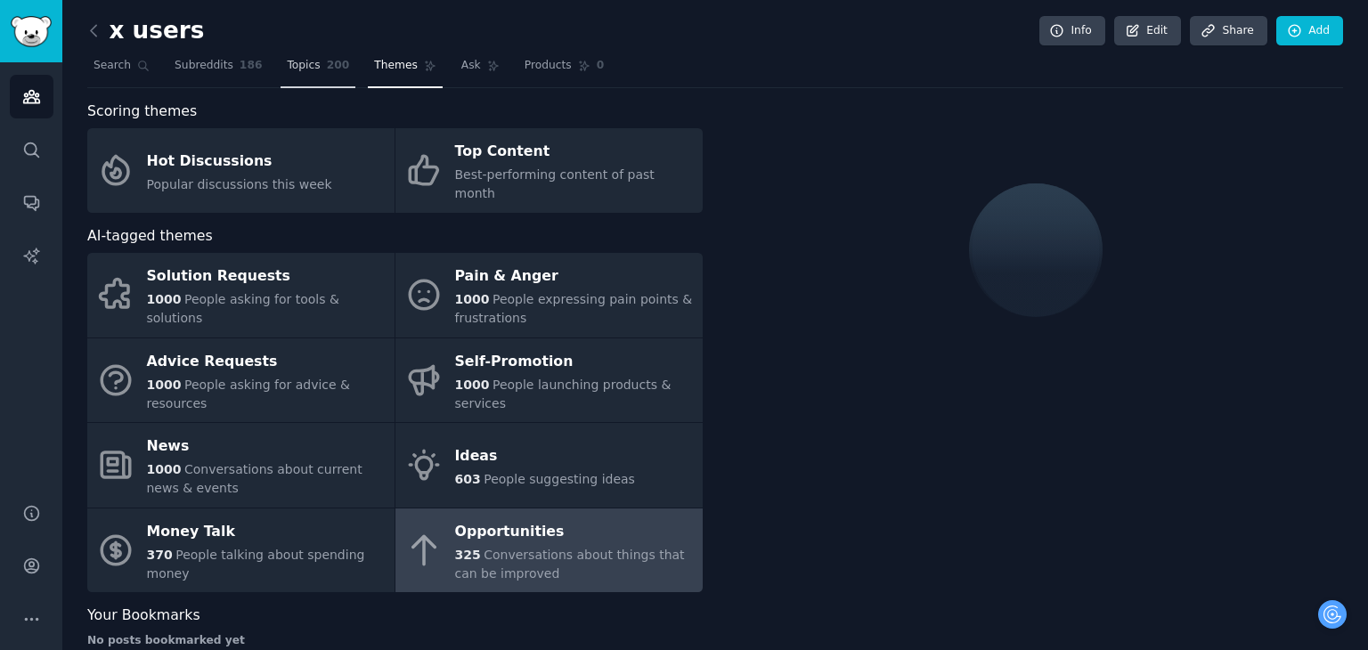
click at [287, 69] on span "Topics" at bounding box center [303, 66] width 33 height 16
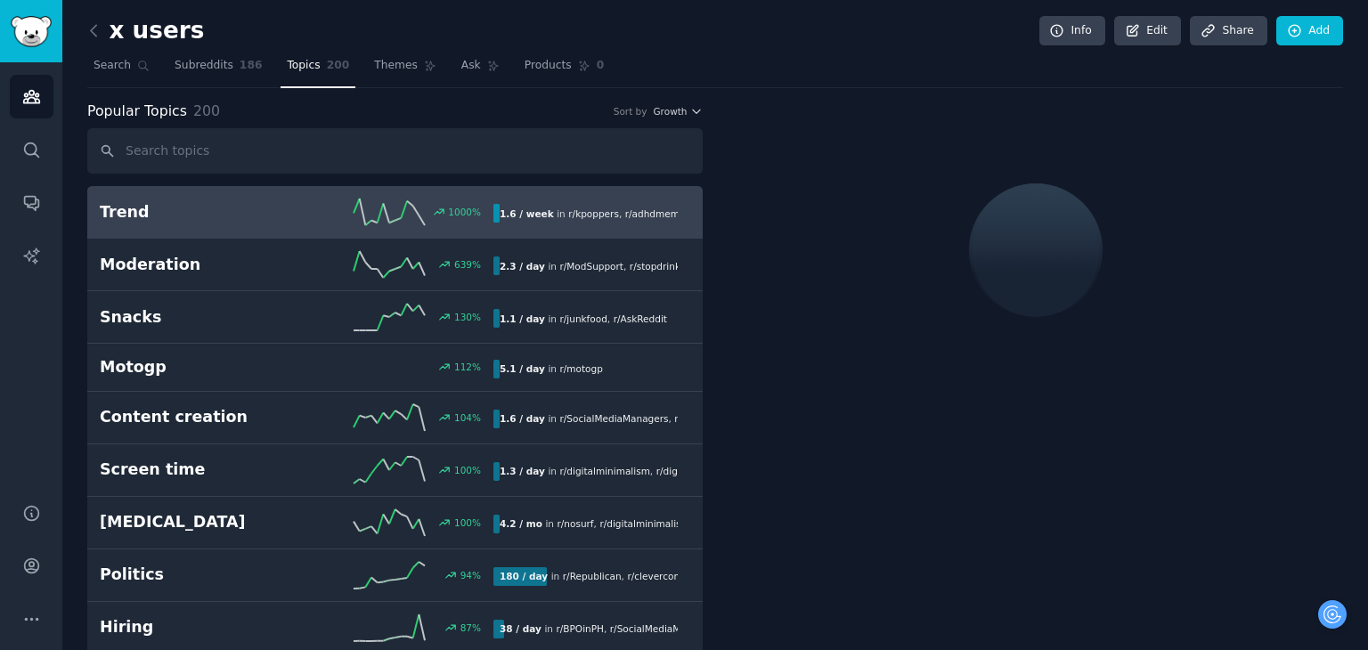
click at [275, 199] on div "Trend 1000 % 1.6 / week in r/ kpoppers , r/ adhdmeme , and 1 other" at bounding box center [395, 212] width 591 height 27
click at [685, 112] on button "Growth" at bounding box center [678, 111] width 50 height 12
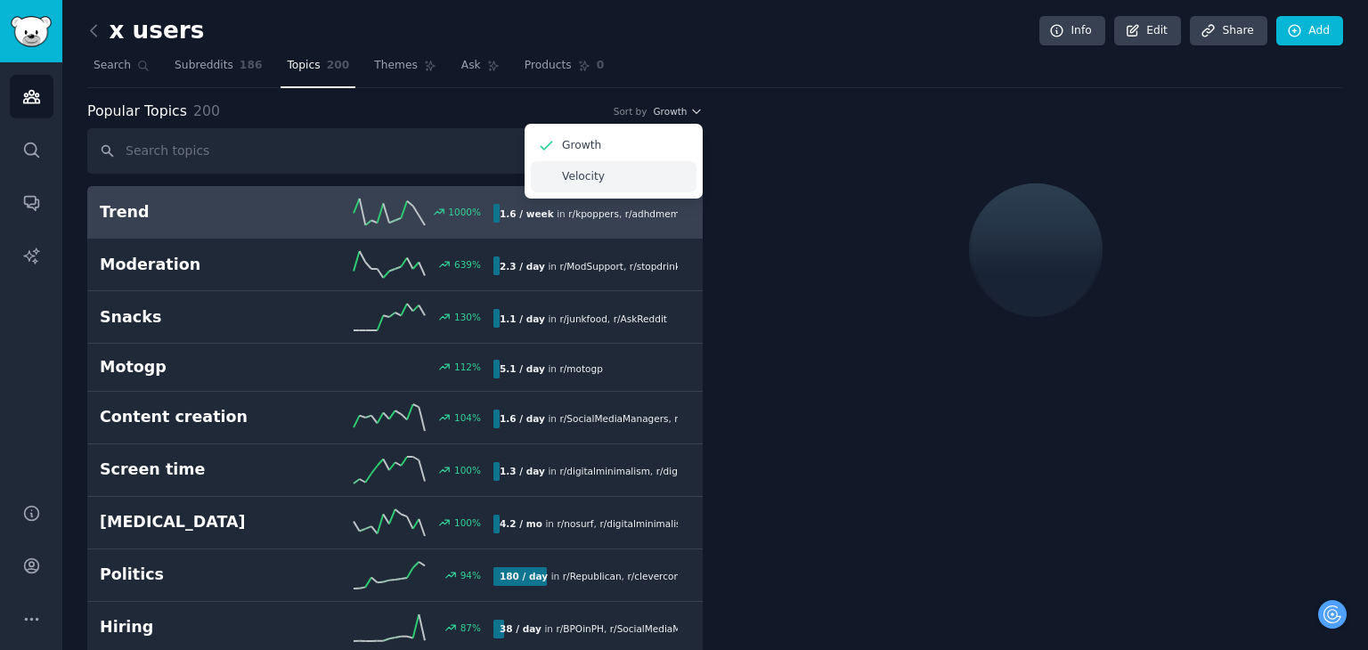
click at [567, 173] on p "Velocity" at bounding box center [583, 177] width 43 height 16
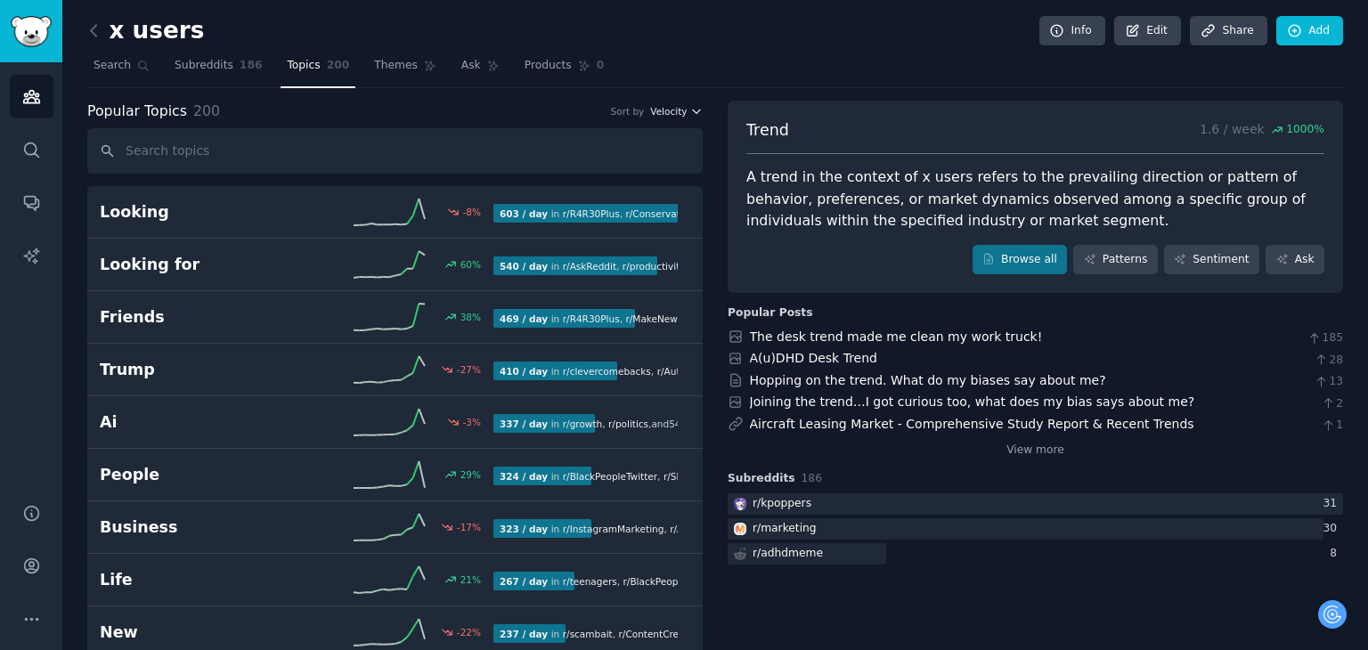
click at [680, 109] on span "Velocity" at bounding box center [668, 111] width 37 height 12
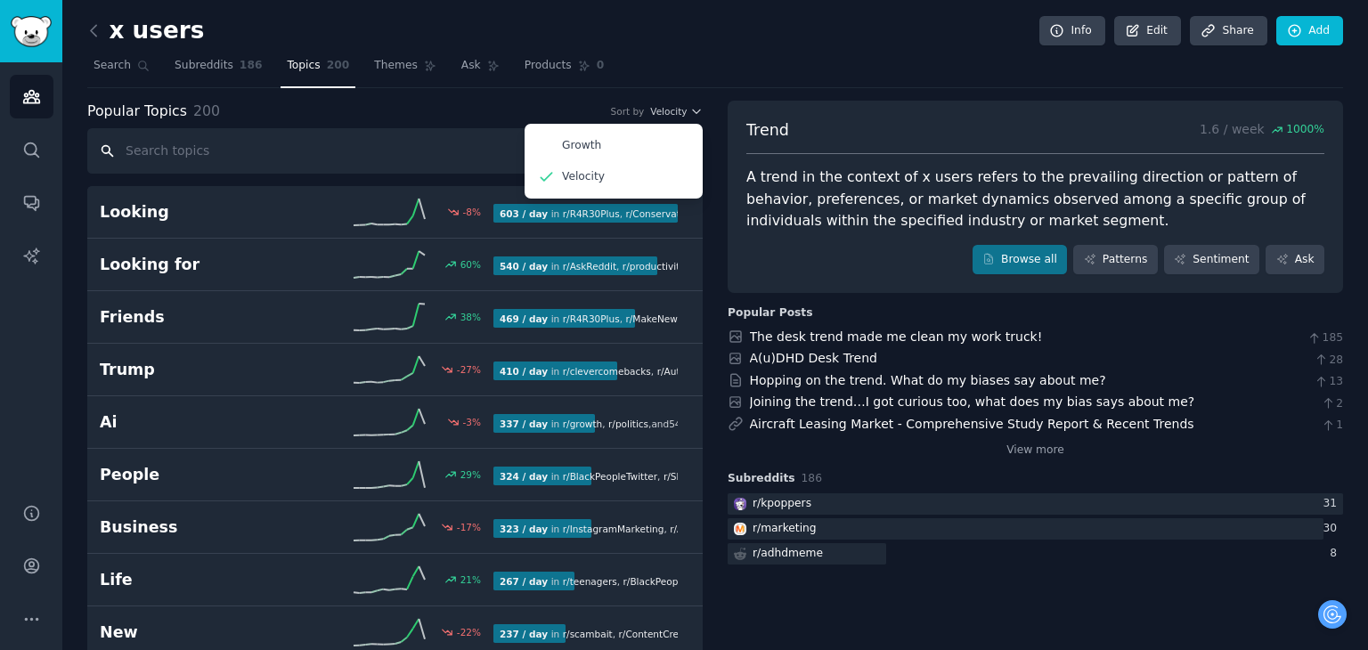
click at [395, 137] on input "text" at bounding box center [394, 150] width 615 height 45
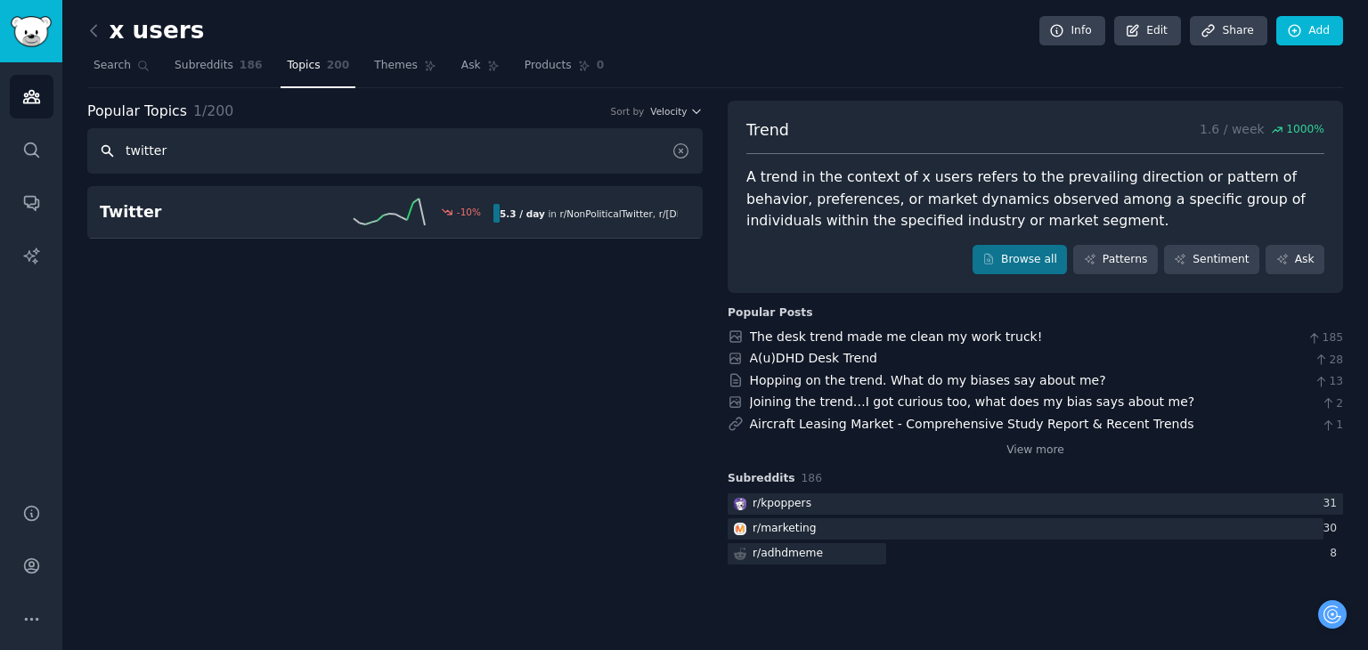
click at [455, 153] on input "twitter" at bounding box center [394, 150] width 615 height 45
type input "slop"
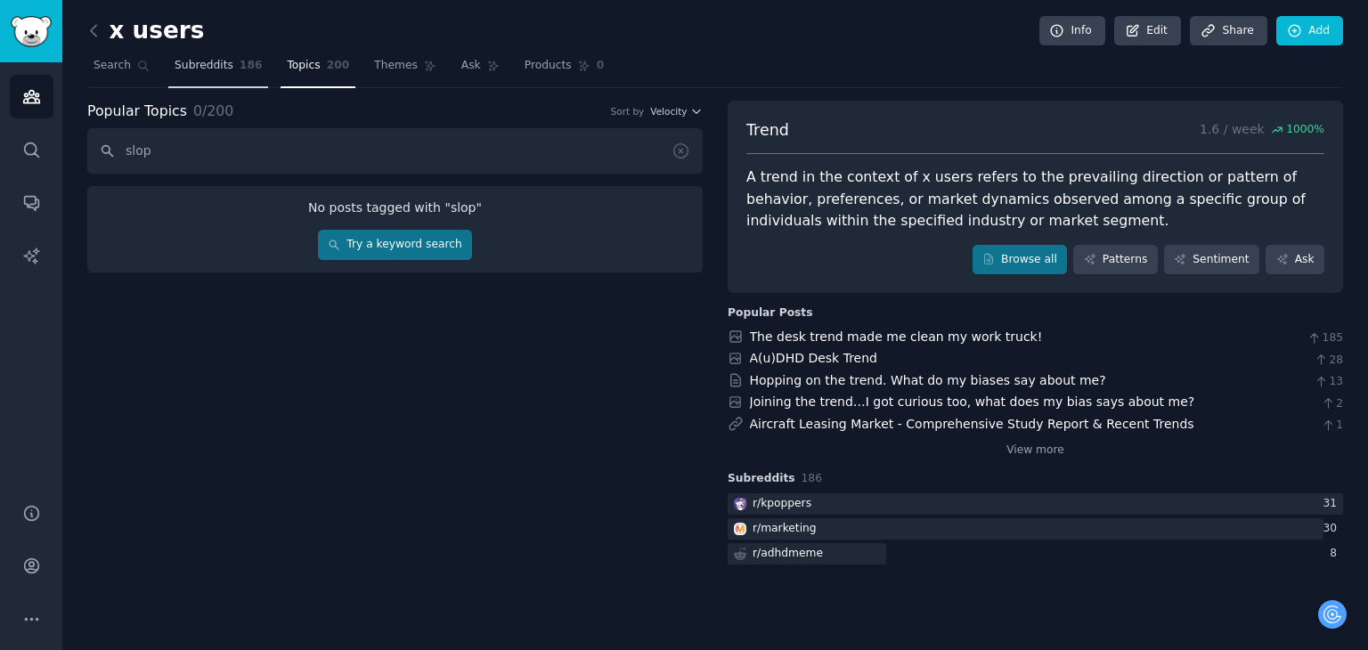
click at [198, 65] on span "Subreddits" at bounding box center [204, 66] width 59 height 16
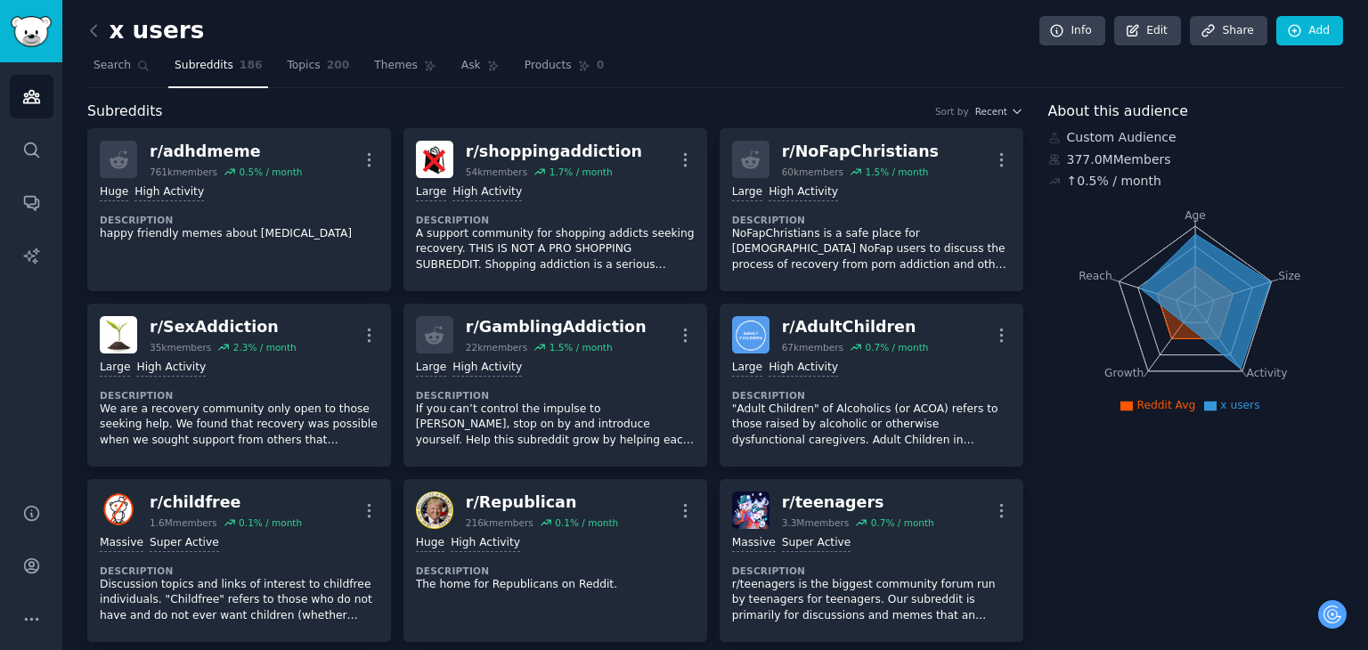
click at [198, 65] on span "Subreddits" at bounding box center [204, 66] width 59 height 16
click at [1154, 275] on icon at bounding box center [1205, 300] width 130 height 134
drag, startPoint x: 1154, startPoint y: 275, endPoint x: 1202, endPoint y: 277, distance: 47.2
click at [1202, 277] on icon at bounding box center [1205, 300] width 130 height 134
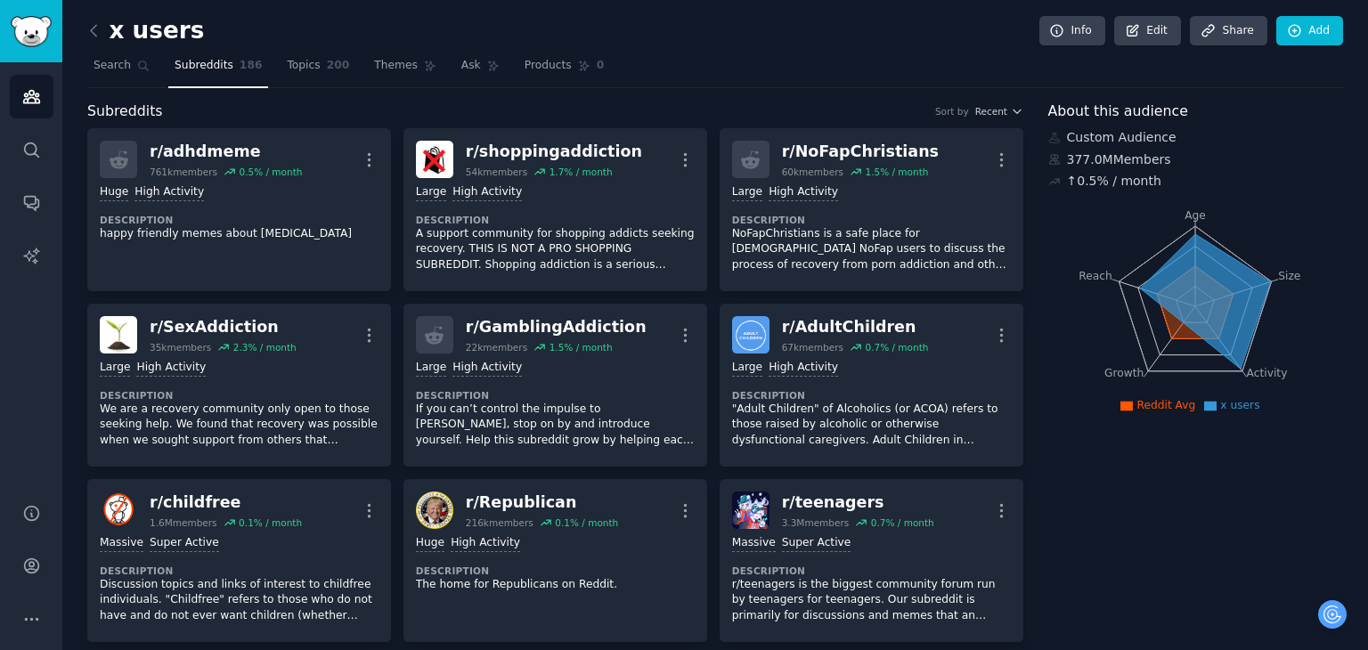
click at [1170, 331] on icon at bounding box center [1195, 302] width 77 height 72
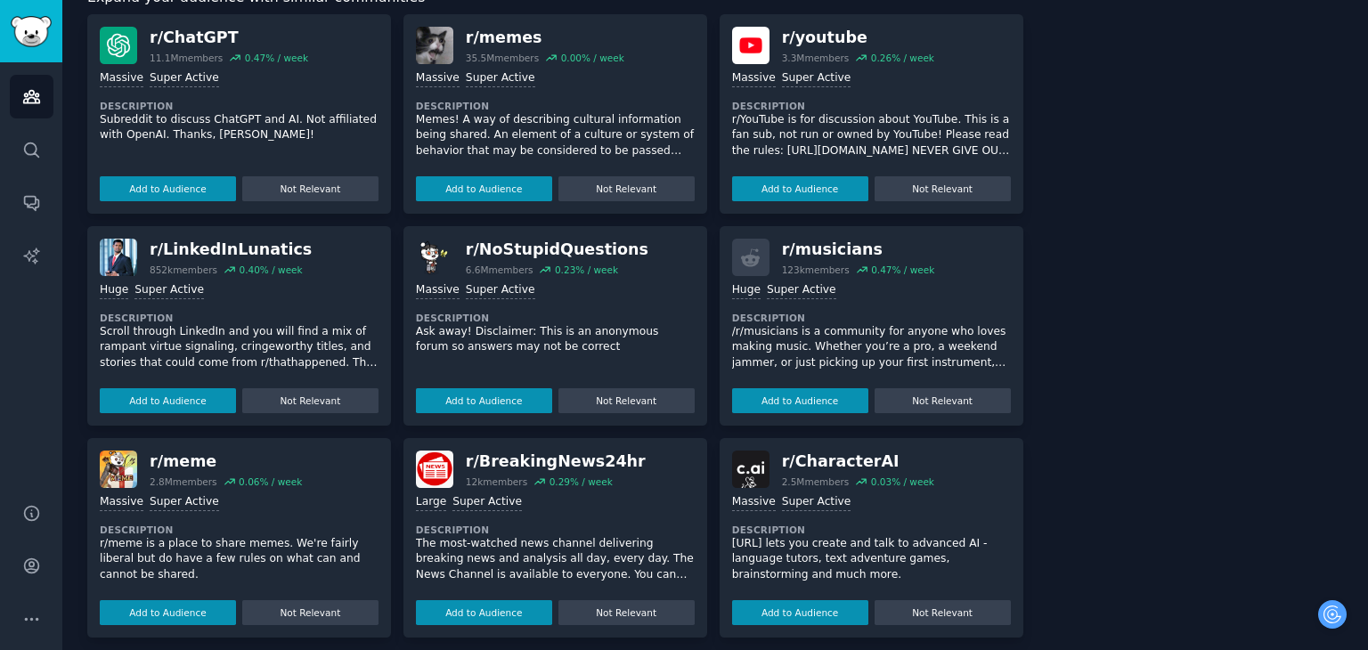
scroll to position [10923, 0]
click at [178, 388] on button "Add to Audience" at bounding box center [168, 400] width 136 height 25
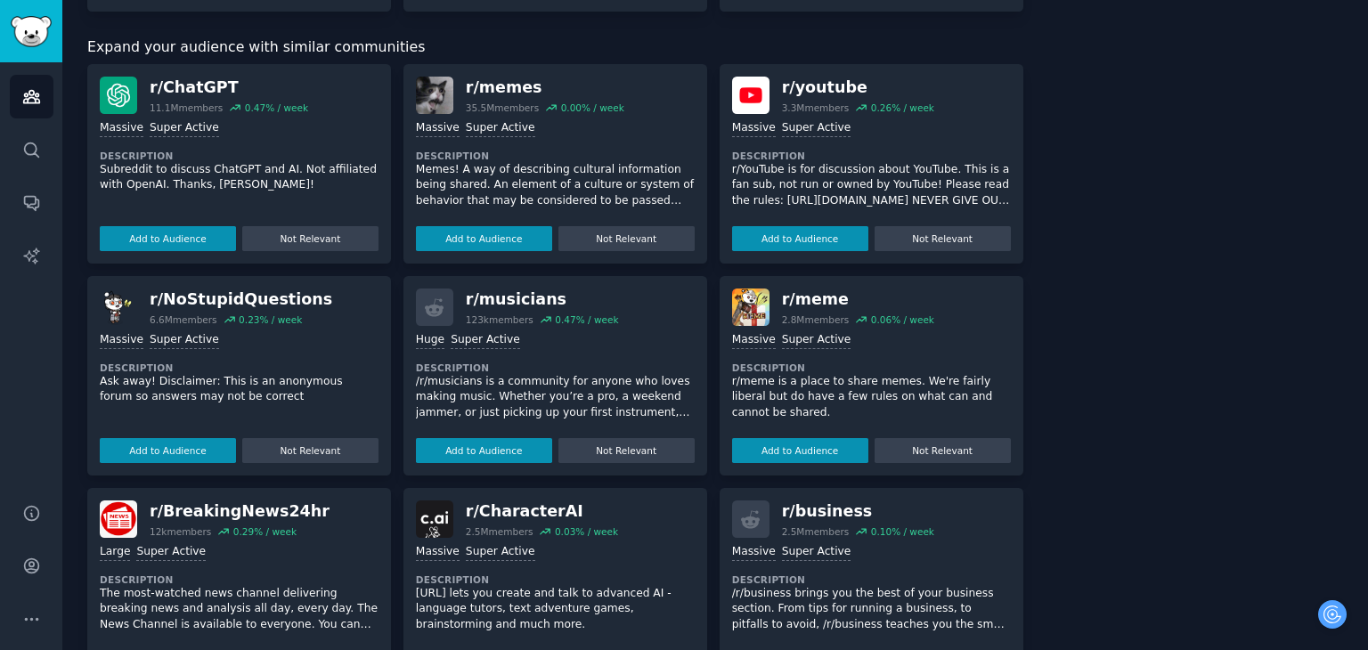
scroll to position [10907, 0]
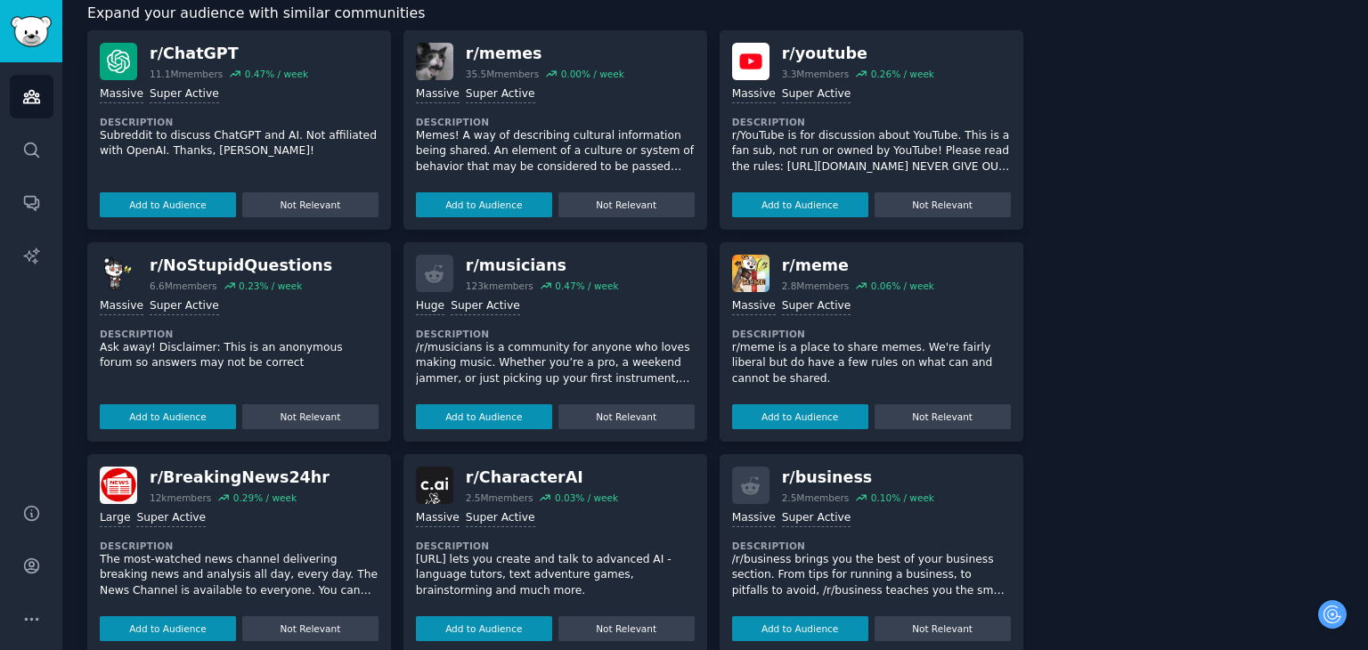
click at [777, 616] on button "Add to Audience" at bounding box center [800, 628] width 136 height 25
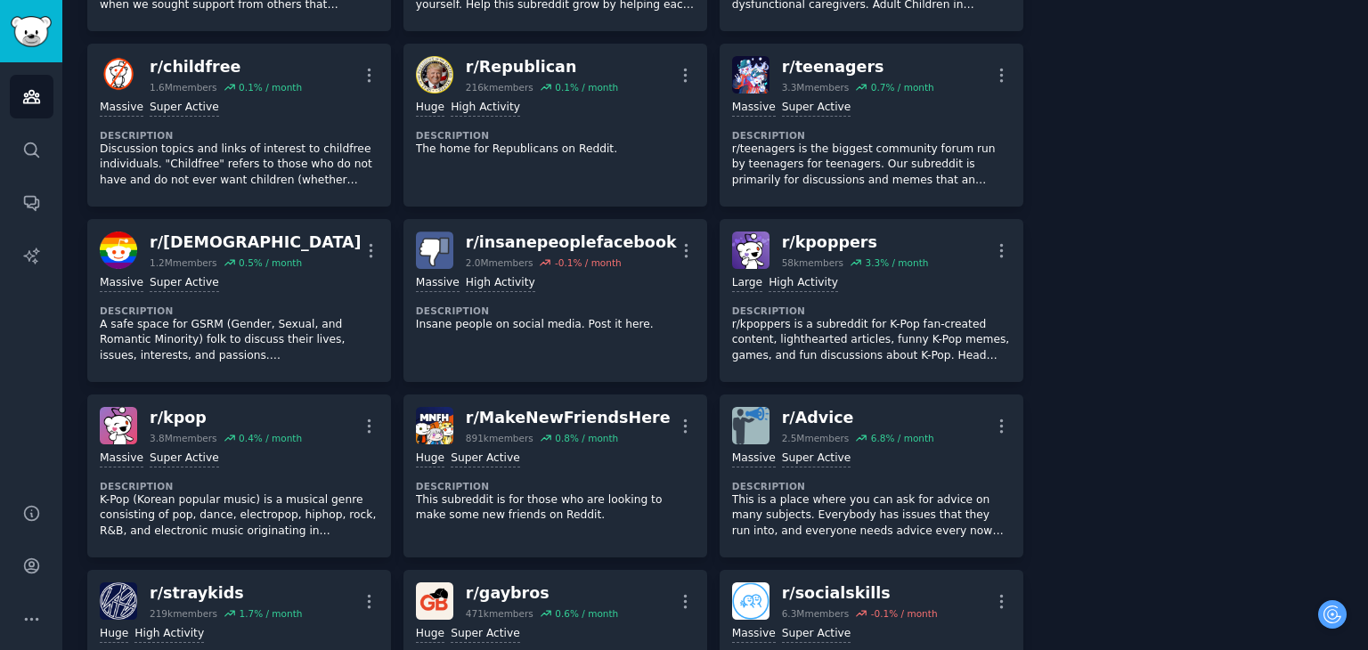
scroll to position [0, 0]
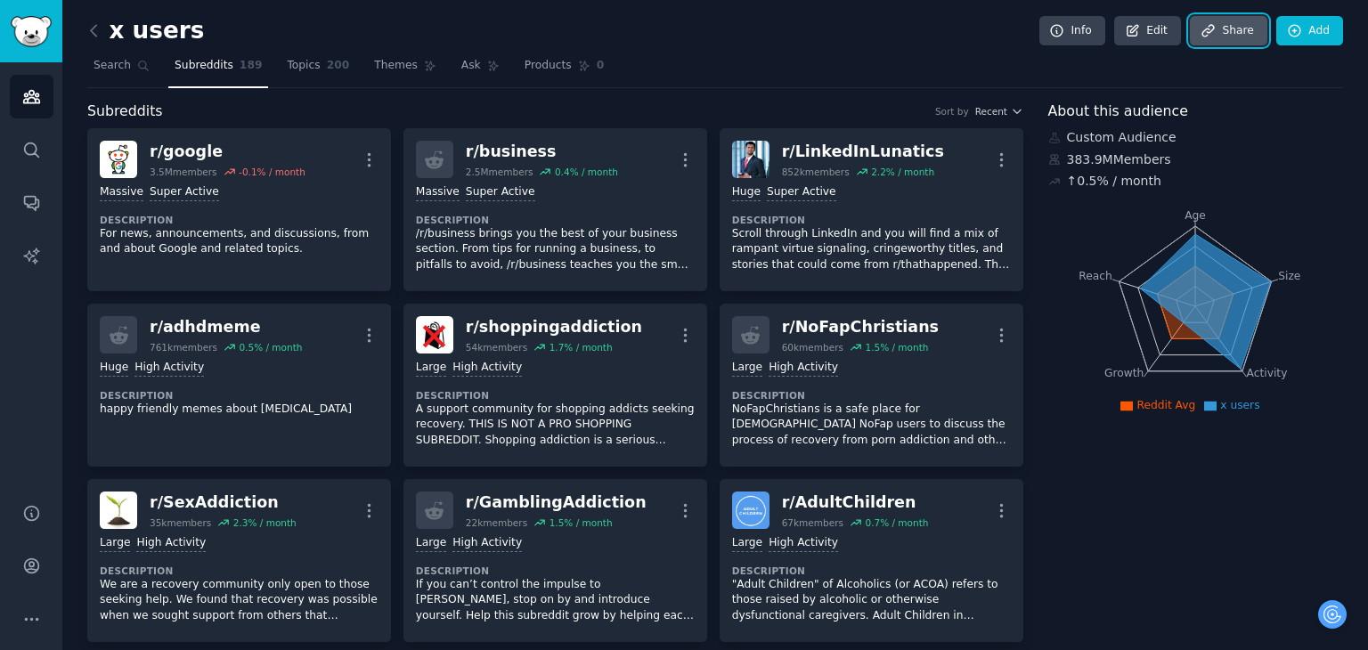
click at [1218, 28] on link "Share" at bounding box center [1228, 31] width 77 height 30
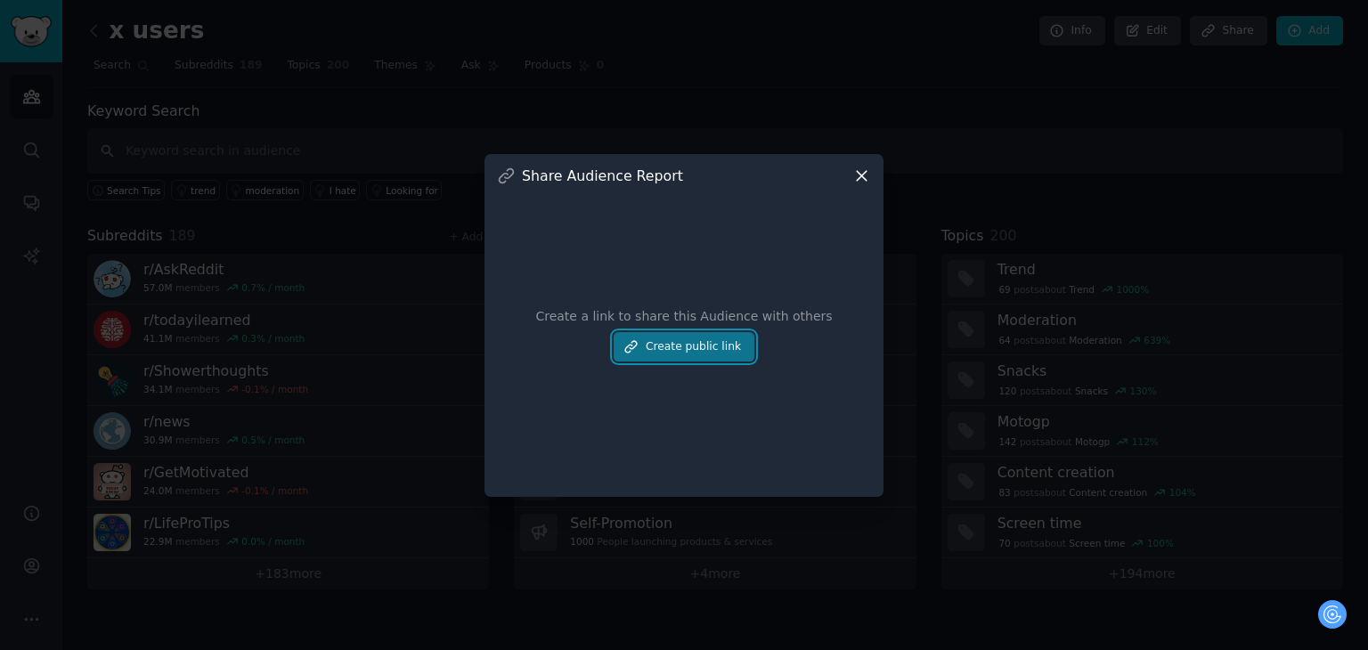
click at [688, 343] on button "Create public link" at bounding box center [684, 347] width 141 height 30
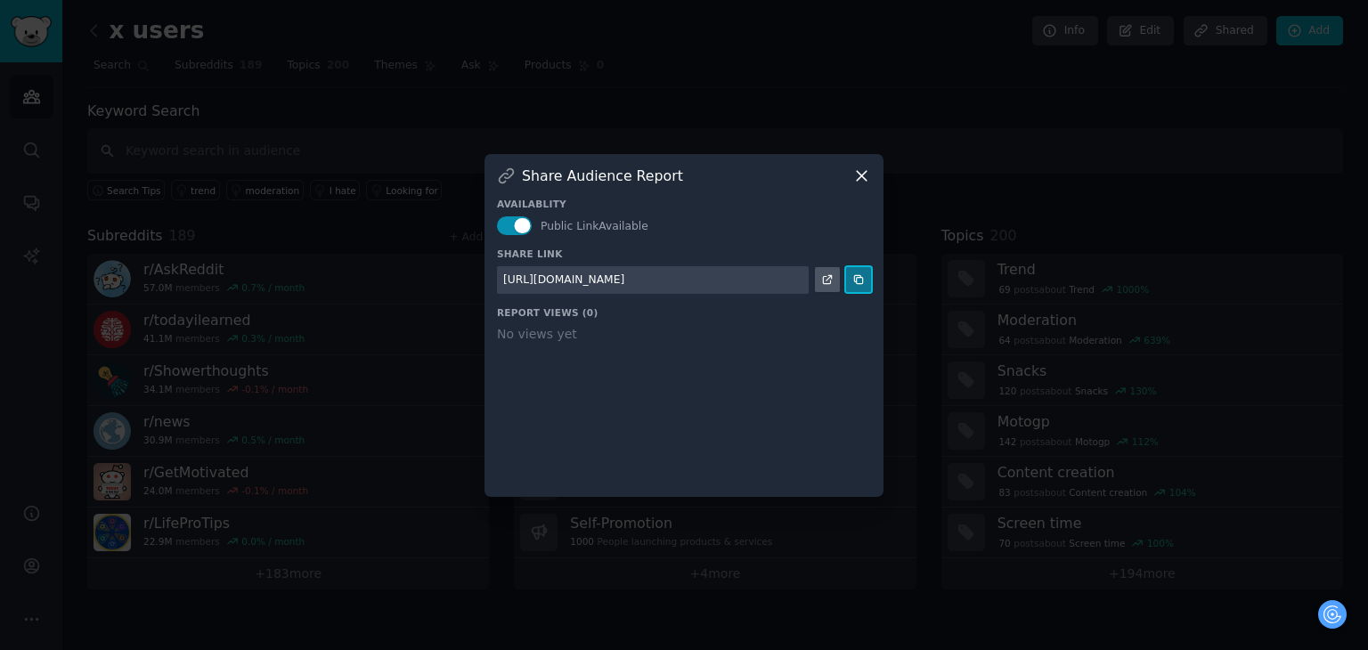
click at [859, 282] on icon at bounding box center [858, 279] width 12 height 12
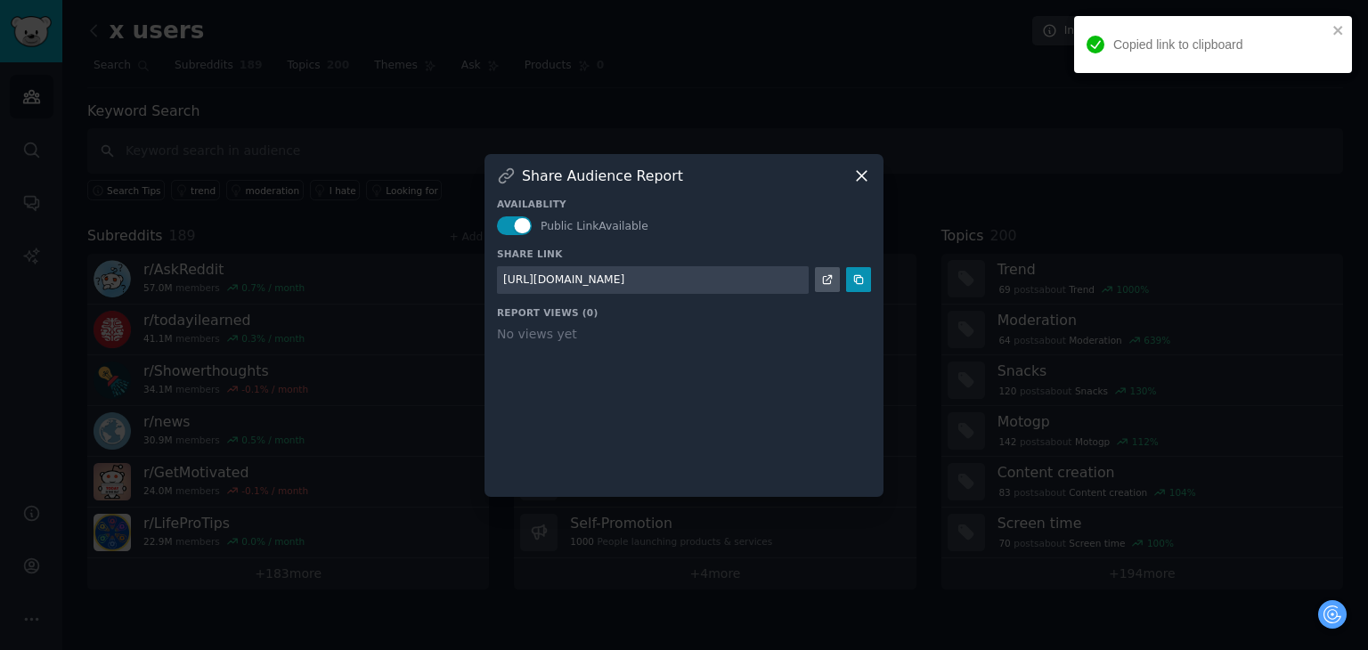
click at [863, 170] on icon at bounding box center [861, 176] width 19 height 19
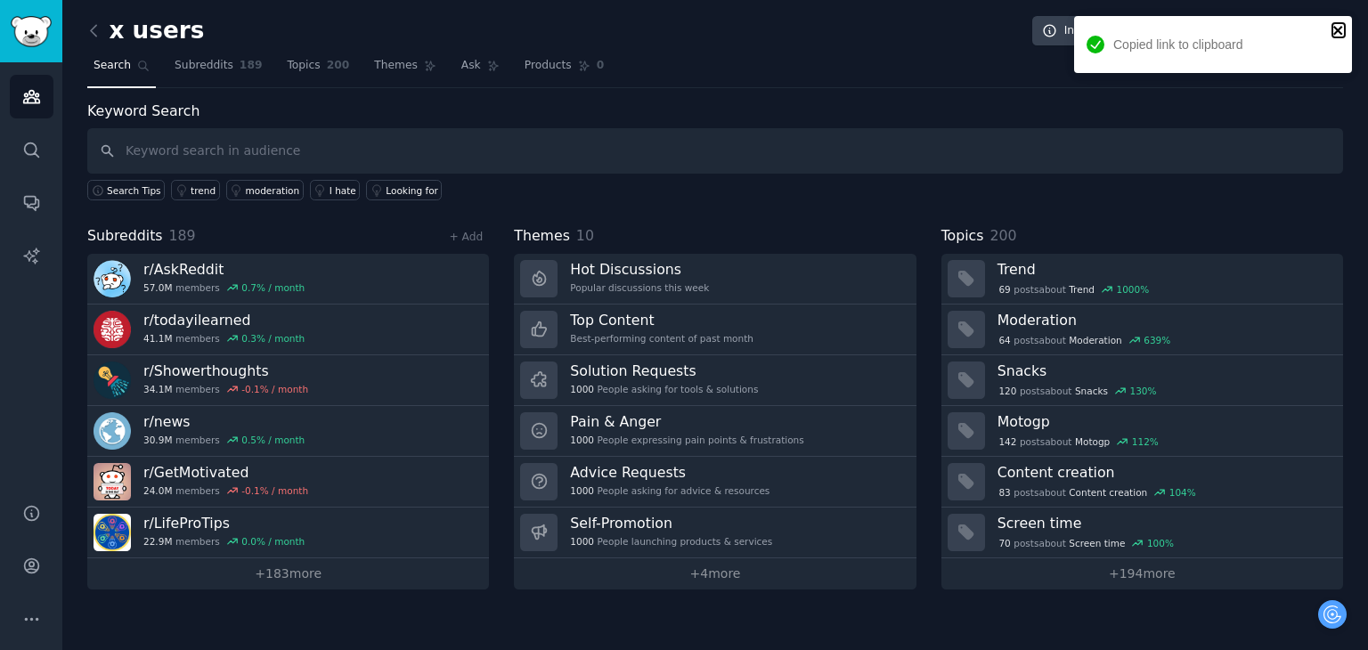
click at [1332, 29] on icon "close" at bounding box center [1338, 30] width 12 height 14
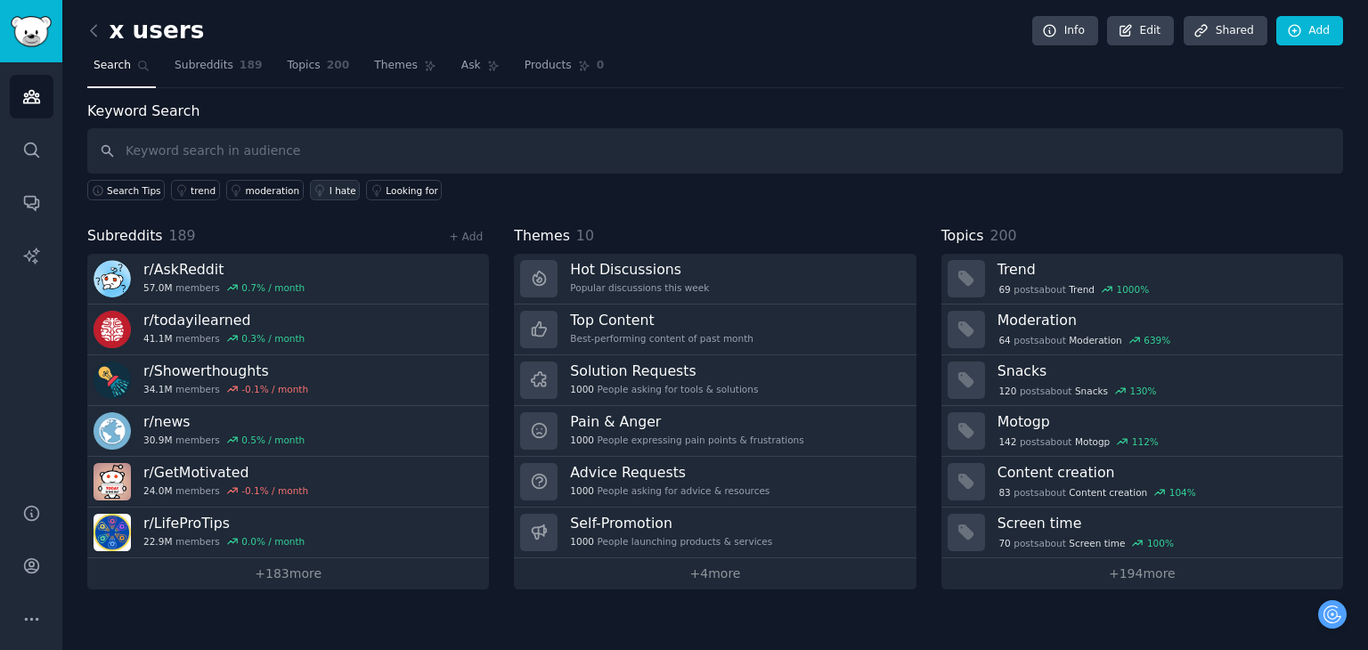
click at [314, 191] on icon at bounding box center [320, 190] width 12 height 12
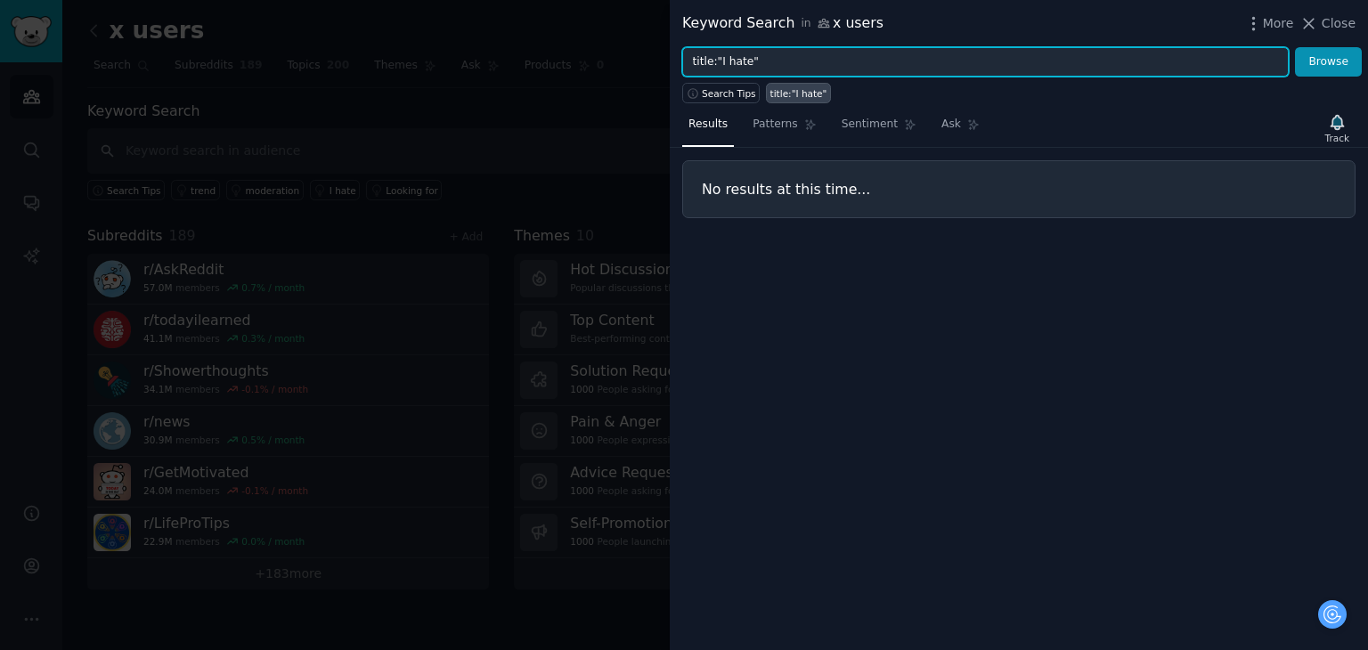
click at [797, 54] on input "title:"I hate"" at bounding box center [985, 62] width 607 height 30
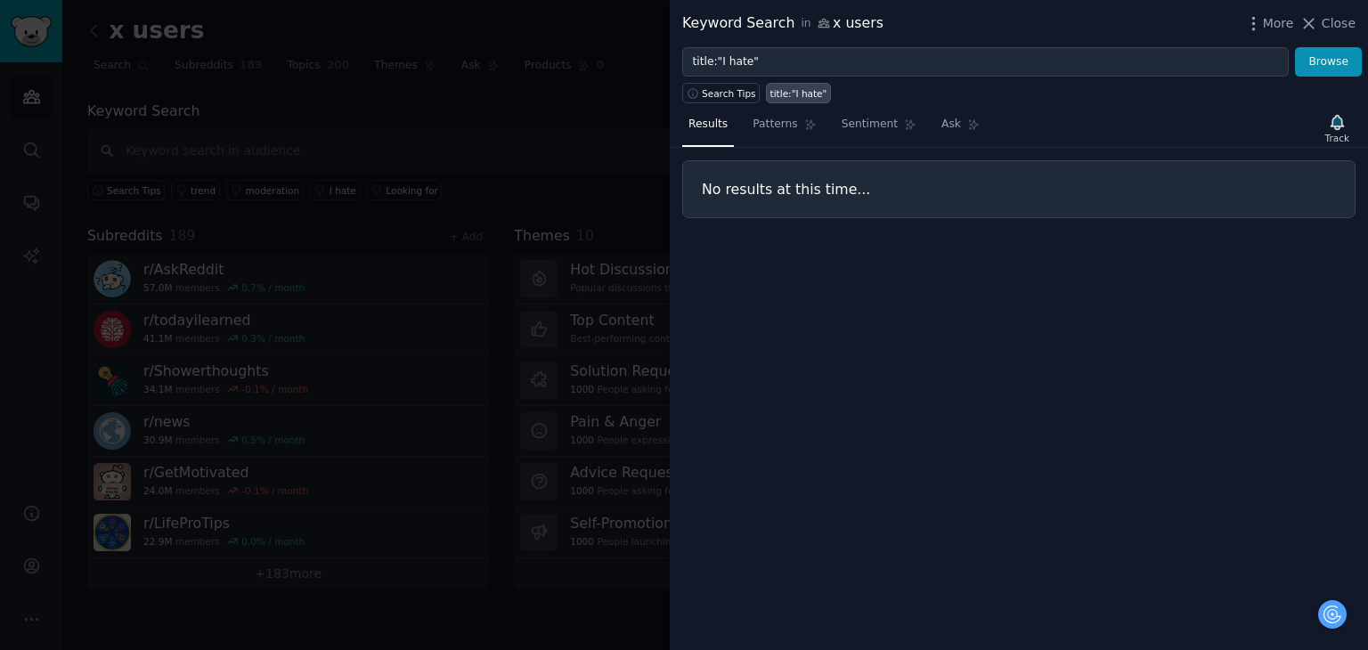
click at [500, 152] on div at bounding box center [684, 325] width 1368 height 650
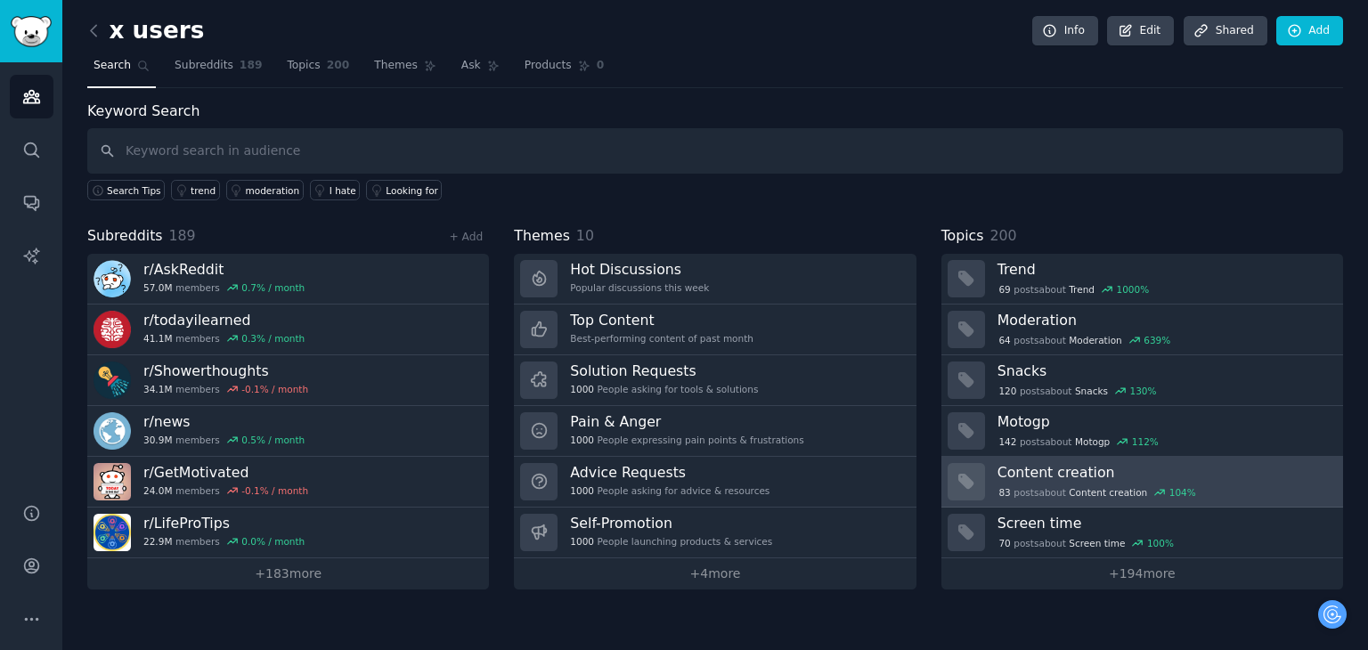
click at [1104, 489] on span "Content creation" at bounding box center [1108, 492] width 78 height 12
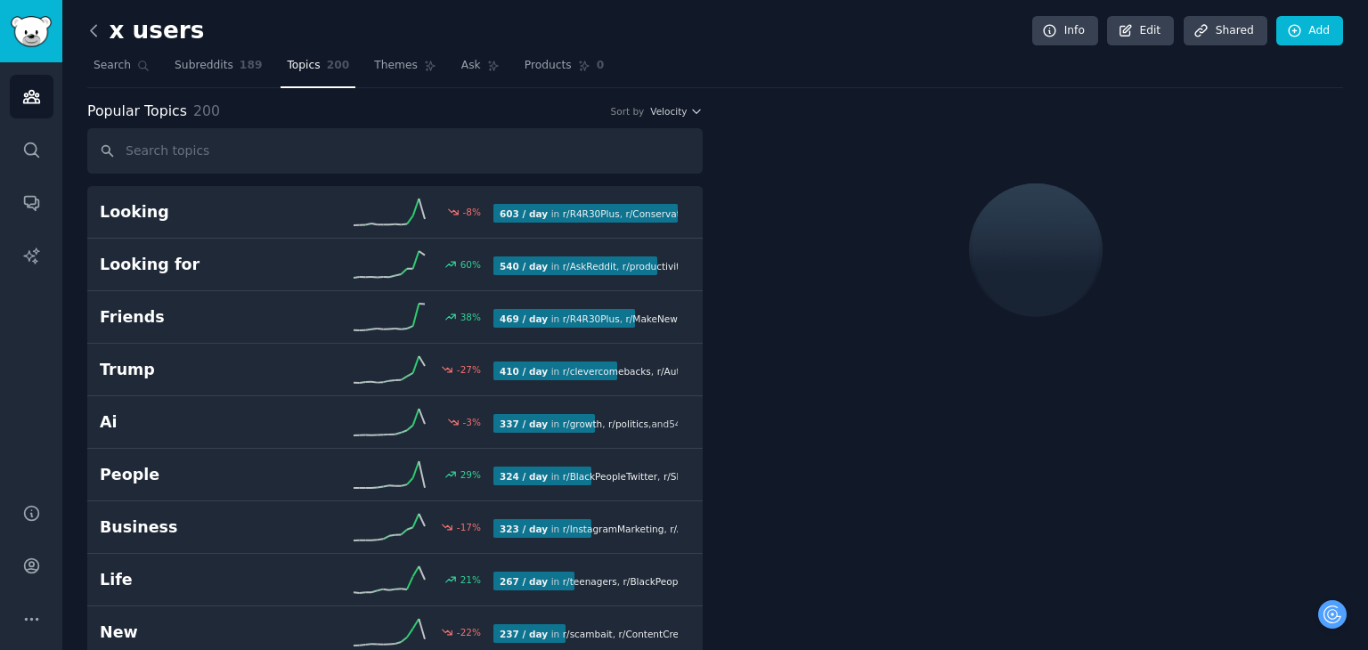
click at [95, 37] on icon at bounding box center [94, 30] width 19 height 19
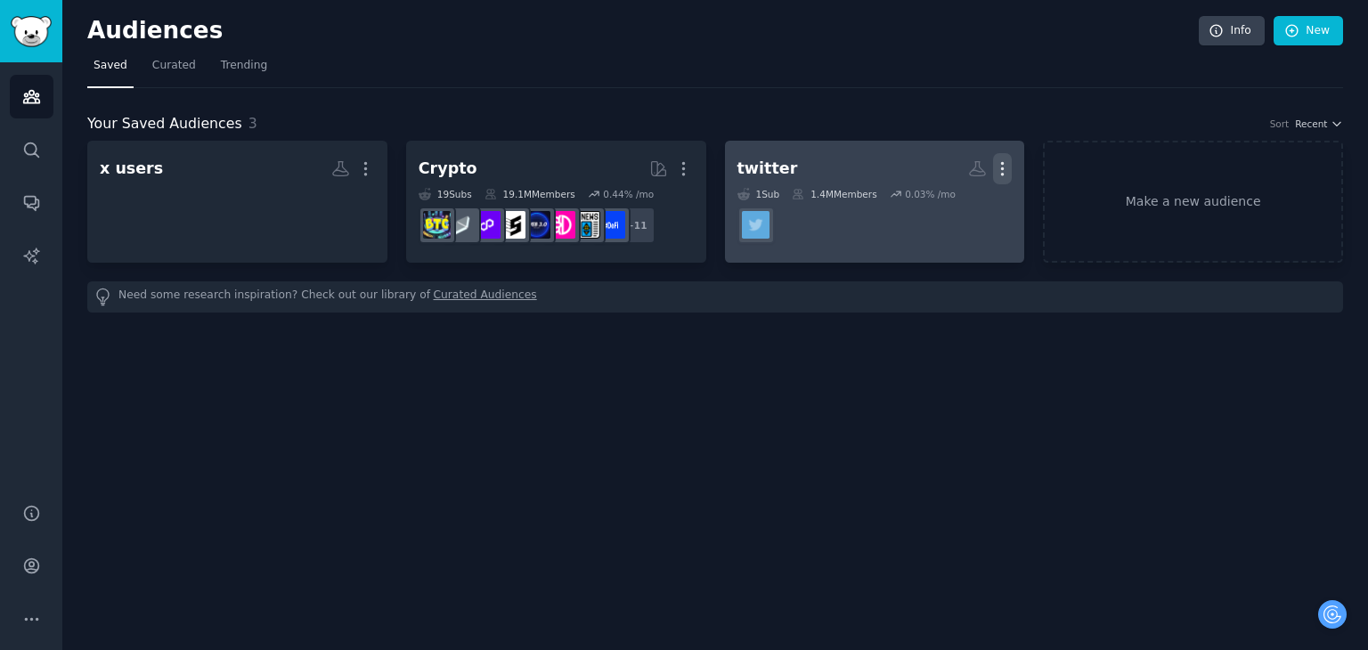
click at [1003, 166] on icon "button" at bounding box center [1002, 168] width 19 height 19
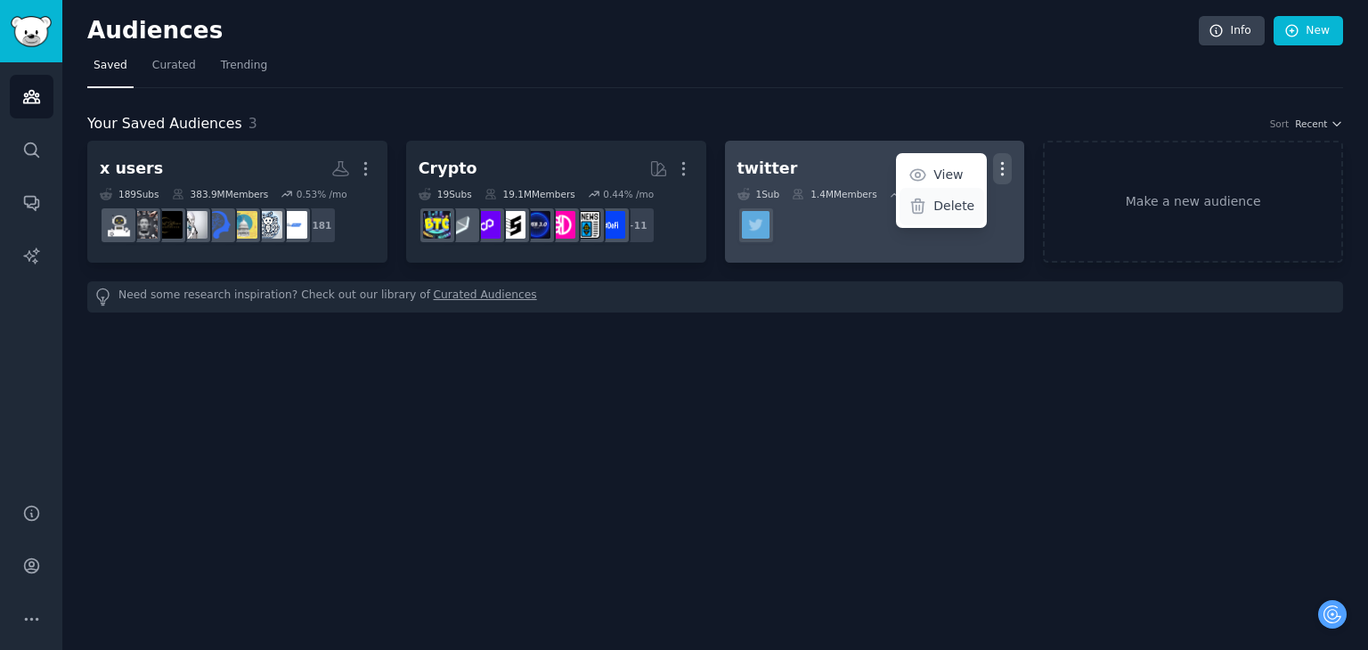
click at [945, 206] on p "Delete" at bounding box center [953, 206] width 41 height 19
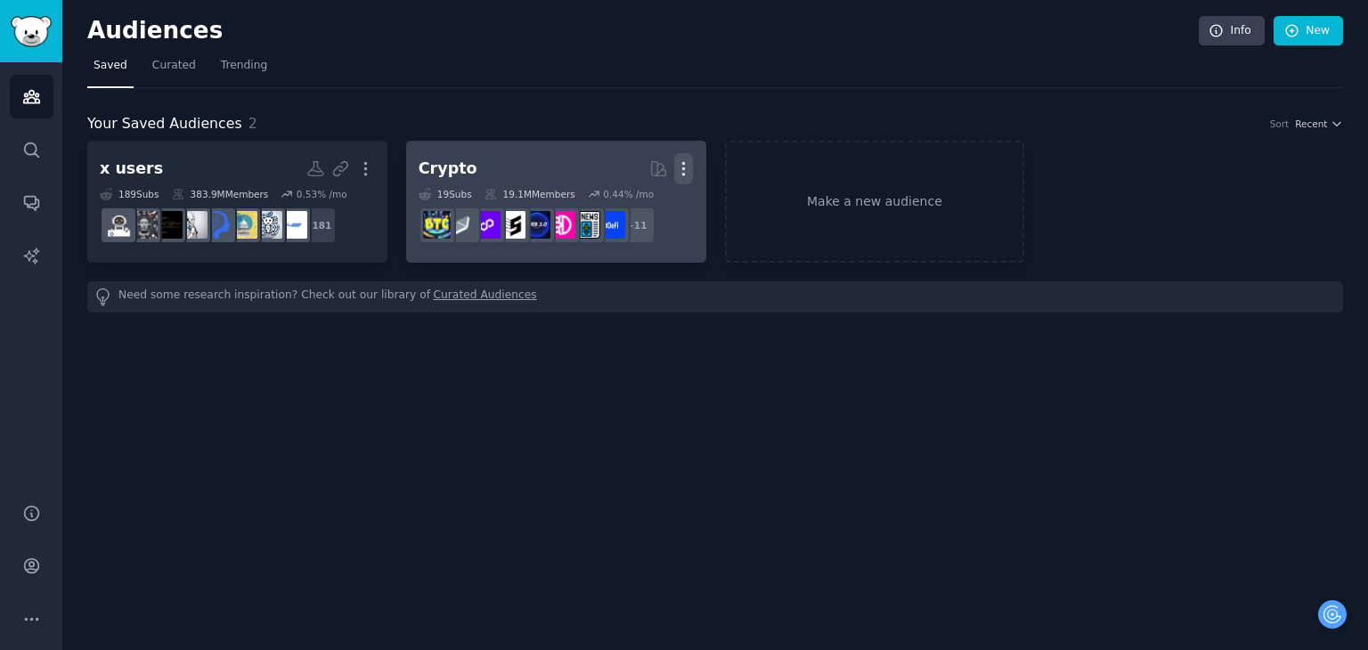
click at [686, 161] on icon "button" at bounding box center [683, 168] width 19 height 19
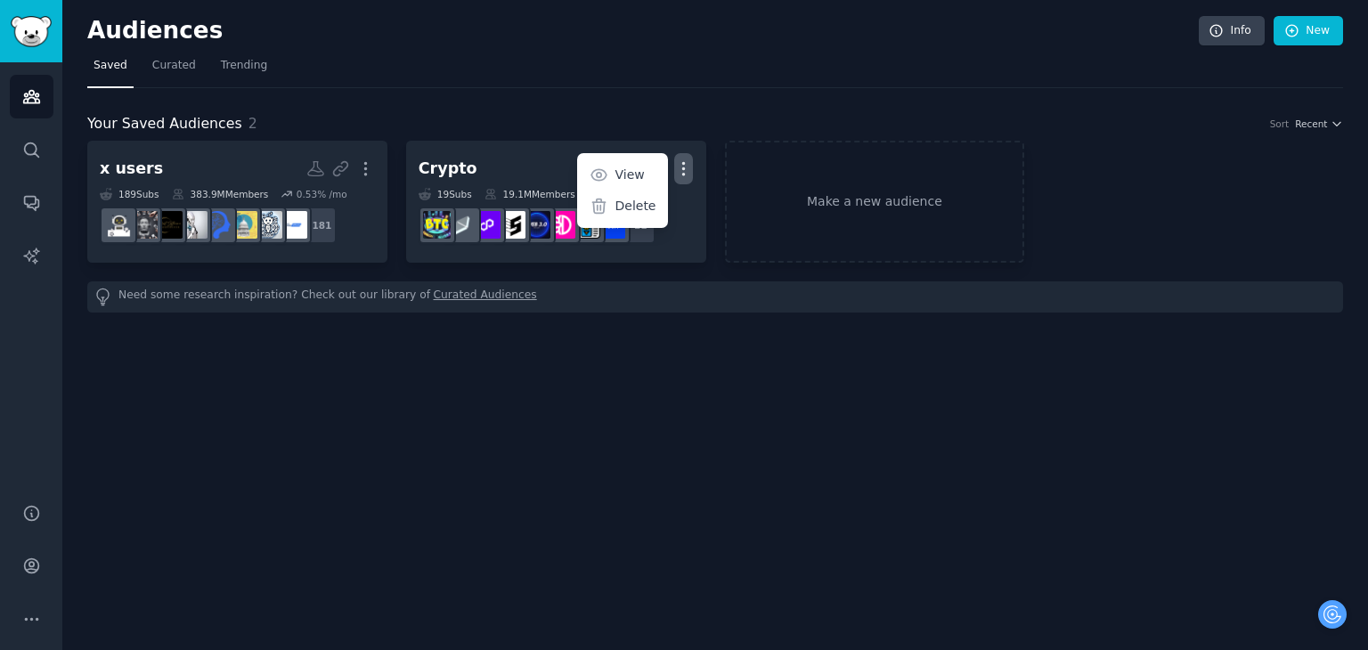
click at [647, 199] on p "Delete" at bounding box center [635, 206] width 41 height 19
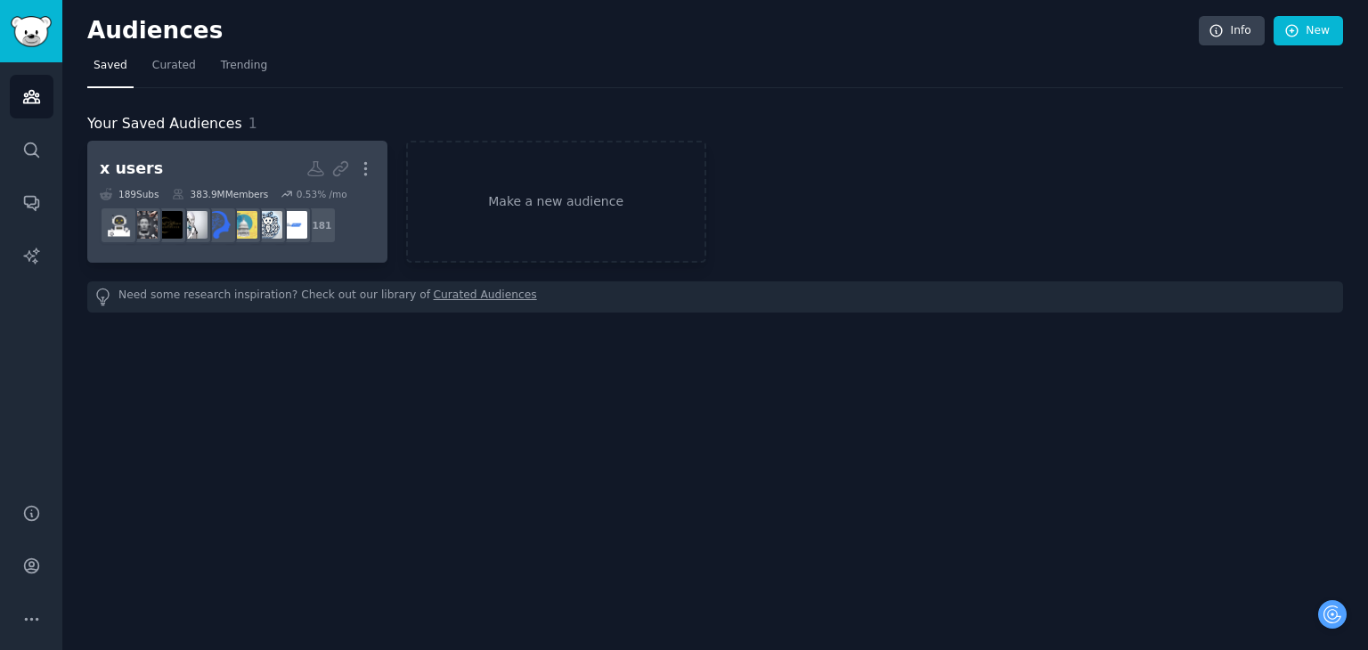
click at [201, 158] on h2 "x users More" at bounding box center [237, 168] width 275 height 31
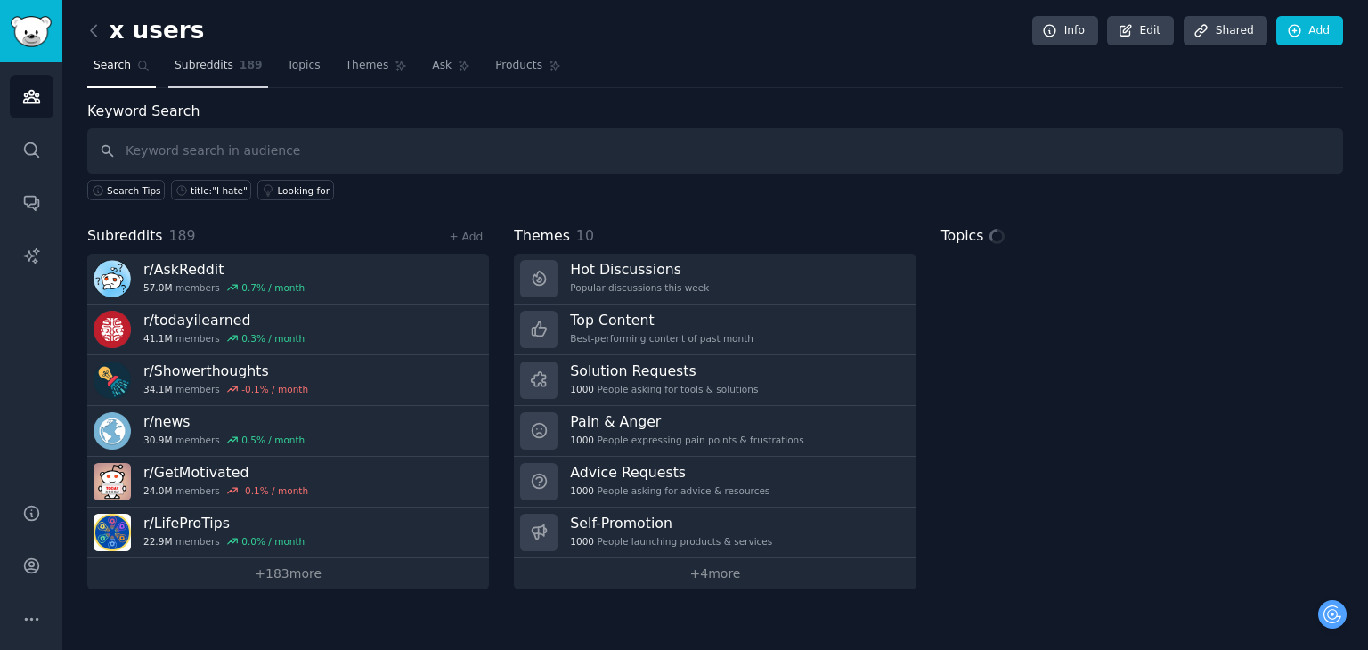
click at [216, 74] on link "Subreddits 189" at bounding box center [218, 70] width 100 height 37
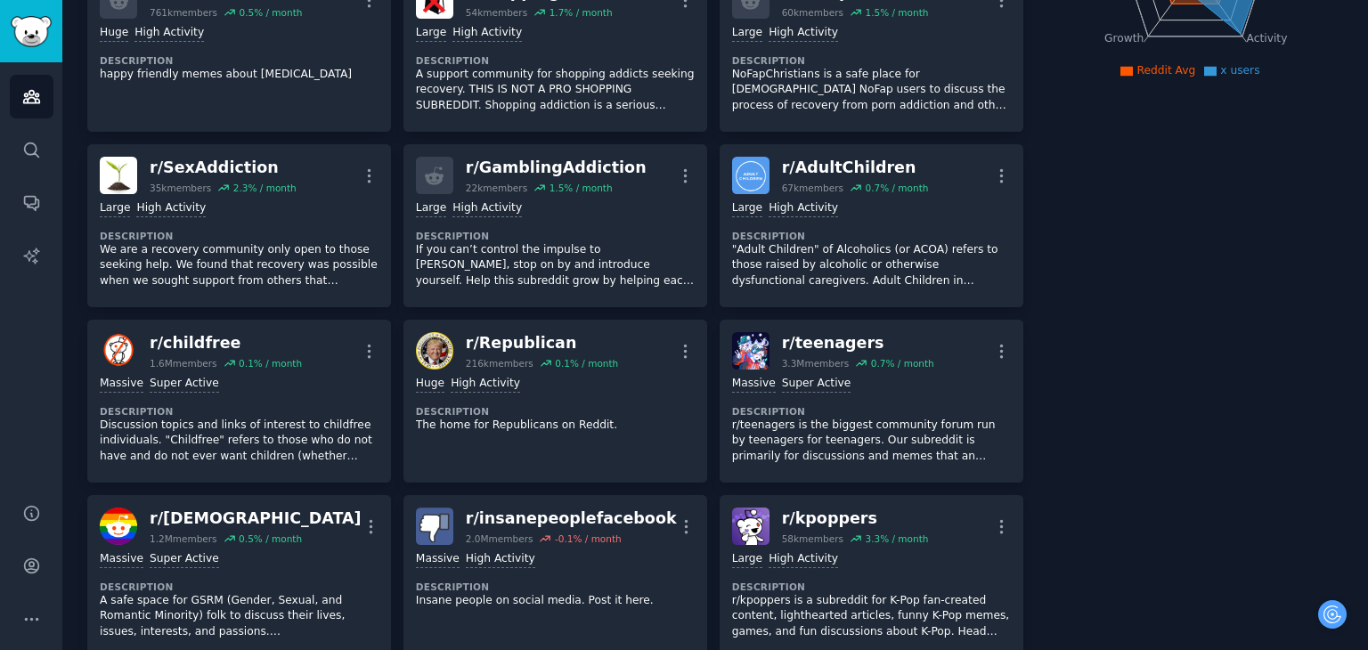
scroll to position [445, 0]
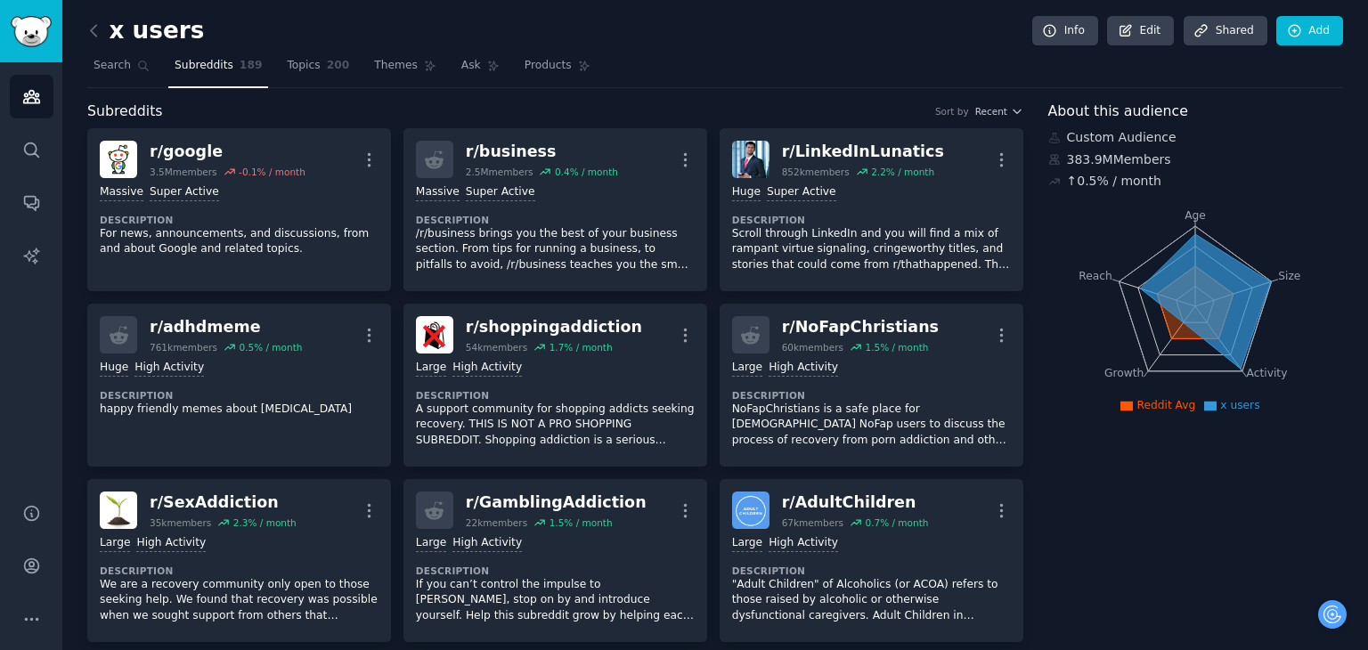
click at [167, 30] on h2 "x users" at bounding box center [145, 31] width 117 height 29
click at [167, 29] on h2 "x users" at bounding box center [145, 31] width 117 height 29
click at [316, 16] on div "x users Info Edit Share d Add" at bounding box center [715, 34] width 1256 height 37
click at [1128, 30] on icon at bounding box center [1126, 31] width 16 height 16
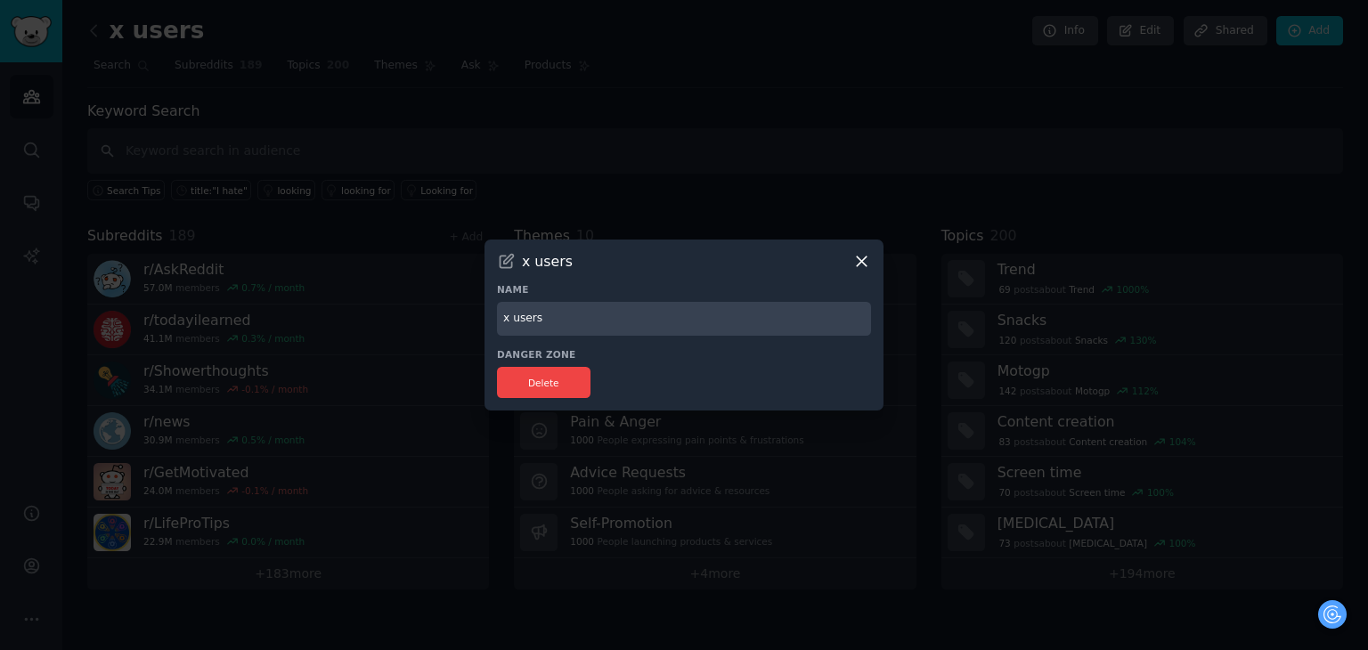
click at [505, 316] on input "x users" at bounding box center [684, 319] width 374 height 35
type input "maybe x users"
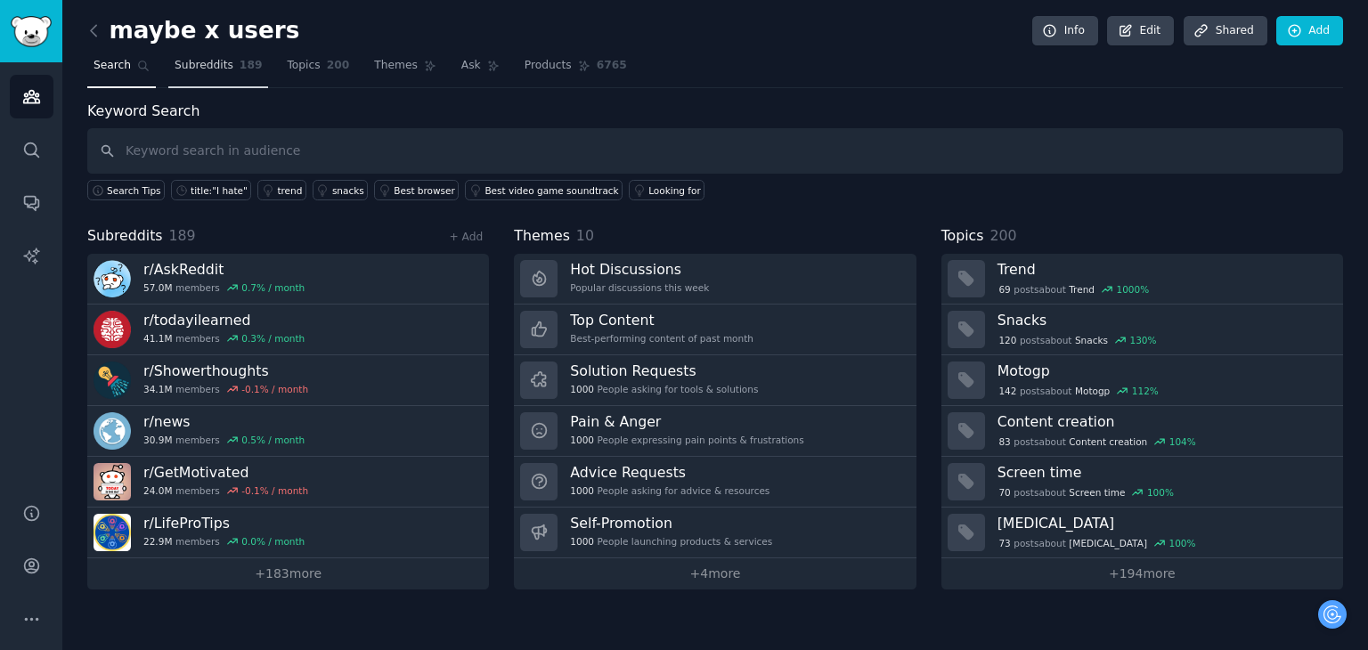
click at [192, 68] on span "Subreddits" at bounding box center [204, 66] width 59 height 16
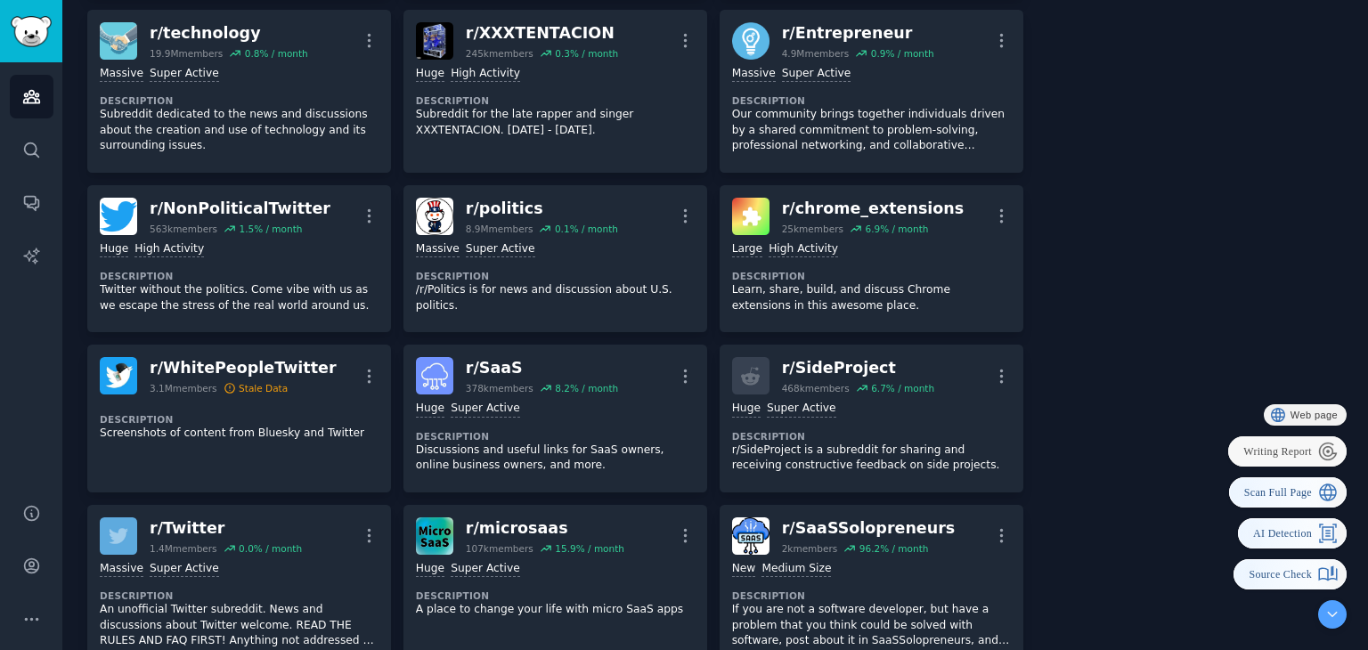
scroll to position [10389, 0]
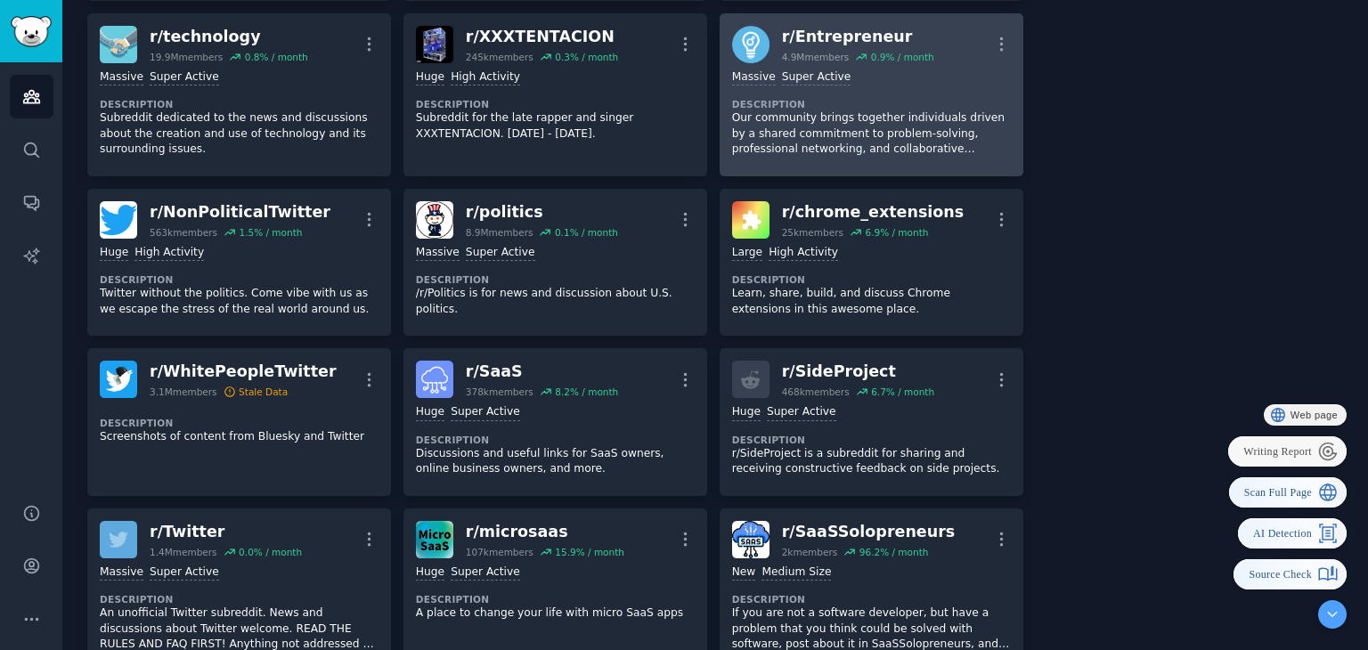
drag, startPoint x: 231, startPoint y: 345, endPoint x: 1016, endPoint y: 356, distance: 785.6
click at [231, 386] on div "Stale Data" at bounding box center [256, 392] width 65 height 12
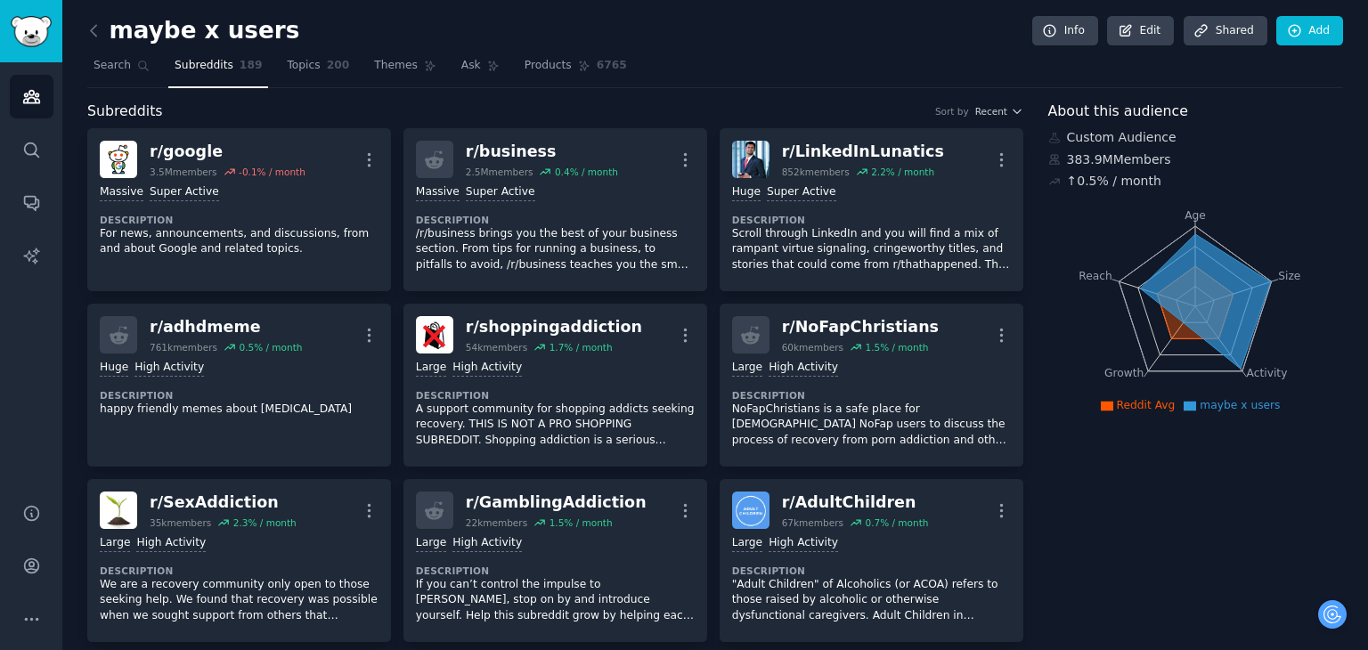
drag, startPoint x: 1179, startPoint y: 287, endPoint x: 1254, endPoint y: 362, distance: 106.4
click at [1179, 287] on icon at bounding box center [1205, 300] width 130 height 134
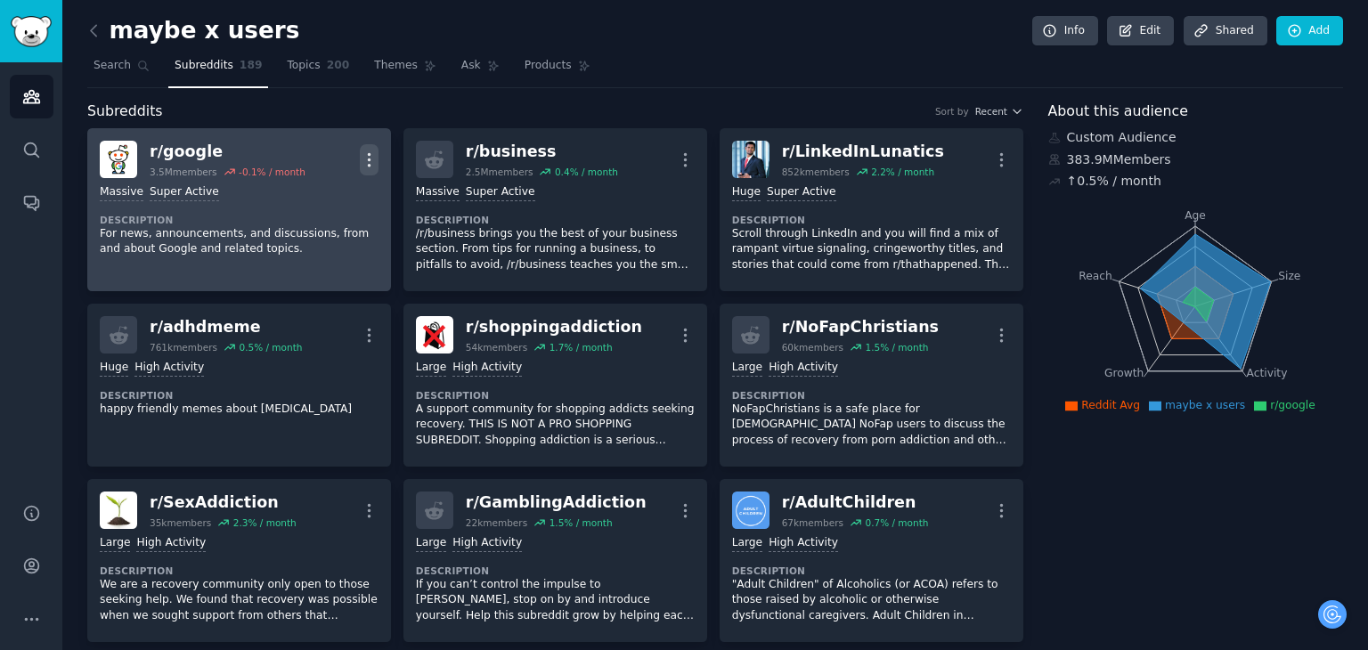
click at [369, 154] on icon "button" at bounding box center [369, 159] width 2 height 12
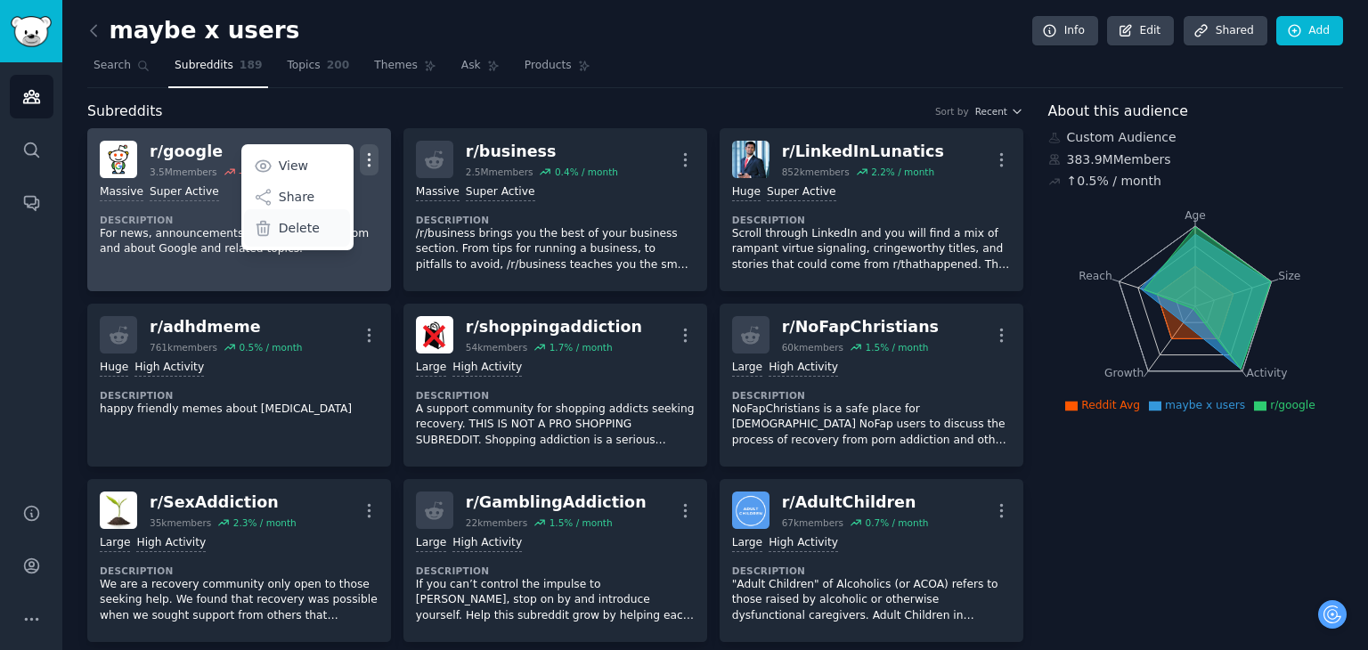
click at [311, 237] on div "Delete" at bounding box center [297, 227] width 106 height 37
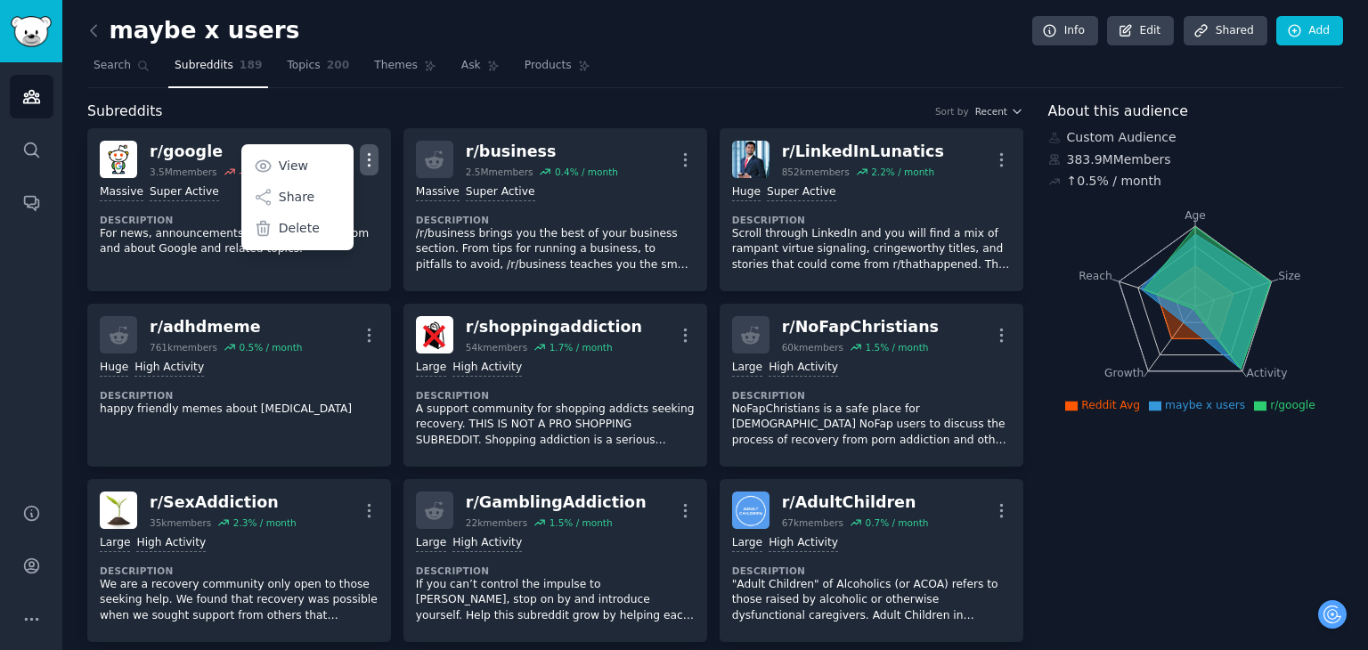
click at [416, 227] on p "/r/business brings you the best of your business section. From tips for running…" at bounding box center [555, 249] width 279 height 47
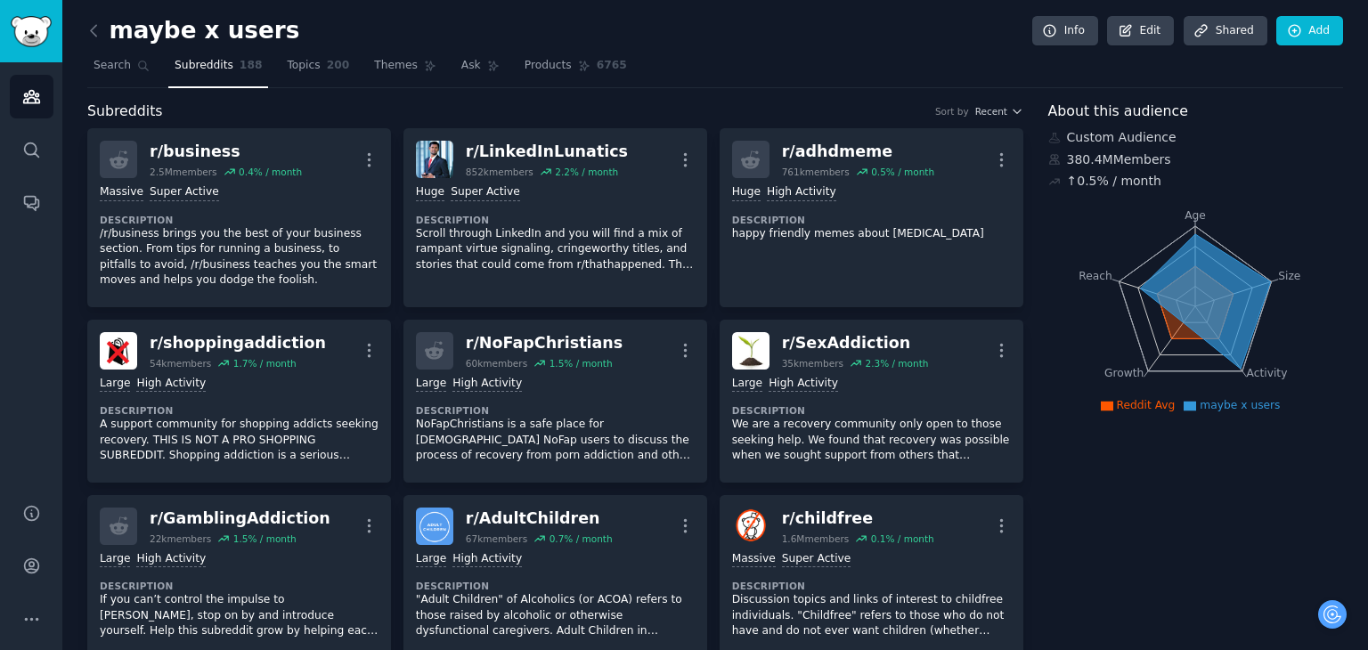
drag, startPoint x: 1180, startPoint y: 474, endPoint x: 1147, endPoint y: 126, distance: 349.8
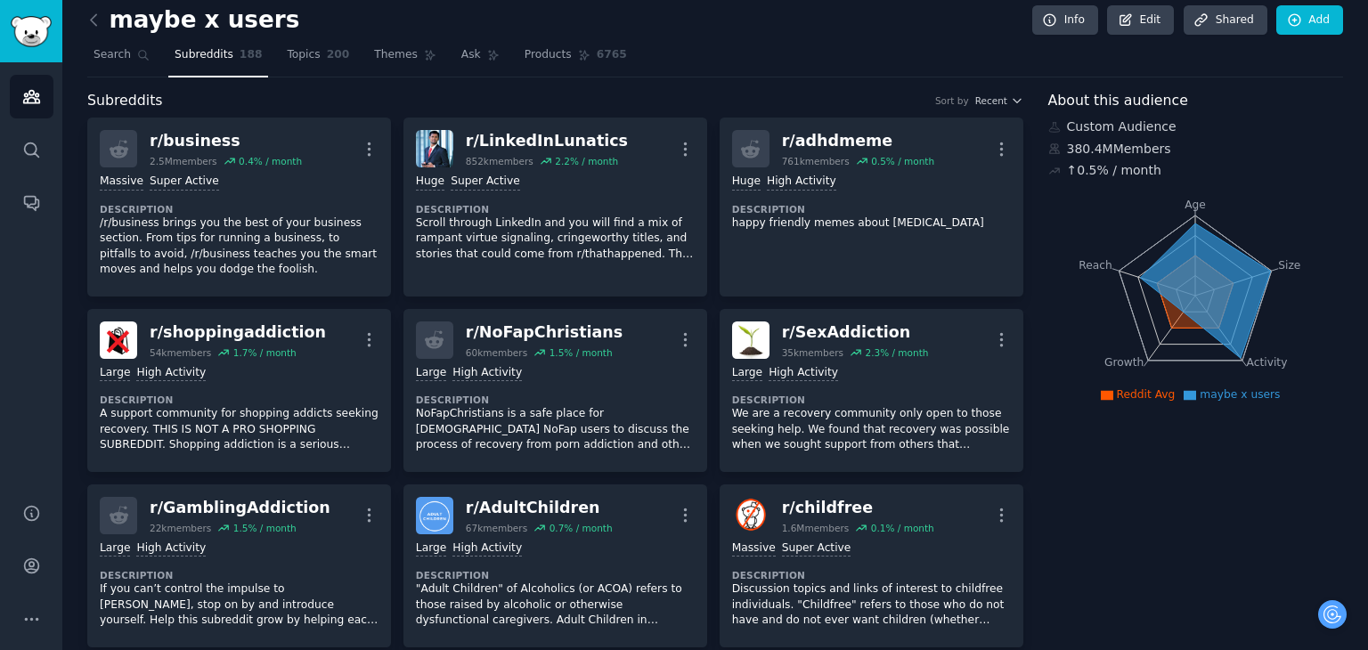
drag, startPoint x: 1274, startPoint y: 118, endPoint x: 1274, endPoint y: 143, distance: 24.0
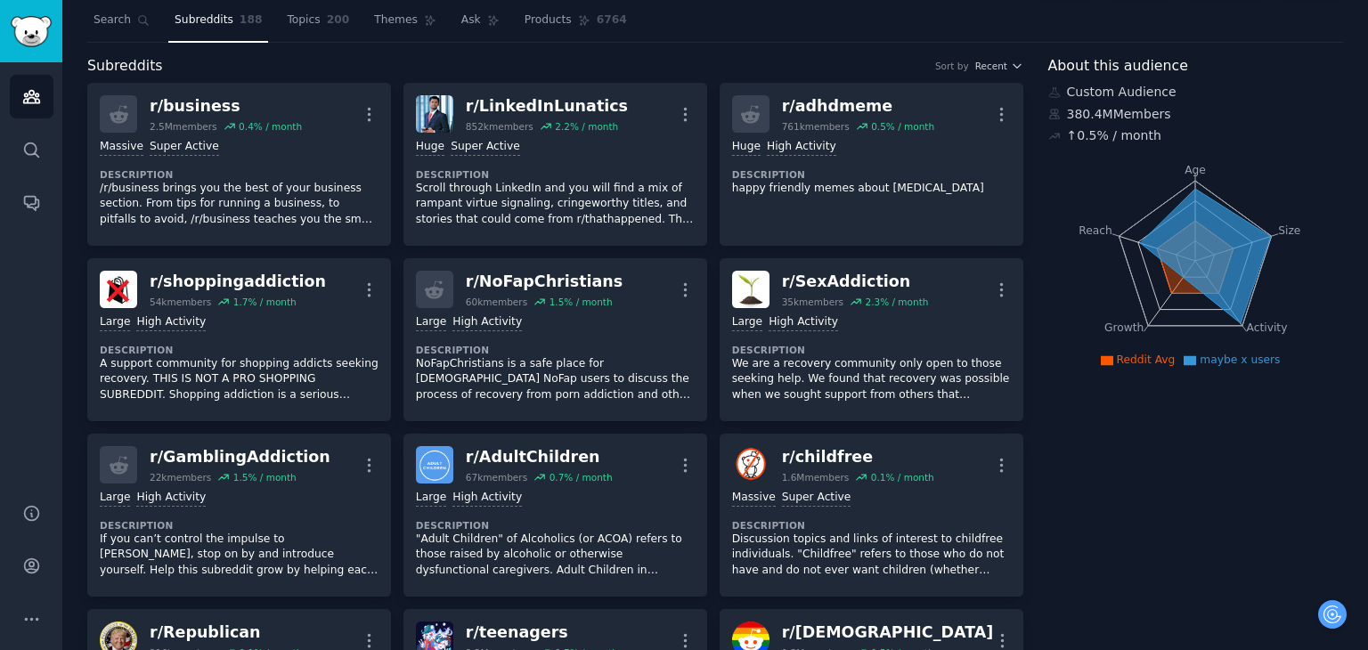
drag, startPoint x: 1044, startPoint y: 244, endPoint x: 1045, endPoint y: 297, distance: 53.4
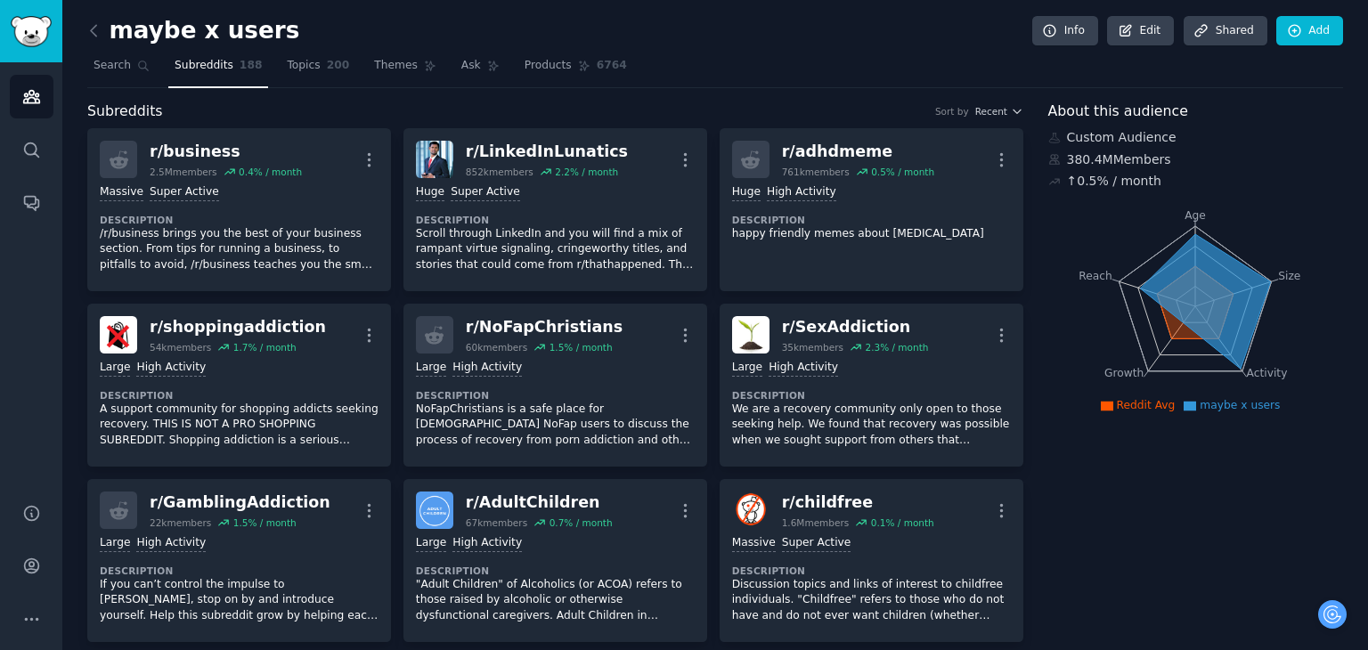
drag, startPoint x: 1044, startPoint y: 281, endPoint x: 1038, endPoint y: 191, distance: 91.1
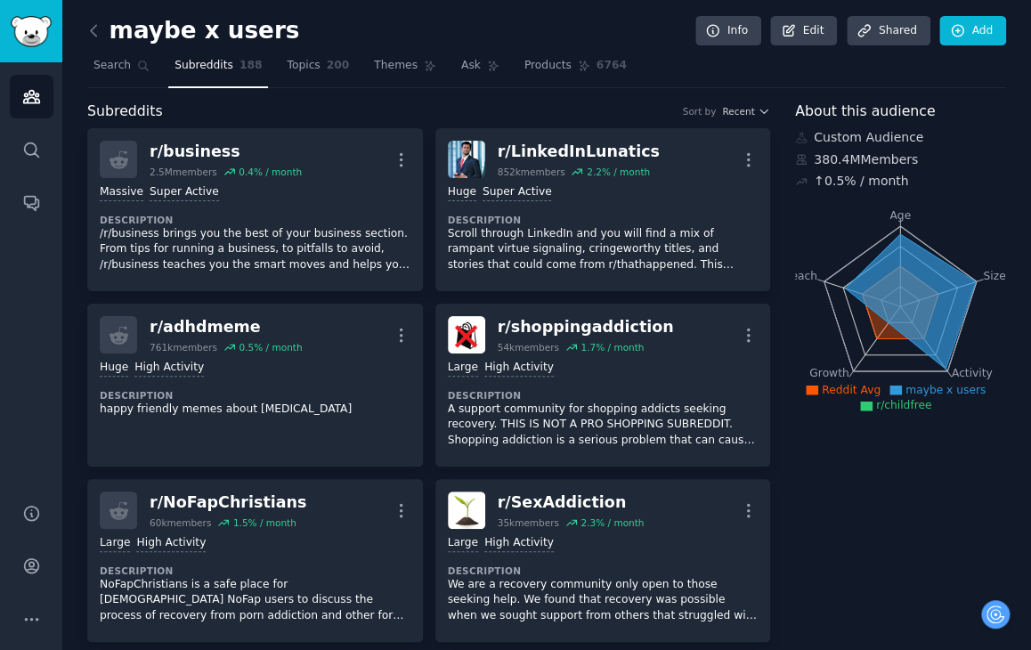
drag, startPoint x: 972, startPoint y: 107, endPoint x: 916, endPoint y: 502, distance: 399.4
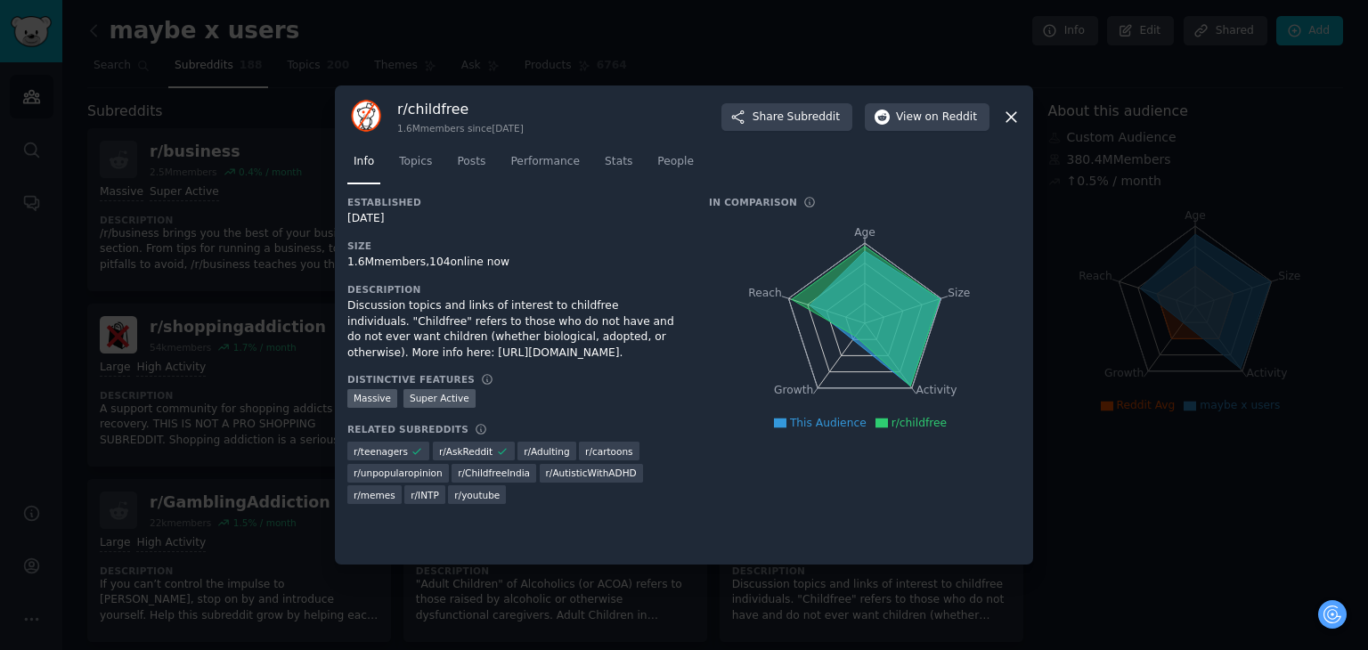
drag, startPoint x: 916, startPoint y: 502, endPoint x: 1349, endPoint y: 247, distance: 503.5
click at [1349, 247] on div at bounding box center [684, 325] width 1368 height 650
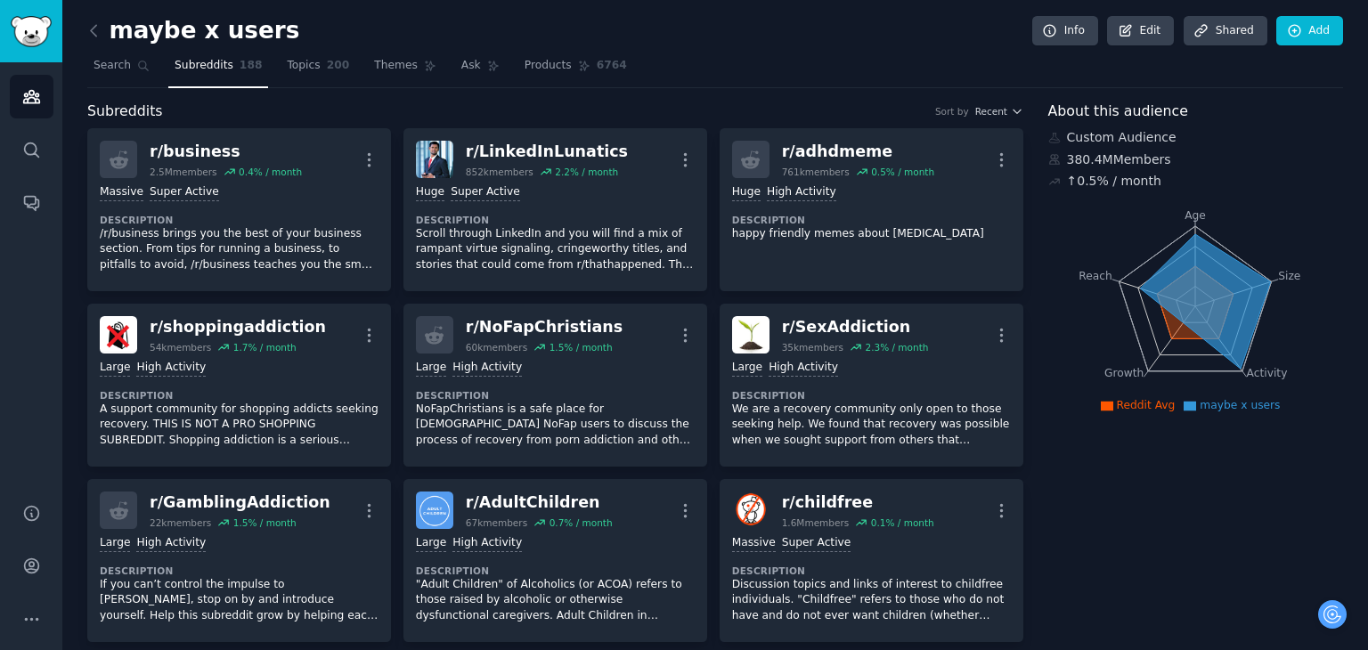
drag, startPoint x: 849, startPoint y: 56, endPoint x: 808, endPoint y: 48, distance: 41.7
click at [808, 48] on div "maybe x users Info Edit Share d Add" at bounding box center [715, 34] width 1256 height 37
